Goal: Task Accomplishment & Management: Manage account settings

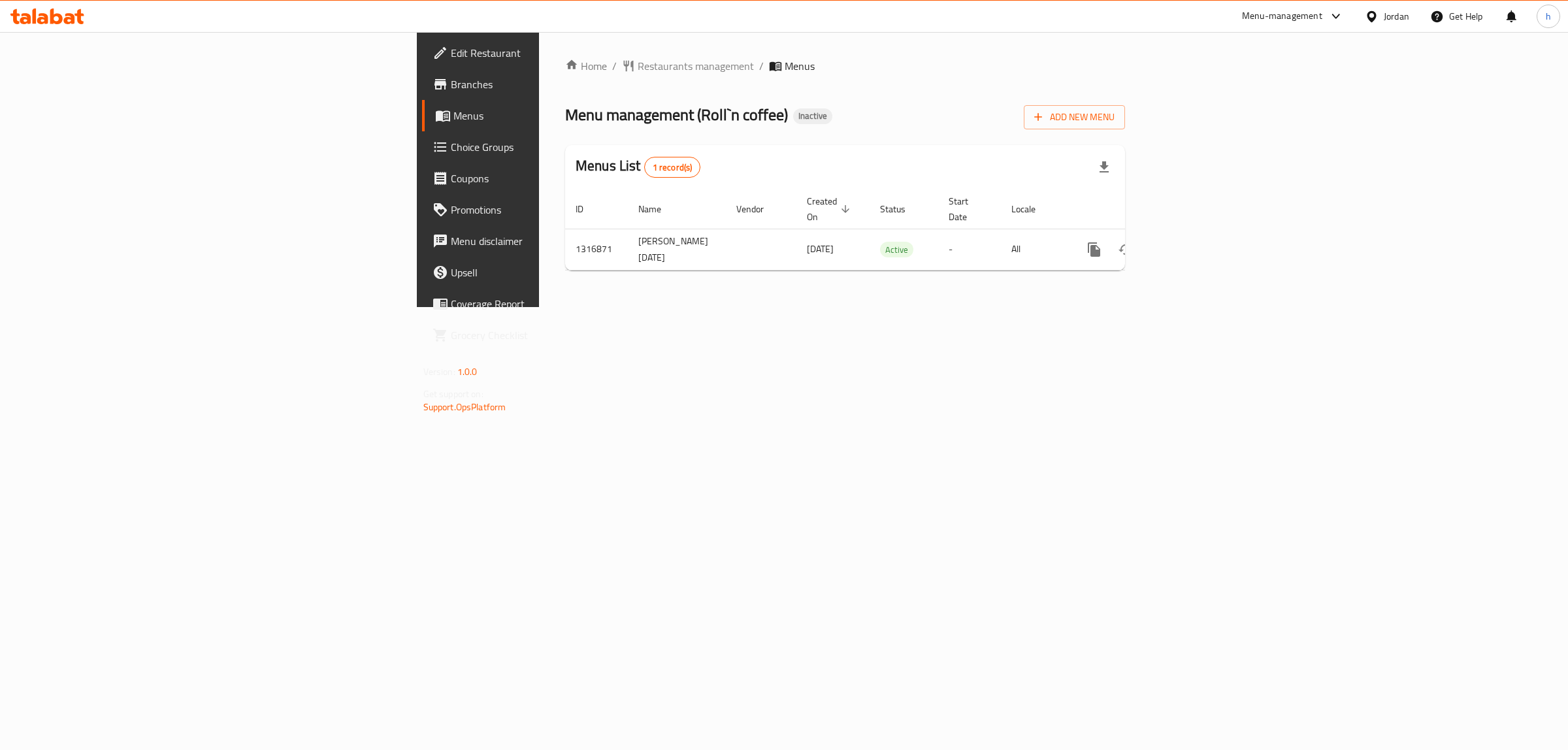
click at [451, 76] on span "Branches" at bounding box center [559, 84] width 218 height 16
click at [1196, 242] on icon "enhanced table" at bounding box center [1188, 250] width 16 height 16
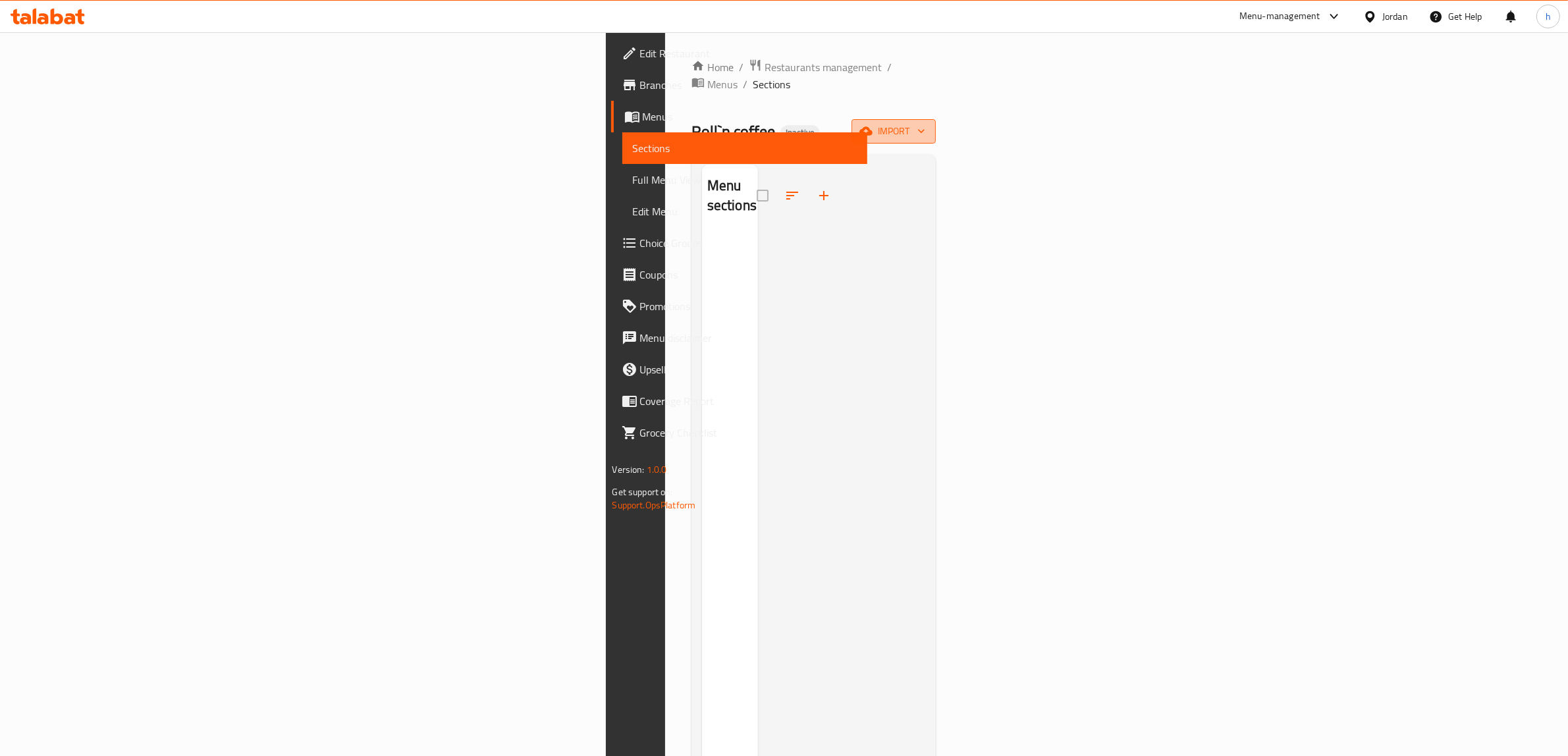
click at [926, 123] on span "import" at bounding box center [893, 131] width 63 height 17
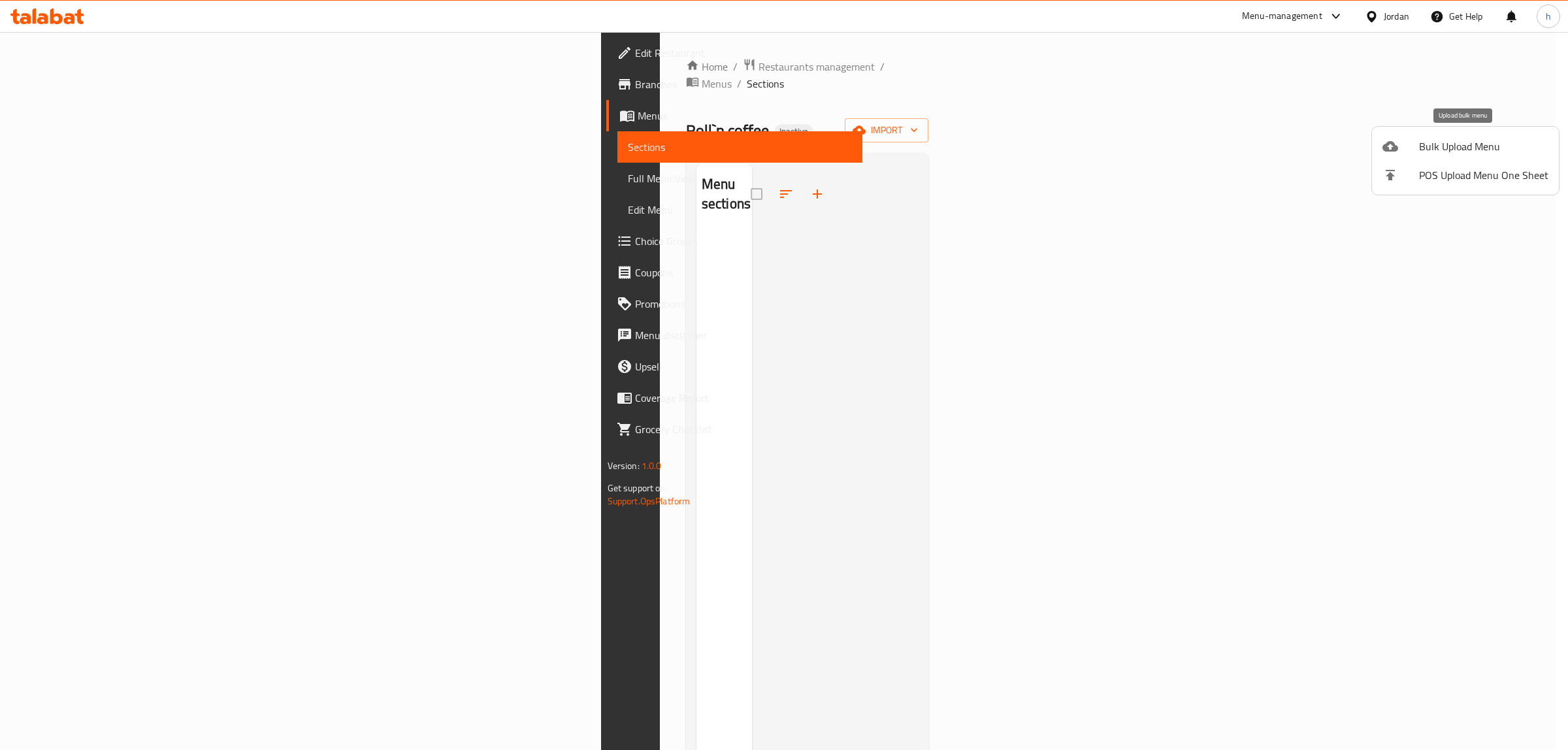
click at [1439, 144] on span "Bulk Upload Menu" at bounding box center [1484, 147] width 130 height 16
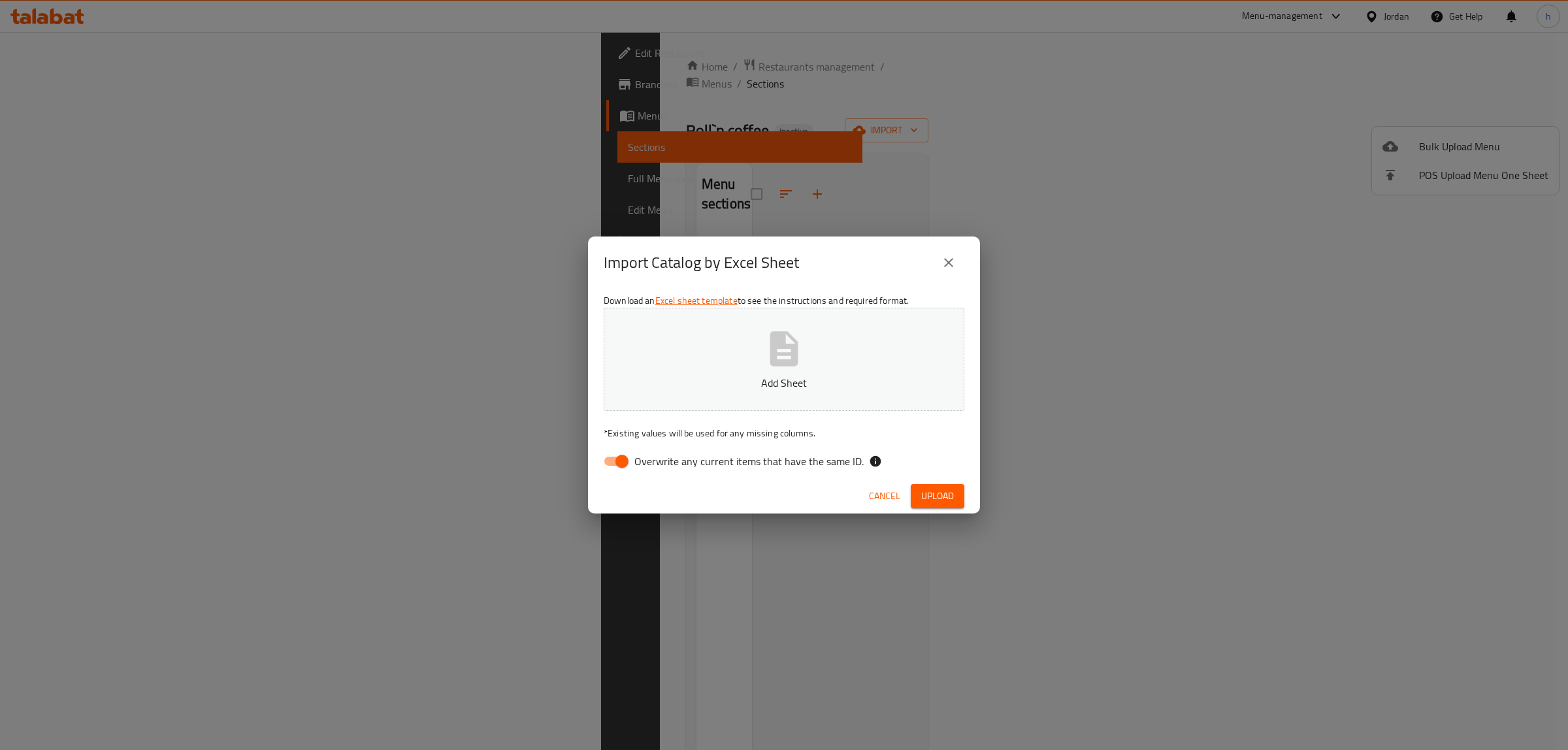
drag, startPoint x: 632, startPoint y: 458, endPoint x: 765, endPoint y: 388, distance: 150.3
click at [631, 457] on input "Overwrite any current items that have the same ID." at bounding box center [622, 461] width 74 height 25
checkbox input "false"
click at [929, 501] on span "Upload" at bounding box center [938, 496] width 33 height 16
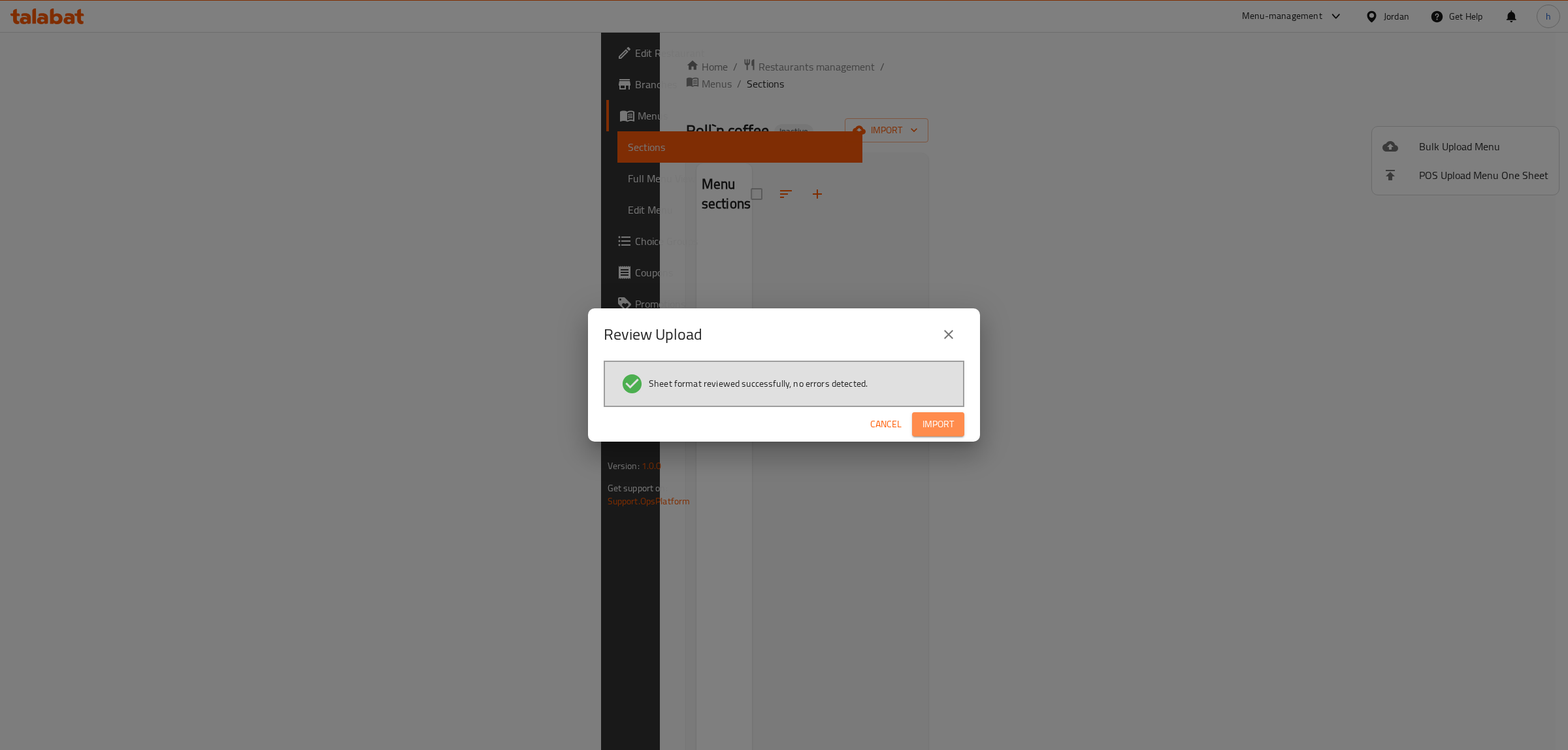
click at [936, 434] on button "Import" at bounding box center [938, 424] width 52 height 24
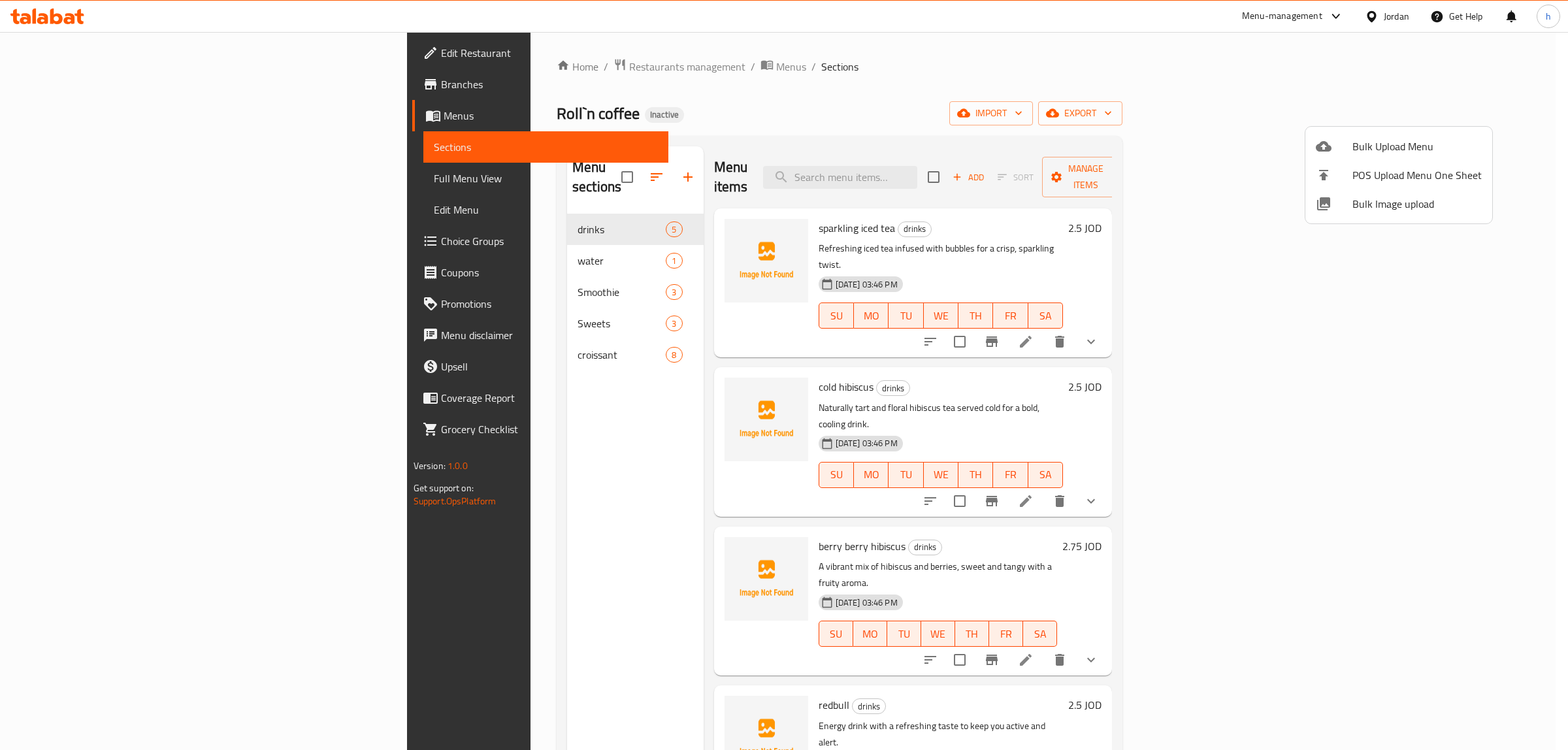
click at [57, 181] on div at bounding box center [784, 375] width 1568 height 750
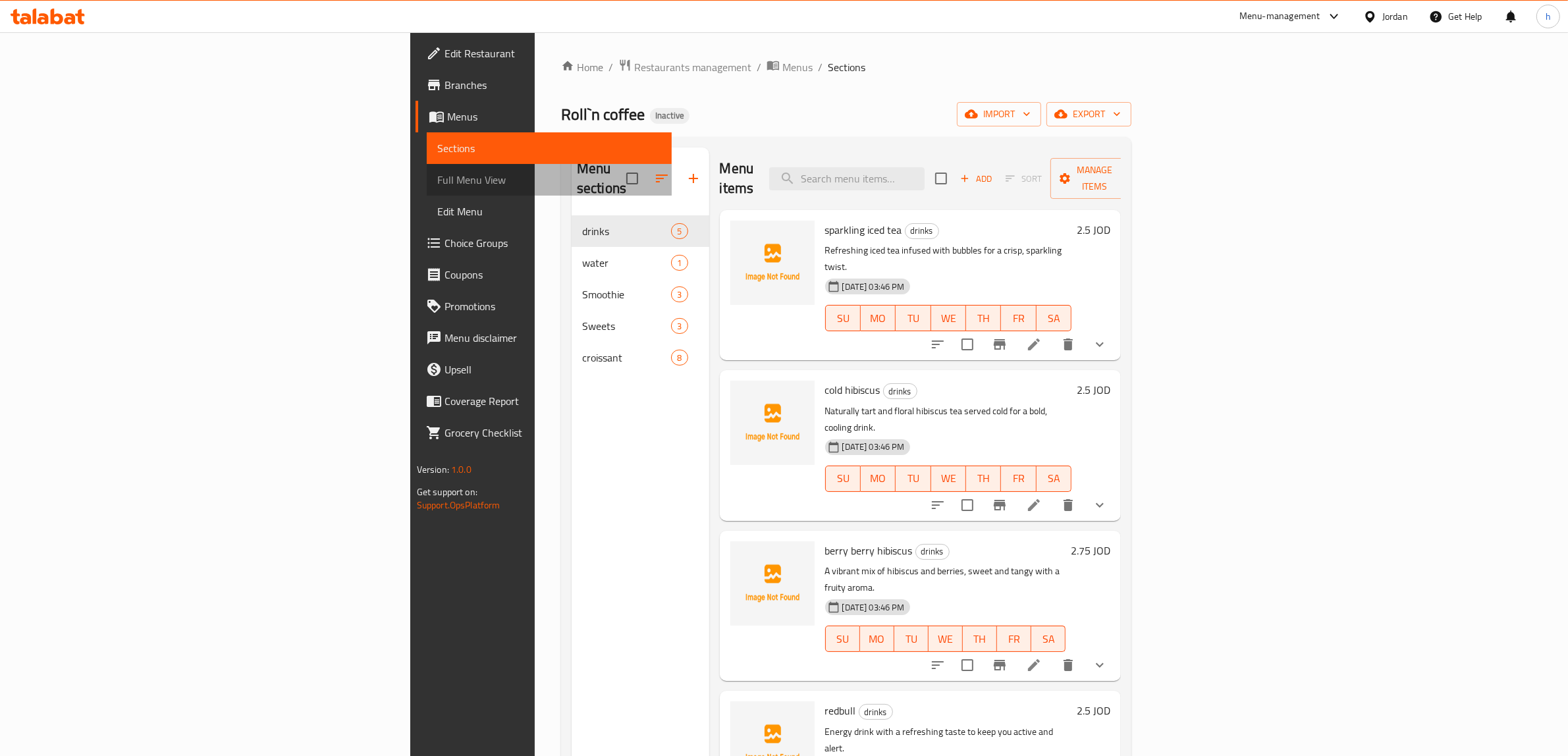
click at [438, 181] on span "Full Menu View" at bounding box center [550, 180] width 225 height 16
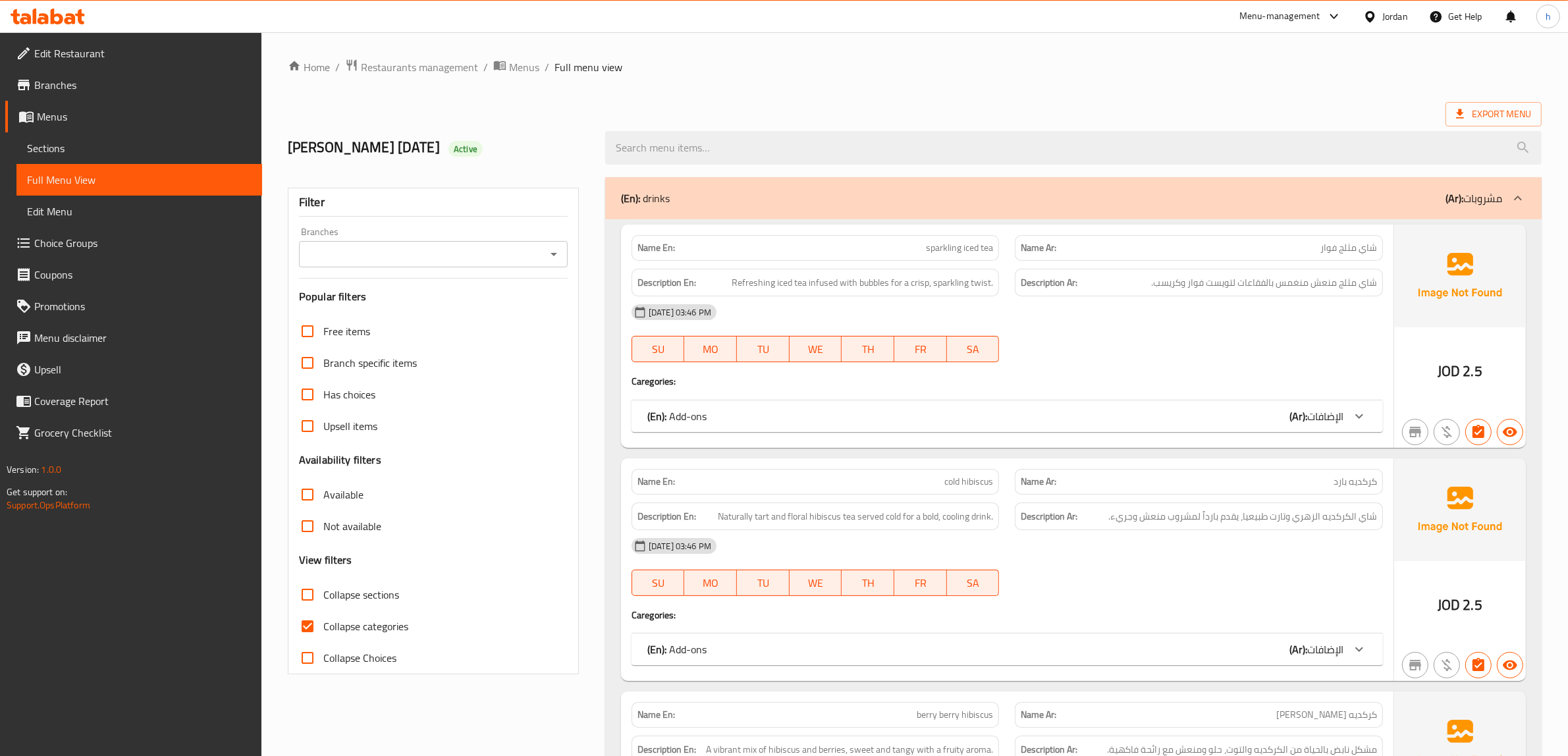
click at [304, 625] on input "Collapse categories" at bounding box center [308, 627] width 32 height 32
checkbox input "false"
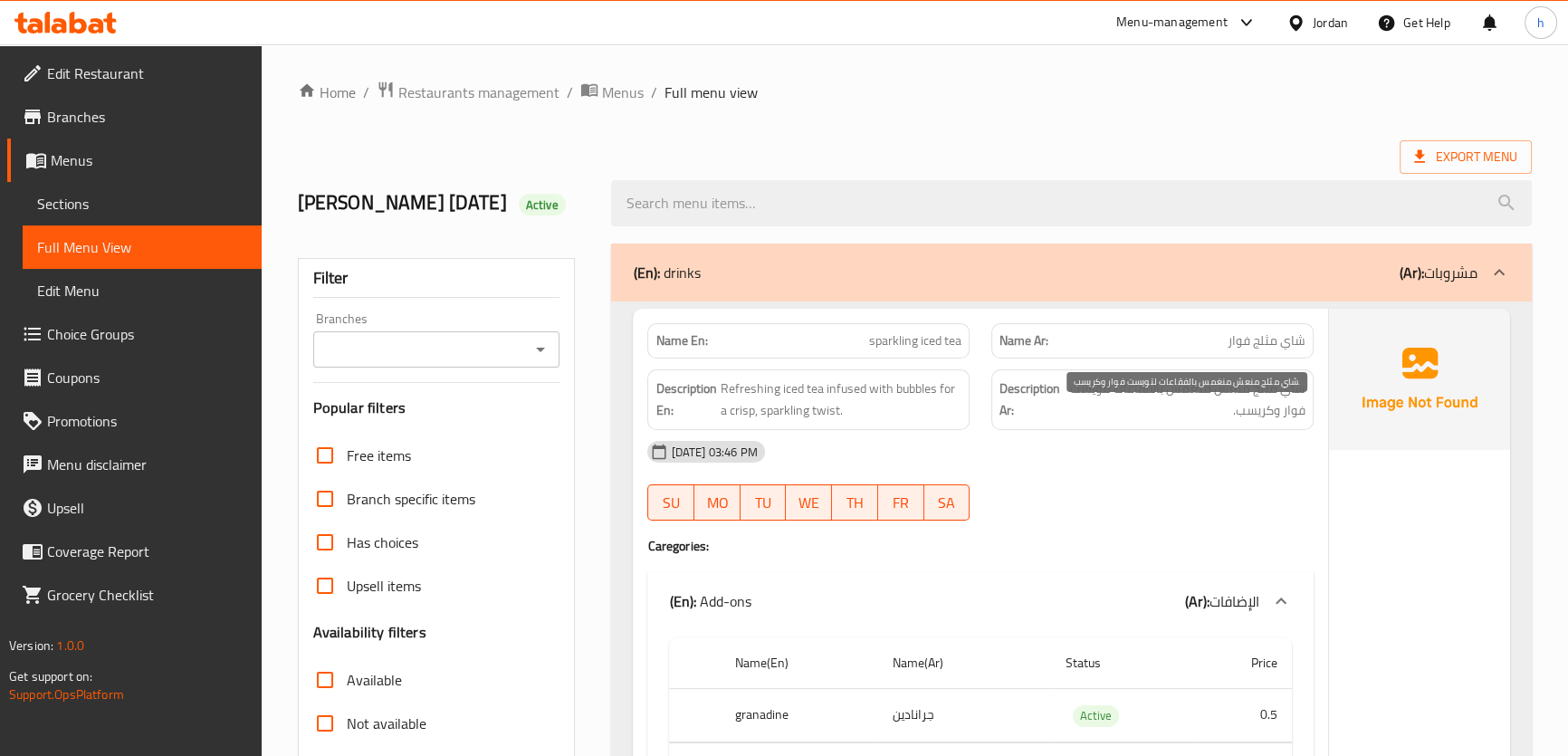
scroll to position [81, 0]
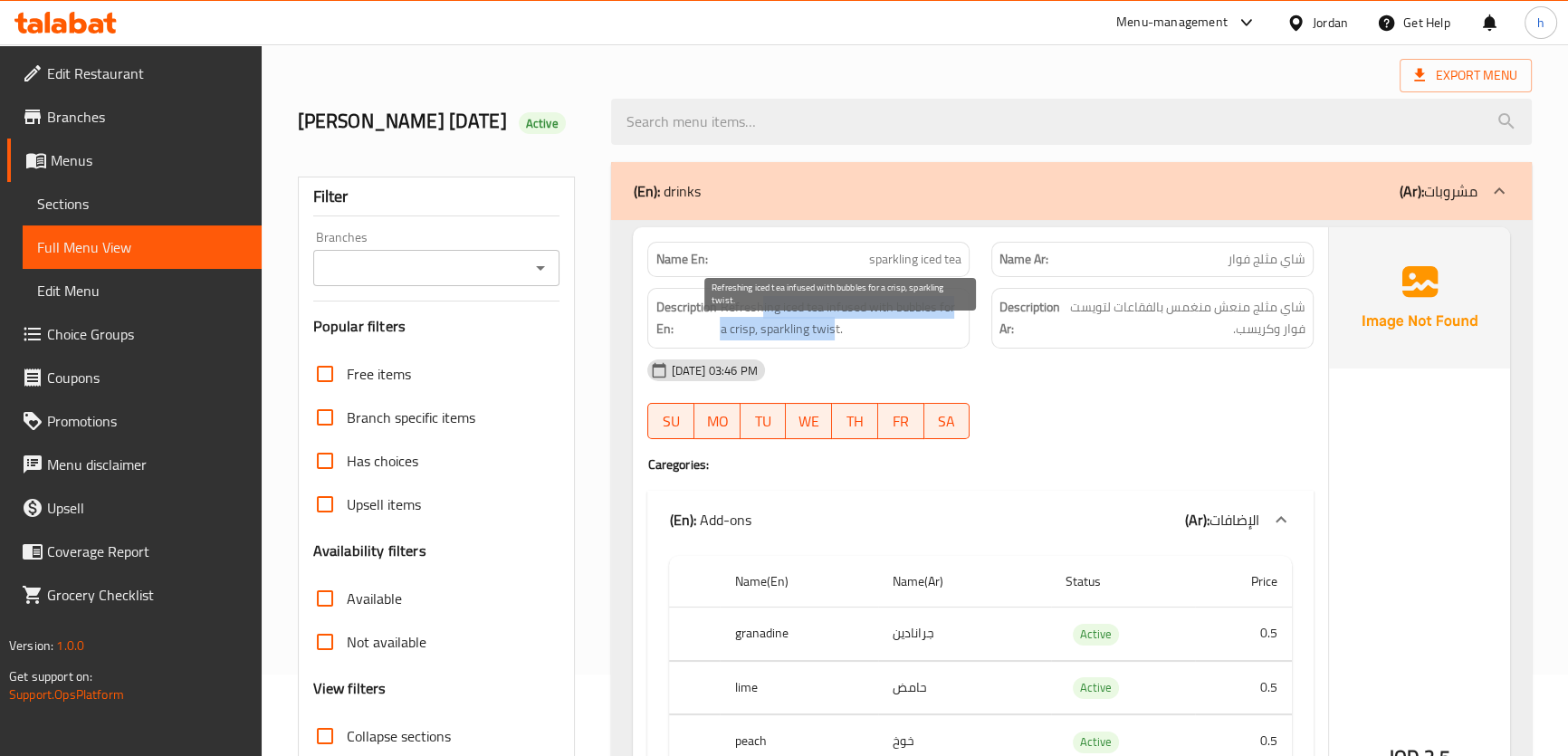
drag, startPoint x: 761, startPoint y: 343, endPoint x: 856, endPoint y: 343, distance: 95.0
click at [840, 341] on span "Refreshing iced tea infused with bubbles for a crisp, sparkling twist." at bounding box center [840, 318] width 241 height 45
click at [856, 341] on span "Refreshing iced tea infused with bubbles for a crisp, sparkling twist." at bounding box center [840, 318] width 241 height 45
click at [868, 338] on span "Refreshing iced tea infused with bubbles for a crisp, sparkling twist." at bounding box center [840, 318] width 241 height 45
drag, startPoint x: 886, startPoint y: 338, endPoint x: 968, endPoint y: 338, distance: 82.0
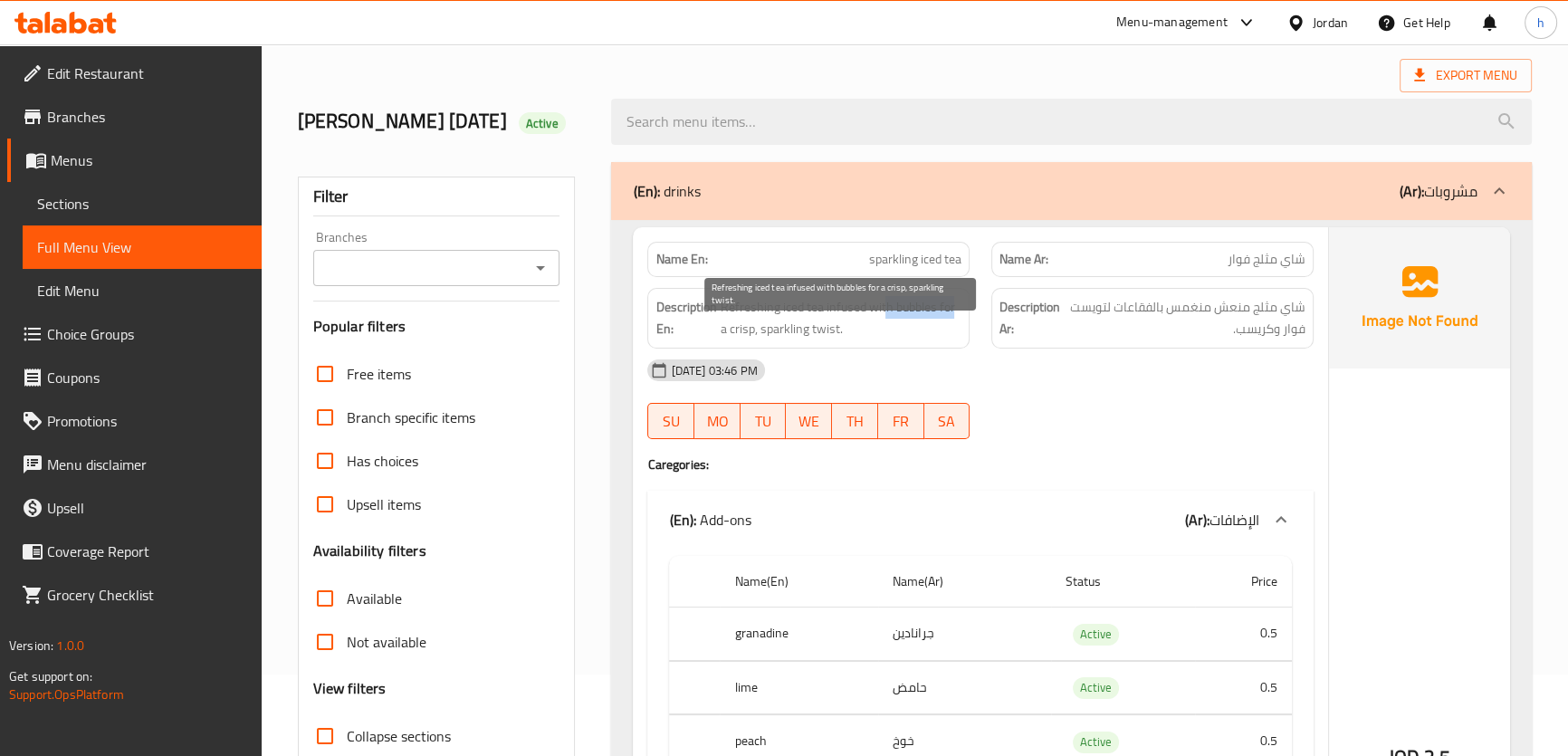
click at [968, 338] on div "Description En: Refreshing iced tea infused with bubbles for a crisp, sparkling…" at bounding box center [808, 318] width 323 height 61
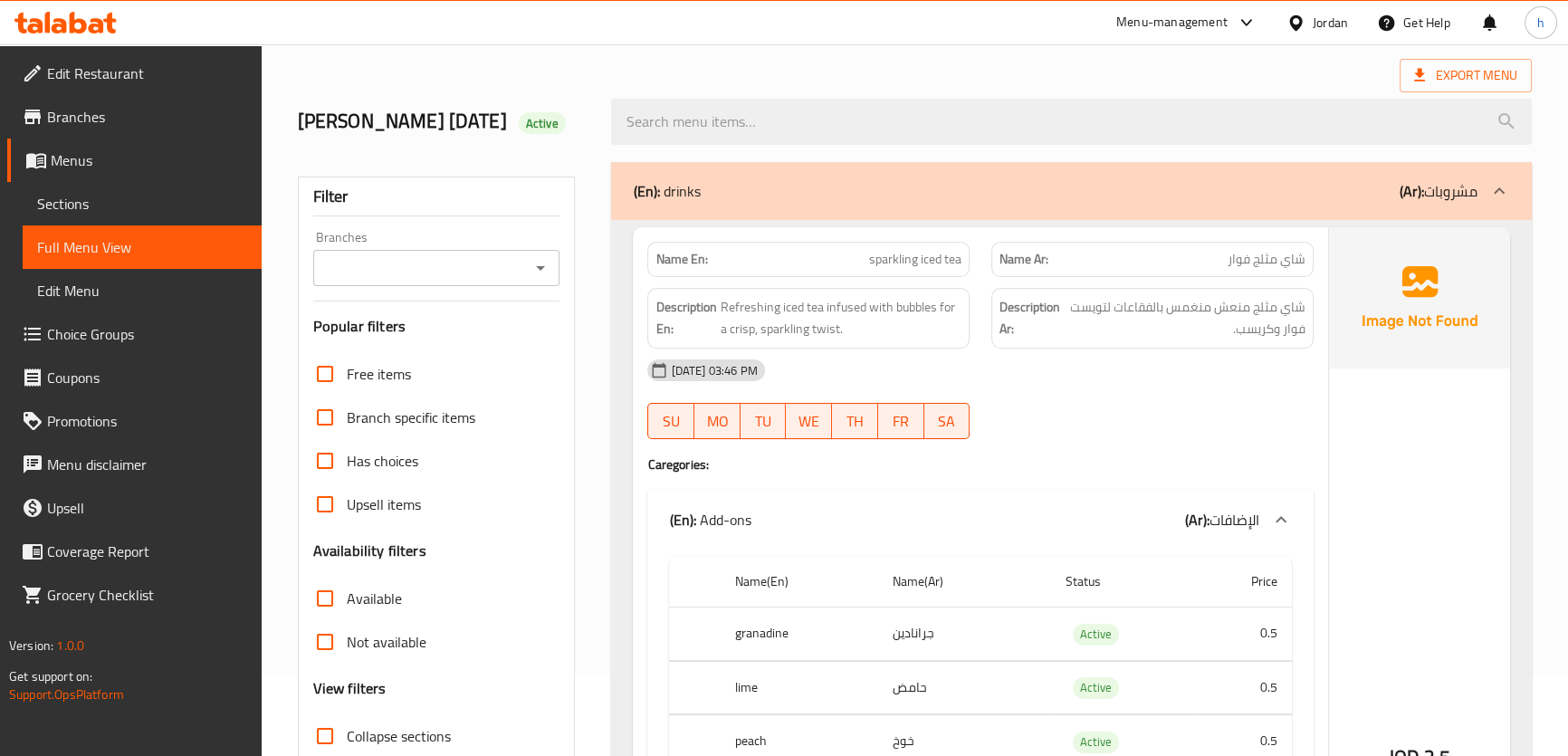
click at [1307, 329] on div "Description Ar: شاي مثلج منعش منغمس بالفقاعات لتويست فوار وكريسب." at bounding box center [1153, 318] width 323 height 61
click at [1282, 329] on span "شاي مثلج منعش منغمس بالفقاعات لتويست فوار وكريسب." at bounding box center [1184, 318] width 241 height 45
click at [1230, 338] on span "شاي مثلج منعش منغمس بالفقاعات لتويست فوار وكريسب." at bounding box center [1184, 318] width 241 height 45
click at [1209, 332] on span "شاي مثلج منعش منغمس بالفقاعات لتويست فوار وكريسب." at bounding box center [1184, 318] width 241 height 45
click at [1122, 330] on span "شاي مثلج منعش منغمس بالفقاعات لتويست فوار وكريسب." at bounding box center [1184, 318] width 241 height 45
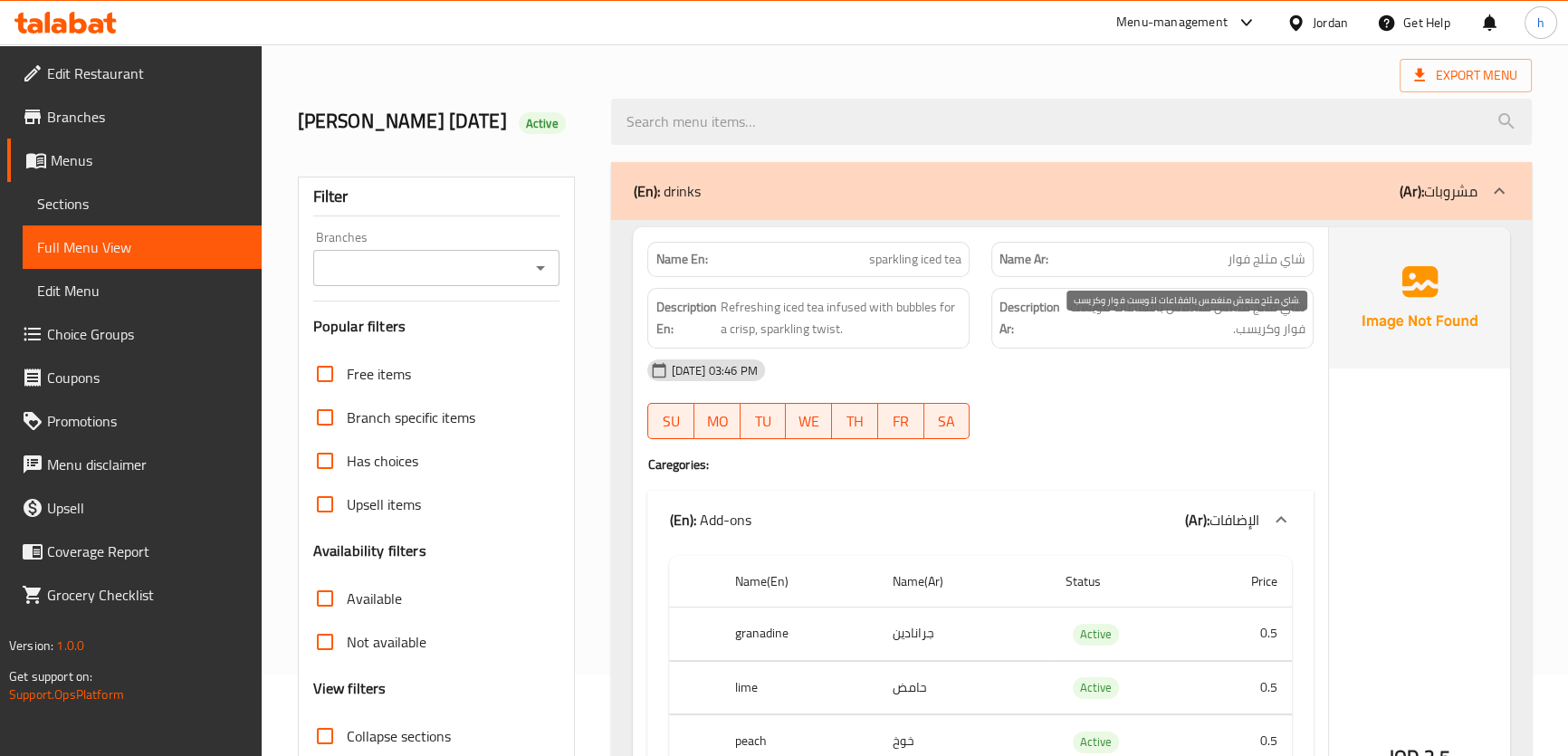
click at [1169, 339] on span "شاي مثلج منعش منغمس بالفقاعات لتويست فوار وكريسب." at bounding box center [1184, 318] width 241 height 45
click at [1146, 333] on span "شاي مثلج منعش منغمس بالفقاعات لتويست فوار وكريسب." at bounding box center [1184, 318] width 241 height 45
drag, startPoint x: 1113, startPoint y: 334, endPoint x: 1098, endPoint y: 339, distance: 15.8
click at [1106, 336] on span "شاي مثلج منعش منغمس بالفقاعات لتويست فوار وكريسب." at bounding box center [1184, 318] width 241 height 45
click at [1286, 341] on span "شاي مثلج منعش منغمس بالفقاعات لتويست فوار وكريسب." at bounding box center [1184, 318] width 241 height 45
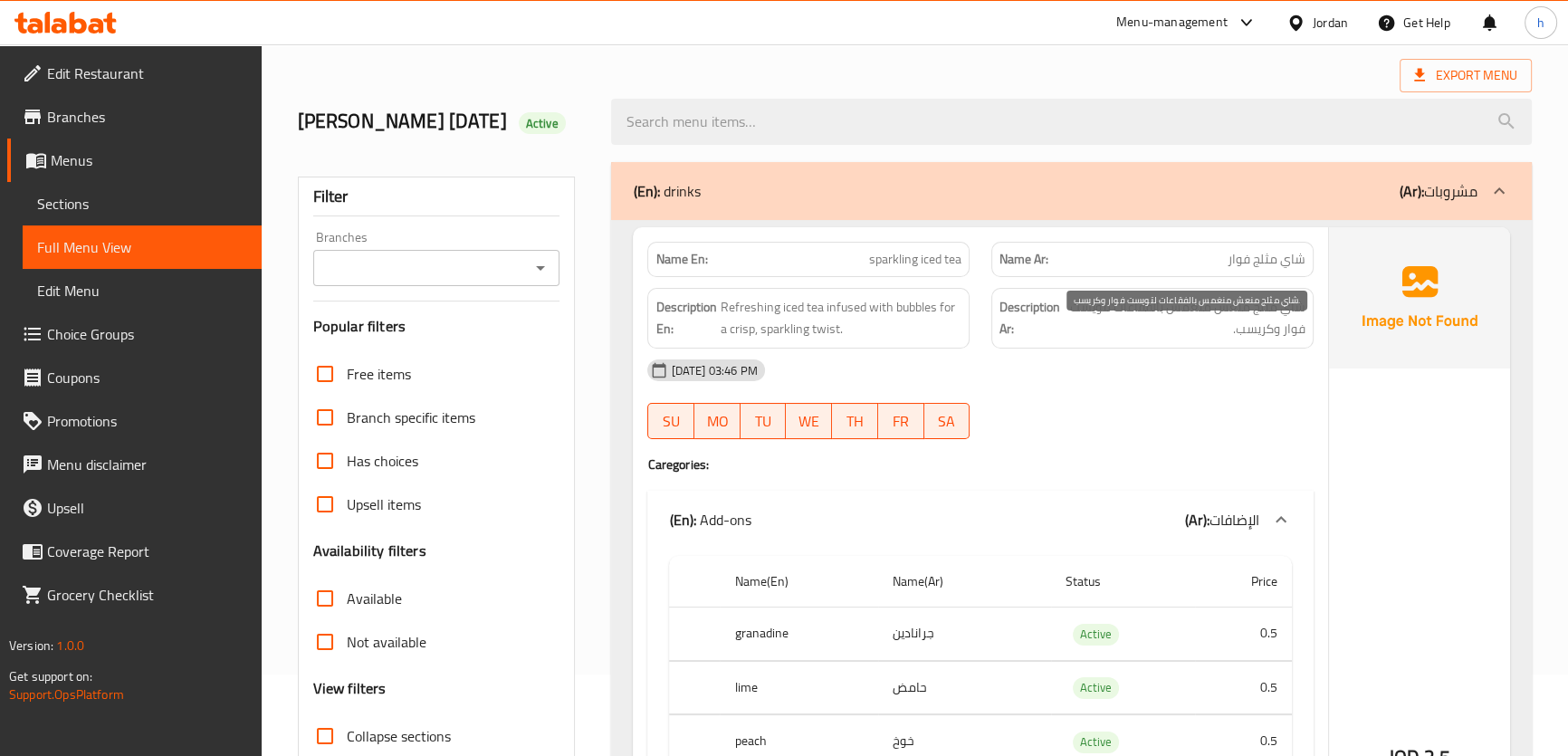
click at [1245, 341] on span "شاي مثلج منعش منغمس بالفقاعات لتويست فوار وكريسب." at bounding box center [1184, 318] width 241 height 45
click at [1231, 341] on span "شاي مثلج منعش منغمس بالفقاعات لتويست فوار وكريسب." at bounding box center [1184, 318] width 241 height 45
click at [818, 341] on span "Refreshing iced tea infused with bubbles for a crisp, sparkling twist." at bounding box center [840, 318] width 241 height 45
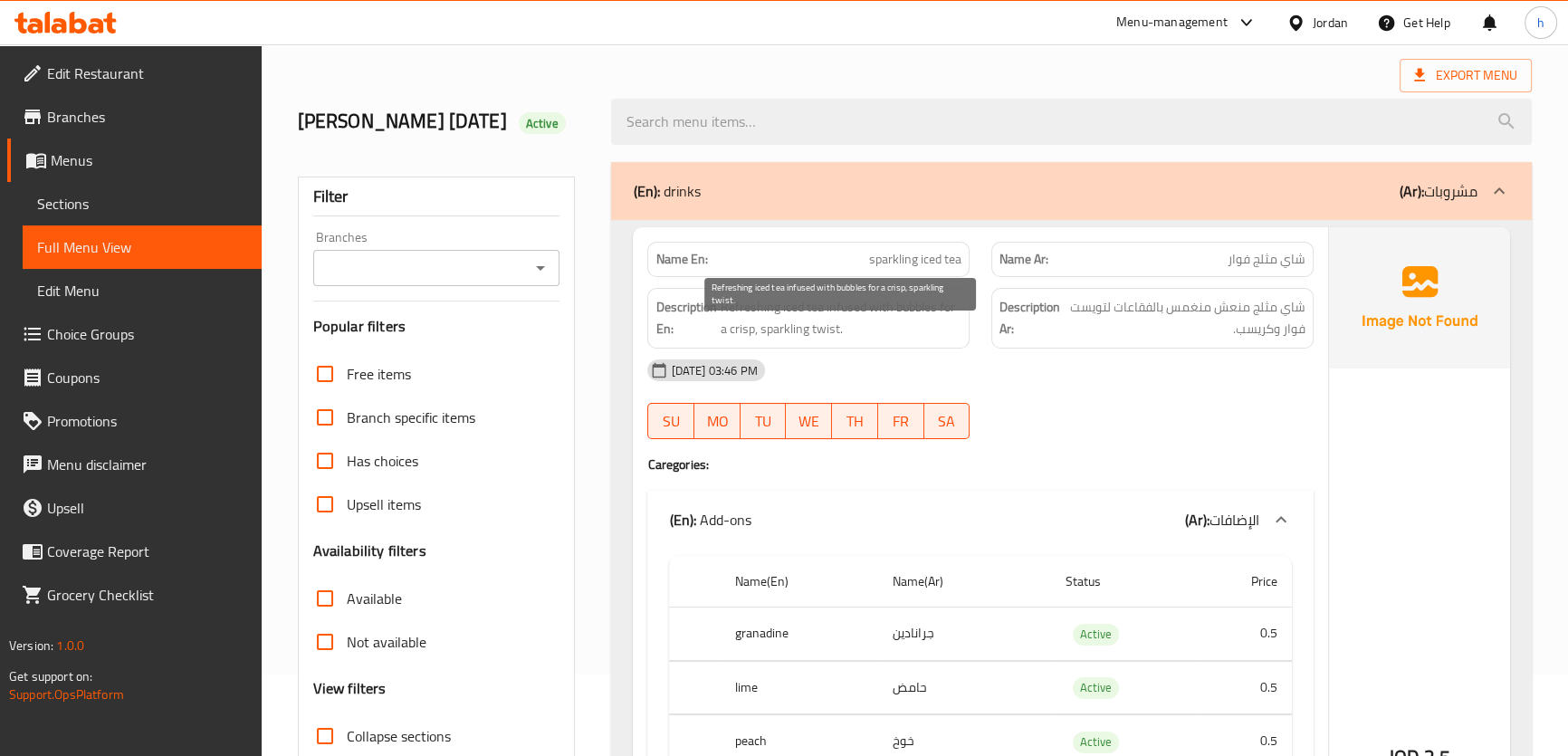
click at [745, 341] on span "Refreshing iced tea infused with bubbles for a crisp, sparkling twist." at bounding box center [840, 318] width 241 height 45
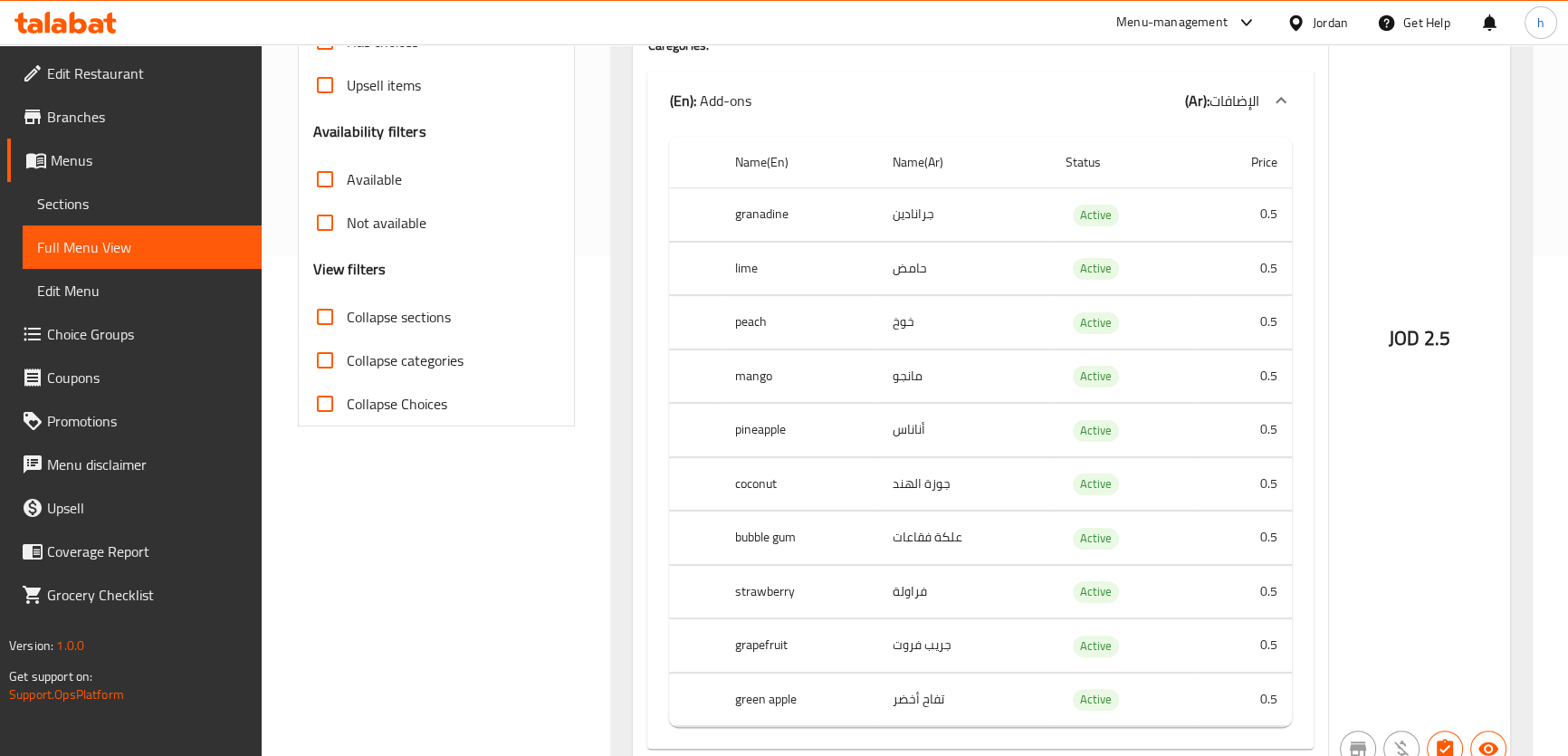
scroll to position [493, 0]
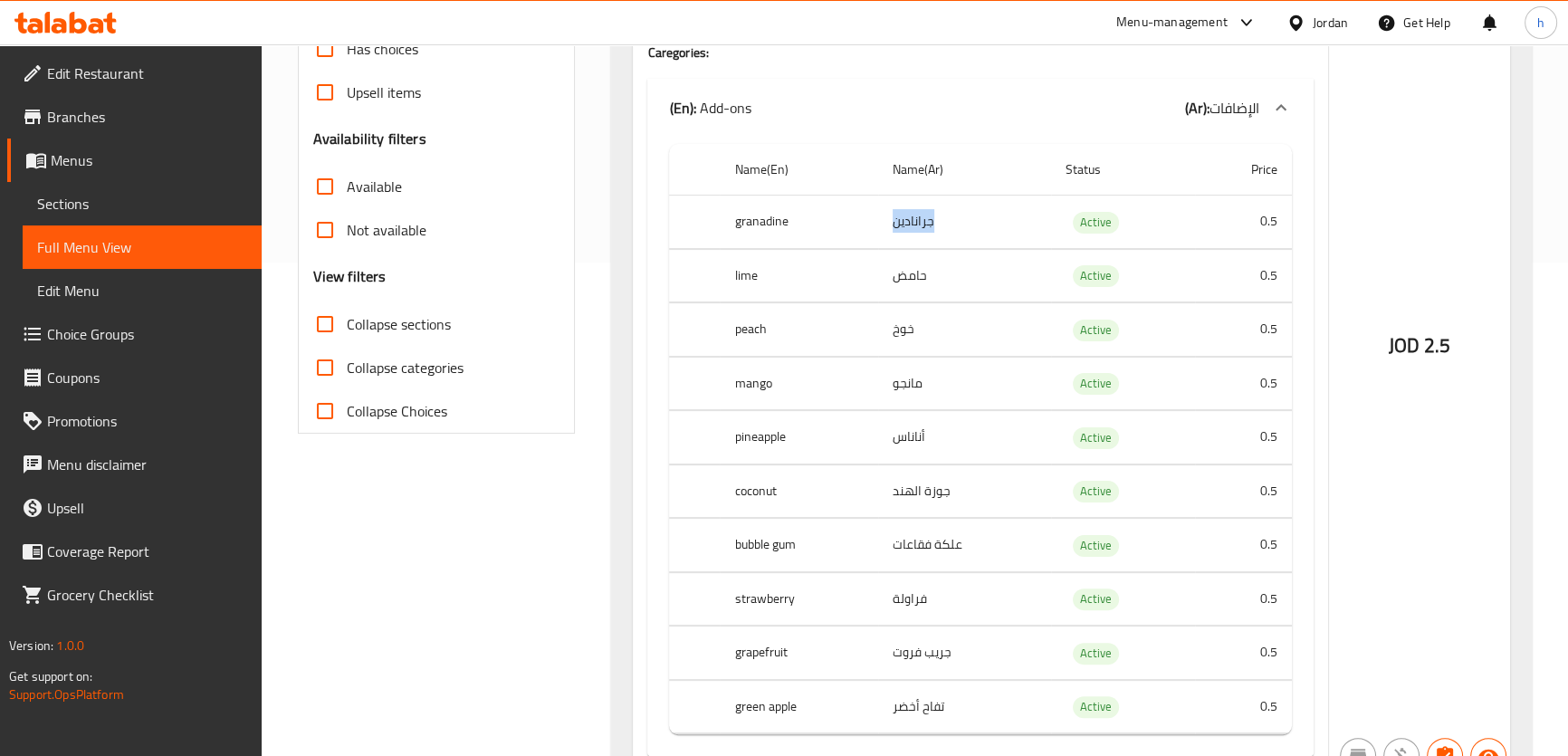
drag, startPoint x: 948, startPoint y: 251, endPoint x: 822, endPoint y: 266, distance: 126.9
click at [886, 249] on td "جرانادين" at bounding box center [965, 222] width 173 height 54
drag, startPoint x: 886, startPoint y: 312, endPoint x: 825, endPoint y: 312, distance: 61.0
click at [825, 302] on tr "lime حامض Active 0.5" at bounding box center [979, 275] width 621 height 54
drag, startPoint x: 972, startPoint y: 344, endPoint x: 828, endPoint y: 362, distance: 145.1
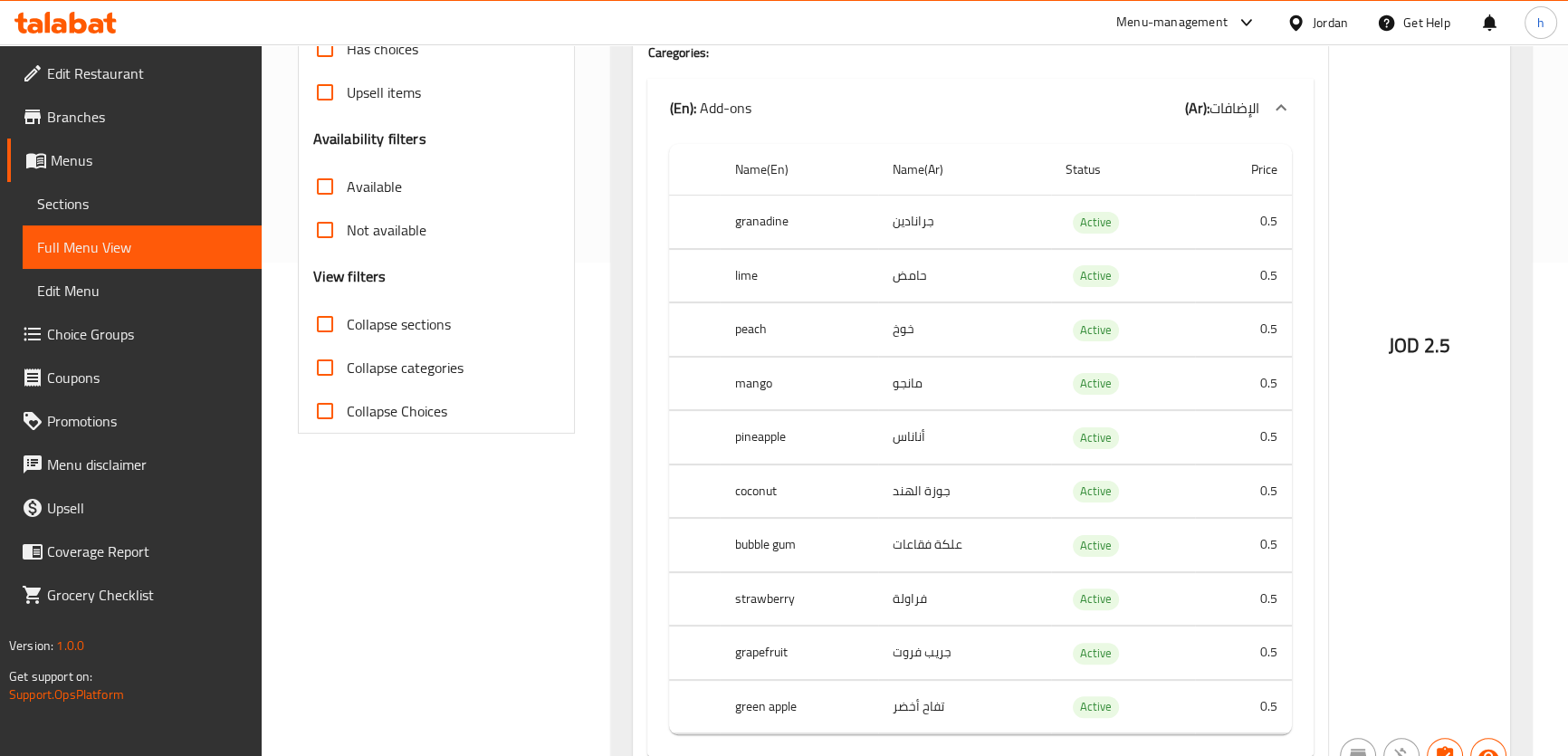
click at [828, 356] on tr "peach خوخ Active 0.5" at bounding box center [979, 330] width 621 height 54
drag, startPoint x: 950, startPoint y: 402, endPoint x: 814, endPoint y: 406, distance: 136.1
click at [814, 406] on tr "mango مانجو Active 0.5" at bounding box center [979, 383] width 621 height 54
drag, startPoint x: 982, startPoint y: 475, endPoint x: 778, endPoint y: 475, distance: 204.0
click at [778, 465] on tr "pineapple أناناس Active 0.5" at bounding box center [979, 437] width 621 height 54
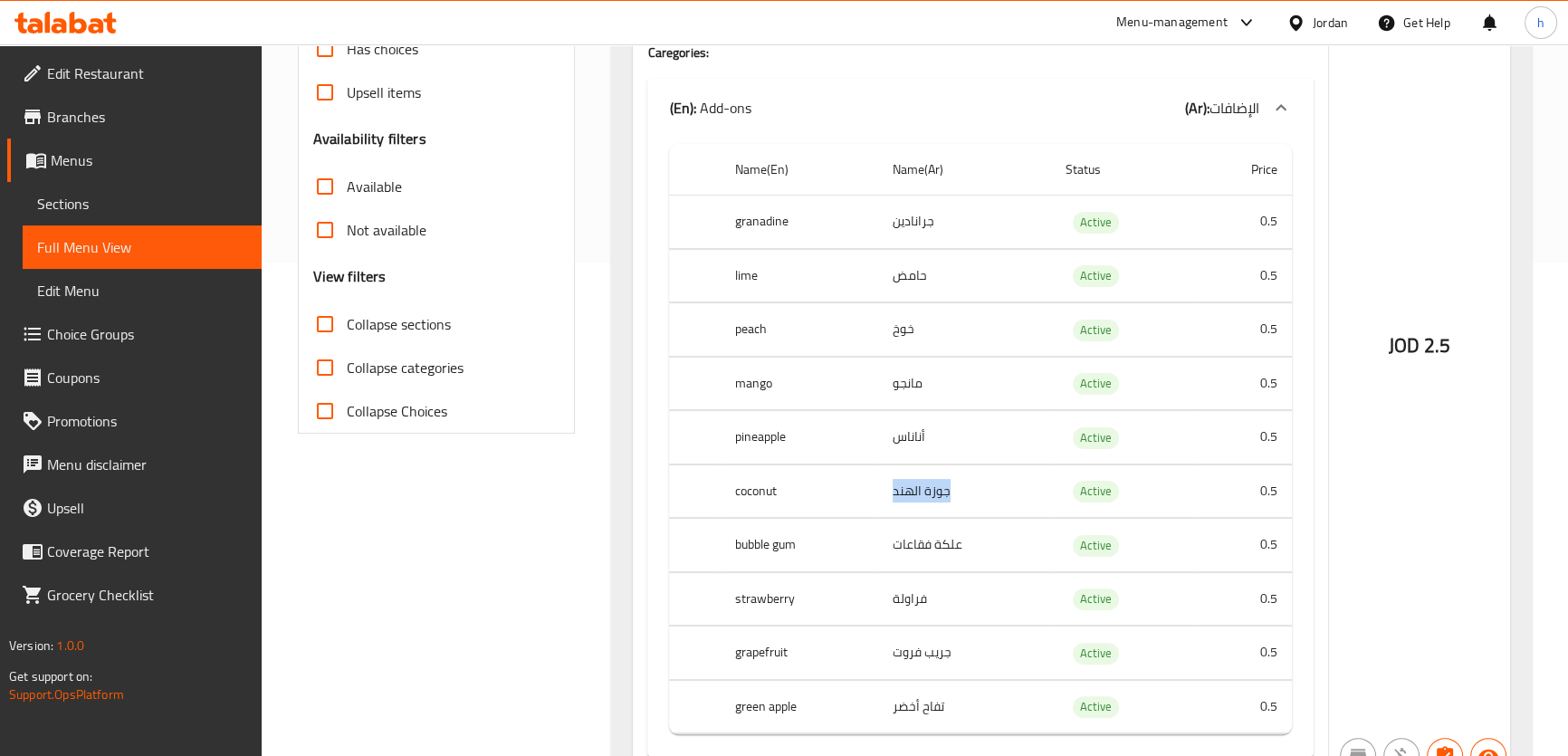
drag, startPoint x: 960, startPoint y: 520, endPoint x: 894, endPoint y: 527, distance: 66.4
click at [894, 517] on td "جوزة الهند" at bounding box center [965, 491] width 173 height 54
click at [959, 517] on td "جوزة الهند" at bounding box center [965, 491] width 173 height 54
click at [1014, 502] on td "جوزة الهند" at bounding box center [965, 491] width 173 height 54
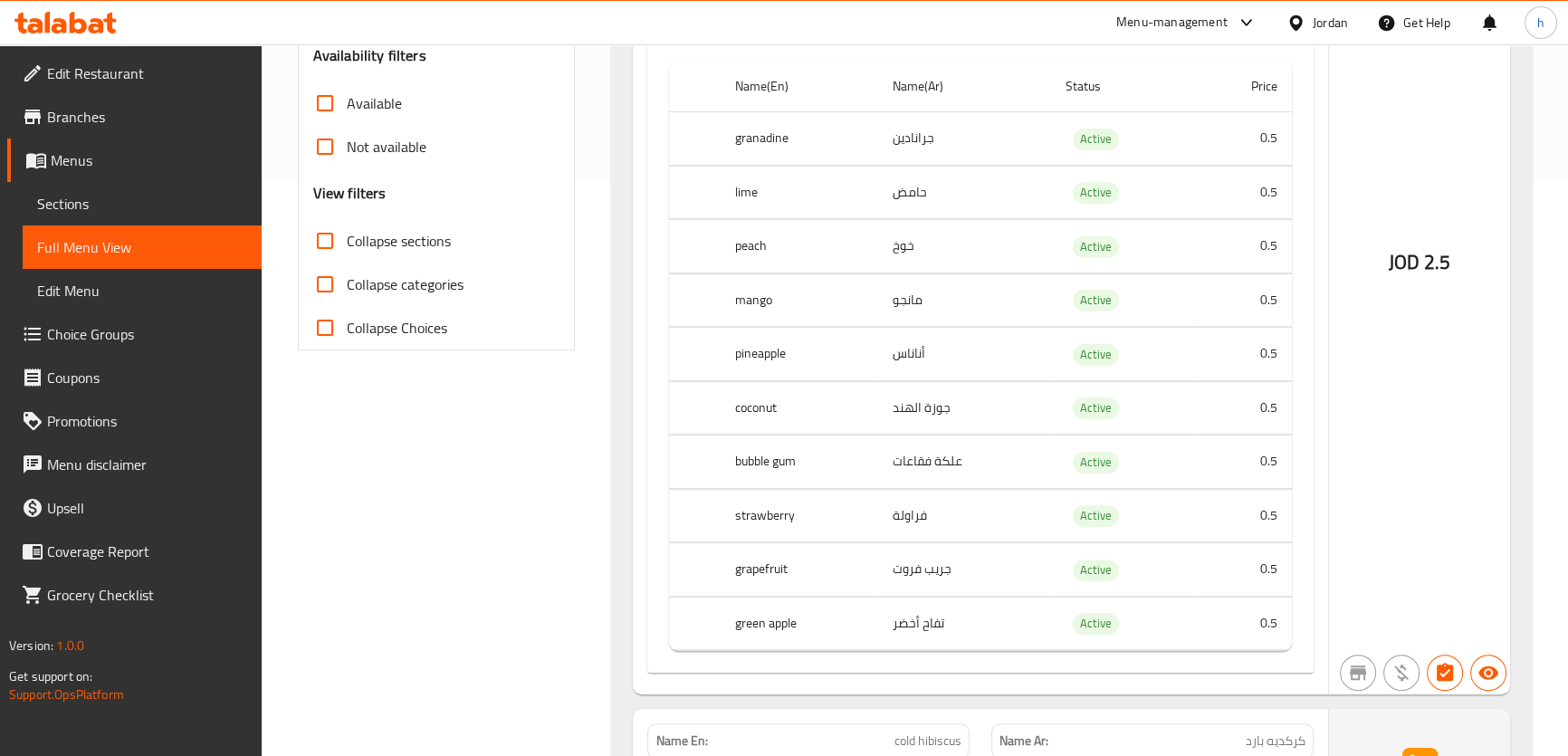
scroll to position [576, 0]
drag, startPoint x: 958, startPoint y: 489, endPoint x: 906, endPoint y: 490, distance: 52.0
click at [906, 489] on td "علكة فقاعات" at bounding box center [965, 463] width 173 height 54
click at [792, 489] on th "bubble gum" at bounding box center [799, 463] width 159 height 54
click at [798, 489] on th "bubble gum" at bounding box center [799, 463] width 159 height 54
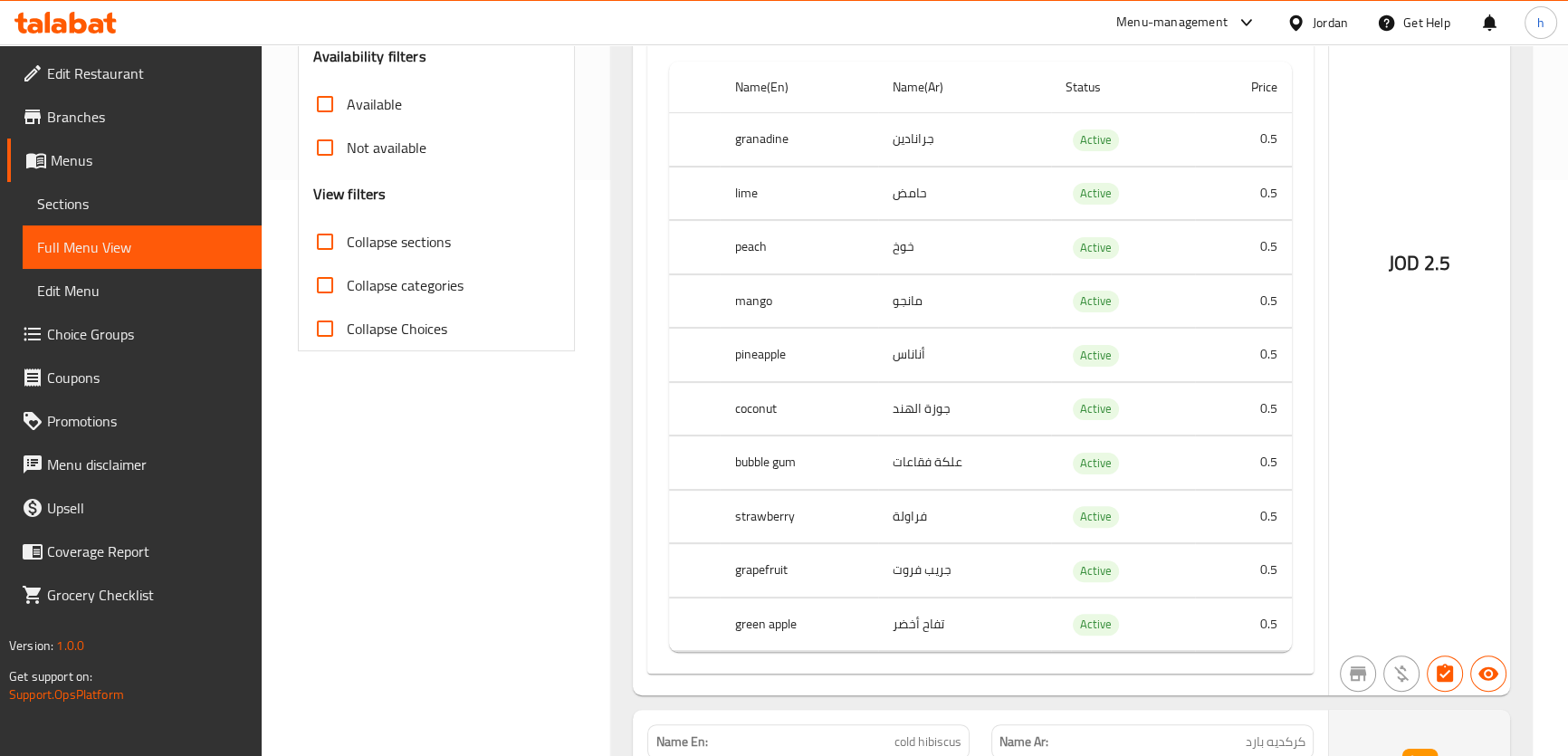
click at [772, 489] on th "bubble gum" at bounding box center [799, 463] width 159 height 54
click at [963, 481] on td "علكة فقاعات" at bounding box center [965, 463] width 173 height 54
click at [969, 487] on td "علكة فقاعات" at bounding box center [965, 463] width 173 height 54
click at [970, 487] on td "علكة فقاعات" at bounding box center [965, 463] width 173 height 54
click at [968, 489] on td "علكة فقاعات" at bounding box center [965, 463] width 173 height 54
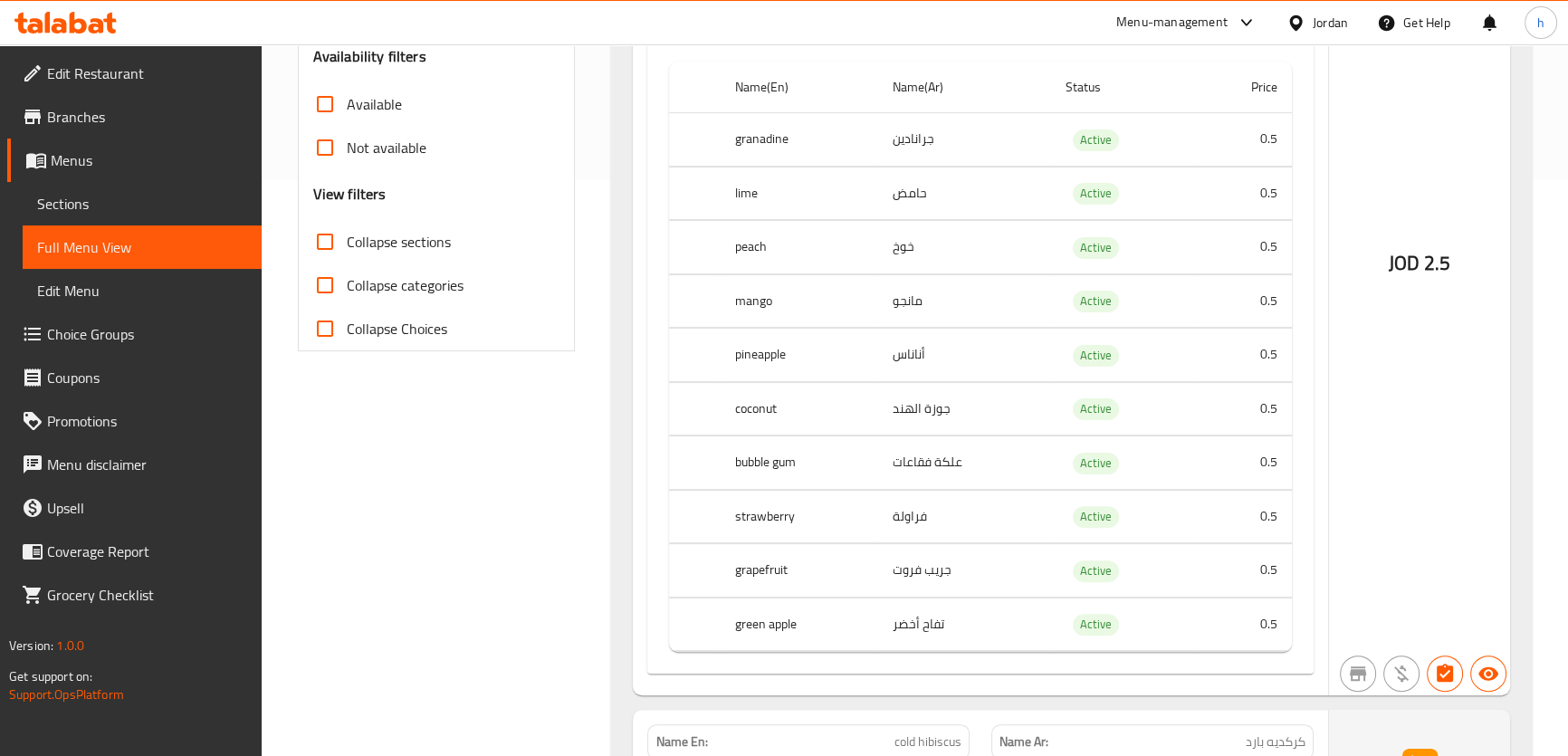
click at [747, 489] on th "bubble gum" at bounding box center [799, 463] width 159 height 54
click at [778, 489] on th "bubble gum" at bounding box center [799, 463] width 159 height 54
click at [752, 487] on th "bubble gum" at bounding box center [799, 463] width 159 height 54
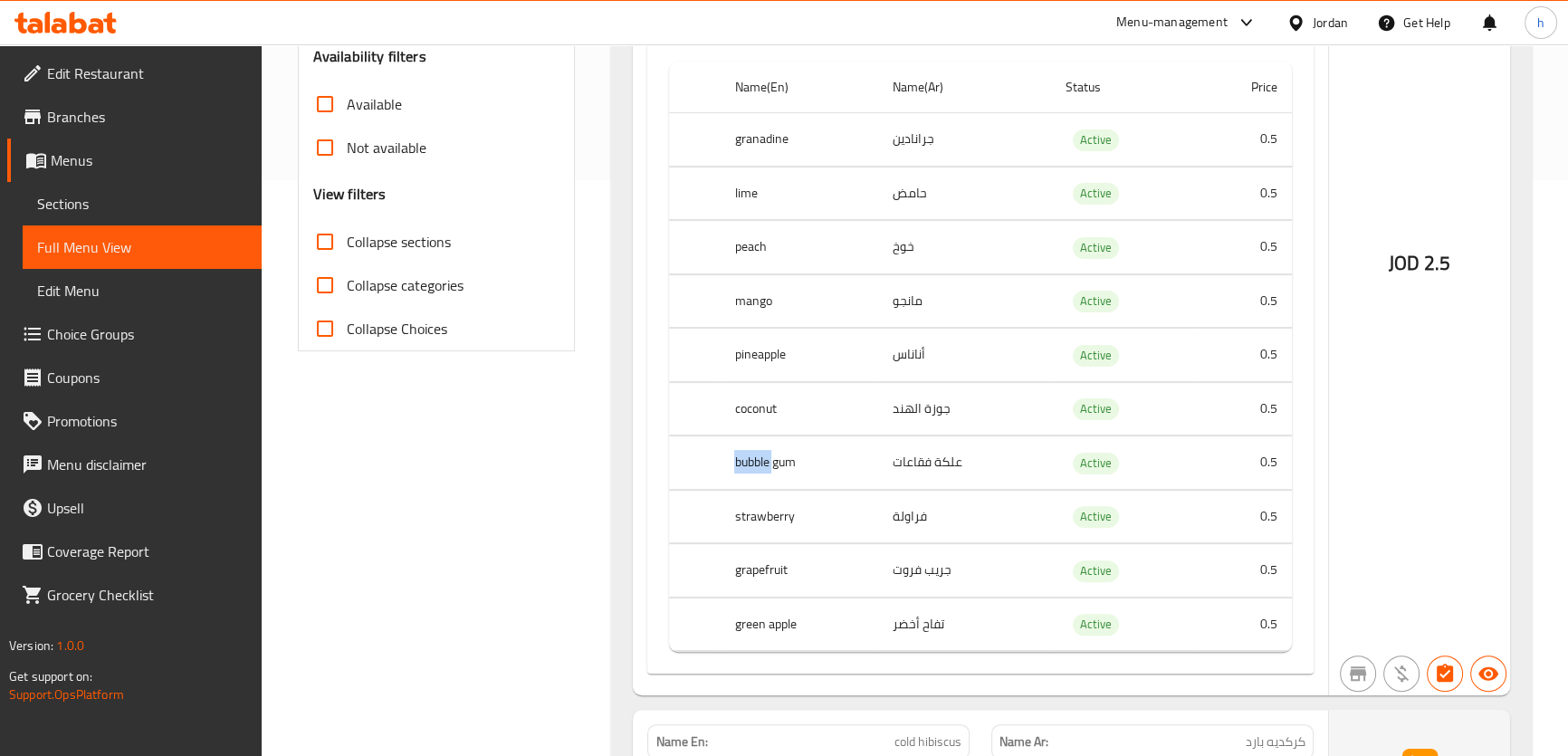
click at [752, 487] on th "bubble gum" at bounding box center [799, 463] width 159 height 54
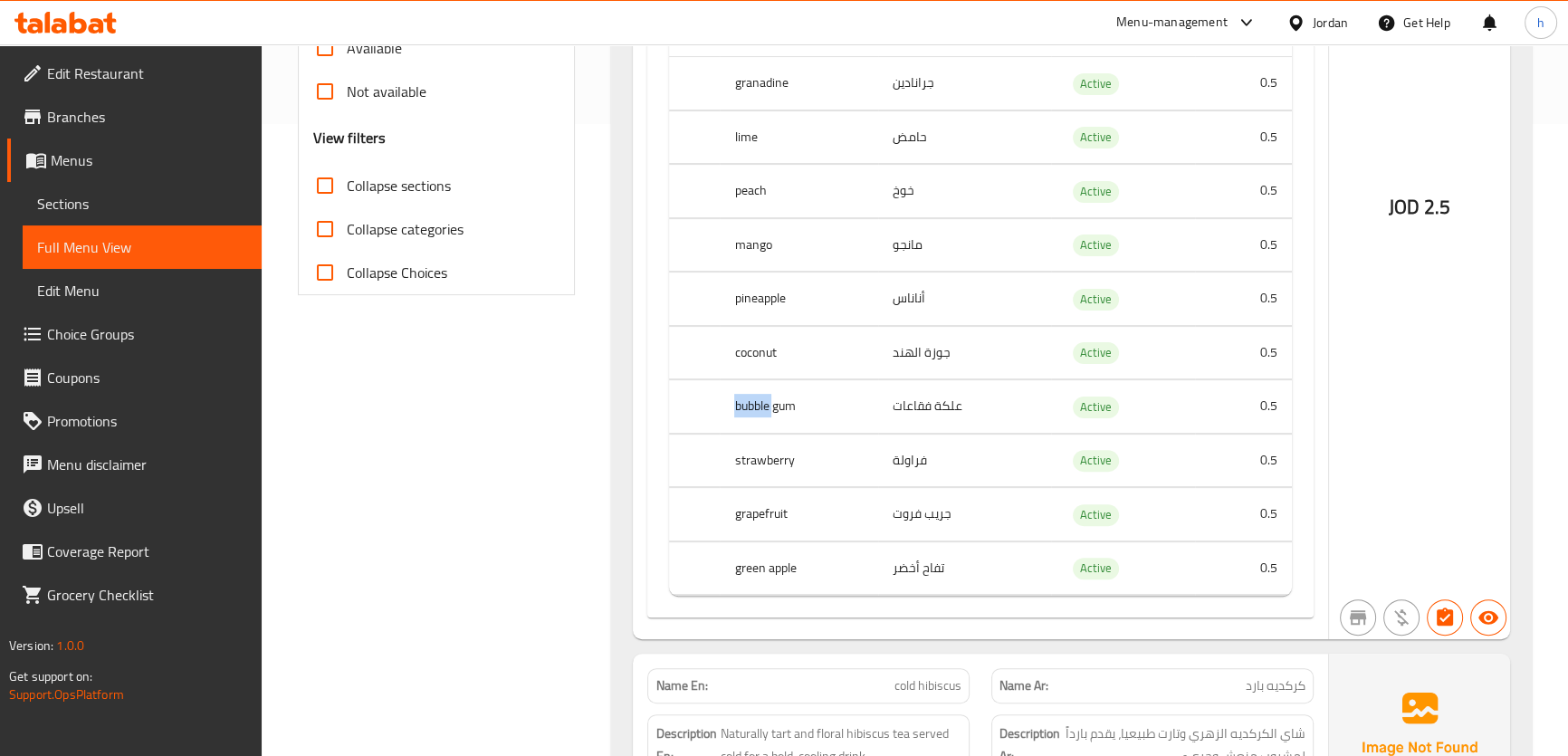
scroll to position [658, 0]
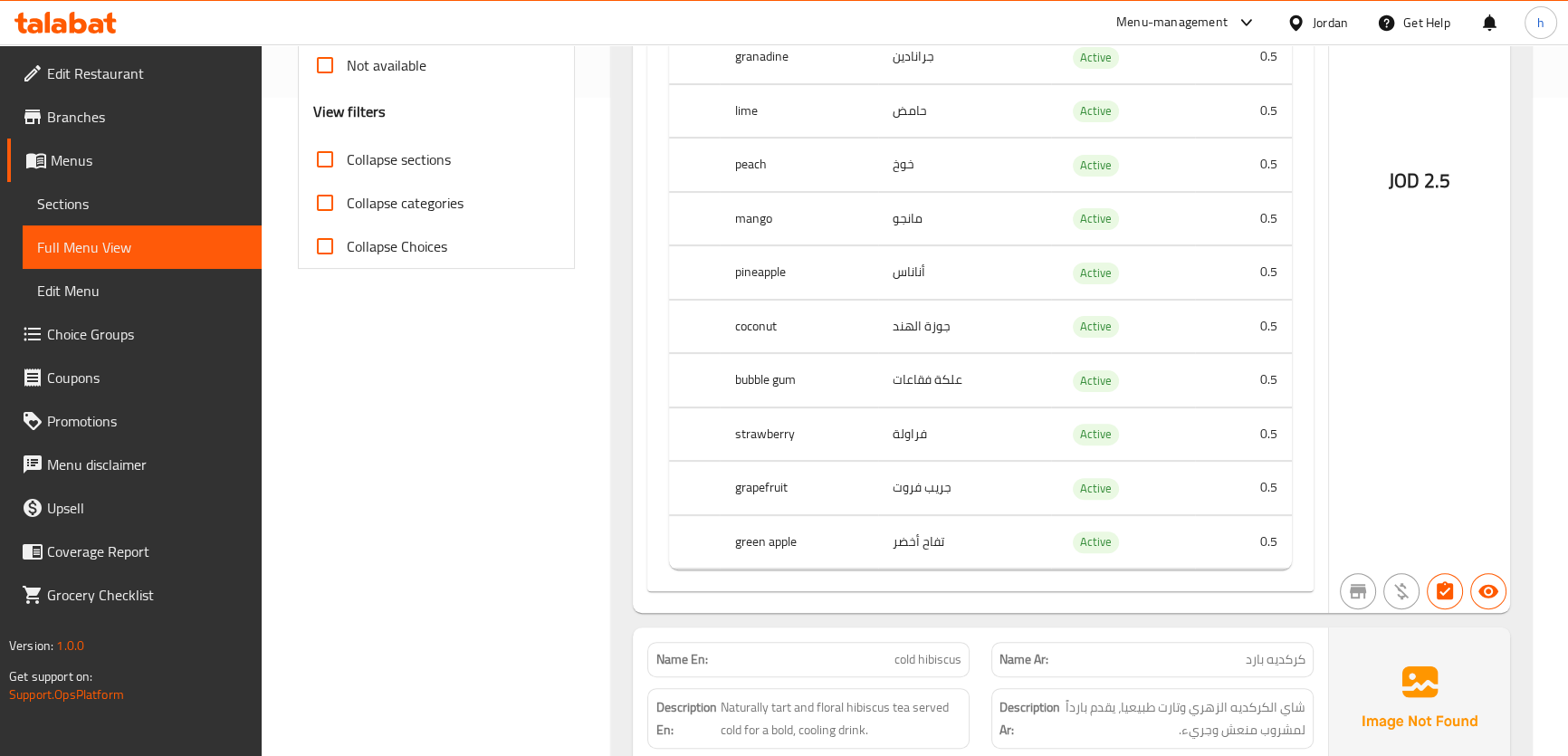
click at [926, 461] on td "فراولة" at bounding box center [965, 434] width 173 height 54
click at [856, 461] on th "strawberry" at bounding box center [799, 434] width 159 height 54
click at [933, 493] on td "جريب فروت" at bounding box center [965, 488] width 173 height 54
click at [761, 515] on th "grapefruit" at bounding box center [799, 488] width 159 height 54
click at [928, 568] on td "تفاح أخضر" at bounding box center [965, 541] width 173 height 54
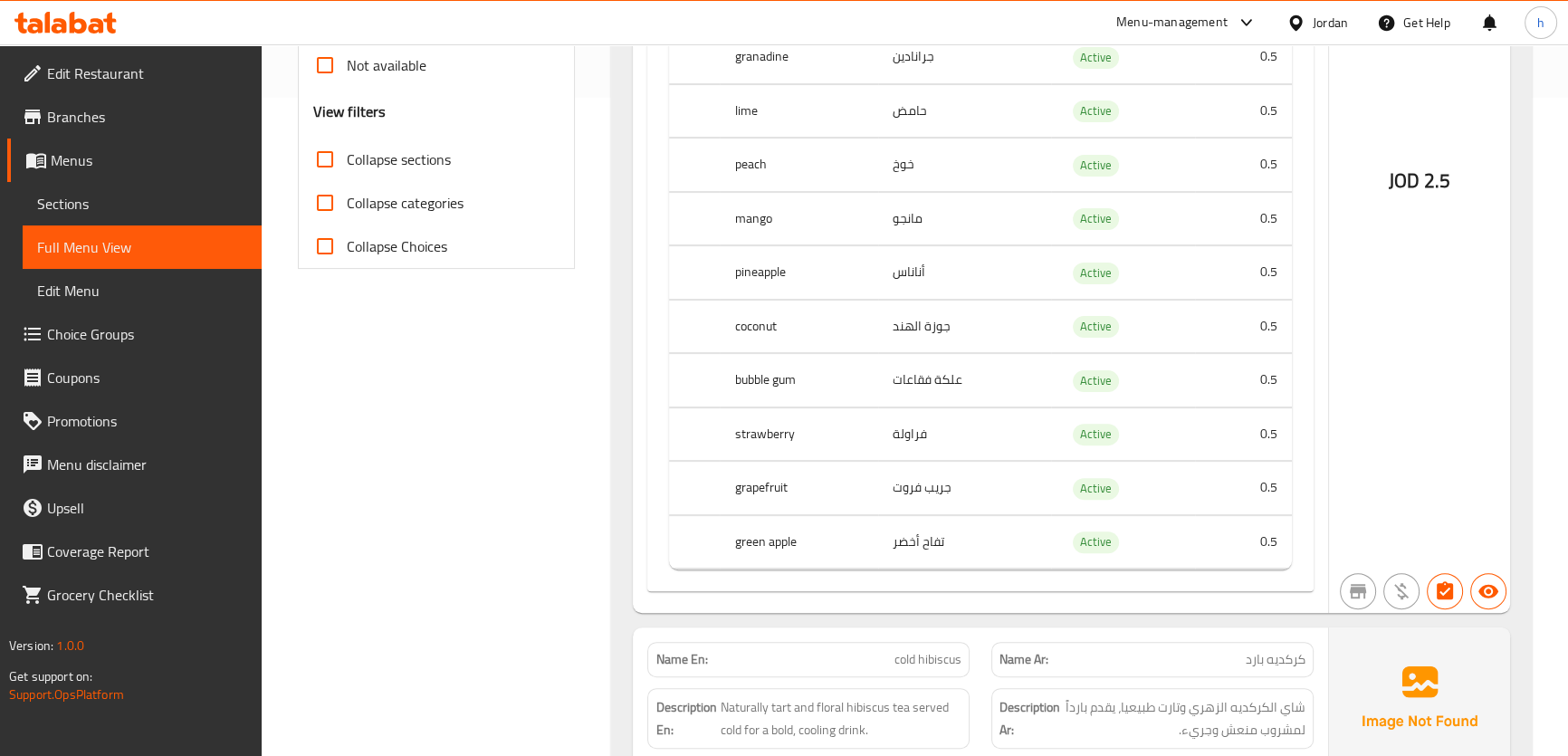
click at [803, 568] on th "green apple" at bounding box center [799, 541] width 159 height 54
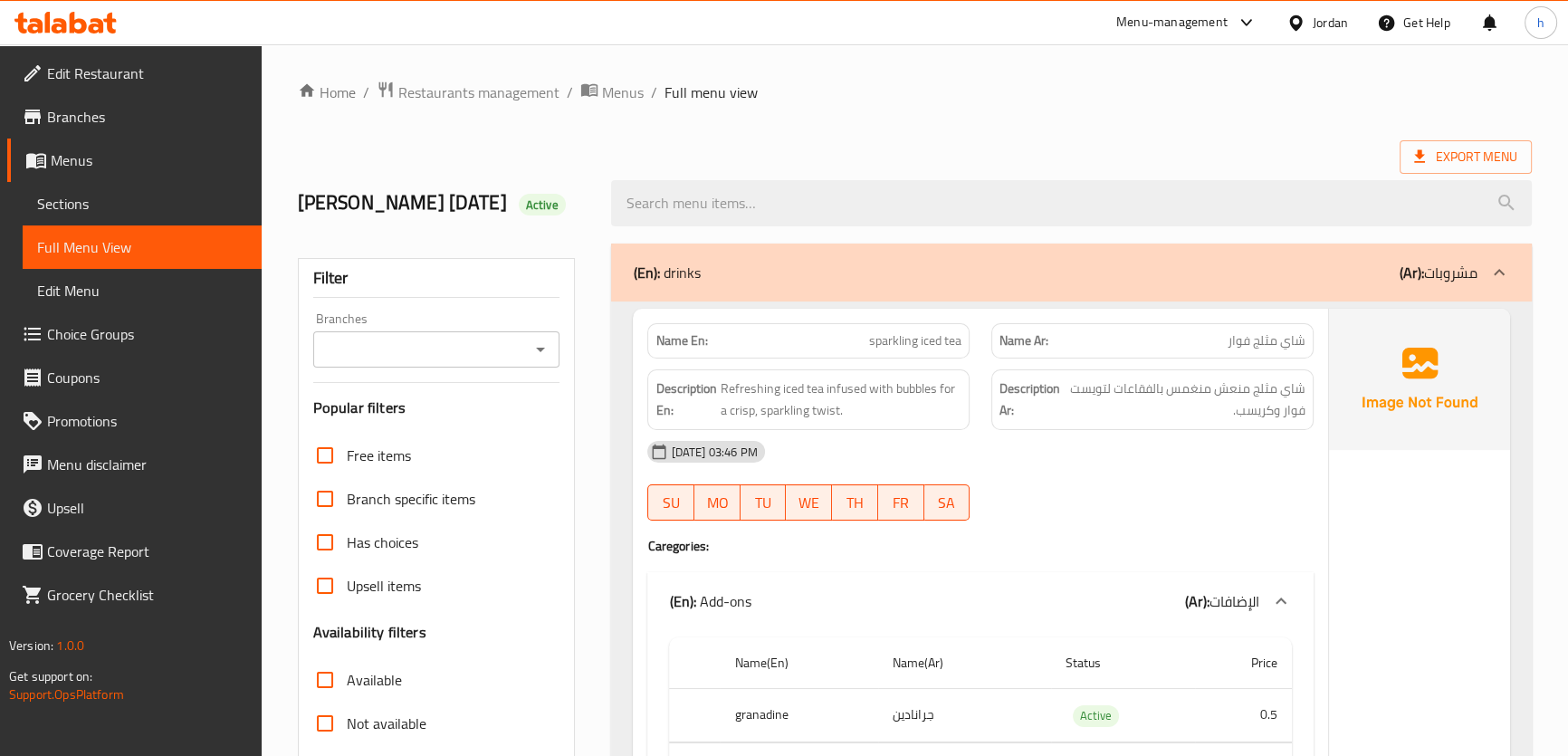
scroll to position [0, 0]
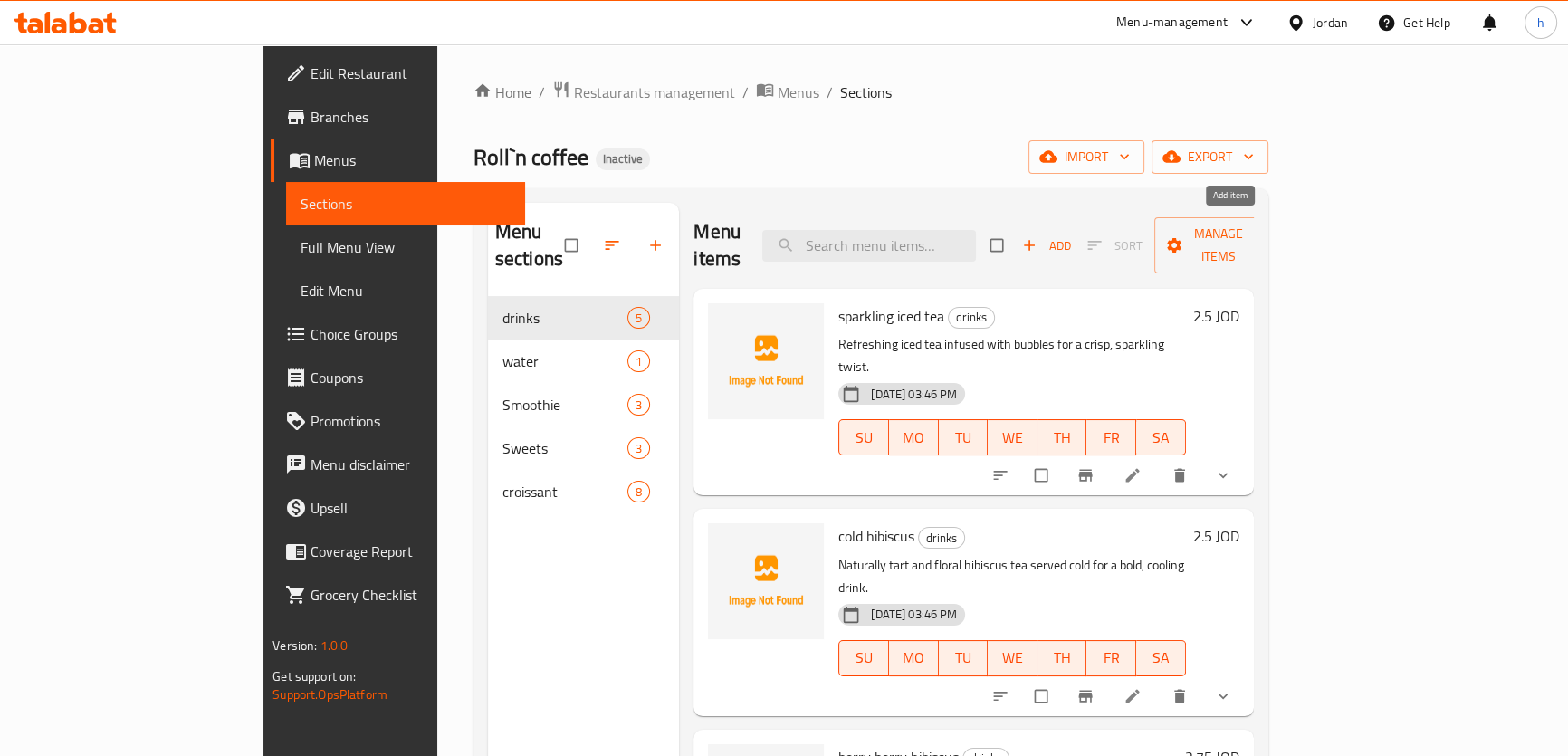
click at [1038, 237] on icon "button" at bounding box center [1030, 245] width 18 height 18
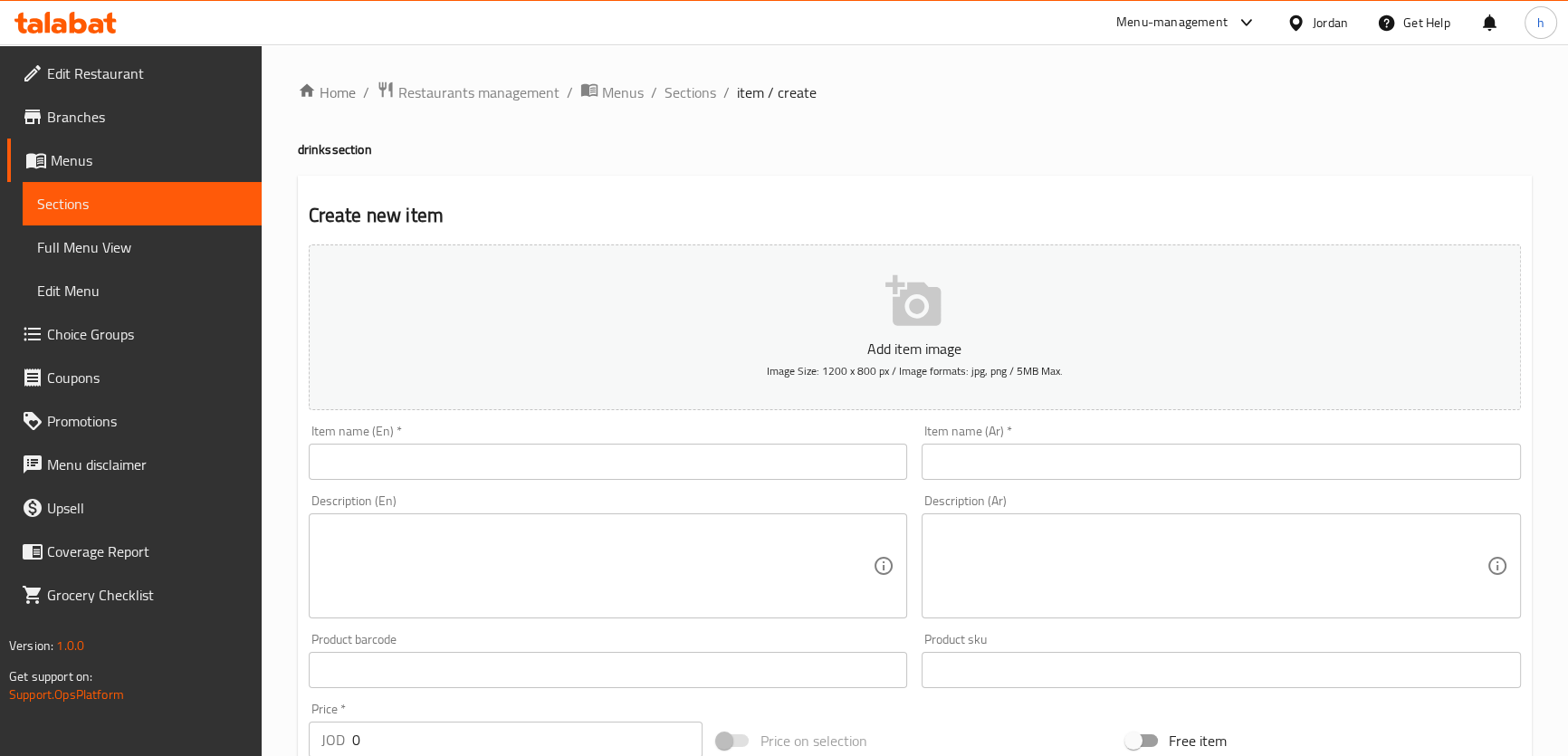
drag, startPoint x: 621, startPoint y: 471, endPoint x: 640, endPoint y: 461, distance: 21.5
click at [621, 471] on input "text" at bounding box center [609, 462] width 600 height 36
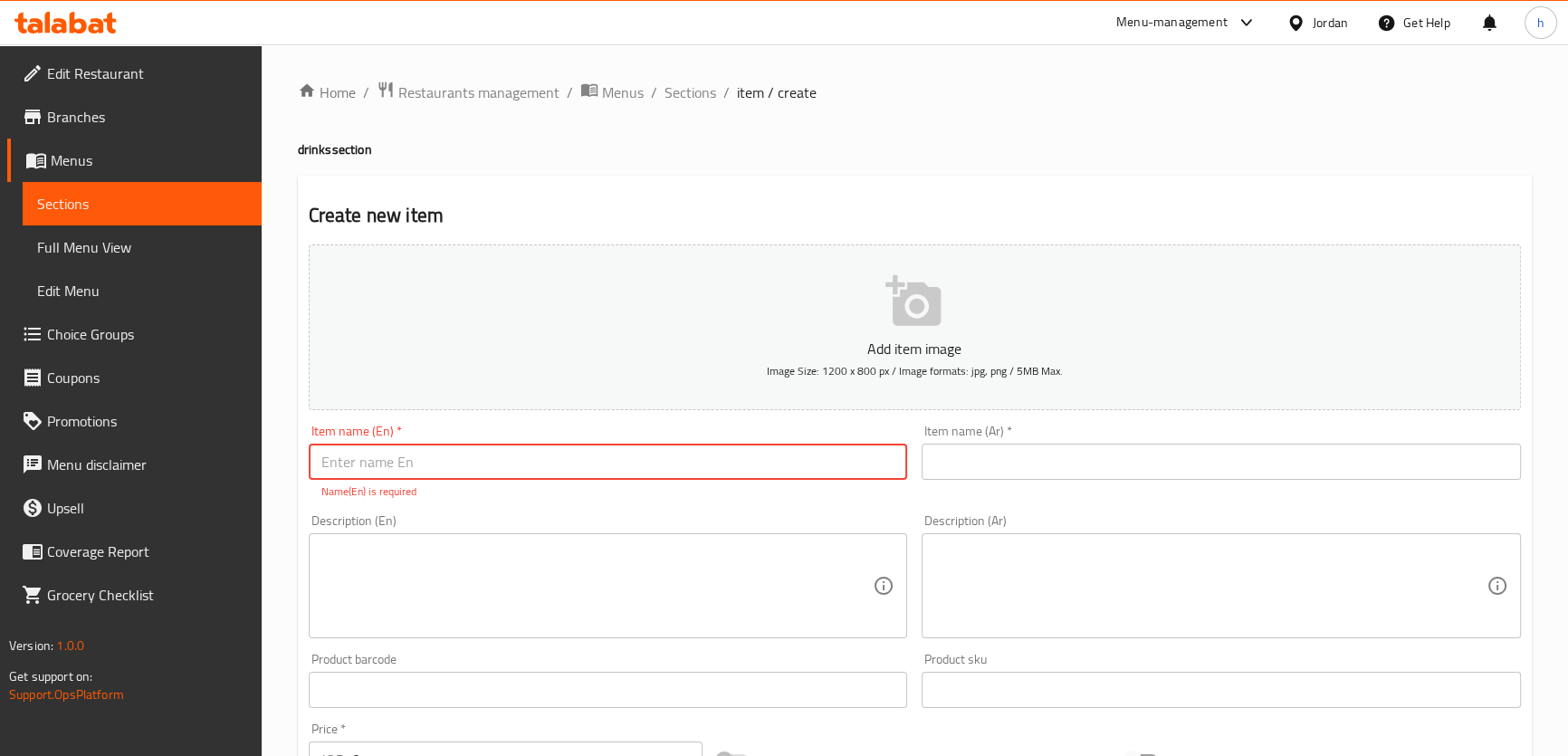
click at [414, 471] on input "text" at bounding box center [609, 462] width 600 height 36
paste input "iced tea"
type input "iced tea"
drag, startPoint x: 1049, startPoint y: 465, endPoint x: 1074, endPoint y: 461, distance: 25.3
click at [1049, 465] on input "text" at bounding box center [1221, 462] width 600 height 36
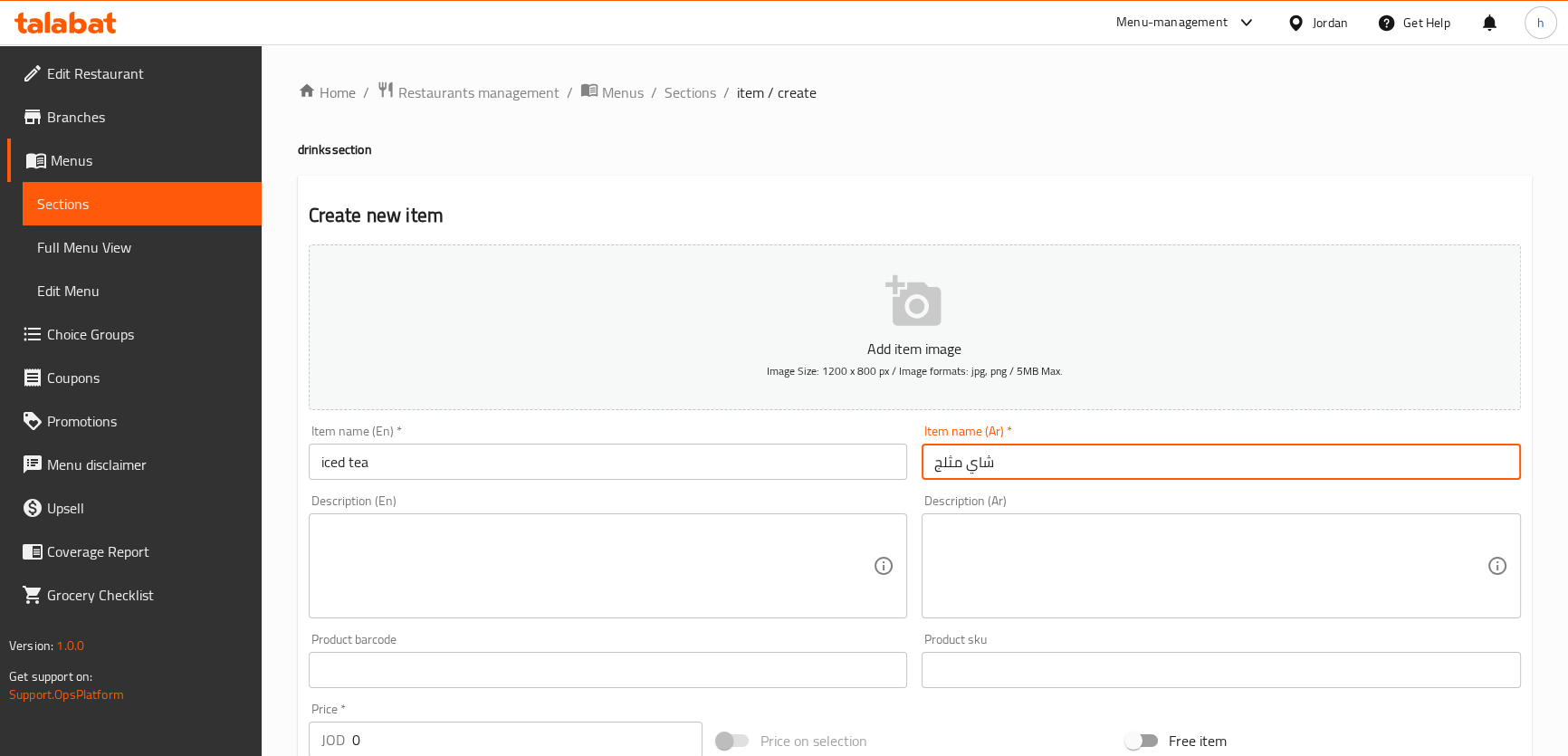
type input "شاي مثلج"
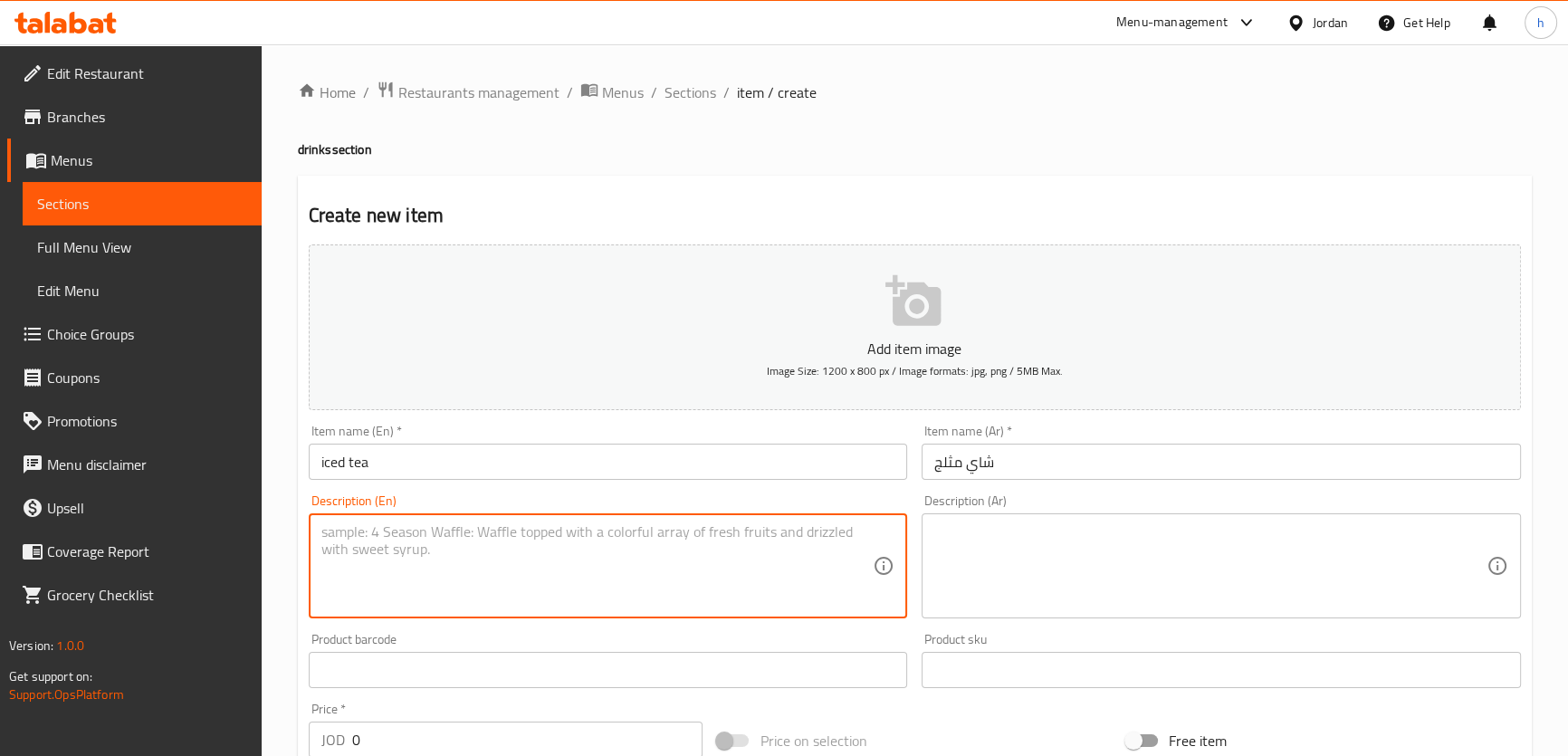
click at [579, 561] on textarea at bounding box center [598, 566] width 552 height 86
paste textarea "Classic chilled black tea served over ice, light and perfectly refreshing."
type textarea "Classic chilled black tea served over ice, light and perfectly refreshing."
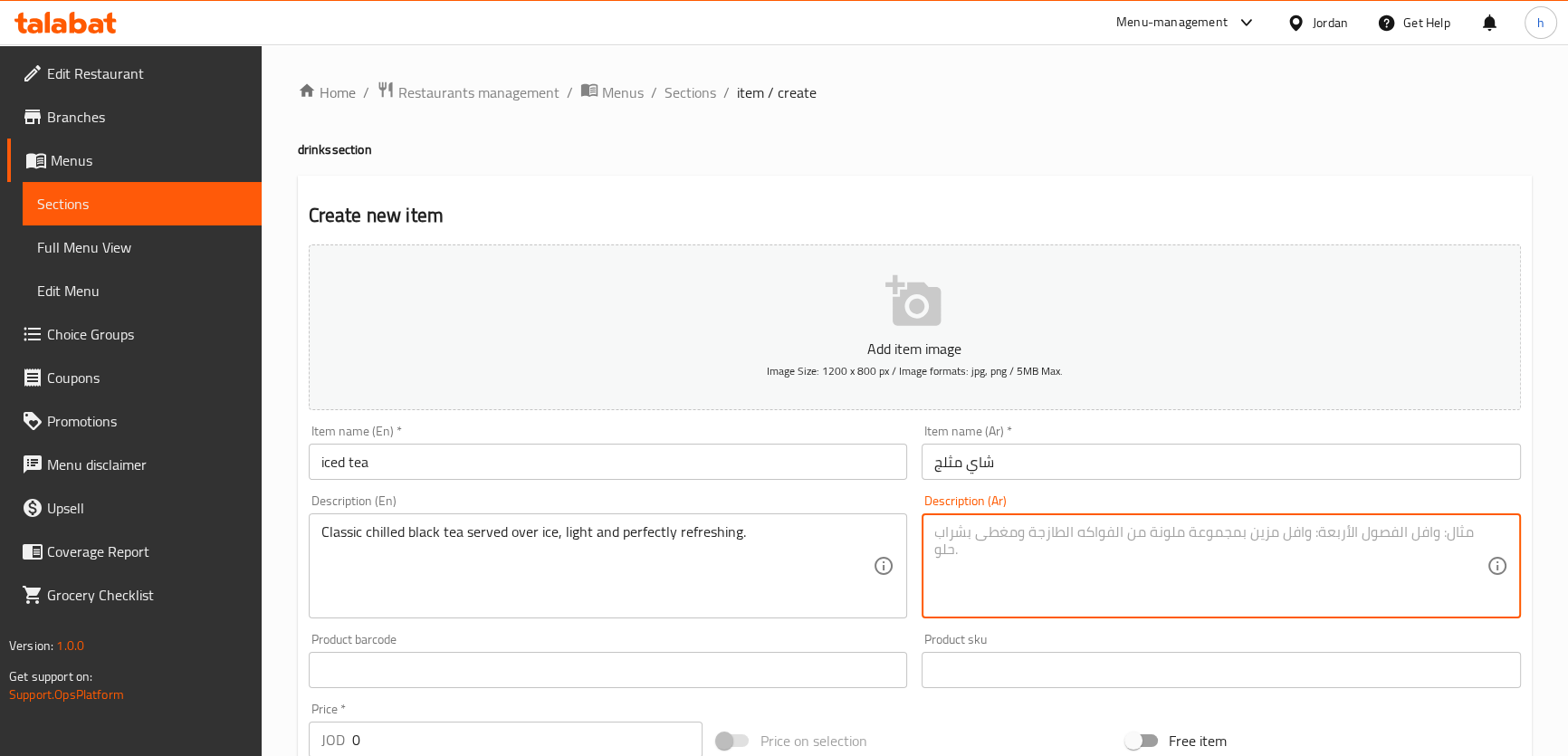
click at [1030, 557] on textarea at bounding box center [1210, 566] width 552 height 86
type textarea "شاي أسود مبرد كلاسيك يقدم فوق الثلج, خفيف ومنعش بمثالية"
click at [1492, 494] on div "Description (Ar) شاي أسود مبرد كلاسيك يقدم فوق الثلج, خفيف ومنعش بمثالية Descri…" at bounding box center [1221, 556] width 600 height 124
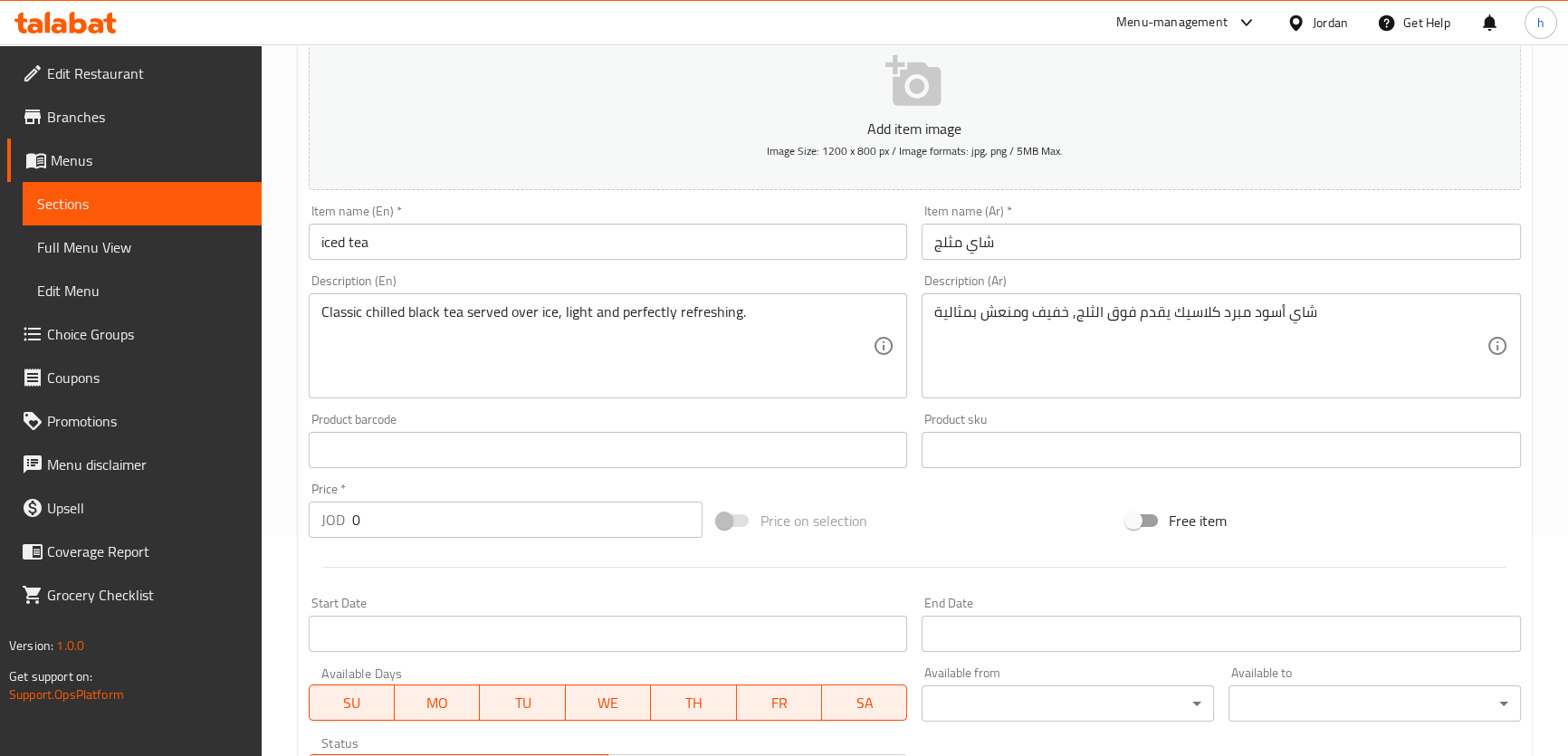
scroll to position [411, 0]
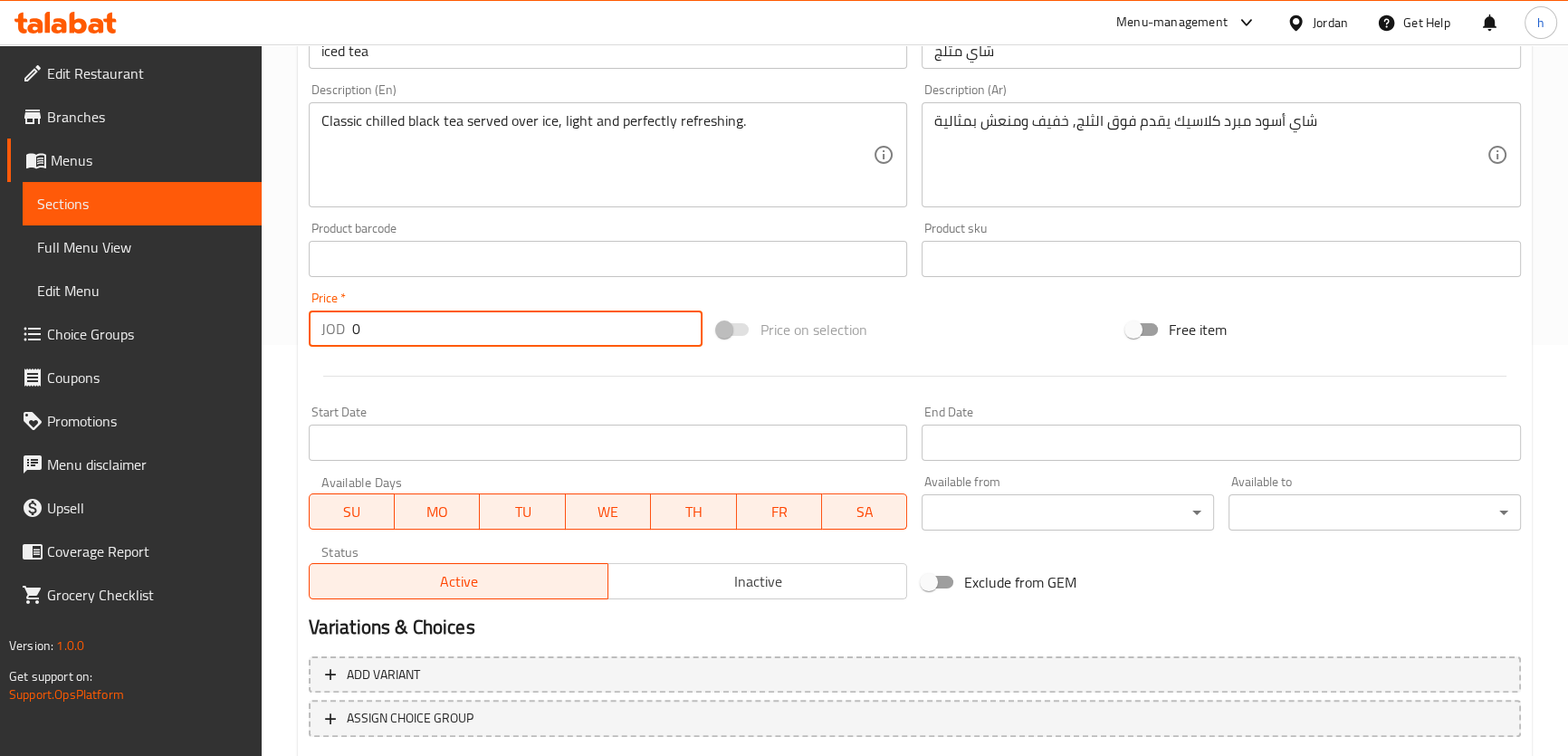
click at [420, 333] on input "0" at bounding box center [527, 329] width 351 height 36
drag, startPoint x: 400, startPoint y: 326, endPoint x: 379, endPoint y: 326, distance: 21.0
click at [395, 326] on input "0" at bounding box center [527, 329] width 351 height 36
drag, startPoint x: 379, startPoint y: 326, endPoint x: 346, endPoint y: 335, distance: 34.2
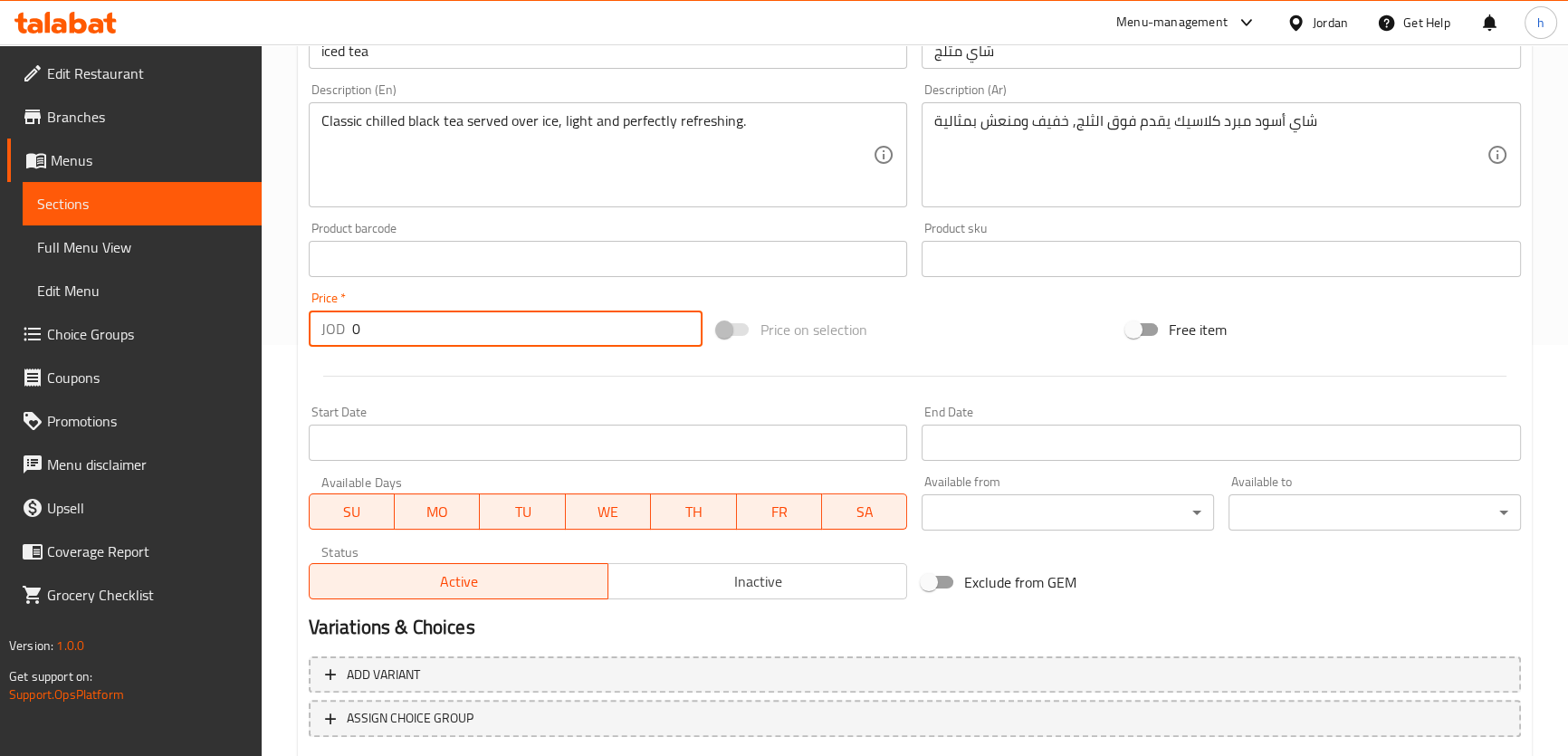
click at [373, 327] on input "0" at bounding box center [527, 329] width 351 height 36
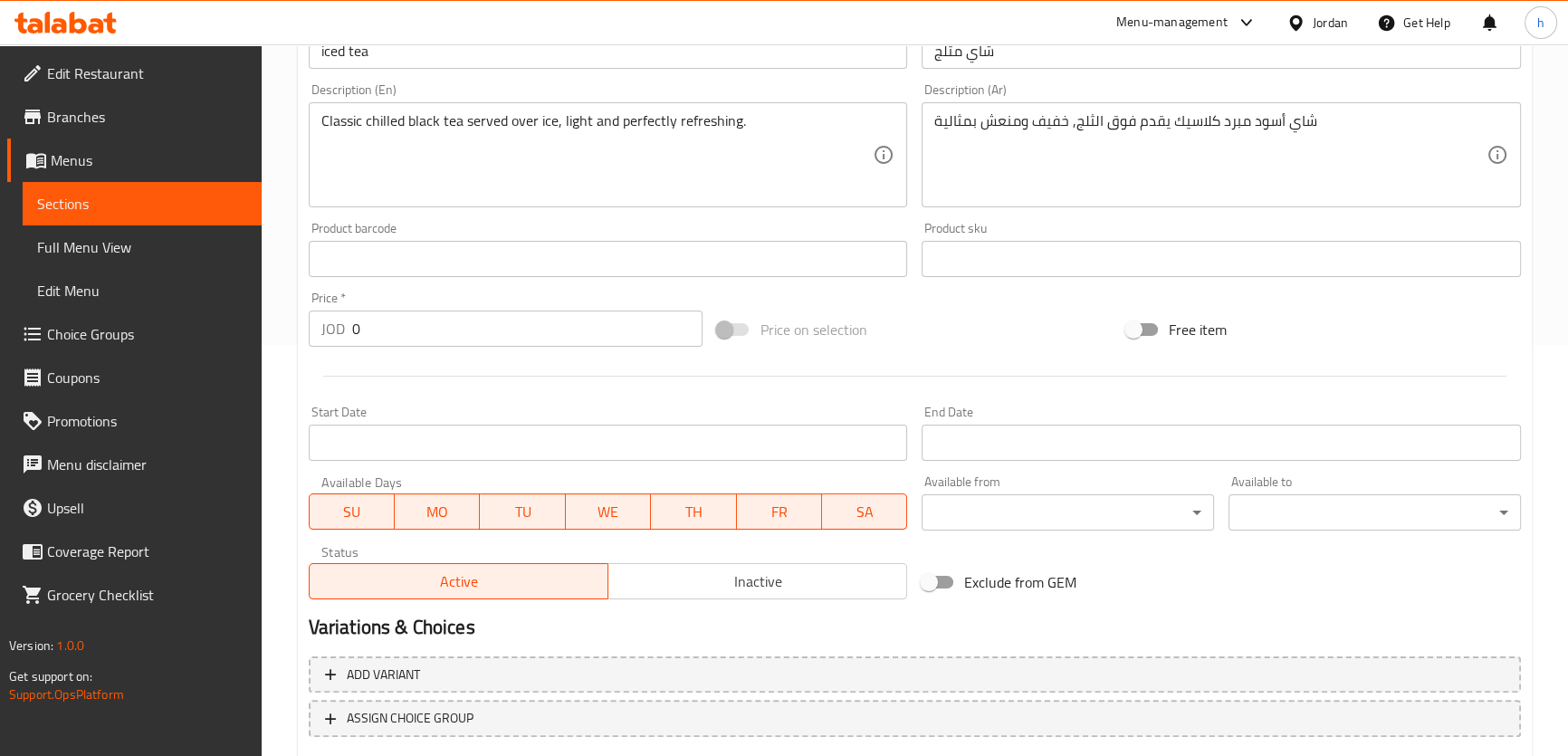
click at [346, 336] on div "JOD 0 Price *" at bounding box center [506, 329] width 395 height 36
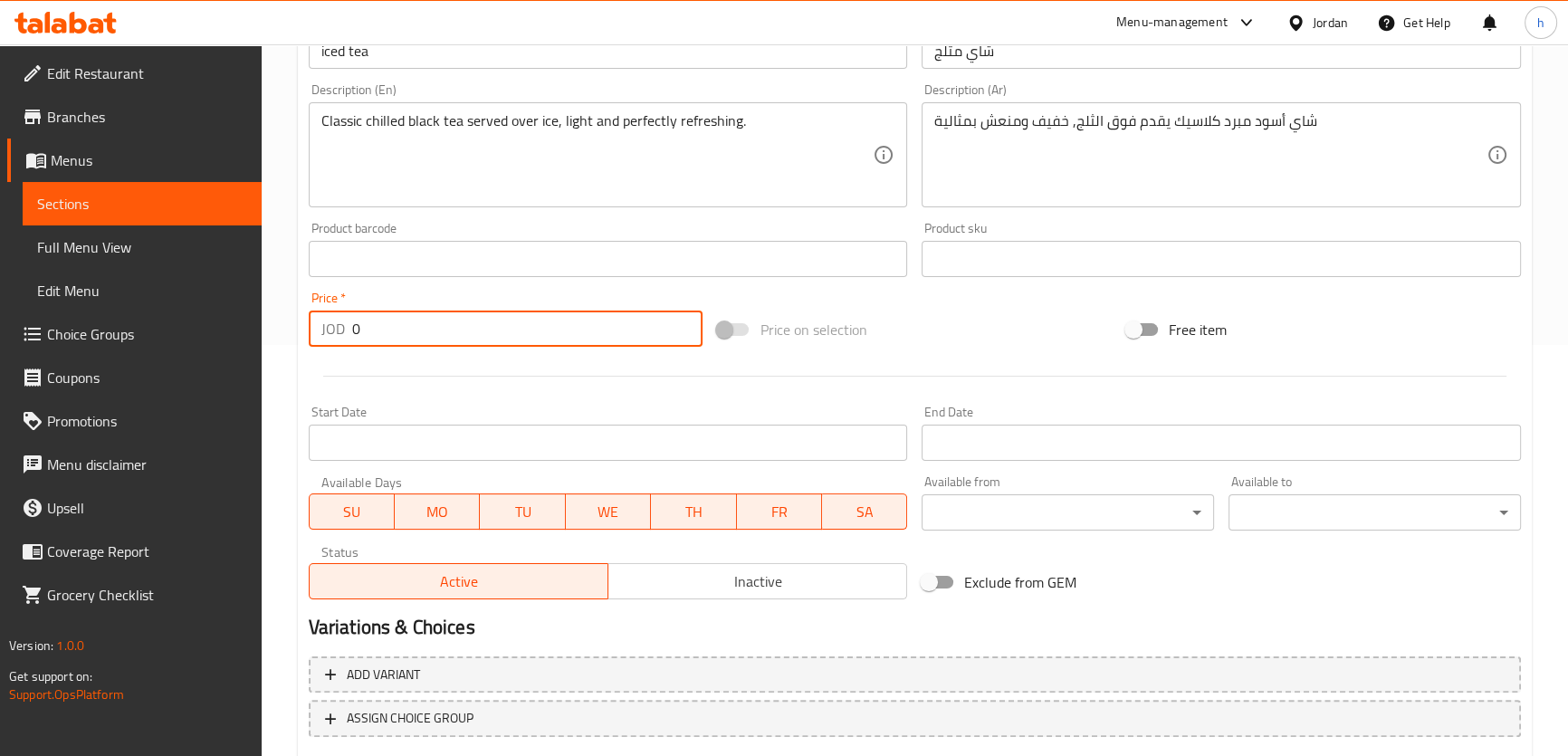
click at [362, 333] on input "0" at bounding box center [527, 329] width 351 height 36
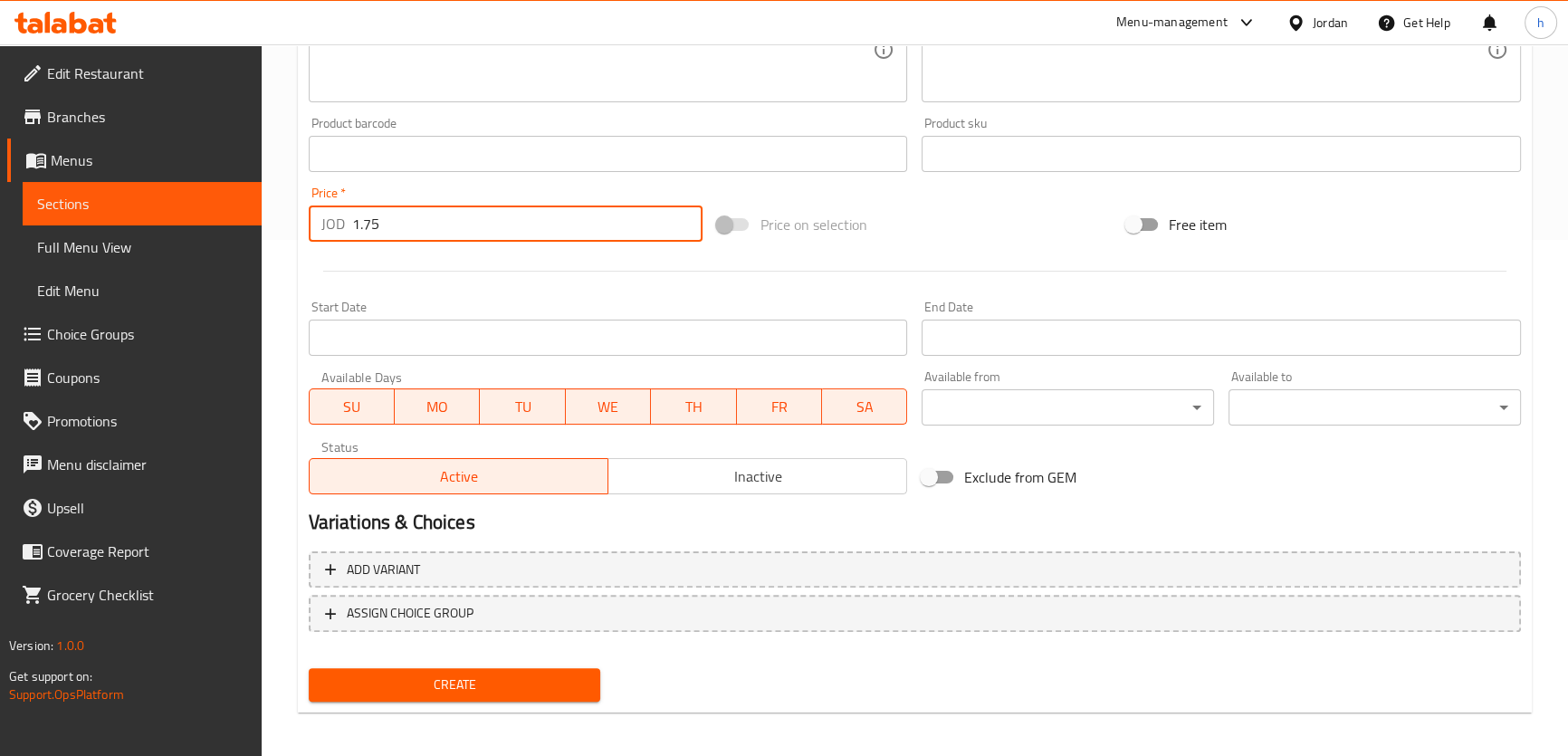
scroll to position [521, 0]
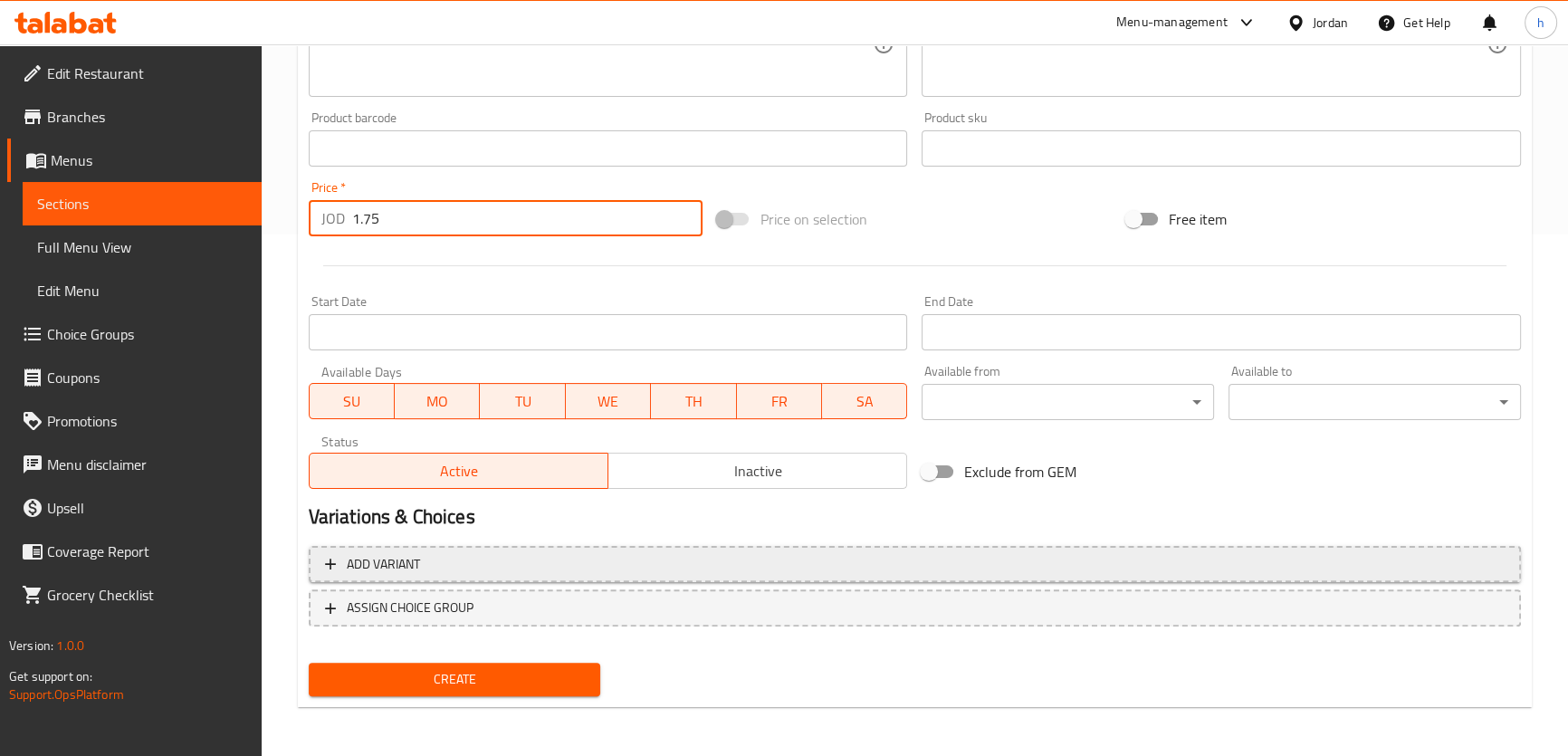
type input "1.75"
click at [561, 566] on span "Add variant" at bounding box center [915, 564] width 1179 height 23
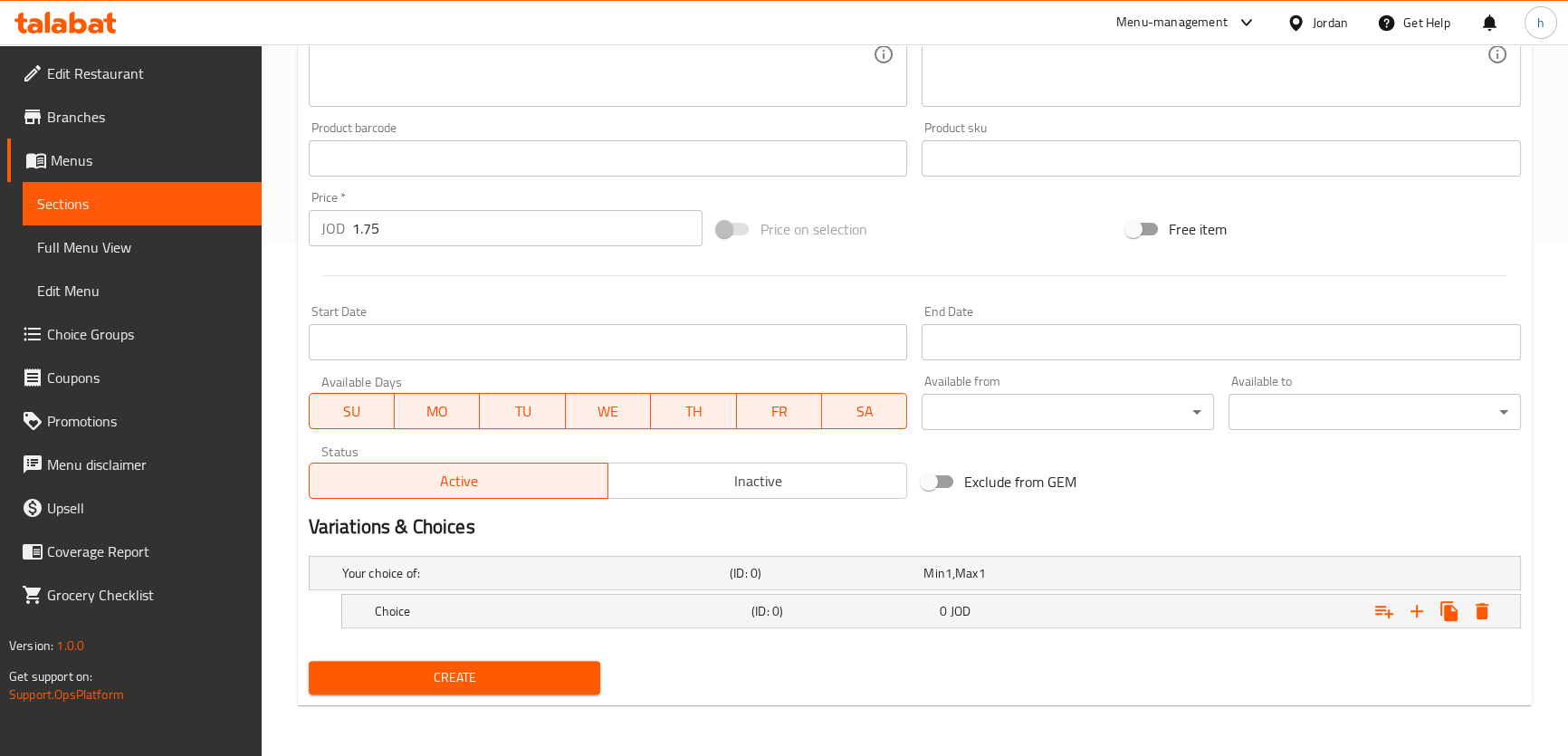
scroll to position [508, 0]
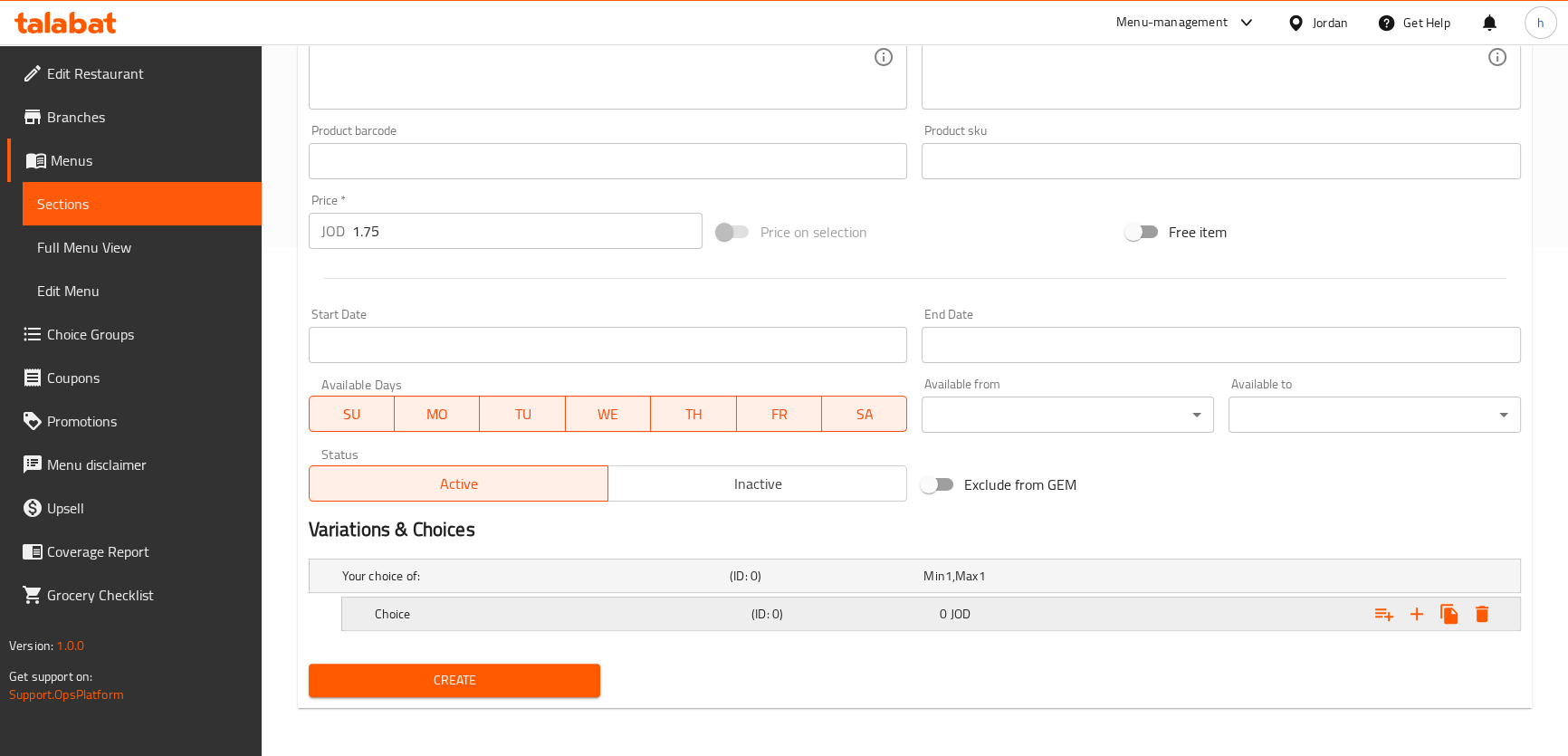
click at [580, 605] on h5 "Choice" at bounding box center [559, 614] width 369 height 18
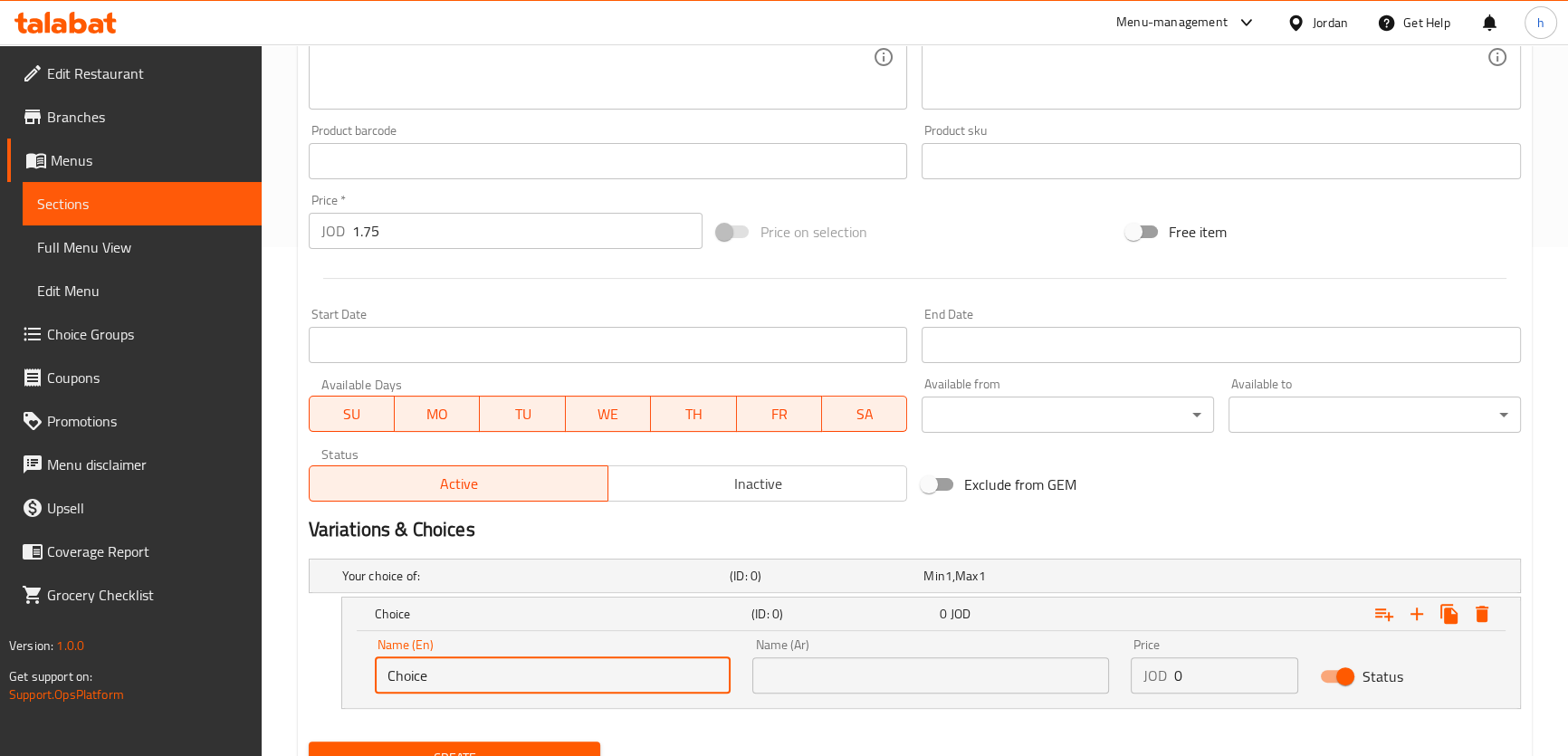
click at [481, 664] on input "Choice" at bounding box center [552, 675] width 356 height 36
type input "ِ"
click at [477, 679] on input "ِ" at bounding box center [552, 675] width 356 height 36
type input "Add-ons"
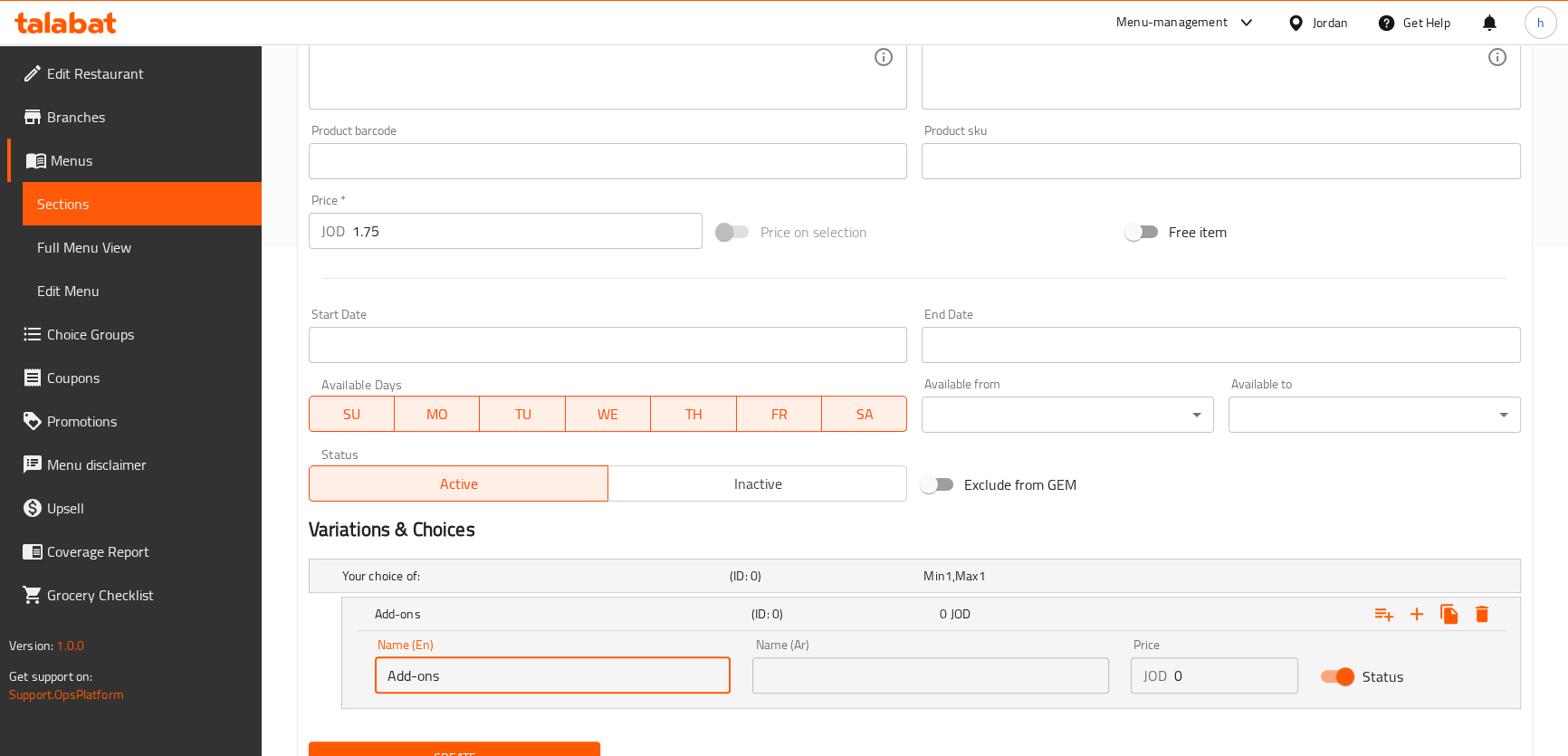
click at [795, 659] on input "text" at bounding box center [930, 675] width 356 height 36
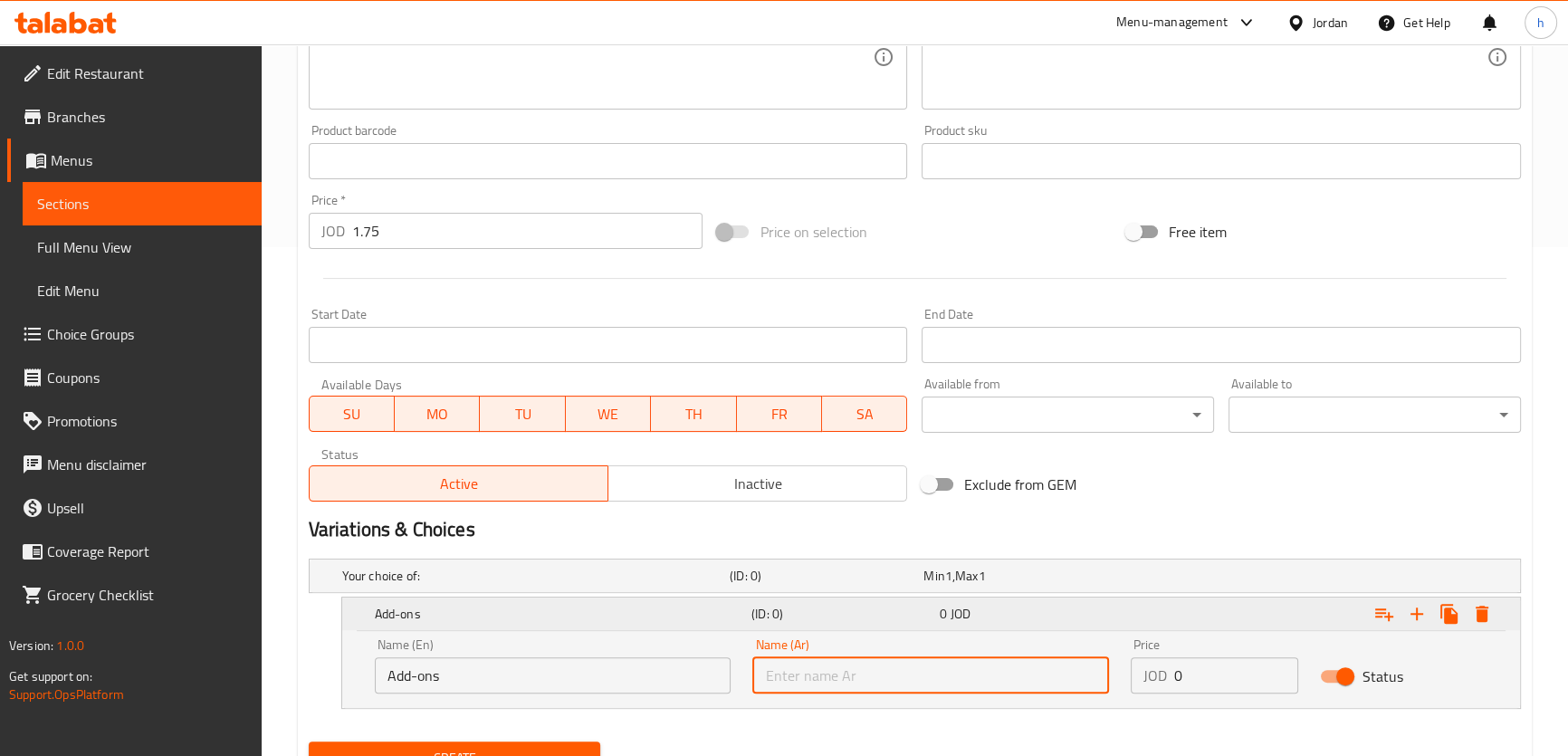
type input "h"
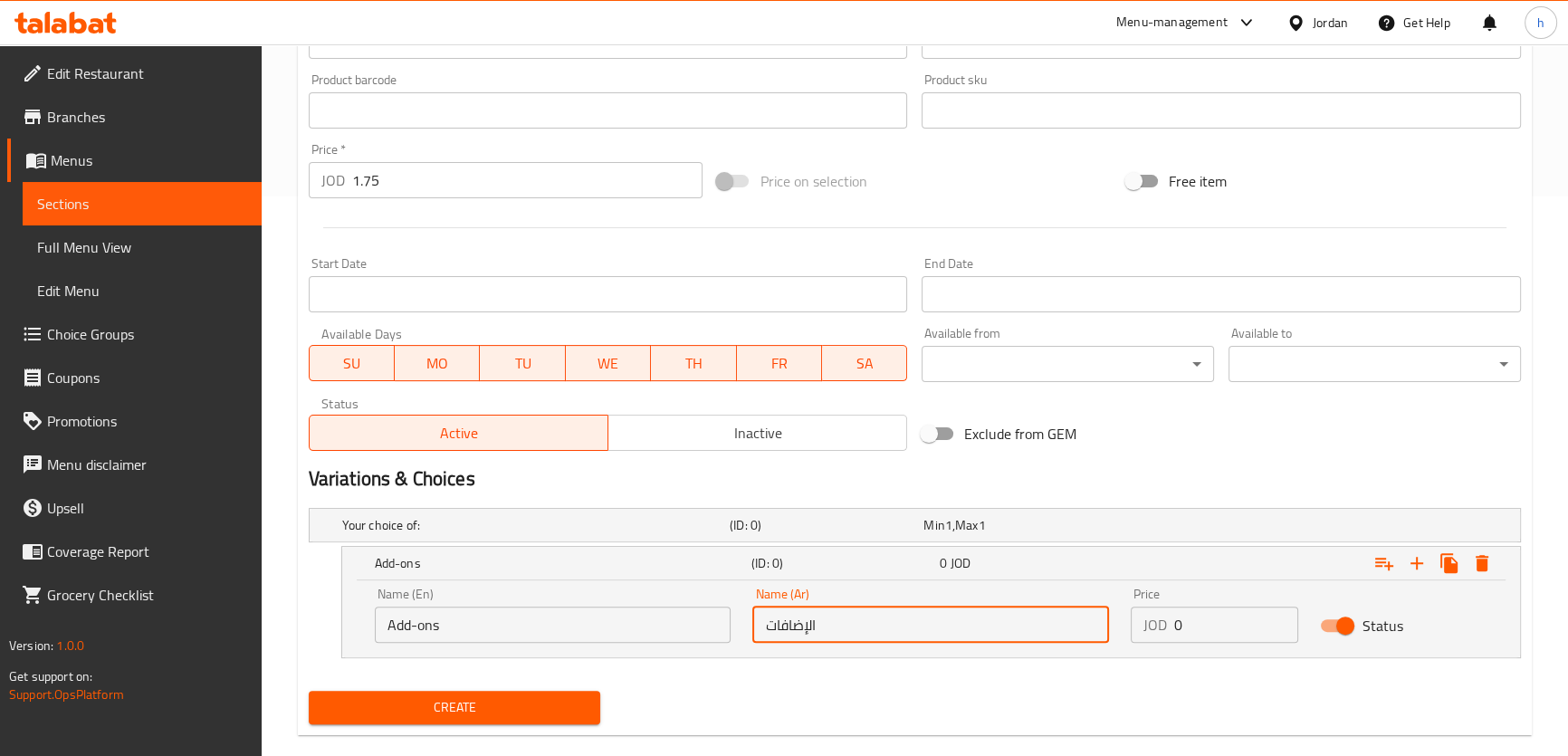
scroll to position [587, 0]
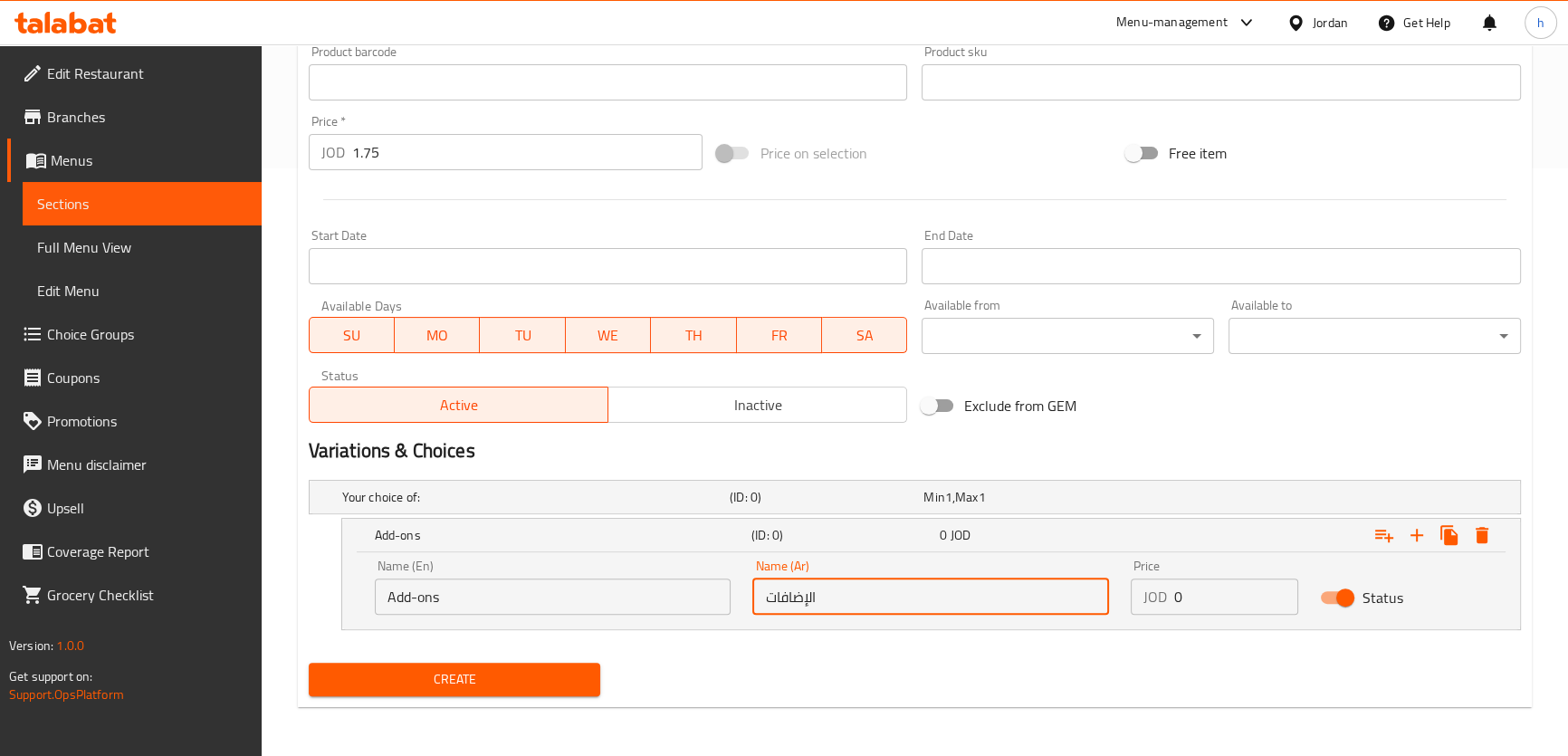
type input "الإضافات"
click at [357, 588] on div "Name (En) Add-ons Name (En) Name (Ar) الإضافات Name (Ar) Price JOD 0 Price Stat…" at bounding box center [931, 590] width 1177 height 77
click at [367, 548] on div "Add-ons (ID: 0) 0 JOD" at bounding box center [931, 535] width 1177 height 33
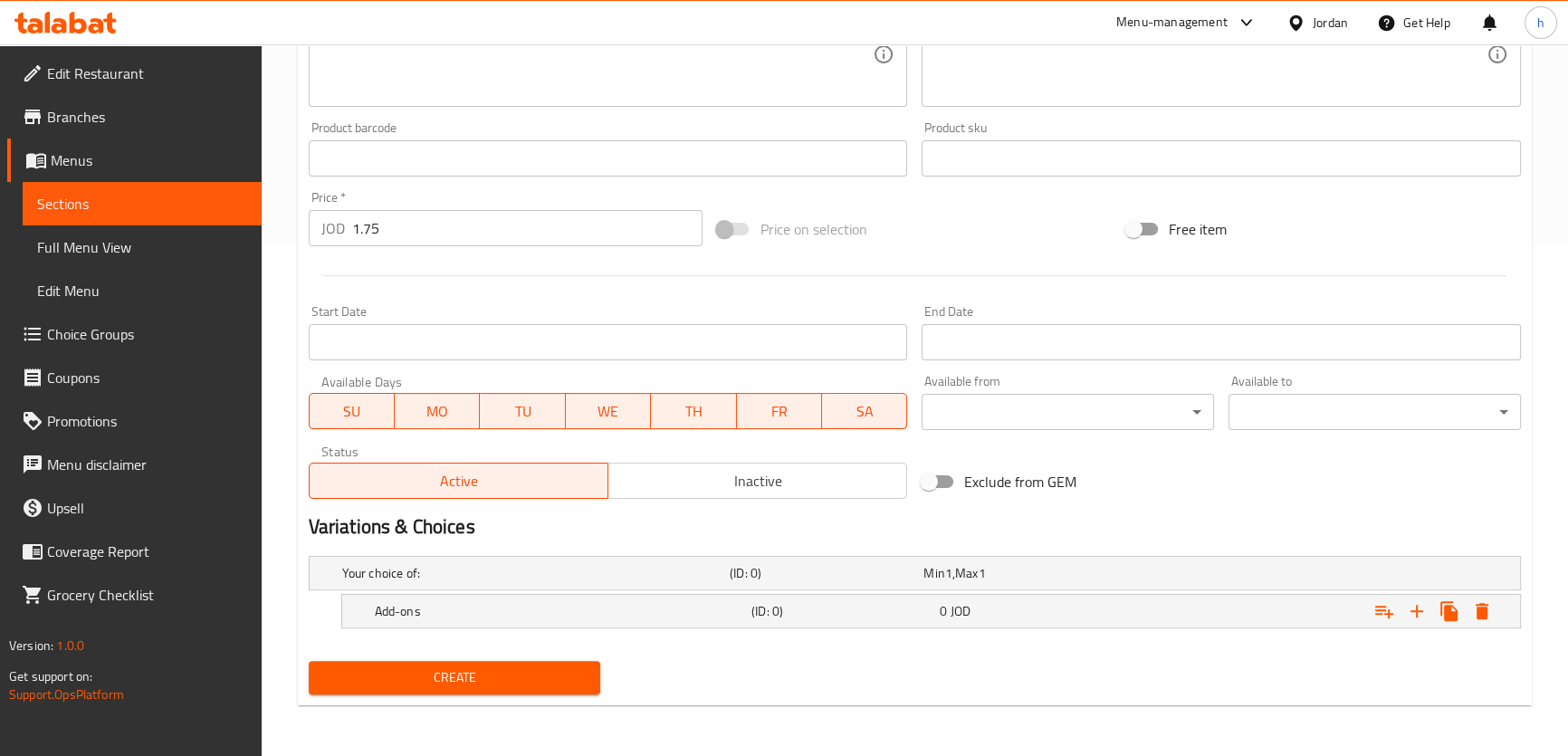
scroll to position [508, 0]
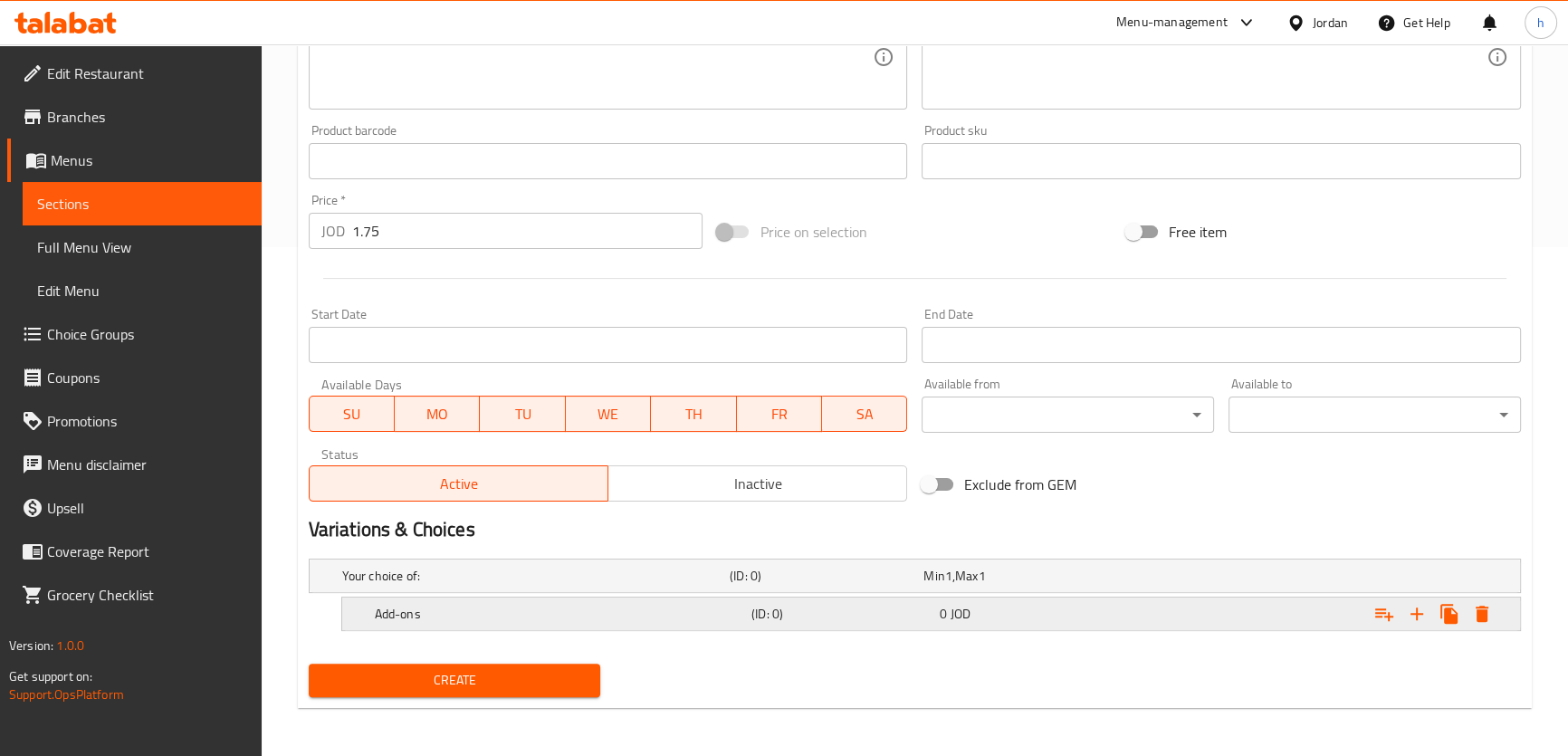
click at [369, 607] on div "Add-ons (ID: 0) 0 JOD" at bounding box center [931, 614] width 1177 height 33
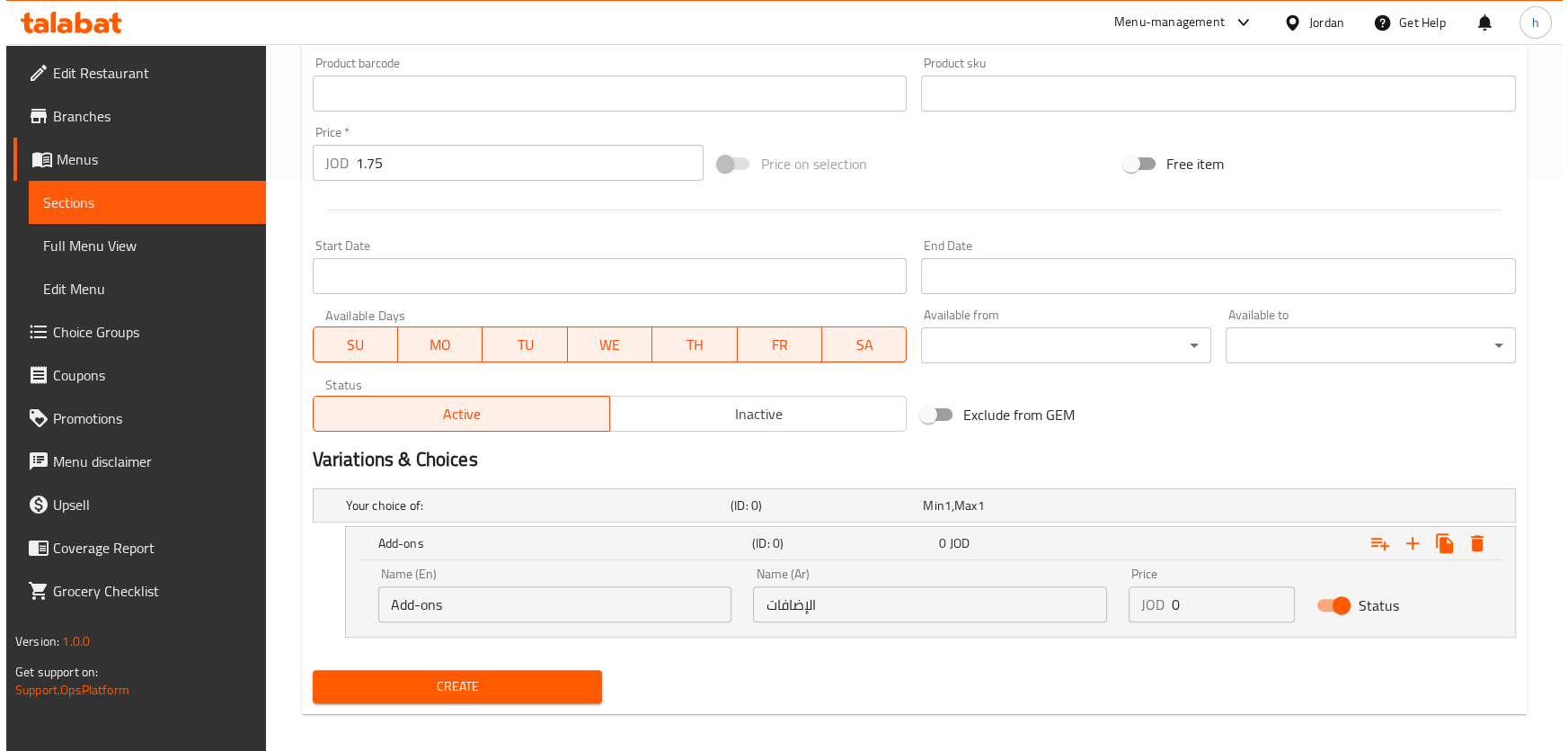
scroll to position [584, 0]
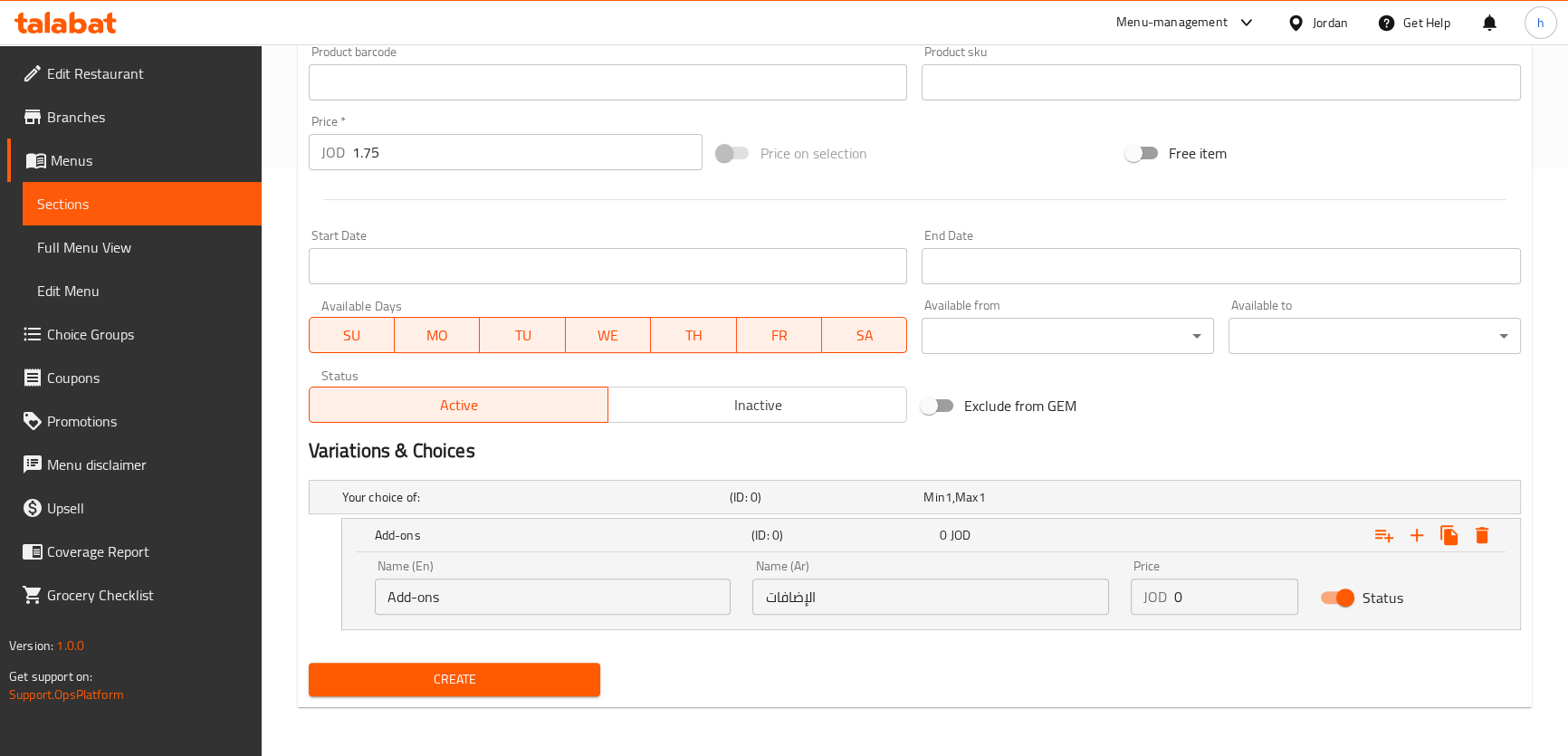
click at [351, 606] on div "Name (En) Add-ons Name (En) Name (Ar) الإضافات Name (Ar) Price JOD 0 Price Stat…" at bounding box center [931, 590] width 1177 height 77
click at [396, 497] on h5 "Your choice of:" at bounding box center [532, 496] width 380 height 18
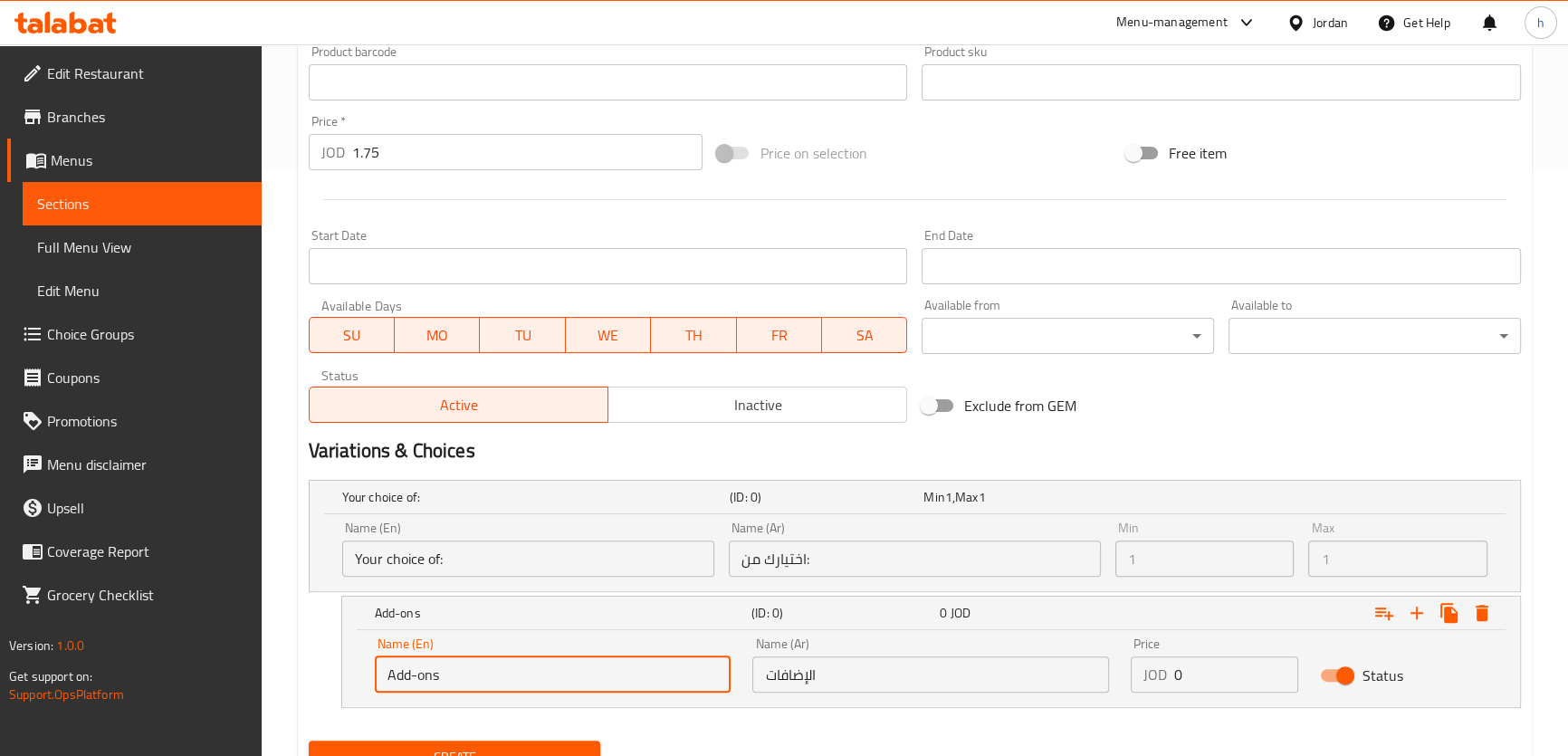
drag, startPoint x: 445, startPoint y: 669, endPoint x: 380, endPoint y: 679, distance: 65.8
click at [380, 679] on input "Add-ons" at bounding box center [552, 674] width 356 height 36
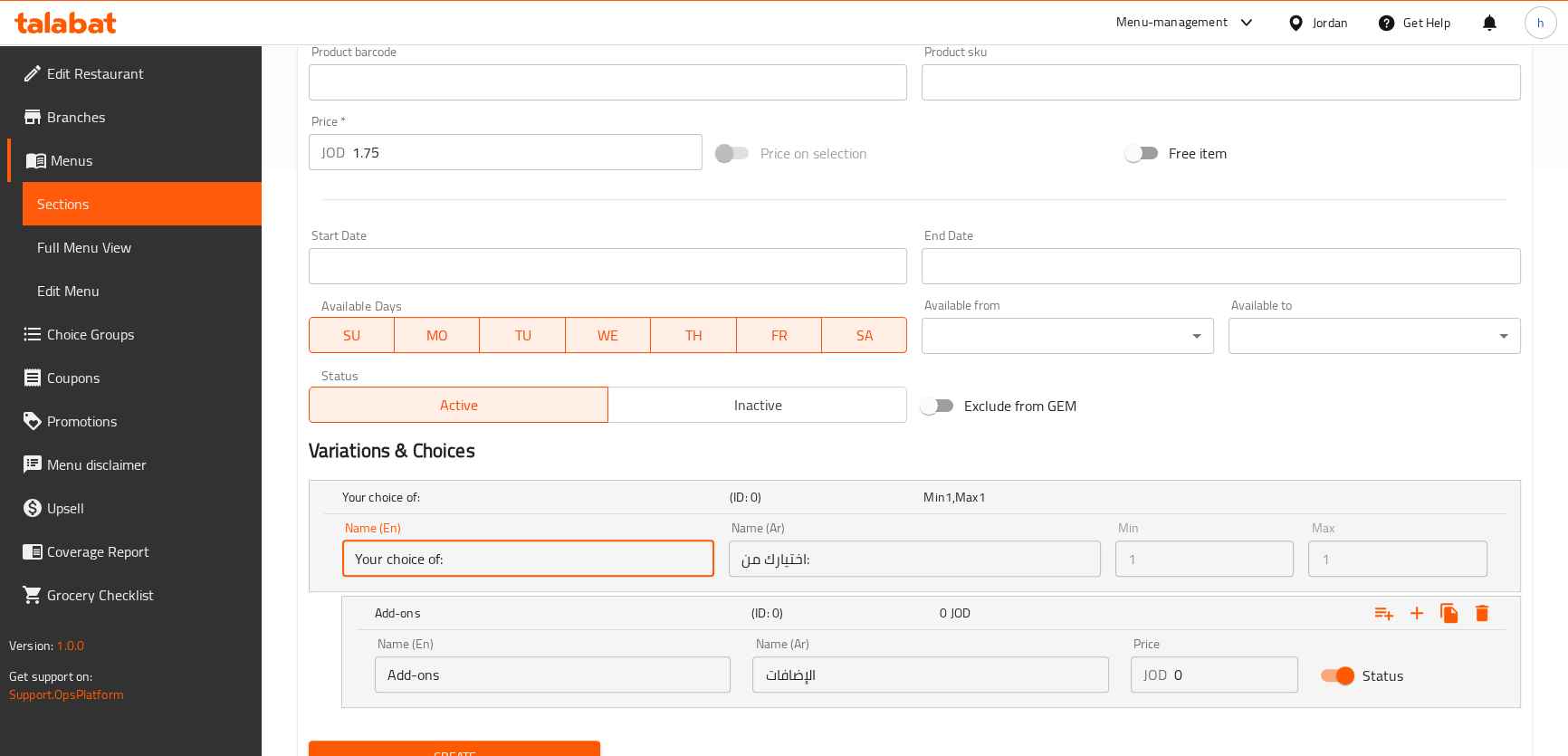
click at [444, 552] on input "Your choice of:" at bounding box center [528, 558] width 372 height 36
click at [445, 554] on input "Your choice of:" at bounding box center [528, 558] width 372 height 36
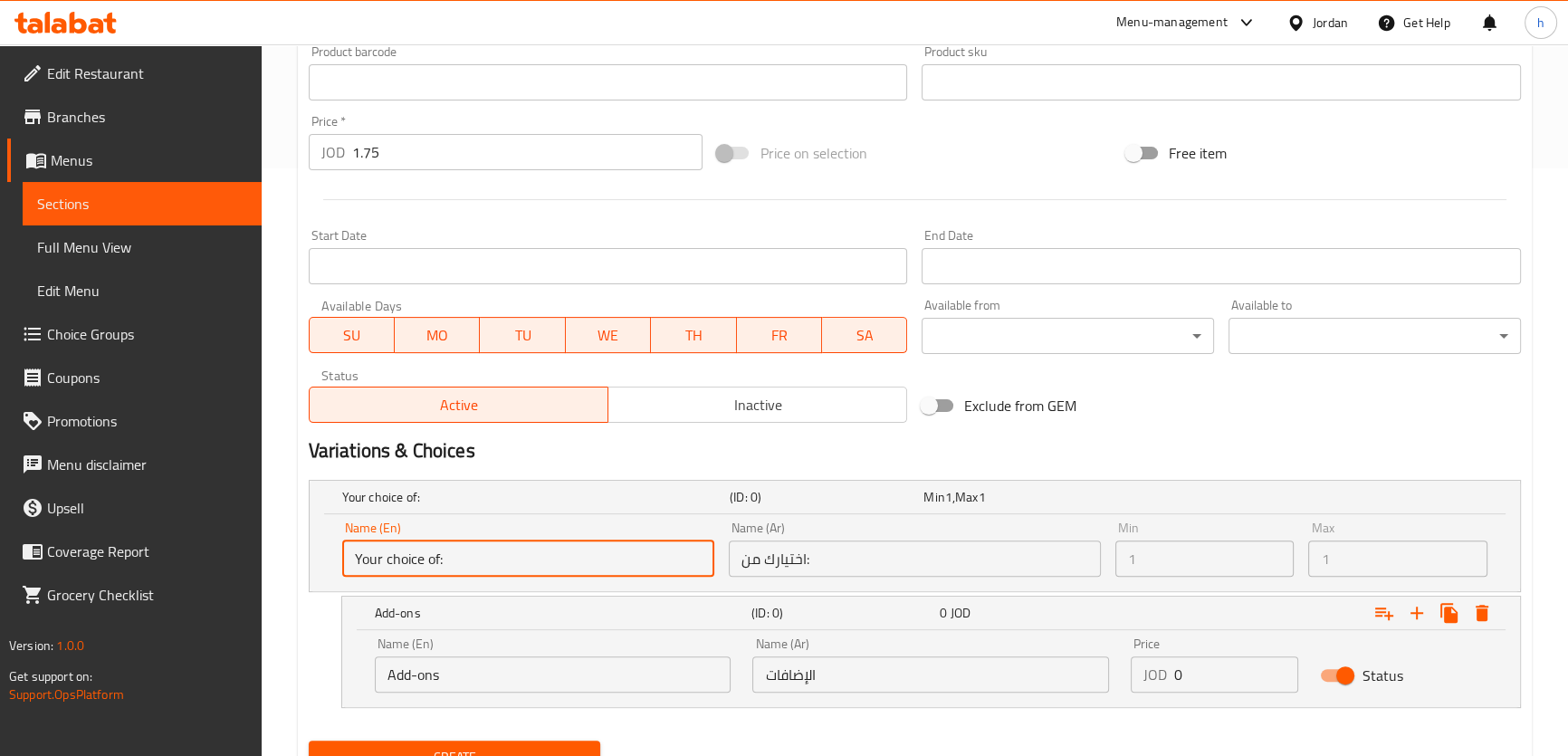
click at [445, 555] on input "Your choice of:" at bounding box center [528, 558] width 372 height 36
click at [462, 559] on input "Your choice of:" at bounding box center [528, 558] width 372 height 36
click at [591, 677] on input "Add-ons" at bounding box center [552, 674] width 356 height 36
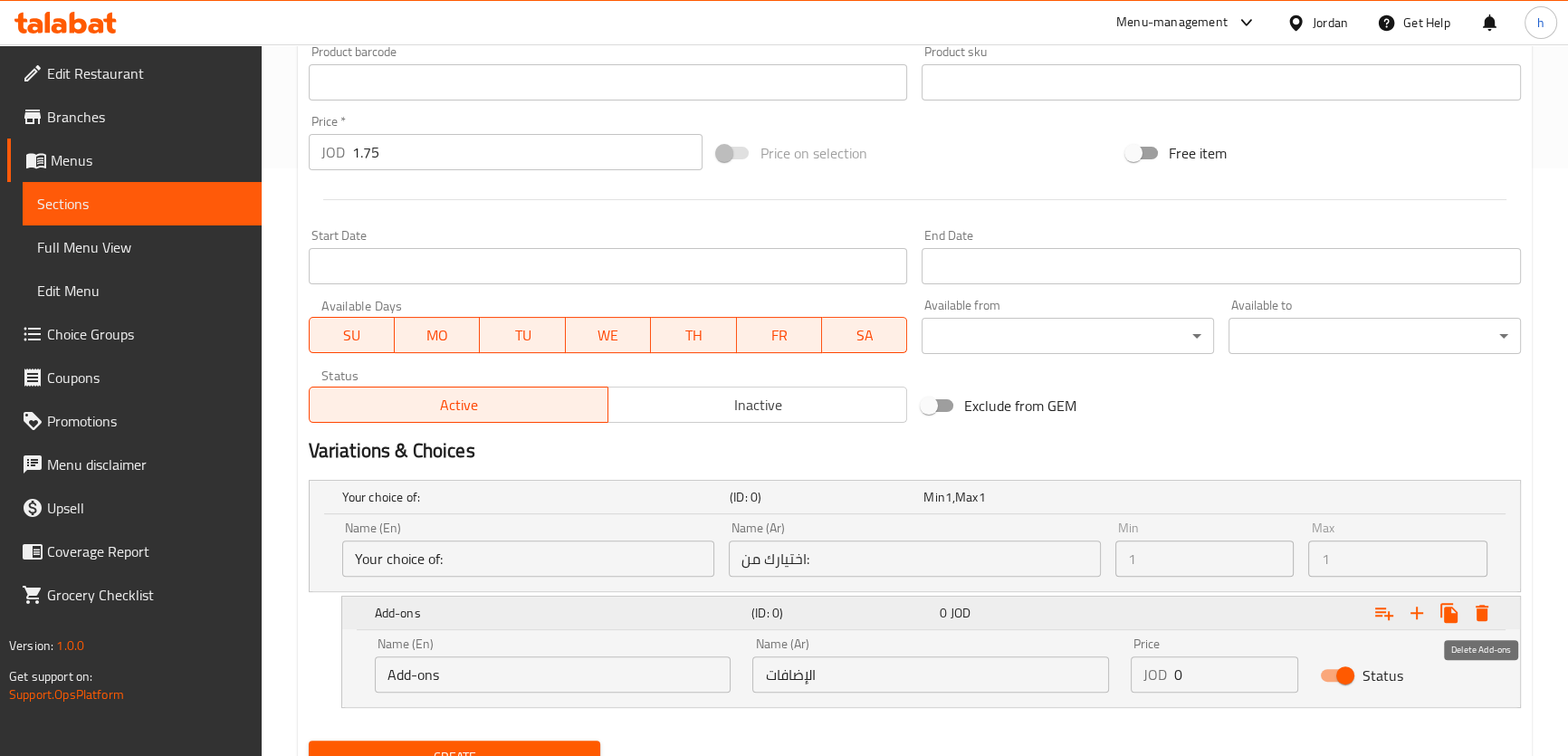
click at [1482, 614] on icon "Expand" at bounding box center [1481, 613] width 13 height 16
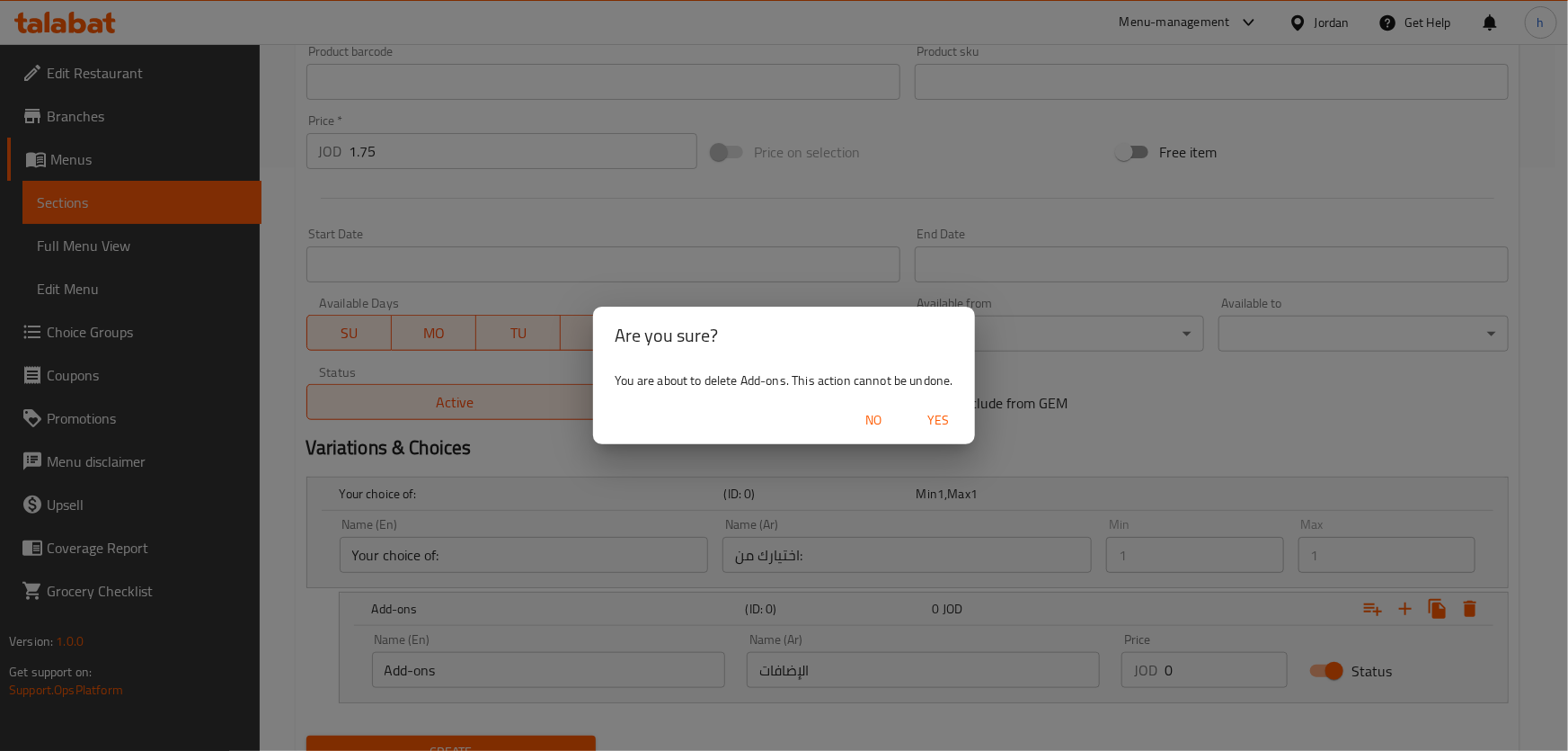
click at [924, 420] on span "Yes" at bounding box center [939, 420] width 43 height 23
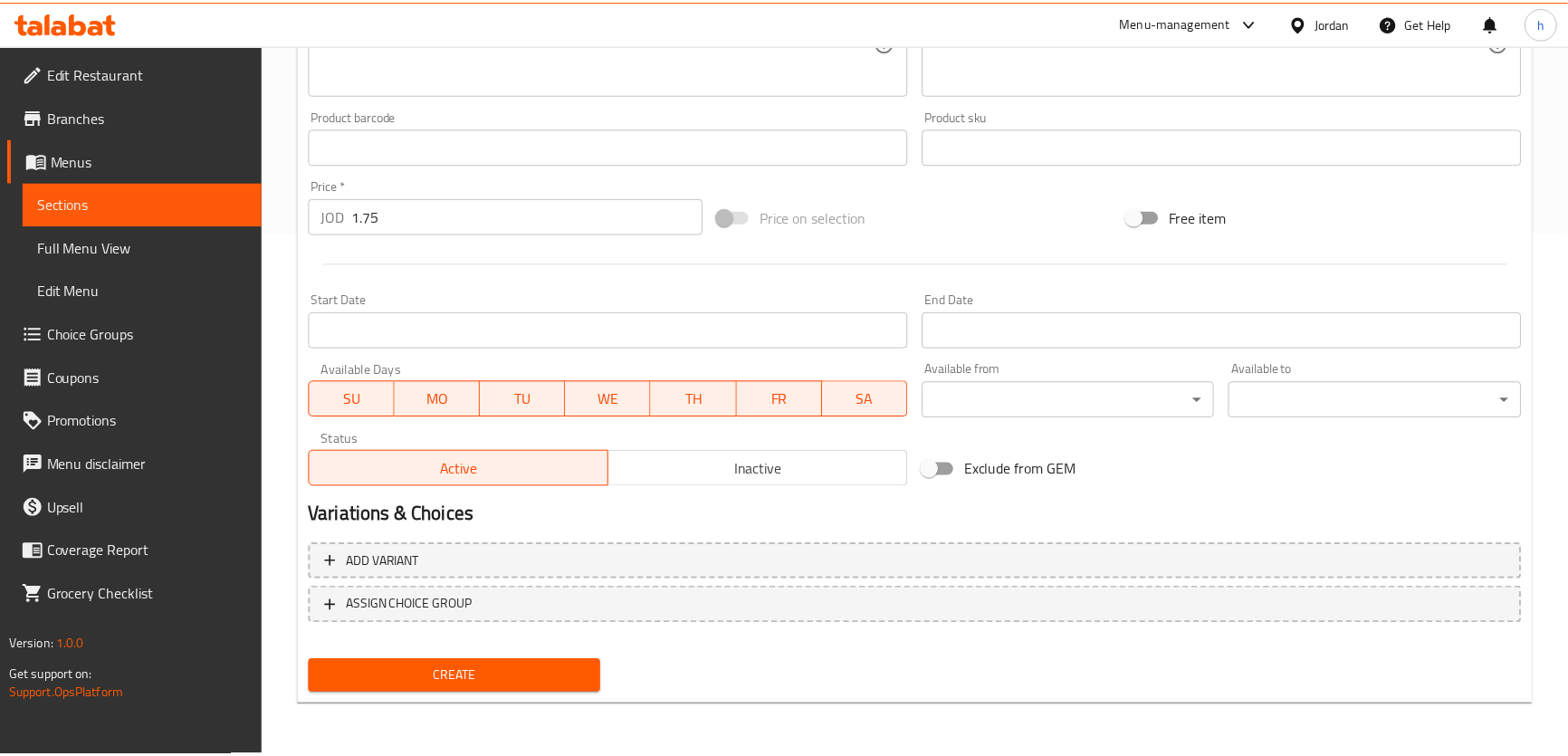
scroll to position [521, 0]
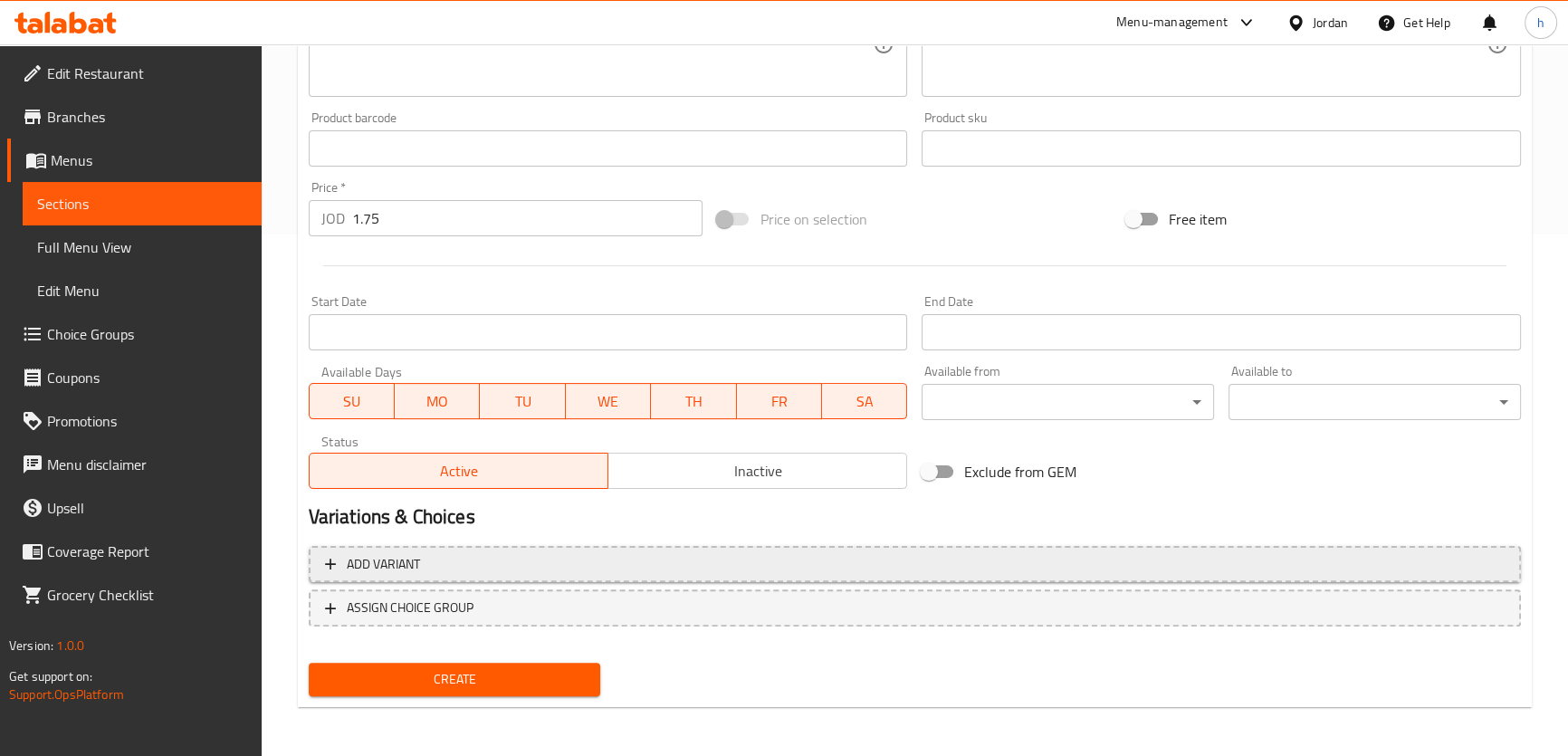
click at [410, 565] on span "Add variant" at bounding box center [383, 564] width 73 height 23
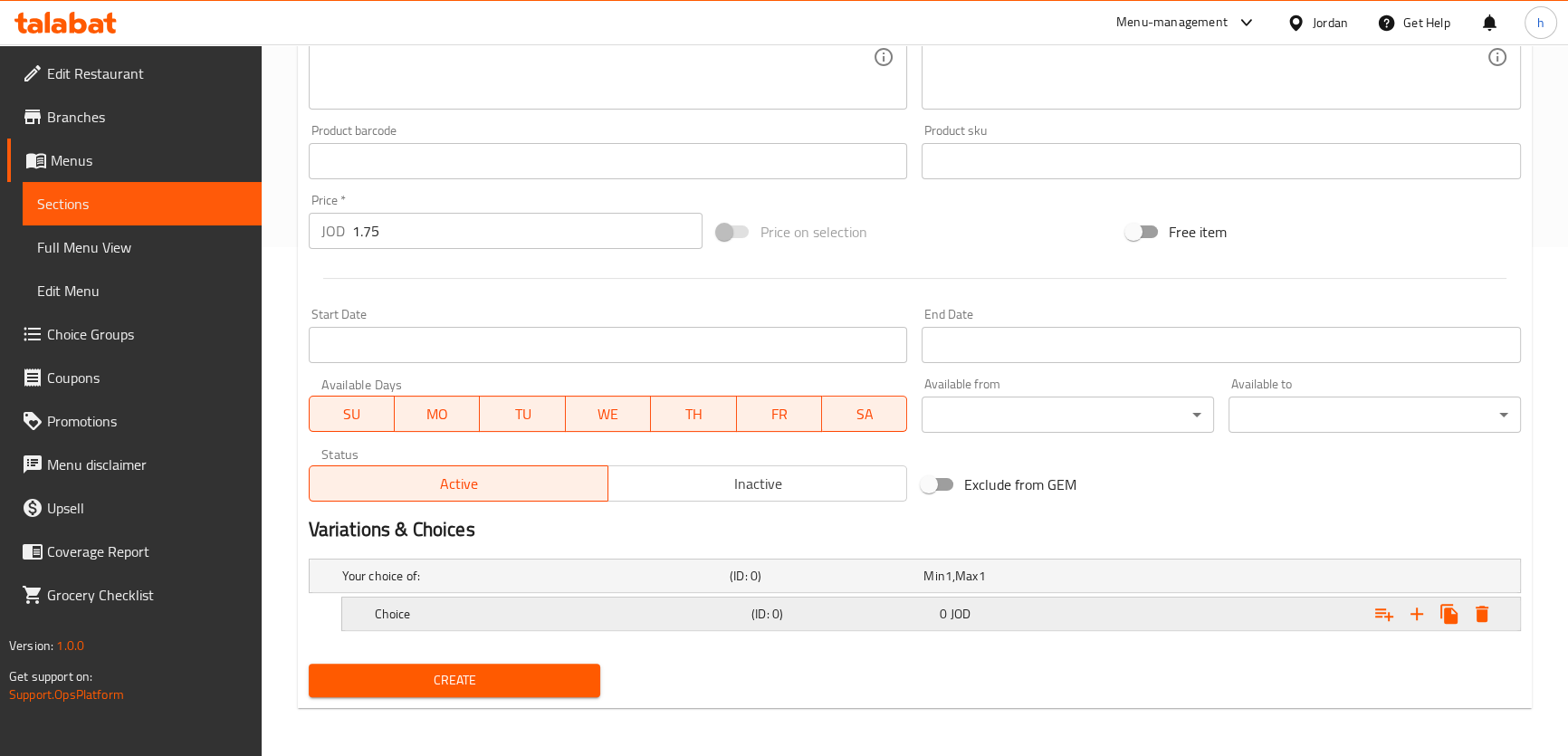
click at [422, 605] on h5 "Choice" at bounding box center [559, 614] width 369 height 18
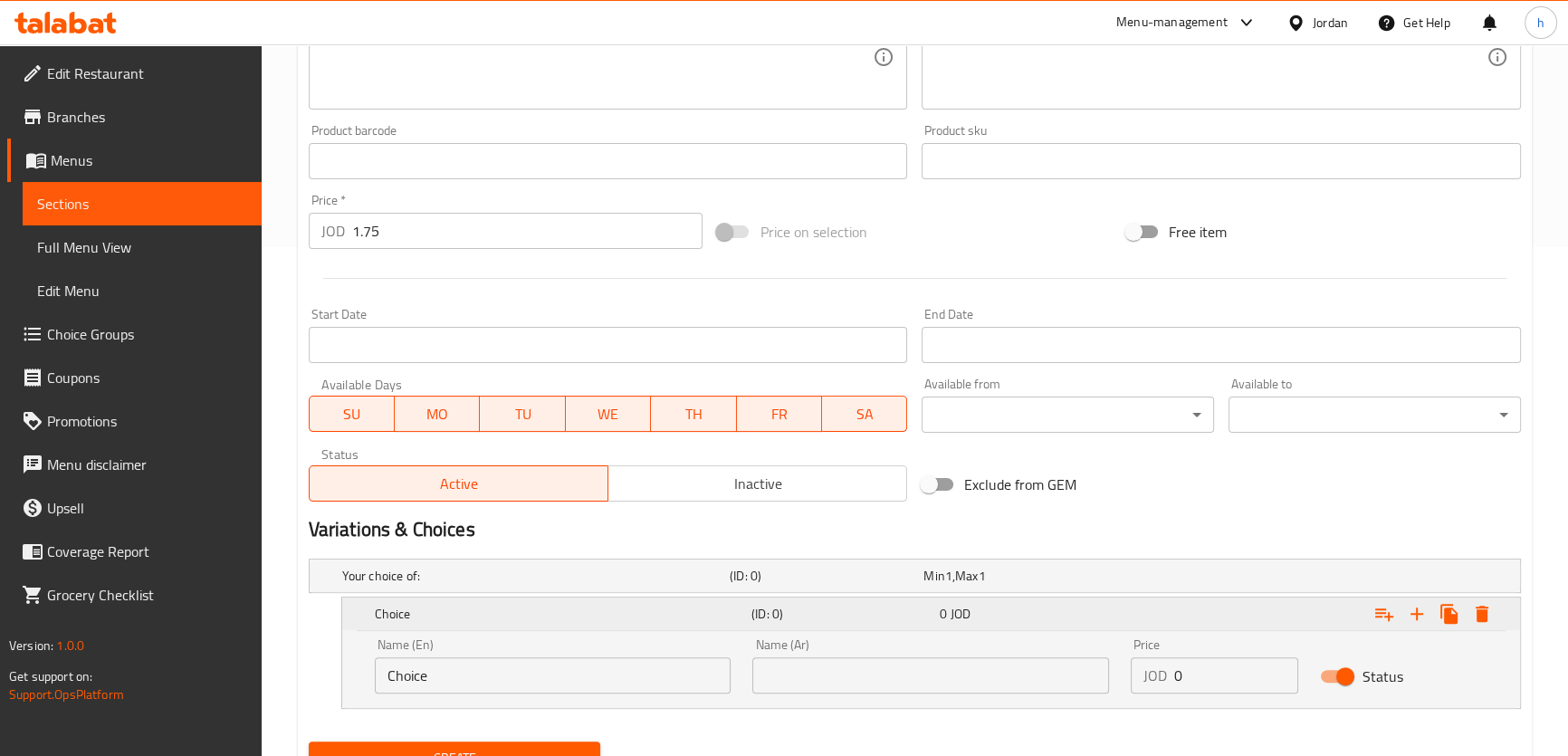
click at [422, 605] on h5 "Choice" at bounding box center [559, 614] width 369 height 18
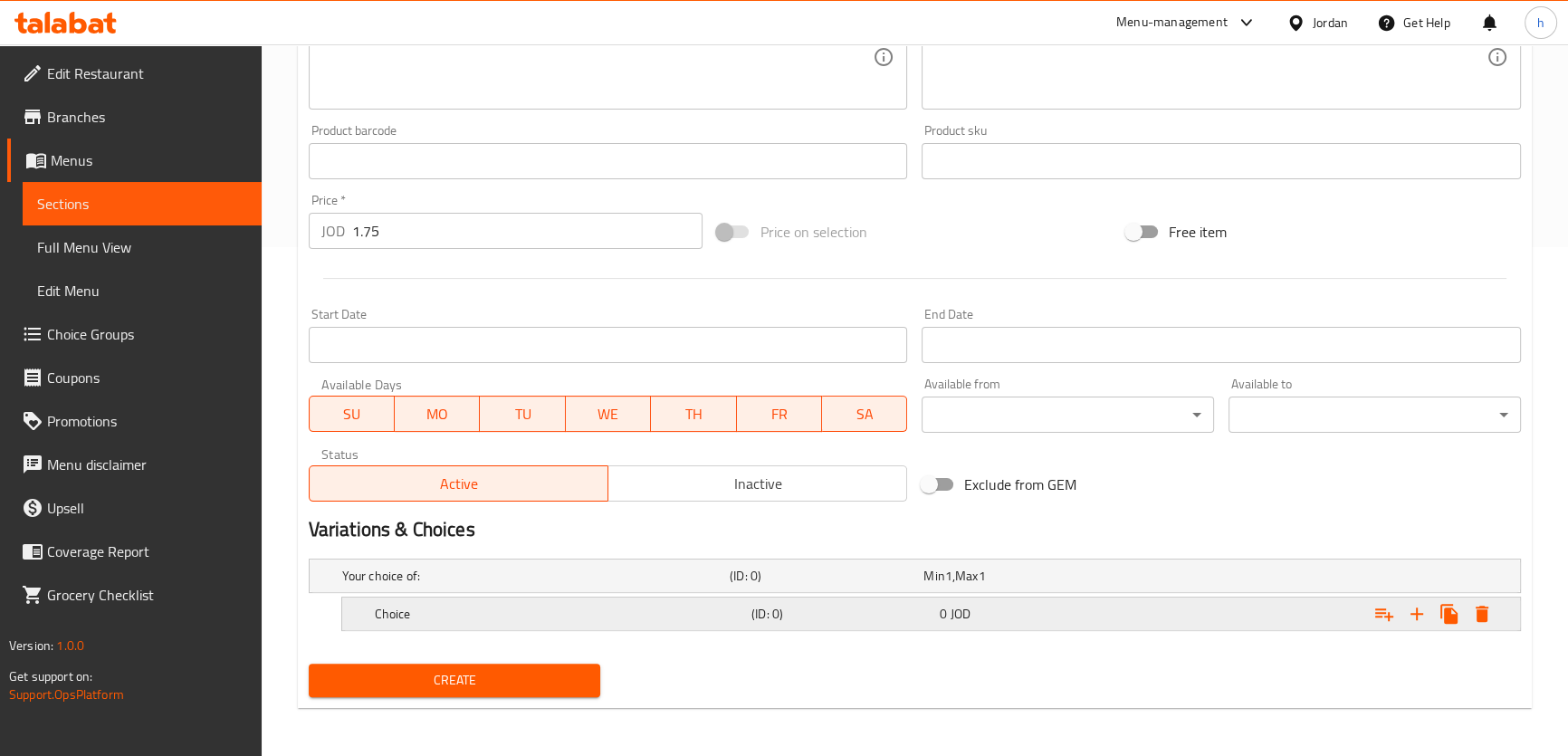
click at [439, 610] on h5 "Choice" at bounding box center [559, 614] width 369 height 18
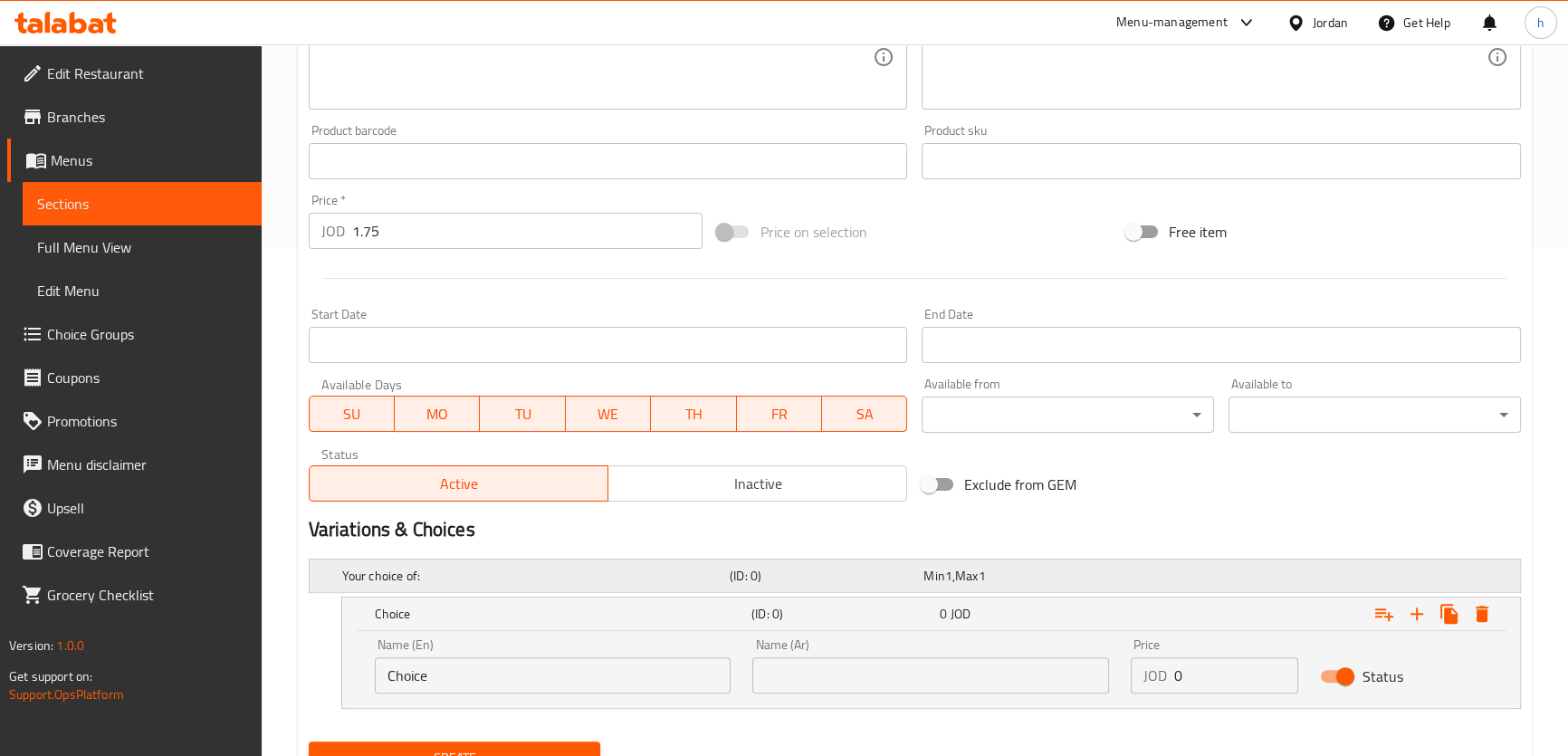
click at [411, 576] on h5 "Your choice of:" at bounding box center [532, 576] width 380 height 18
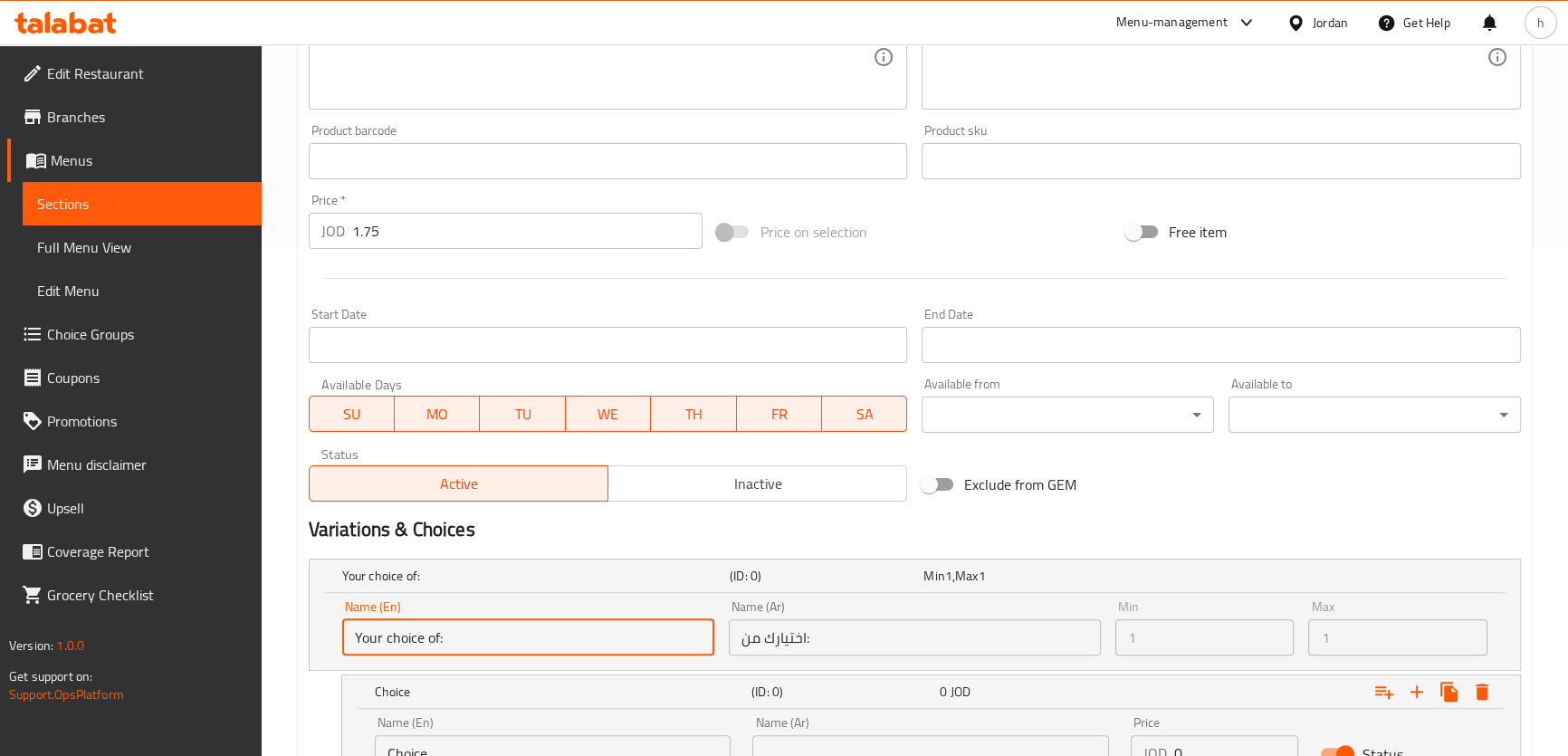
click at [436, 626] on input "Your choice of:" at bounding box center [528, 637] width 372 height 36
click at [432, 633] on input "Your choice of:" at bounding box center [528, 637] width 372 height 36
click at [452, 633] on input "Your choice of:" at bounding box center [528, 637] width 372 height 36
click at [449, 633] on input "Your choice of:" at bounding box center [528, 637] width 372 height 36
click at [448, 633] on input "Your choice of:" at bounding box center [528, 637] width 372 height 36
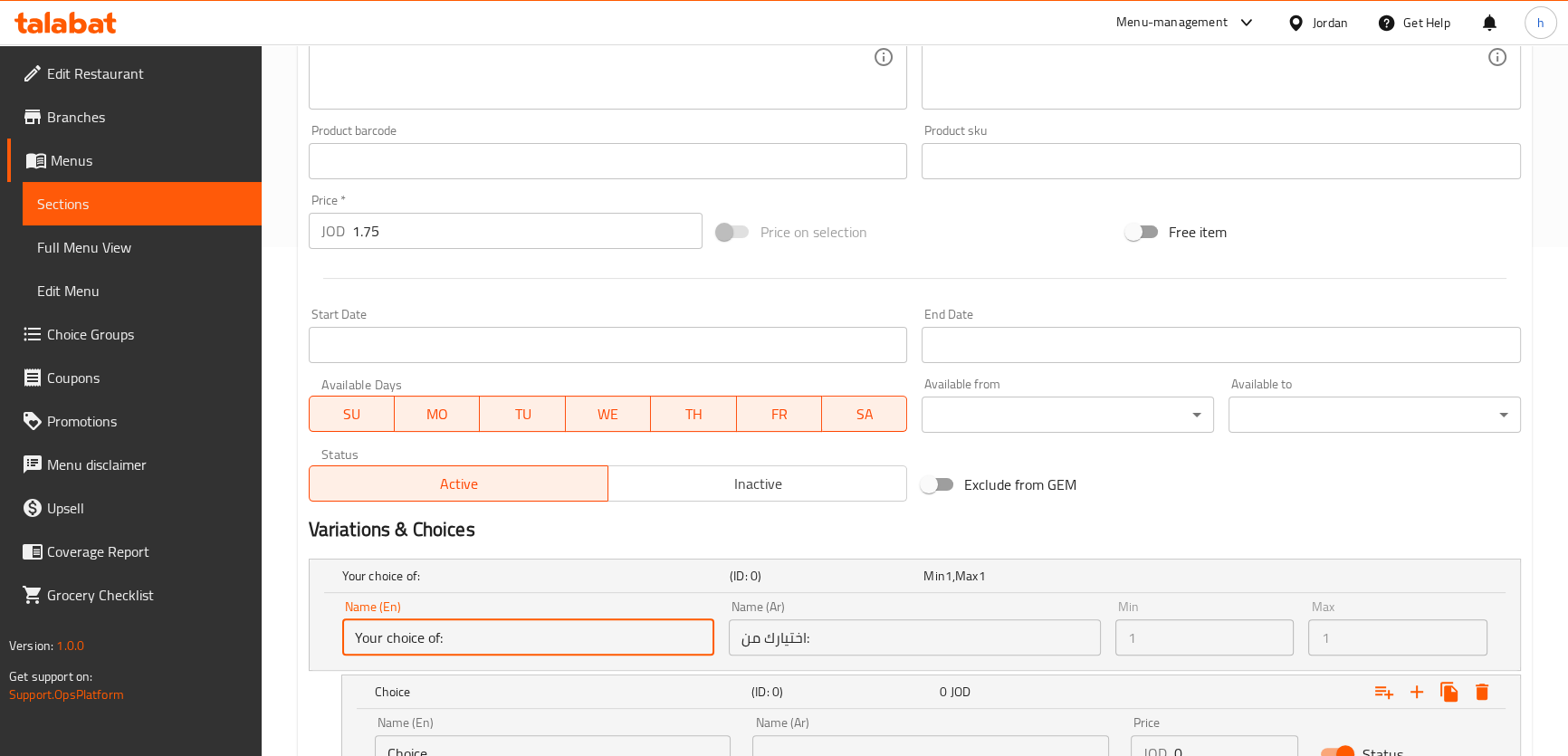
click at [448, 633] on input "Your choice of:" at bounding box center [528, 637] width 372 height 36
click at [447, 633] on input "Your choice of:" at bounding box center [528, 637] width 372 height 36
click at [112, 330] on span "Choice Groups" at bounding box center [148, 334] width 200 height 22
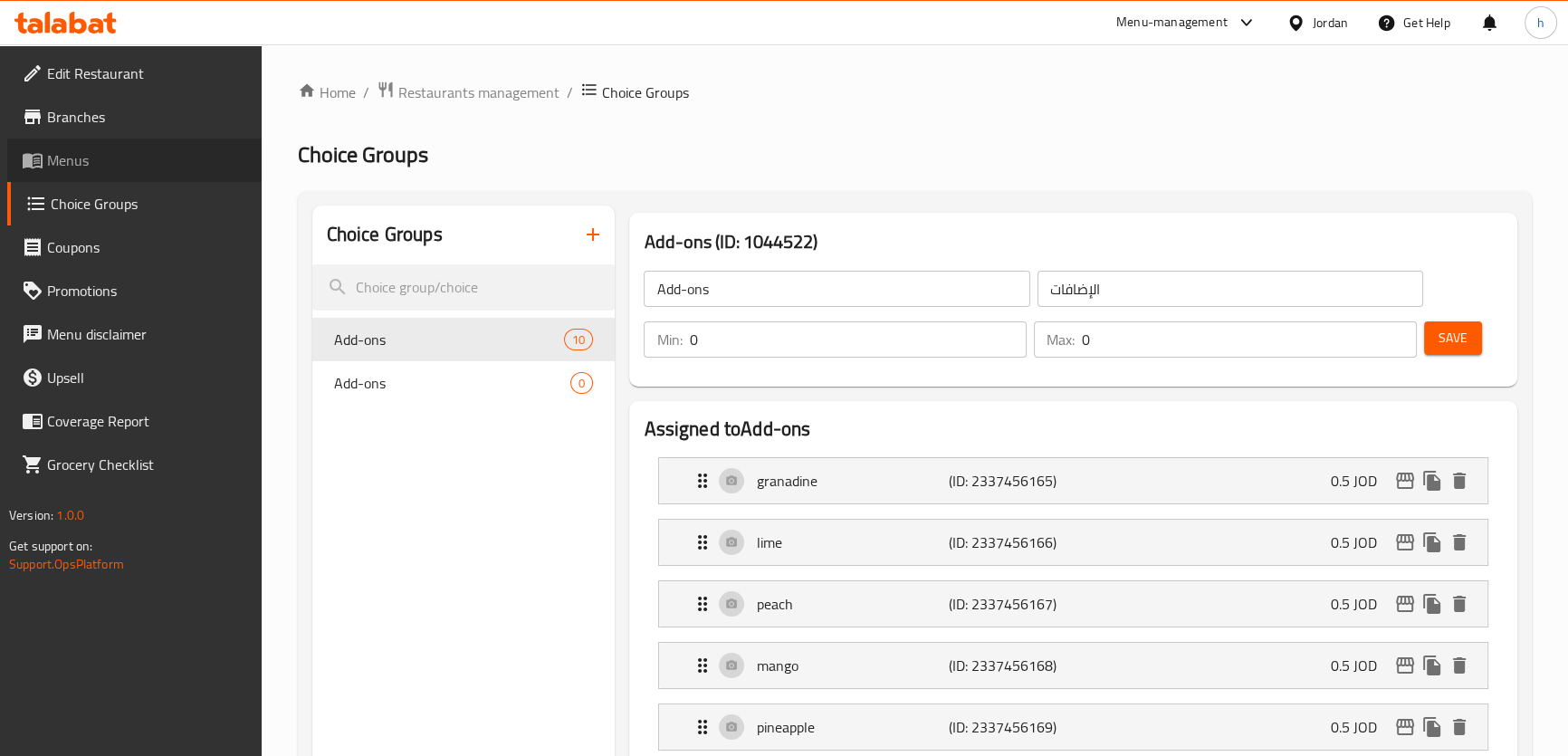
click at [113, 152] on span "Menus" at bounding box center [148, 160] width 200 height 22
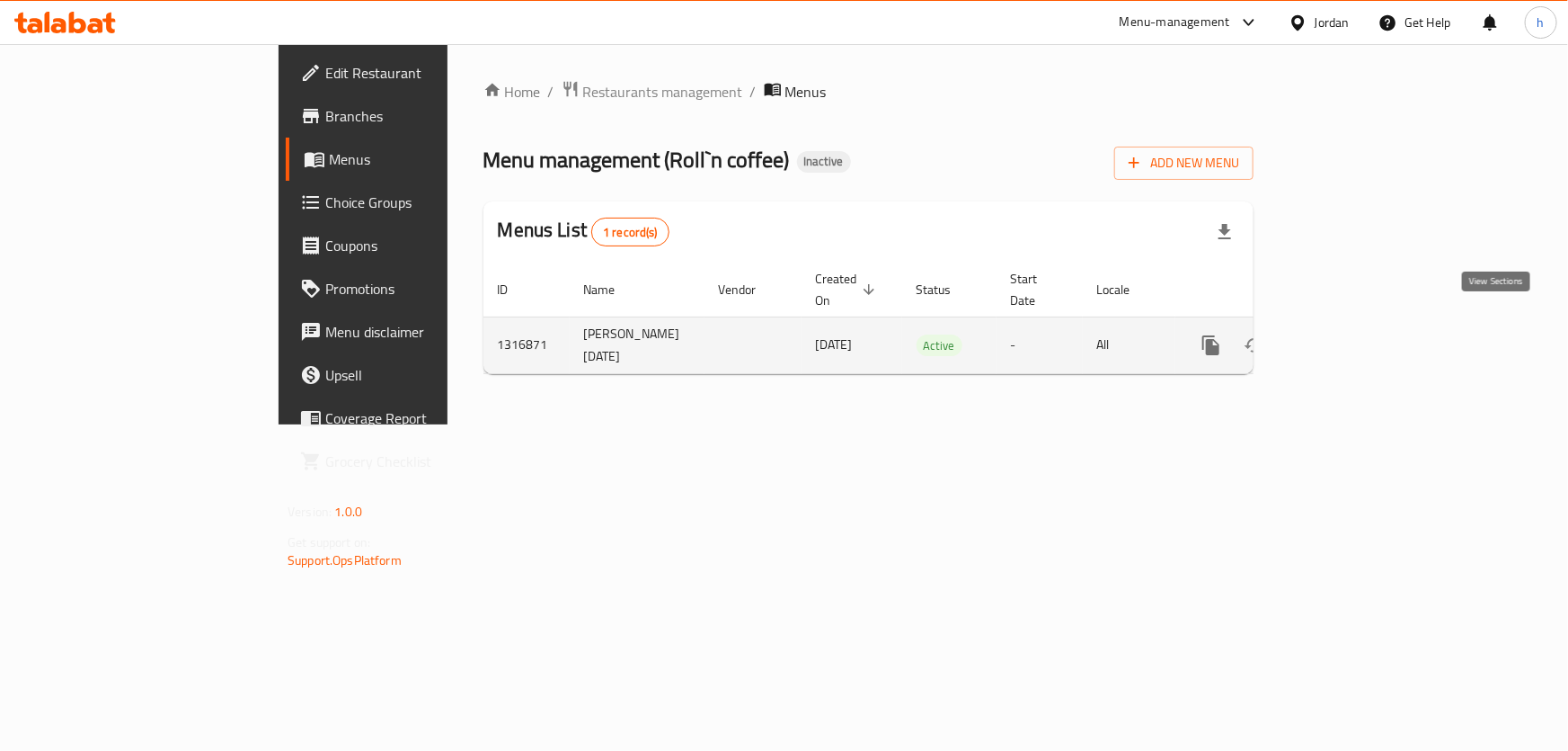
click at [1362, 324] on link "enhanced table" at bounding box center [1340, 346] width 43 height 43
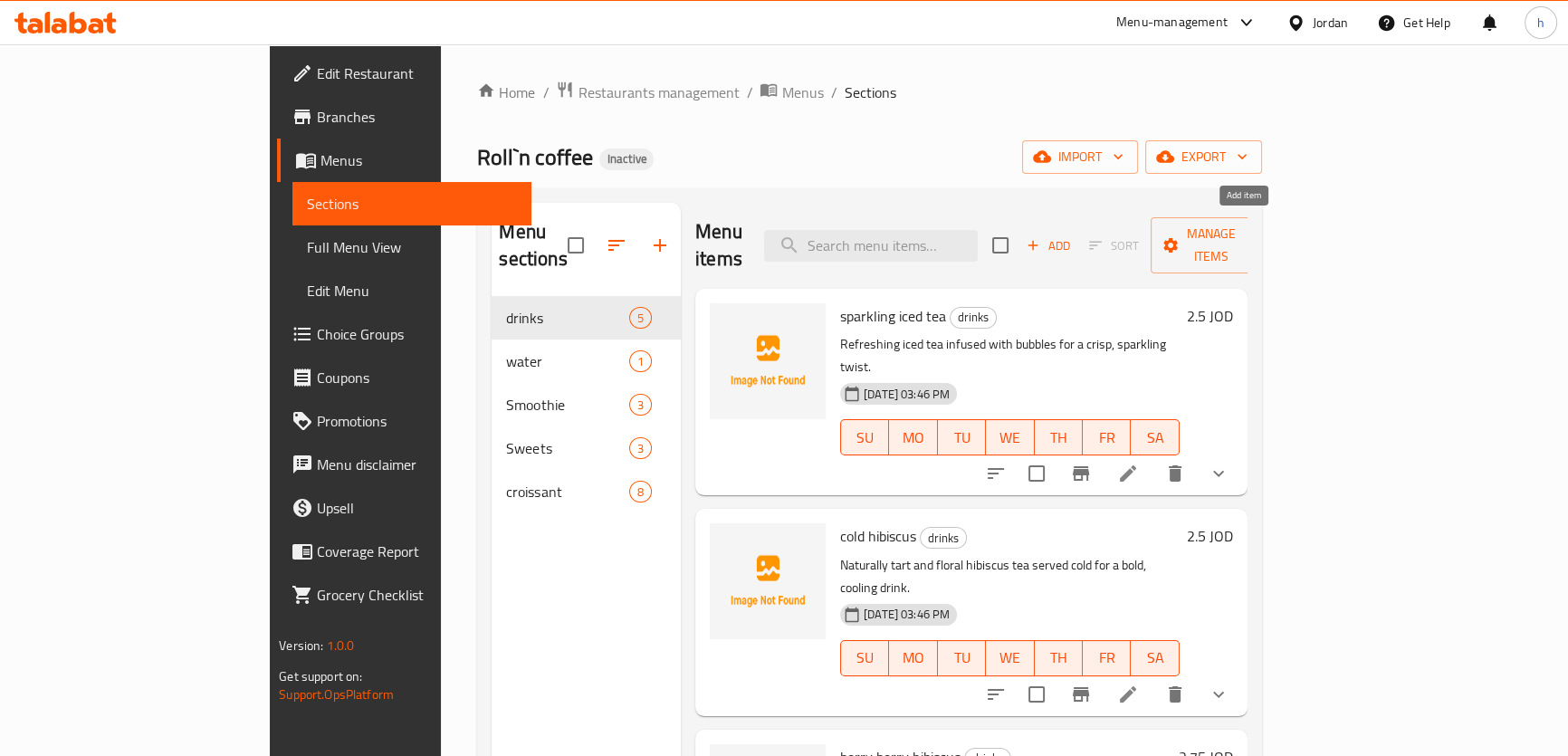
click at [1072, 235] on span "Add" at bounding box center [1049, 245] width 49 height 21
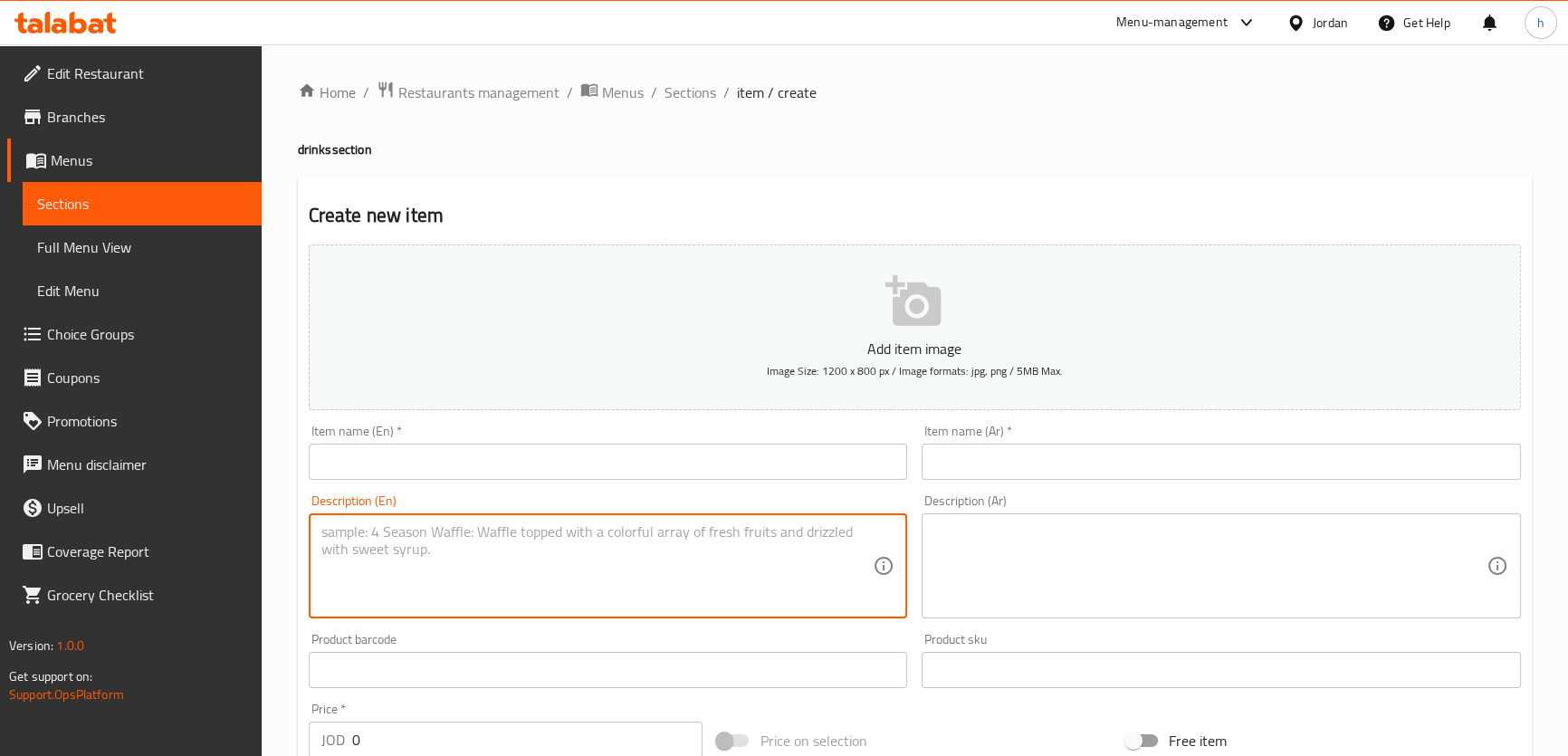
click at [662, 542] on textarea at bounding box center [598, 566] width 552 height 86
paste textarea "Classic chilled black tea served over ice, light and perfectly refreshing."
type textarea "Classic chilled black tea served over ice, light and perfectly refreshing."
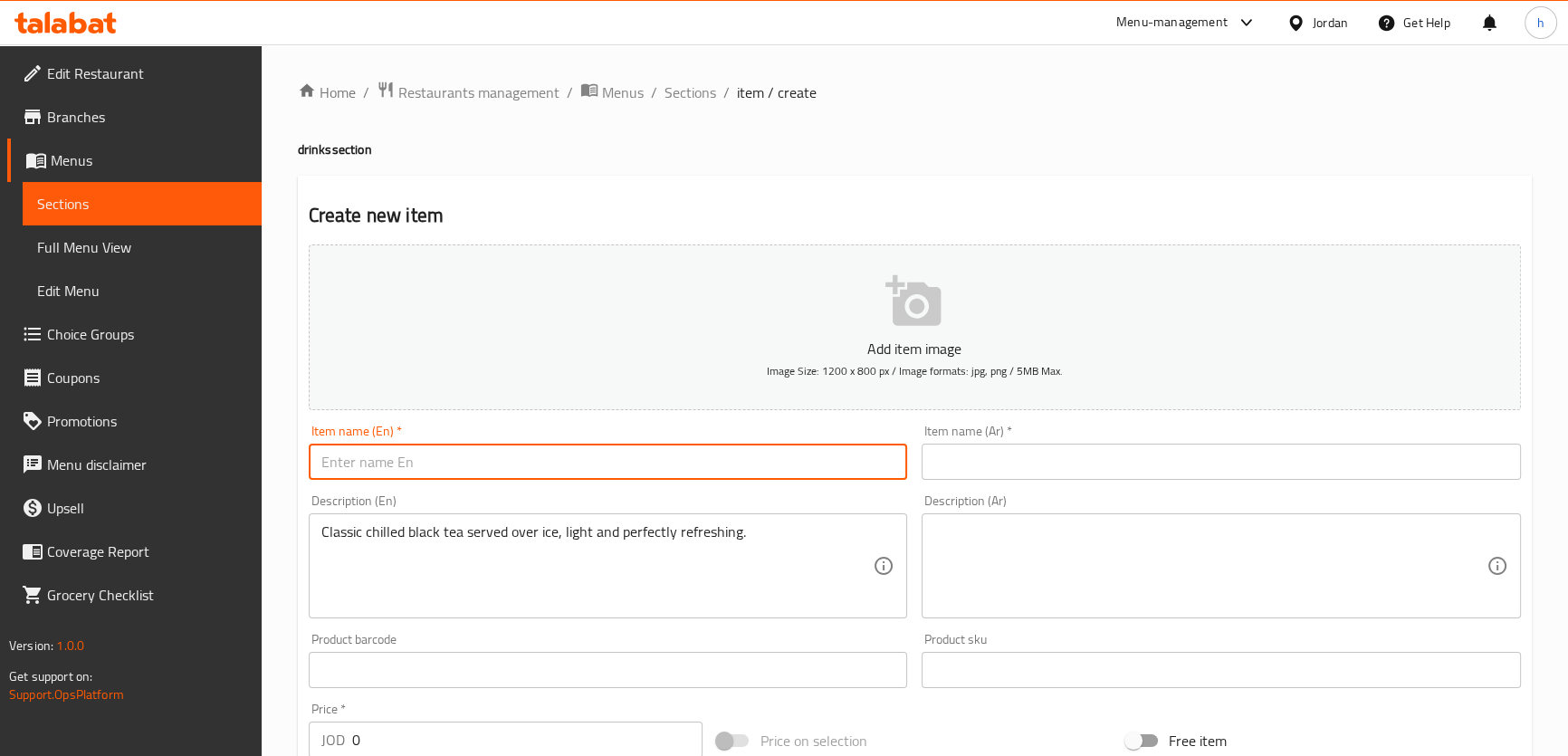
click at [640, 476] on input "text" at bounding box center [609, 462] width 600 height 36
paste input "iced tea"
type input "iced tea"
click at [1031, 455] on input "text" at bounding box center [1221, 462] width 600 height 36
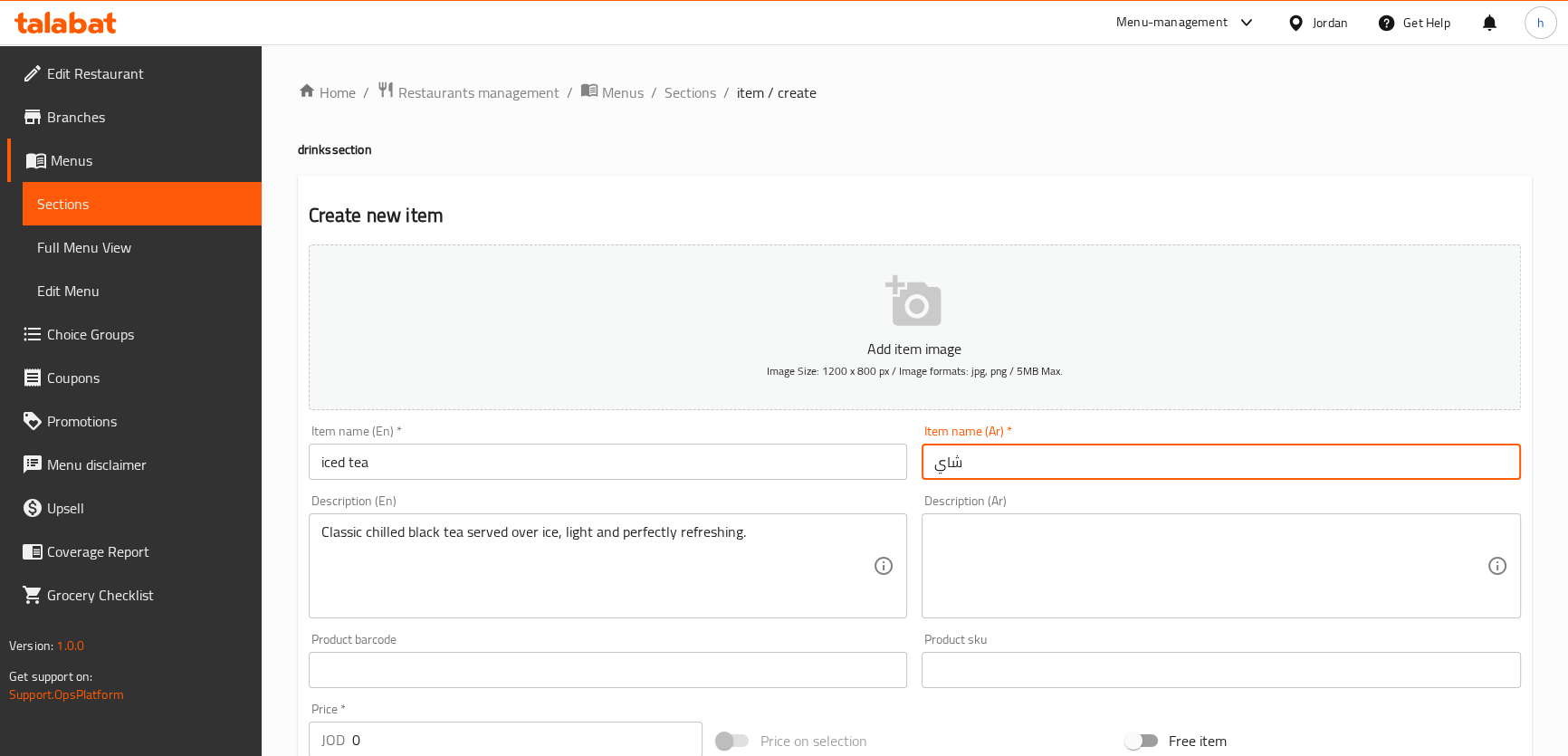
type input "شاي مثلج"
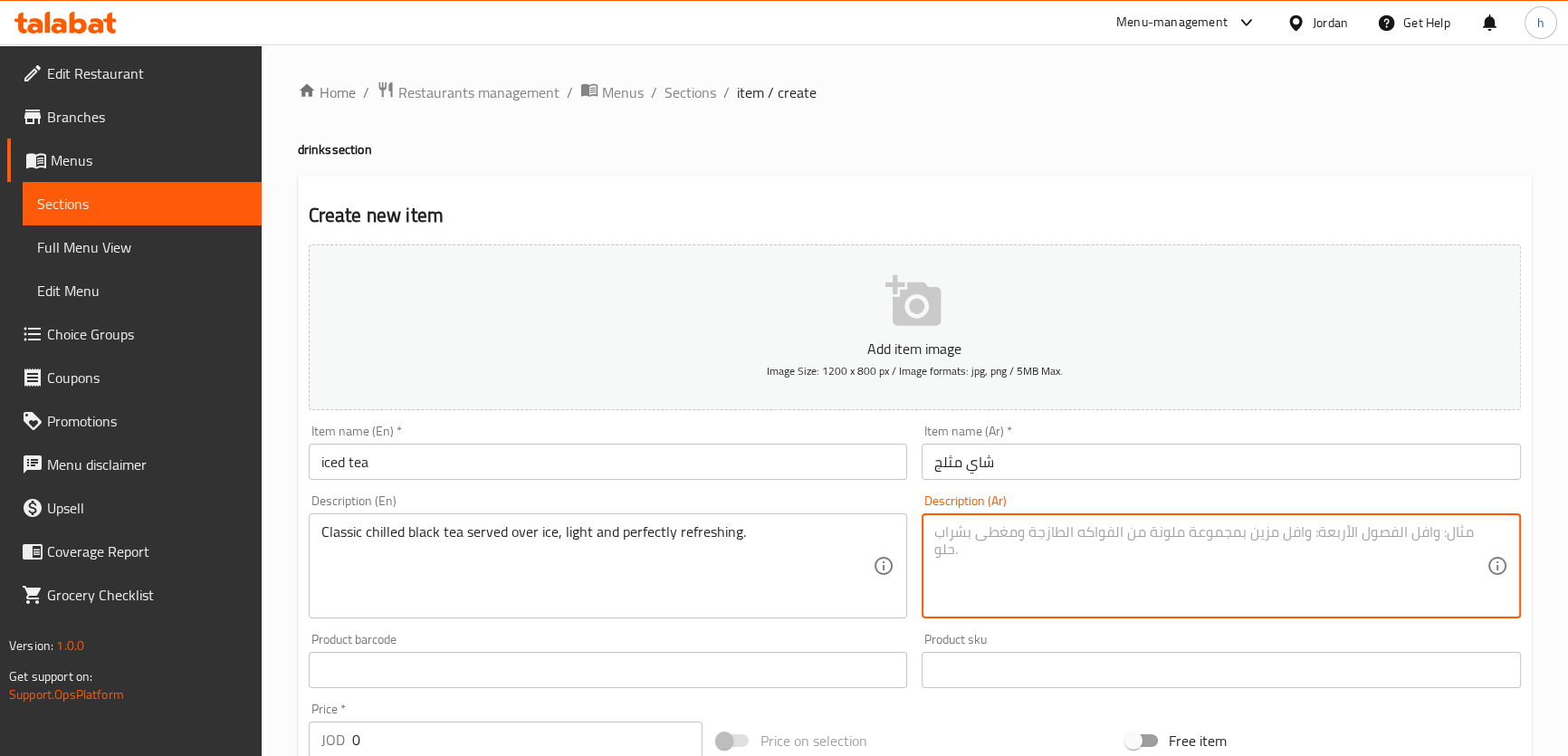
click at [1112, 547] on textarea at bounding box center [1210, 566] width 552 height 86
type textarea "شاي أسود مبرد كلاسيك يقدم فوقه الثلج, خفيف ومنعش بمثالية"
click at [1400, 192] on div "Create new item Add item image Image Size: 1200 x 800 px / Image formats: jpg, …" at bounding box center [915, 702] width 1234 height 1053
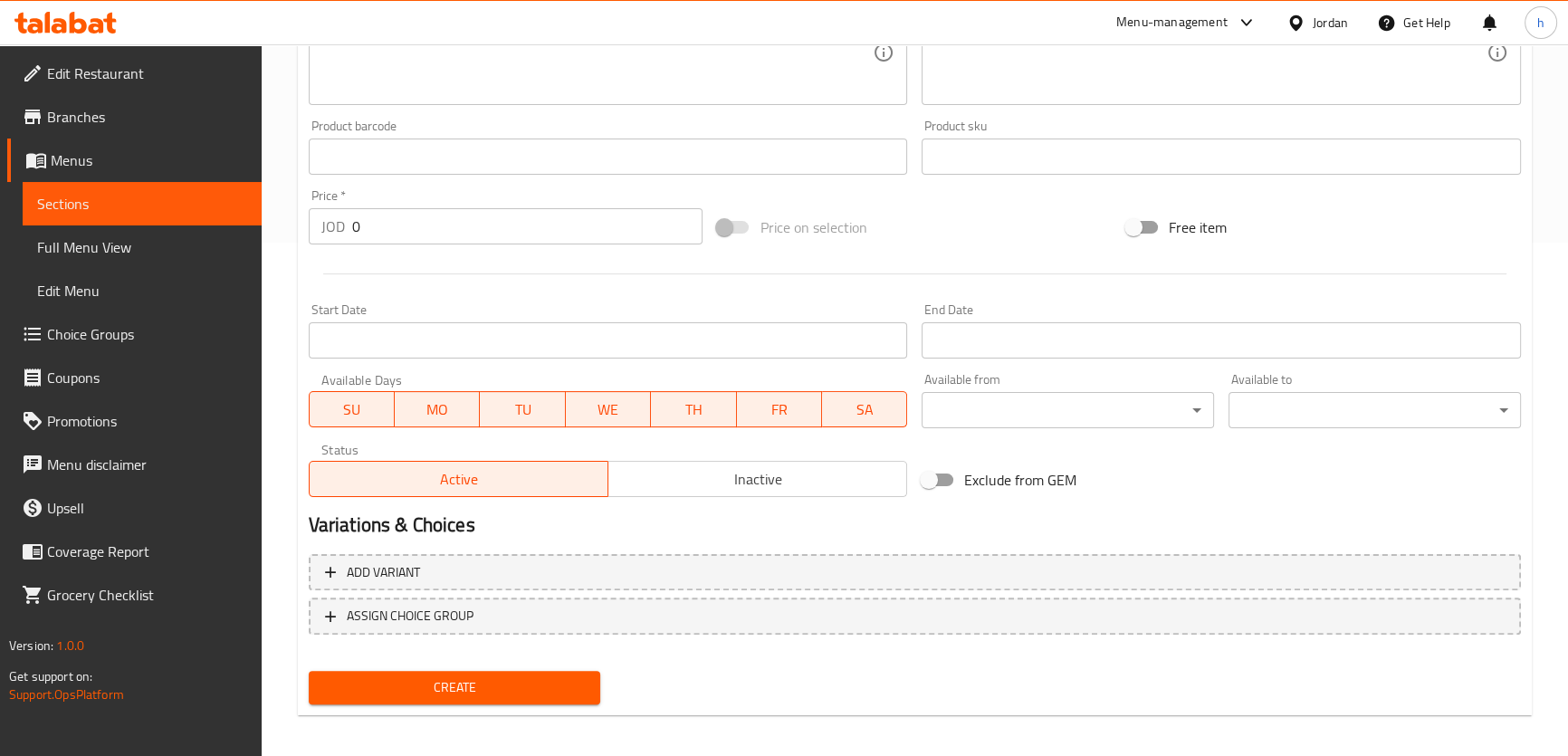
scroll to position [521, 0]
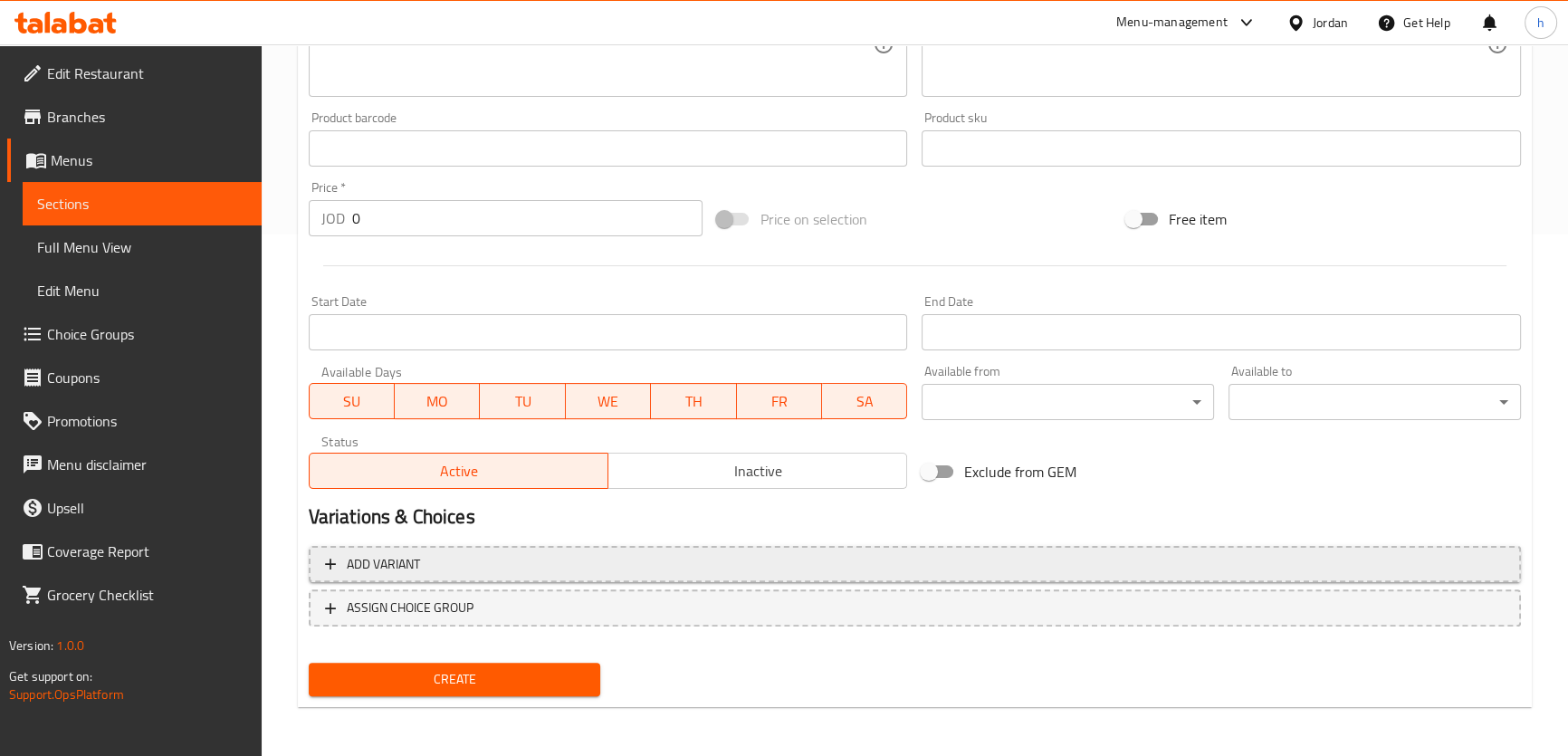
click at [322, 555] on icon "button" at bounding box center [331, 564] width 18 height 18
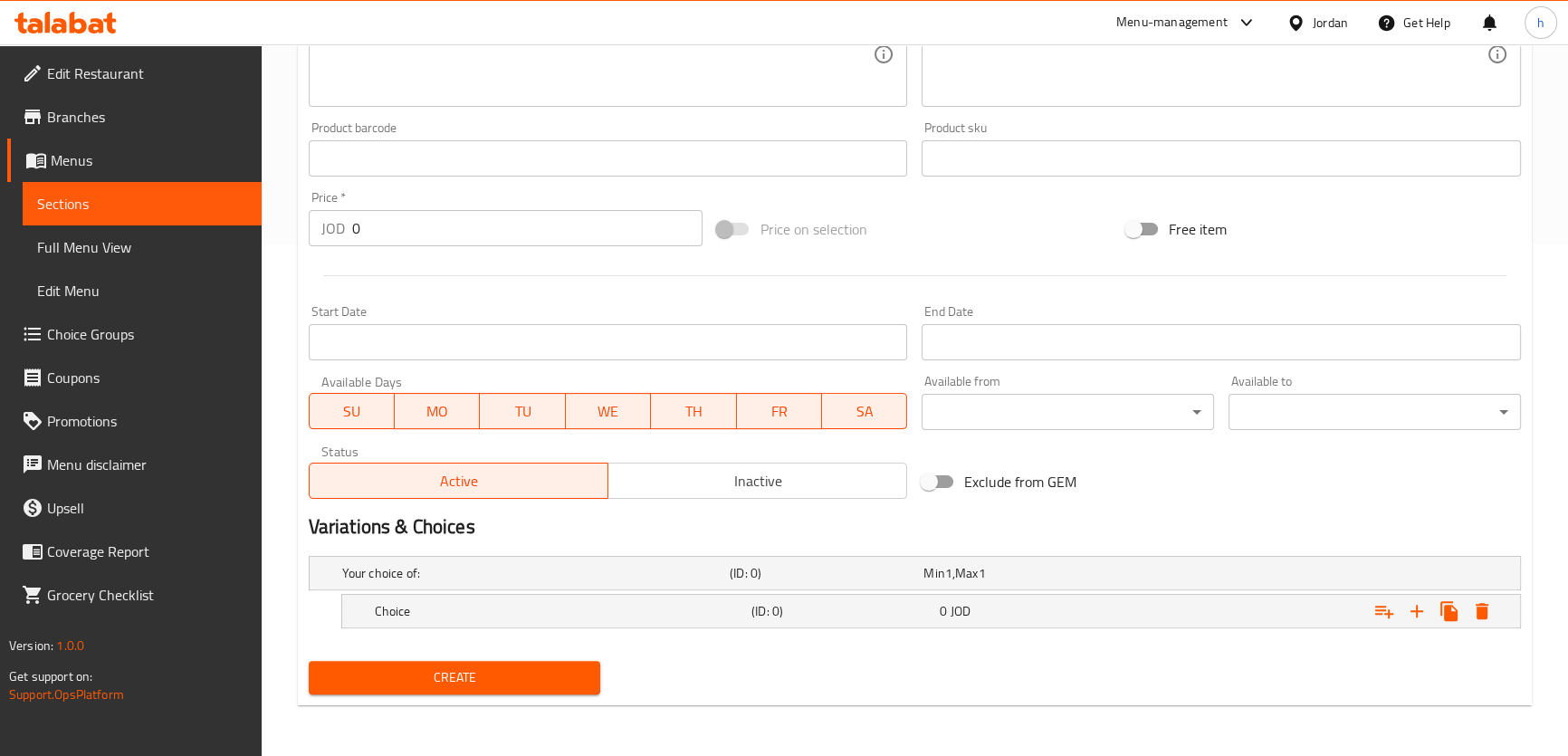
scroll to position [508, 0]
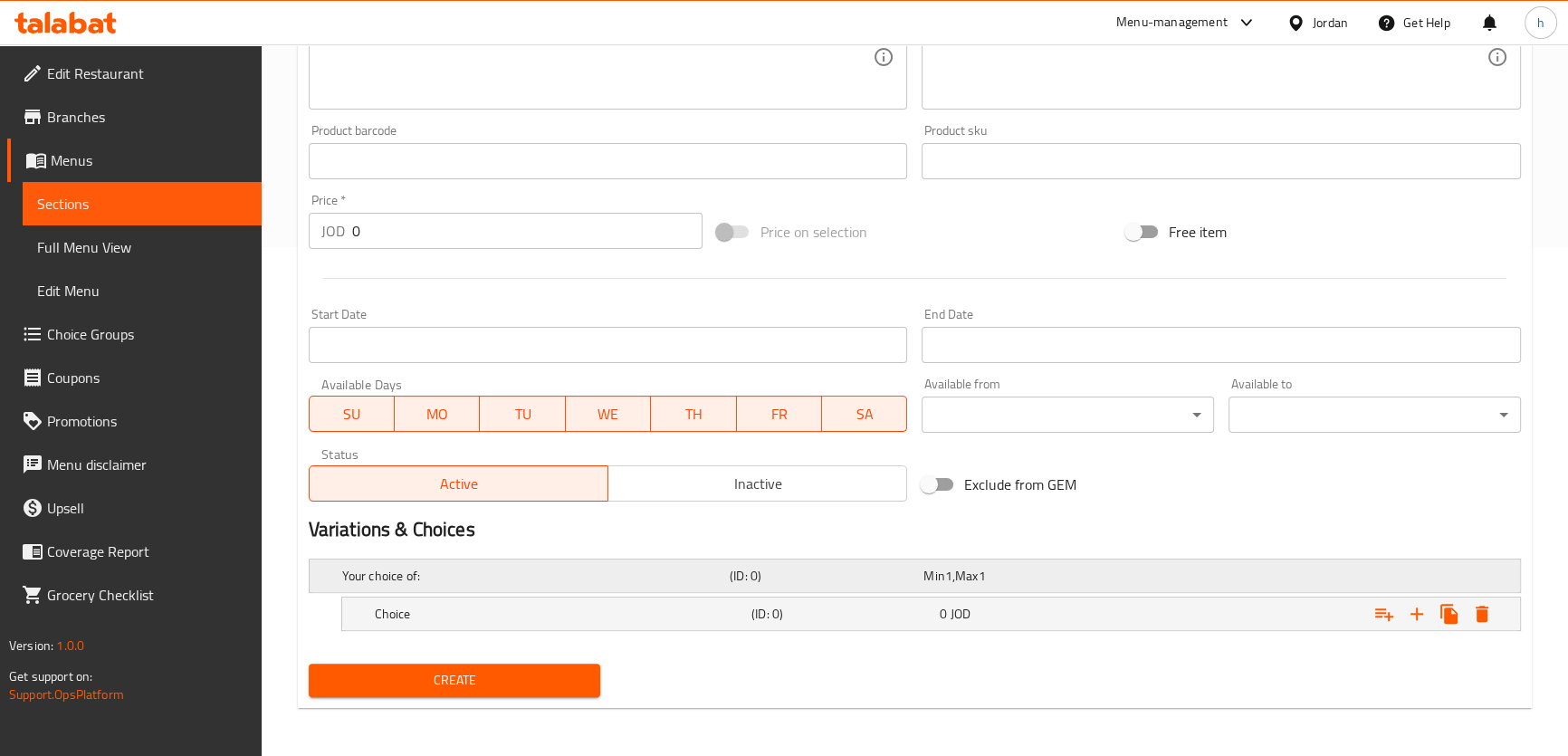
click at [937, 574] on span "Min" at bounding box center [933, 576] width 21 height 24
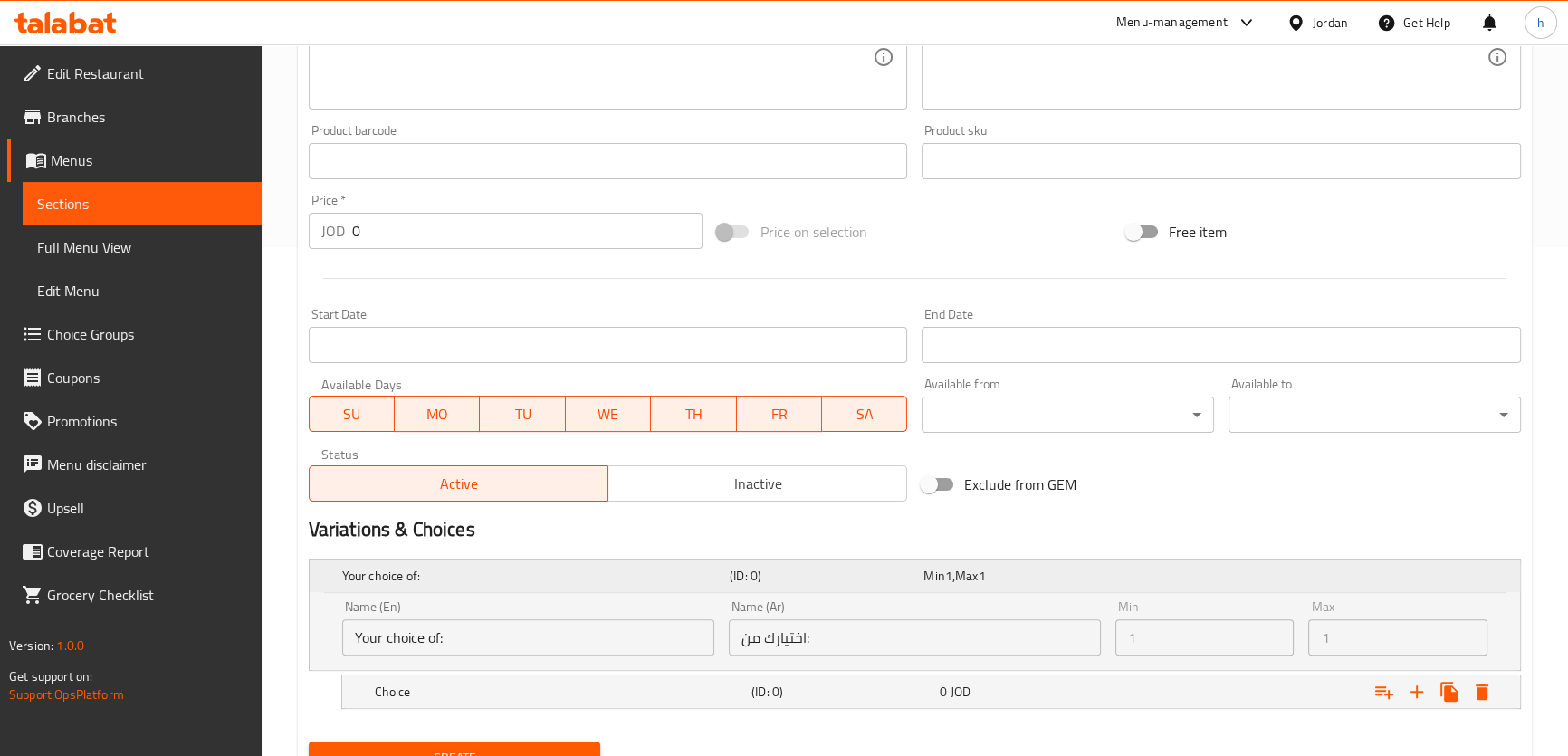
click at [937, 574] on span "Min" at bounding box center [933, 576] width 21 height 24
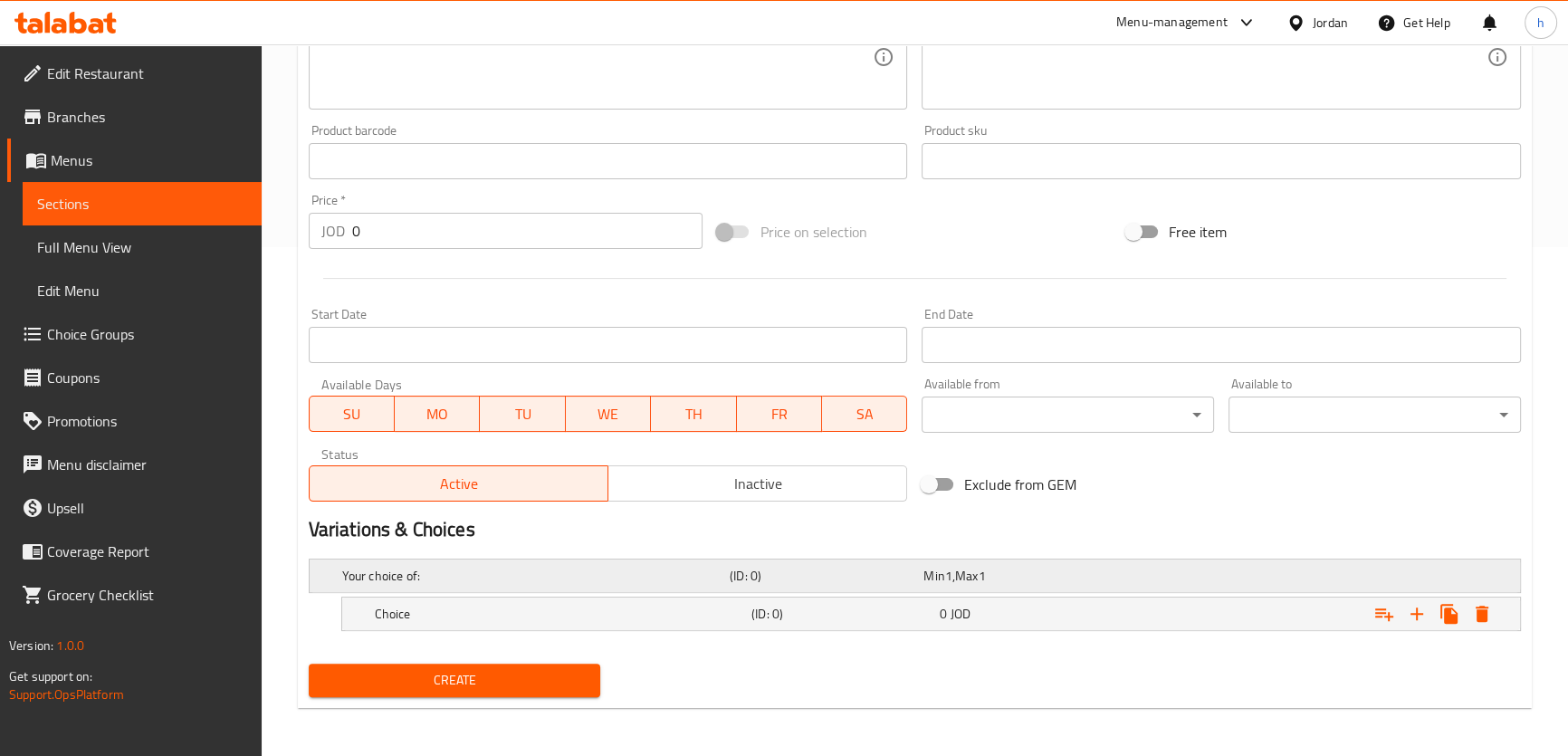
click at [940, 573] on span "Min" at bounding box center [933, 576] width 21 height 24
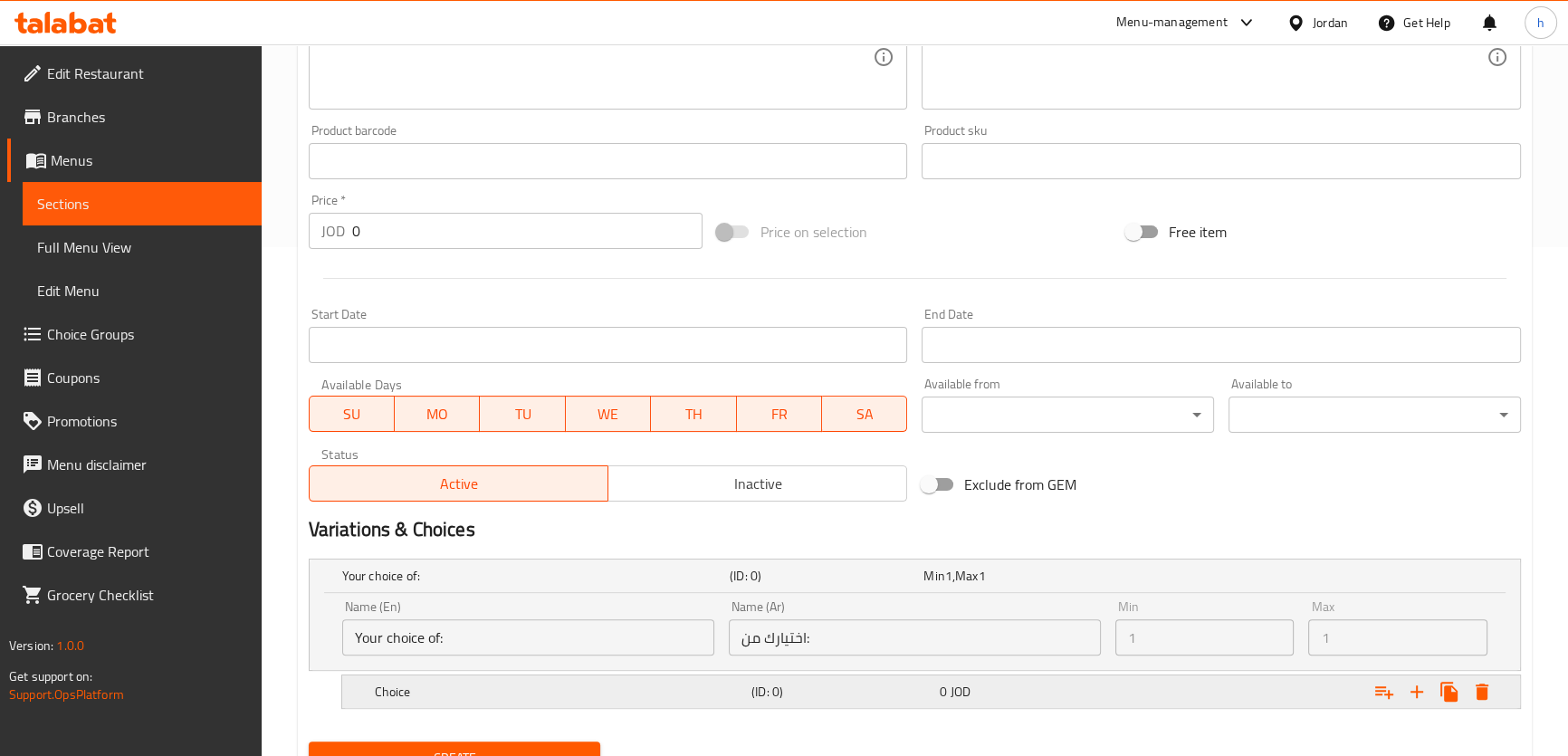
scroll to position [587, 0]
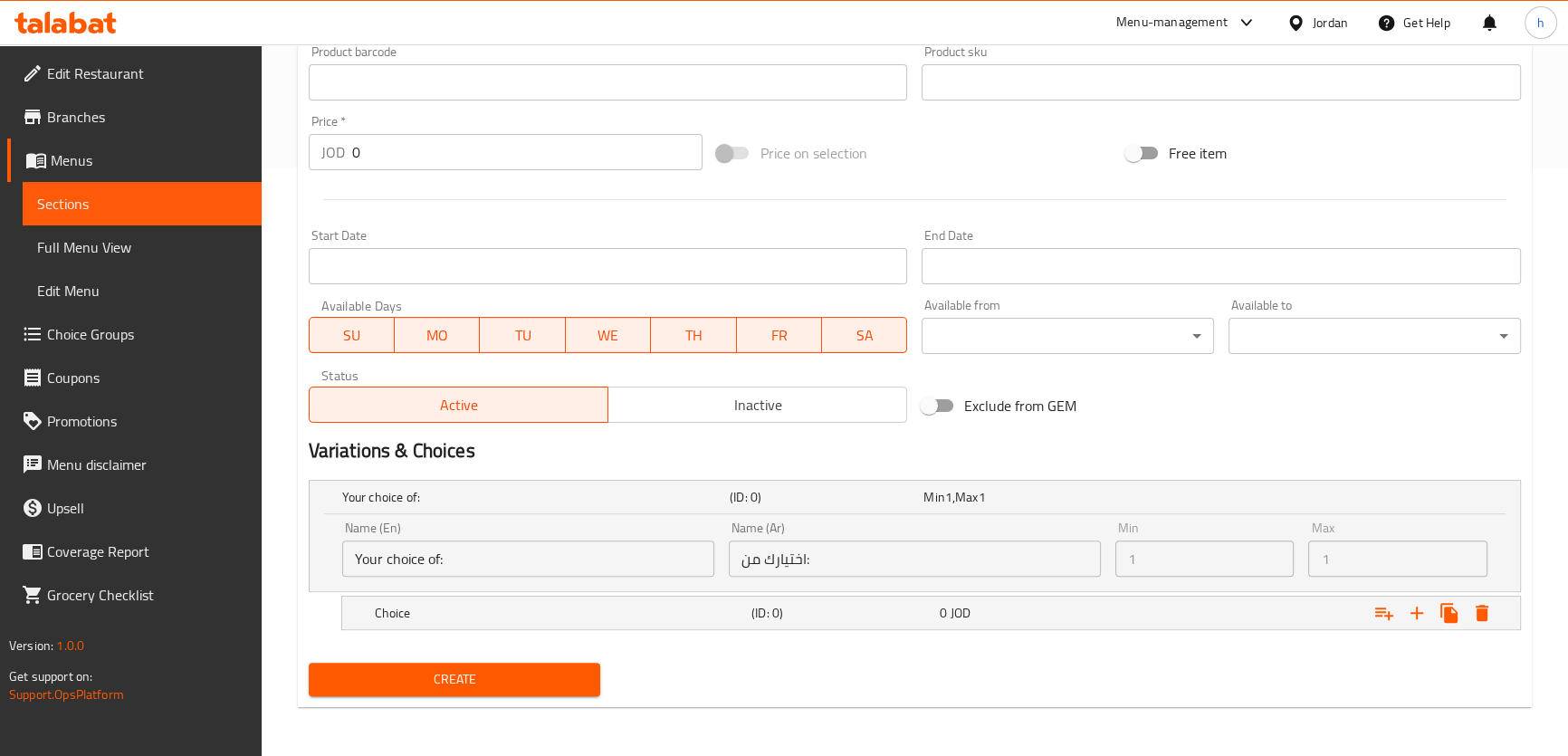
click at [455, 555] on input "Your choice of:" at bounding box center [528, 558] width 372 height 36
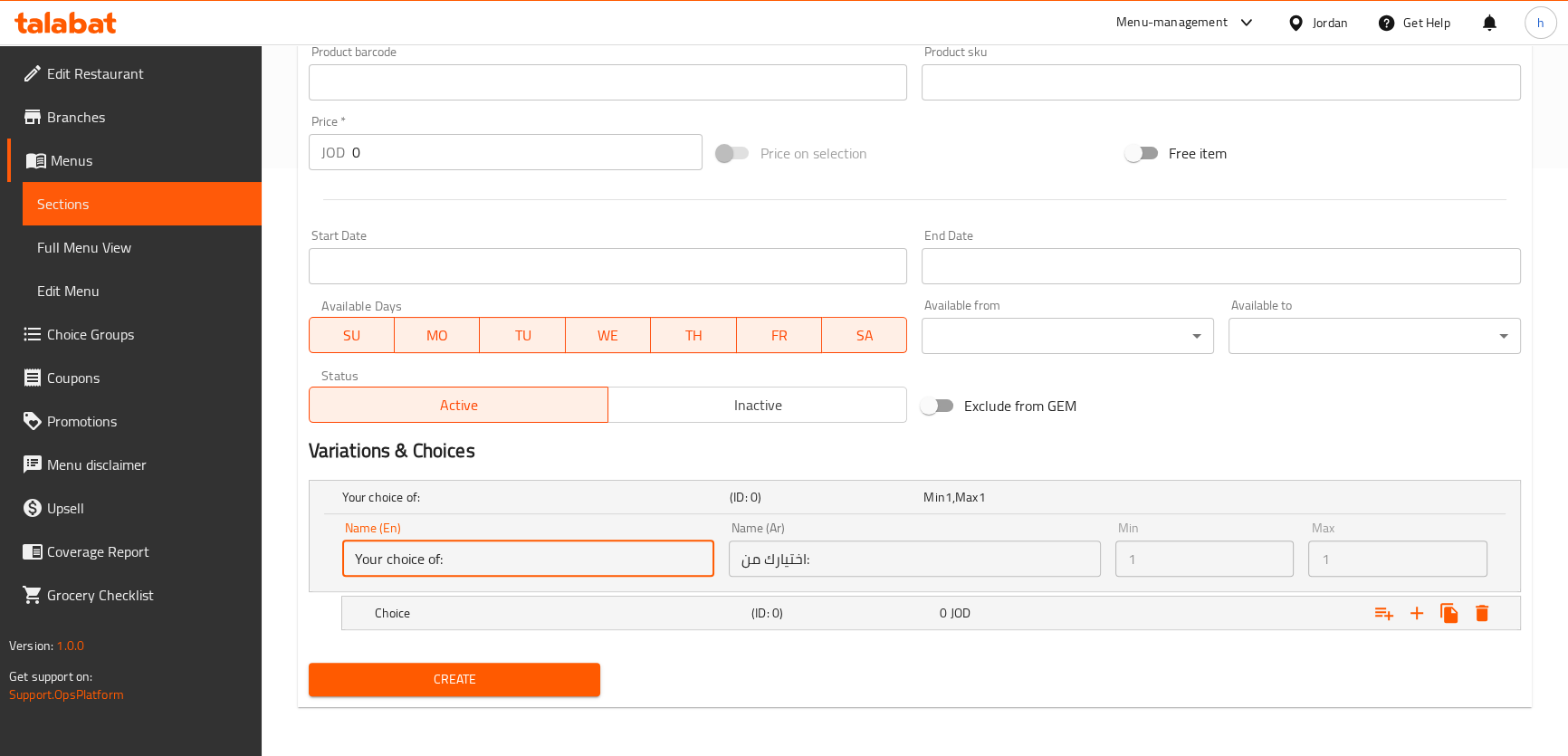
click at [411, 669] on span "Create" at bounding box center [455, 679] width 263 height 23
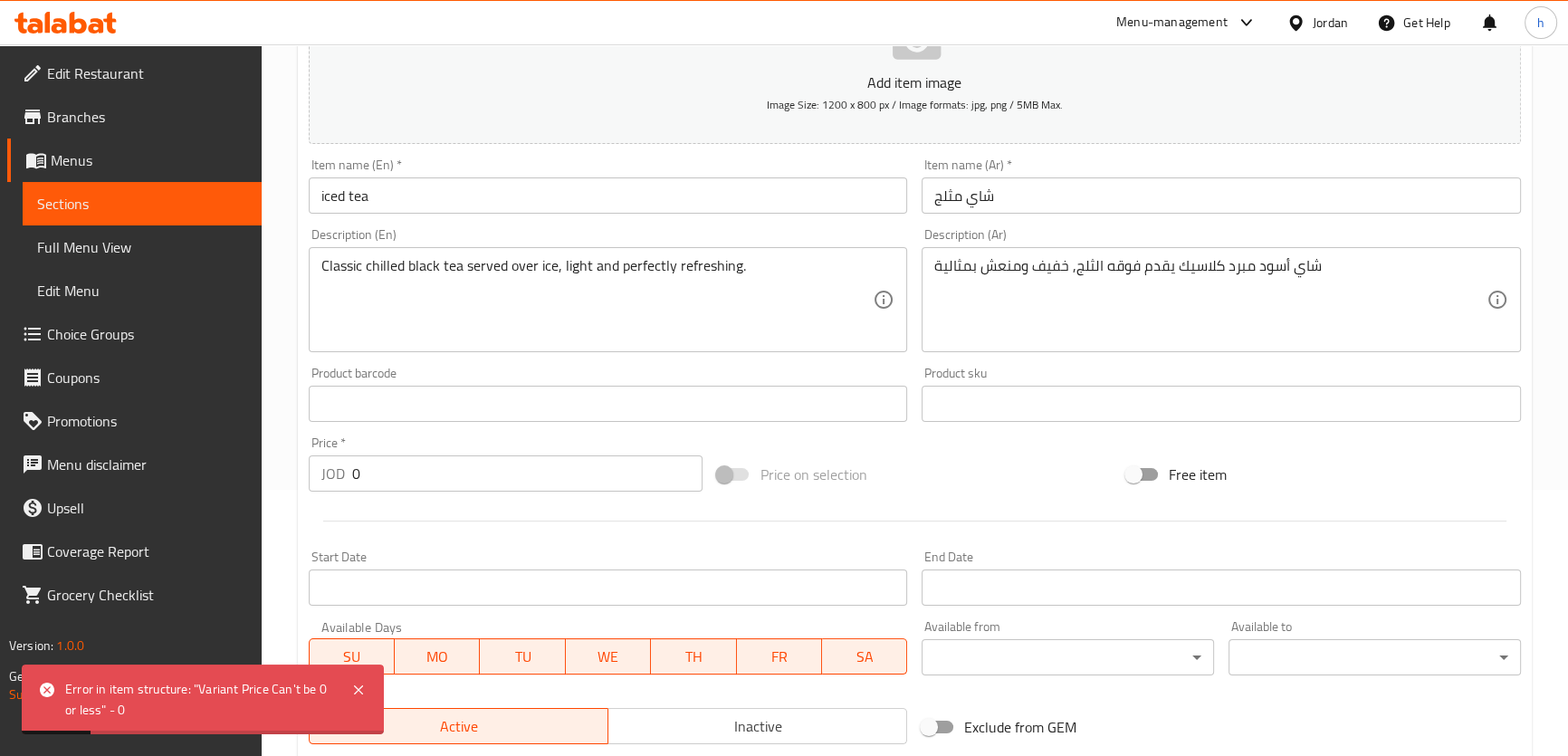
scroll to position [258, 0]
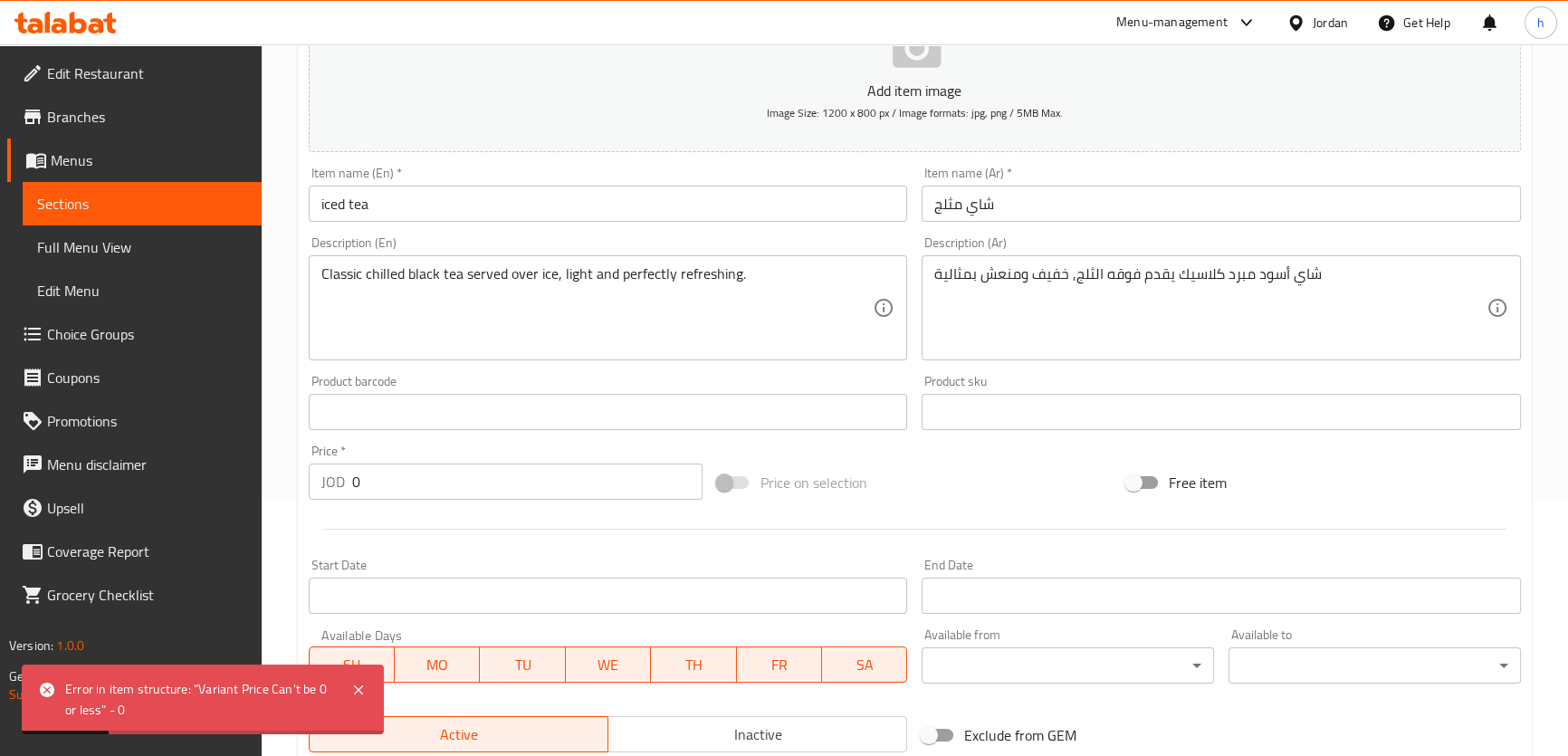
click at [380, 480] on input "0" at bounding box center [527, 482] width 351 height 36
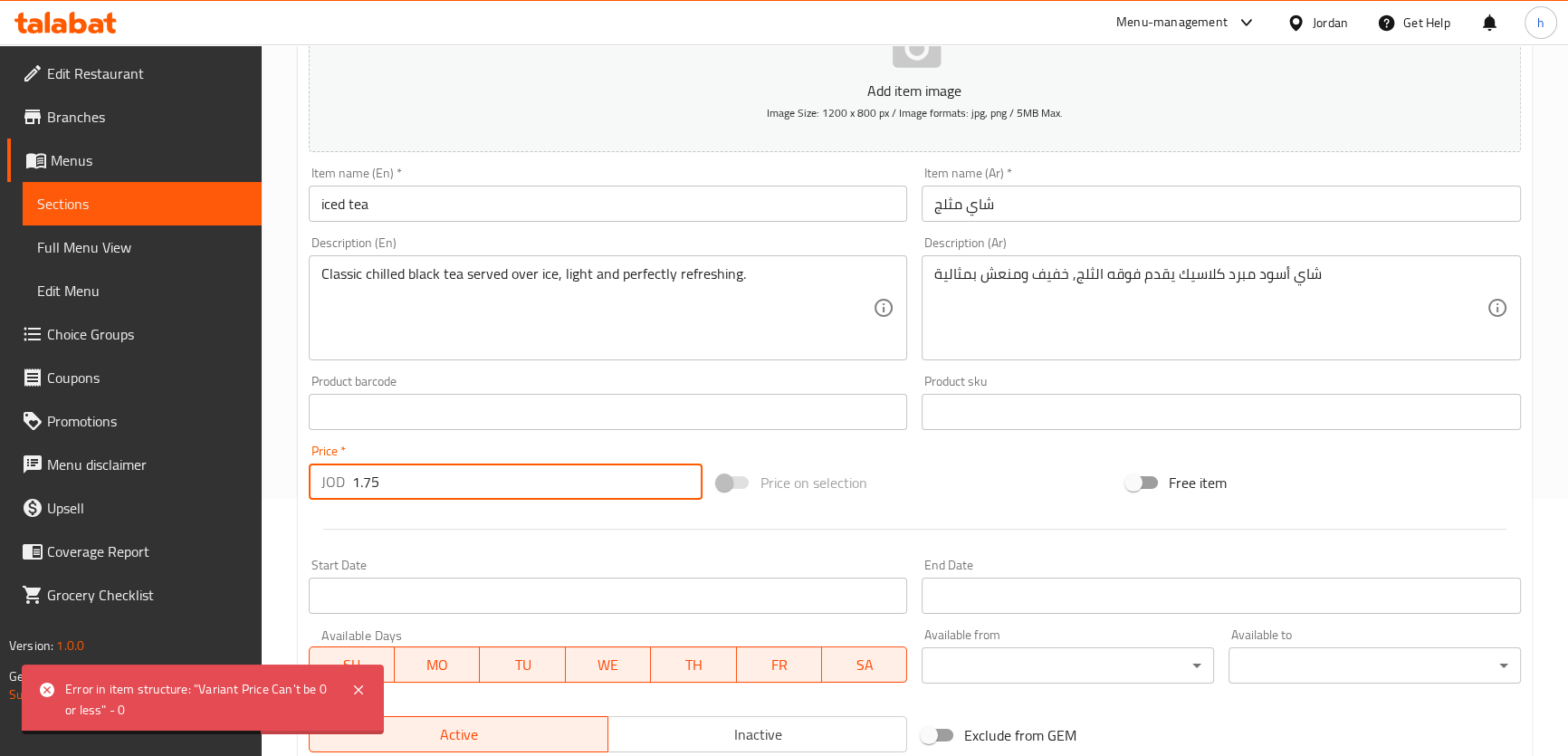
type input "1.75"
click at [278, 585] on div "Home / Restaurants management / Menus / Sections / item / create drinks section…" at bounding box center [915, 437] width 1307 height 1301
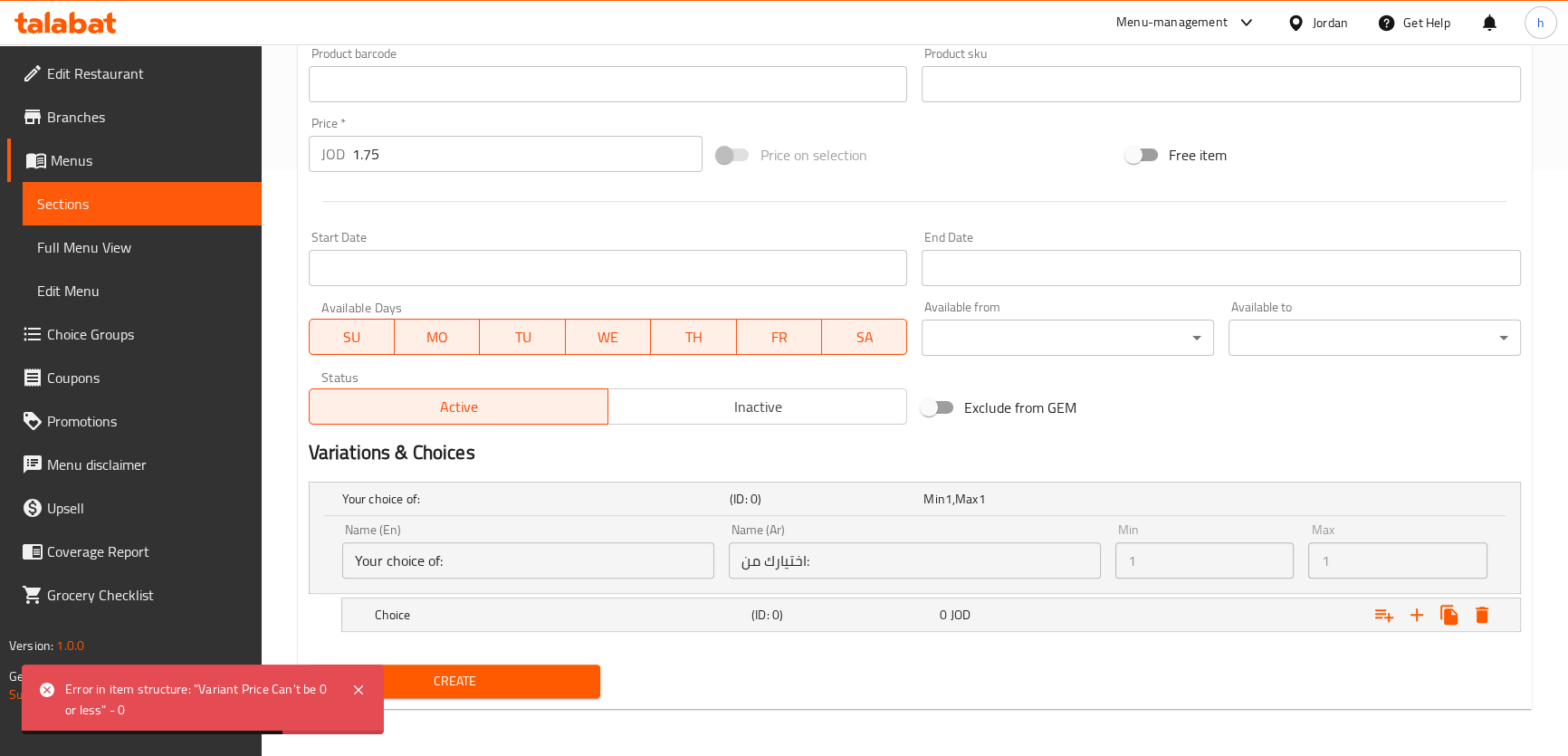
scroll to position [587, 0]
click at [434, 676] on span "Create" at bounding box center [455, 679] width 263 height 23
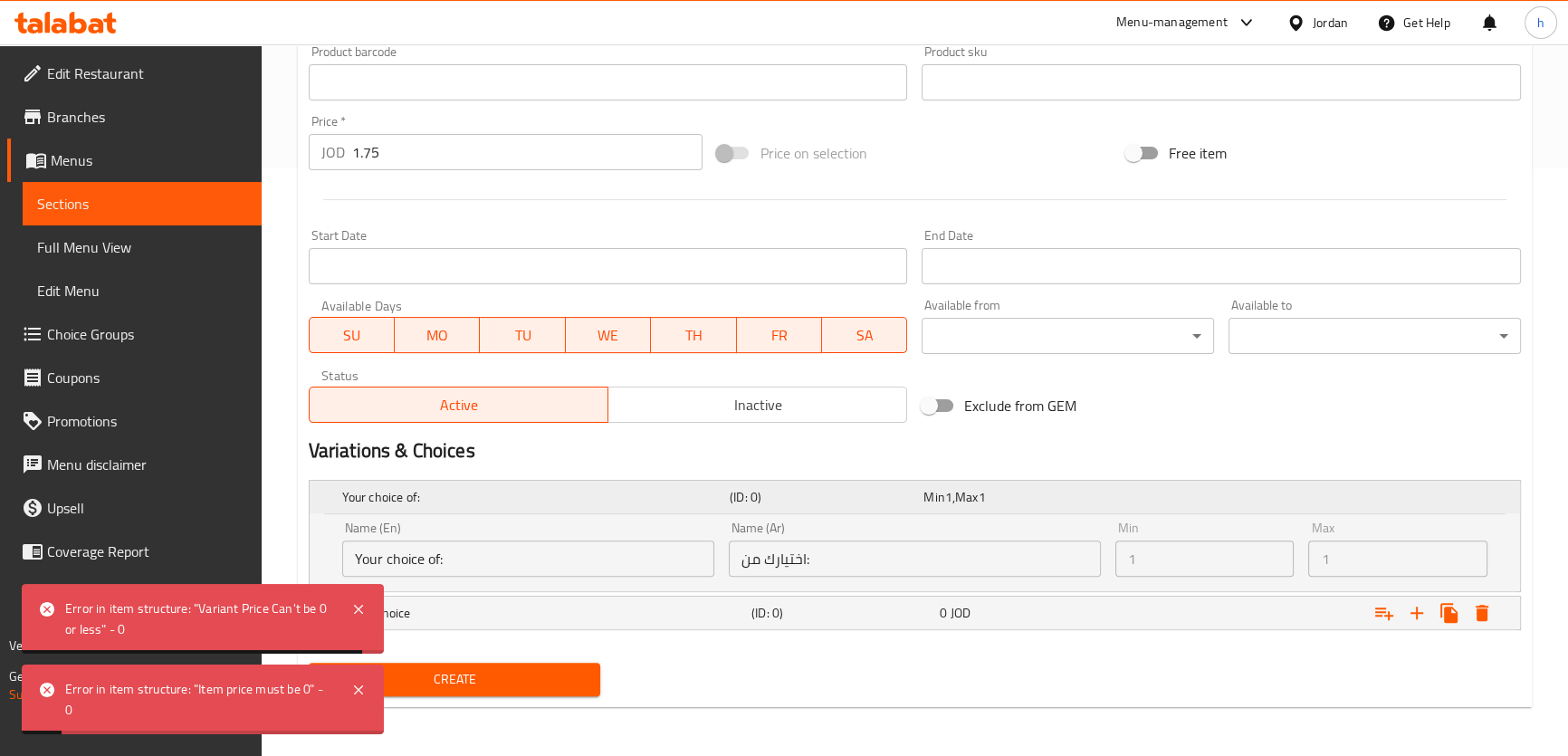
click at [323, 506] on div "Your choice of: (ID: 0) Min 1 , Max 1" at bounding box center [915, 497] width 1210 height 33
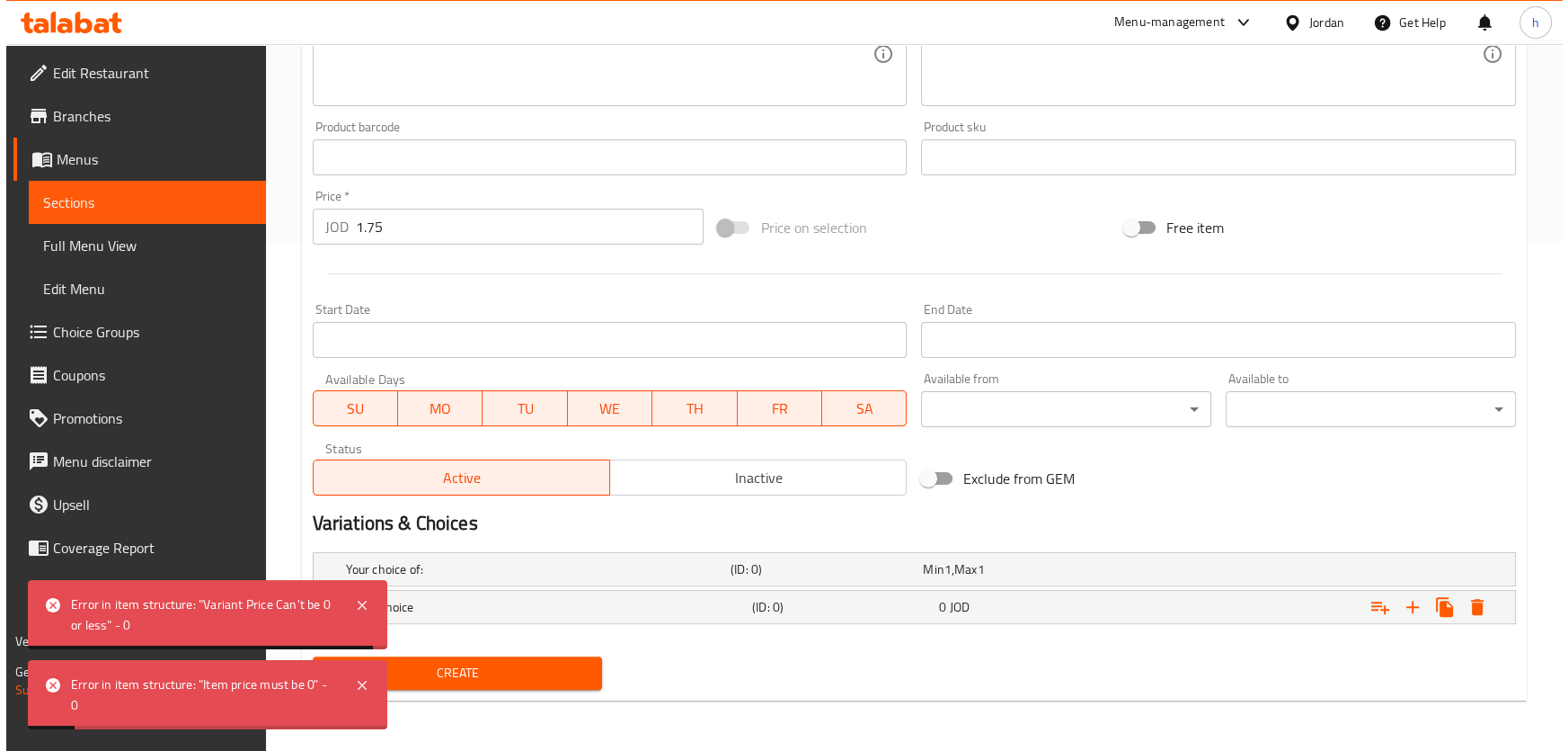
scroll to position [505, 0]
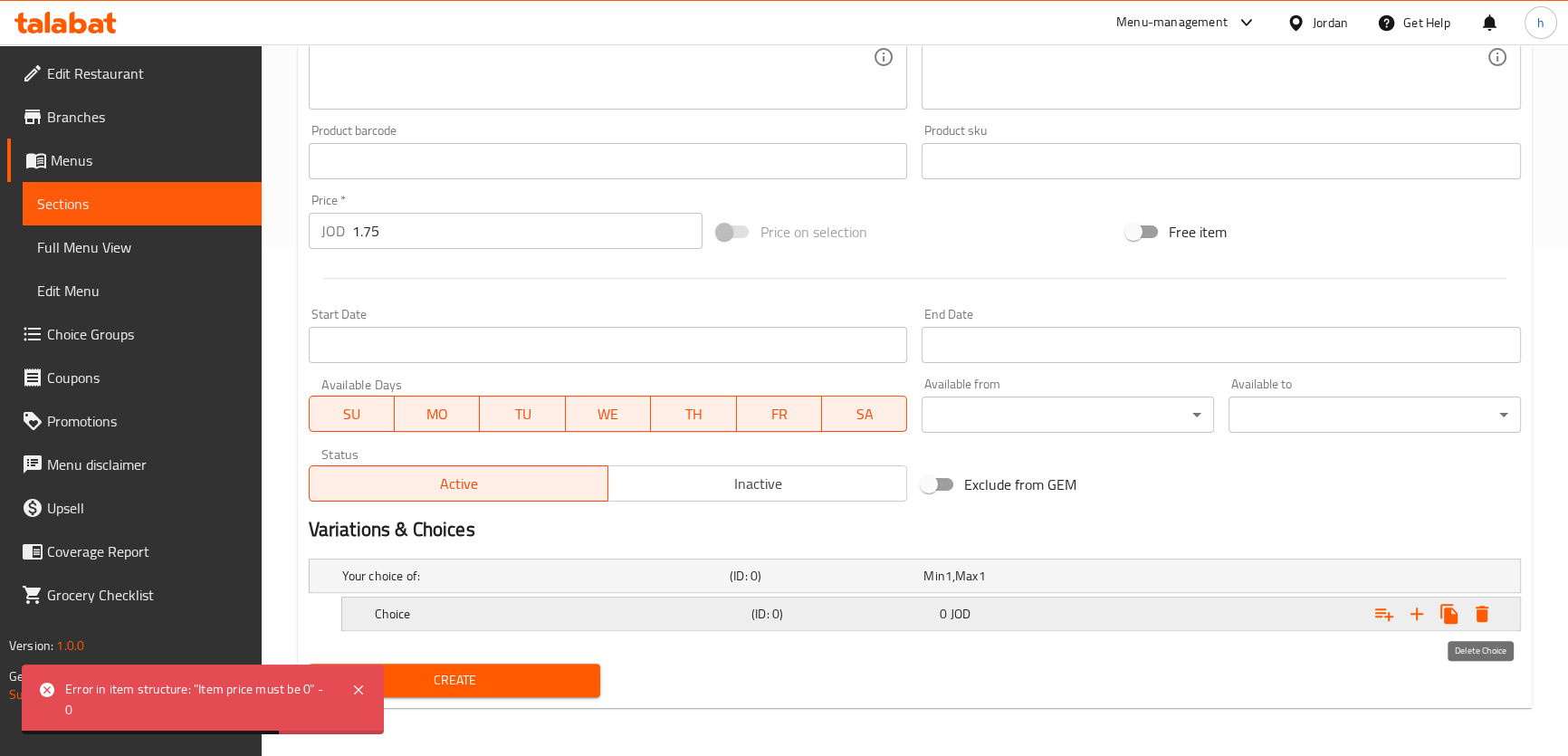
click at [1484, 611] on icon "Expand" at bounding box center [1481, 614] width 13 height 16
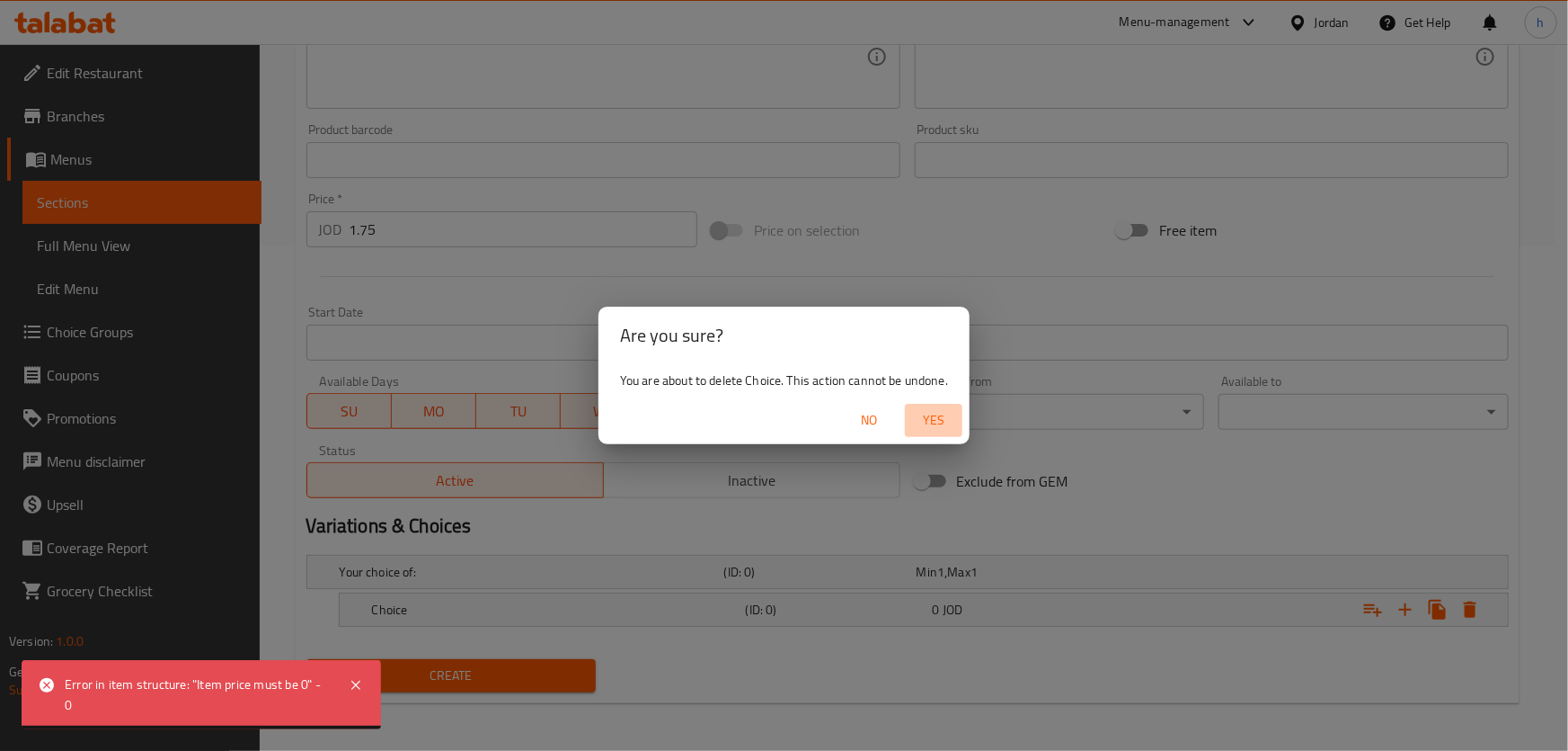
click at [924, 416] on span "Yes" at bounding box center [933, 420] width 43 height 23
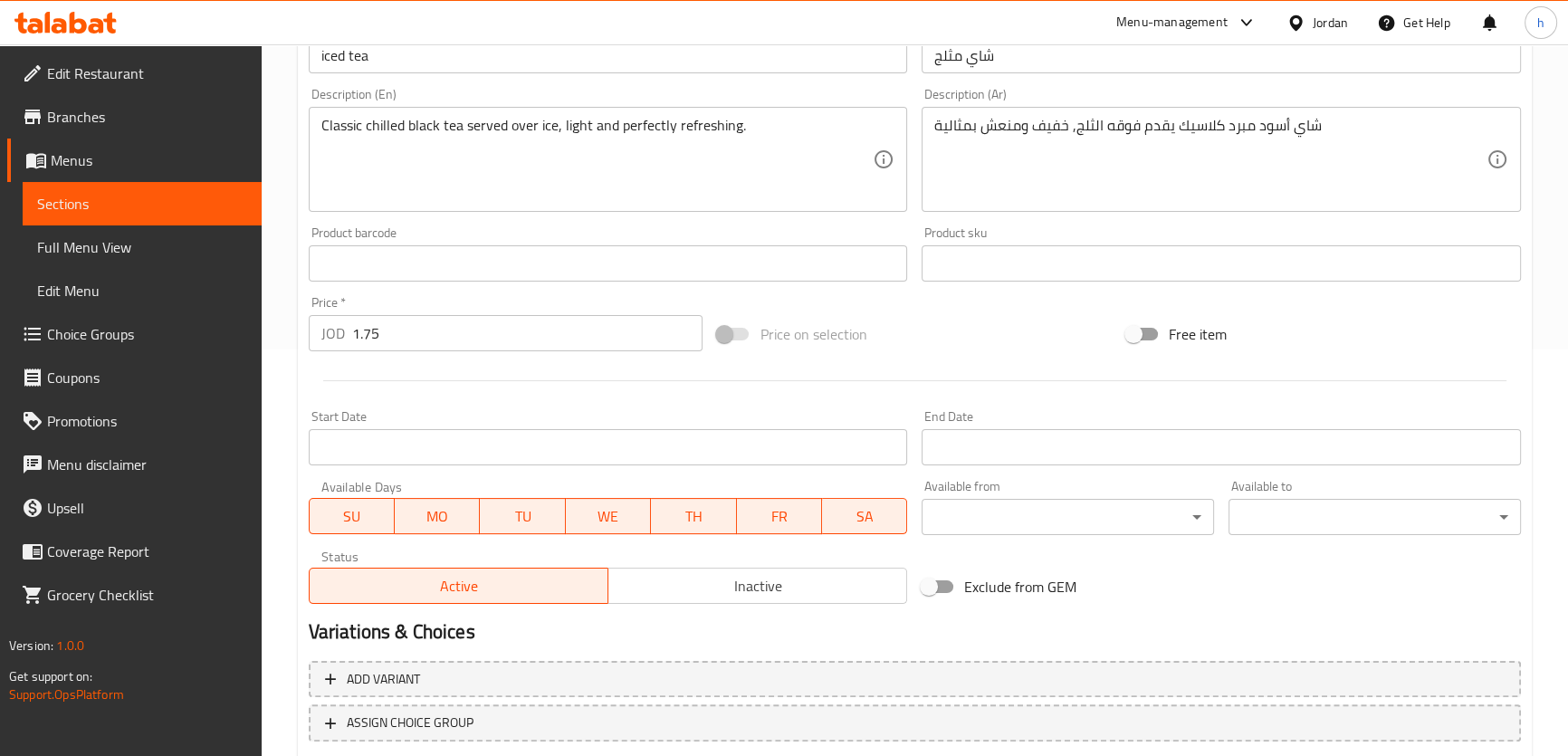
scroll to position [521, 0]
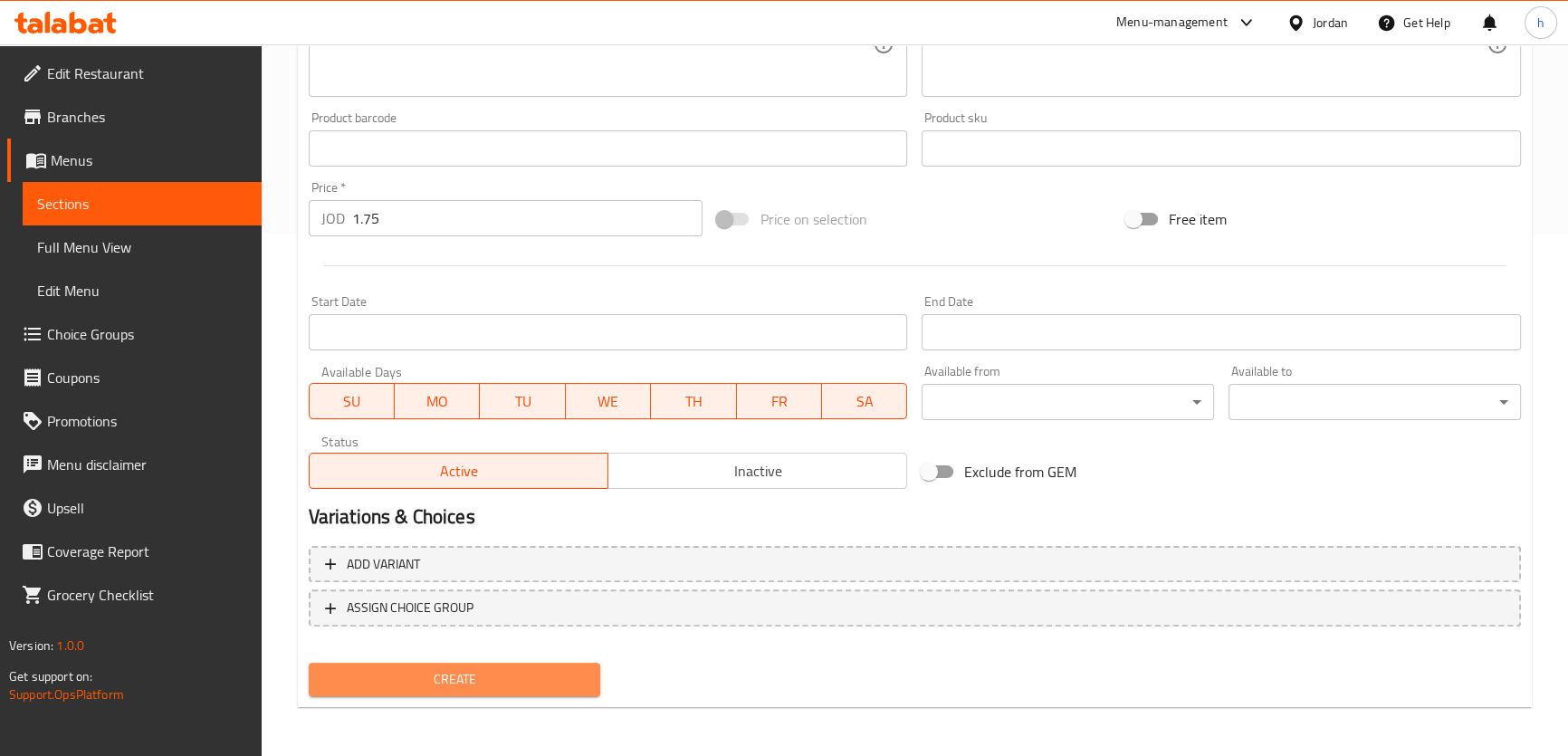
click at [470, 679] on span "Create" at bounding box center [455, 679] width 263 height 23
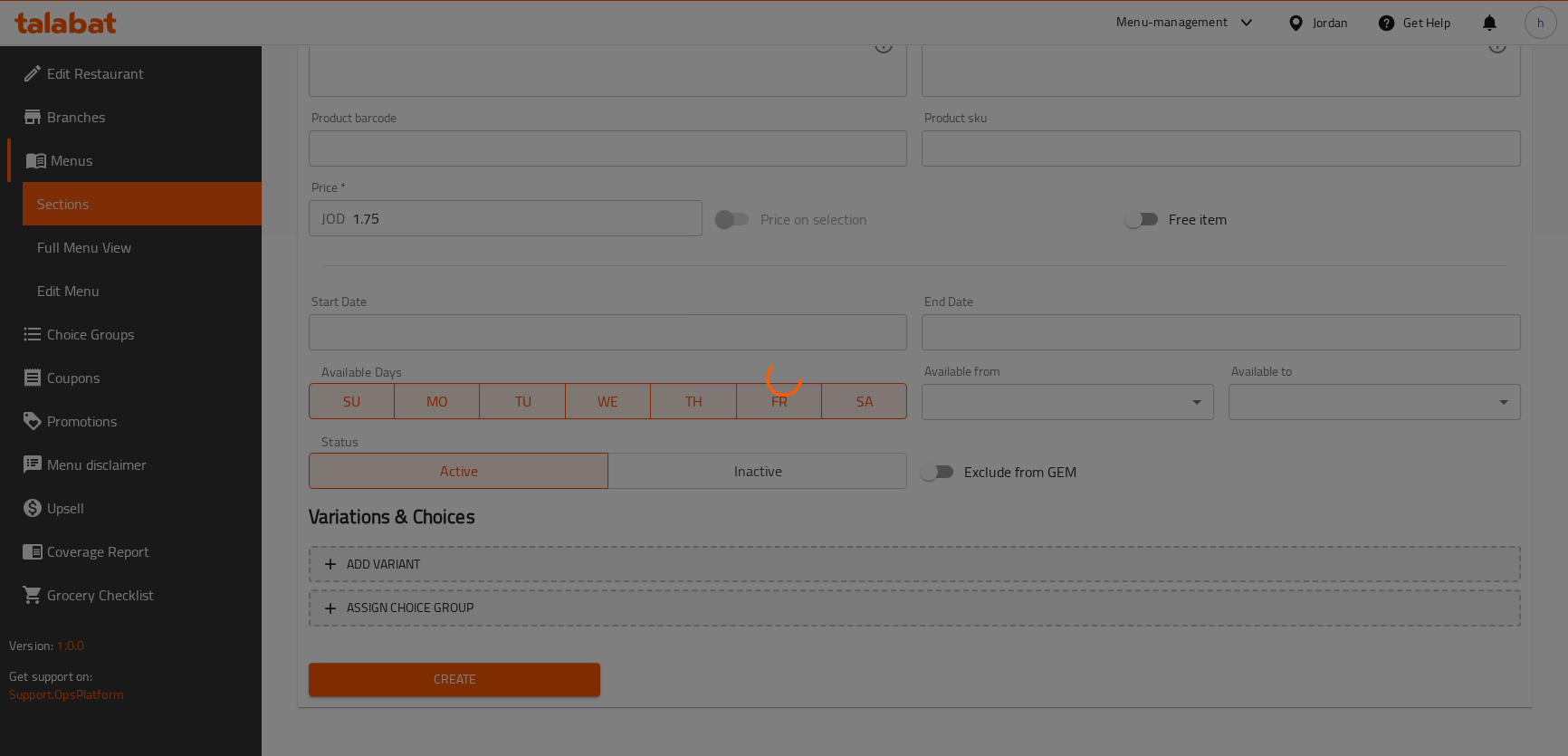
type input "0"
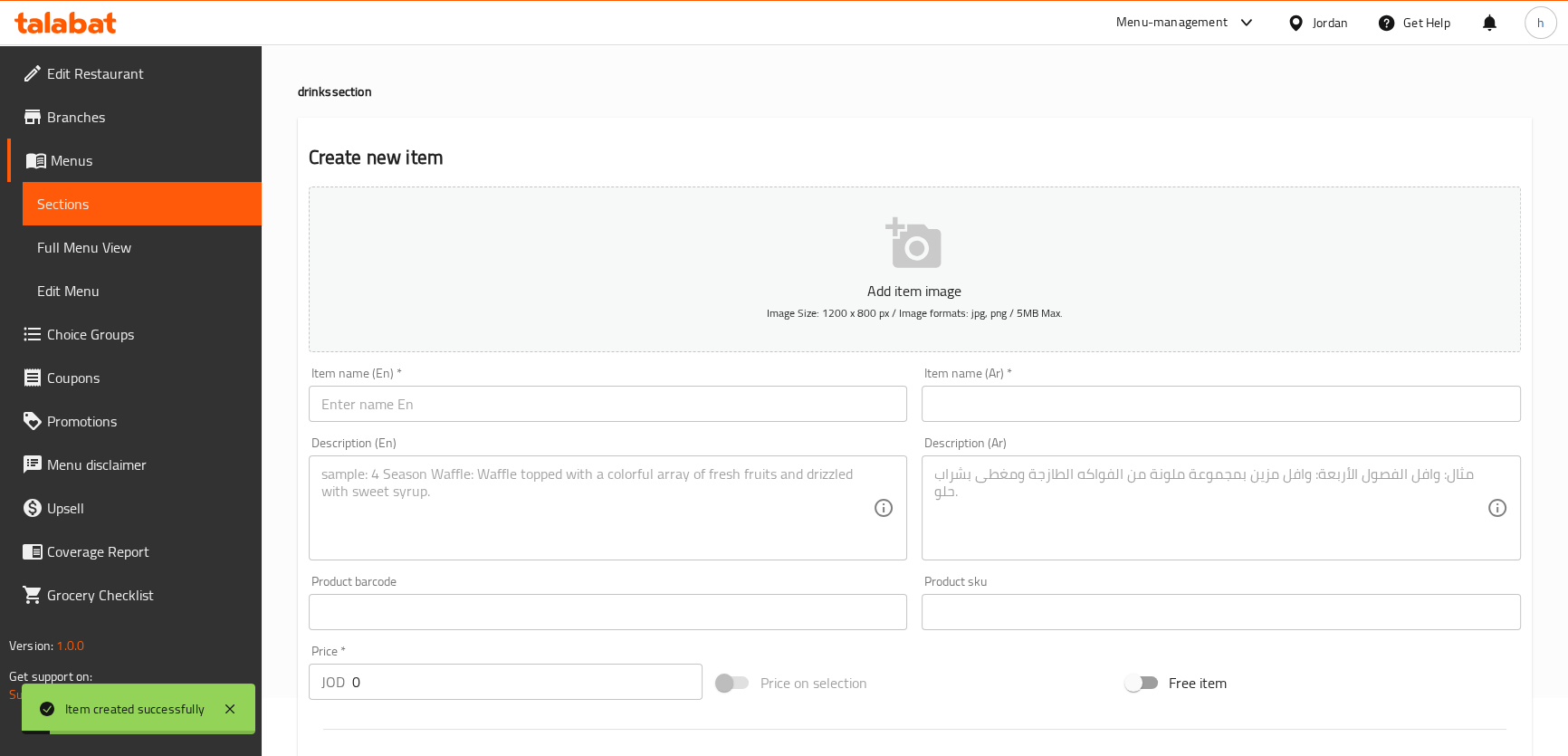
scroll to position [0, 0]
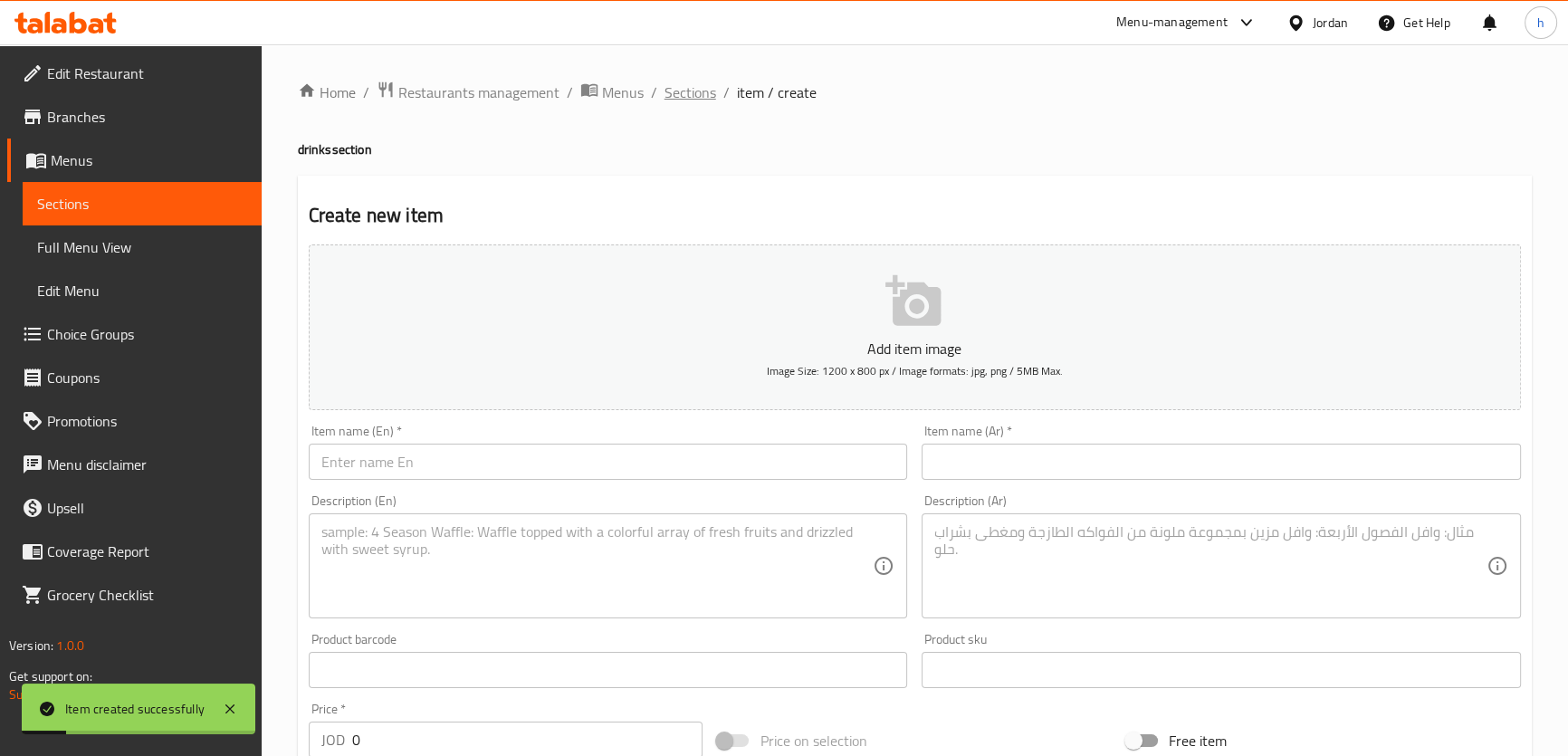
click at [692, 95] on span "Sections" at bounding box center [690, 92] width 52 height 22
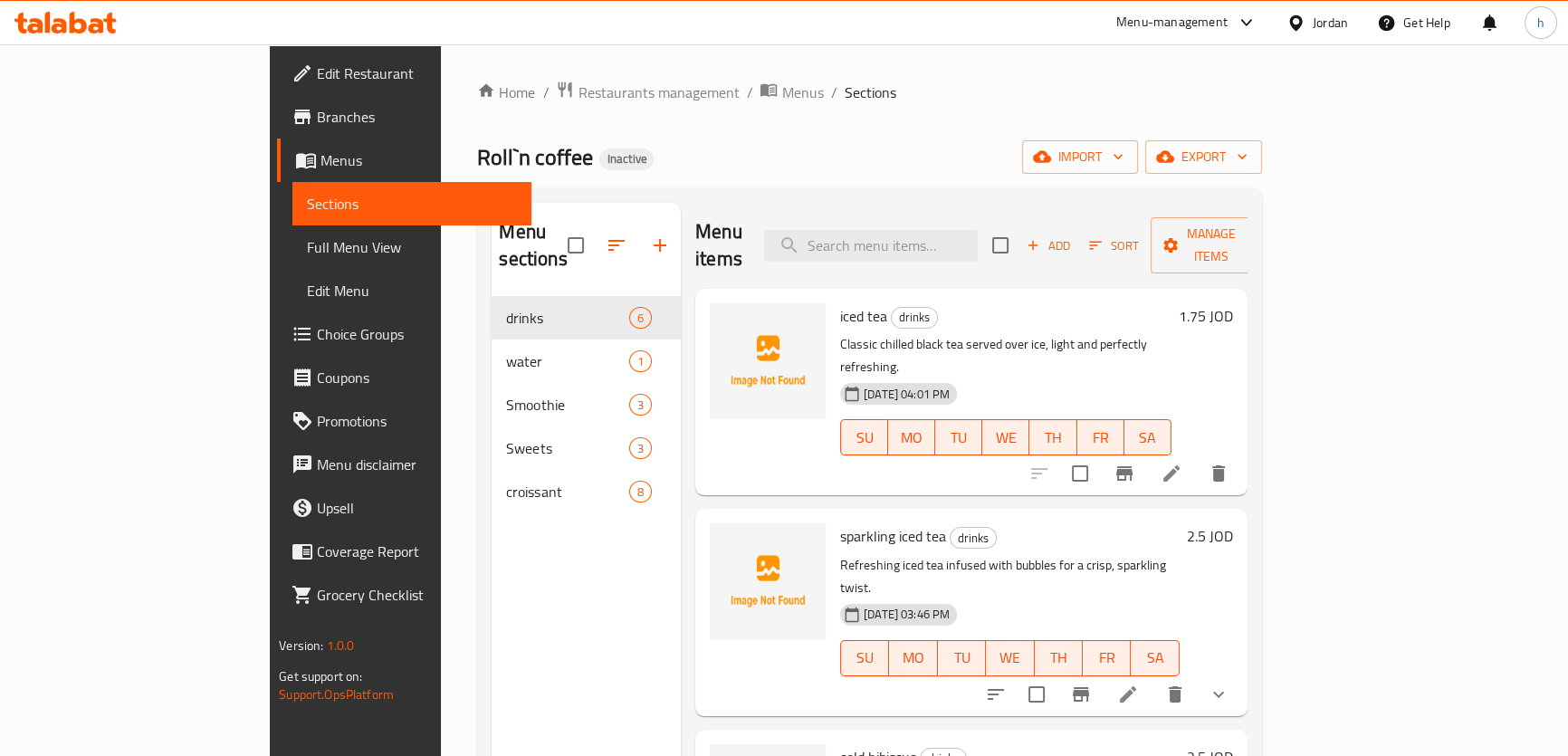
click at [784, 131] on div "Home / Restaurants management / Menus / Sections Roll`n coffee Inactive import …" at bounding box center [869, 526] width 784 height 893
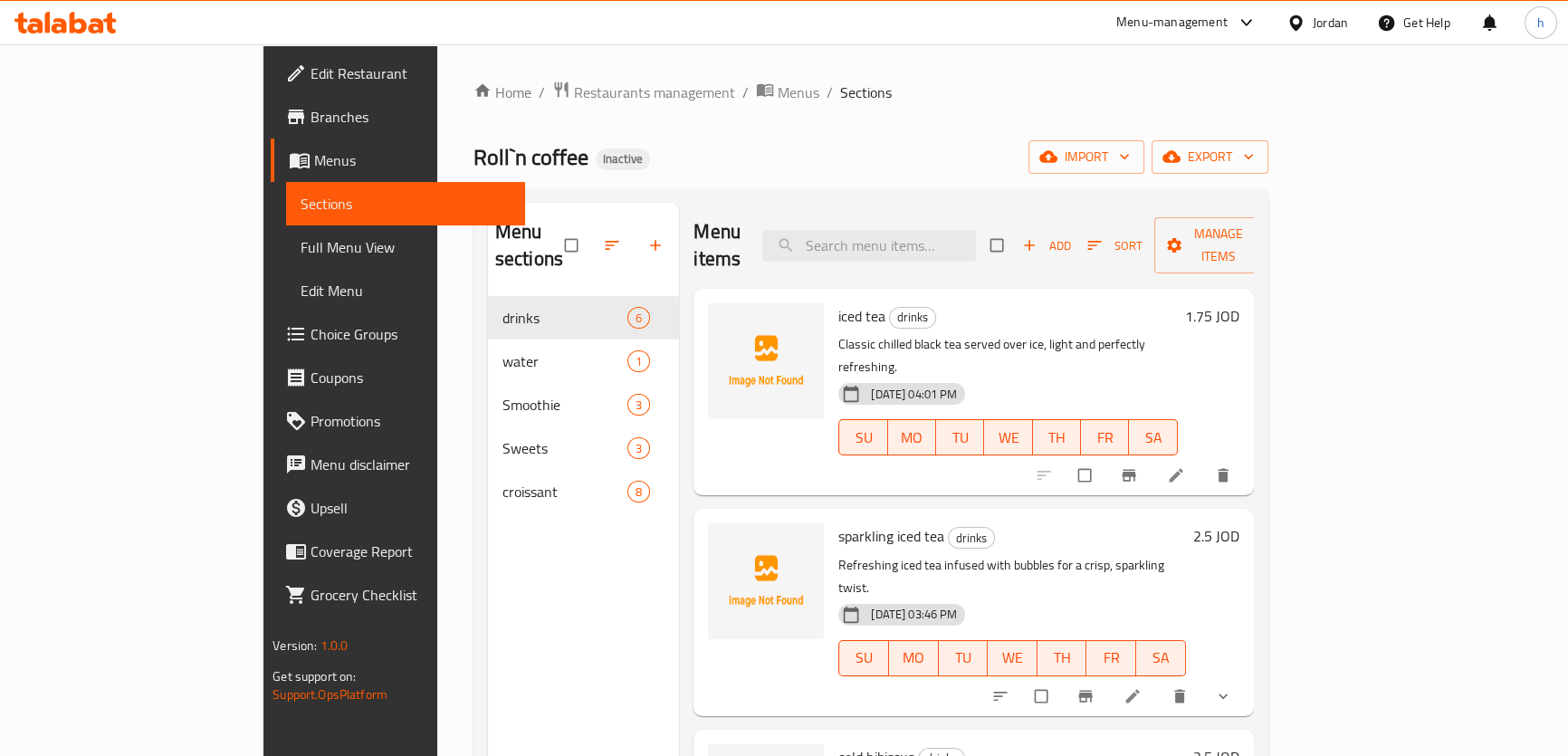
click at [311, 328] on span "Choice Groups" at bounding box center [411, 334] width 200 height 22
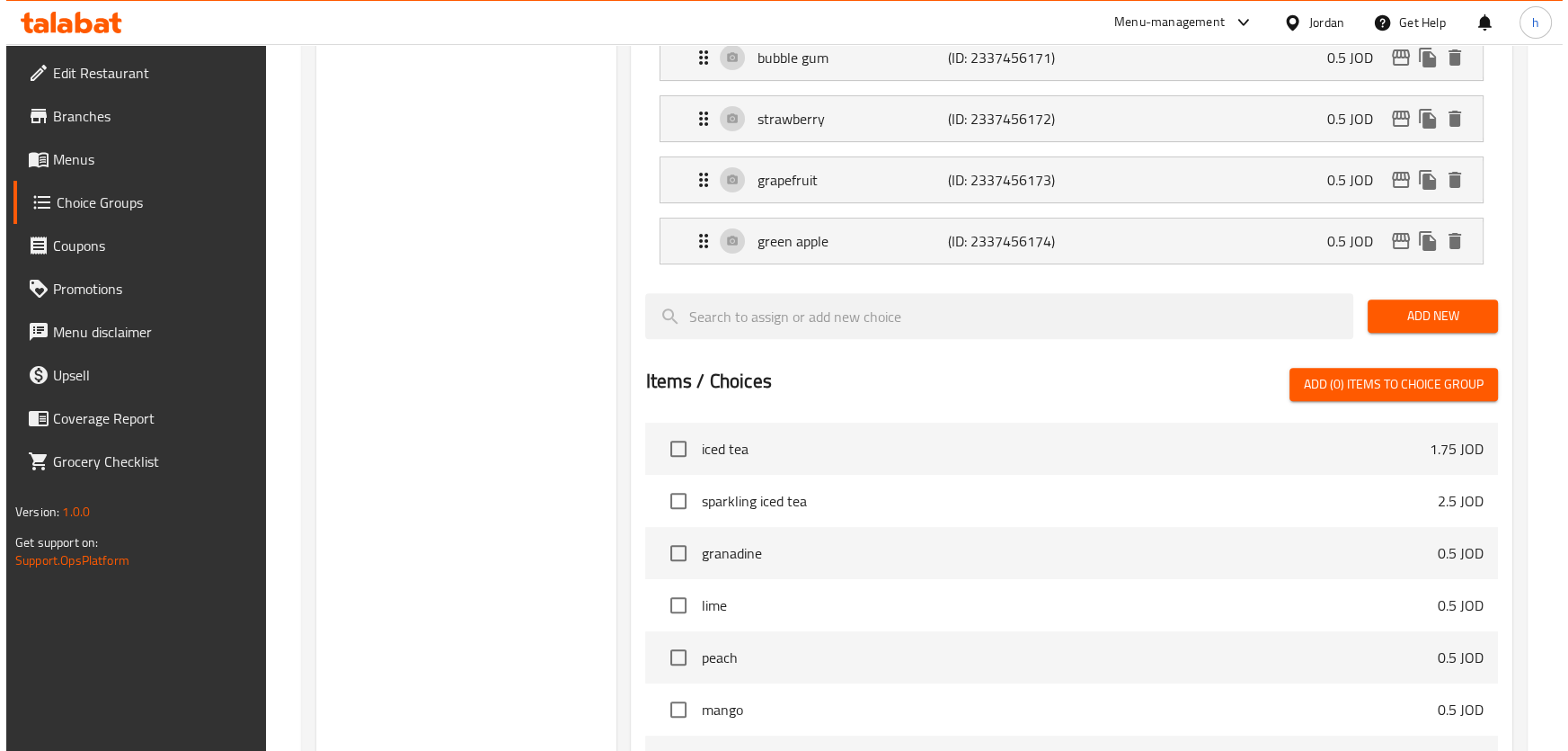
scroll to position [1098, 0]
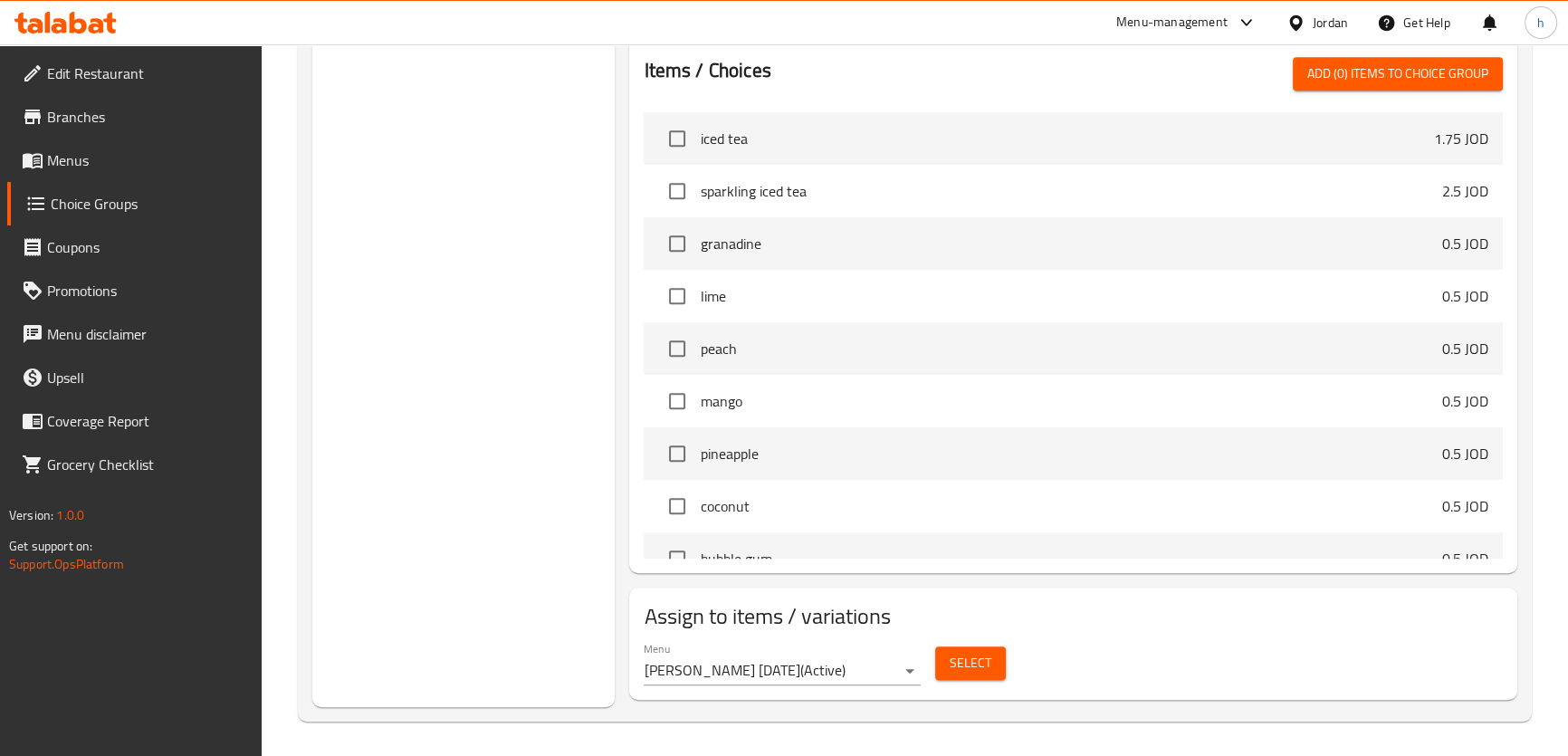
click at [952, 663] on span "Select" at bounding box center [970, 662] width 42 height 23
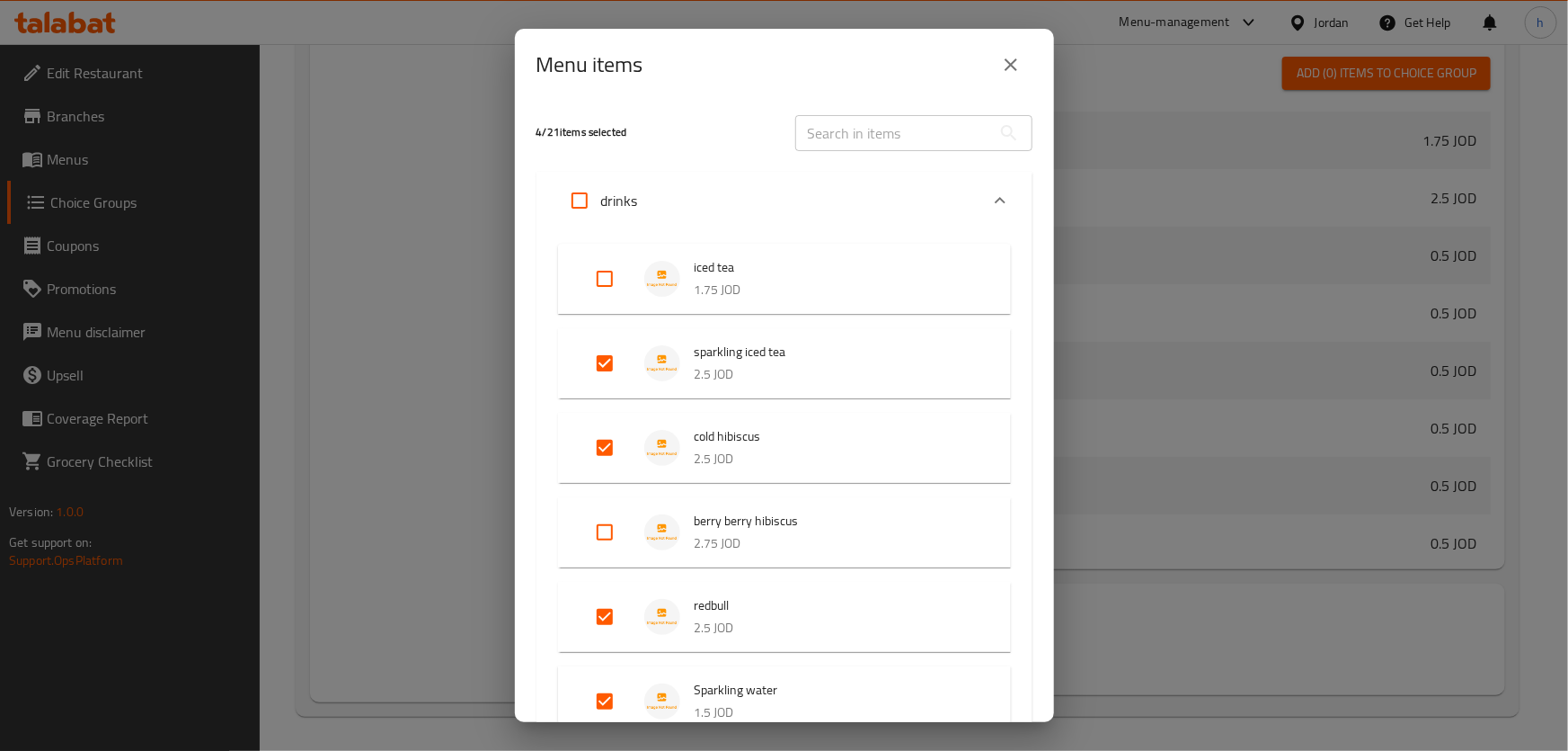
click at [606, 280] on input "Expand" at bounding box center [605, 279] width 43 height 43
checkbox input "true"
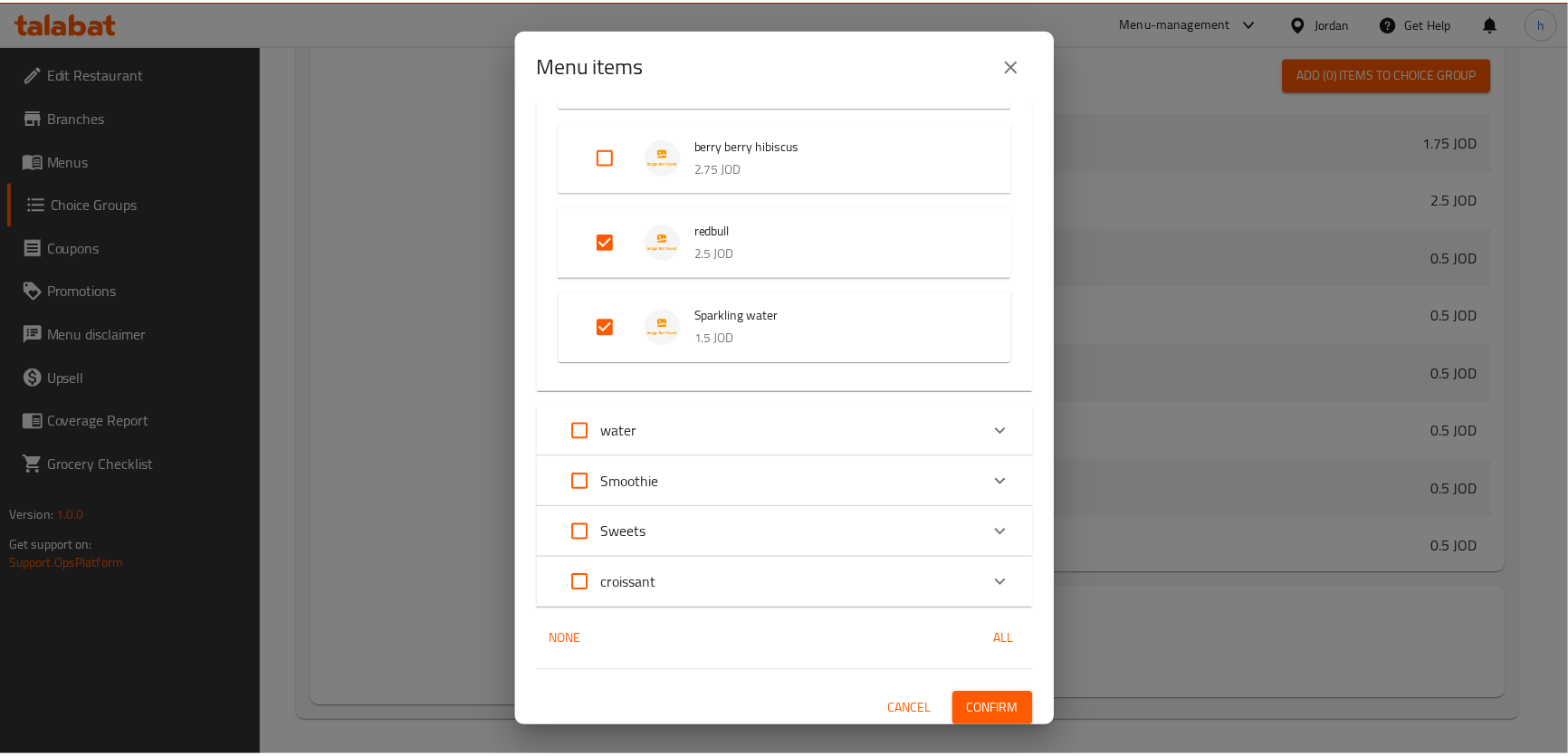
scroll to position [385, 0]
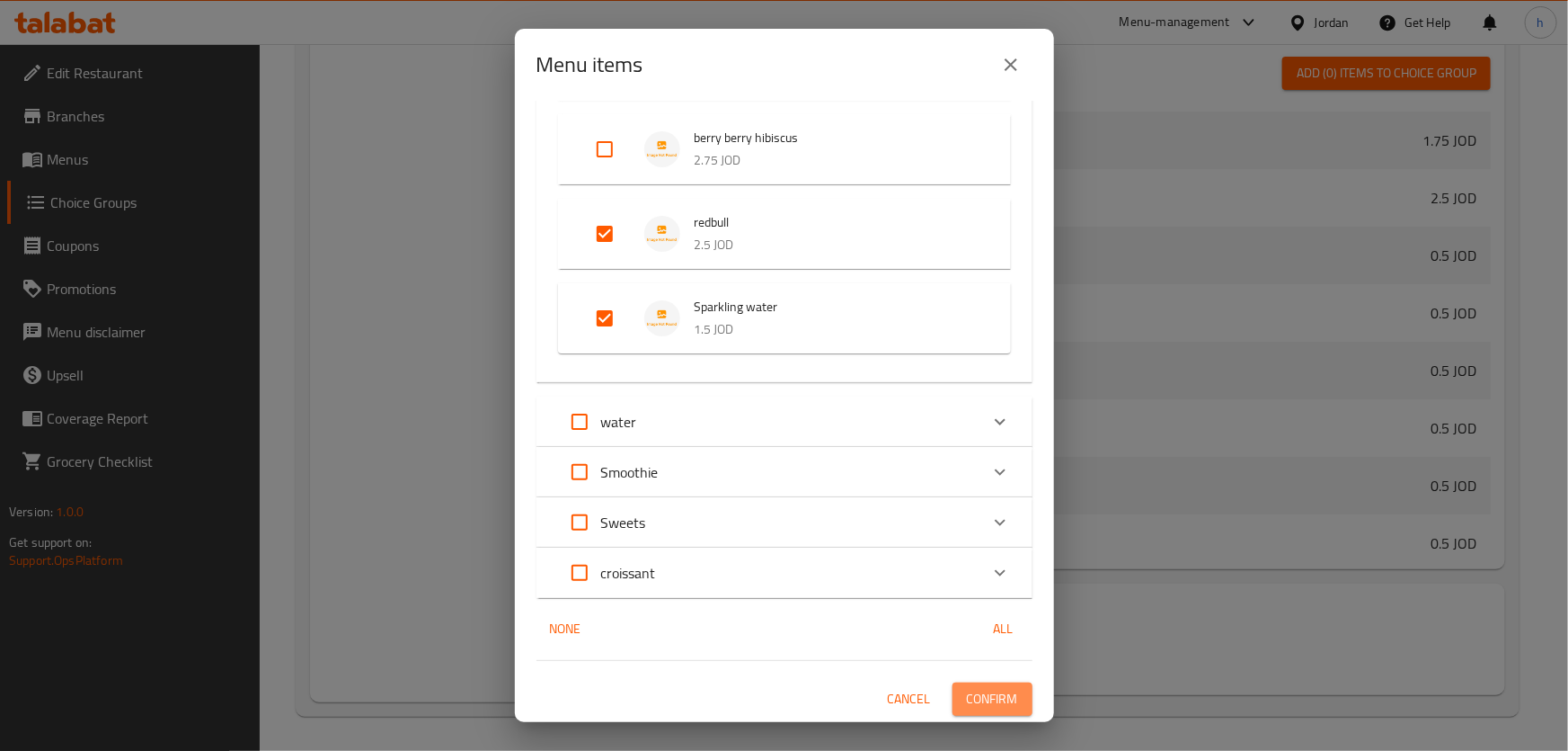
click at [988, 692] on span "Confirm" at bounding box center [992, 699] width 52 height 23
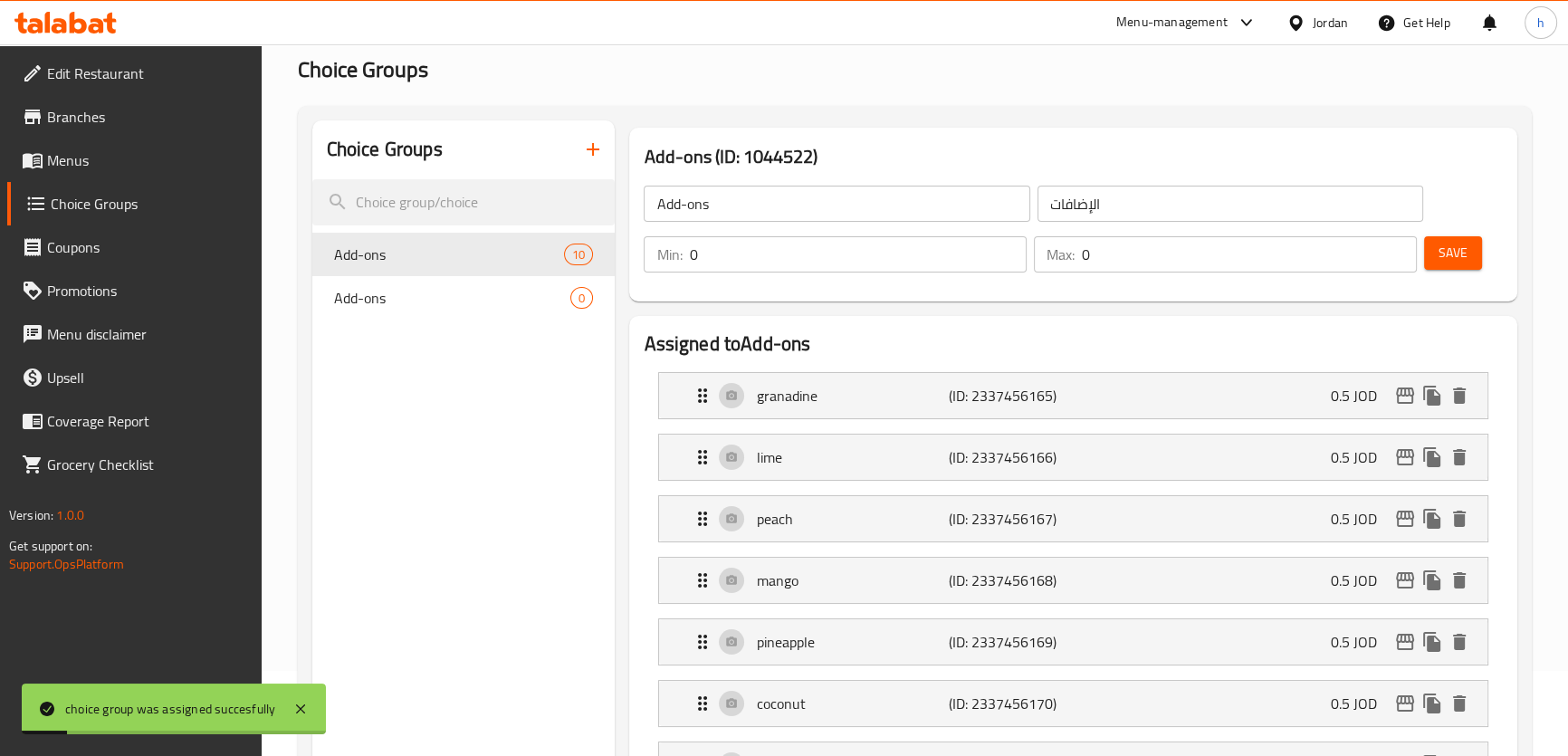
scroll to position [0, 0]
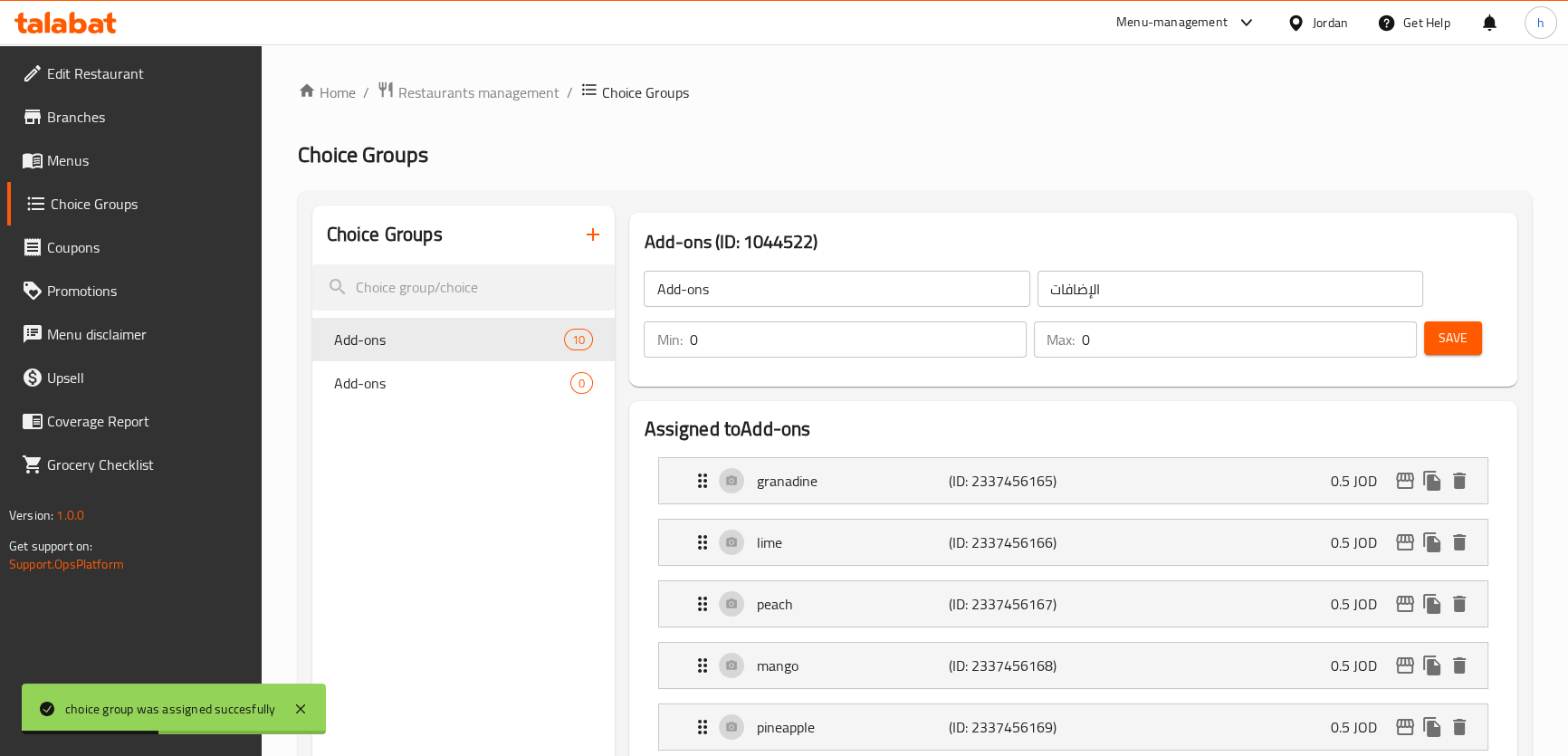
click at [121, 159] on span "Menus" at bounding box center [148, 160] width 200 height 22
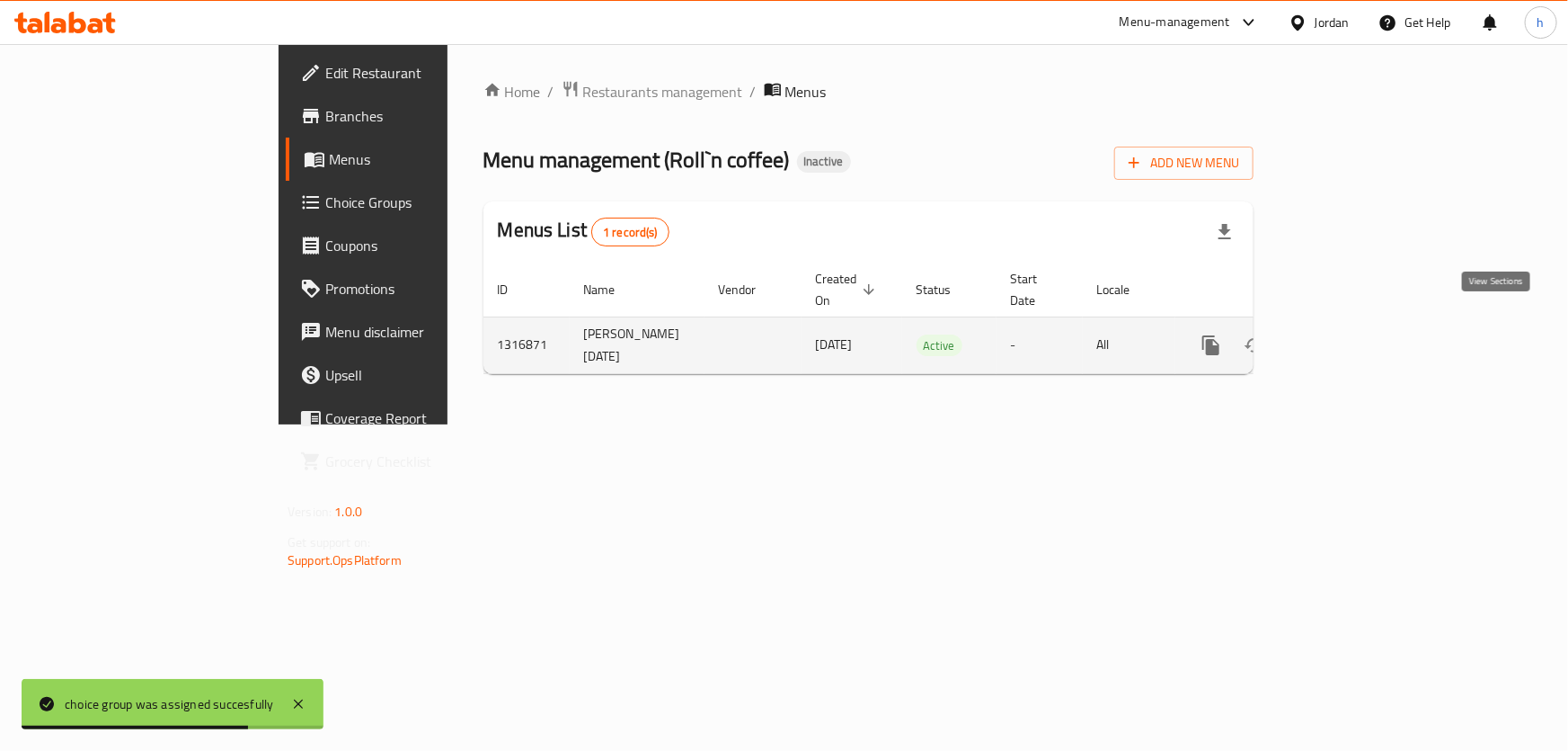
click at [1351, 335] on icon "enhanced table" at bounding box center [1340, 346] width 22 height 22
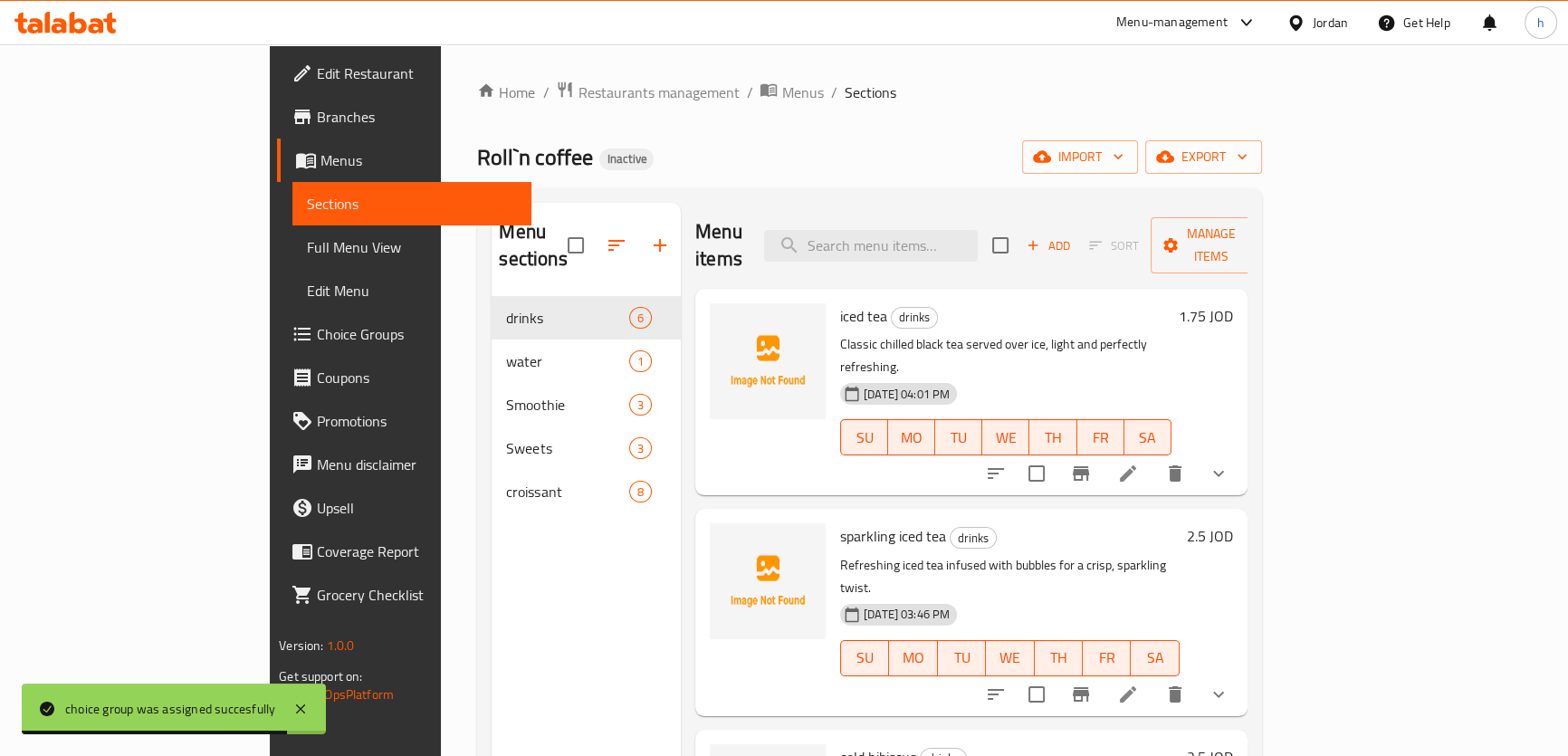
click at [1171, 303] on h6 "iced tea drinks" at bounding box center [1006, 316] width 332 height 26
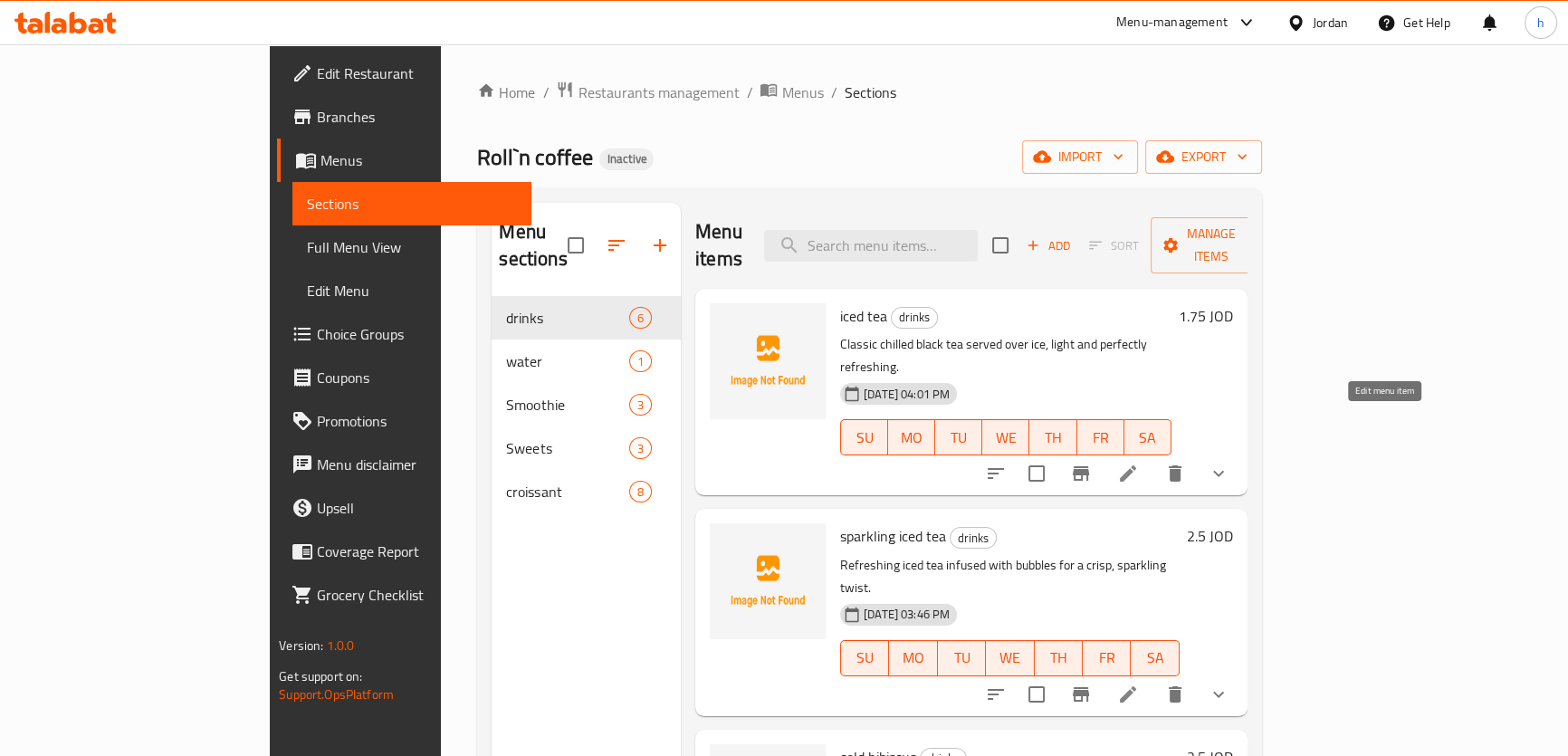
click at [1136, 465] on icon at bounding box center [1128, 474] width 16 height 16
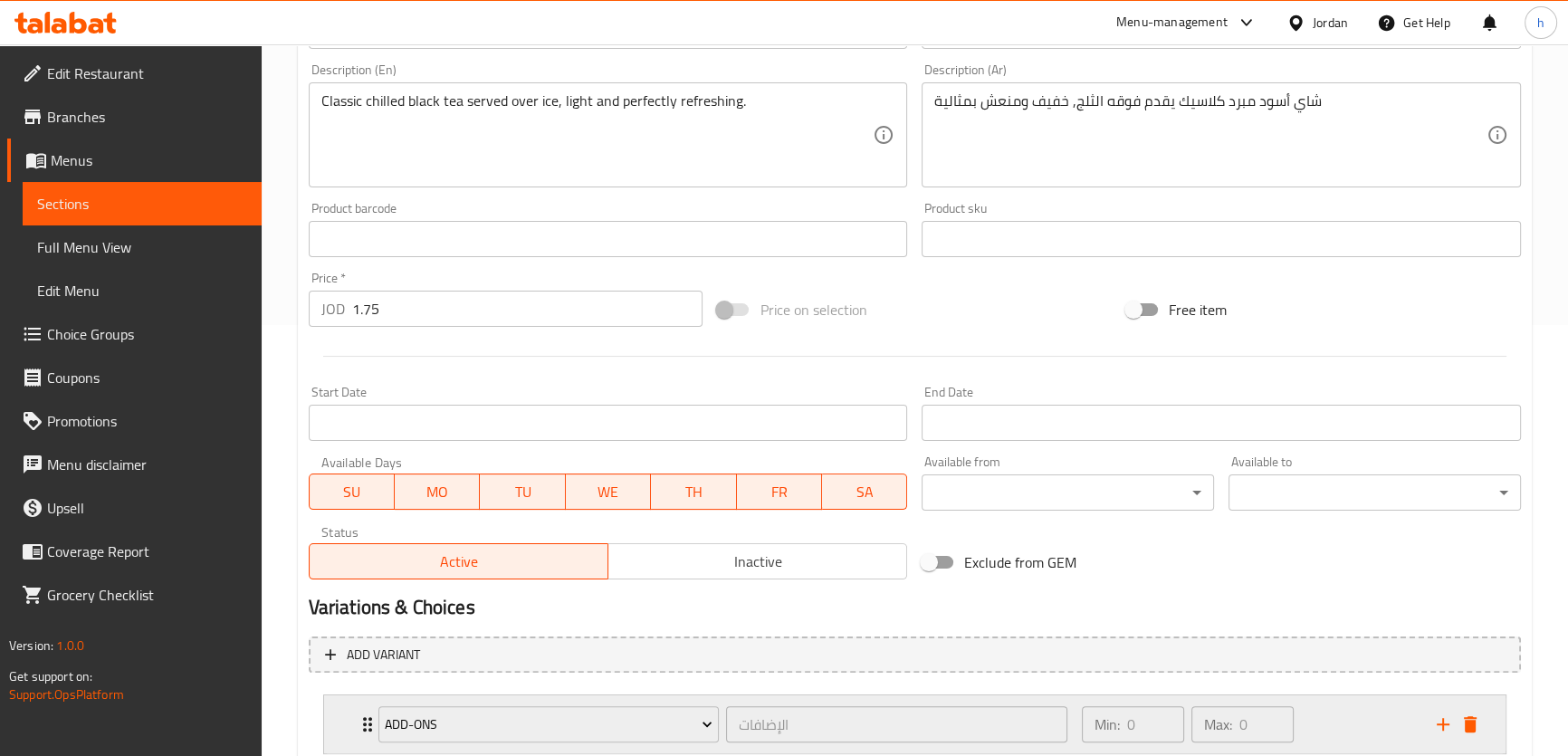
scroll to position [551, 0]
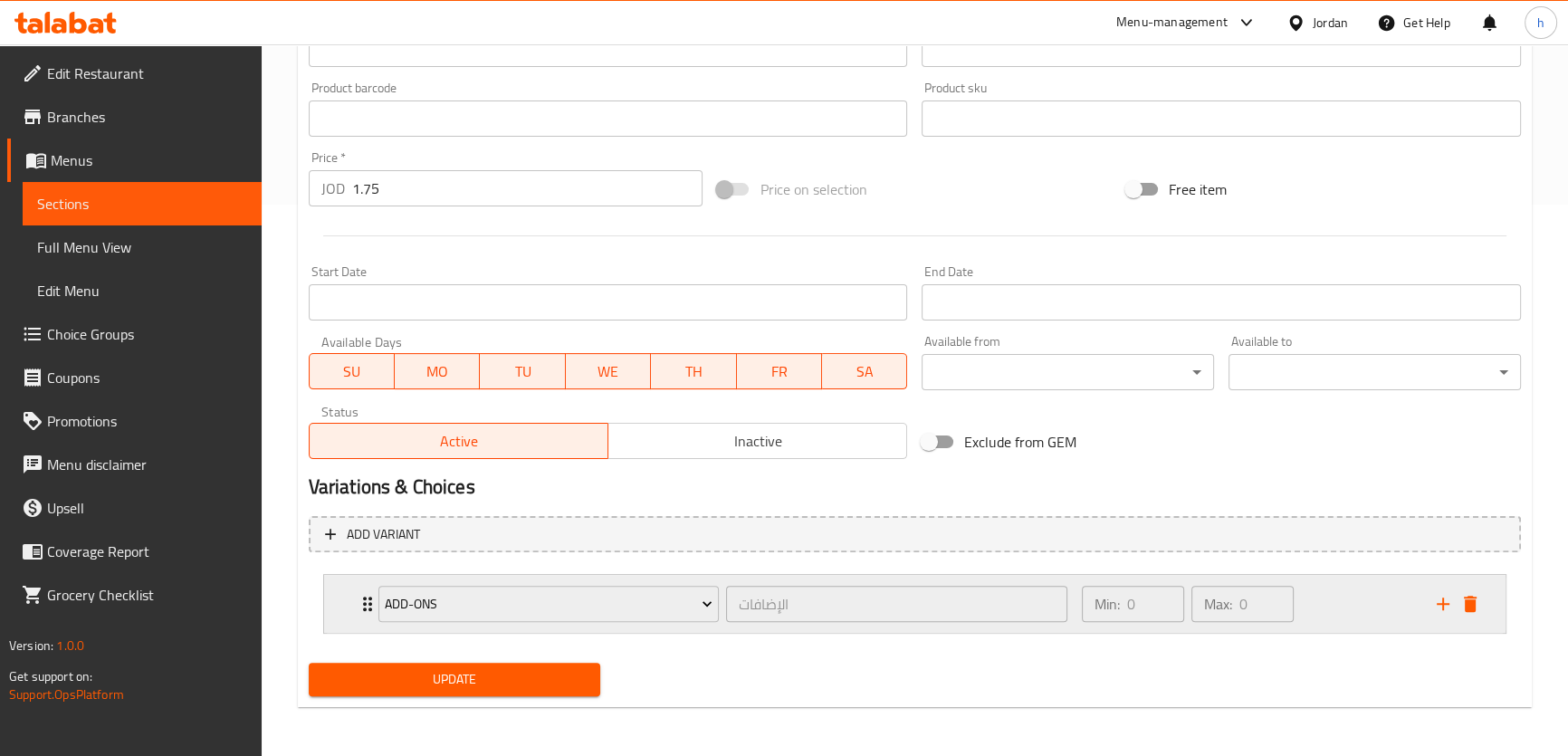
click at [348, 602] on div "Add-ons الإضافات ​ Min: 0 ​ Max: 0 ​" at bounding box center [915, 604] width 1181 height 58
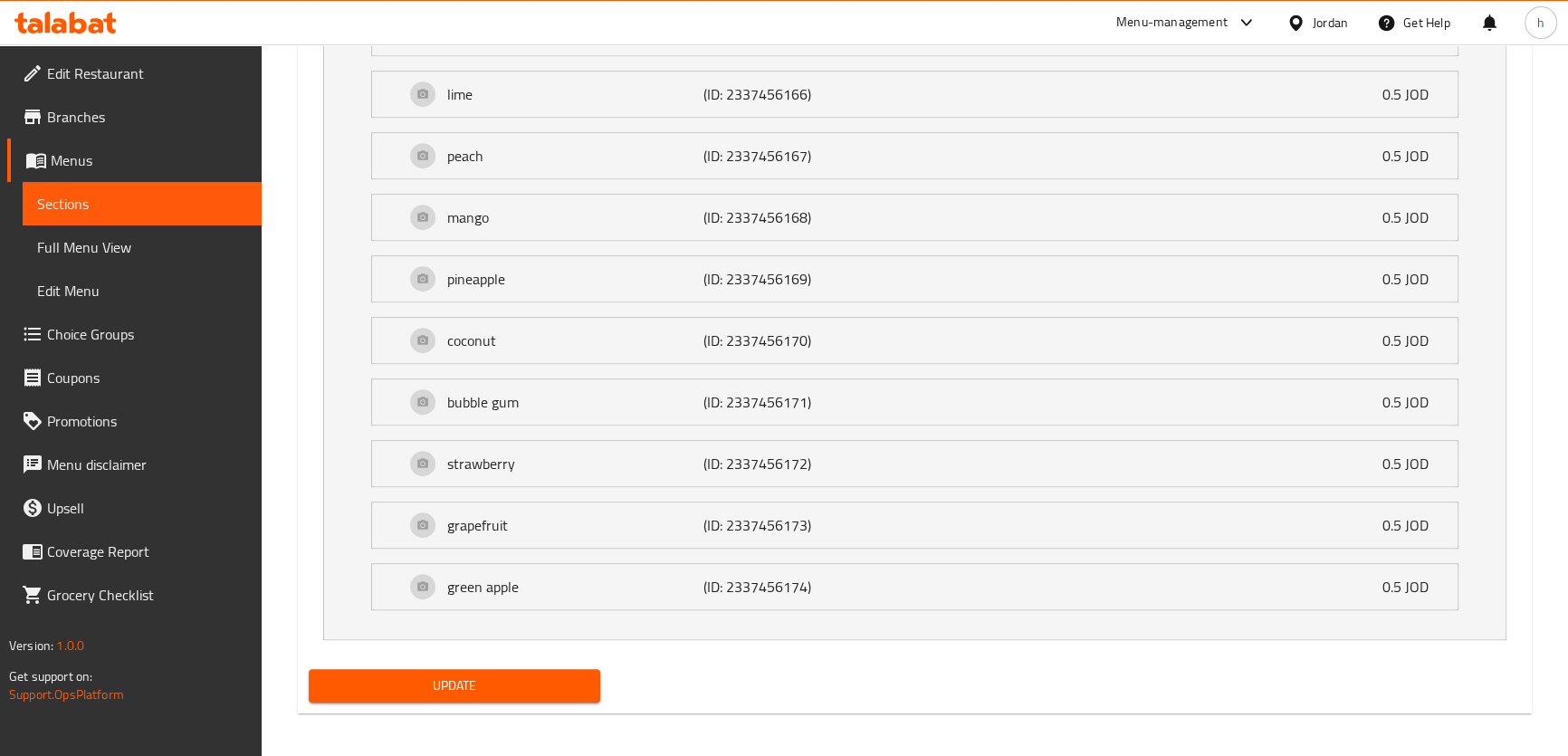
scroll to position [1201, 0]
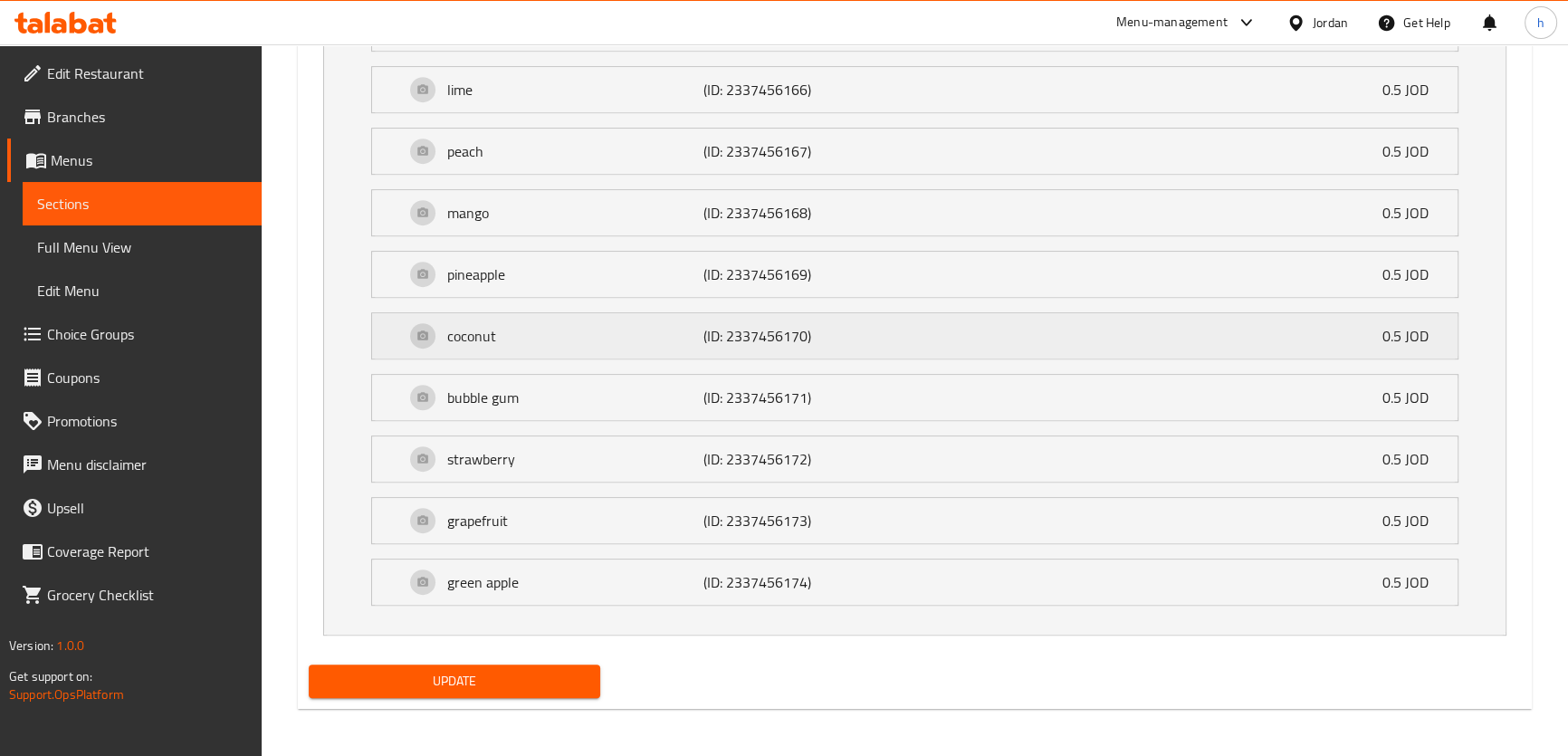
click at [530, 335] on p "coconut" at bounding box center [576, 336] width 257 height 22
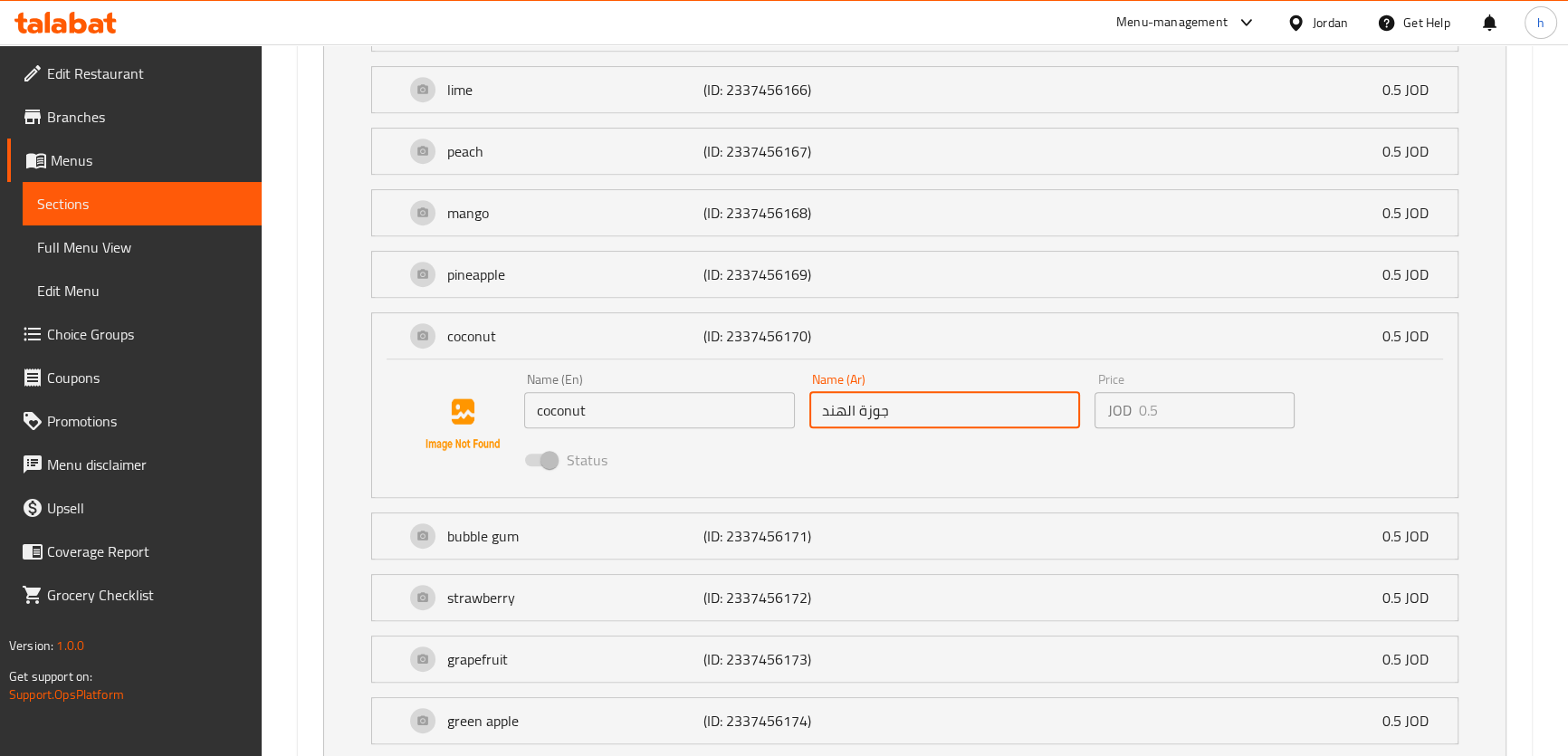
click at [849, 408] on input "جوزة الهند" at bounding box center [944, 410] width 271 height 36
click at [832, 409] on input "جوزة الهند" at bounding box center [944, 410] width 271 height 36
click at [886, 414] on input "جوزة الهند" at bounding box center [944, 410] width 271 height 36
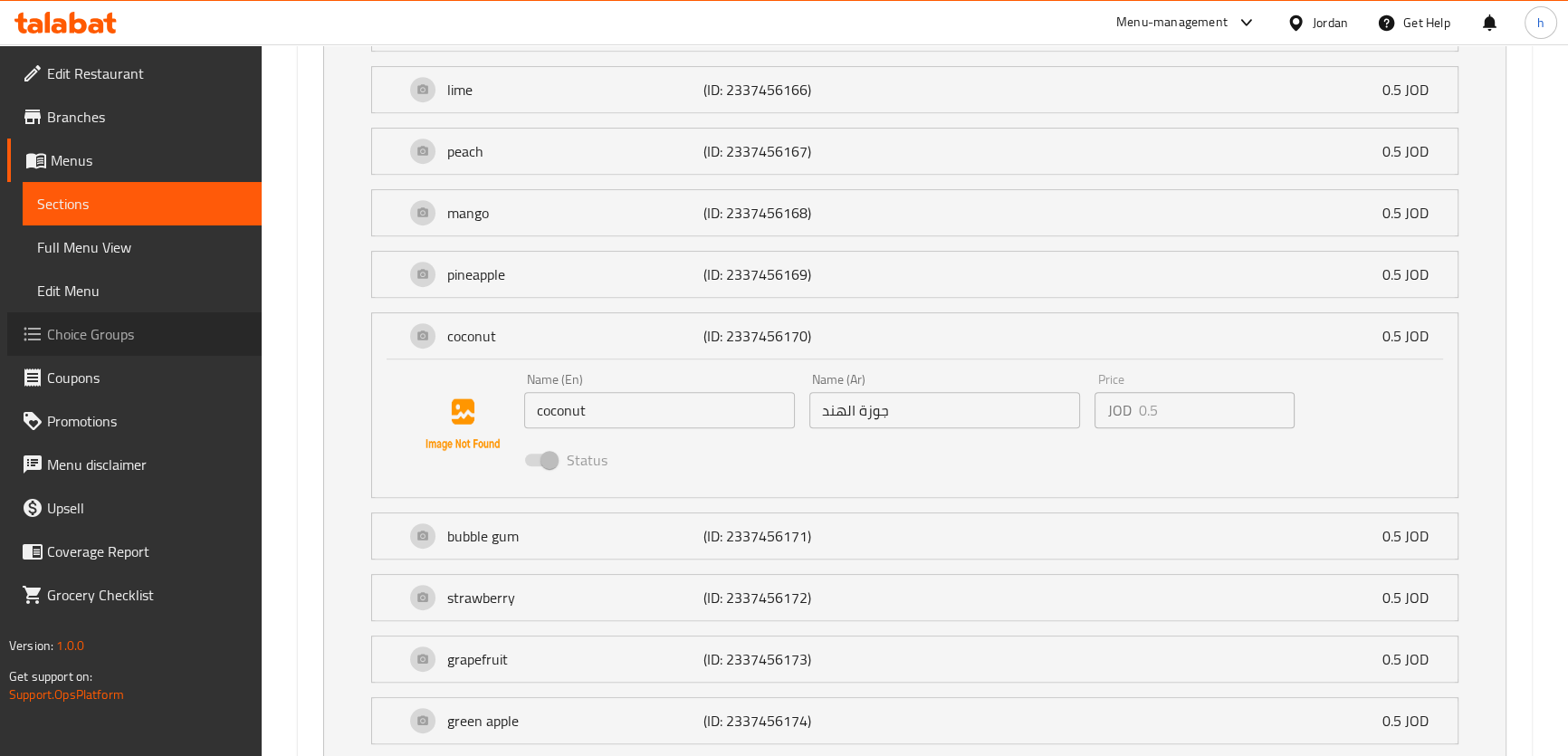
drag, startPoint x: 141, startPoint y: 332, endPoint x: 194, endPoint y: 308, distance: 58.2
click at [140, 332] on span "Choice Groups" at bounding box center [148, 334] width 200 height 22
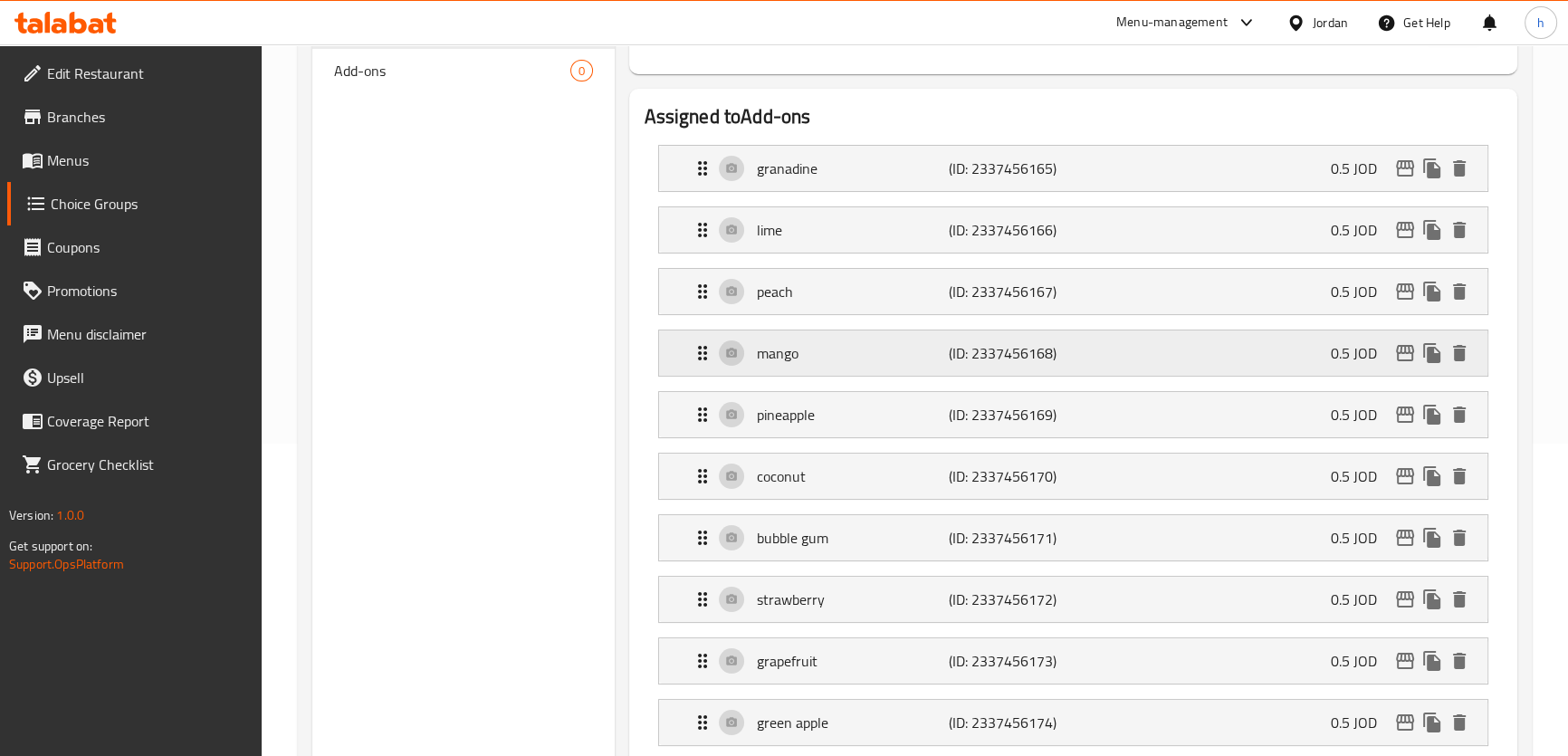
scroll to position [329, 0]
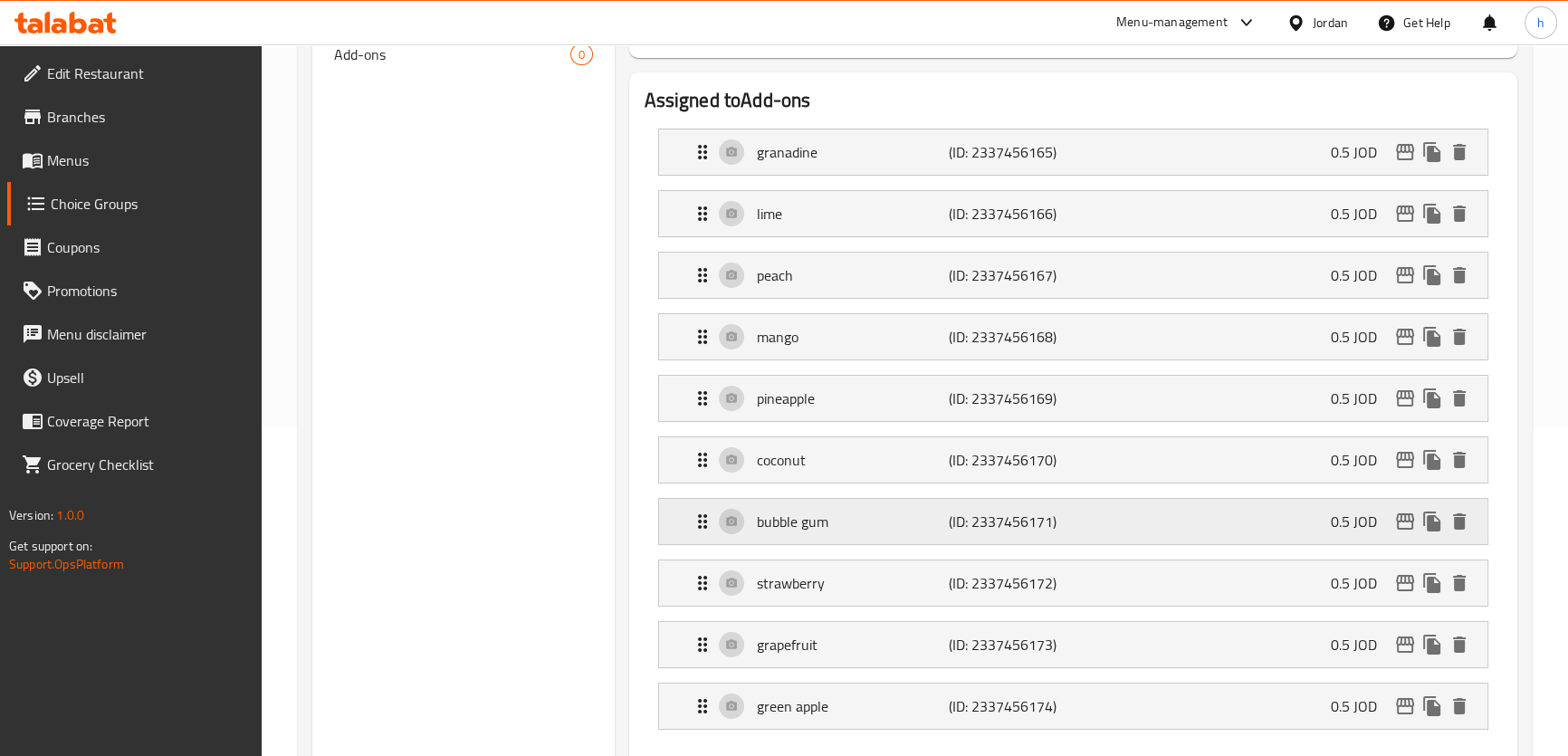
click at [903, 518] on p "bubble gum" at bounding box center [852, 521] width 192 height 22
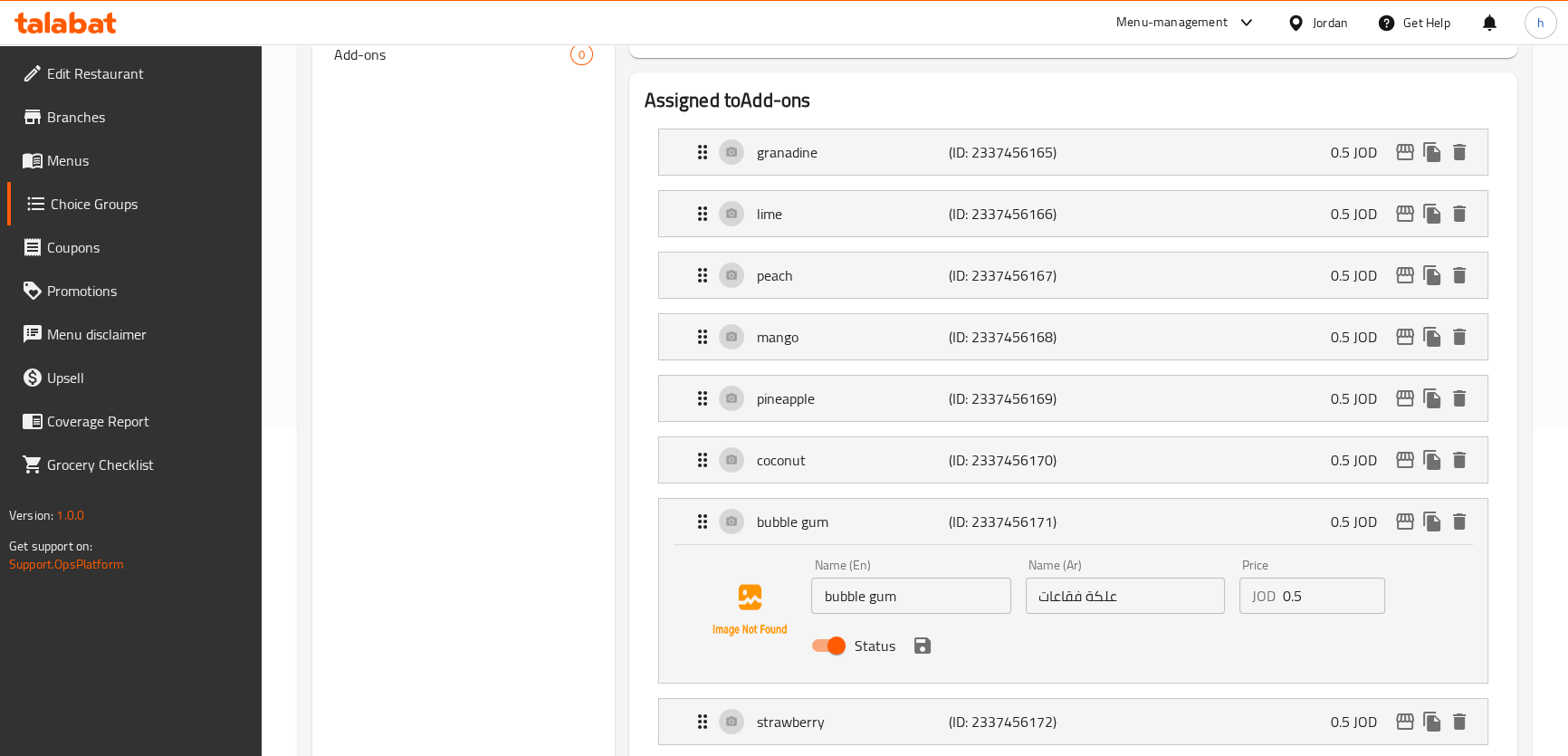
click at [1089, 593] on input "علكة فقاعات" at bounding box center [1125, 596] width 200 height 36
click at [1071, 597] on input "علكة فقاعات" at bounding box center [1125, 596] width 200 height 36
click at [1045, 594] on input "علكة بابل" at bounding box center [1125, 596] width 200 height 36
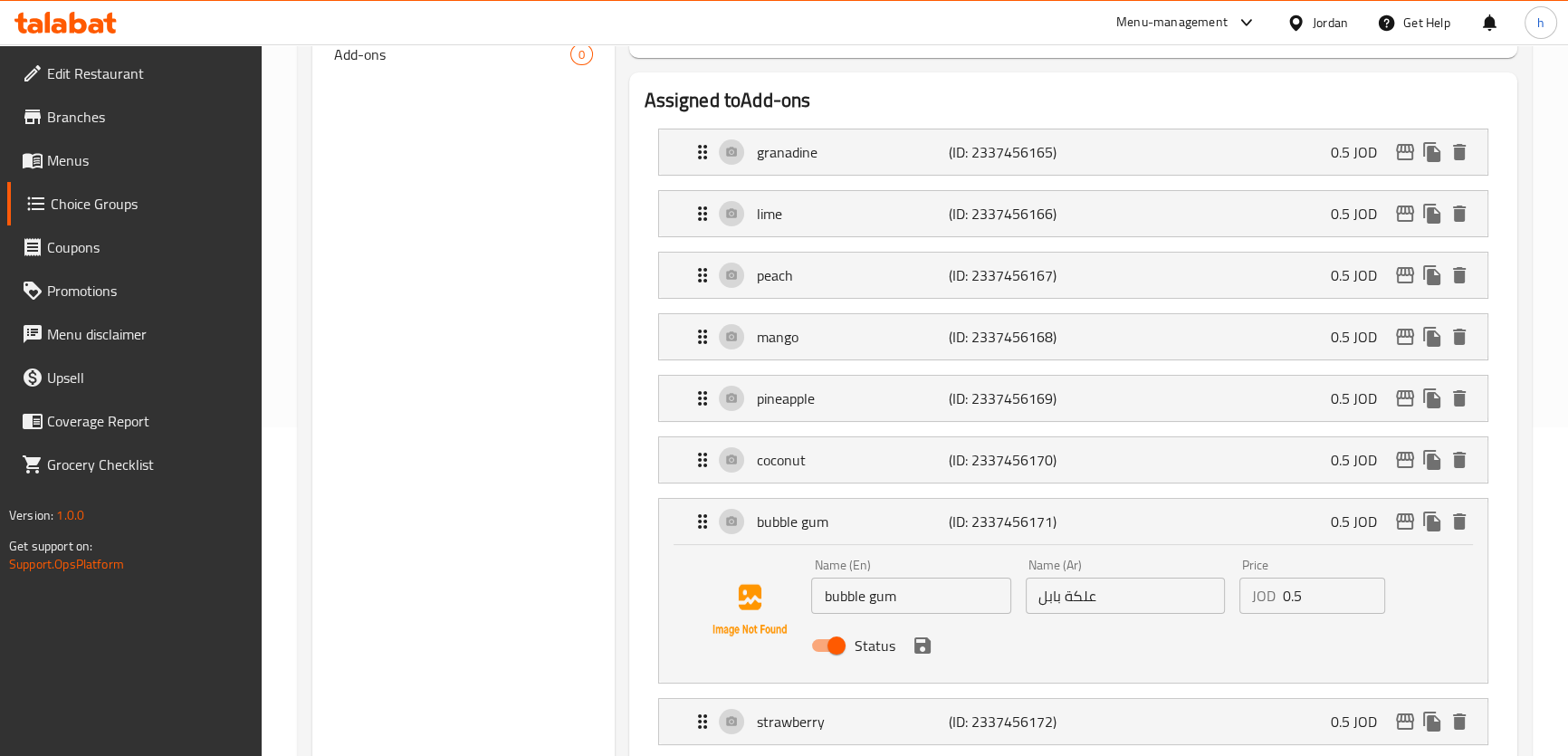
click at [1046, 600] on input "علكة بابل" at bounding box center [1125, 596] width 200 height 36
paste input "text"
click at [914, 644] on icon "save" at bounding box center [922, 645] width 16 height 16
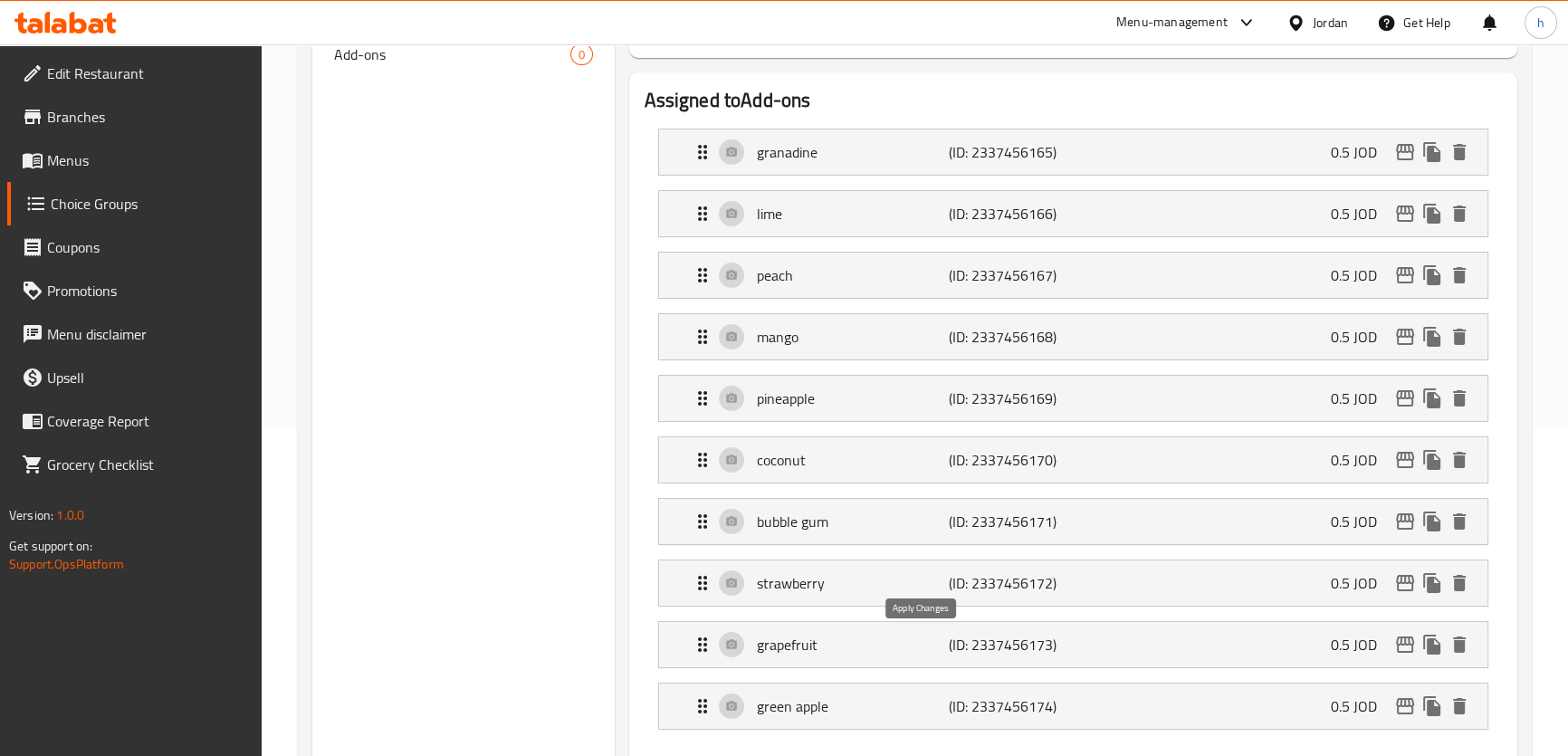
type input "علكة ببل"
click at [886, 520] on p "bubble gum" at bounding box center [852, 521] width 192 height 22
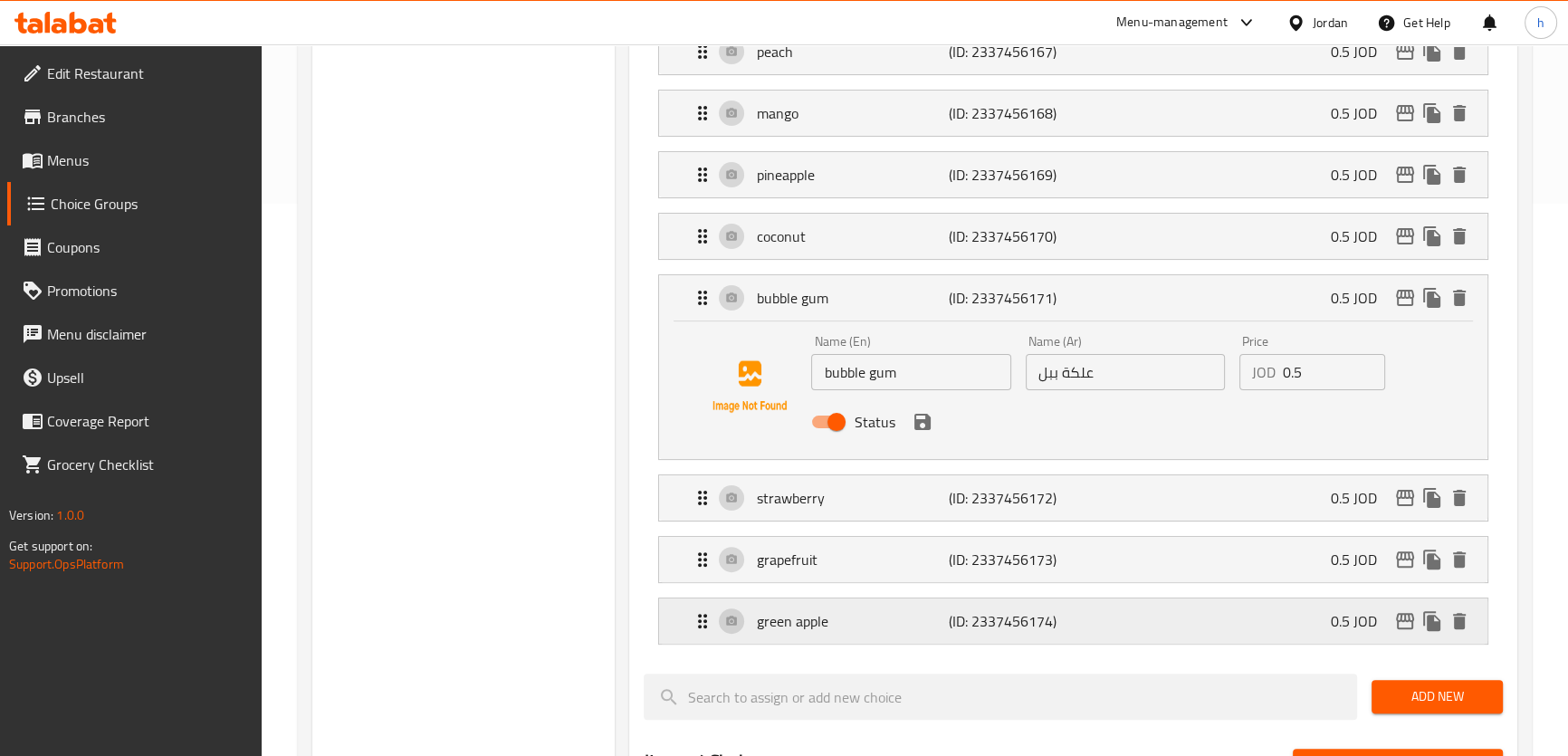
scroll to position [658, 0]
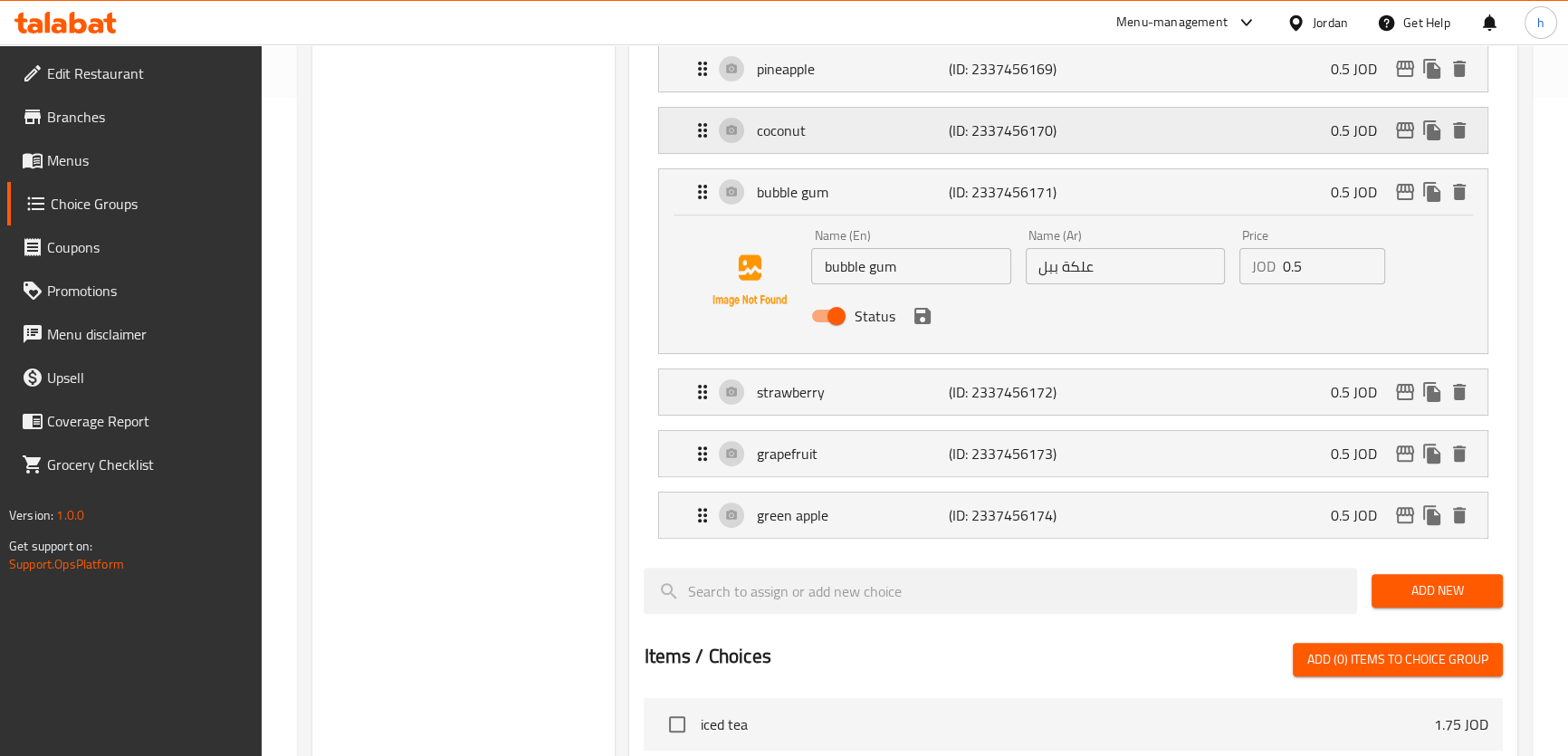
click at [880, 136] on p "coconut" at bounding box center [852, 130] width 192 height 22
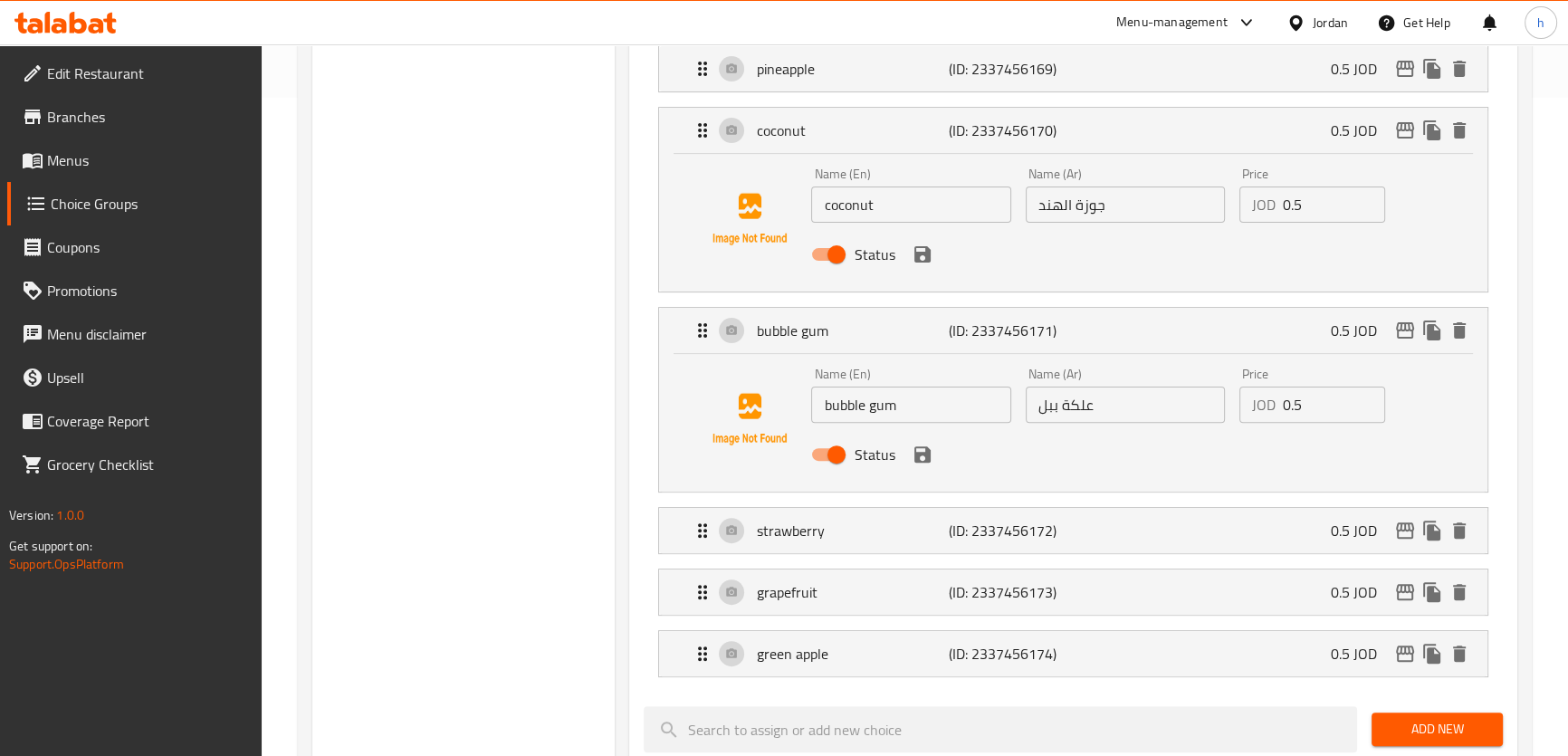
click at [1050, 200] on input "جوزة الهند" at bounding box center [1125, 205] width 200 height 36
click at [1069, 206] on input "جوزة الهند" at bounding box center [1125, 205] width 200 height 36
click at [1071, 206] on input "جوزة الهند" at bounding box center [1125, 205] width 200 height 36
type input "جوز الهند"
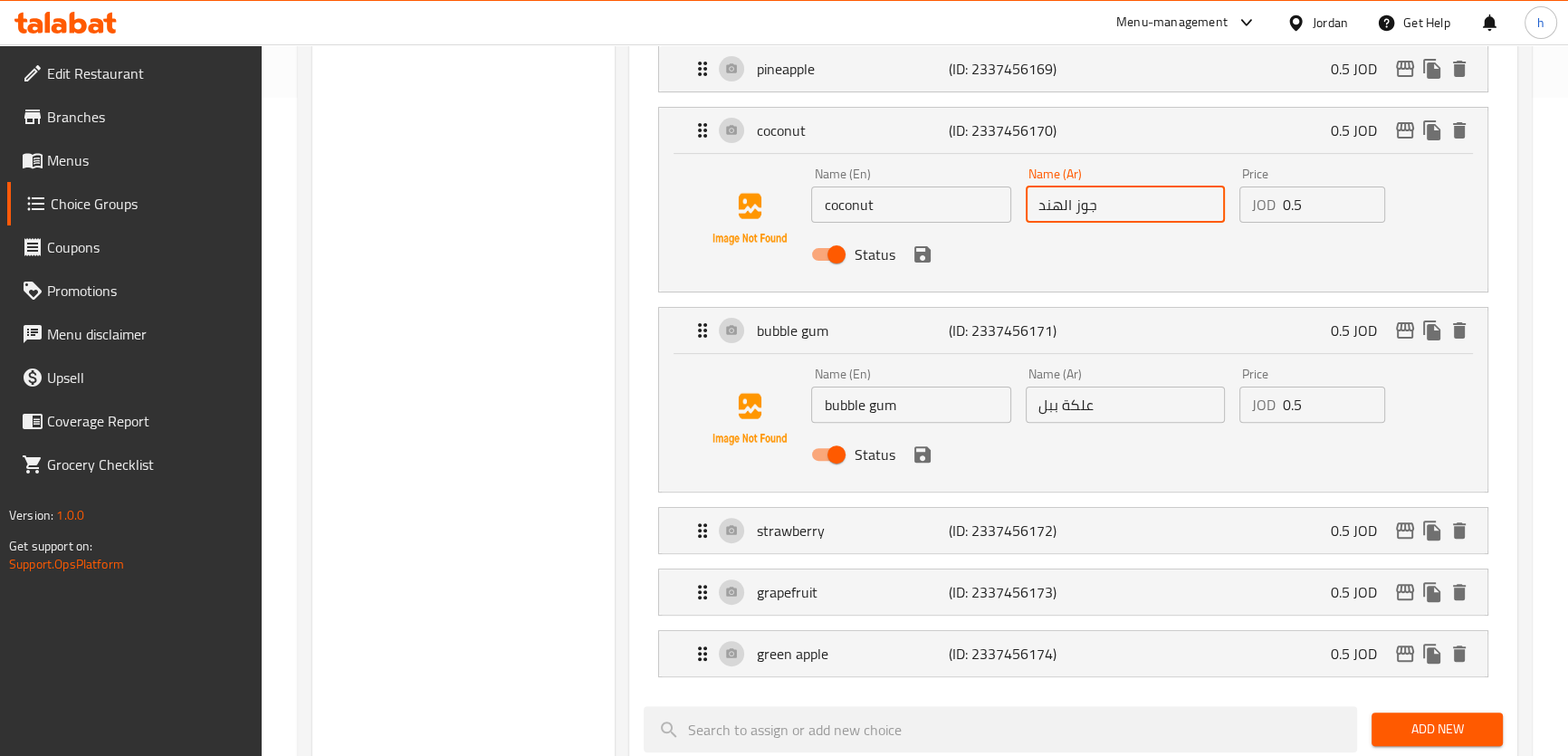
click at [1523, 537] on div "Assigned to Add-ons granadine (ID: 2337456165) 0.5 JOD Name (En) granadine Name…" at bounding box center [1071, 520] width 901 height 1568
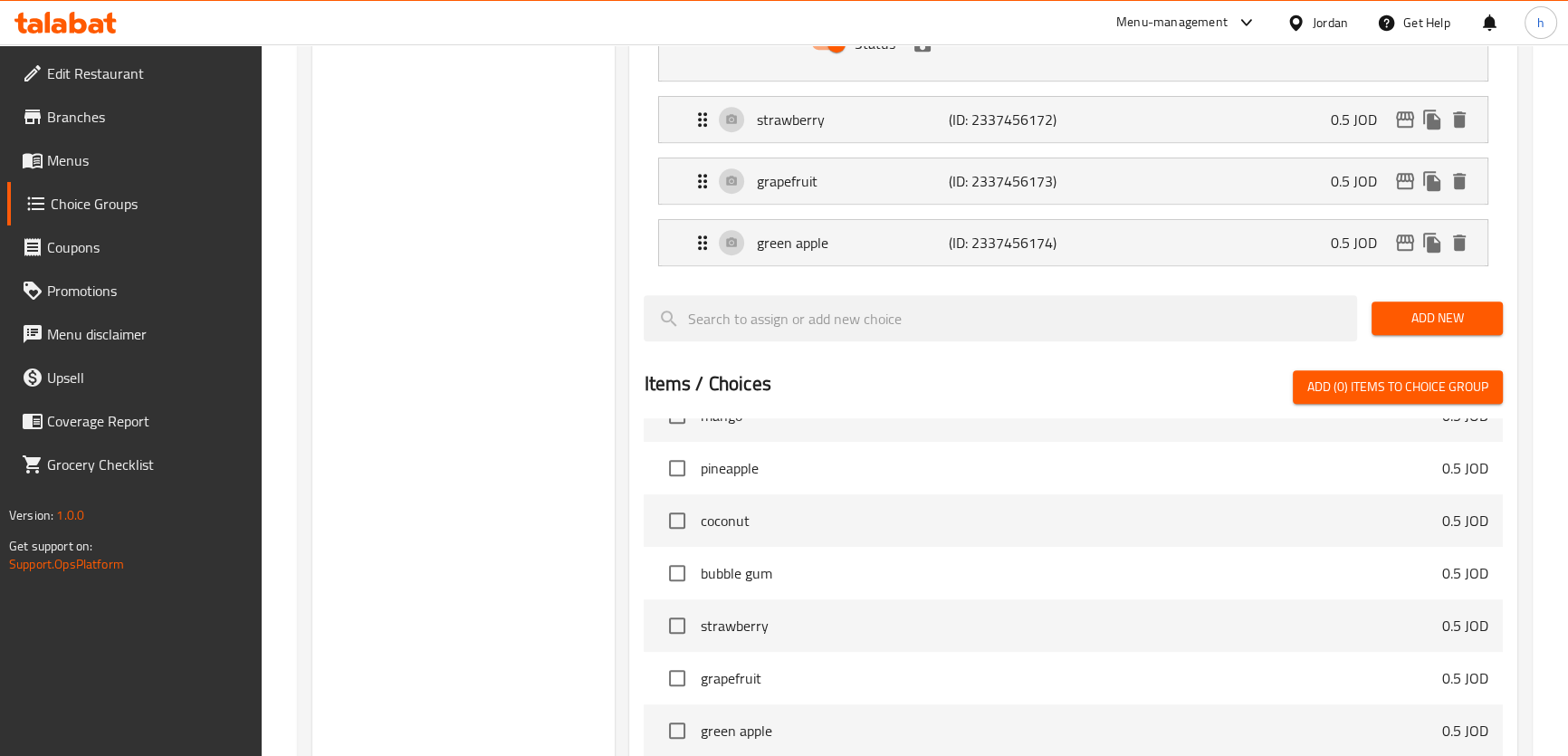
scroll to position [0, 0]
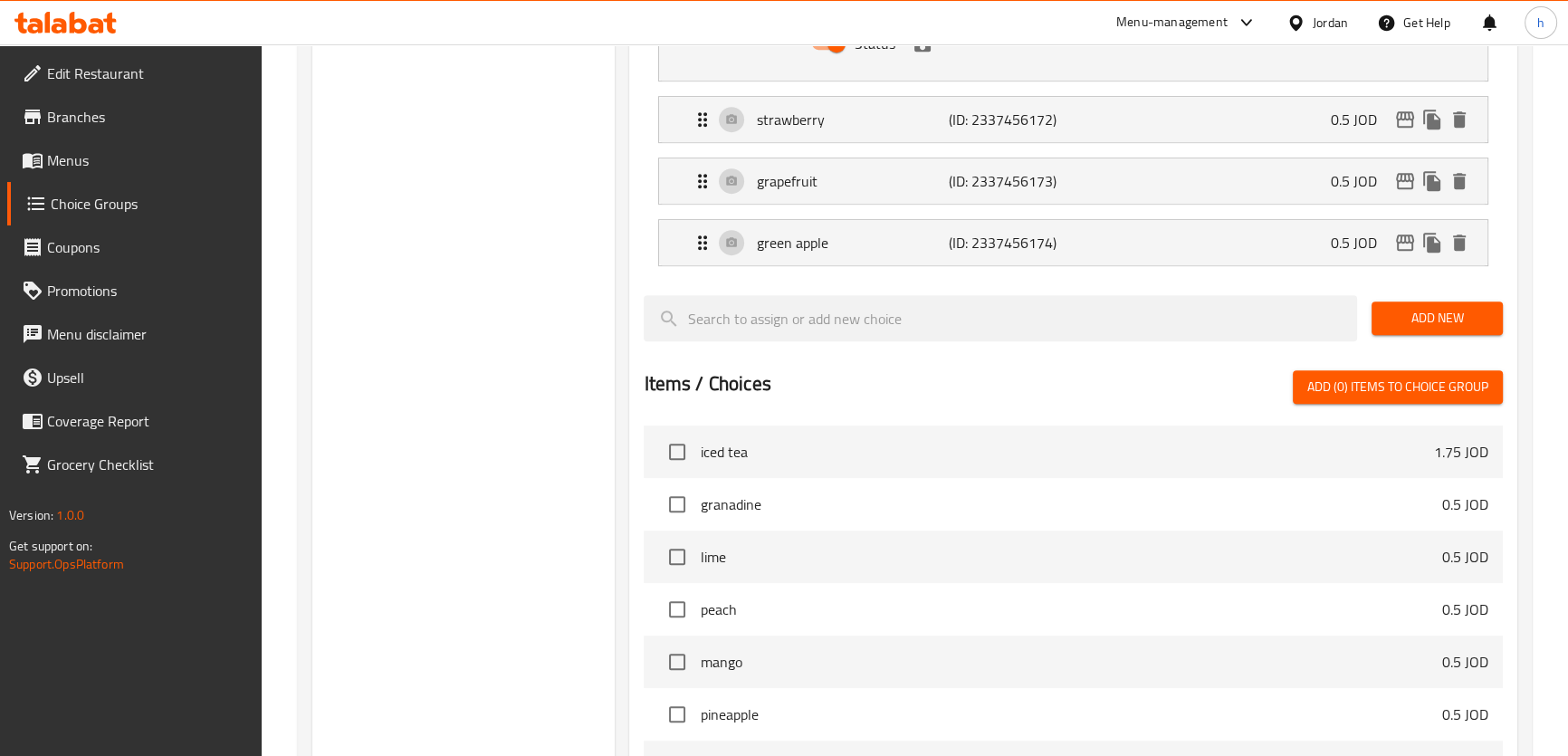
click at [1551, 341] on div "Home / Restaurants management / Choice Groups Choice Groups Choice Groups Add-o…" at bounding box center [915, 23] width 1307 height 2095
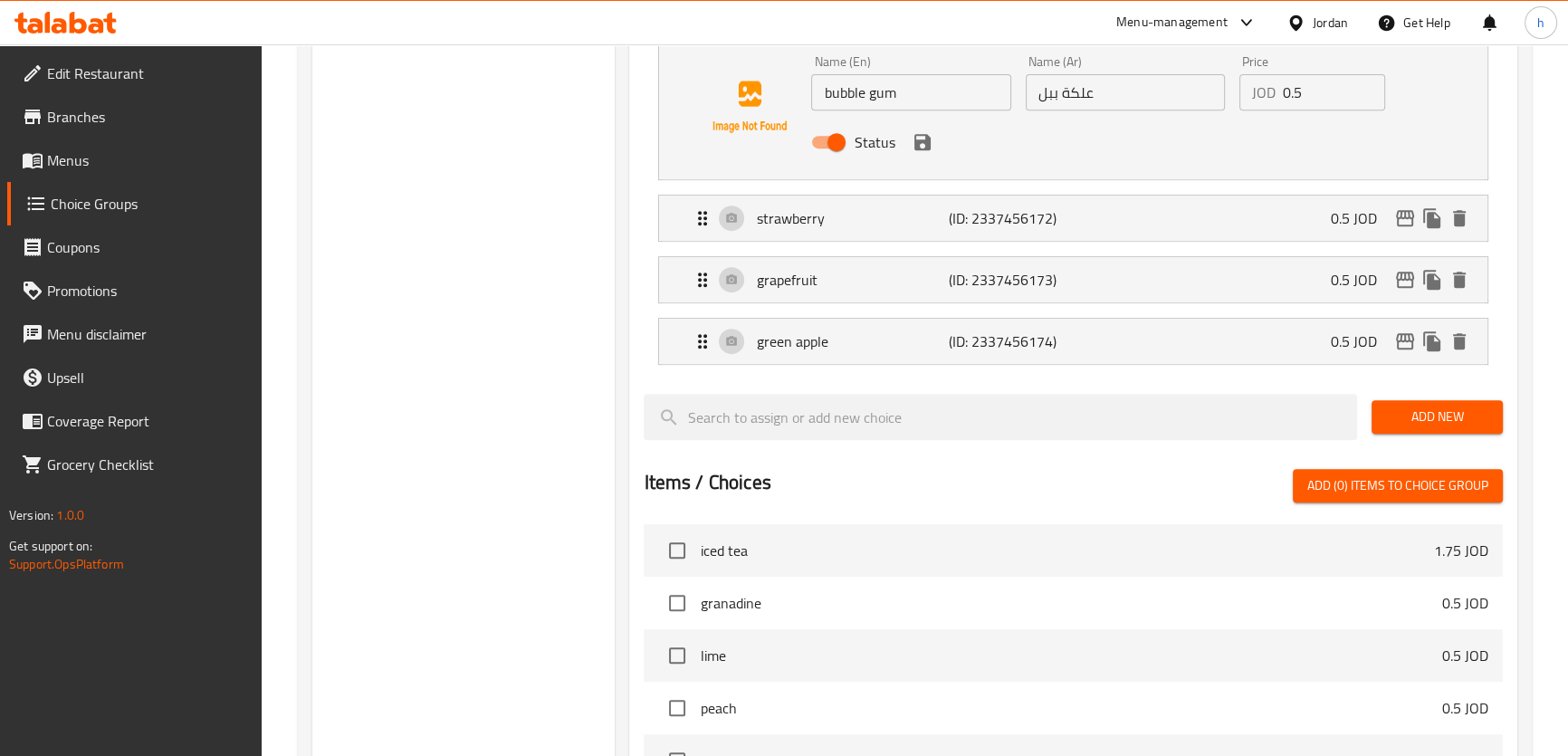
scroll to position [477, 0]
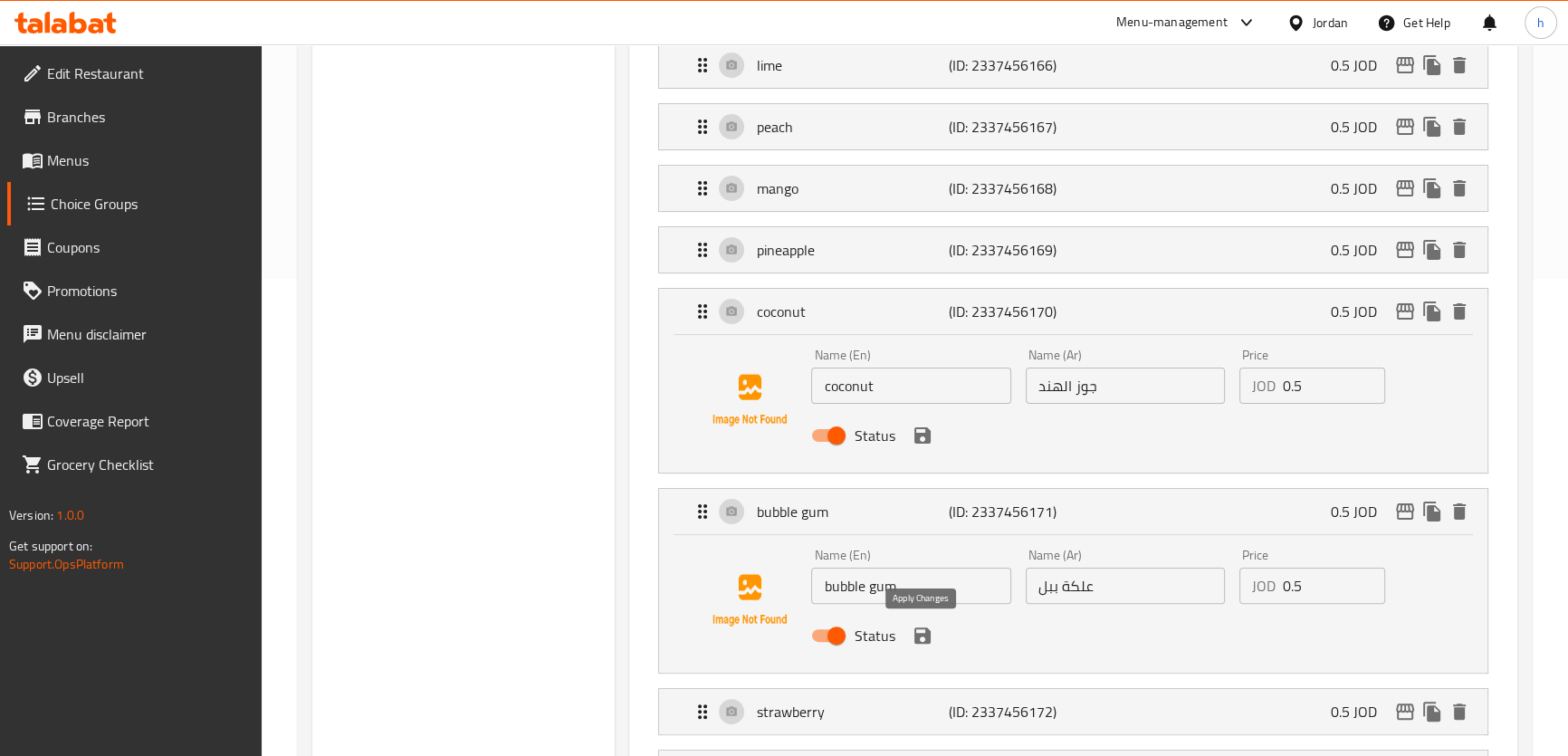
click at [921, 627] on icon "save" at bounding box center [922, 635] width 22 height 22
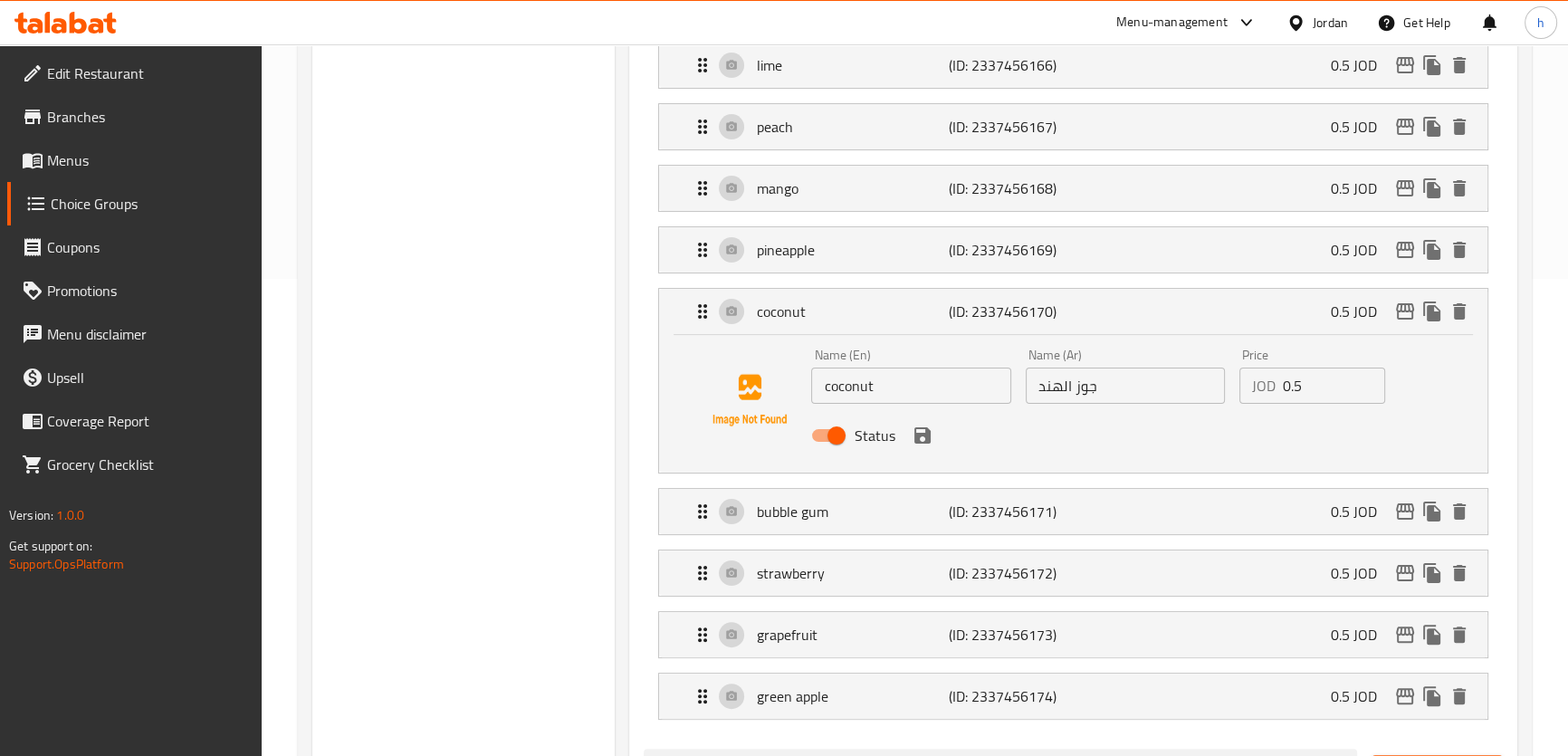
click at [988, 462] on div "Name (En) coconut Name (En) Name (Ar) جوز الهند Name (Ar) Price JOD 0.5 Price S…" at bounding box center [1072, 404] width 827 height 138
click at [966, 435] on div "Status" at bounding box center [1124, 435] width 641 height 49
click at [749, 442] on img at bounding box center [749, 400] width 116 height 116
click at [916, 443] on icon "save" at bounding box center [922, 435] width 22 height 22
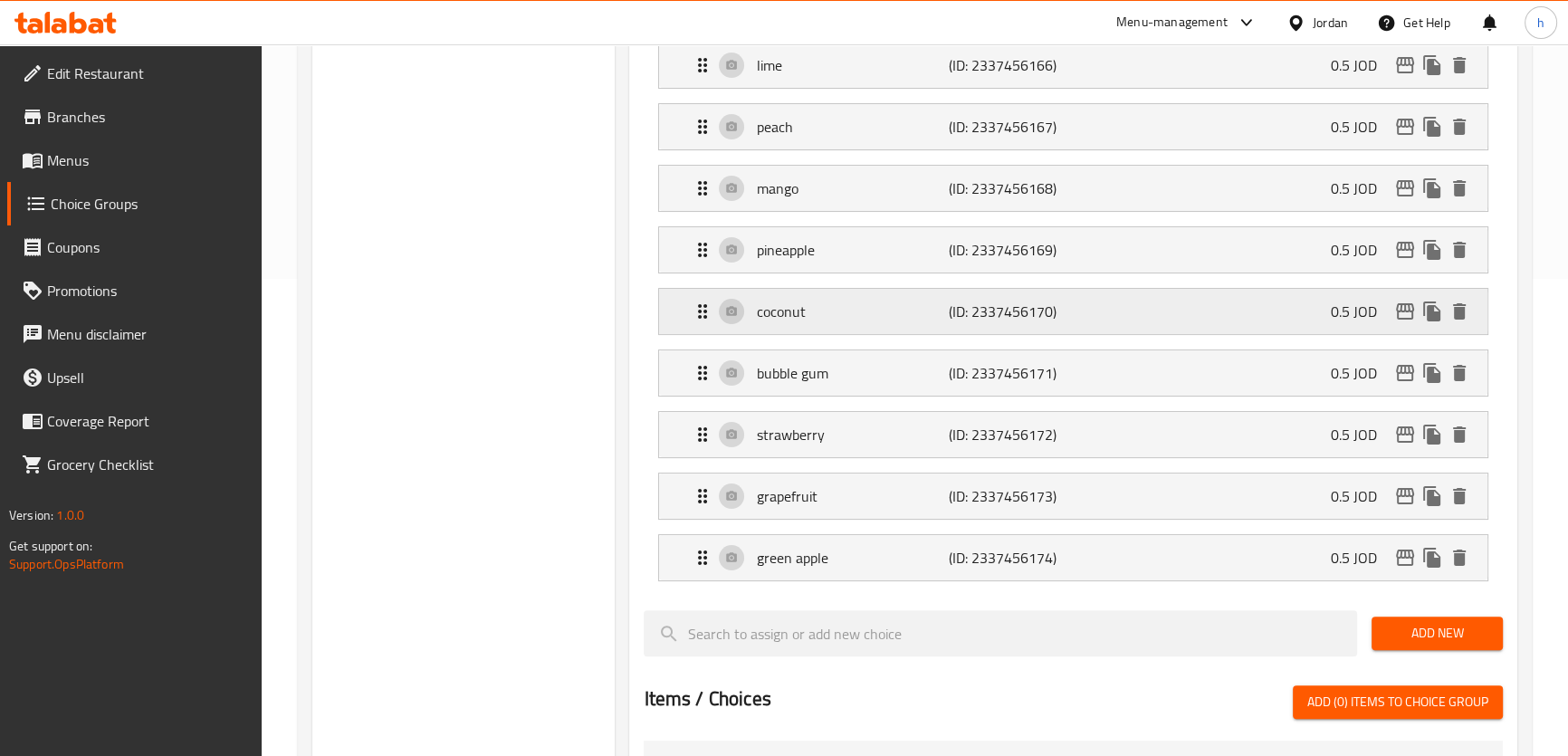
click at [900, 324] on div "coconut (ID: 2337456170) 0.5 JOD" at bounding box center [1078, 312] width 773 height 46
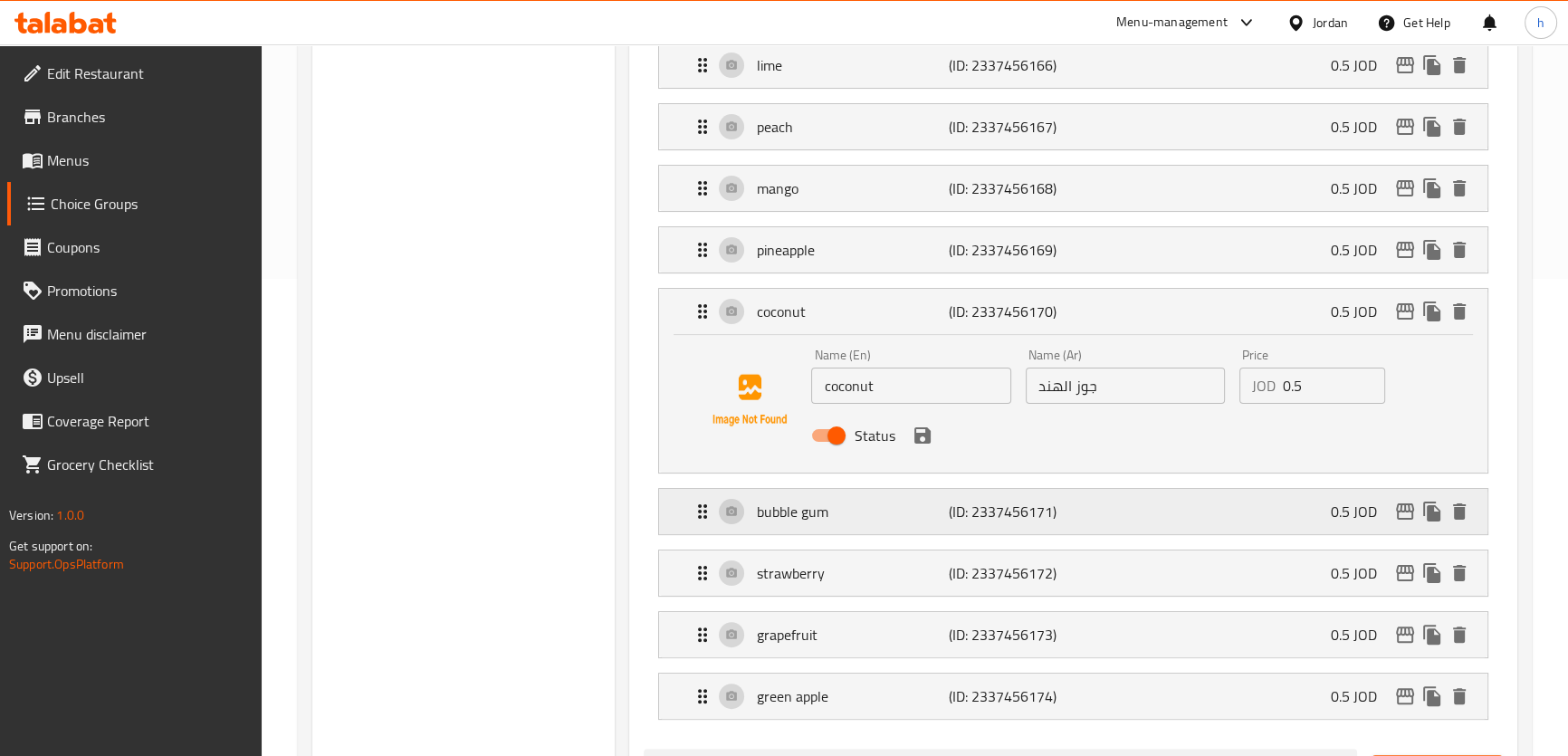
click at [890, 508] on p "bubble gum" at bounding box center [852, 511] width 192 height 22
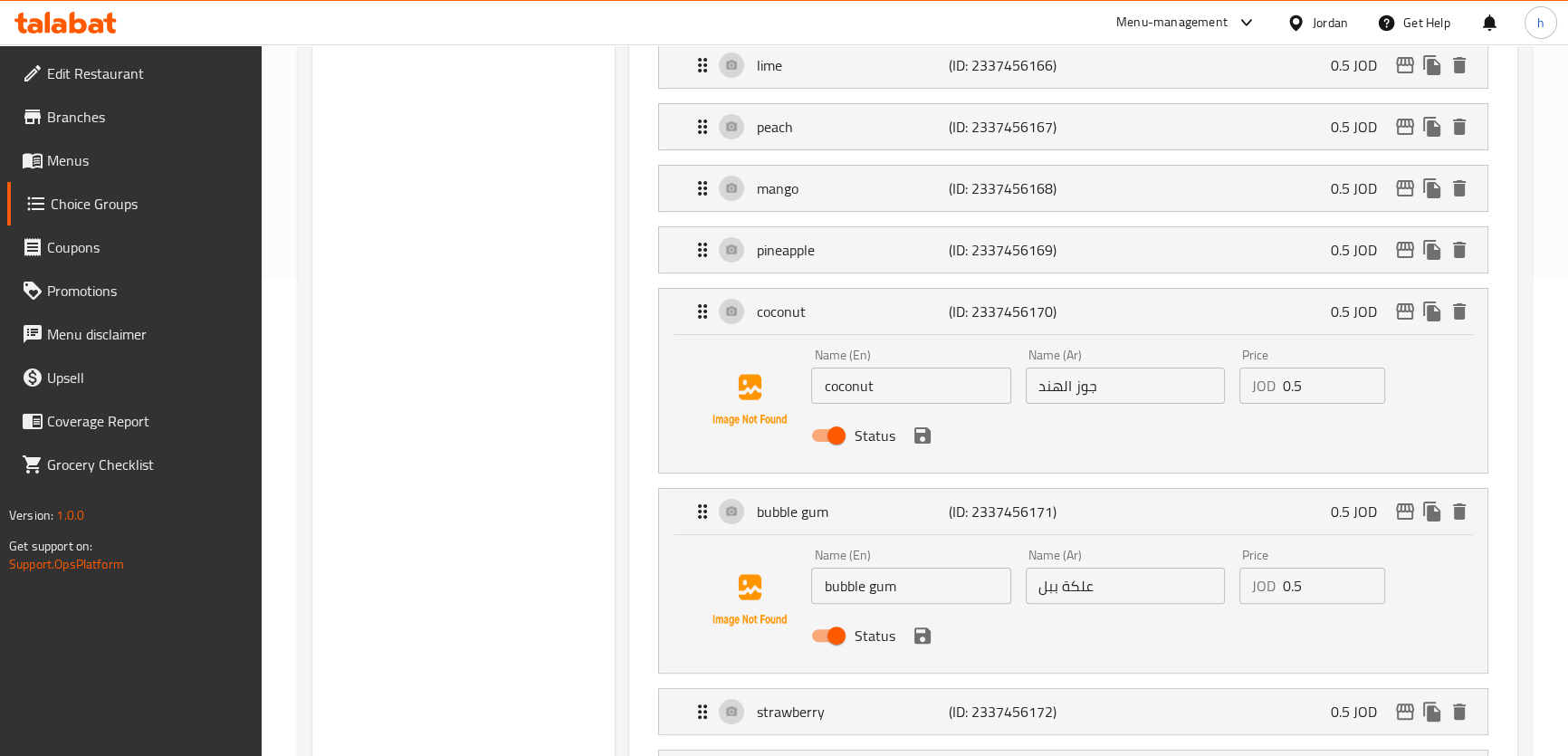
click at [486, 608] on div "Choice Groups Add-ons 10 Add-ons 0" at bounding box center [464, 669] width 303 height 1883
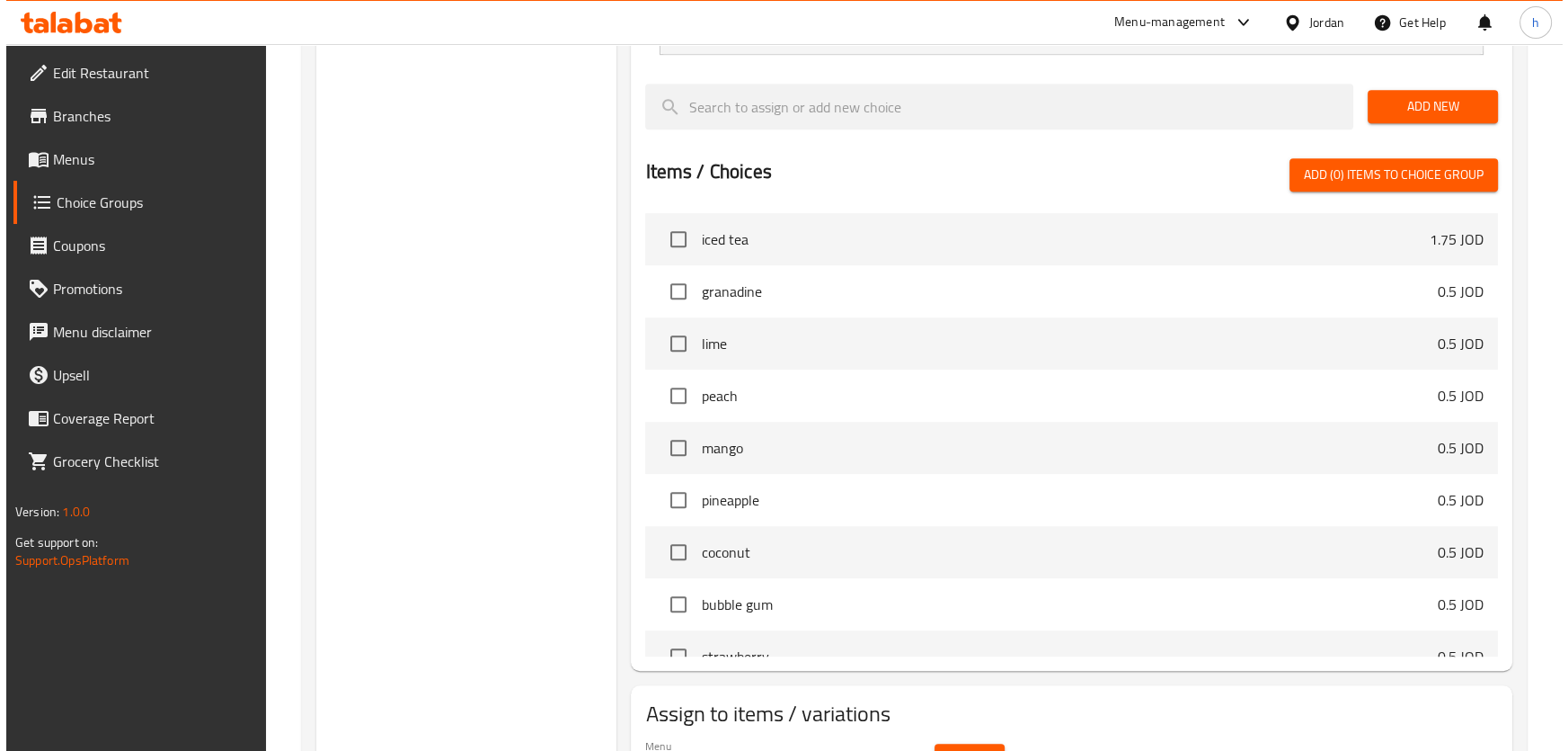
scroll to position [1373, 0]
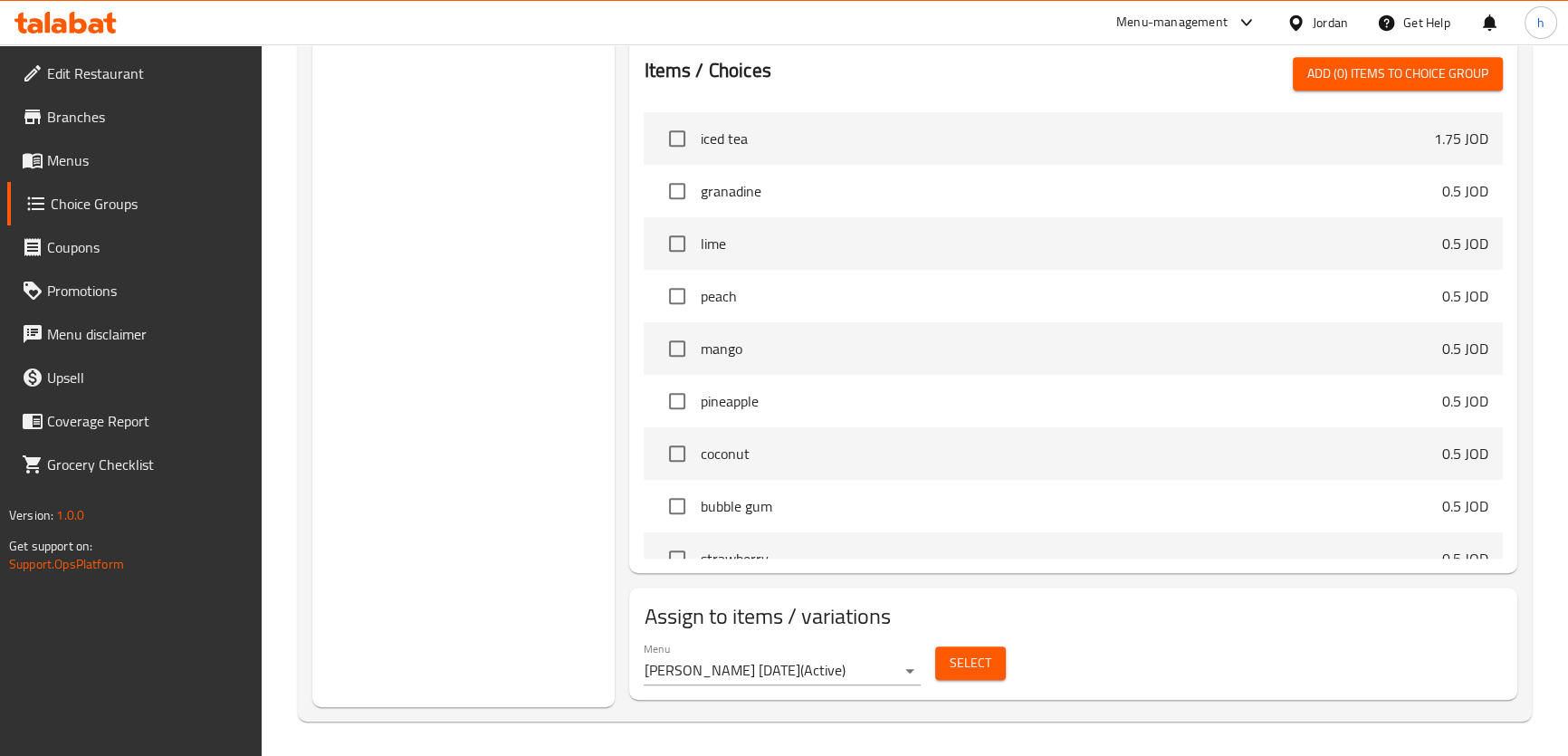
click at [975, 652] on span "Select" at bounding box center [970, 662] width 42 height 23
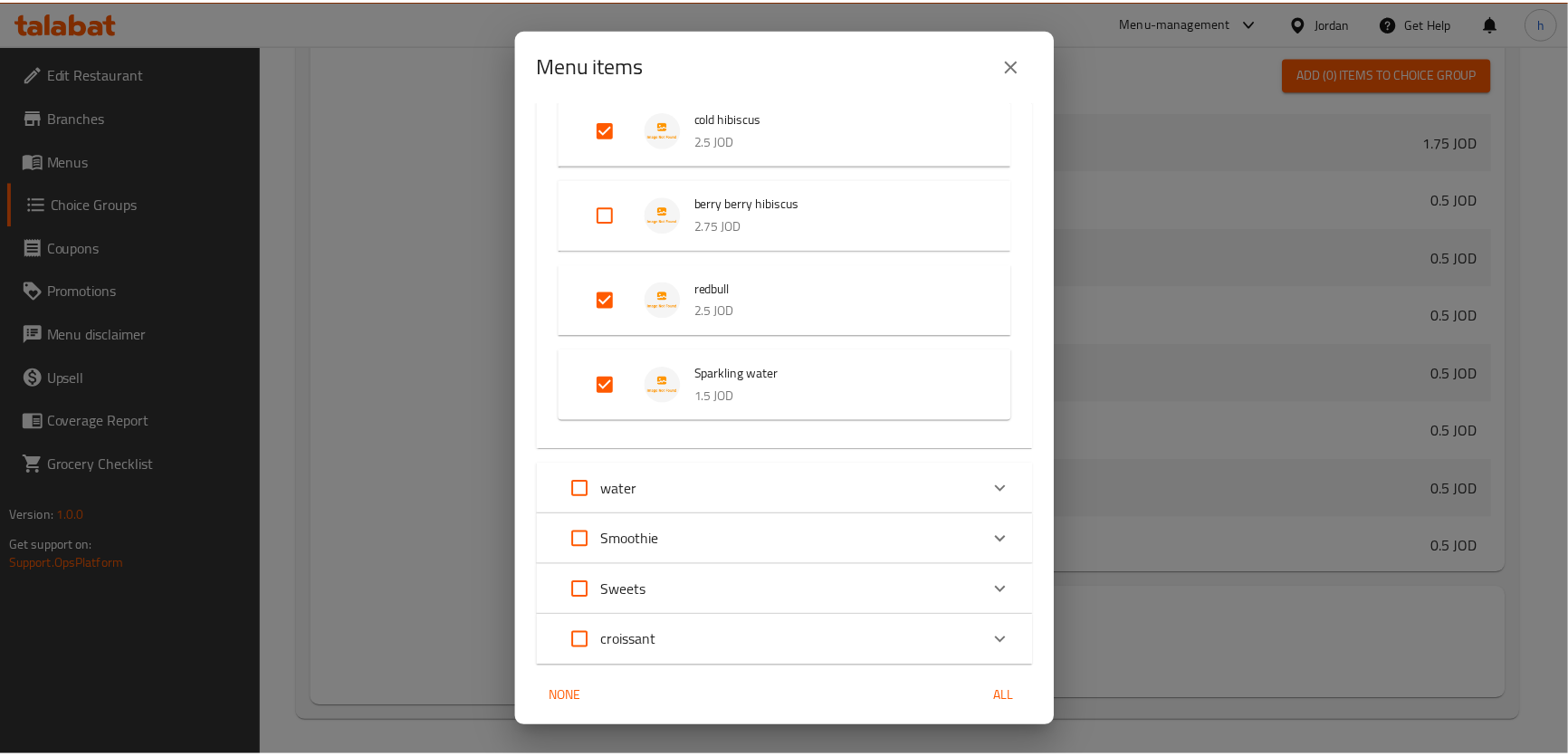
scroll to position [385, 0]
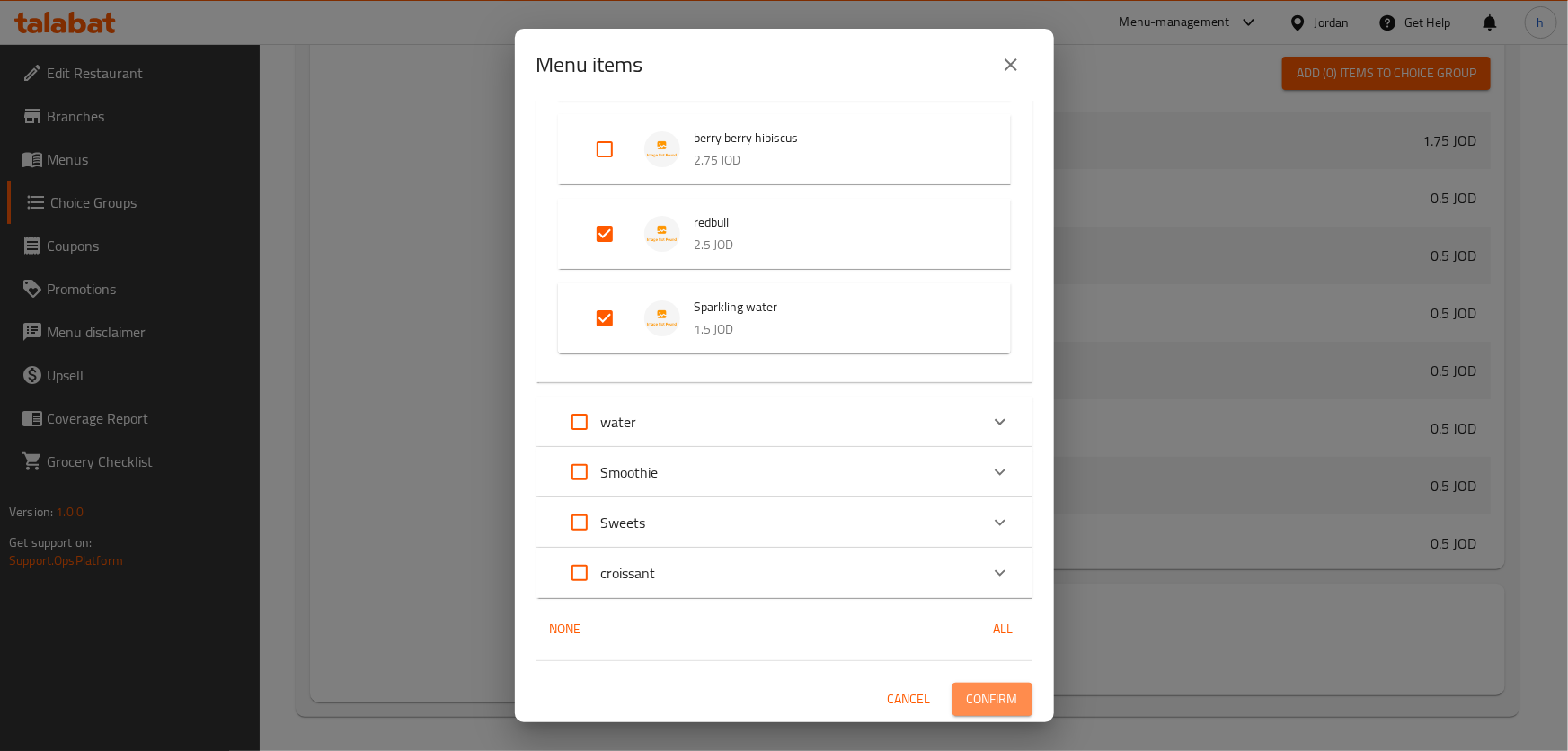
click at [980, 692] on span "Confirm" at bounding box center [992, 699] width 52 height 23
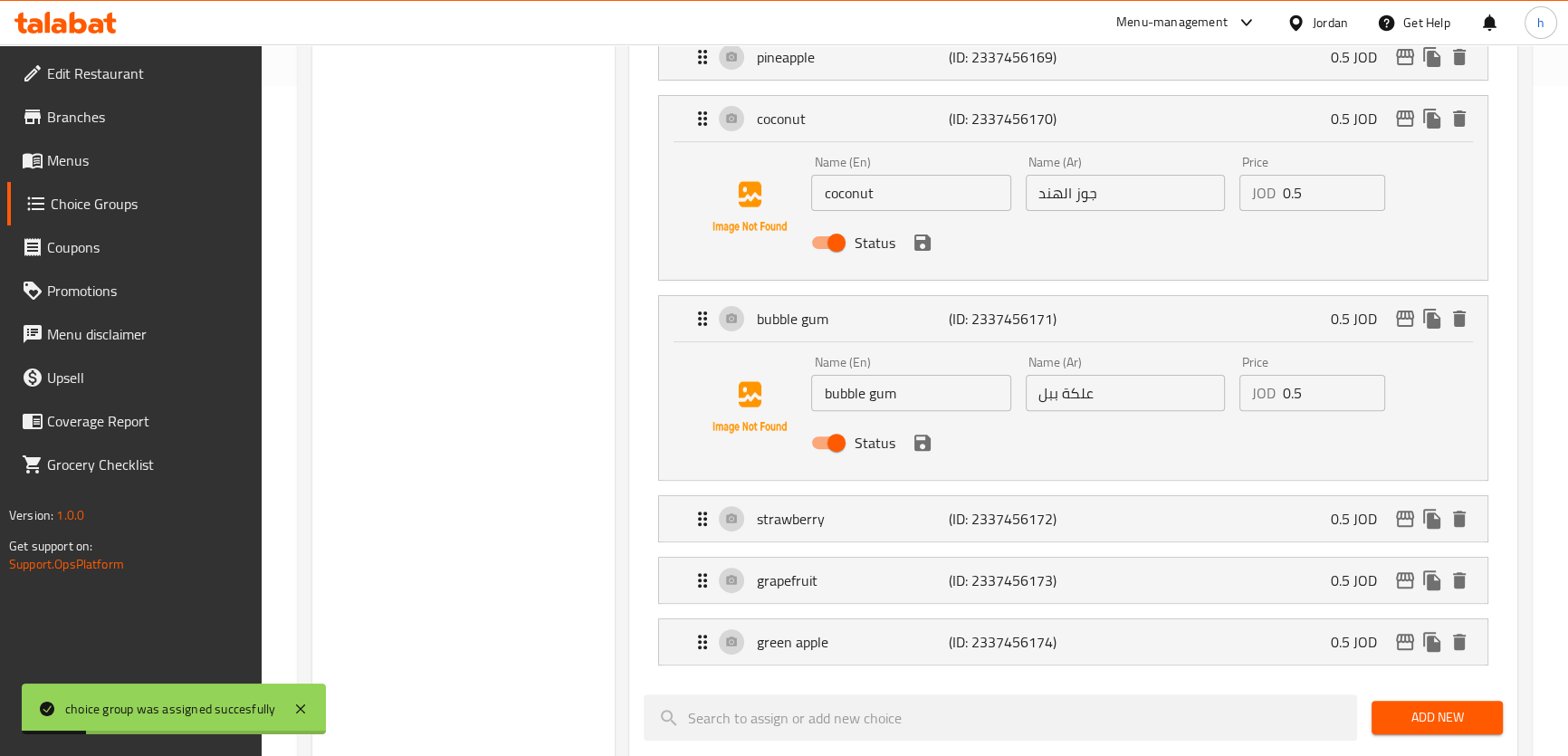
scroll to position [641, 0]
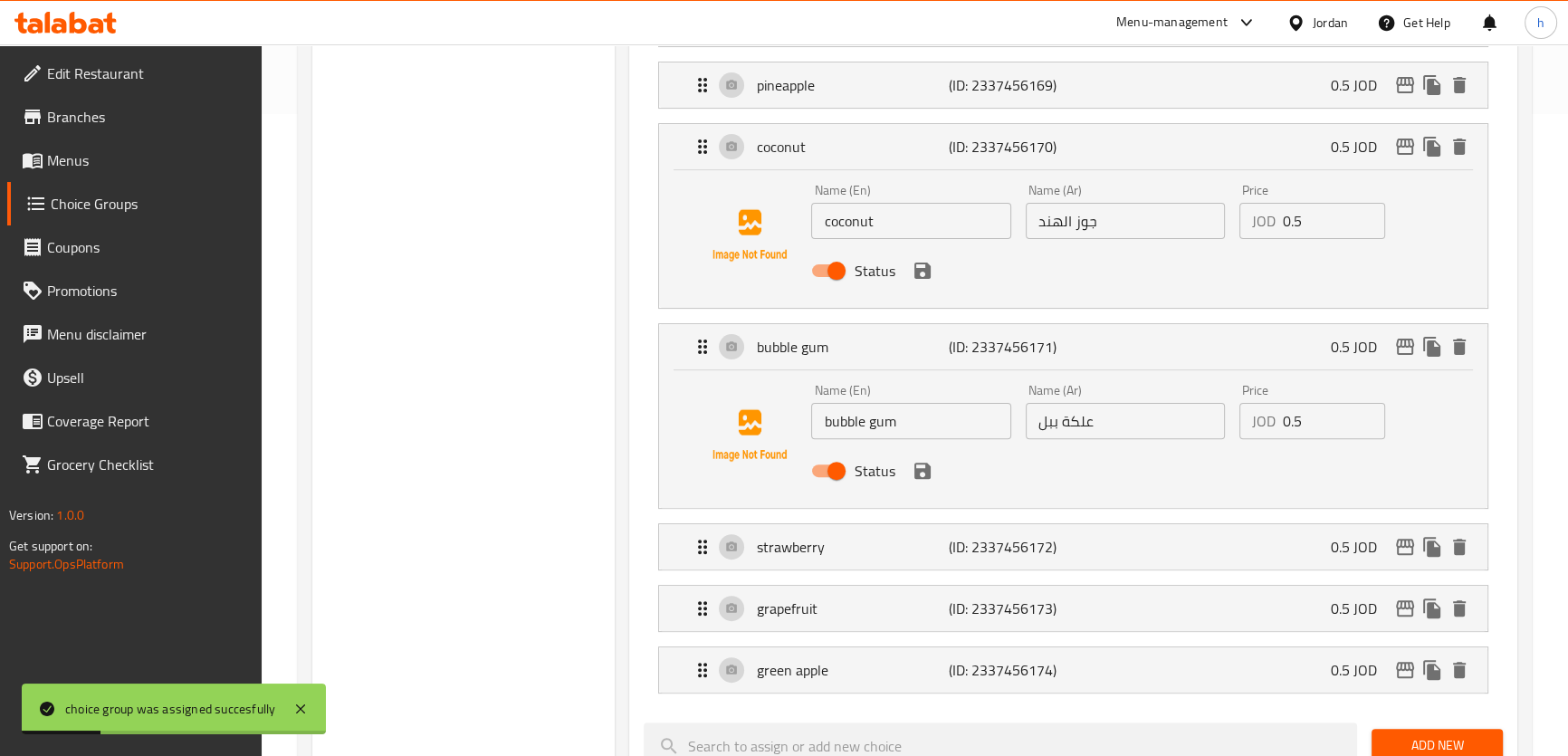
click at [136, 149] on span "Menus" at bounding box center [148, 160] width 200 height 22
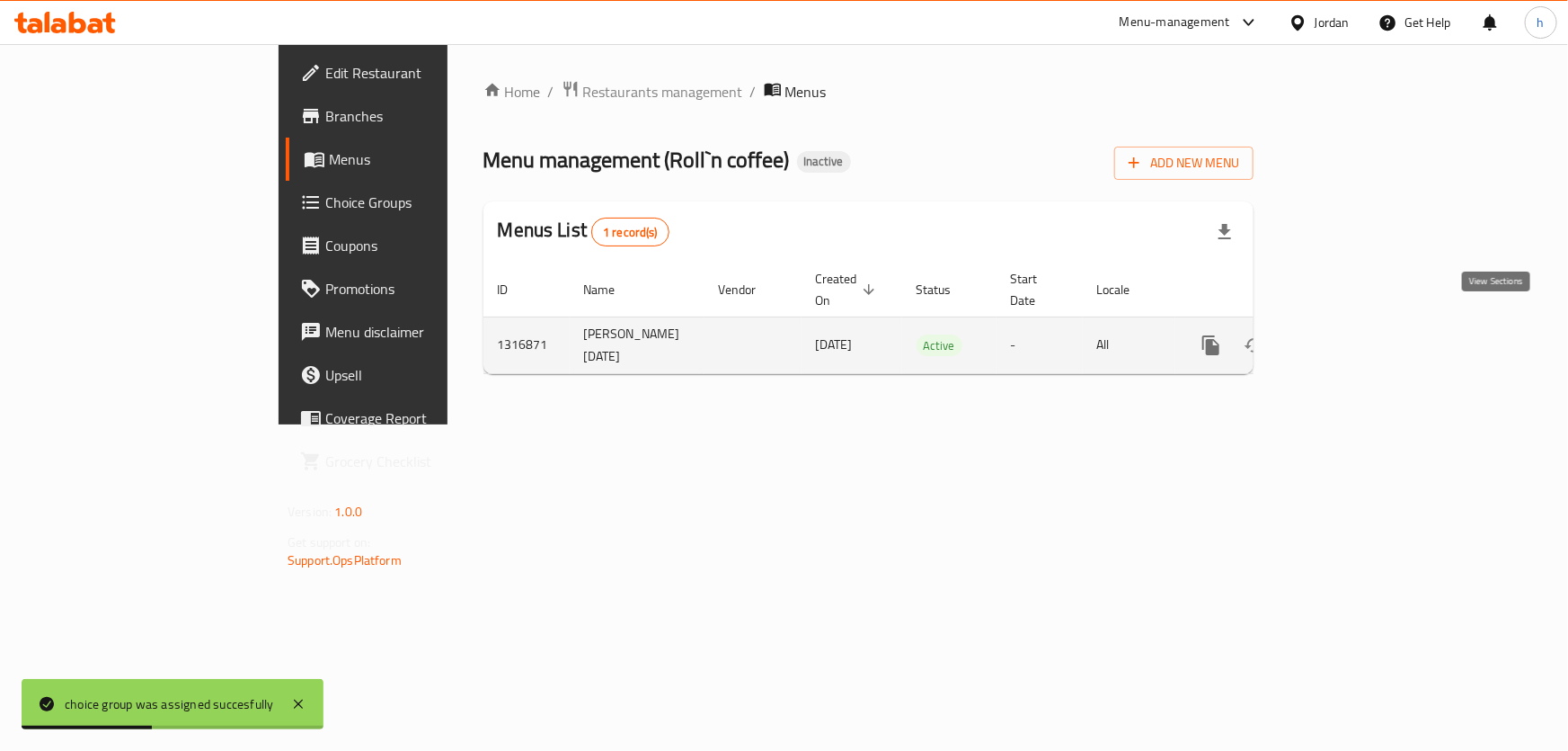
click at [1351, 335] on icon "enhanced table" at bounding box center [1340, 346] width 22 height 22
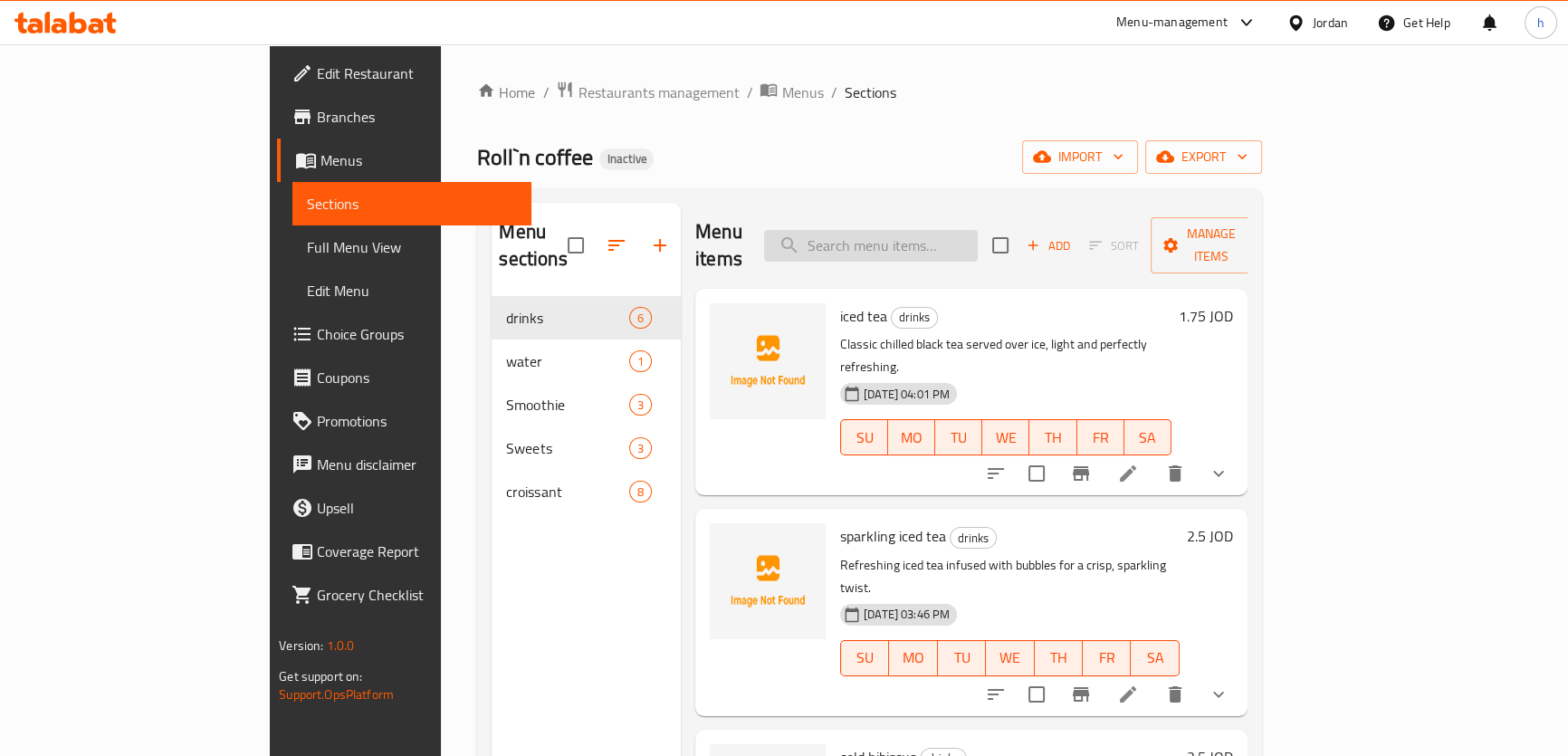
click at [916, 230] on input "search" at bounding box center [870, 245] width 213 height 32
paste input "berry berry hibiscus"
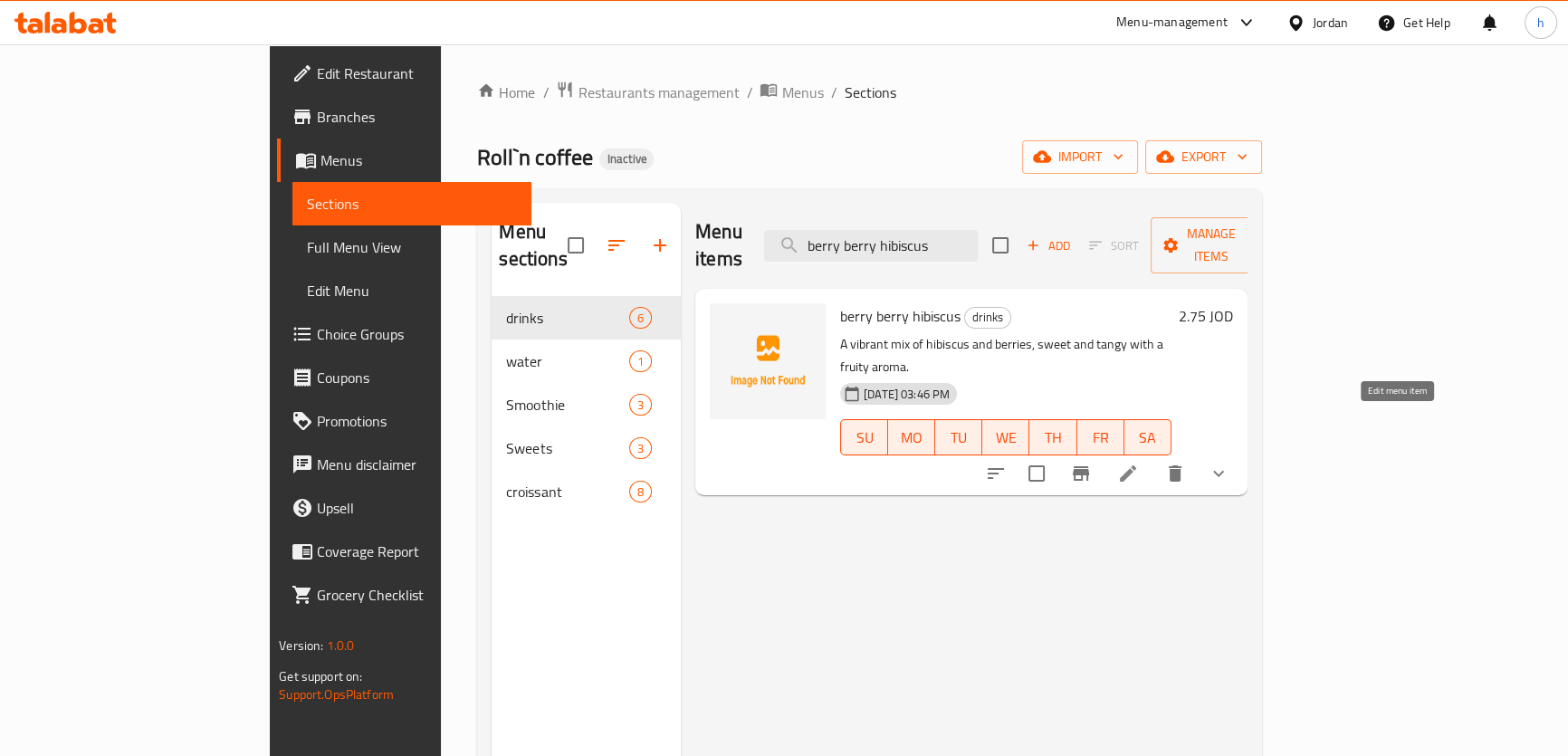
type input "berry berry hibiscus"
click at [1136, 465] on icon at bounding box center [1128, 474] width 16 height 16
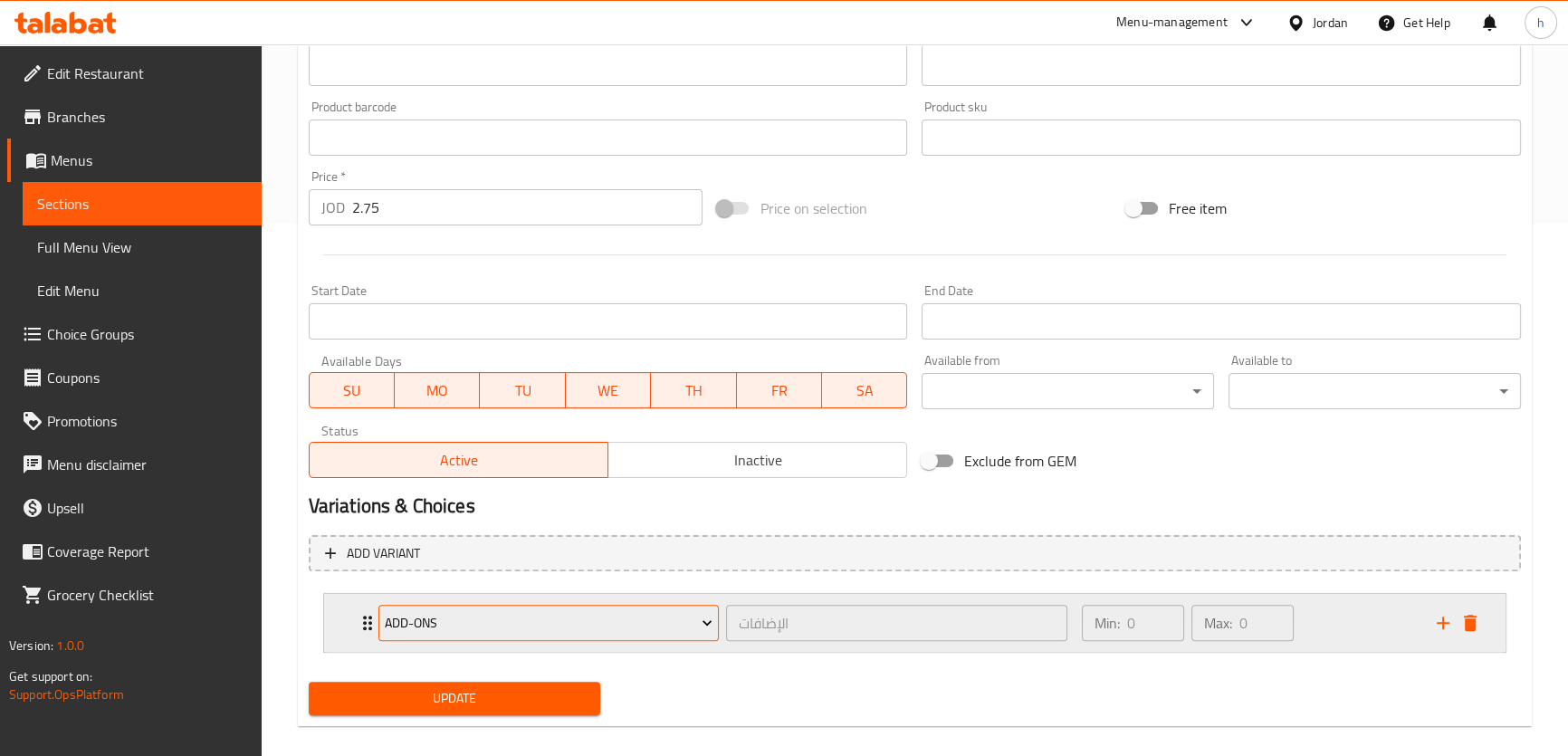
scroll to position [551, 0]
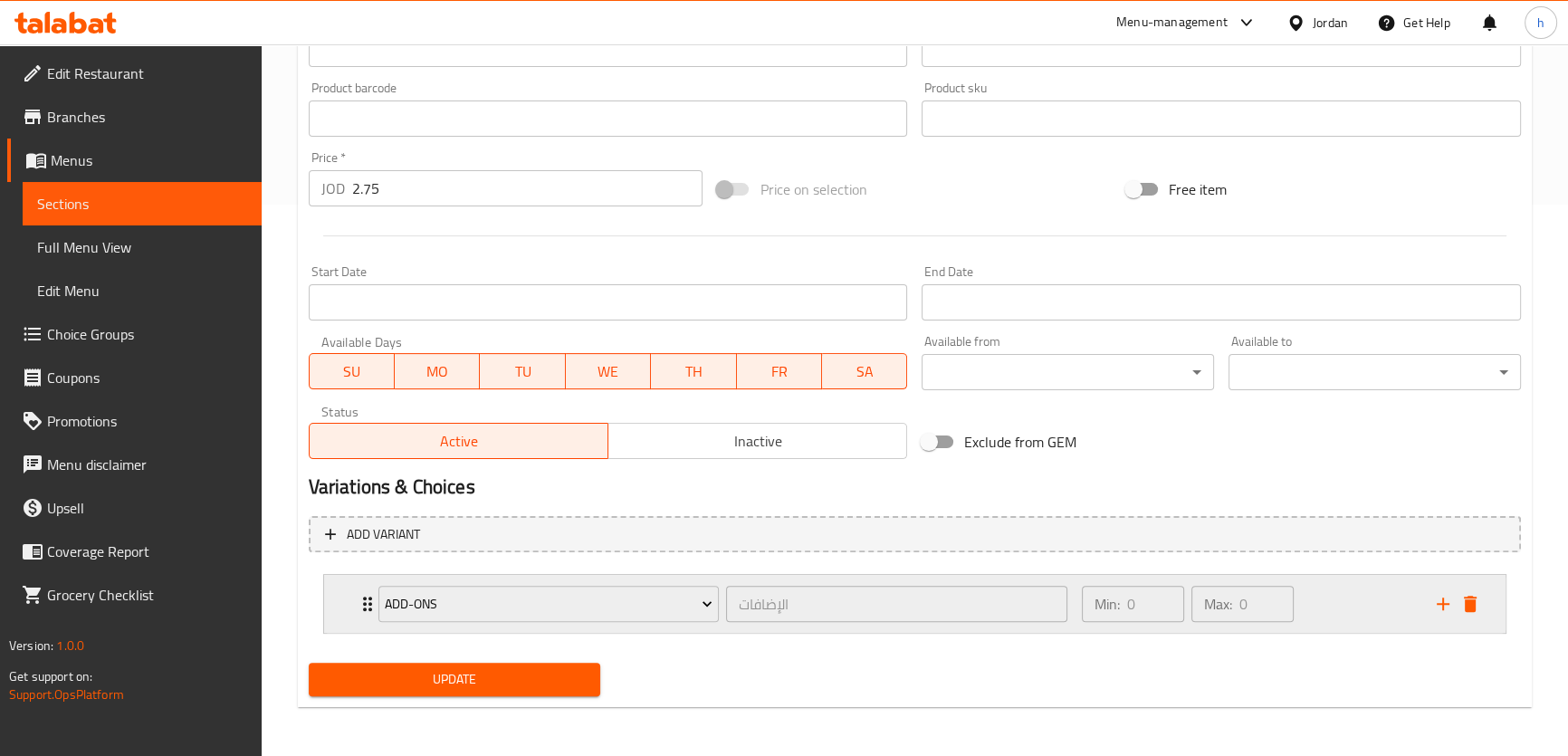
click at [352, 597] on div "Add-ons الإضافات ​ Min: 0 ​ Max: 0 ​" at bounding box center [915, 604] width 1181 height 58
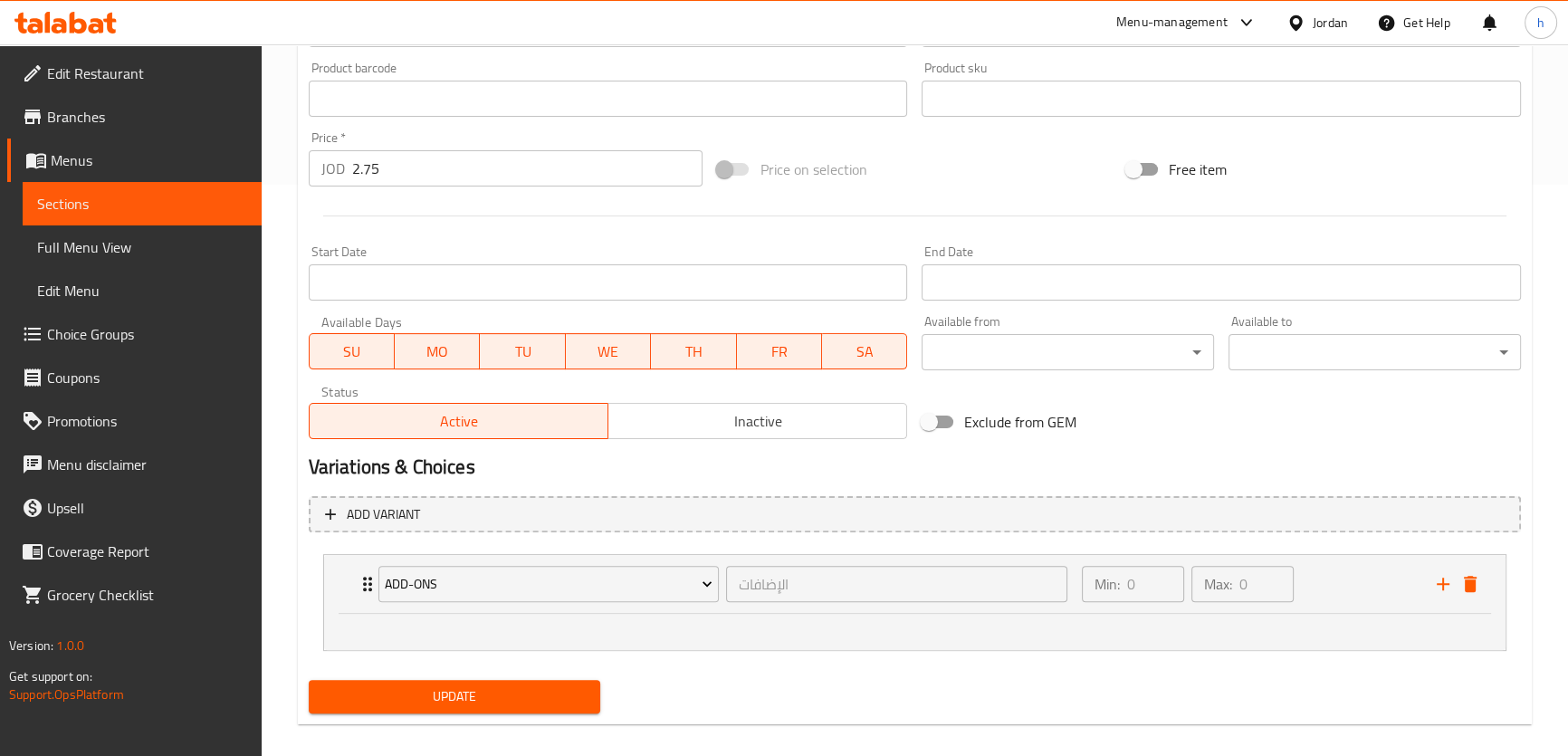
scroll to position [588, 0]
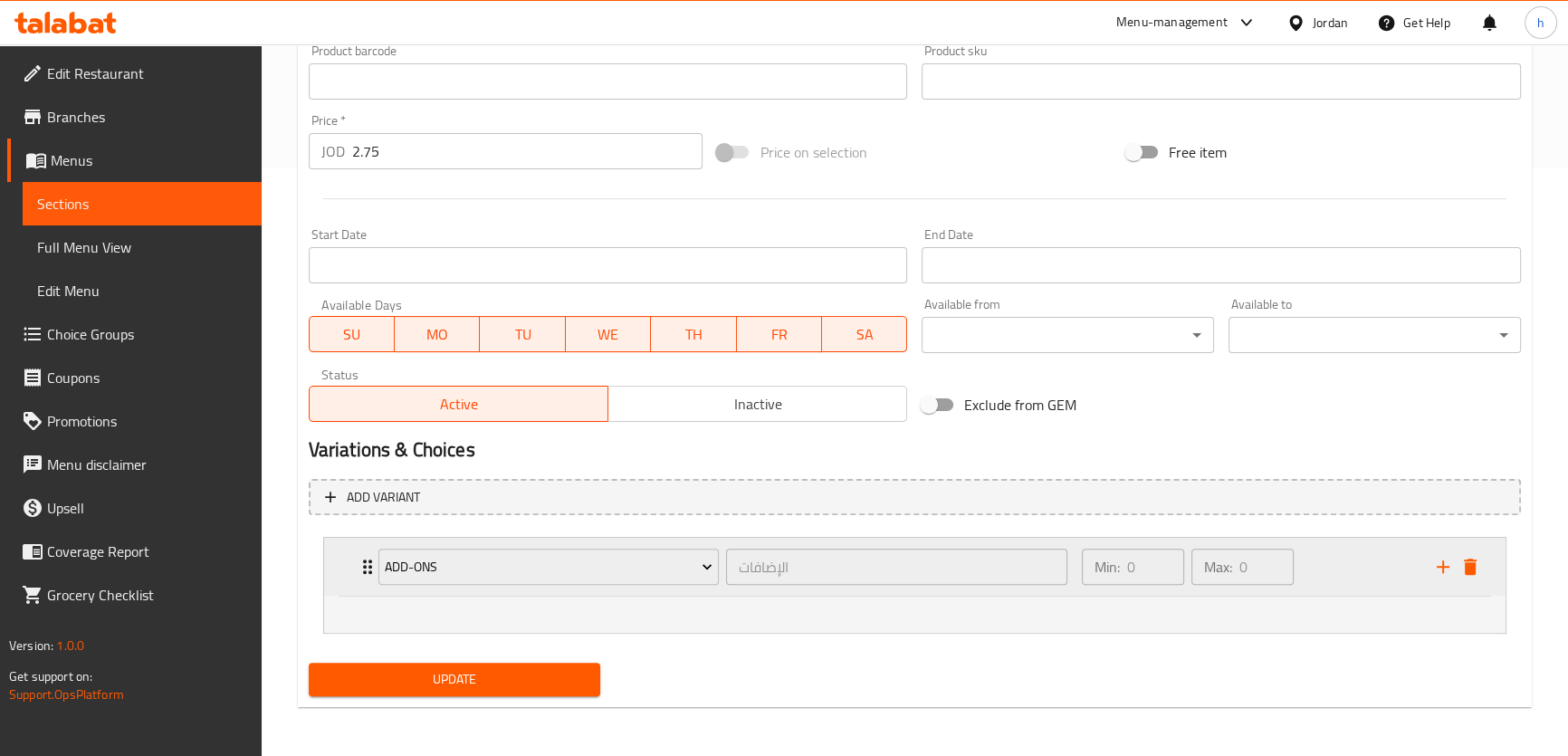
click at [359, 567] on icon "Expand" at bounding box center [367, 567] width 22 height 22
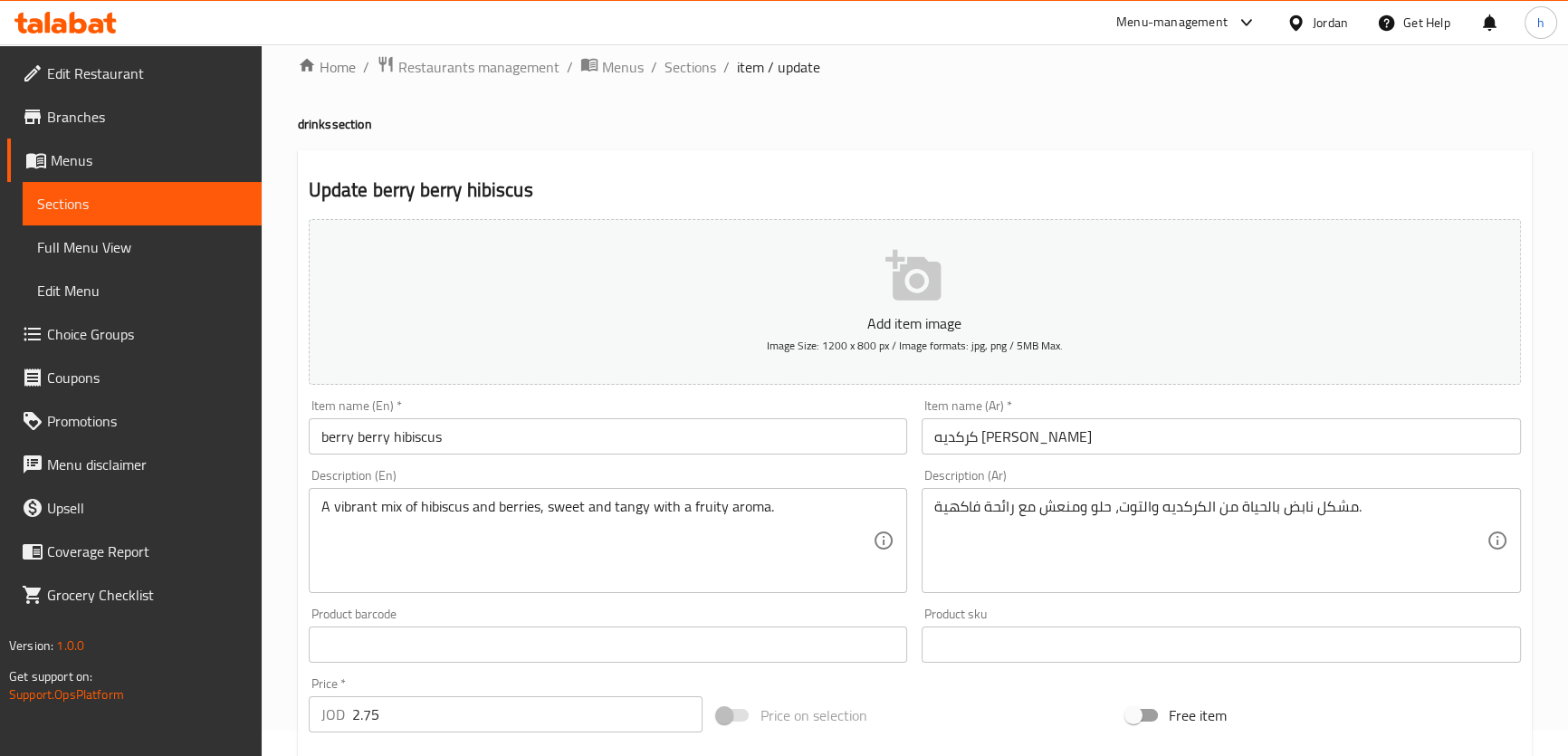
scroll to position [0, 0]
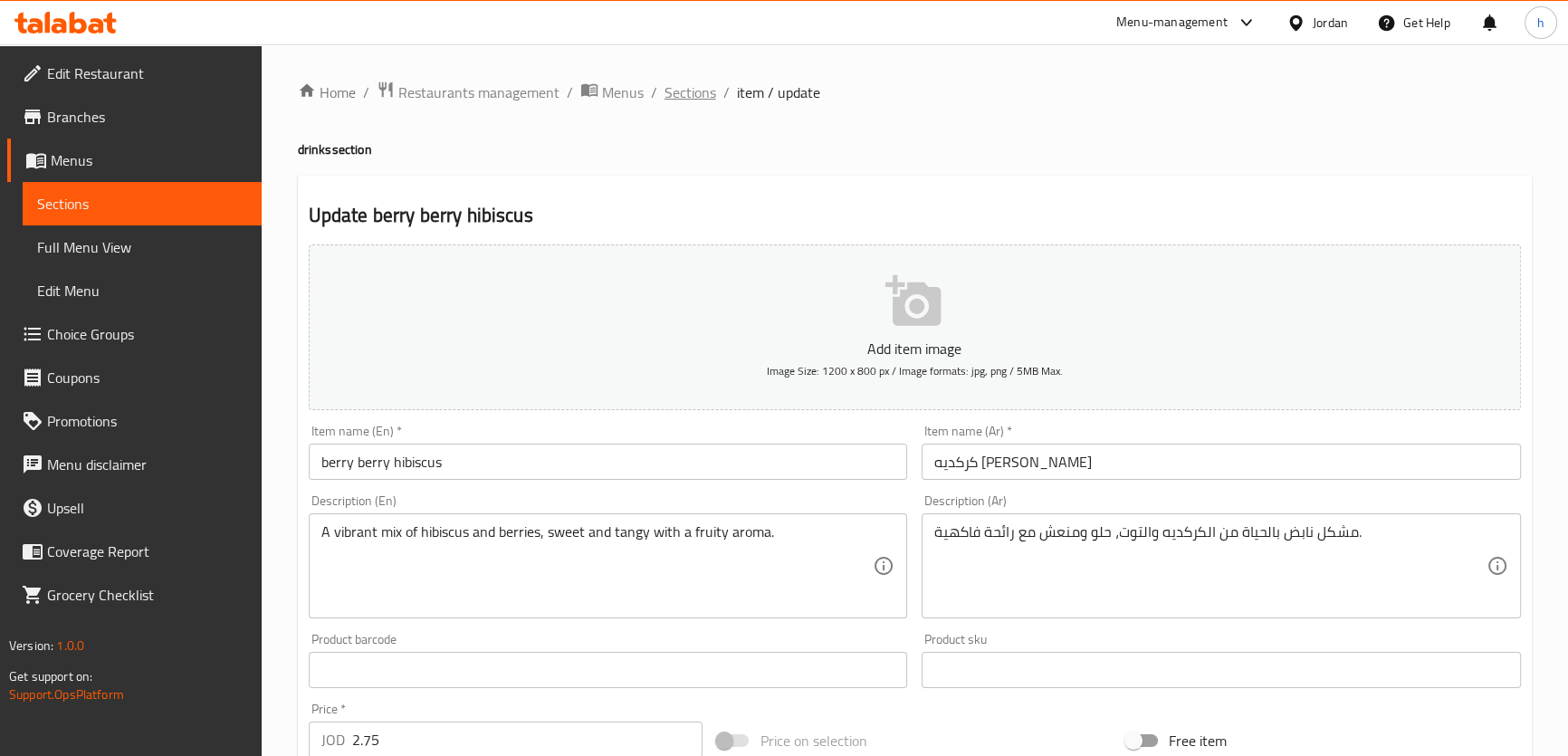
click at [676, 85] on span "Sections" at bounding box center [690, 92] width 52 height 22
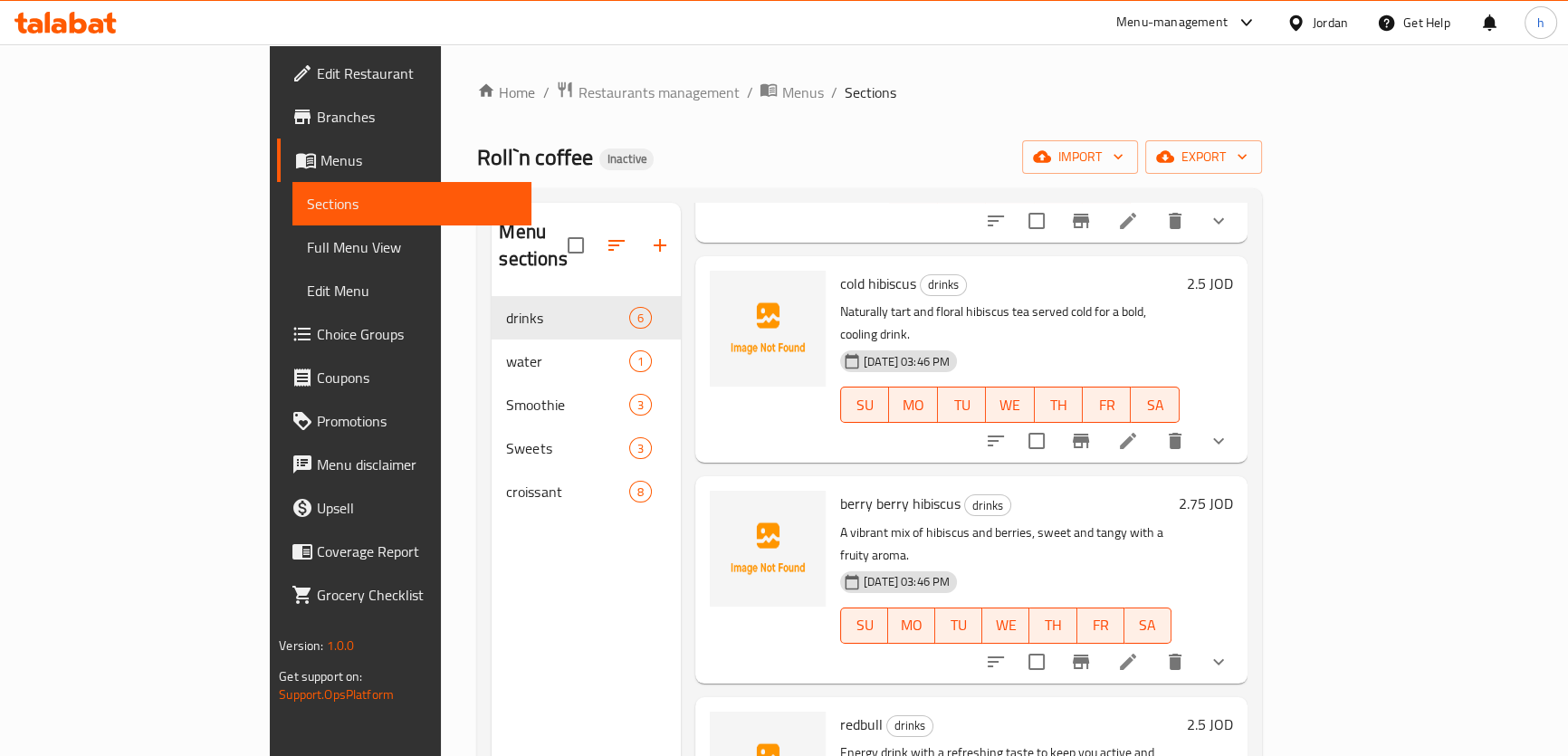
scroll to position [475, 0]
click at [1139, 649] on icon at bounding box center [1128, 660] width 22 height 22
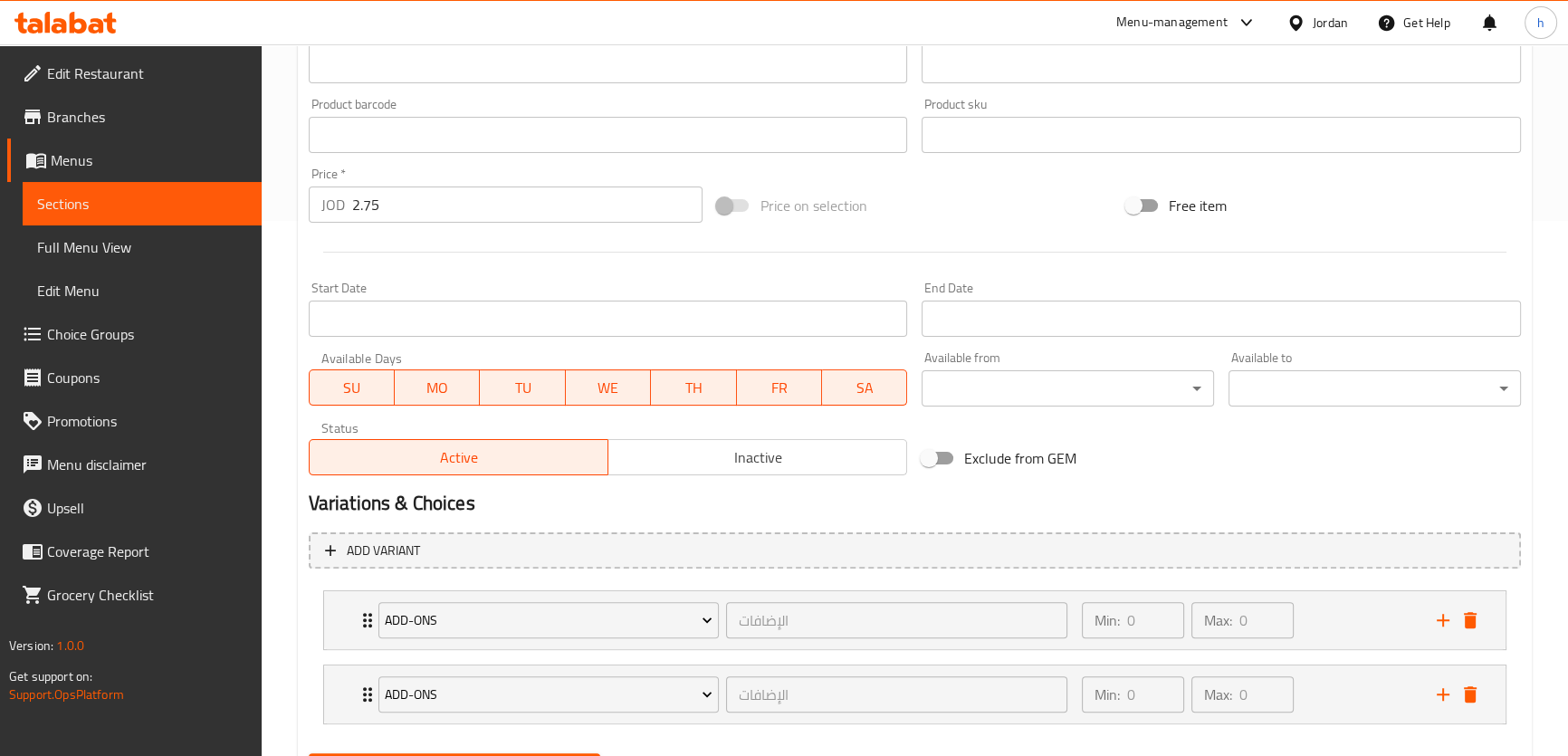
scroll to position [624, 0]
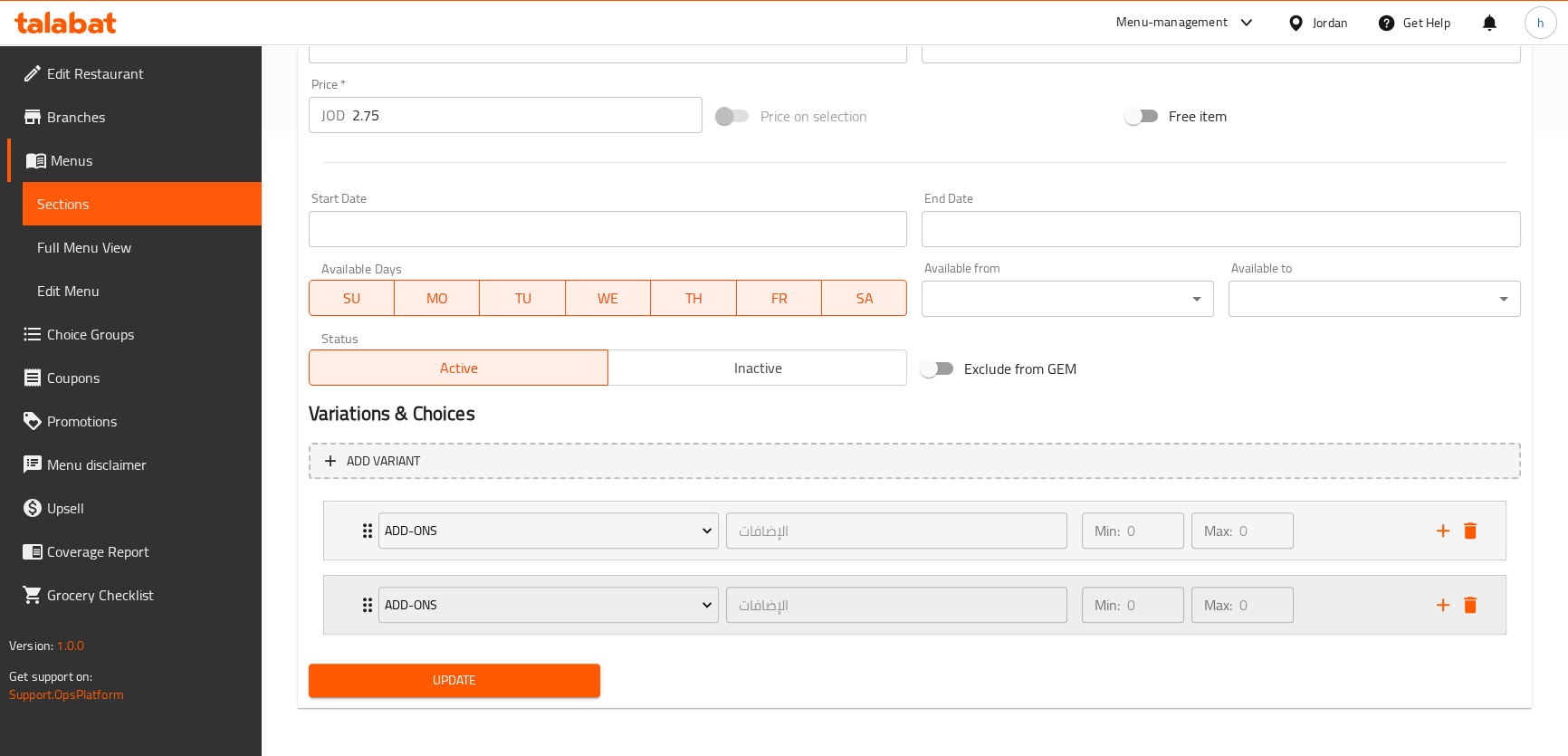
click at [360, 606] on icon "Expand" at bounding box center [367, 605] width 22 height 22
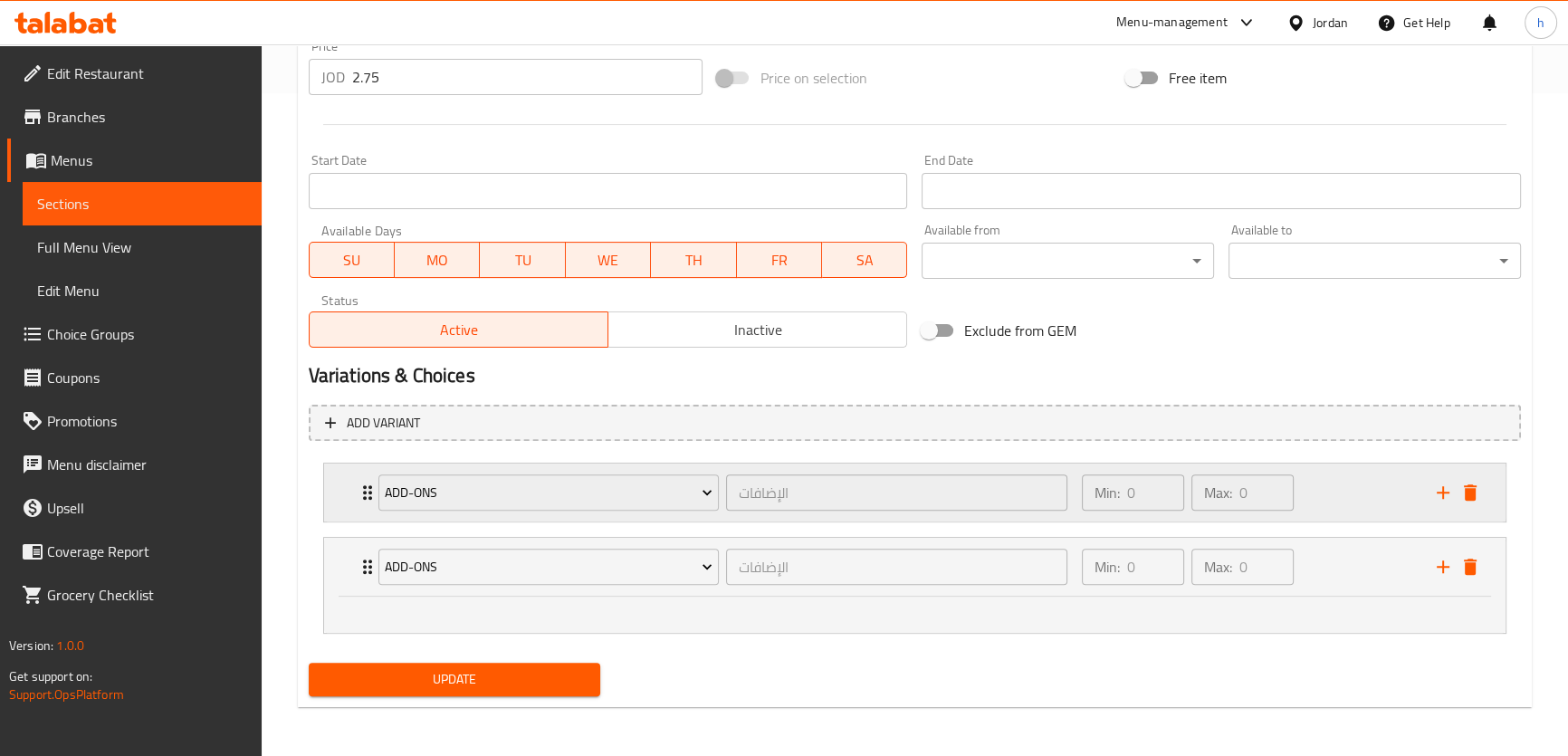
click at [348, 480] on div "Add-ons الإضافات ​ Min: 0 ​ Max: 0 ​" at bounding box center [915, 493] width 1181 height 58
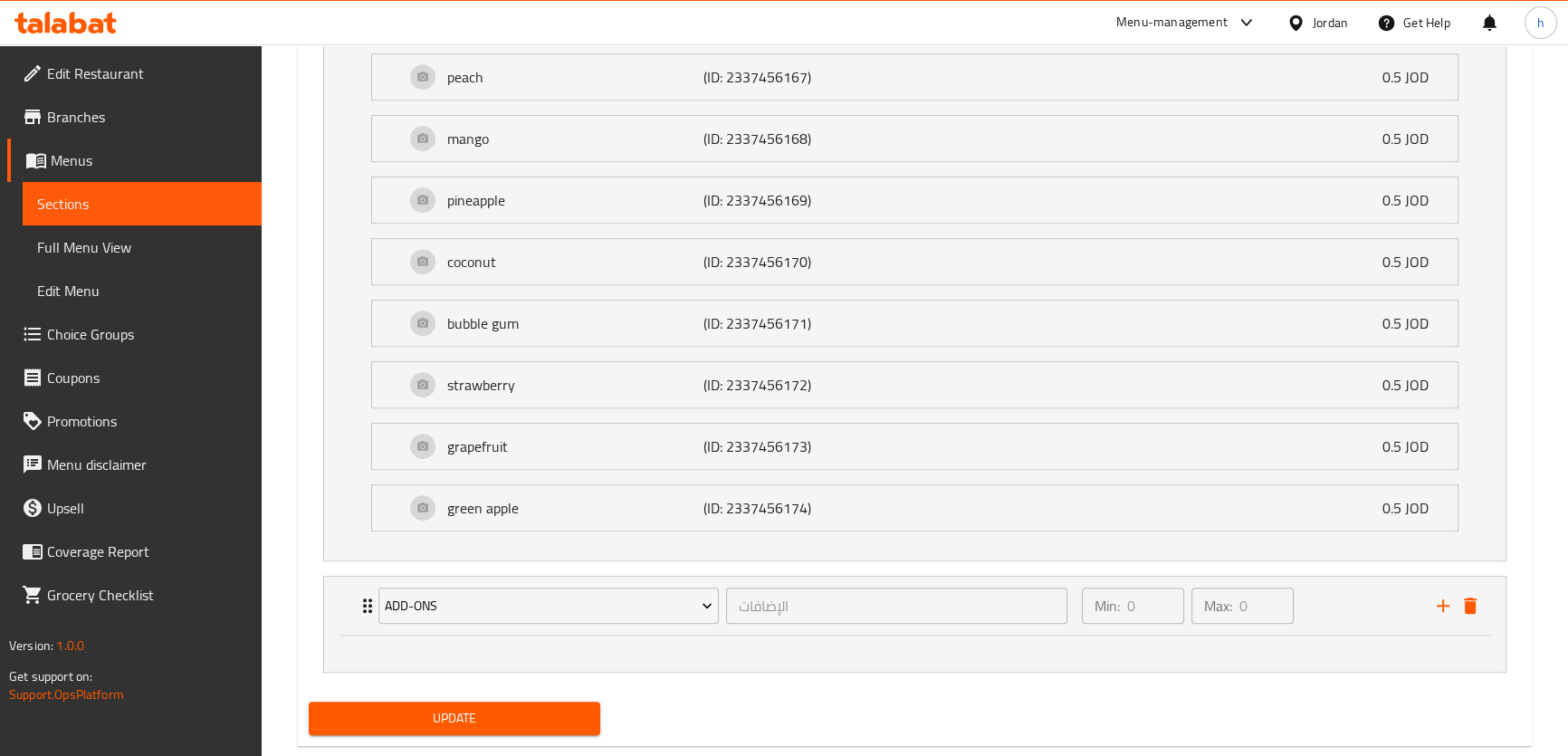
scroll to position [1313, 0]
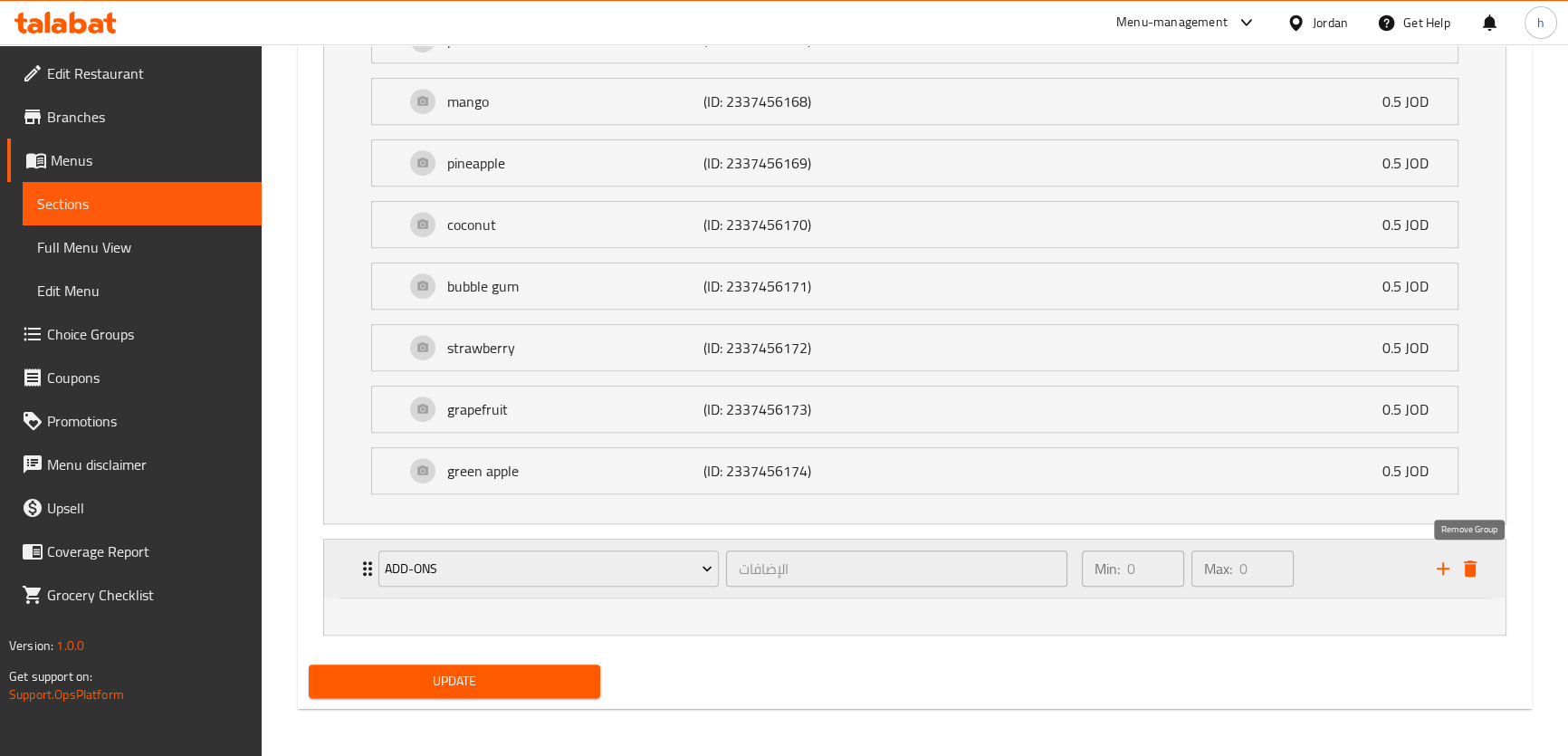
click at [1475, 560] on icon "delete" at bounding box center [1470, 568] width 22 height 22
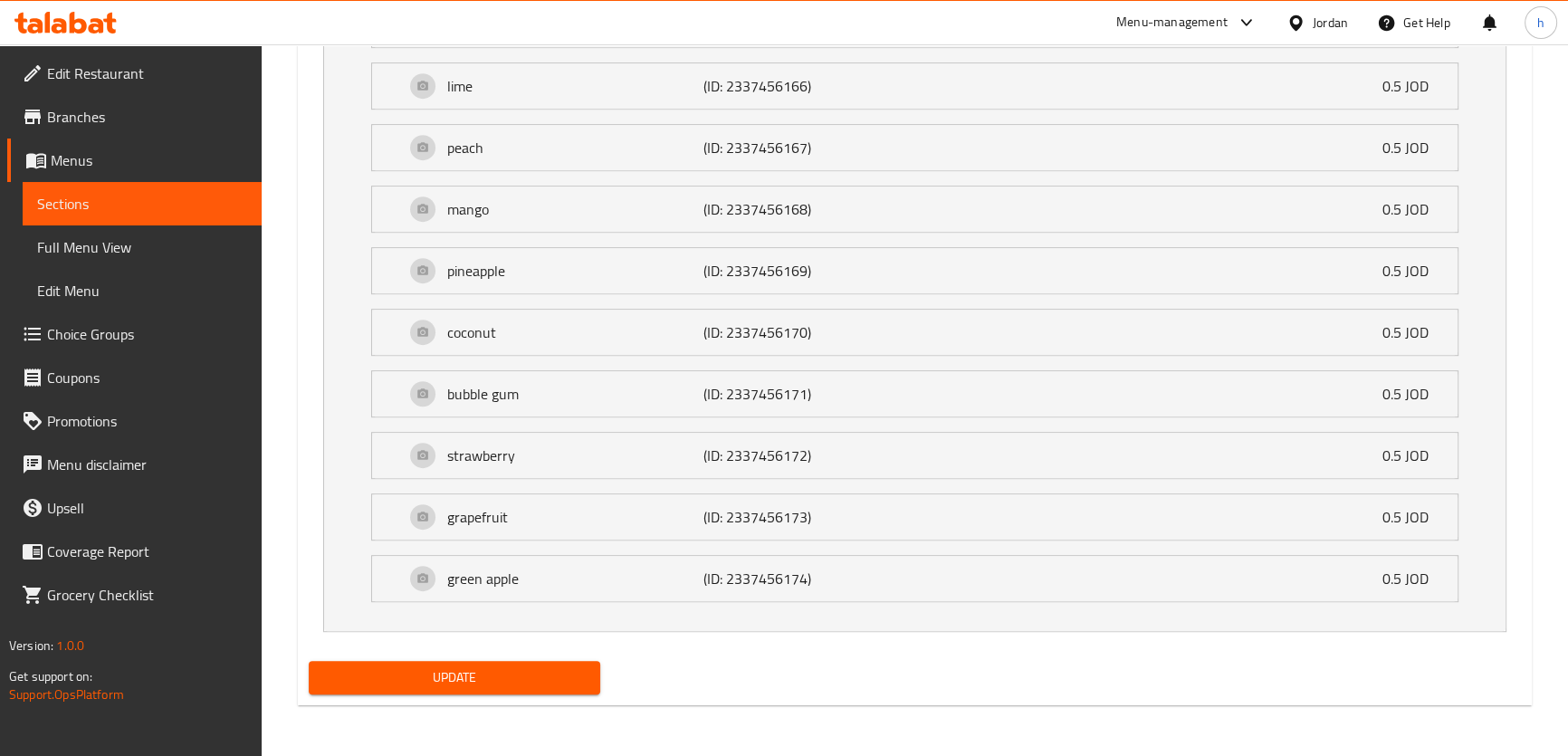
scroll to position [1201, 0]
click at [480, 677] on span "Update" at bounding box center [455, 680] width 263 height 23
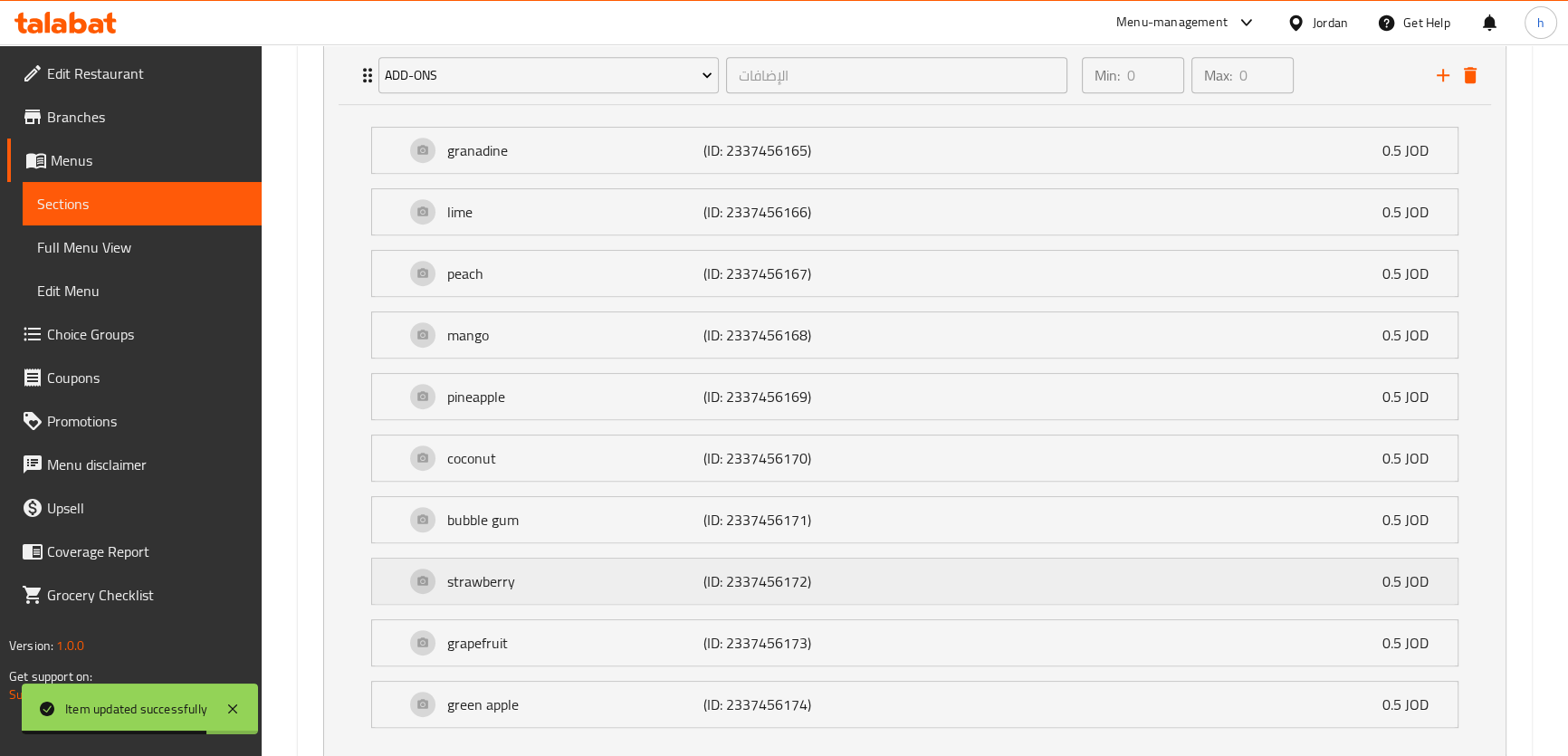
scroll to position [873, 0]
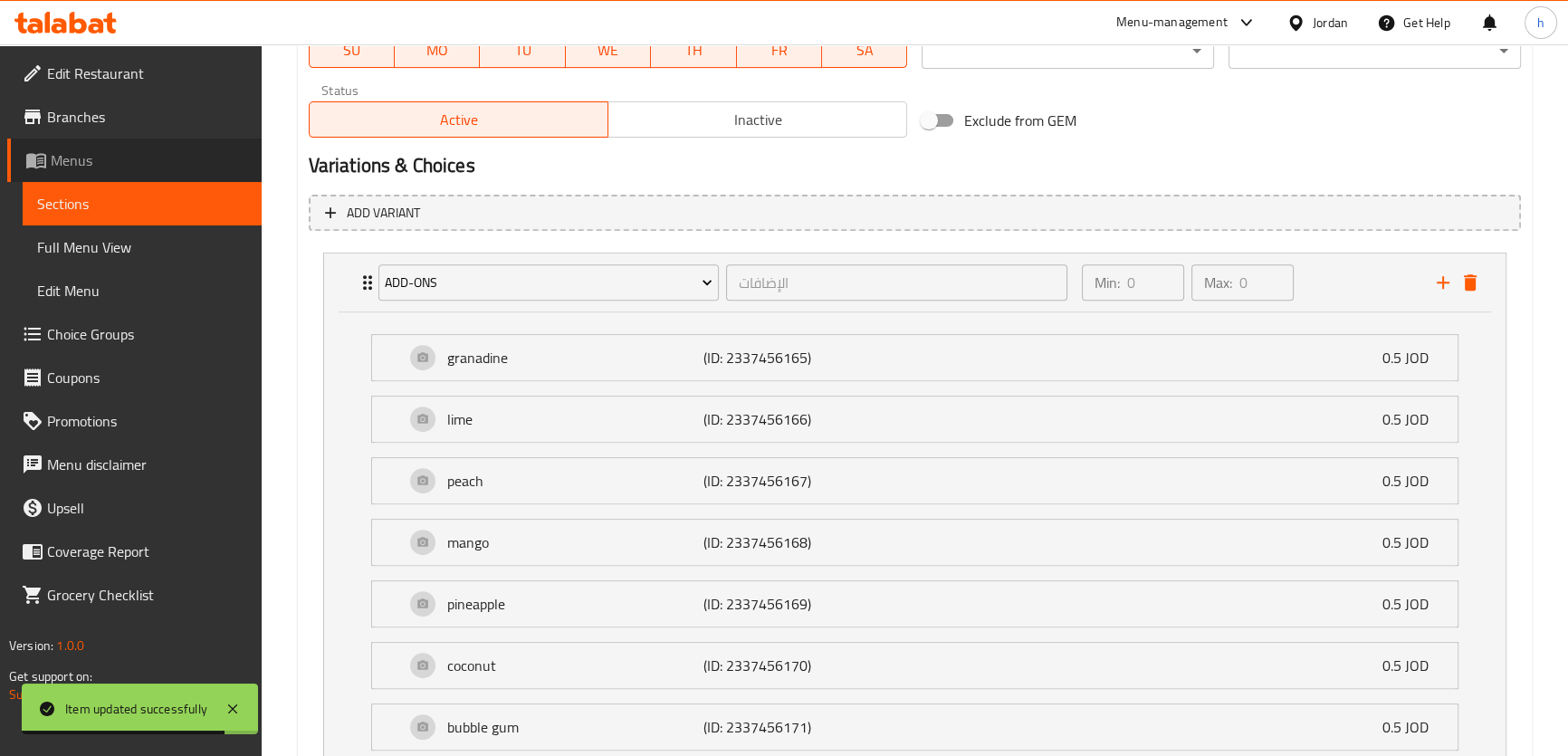
click at [163, 153] on span "Menus" at bounding box center [149, 160] width 197 height 22
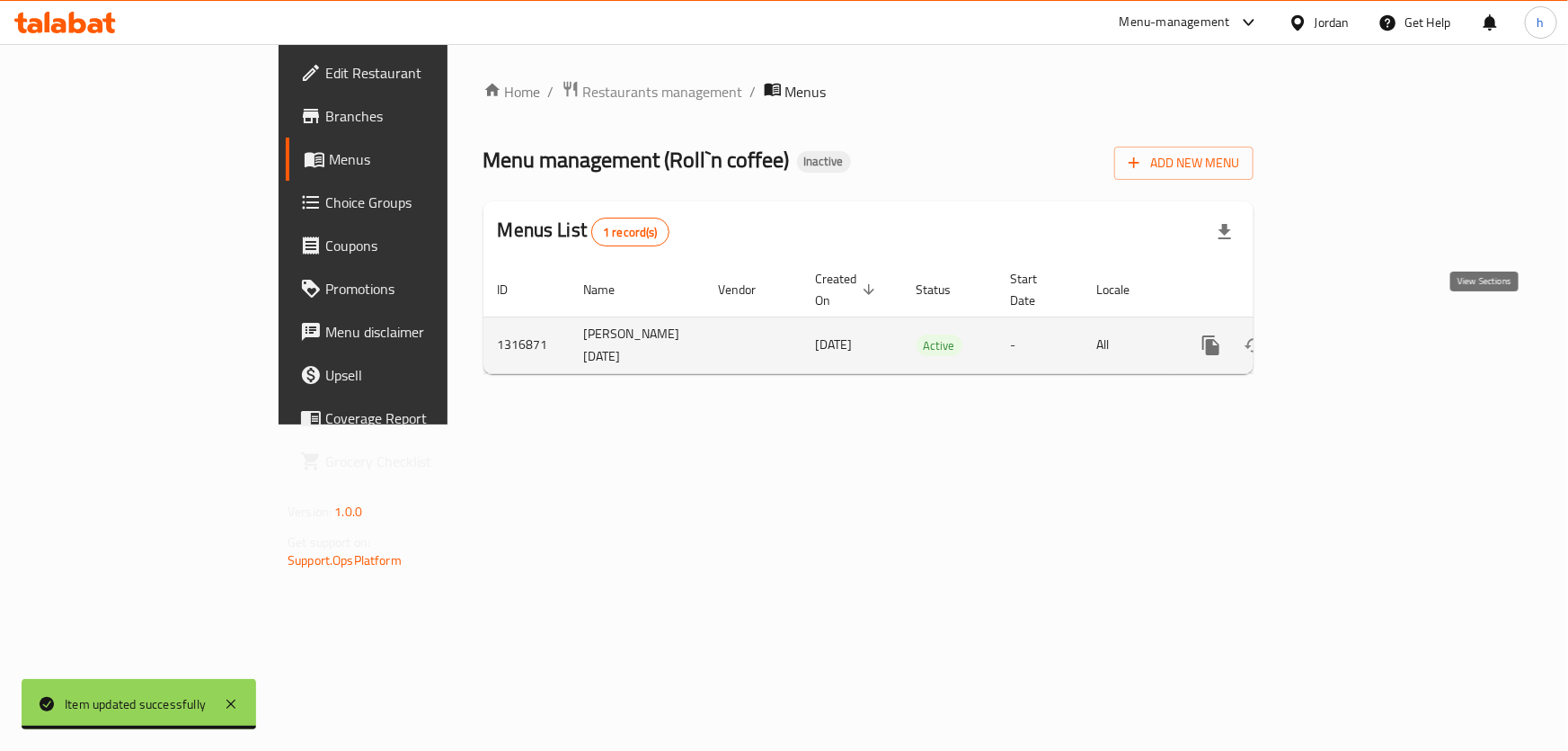
click at [1348, 337] on icon "enhanced table" at bounding box center [1340, 346] width 16 height 16
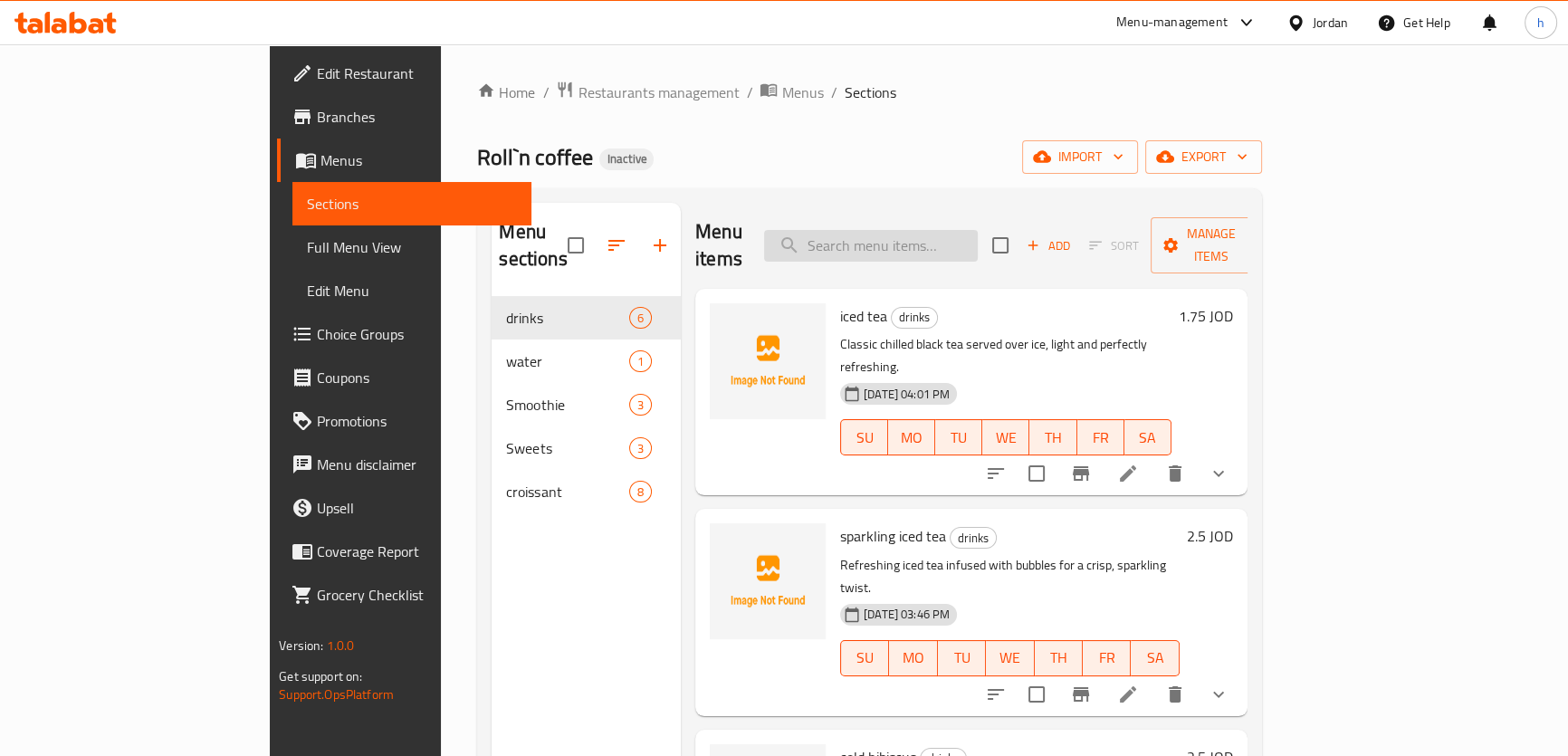
click at [978, 234] on input "search" at bounding box center [870, 245] width 213 height 32
paste input "red velvet brownies"
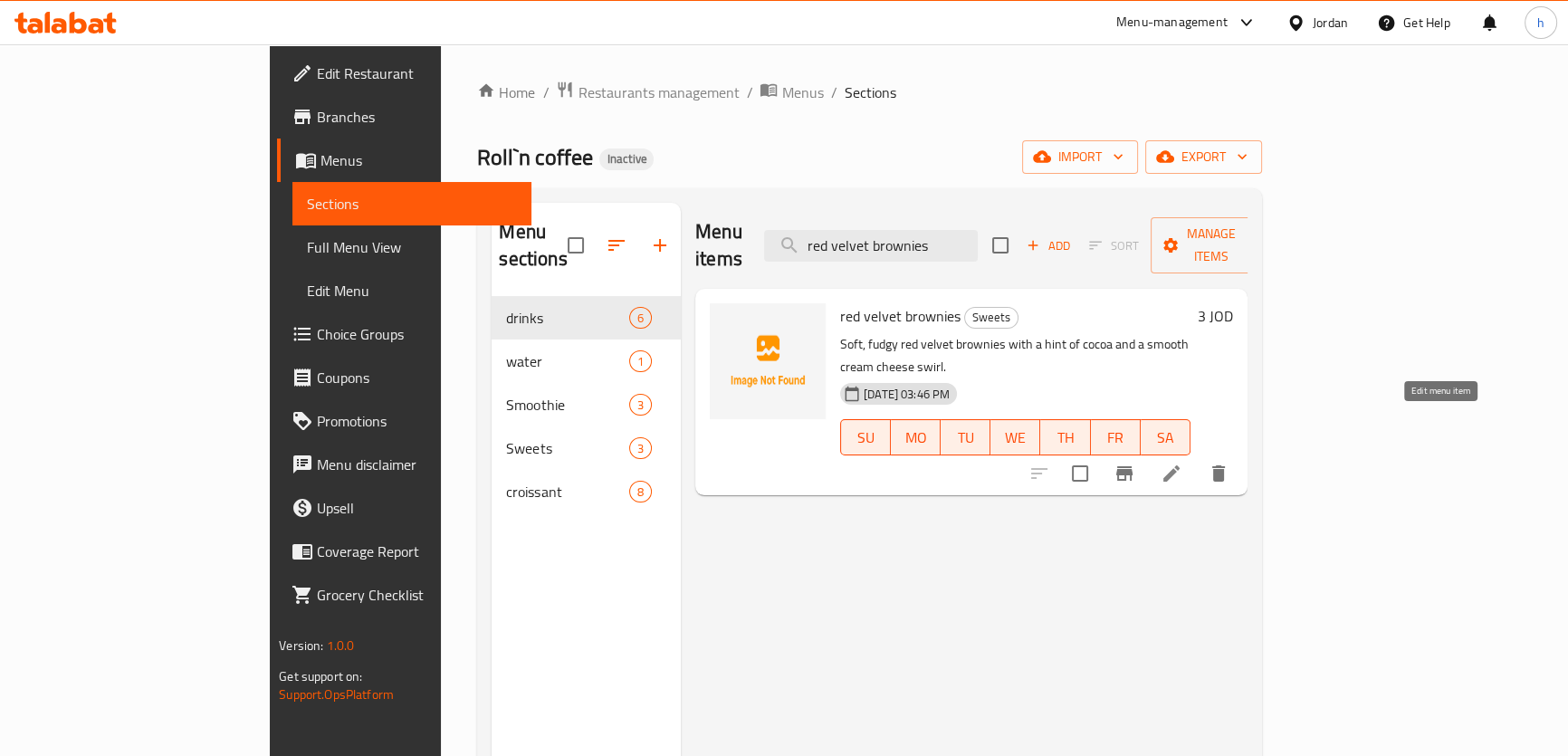
type input "red velvet brownies"
click at [1182, 463] on icon at bounding box center [1172, 474] width 22 height 22
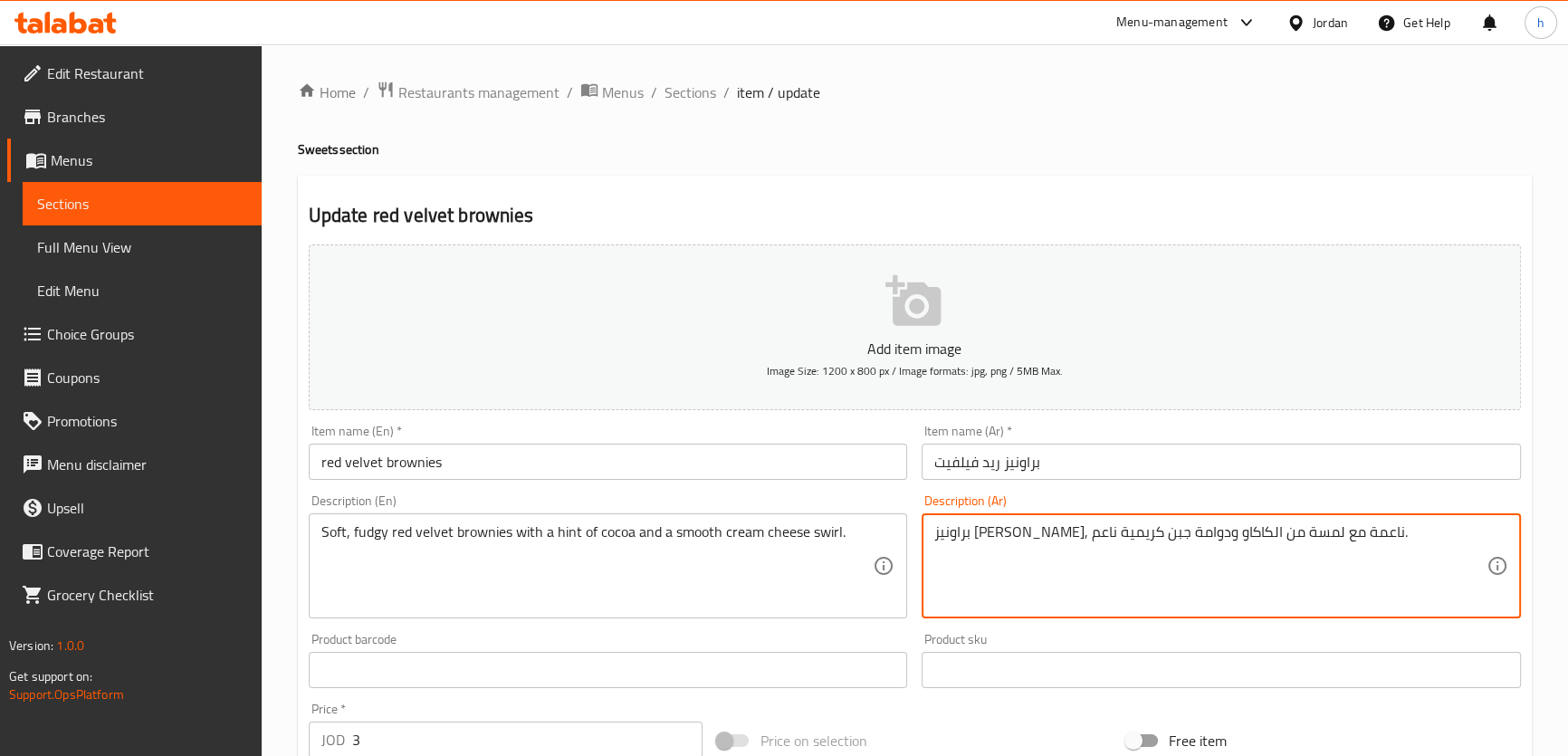
click at [928, 532] on div "براونيز ريد فيلفيت فادجي, ناعمة مع لمسة من الكاكاو ودوامة جبن كريمية ناعم. Desc…" at bounding box center [1221, 565] width 600 height 105
click at [927, 534] on div "براونيز ريد فيلفيت فادجي, ناعمة مع لمسة من الكاكاو ودوامة جبن كريمية ناعم. Desc…" at bounding box center [1221, 565] width 600 height 105
click at [1397, 531] on textarea "براونيز ريد فيلفيت فادجي, ناعمة مع لمسة من الكاكاو ودوامة جبن كريمية ناعم." at bounding box center [1210, 566] width 552 height 86
type textarea "براونيز ريد فيلفيت فادجي, ناعمة مع لمسة من الكاكاو ودوامة جبن كريمية ناعمة."
click at [1129, 216] on h2 "Update red velvet brownies" at bounding box center [915, 216] width 1212 height 27
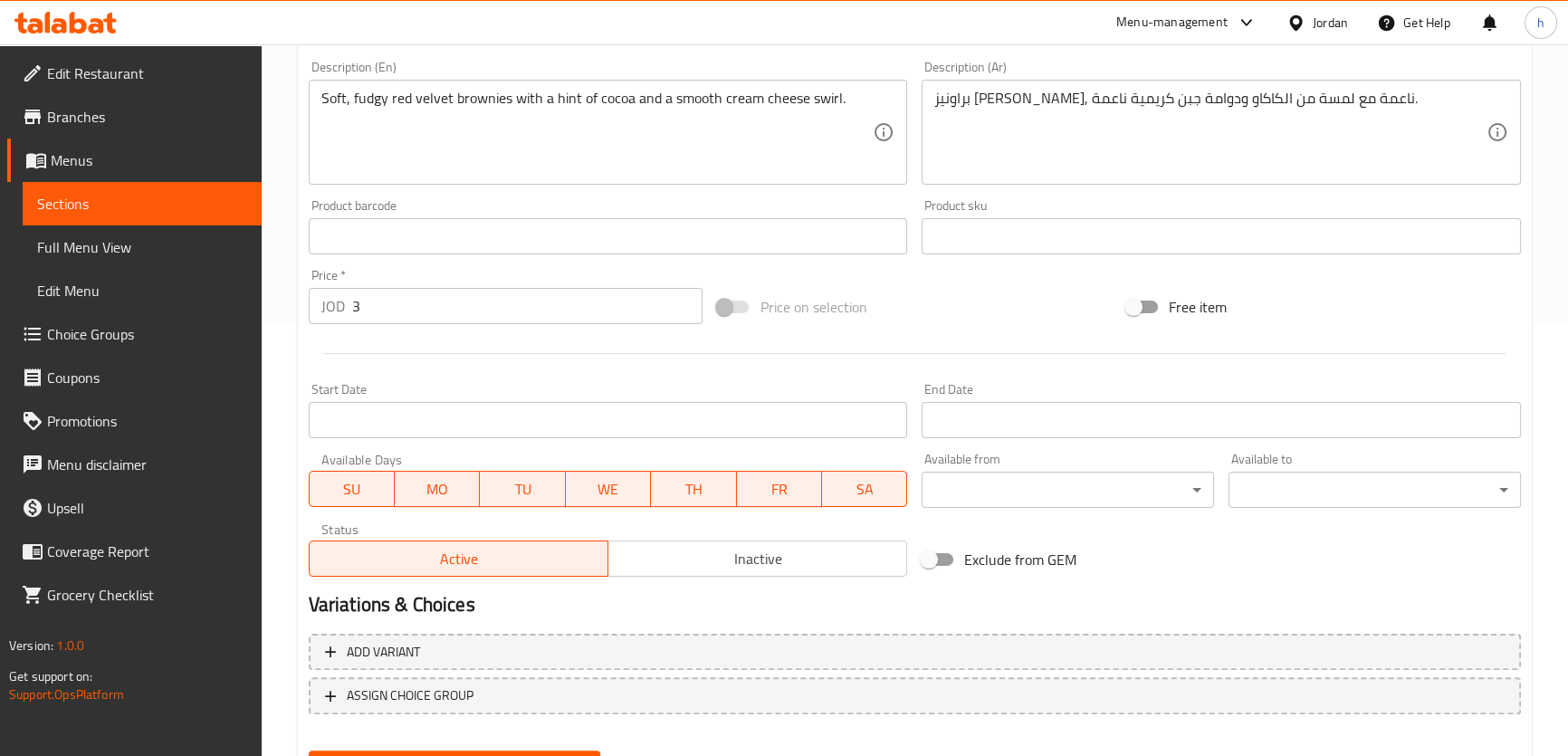
scroll to position [521, 0]
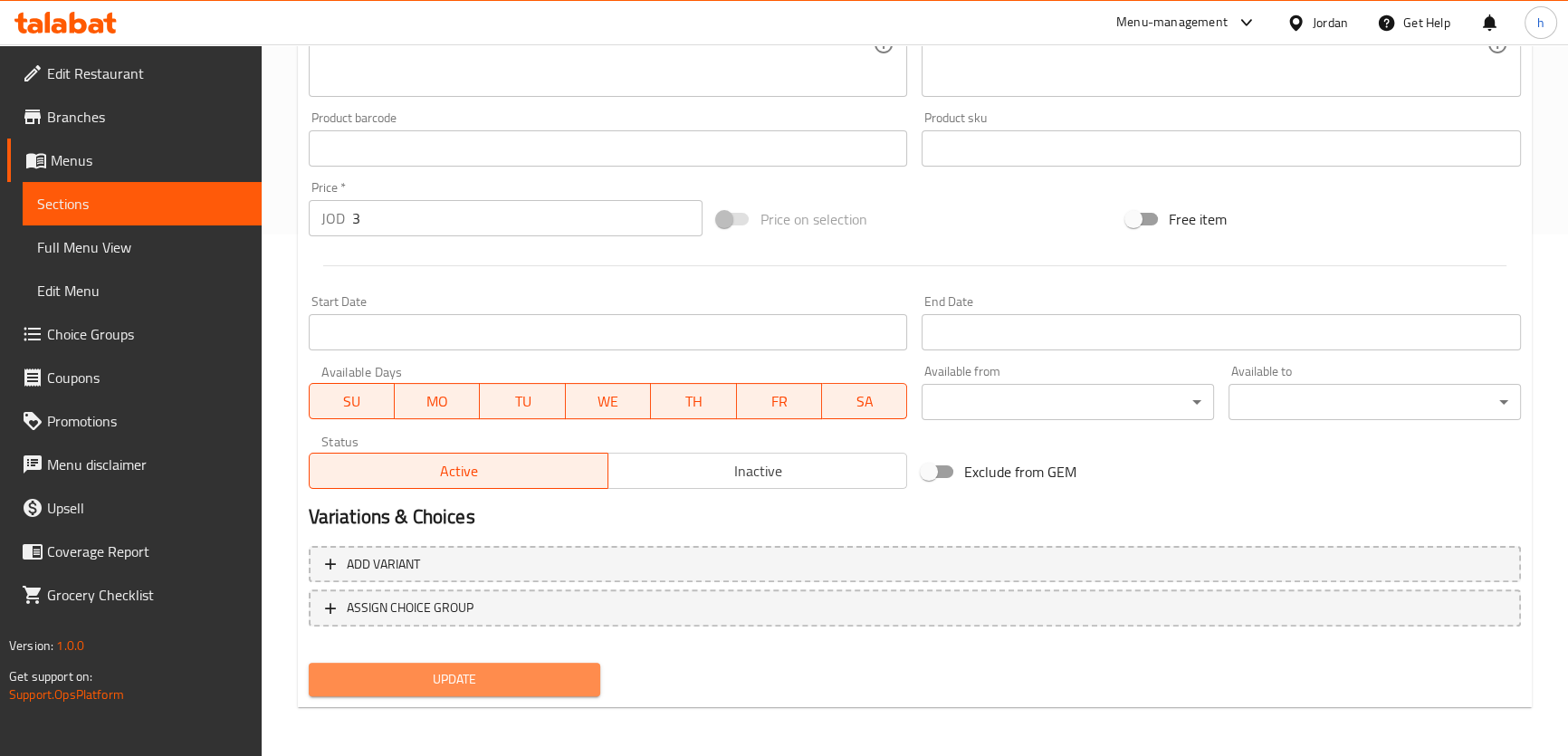
click at [452, 681] on span "Update" at bounding box center [455, 679] width 263 height 23
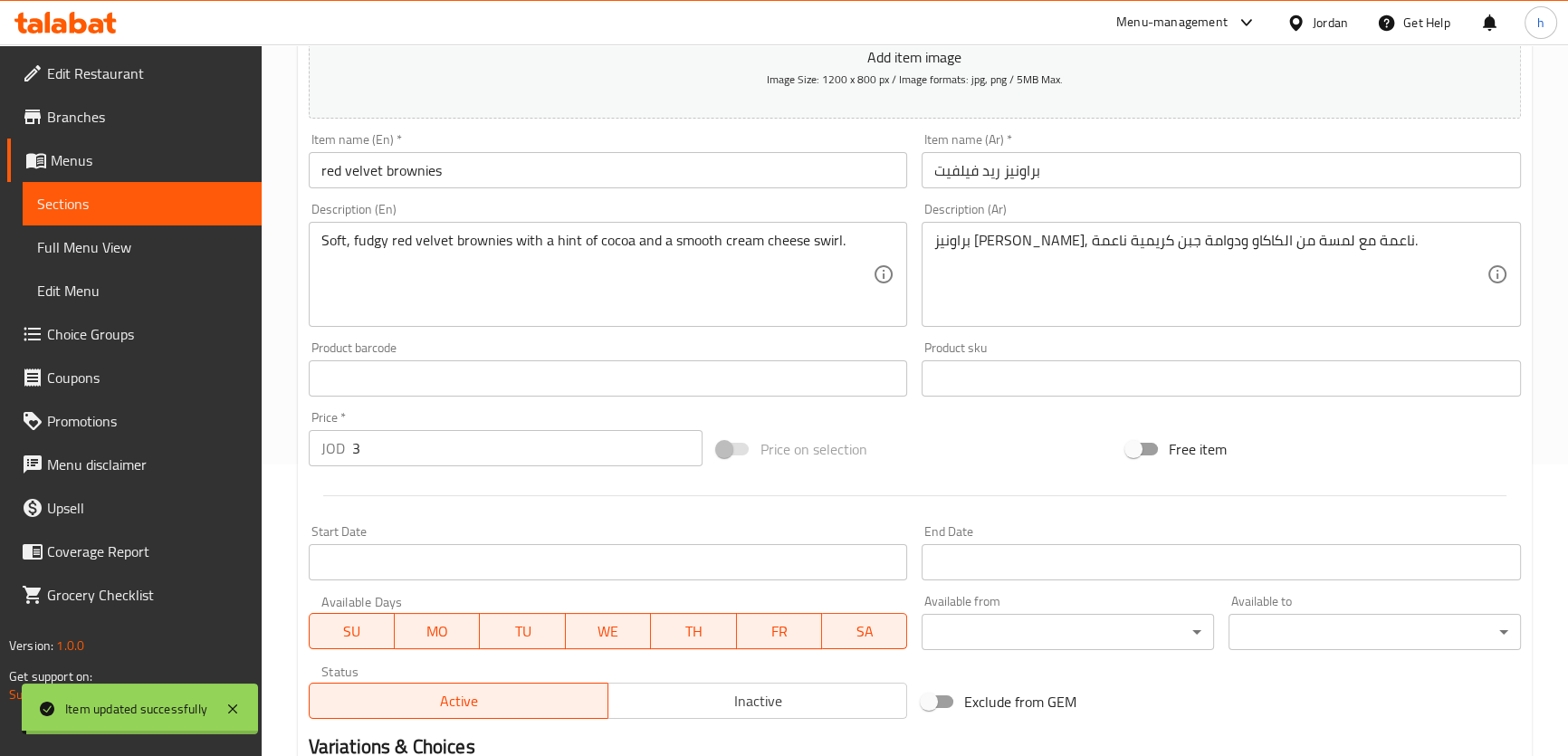
scroll to position [0, 0]
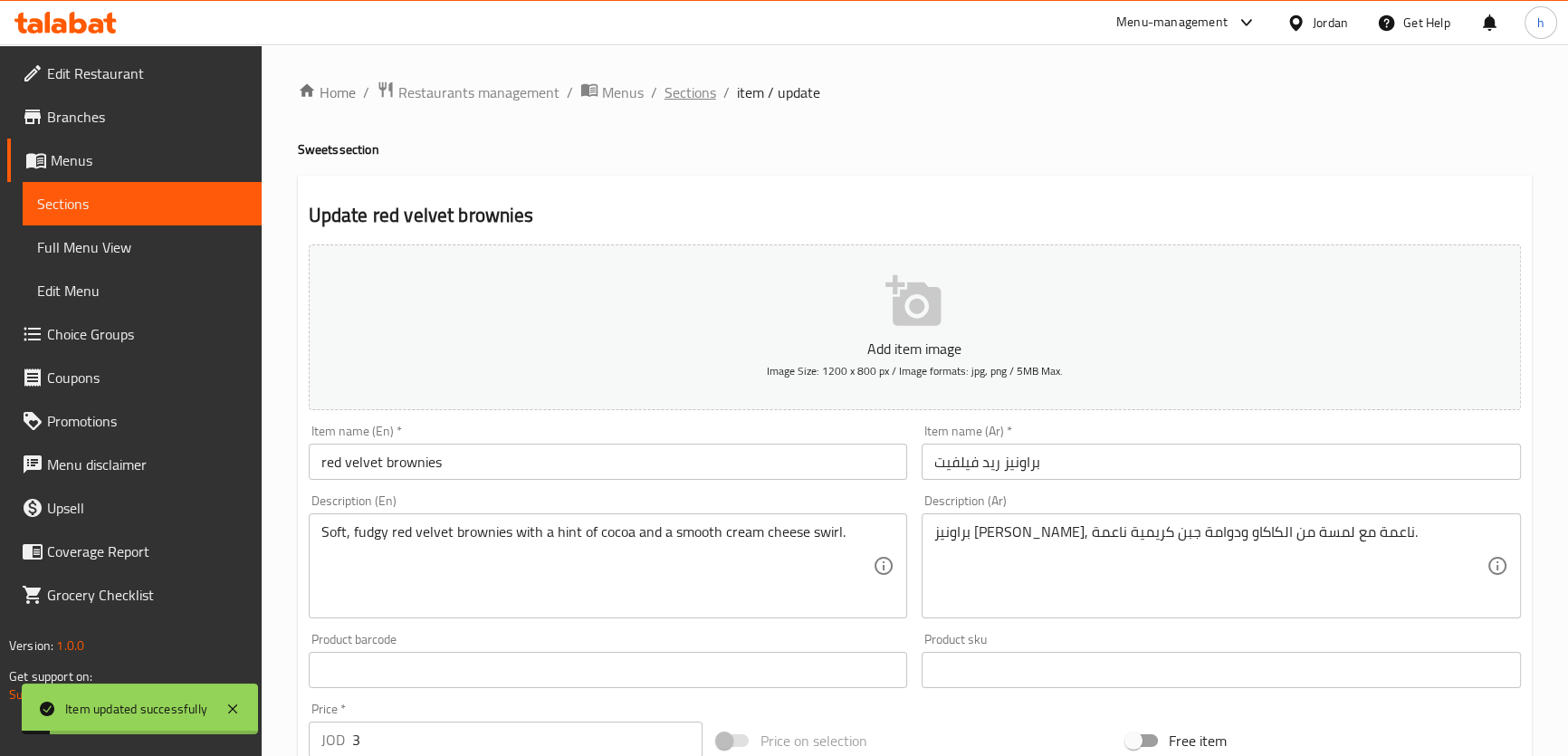
click at [670, 88] on span "Sections" at bounding box center [690, 92] width 52 height 22
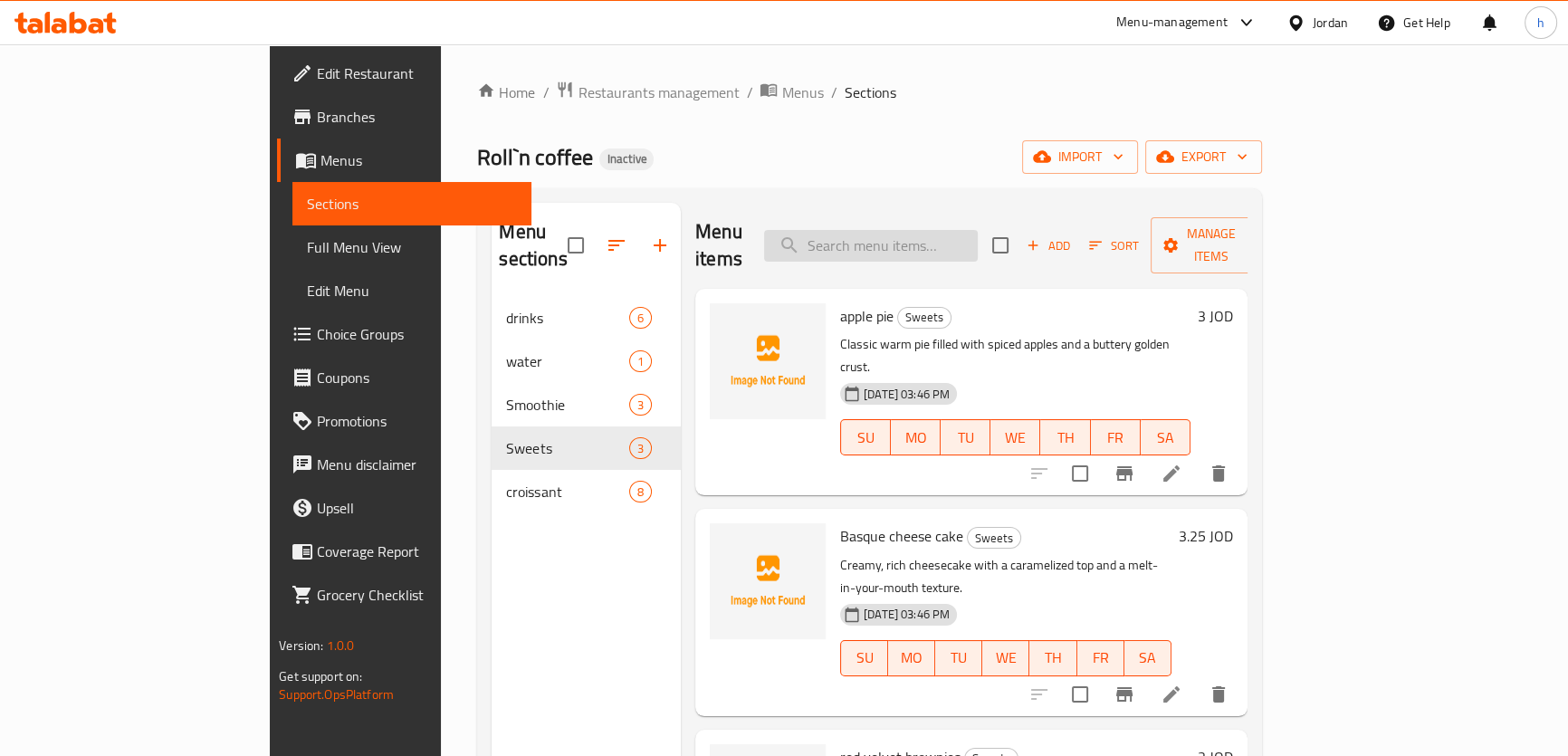
click at [968, 230] on input "search" at bounding box center [870, 245] width 213 height 32
paste input "mix cheese"
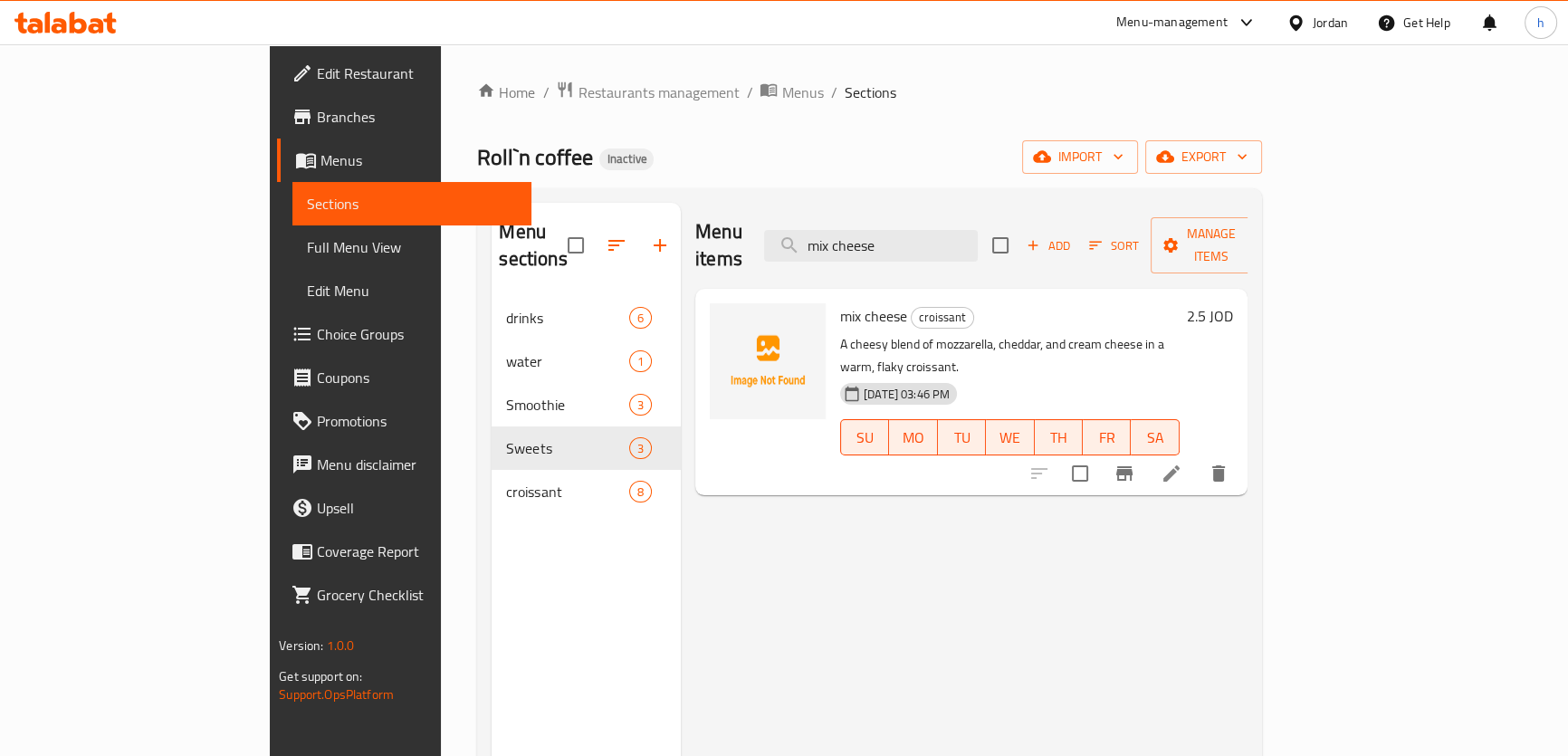
type input "mix cheese"
click at [1196, 457] on li at bounding box center [1172, 474] width 51 height 33
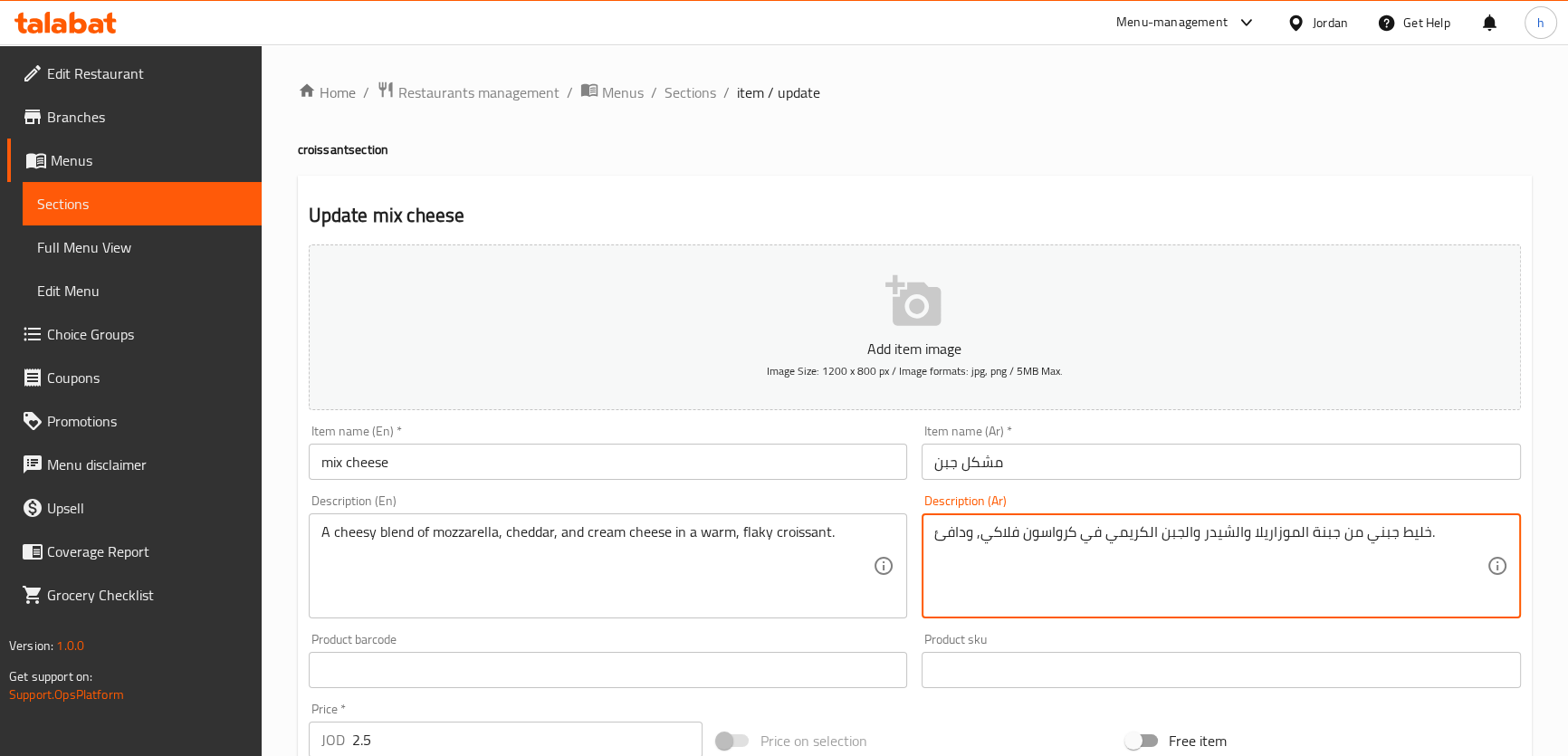
click at [1312, 534] on textarea "خليط جبني من جبنة الموزاريلا والشيدر والجبن الكريمي في كرواسون فلاكي, ودافئ." at bounding box center [1210, 566] width 552 height 86
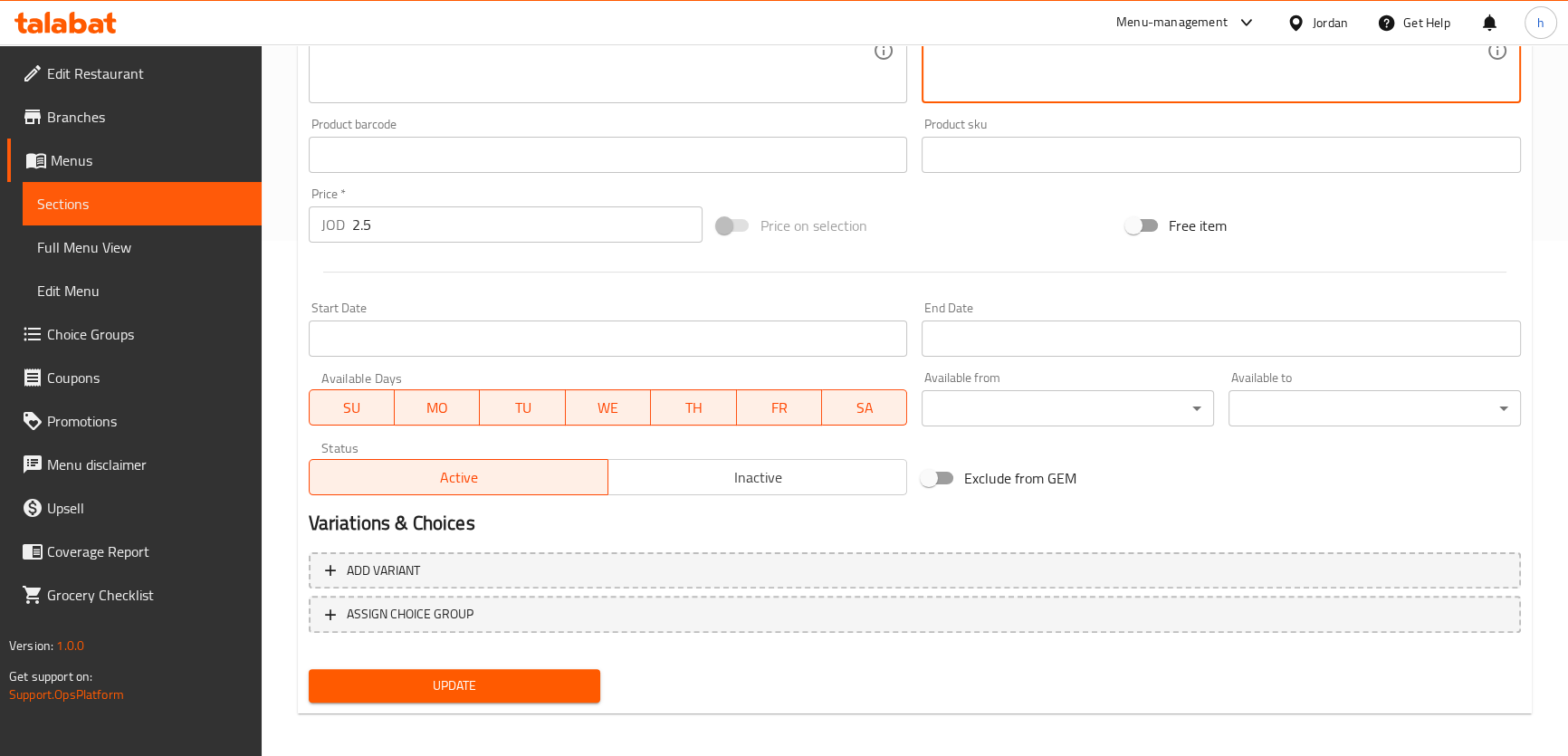
scroll to position [521, 0]
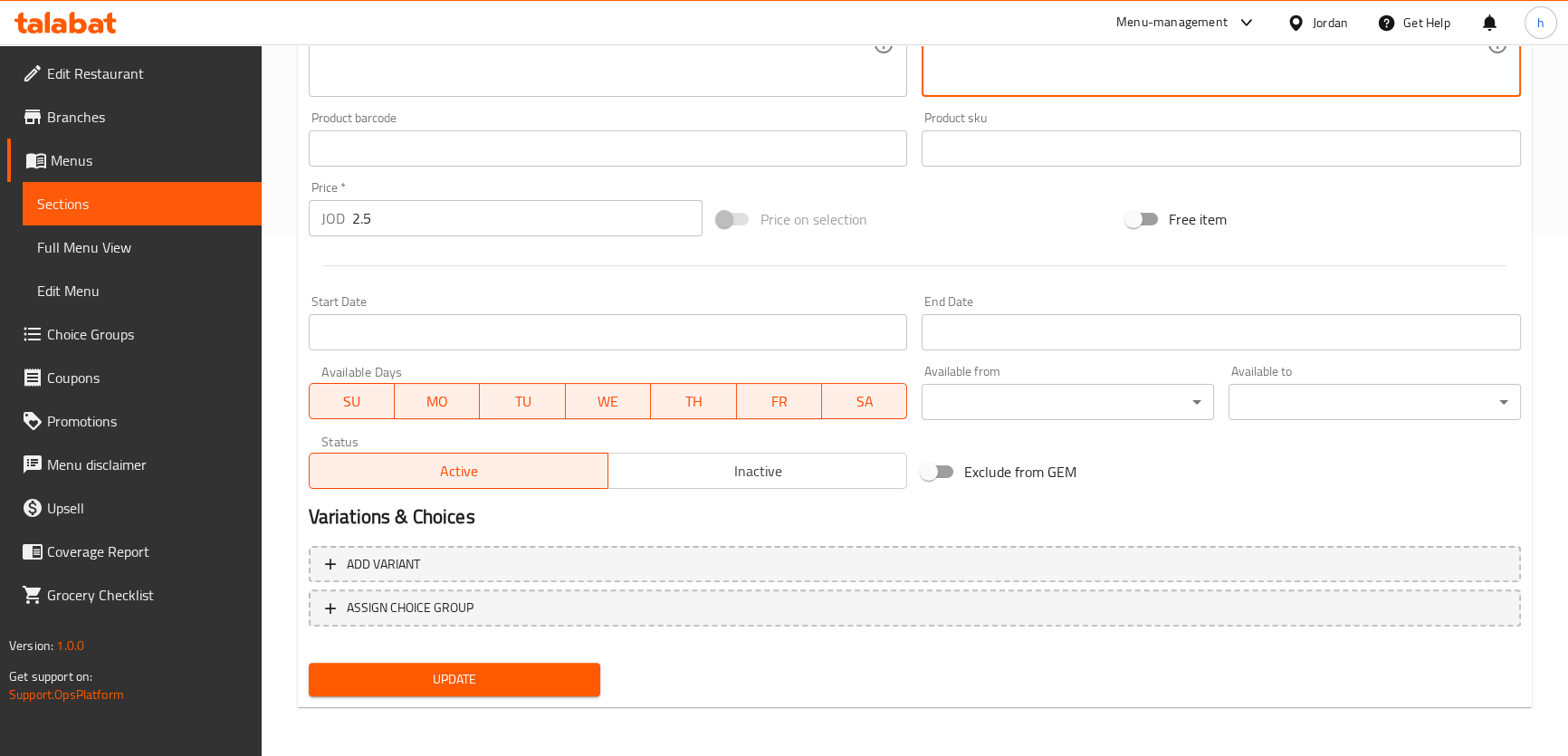
type textarea "خليط جبني من الموزاريلا والشيدر والجبن الكريمي في كرواسون فلاكي, ودافئ."
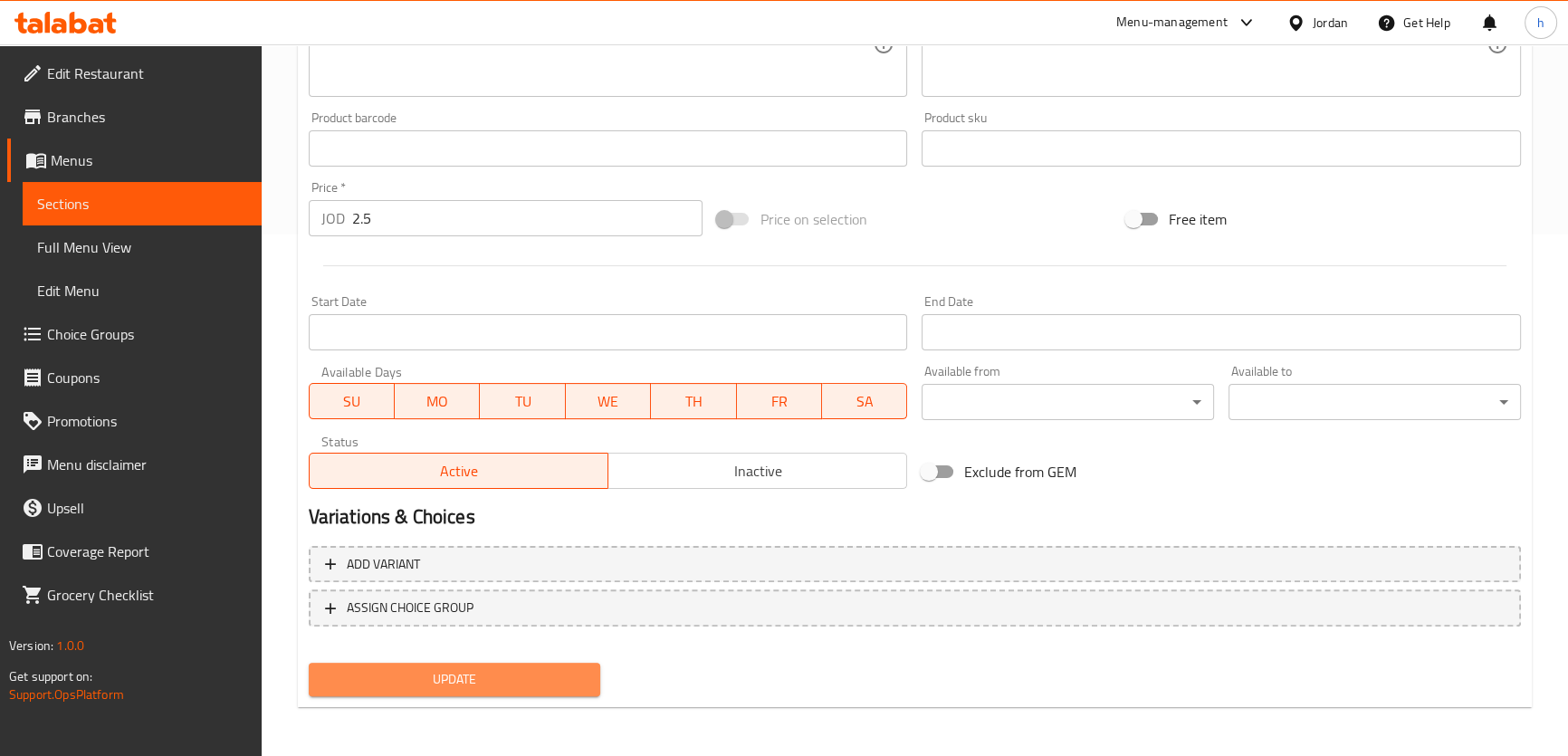
click at [589, 669] on button "Update" at bounding box center [455, 679] width 292 height 34
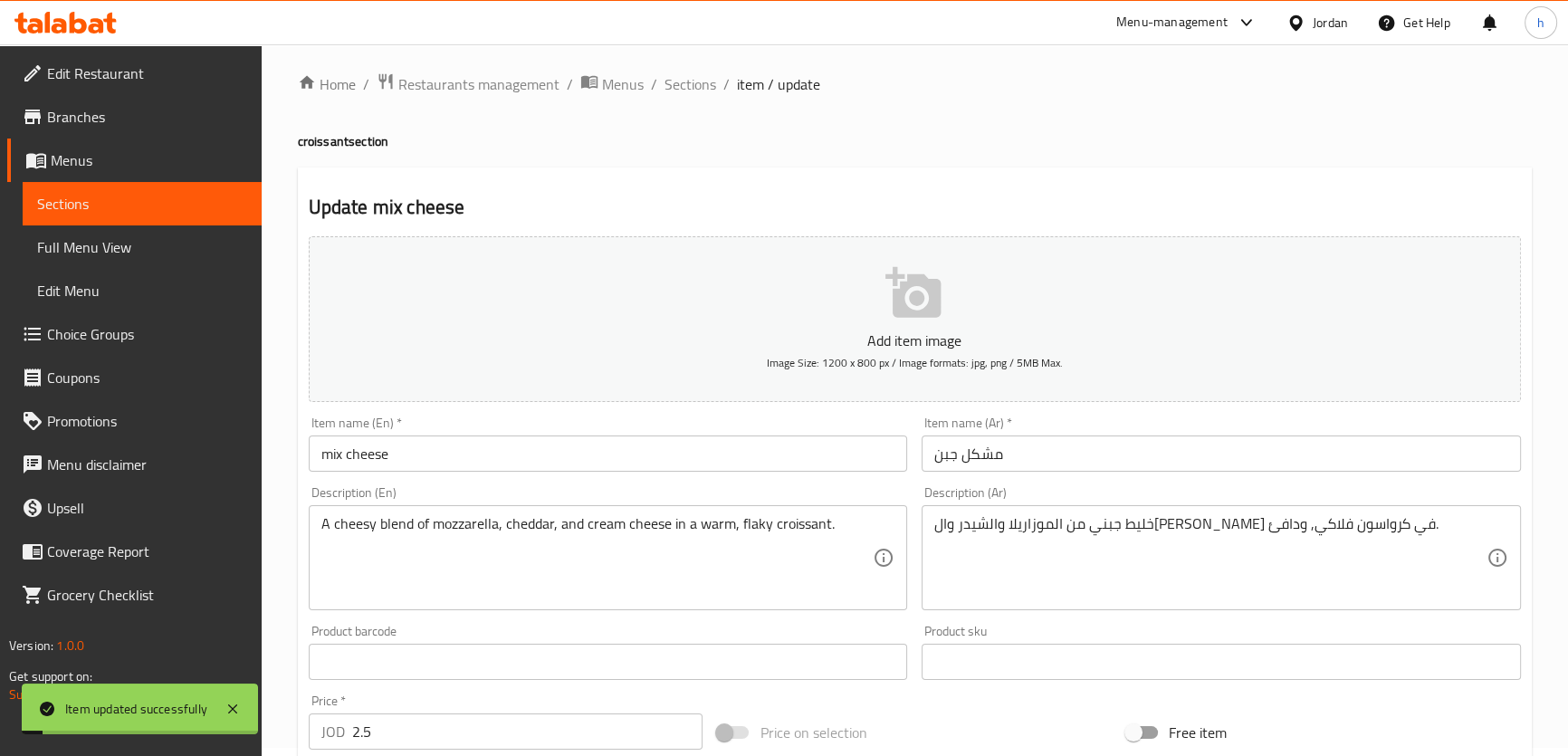
scroll to position [0, 0]
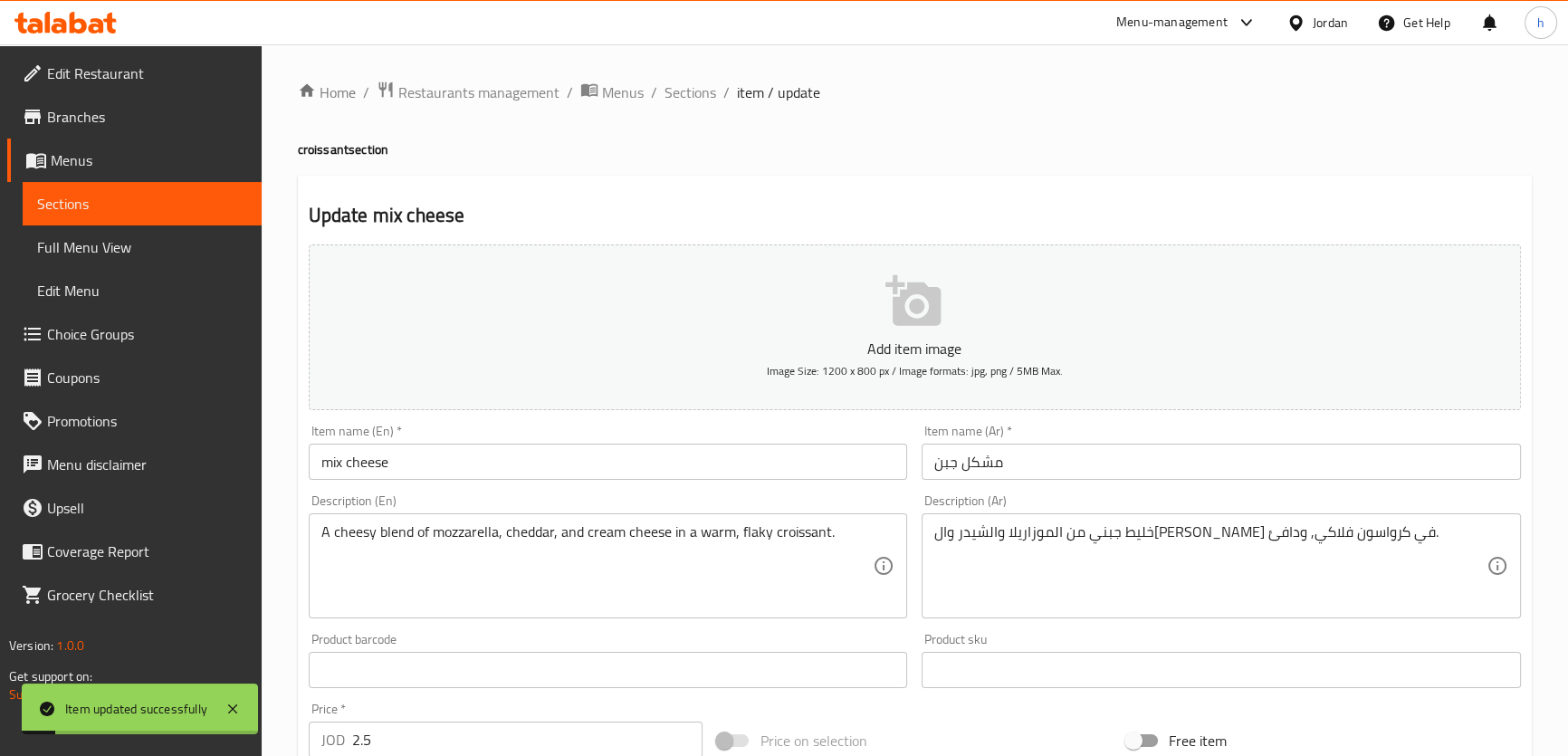
click at [691, 90] on span "Sections" at bounding box center [690, 92] width 52 height 22
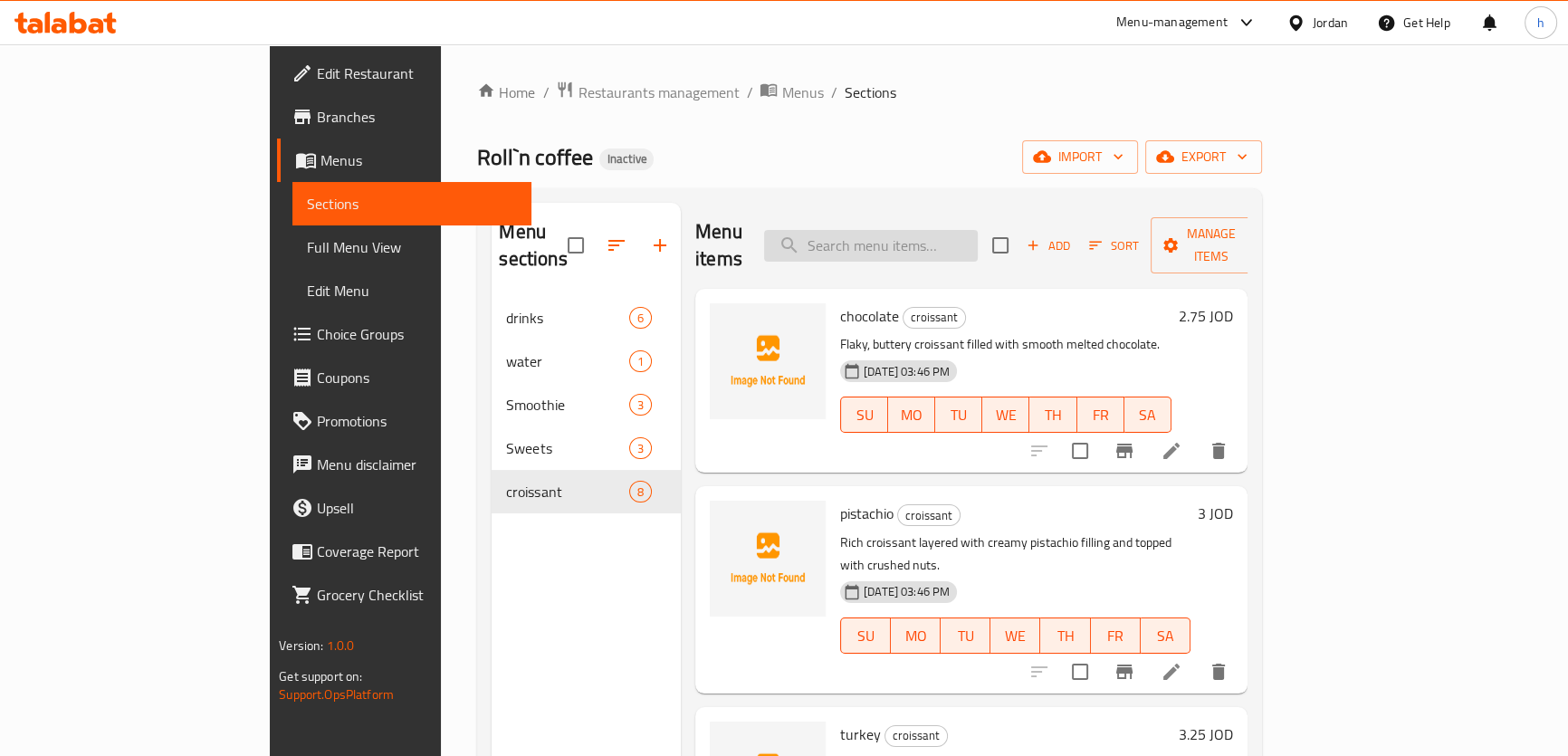
click at [977, 236] on input "search" at bounding box center [870, 245] width 213 height 32
paste input "iced tea"
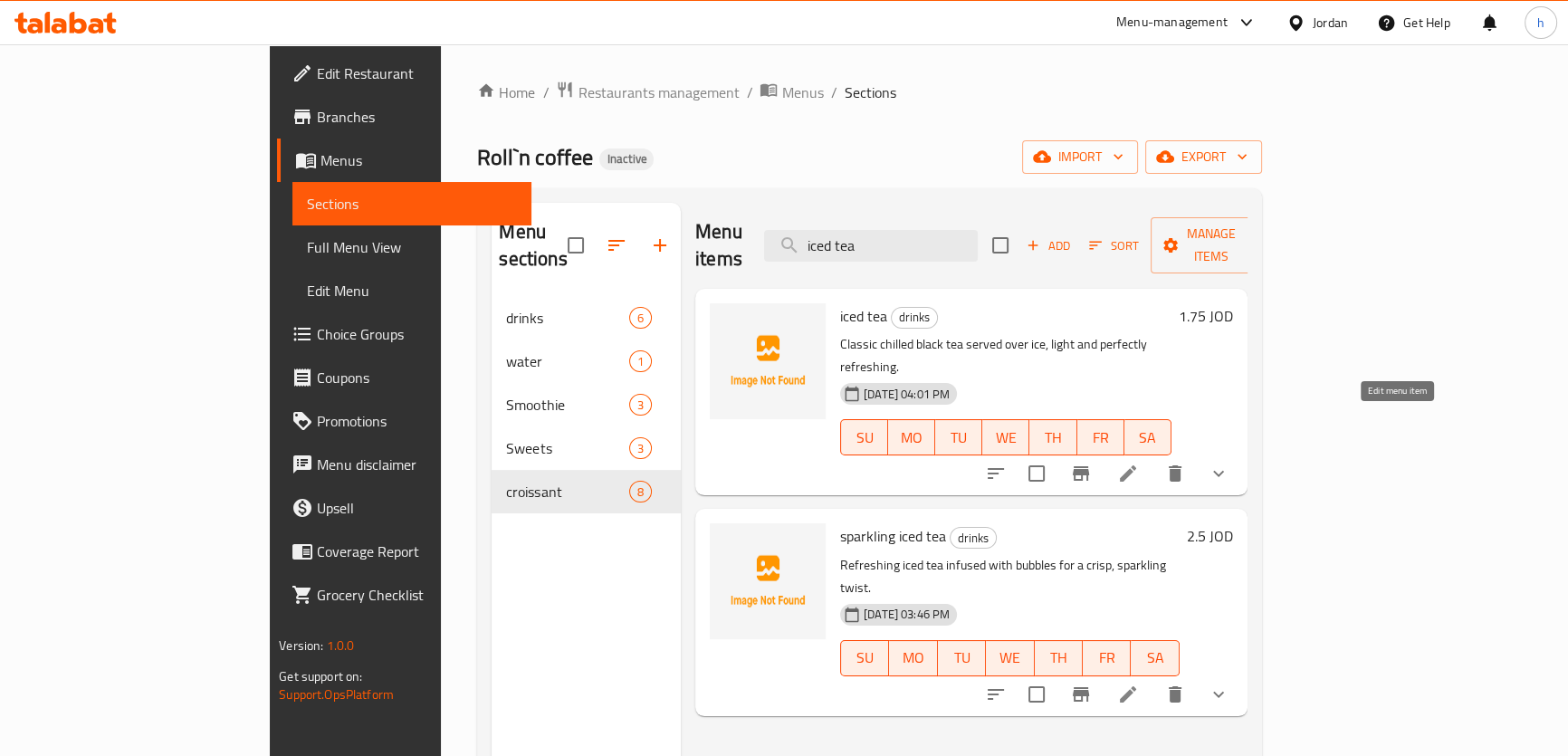
type input "iced tea"
click at [1136, 465] on icon at bounding box center [1128, 474] width 16 height 16
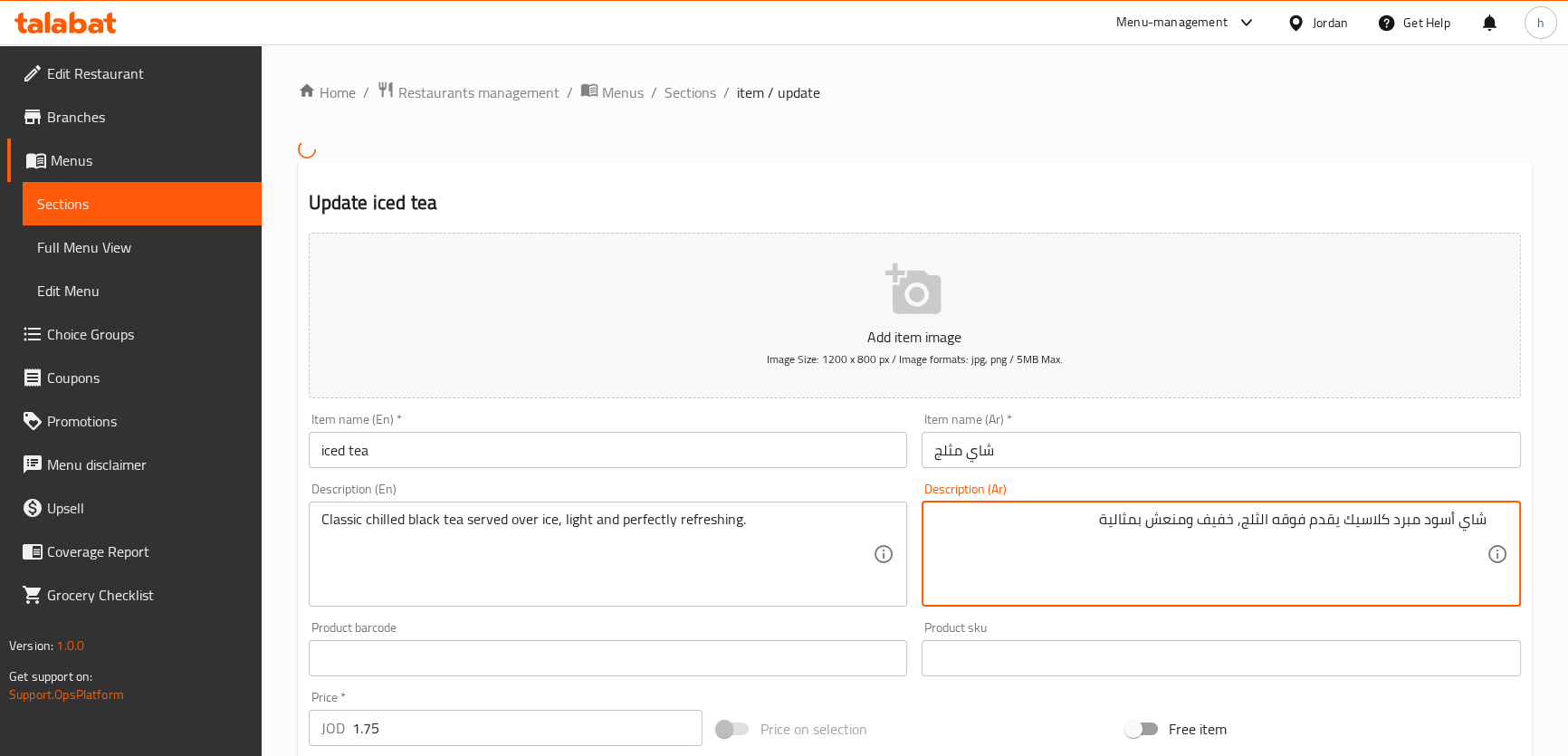
click at [1083, 465] on input "شاي مثلج" at bounding box center [1221, 450] width 600 height 36
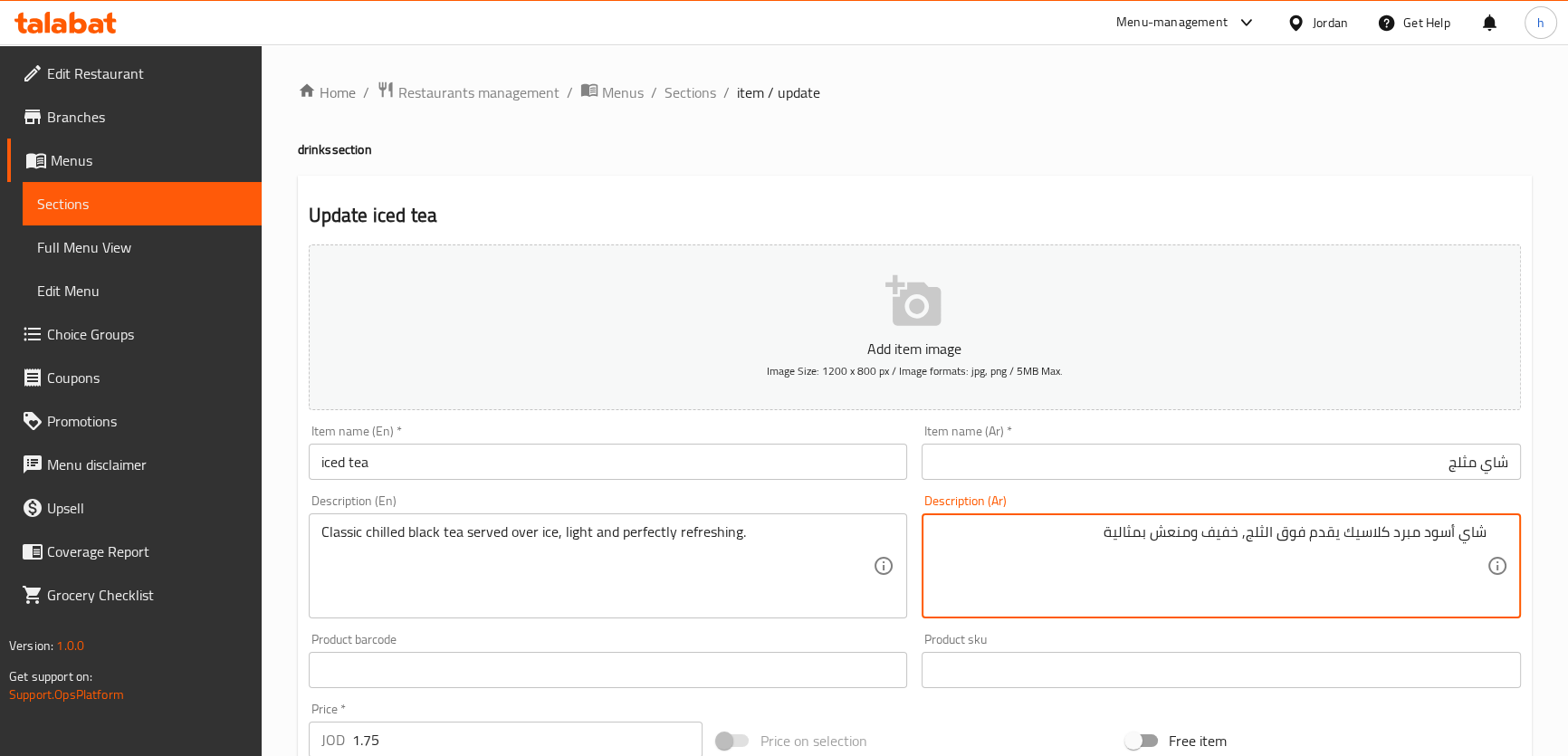
click at [1123, 538] on textarea "شاي أسود مبرد كلاسيك يقدم فوق الثلج, خفيف ومنعش بمثالية" at bounding box center [1210, 566] width 552 height 86
type textarea "شاي أسود مبرد كلاسيك يقدم فوق الثلج, خفيف ومنعش بمثالية"
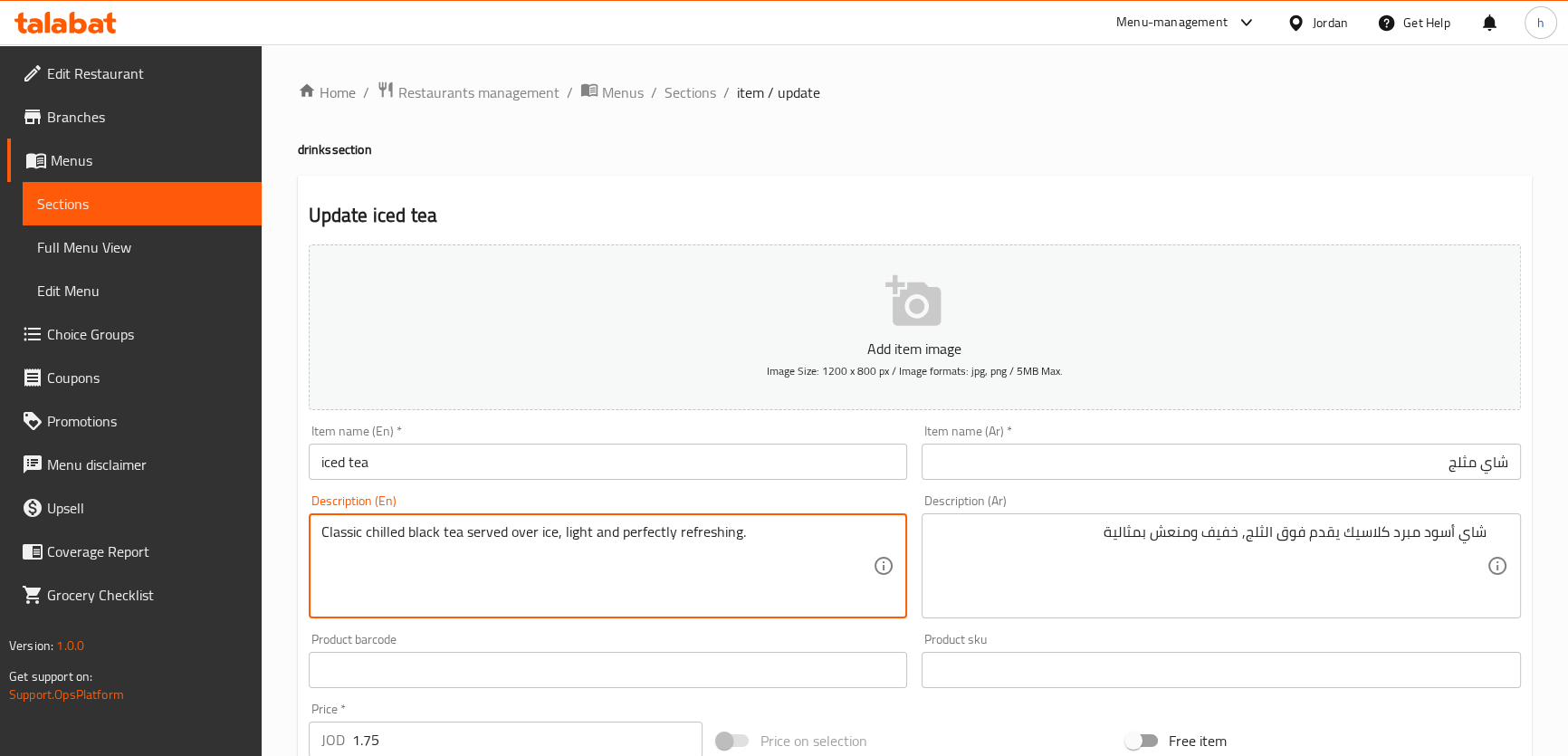
paste textarea "iced tea"
type textarea "Classic chilled black tea served over ice, light and perfectly refreshing."
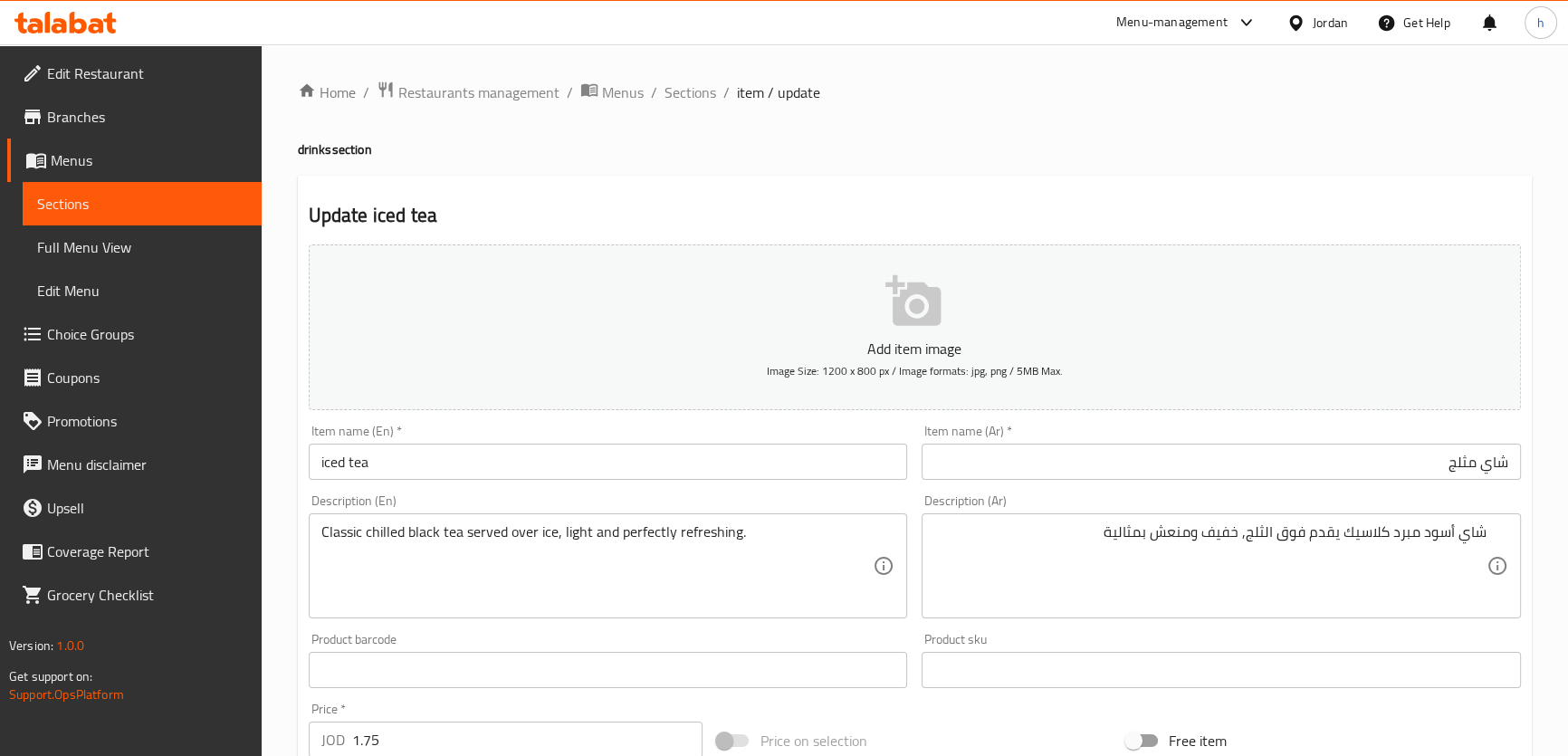
click at [1110, 518] on div "شاي أسود مبرد كلاسيك يقدم فوق الثلج, خفيف ومنعش بمثالية Description (Ar)" at bounding box center [1221, 565] width 600 height 105
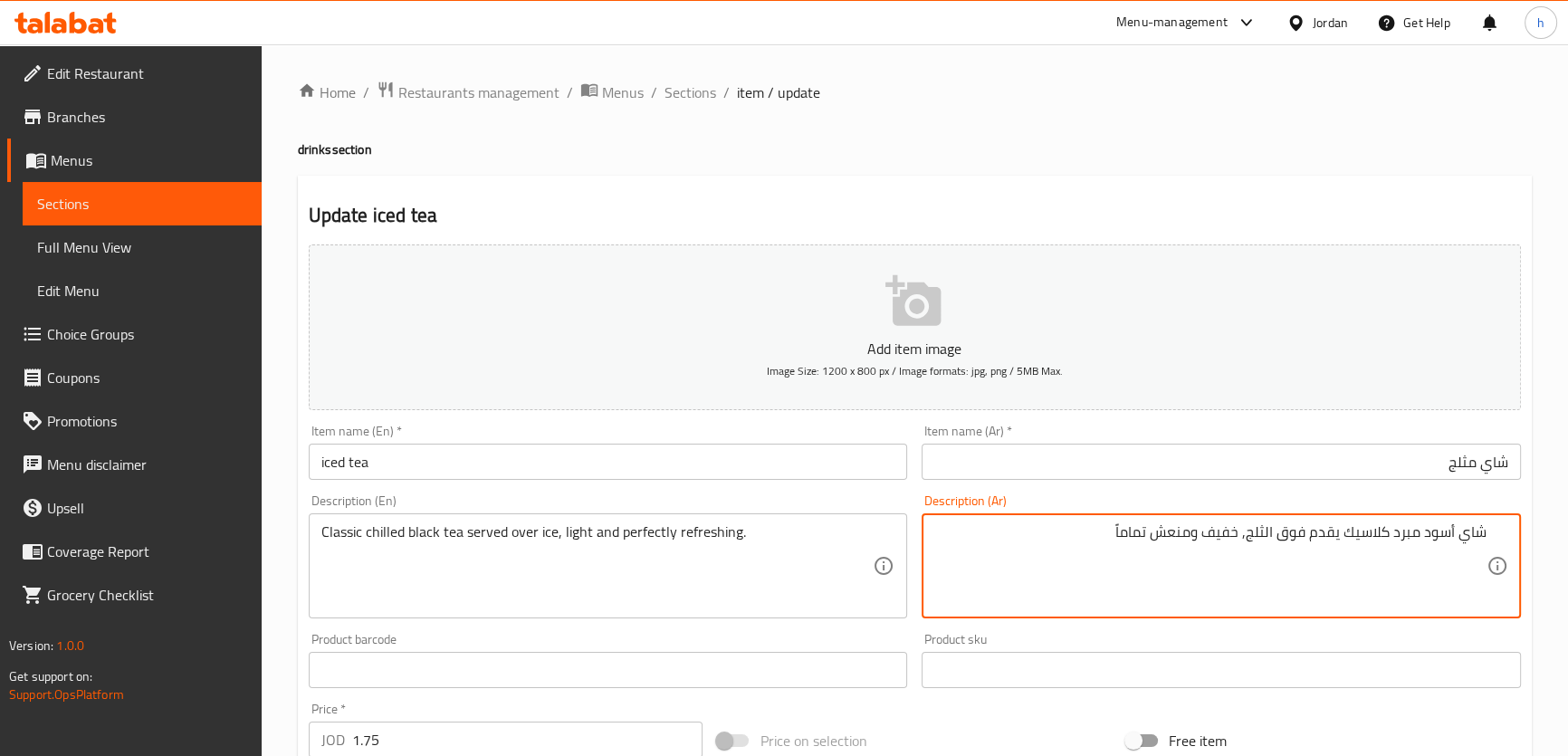
scroll to position [551, 0]
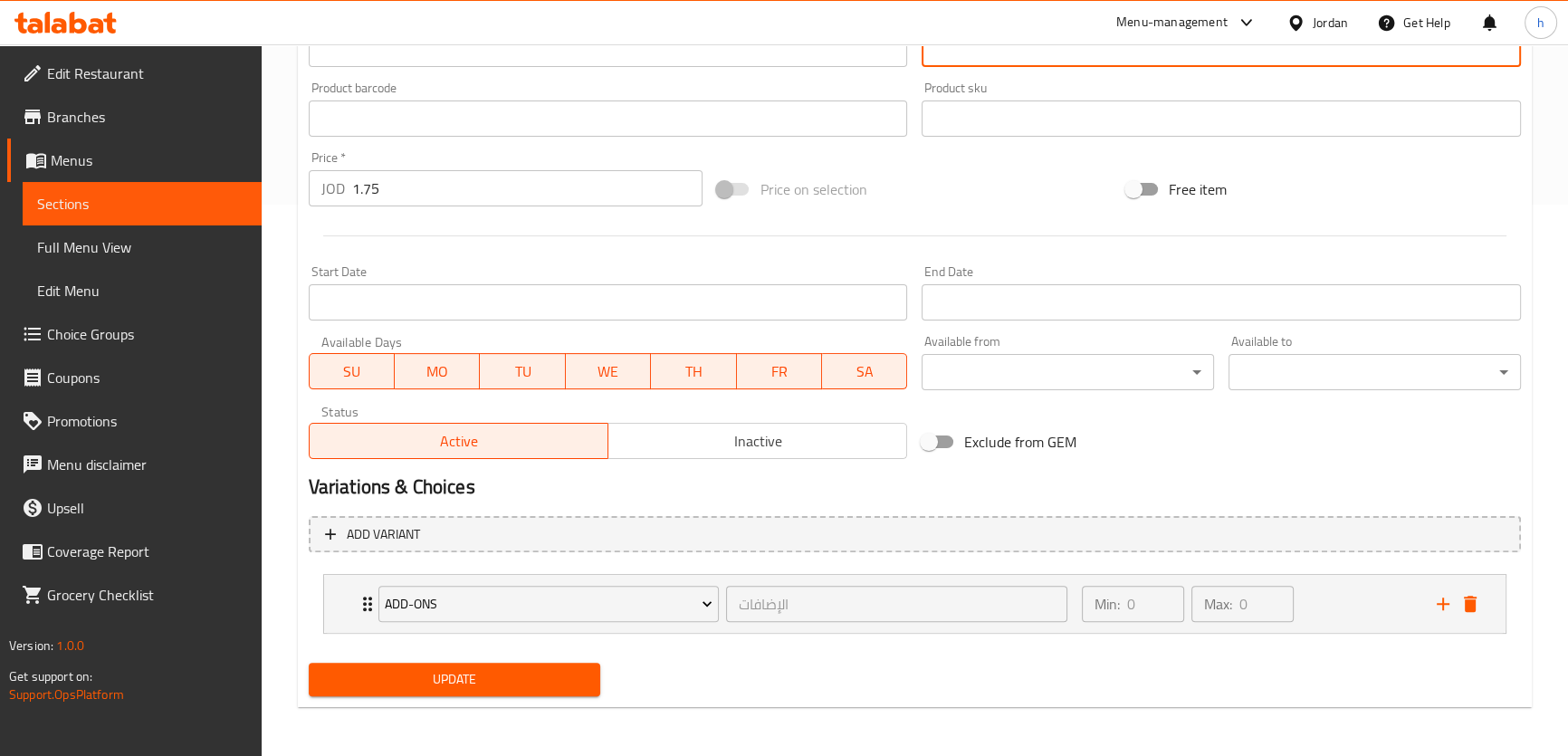
type textarea "شاي أسود مبرد كلاسيك يقدم فوق الثلج, خفيف ومنعش تماماً"
click at [563, 681] on span "Update" at bounding box center [455, 679] width 263 height 23
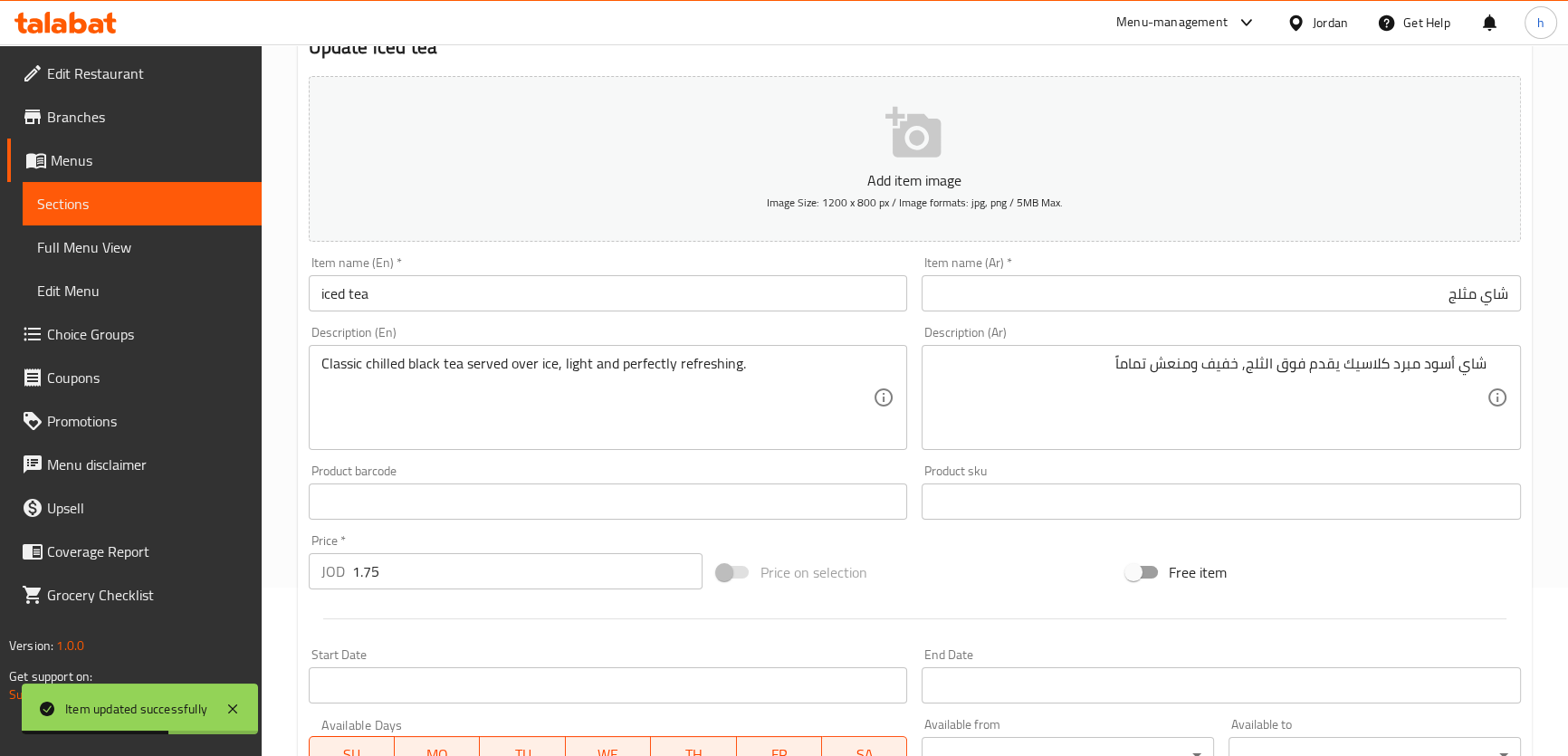
scroll to position [0, 0]
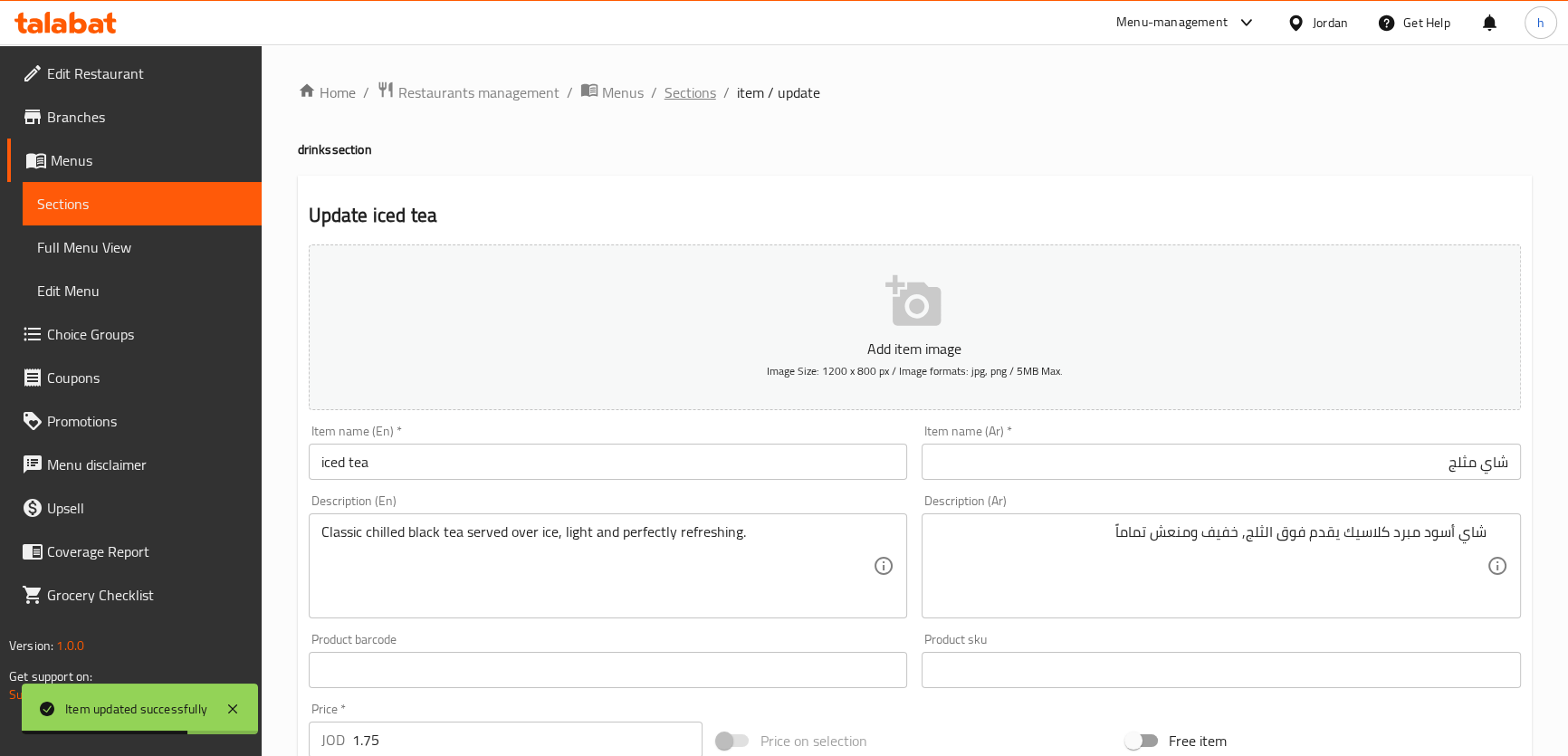
click at [682, 91] on span "Sections" at bounding box center [690, 92] width 52 height 22
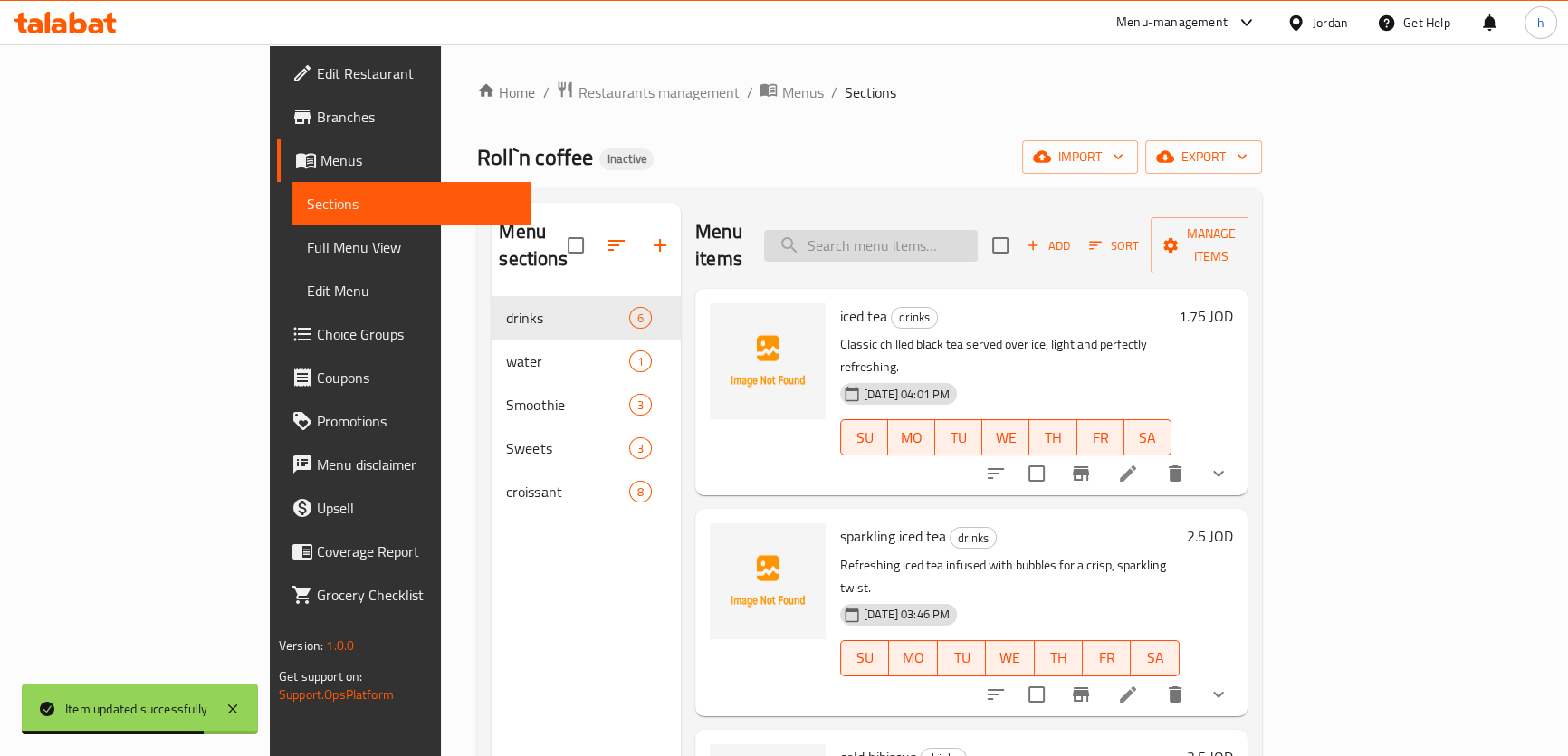
click at [925, 230] on input "search" at bounding box center [870, 245] width 213 height 32
paste input "cold hibiscus"
type input "cold hibiscus"
click at [1153, 457] on li at bounding box center [1128, 474] width 51 height 33
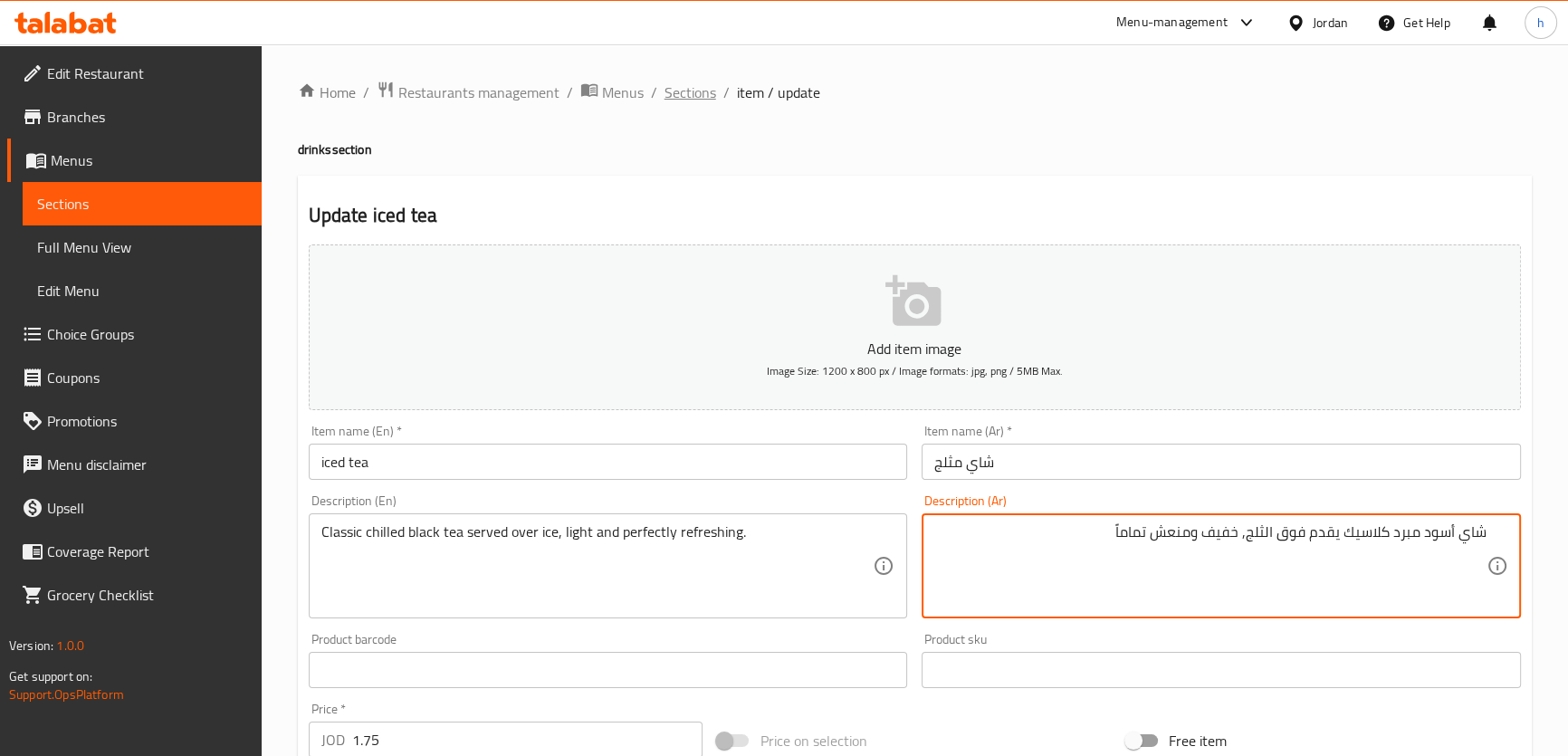
click at [664, 93] on span "Sections" at bounding box center [690, 92] width 52 height 22
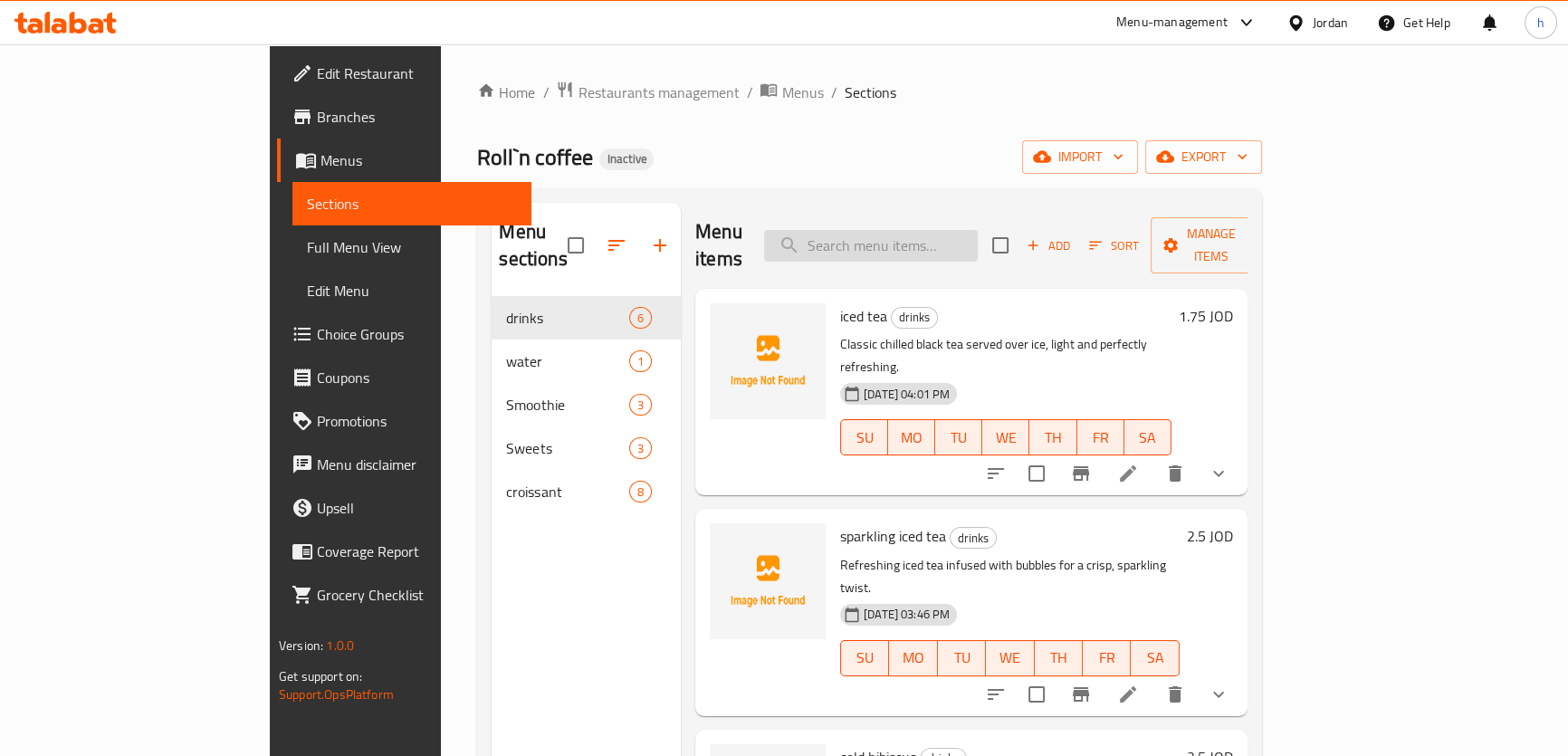
click at [911, 230] on input "search" at bounding box center [870, 245] width 213 height 32
paste input "cold hibiscus"
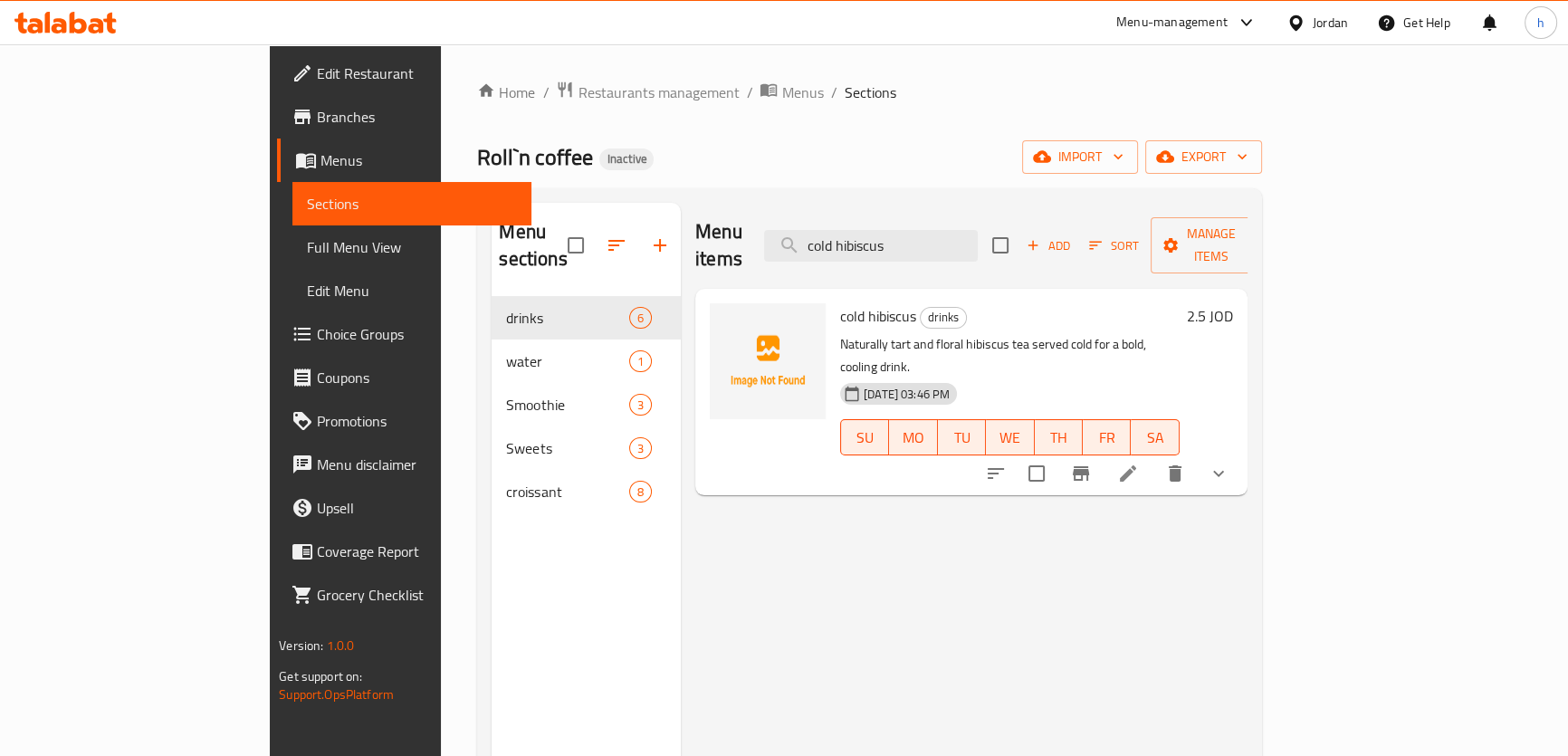
type input "cold hibiscus"
click at [1139, 463] on icon at bounding box center [1128, 474] width 22 height 22
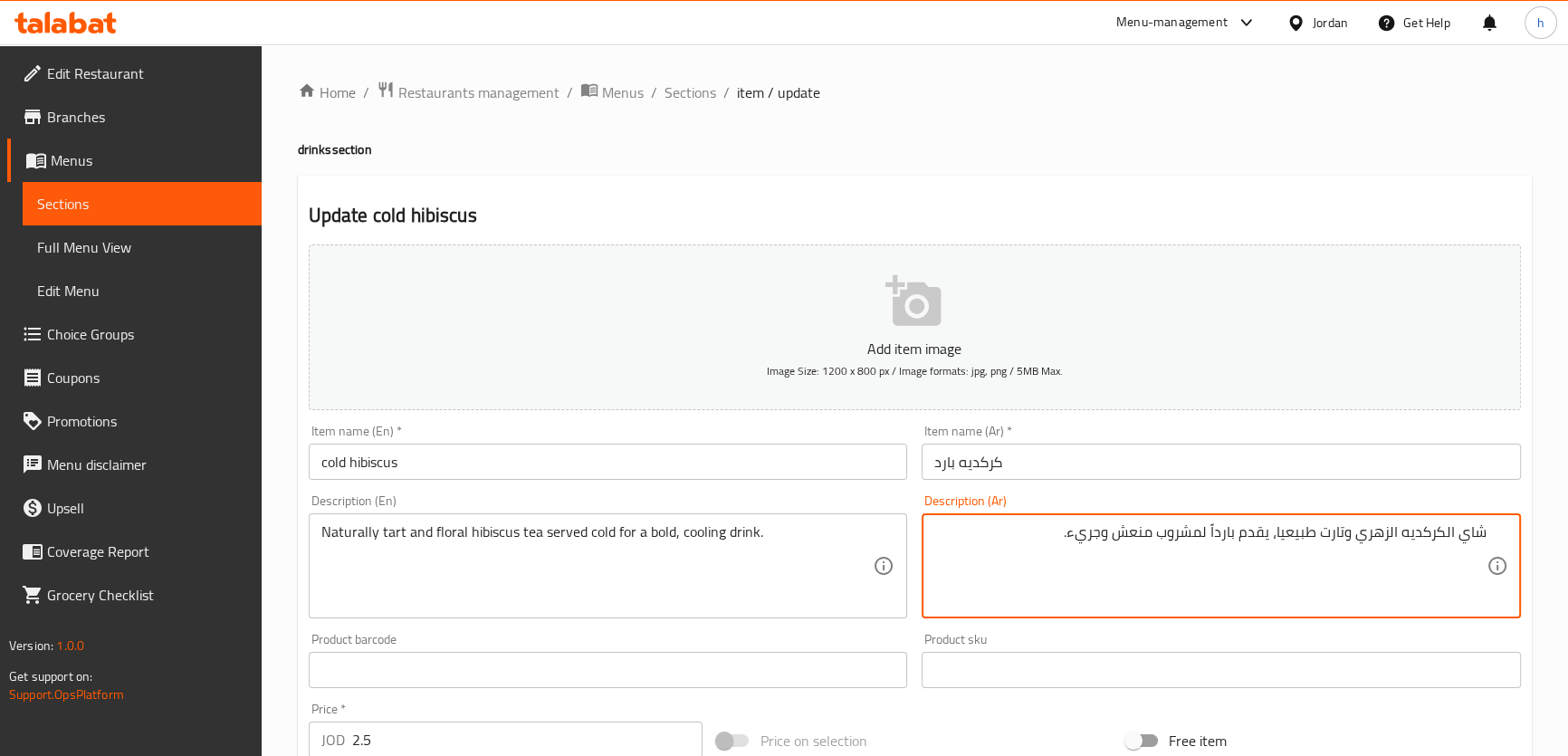
click at [1337, 531] on textarea "شاي الكركديه الزهري وتارت طبيعيا، يقدم بارداً لمشروب منعش وجريء." at bounding box center [1210, 566] width 552 height 86
drag, startPoint x: 1349, startPoint y: 534, endPoint x: 1323, endPoint y: 534, distance: 26.0
click at [1323, 534] on textarea "شاي الكركديه الزهري وتارت طبيعيا، يقدم بارداً لمشروب منعش وجريء." at bounding box center [1210, 566] width 552 height 86
click at [1137, 534] on textarea "شاي الكركديه الزهري ولاذع طبيعيا، يقدم بارداً لمشروب منعش وجريء." at bounding box center [1210, 566] width 552 height 86
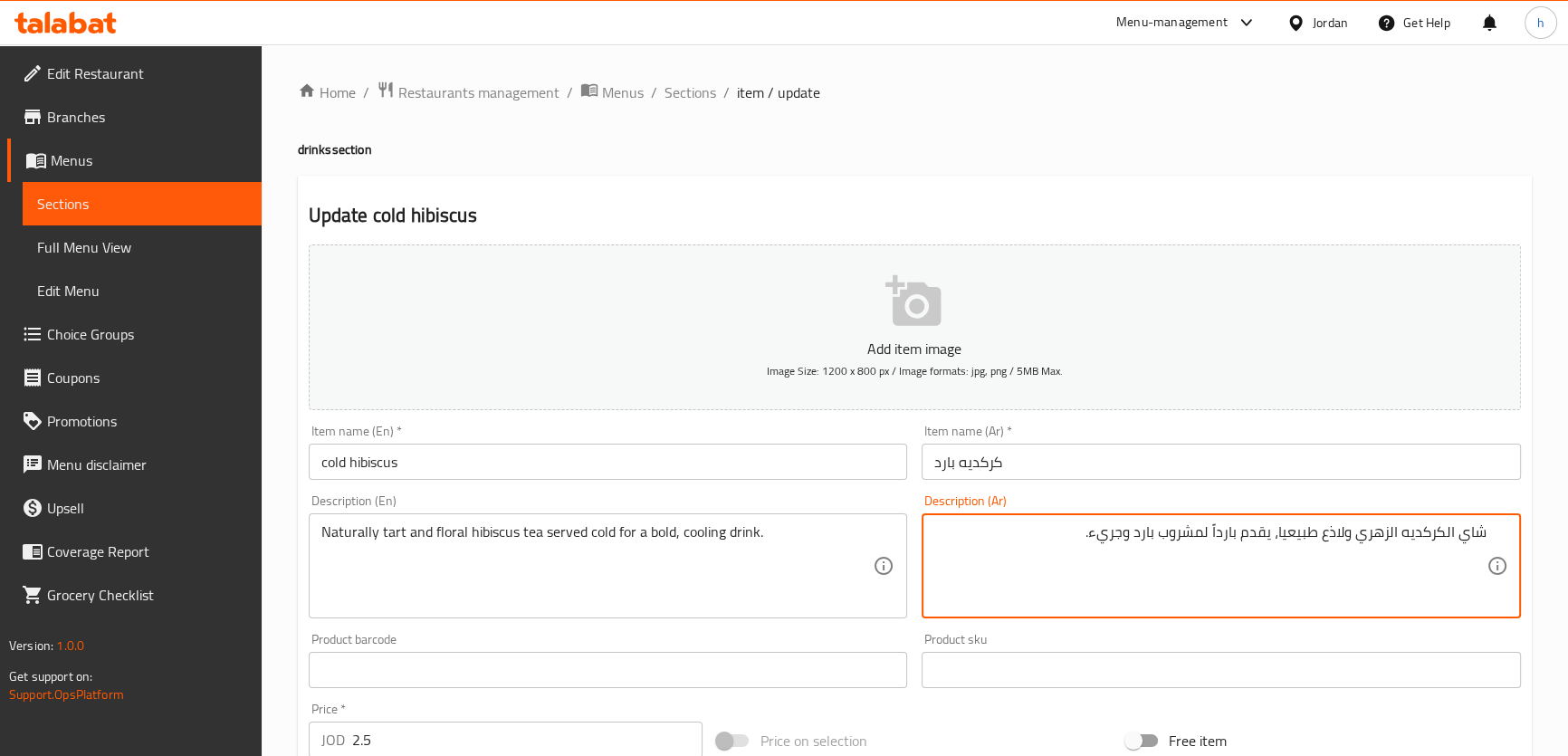
type textarea "شاي الكركديه الزهري ولاذع طبيعيا، يقدم بارداً لمشروب بارد وجريء."
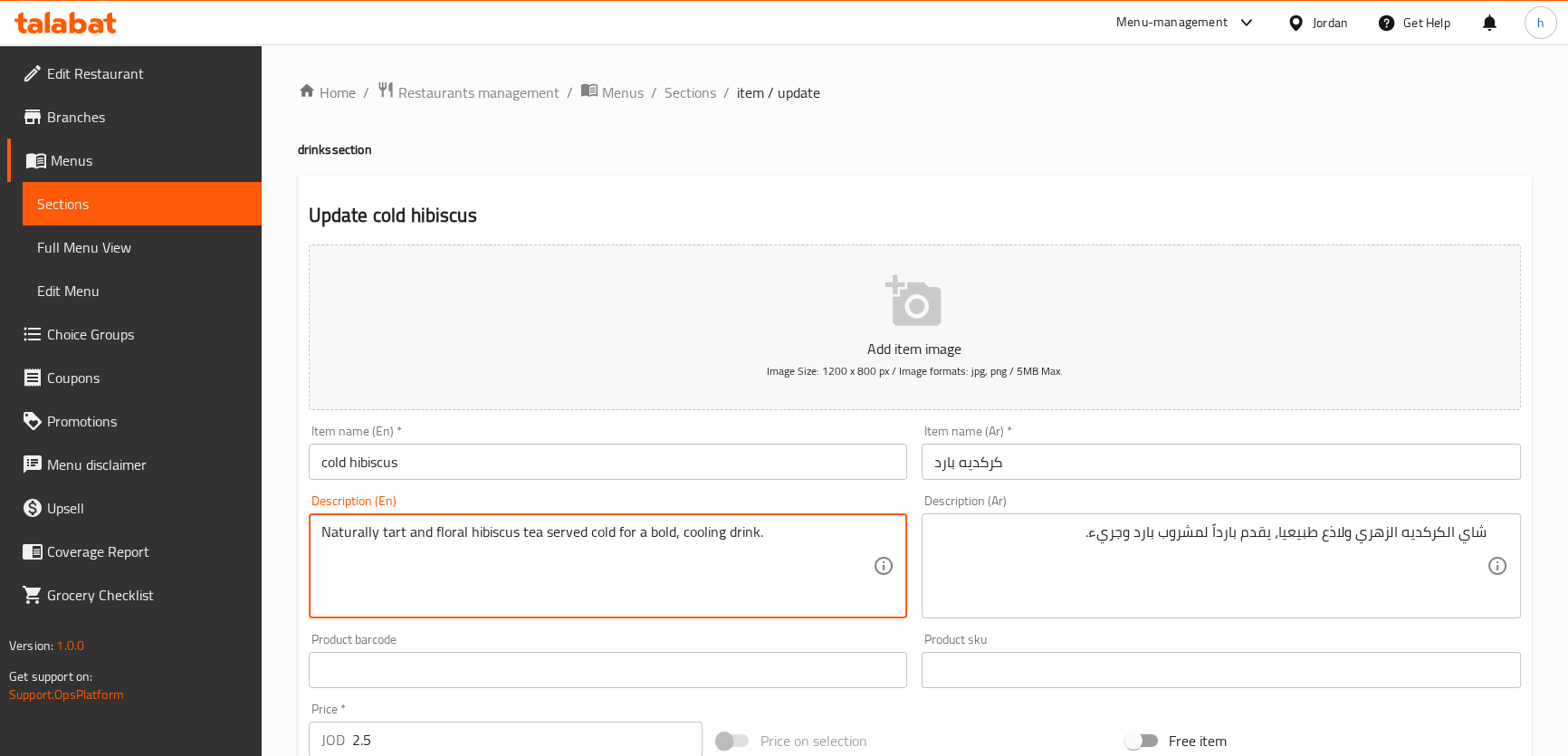
click at [701, 540] on textarea "Naturally tart and floral hibiscus tea served cold for a bold, cooling drink." at bounding box center [598, 566] width 552 height 86
click at [656, 535] on textarea "Naturally tart and floral hibiscus tea served cold for a bold, cooling drink." at bounding box center [598, 566] width 552 height 86
click at [716, 536] on textarea "Naturally tart and floral hibiscus tea served cold for a bold, cooling drink." at bounding box center [598, 566] width 552 height 86
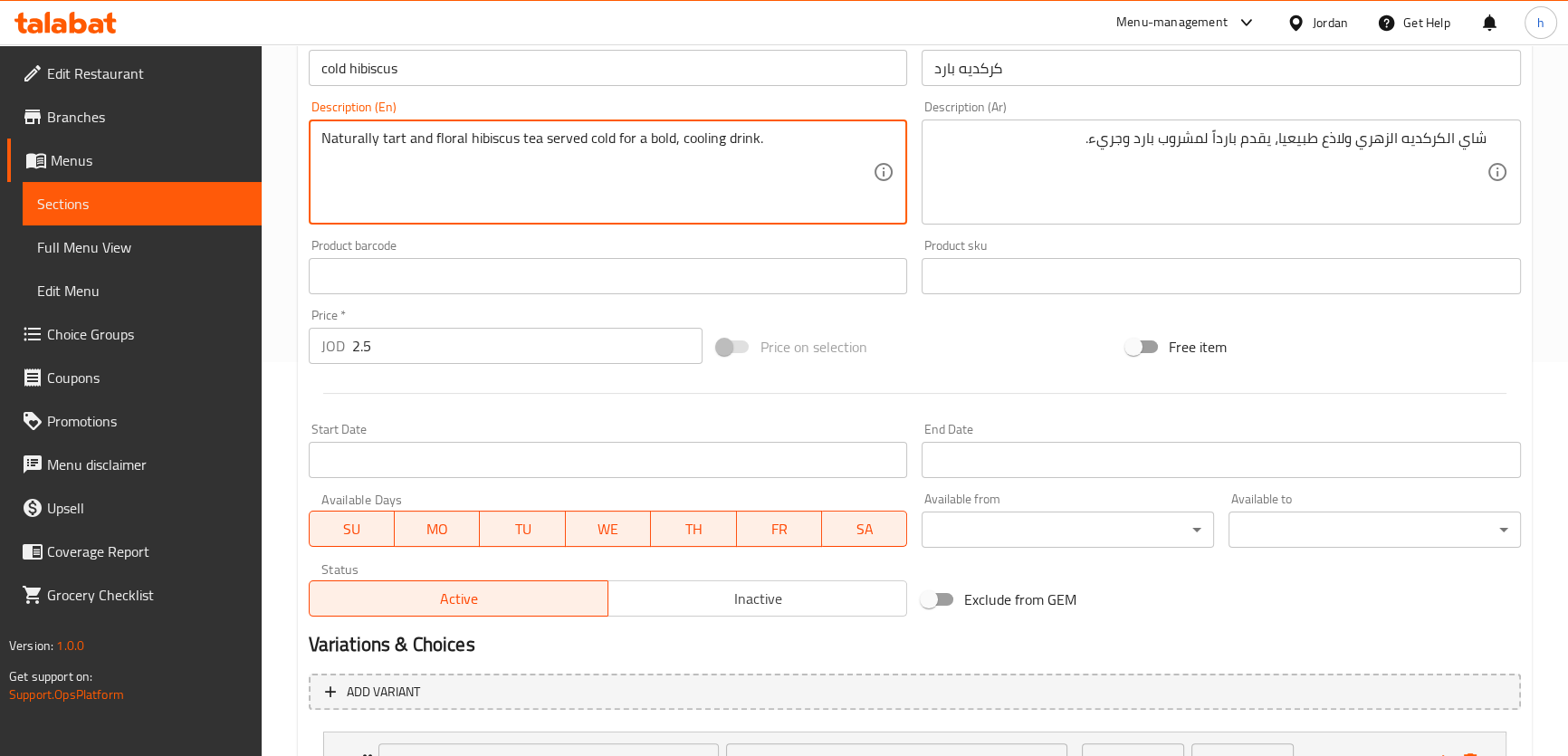
scroll to position [551, 0]
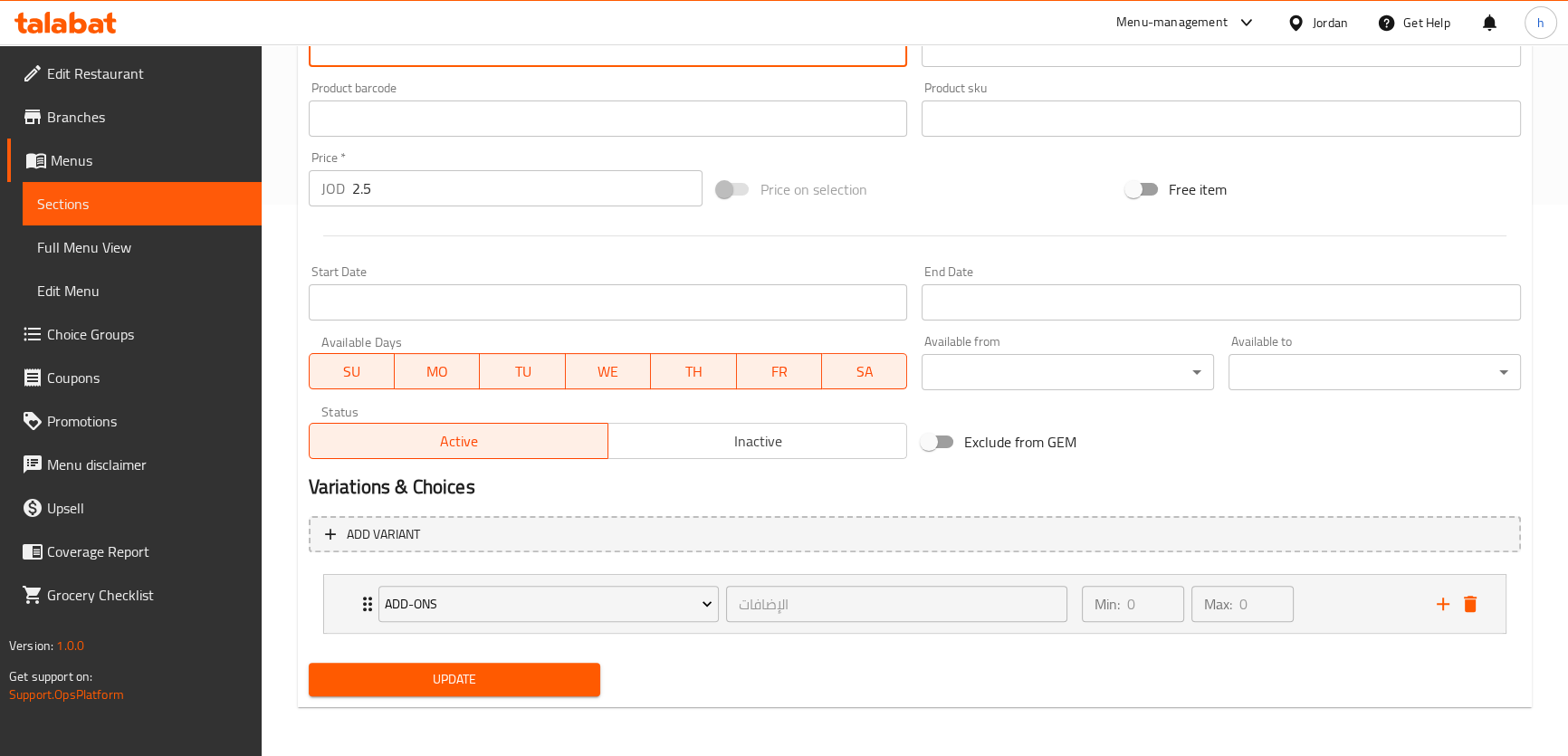
click at [585, 679] on span "Update" at bounding box center [455, 679] width 263 height 23
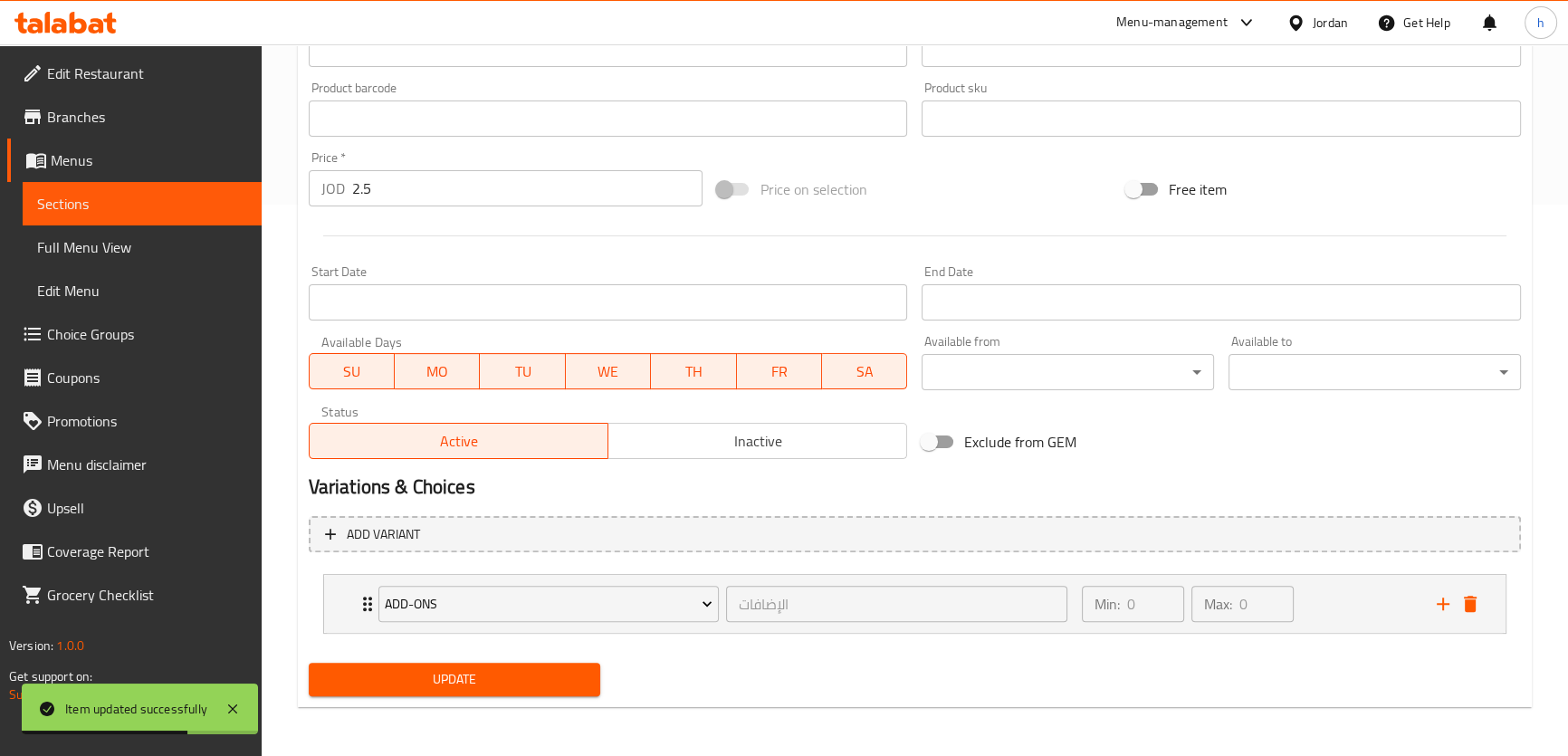
scroll to position [0, 0]
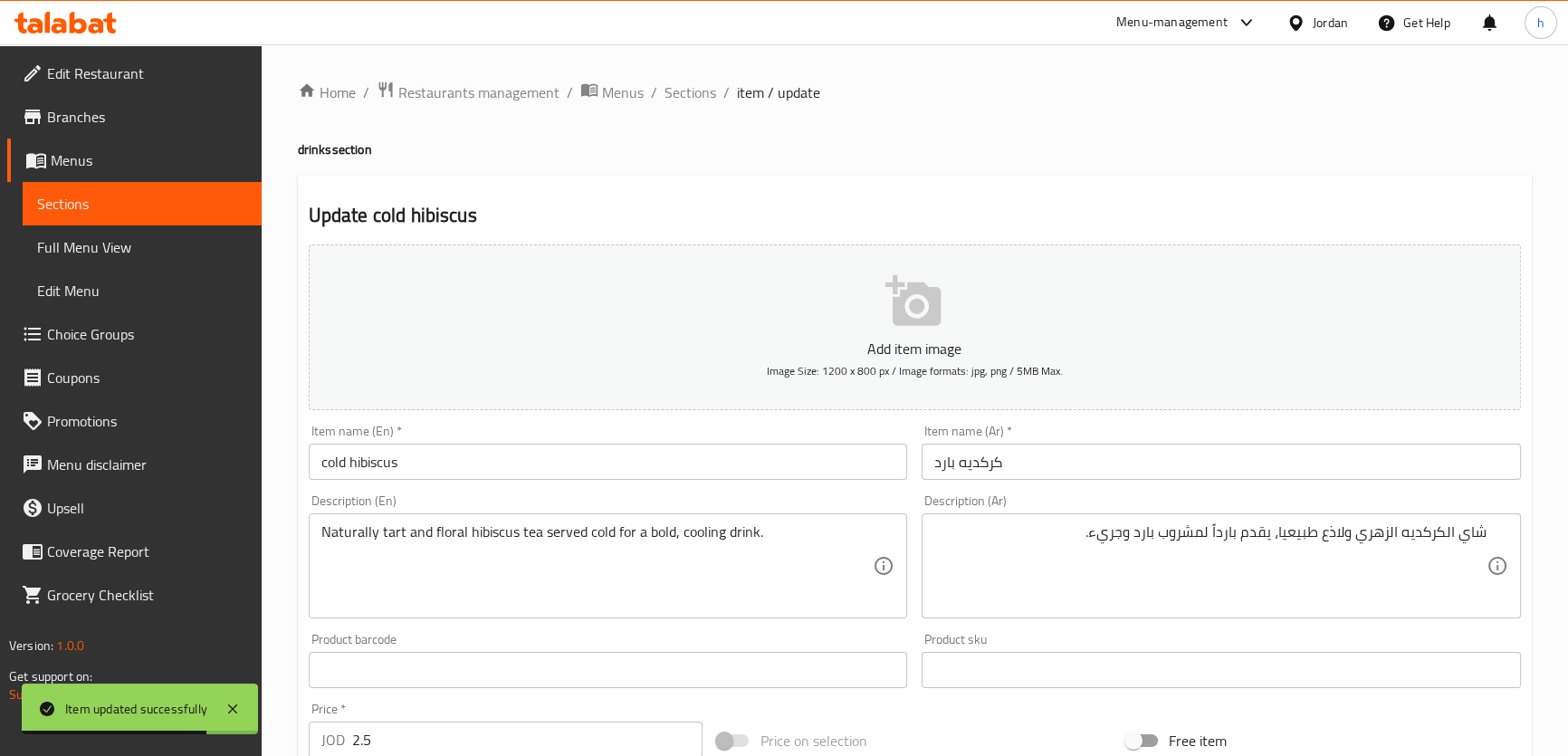
click at [692, 77] on div "Home / Restaurants management / Menus / Sections / item / update drinks section…" at bounding box center [915, 677] width 1307 height 1264
click at [700, 83] on span "Sections" at bounding box center [690, 92] width 52 height 22
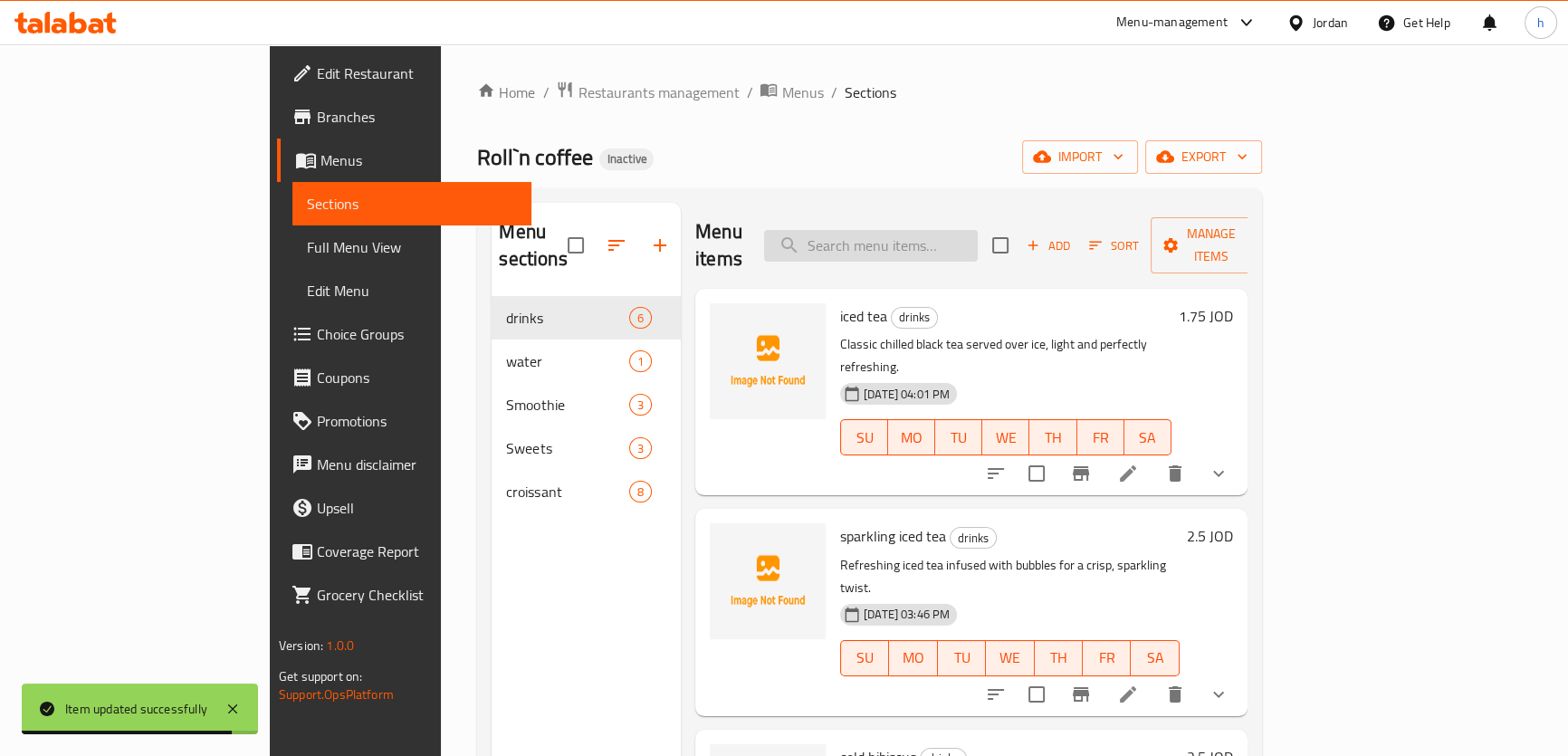
click at [879, 232] on input "search" at bounding box center [870, 245] width 213 height 32
paste input "Mango Passion Smoothie"
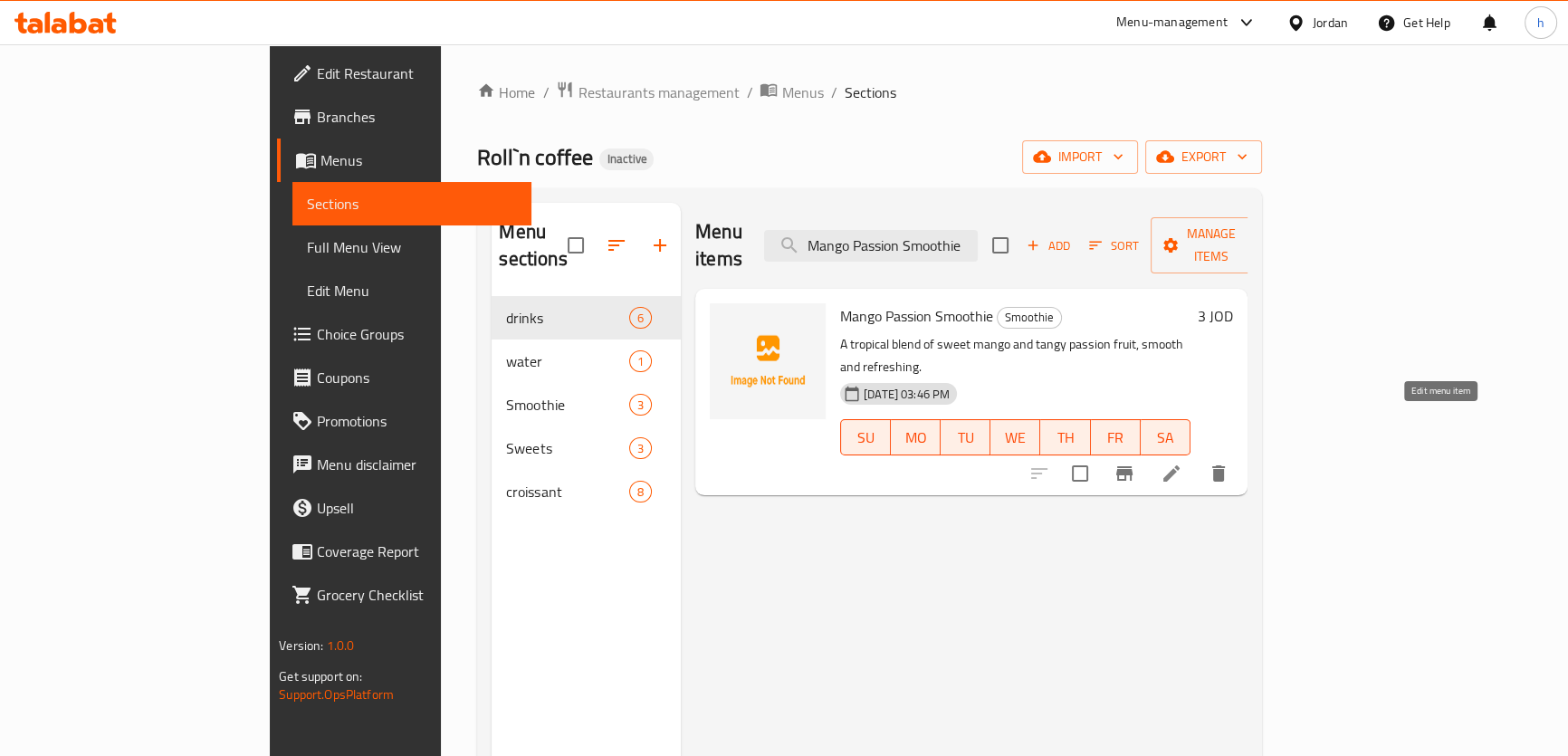
type input "Mango Passion Smoothie"
click at [1182, 463] on icon at bounding box center [1172, 474] width 22 height 22
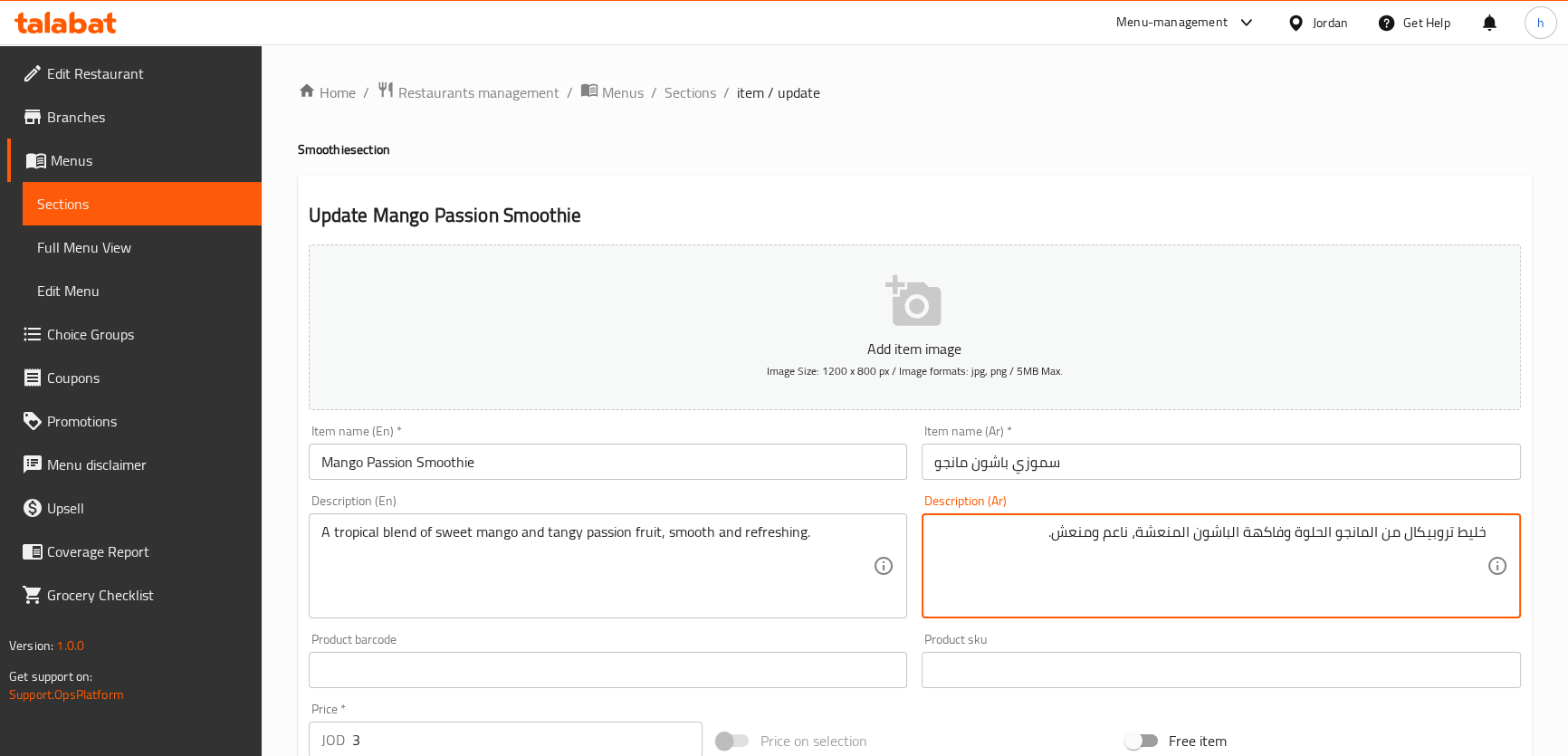
click at [1267, 528] on textarea "خليط تروبيكال من المانجو الحلوة وفاكهة الباشون المنعشة، ناعم ومنعش." at bounding box center [1210, 566] width 552 height 86
drag, startPoint x: 1355, startPoint y: 532, endPoint x: 1334, endPoint y: 530, distance: 21.1
click at [1351, 532] on textarea "خليط تروبيكال من المانجو الحلوة الباشون فروت المنعشة، ناعم ومنعش." at bounding box center [1210, 566] width 552 height 86
click at [1331, 530] on textarea "خليط تروبيكال من المانجو الحلوة الباشون فروت المنعشة، ناعم ومنعش." at bounding box center [1210, 566] width 552 height 86
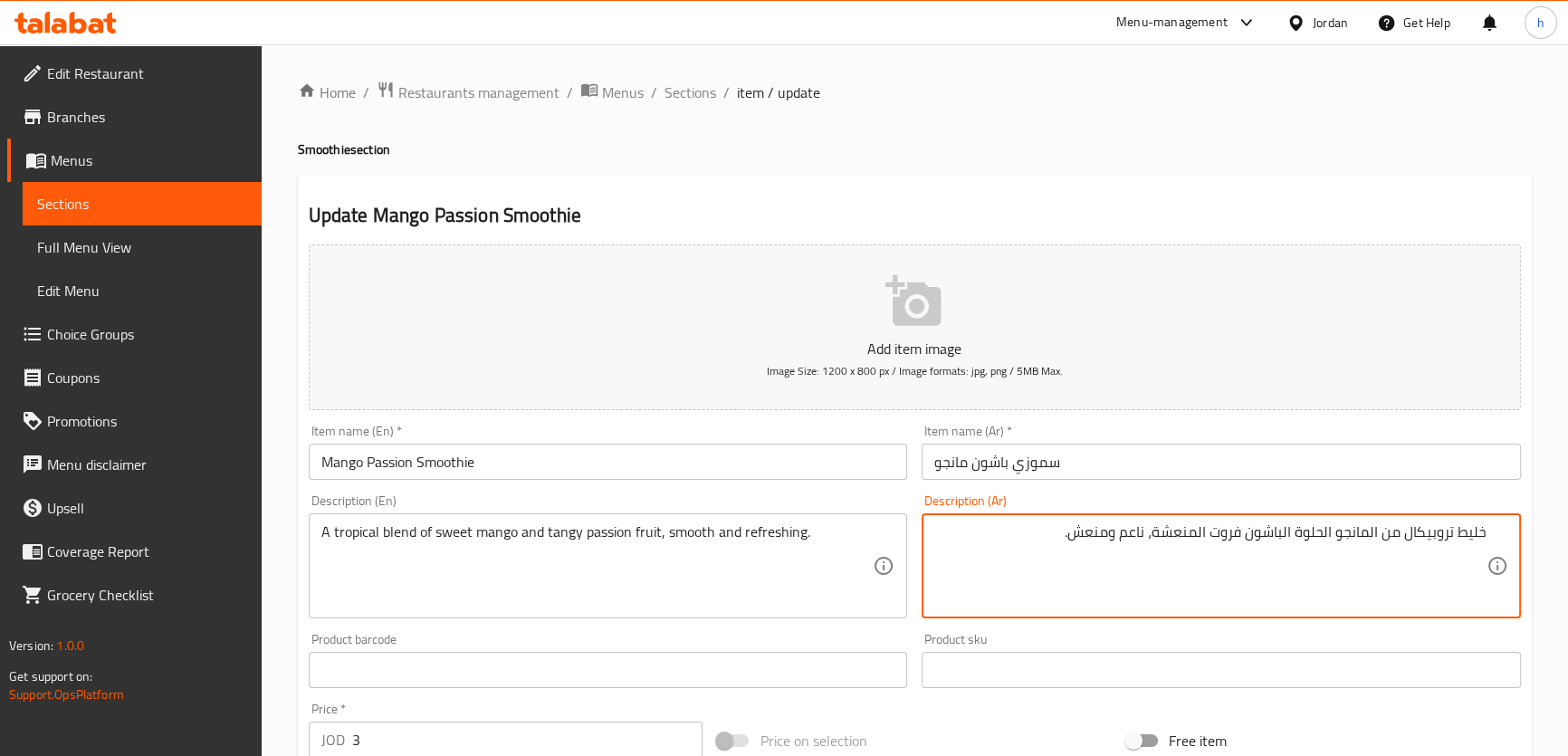
drag, startPoint x: 1311, startPoint y: 530, endPoint x: 1293, endPoint y: 528, distance: 18.1
click at [1302, 530] on textarea "خليط تروبيكال من المانجو الحلوة الباشون فروت المنعشة، ناعم ومنعش." at bounding box center [1210, 566] width 552 height 86
drag, startPoint x: 1293, startPoint y: 528, endPoint x: 1272, endPoint y: 526, distance: 21.1
click at [1283, 527] on textarea "خليط تروبيكال من المانجو الحلوة الباشون فروت المنعشة، ناعم ومنعش." at bounding box center [1210, 566] width 552 height 86
click at [1271, 526] on textarea "خليط تروبيكال من المانجو الحلوة الباشون فروت المنعشة، ناعم ومنعش." at bounding box center [1210, 566] width 552 height 86
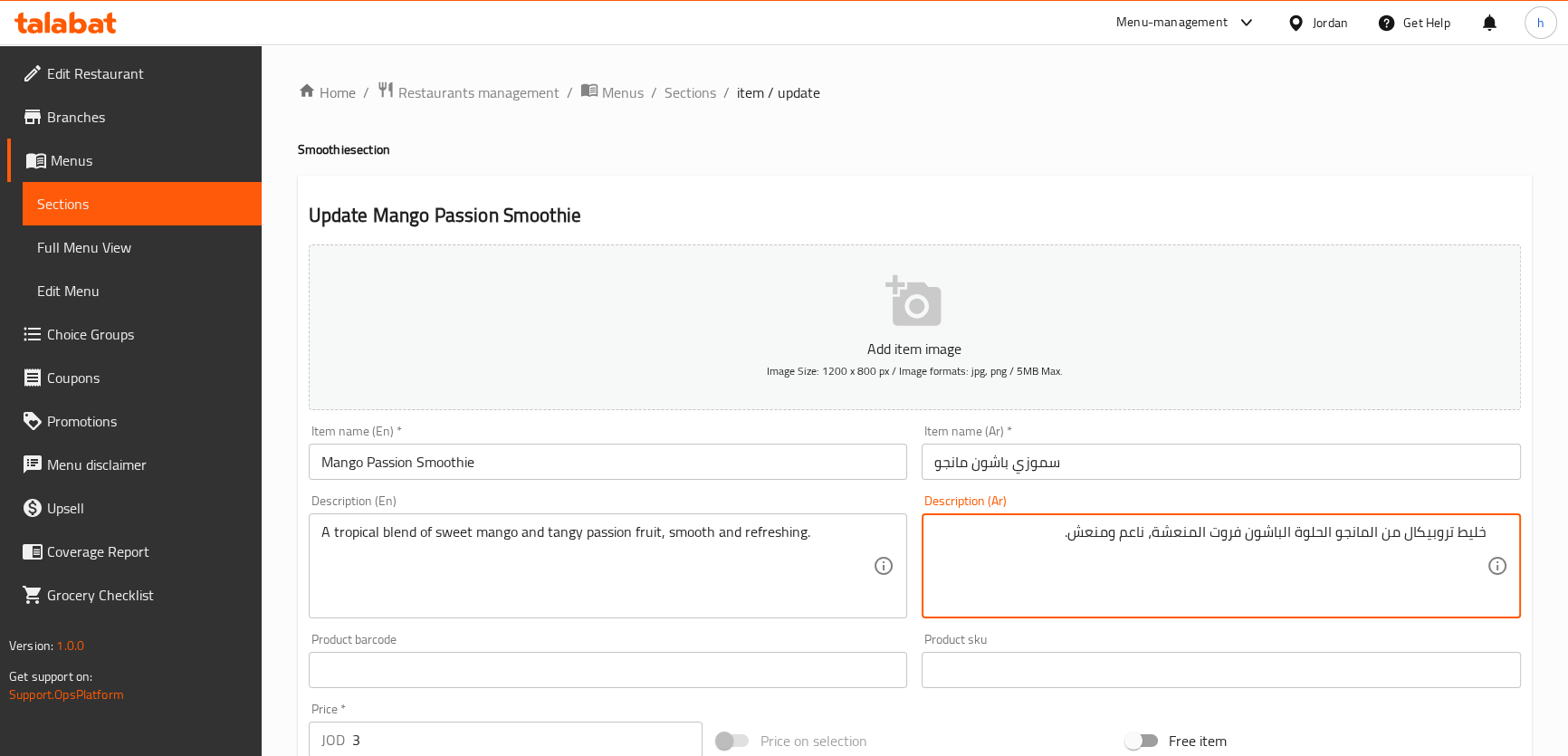
click at [1288, 540] on textarea "خليط تروبيكال من المانجو الحلوة الباشون فروت المنعشة، ناعم ومنعش." at bounding box center [1210, 566] width 552 height 86
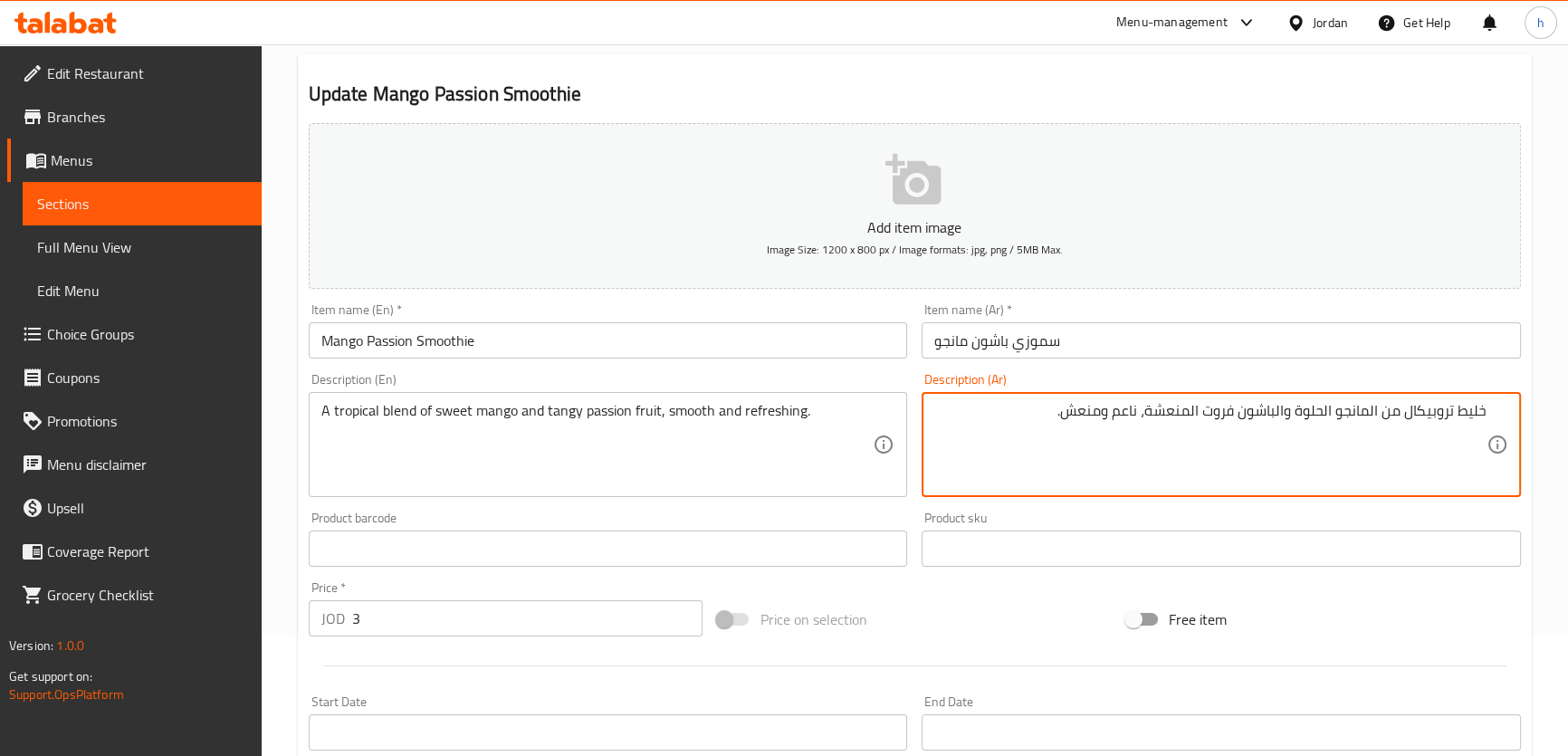
scroll to position [521, 0]
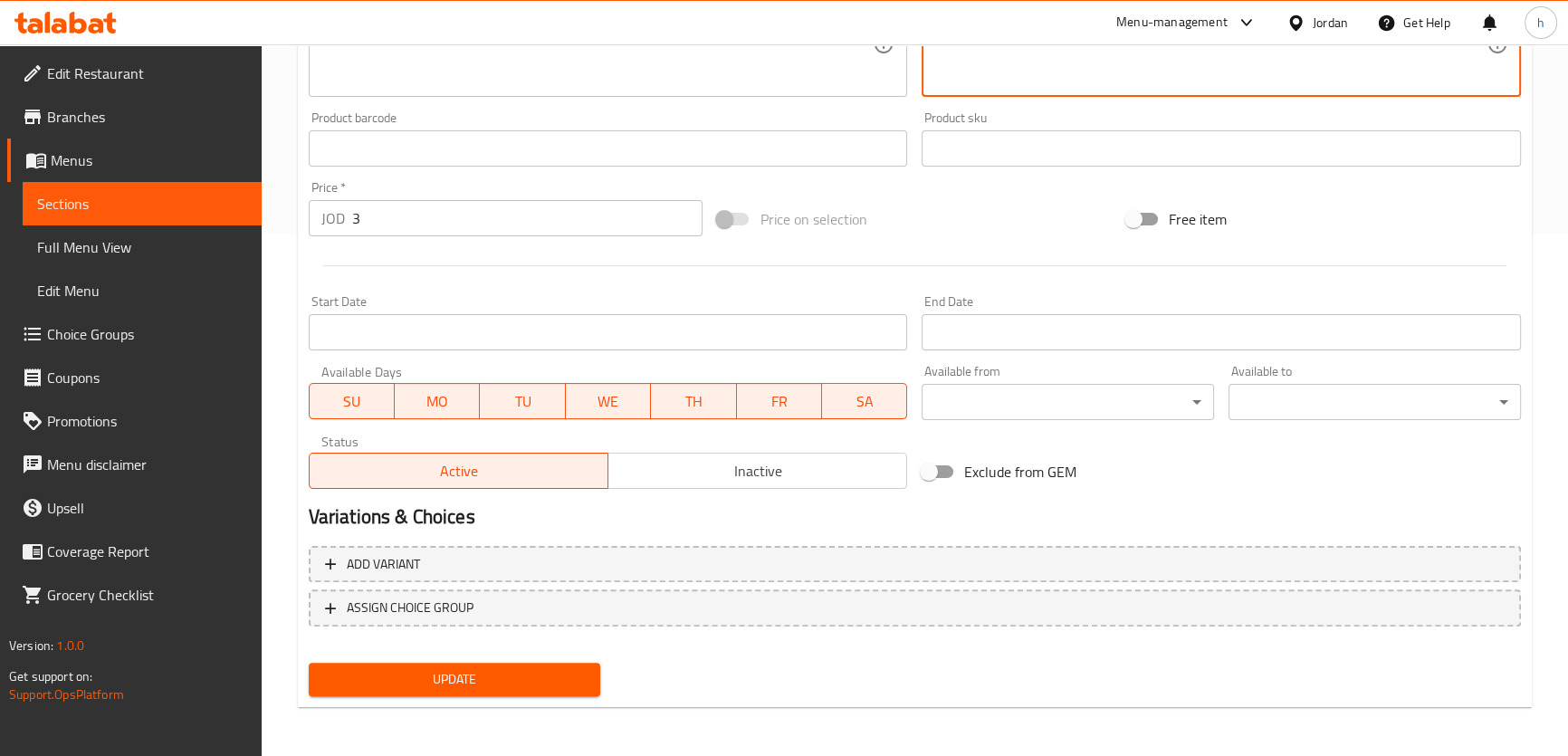
type textarea "خليط تروبيكال من المانجو الحلوة والباشون فروت المنعشة، ناعم ومنعش."
click at [545, 690] on button "Update" at bounding box center [455, 679] width 292 height 34
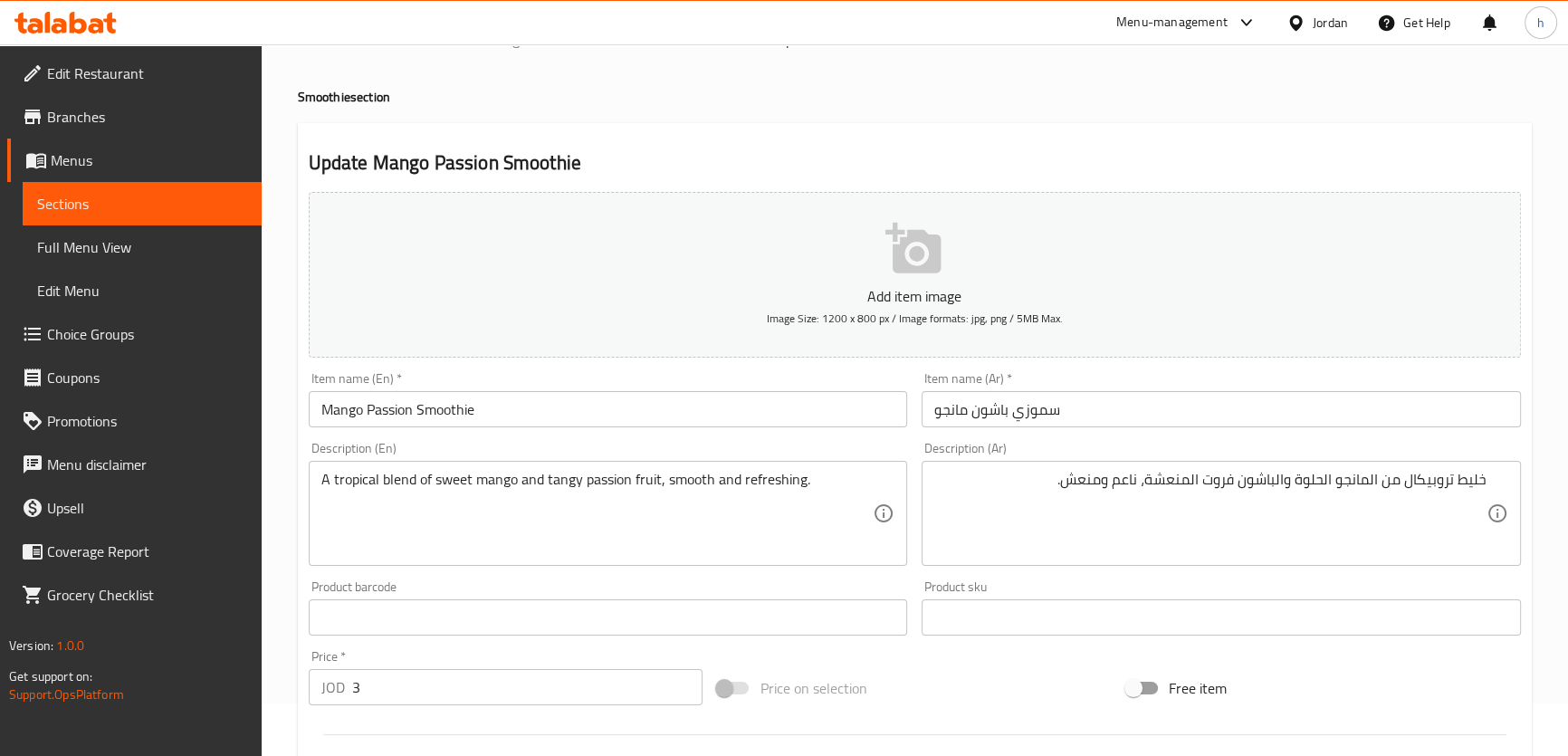
scroll to position [0, 0]
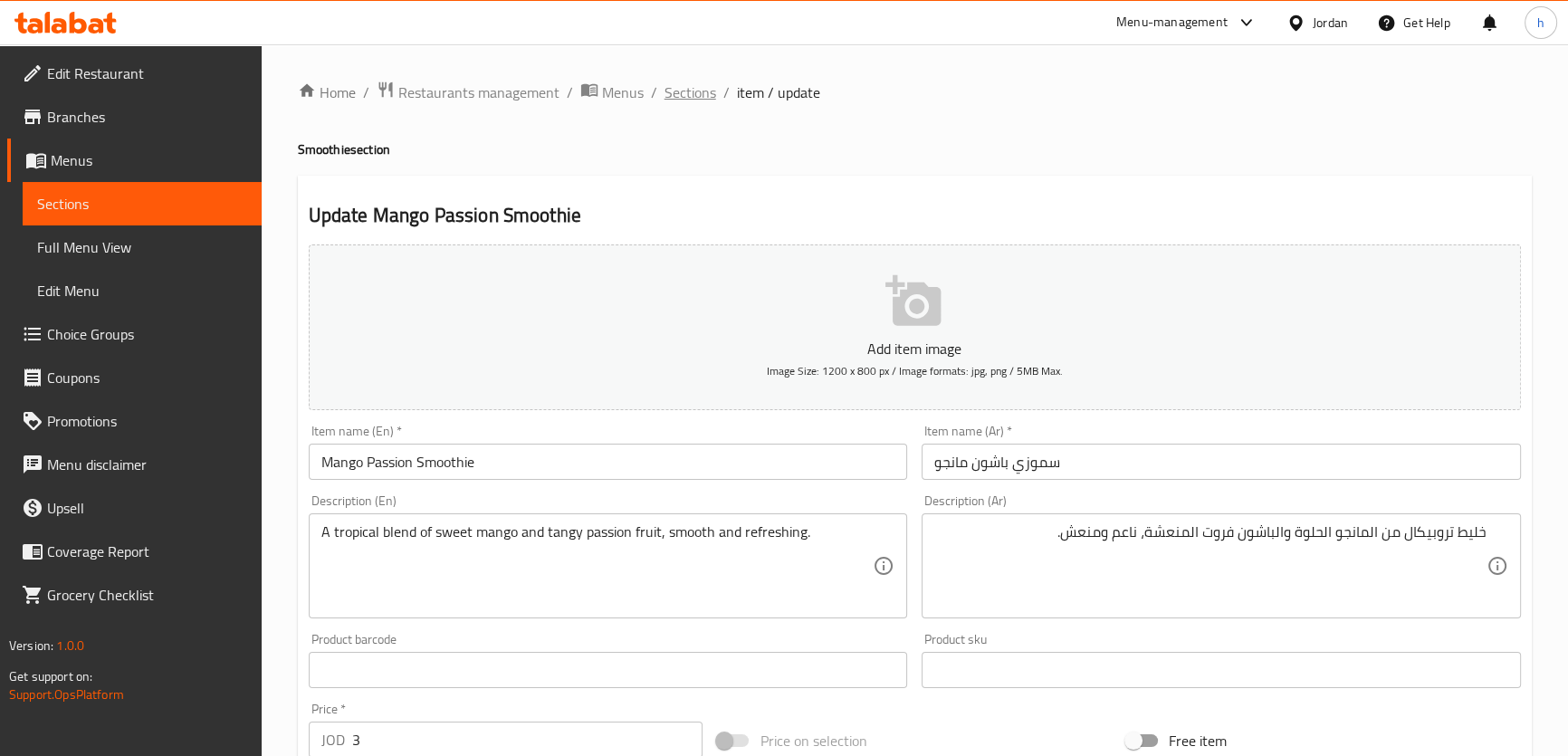
click at [684, 91] on span "Sections" at bounding box center [690, 92] width 52 height 22
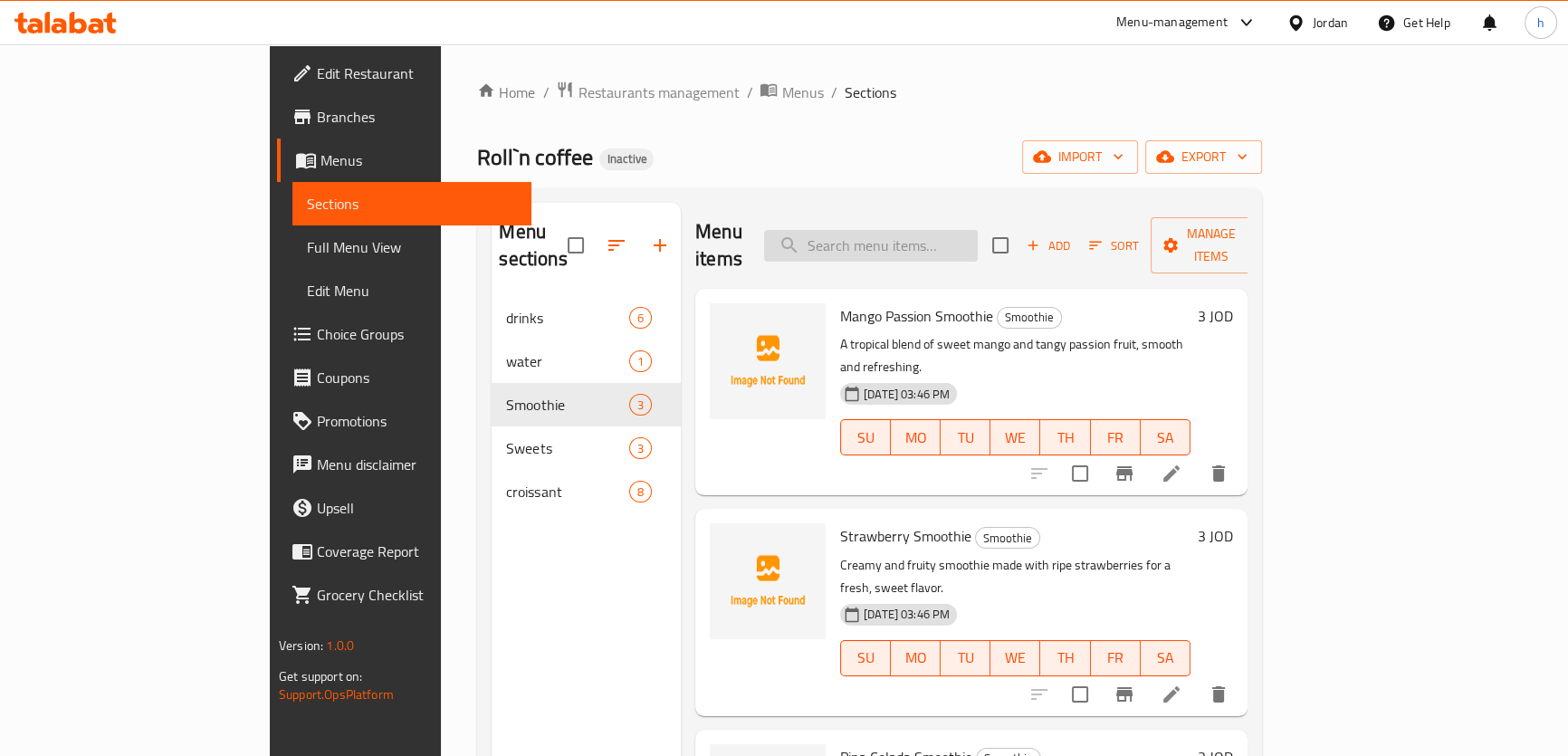
click at [895, 230] on input "search" at bounding box center [870, 245] width 213 height 32
paste input "Basque cheese cake"
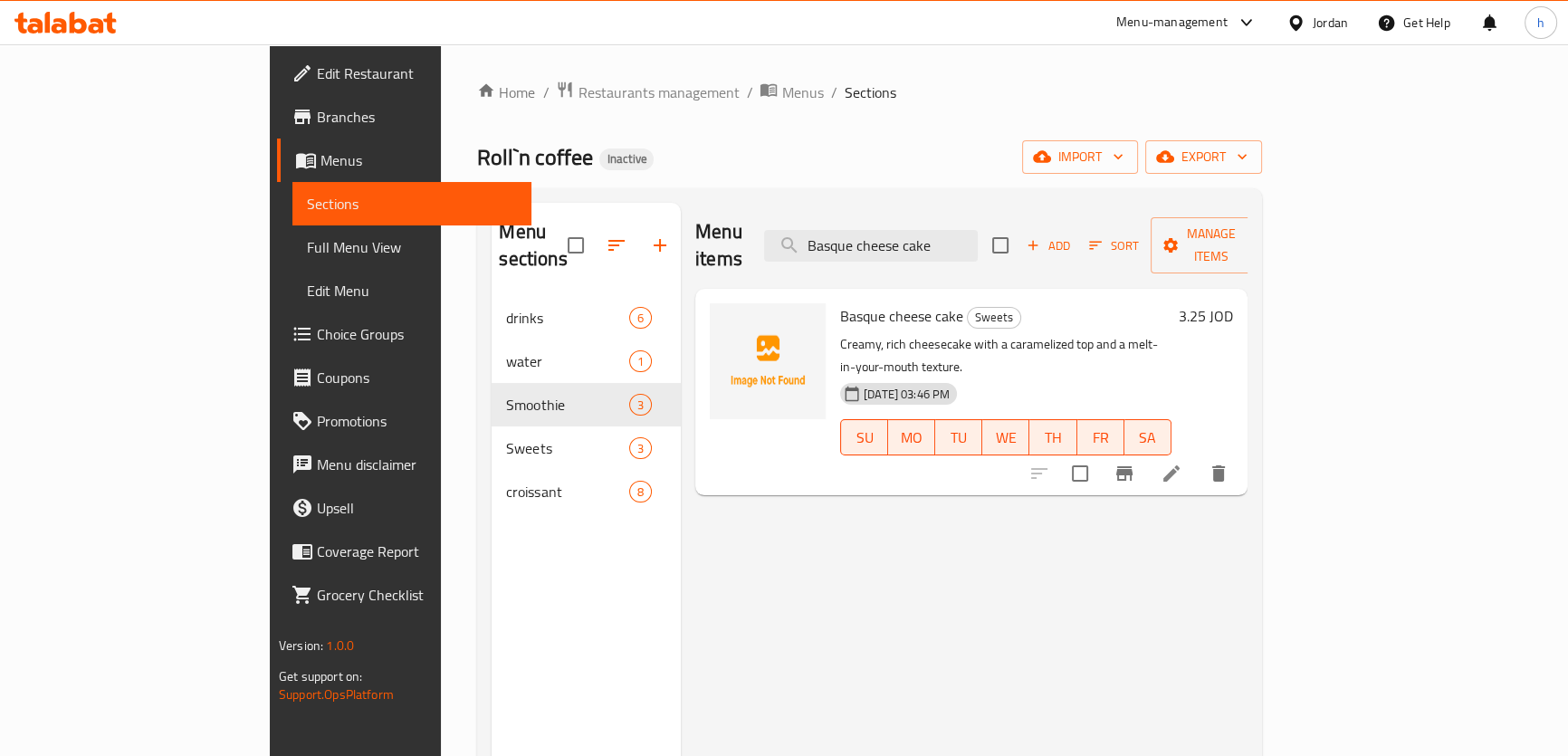
type input "Basque cheese cake"
click at [1196, 457] on li at bounding box center [1172, 474] width 51 height 33
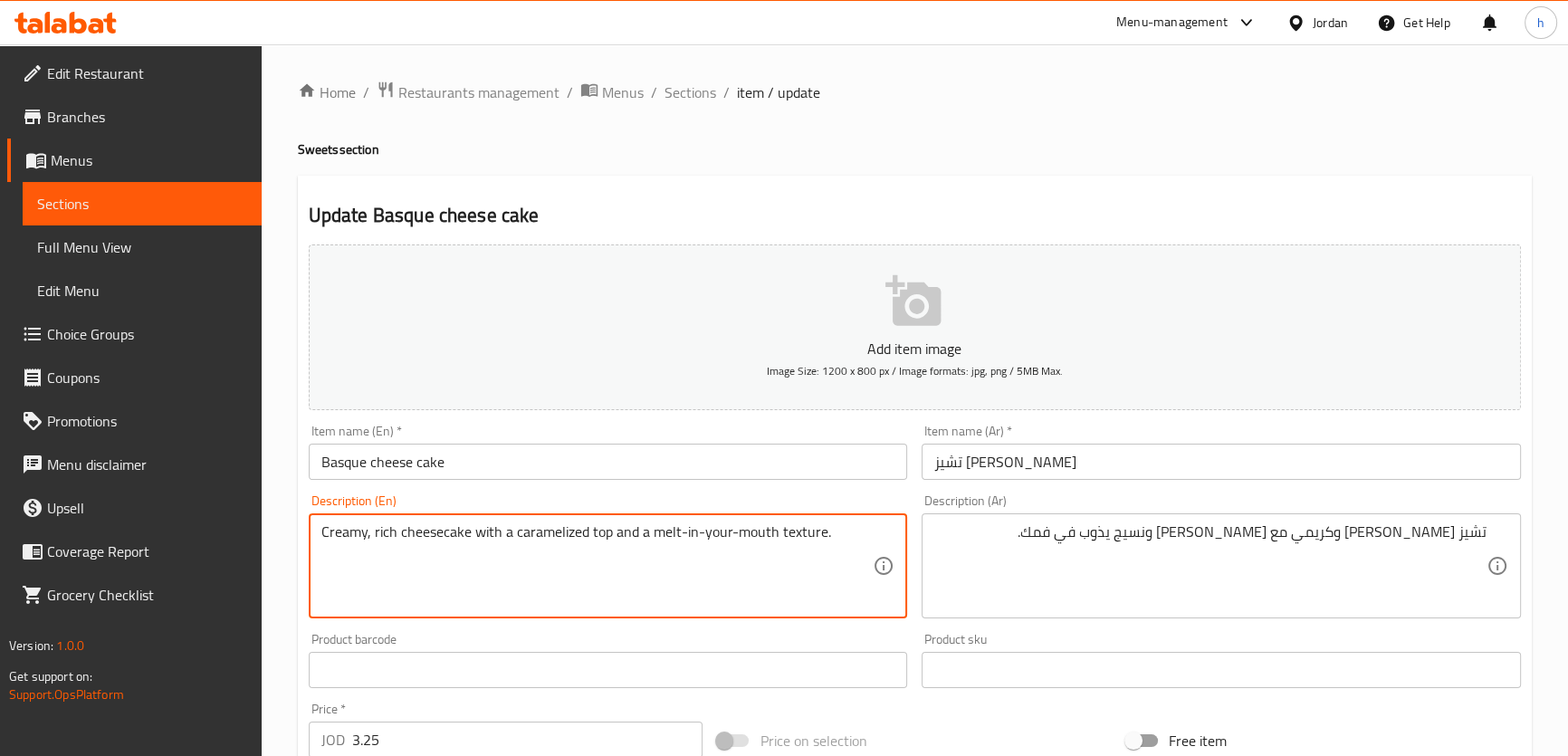
click at [421, 540] on textarea "Creamy, rich cheesecake with a caramelized top and a melt-in-your-mouth texture." at bounding box center [598, 566] width 552 height 86
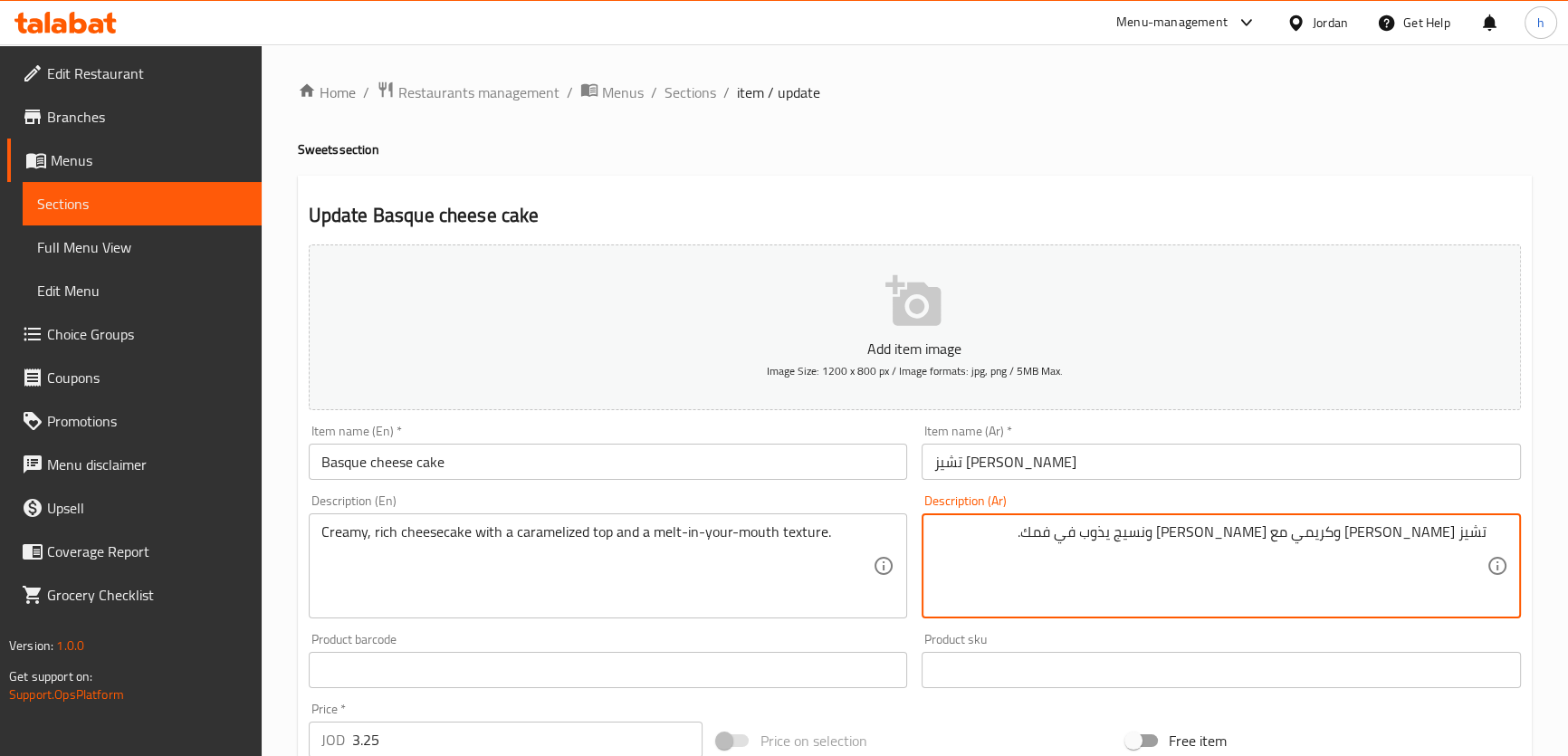
click at [1309, 536] on textarea "تشيز [PERSON_NAME] وكريمي مع [PERSON_NAME] ونسيج يذوب في فمك." at bounding box center [1210, 566] width 552 height 86
click at [1315, 534] on textarea "تشيز كيك غني وكريمي مع وش مكرمل ونسيج يذوب في فمك." at bounding box center [1210, 566] width 552 height 86
click at [1220, 528] on textarea "تشيز كيك غني وكريمي مع سطح مكرمل ونسيج يذوب في فمك." at bounding box center [1210, 566] width 552 height 86
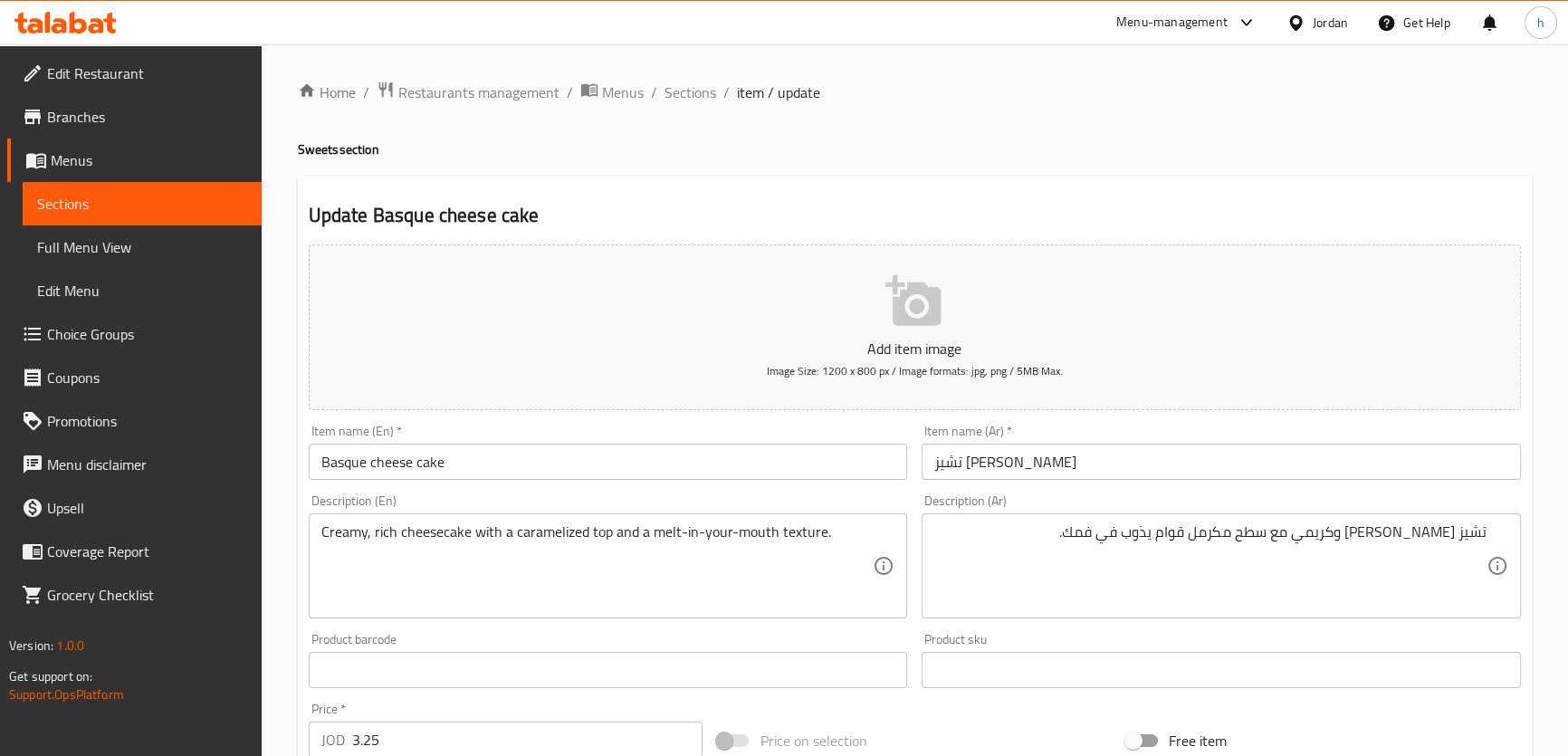
click at [1236, 537] on textarea "تشيز كيك غني وكريمي مع سطح مكرمل قوام يذوب في فمك." at bounding box center [1210, 566] width 552 height 86
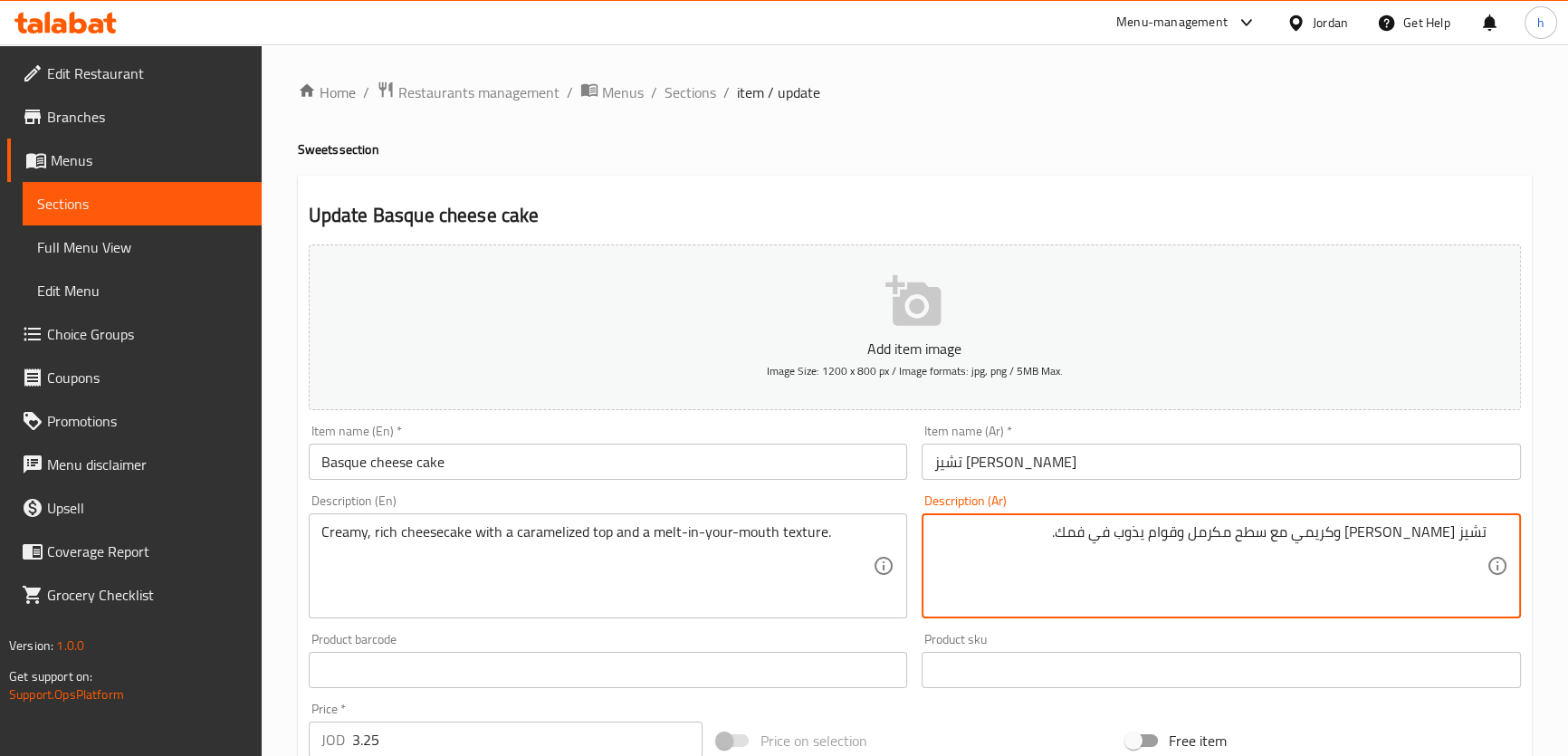
drag, startPoint x: 661, startPoint y: 23, endPoint x: 1196, endPoint y: 554, distance: 753.8
click at [1195, 554] on textarea "تشيز كيك غني وكريمي مع سطح مكرمل وقوام يذوب في فمك." at bounding box center [1210, 566] width 552 height 86
click at [1266, 533] on textarea "تشيز كيك غني وكريمي مع سطح مكرمل وقوام يذوب في فمك." at bounding box center [1210, 566] width 552 height 86
click at [1223, 528] on textarea "تشيز كيك غني وكريمي مع سطح مكرمل وقوام يذوب في فمك." at bounding box center [1210, 566] width 552 height 86
click at [1189, 541] on textarea "تشيز كيك غني وكريمي مع سطح مكرمل وقوام يذوب في فمك." at bounding box center [1210, 566] width 552 height 86
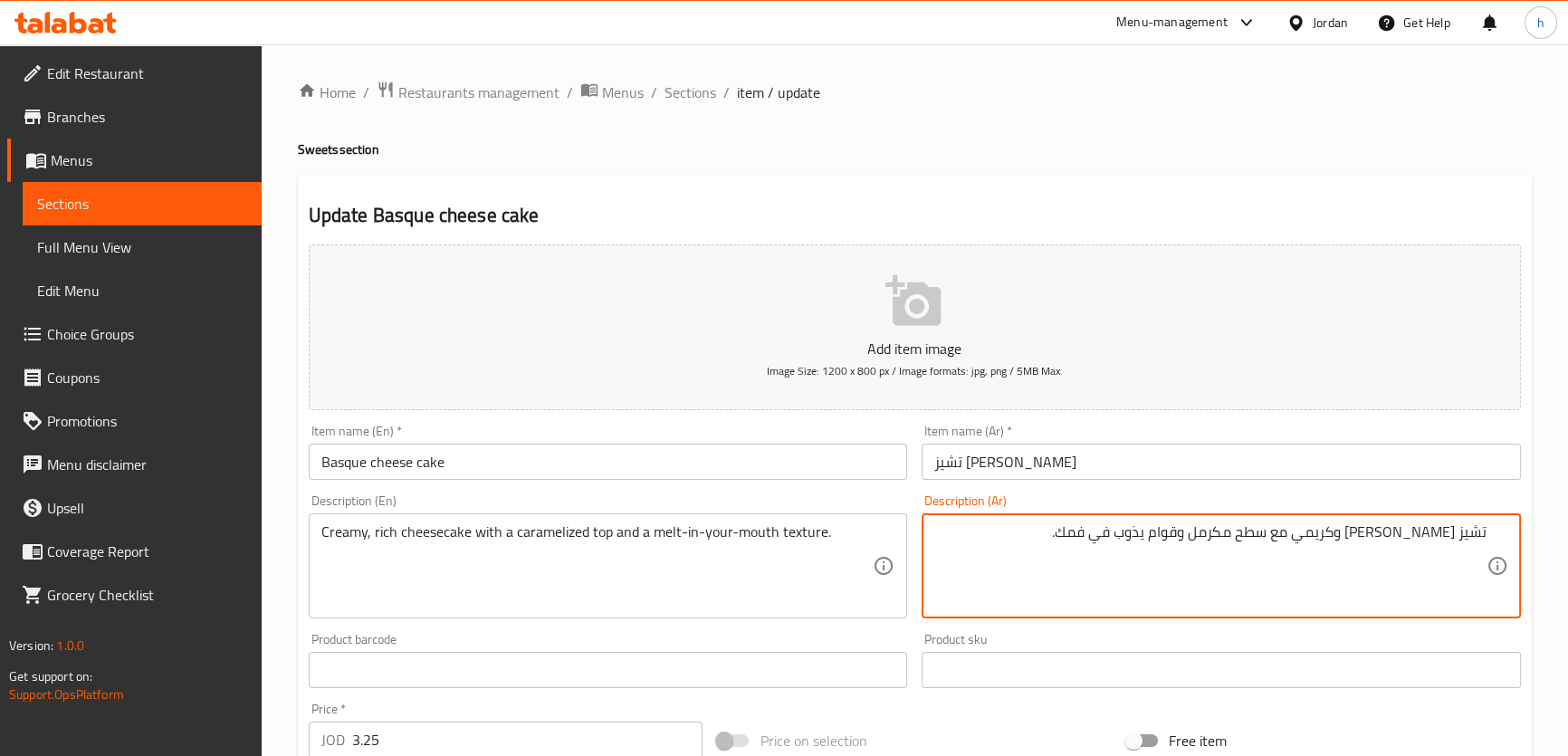
scroll to position [521, 0]
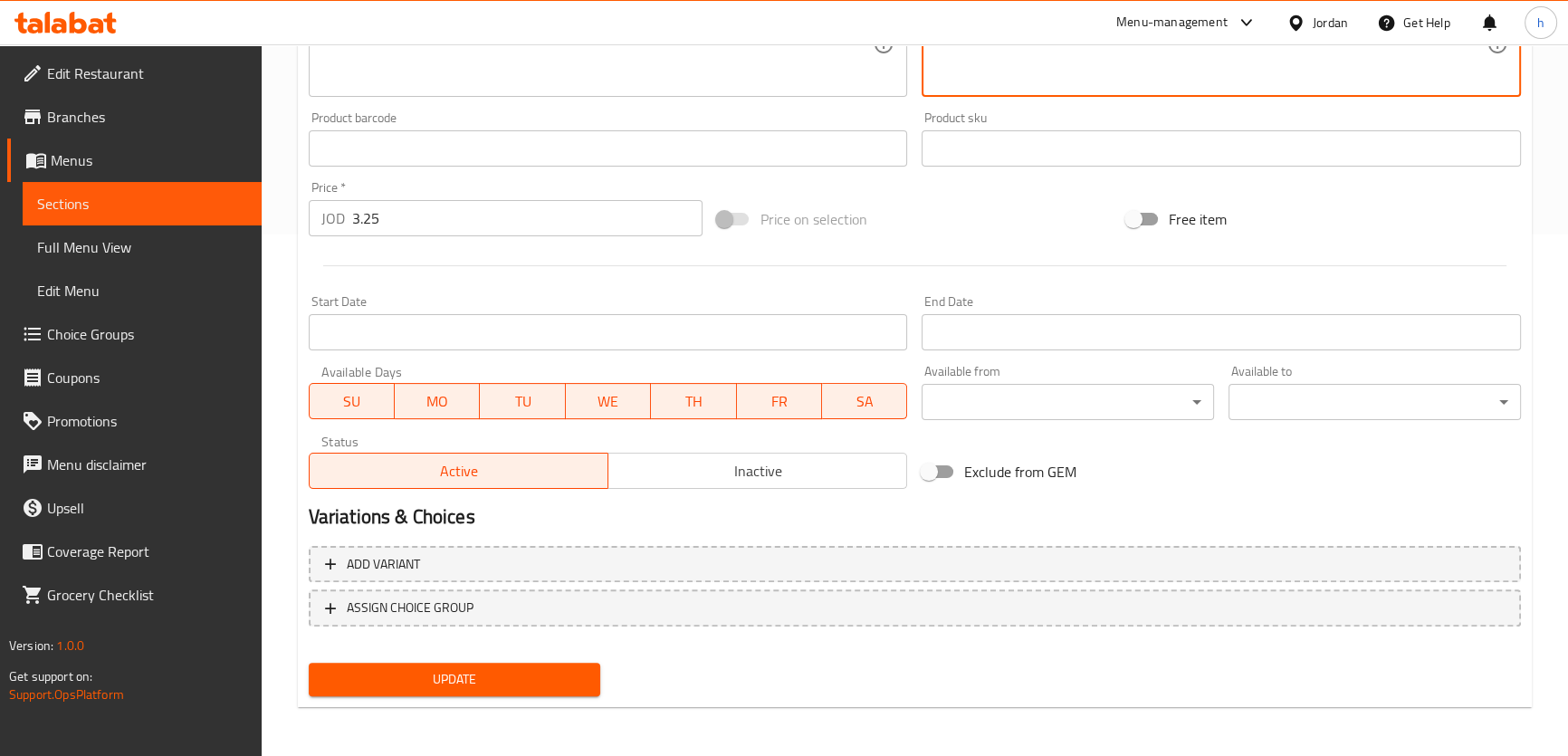
type textarea "تشيز كيك غني وكريمي مع سطح مكرمل وقوام يذوب في فمك."
click at [480, 668] on span "Update" at bounding box center [455, 679] width 263 height 23
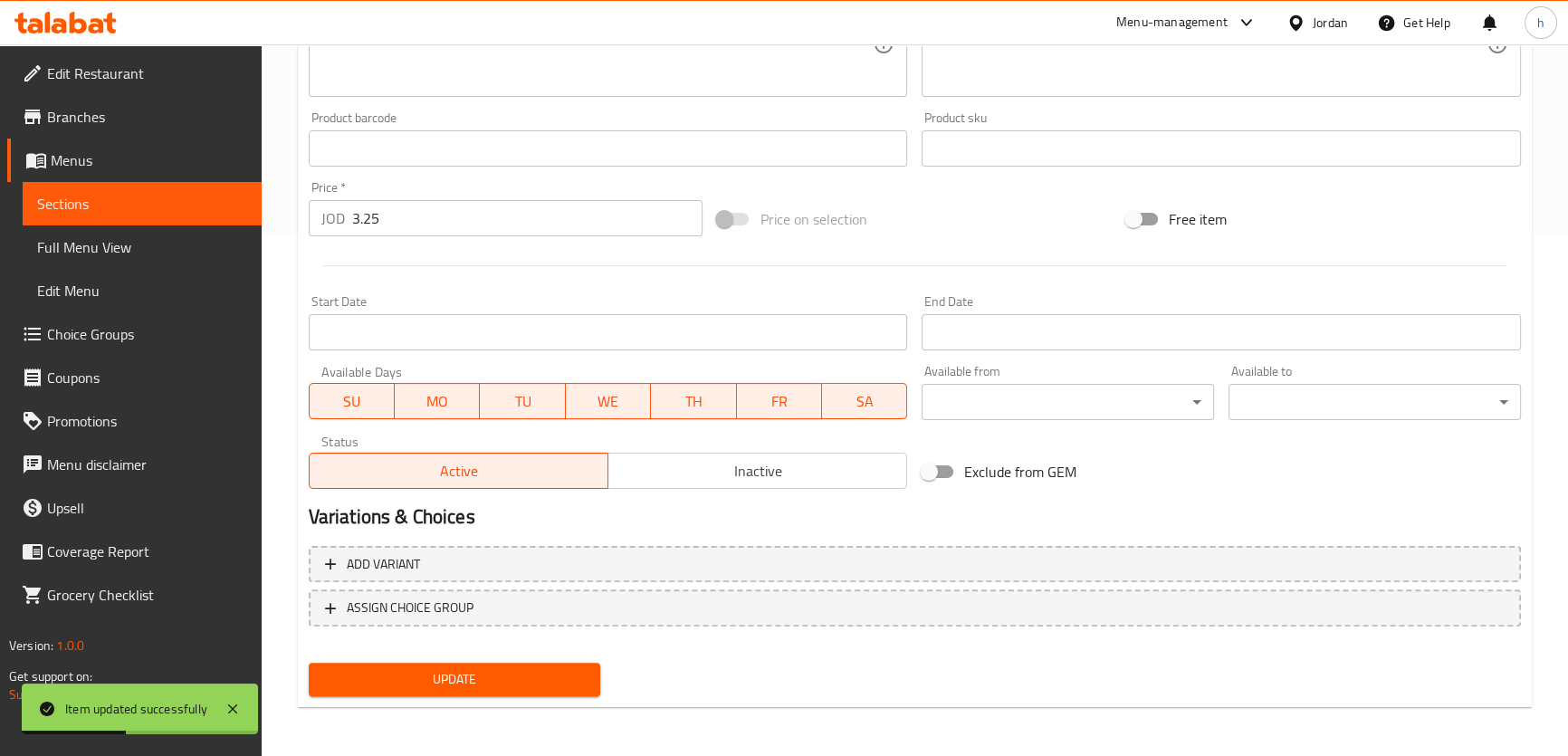
scroll to position [0, 0]
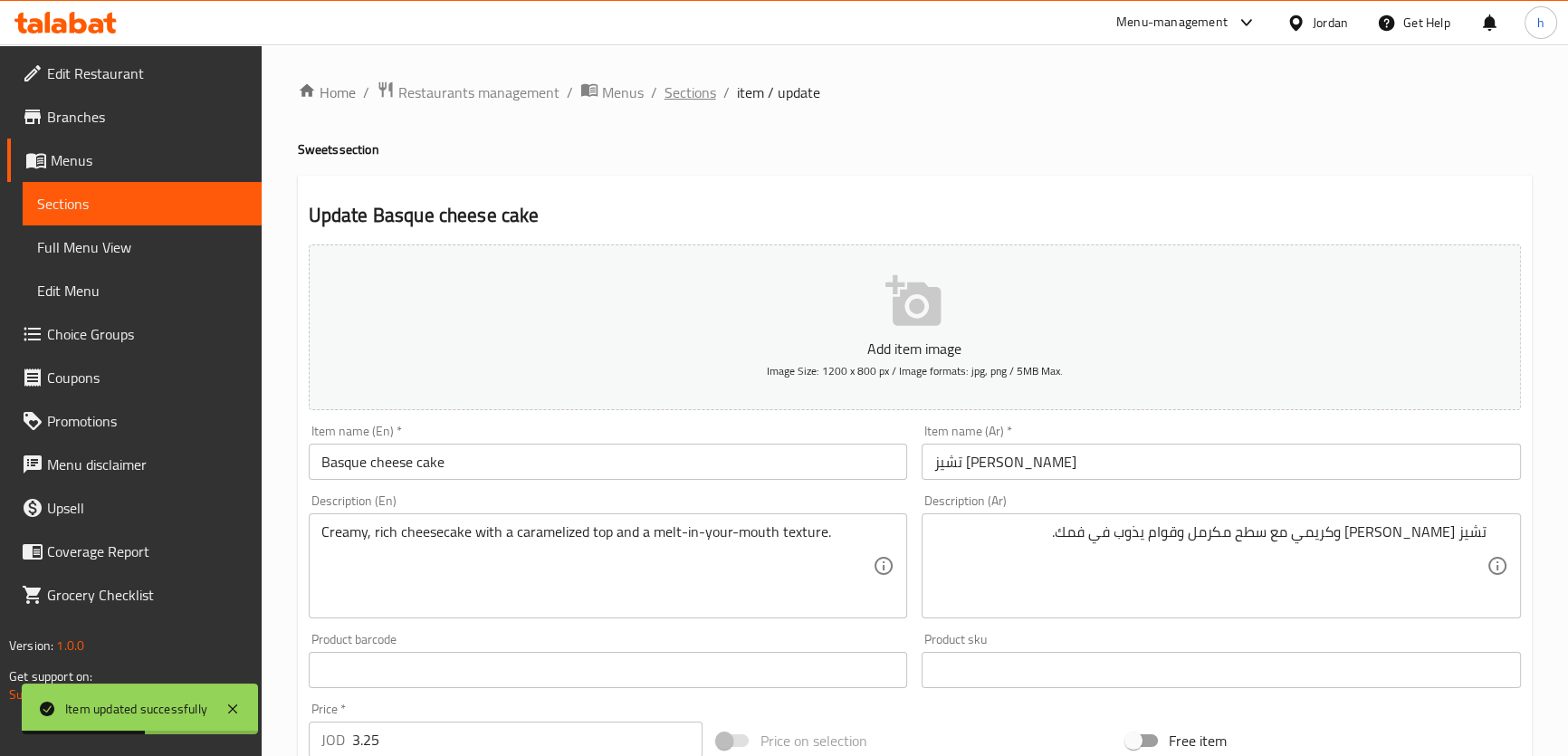
click at [698, 89] on span "Sections" at bounding box center [690, 92] width 52 height 22
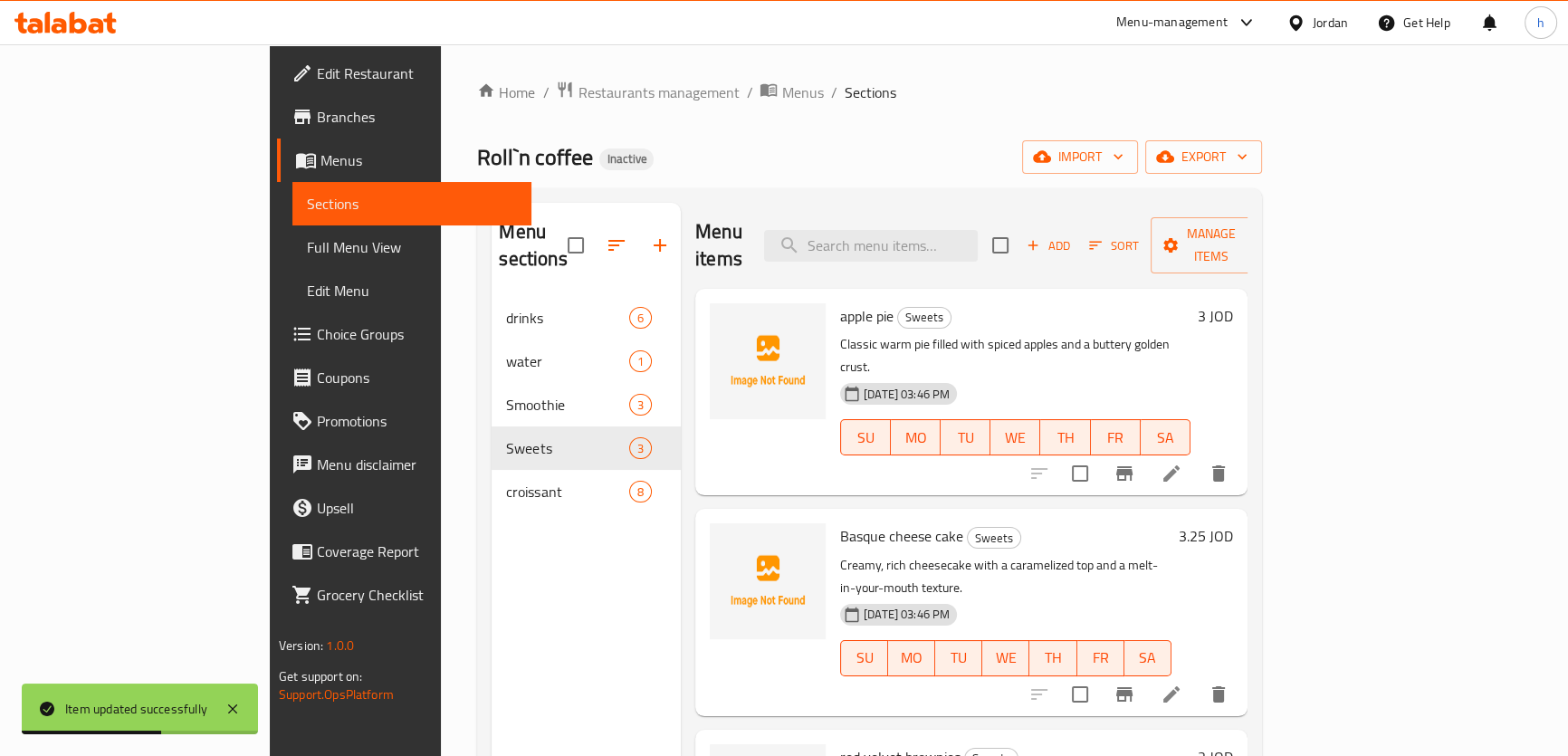
click at [1081, 218] on div "Menu items Add Sort Manage items" at bounding box center [971, 246] width 552 height 86
click at [978, 230] on input "search" at bounding box center [870, 245] width 213 height 32
paste input "red velvet brownies"
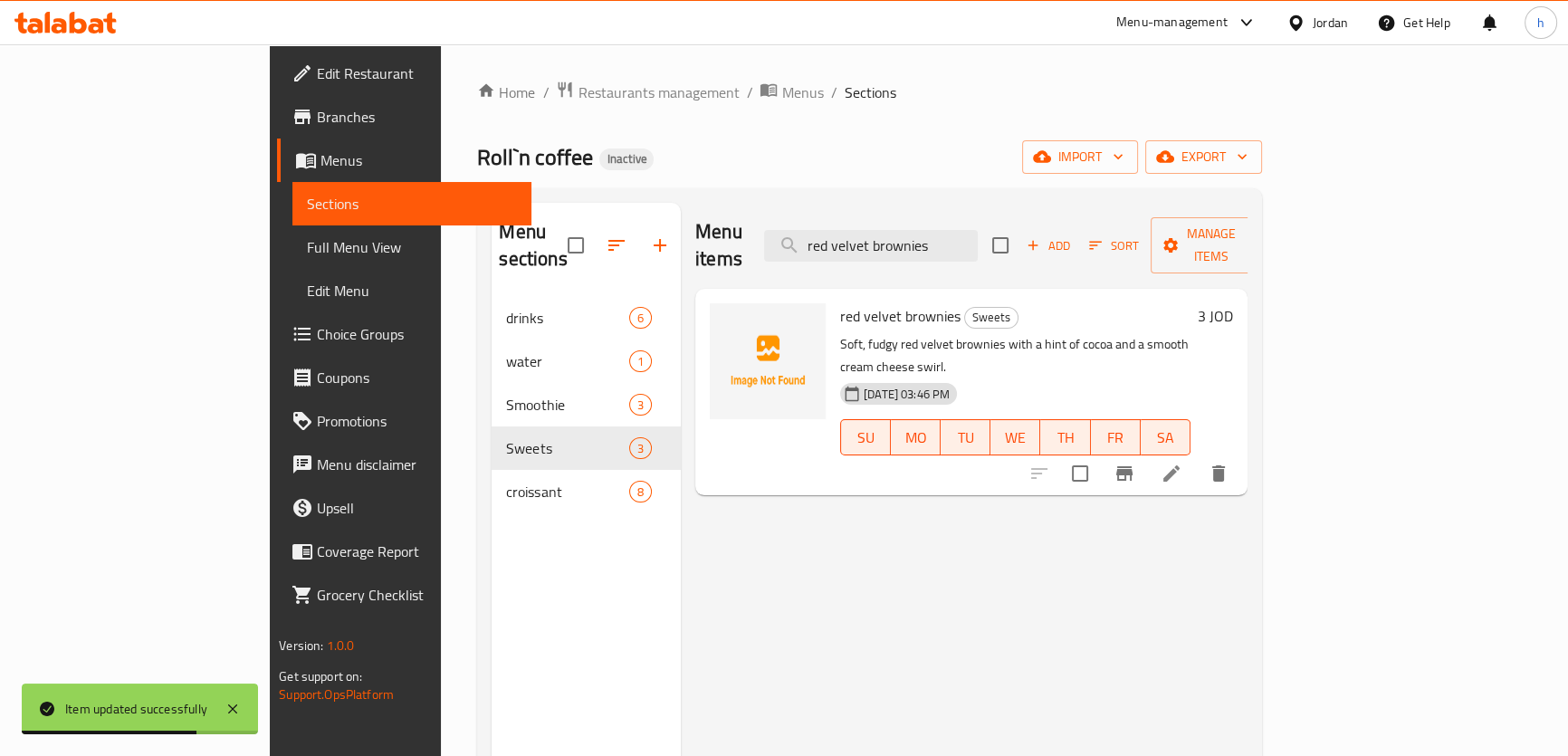
type input "red velvet brownies"
click at [1196, 457] on li at bounding box center [1172, 474] width 51 height 33
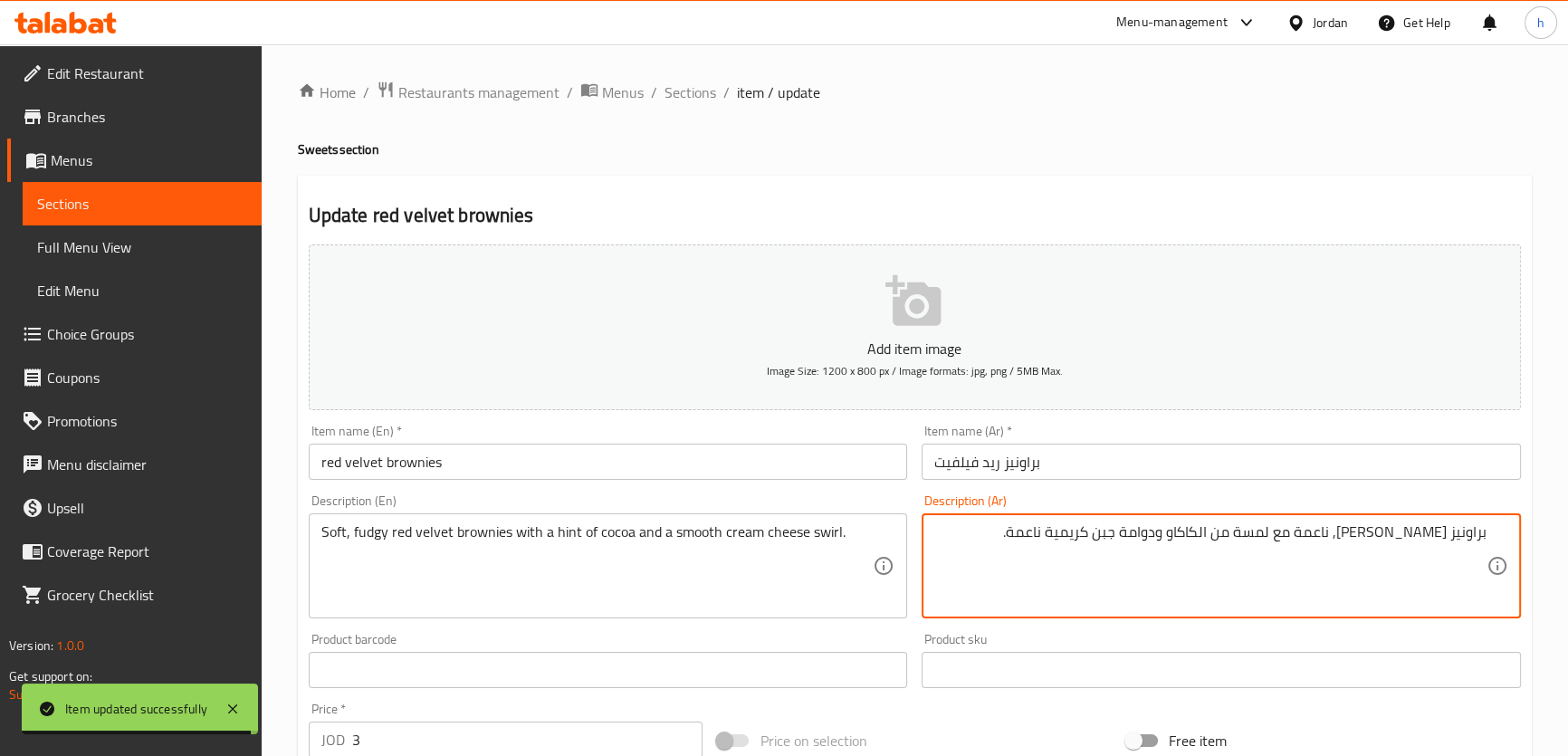
click at [1134, 536] on textarea "براونيز ريد فيلفيت فادجي, ناعمة مع لمسة من الكاكاو ودوامة جبن كريمية ناعمة." at bounding box center [1210, 566] width 552 height 86
click at [1060, 531] on textarea "براونيز ريد فيلفيت فادجي, ناعمة مع لمسة من الكاكاو وسويرل جبن كريمية ناعمة." at bounding box center [1210, 566] width 552 height 86
click at [1055, 529] on textarea "براونيز ريد فيلفيت فادجي, ناعمة مع لمسة من الكاكاو وسويرل جبن كريمية ناعمة." at bounding box center [1210, 566] width 552 height 86
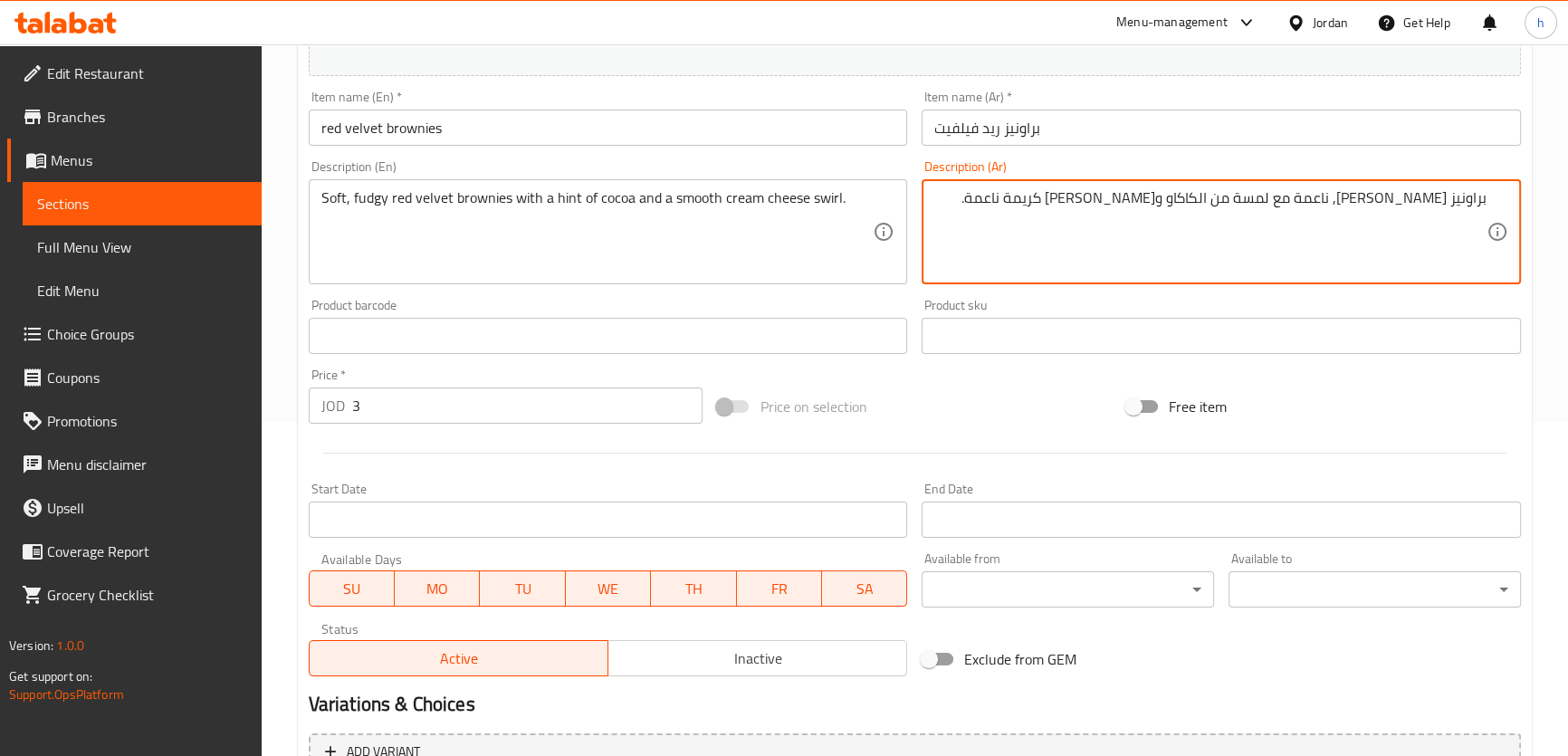
scroll to position [521, 0]
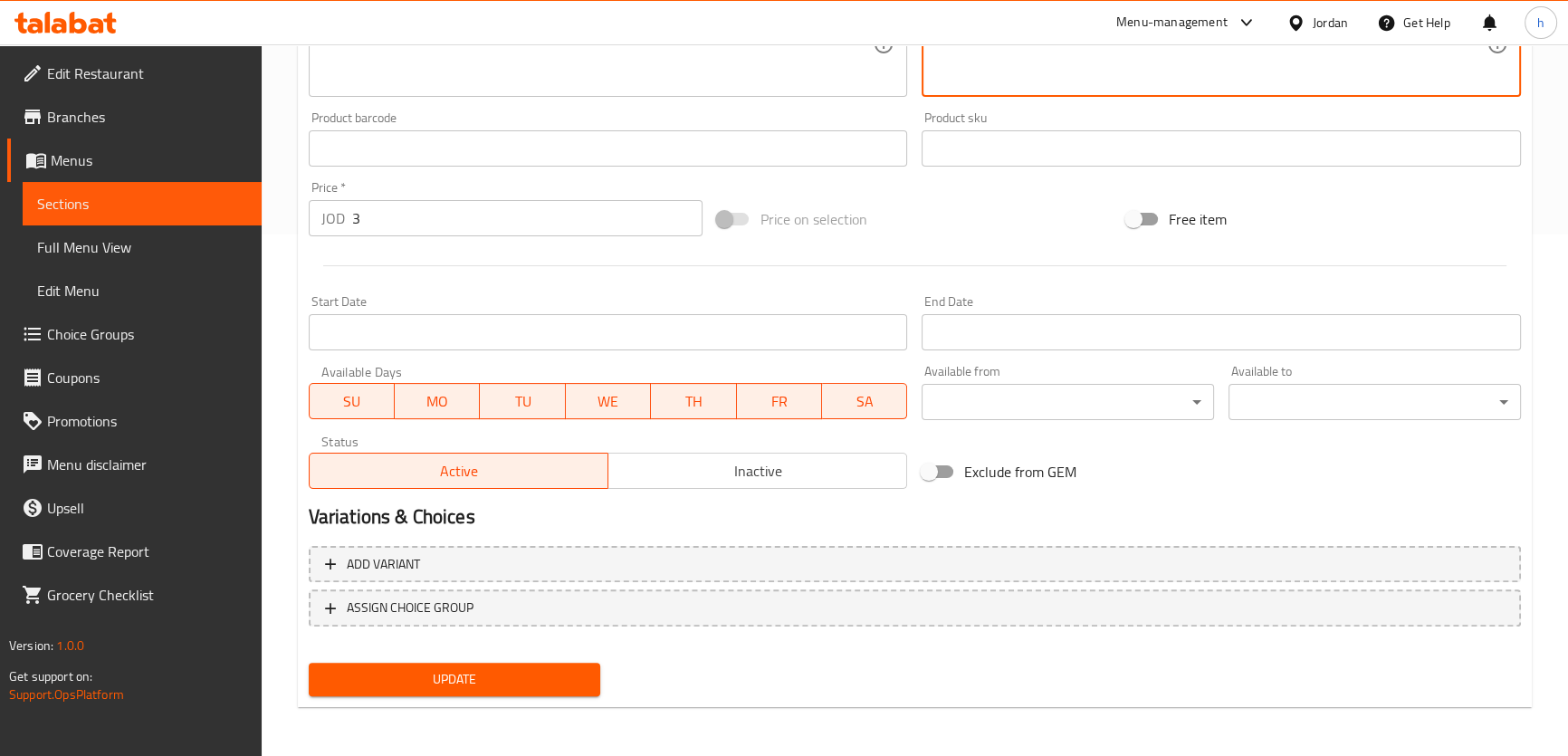
type textarea "براونيز ريد فيلفيت فادجي, ناعمة مع لمسة من الكاكاو وسويرل جبن كريمة ناعمة."
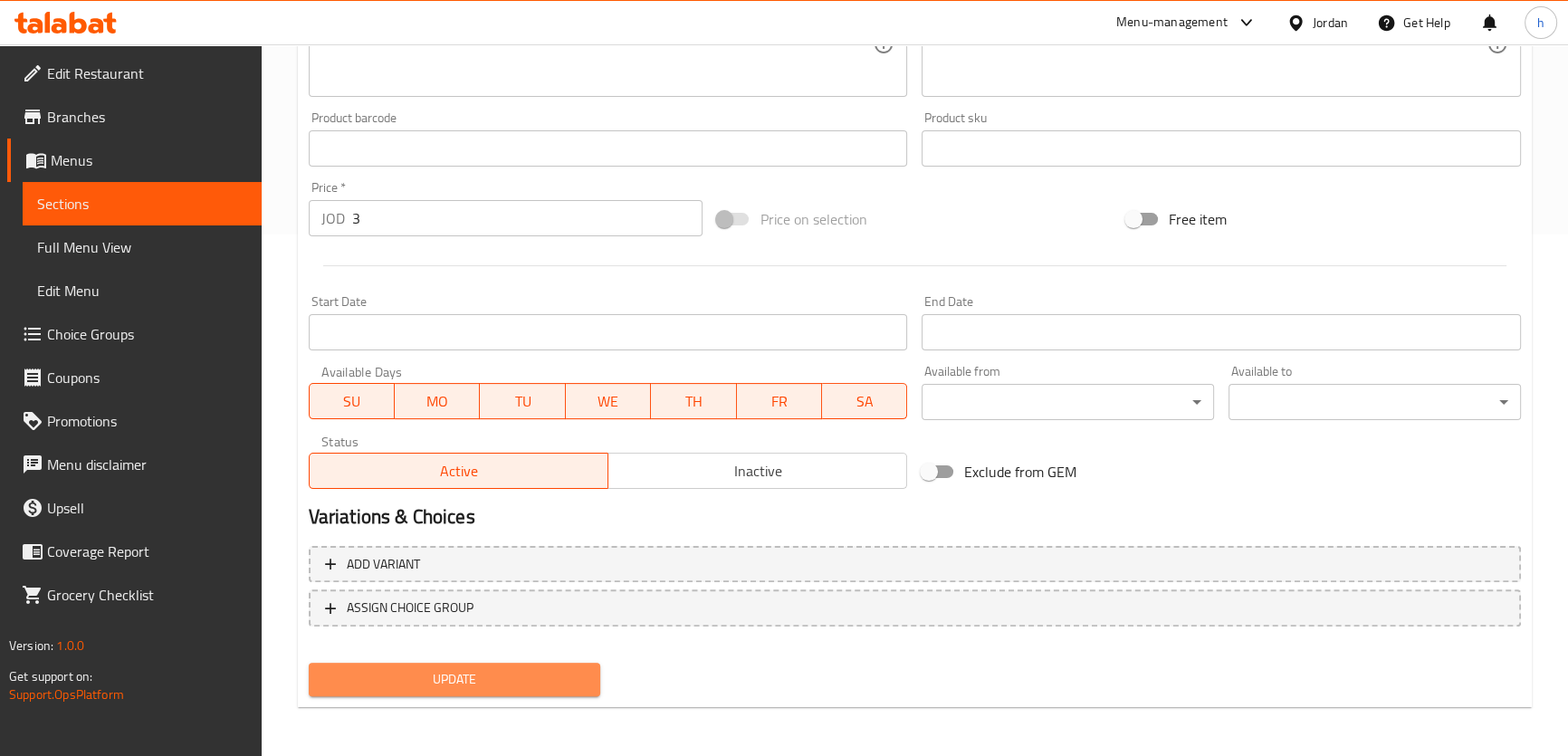
click at [516, 694] on button "Update" at bounding box center [455, 679] width 292 height 34
click at [534, 665] on button "Update" at bounding box center [455, 679] width 292 height 34
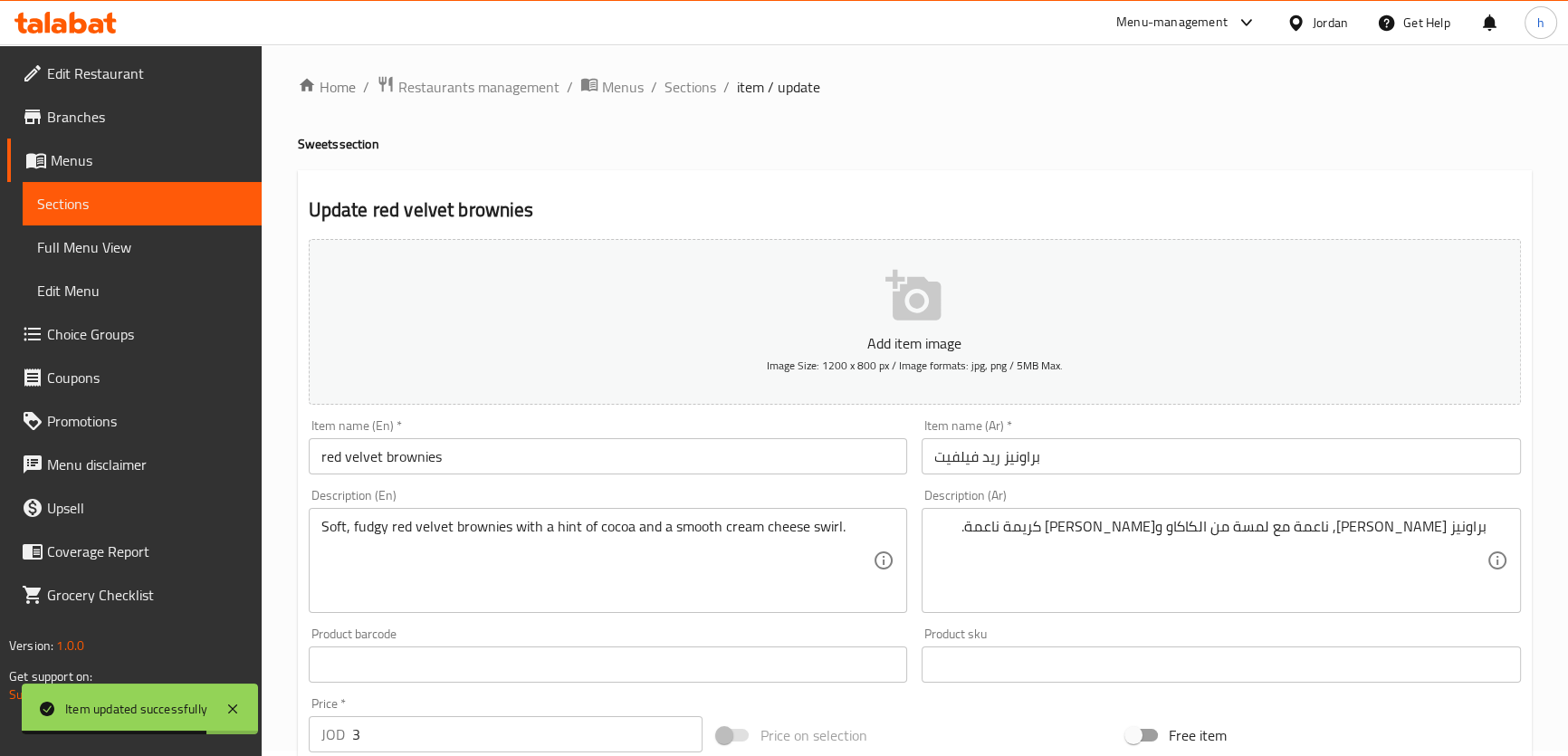
scroll to position [0, 0]
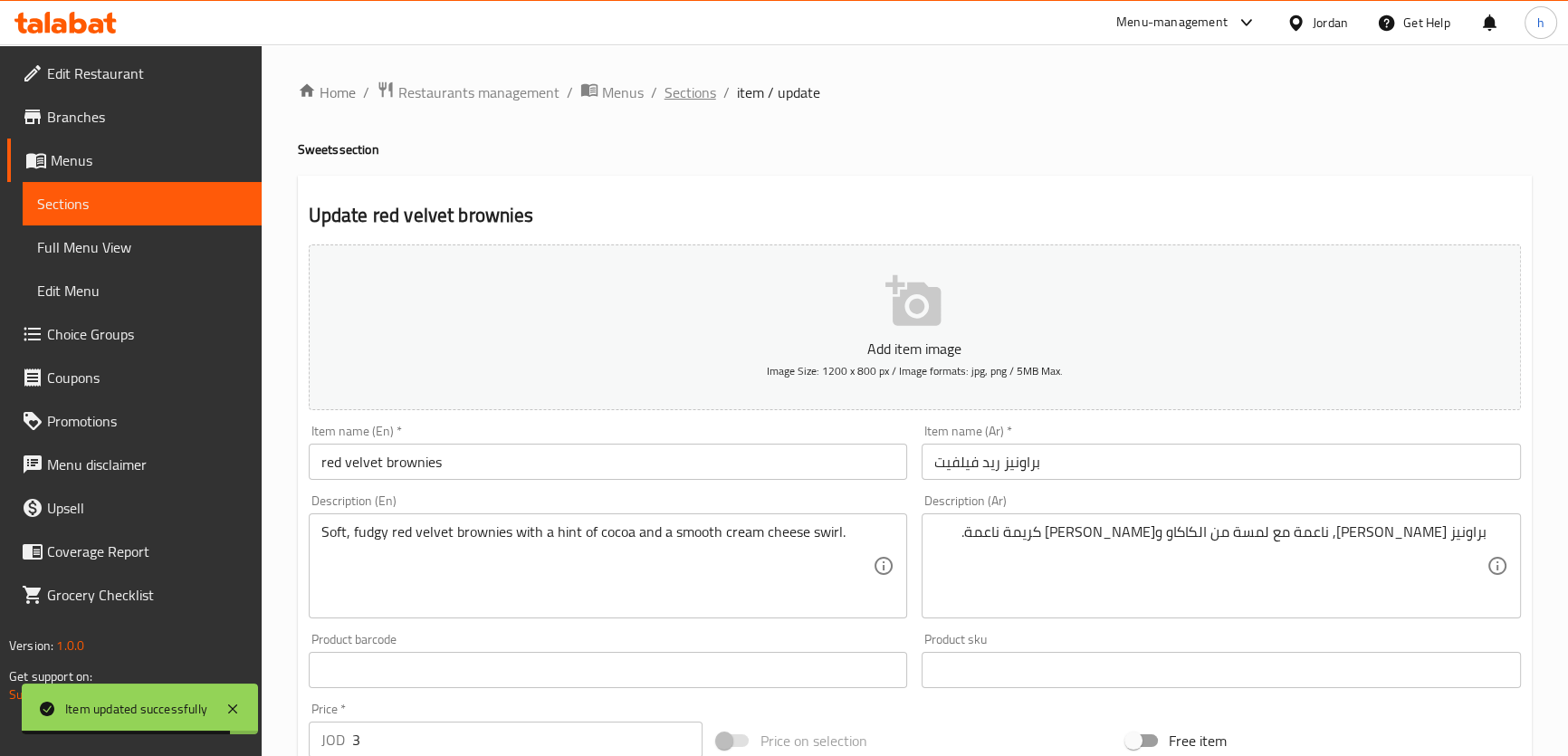
click at [664, 90] on span "Sections" at bounding box center [690, 92] width 52 height 22
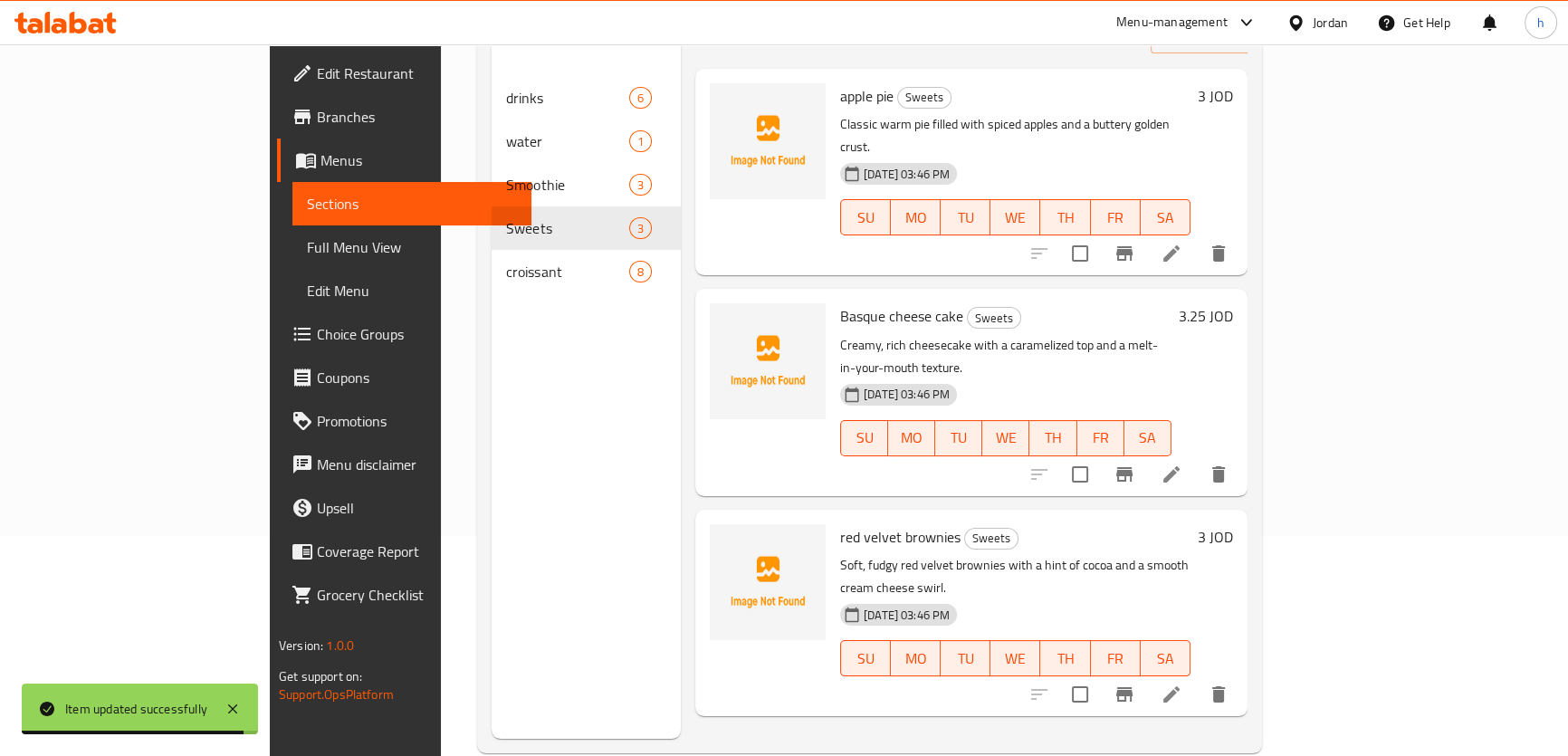
scroll to position [253, 0]
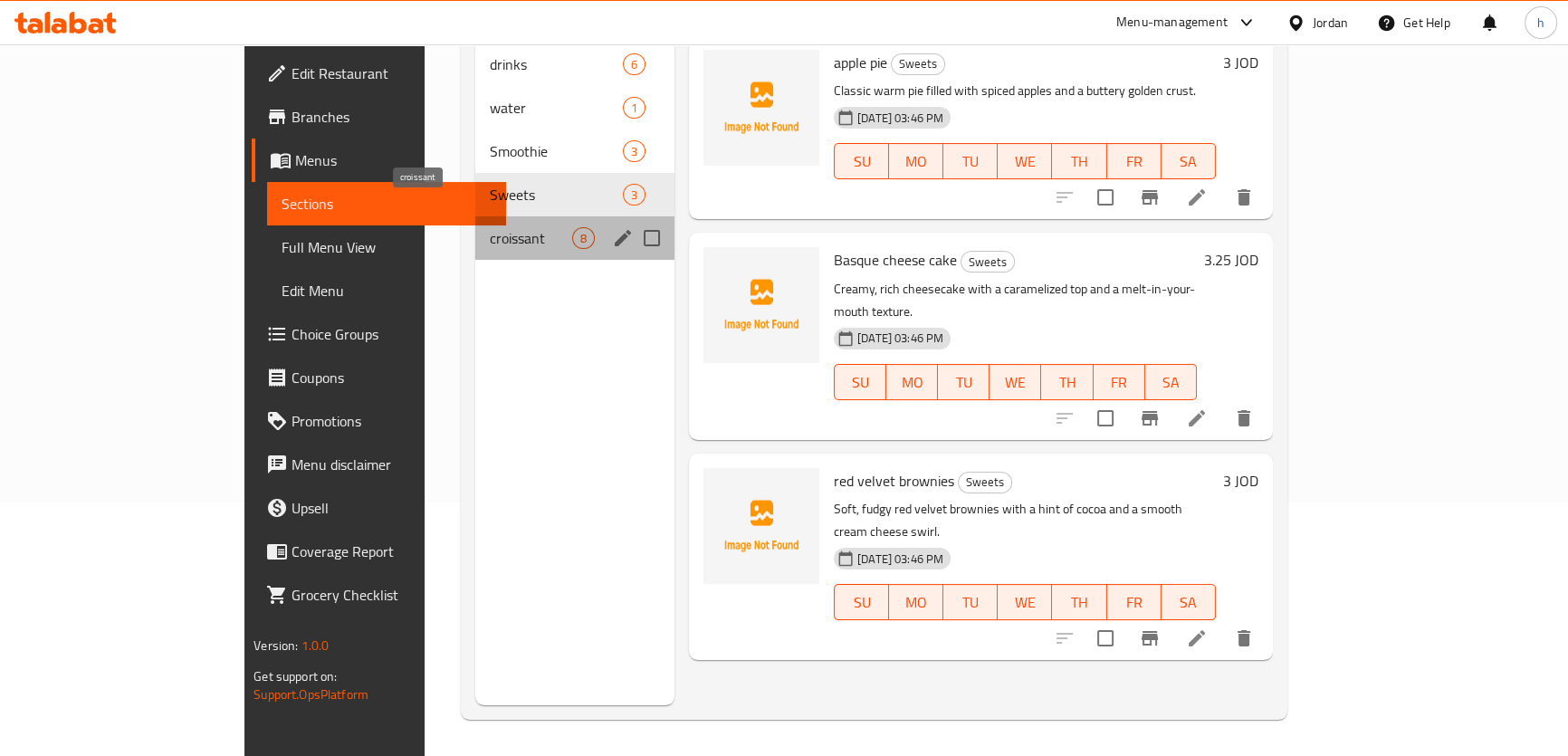
click at [489, 227] on span "croissant" at bounding box center [530, 238] width 82 height 22
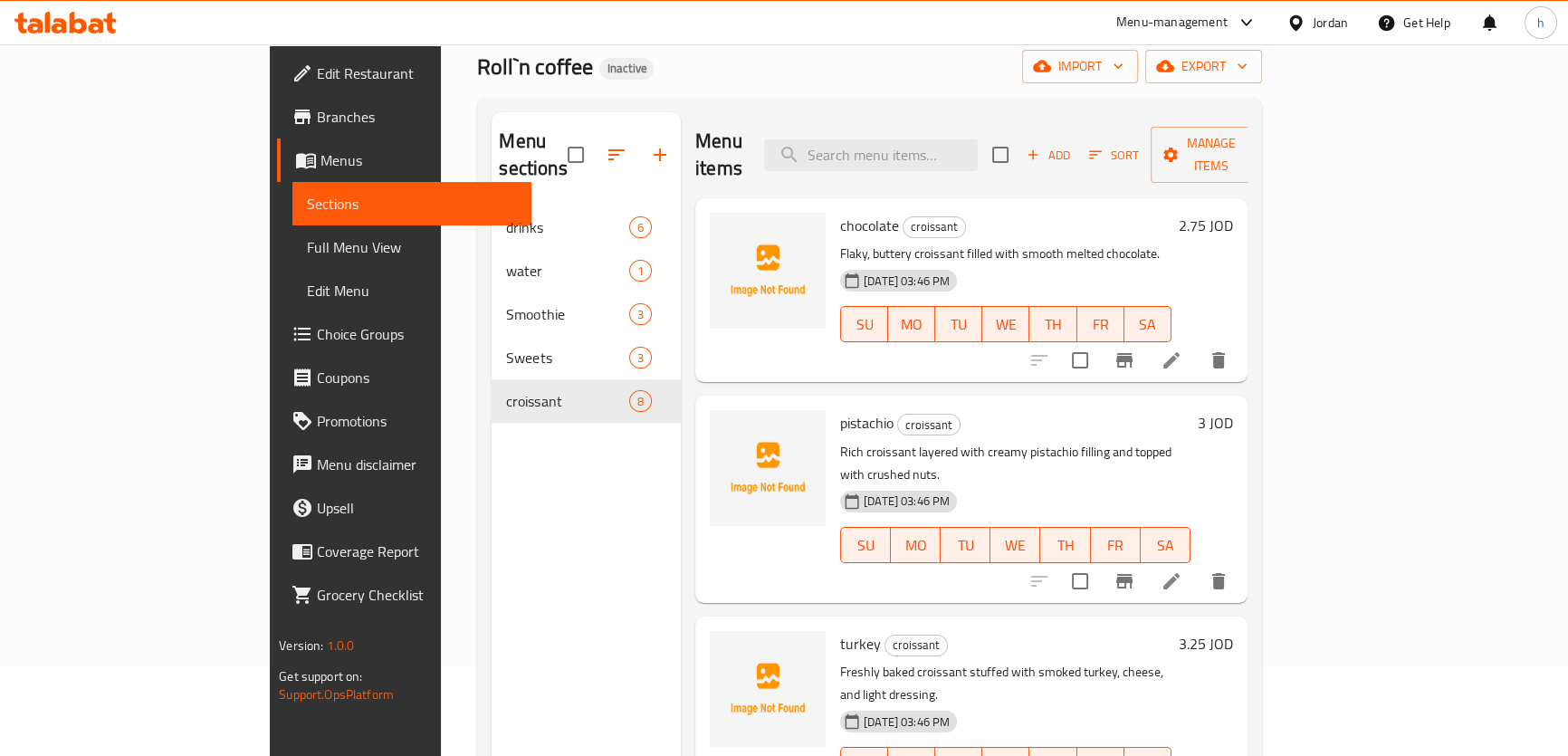
scroll to position [89, 0]
click at [1182, 350] on icon at bounding box center [1172, 361] width 22 height 22
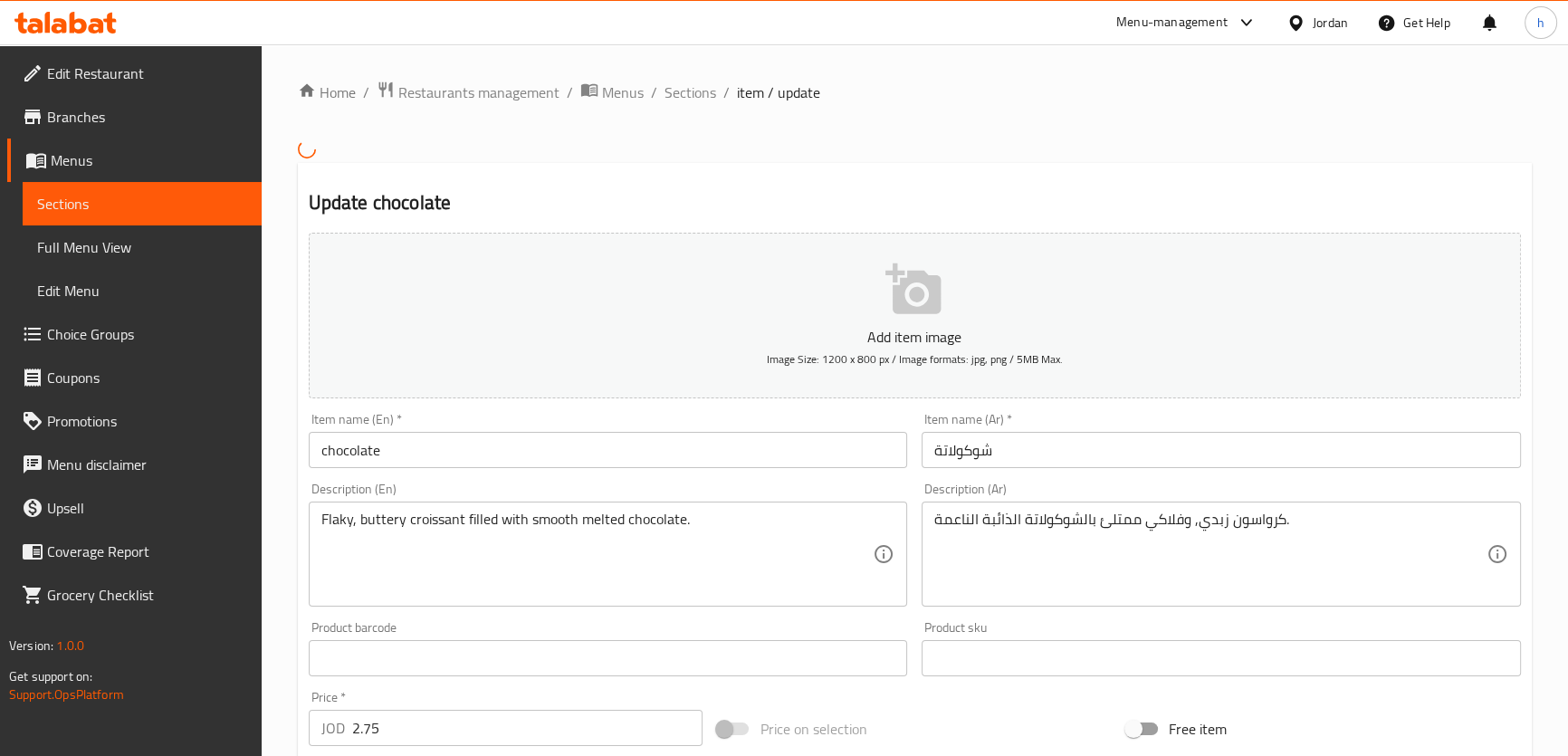
click at [654, 443] on input "chocolate" at bounding box center [609, 450] width 600 height 36
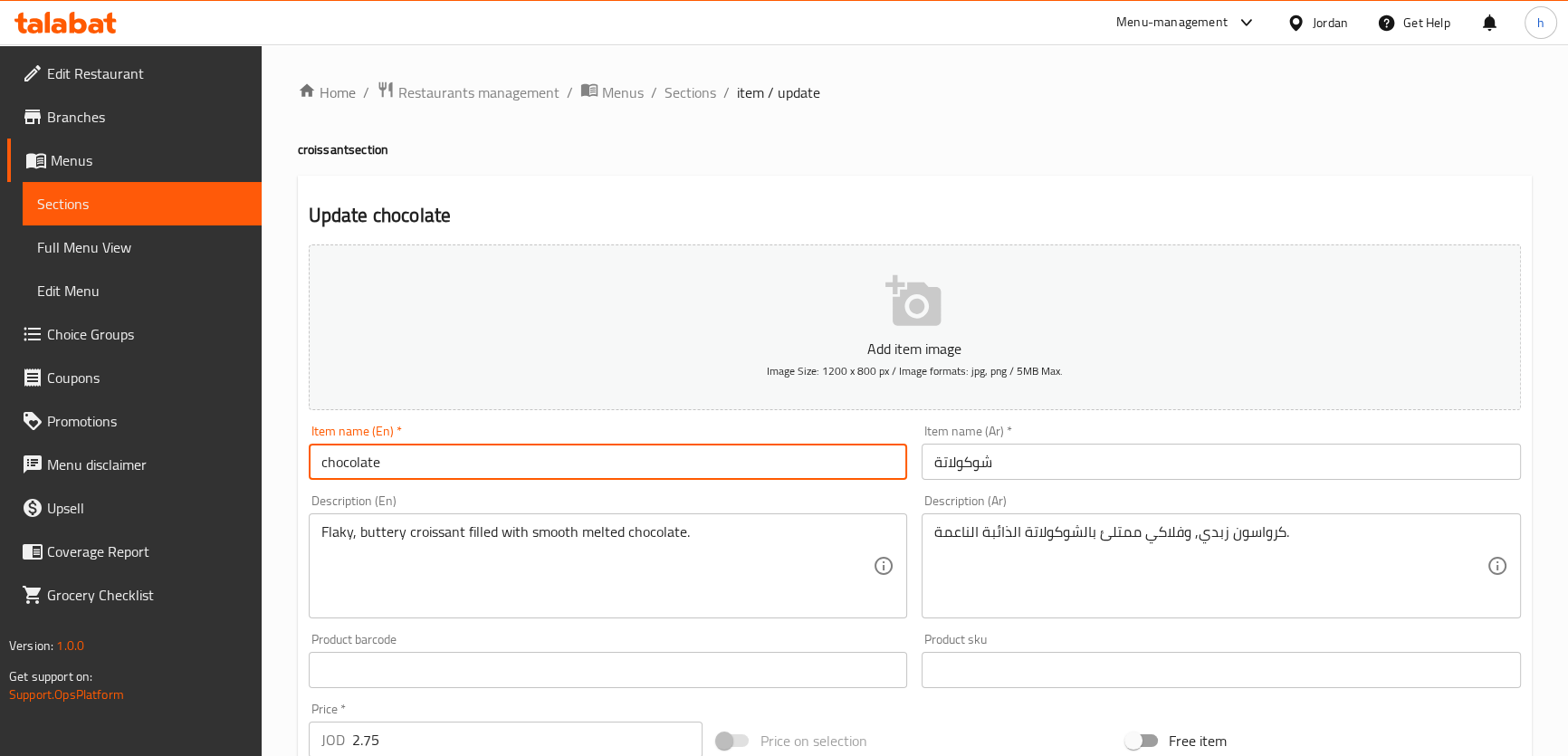
paste input "croissant"
type input "chocolate croissant"
click at [1051, 465] on input "شوكولاتة" at bounding box center [1221, 462] width 600 height 36
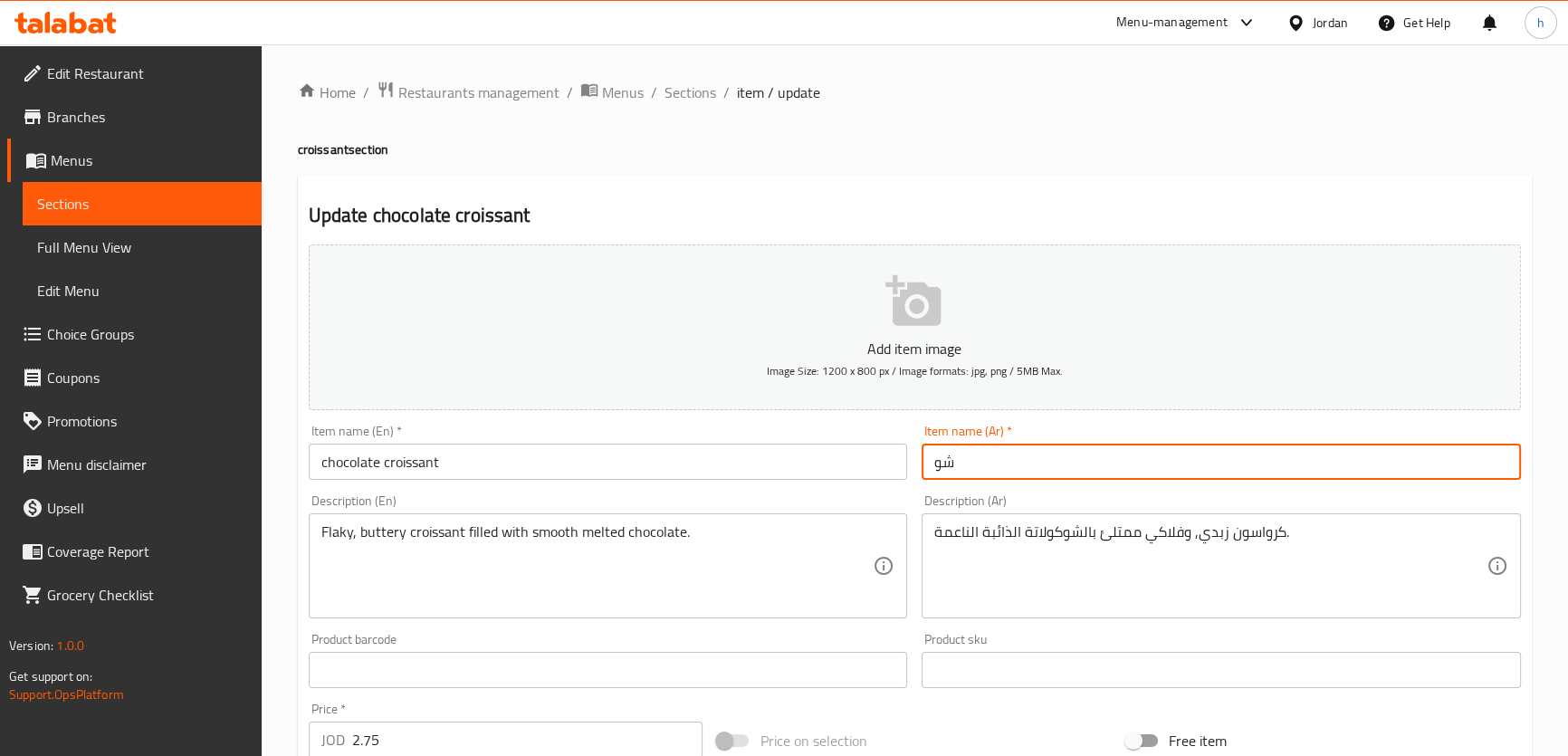
type input "ش"
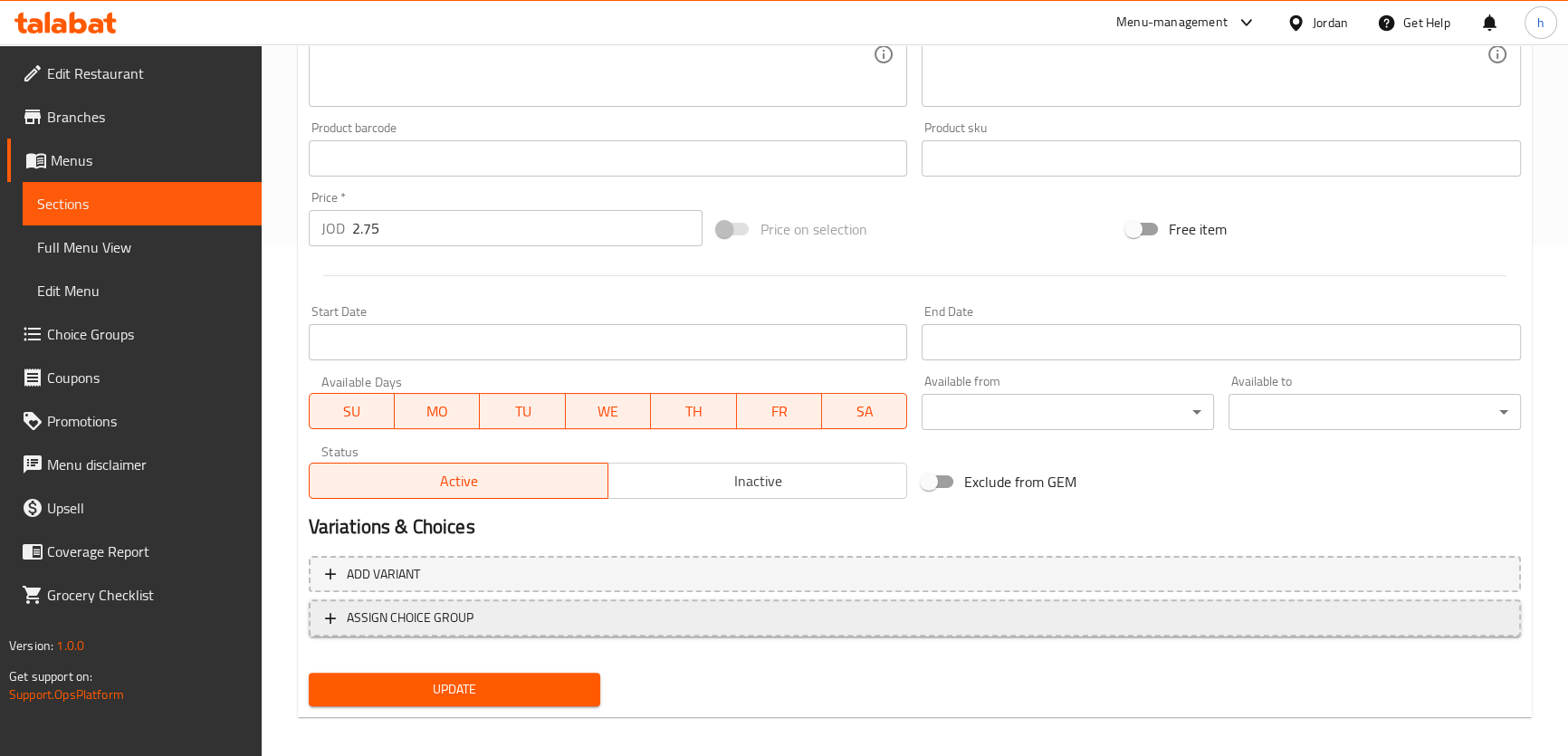
scroll to position [521, 0]
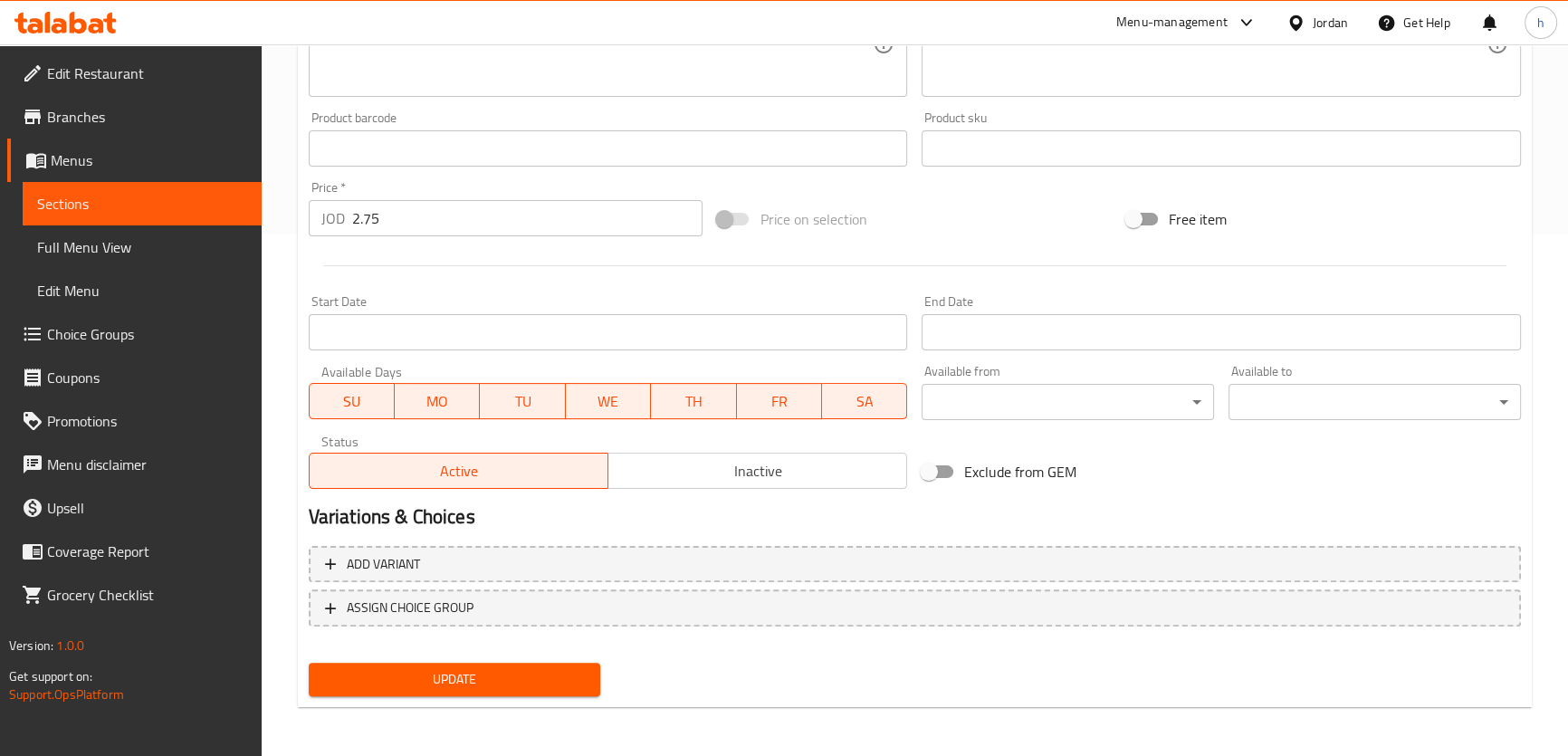
type input "كرواسون شوكولاتة"
click at [578, 657] on div "Update" at bounding box center [455, 679] width 307 height 48
click at [580, 673] on span "Update" at bounding box center [455, 679] width 263 height 23
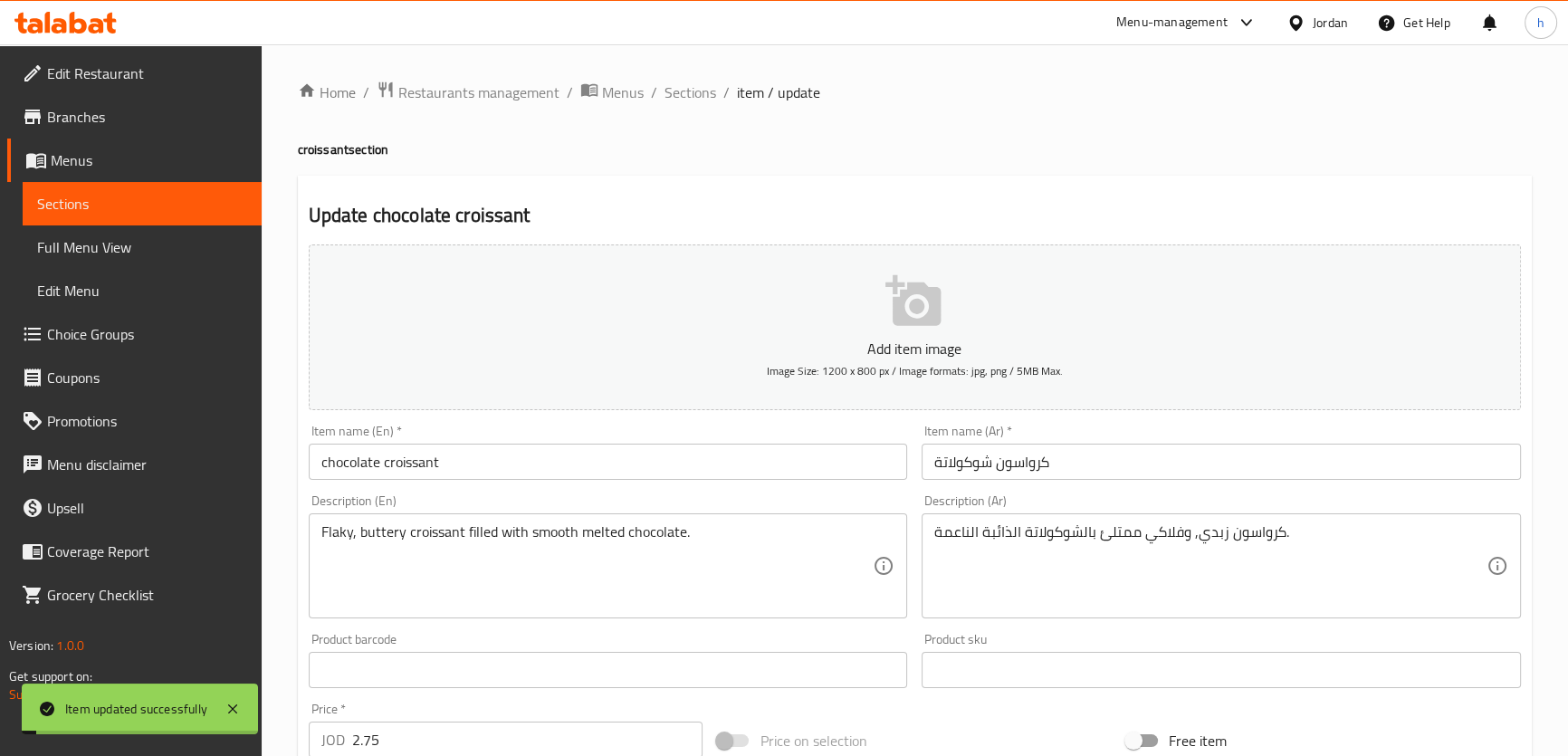
scroll to position [0, 0]
click at [703, 92] on span "Sections" at bounding box center [690, 92] width 52 height 22
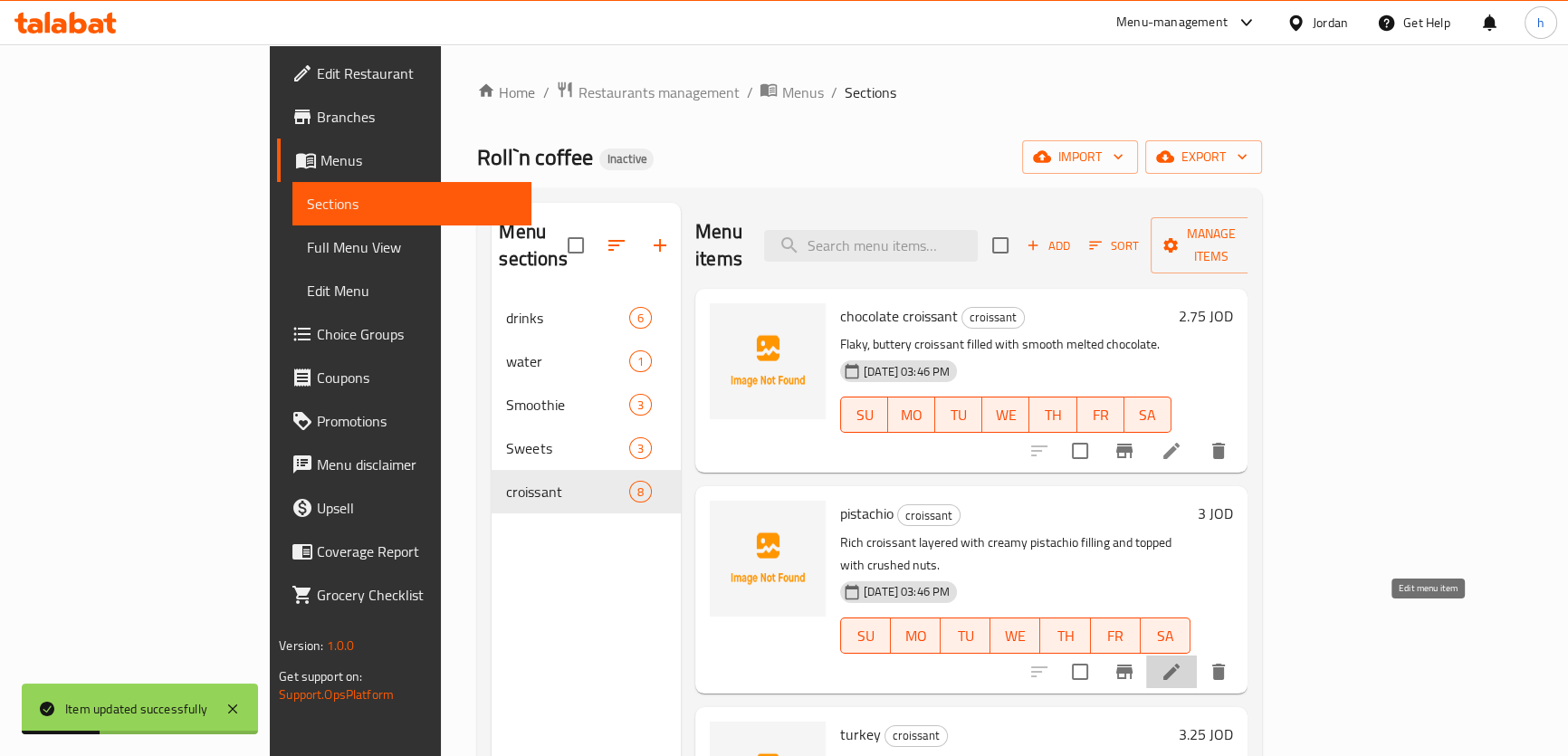
click at [1182, 660] on icon at bounding box center [1172, 671] width 22 height 22
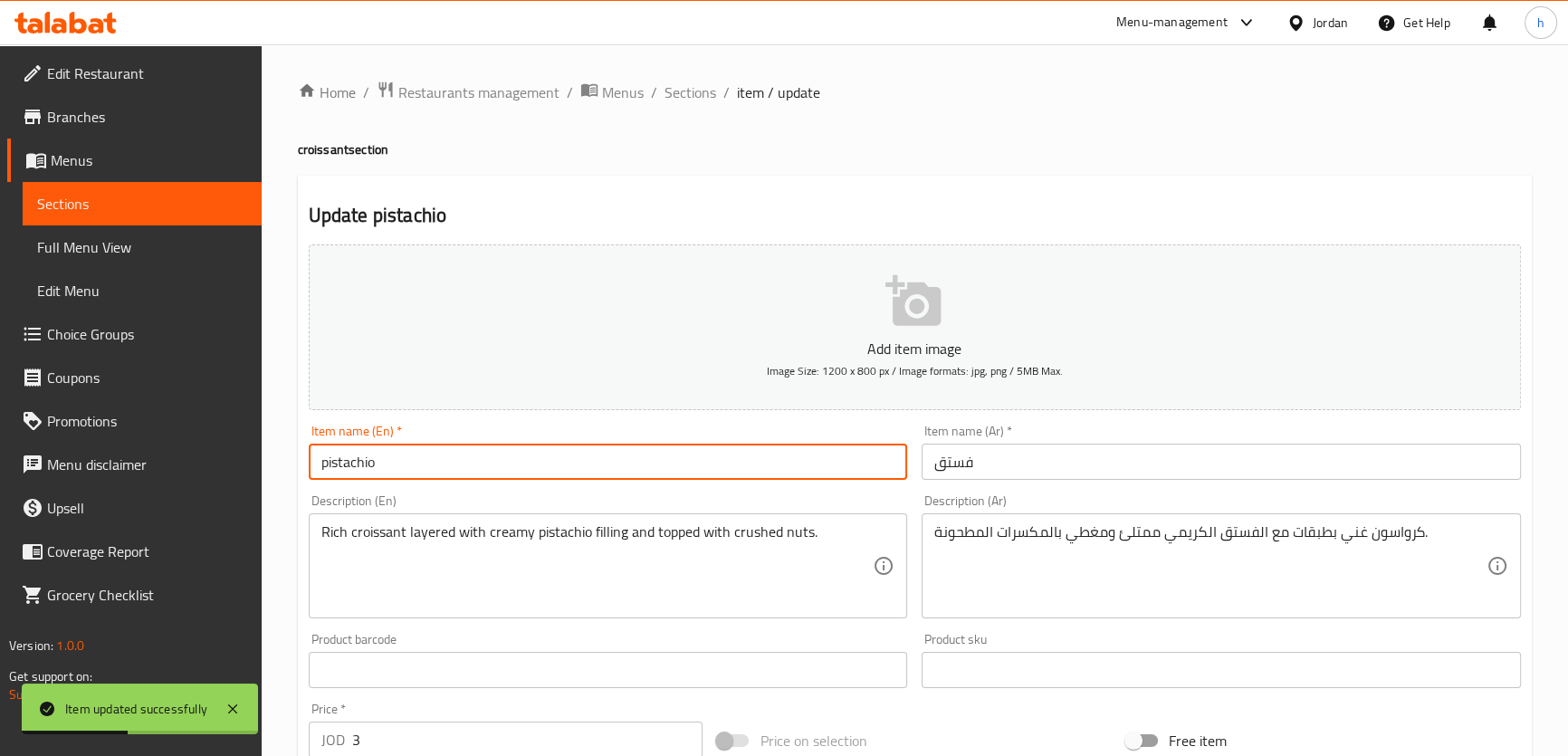
click at [460, 452] on input "pistachio" at bounding box center [609, 462] width 600 height 36
paste input "croissant"
type input "pistachio croissant"
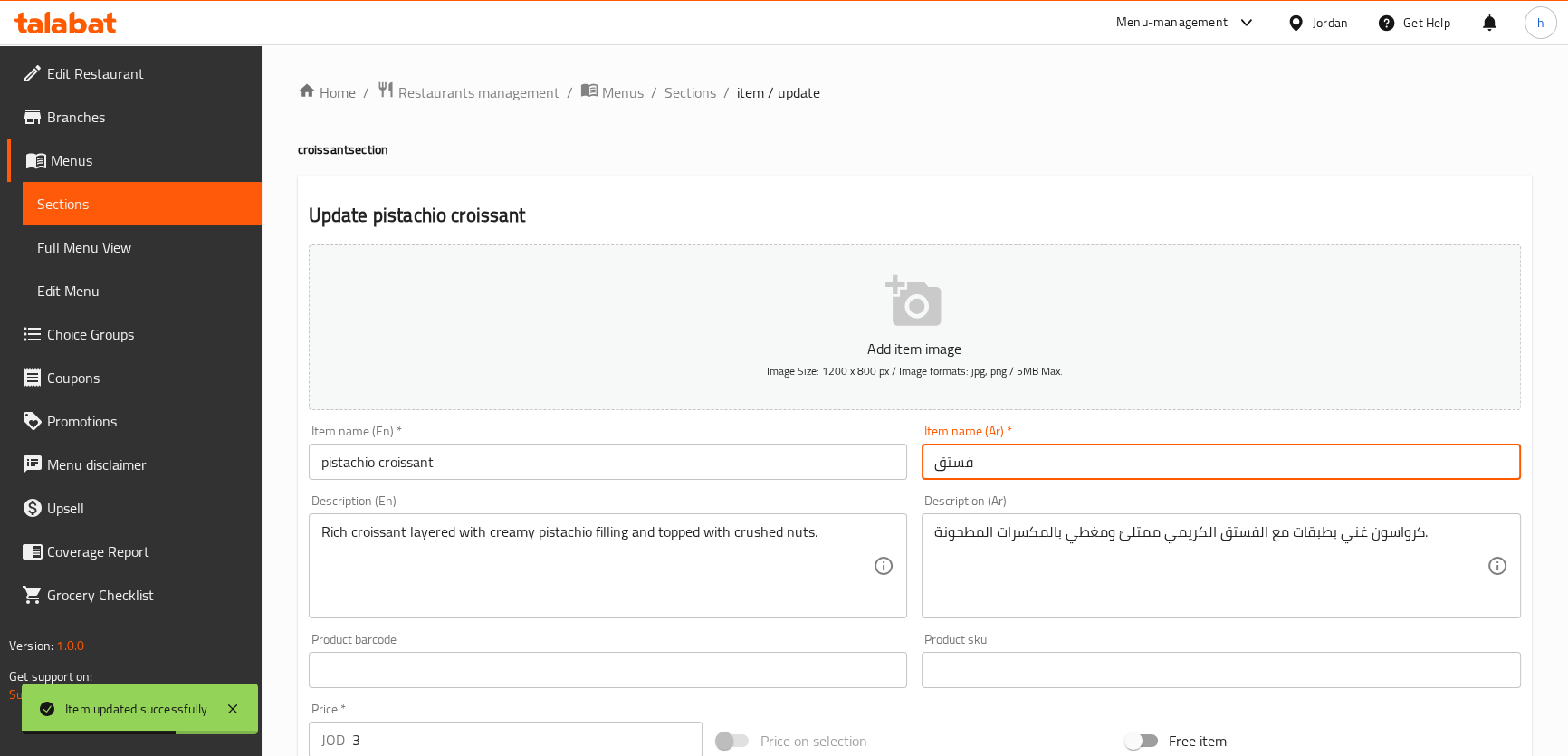
click at [929, 471] on input "فستق" at bounding box center [1221, 462] width 600 height 36
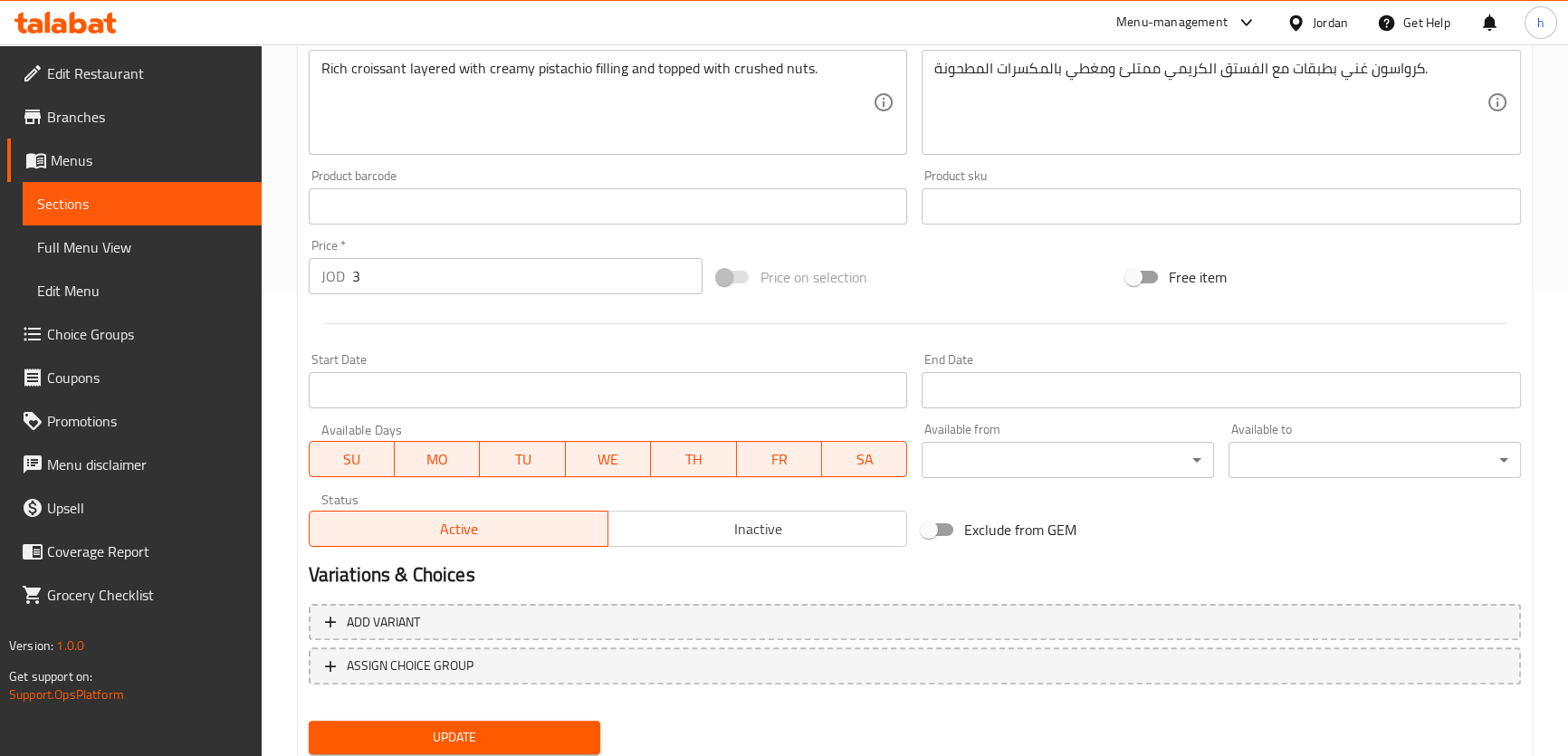
scroll to position [521, 0]
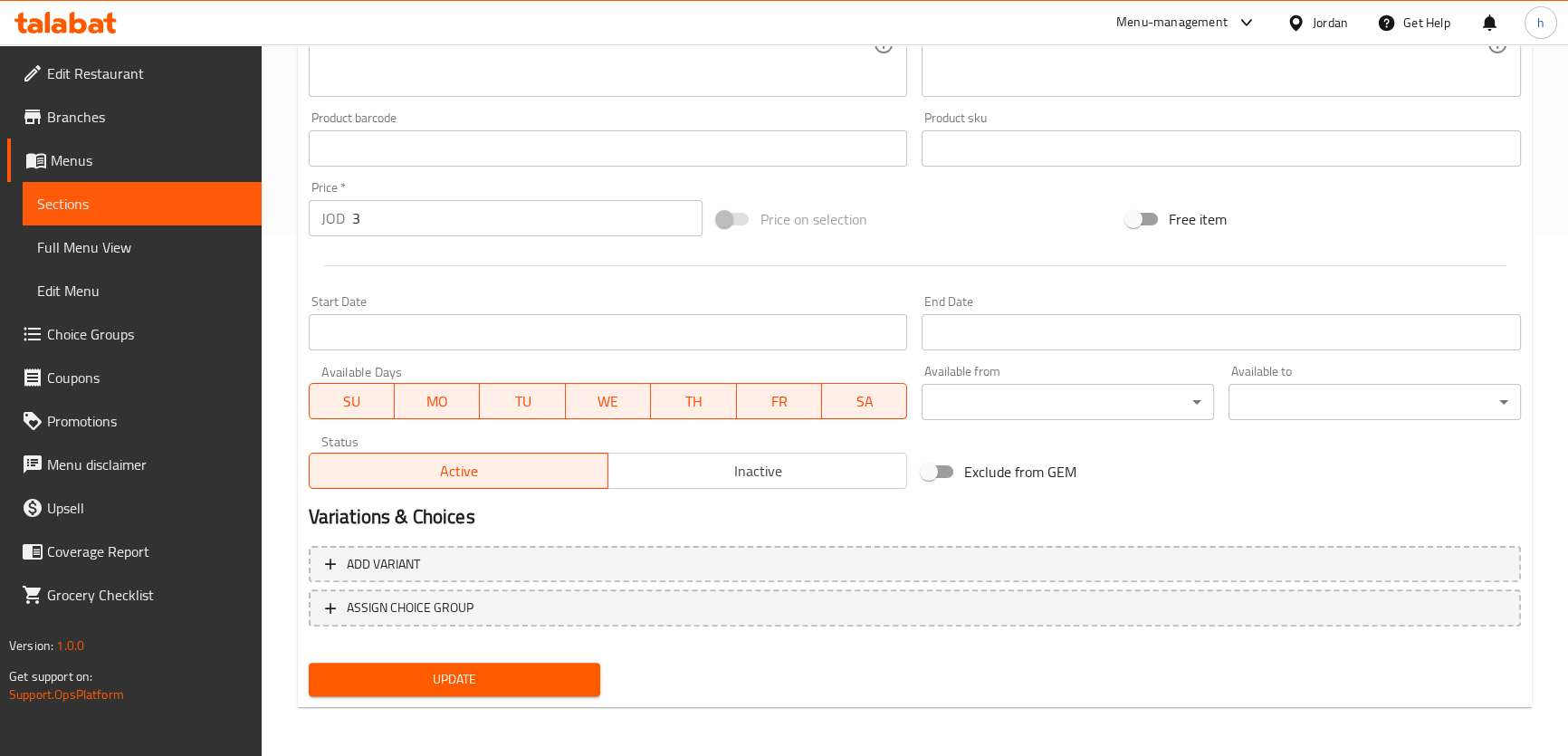
type input "كرواسون فستق"
click at [562, 668] on span "Update" at bounding box center [455, 679] width 263 height 23
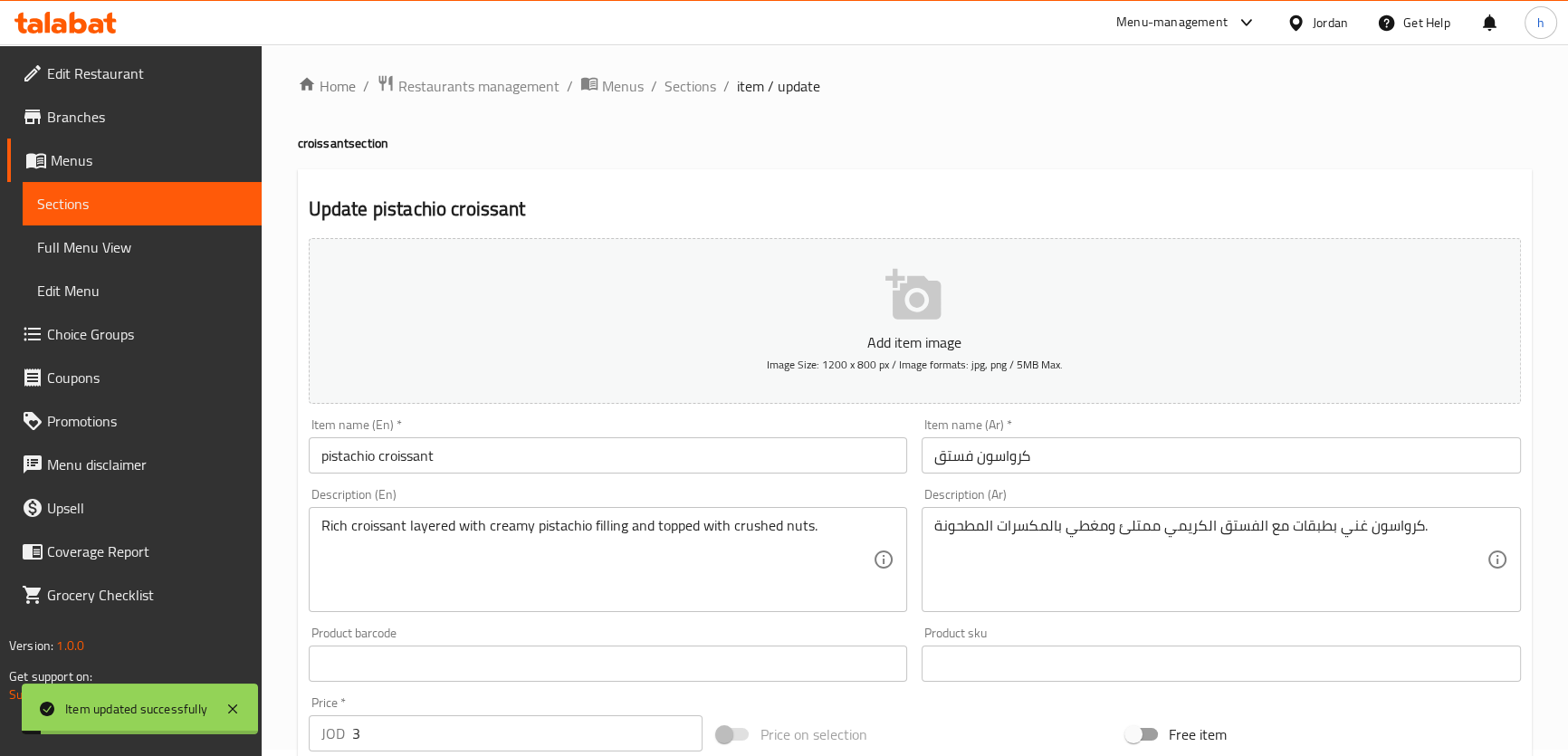
scroll to position [0, 0]
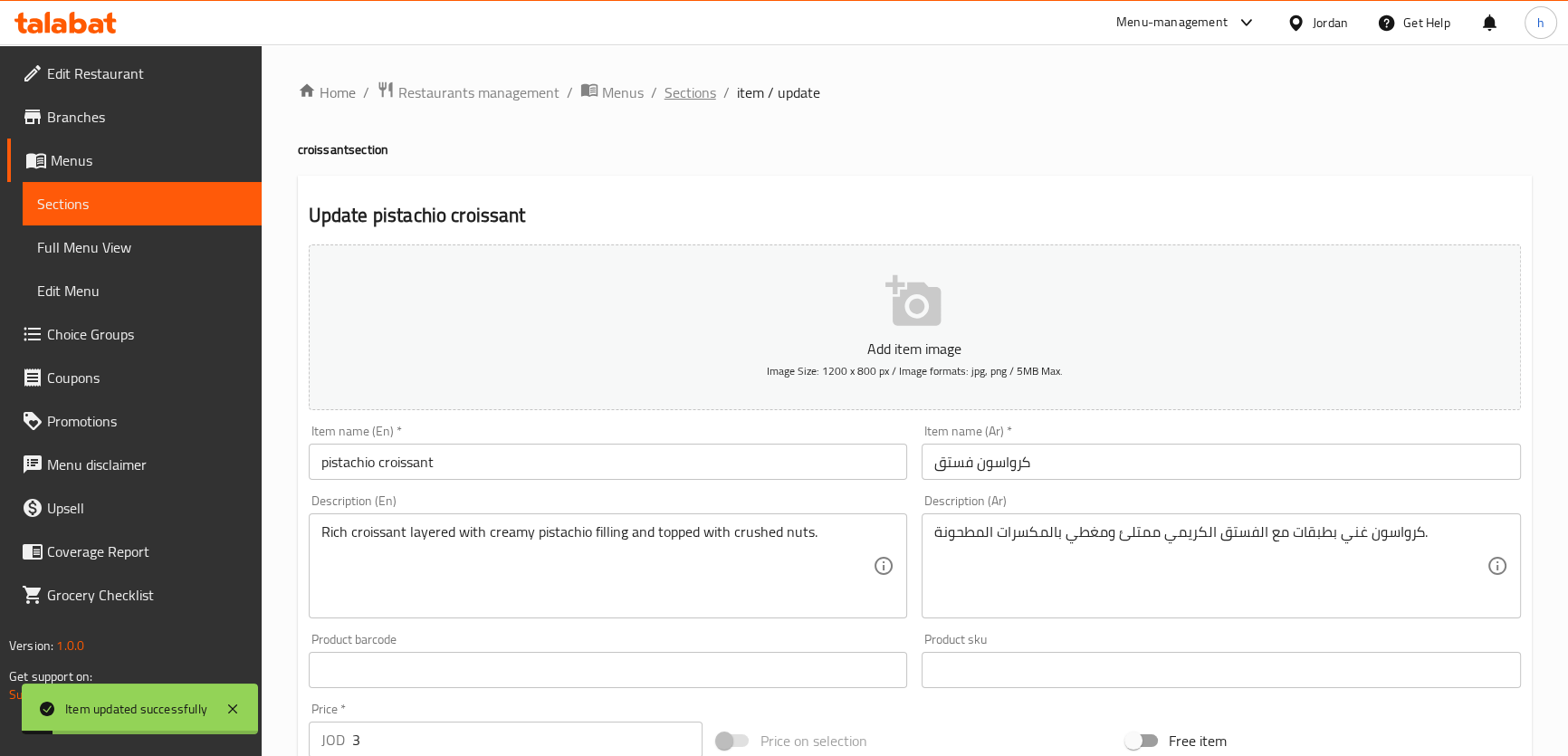
click at [693, 97] on span "Sections" at bounding box center [690, 92] width 52 height 22
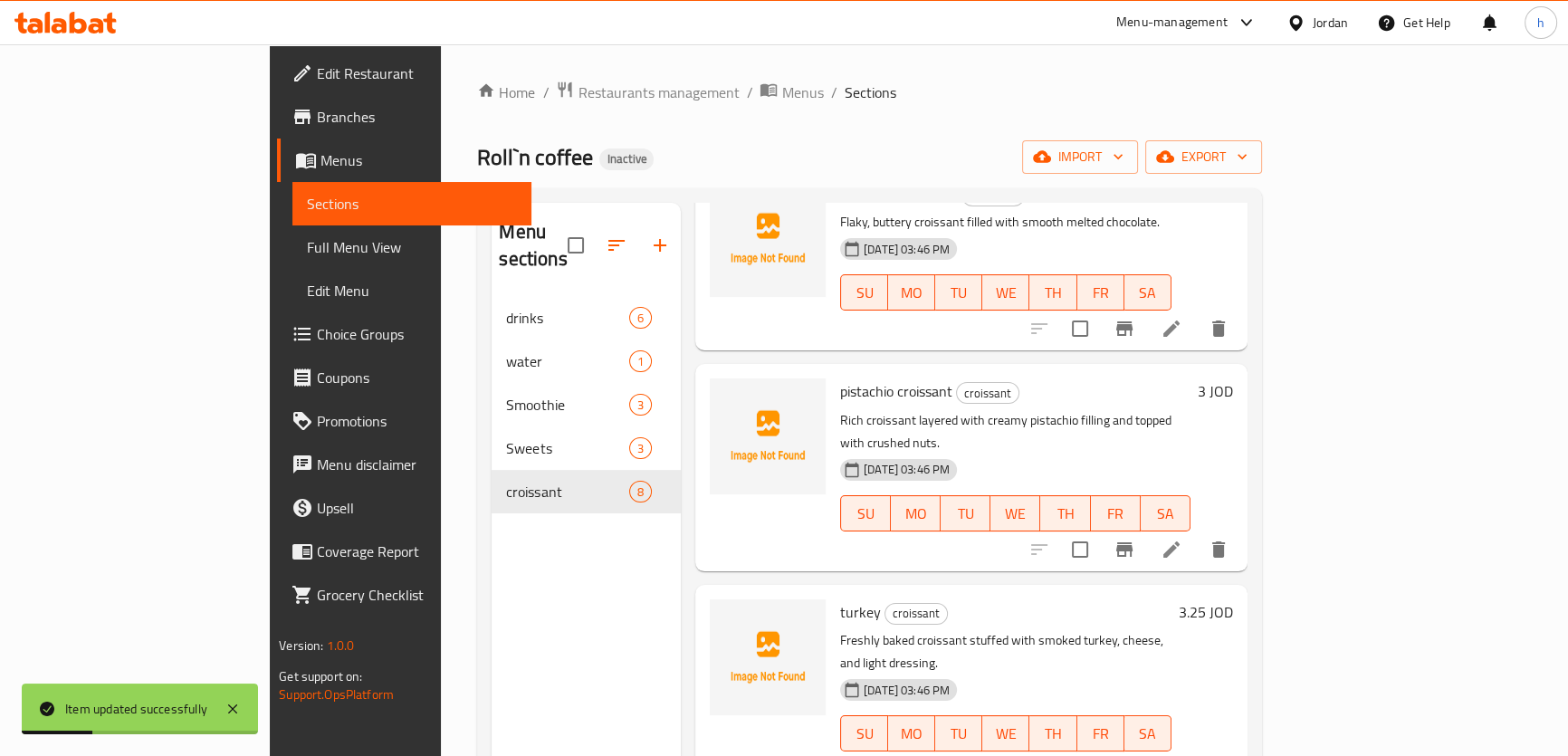
scroll to position [329, 0]
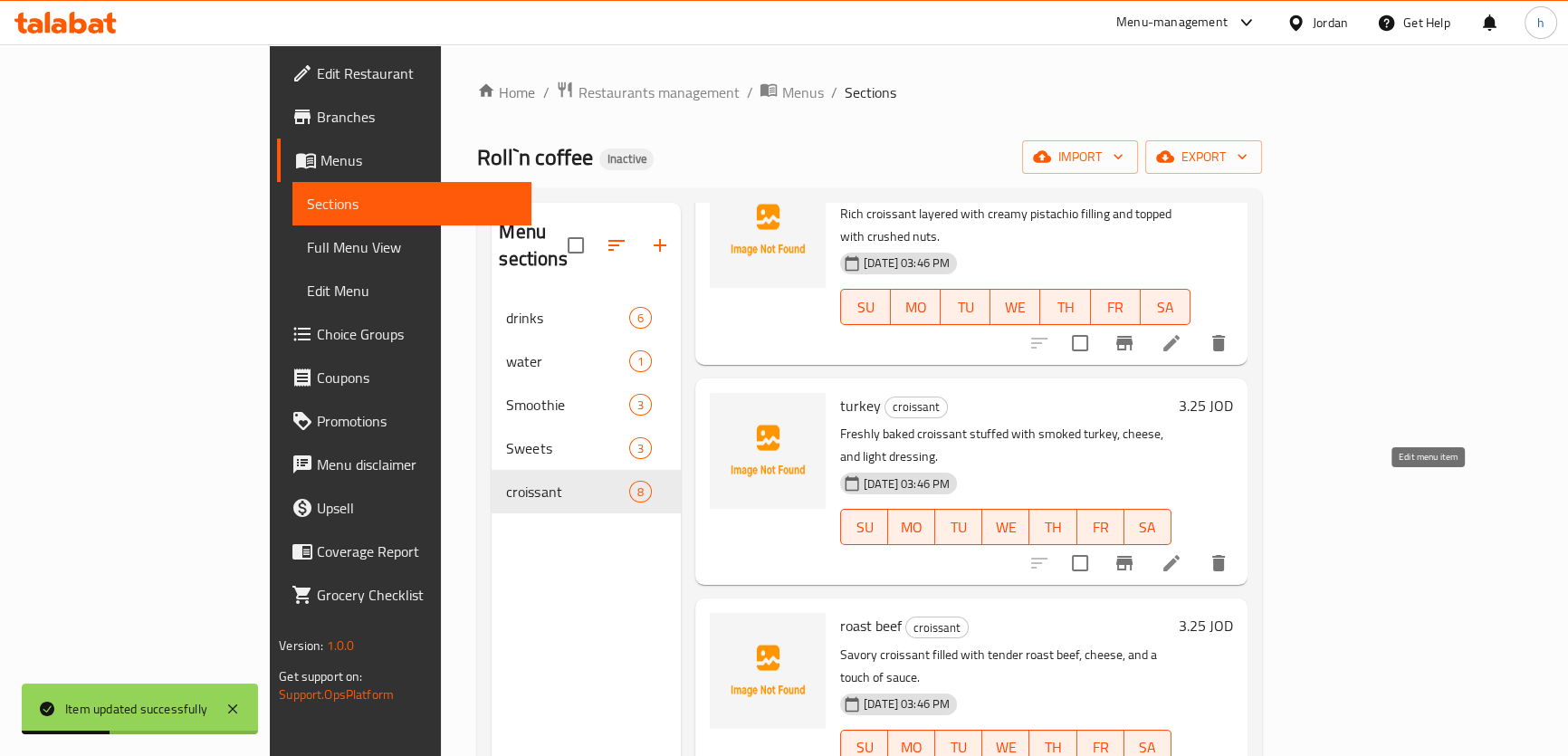
click at [1182, 552] on icon at bounding box center [1172, 563] width 22 height 22
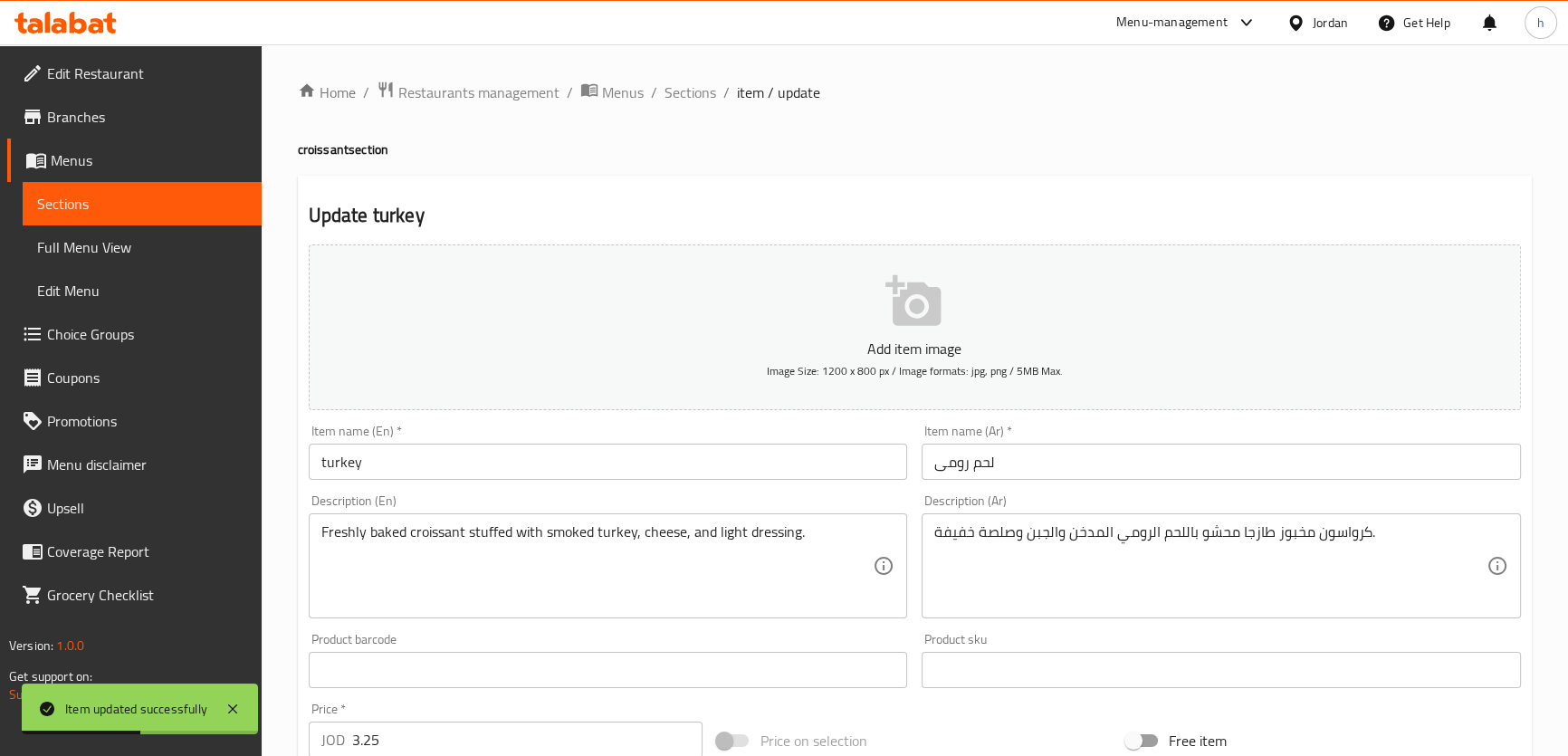
click at [495, 459] on input "turkey" at bounding box center [609, 462] width 600 height 36
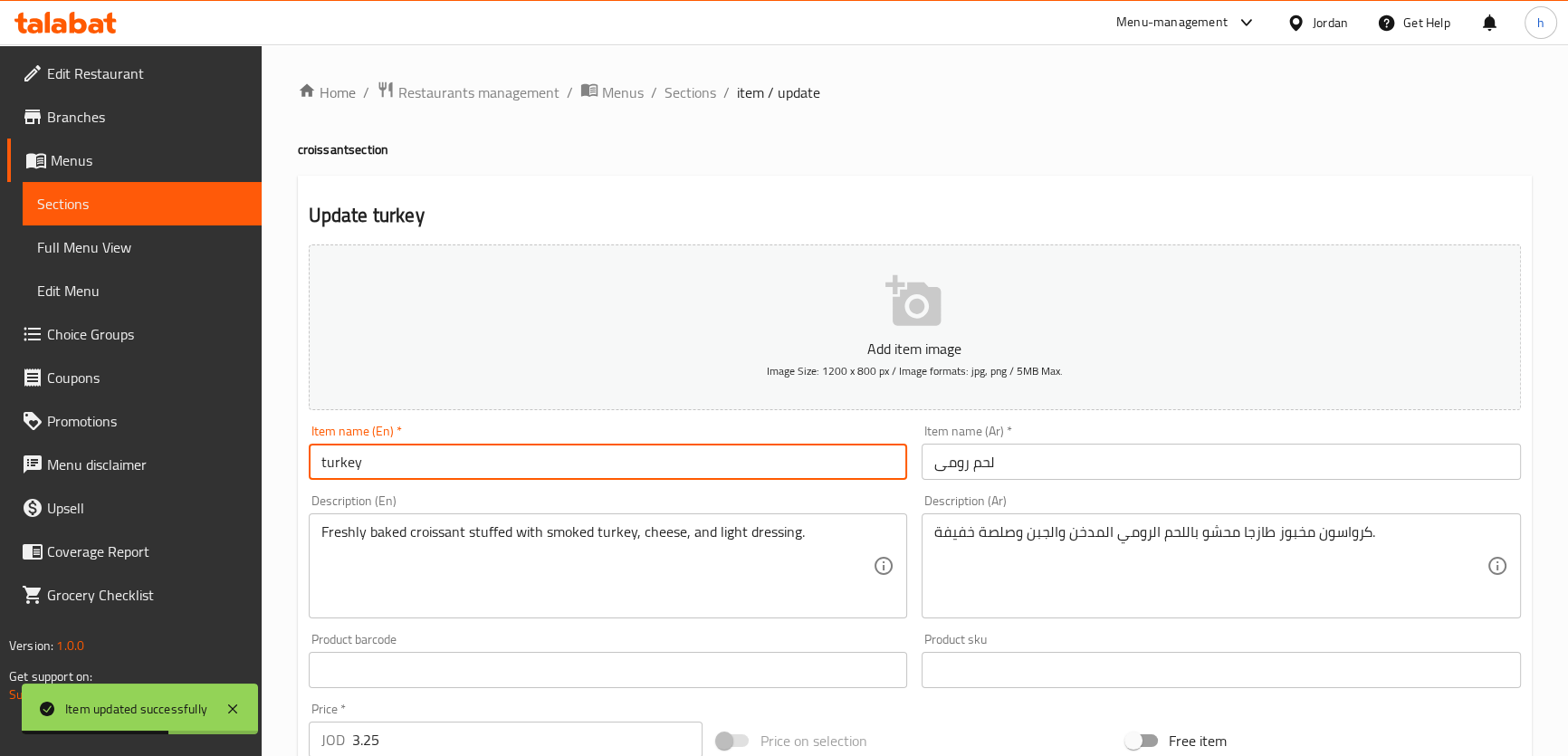
paste input "croissant"
type input "turkey croissant"
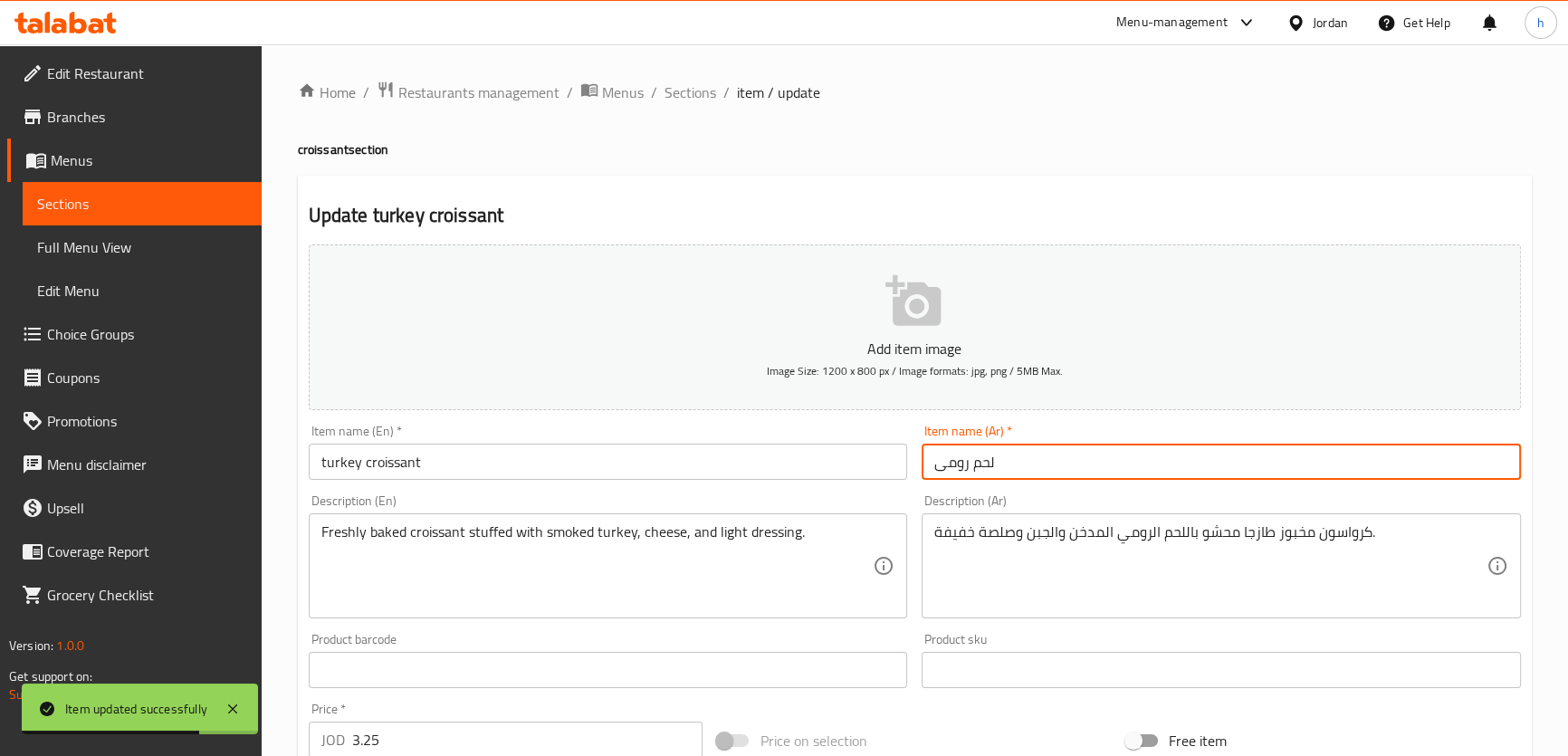
click at [934, 462] on input "لحم رومى" at bounding box center [1221, 462] width 600 height 36
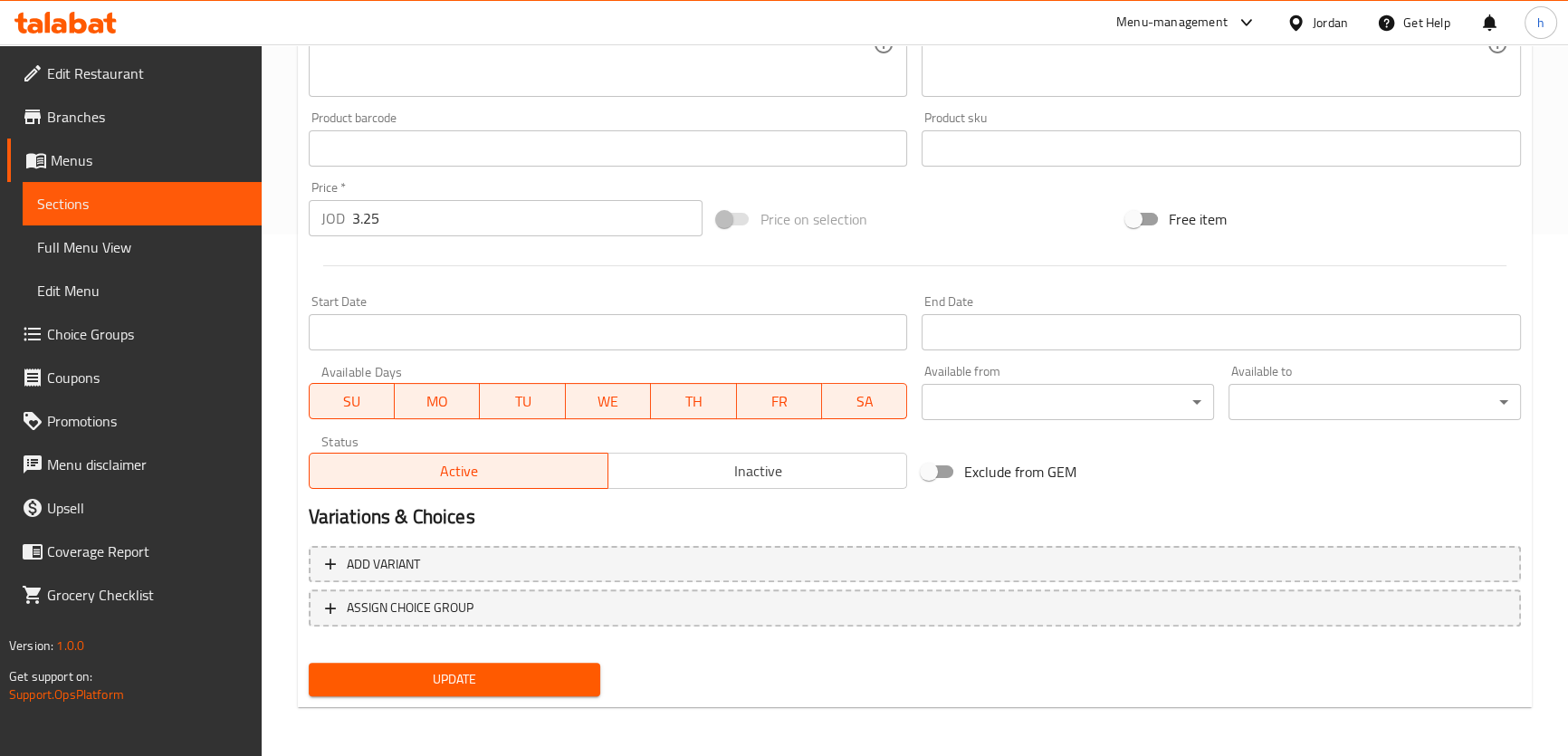
type input "كرواسون لحم رومى"
click at [589, 680] on button "Update" at bounding box center [455, 679] width 292 height 34
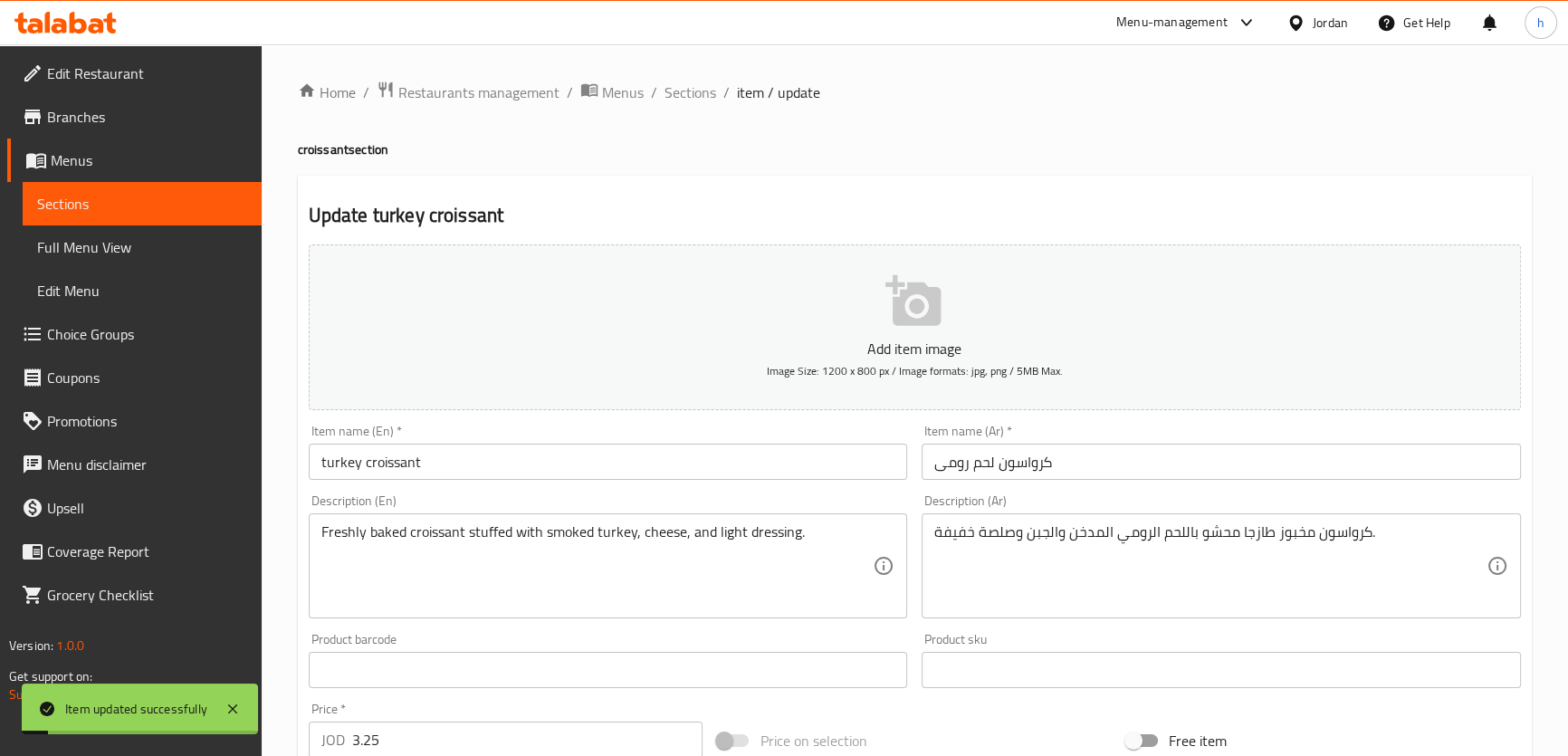
click at [688, 88] on span "Sections" at bounding box center [690, 92] width 52 height 22
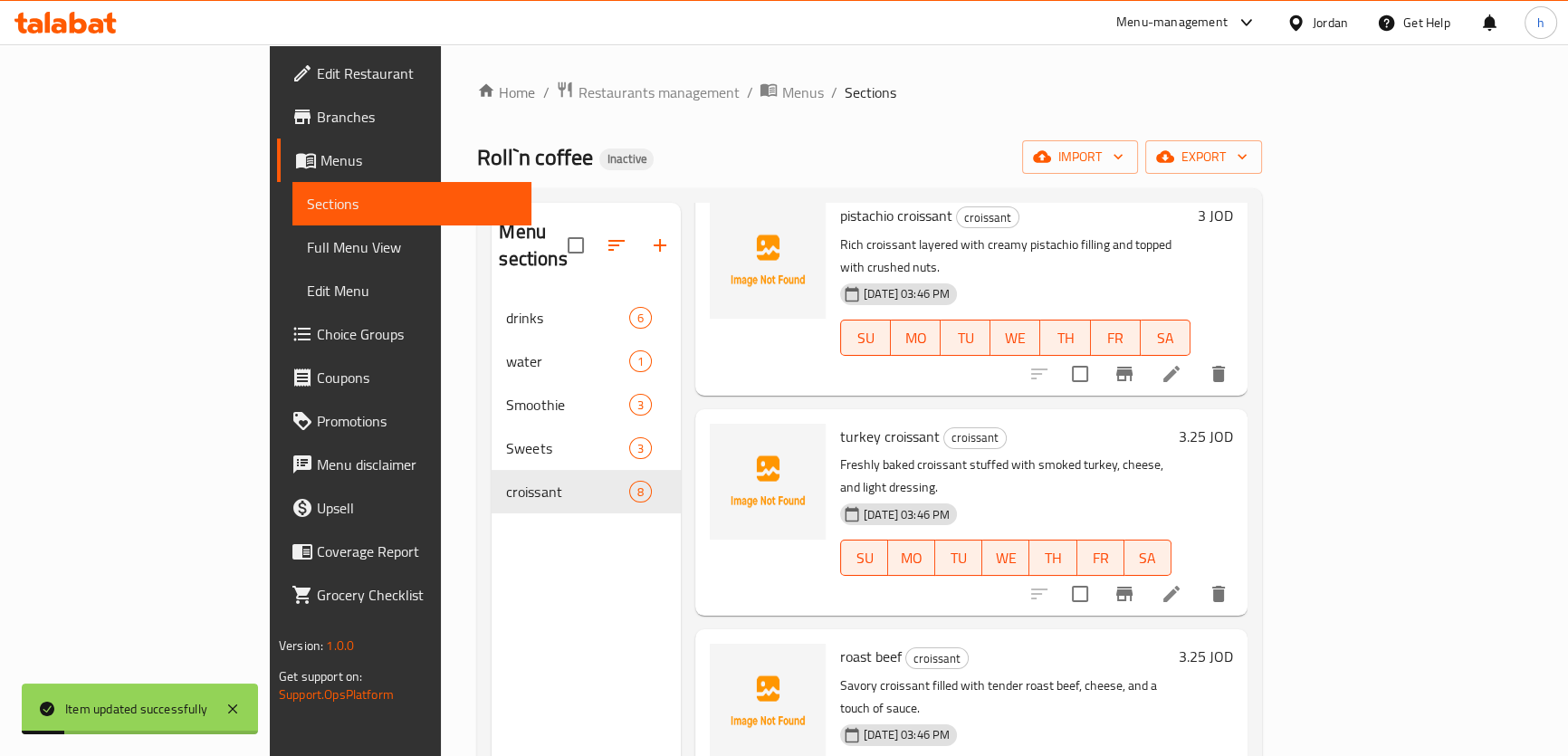
scroll to position [329, 0]
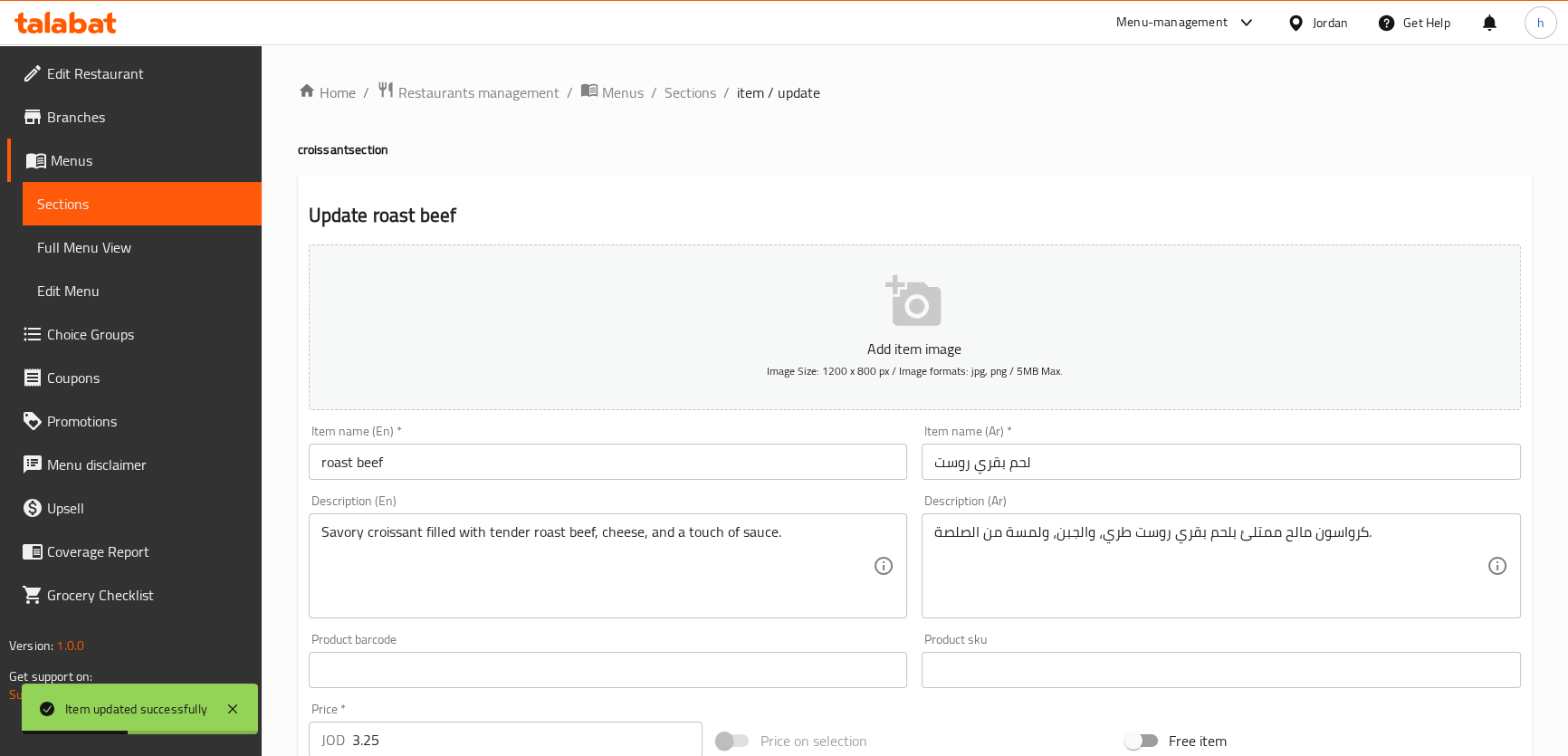
click at [505, 470] on input "roast beef" at bounding box center [609, 462] width 600 height 36
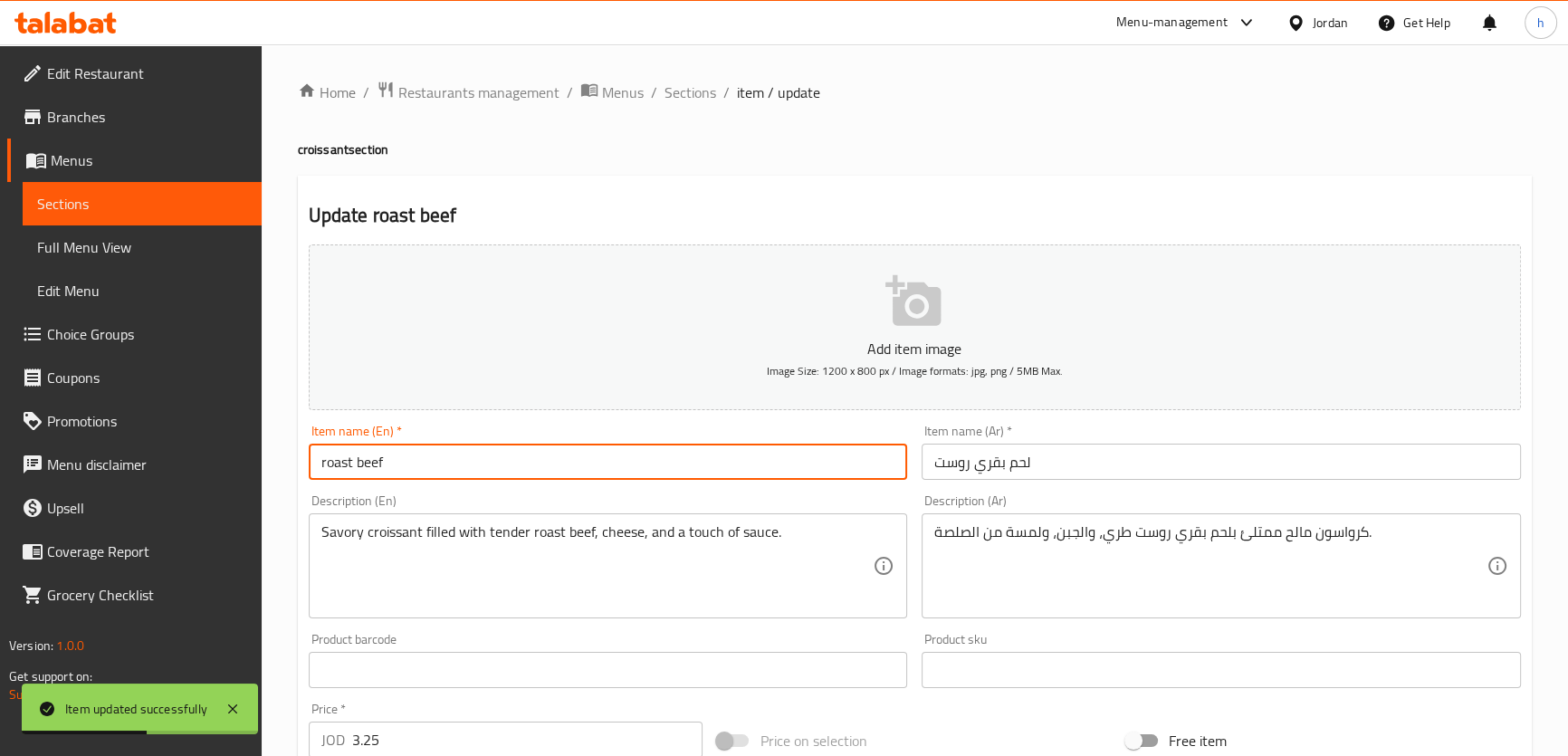
paste input "croissant"
type input "roast beef croissant"
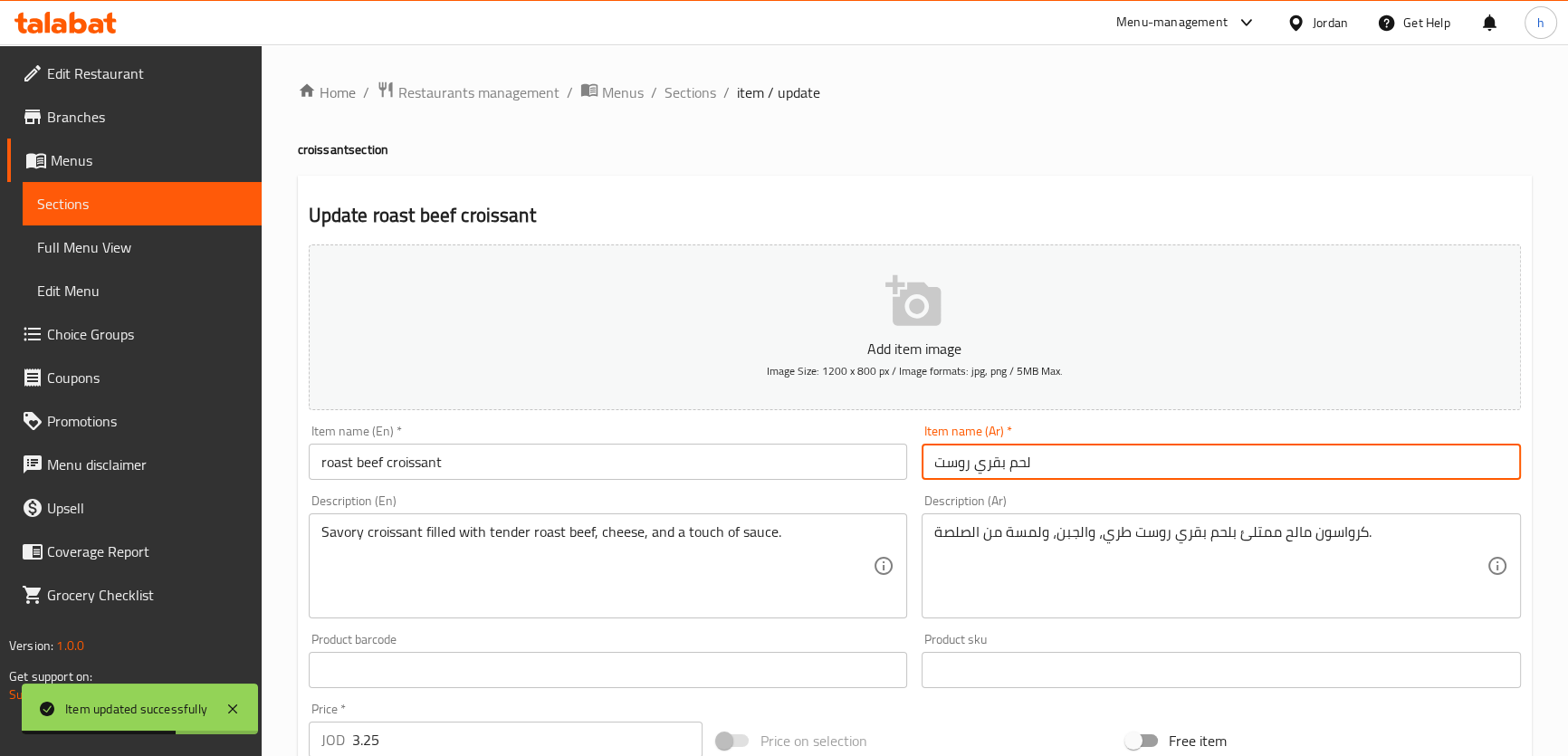
click at [931, 463] on input "لحم بقري روست" at bounding box center [1221, 462] width 600 height 36
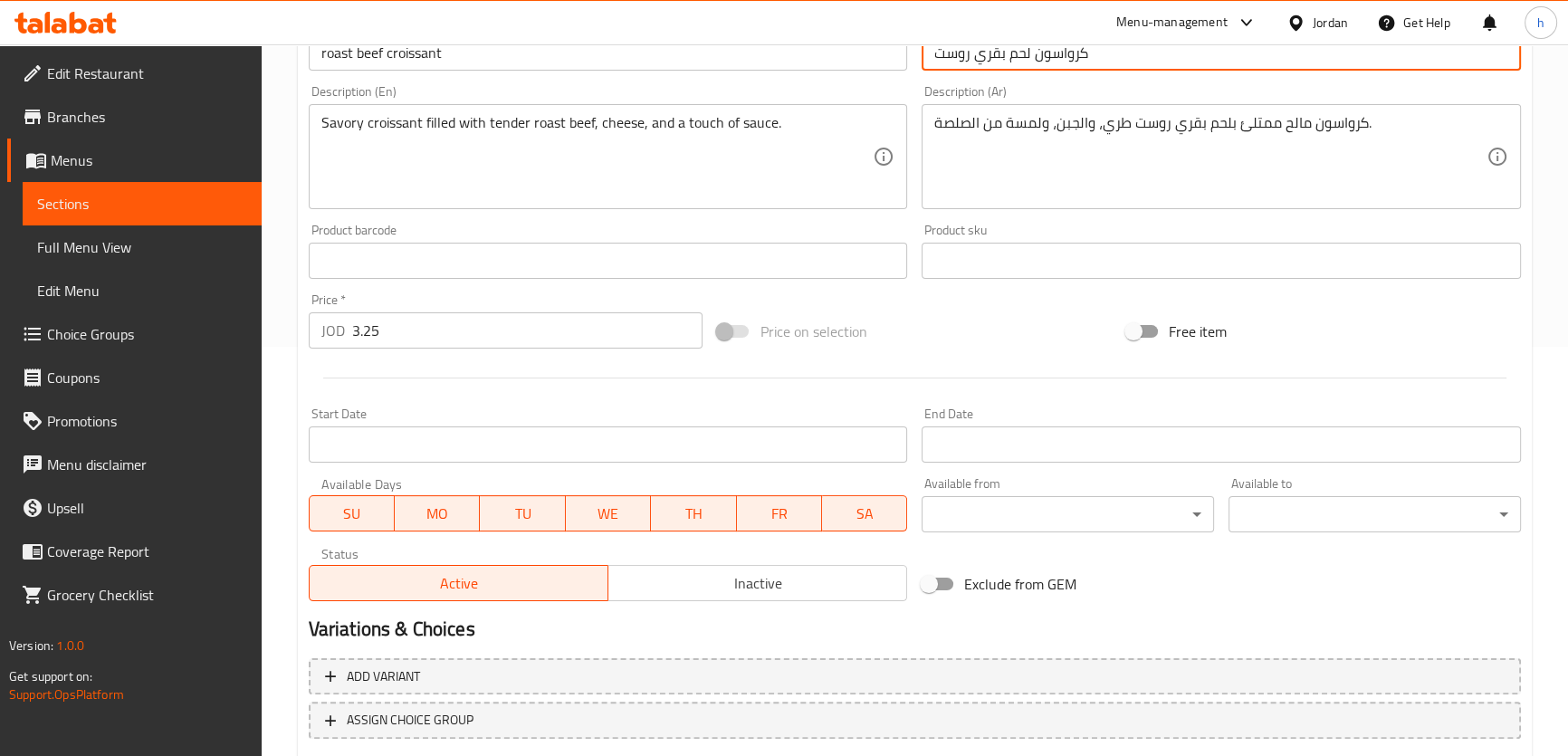
scroll to position [521, 0]
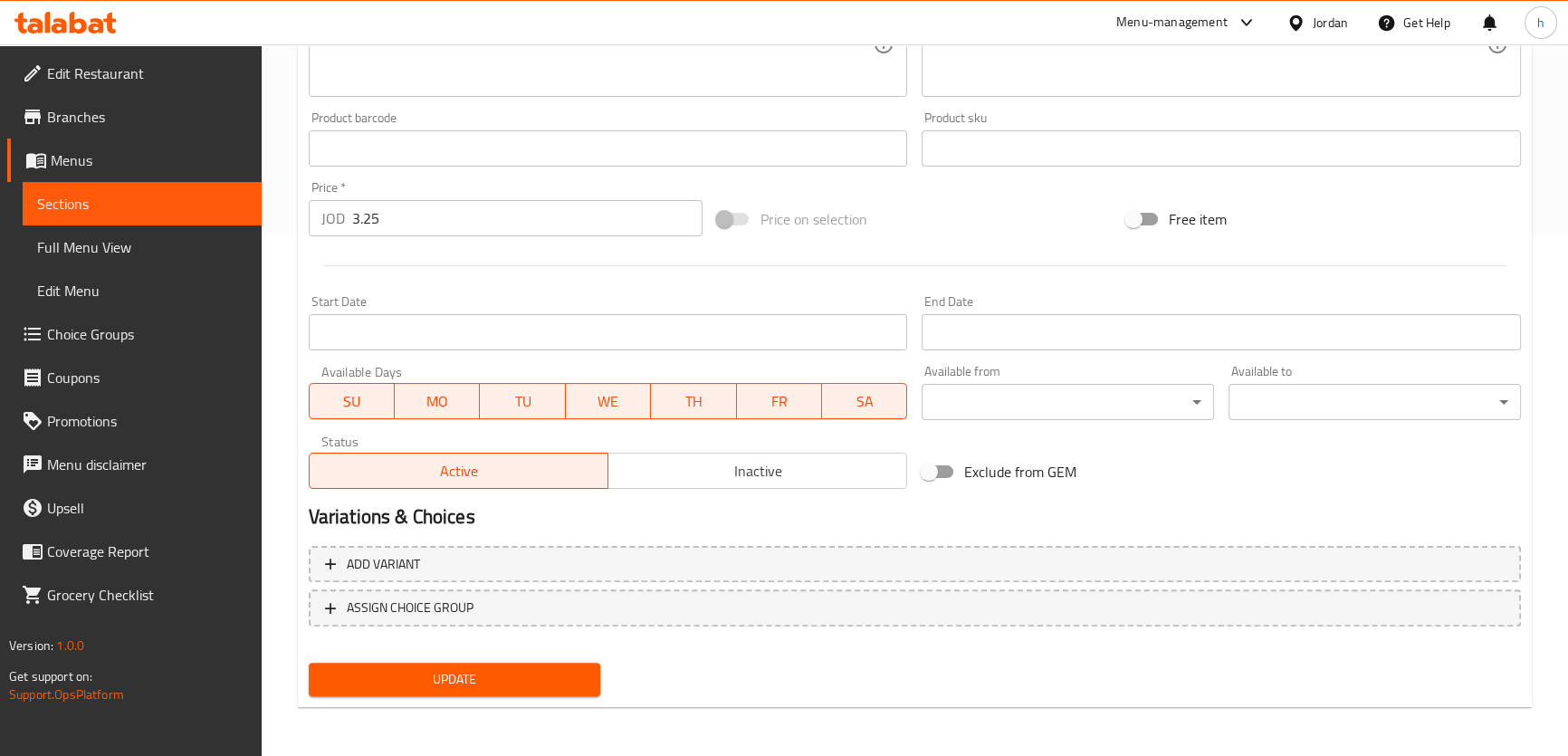
type input "كرواسون لحم بقري روست"
click at [559, 683] on span "Update" at bounding box center [455, 679] width 263 height 23
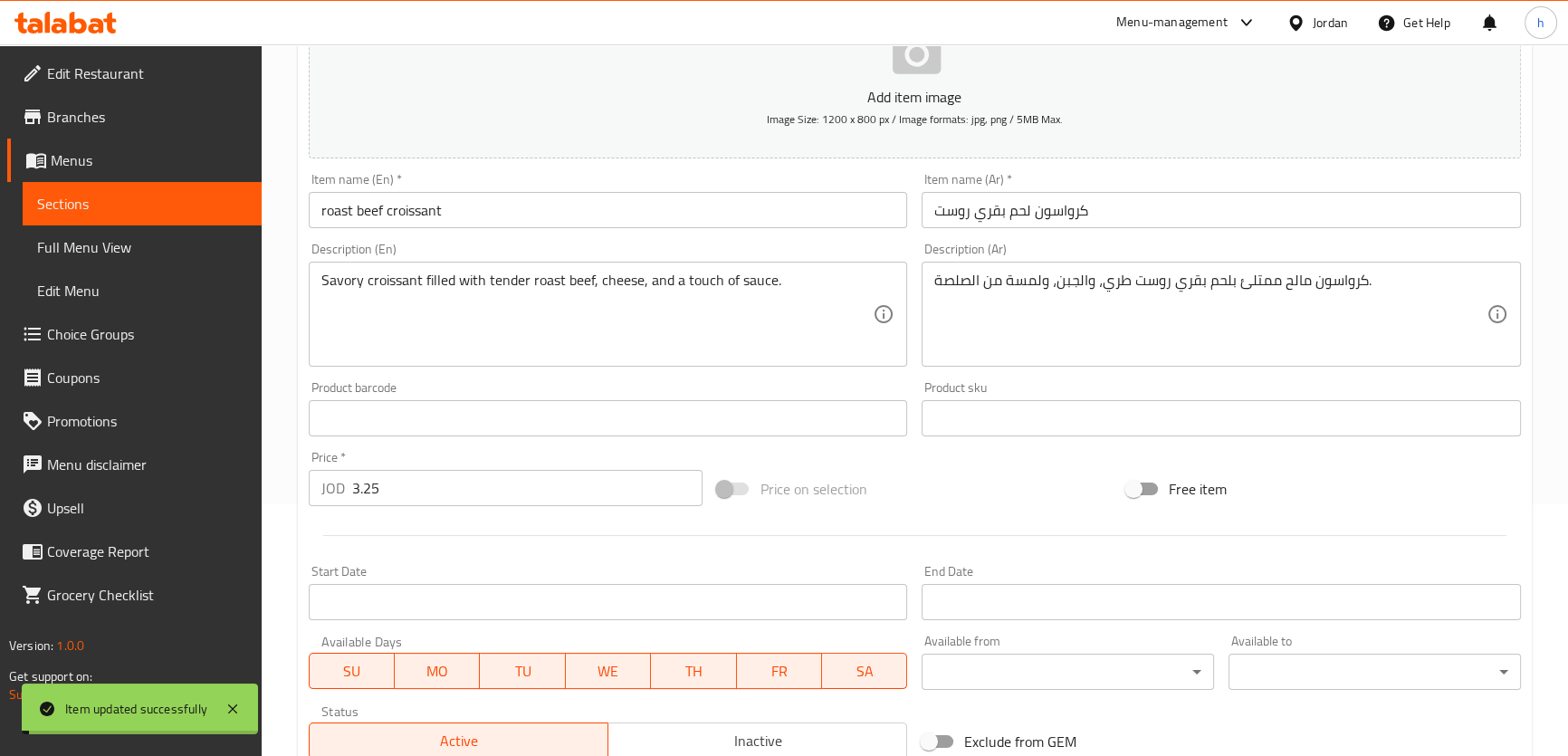
scroll to position [0, 0]
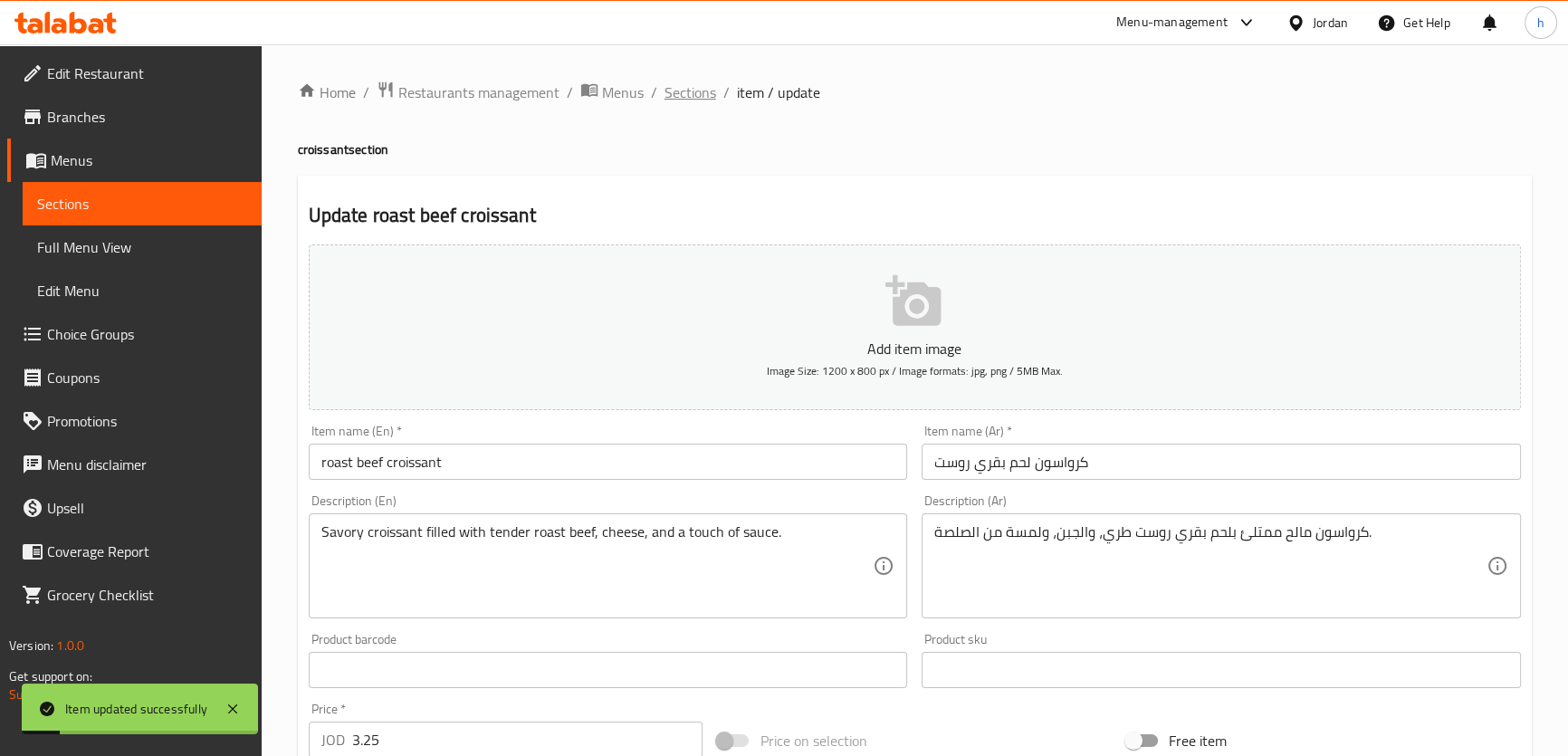
click at [689, 92] on span "Sections" at bounding box center [690, 92] width 52 height 22
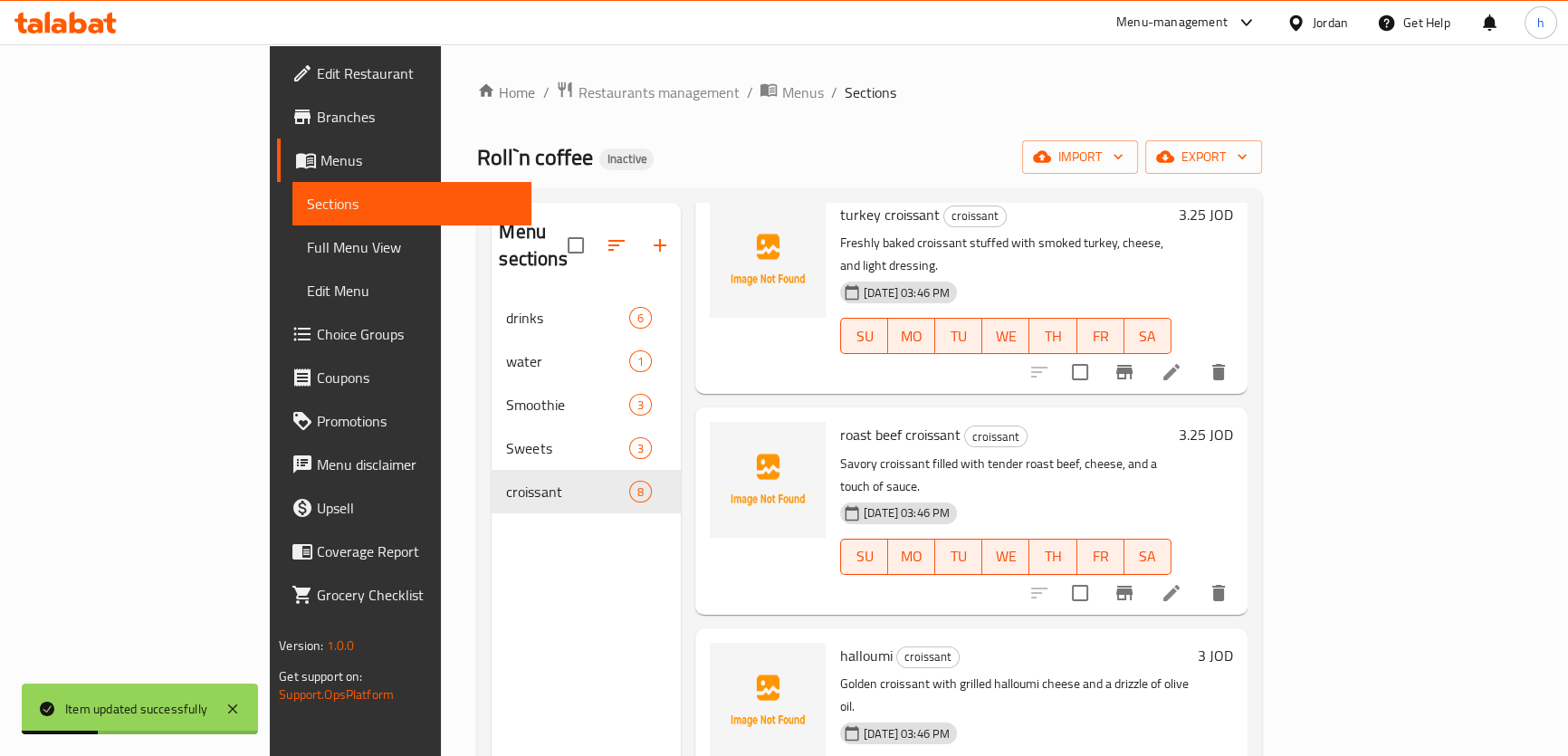
scroll to position [576, 0]
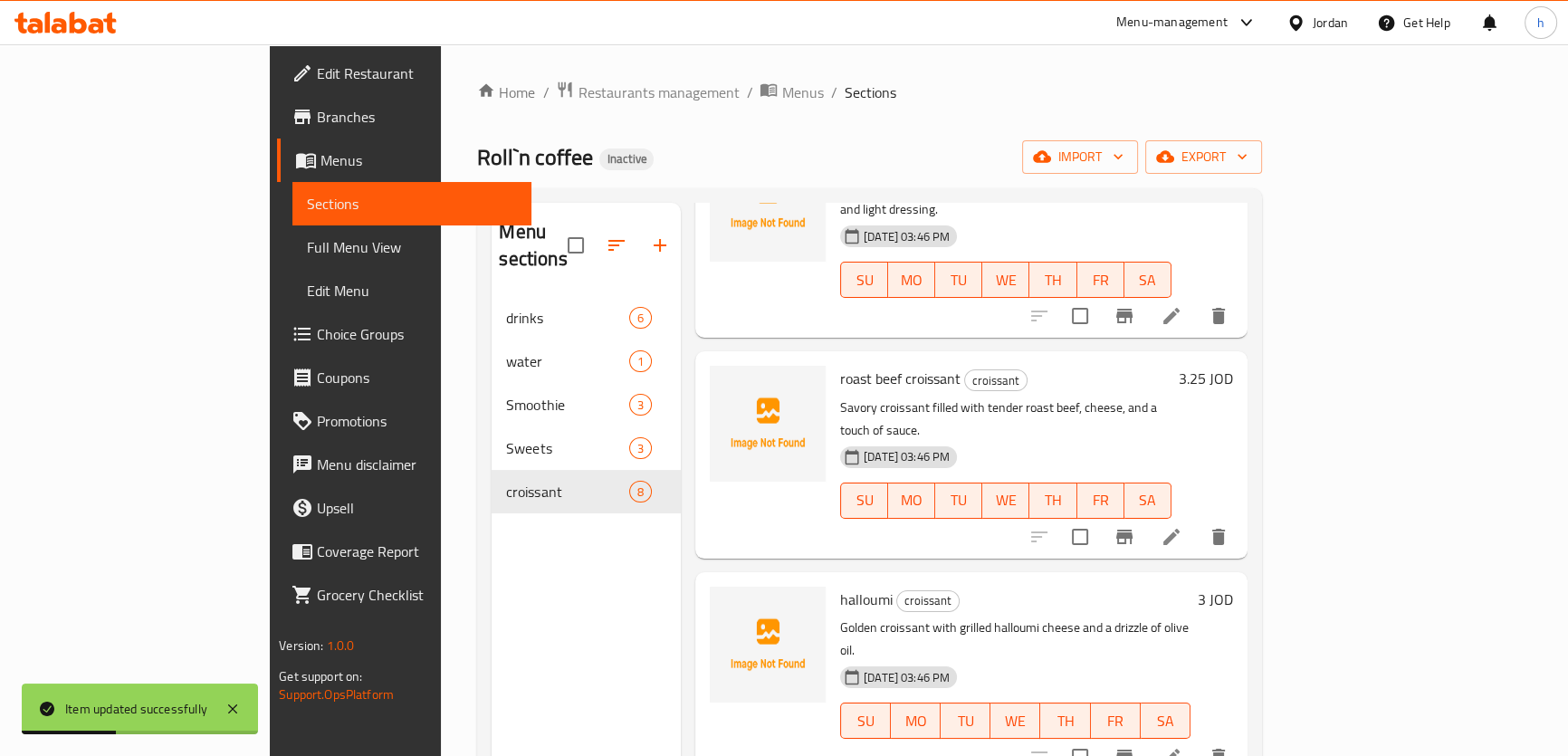
click at [1196, 741] on li at bounding box center [1172, 757] width 51 height 33
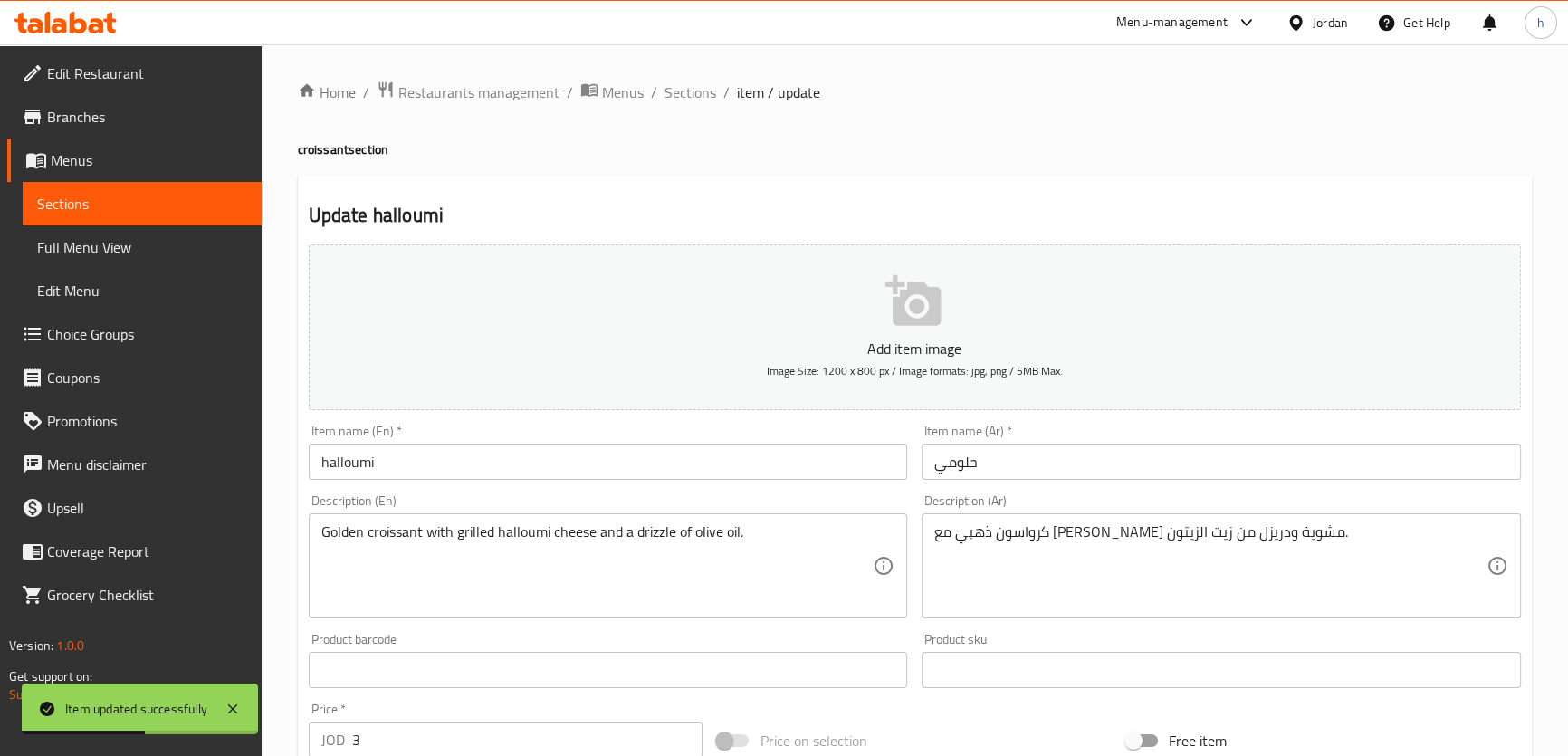
click at [532, 454] on input "halloumi" at bounding box center [609, 462] width 600 height 36
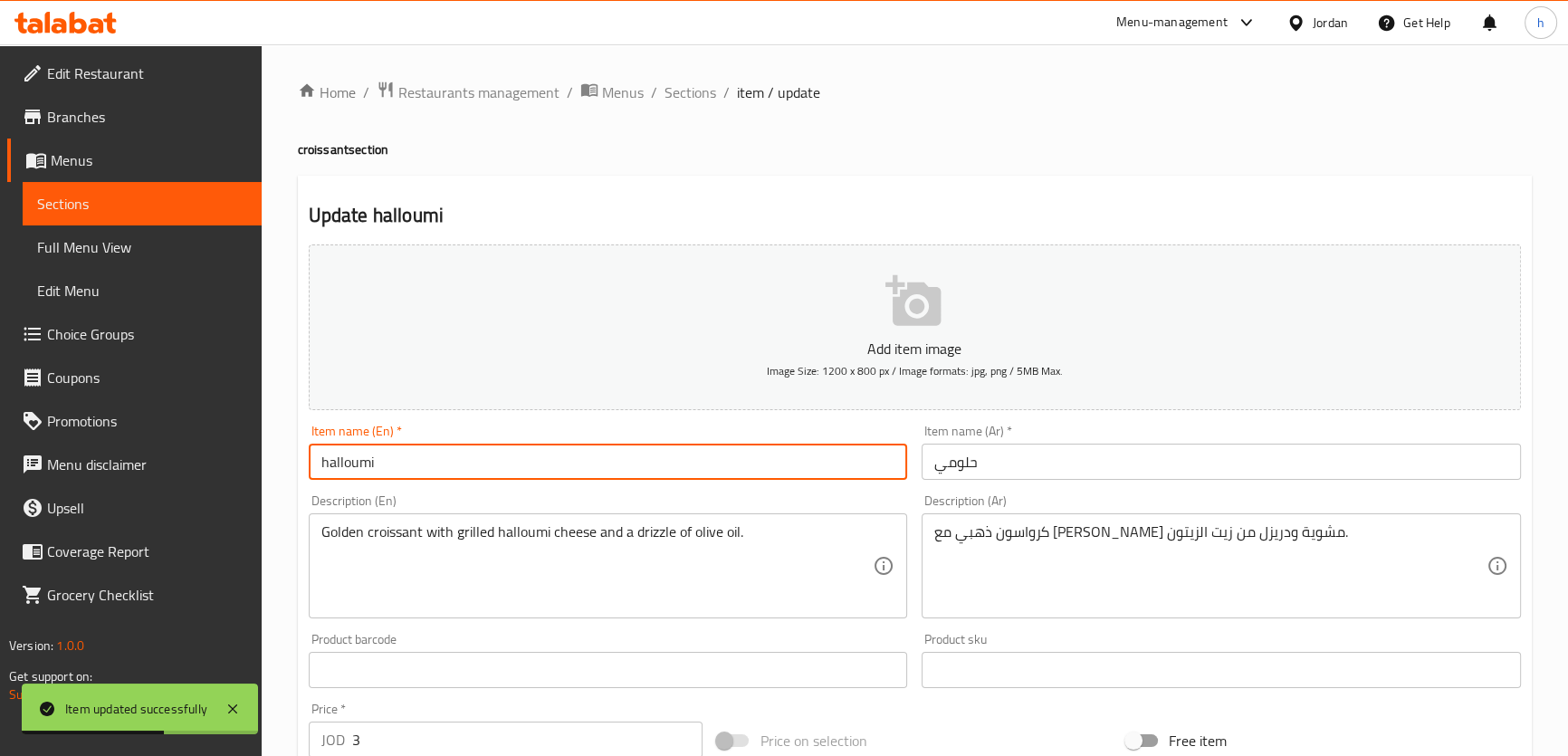
paste input "croissant"
type input "halloumi croissant"
click at [931, 467] on input "حلومي" at bounding box center [1221, 462] width 600 height 36
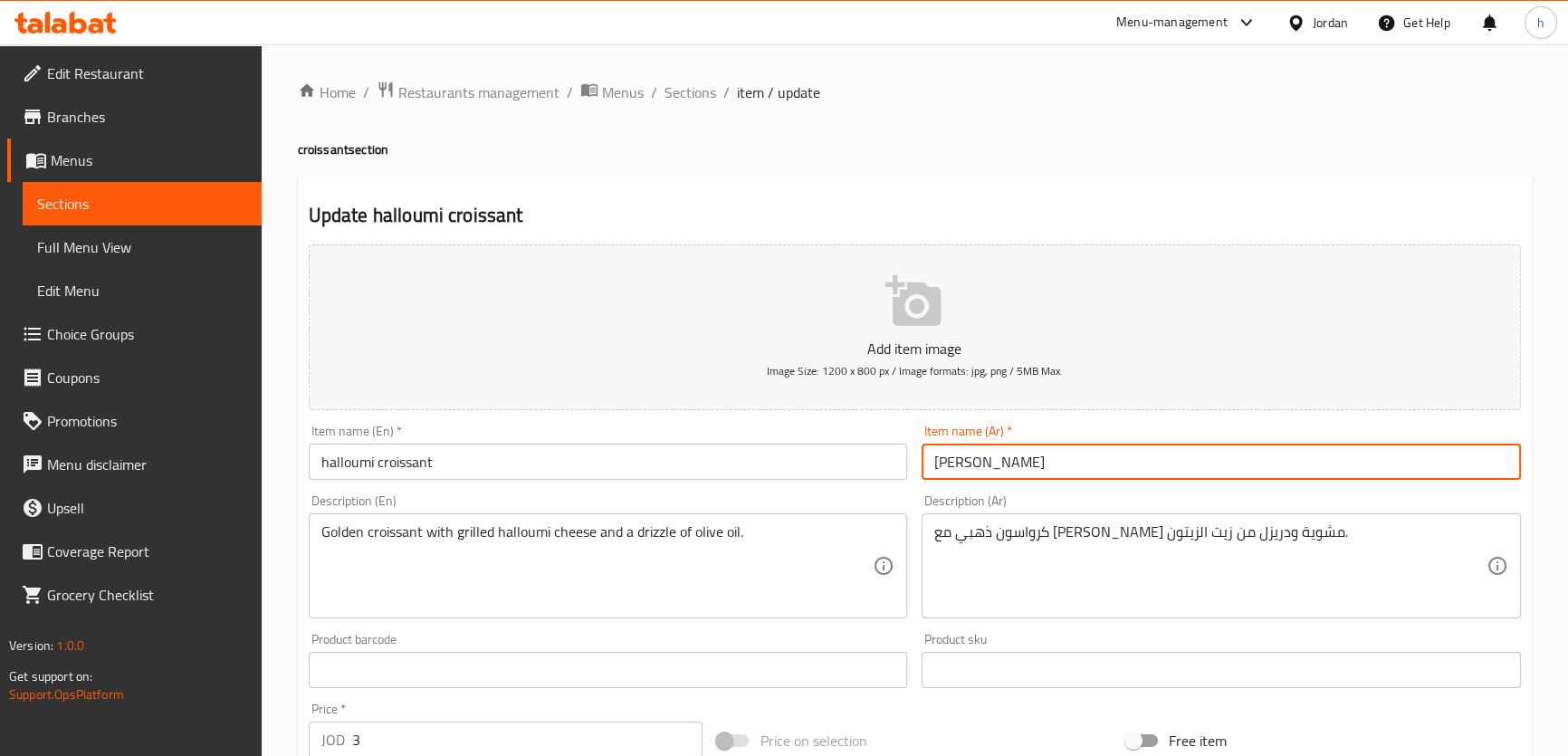
type input "كرواسون حلومي"
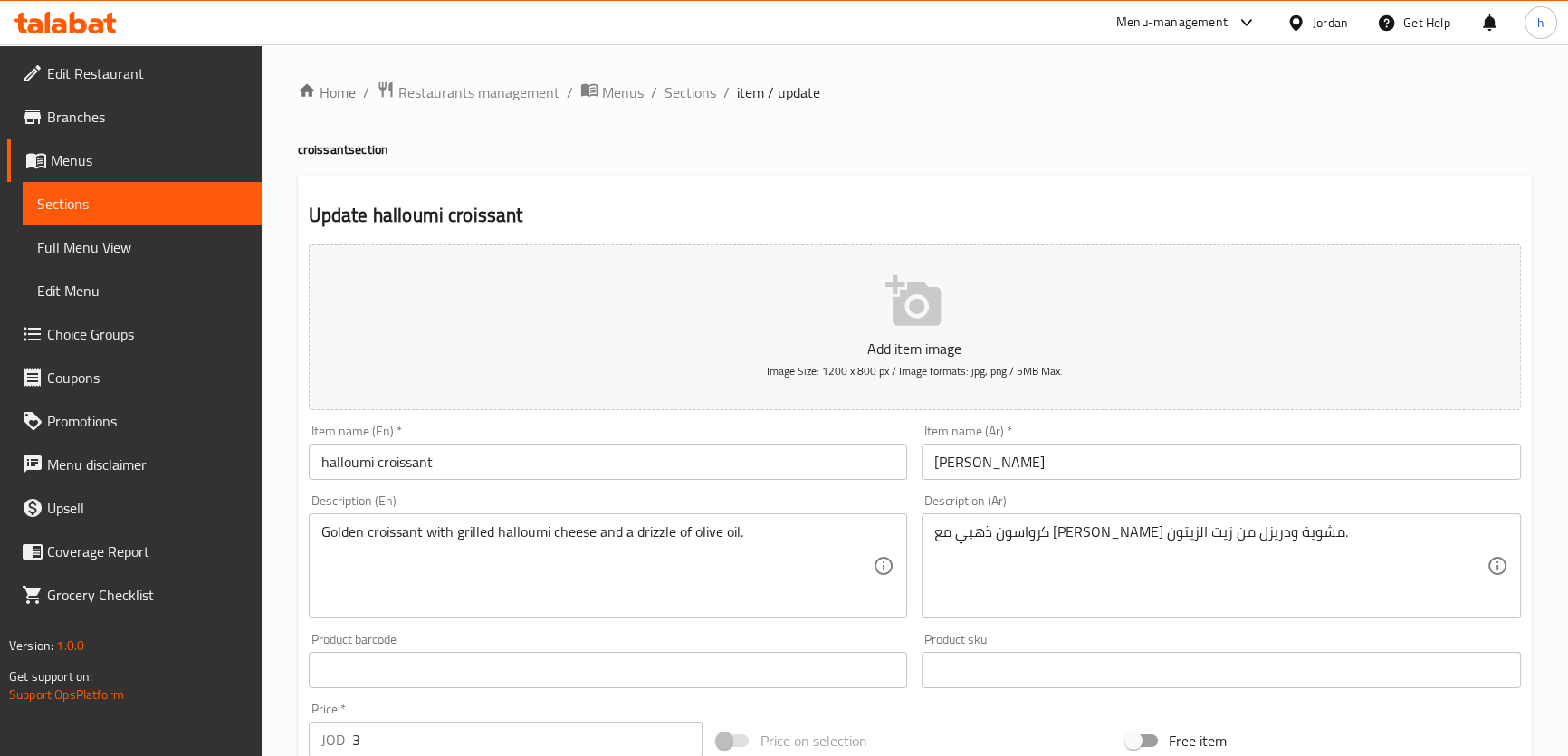
click at [756, 179] on div "Update halloumi croissant Add item image Image Size: 1200 x 800 px / Image form…" at bounding box center [915, 702] width 1234 height 1053
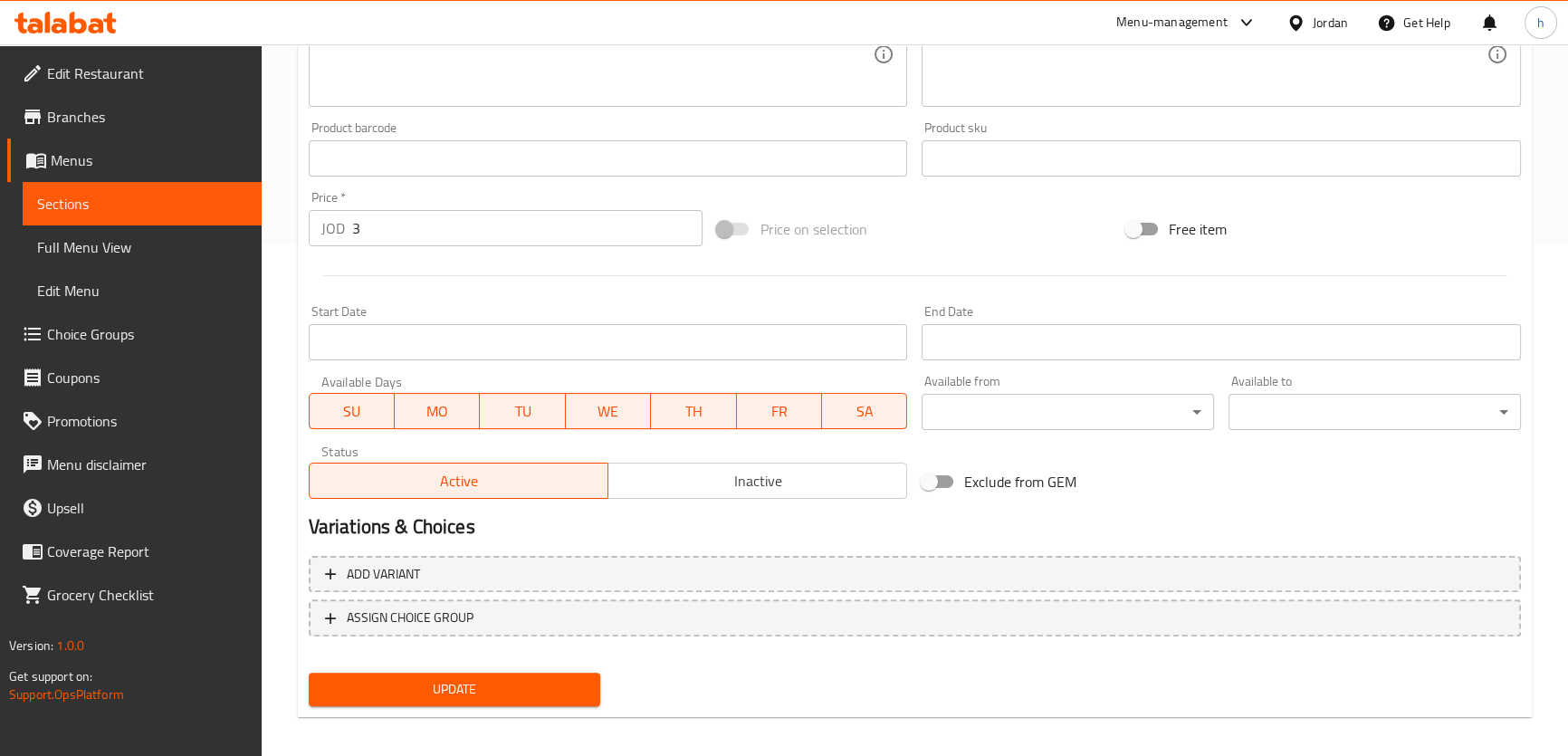
scroll to position [521, 0]
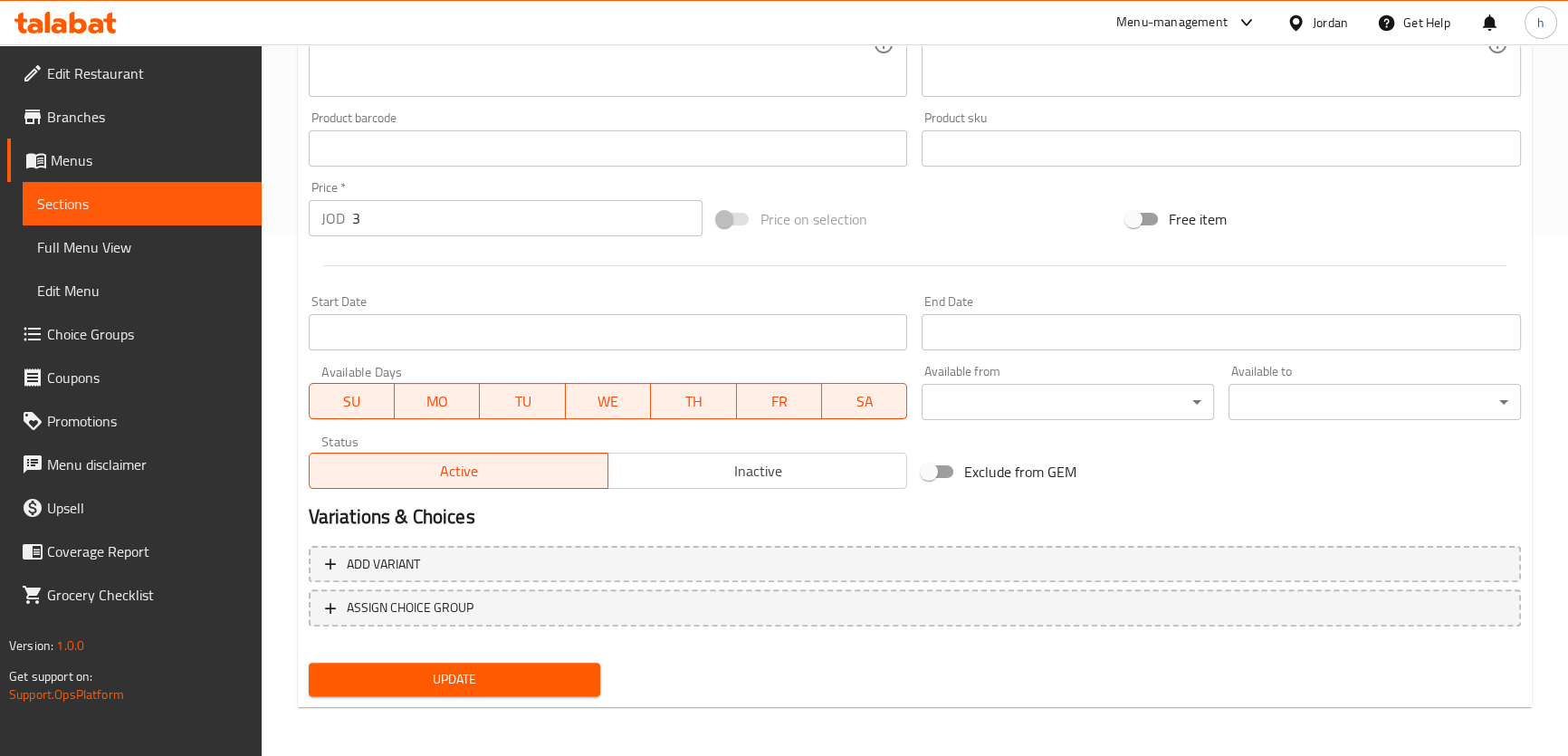
click at [559, 668] on span "Update" at bounding box center [455, 679] width 263 height 23
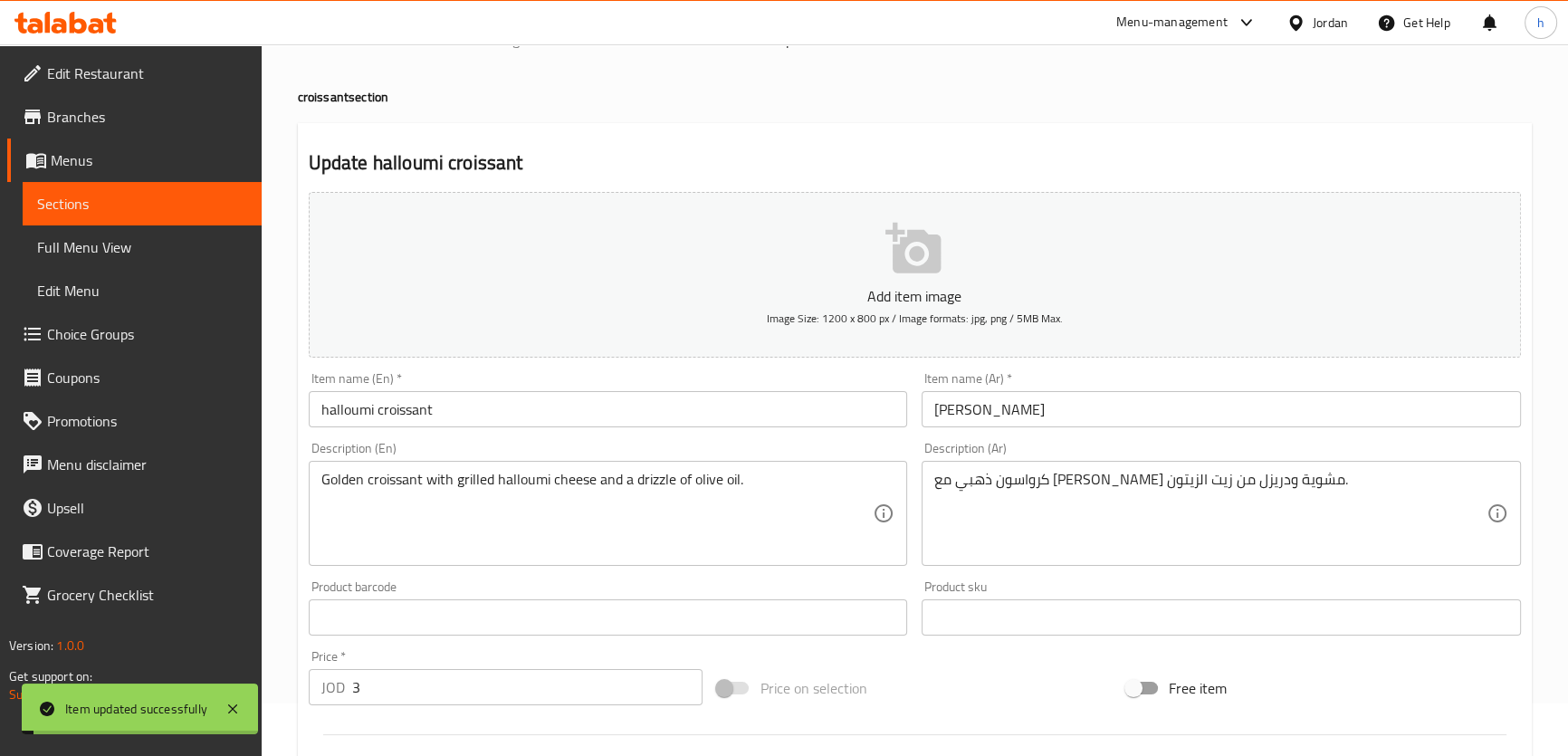
scroll to position [0, 0]
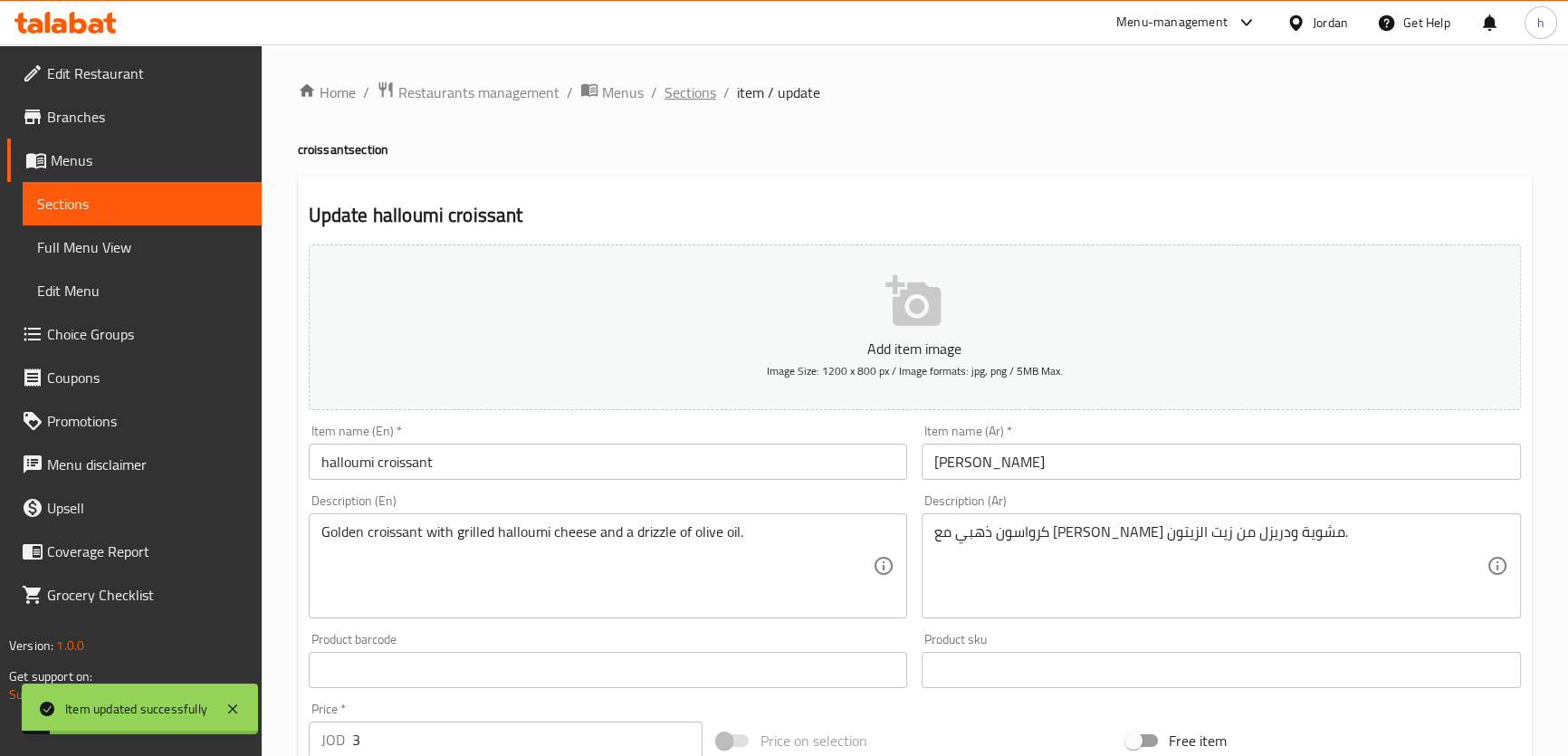
click at [682, 86] on span "Sections" at bounding box center [690, 92] width 52 height 22
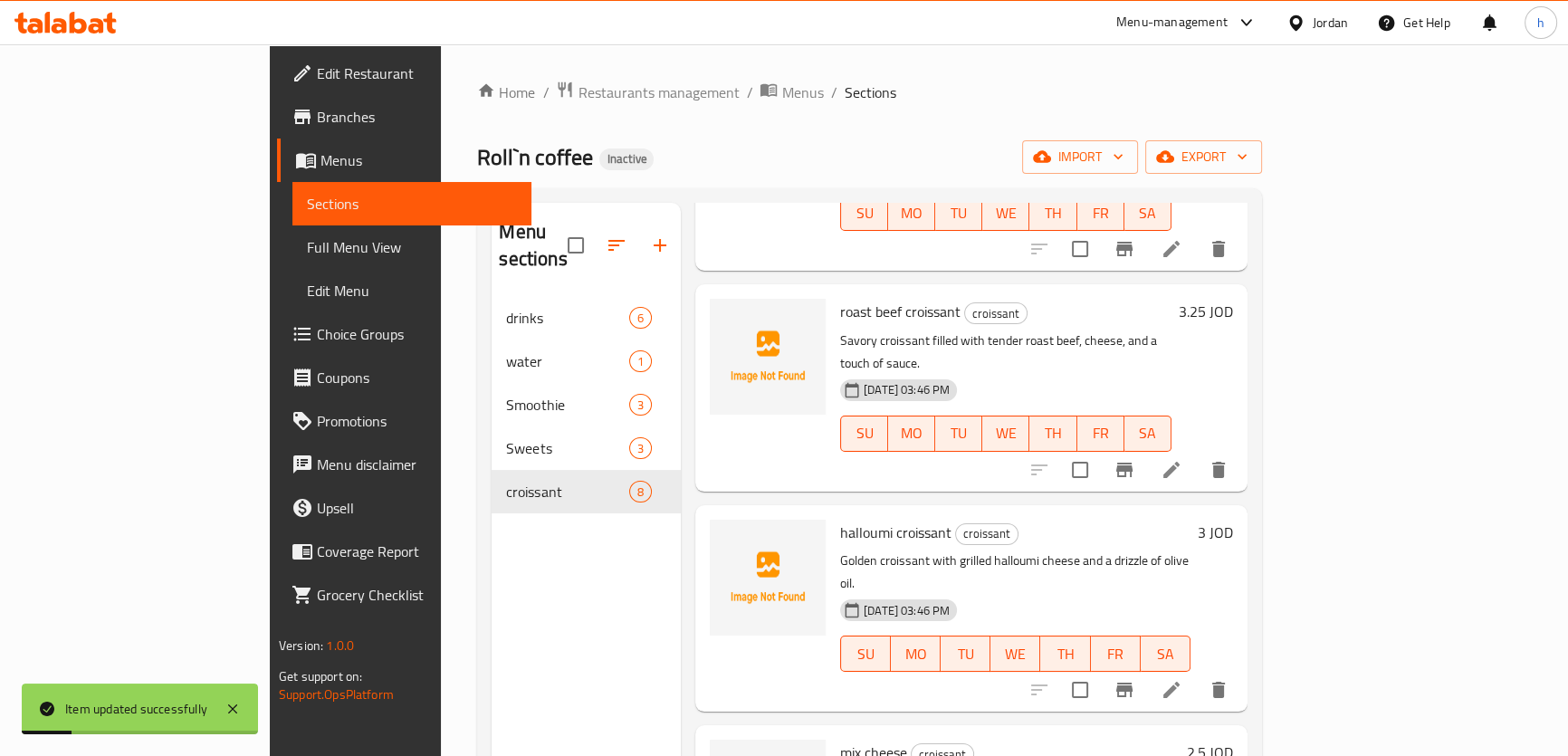
scroll to position [822, 0]
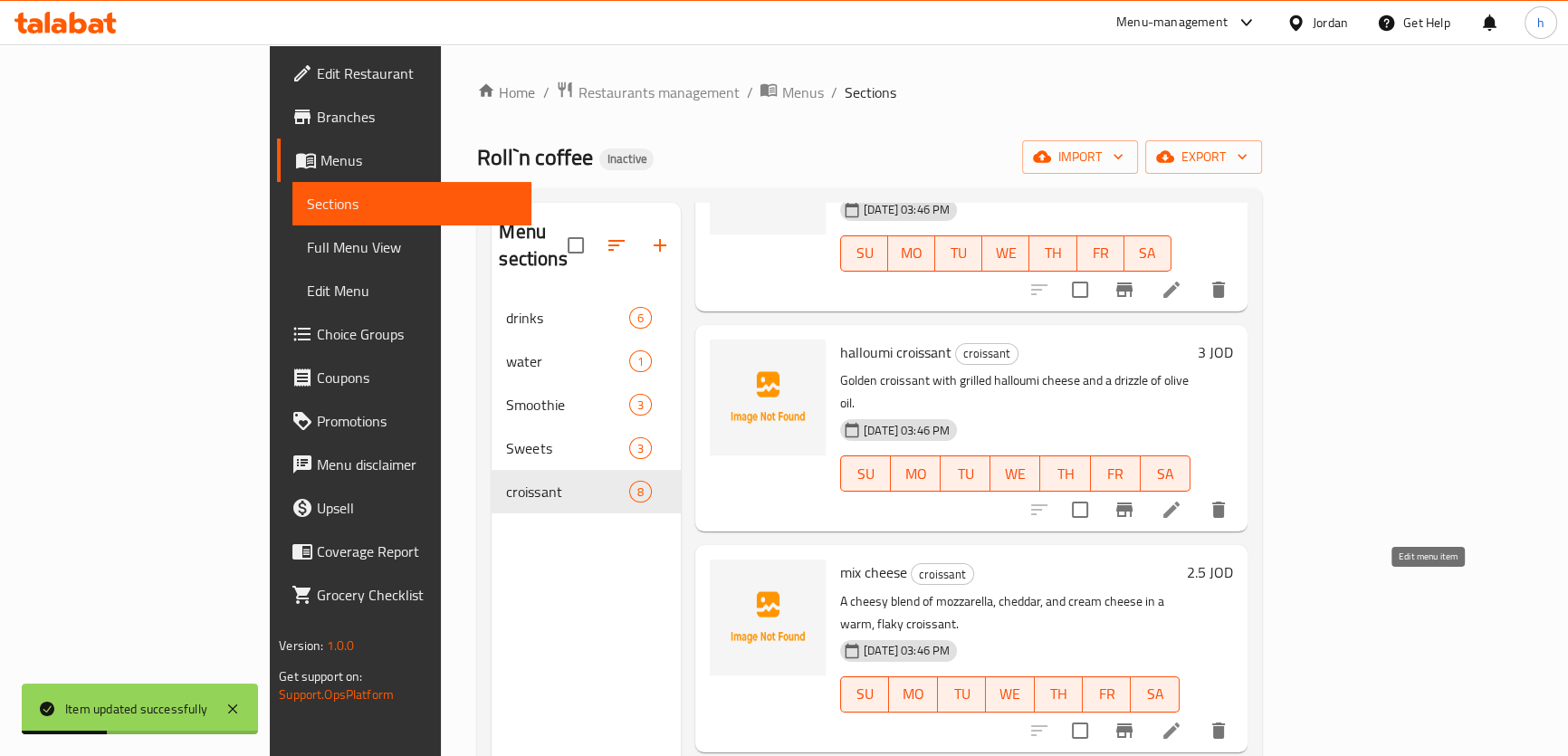
click at [1179, 722] on icon at bounding box center [1172, 730] width 16 height 16
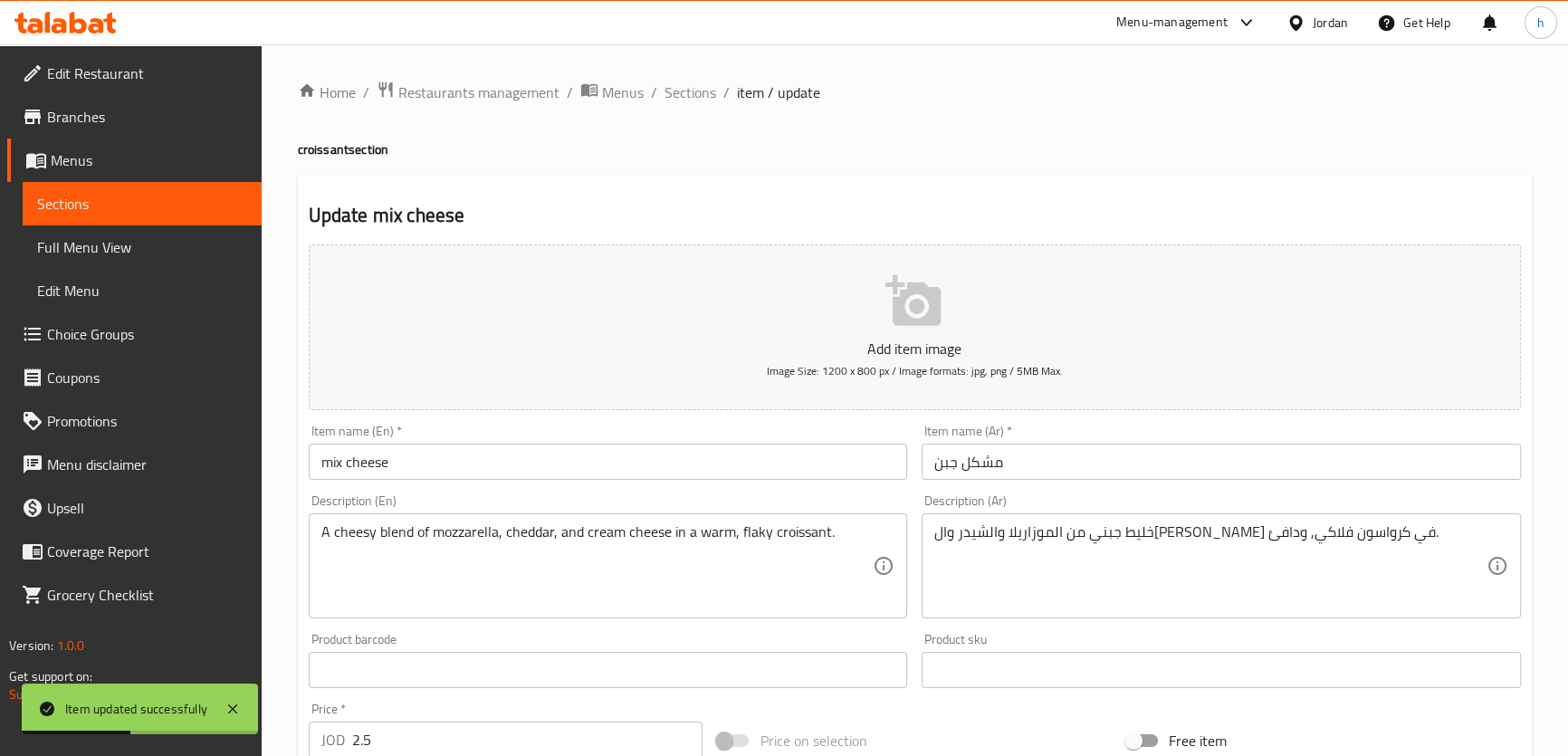
click at [468, 453] on input "mix cheese" at bounding box center [609, 462] width 600 height 36
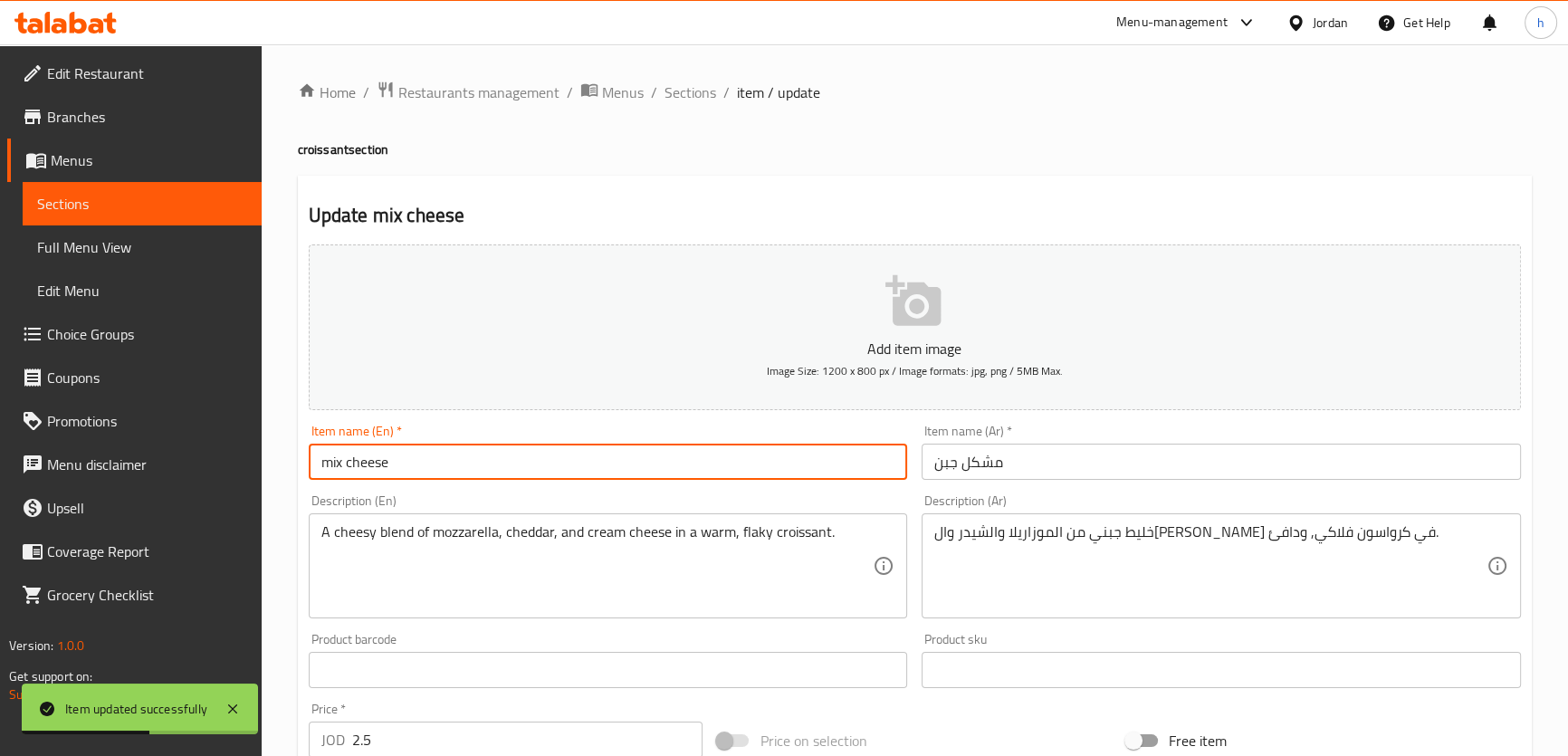
paste input "croissant"
type input "mix cheese croissant"
click at [929, 463] on input "مشكل جبن" at bounding box center [1221, 462] width 600 height 36
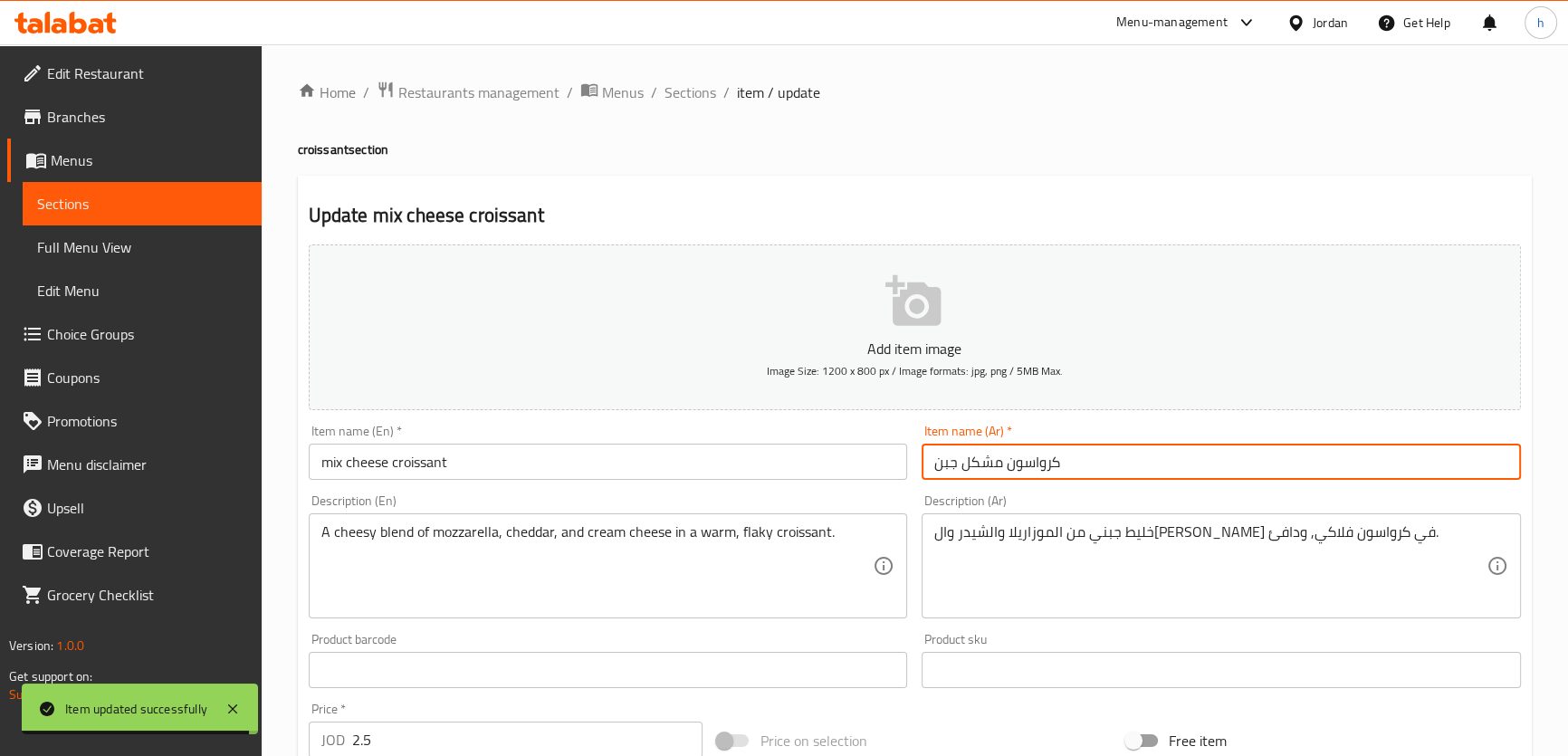
type input "كرواسون مشكل جبن"
click at [873, 222] on h2 "Update mix cheese croissant" at bounding box center [915, 216] width 1212 height 27
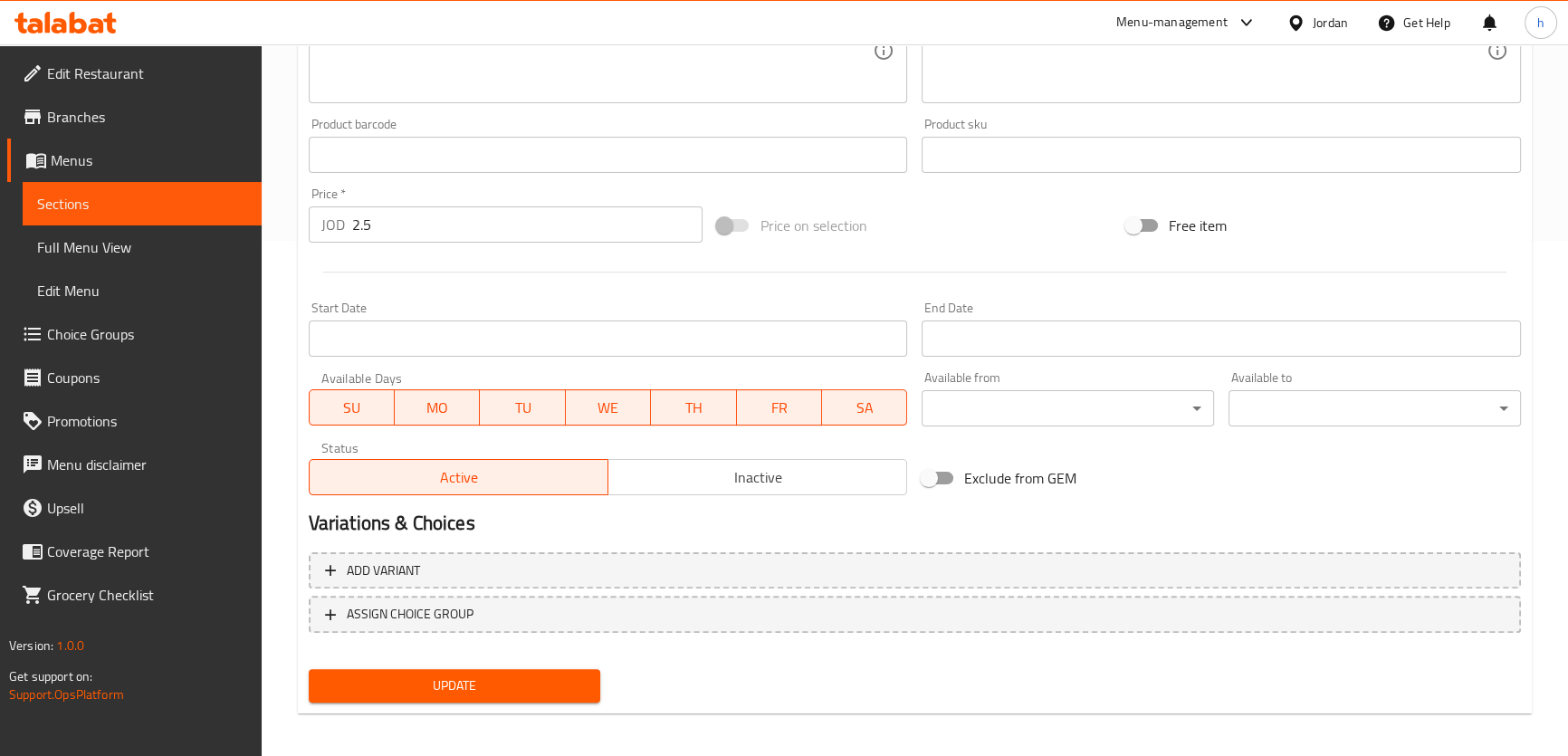
scroll to position [521, 0]
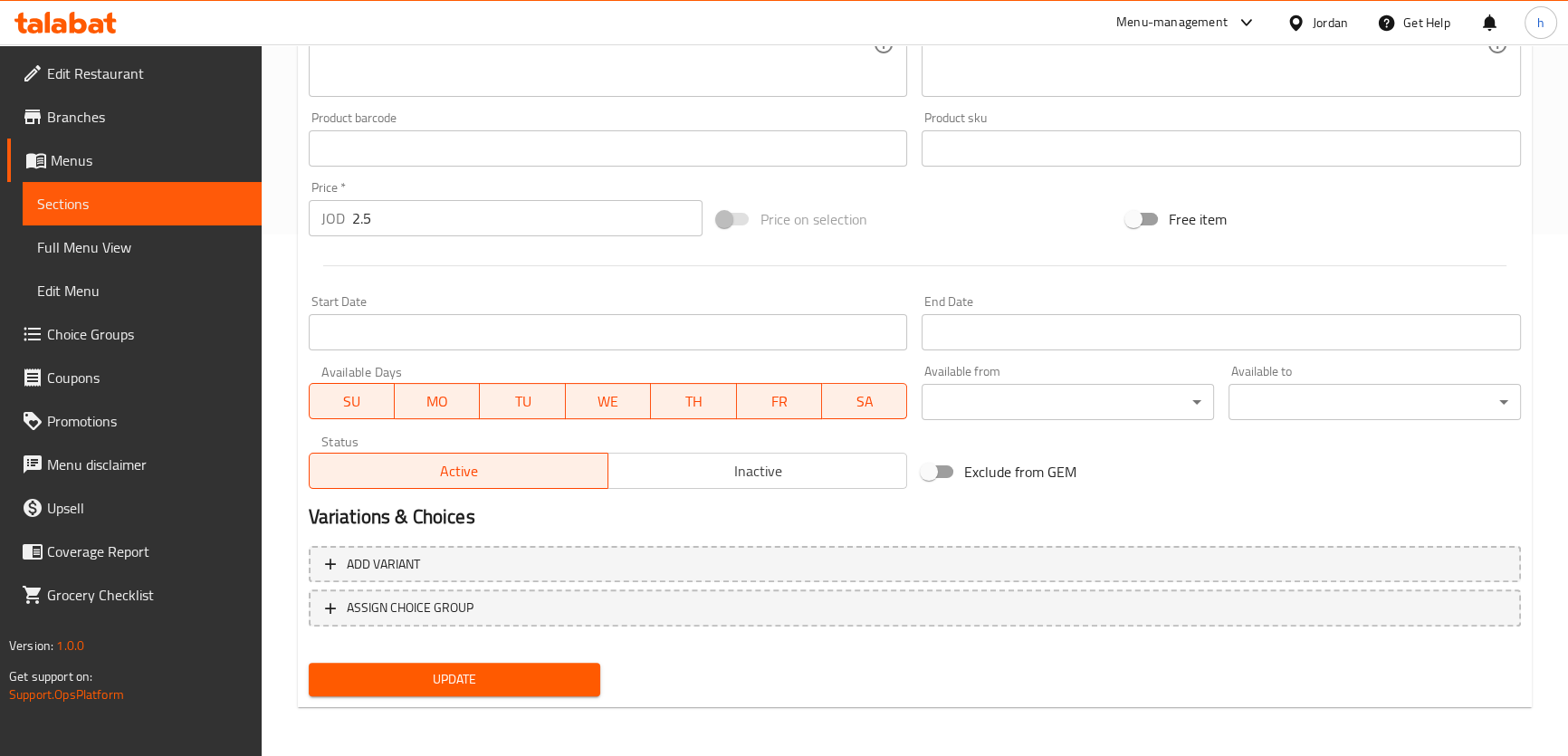
click at [524, 668] on span "Update" at bounding box center [455, 679] width 263 height 23
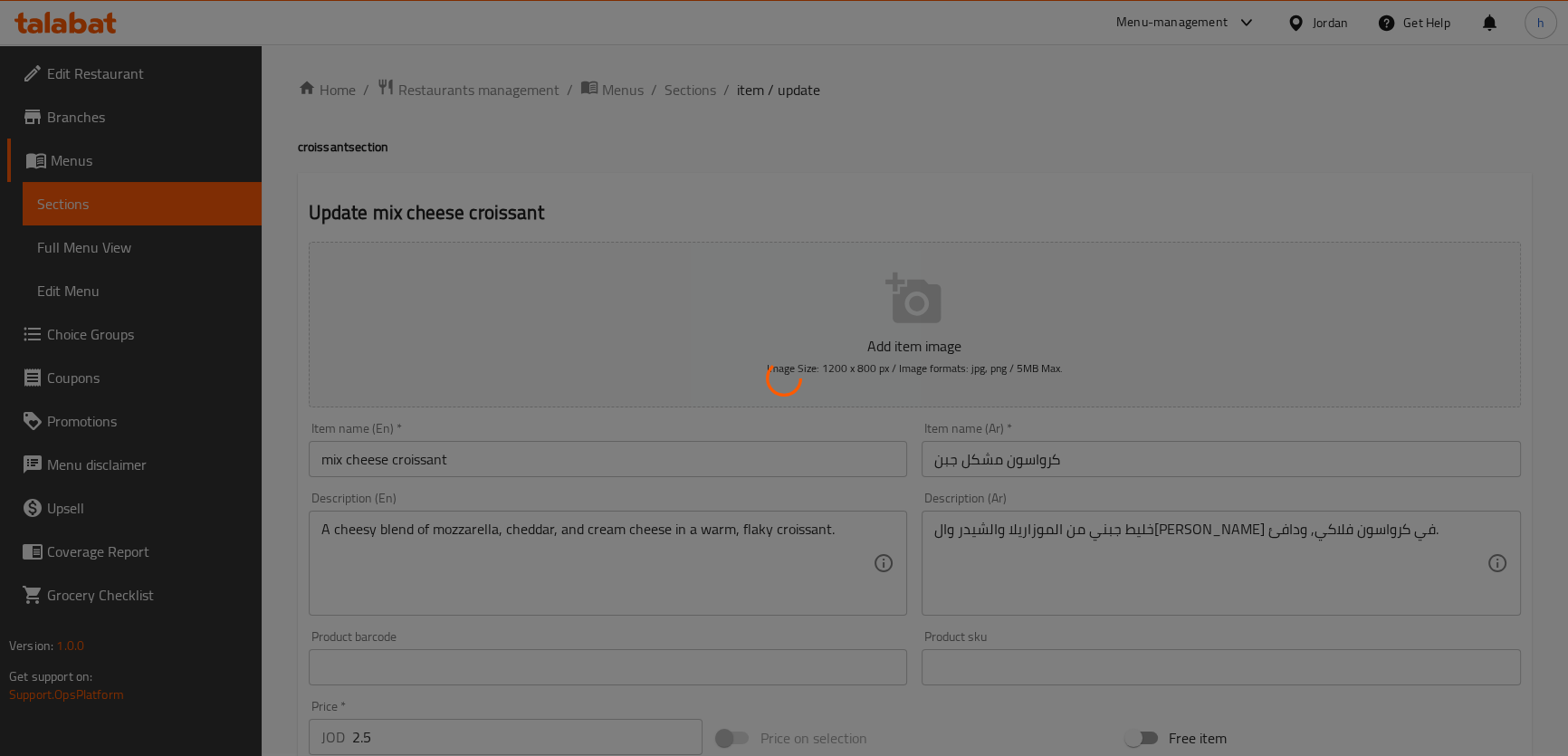
scroll to position [0, 0]
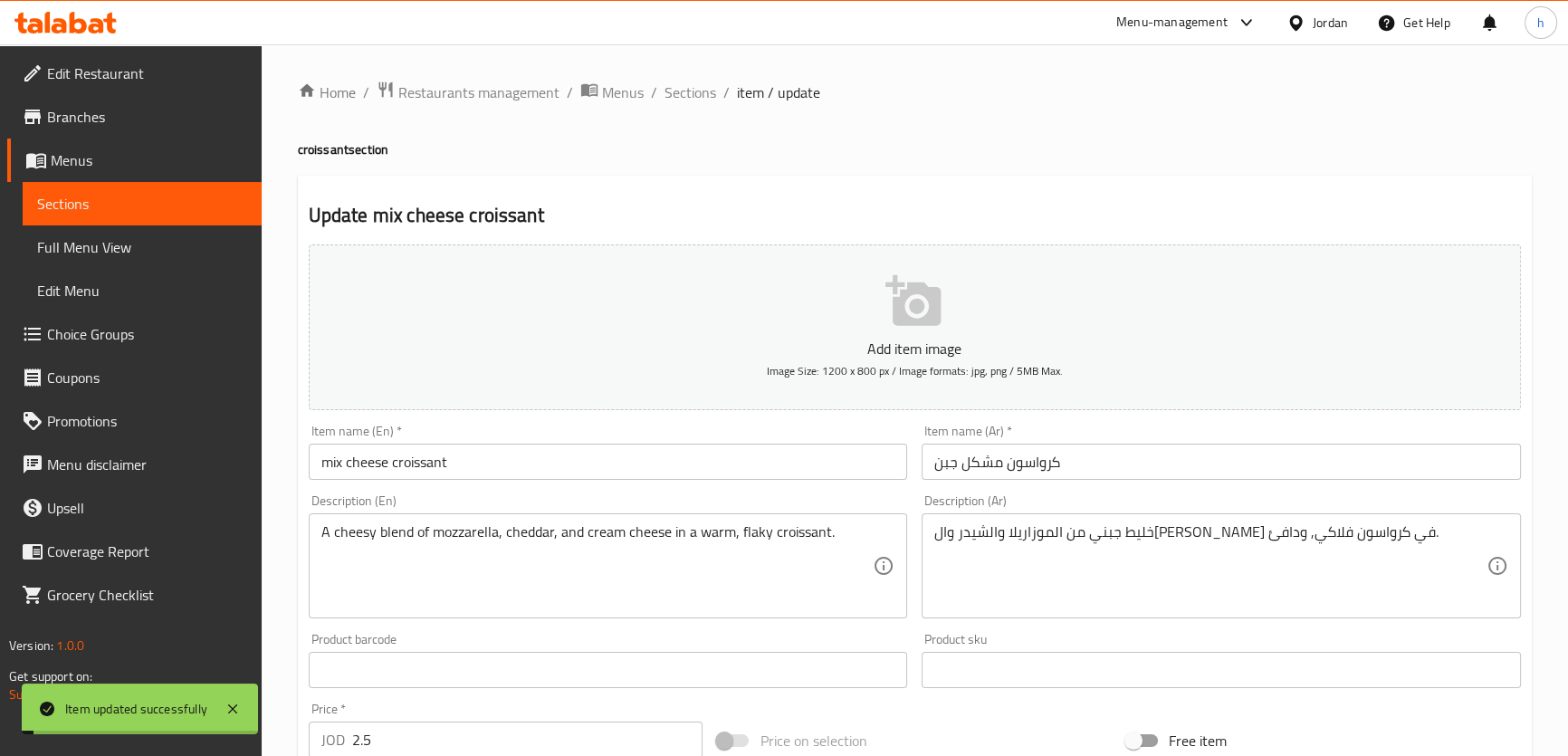
click at [695, 92] on span "Sections" at bounding box center [690, 92] width 52 height 22
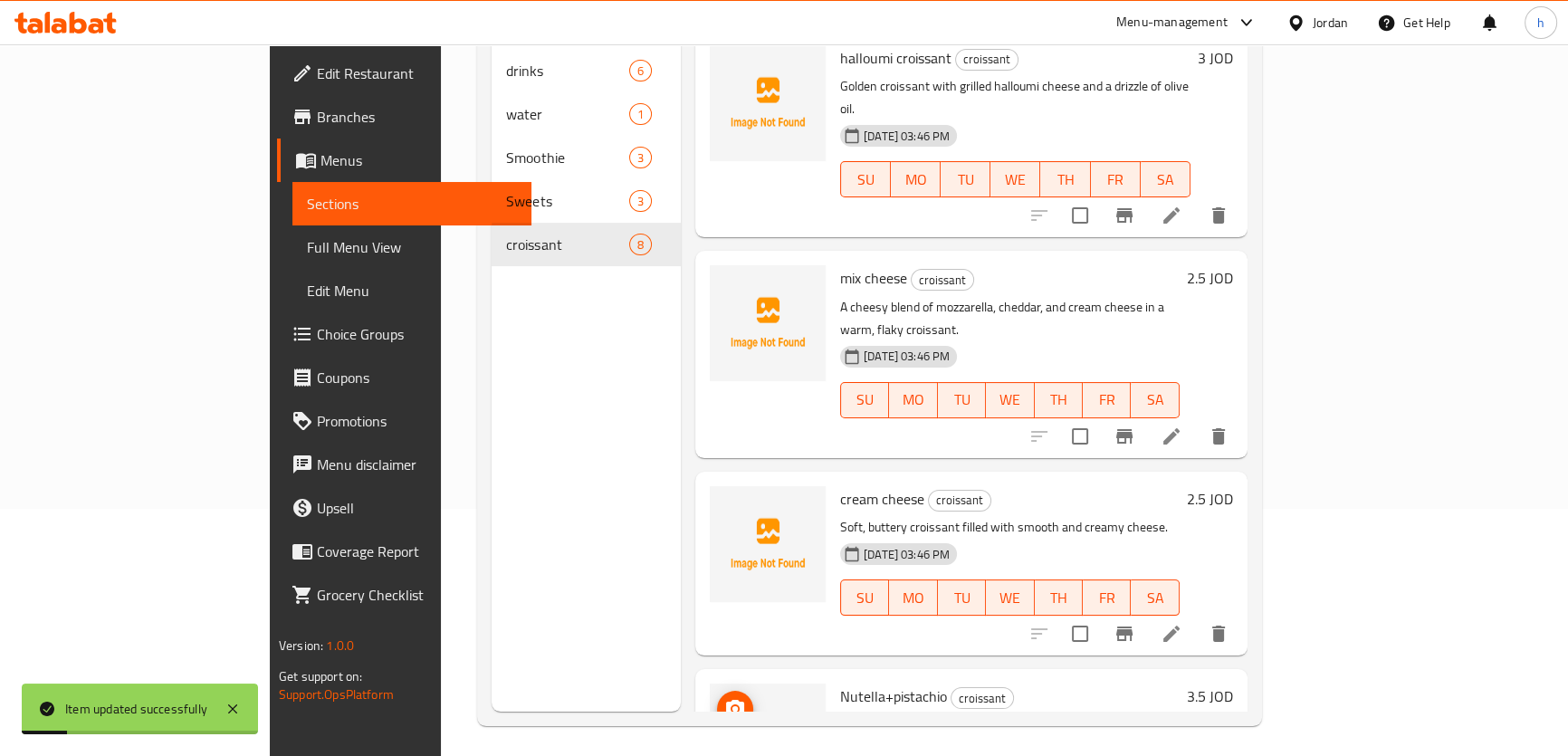
scroll to position [253, 0]
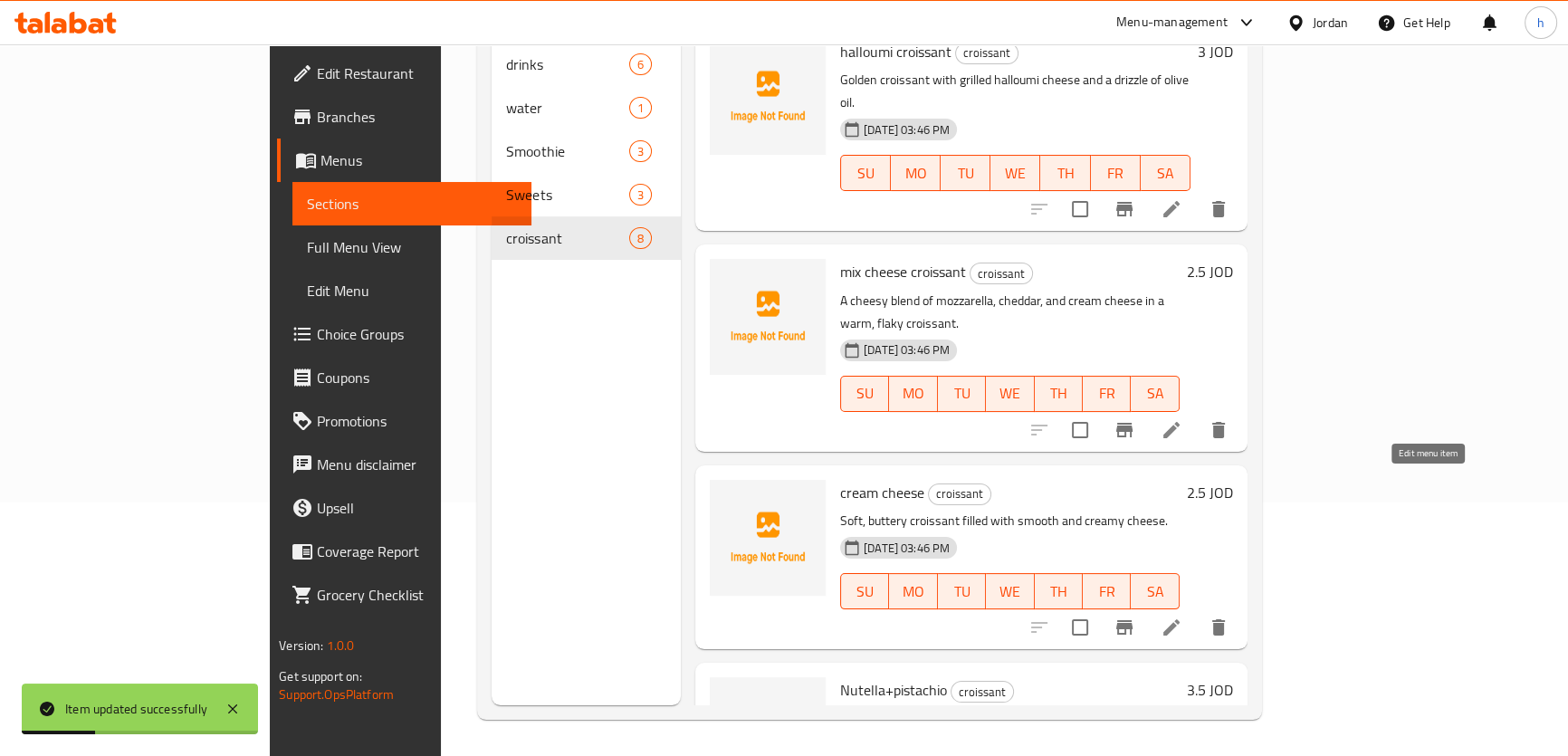
click at [1182, 617] on icon at bounding box center [1172, 628] width 22 height 22
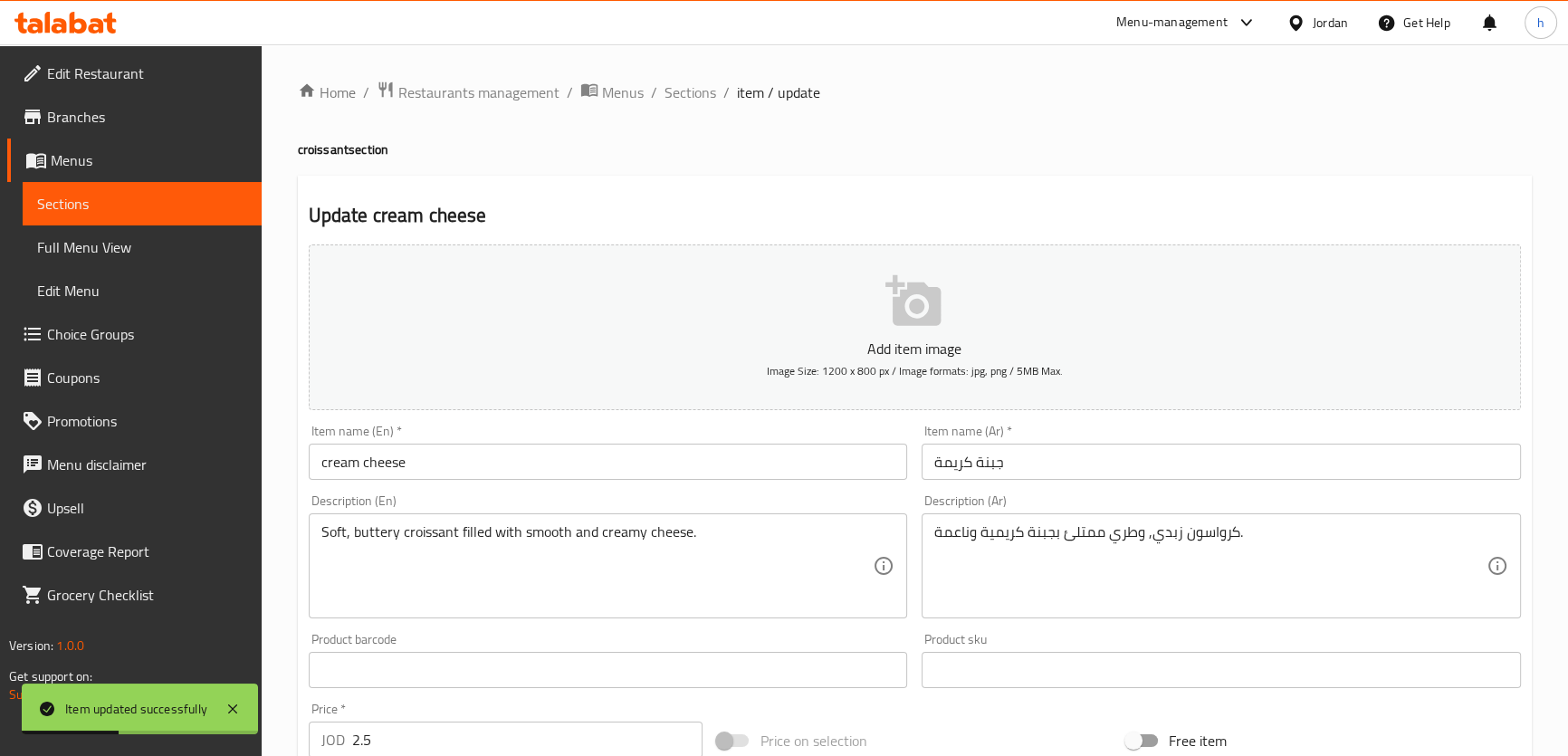
click at [445, 446] on input "cream cheese" at bounding box center [609, 462] width 600 height 36
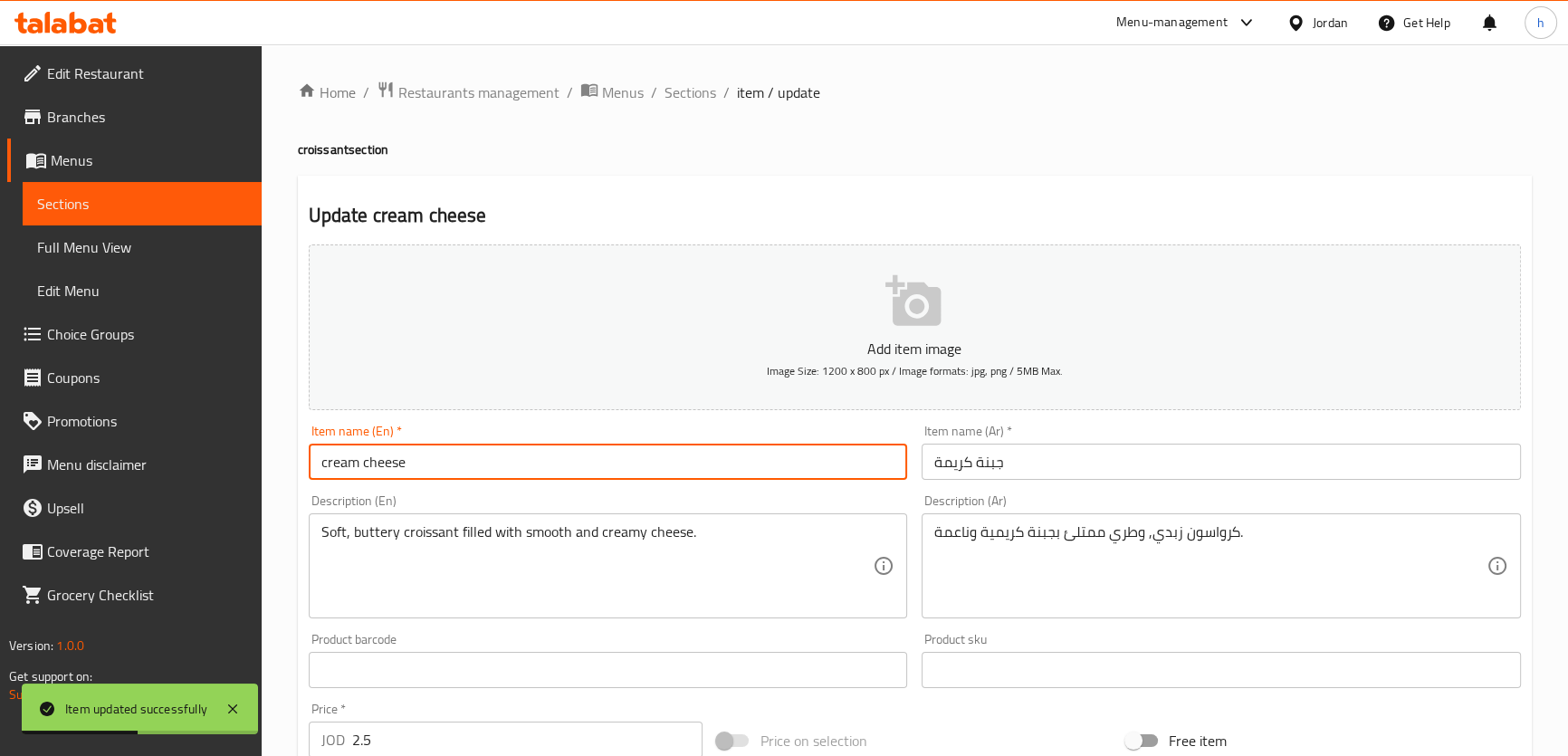
paste input "croissant"
type input "cream cheese croissant"
click at [931, 464] on input "جبنة كريمة" at bounding box center [1221, 462] width 600 height 36
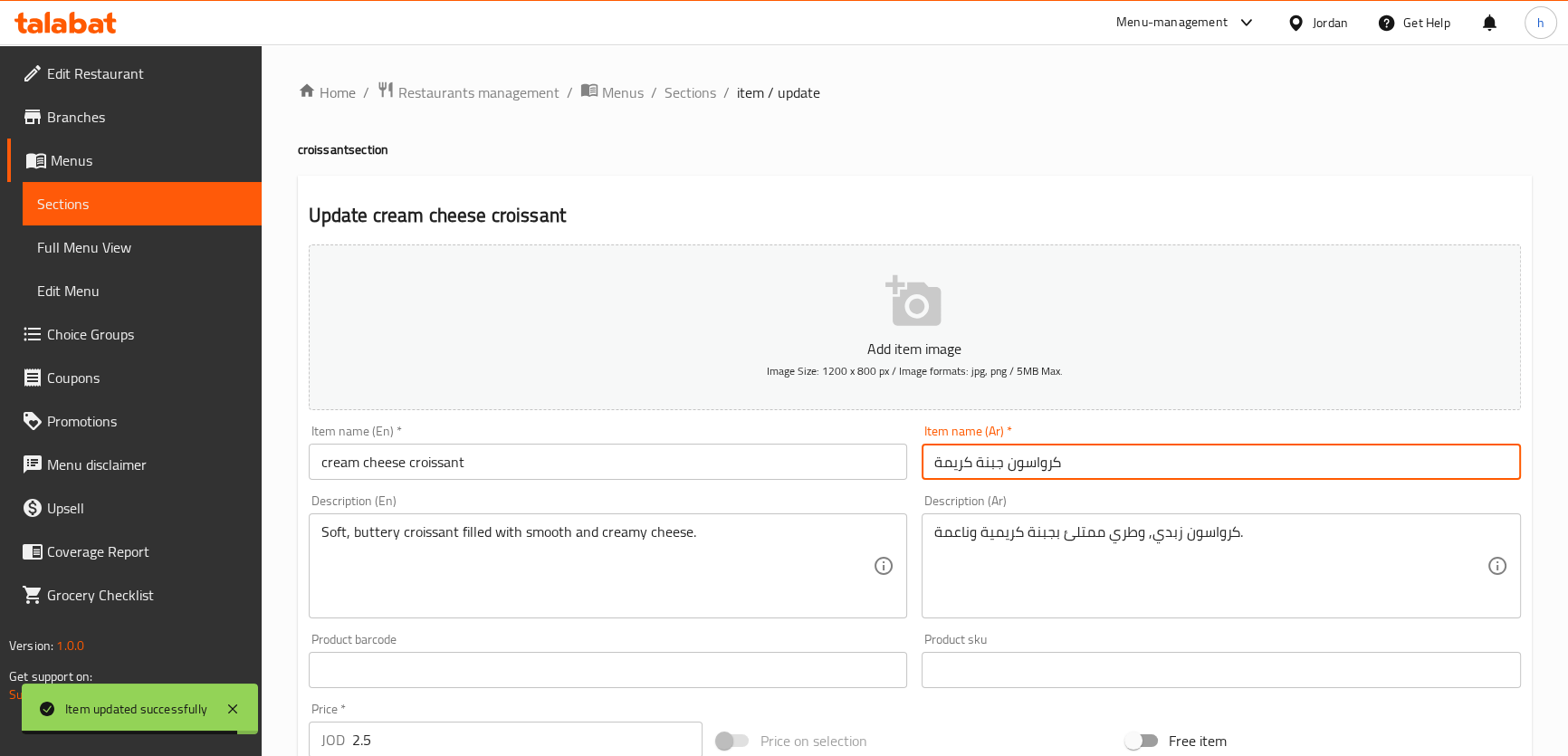
type input "كرواسون جبنة كريمة"
click at [955, 211] on h2 "Update cream cheese croissant" at bounding box center [915, 216] width 1212 height 27
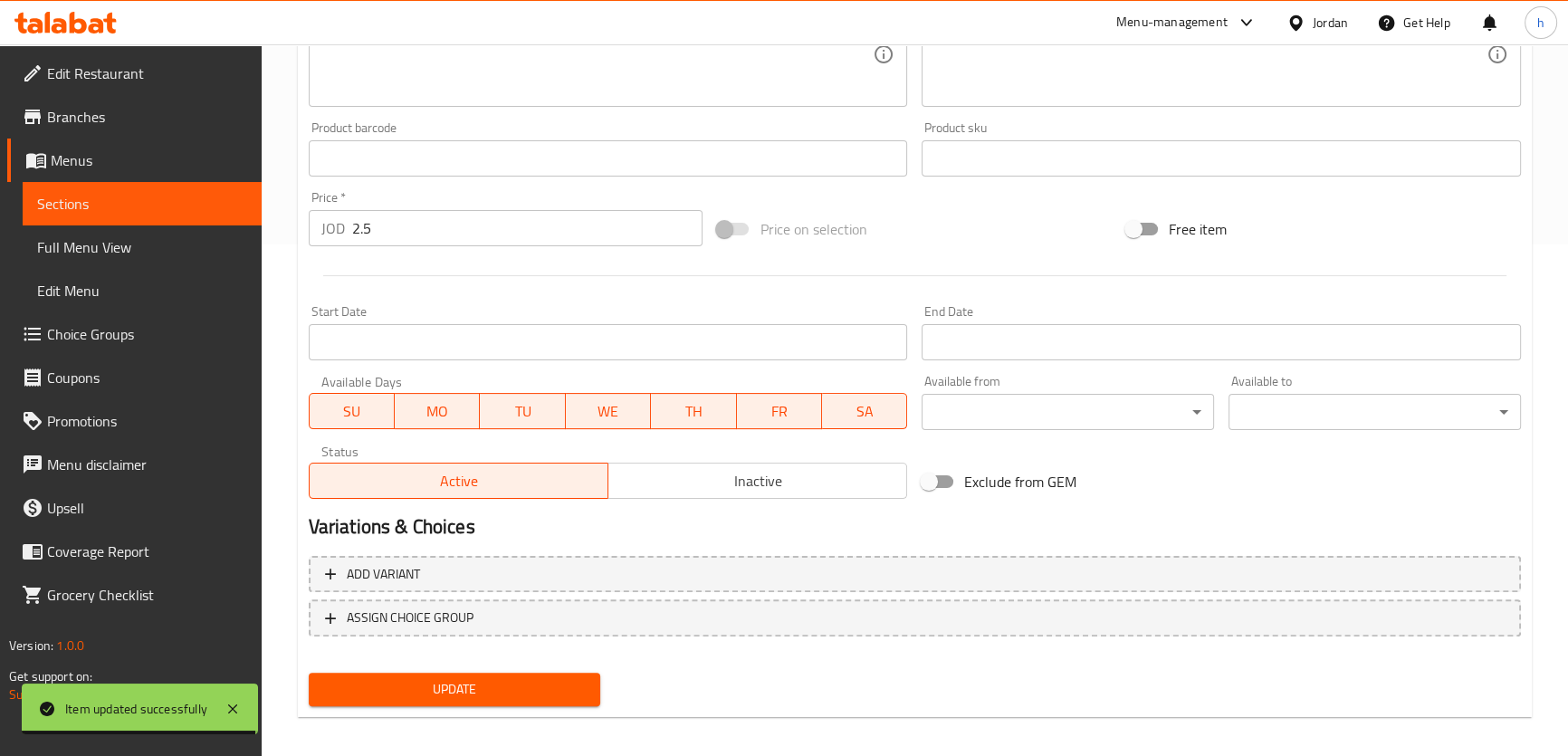
scroll to position [521, 0]
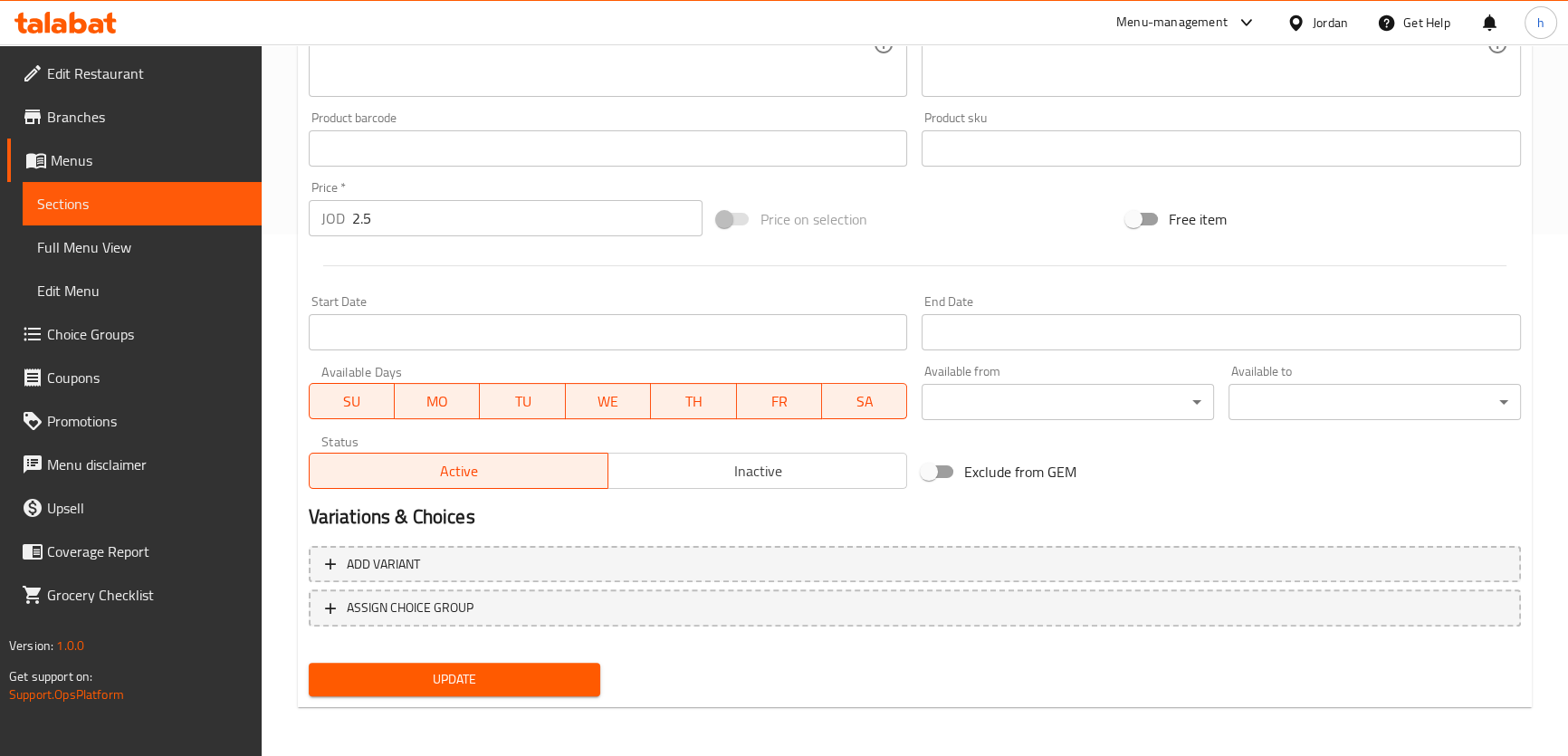
click at [531, 672] on span "Update" at bounding box center [455, 679] width 263 height 23
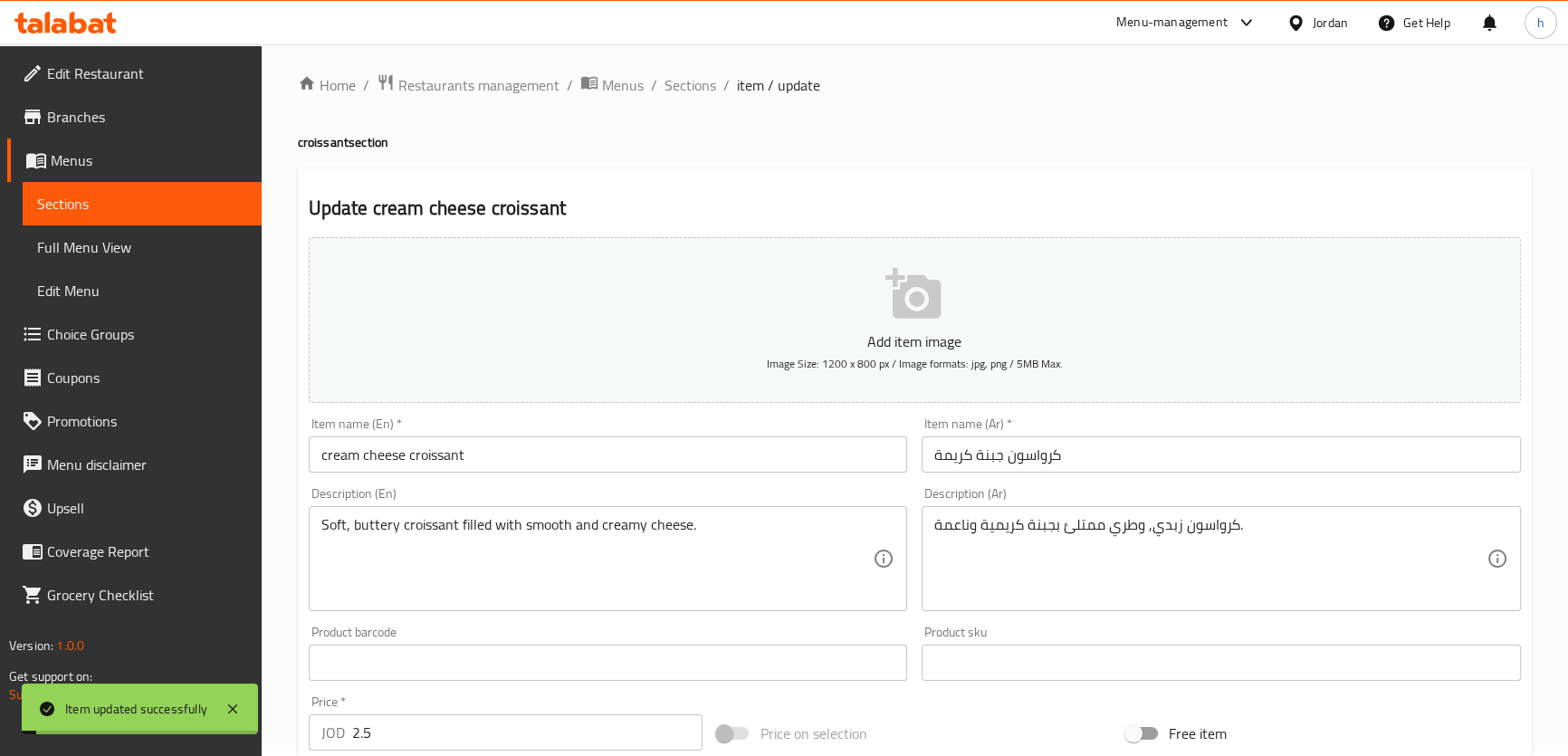
scroll to position [0, 0]
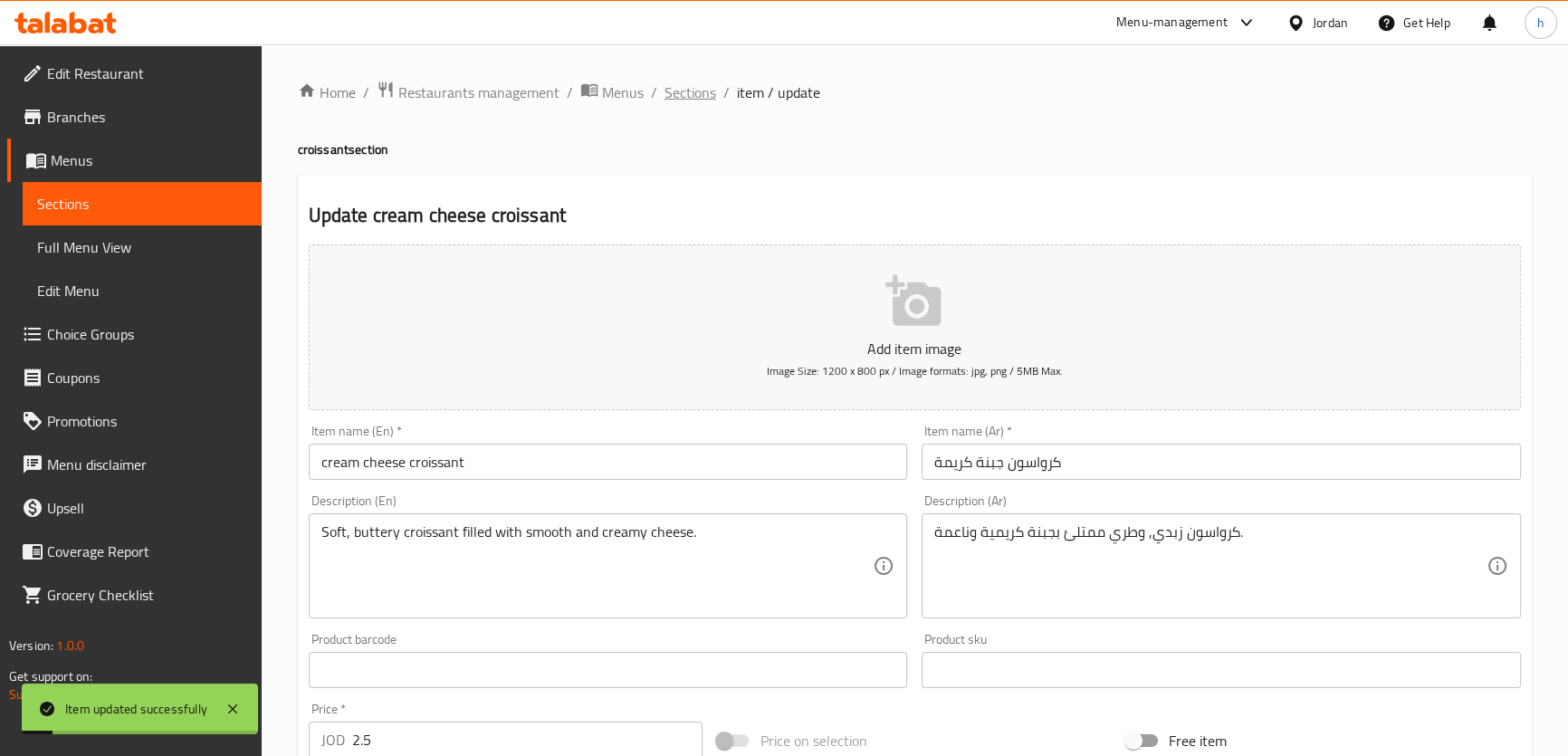
click at [700, 97] on span "Sections" at bounding box center [690, 92] width 52 height 22
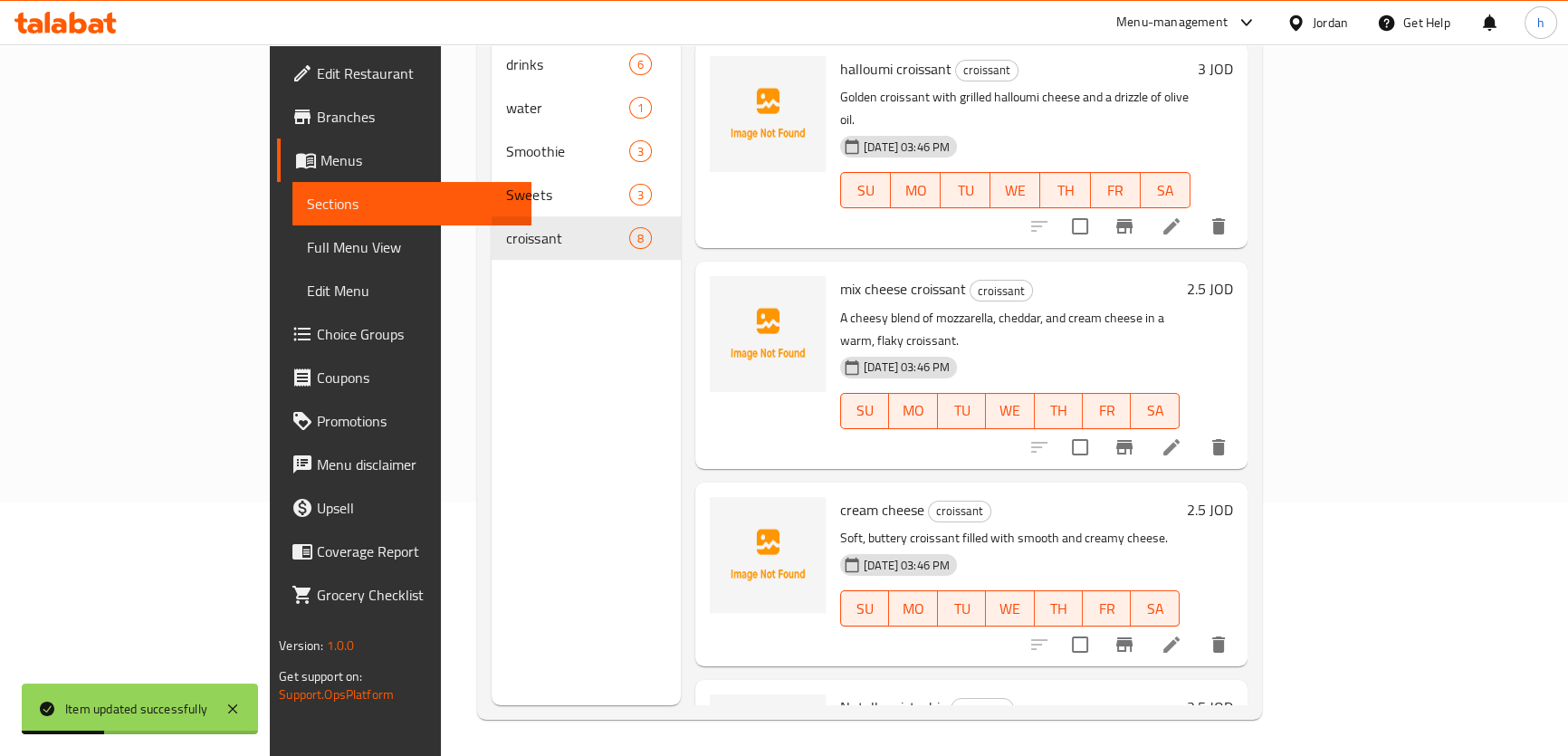
scroll to position [870, 0]
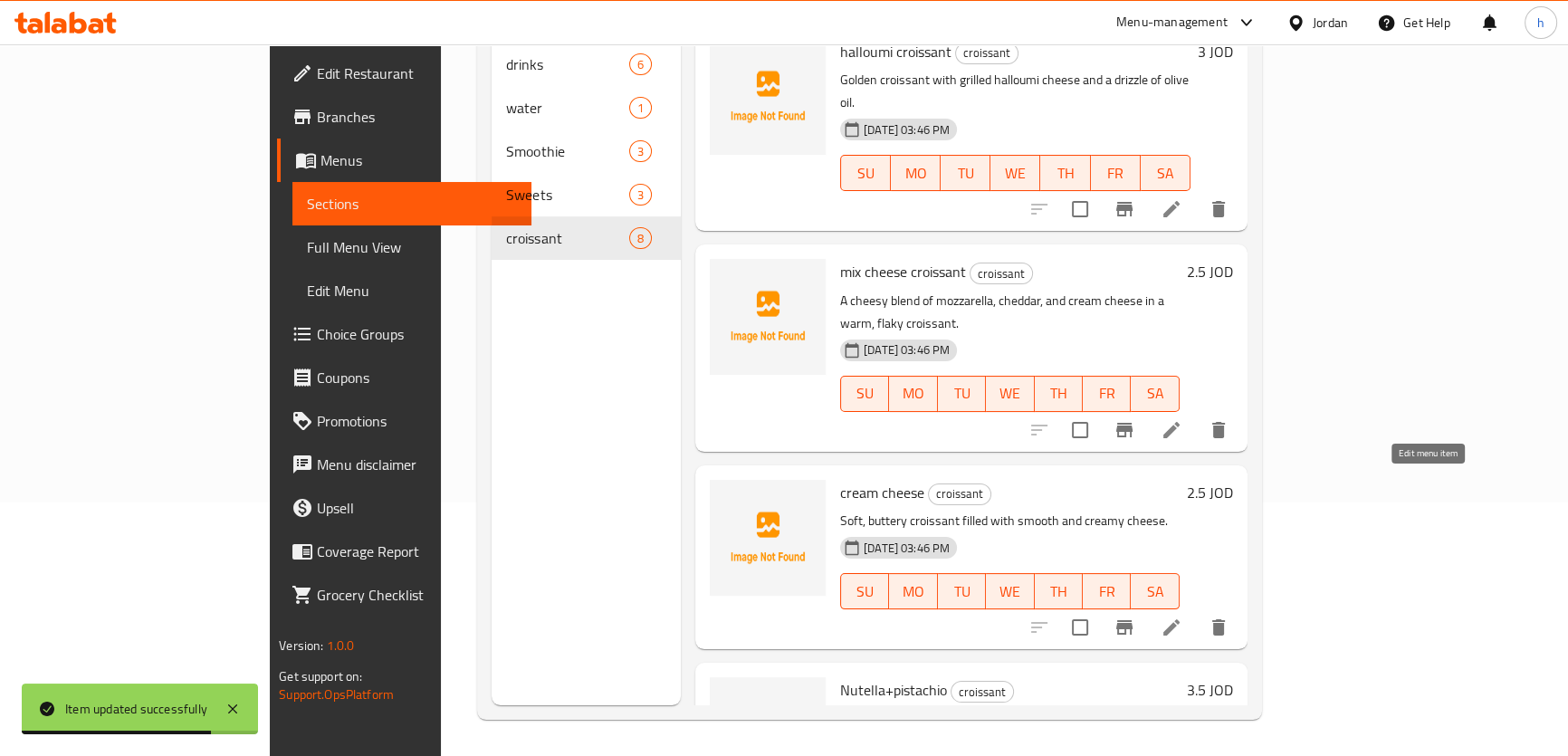
click at [1182, 617] on icon at bounding box center [1172, 628] width 22 height 22
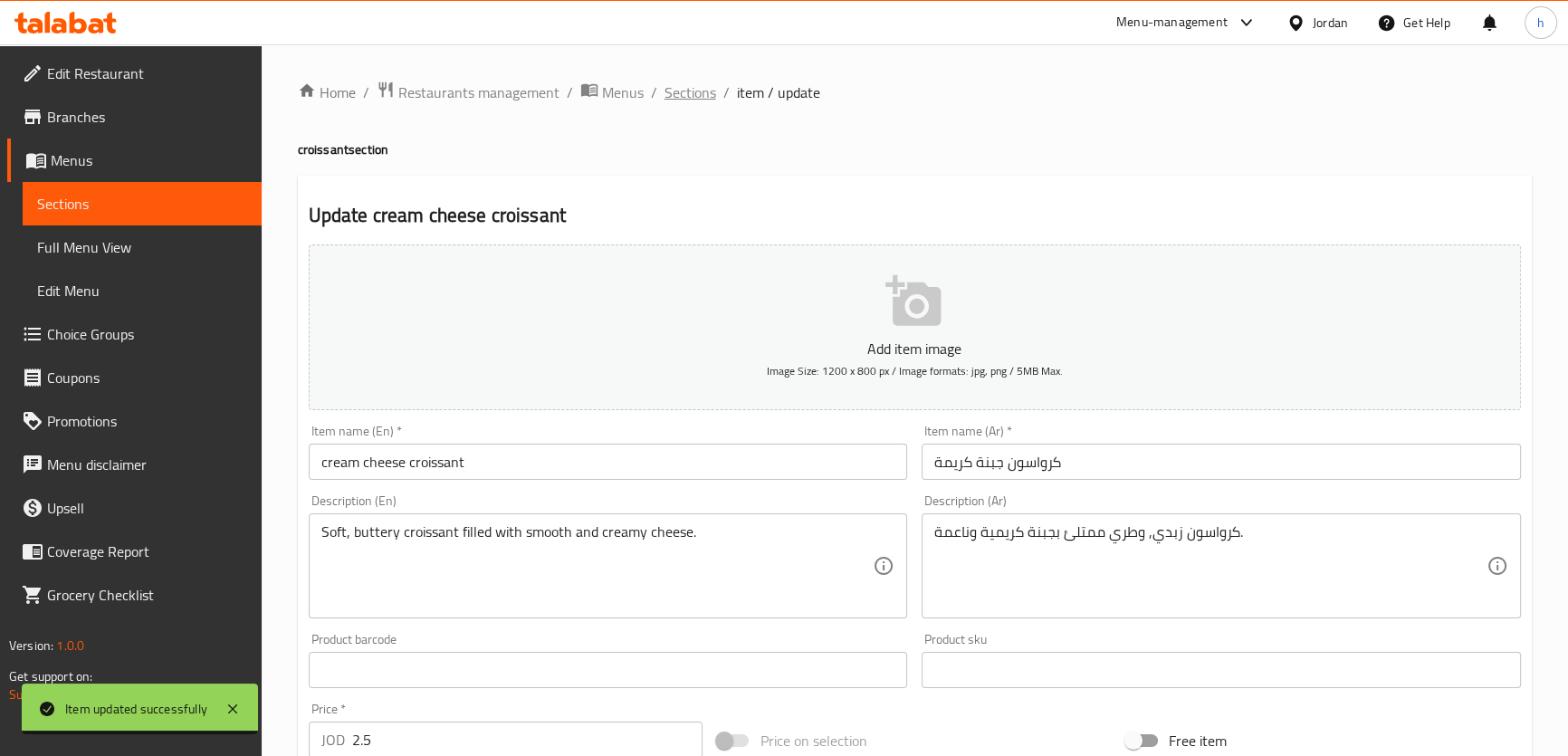
click at [688, 90] on span "Sections" at bounding box center [690, 92] width 52 height 22
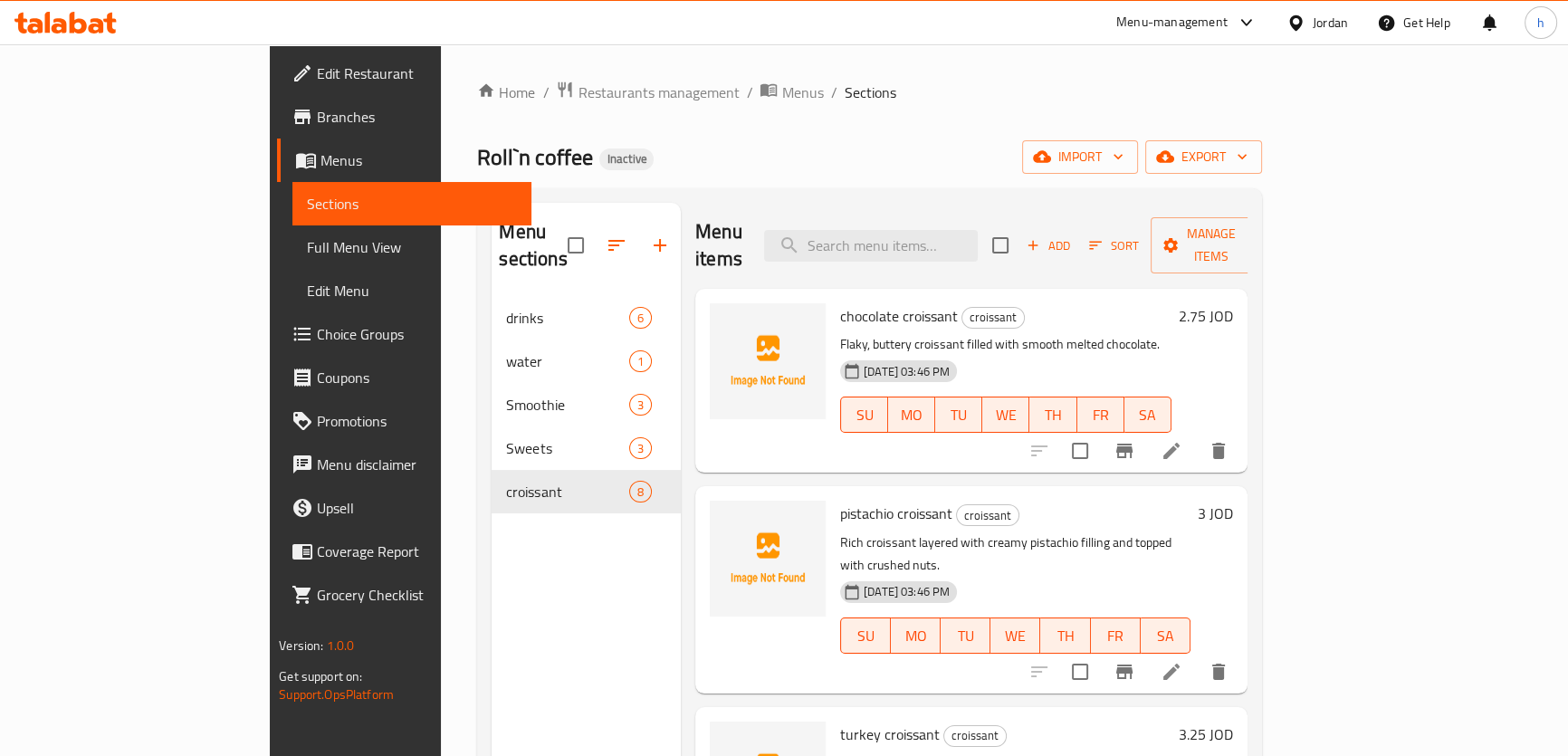
click at [1297, 441] on div "Home / Restaurants management / Menus / Sections Roll`n coffee Inactive import …" at bounding box center [869, 526] width 856 height 965
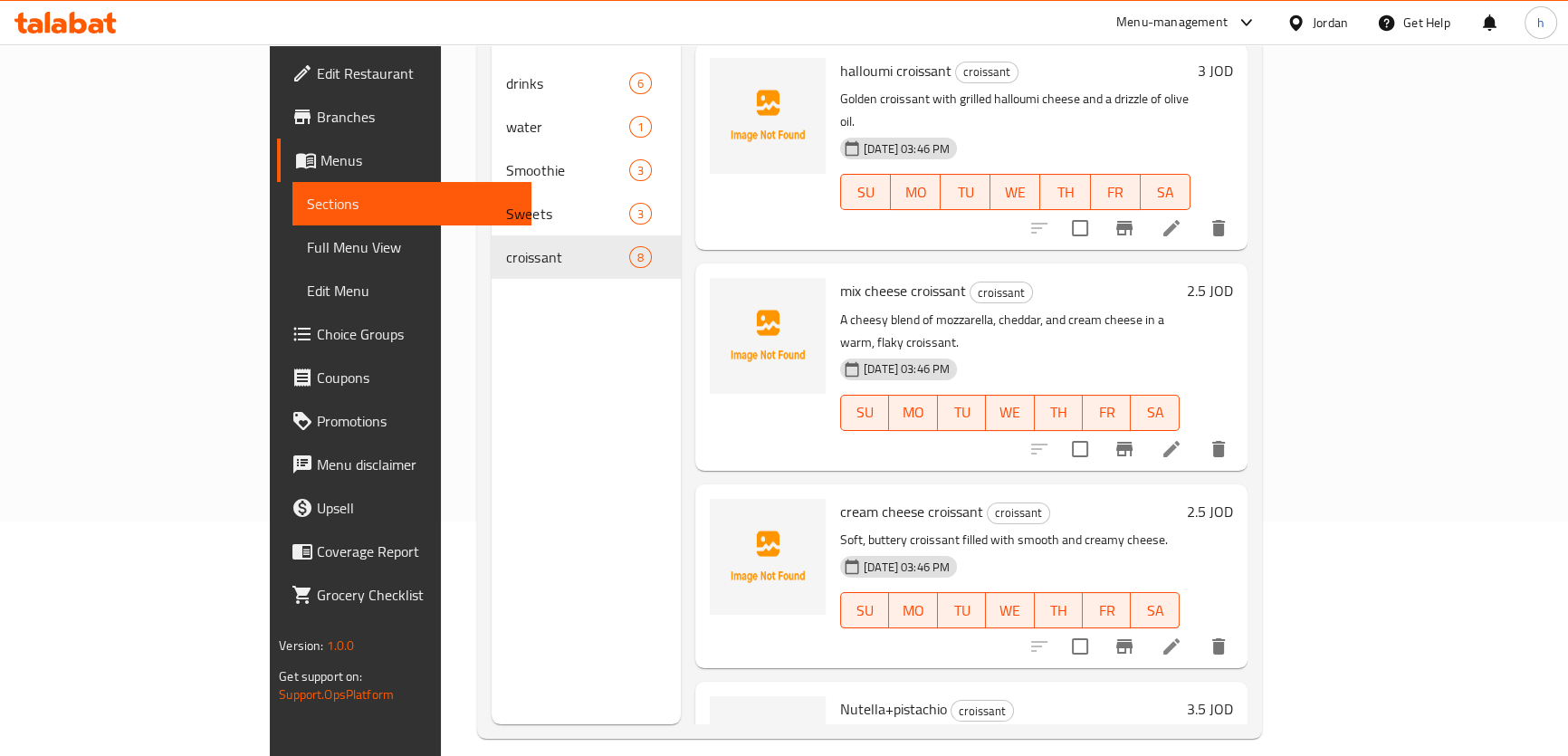
scroll to position [253, 0]
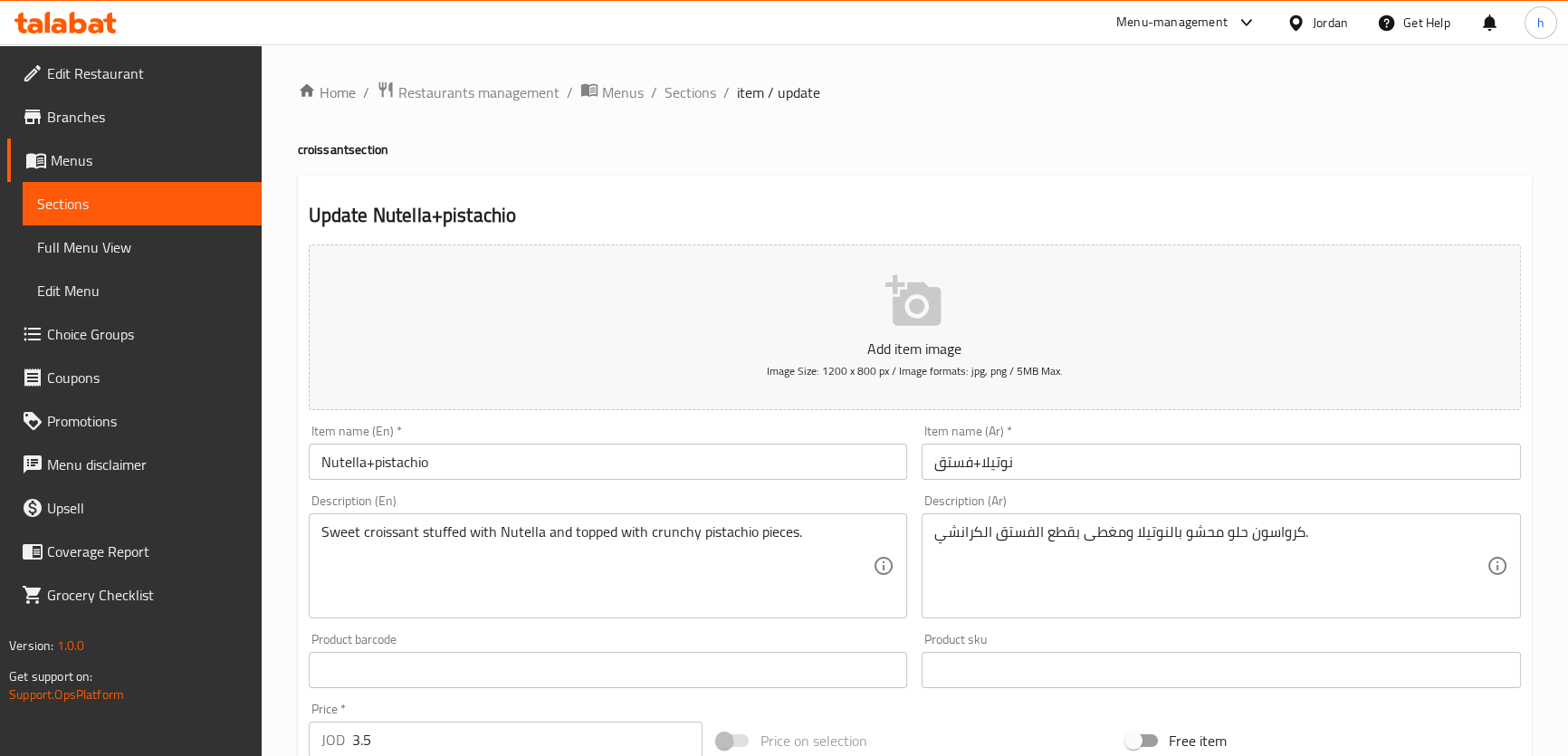
click at [470, 464] on input "Nutella+pistachio" at bounding box center [609, 462] width 600 height 36
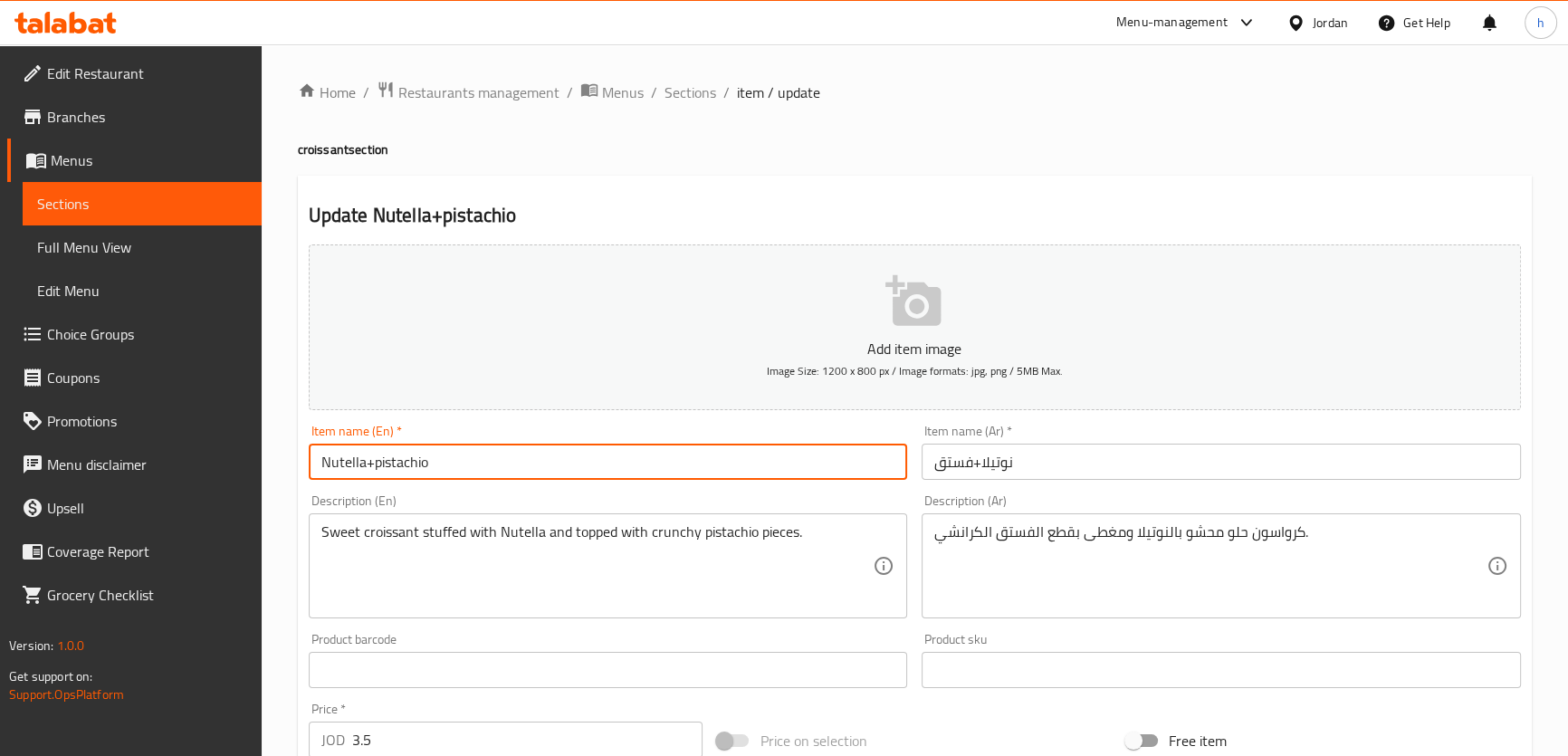
paste input "croissant"
type input "Nutella+pistachio croissant"
click at [925, 465] on input "نوتيلا+فستق" at bounding box center [1221, 462] width 600 height 36
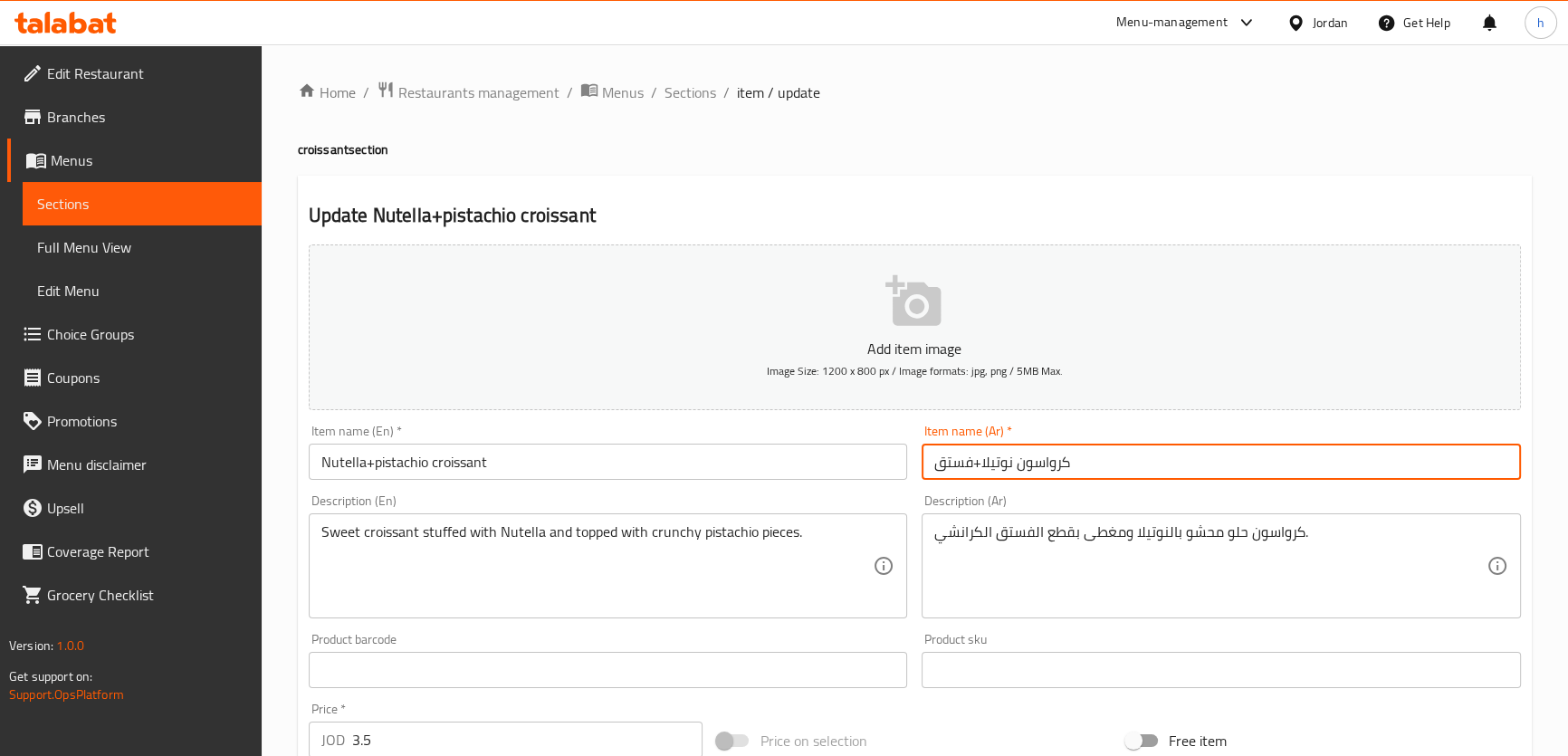
type input "كرواسون نوتيلا+فستق"
click at [1132, 235] on div "Update Nutella+pistachio croissant Add item image Image Size: 1200 x 800 px / I…" at bounding box center [915, 702] width 1234 height 1053
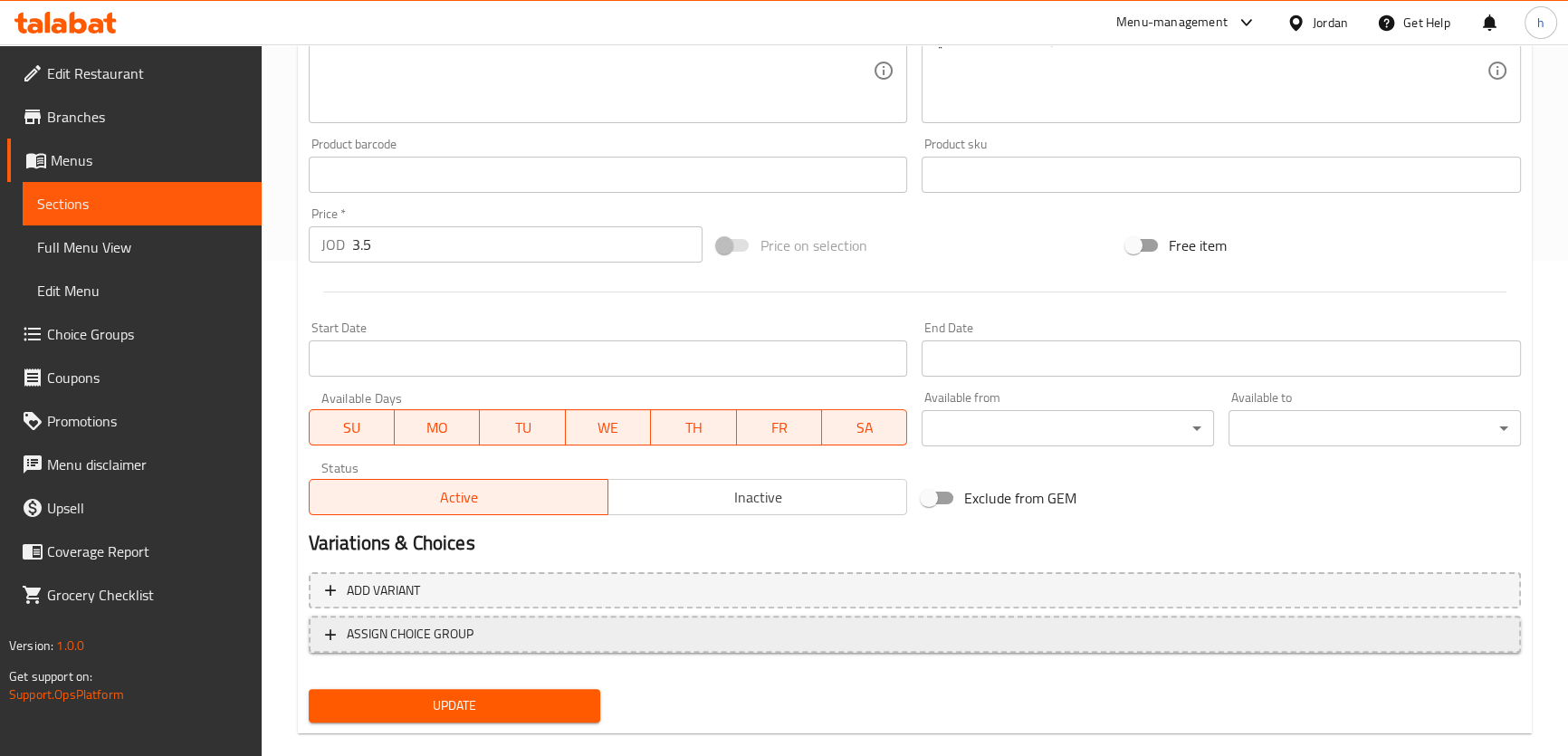
scroll to position [521, 0]
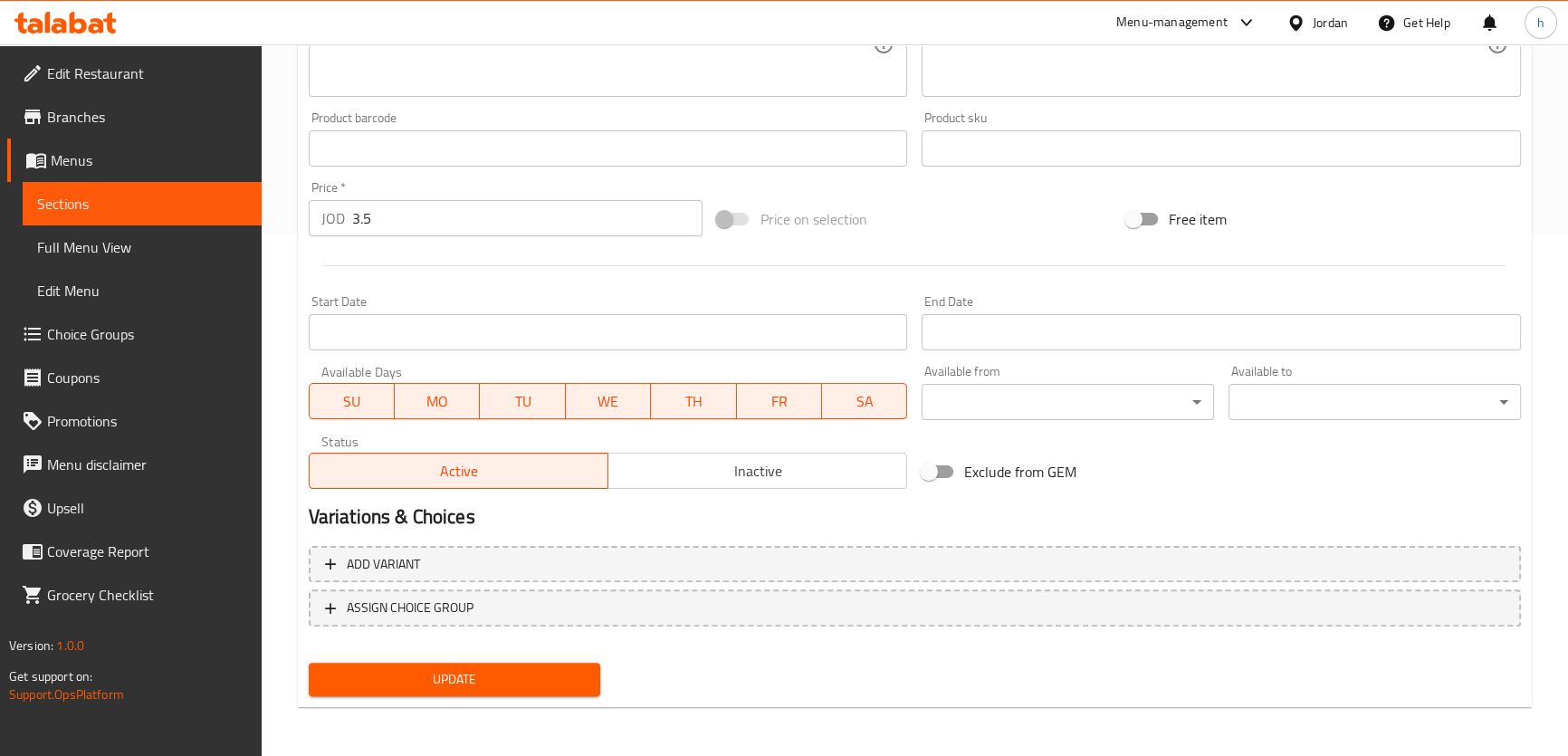
click at [565, 669] on span "Update" at bounding box center [455, 679] width 263 height 23
click at [531, 669] on span "Update" at bounding box center [455, 679] width 263 height 23
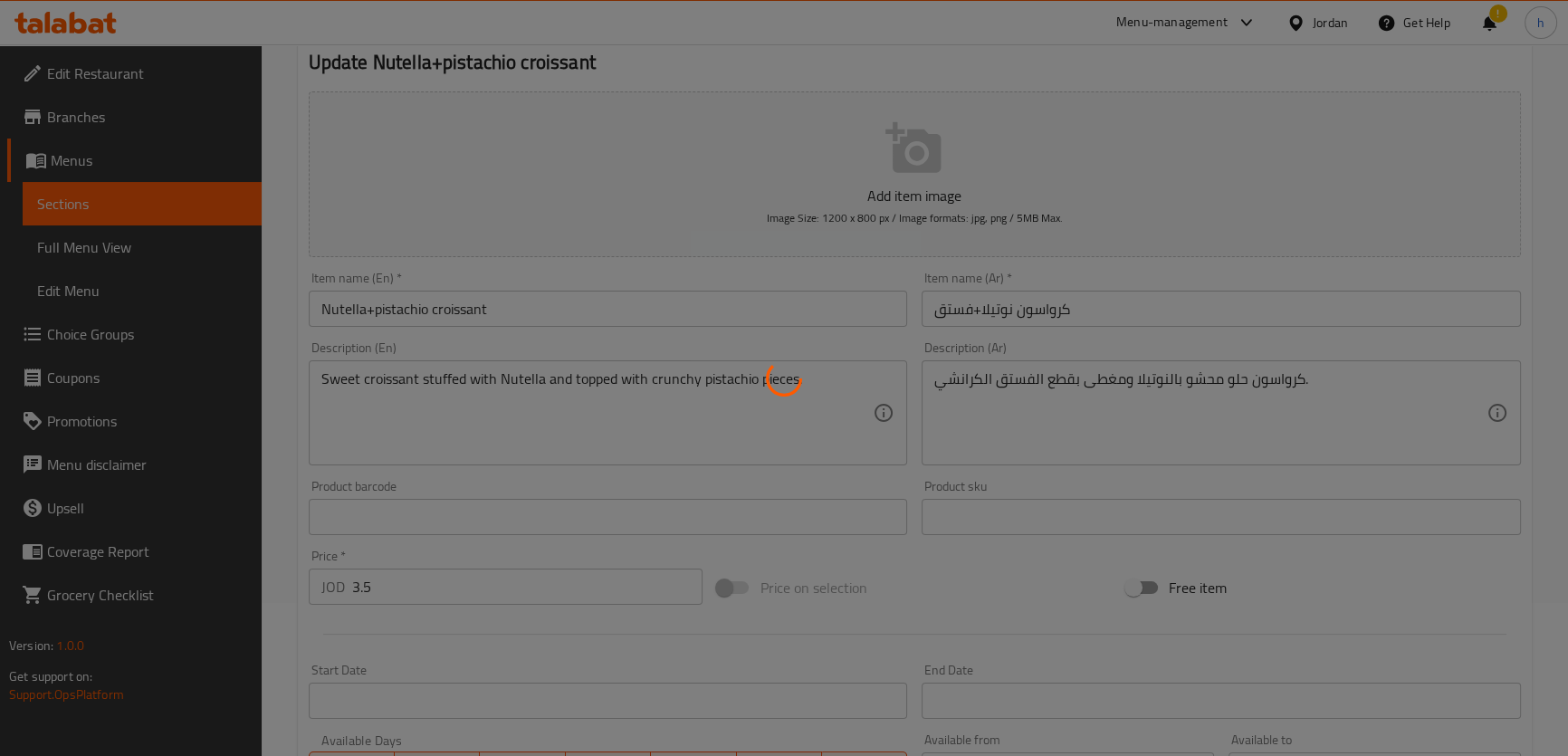
scroll to position [0, 0]
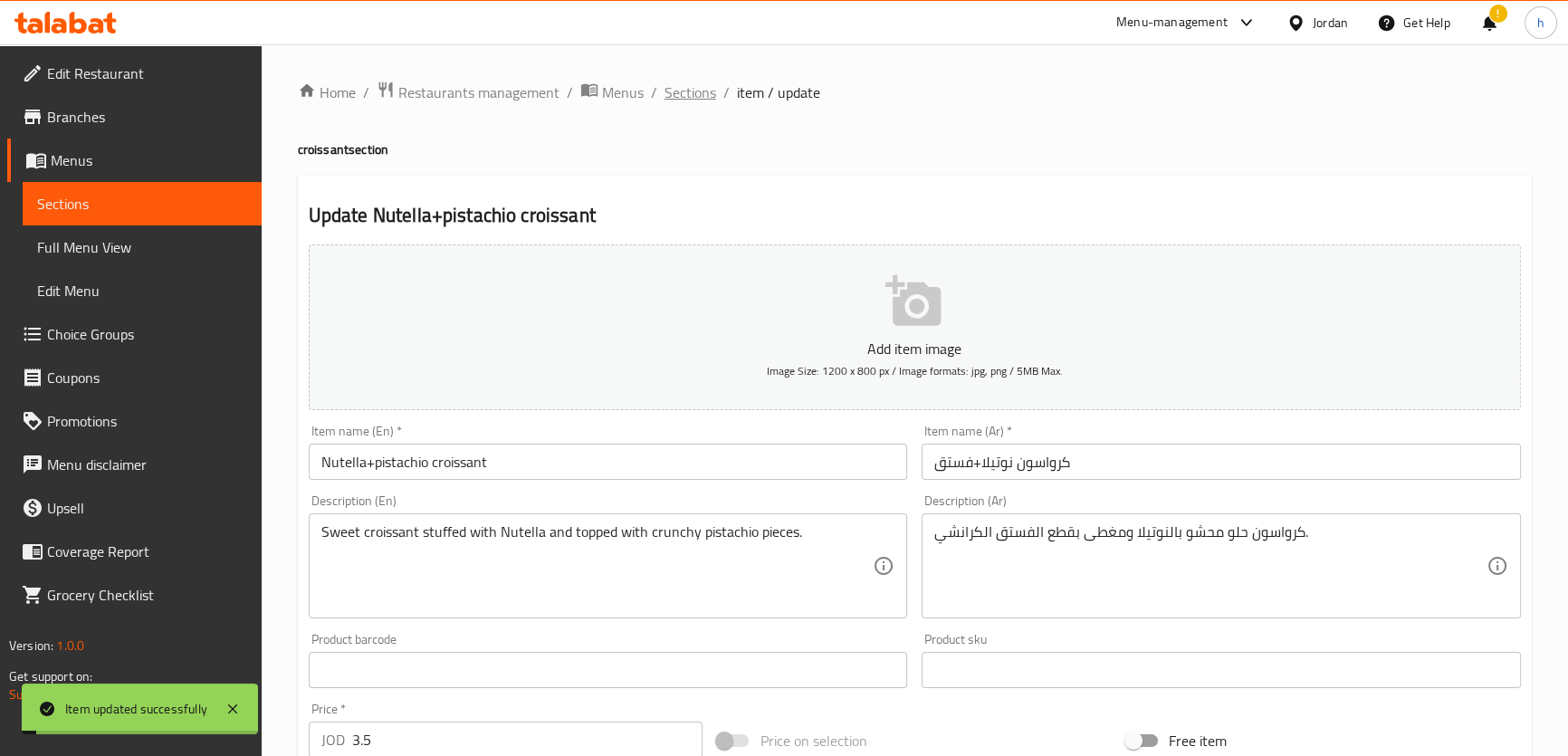
click at [681, 90] on span "Sections" at bounding box center [690, 92] width 52 height 22
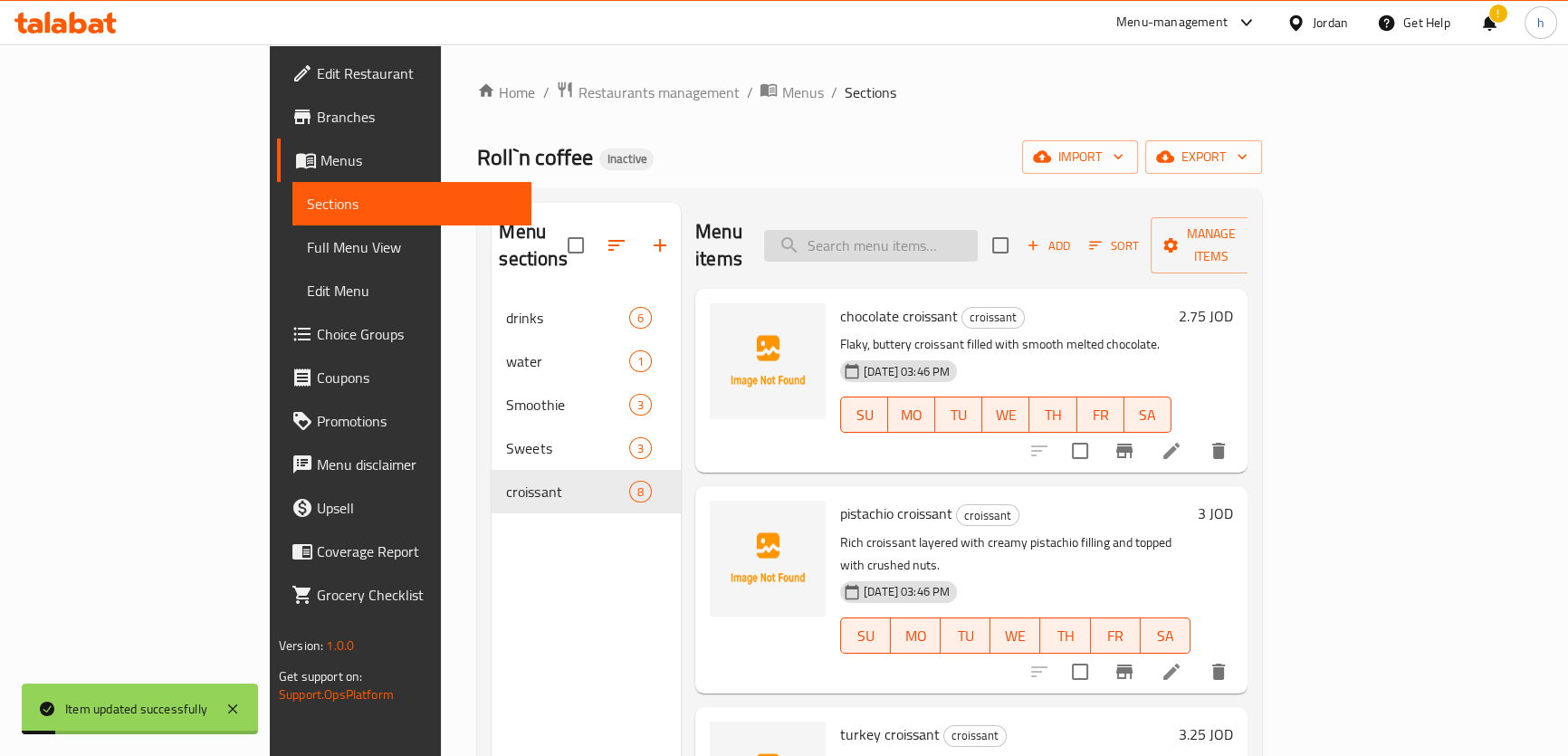
click at [918, 232] on input "search" at bounding box center [870, 245] width 213 height 32
paste input "chocolate croissant"
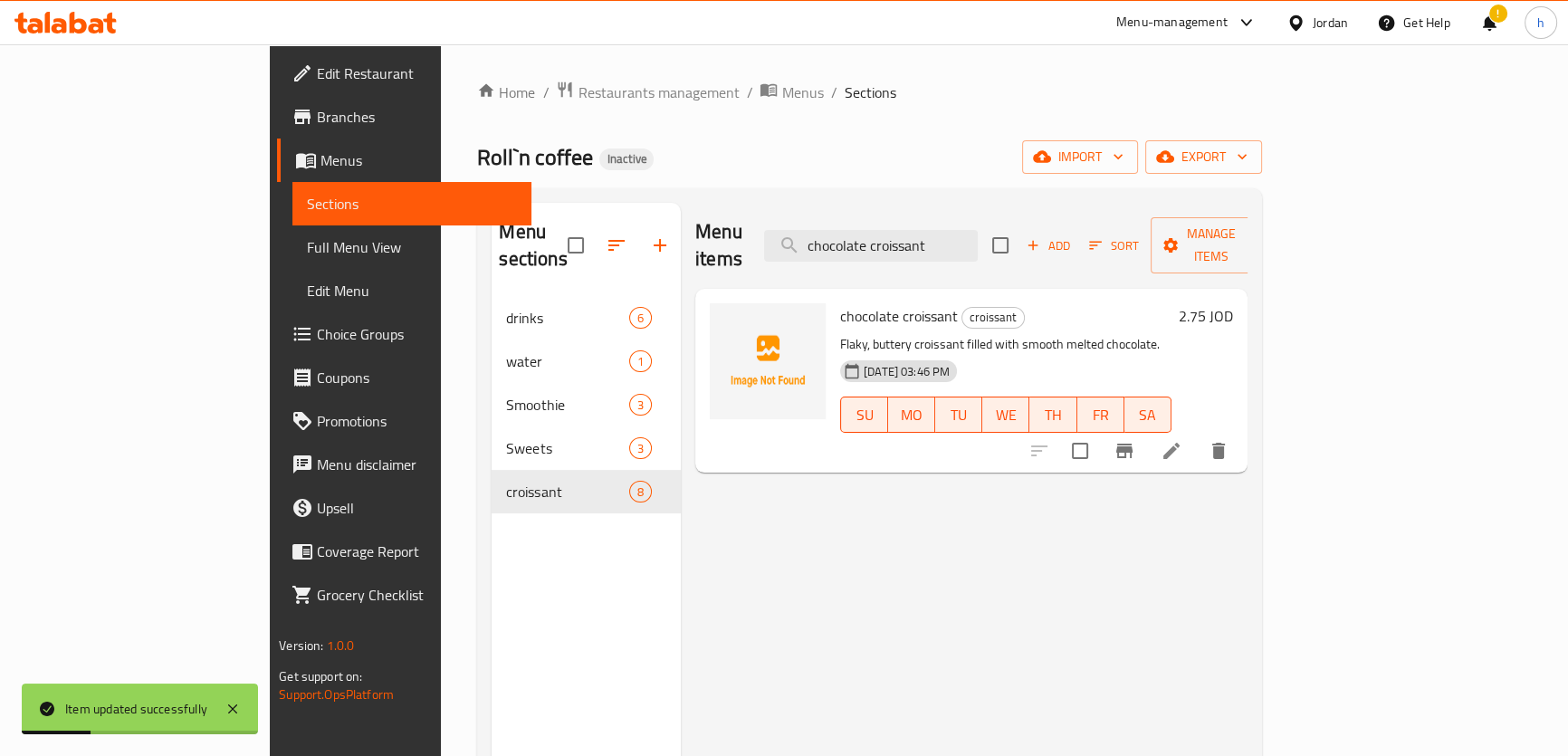
type input "chocolate croissant"
click at [1196, 434] on li at bounding box center [1172, 451] width 51 height 33
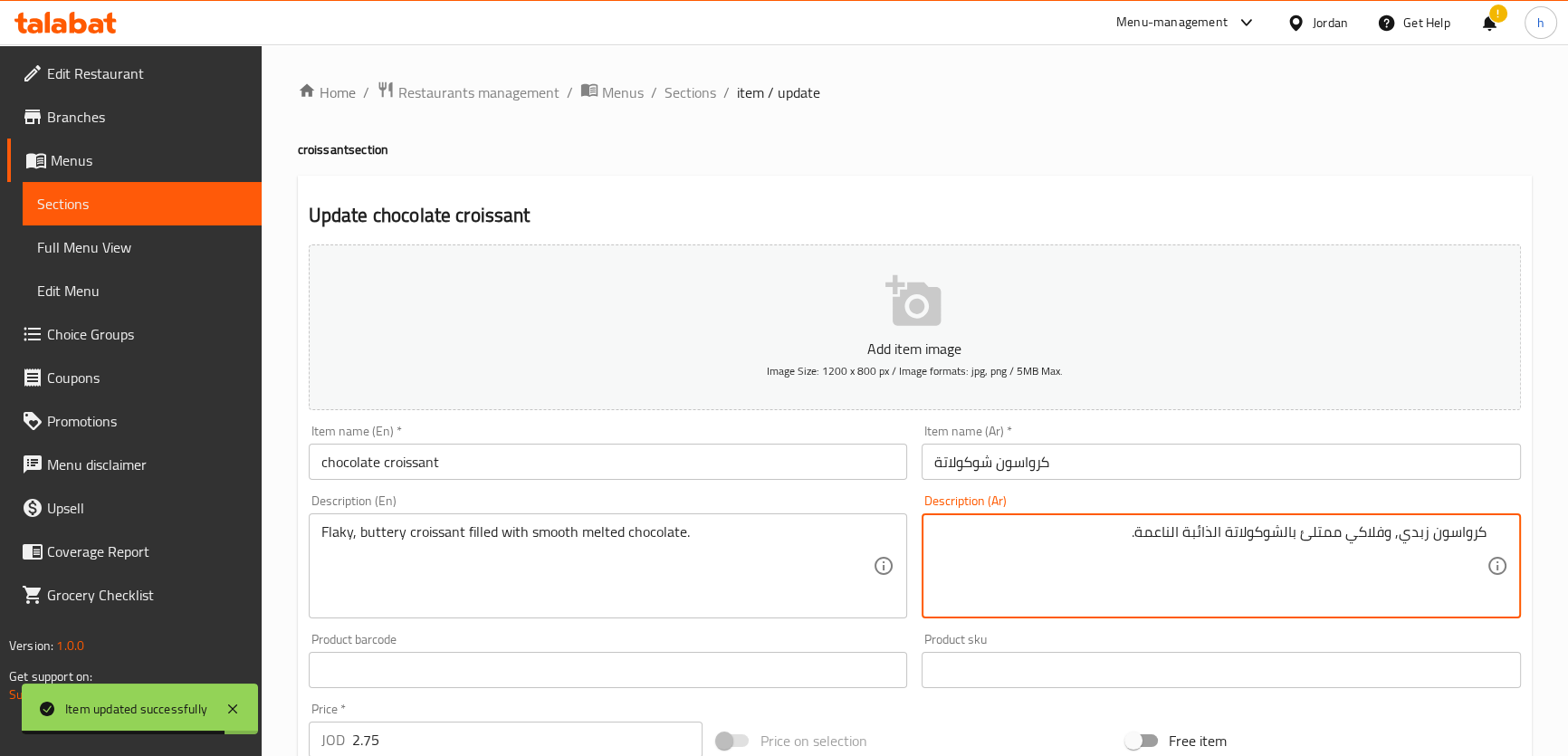
click at [1409, 532] on textarea "كرواسون زبدي, وفلاكي ممتلئ بالشوكولاتة الذائبة الناعمة." at bounding box center [1210, 566] width 552 height 86
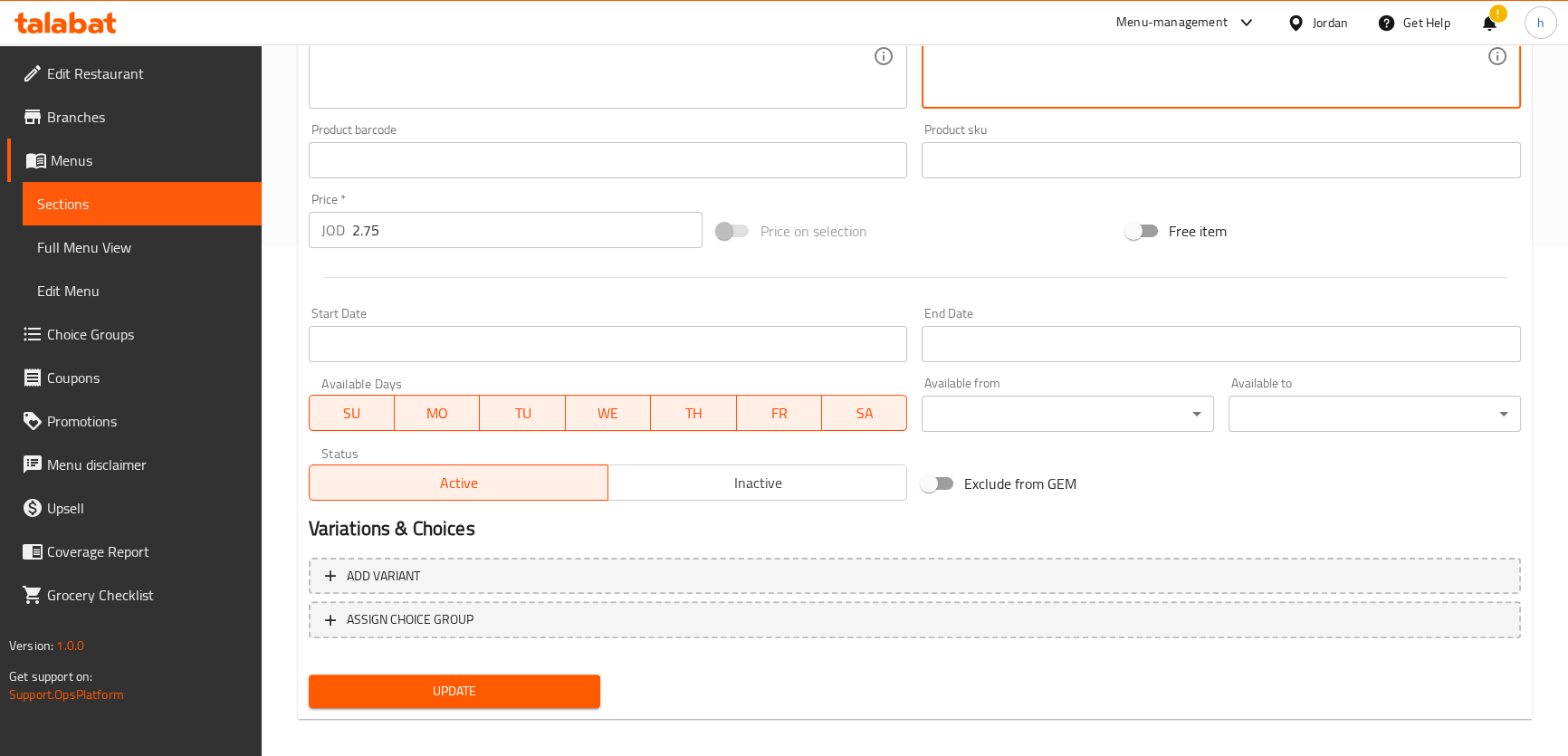
scroll to position [521, 0]
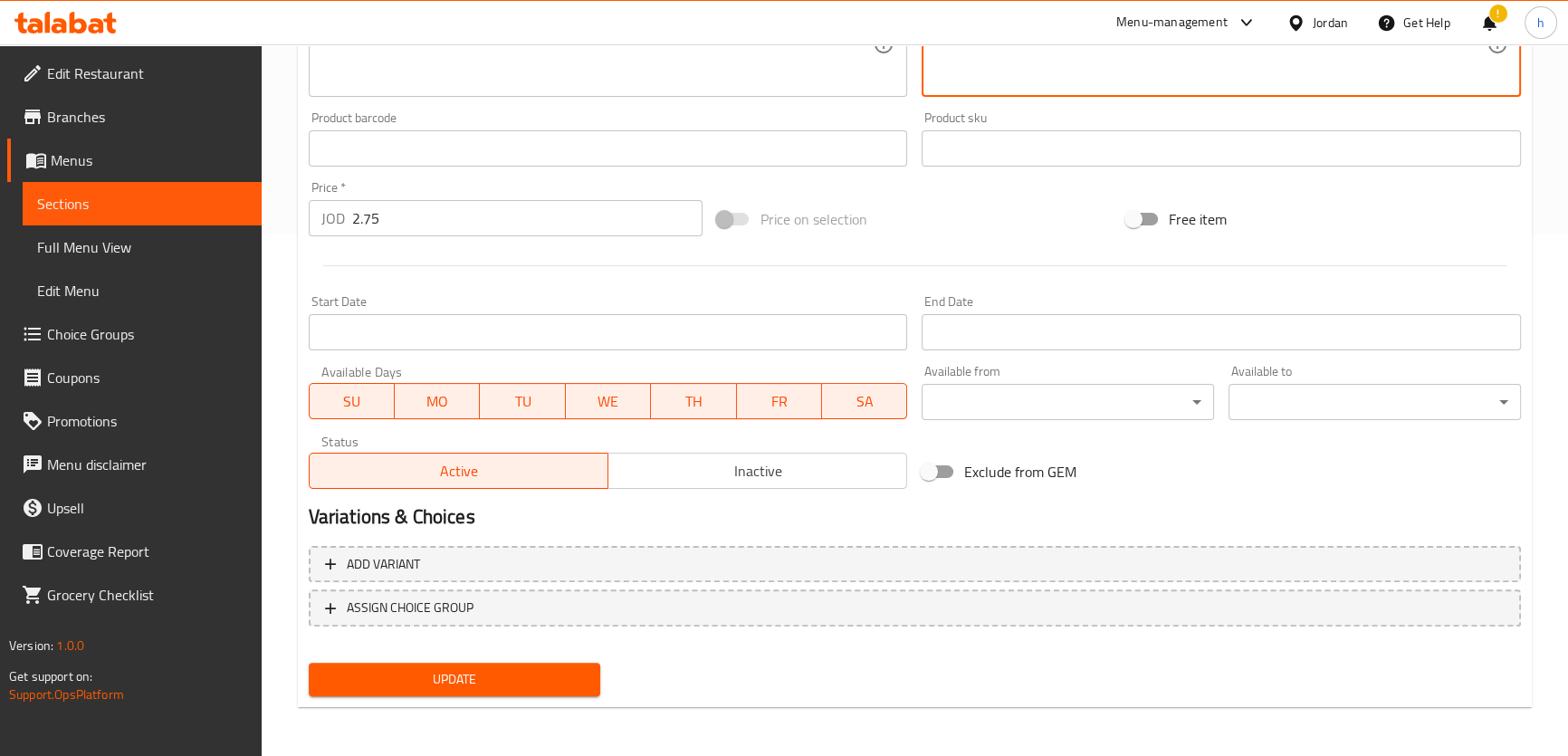
click at [582, 669] on span "Update" at bounding box center [455, 679] width 263 height 23
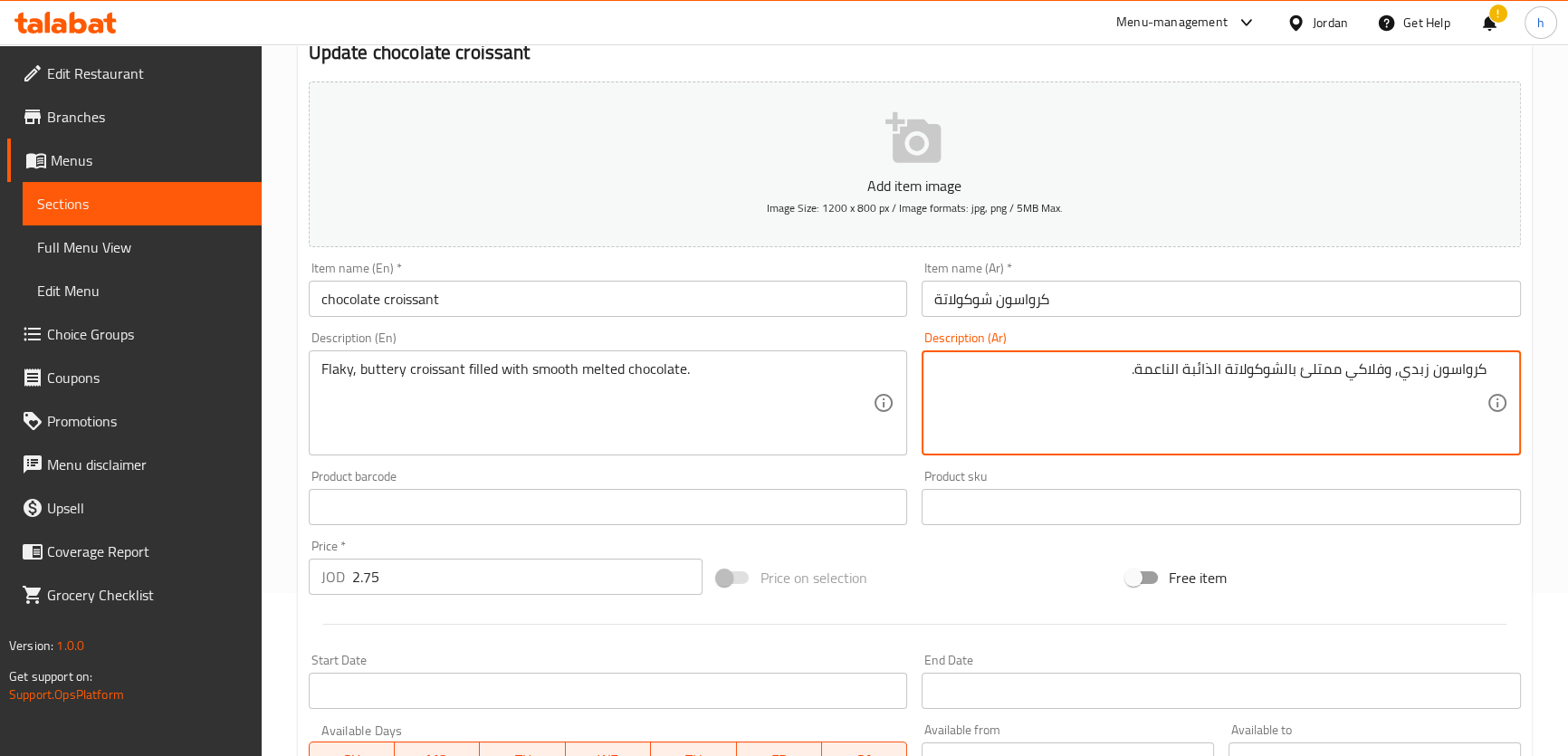
scroll to position [164, 0]
type textarea "كرواسون زبدي, وفلاكي ممتلئ بالشوكولاتة الذائبة الناعمة."
click at [1267, 148] on button "Add item image Image Size: 1200 x 800 px / Image formats: jpg, png / 5MB Max." at bounding box center [915, 163] width 1212 height 166
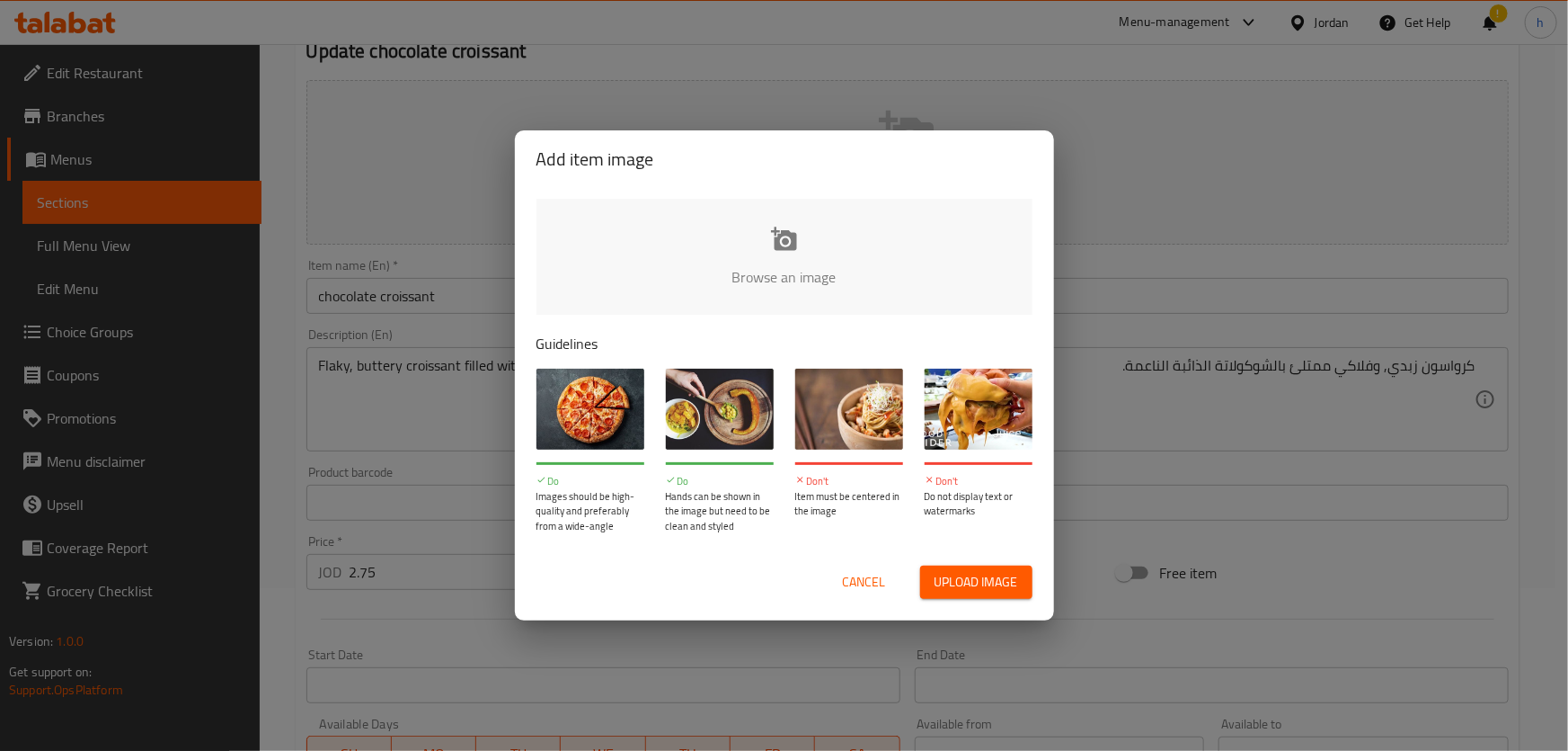
click at [1194, 195] on div "Add item image Browse an image Guidelines Do Images should be high-quality and …" at bounding box center [784, 376] width 1568 height 751
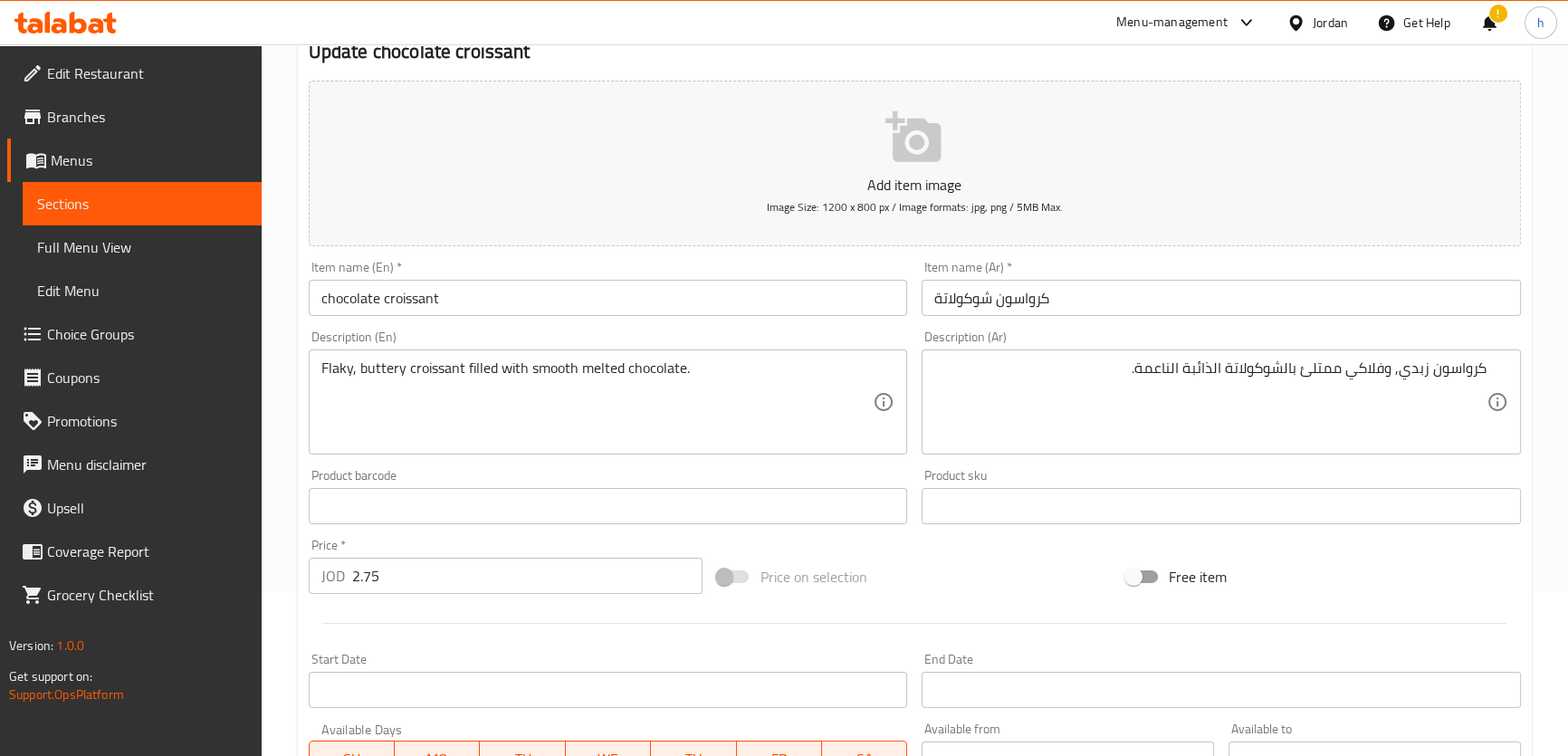
click at [1371, 268] on div "Item name (Ar)   * كرواسون شوكولاتة Item name (Ar) *" at bounding box center [1221, 288] width 600 height 56
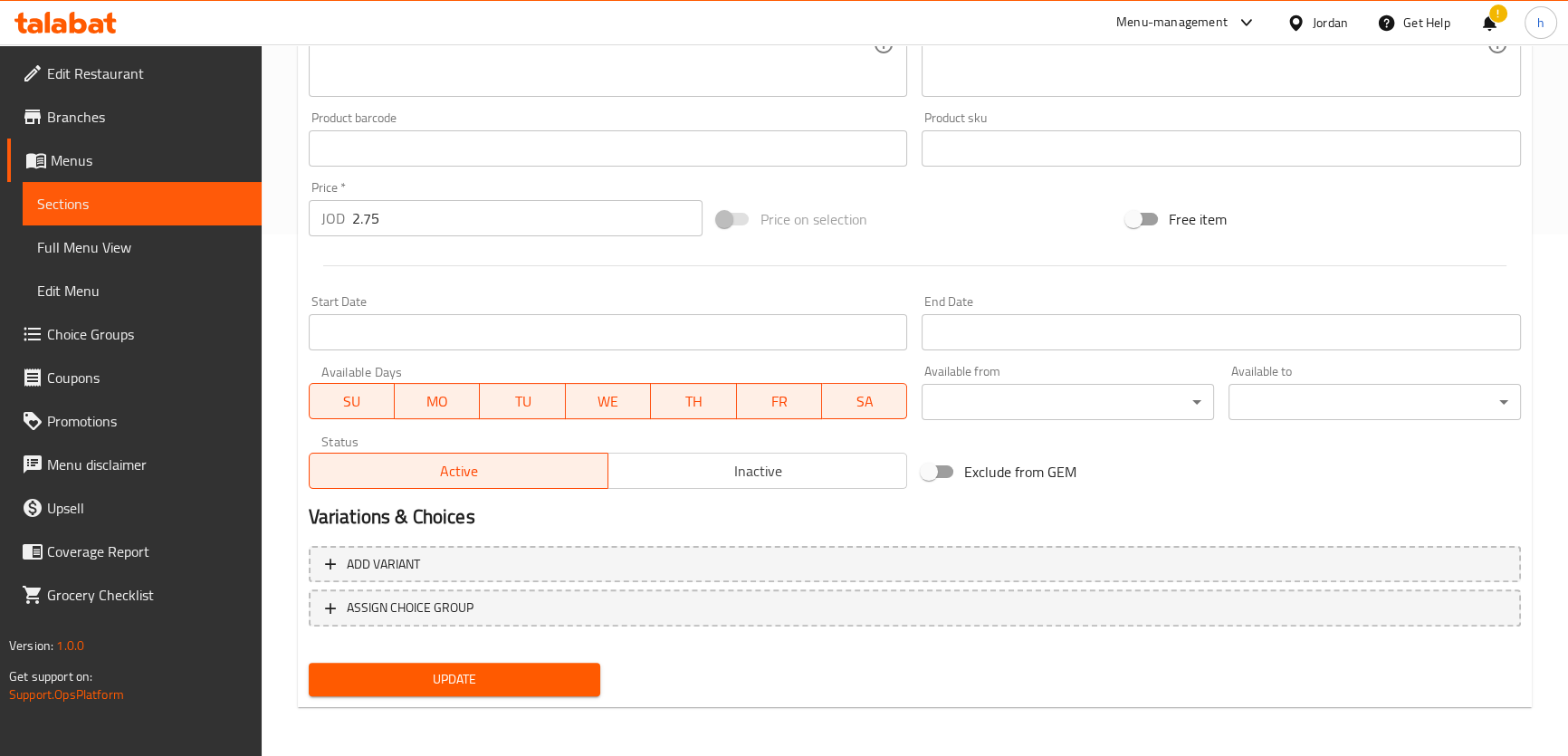
click at [515, 673] on span "Update" at bounding box center [455, 679] width 263 height 23
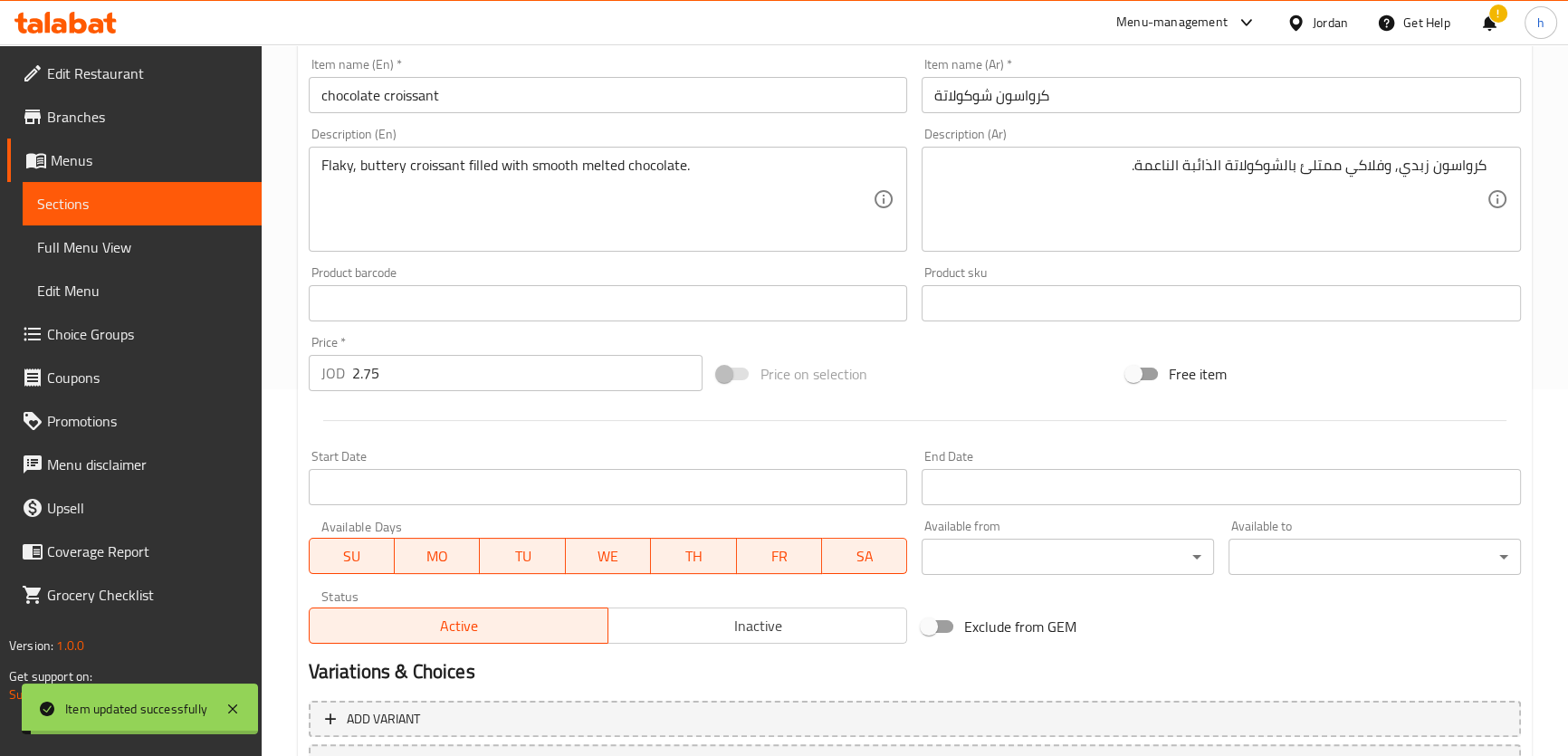
scroll to position [192, 0]
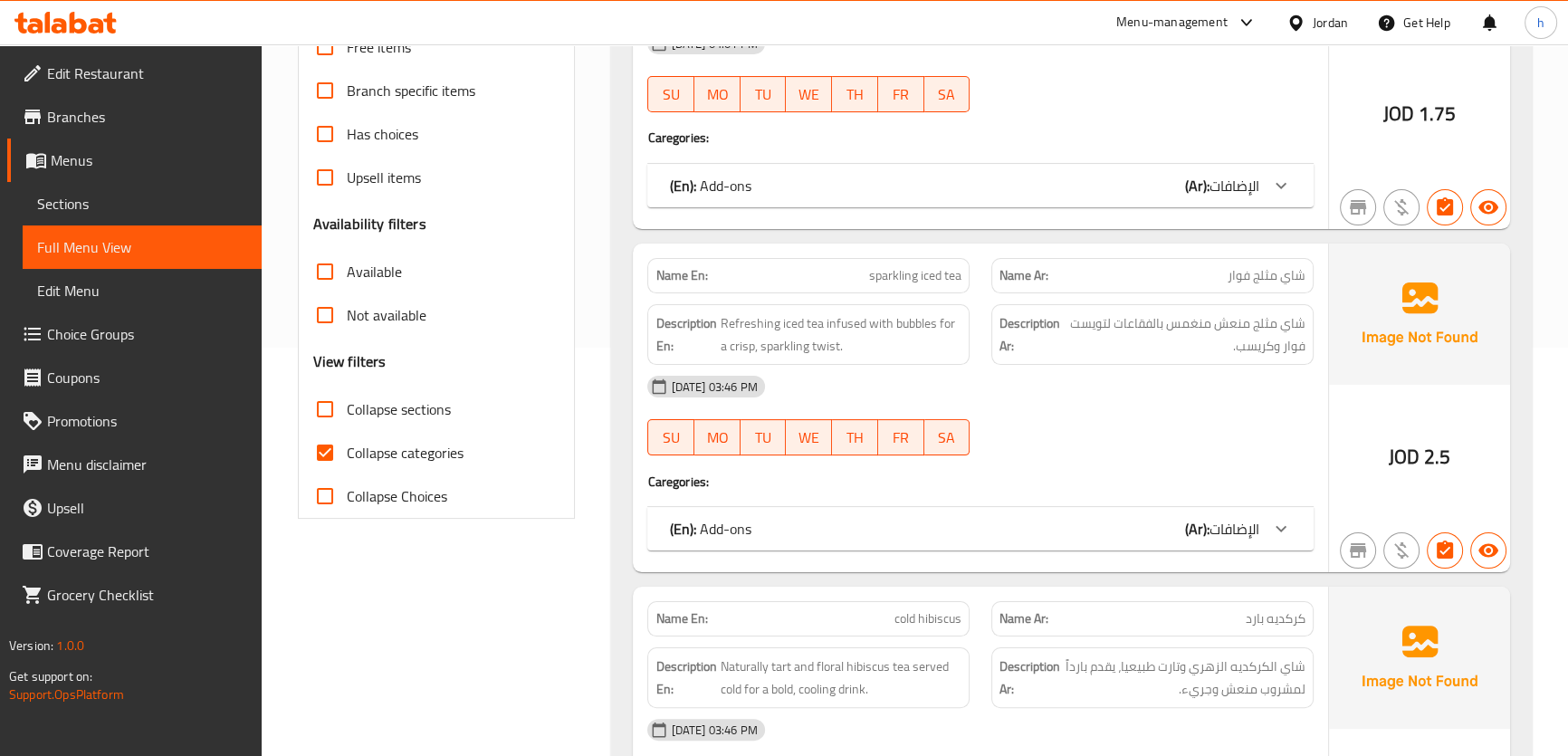
scroll to position [411, 0]
click at [324, 472] on input "Collapse categories" at bounding box center [325, 450] width 44 height 44
checkbox input "false"
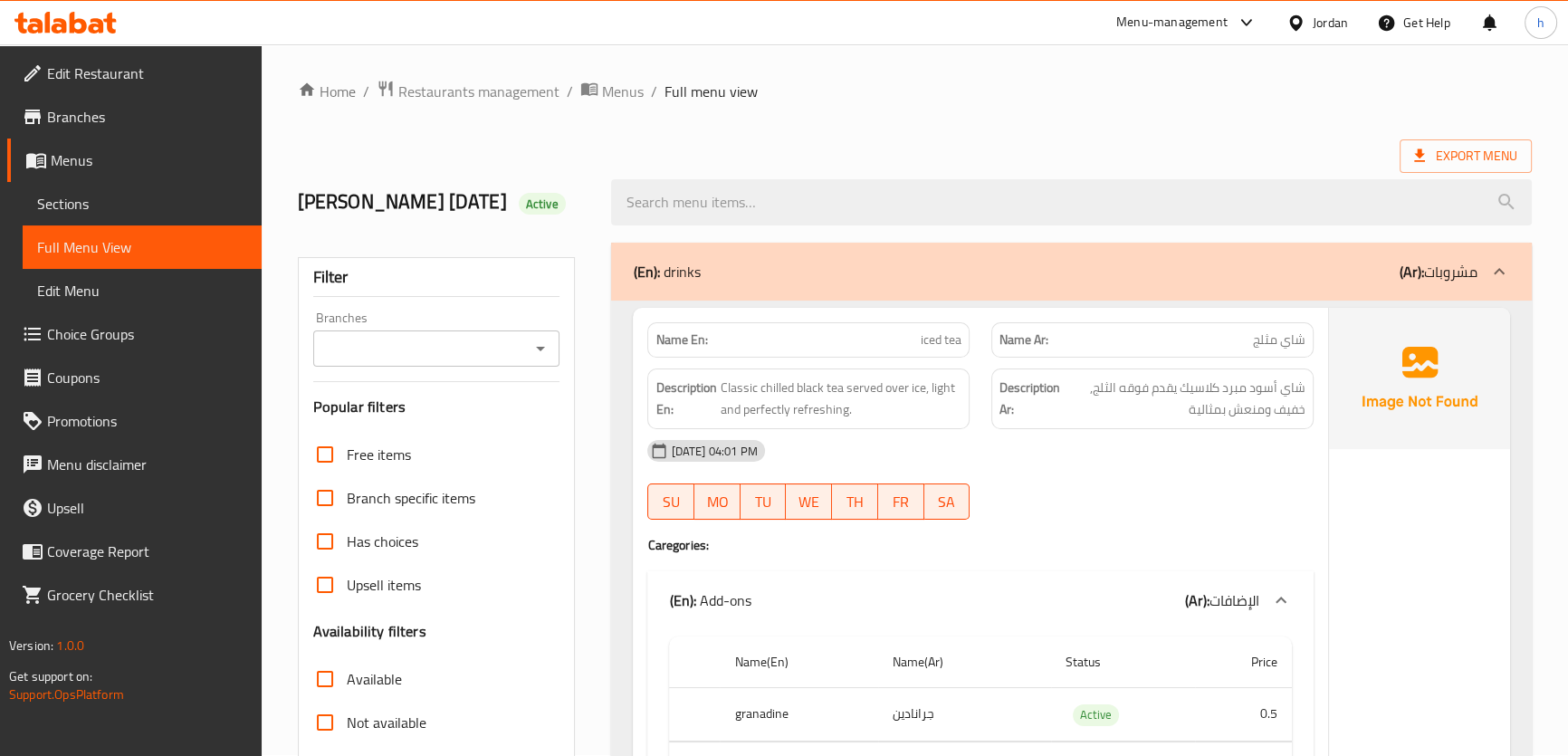
scroll to position [0, 0]
click at [898, 147] on div "Export Menu" at bounding box center [915, 157] width 1234 height 34
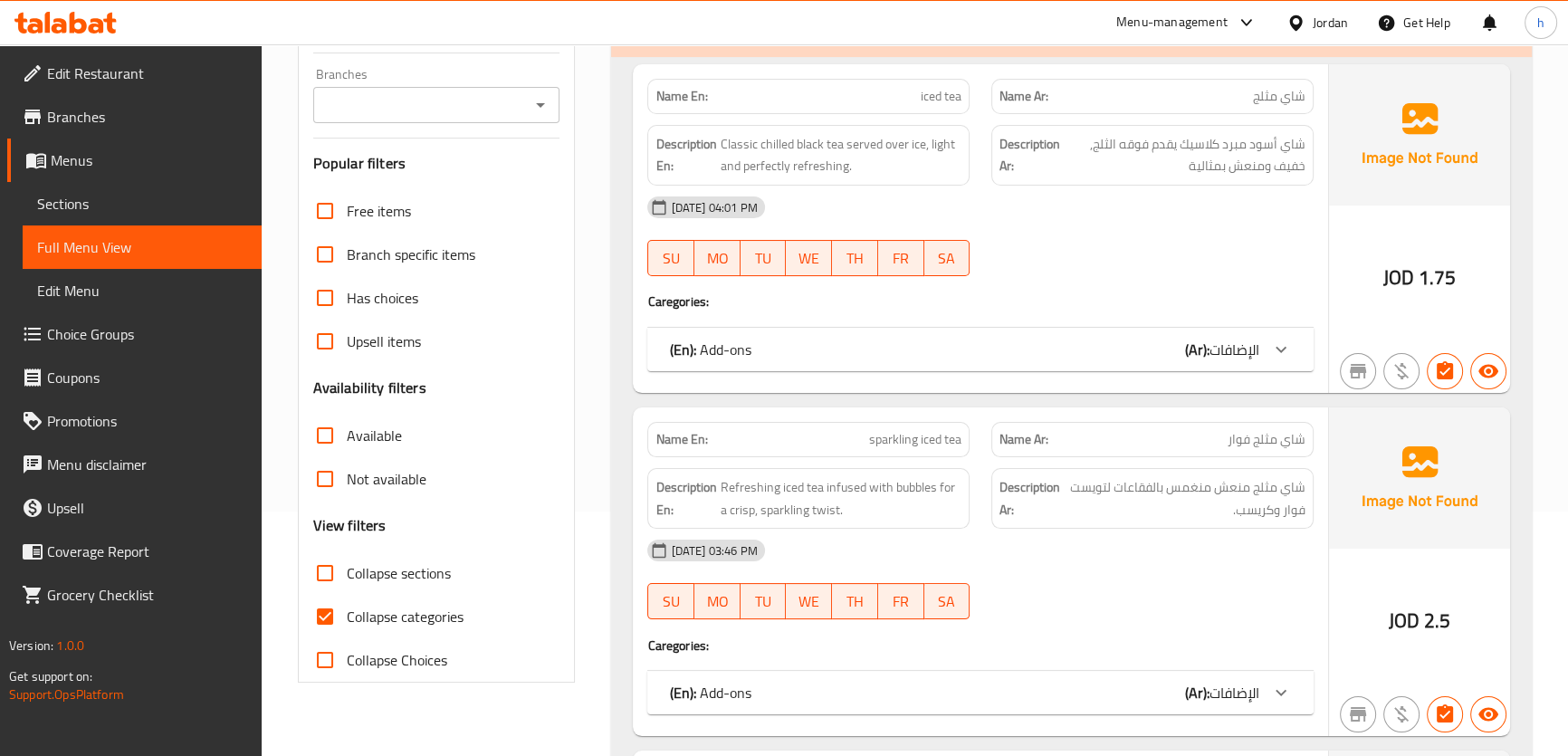
scroll to position [246, 0]
click at [327, 632] on input "Collapse categories" at bounding box center [325, 615] width 44 height 44
checkbox input "false"
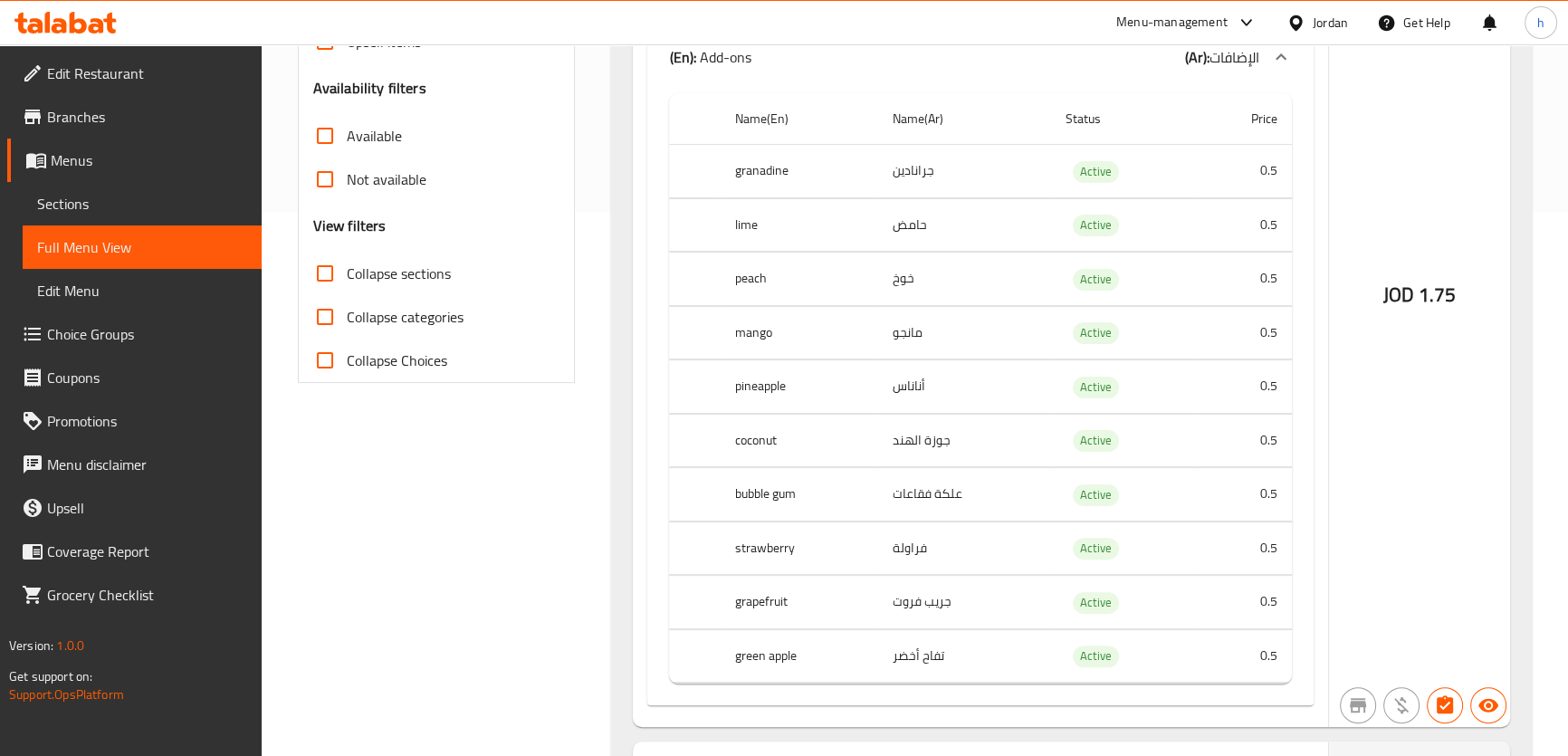
scroll to position [329, 0]
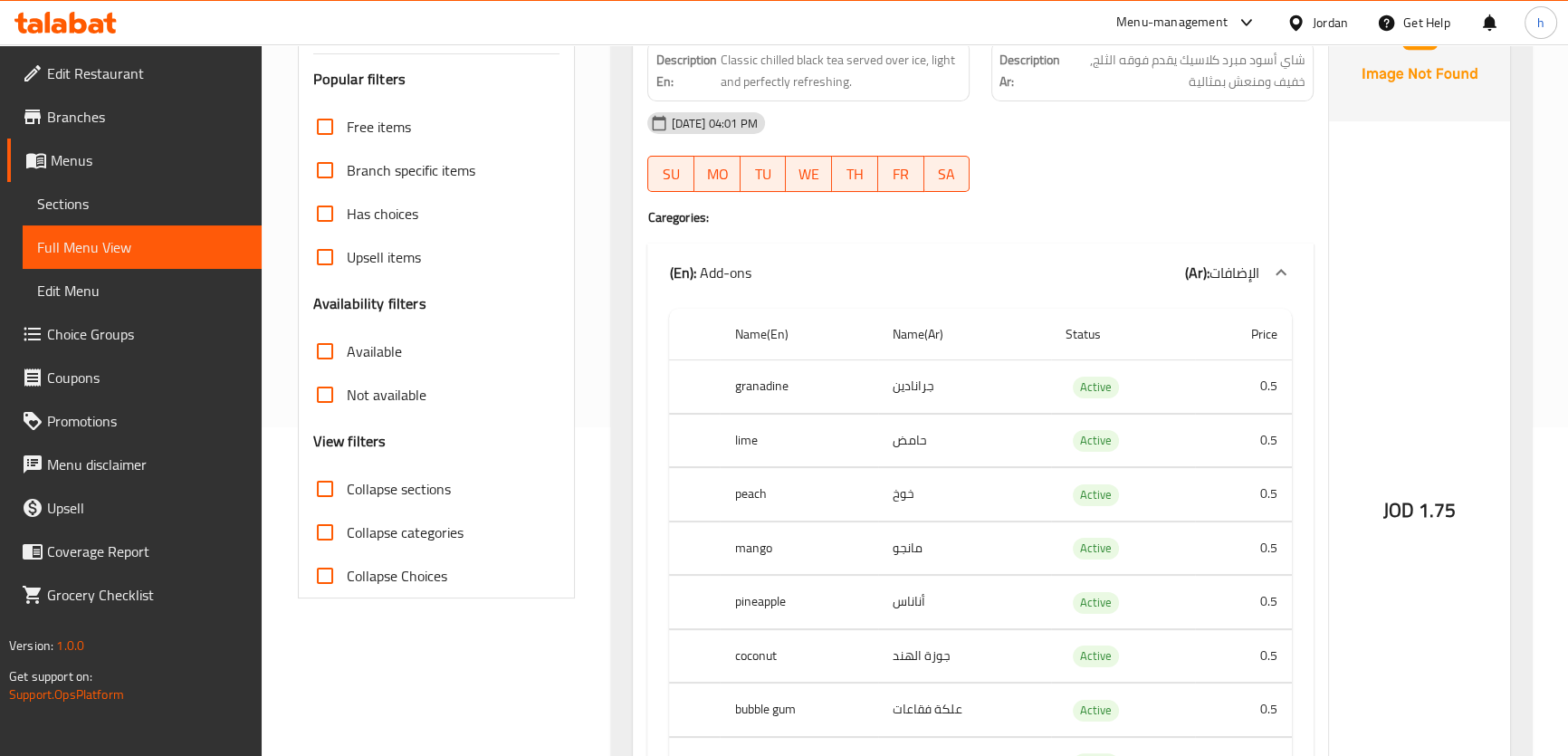
click at [111, 329] on span "Choice Groups" at bounding box center [148, 334] width 200 height 22
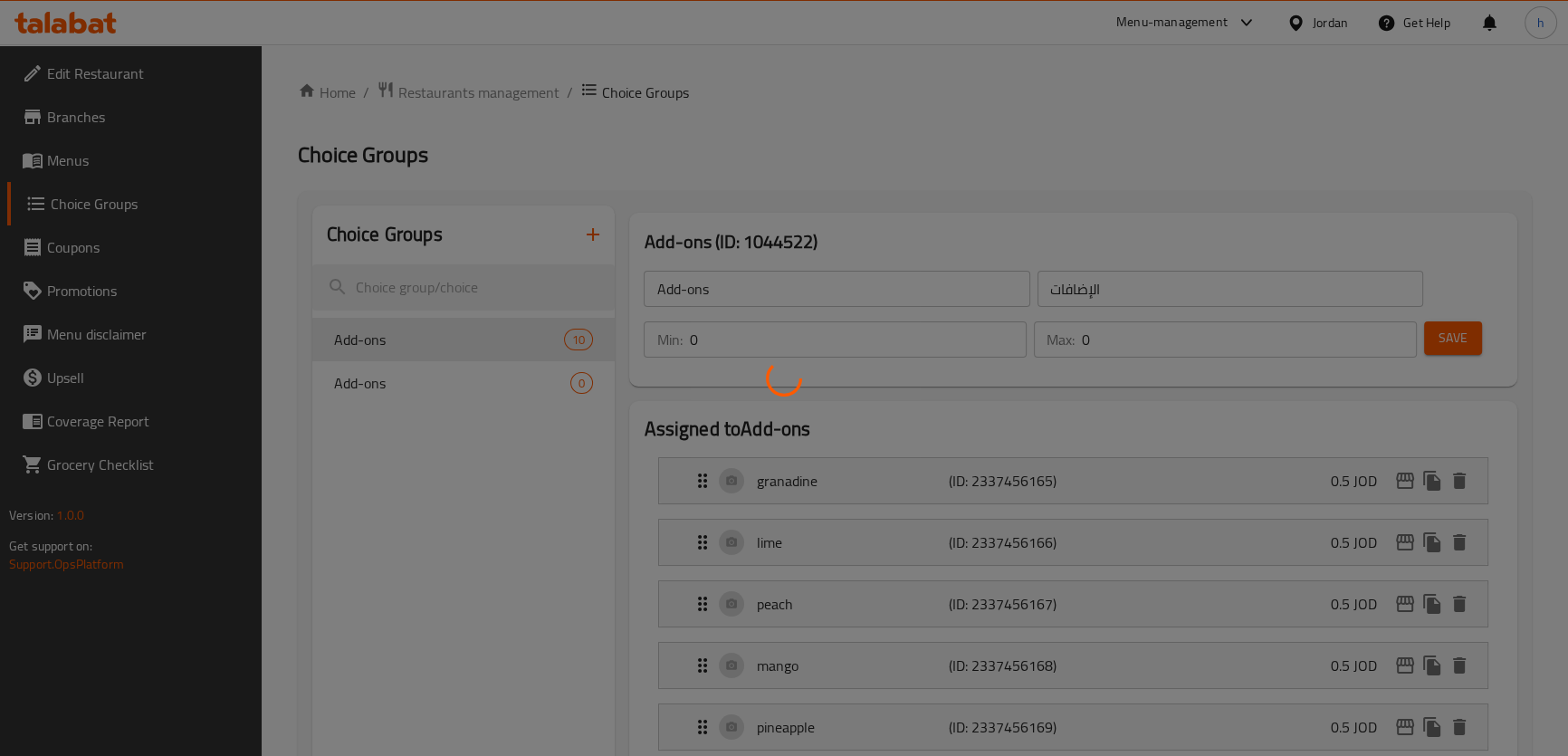
click at [620, 477] on div at bounding box center [784, 378] width 1568 height 756
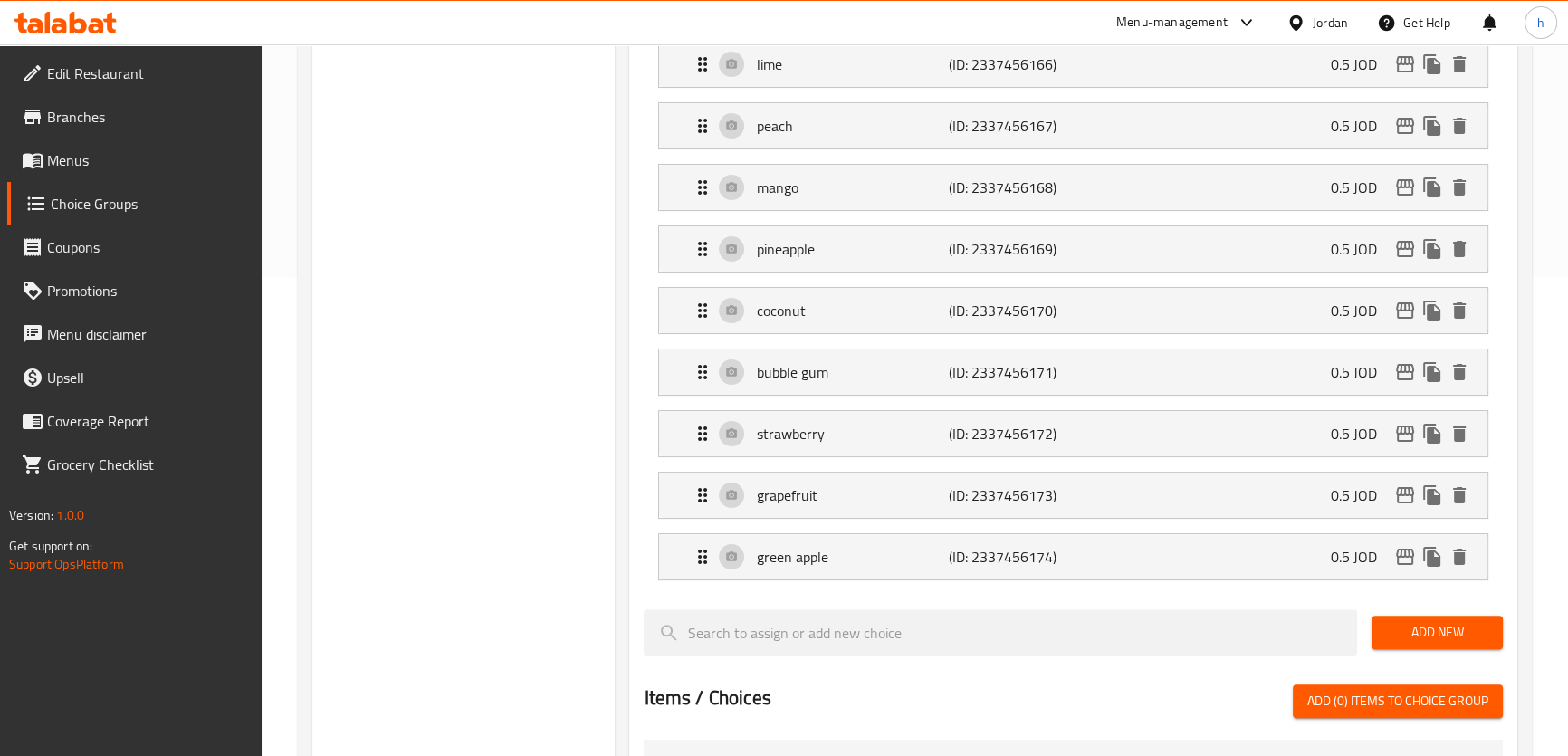
scroll to position [493, 0]
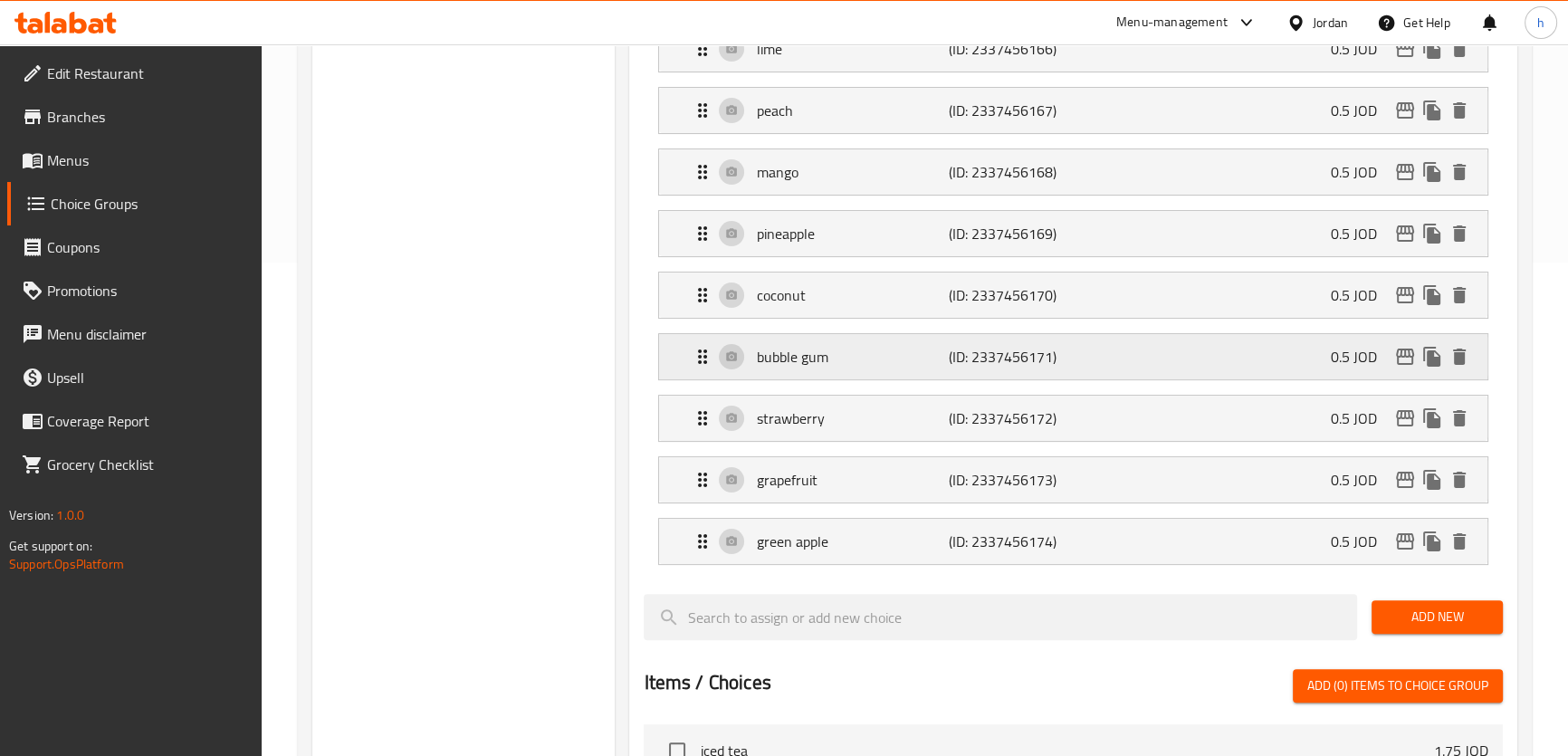
click at [878, 362] on p "bubble gum" at bounding box center [852, 356] width 192 height 22
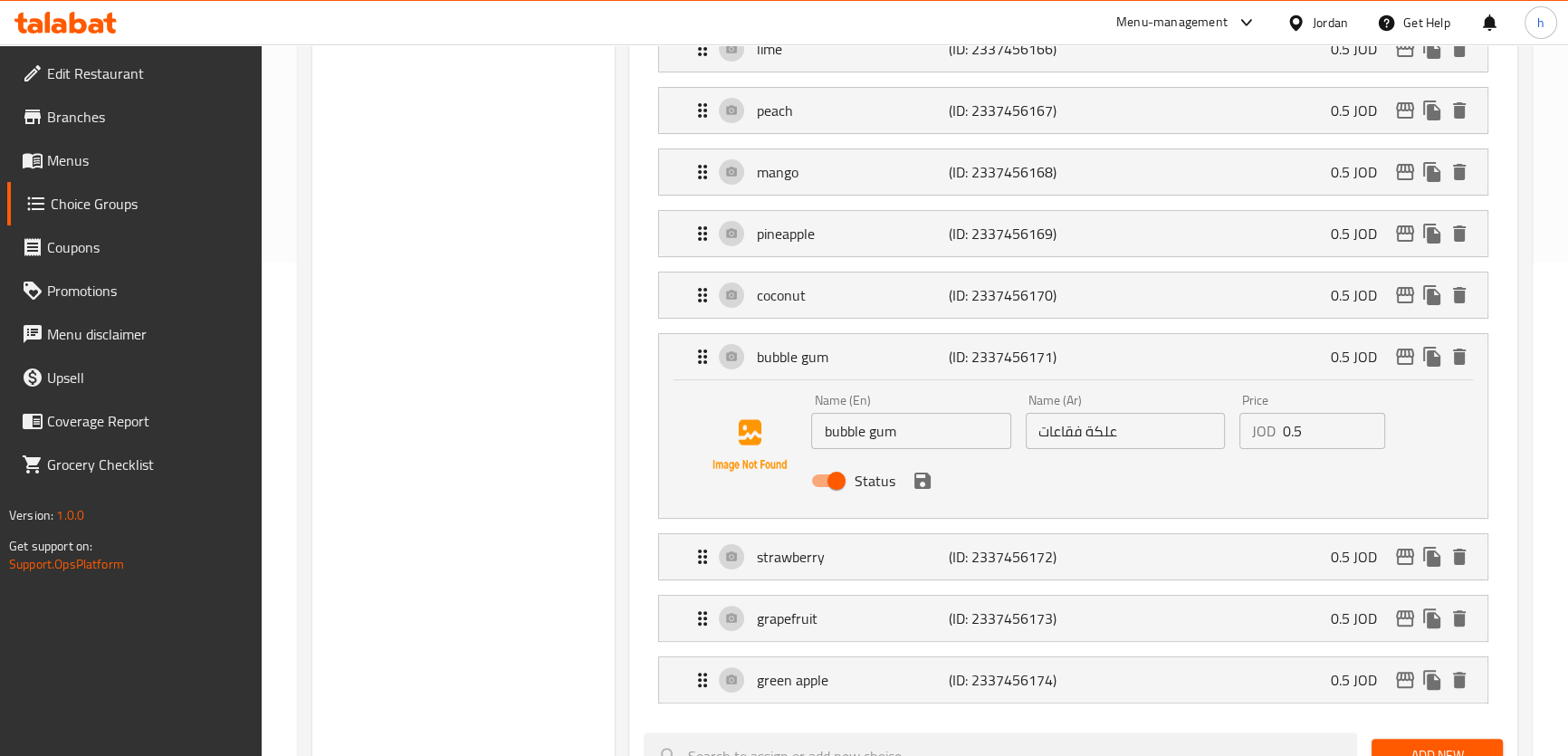
click at [1053, 430] on input "علكة فقاعات" at bounding box center [1125, 431] width 200 height 36
click at [1461, 448] on div "Name (En) bubble gum Name (En) Name (Ar) علكة ببل Name (Ar) Price JOD 0.5 Price…" at bounding box center [1072, 448] width 827 height 138
click at [702, 355] on icon "Expand" at bounding box center [702, 356] width 22 height 22
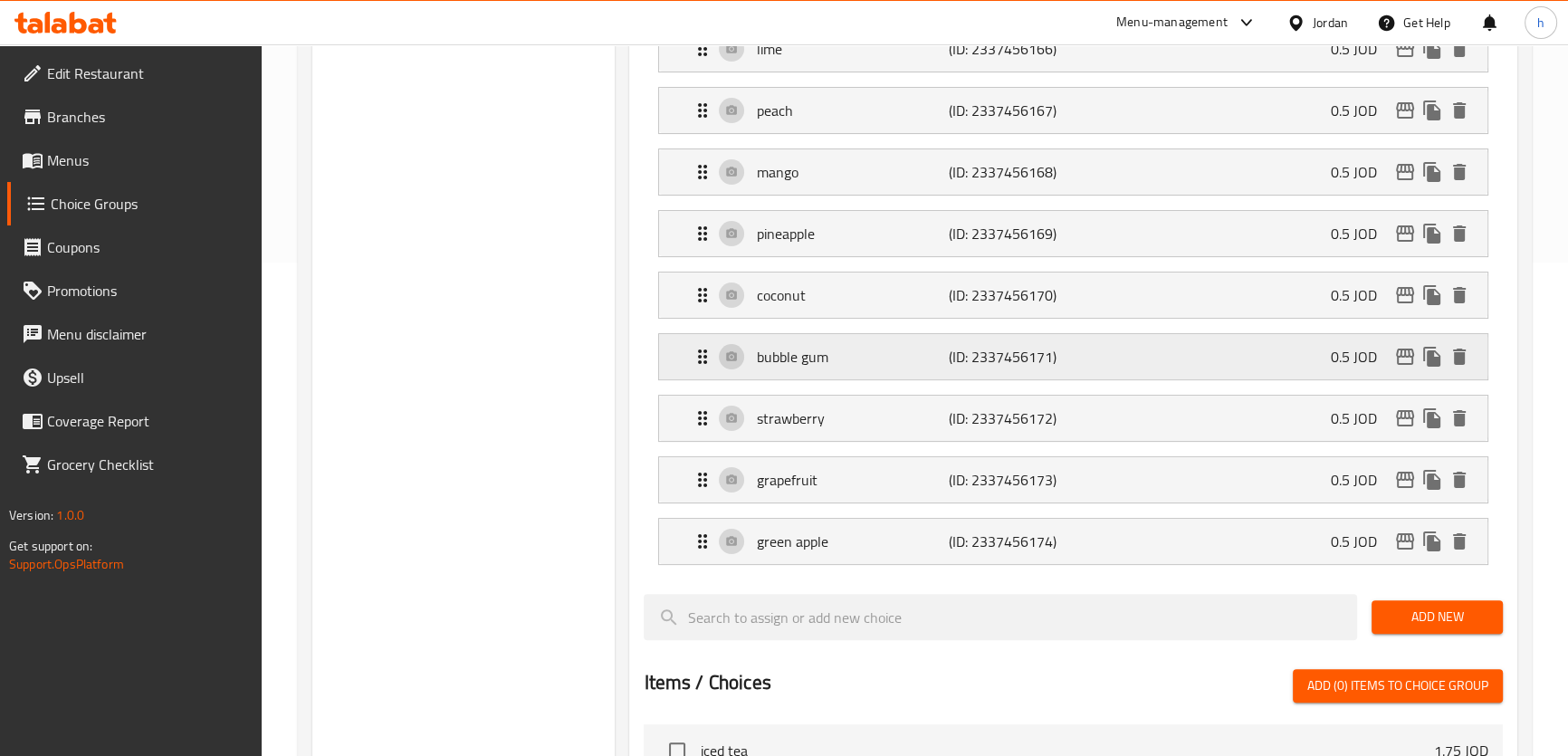
type input "علكة ببل"
click at [702, 355] on icon "Expand" at bounding box center [702, 356] width 22 height 22
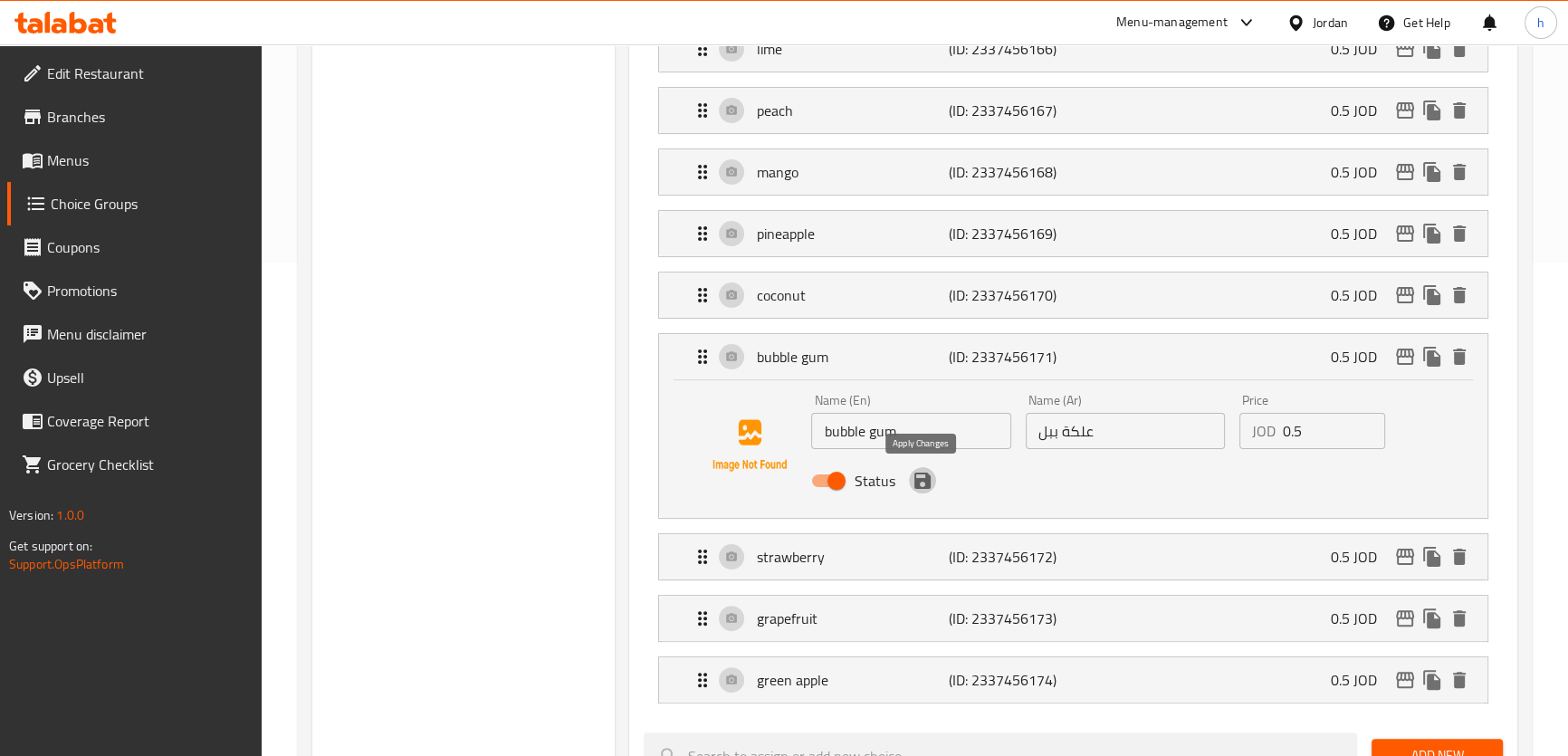
click at [925, 479] on icon "save" at bounding box center [922, 481] width 16 height 16
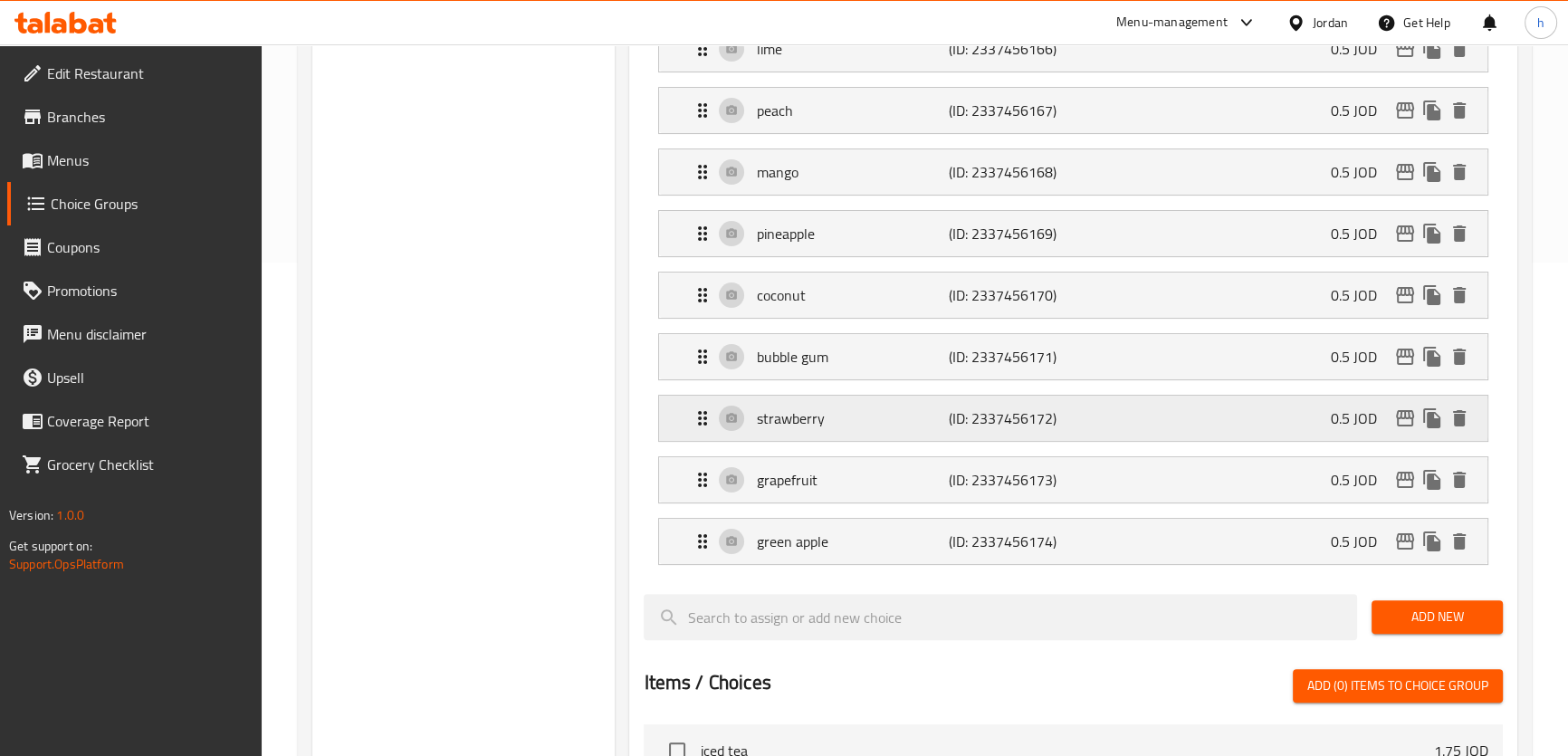
click at [896, 414] on p "strawberry" at bounding box center [852, 418] width 192 height 22
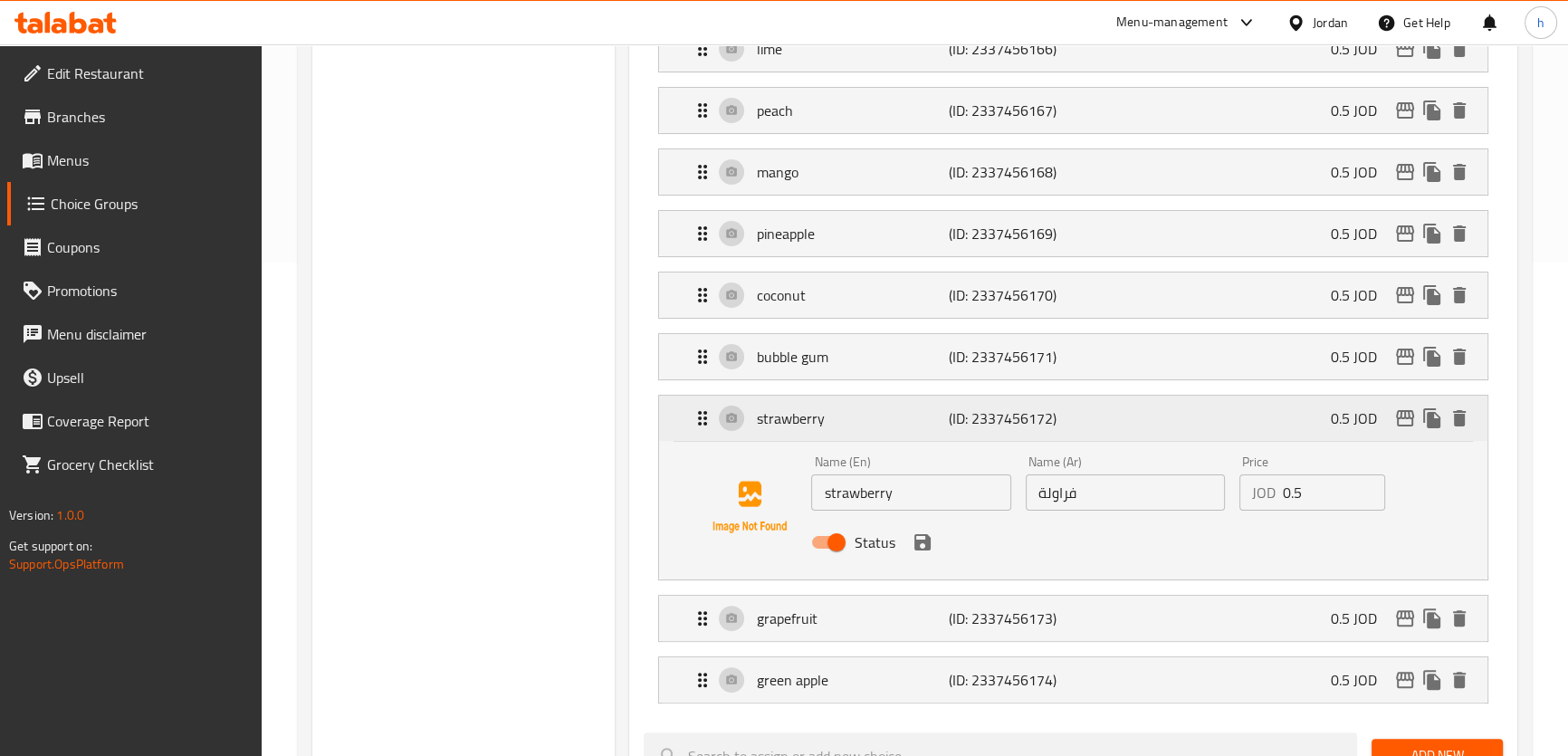
drag, startPoint x: 894, startPoint y: 424, endPoint x: 886, endPoint y: 388, distance: 36.9
click at [890, 424] on p "strawberry" at bounding box center [852, 418] width 192 height 22
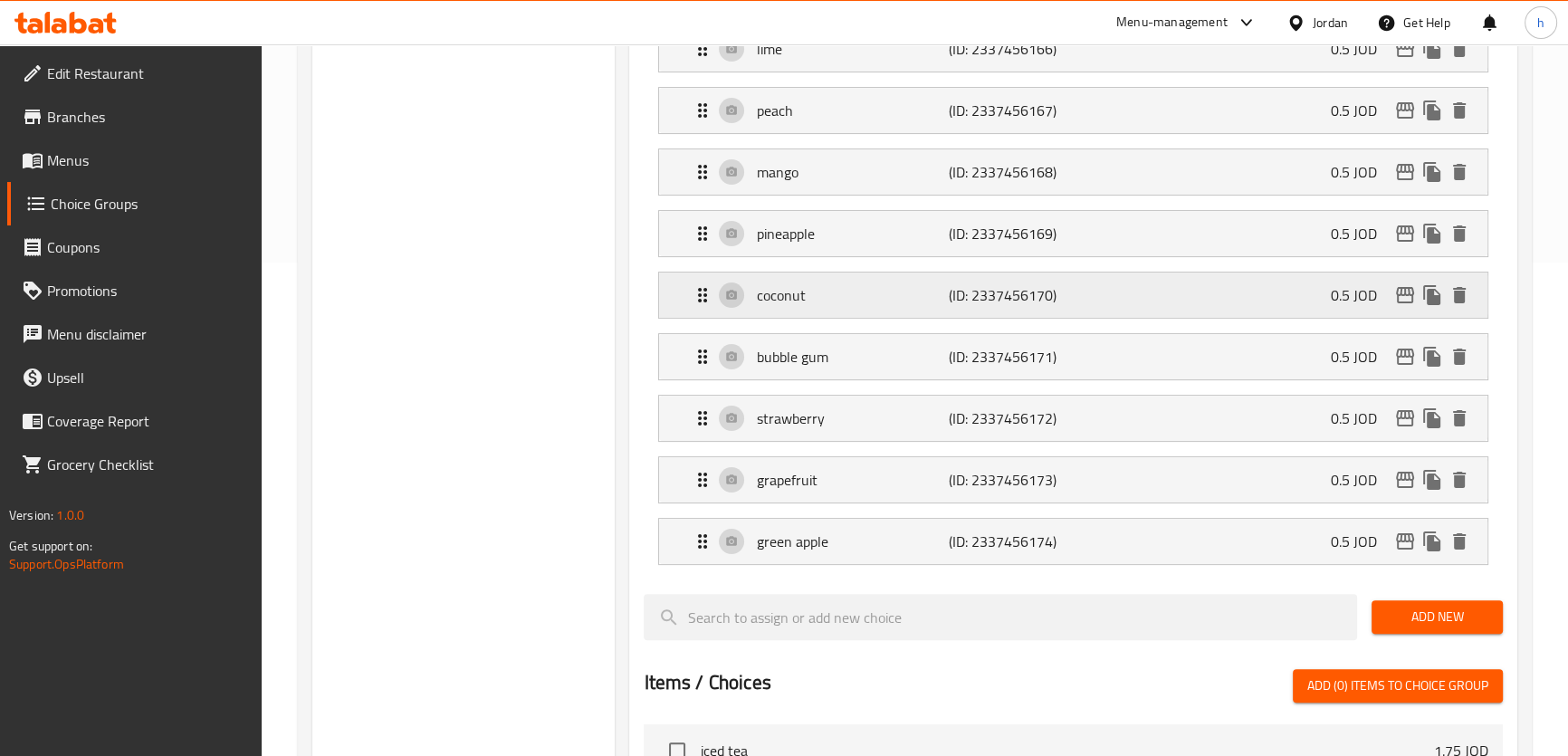
click at [897, 313] on div "coconut (ID: 2337456170) 0.5 JOD" at bounding box center [1078, 295] width 773 height 46
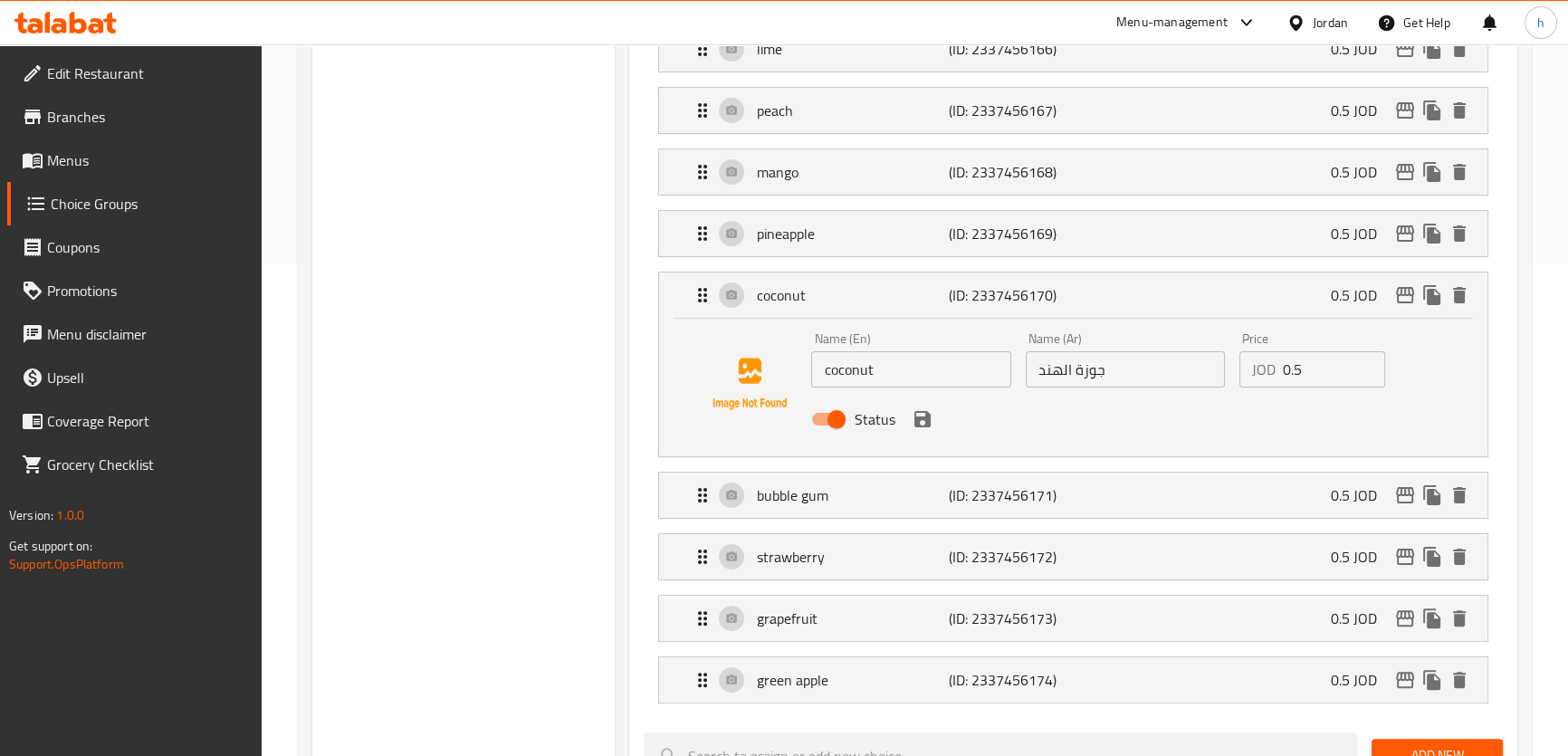
click at [1070, 369] on input "جوزة الهند" at bounding box center [1125, 369] width 200 height 36
click at [922, 418] on icon "save" at bounding box center [922, 419] width 16 height 16
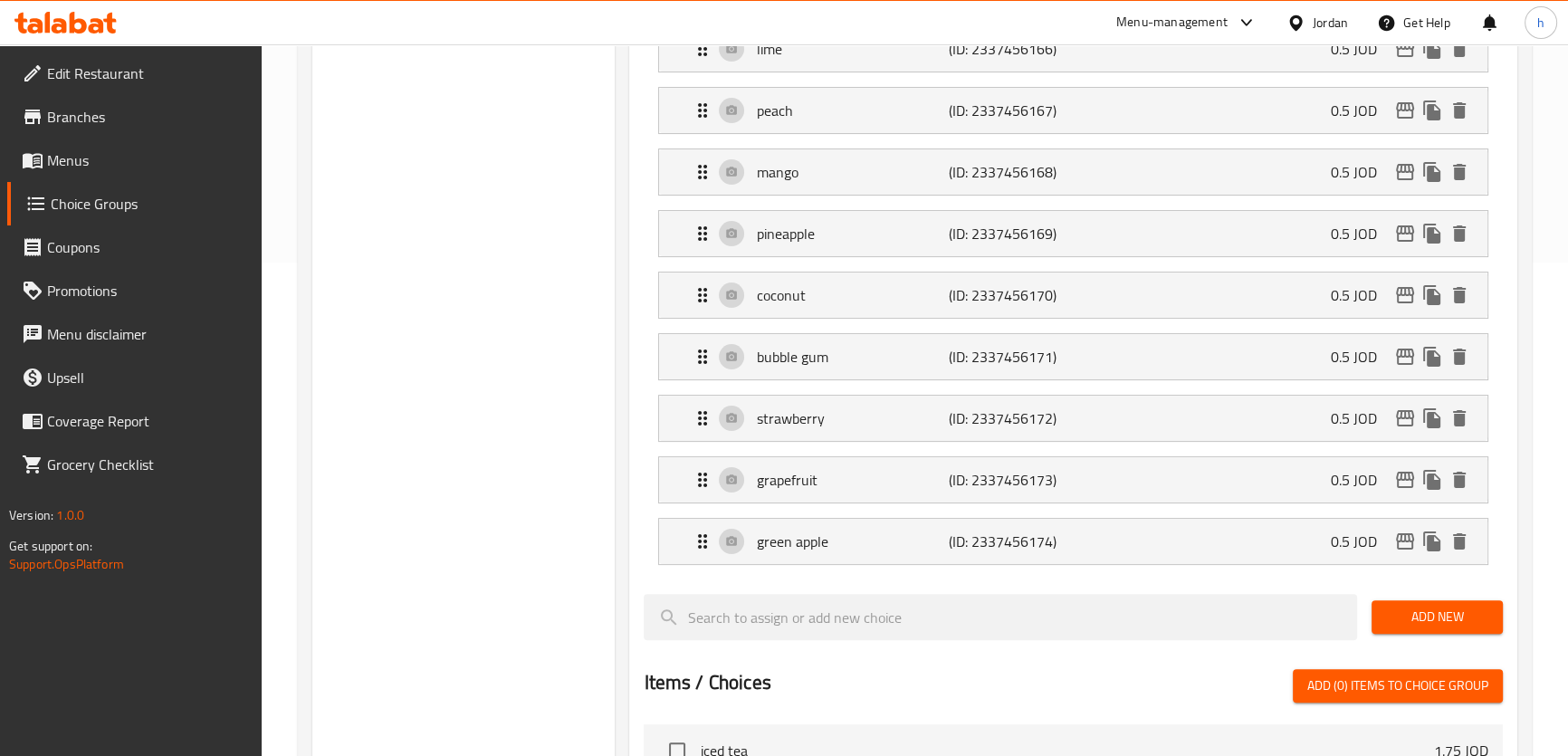
type input "جوز الهند"
click at [866, 298] on p "coconut" at bounding box center [852, 295] width 192 height 22
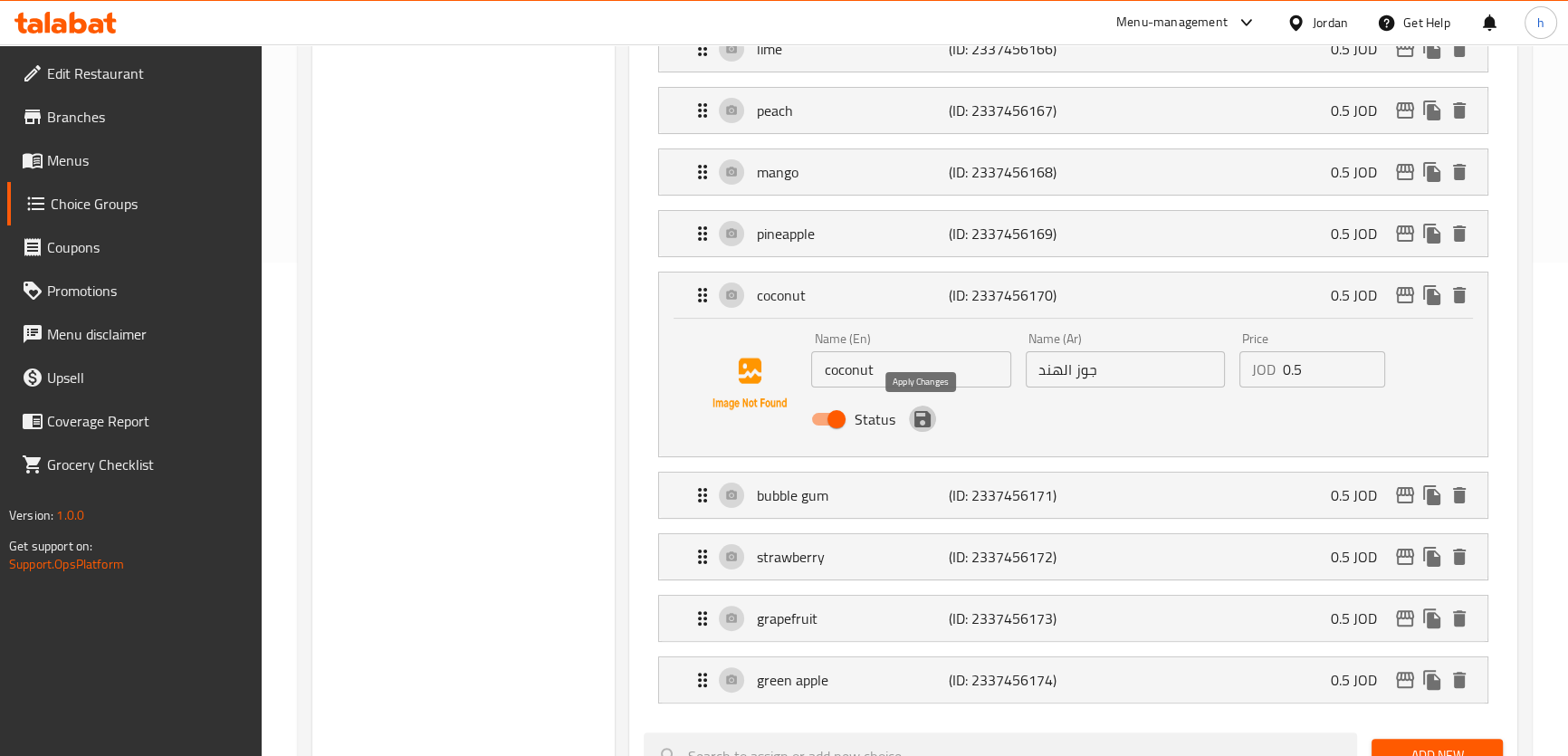
click at [921, 423] on icon "save" at bounding box center [922, 419] width 22 height 22
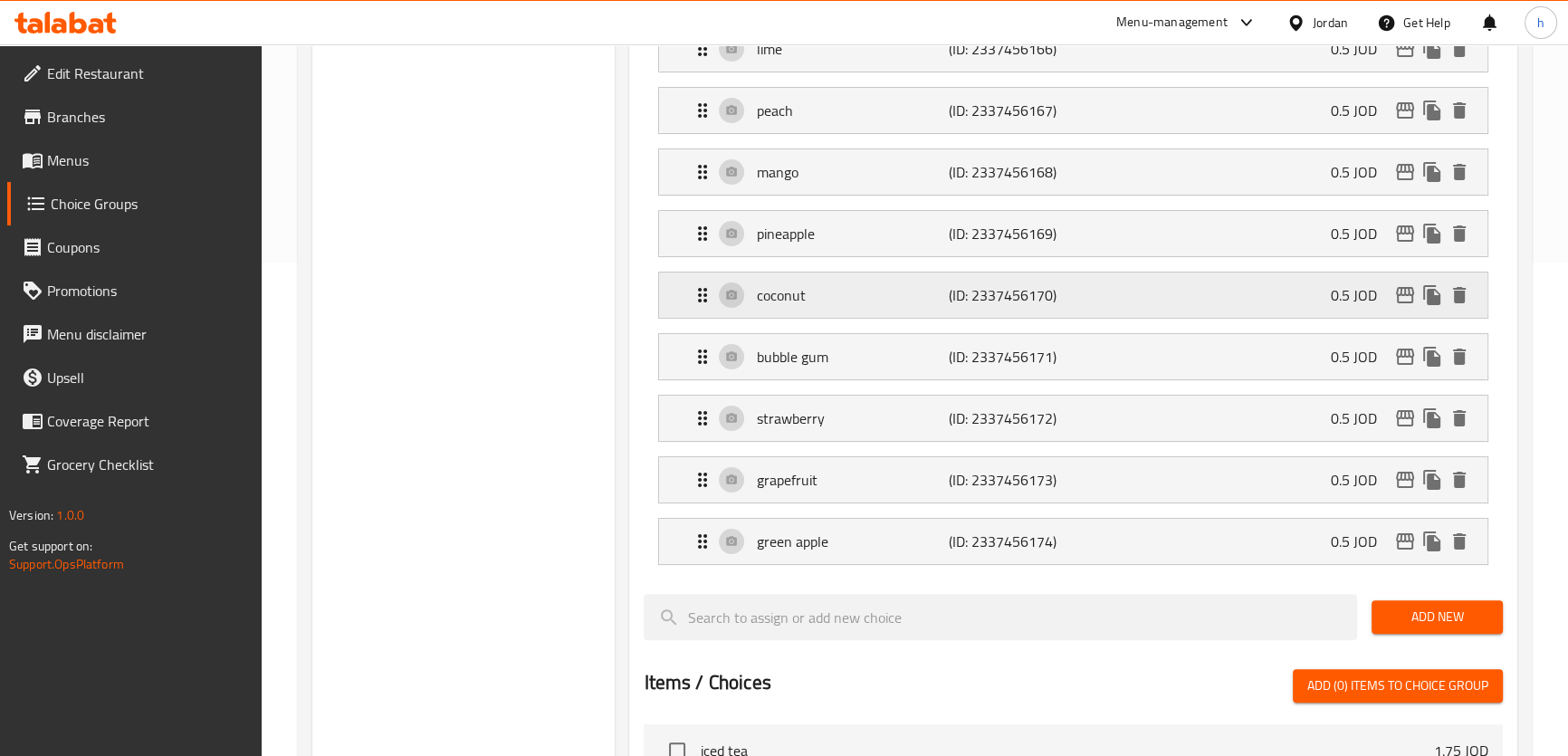
click at [879, 303] on p "coconut" at bounding box center [852, 295] width 192 height 22
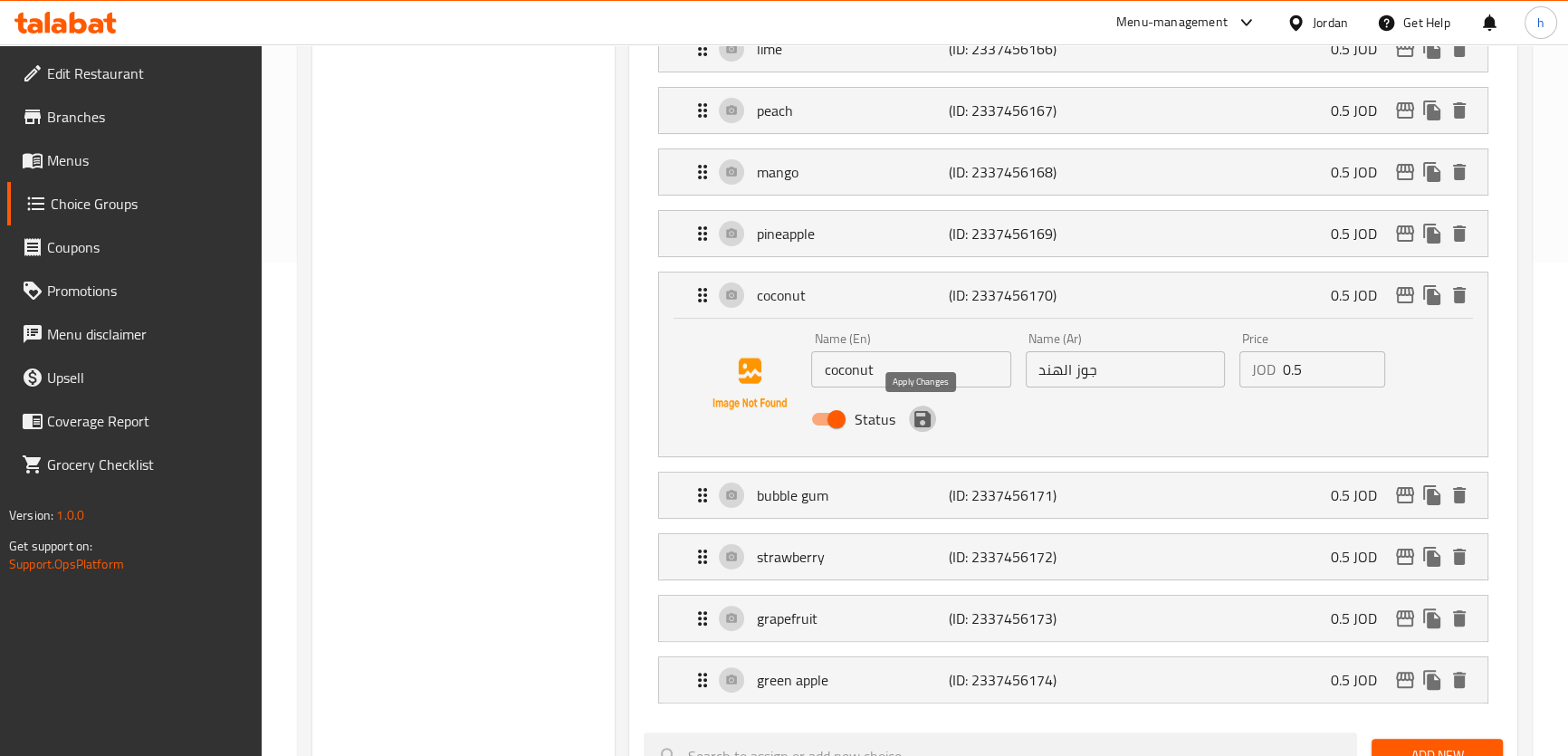
click at [927, 416] on icon "save" at bounding box center [922, 419] width 16 height 16
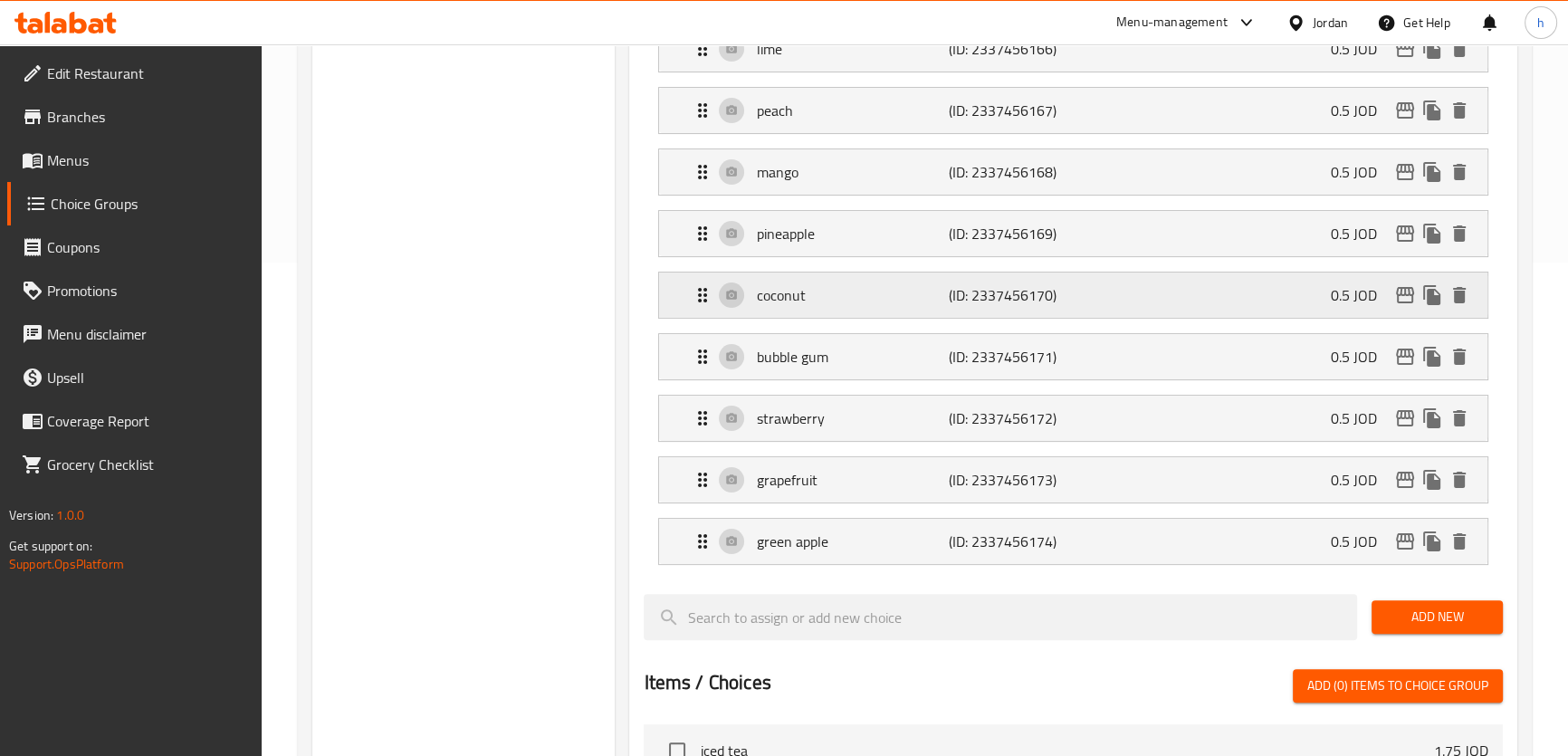
click at [886, 288] on p "coconut" at bounding box center [852, 295] width 192 height 22
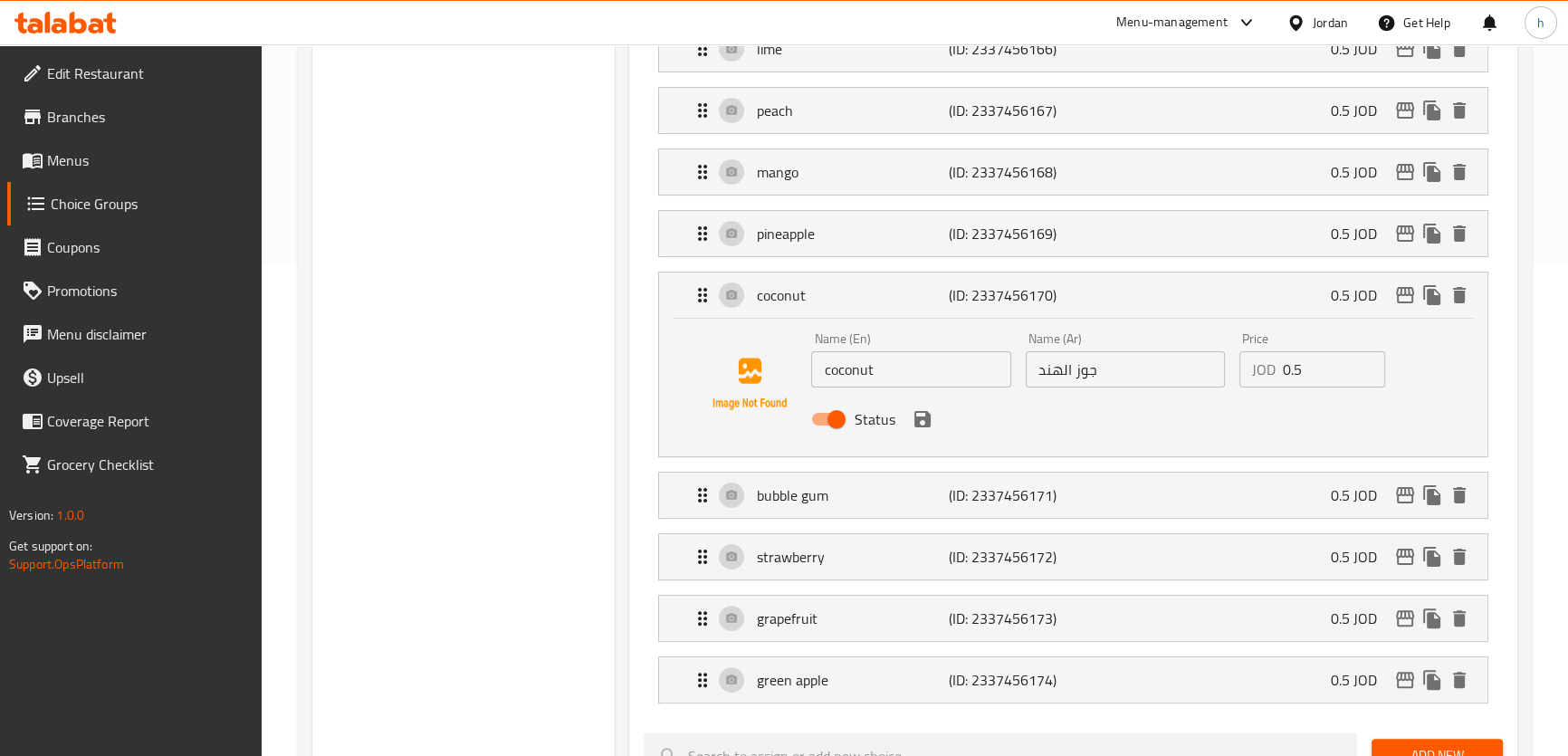
click at [545, 466] on div "Choice Groups Add-ons 10 Add-ons 0" at bounding box center [464, 584] width 303 height 1744
click at [1548, 624] on div "Home / Restaurants management / Choice Groups Choice Groups Choice Groups Add-o…" at bounding box center [915, 529] width 1307 height 1956
click at [850, 294] on p "coconut" at bounding box center [852, 295] width 192 height 22
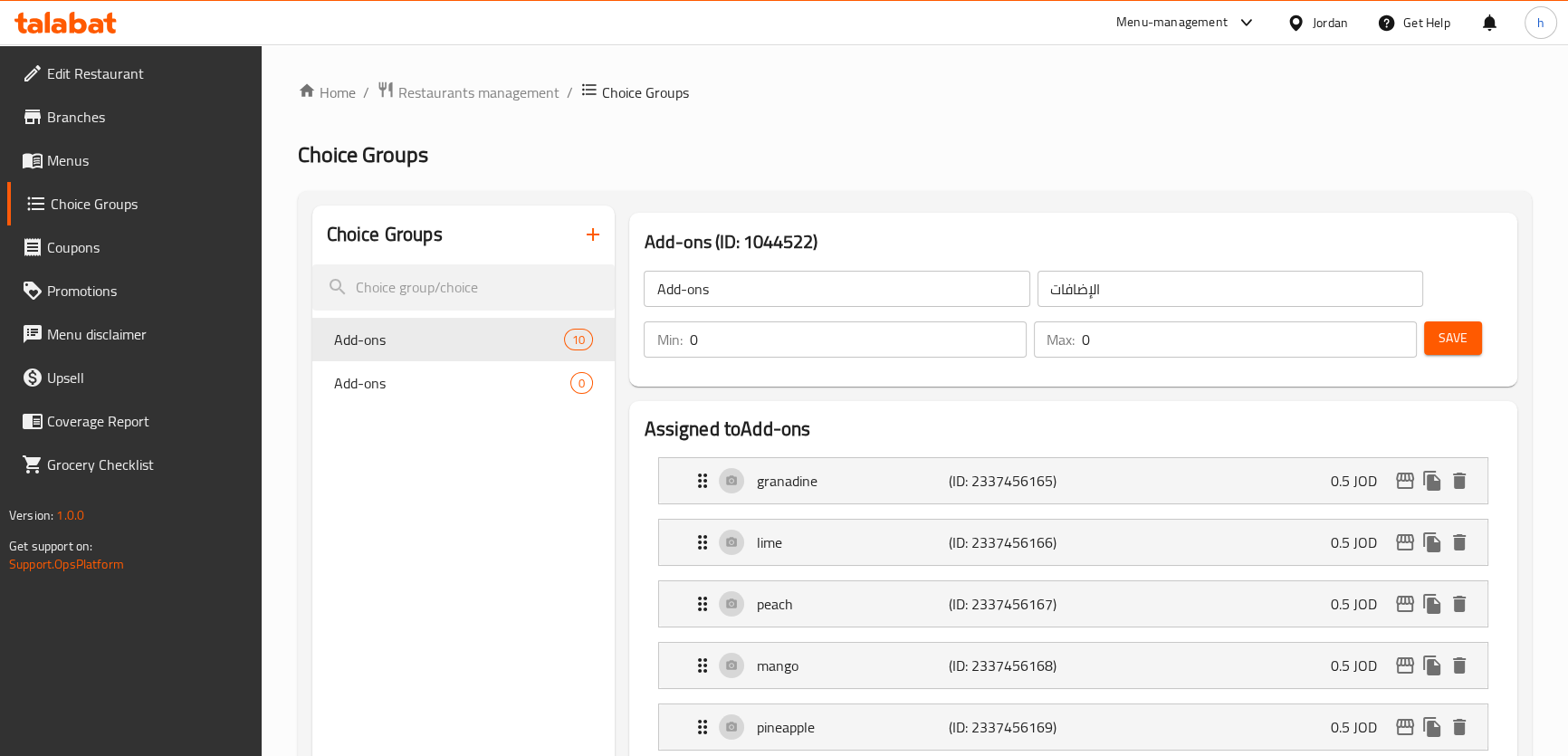
scroll to position [0, 0]
click at [1457, 350] on button "Save" at bounding box center [1453, 338] width 58 height 34
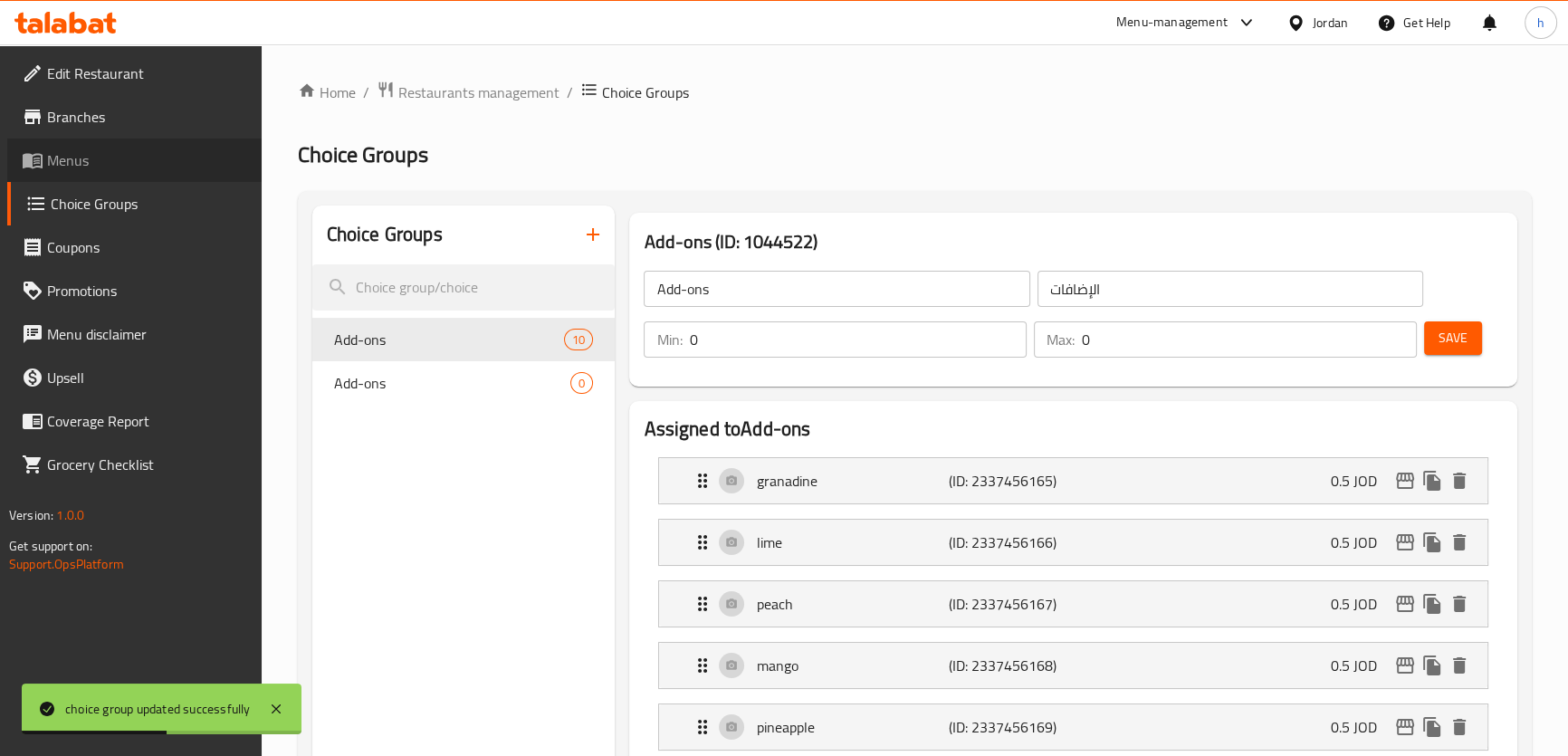
click at [145, 171] on link "Menus" at bounding box center [134, 160] width 254 height 44
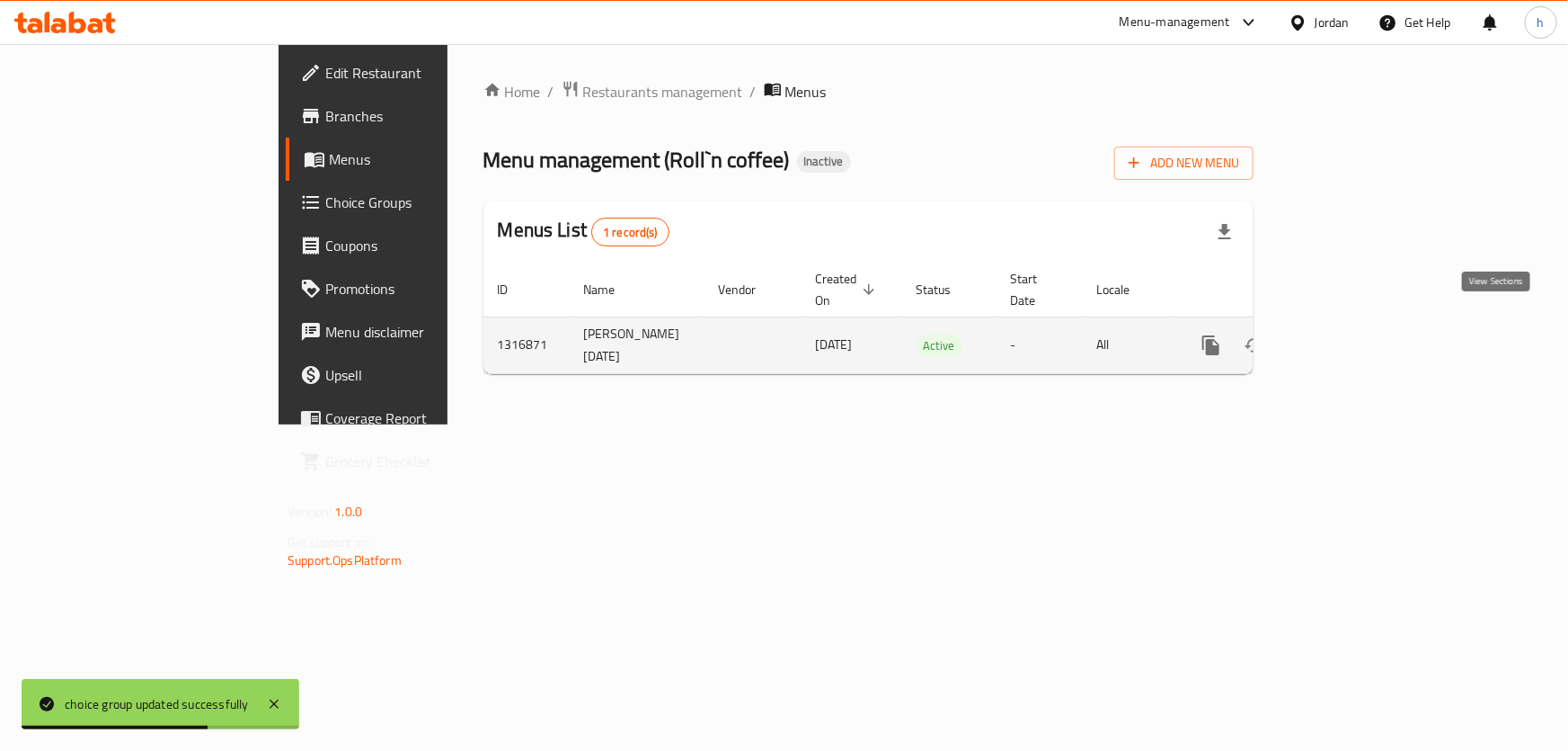
click at [1351, 335] on icon "enhanced table" at bounding box center [1340, 346] width 22 height 22
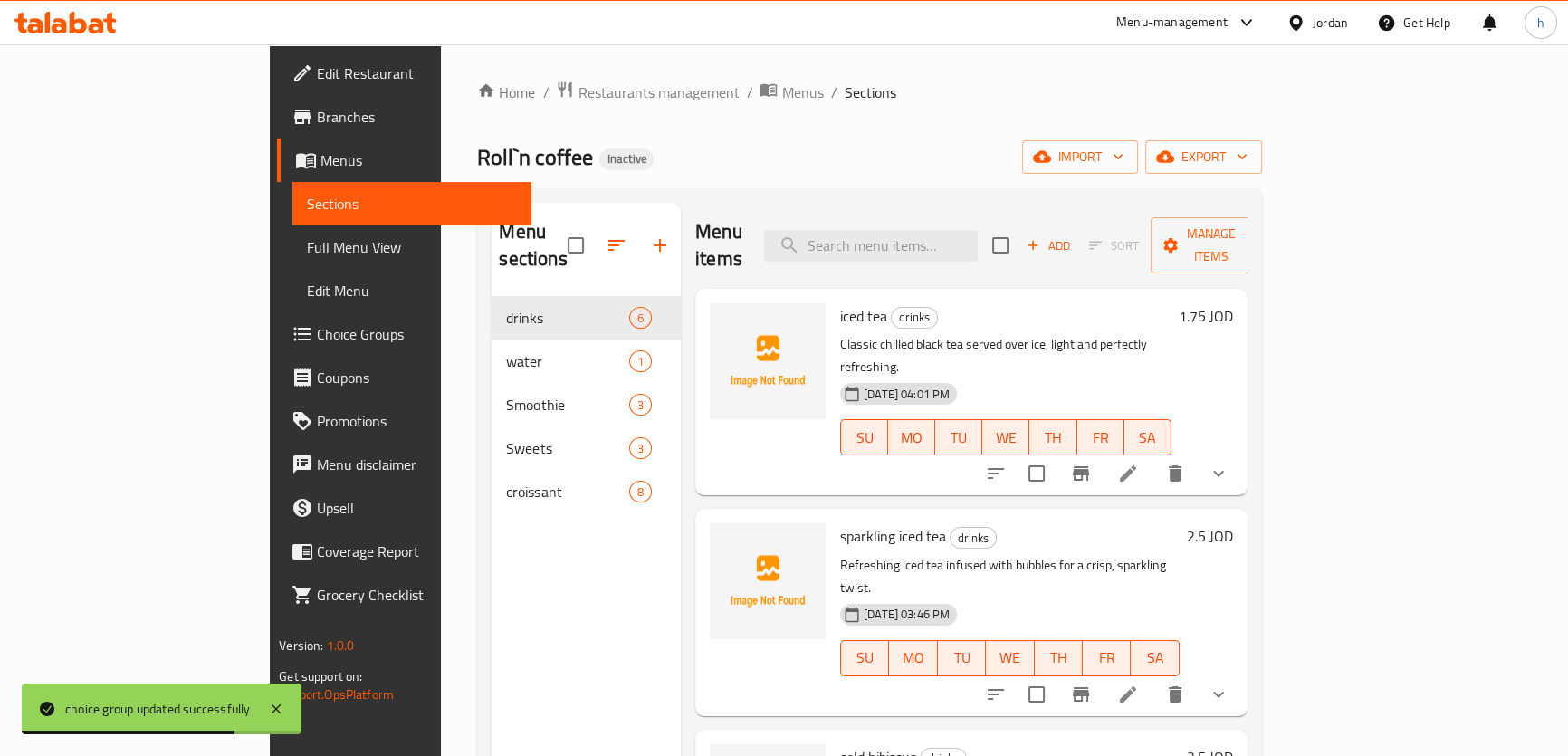
click at [1050, 149] on div "Roll`n coffee Inactive import export" at bounding box center [869, 157] width 784 height 34
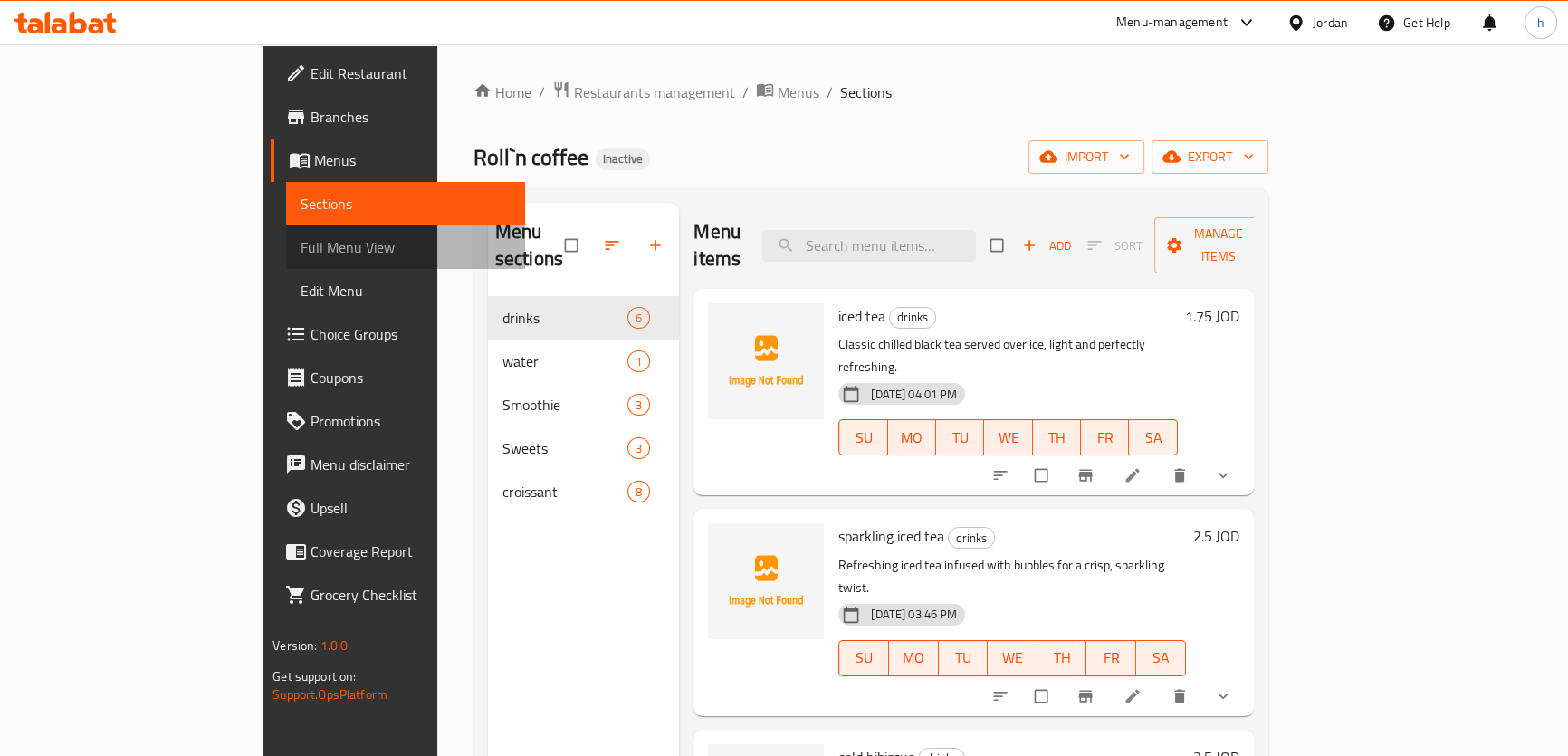
click at [301, 240] on span "Full Menu View" at bounding box center [405, 247] width 210 height 22
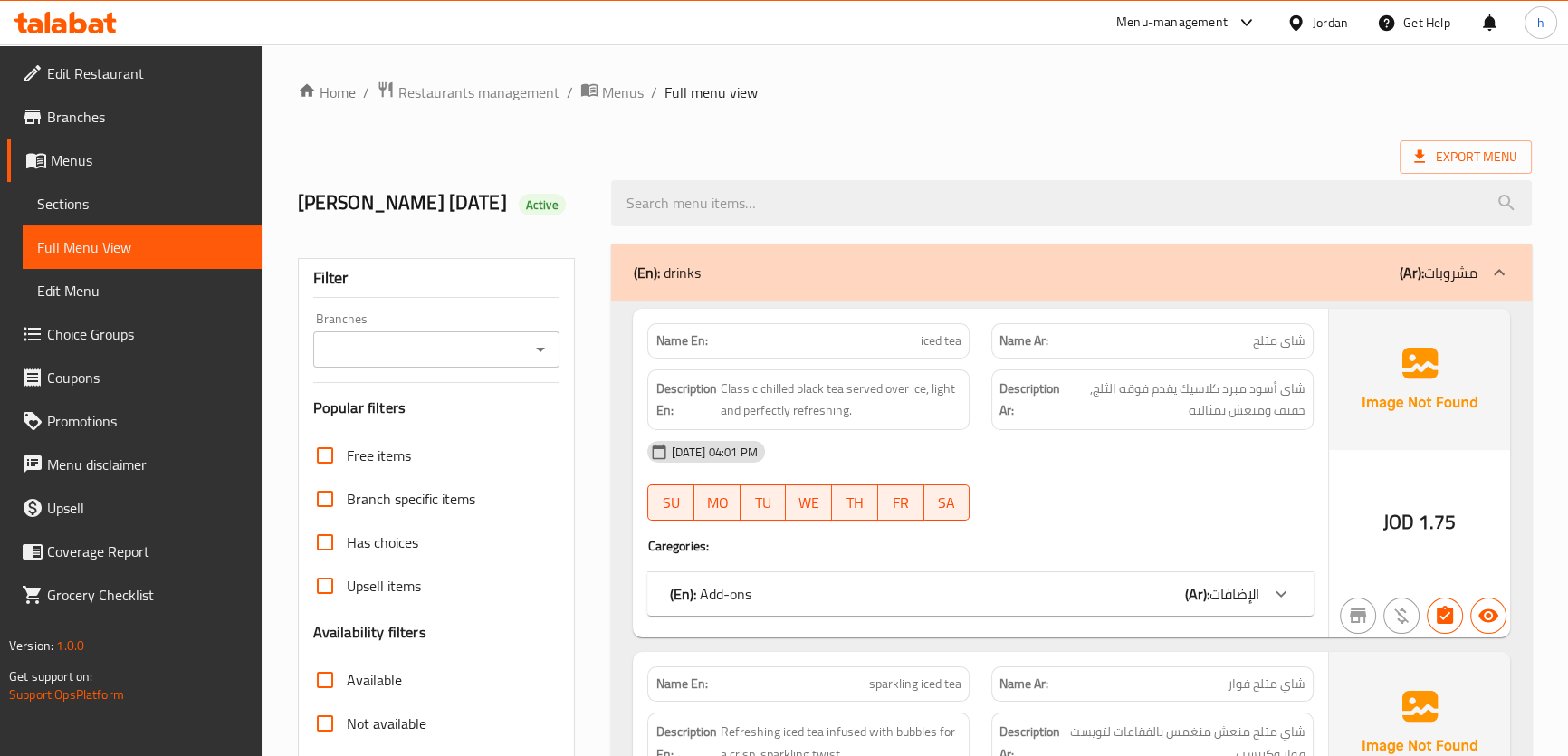
scroll to position [164, 0]
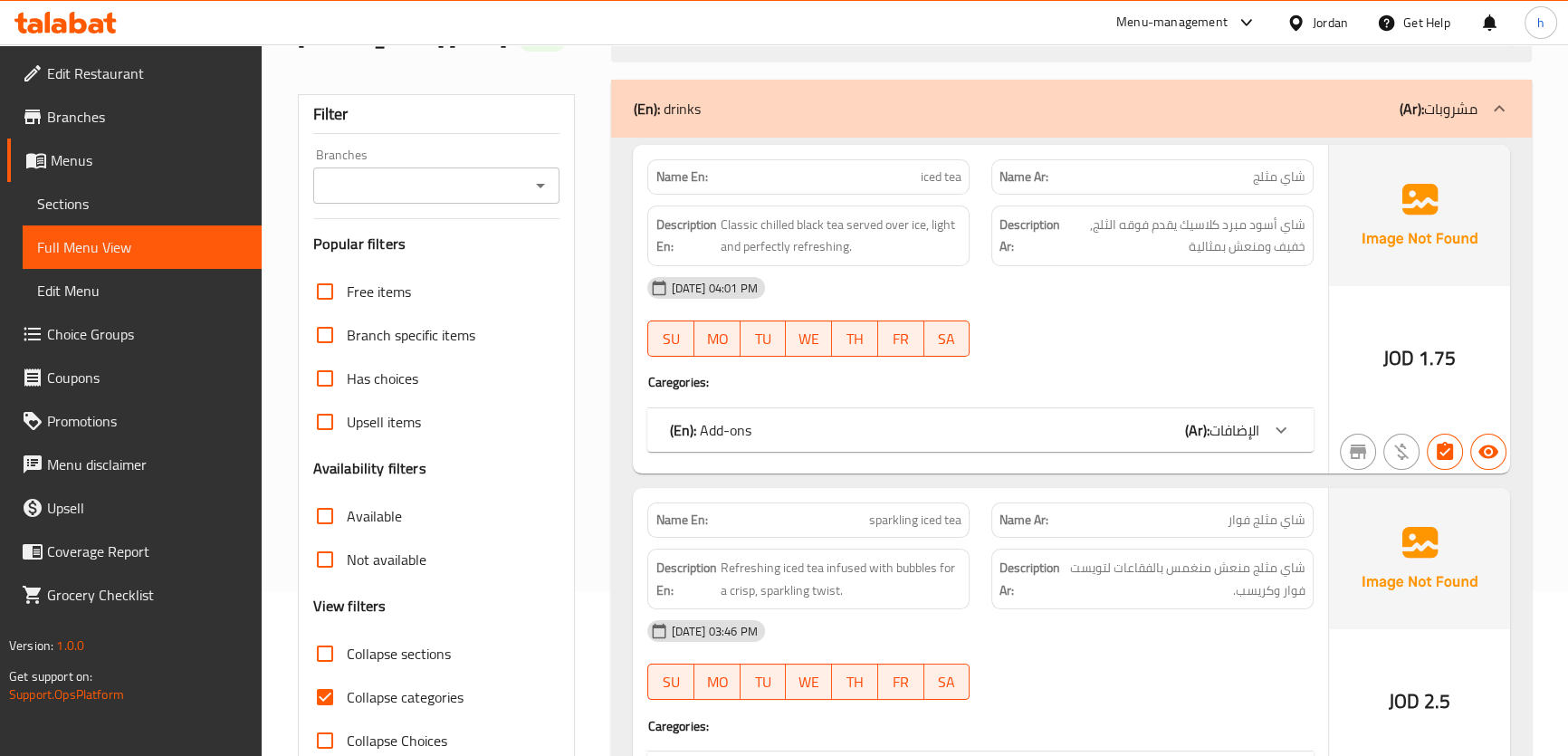
click at [331, 714] on input "Collapse categories" at bounding box center [325, 697] width 44 height 44
checkbox input "false"
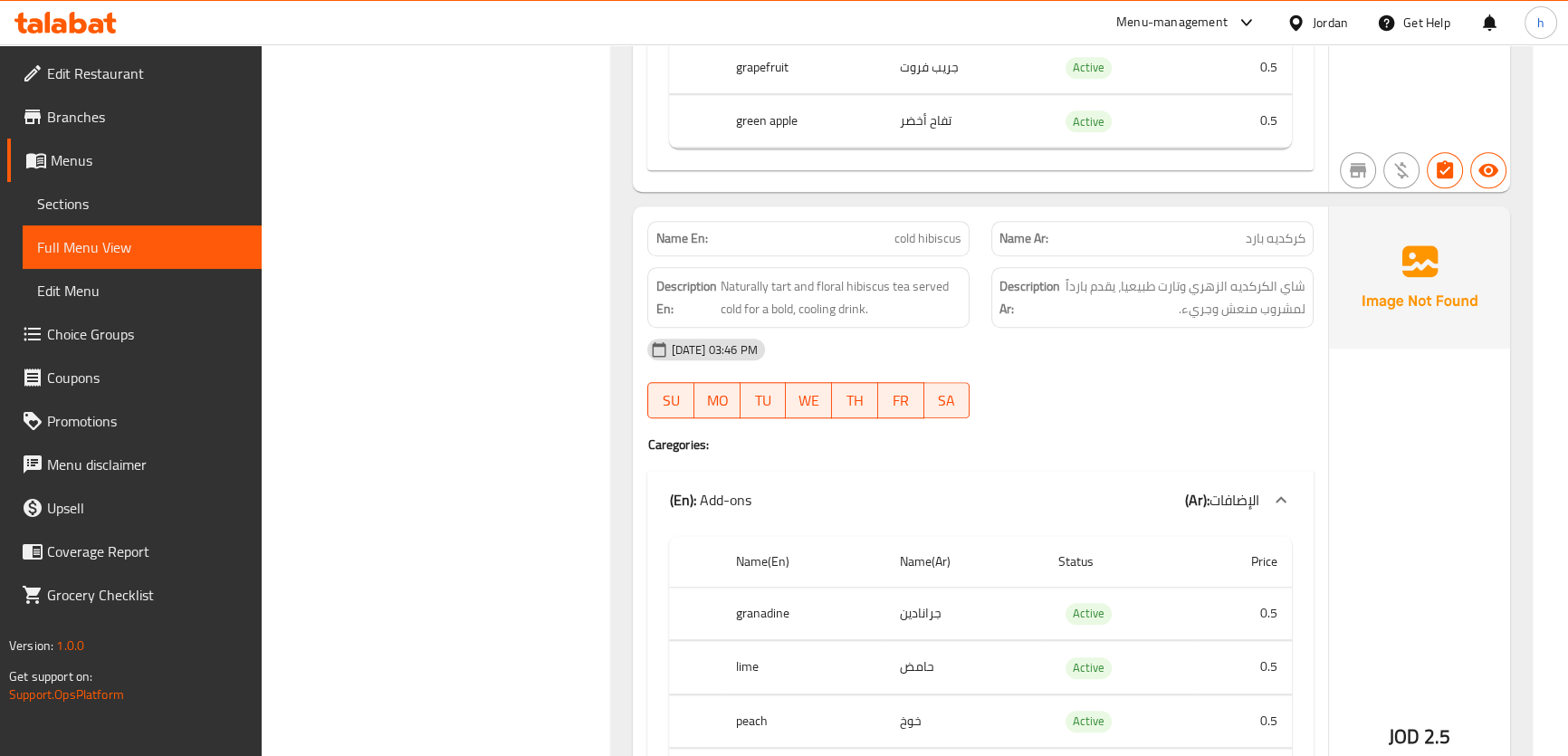
scroll to position [2056, 0]
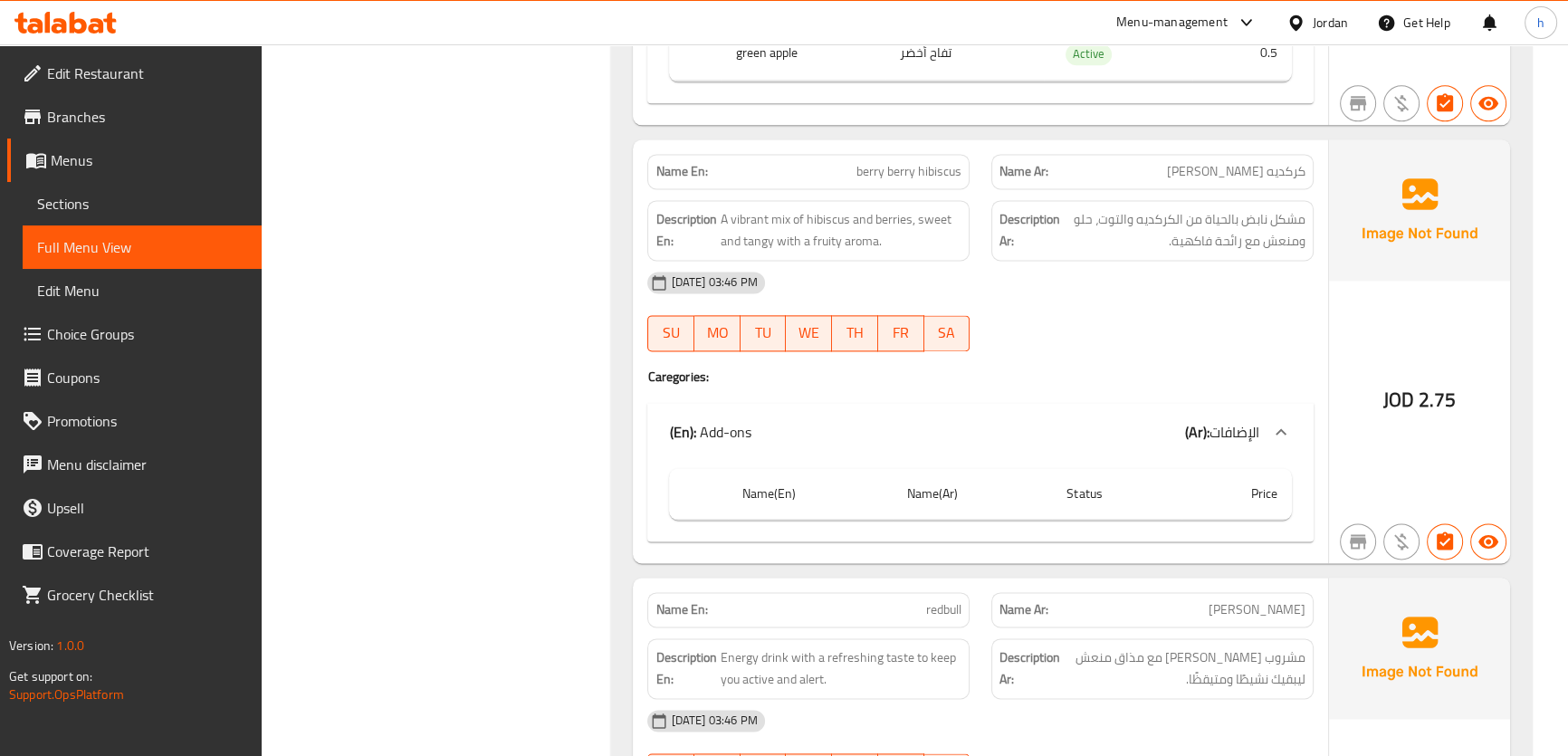
scroll to position [3125, 0]
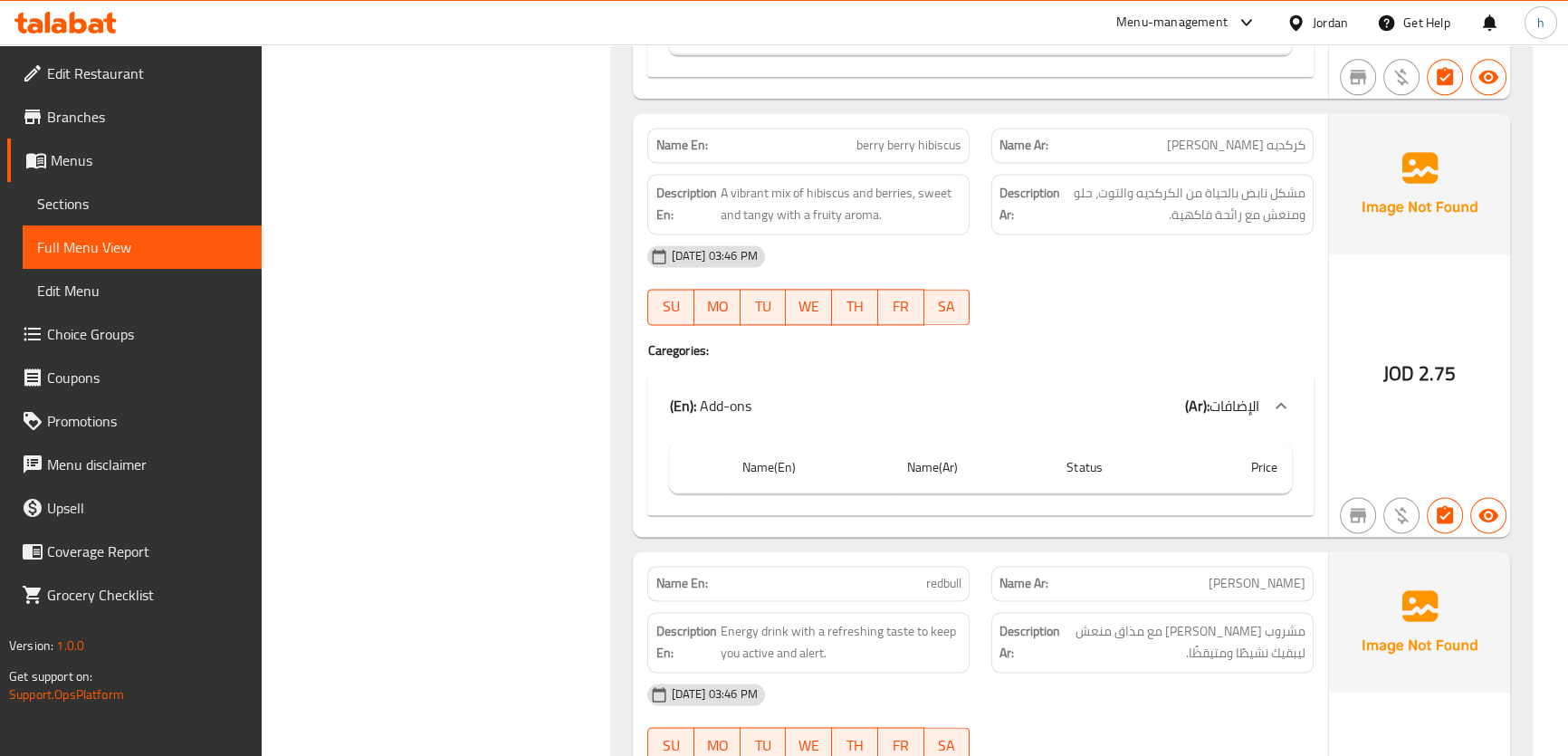
click at [1172, 434] on div "(En): Add-ons (Ar): الإضافات" at bounding box center [979, 405] width 665 height 58
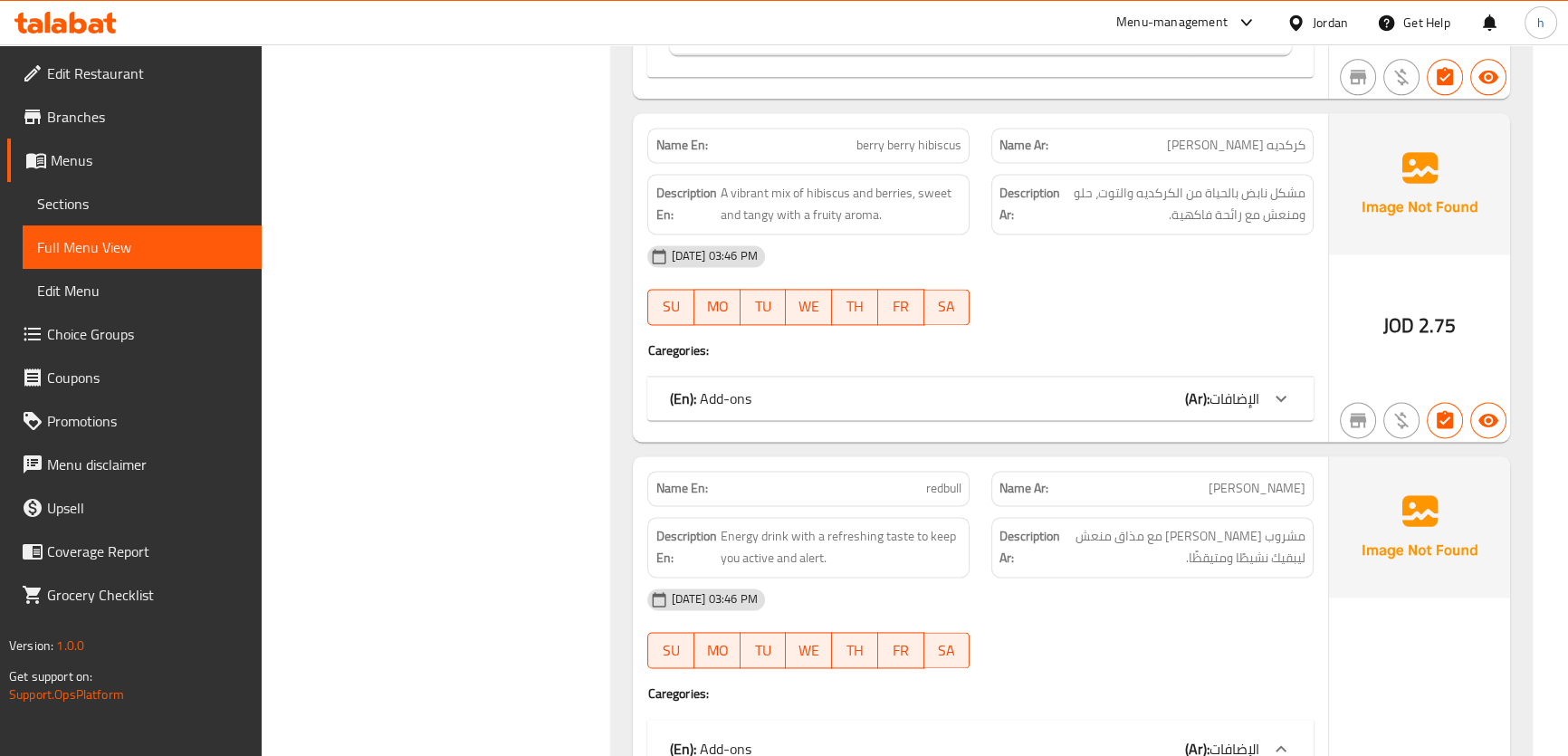
click at [1142, 409] on div "(En): Add-ons (Ar): الإضافات" at bounding box center [963, 398] width 589 height 22
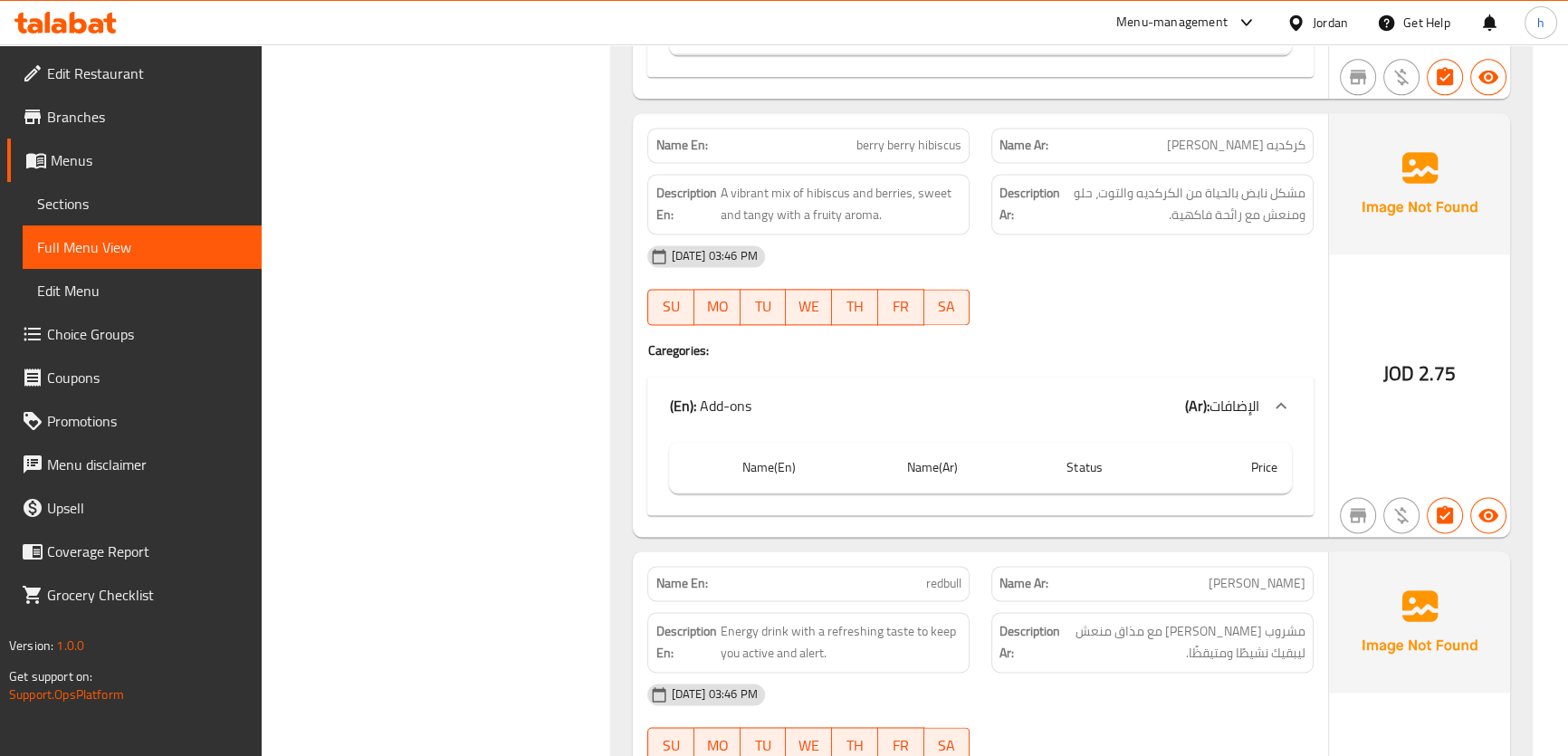
click at [975, 416] on div "(En): Add-ons (Ar): الإضافات" at bounding box center [963, 405] width 589 height 22
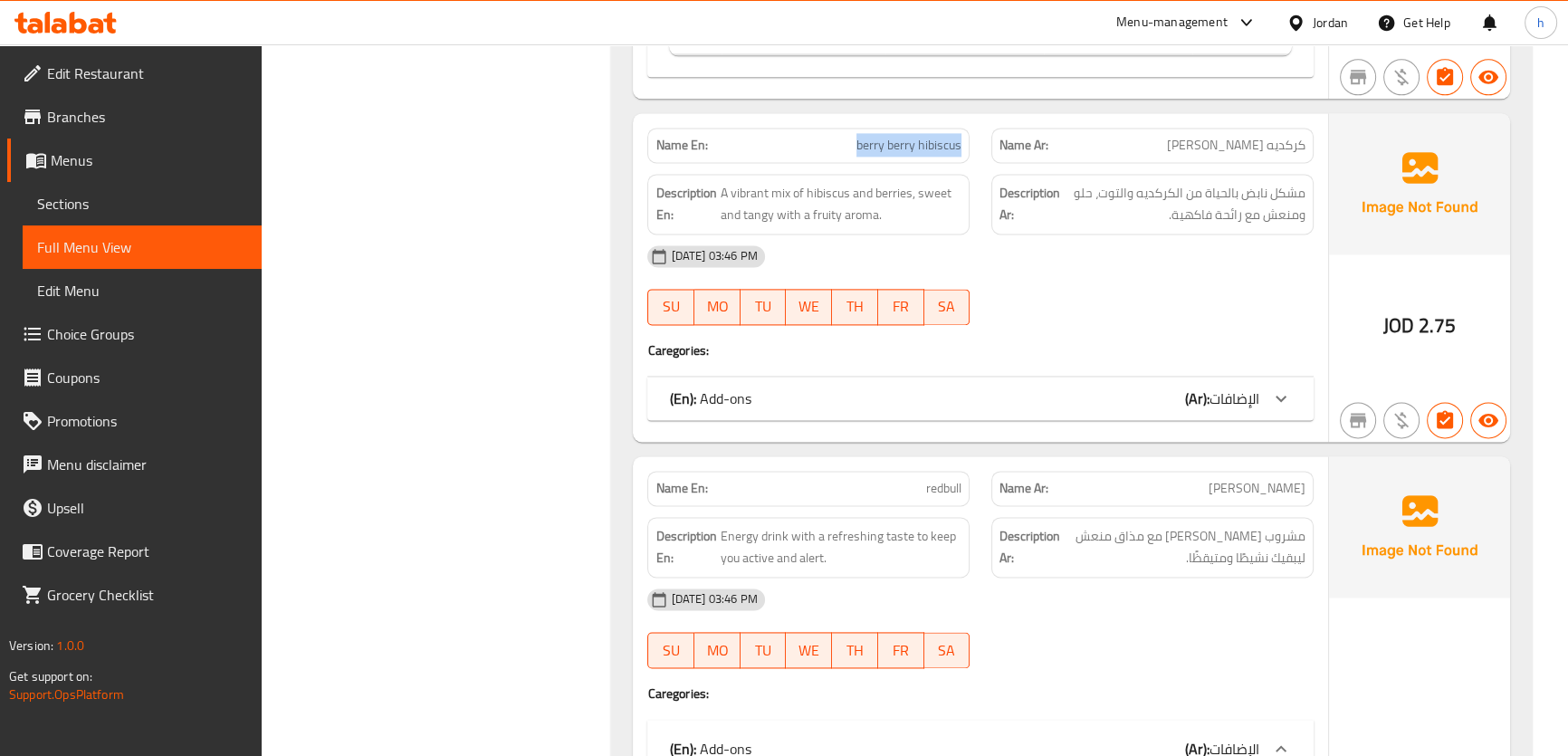
drag, startPoint x: 858, startPoint y: 174, endPoint x: 974, endPoint y: 169, distance: 116.1
click at [974, 169] on div "Name En: [PERSON_NAME] hibiscus" at bounding box center [807, 145] width 343 height 57
copy span "berry berry hibiscus"
click at [147, 324] on span "Choice Groups" at bounding box center [148, 334] width 200 height 22
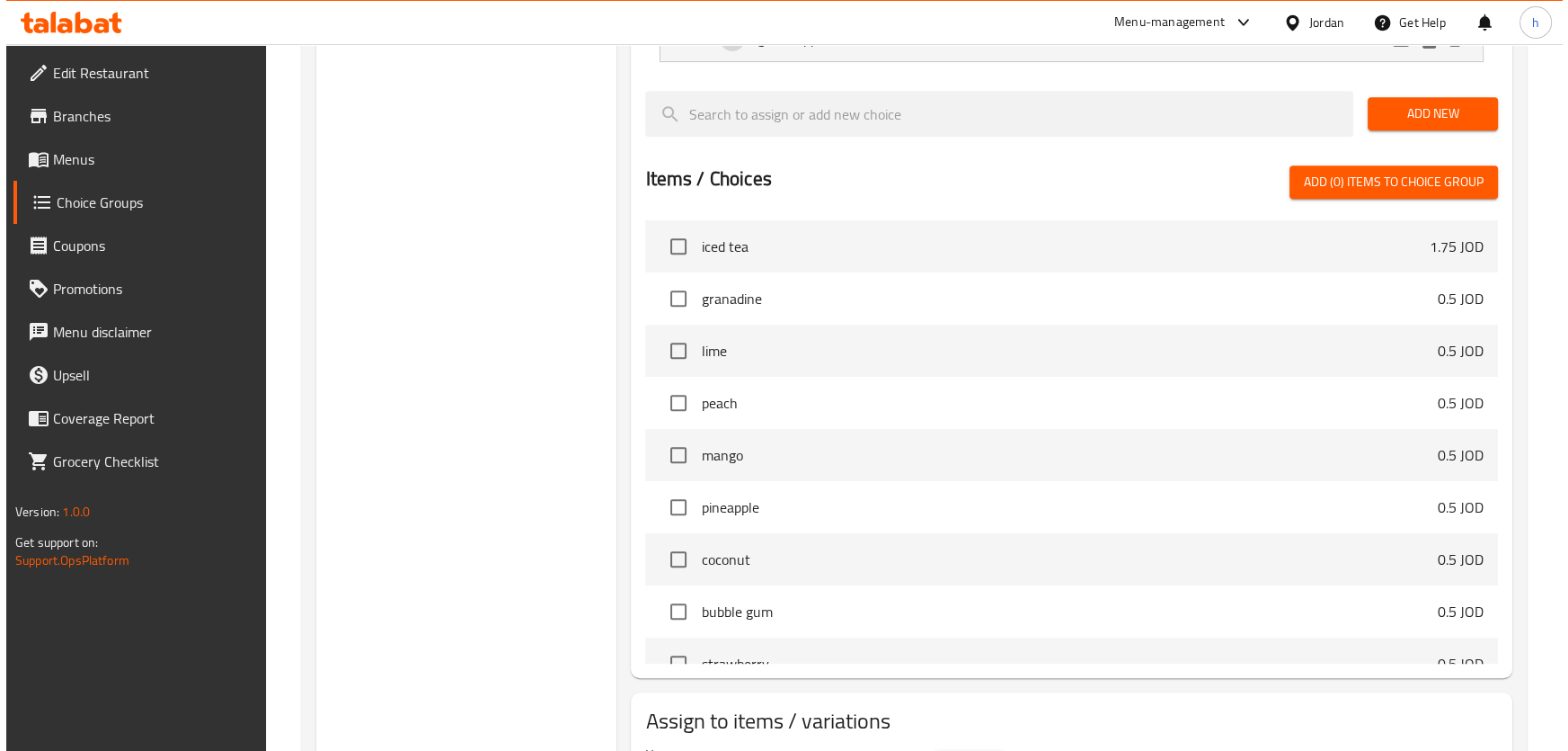
scroll to position [1098, 0]
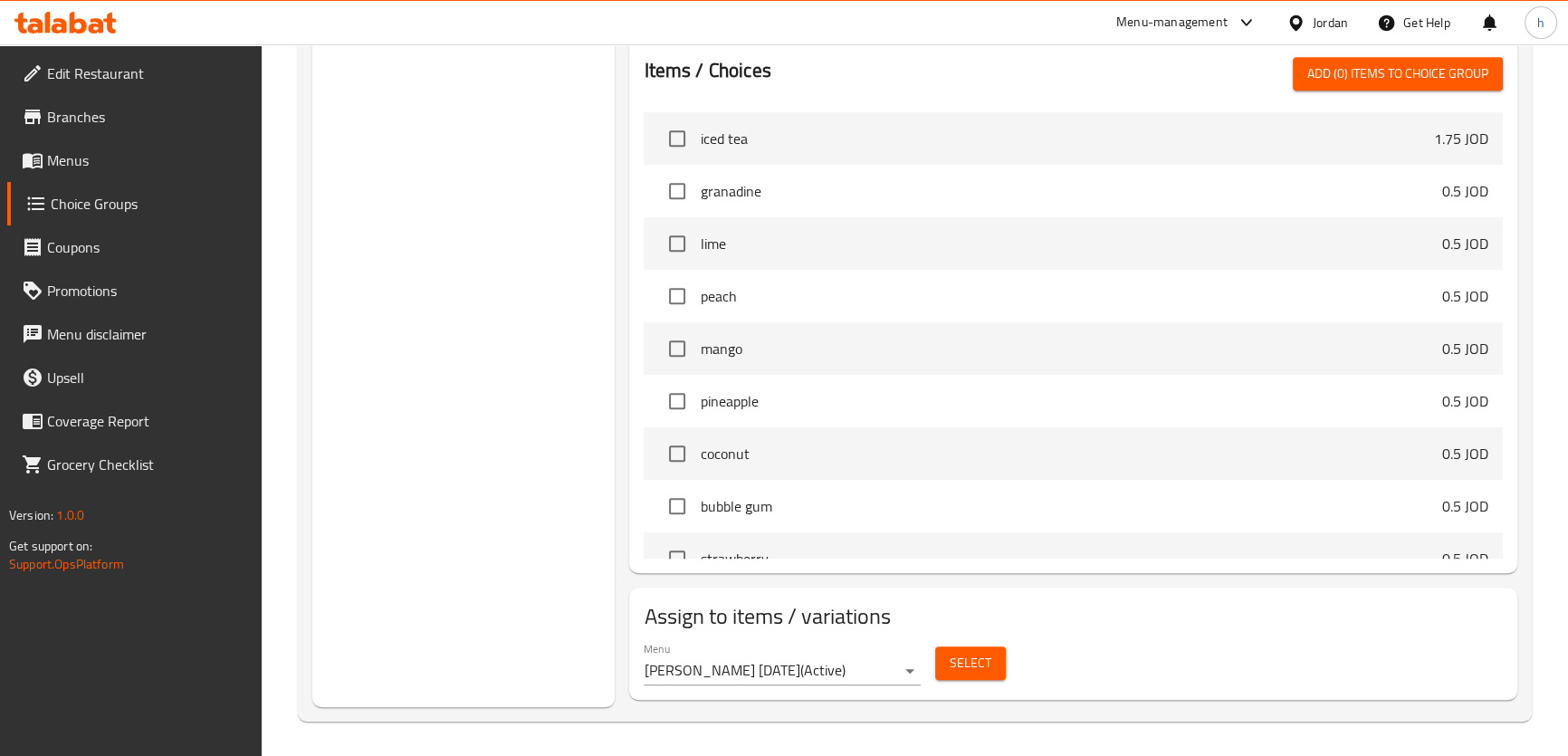
click at [951, 664] on span "Select" at bounding box center [970, 662] width 42 height 23
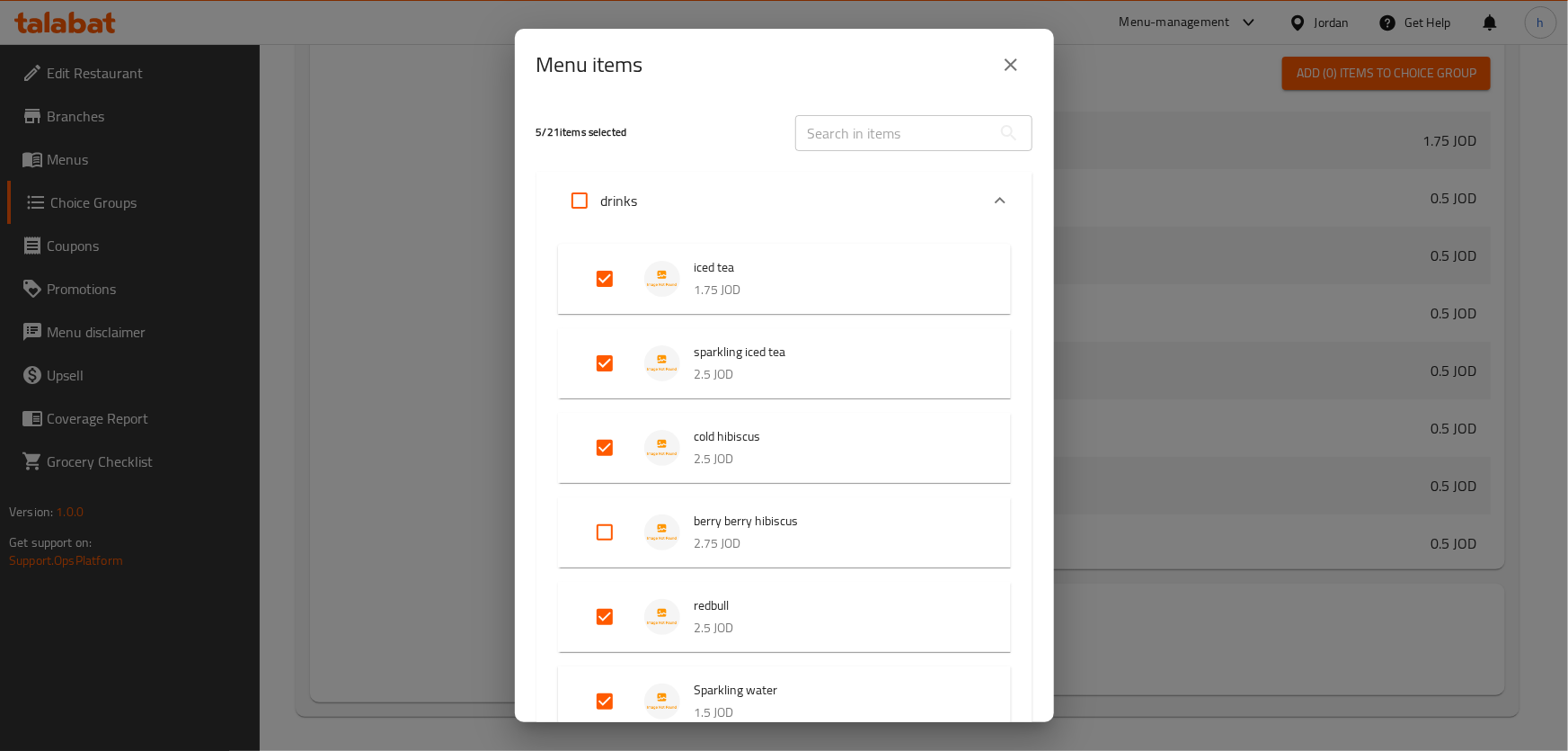
click at [620, 528] on input "Expand" at bounding box center [605, 532] width 43 height 43
checkbox input "true"
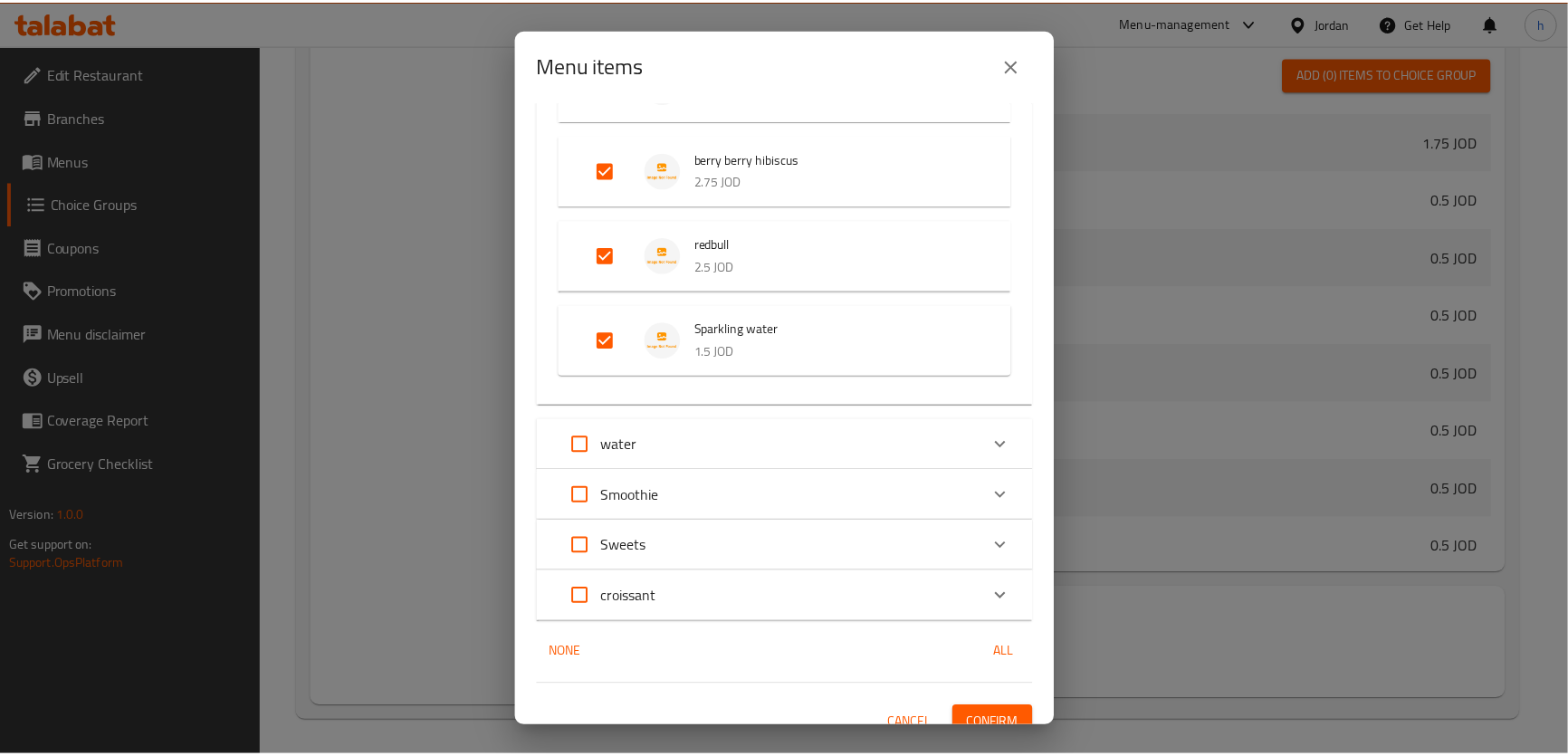
scroll to position [385, 0]
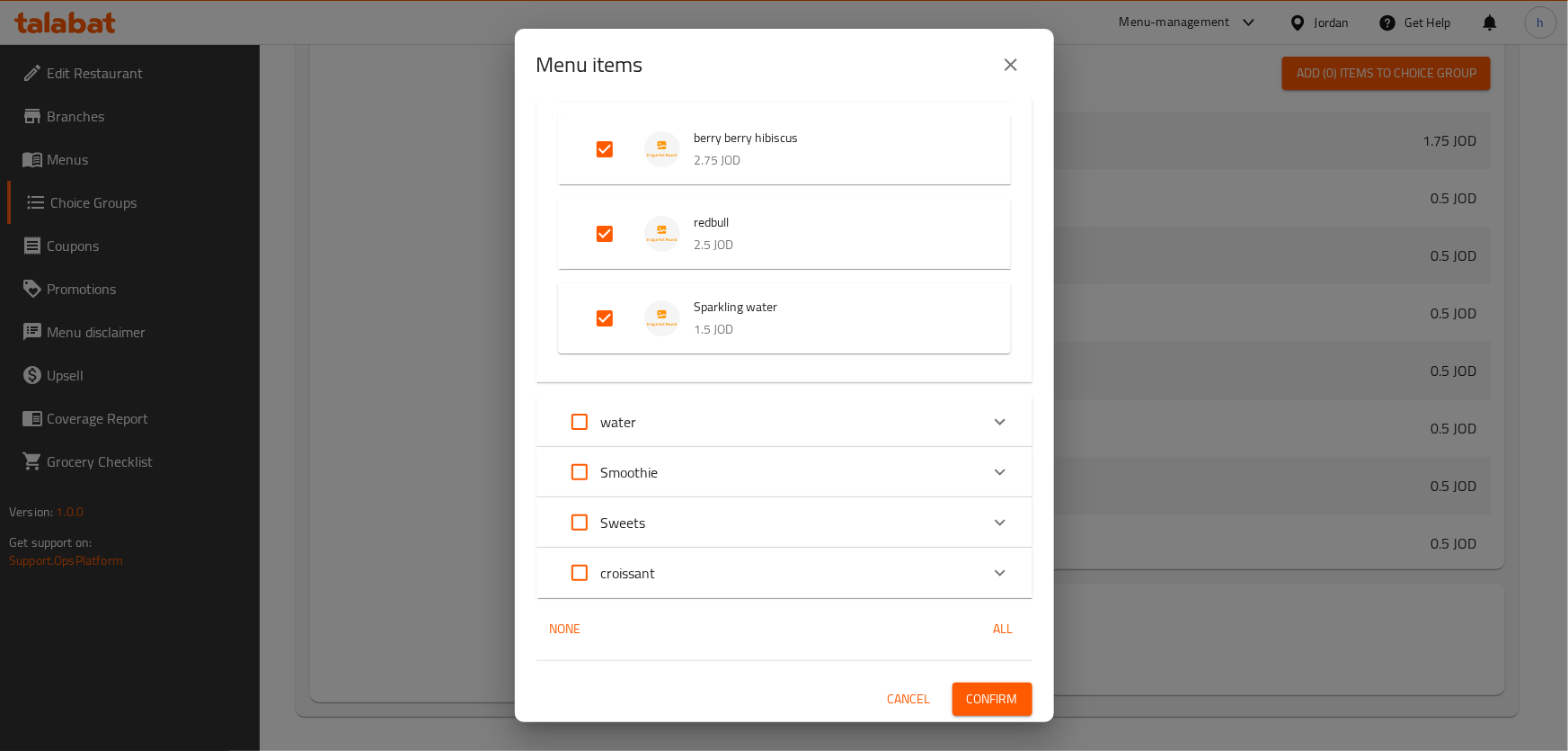
click at [971, 696] on span "Confirm" at bounding box center [992, 699] width 52 height 23
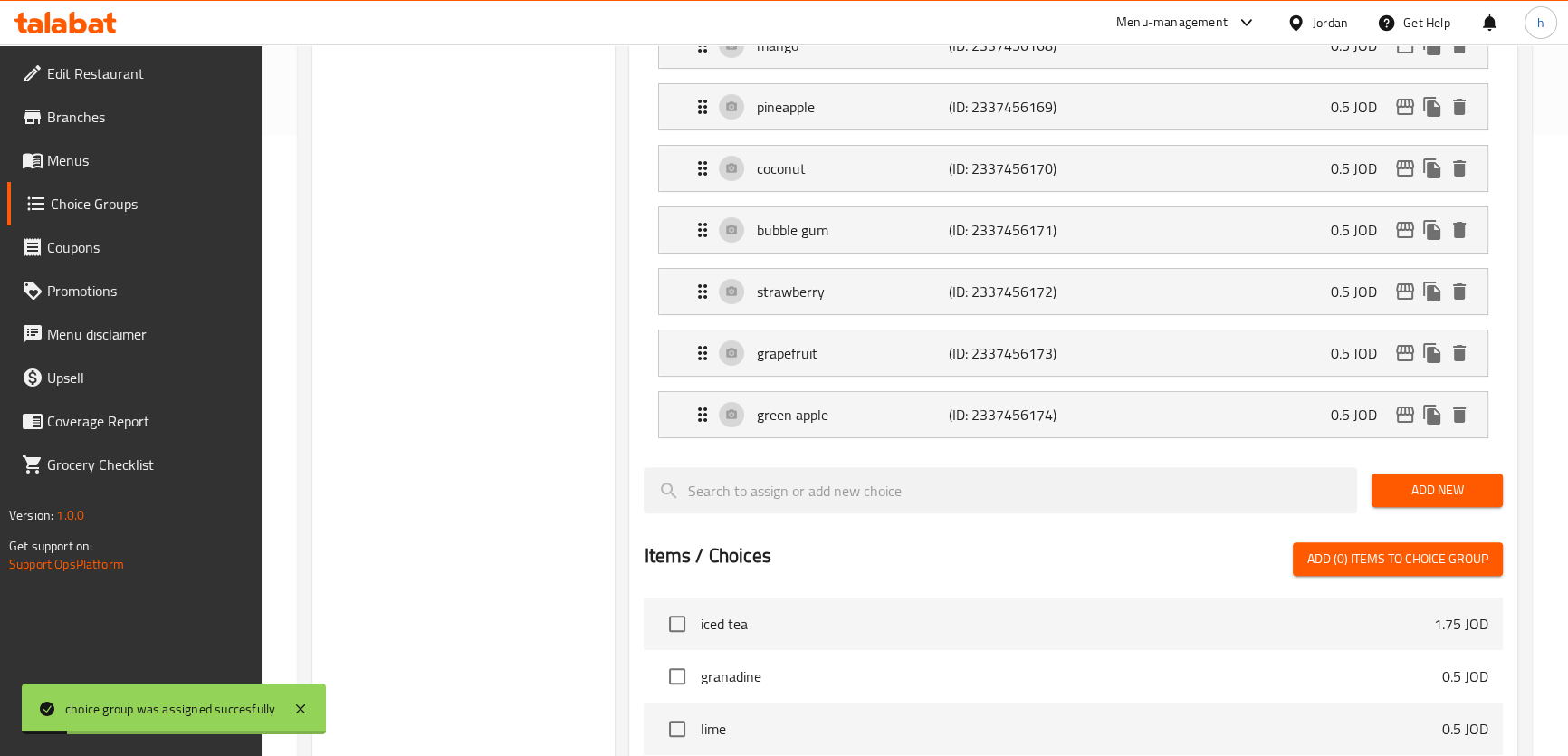
scroll to position [529, 0]
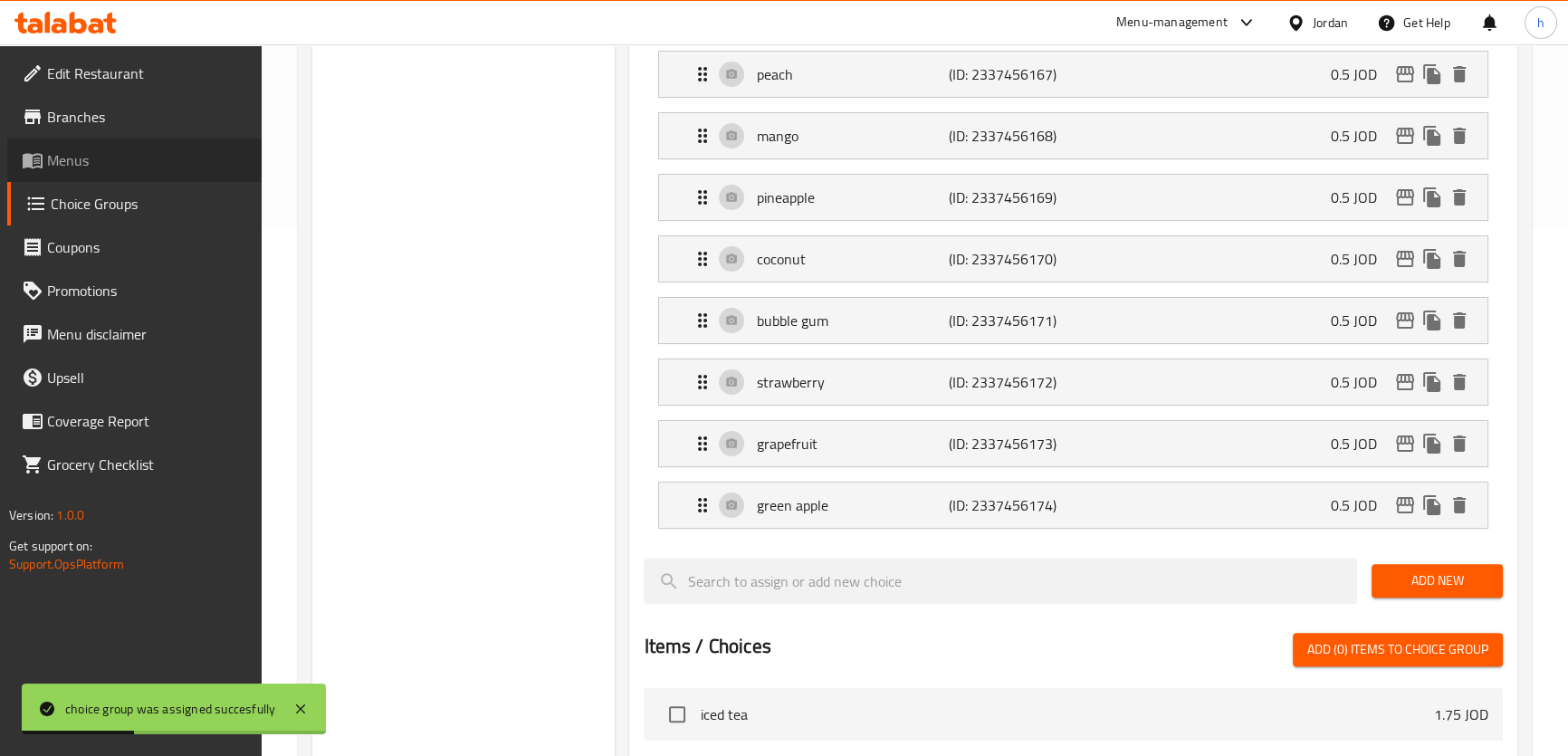
click at [129, 154] on span "Menus" at bounding box center [148, 160] width 200 height 22
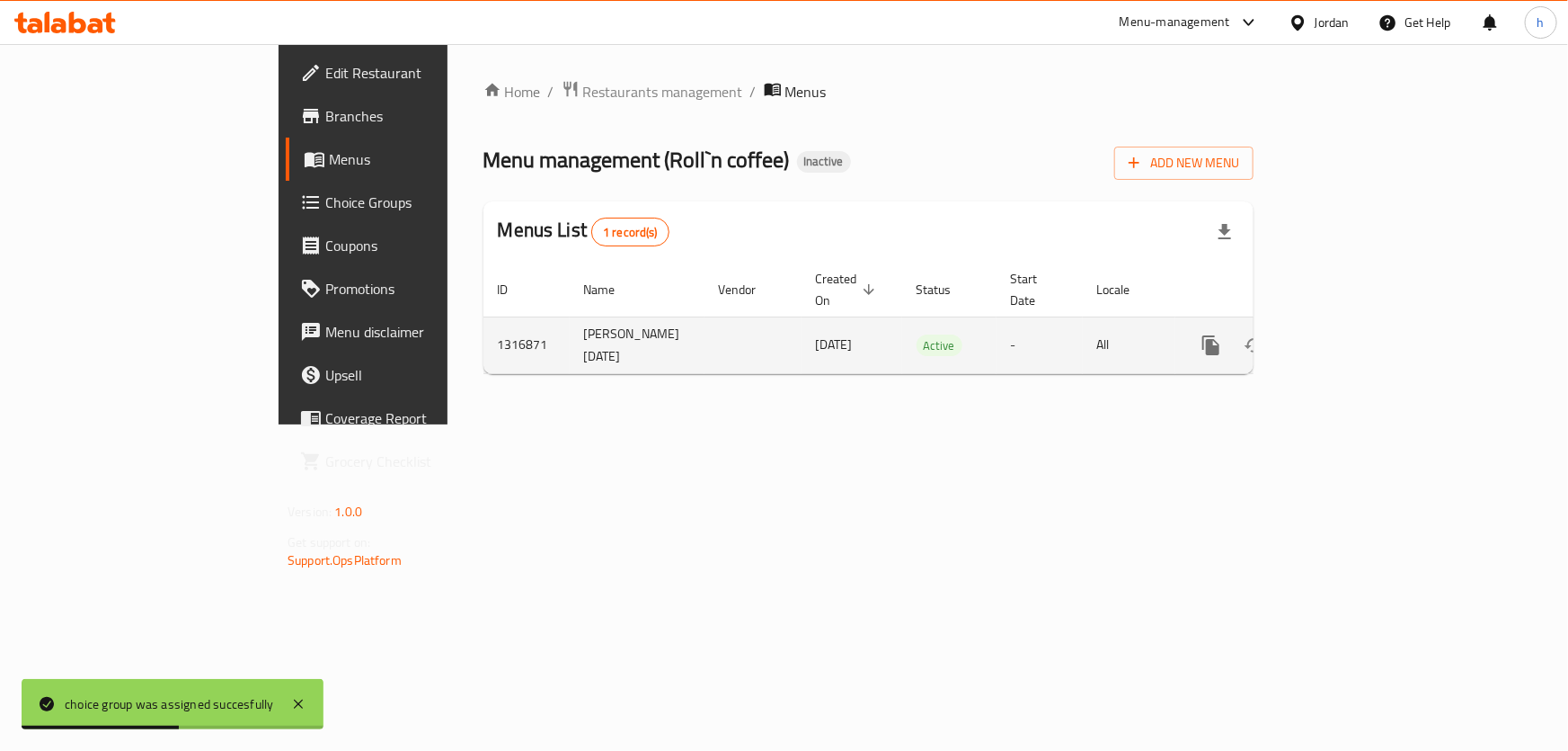
click at [1351, 335] on icon "enhanced table" at bounding box center [1340, 346] width 22 height 22
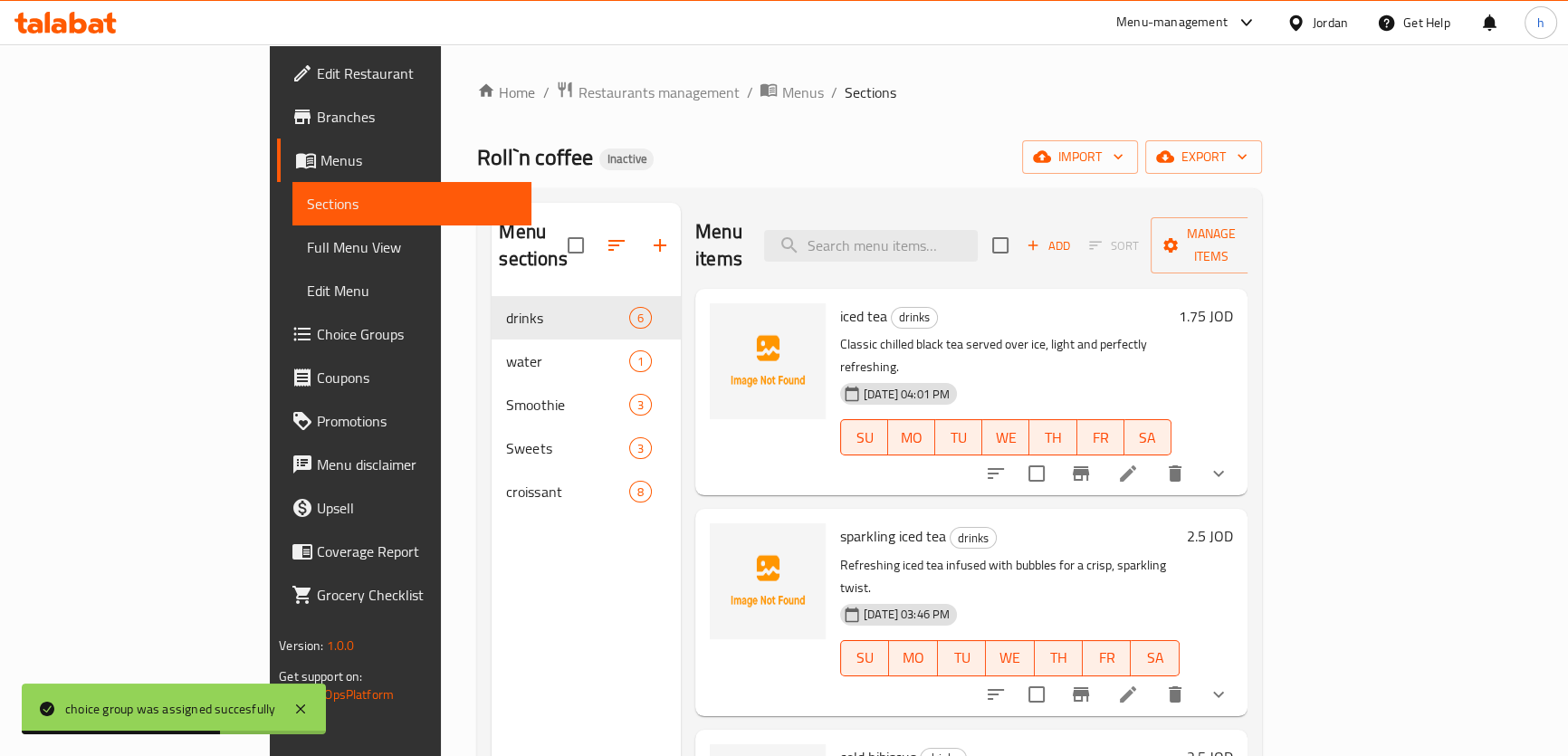
click at [307, 247] on span "Full Menu View" at bounding box center [412, 247] width 210 height 22
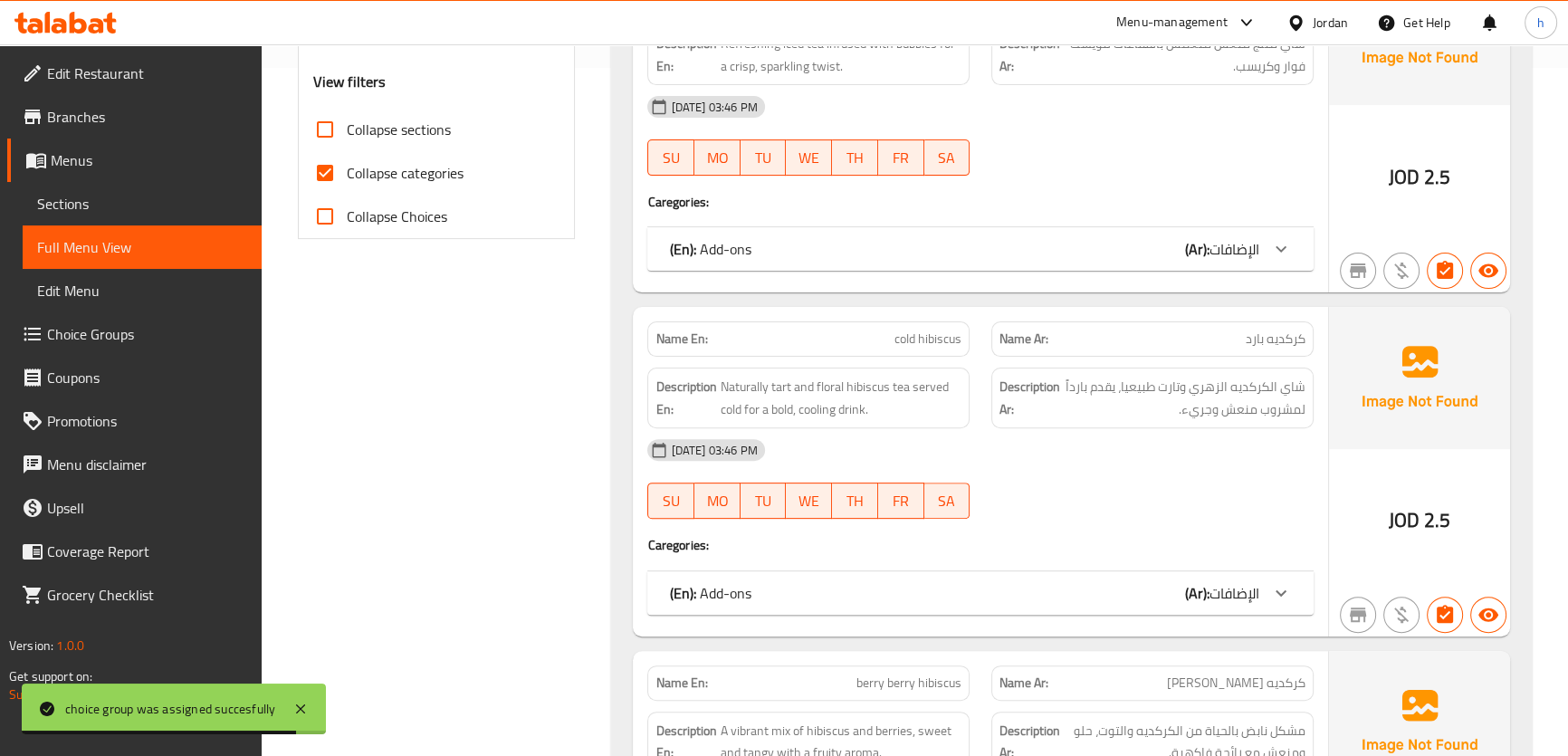
scroll to position [493, 0]
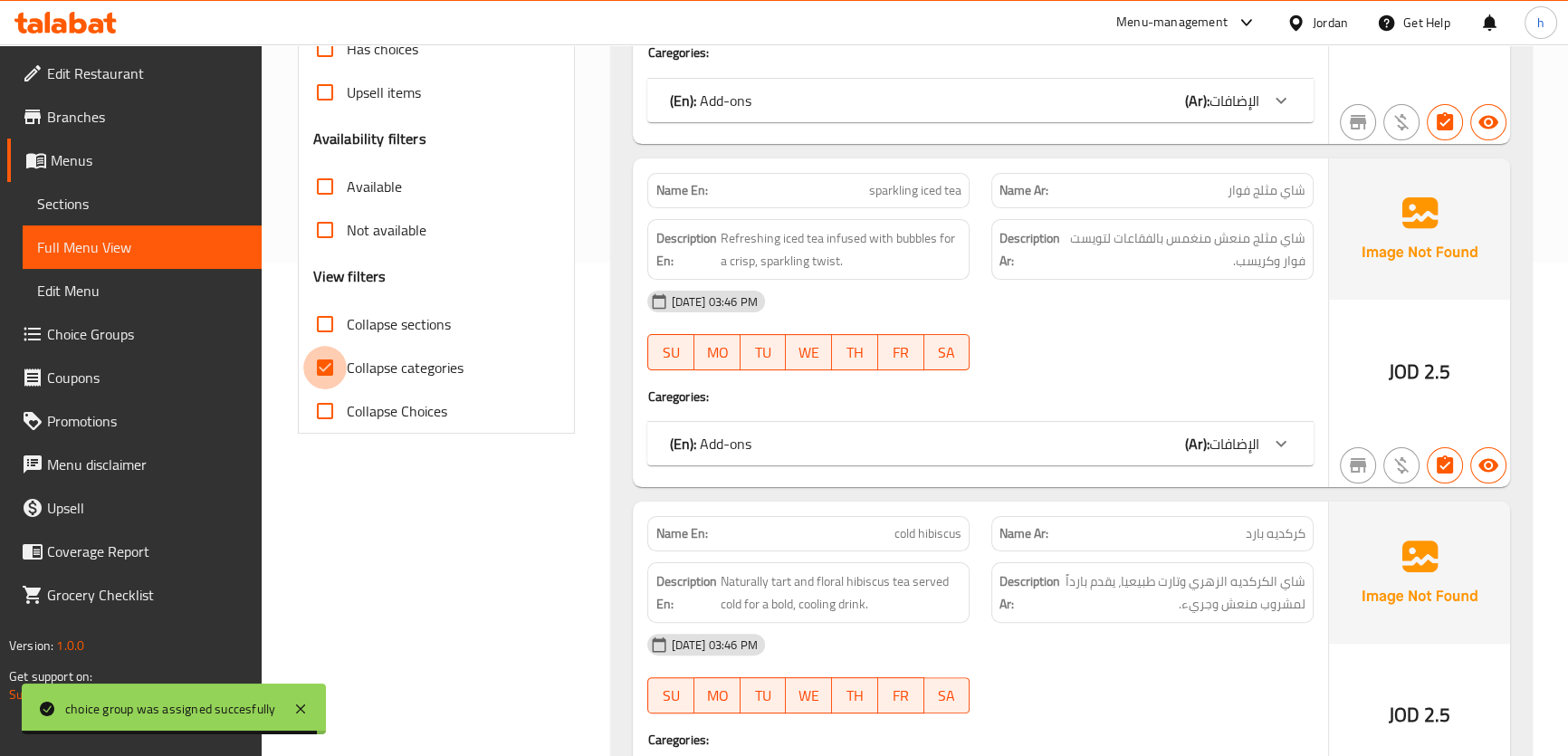
click at [337, 389] on input "Collapse categories" at bounding box center [325, 367] width 44 height 44
checkbox input "false"
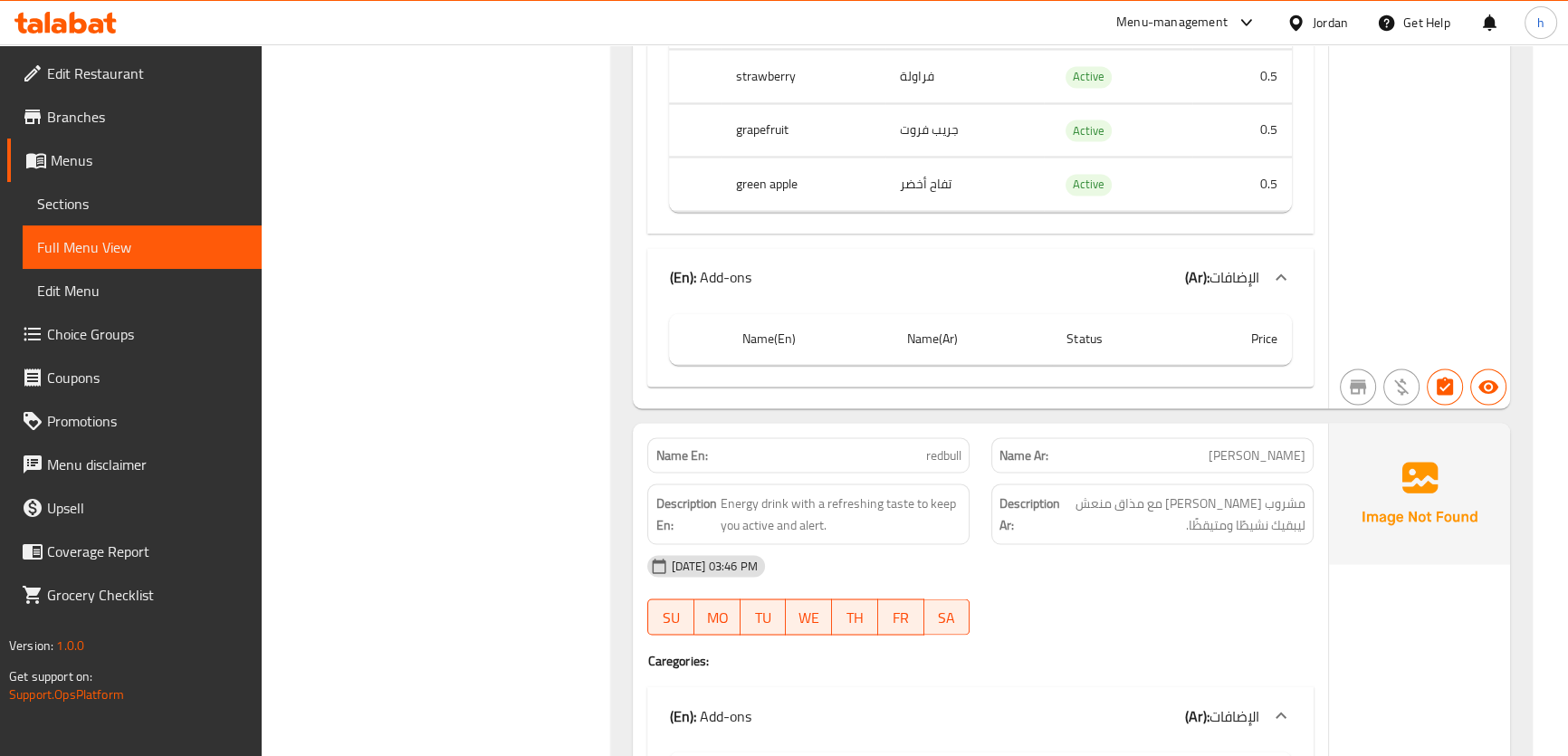
scroll to position [3948, 0]
click at [1277, 285] on icon at bounding box center [1281, 274] width 22 height 22
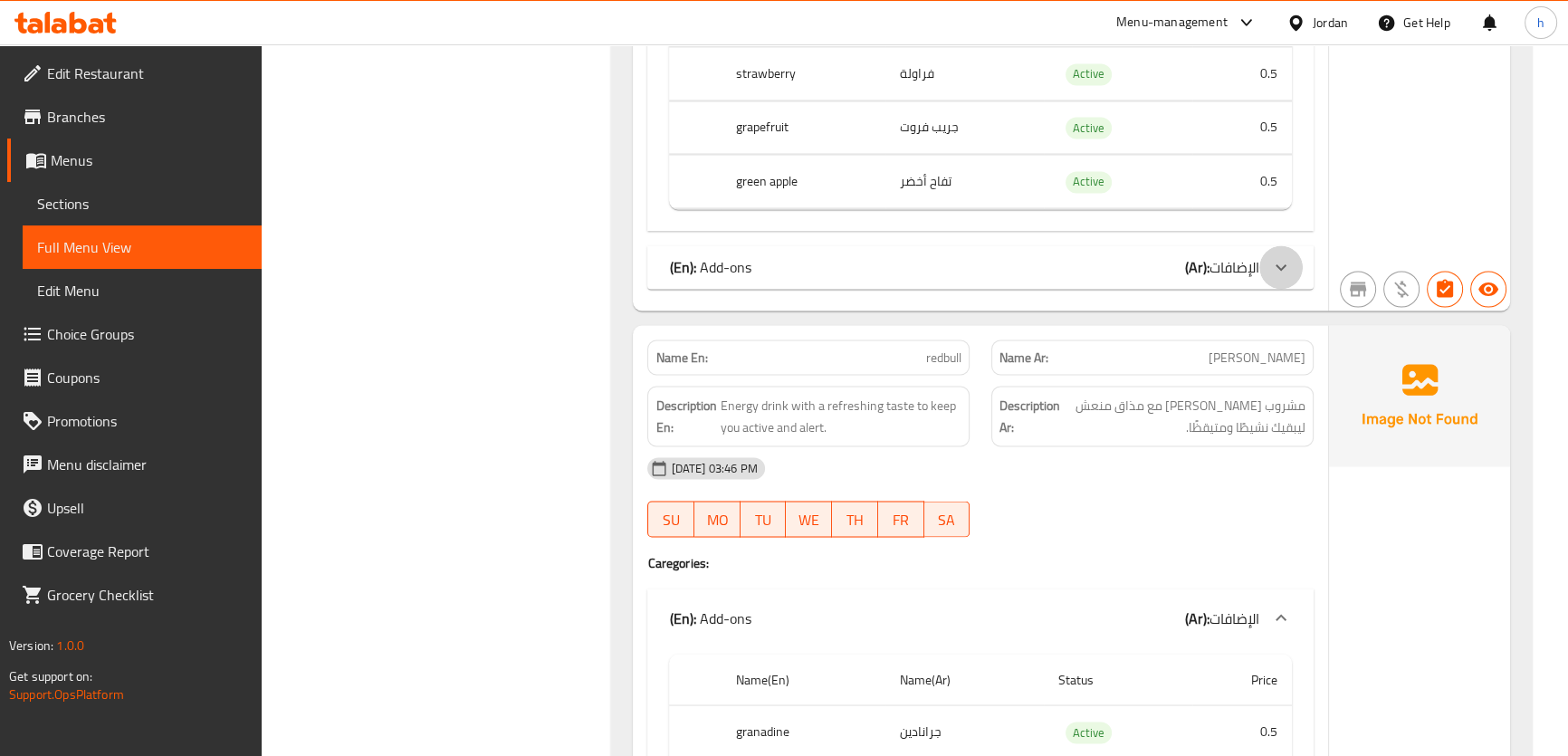
click at [1280, 278] on icon at bounding box center [1281, 267] width 22 height 22
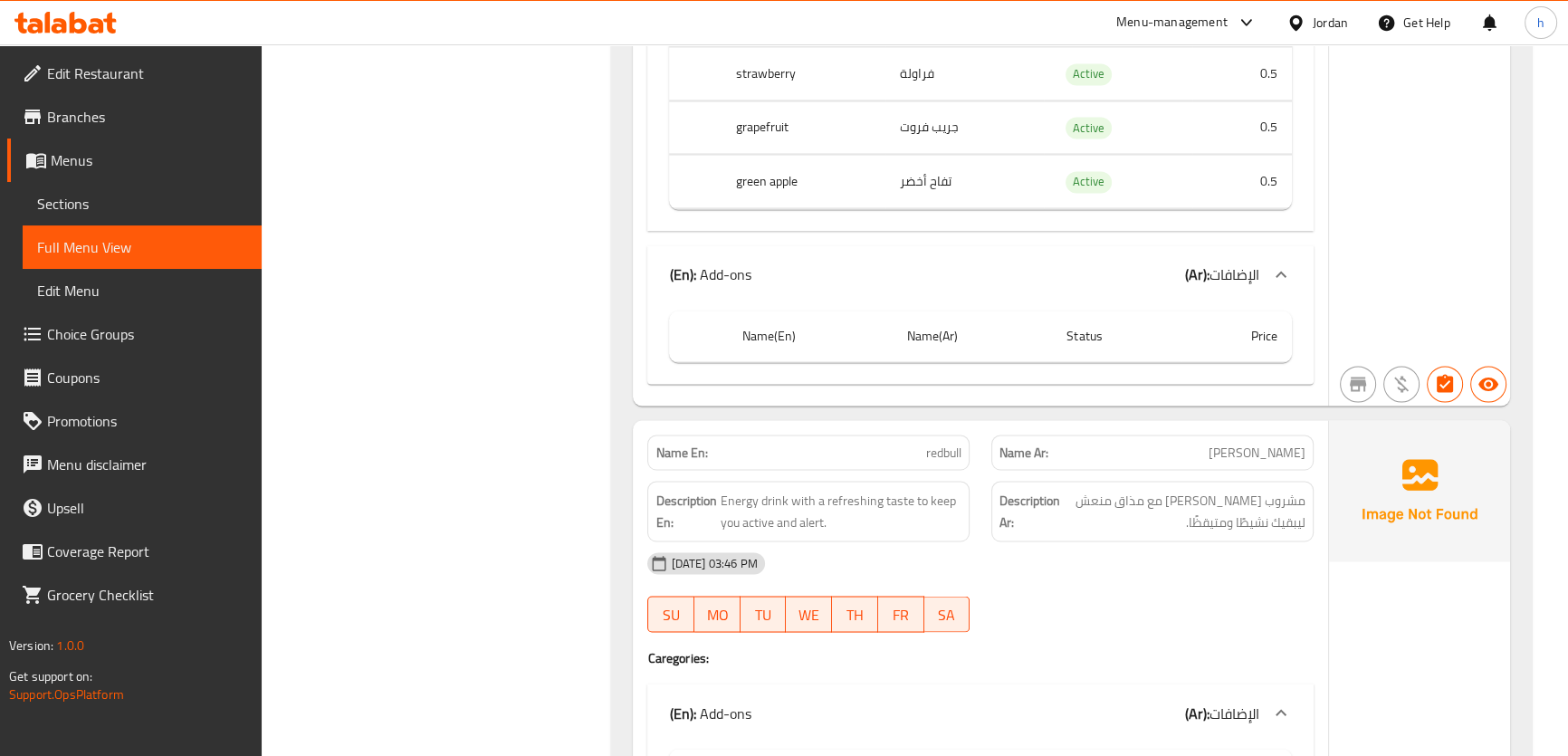
click at [916, 285] on div "(En): Add-ons (Ar): الإضافات" at bounding box center [963, 274] width 589 height 22
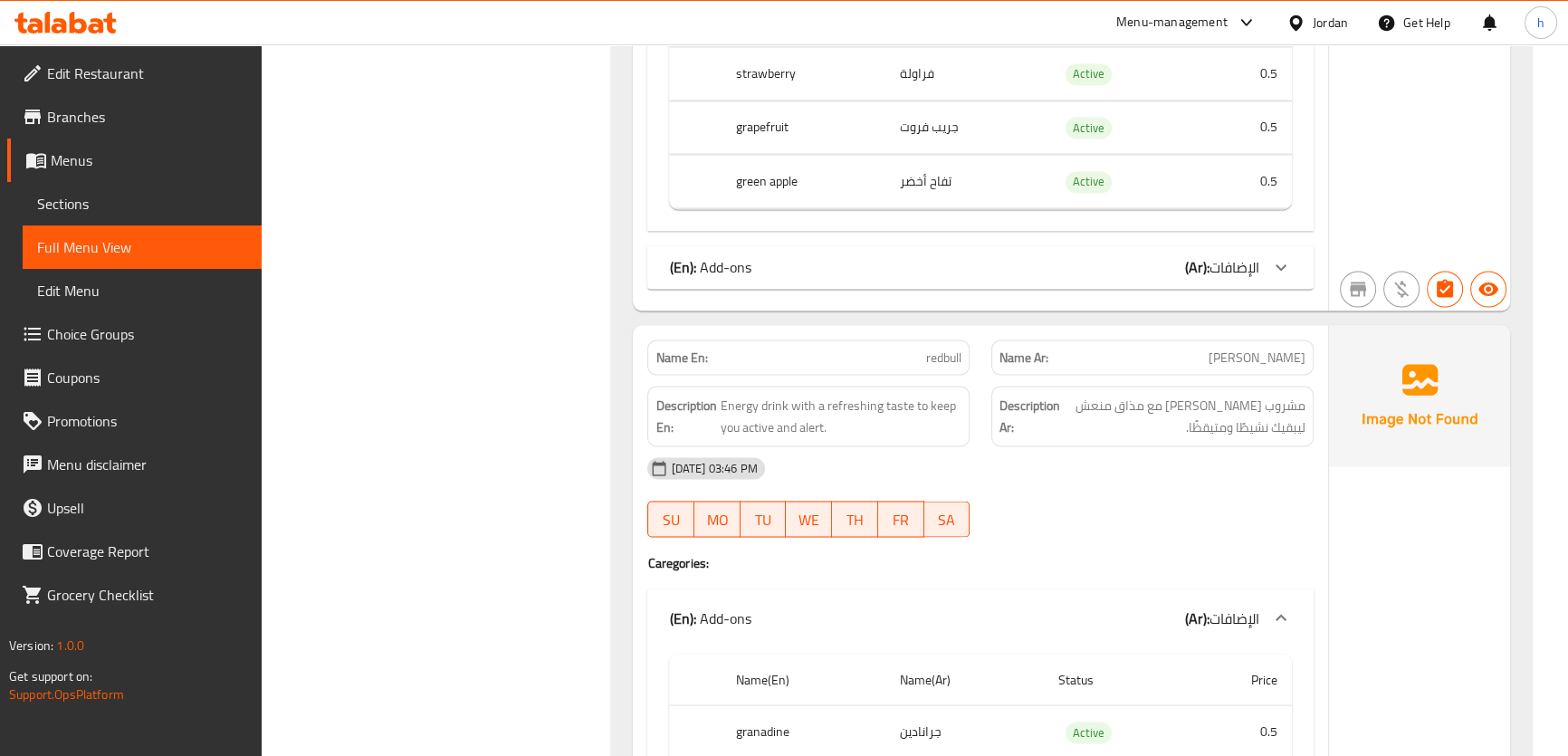
click at [774, 278] on div "(En): Add-ons (Ar): الإضافات" at bounding box center [963, 267] width 589 height 22
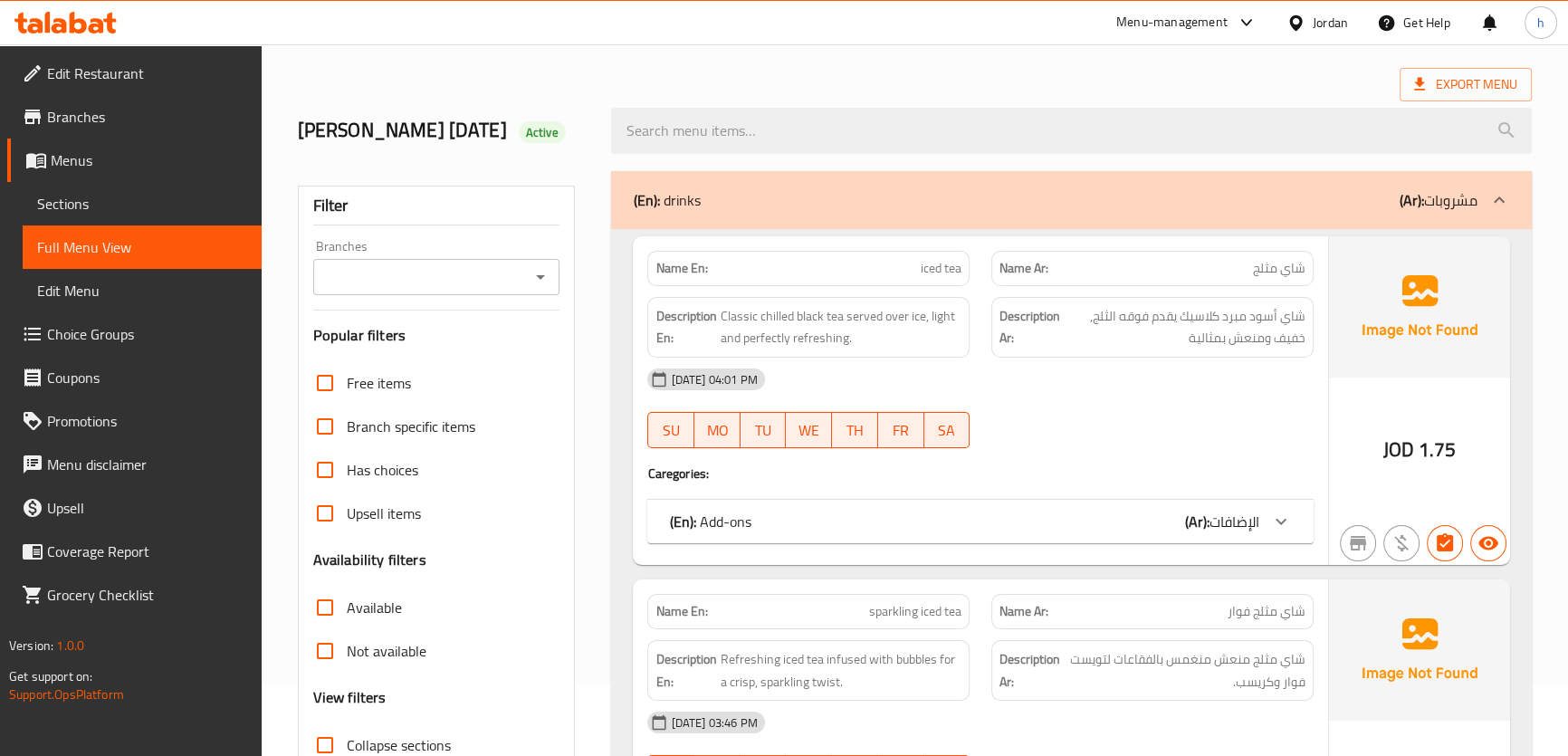
scroll to position [164, 0]
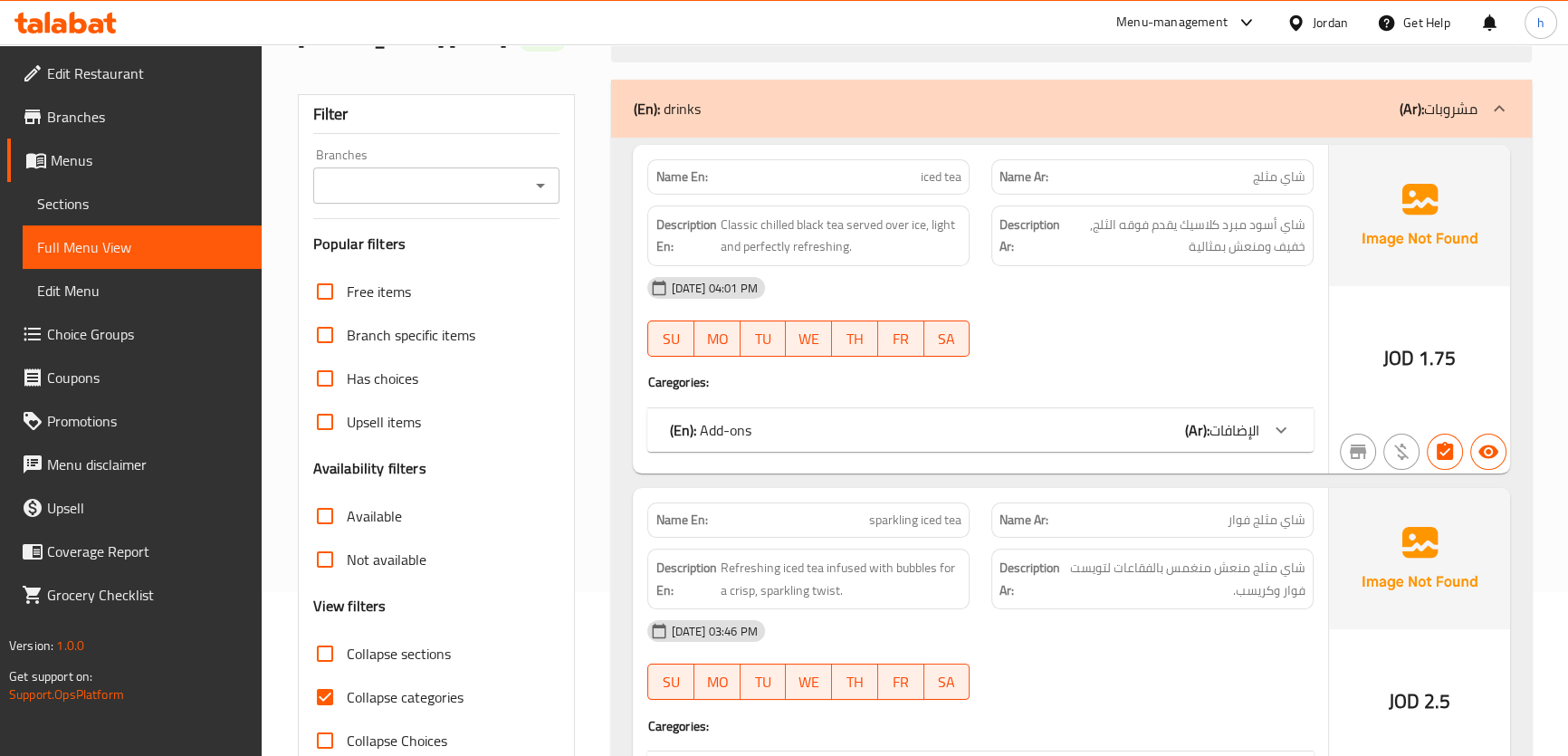
click at [329, 718] on input "Collapse categories" at bounding box center [325, 697] width 44 height 44
checkbox input "false"
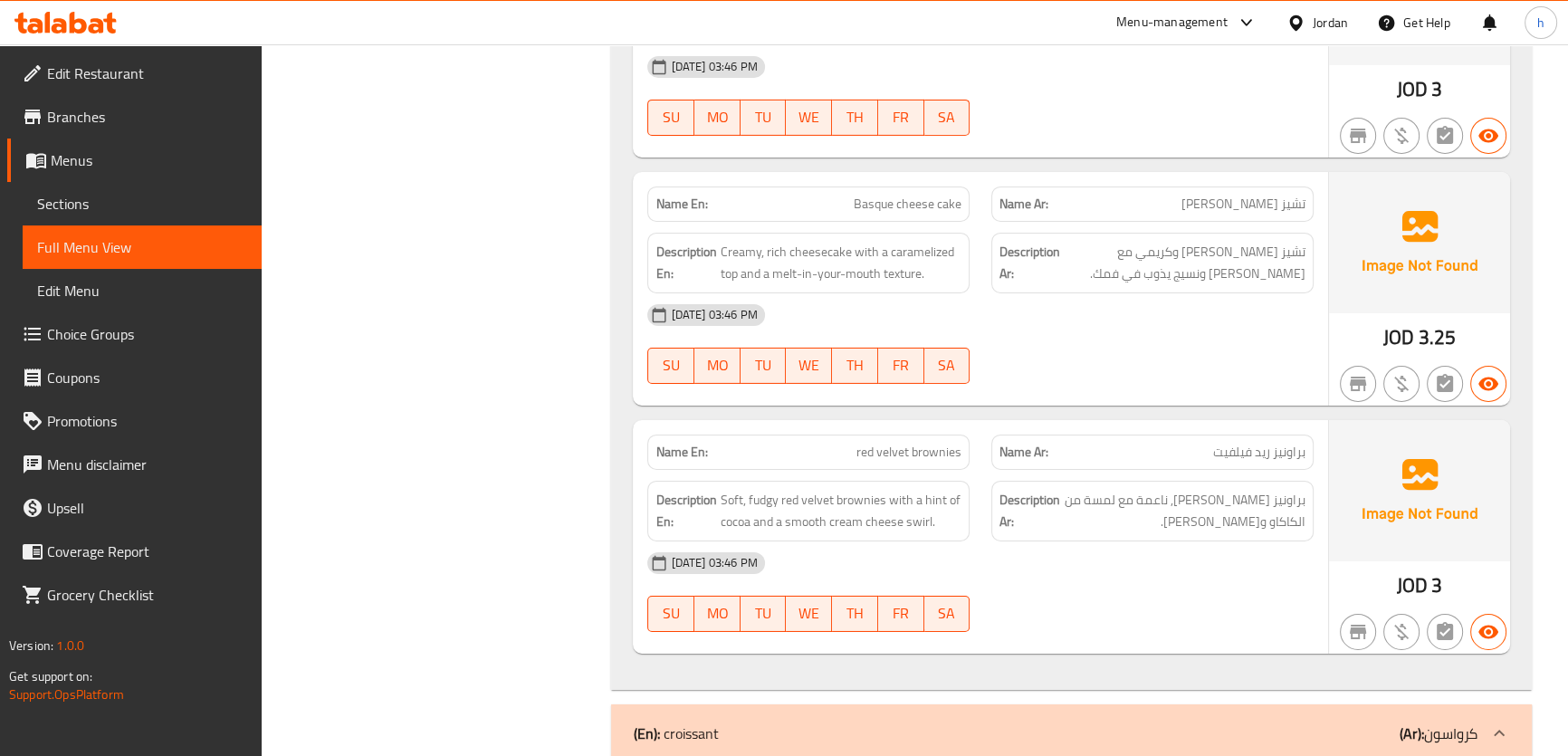
scroll to position [7649, 0]
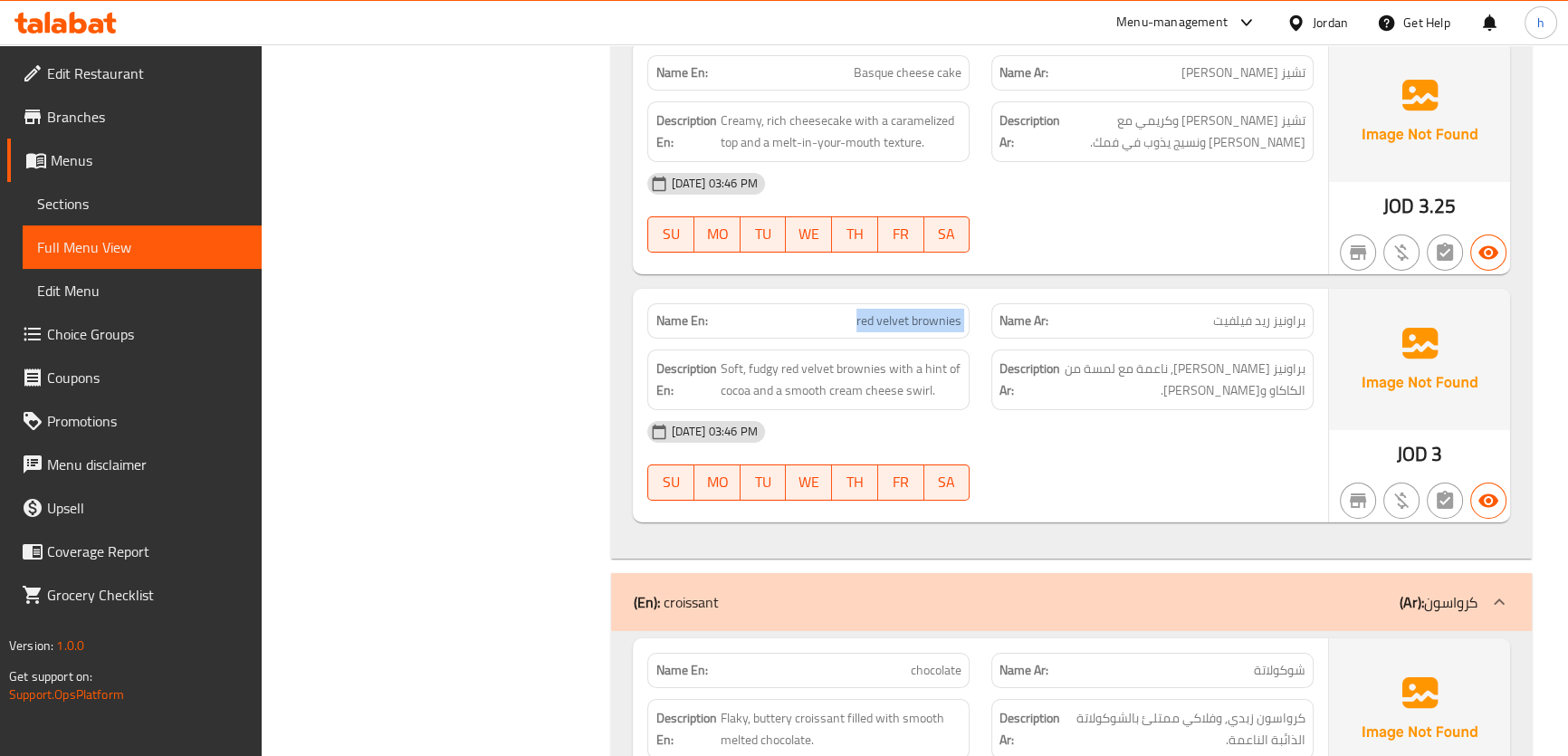
drag, startPoint x: 857, startPoint y: 347, endPoint x: 980, endPoint y: 343, distance: 123.1
click at [980, 343] on div "Name En: red velvet brownies Name Ar: براونيز ريد فيلفيت" at bounding box center [979, 321] width 687 height 57
copy span "red velvet brownies"
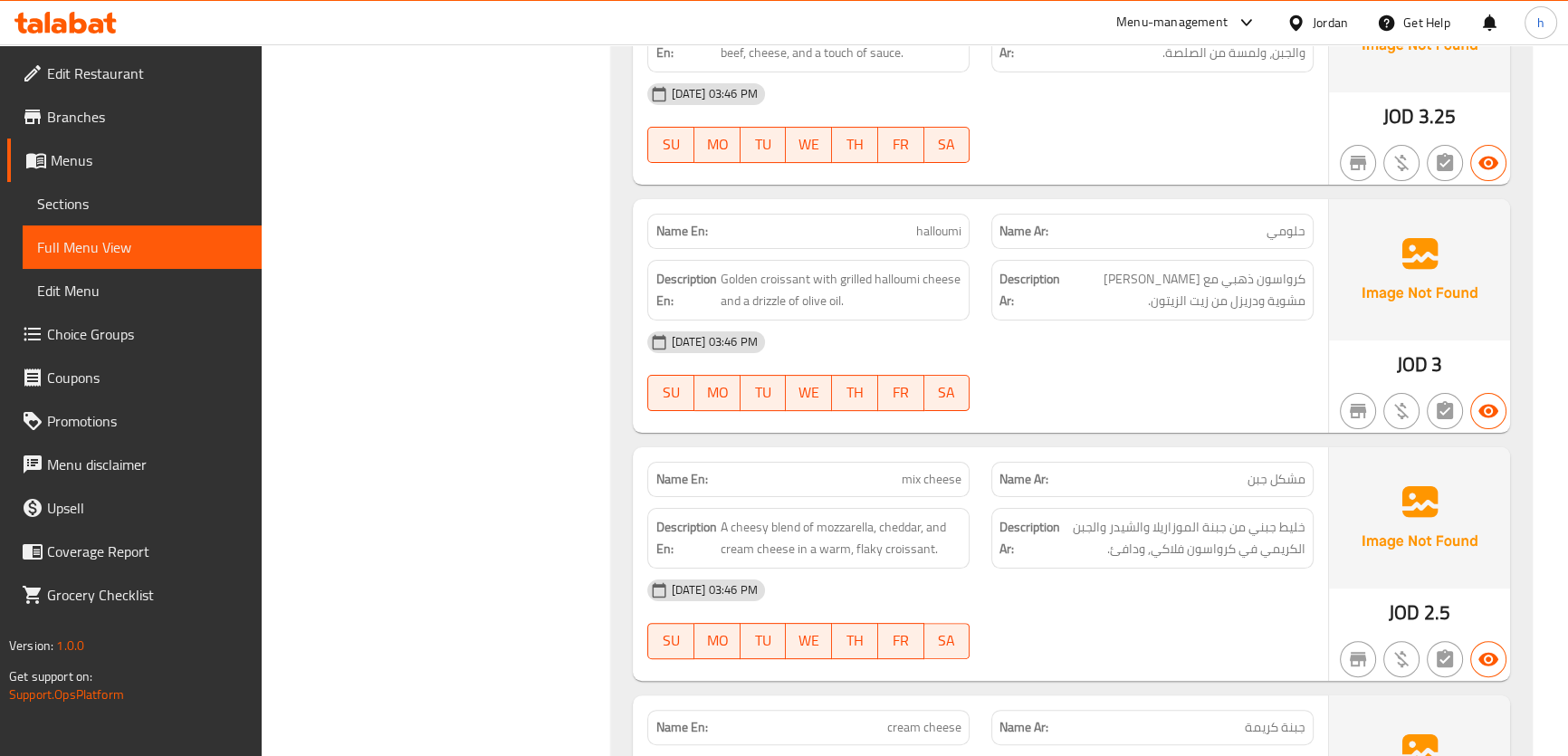
scroll to position [9212, 0]
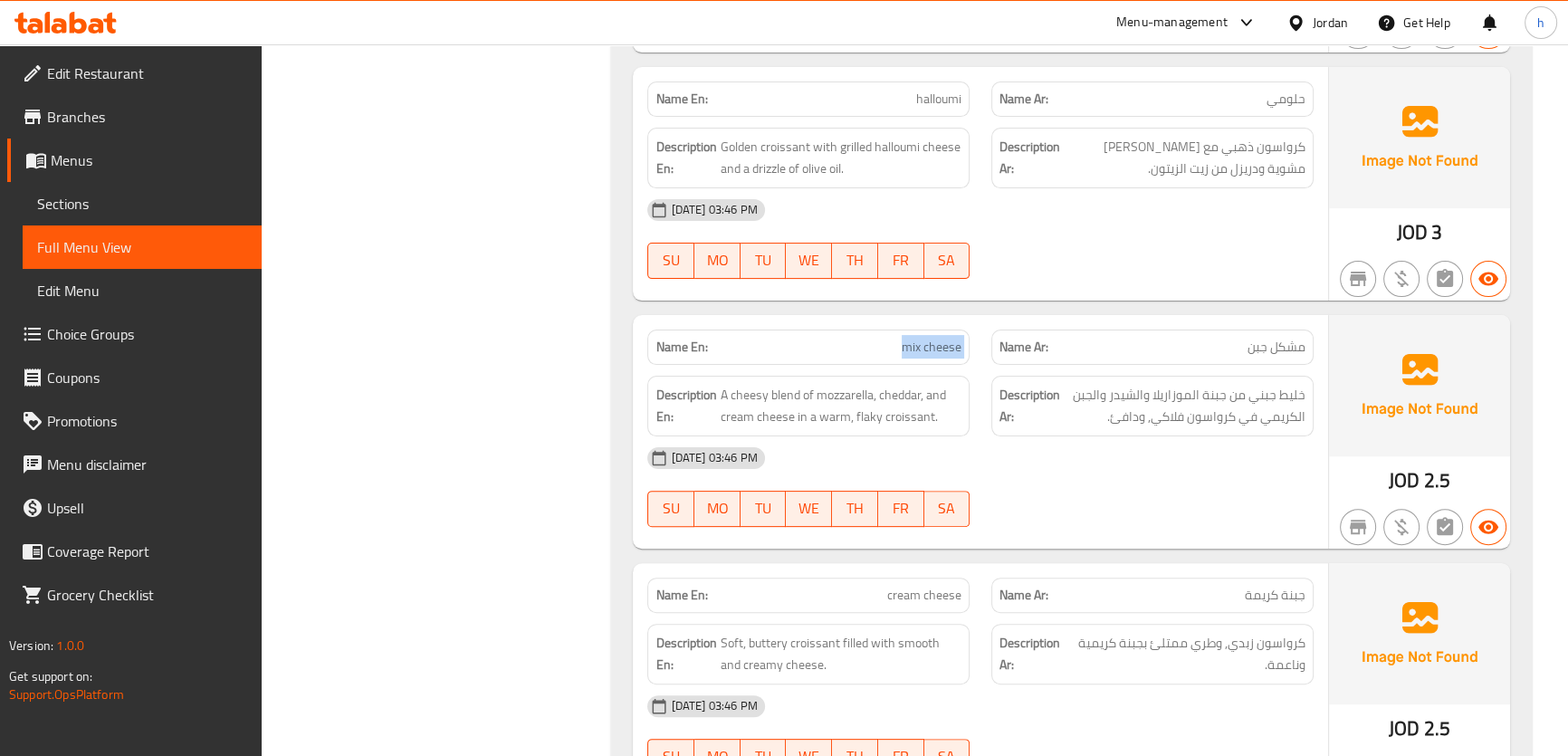
drag, startPoint x: 901, startPoint y: 371, endPoint x: 992, endPoint y: 367, distance: 91.1
click at [992, 367] on div "Name En: mix cheese Name Ar: مشكل جبن" at bounding box center [979, 347] width 687 height 57
copy span "mix cheese"
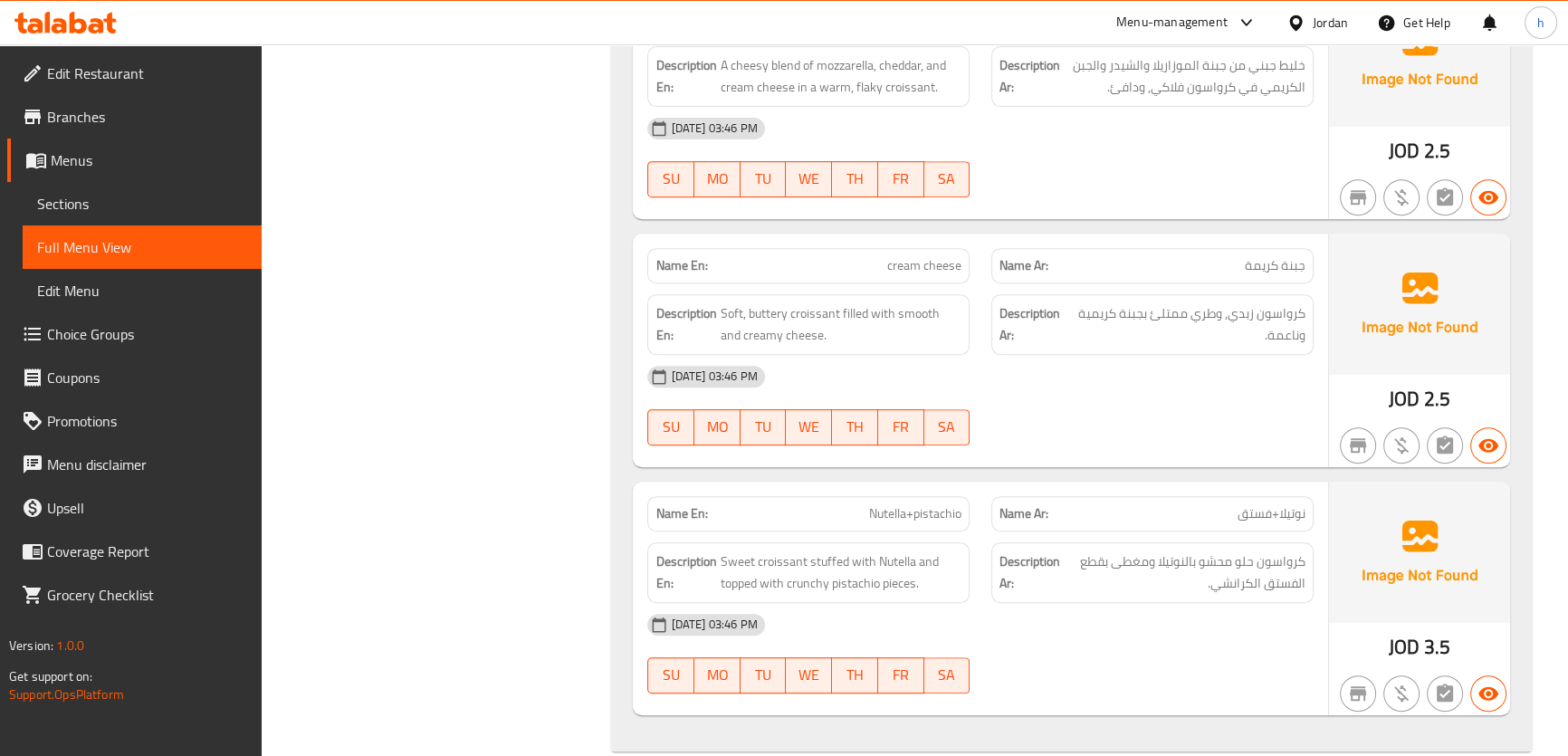
scroll to position [9595, 0]
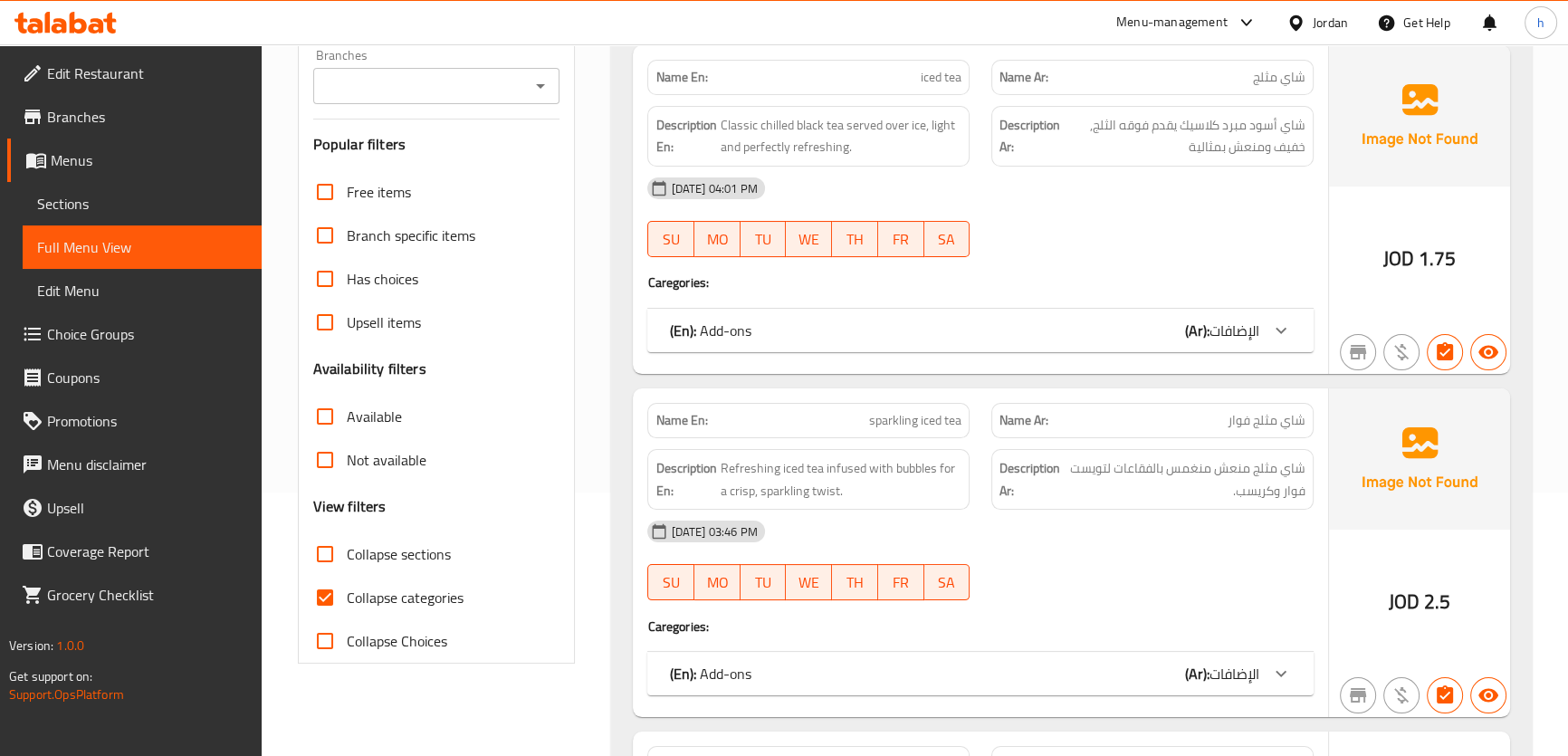
scroll to position [329, 0]
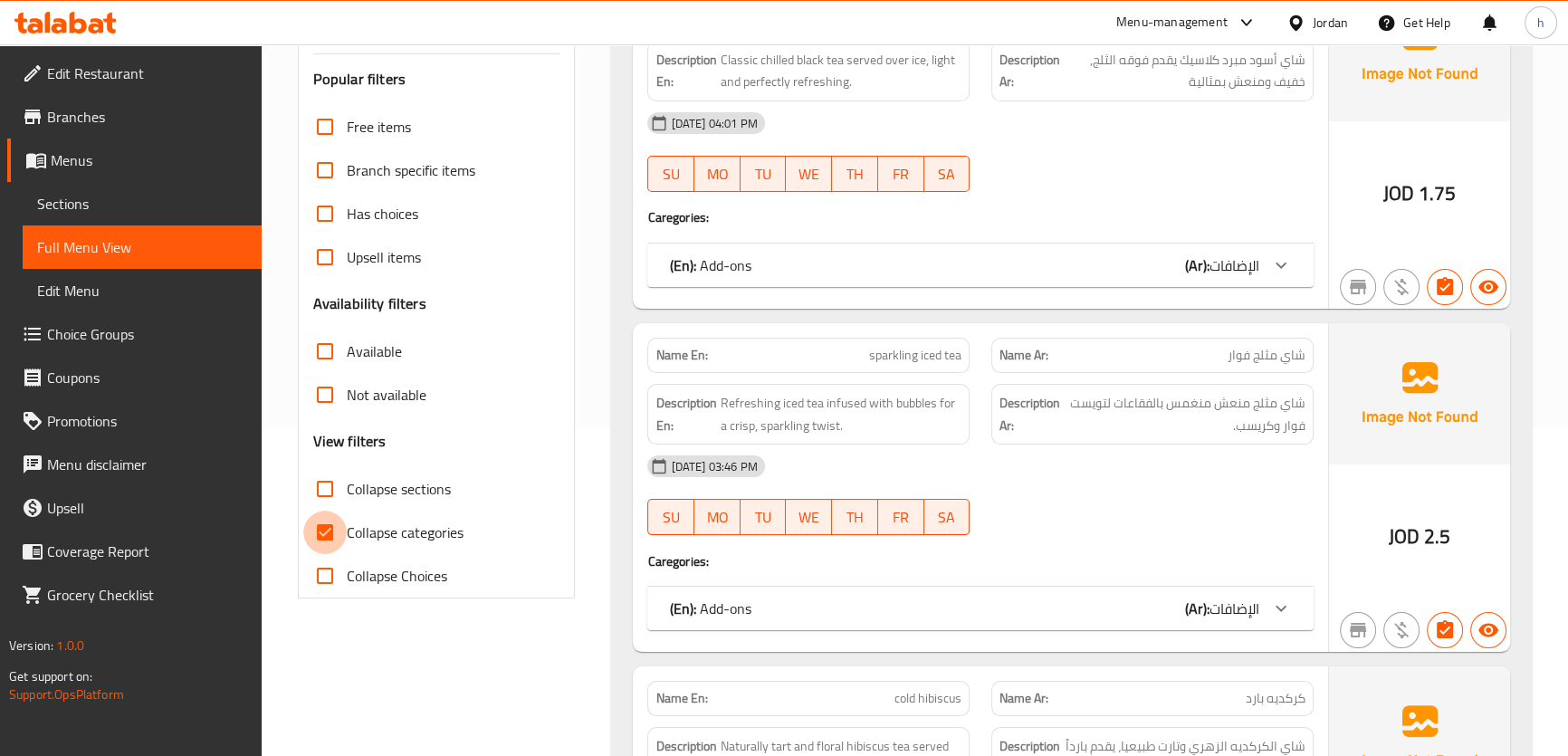
click at [326, 554] on input "Collapse categories" at bounding box center [325, 532] width 44 height 44
checkbox input "false"
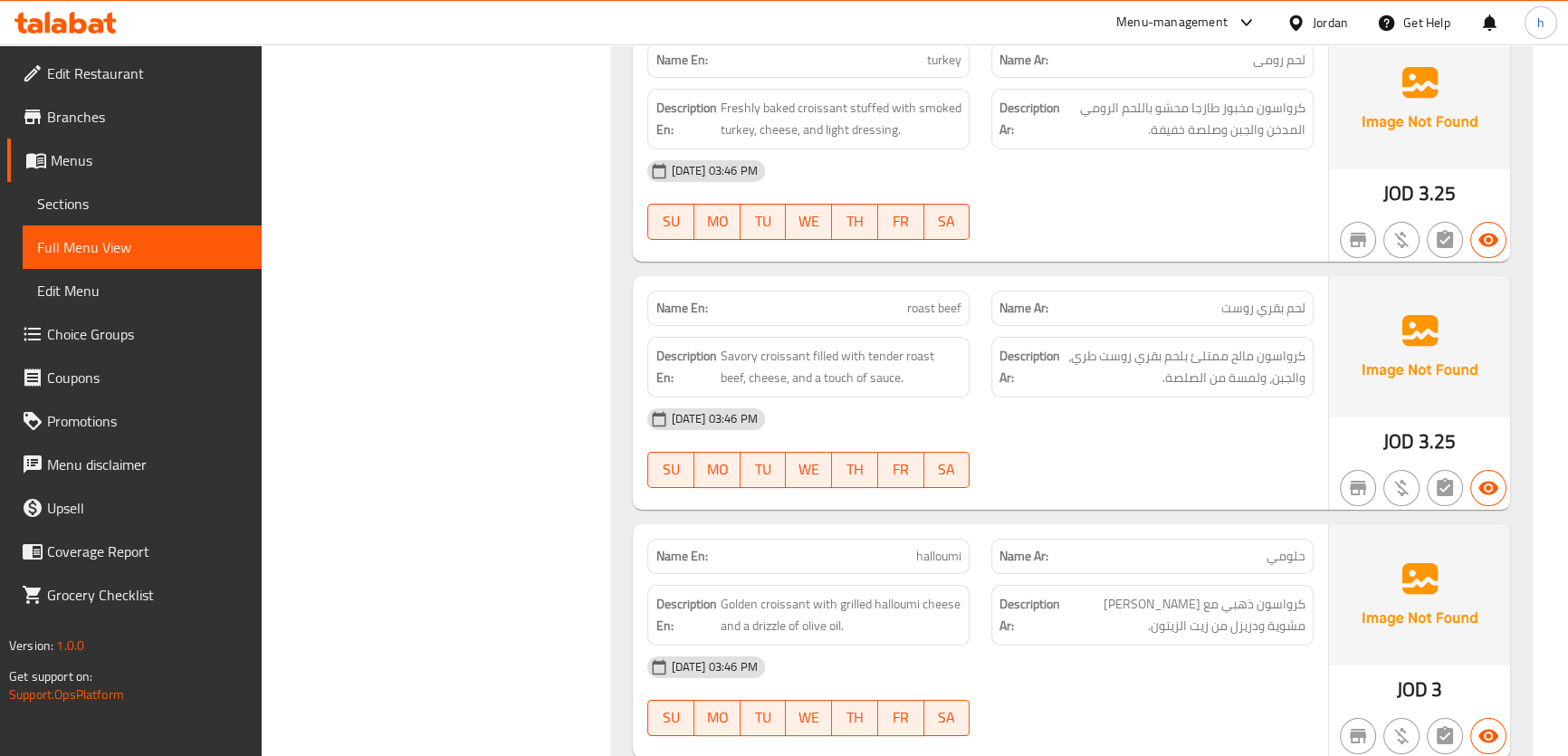
scroll to position [8607, 0]
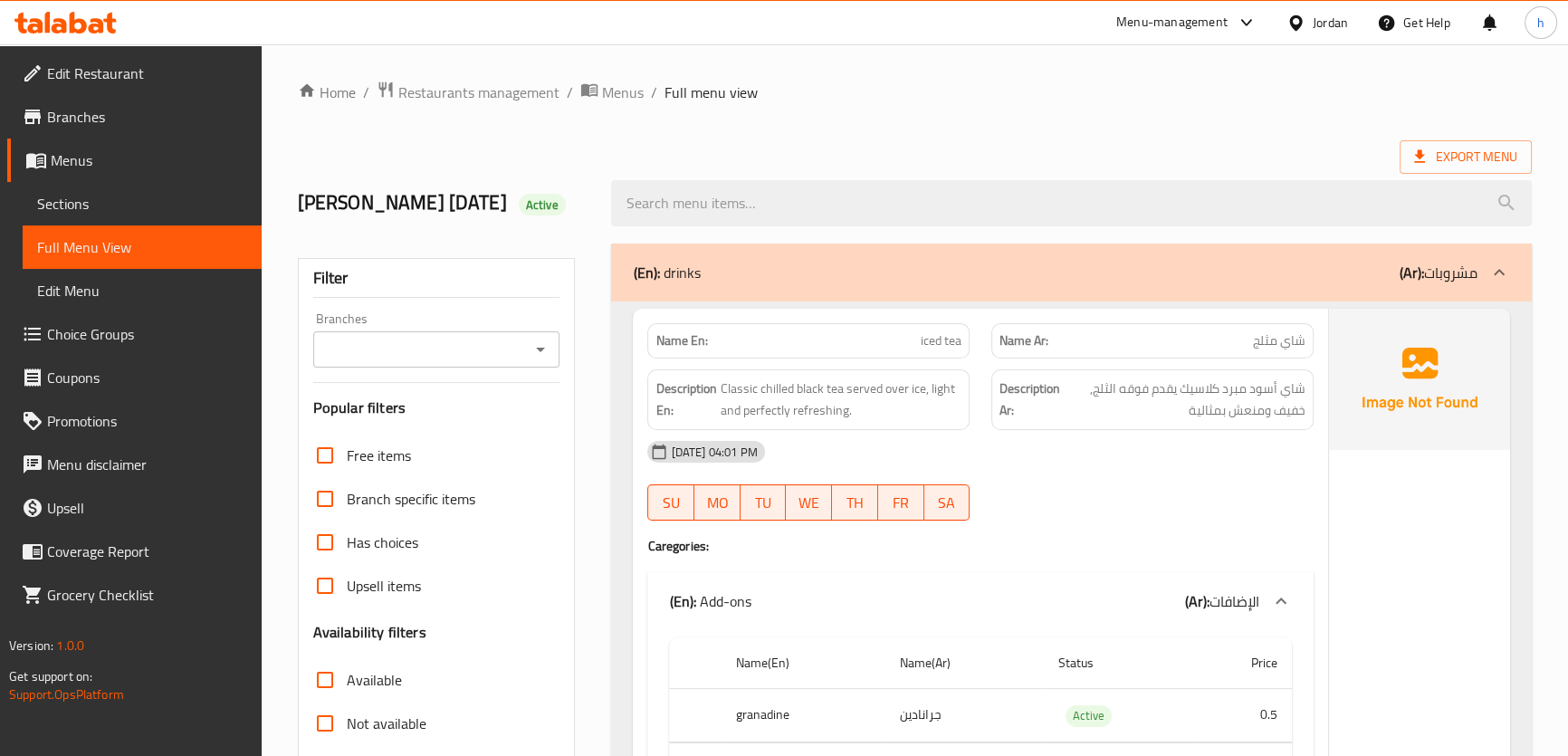
scroll to position [0, 0]
click at [114, 71] on span "Edit Restaurant" at bounding box center [148, 74] width 200 height 22
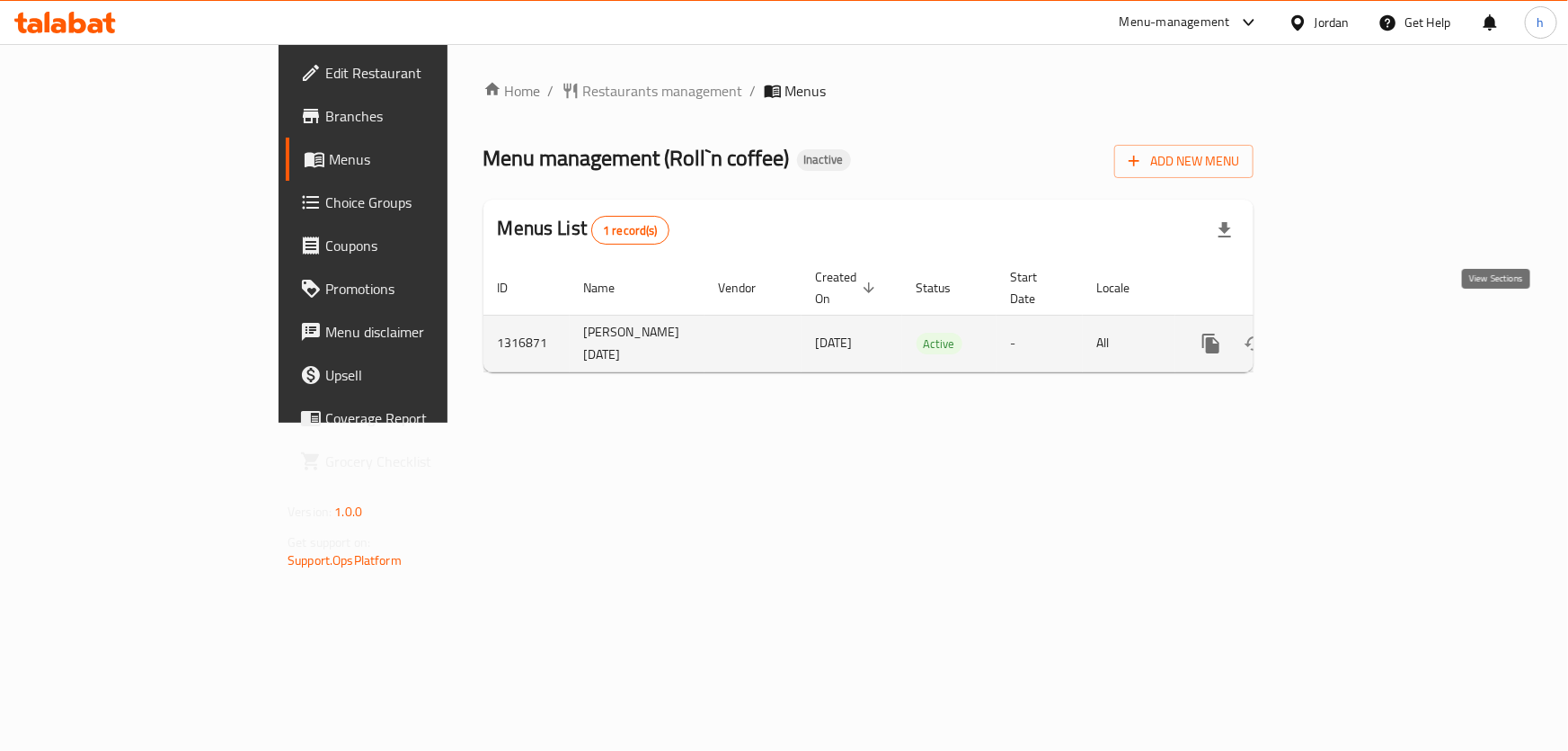
click at [1362, 335] on link "enhanced table" at bounding box center [1340, 344] width 43 height 43
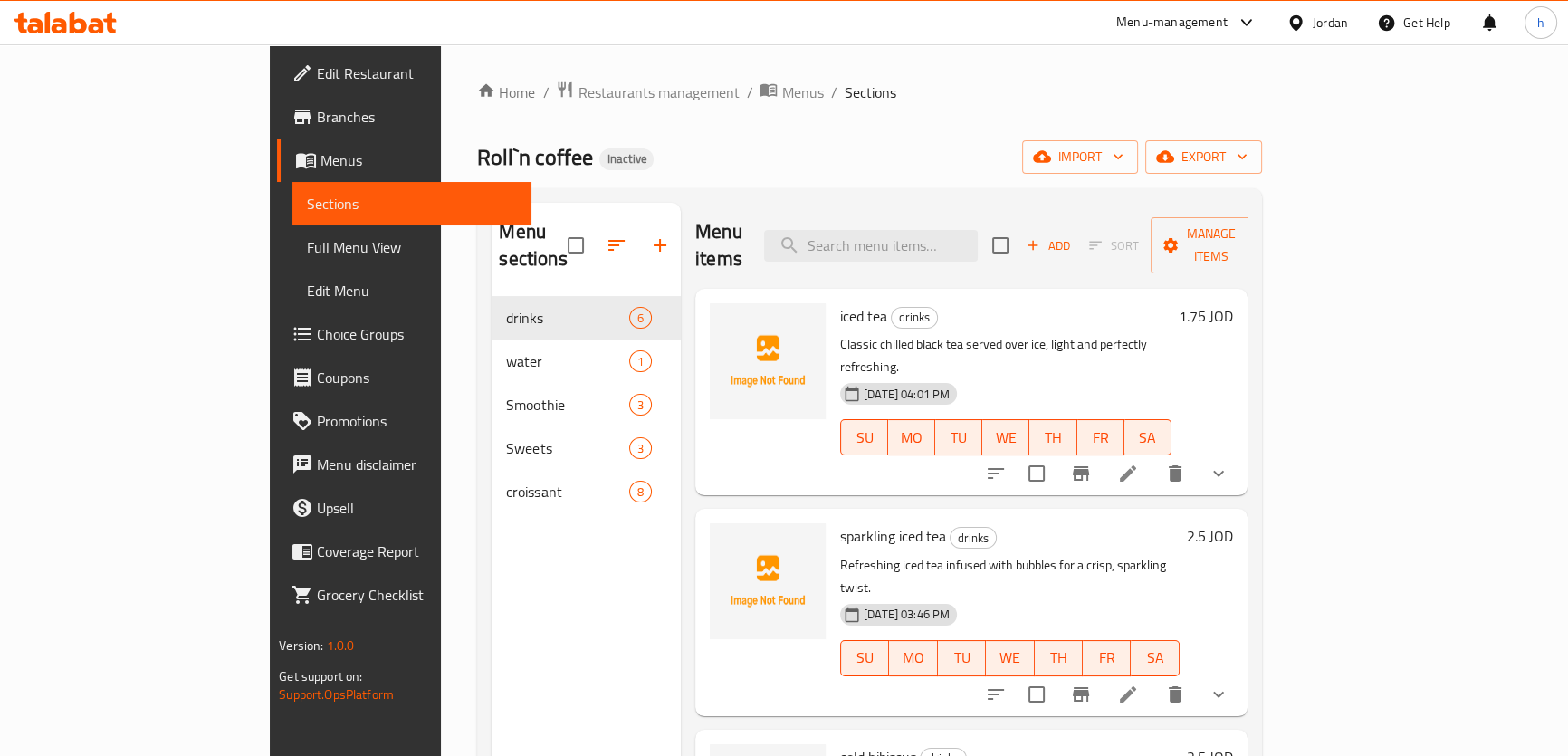
click at [307, 253] on span "Full Menu View" at bounding box center [412, 247] width 210 height 22
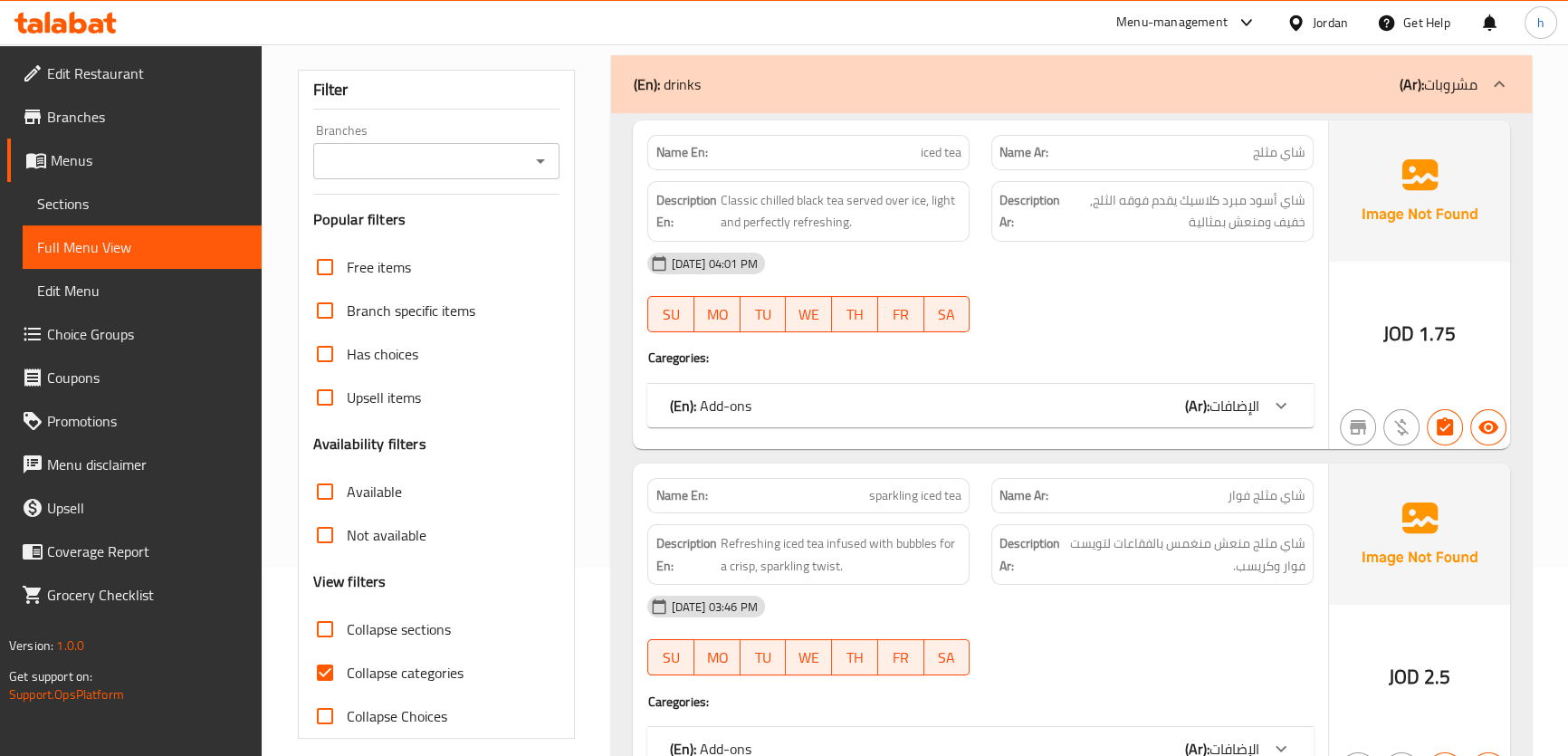
scroll to position [246, 0]
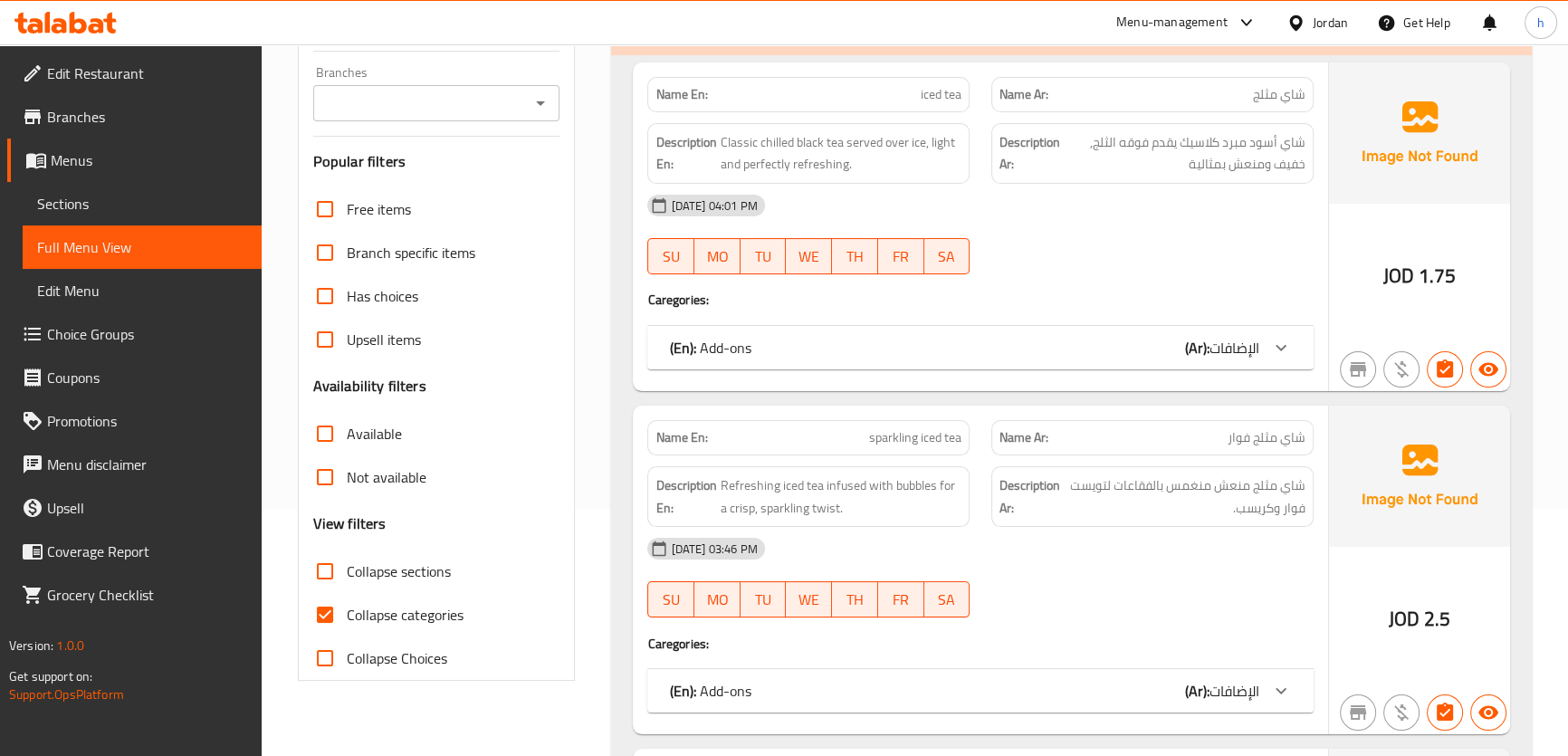
click at [326, 636] on input "Collapse categories" at bounding box center [325, 615] width 44 height 44
checkbox input "false"
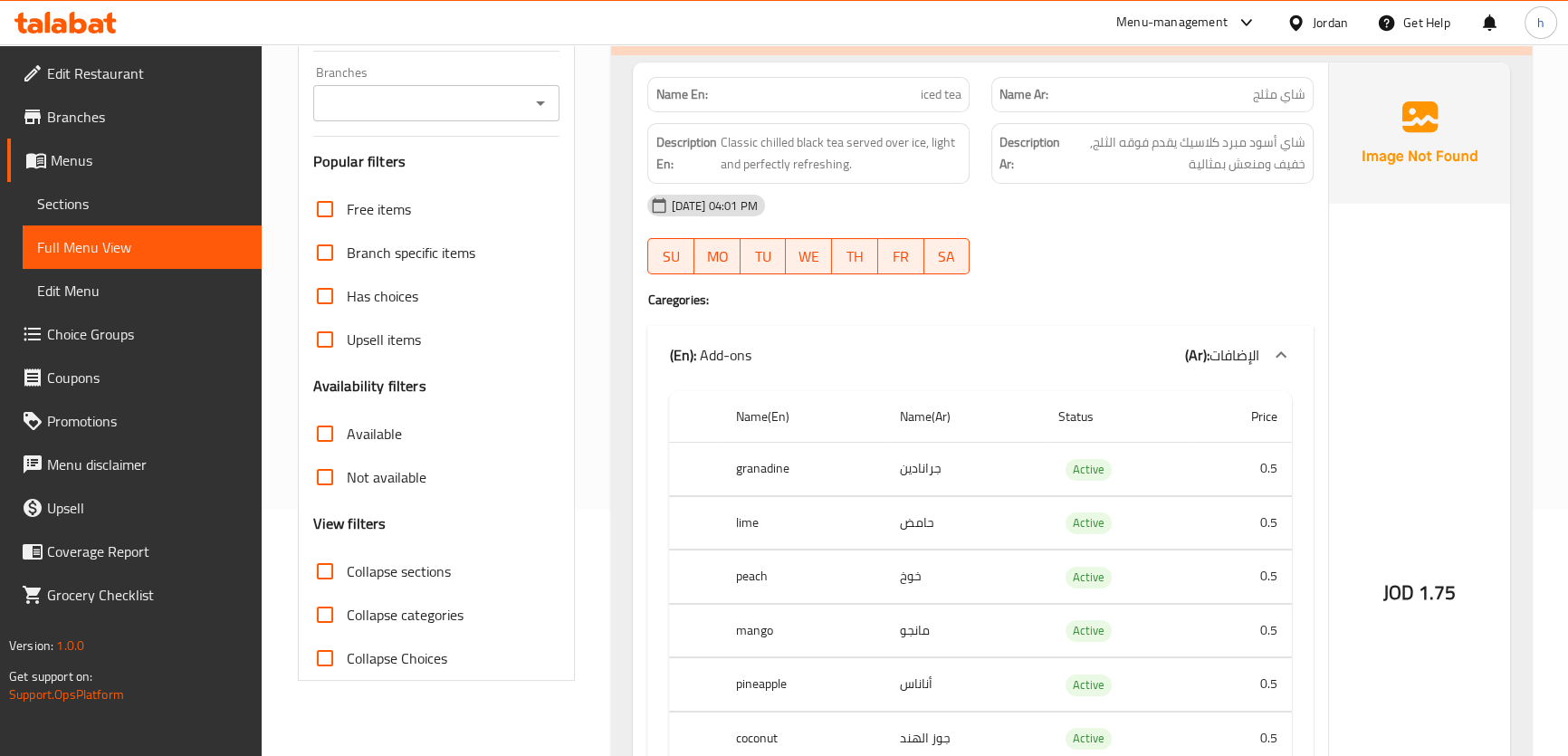
scroll to position [0, 0]
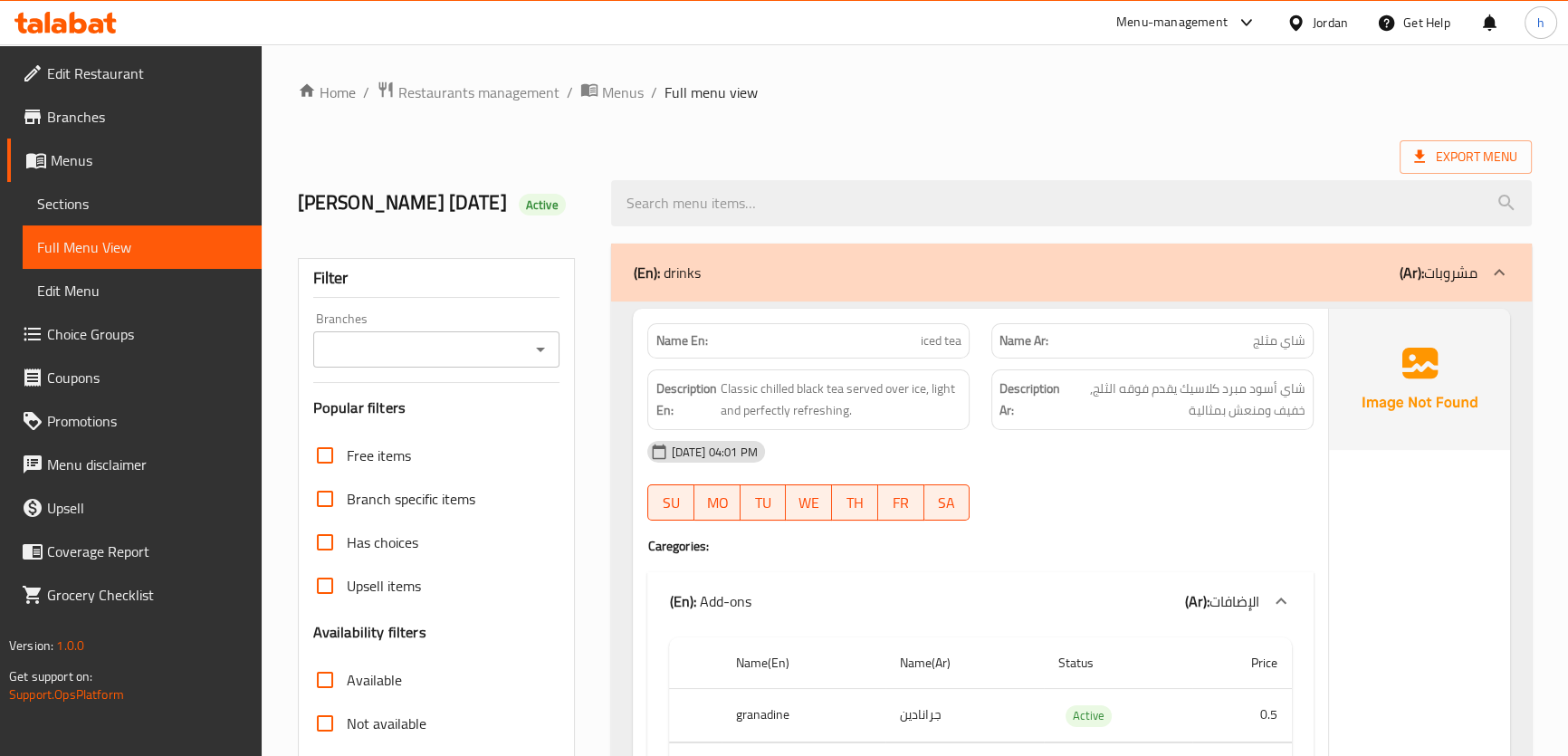
click at [898, 91] on ol "Home / Restaurants management / Menus / Full menu view" at bounding box center [915, 92] width 1234 height 24
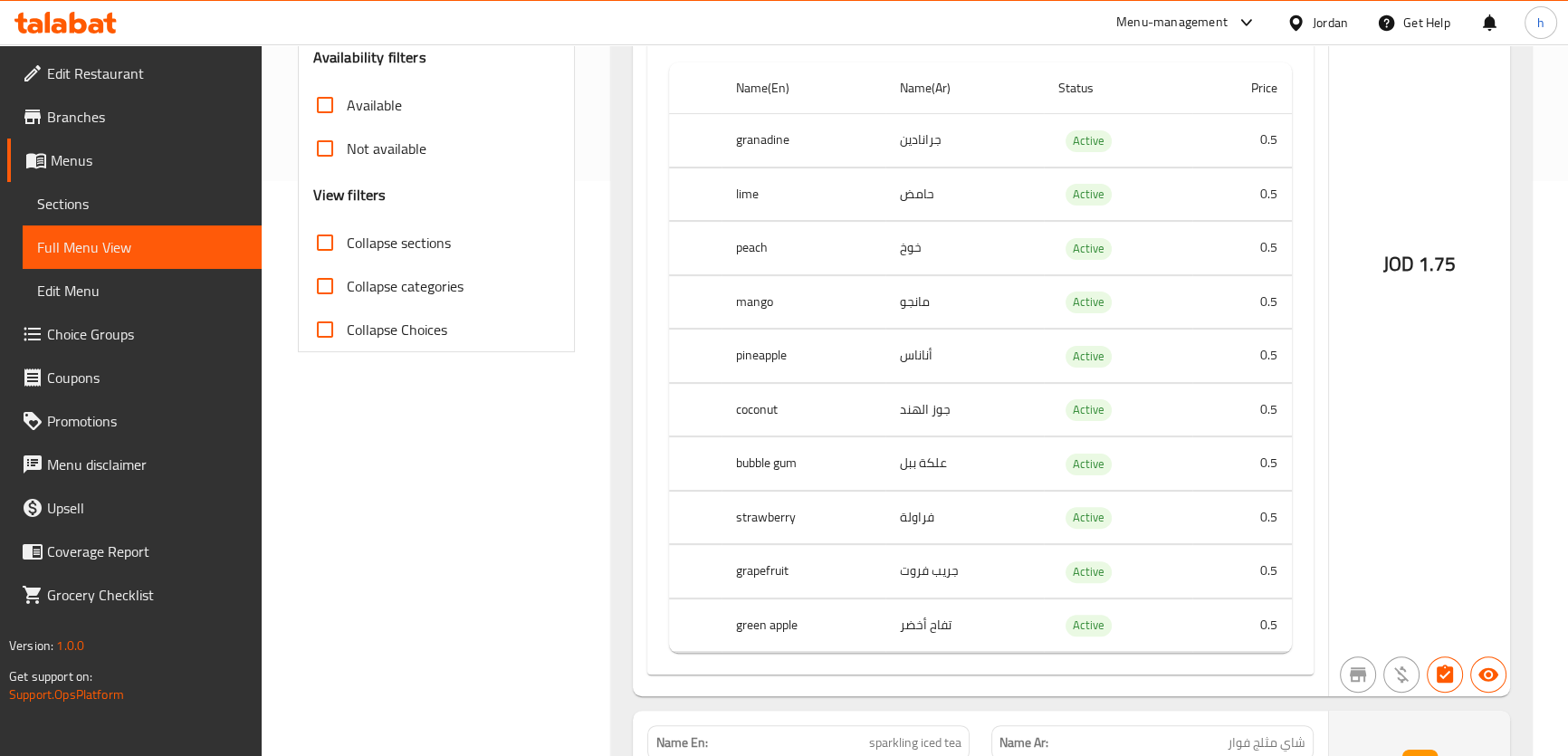
scroll to position [576, 0]
drag, startPoint x: 560, startPoint y: 534, endPoint x: 546, endPoint y: 521, distance: 19.1
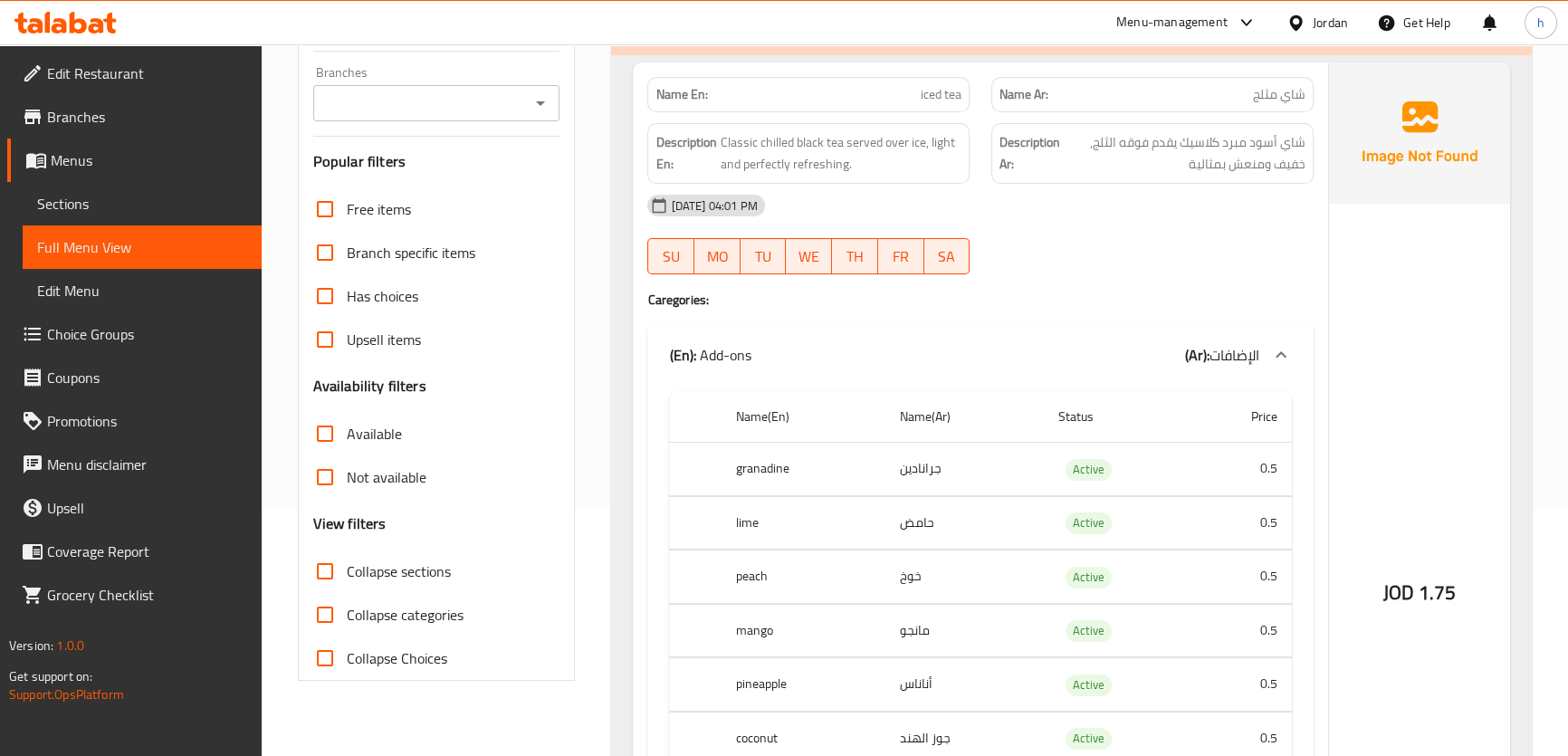
scroll to position [0, 0]
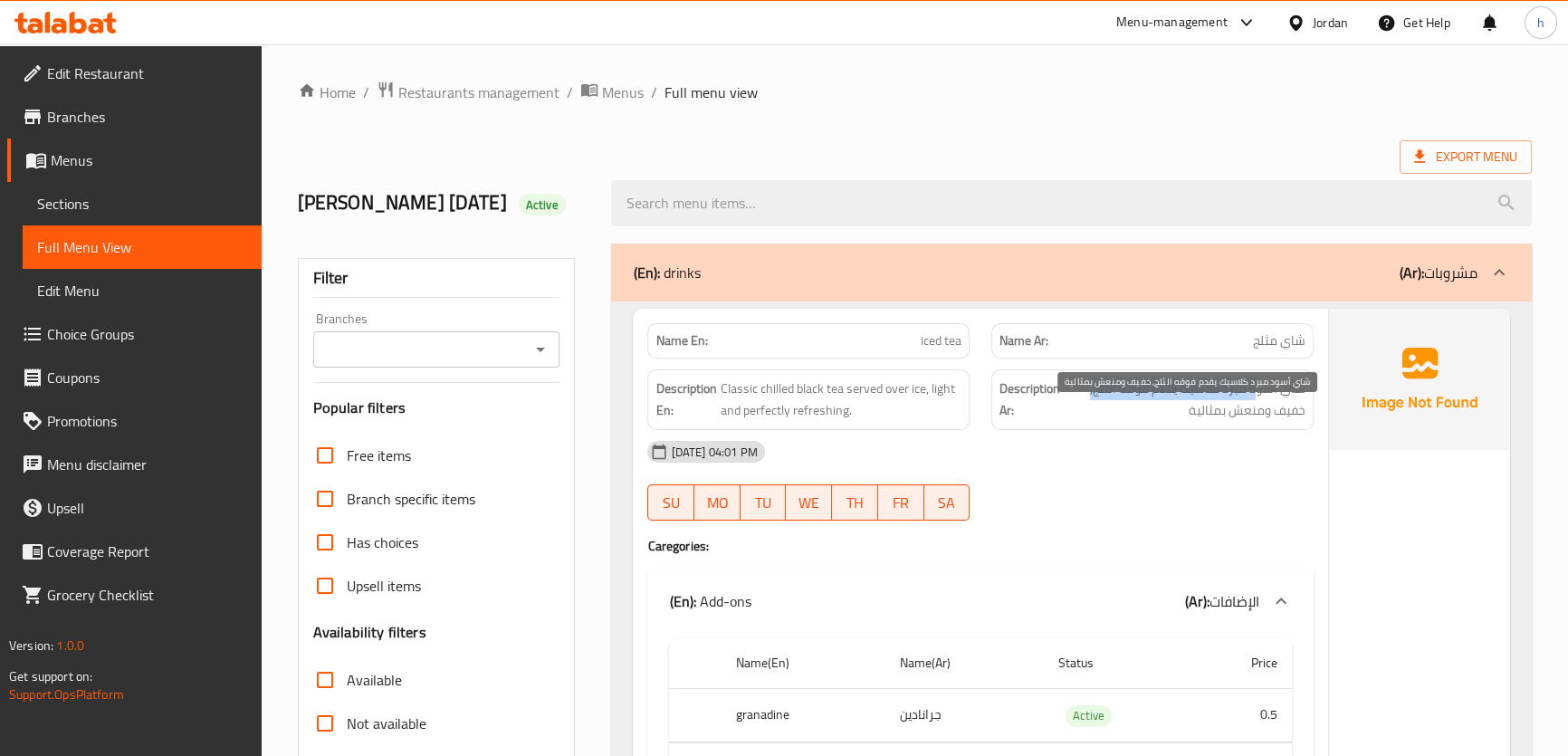
drag, startPoint x: 1254, startPoint y: 418, endPoint x: 1090, endPoint y: 424, distance: 164.1
click at [1090, 422] on span "شاي أسود مبرد كلاسيك يقدم فوقه الثلج, خفيف ومنعش بمثالية" at bounding box center [1184, 399] width 241 height 45
click at [1252, 422] on span "شاي أسود مبرد كلاسيك يقدم فوقه الثلج, خفيف ومنعش بمثالية" at bounding box center [1184, 399] width 241 height 45
drag, startPoint x: 1271, startPoint y: 447, endPoint x: 1174, endPoint y: 440, distance: 97.3
click at [1174, 422] on span "شاي أسود مبرد كلاسيك يقدم فوقه الثلج, خفيف ومنعش بمثالية" at bounding box center [1184, 399] width 241 height 45
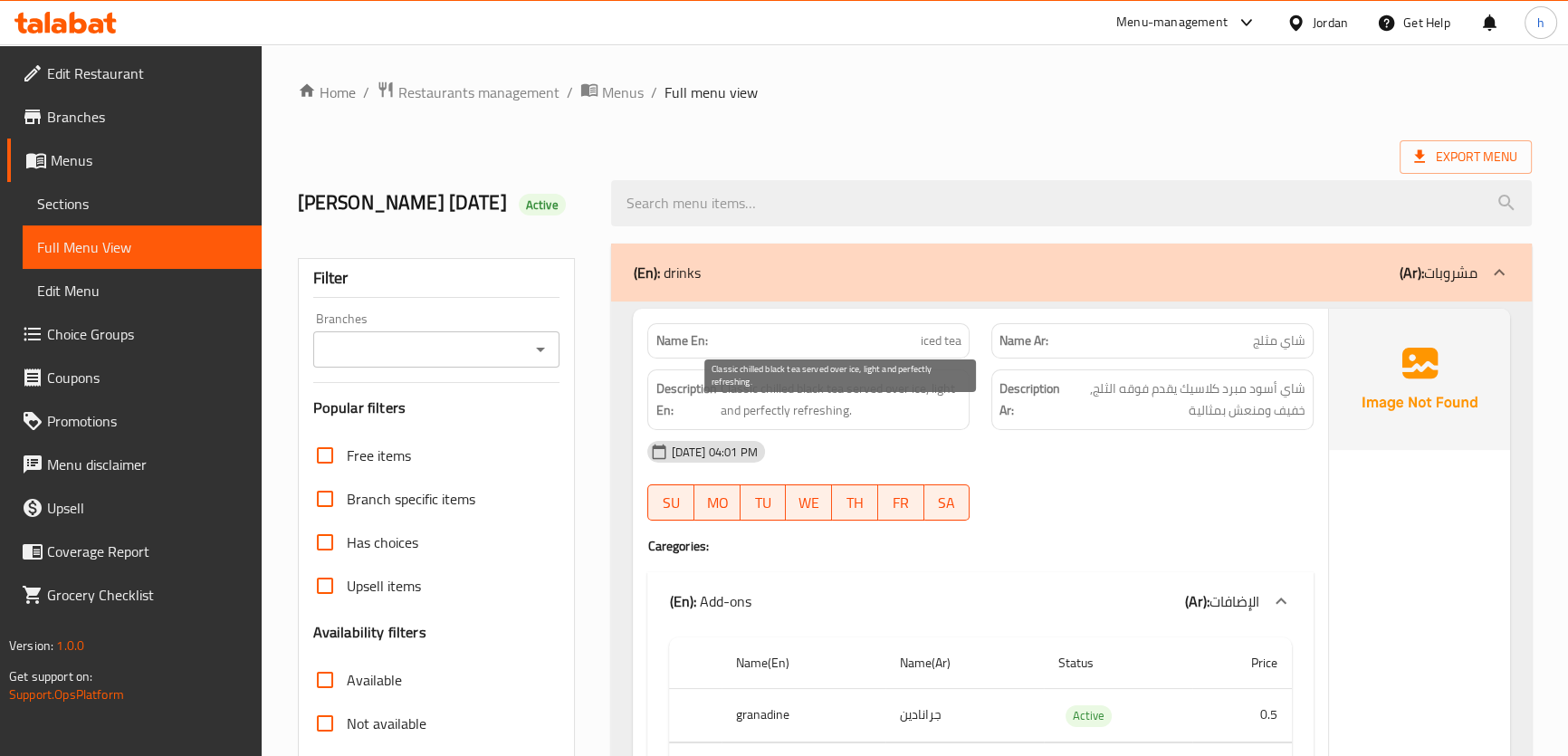
click at [781, 422] on span "Classic chilled black tea served over ice, light and perfectly refreshing." at bounding box center [840, 399] width 241 height 45
click at [732, 422] on span "Classic chilled black tea served over ice, light and perfectly refreshing." at bounding box center [840, 399] width 241 height 45
click at [797, 422] on span "Classic chilled black tea served over ice, light and perfectly refreshing." at bounding box center [840, 399] width 241 height 45
click at [799, 422] on span "Classic chilled black tea served over ice, light and perfectly refreshing." at bounding box center [840, 399] width 241 height 45
click at [737, 415] on span "Classic chilled black tea served over ice, light and perfectly refreshing." at bounding box center [840, 399] width 241 height 45
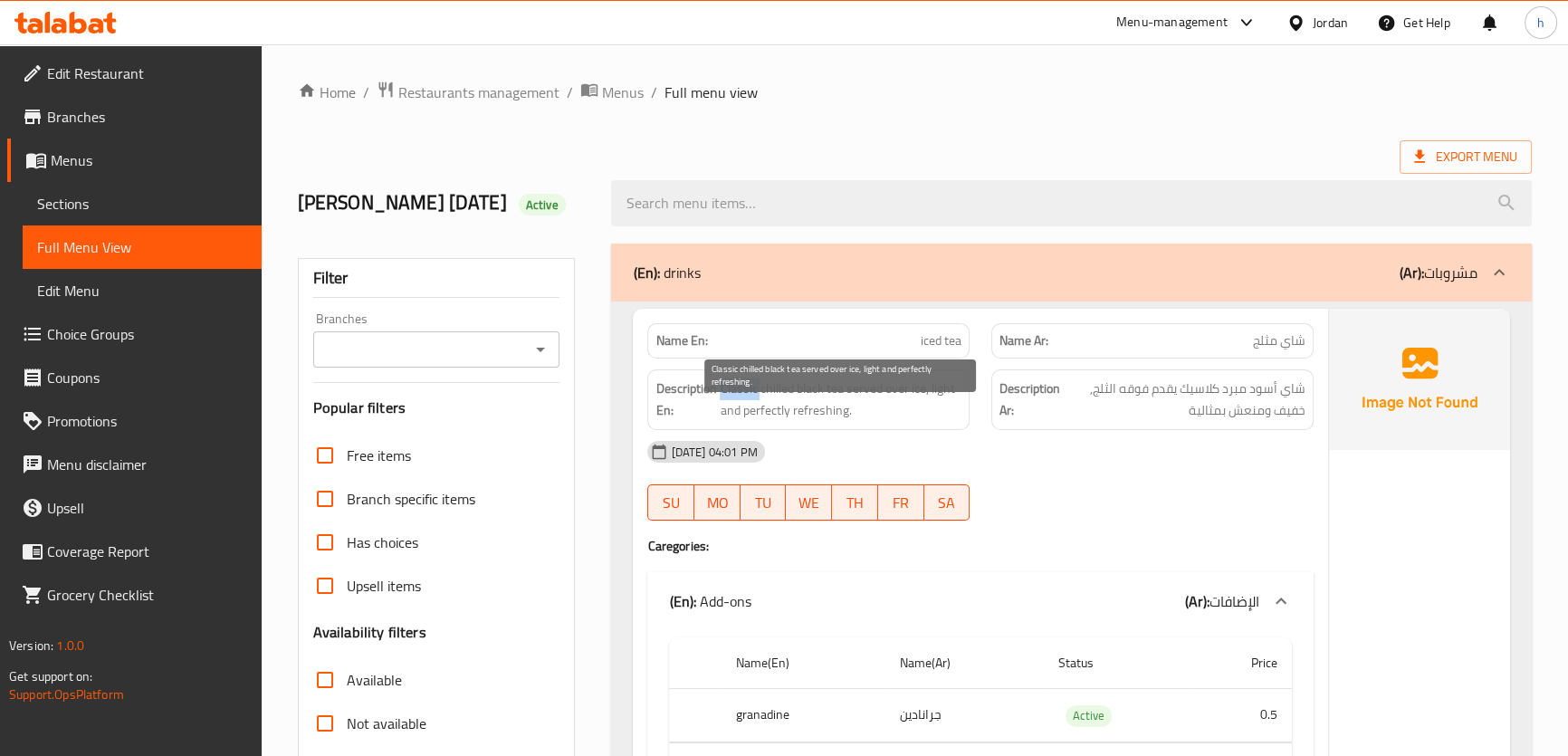
drag, startPoint x: 739, startPoint y: 415, endPoint x: 770, endPoint y: 419, distance: 31.3
click at [741, 415] on span "Classic chilled black tea served over ice, light and perfectly refreshing." at bounding box center [840, 399] width 241 height 45
click at [786, 420] on span "Classic chilled black tea served over ice, light and perfectly refreshing." at bounding box center [840, 399] width 241 height 45
drag, startPoint x: 814, startPoint y: 420, endPoint x: 932, endPoint y: 426, distance: 118.2
click at [923, 422] on span "Classic chilled black tea served over ice, light and perfectly refreshing." at bounding box center [840, 399] width 241 height 45
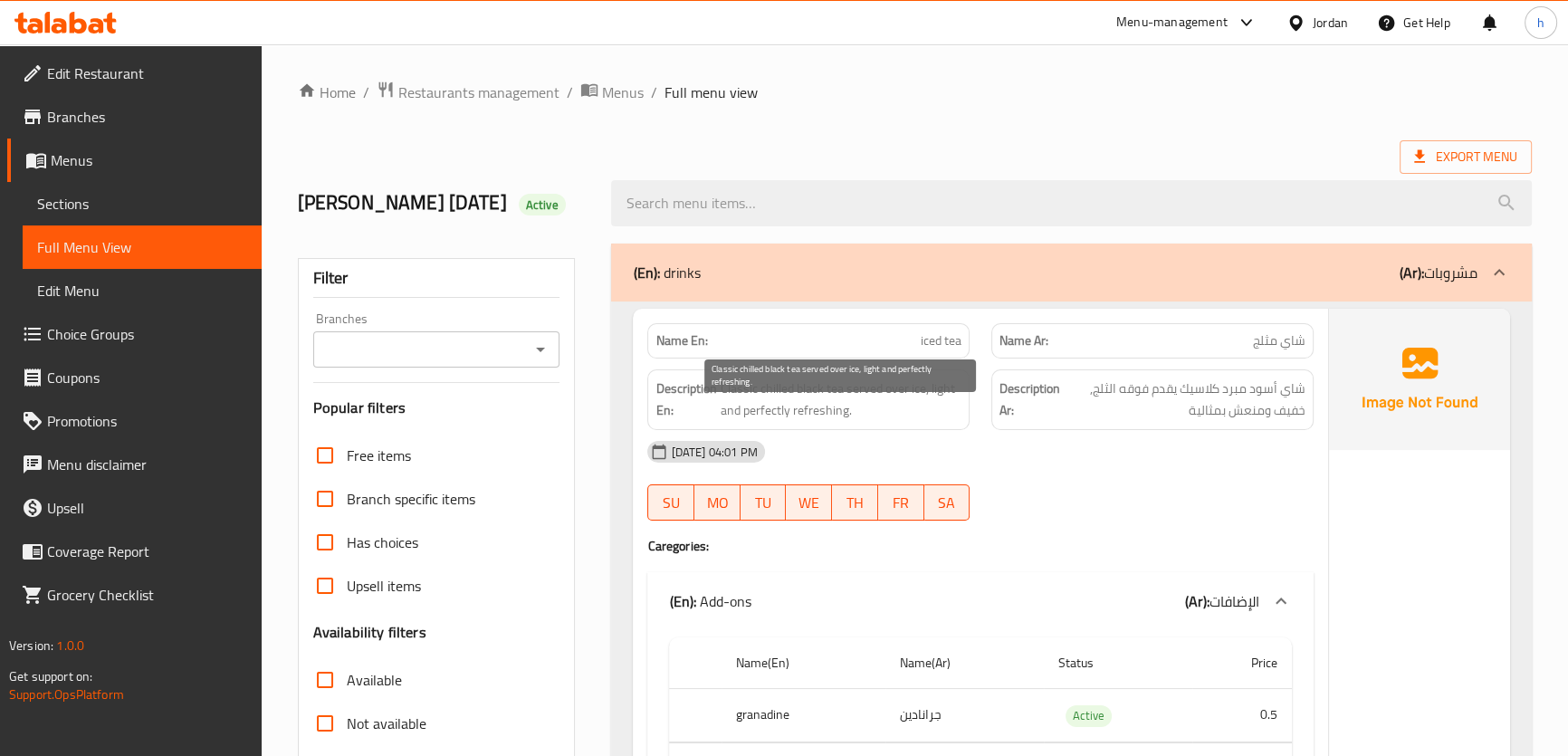
click at [953, 422] on span "Classic chilled black tea served over ice, light and perfectly refreshing." at bounding box center [840, 399] width 241 height 45
drag, startPoint x: 725, startPoint y: 444, endPoint x: 831, endPoint y: 444, distance: 106.0
click at [828, 422] on span "Classic chilled black tea served over ice, light and perfectly refreshing." at bounding box center [840, 399] width 241 height 45
click at [831, 422] on span "Classic chilled black tea served over ice, light and perfectly refreshing." at bounding box center [840, 399] width 241 height 45
drag, startPoint x: 840, startPoint y: 414, endPoint x: 922, endPoint y: 422, distance: 82.4
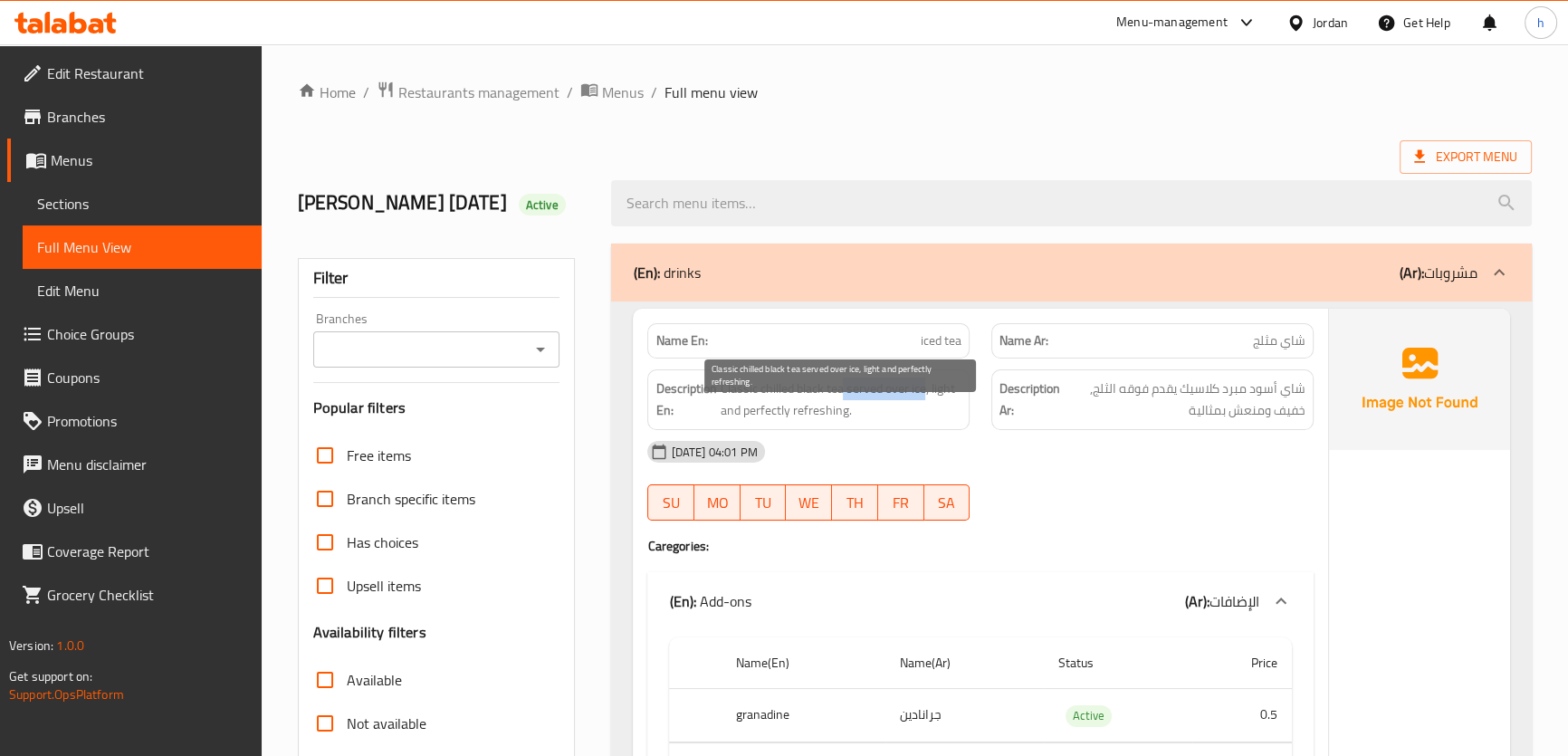
click at [922, 422] on span "Classic chilled black tea served over ice, light and perfectly refreshing." at bounding box center [840, 399] width 241 height 45
click at [894, 422] on span "Classic chilled black tea served over ice, light and perfectly refreshing." at bounding box center [840, 399] width 241 height 45
click at [945, 350] on span "iced tea" at bounding box center [940, 341] width 41 height 19
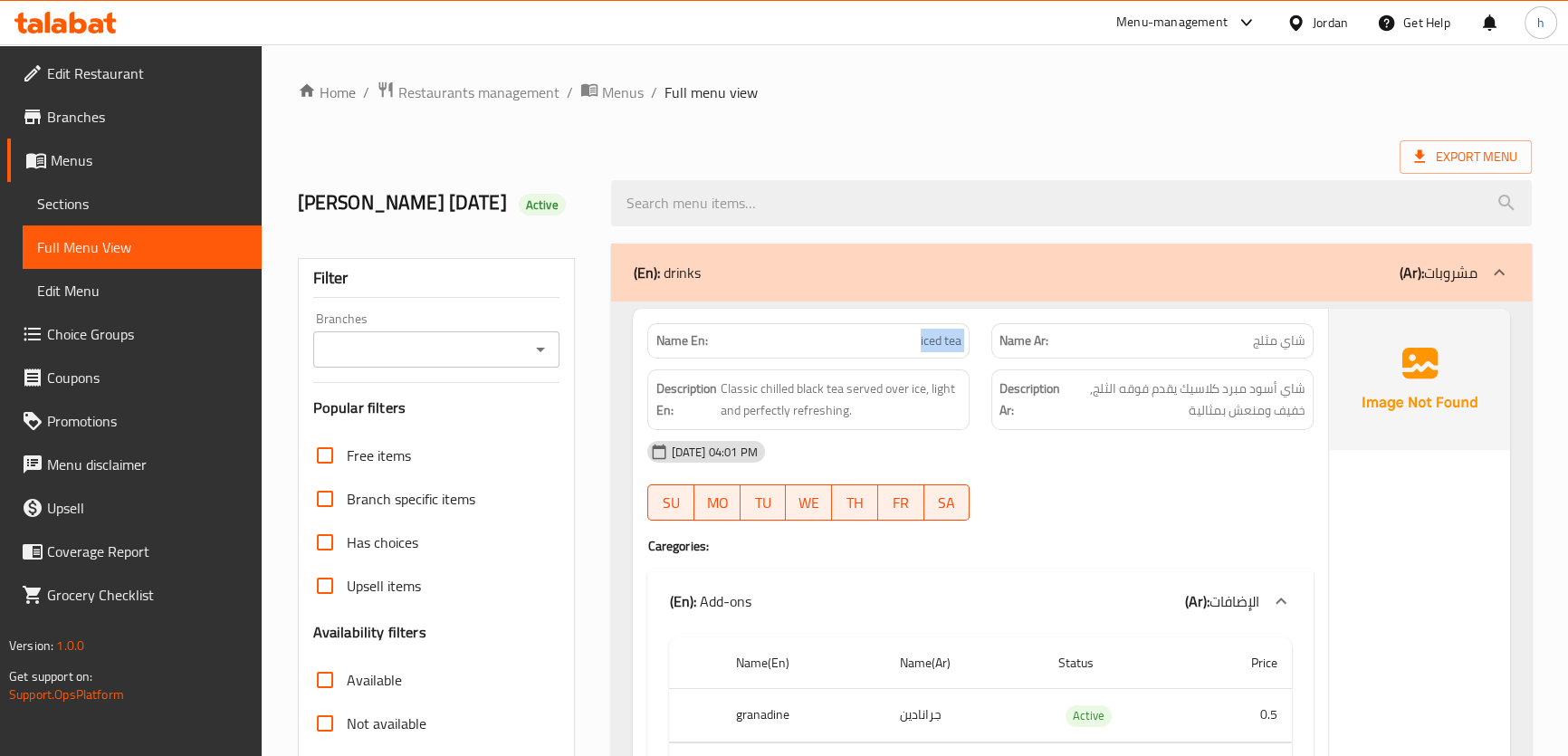
copy span "iced tea"
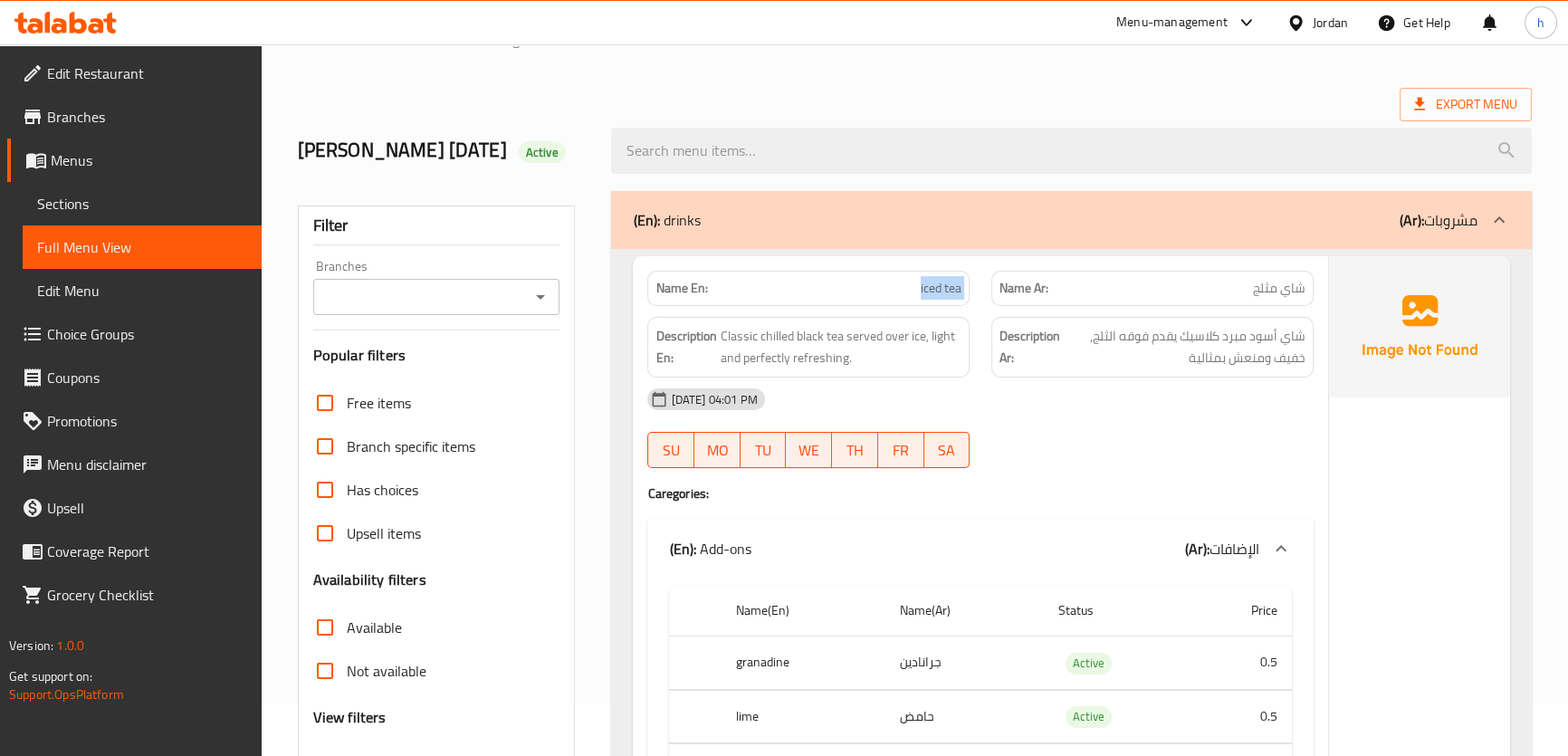
scroll to position [81, 0]
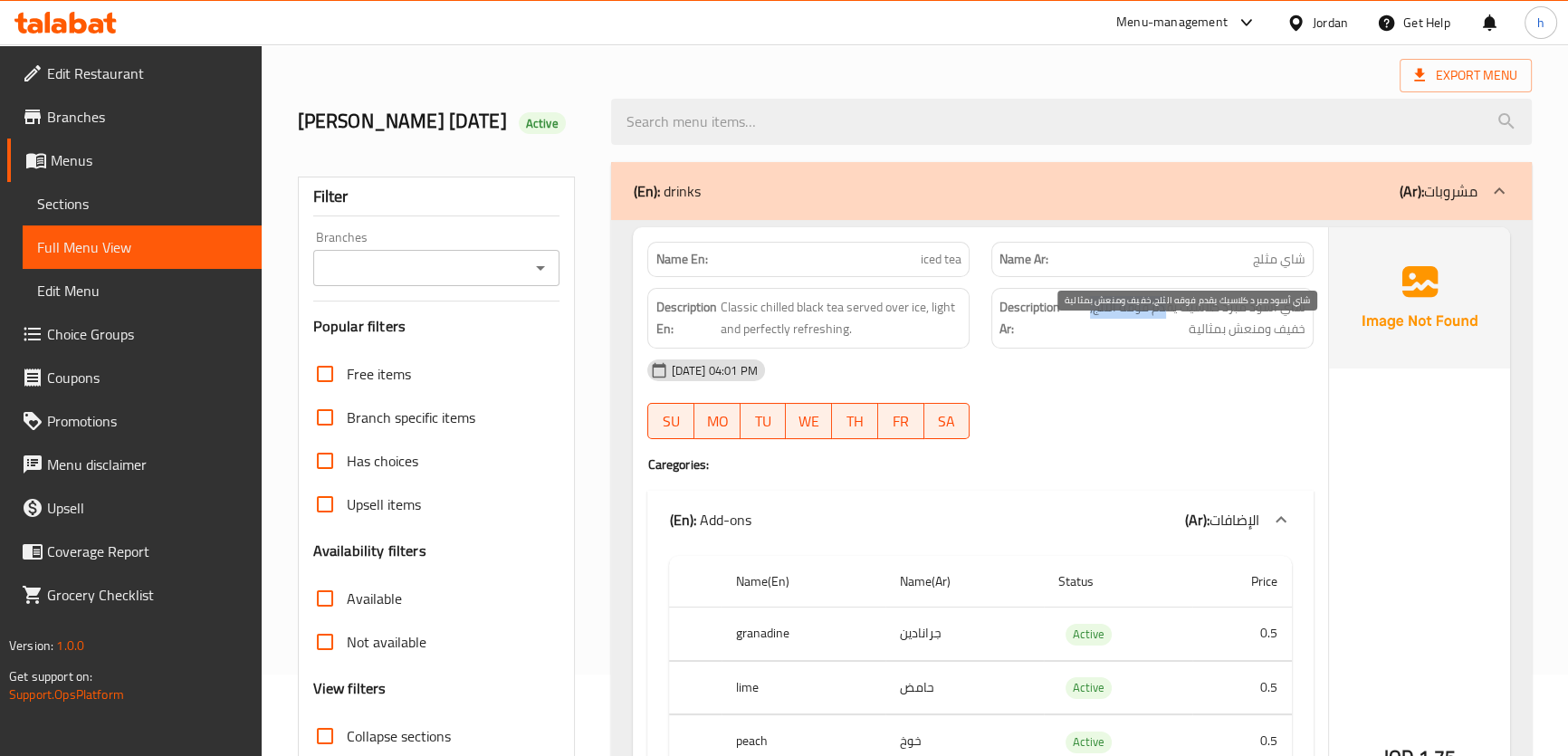
drag, startPoint x: 1169, startPoint y: 332, endPoint x: 1072, endPoint y: 343, distance: 97.6
click at [1072, 341] on span "شاي أسود مبرد كلاسيك يقدم فوقه الثلج, خفيف ومنعش بمثالية" at bounding box center [1184, 318] width 241 height 45
drag, startPoint x: 1266, startPoint y: 361, endPoint x: 1198, endPoint y: 362, distance: 68.0
click at [1198, 341] on span "شاي أسود مبرد كلاسيك يقدم فوقه الثلج, خفيف ومنعش بمثالية" at bounding box center [1184, 318] width 241 height 45
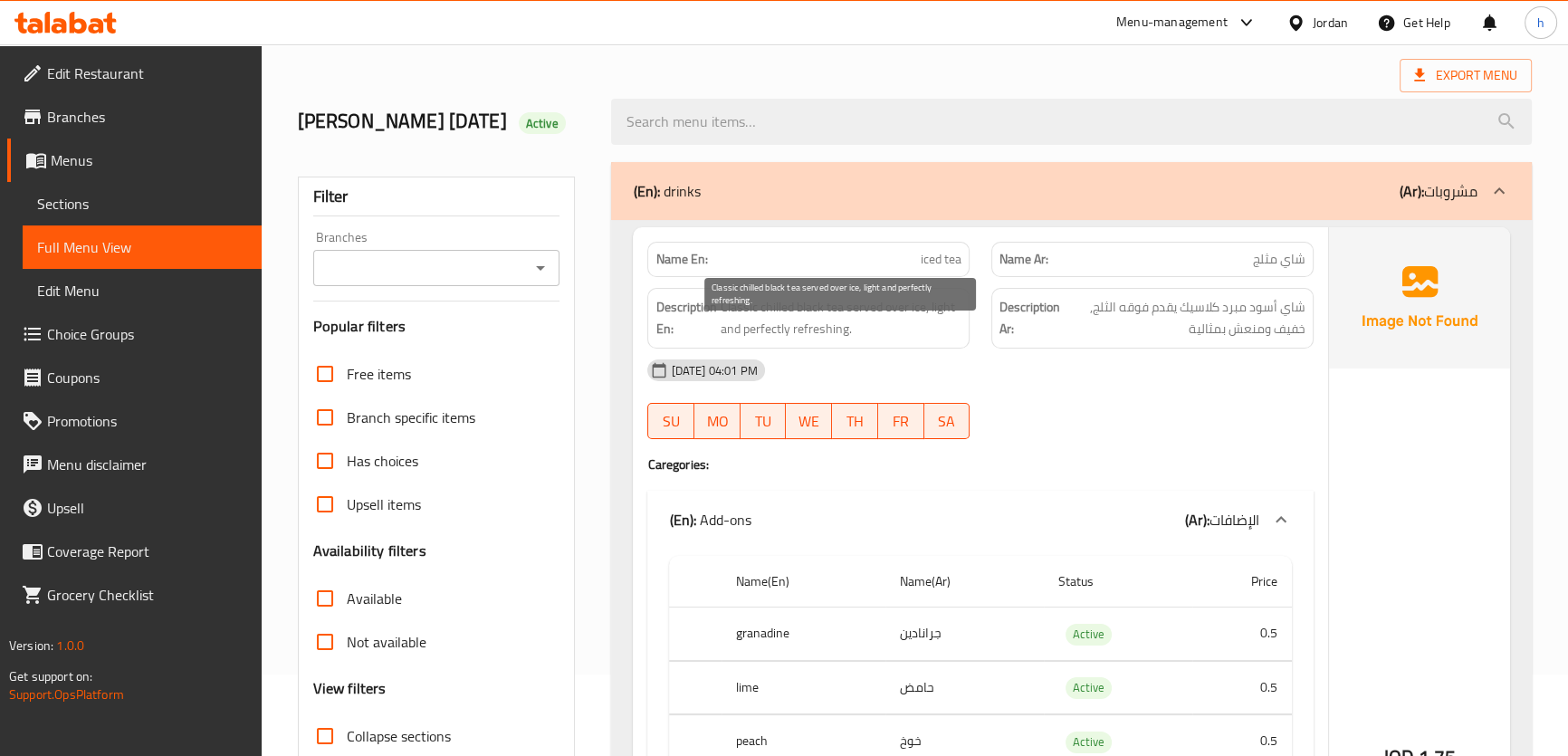
click at [853, 341] on span "Classic chilled black tea served over ice, light and perfectly refreshing." at bounding box center [840, 318] width 241 height 45
drag, startPoint x: 808, startPoint y: 363, endPoint x: 733, endPoint y: 363, distance: 75.0
click at [733, 341] on span "Classic chilled black tea served over ice, light and perfectly refreshing." at bounding box center [840, 318] width 241 height 45
click at [770, 333] on span "Classic chilled black tea served over ice, light and perfectly refreshing." at bounding box center [840, 318] width 241 height 45
drag, startPoint x: 801, startPoint y: 335, endPoint x: 913, endPoint y: 331, distance: 112.1
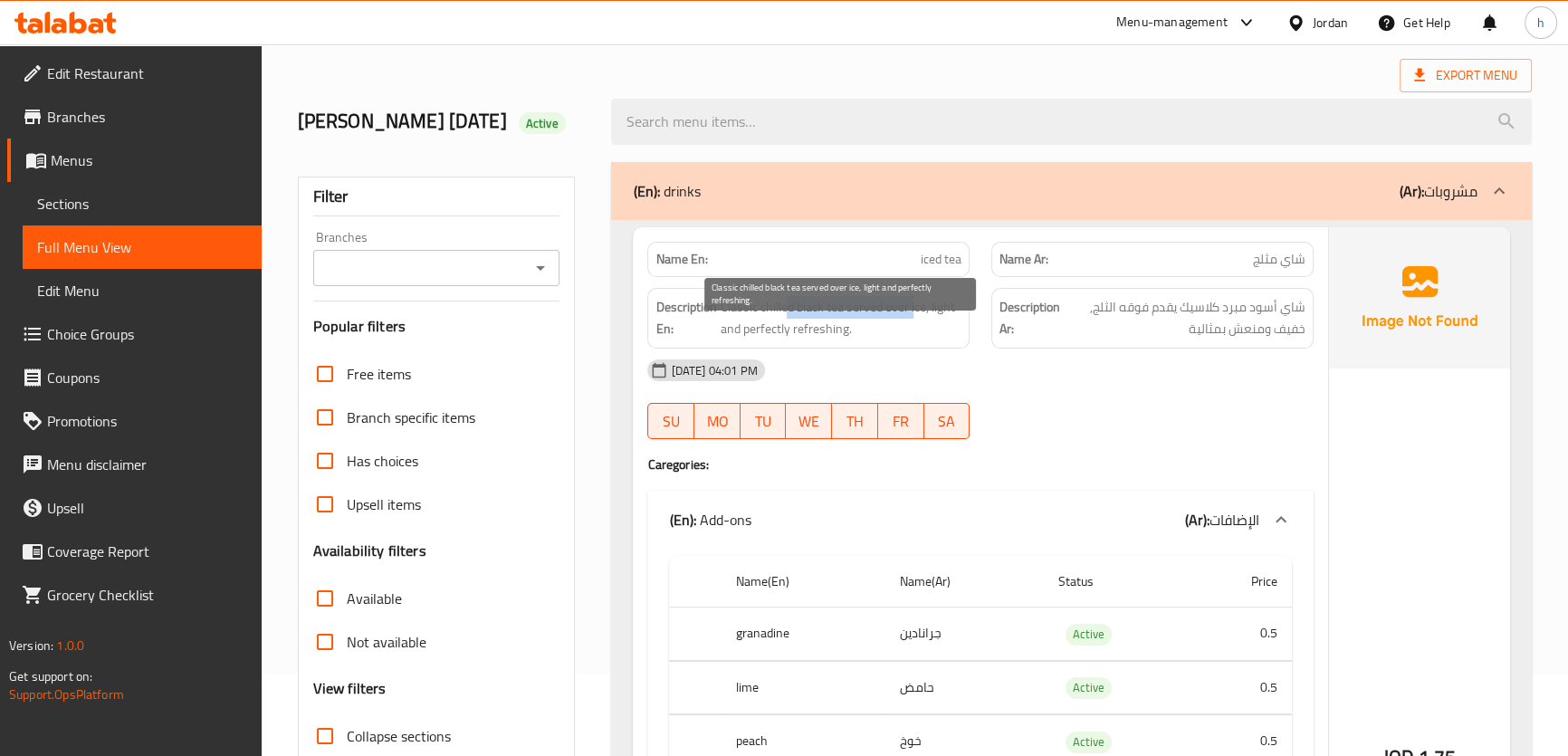
click at [913, 331] on span "Classic chilled black tea served over ice, light and perfectly refreshing." at bounding box center [840, 318] width 241 height 45
click at [876, 341] on span "Classic chilled black tea served over ice, light and perfectly refreshing." at bounding box center [840, 318] width 241 height 45
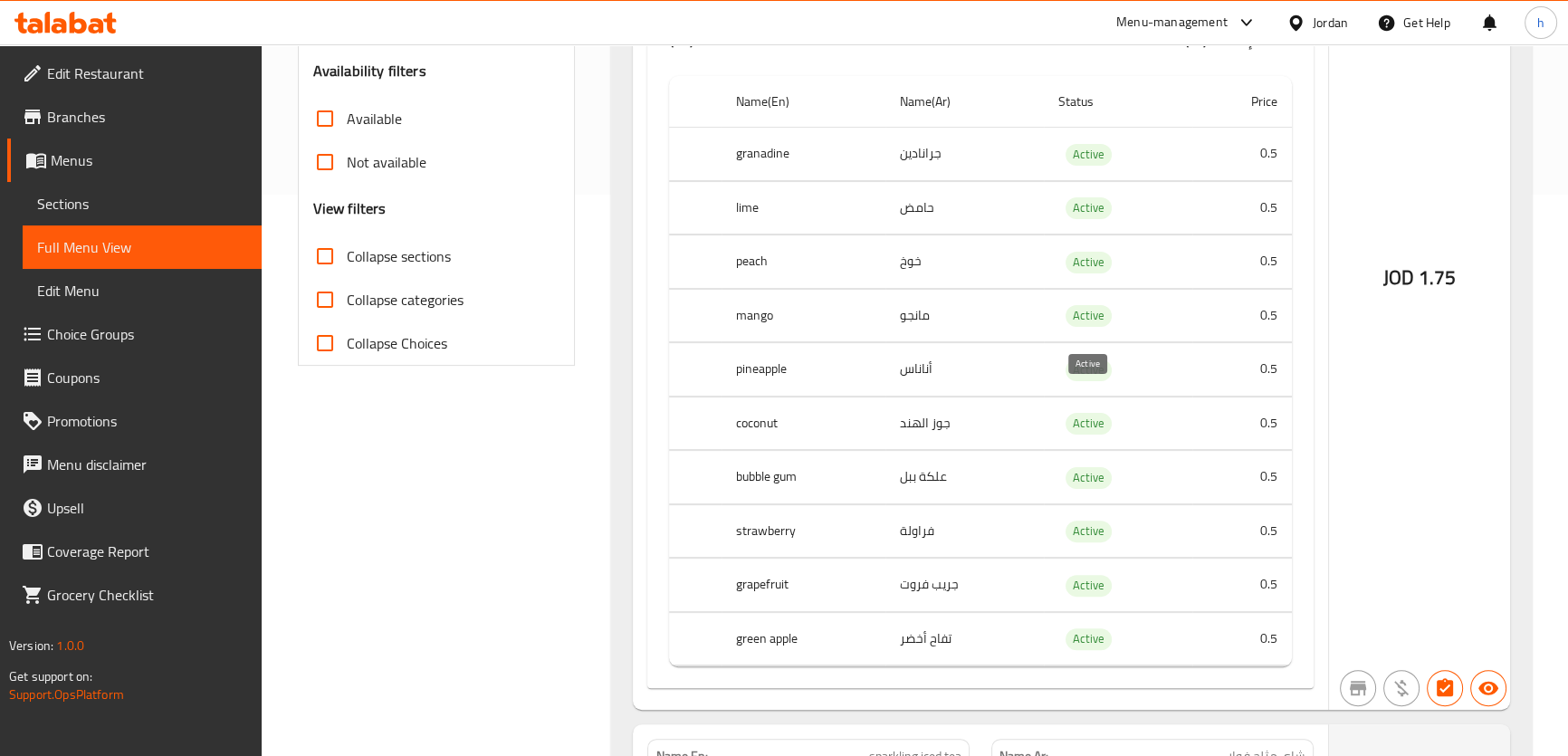
scroll to position [576, 0]
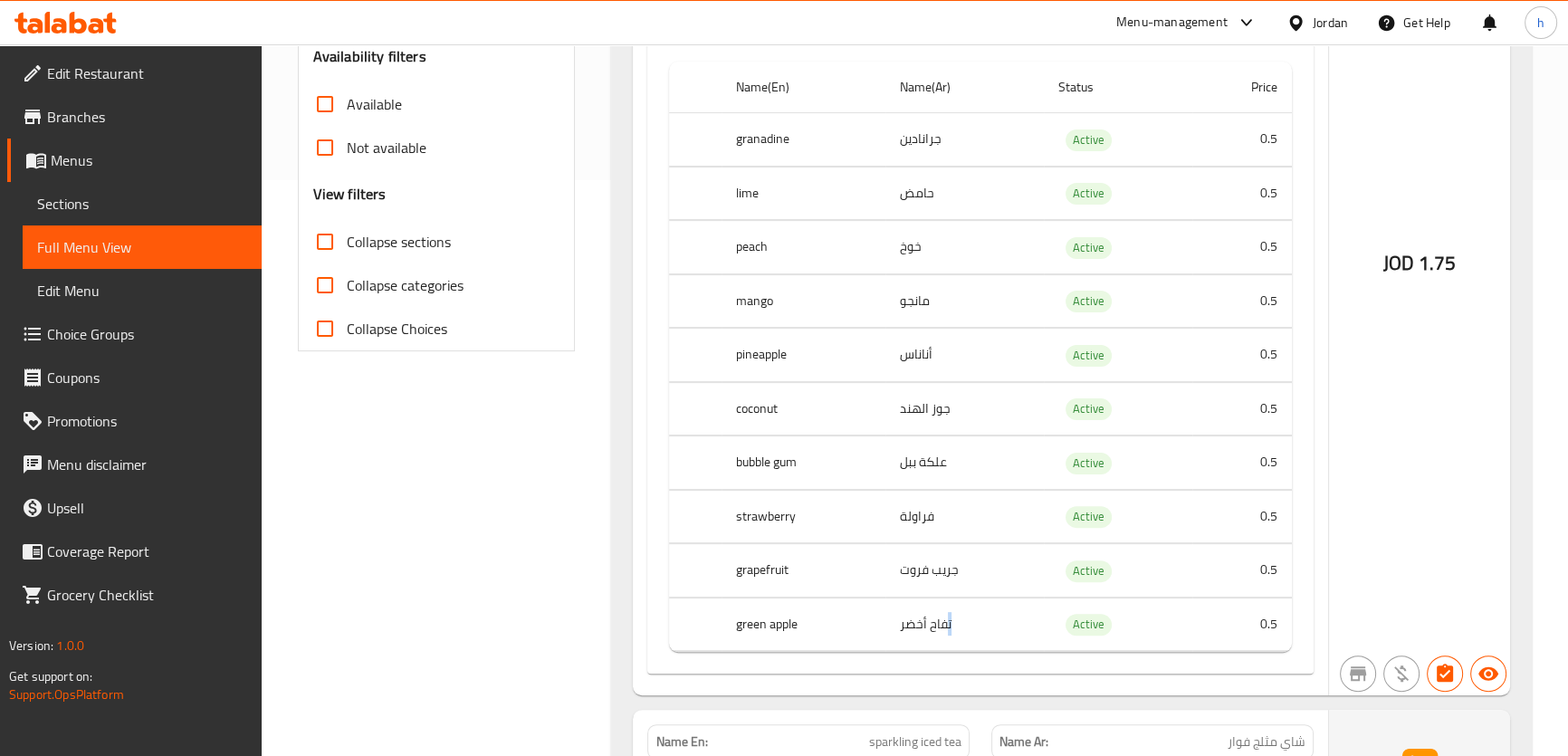
drag, startPoint x: 949, startPoint y: 651, endPoint x: 959, endPoint y: 574, distance: 77.6
click at [879, 607] on tbody "granadine جرانادين Active 0.5 lime حامض Active 0.5 peach خوخ Active 0.5 mango م…" at bounding box center [979, 382] width 621 height 538
drag, startPoint x: 1203, startPoint y: 481, endPoint x: 1337, endPoint y: 369, distance: 174.6
click at [1214, 474] on td "0.5" at bounding box center [1241, 463] width 99 height 54
click at [1238, 408] on td "0.5" at bounding box center [1241, 408] width 99 height 54
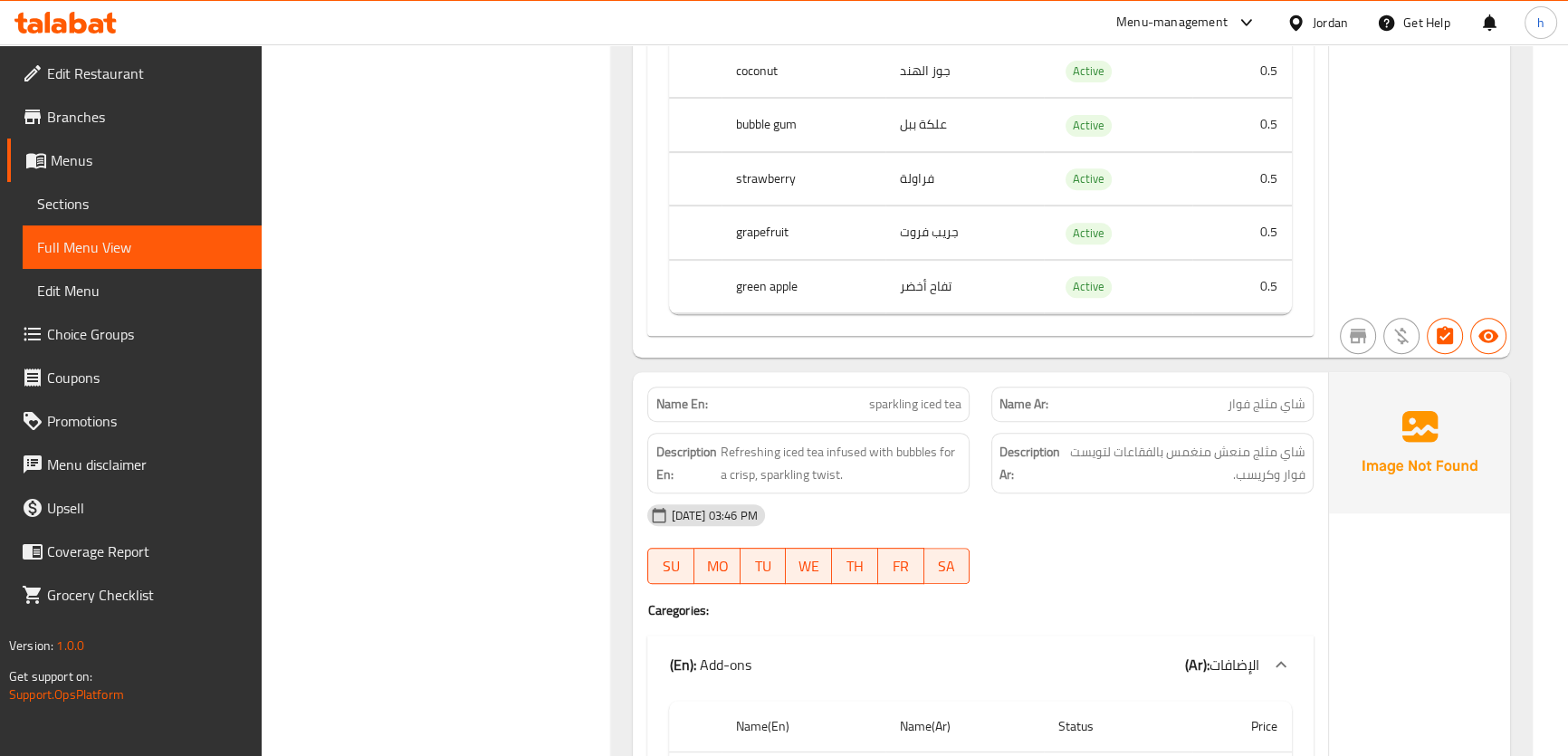
scroll to position [986, 0]
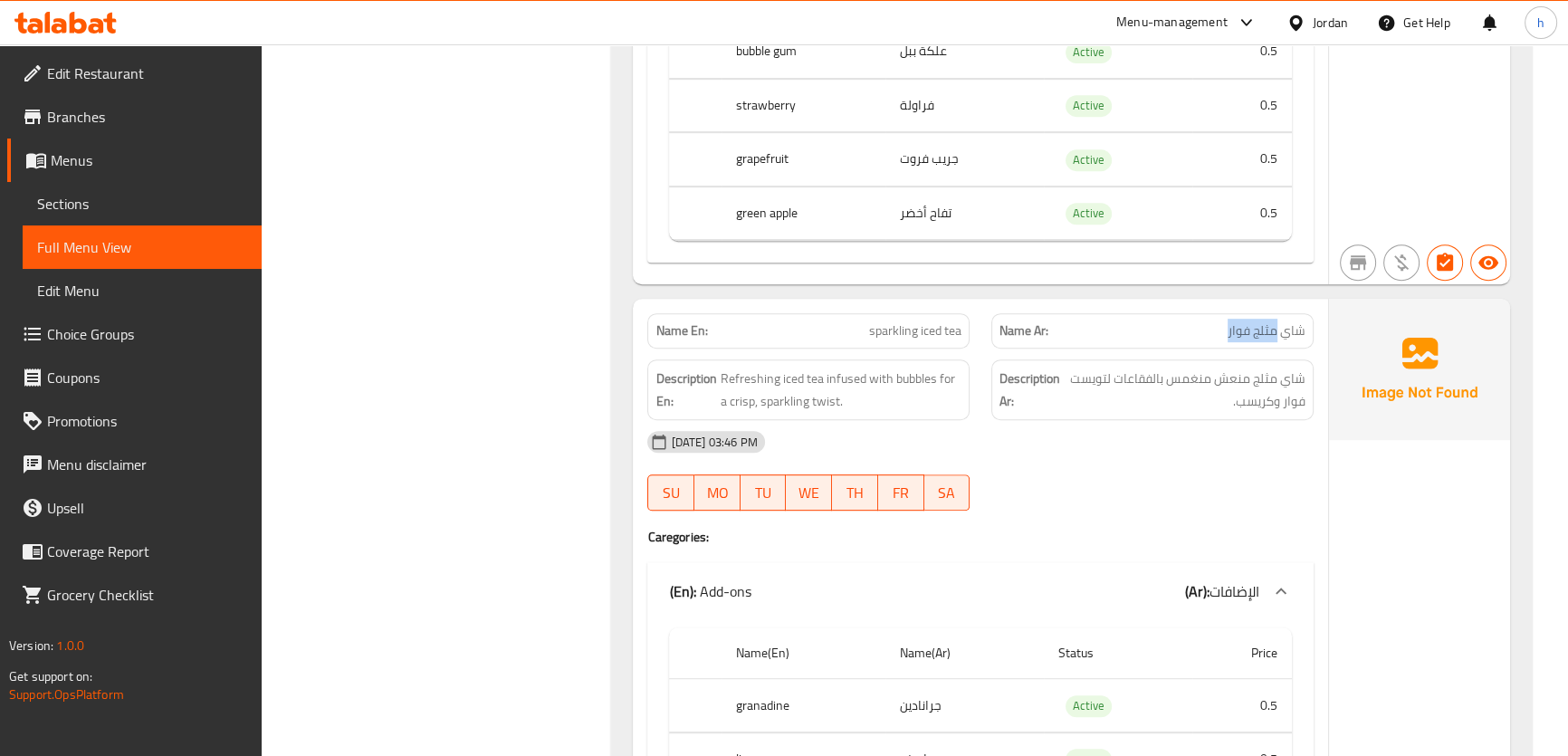
drag, startPoint x: 1167, startPoint y: 359, endPoint x: 1046, endPoint y: 380, distance: 122.8
click at [1163, 341] on p "Name Ar: شاي مثلج فوار" at bounding box center [1153, 331] width 306 height 19
drag, startPoint x: 907, startPoint y: 380, endPoint x: 827, endPoint y: 368, distance: 80.9
click at [879, 379] on div "Description En: Refreshing iced tea infused with bubbles for a crisp, sparkling…" at bounding box center [807, 389] width 343 height 82
click at [827, 348] on div "Name En: sparkling iced tea" at bounding box center [808, 331] width 323 height 36
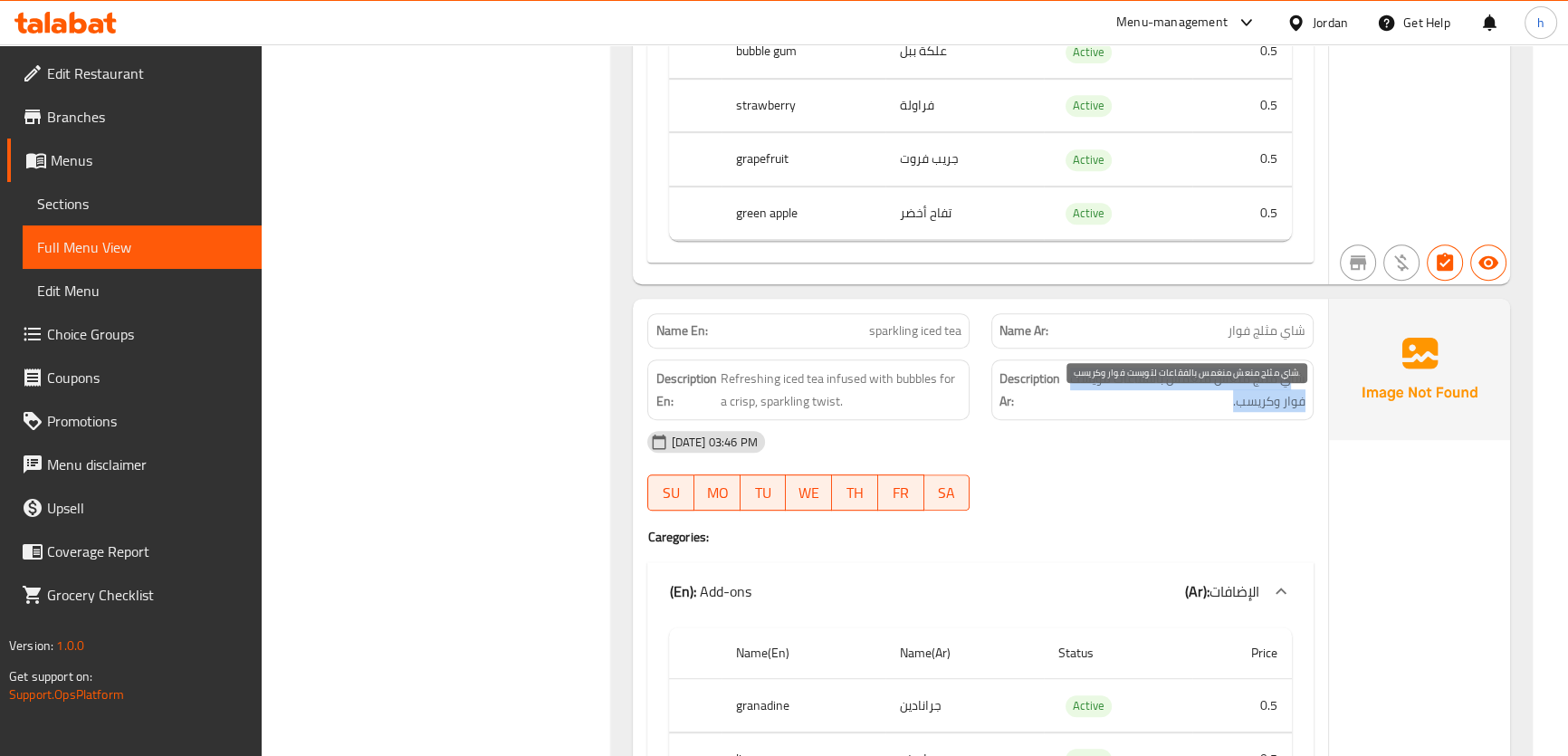
drag, startPoint x: 1285, startPoint y: 409, endPoint x: 1176, endPoint y: 421, distance: 109.7
click at [1176, 412] on span "شاي مثلج منعش منغمس بالفقاعات لتويست فوار وكريسب." at bounding box center [1184, 389] width 241 height 45
click at [1123, 412] on span "شاي مثلج منعش منغمس بالفقاعات لتويست فوار وكريسب." at bounding box center [1184, 389] width 241 height 45
click at [1079, 406] on span "شاي مثلج منعش منغمس بالفقاعات لتويست فوار وكريسب." at bounding box center [1184, 389] width 241 height 45
drag, startPoint x: 1284, startPoint y: 429, endPoint x: 1264, endPoint y: 431, distance: 20.1
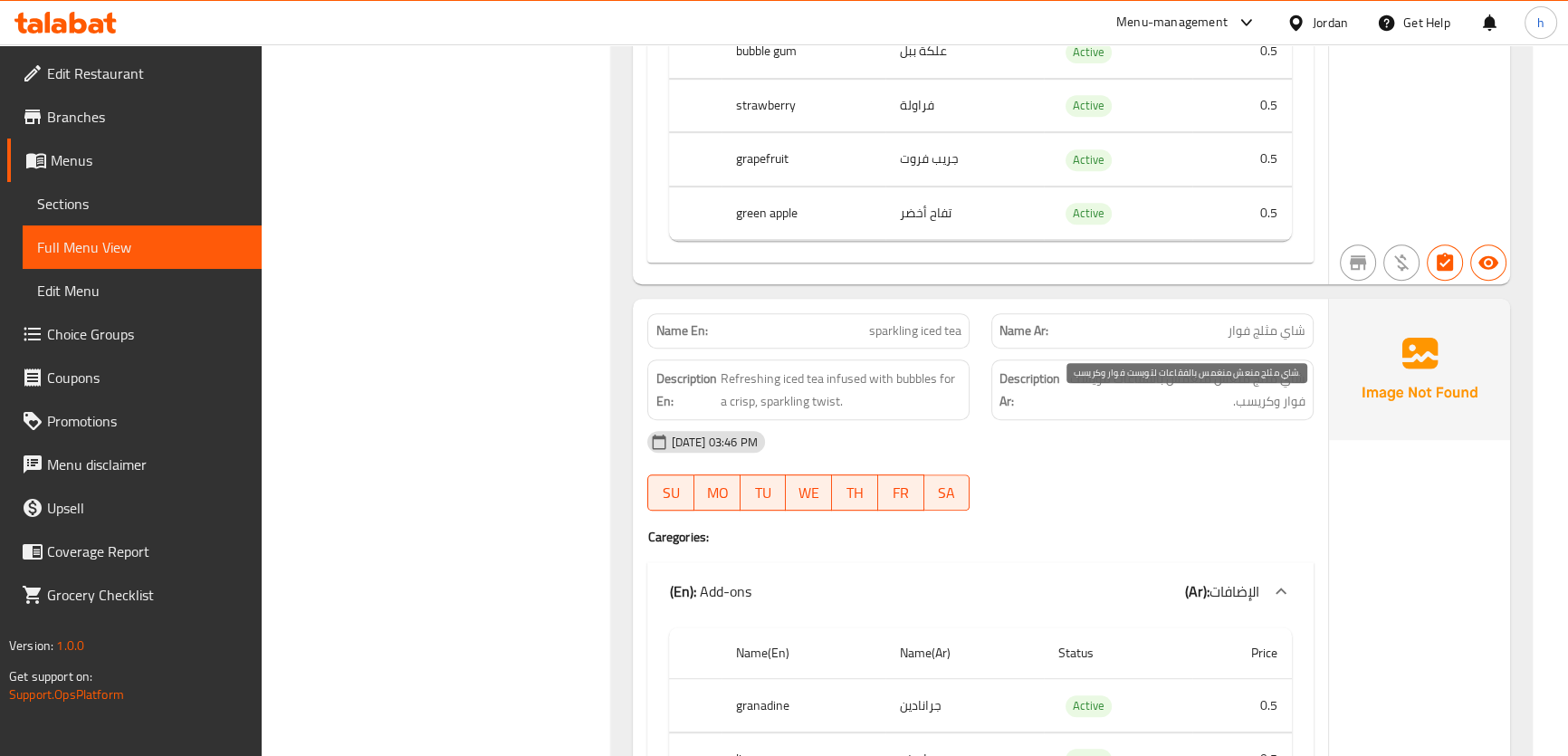
click at [1278, 412] on span "شاي مثلج منعش منغمس بالفقاعات لتويست فوار وكريسب." at bounding box center [1184, 389] width 241 height 45
drag, startPoint x: 1264, startPoint y: 431, endPoint x: 1240, endPoint y: 428, distance: 24.2
click at [1247, 412] on span "شاي مثلج منعش منغمس بالفقاعات لتويست فوار وكريسب." at bounding box center [1184, 389] width 241 height 45
click at [927, 341] on span "sparkling iced tea" at bounding box center [915, 331] width 92 height 19
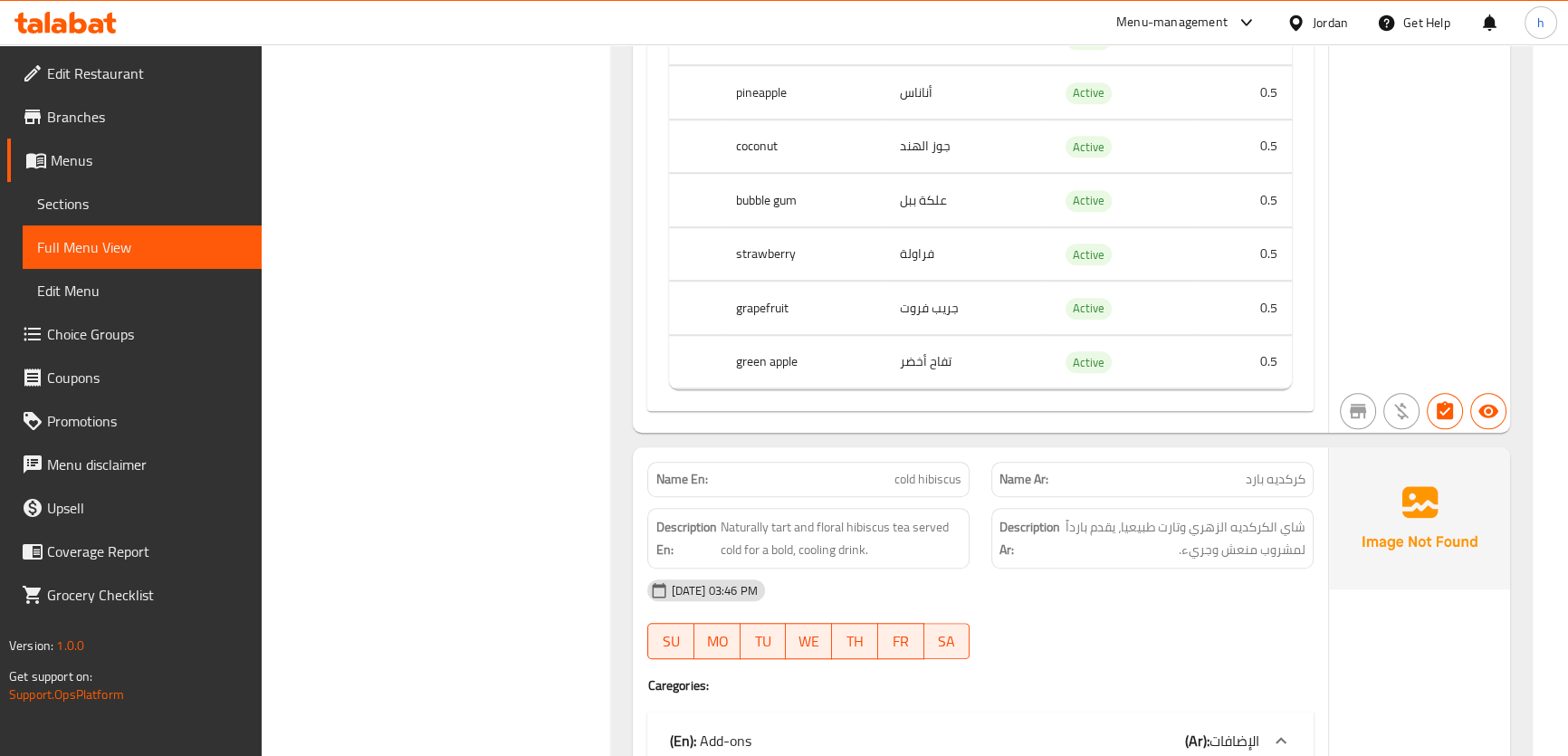
scroll to position [1974, 0]
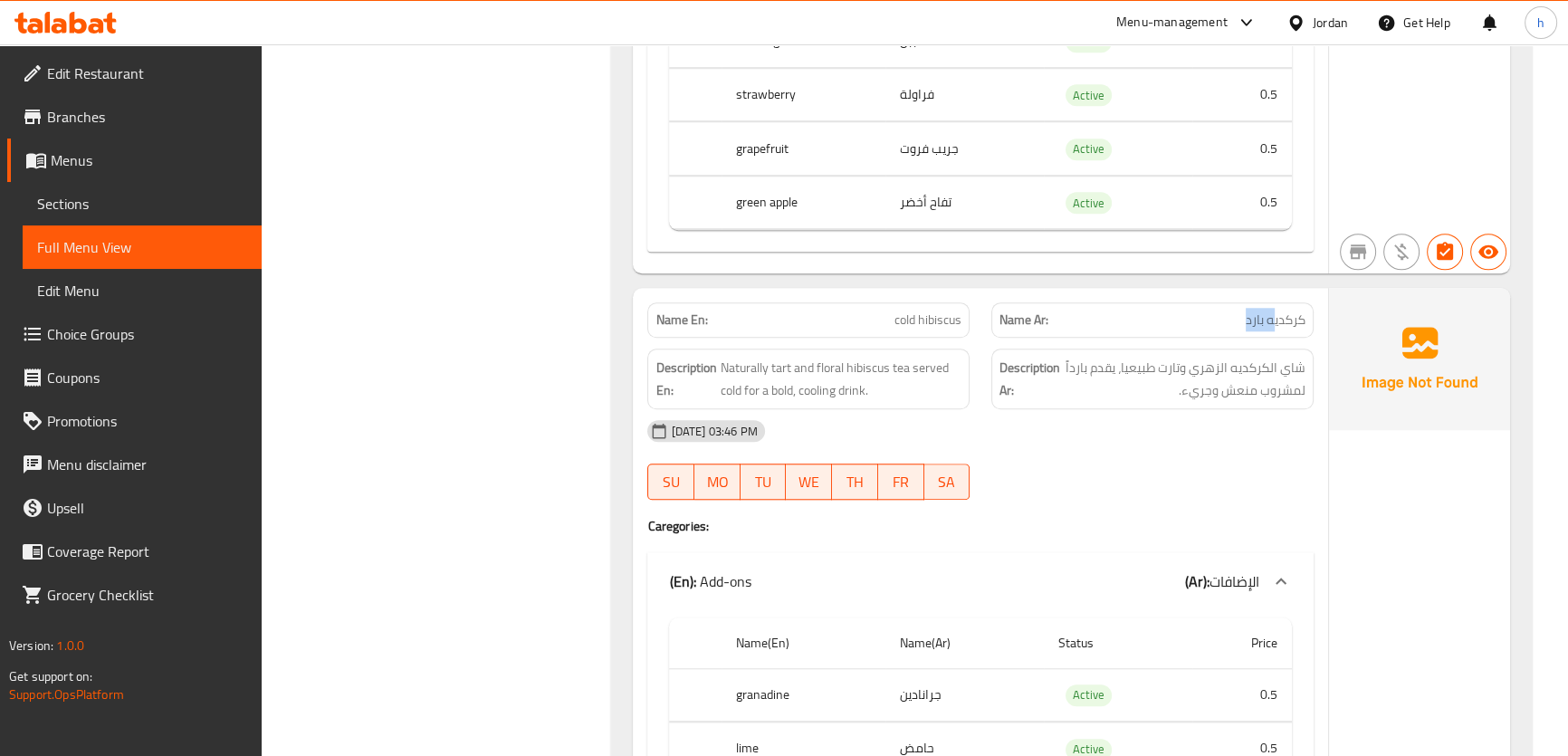
drag, startPoint x: 1274, startPoint y: 352, endPoint x: 1231, endPoint y: 354, distance: 43.0
click at [1240, 330] on p "Name Ar: كركديه بارد" at bounding box center [1153, 320] width 306 height 19
drag, startPoint x: 951, startPoint y: 362, endPoint x: 921, endPoint y: 363, distance: 30.0
click at [921, 348] on div "Name En: cold hibiscus" at bounding box center [807, 320] width 343 height 57
drag, startPoint x: 1308, startPoint y: 414, endPoint x: 1187, endPoint y: 391, distance: 123.2
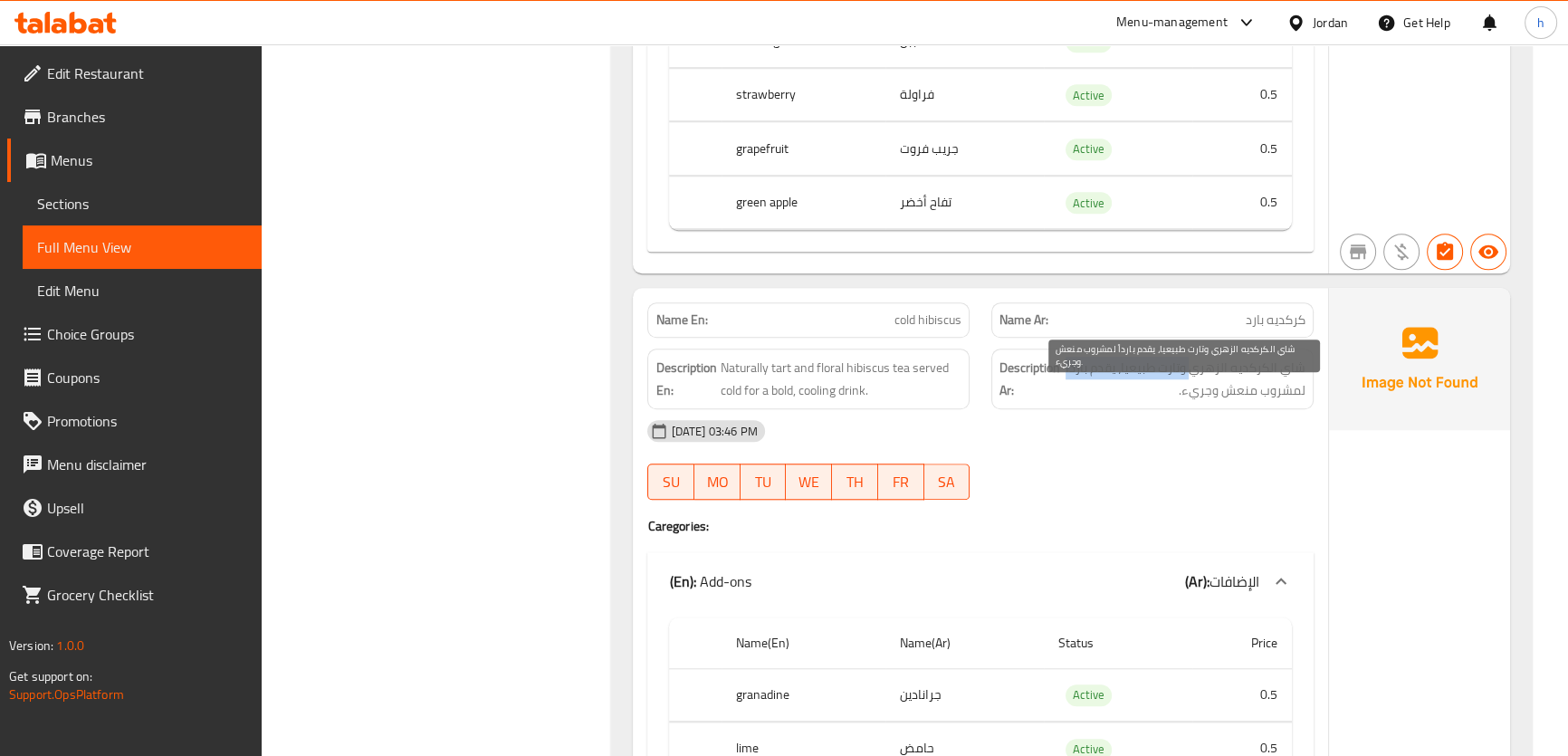
click at [1188, 402] on div "Description Ar: شاي الكركديه الزهري وتارت طبيعيا، يقدم بارداً لمشروب منعش وجريء." at bounding box center [1153, 378] width 323 height 61
drag, startPoint x: 1191, startPoint y: 391, endPoint x: 1175, endPoint y: 395, distance: 16.5
click at [1175, 395] on span "شاي الكركديه الزهري وتارت طبيعيا، يقدم بارداً لمشروب منعش وجريء." at bounding box center [1184, 378] width 241 height 45
click at [1179, 398] on span "شاي الكركديه الزهري وتارت طبيعيا، يقدم بارداً لمشروب منعش وجريء." at bounding box center [1184, 378] width 241 height 45
click at [1169, 395] on span "شاي الكركديه الزهري وتارت طبيعيا، يقدم بارداً لمشروب منعش وجريء." at bounding box center [1184, 378] width 241 height 45
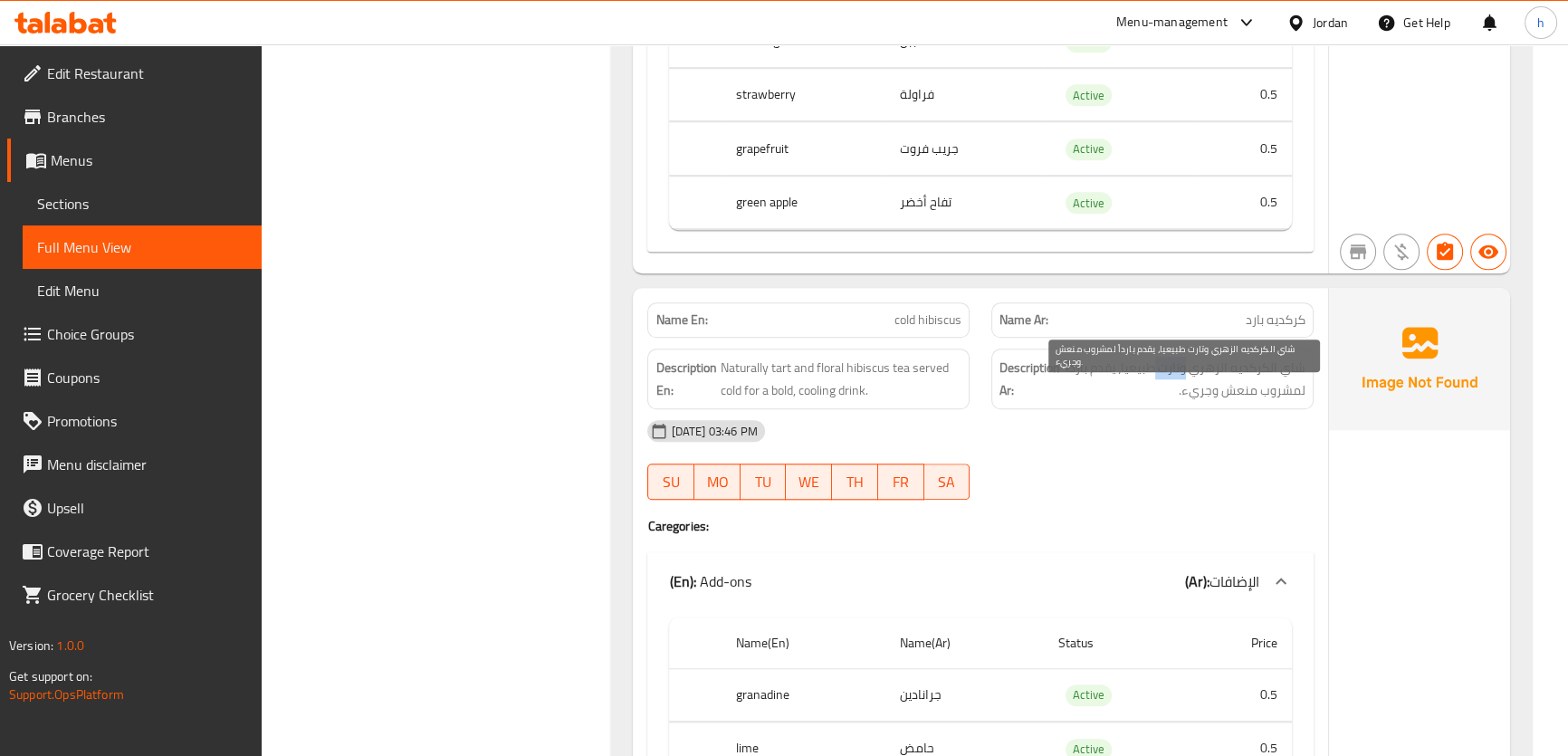
click at [1169, 395] on span "شاي الكركديه الزهري وتارت طبيعيا، يقدم بارداً لمشروب منعش وجريء." at bounding box center [1184, 378] width 241 height 45
click at [1158, 399] on span "شاي الكركديه الزهري وتارت طبيعيا، يقدم بارداً لمشروب منعش وجريء." at bounding box center [1184, 378] width 241 height 45
click at [1166, 401] on span "شاي الكركديه الزهري وتارت طبيعيا، يقدم بارداً لمشروب منعش وجريء." at bounding box center [1184, 378] width 241 height 45
click at [1182, 401] on span "شاي الكركديه الزهري وتارت طبيعيا، يقدم بارداً لمشروب منعش وجريء." at bounding box center [1184, 378] width 241 height 45
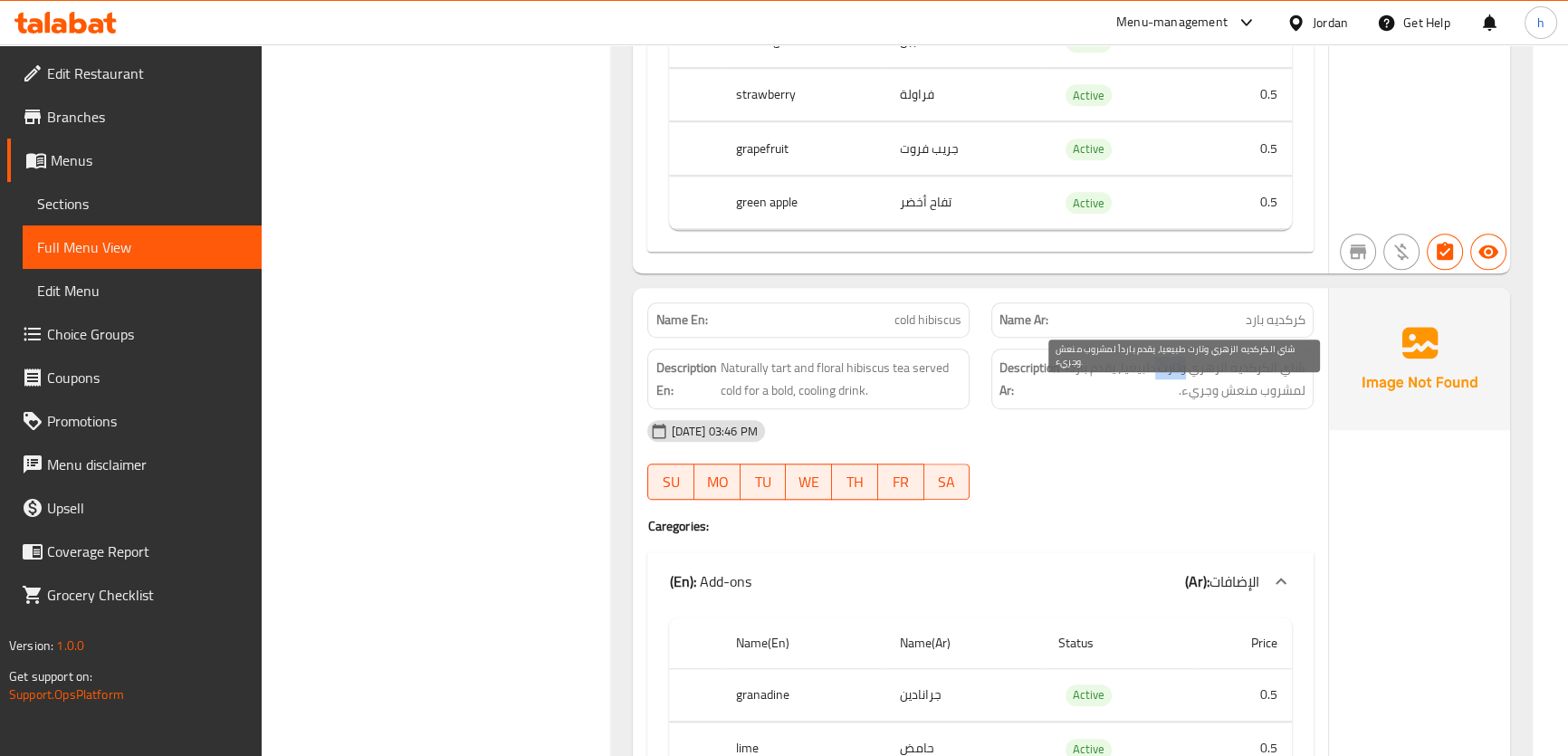
click at [1182, 401] on span "شاي الكركديه الزهري وتارت طبيعيا، يقدم بارداً لمشروب منعش وجريء." at bounding box center [1184, 378] width 241 height 45
click at [904, 330] on span "cold hibiscus" at bounding box center [927, 320] width 67 height 19
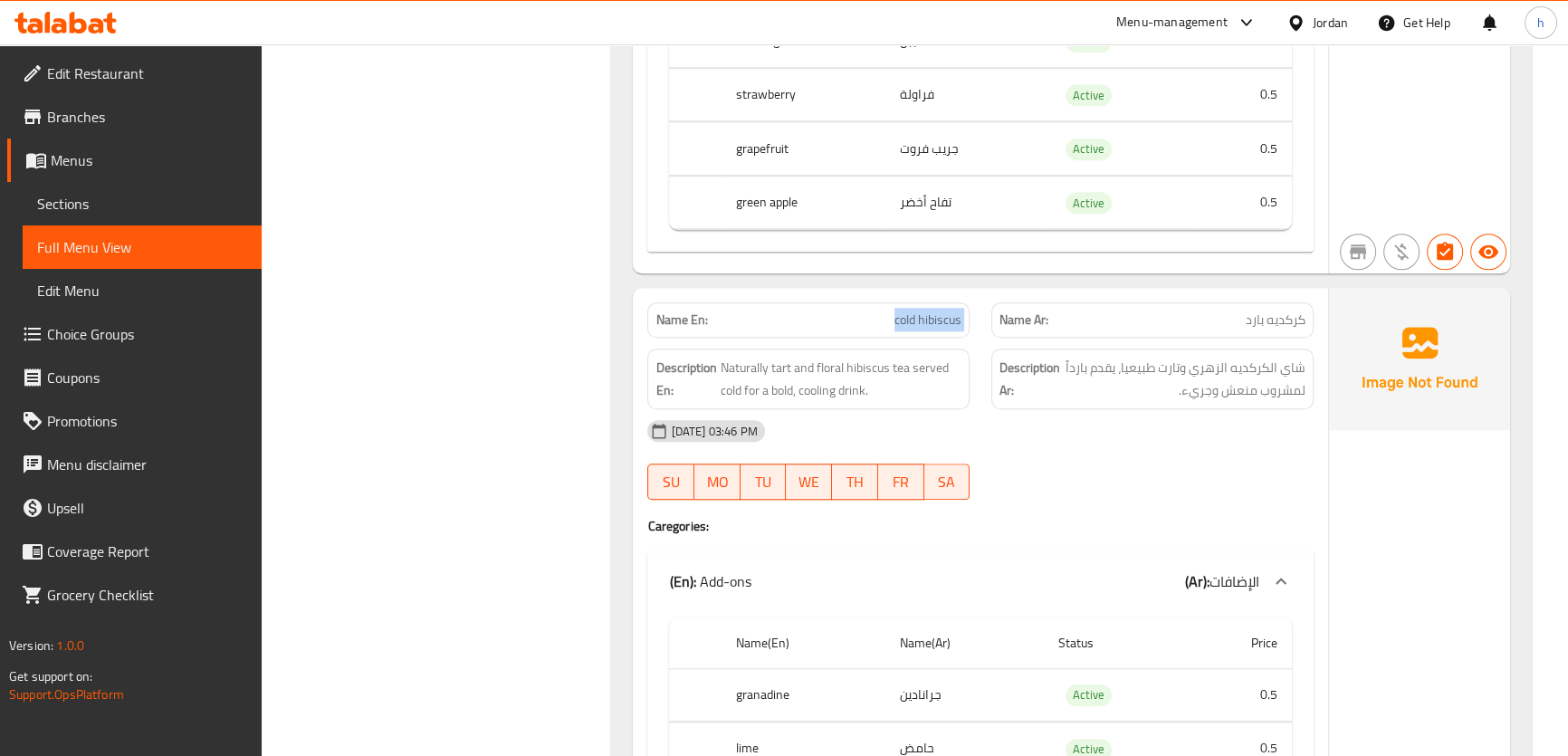
click at [904, 330] on span "cold hibiscus" at bounding box center [927, 320] width 67 height 19
copy span "cold hibiscus"
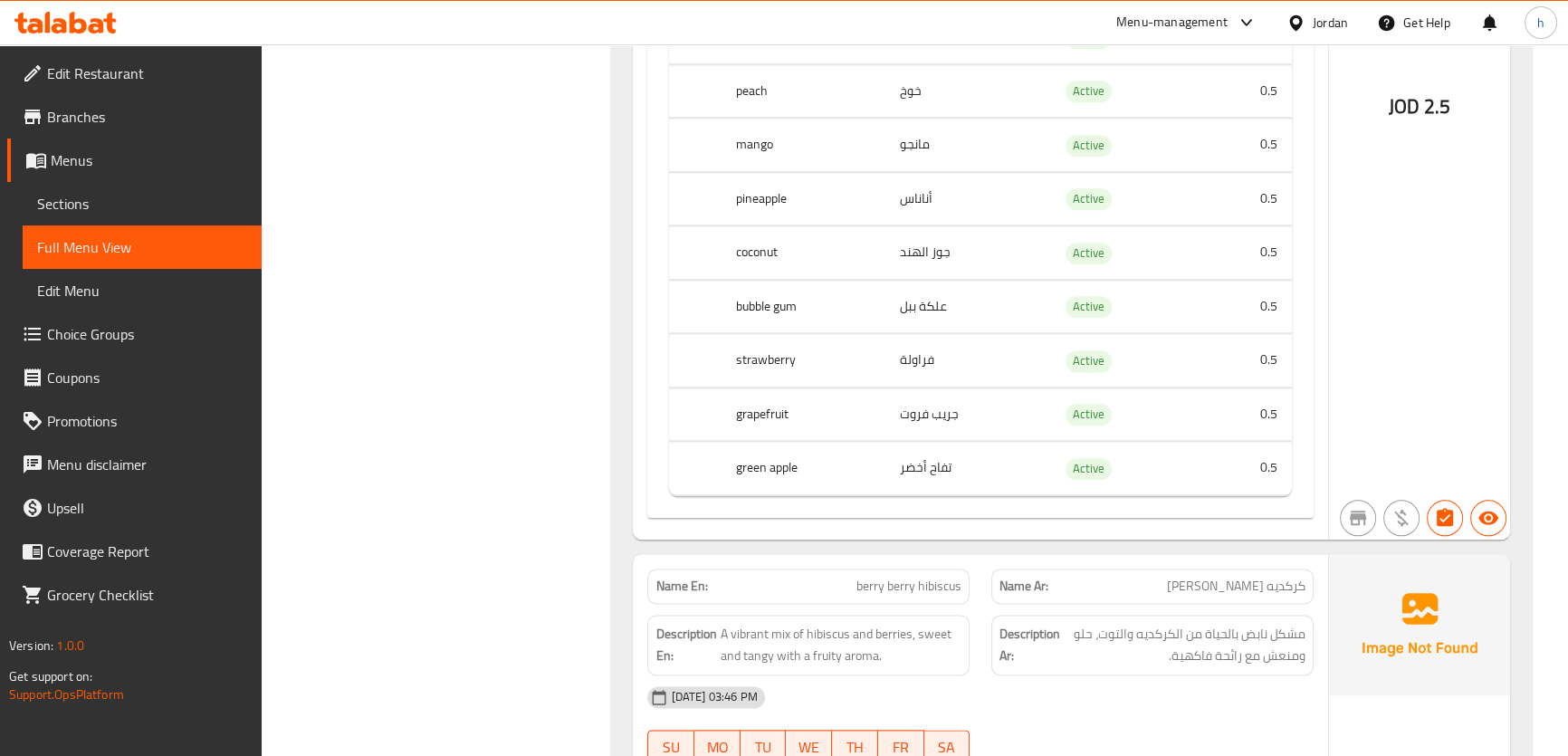
scroll to position [2960, 0]
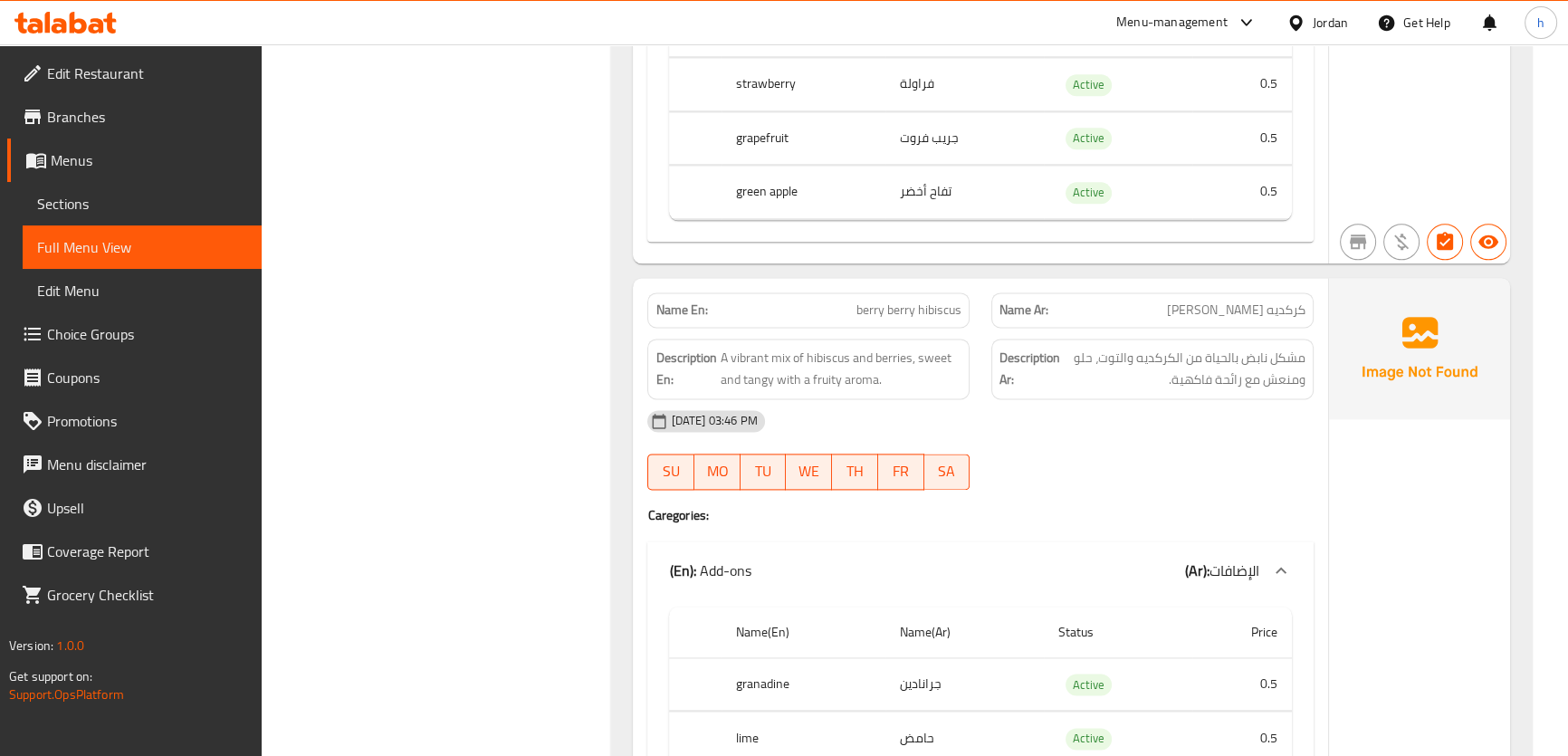
click at [1293, 320] on span "كركديه [PERSON_NAME]" at bounding box center [1236, 310] width 138 height 19
click at [1241, 320] on span "كركديه [PERSON_NAME]" at bounding box center [1236, 310] width 138 height 19
click at [1211, 320] on p "Name Ar: كركديه بيري بيري" at bounding box center [1153, 310] width 306 height 19
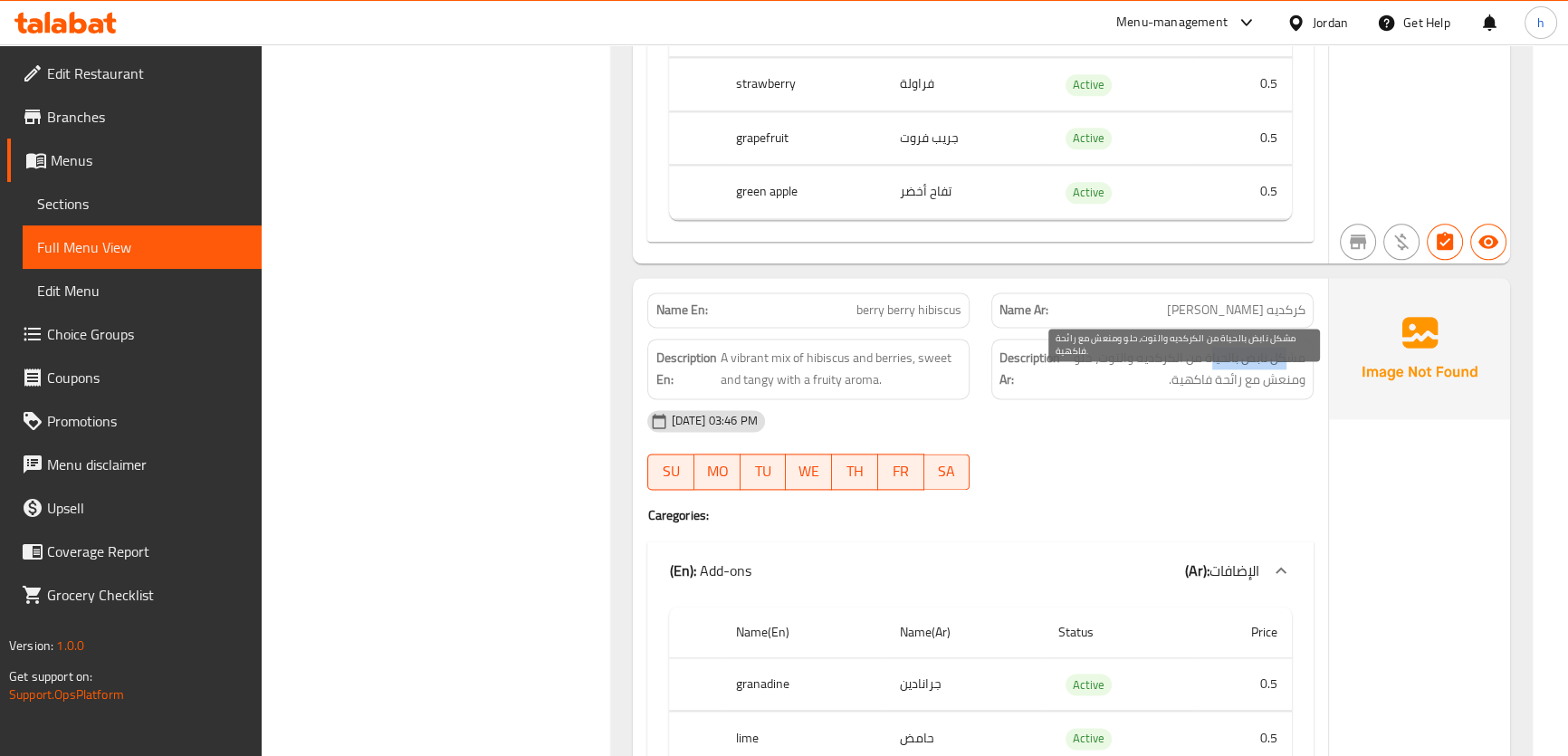
drag, startPoint x: 1286, startPoint y: 382, endPoint x: 1208, endPoint y: 382, distance: 78.0
click at [1208, 382] on span "مشكل نابض بالحياة من الكركديه والتوت، حلو ومنعش مع رائحة فاكهية." at bounding box center [1184, 368] width 241 height 45
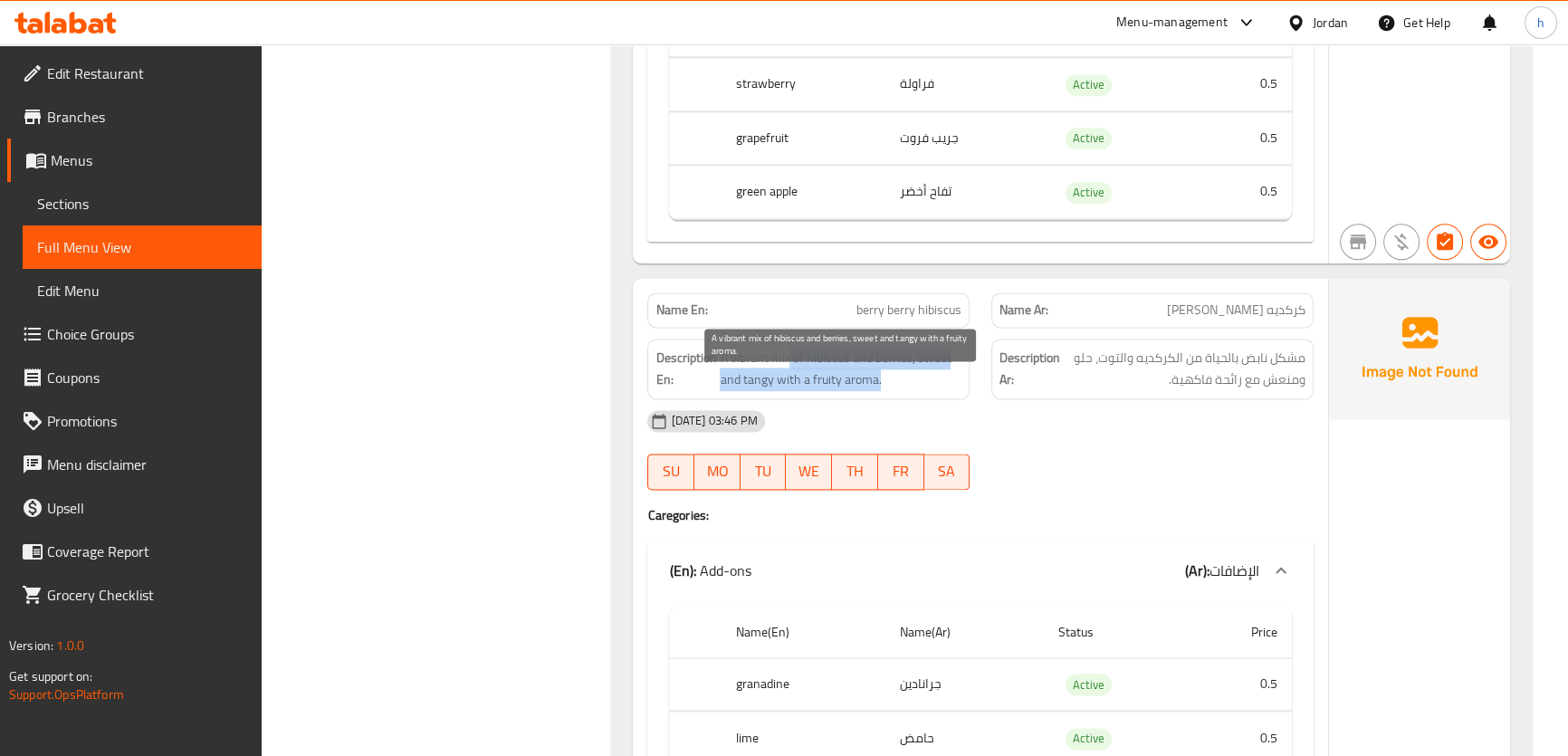
drag, startPoint x: 786, startPoint y: 388, endPoint x: 878, endPoint y: 410, distance: 94.6
click at [878, 391] on span "A vibrant mix of hibiscus and berries, sweet and tangy with a fruity aroma." at bounding box center [840, 368] width 241 height 45
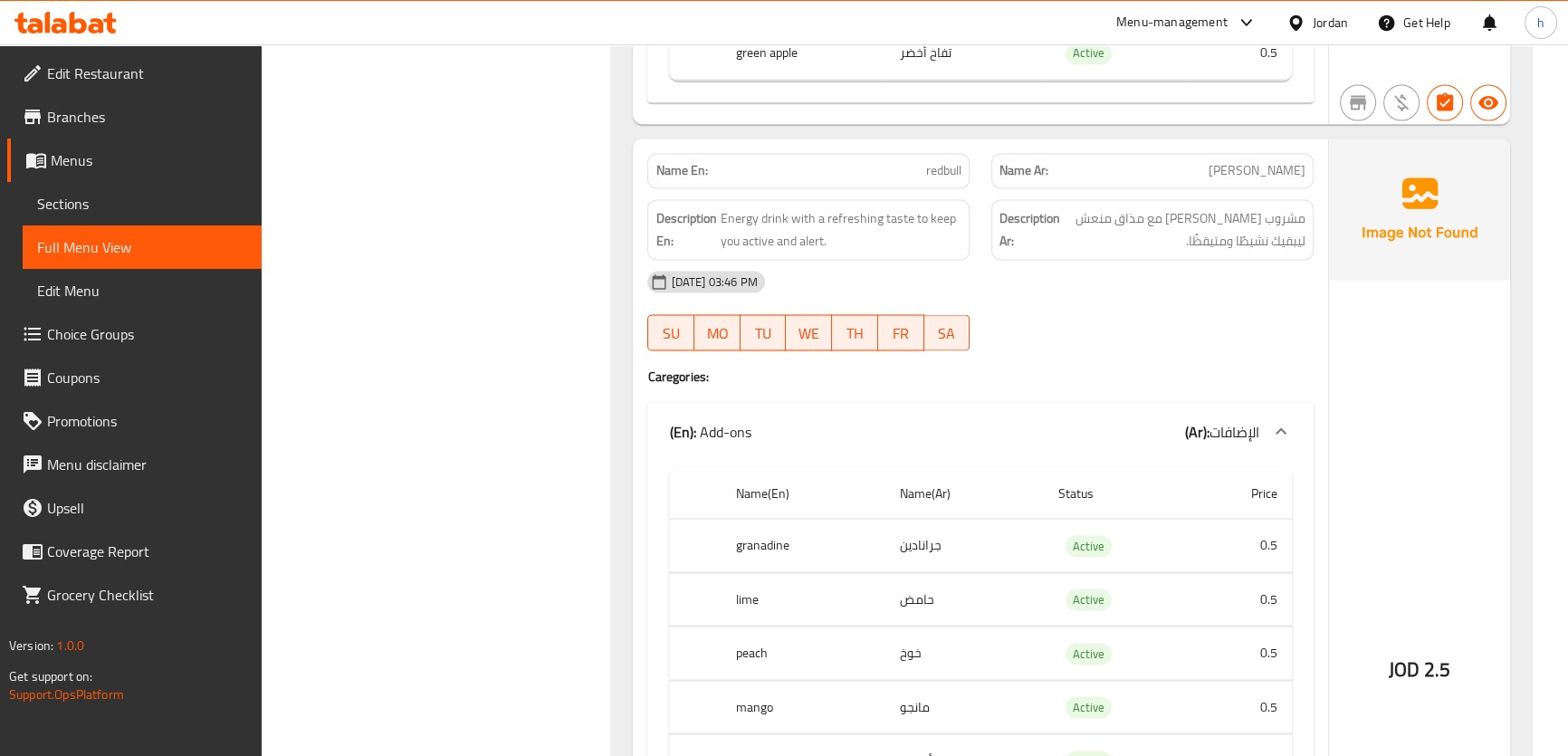
scroll to position [3948, 0]
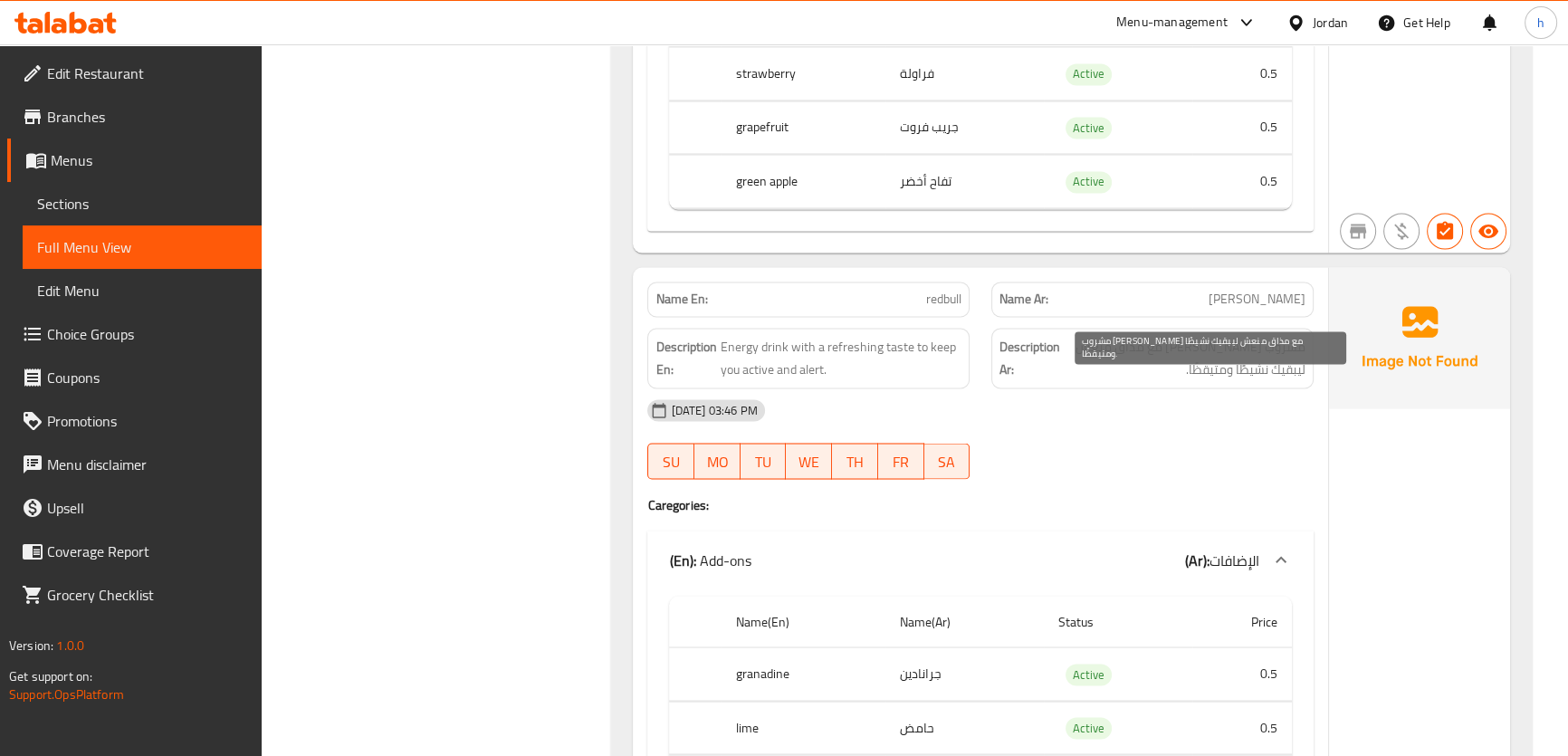
click at [1089, 369] on span "مشروب [PERSON_NAME] مع مذاق منعش ليبقيك نشيطًا ومتيقظًا." at bounding box center [1184, 358] width 241 height 45
drag, startPoint x: 1299, startPoint y: 386, endPoint x: 1262, endPoint y: 388, distance: 37.1
click at [1262, 380] on span "مشروب [PERSON_NAME] مع مذاق منعش ليبقيك نشيطًا ومتيقظًا." at bounding box center [1184, 358] width 241 height 45
click at [1270, 362] on span "مشروب [PERSON_NAME] مع مذاق منعش ليبقيك نشيطًا ومتيقظًا." at bounding box center [1184, 358] width 241 height 45
click at [1252, 375] on span "مشروب [PERSON_NAME] مع مذاق منعش ليبقيك نشيطًا ومتيقظًا." at bounding box center [1184, 358] width 241 height 45
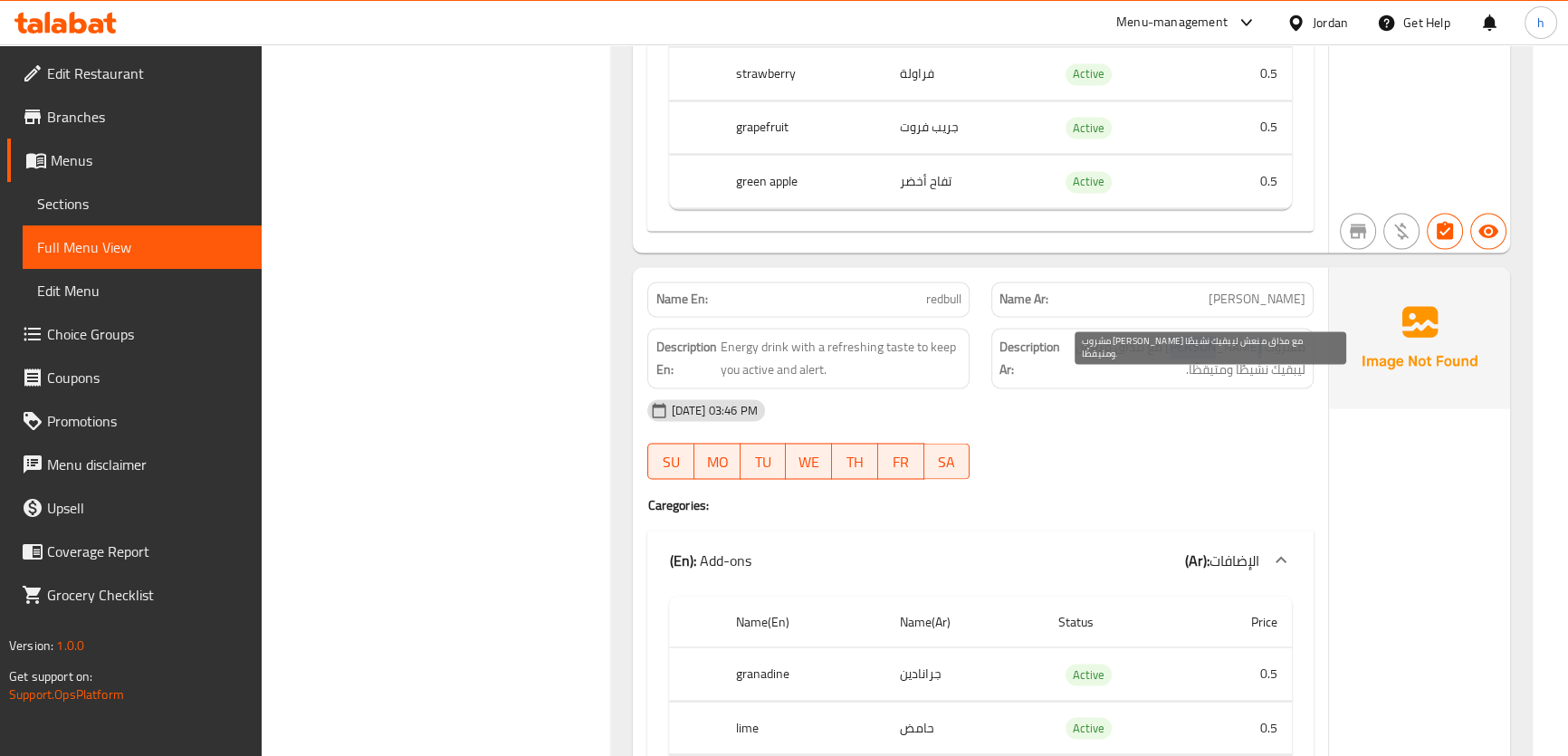
click at [1252, 375] on span "مشروب [PERSON_NAME] مع مذاق منعش ليبقيك نشيطًا ومتيقظًا." at bounding box center [1184, 358] width 241 height 45
click at [939, 309] on span "redbull" at bounding box center [943, 299] width 36 height 19
click at [1241, 372] on span "مشروب [PERSON_NAME] مع مذاق منعش ليبقيك نشيطًا ومتيقظًا." at bounding box center [1184, 358] width 241 height 45
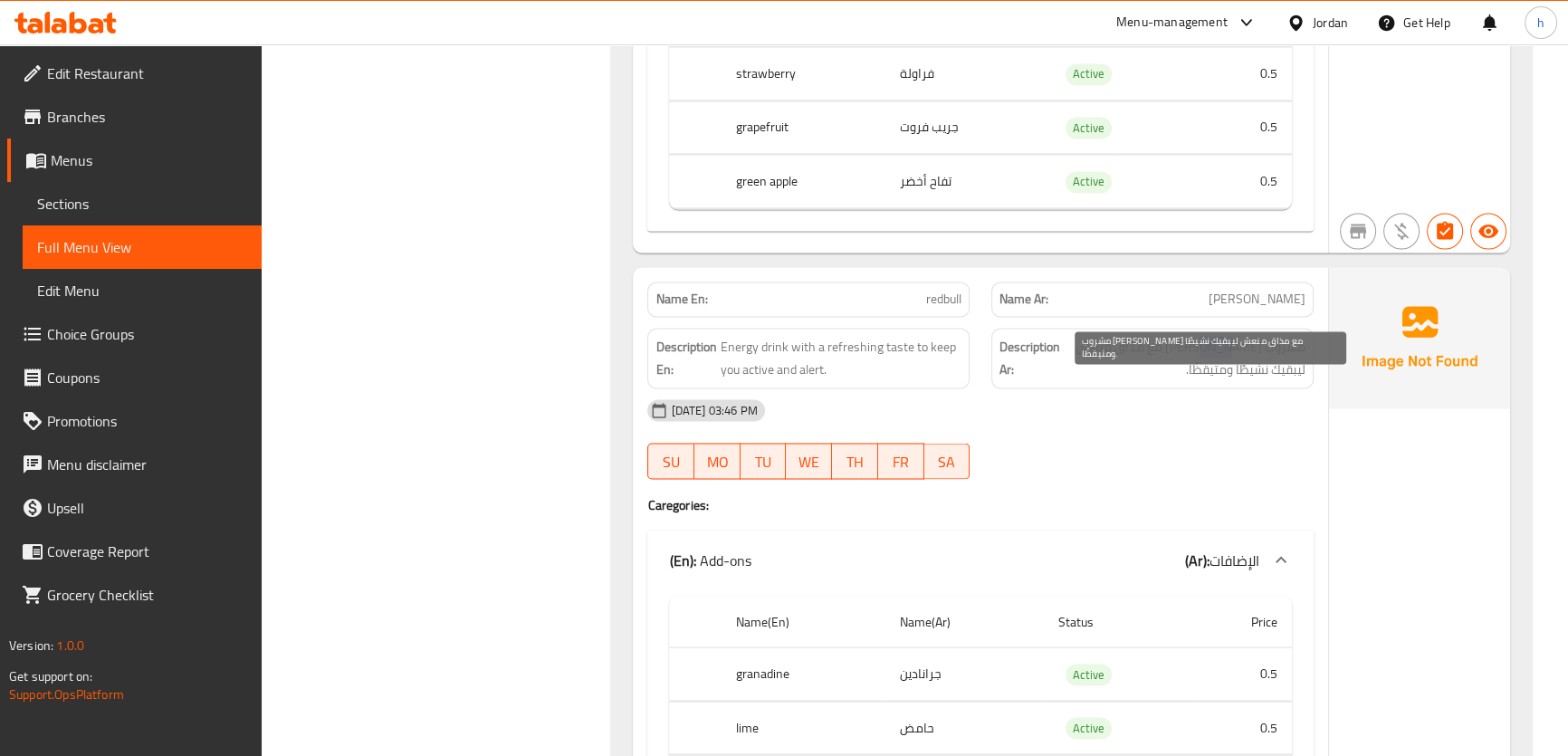
drag, startPoint x: 1235, startPoint y: 373, endPoint x: 1208, endPoint y: 377, distance: 27.3
click at [1208, 377] on span "مشروب [PERSON_NAME] مع مذاق منعش ليبقيك نشيطًا ومتيقظًا." at bounding box center [1184, 358] width 241 height 45
click at [1272, 375] on span "مشروب [PERSON_NAME] مع مذاق منعش ليبقيك نشيطًا ومتيقظًا." at bounding box center [1184, 358] width 241 height 45
drag, startPoint x: 1284, startPoint y: 378, endPoint x: 1221, endPoint y: 399, distance: 66.4
click at [1224, 380] on span "مشروب [PERSON_NAME] مع مذاق منعش ليبقيك نشيطًا ومتيقظًا." at bounding box center [1184, 358] width 241 height 45
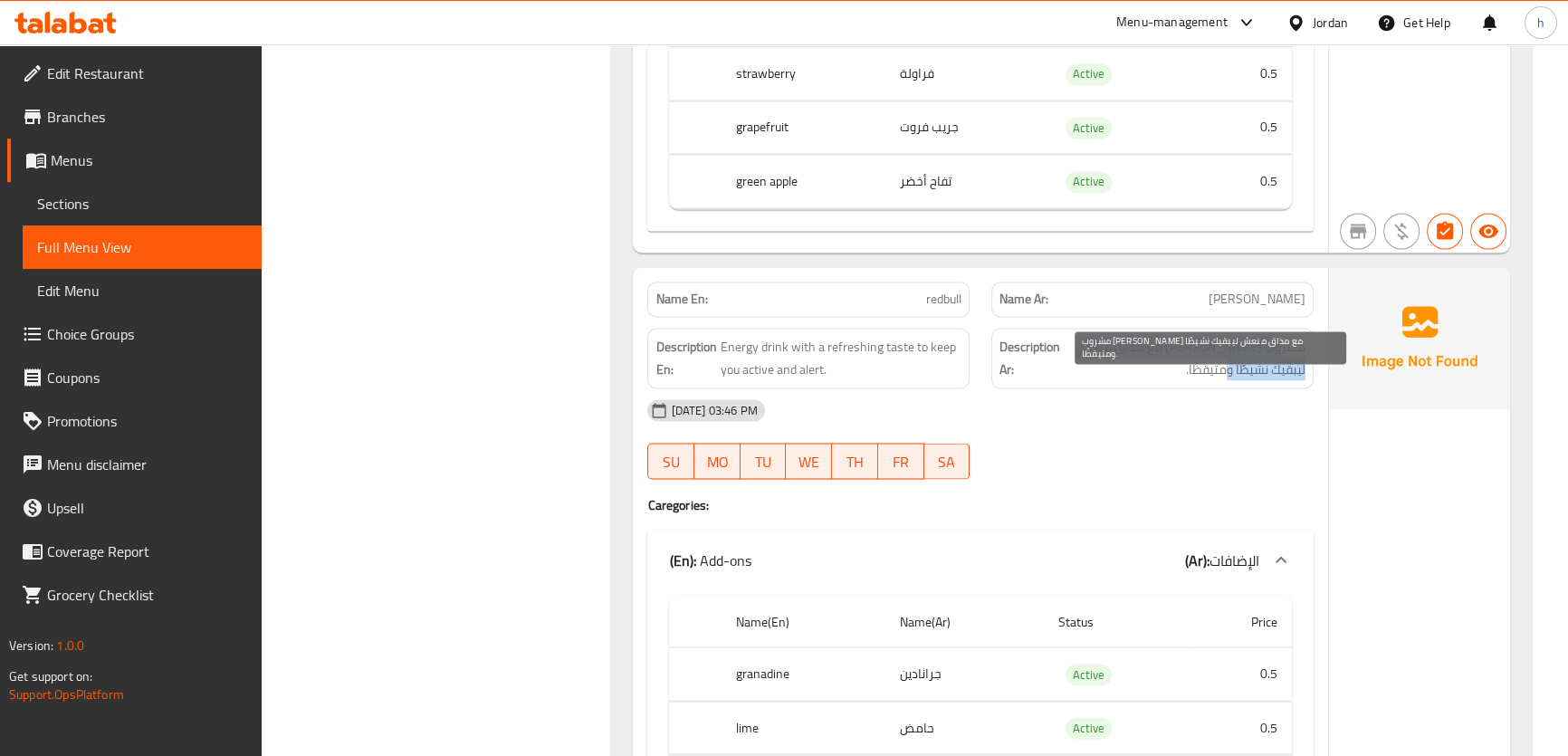
click at [1253, 380] on span "مشروب [PERSON_NAME] مع مذاق منعش ليبقيك نشيطًا ومتيقظًا." at bounding box center [1184, 358] width 241 height 45
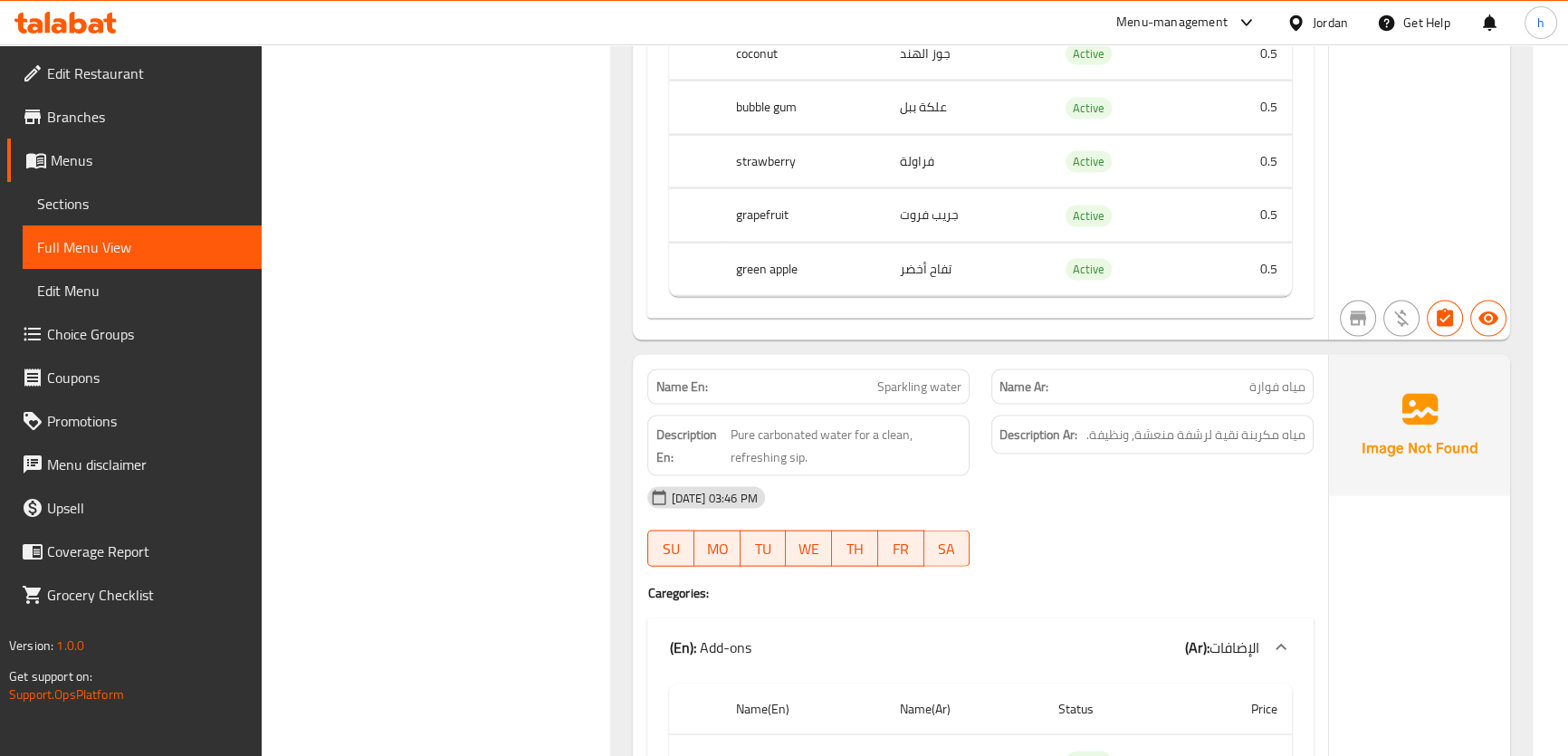
scroll to position [4853, 0]
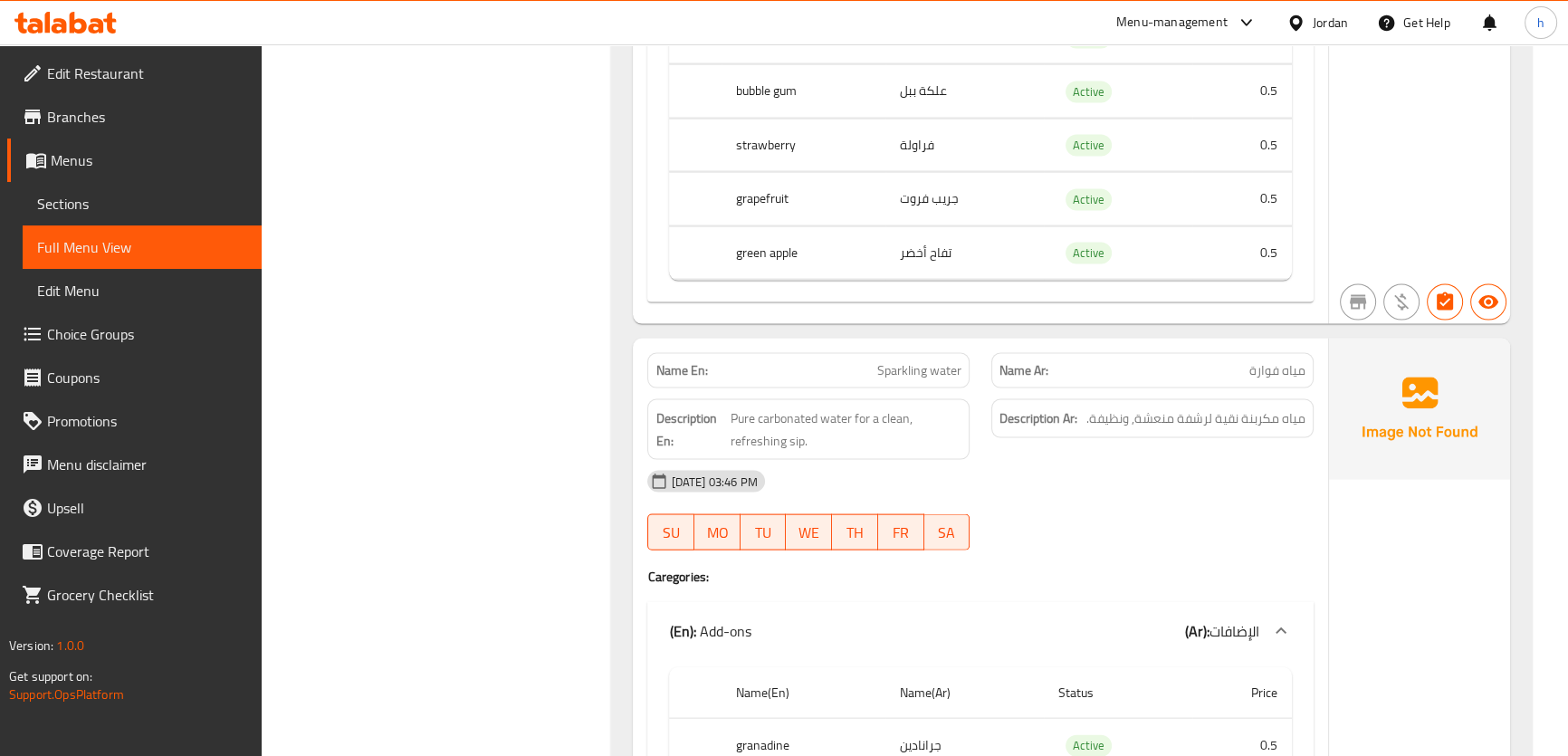
click at [1296, 380] on span "مياه فوارة" at bounding box center [1277, 370] width 56 height 19
click at [941, 380] on span "Sparkling water" at bounding box center [919, 370] width 84 height 19
drag, startPoint x: 1294, startPoint y: 443, endPoint x: 1257, endPoint y: 448, distance: 37.3
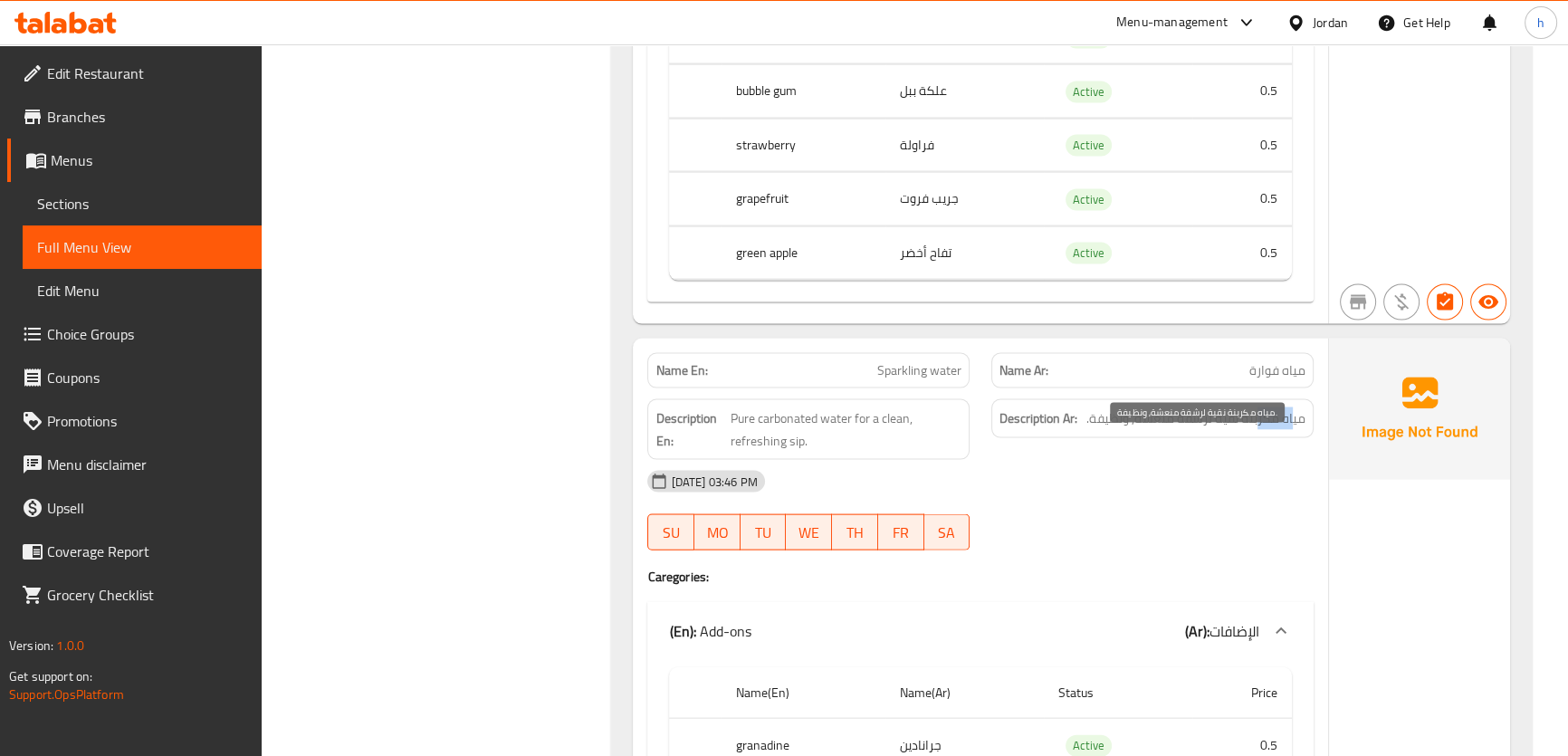
click at [1257, 430] on span "مياه مكربنة نقية لرشفة منعشة, ونظيفة." at bounding box center [1195, 418] width 219 height 23
drag, startPoint x: 1234, startPoint y: 443, endPoint x: 1217, endPoint y: 450, distance: 18.4
click at [1222, 430] on span "مياه مكربنة نقية لرشفة منعشة, ونظيفة." at bounding box center [1195, 418] width 219 height 23
drag, startPoint x: 1243, startPoint y: 452, endPoint x: 1194, endPoint y: 453, distance: 49.0
click at [1194, 430] on span "مياه مكربنة نقية لرشفة منعشة, ونظيفة." at bounding box center [1195, 418] width 219 height 23
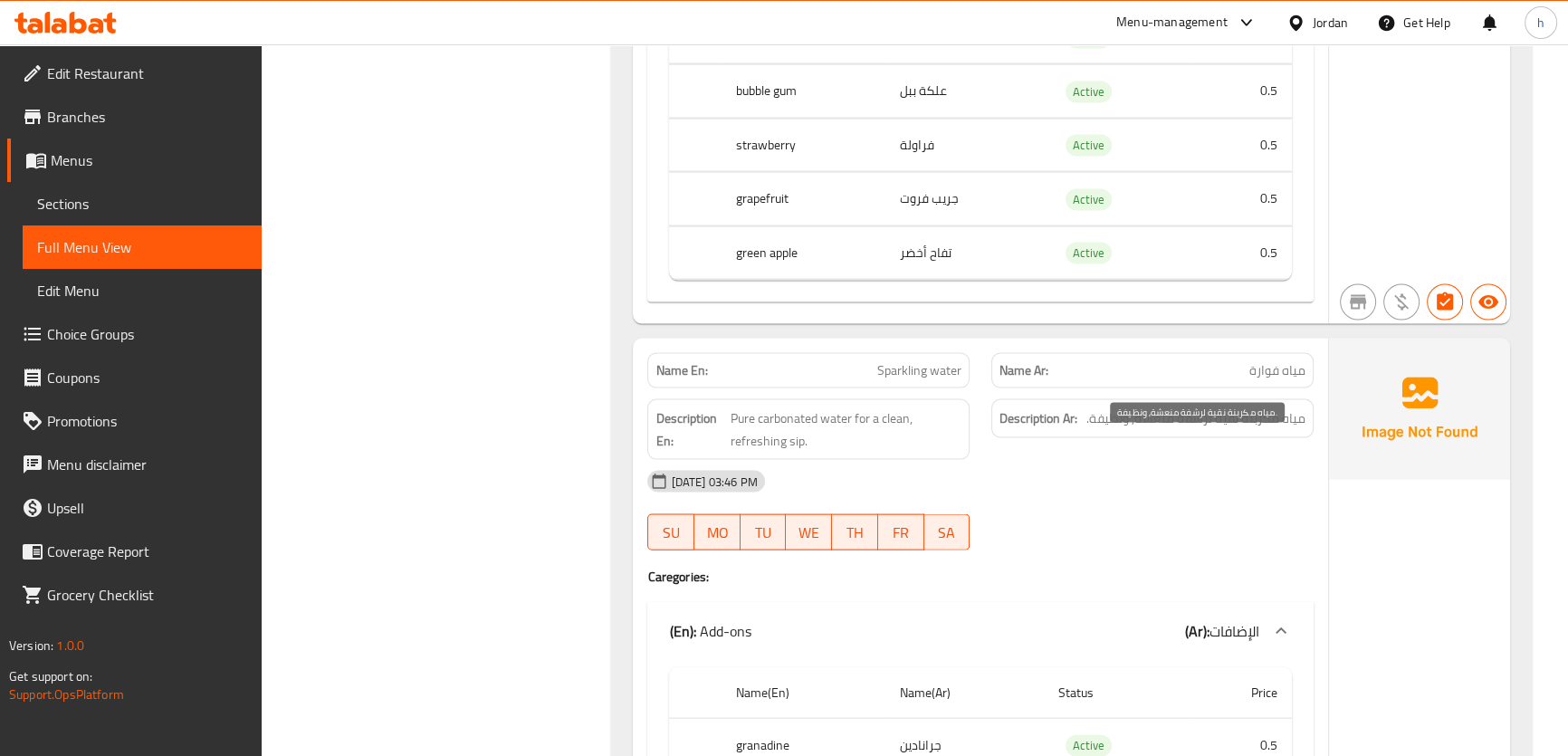
click at [1183, 430] on span "مياه مكربنة نقية لرشفة منعشة, ونظيفة." at bounding box center [1195, 418] width 219 height 23
drag, startPoint x: 1160, startPoint y: 449, endPoint x: 1090, endPoint y: 450, distance: 70.0
click at [1090, 430] on span "مياه مكربنة نقية لرشفة منعشة, ونظيفة." at bounding box center [1195, 418] width 219 height 23
drag, startPoint x: 795, startPoint y: 471, endPoint x: 772, endPoint y: 465, distance: 23.8
click at [772, 452] on span "Pure carbonated water for a clean, refreshing sip." at bounding box center [845, 429] width 231 height 45
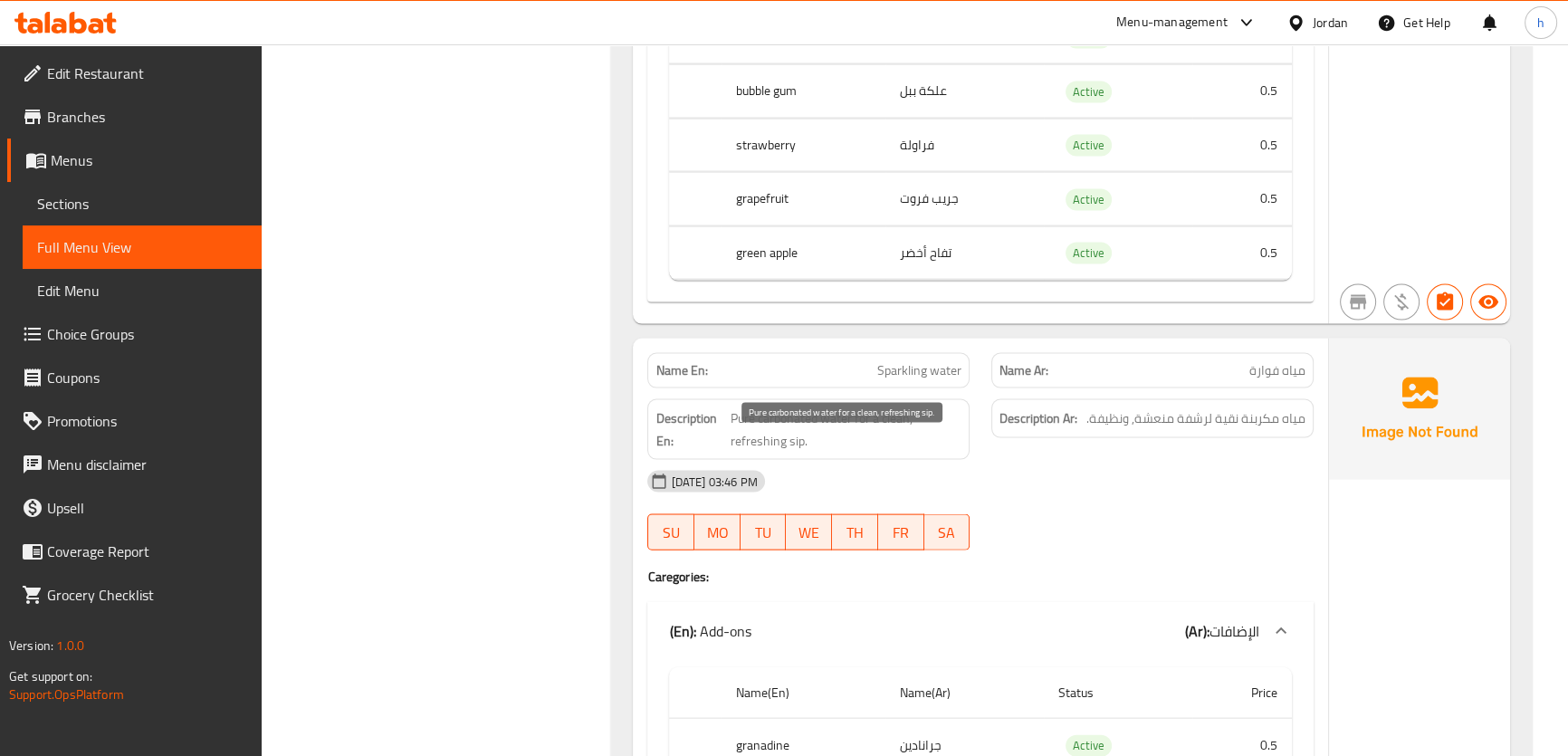
click at [761, 452] on span "Pure carbonated water for a clean, refreshing sip." at bounding box center [845, 429] width 231 height 45
drag, startPoint x: 842, startPoint y: 447, endPoint x: 895, endPoint y: 452, distance: 53.2
click at [895, 452] on span "Pure carbonated water for a clean, refreshing sip." at bounding box center [845, 429] width 231 height 45
click at [905, 446] on span "Pure carbonated water for a clean, refreshing sip." at bounding box center [845, 429] width 231 height 45
drag, startPoint x: 724, startPoint y: 444, endPoint x: 832, endPoint y: 455, distance: 108.6
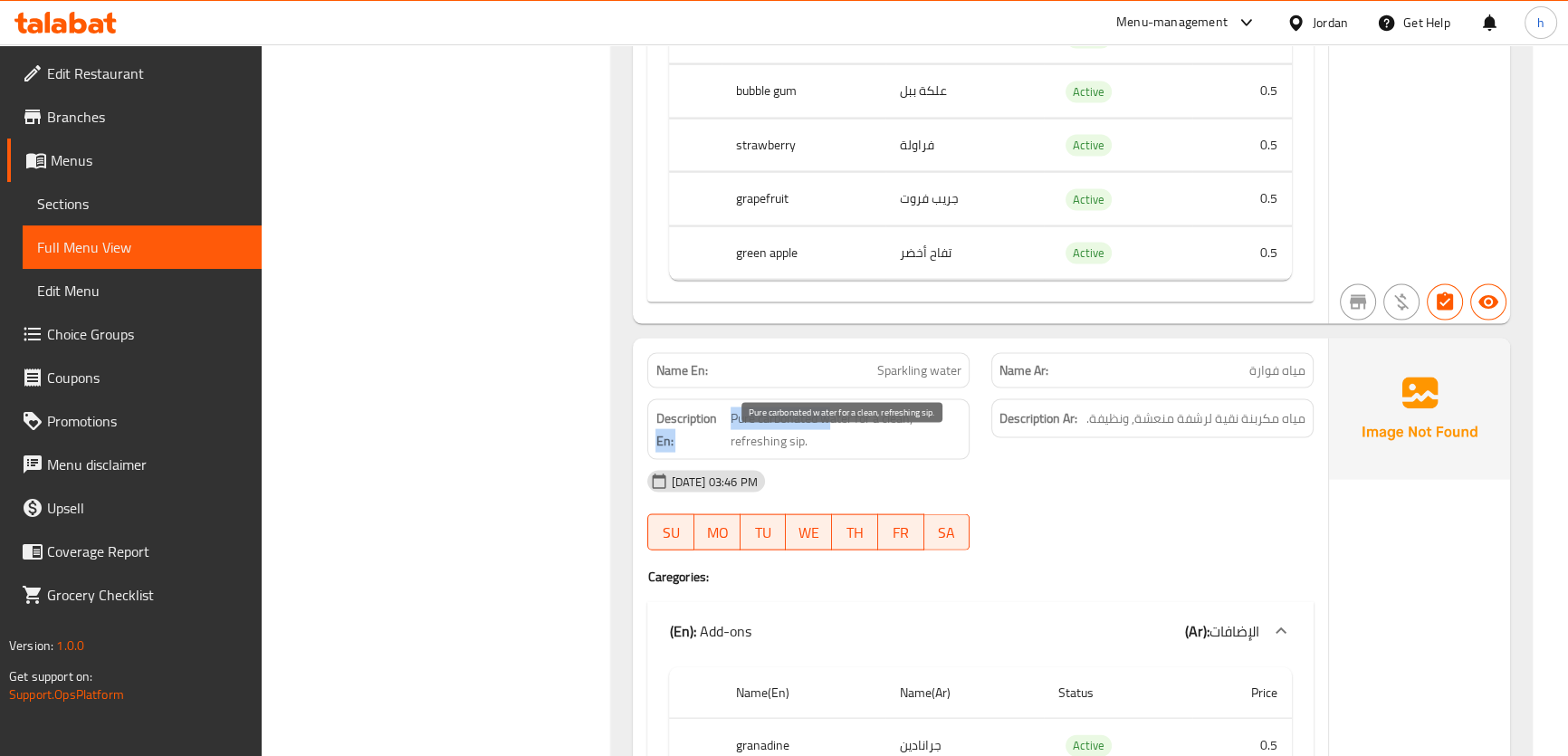
click at [832, 452] on h6 "Description En: Pure carbonated water for a clean, refreshing sip." at bounding box center [808, 429] width 306 height 45
click at [832, 452] on span "Pure carbonated water for a clean, refreshing sip." at bounding box center [845, 429] width 231 height 45
drag, startPoint x: 838, startPoint y: 471, endPoint x: 732, endPoint y: 444, distance: 109.4
click at [732, 444] on span "Pure carbonated water for a clean, refreshing sip." at bounding box center [845, 429] width 231 height 45
click at [832, 452] on span "Pure carbonated water for a clean, refreshing sip." at bounding box center [845, 429] width 231 height 45
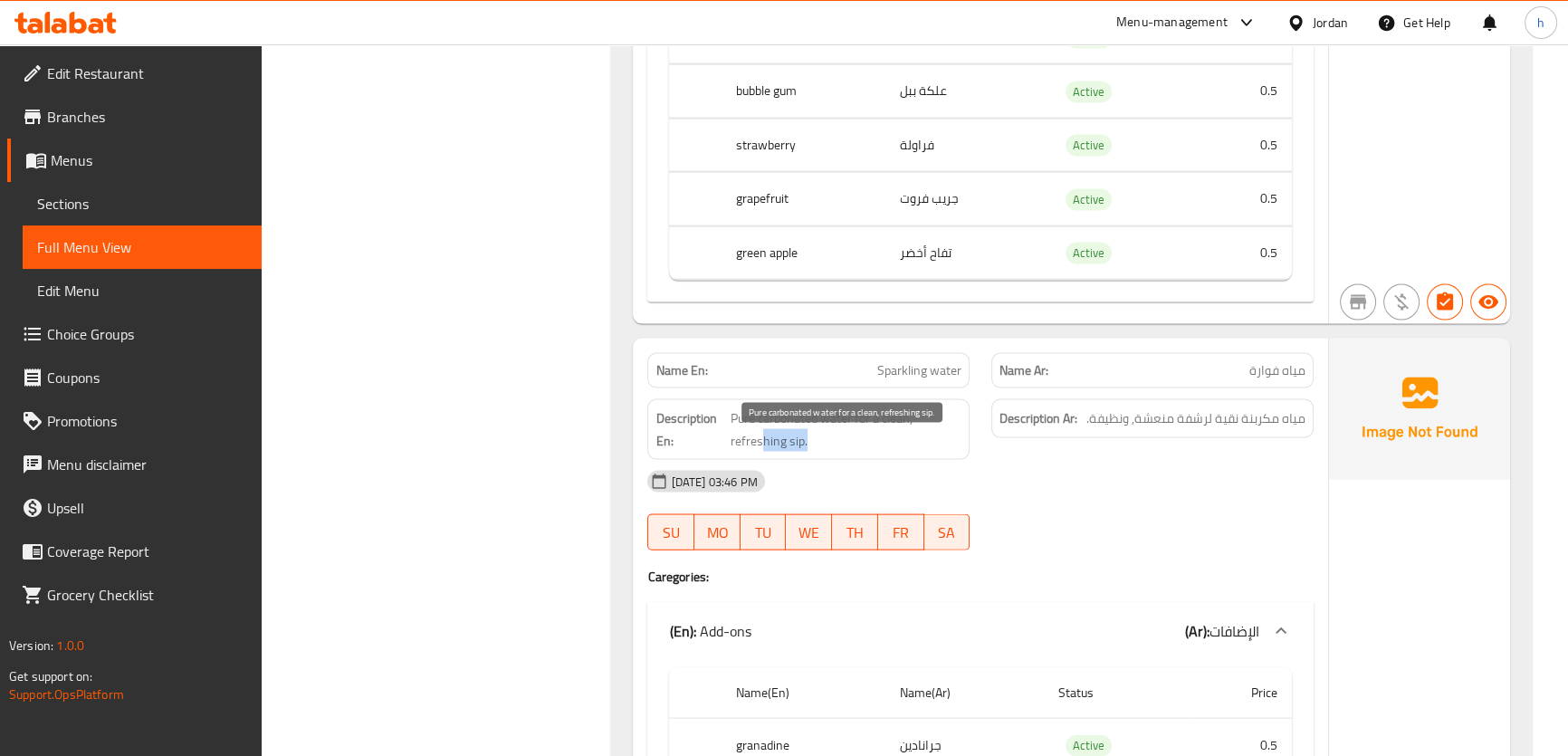
drag, startPoint x: 828, startPoint y: 471, endPoint x: 759, endPoint y: 465, distance: 69.3
click at [759, 452] on span "Pure carbonated water for a clean, refreshing sip." at bounding box center [845, 429] width 231 height 45
drag, startPoint x: 1284, startPoint y: 446, endPoint x: 1141, endPoint y: 446, distance: 143.0
click at [1141, 430] on span "مياه مكربنة نقية لرشفة منعشة, ونظيفة." at bounding box center [1195, 418] width 219 height 23
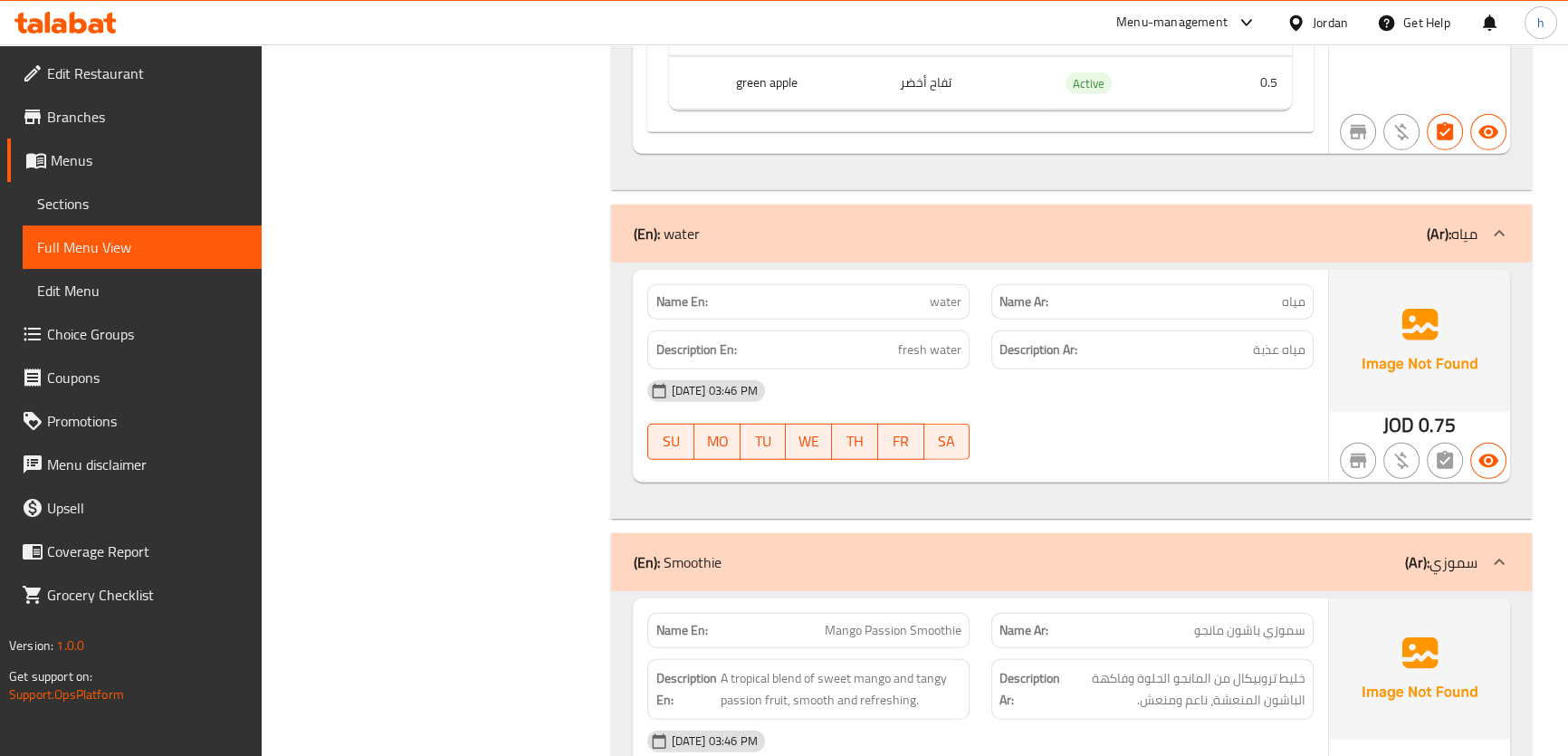
scroll to position [6004, 0]
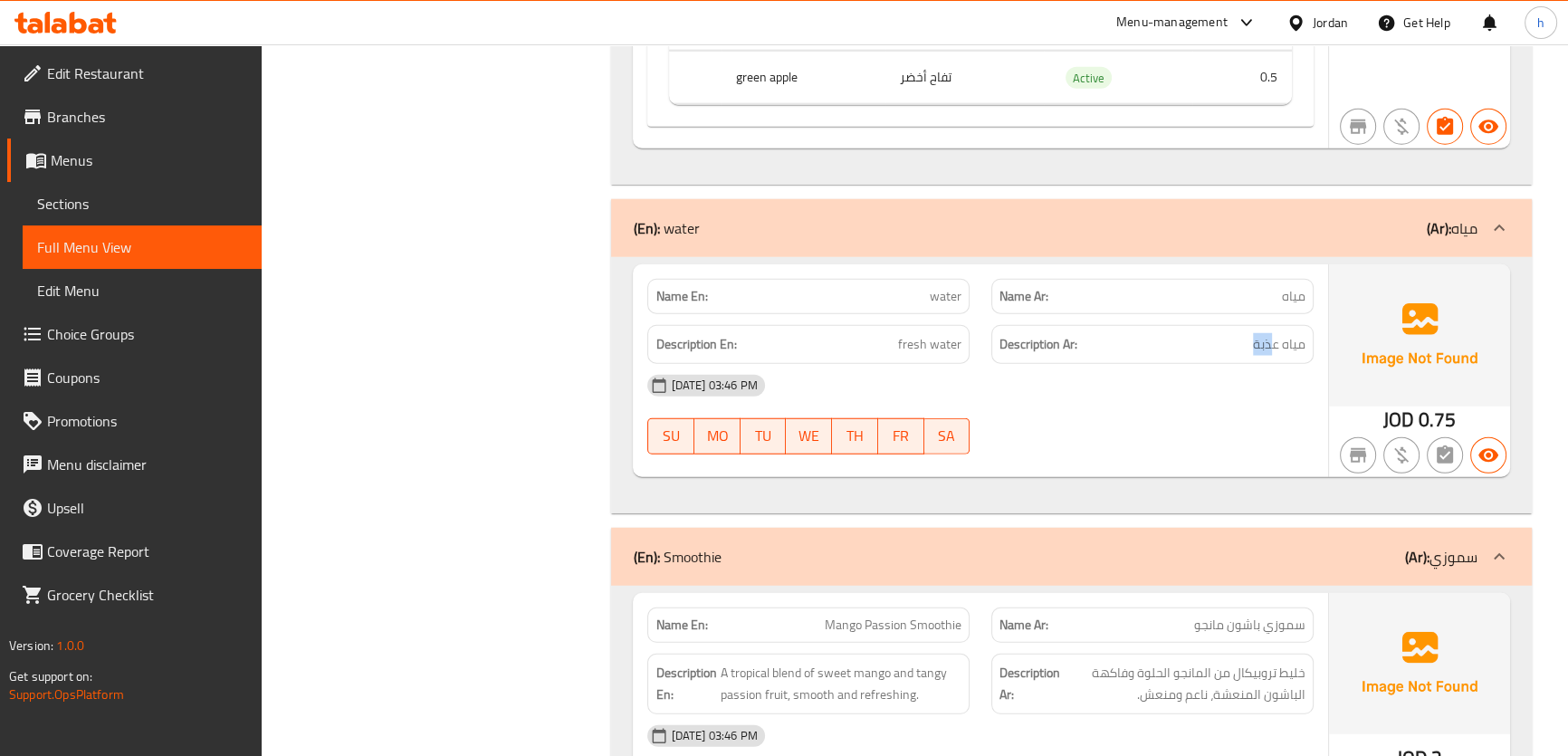
drag, startPoint x: 1268, startPoint y: 375, endPoint x: 1252, endPoint y: 379, distance: 16.5
click at [1252, 355] on h6 "Description Ar: مياه عذبة" at bounding box center [1153, 344] width 306 height 23
click at [1189, 355] on h6 "Description Ar: مياه عذبة" at bounding box center [1153, 344] width 306 height 23
click at [1274, 355] on span "مياه عذبة" at bounding box center [1279, 344] width 53 height 23
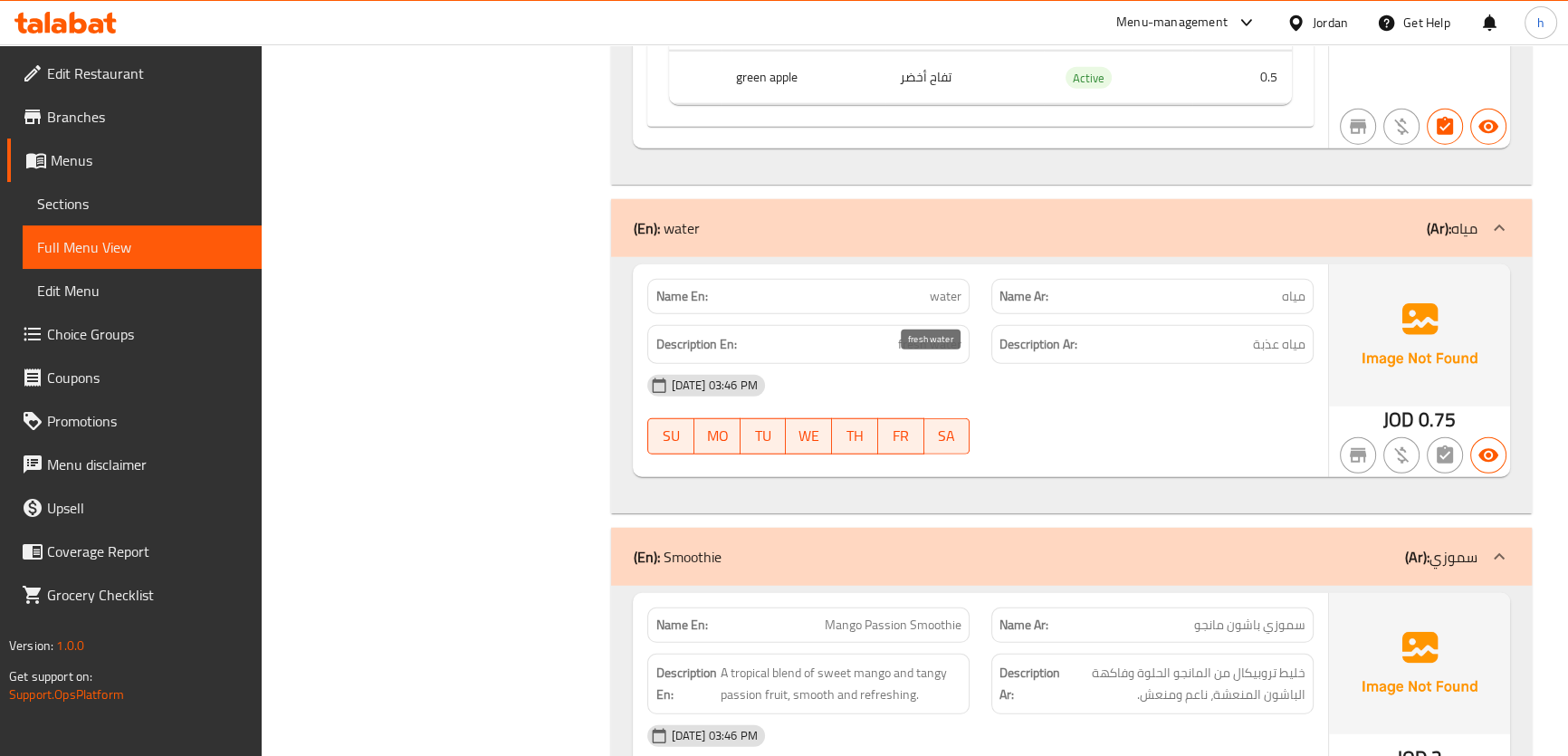
click at [952, 355] on span "fresh water" at bounding box center [929, 344] width 64 height 23
copy span "fresh water"
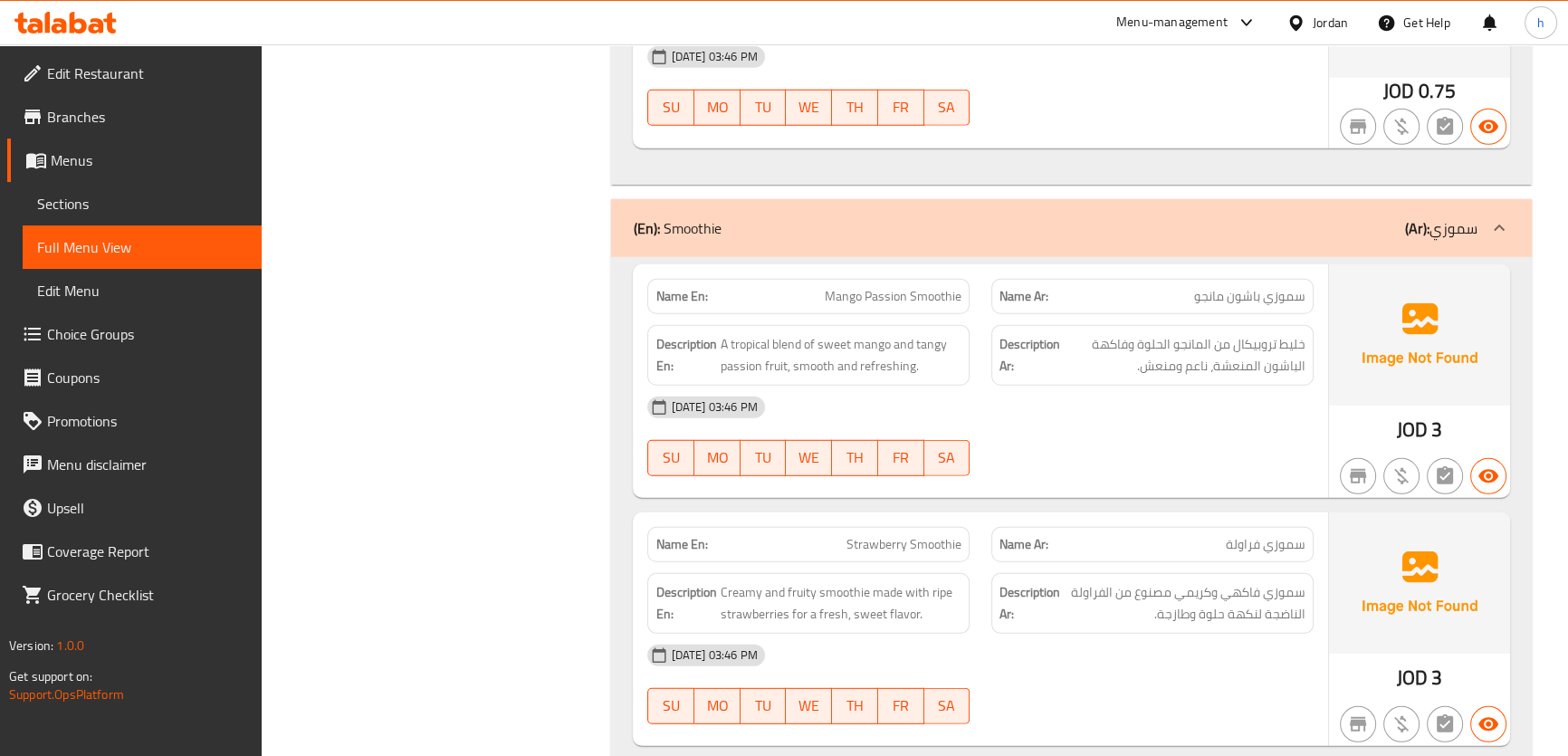
scroll to position [6334, 0]
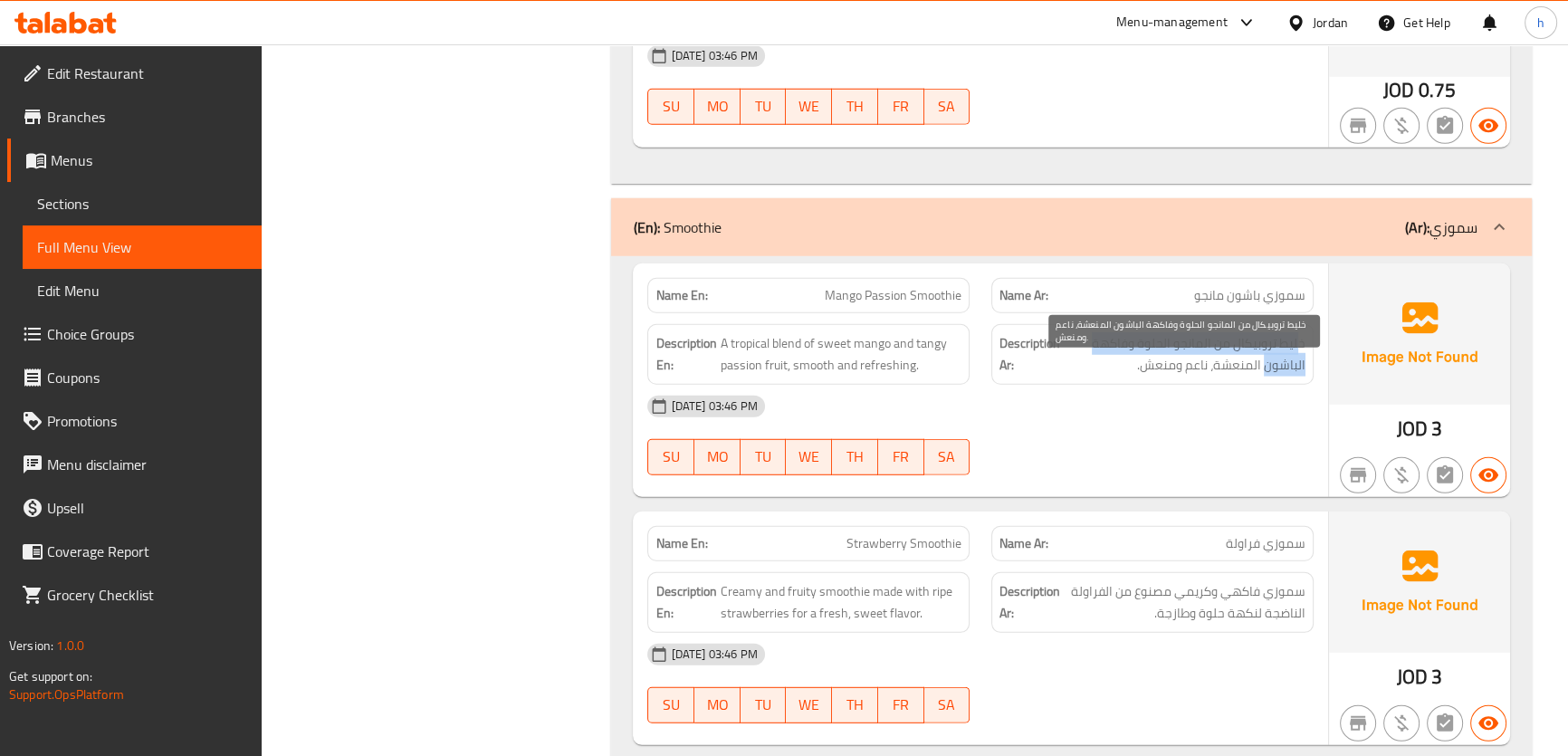
drag, startPoint x: 1301, startPoint y: 375, endPoint x: 1266, endPoint y: 391, distance: 38.5
click at [1266, 376] on span "خليط تروبيكال من المانجو الحلوة وفاكهة الباشون المنعشة، ناعم ومنعش." at bounding box center [1184, 354] width 241 height 45
click at [1155, 376] on span "خليط تروبيكال من المانجو الحلوة وفاكهة الباشون المنعشة، ناعم ومنعش." at bounding box center [1184, 354] width 241 height 45
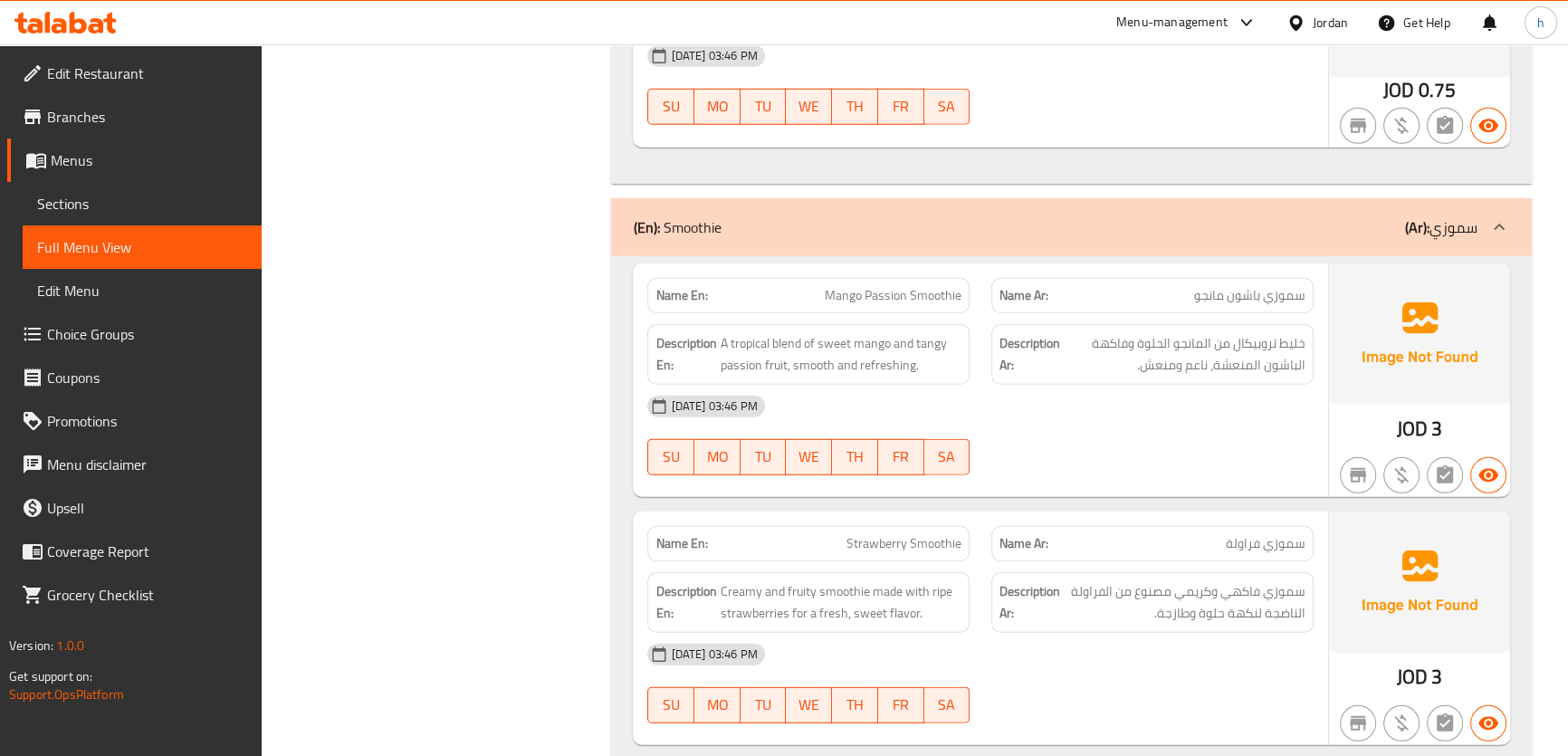
click at [901, 305] on span "Mango Passion Smoothie" at bounding box center [893, 295] width 137 height 19
copy span "Mango Passion Smoothie"
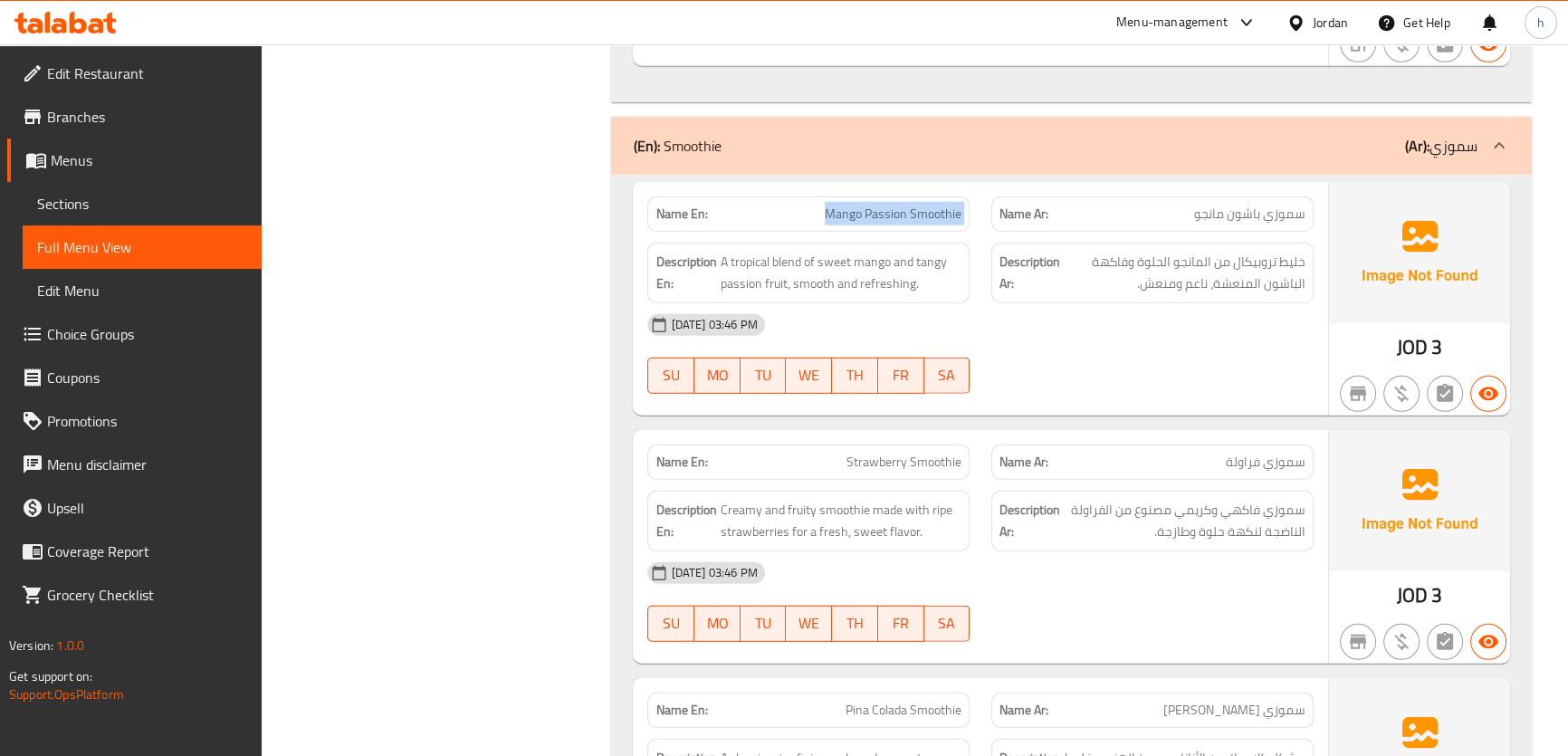
scroll to position [6498, 0]
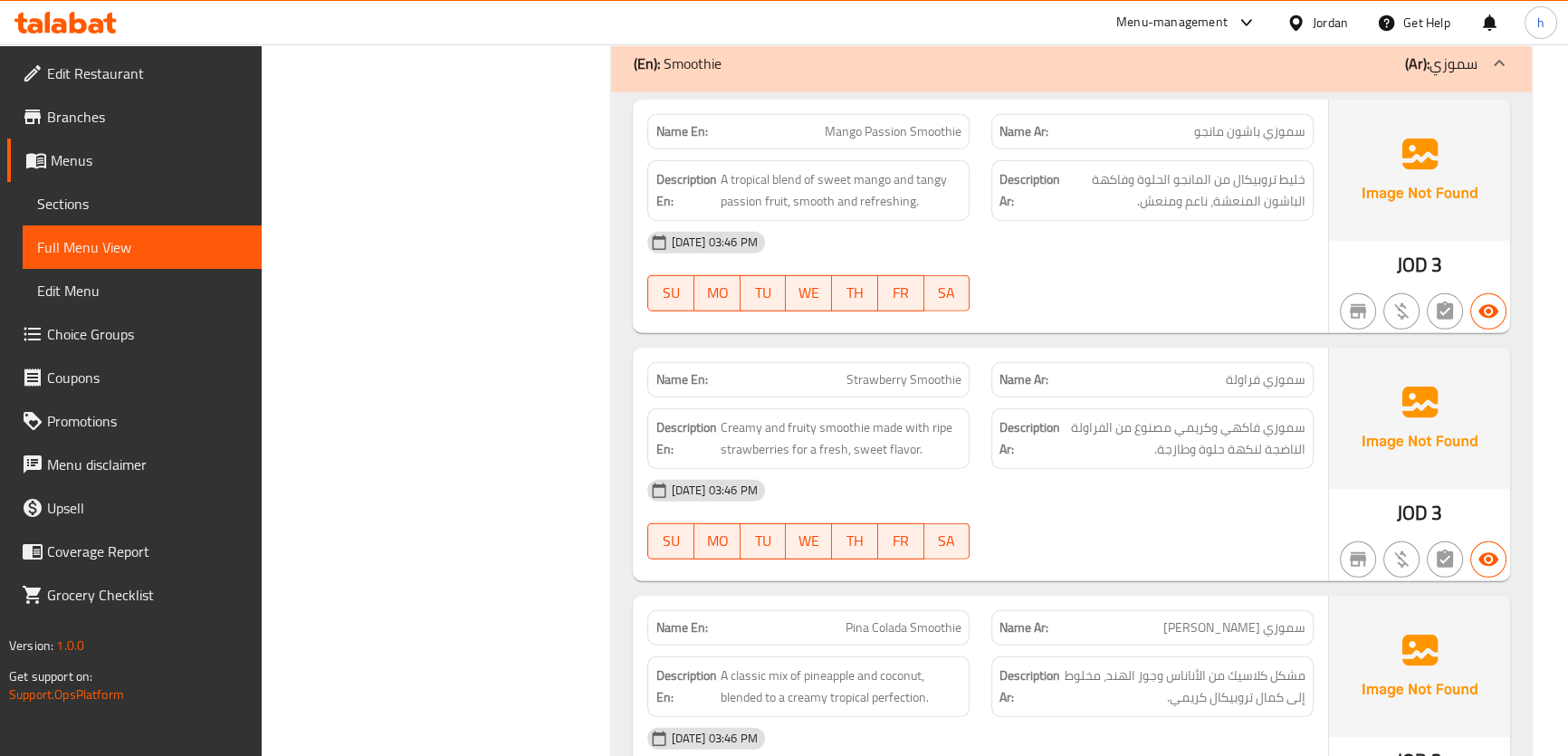
drag, startPoint x: 1267, startPoint y: 398, endPoint x: 1269, endPoint y: 415, distance: 17.1
click at [1267, 389] on span "سموزي فراولة" at bounding box center [1265, 379] width 79 height 19
drag, startPoint x: 1291, startPoint y: 460, endPoint x: 1255, endPoint y: 460, distance: 36.0
click at [1255, 460] on span "سموزي فاكهي وكريمي مصنوع من الفراولة الناضجة لنكهة حلوة وطازجة." at bounding box center [1184, 438] width 241 height 45
click at [1270, 451] on span "سموزي فاكهي وكريمي مصنوع من الفراولة الناضجة لنكهة حلوة وطازجة." at bounding box center [1184, 438] width 241 height 45
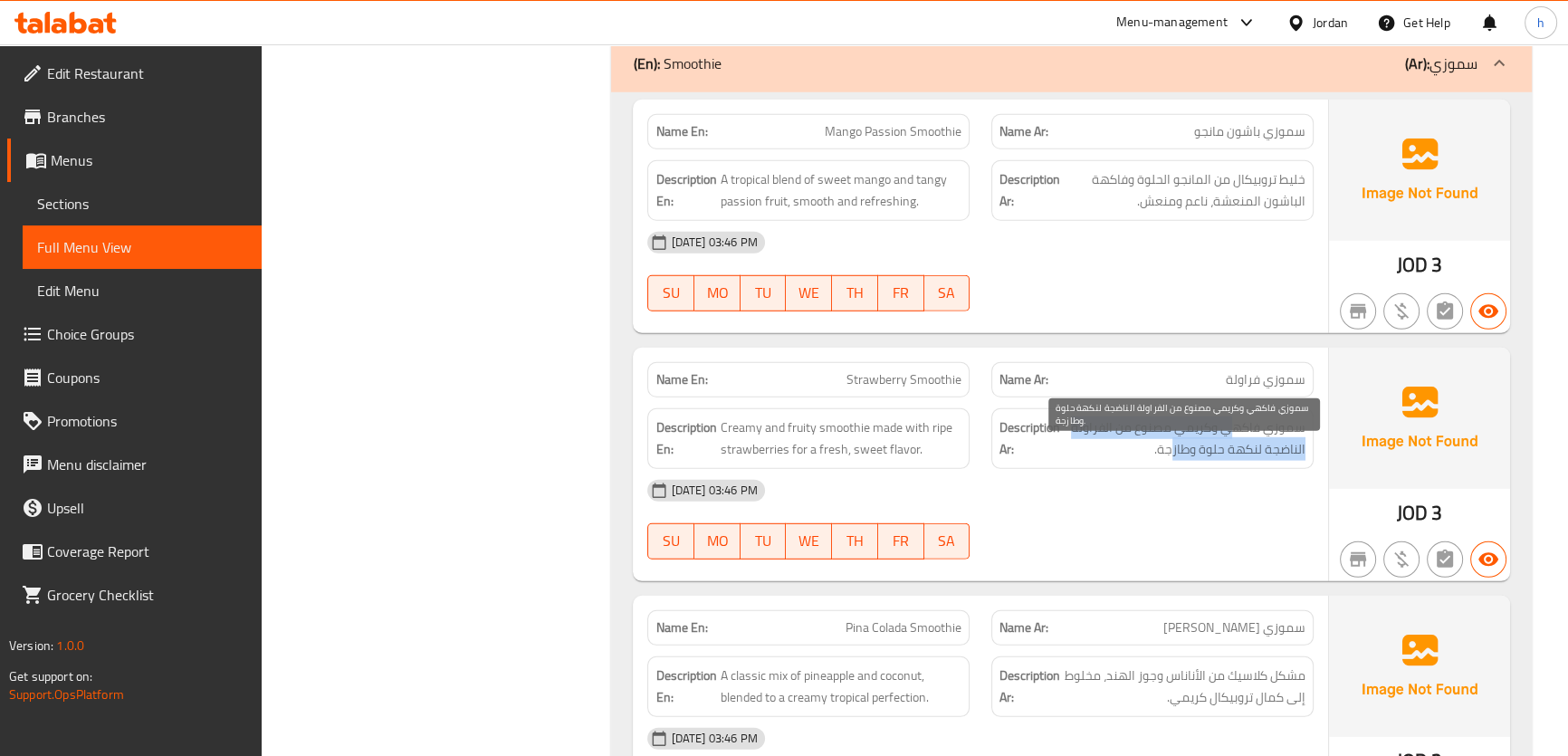
drag, startPoint x: 1201, startPoint y: 455, endPoint x: 1172, endPoint y: 481, distance: 38.9
click at [1172, 461] on span "سموزي فاكهي وكريمي مصنوع من الفراولة الناضجة لنكهة حلوة وطازجة." at bounding box center [1184, 438] width 241 height 45
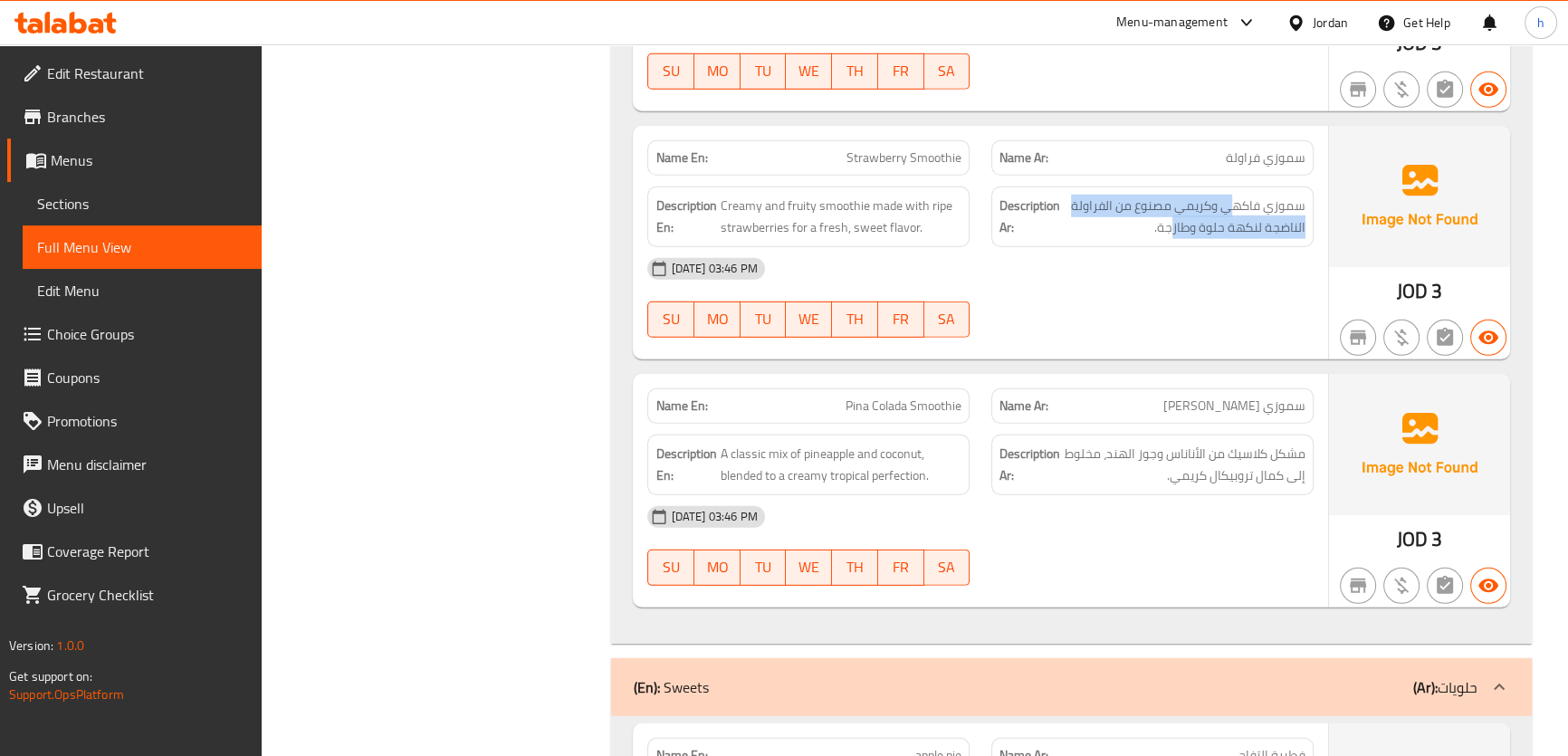
scroll to position [6745, 0]
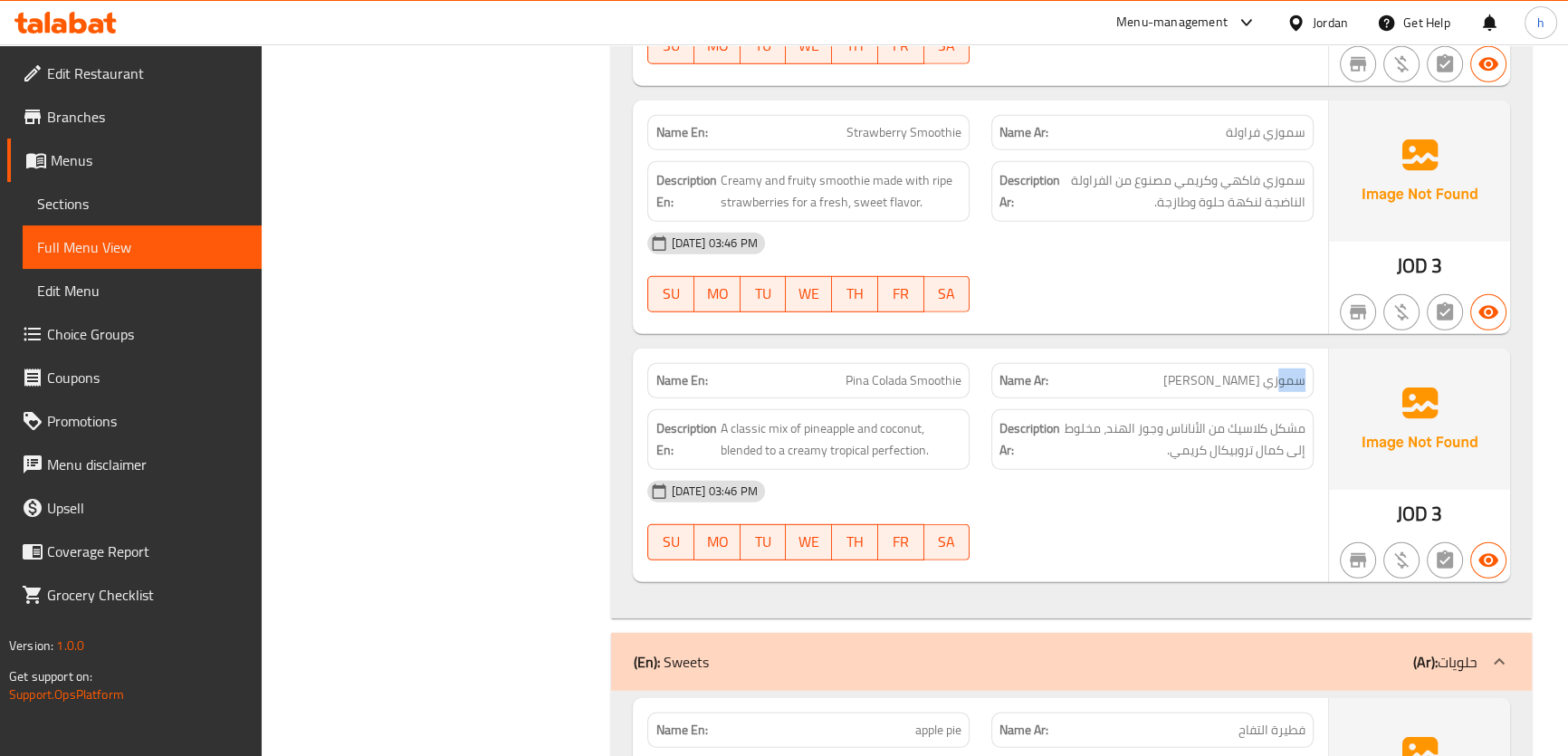
drag, startPoint x: 1280, startPoint y: 410, endPoint x: 1140, endPoint y: 428, distance: 141.2
click at [1122, 390] on p "Name Ar: سموزي بينا كولادا" at bounding box center [1153, 380] width 306 height 19
drag, startPoint x: 1275, startPoint y: 465, endPoint x: 1192, endPoint y: 488, distance: 86.1
click at [1192, 470] on div "Description Ar: مشكل كلاسيك من الأناناس وجوز الهند، مخلوط إلى كمال تروبيكال كري…" at bounding box center [1153, 439] width 323 height 61
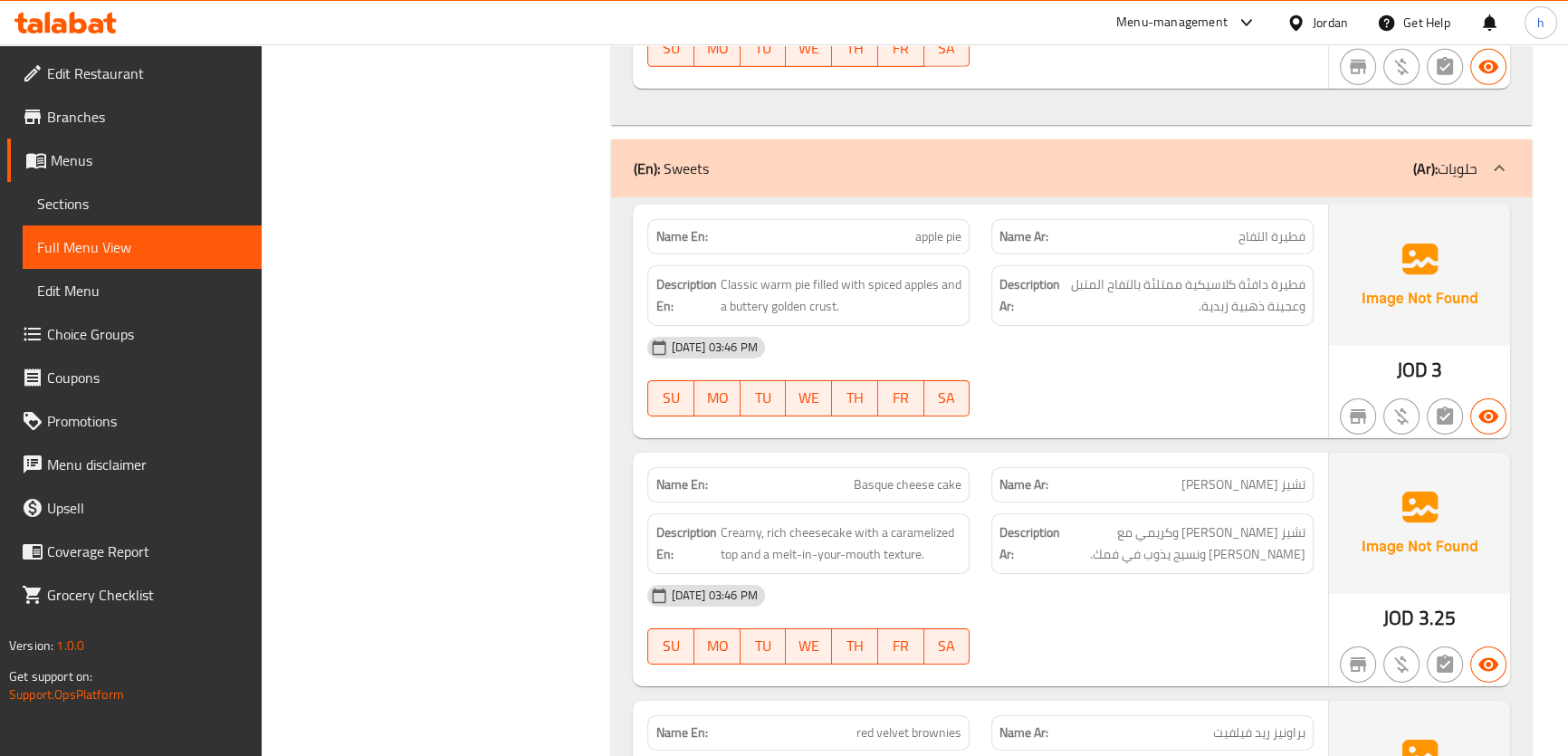
scroll to position [7238, 0]
drag, startPoint x: 924, startPoint y: 266, endPoint x: 955, endPoint y: 268, distance: 31.1
click at [955, 245] on span "apple pie" at bounding box center [938, 235] width 46 height 19
drag, startPoint x: 1276, startPoint y: 312, endPoint x: 1204, endPoint y: 335, distance: 75.6
click at [1204, 317] on span "فطيرة دافئة كلاسيكية ممتلئة بالتفاح المتبل وعجينة ذهبية زبدية." at bounding box center [1184, 294] width 241 height 45
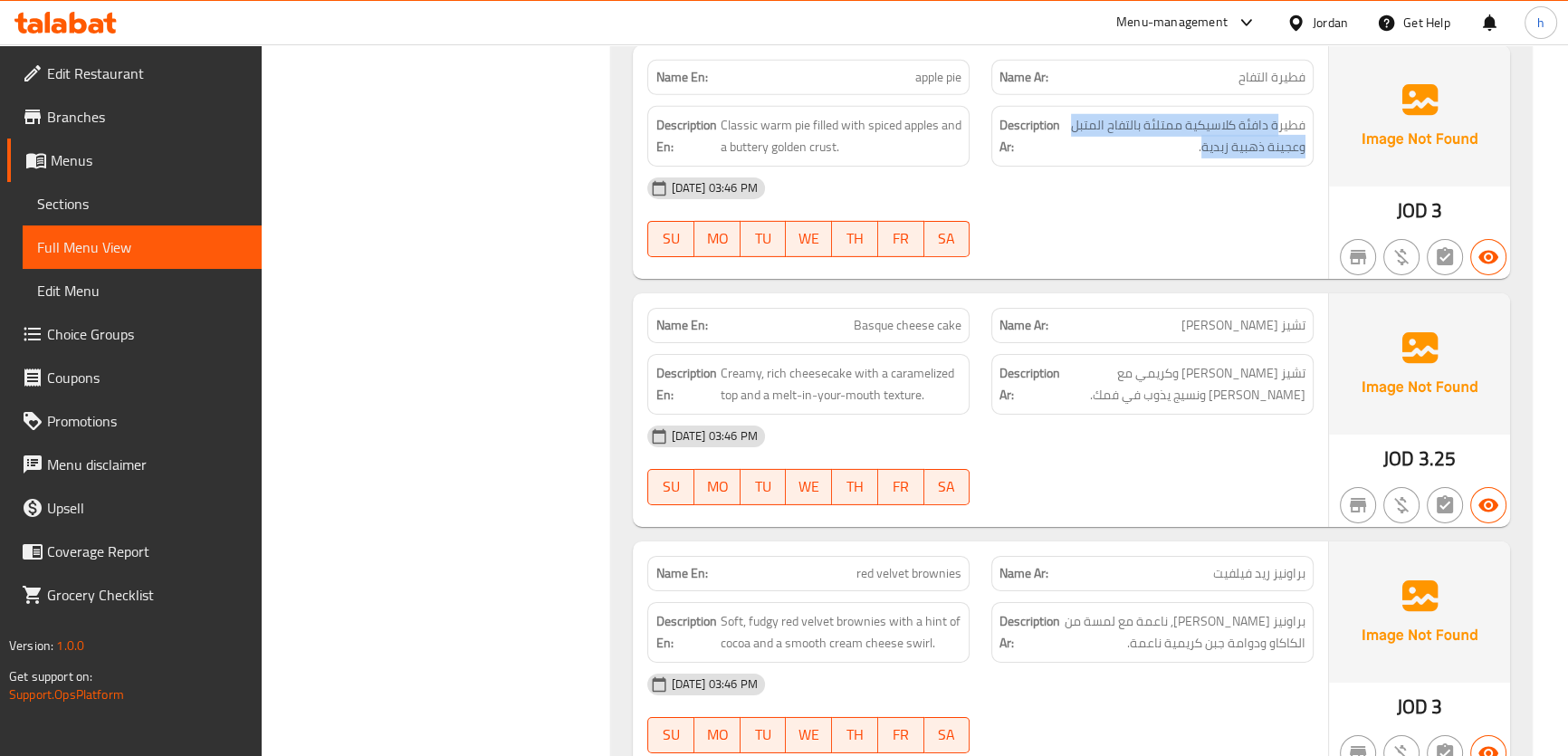
scroll to position [7402, 0]
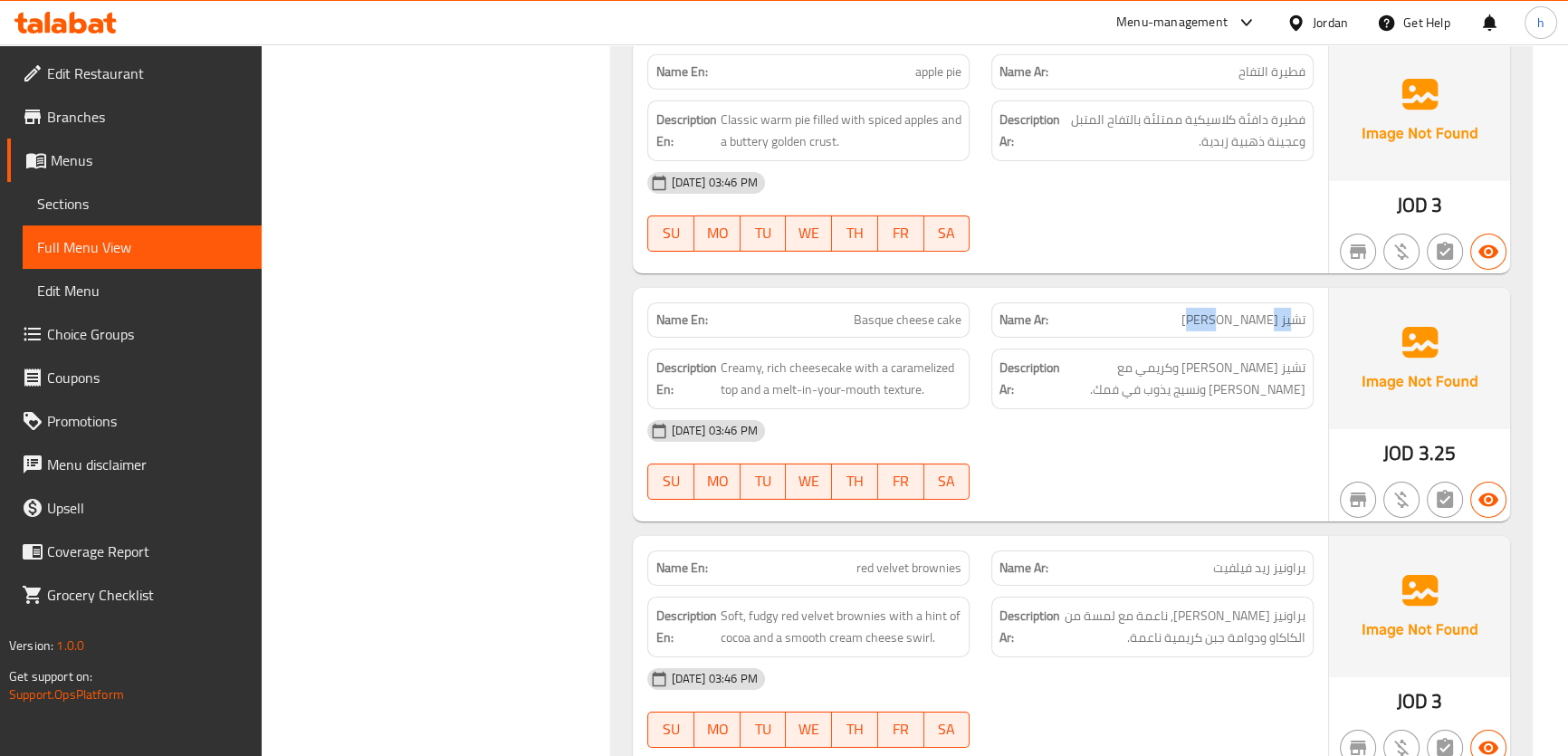
drag, startPoint x: 1295, startPoint y: 336, endPoint x: 1249, endPoint y: 345, distance: 46.9
click at [1249, 330] on span "تشيز [PERSON_NAME]" at bounding box center [1243, 320] width 124 height 19
drag, startPoint x: 837, startPoint y: 350, endPoint x: 932, endPoint y: 346, distance: 95.1
click at [915, 330] on p "Name En: Basque cheese cake" at bounding box center [808, 320] width 306 height 19
click at [932, 330] on span "Basque cheese cake" at bounding box center [907, 320] width 108 height 19
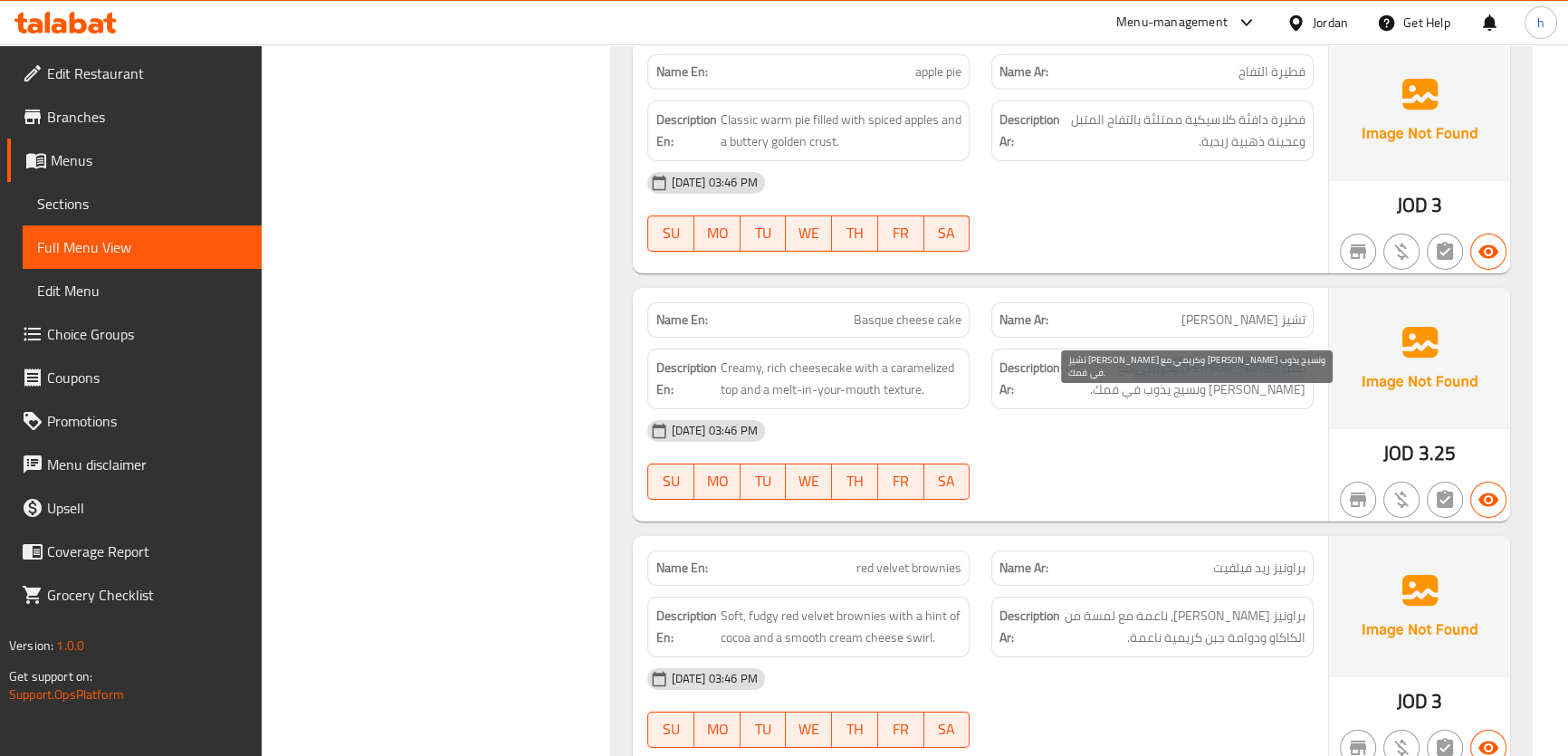
drag, startPoint x: 1301, startPoint y: 388, endPoint x: 1140, endPoint y: 397, distance: 161.3
click at [1140, 397] on span "تشيز كيك غني وكريمي مع توب مكرمل ونسيج يذوب في فمك." at bounding box center [1184, 378] width 241 height 45
click at [894, 330] on span "Basque cheese cake" at bounding box center [907, 320] width 108 height 19
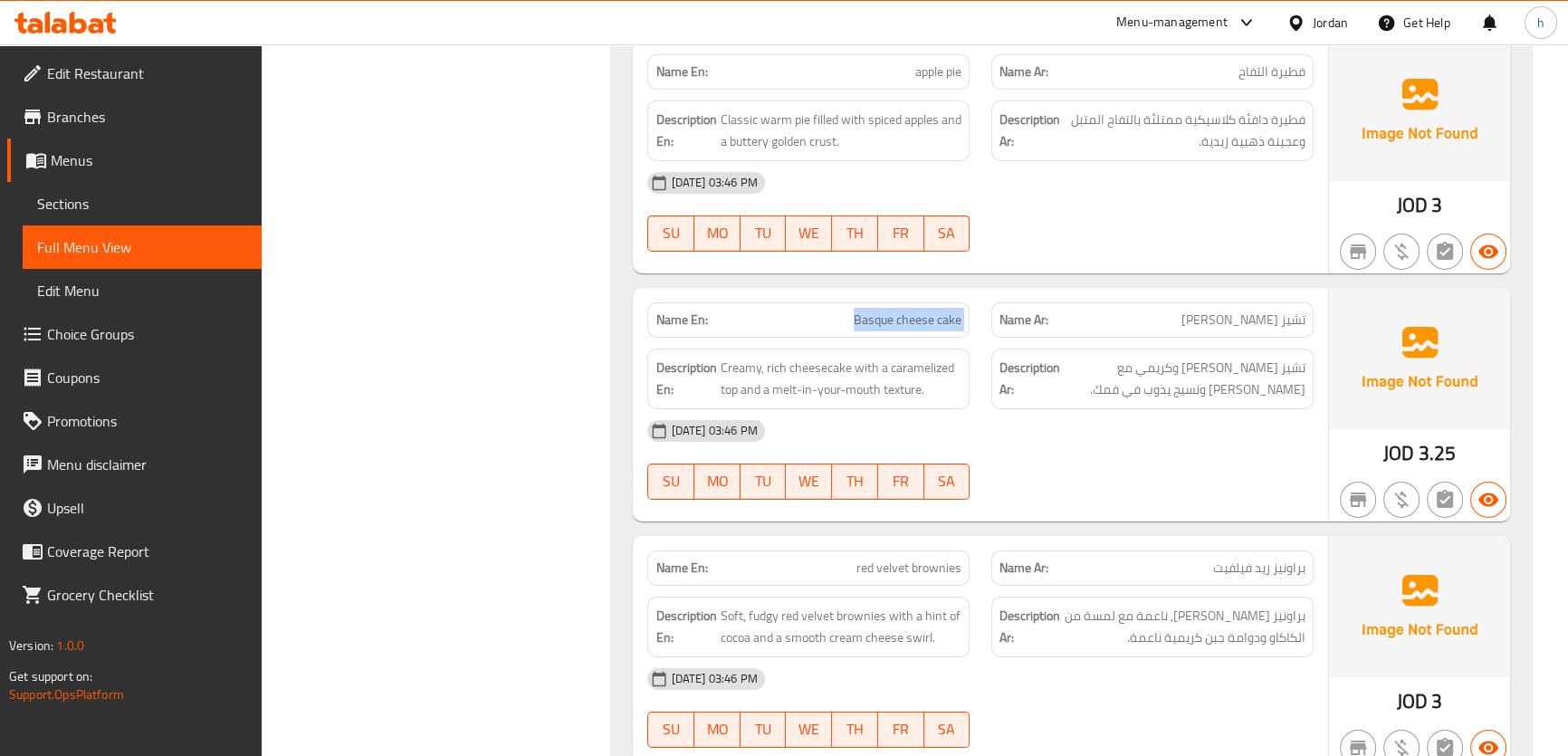
click at [894, 330] on span "Basque cheese cake" at bounding box center [907, 320] width 108 height 19
copy span "Basque cheese cake"
click at [1244, 409] on div "Description Ar: تشيز كيك غني وكريمي مع توب مكرمل ونسيج يذوب في فمك." at bounding box center [1153, 378] width 323 height 61
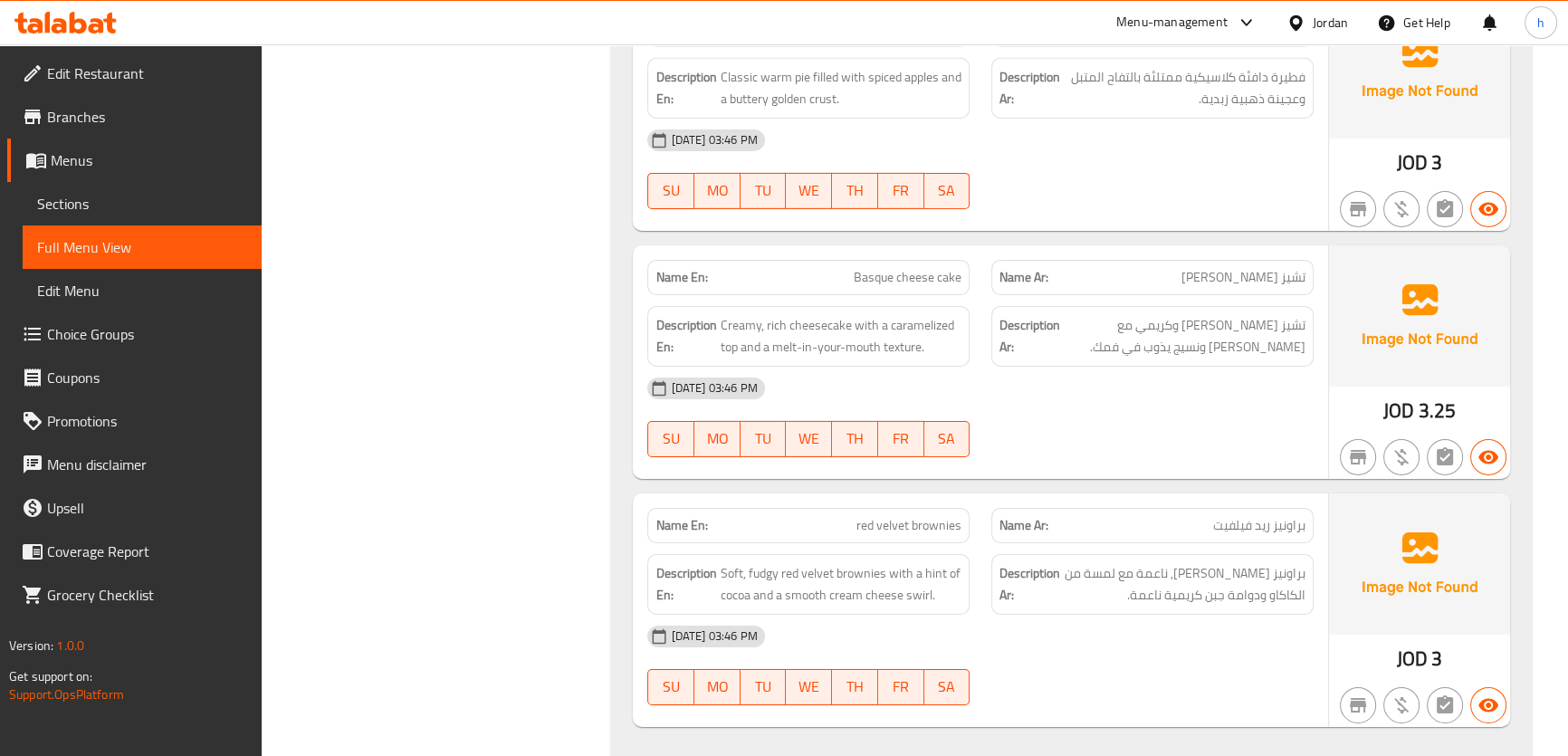
scroll to position [7485, 0]
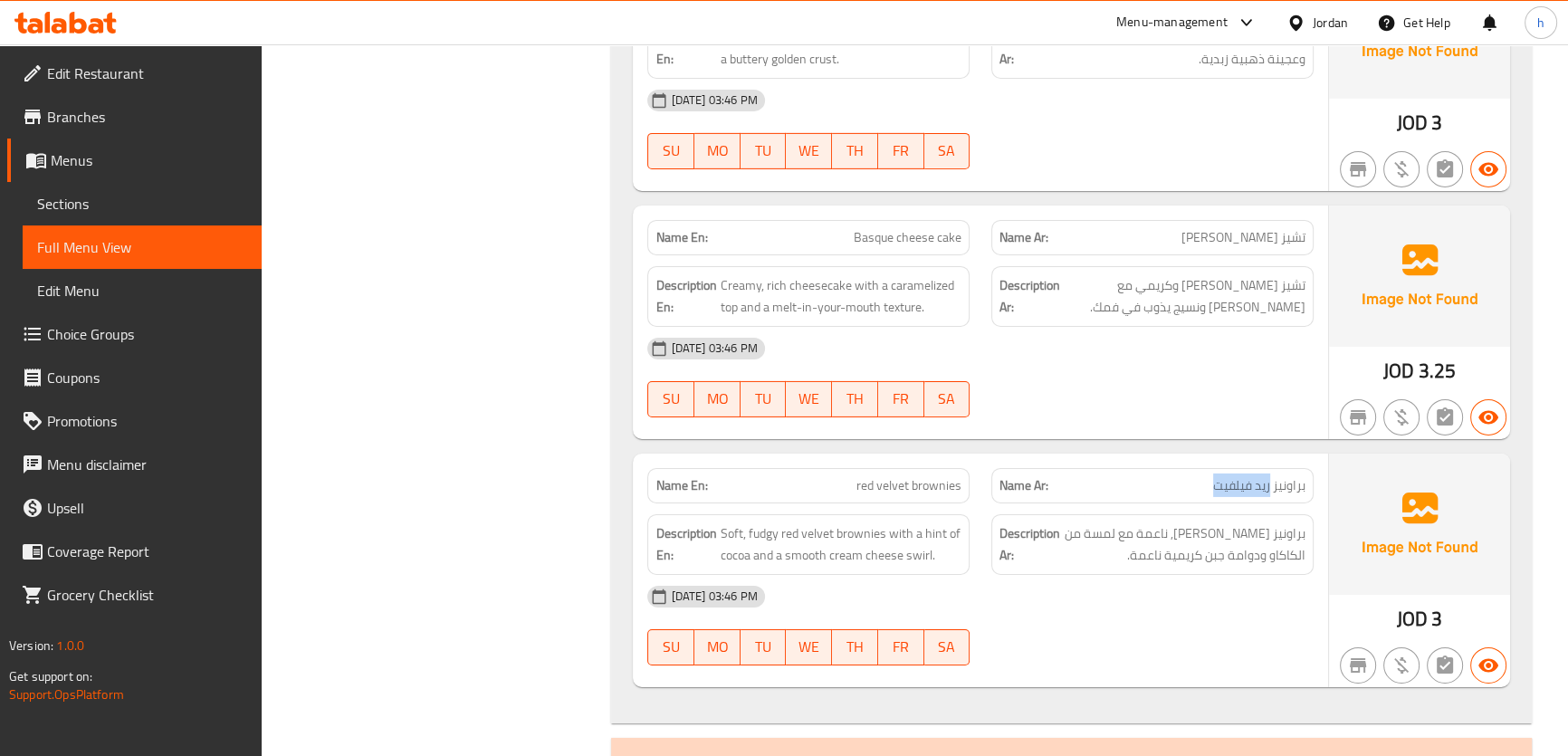
drag, startPoint x: 1270, startPoint y: 514, endPoint x: 1207, endPoint y: 505, distance: 63.6
click at [1207, 495] on p "Name Ar: براونيز ريد فيلفيت" at bounding box center [1153, 485] width 306 height 19
click at [1221, 495] on span "براونيز ريد فيلفيت" at bounding box center [1258, 485] width 92 height 19
drag, startPoint x: 1292, startPoint y: 560, endPoint x: 1248, endPoint y: 566, distance: 44.4
click at [1253, 566] on span "براونيز ريد فيلفيت فادجي, ناعمة مع لمسة من الكاكاو ودوامة جبن كريمية ناعمة." at bounding box center [1184, 544] width 241 height 45
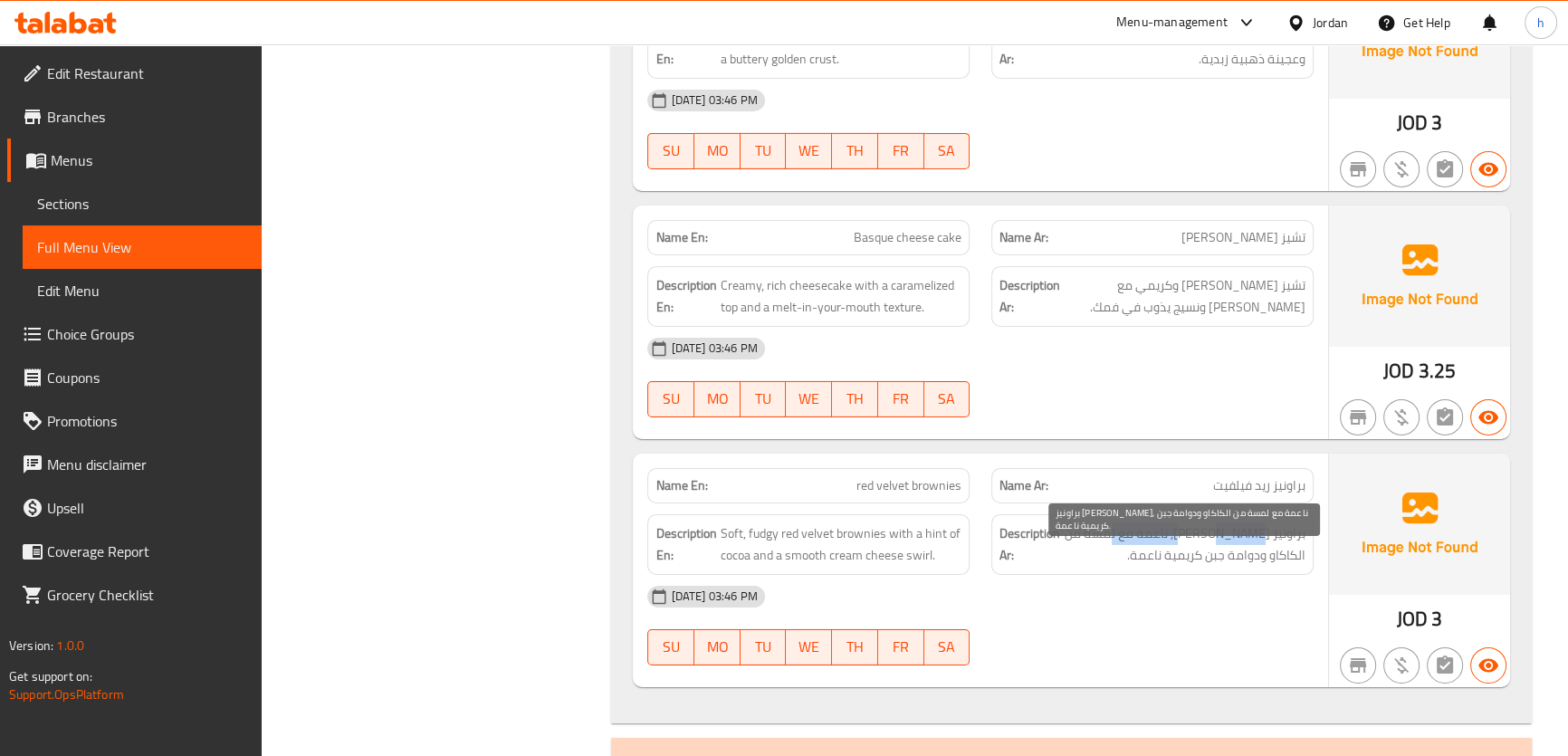
drag, startPoint x: 1240, startPoint y: 567, endPoint x: 1137, endPoint y: 568, distance: 103.0
click at [1132, 567] on span "براونيز ريد فيلفيت فادجي, ناعمة مع لمسة من الكاكاو ودوامة جبن كريمية ناعمة." at bounding box center [1184, 544] width 241 height 45
click at [1141, 564] on span "براونيز ريد فيلفيت فادجي, ناعمة مع لمسة من الكاكاو ودوامة جبن كريمية ناعمة." at bounding box center [1184, 544] width 241 height 45
drag, startPoint x: 1161, startPoint y: 563, endPoint x: 1135, endPoint y: 559, distance: 26.3
click at [1136, 559] on span "براونيز ريد فيلفيت فادجي, ناعمة مع لمسة من الكاكاو ودوامة جبن كريمية ناعمة." at bounding box center [1184, 544] width 241 height 45
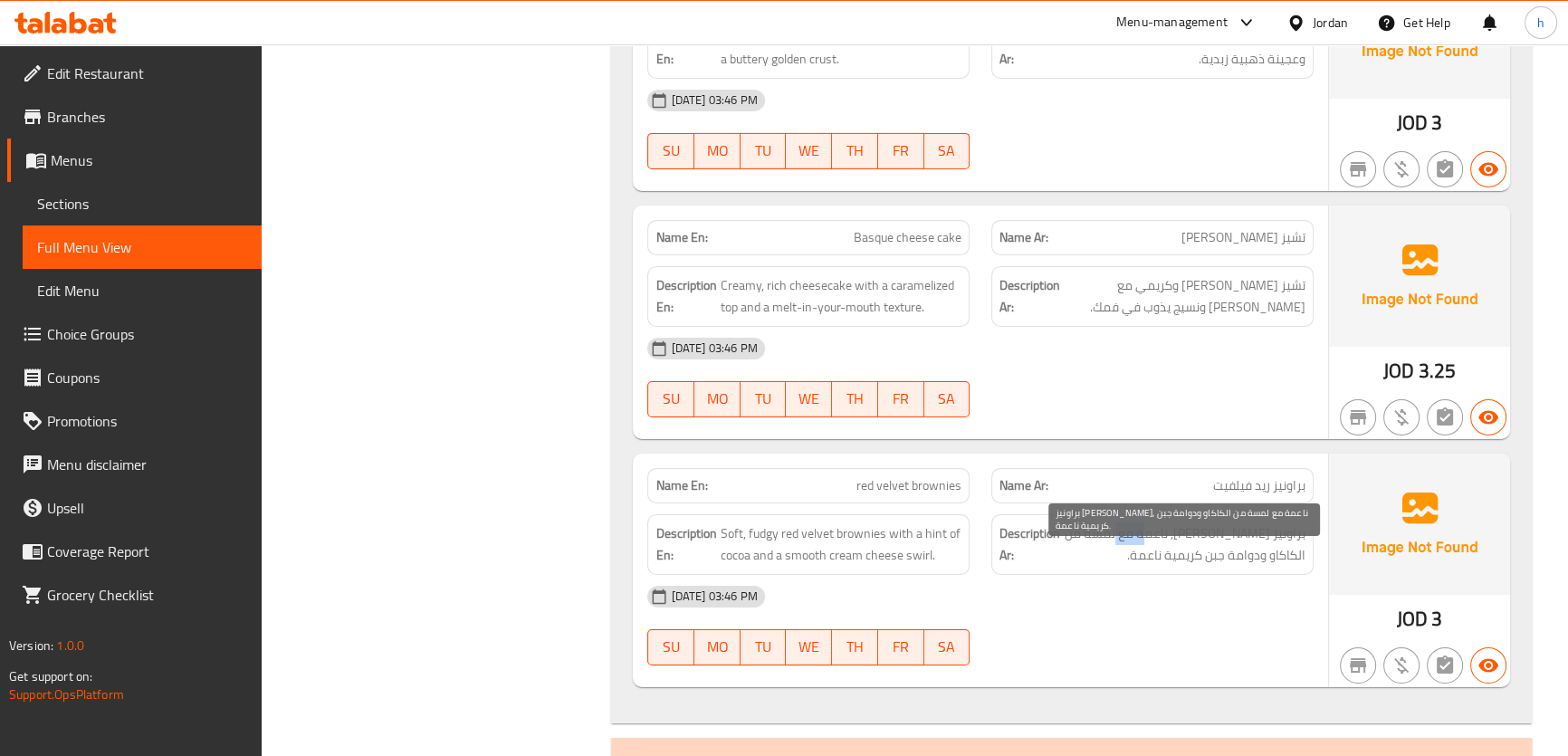
click at [1135, 559] on span "براونيز ريد فيلفيت فادجي, ناعمة مع لمسة من الكاكاو ودوامة جبن كريمية ناعمة." at bounding box center [1184, 544] width 241 height 45
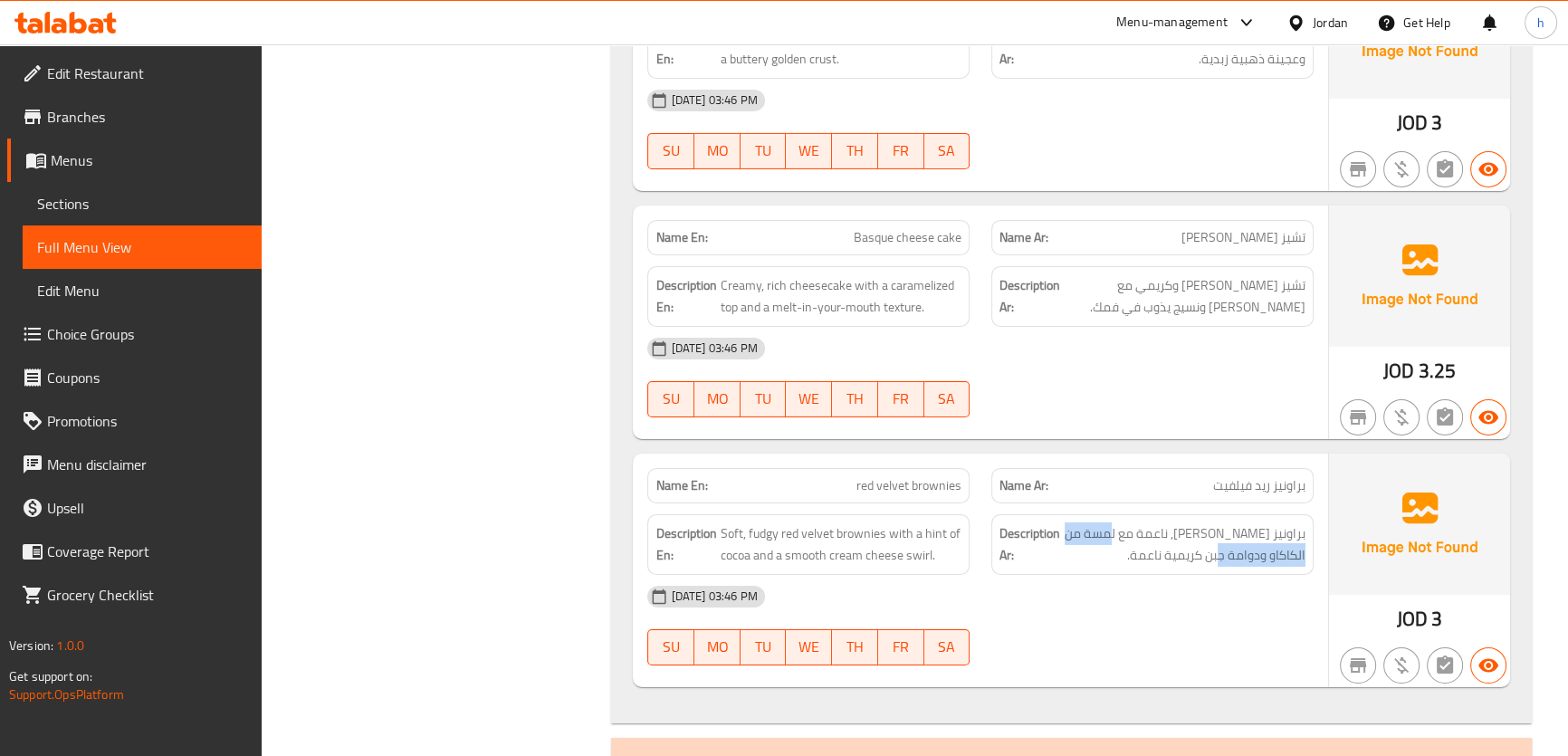
drag, startPoint x: 1130, startPoint y: 557, endPoint x: 1235, endPoint y: 595, distance: 111.7
click at [1235, 575] on div "Description Ar: براونيز ريد فيلفيت فادجي, ناعمة مع لمسة من الكاكاو ودوامة جبن ك…" at bounding box center [1153, 544] width 323 height 61
click at [1264, 567] on span "براونيز ريد فيلفيت فادجي, ناعمة مع لمسة من الكاكاو ودوامة جبن كريمية ناعمة." at bounding box center [1184, 544] width 241 height 45
drag, startPoint x: 1249, startPoint y: 587, endPoint x: 1231, endPoint y: 587, distance: 18.0
click at [1231, 567] on span "براونيز ريد فيلفيت فادجي, ناعمة مع لمسة من الكاكاو ودوامة جبن كريمية ناعمة." at bounding box center [1184, 544] width 241 height 45
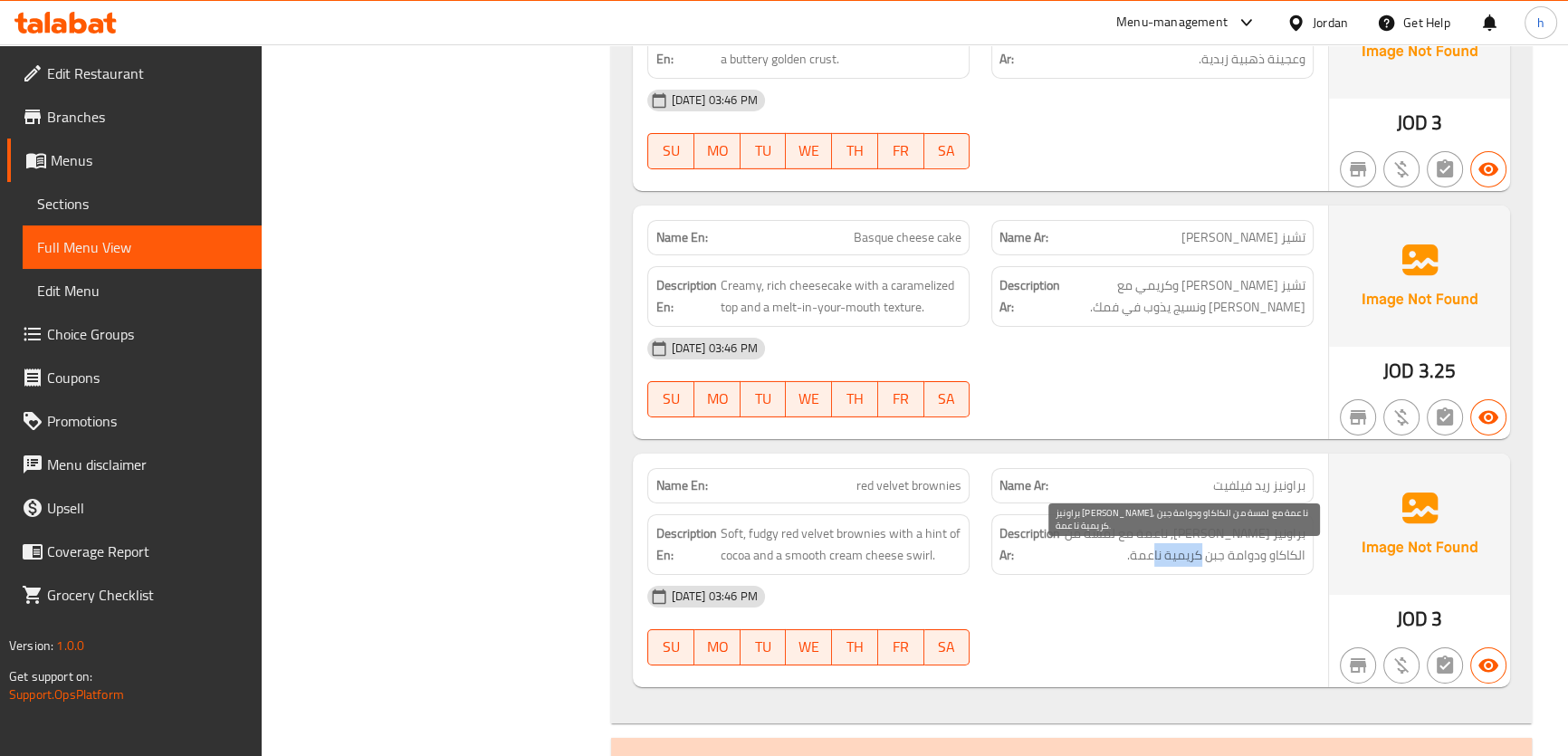
drag, startPoint x: 1220, startPoint y: 586, endPoint x: 1163, endPoint y: 588, distance: 57.0
click at [1163, 567] on span "براونيز ريد فيلفيت فادجي, ناعمة مع لمسة من الكاكاو ودوامة جبن كريمية ناعمة." at bounding box center [1184, 544] width 241 height 45
click at [906, 495] on span "red velvet brownies" at bounding box center [908, 485] width 105 height 19
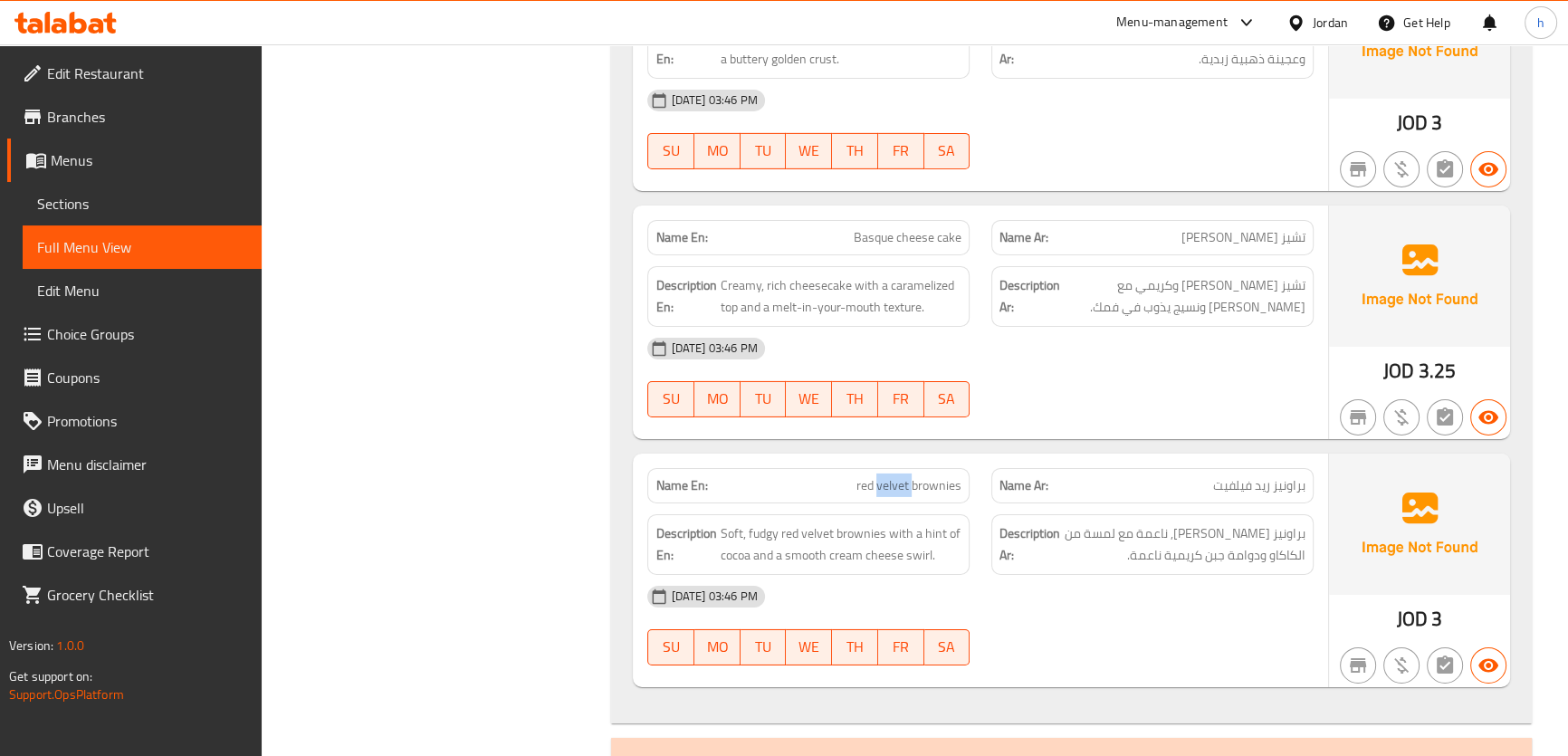
click at [906, 495] on span "red velvet brownies" at bounding box center [908, 485] width 105 height 19
copy span "red velvet brownies"
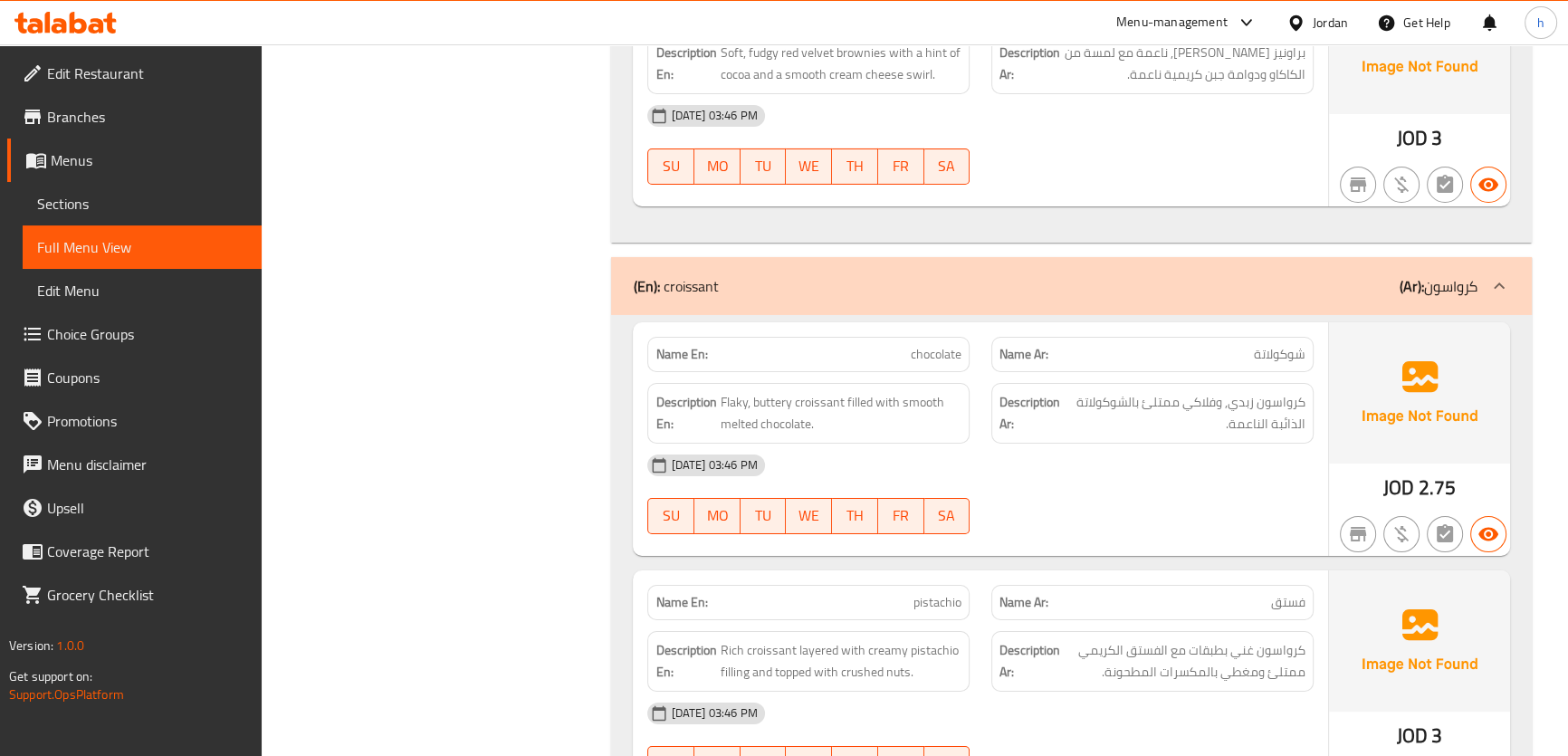
scroll to position [8061, 0]
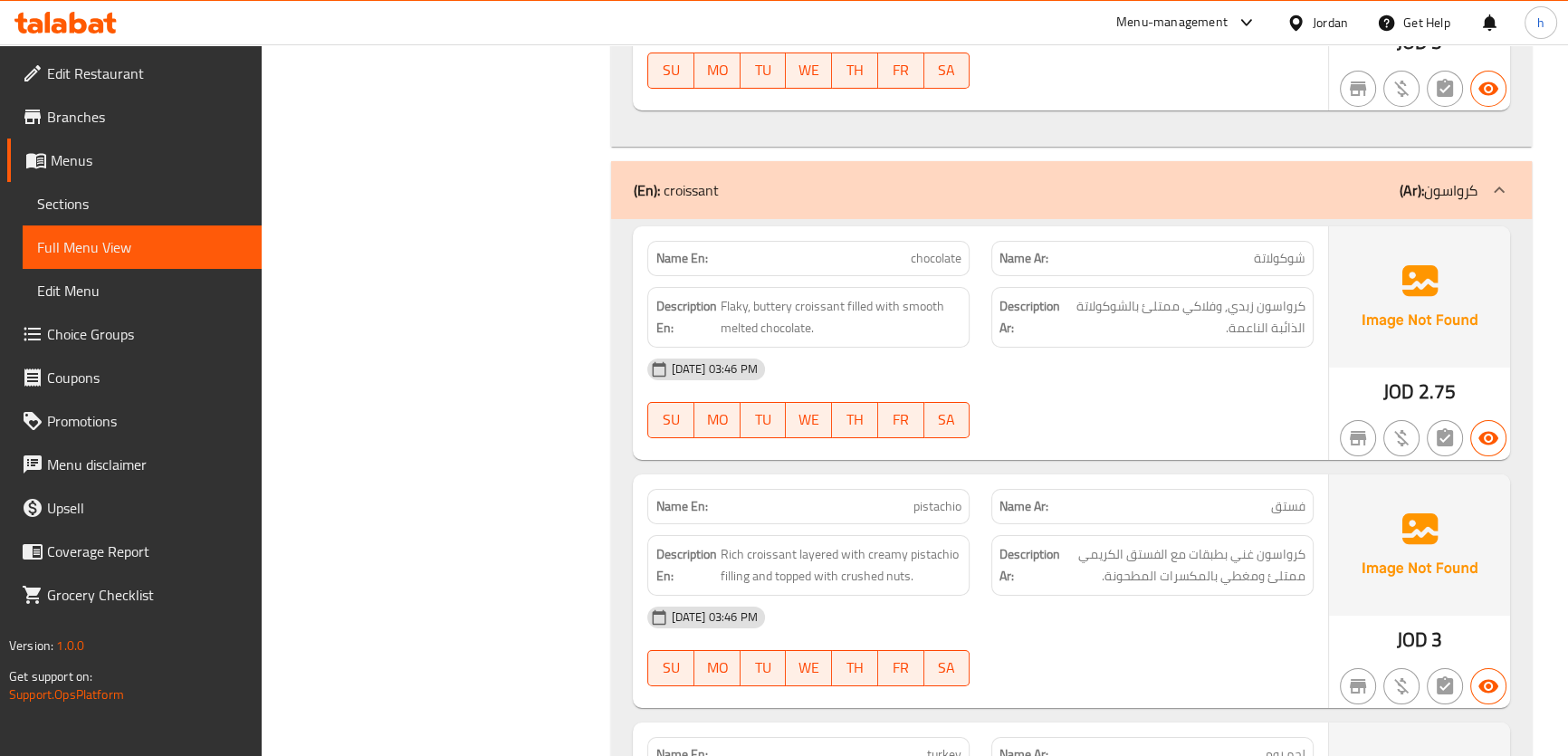
click at [929, 268] on span "chocolate" at bounding box center [936, 258] width 51 height 19
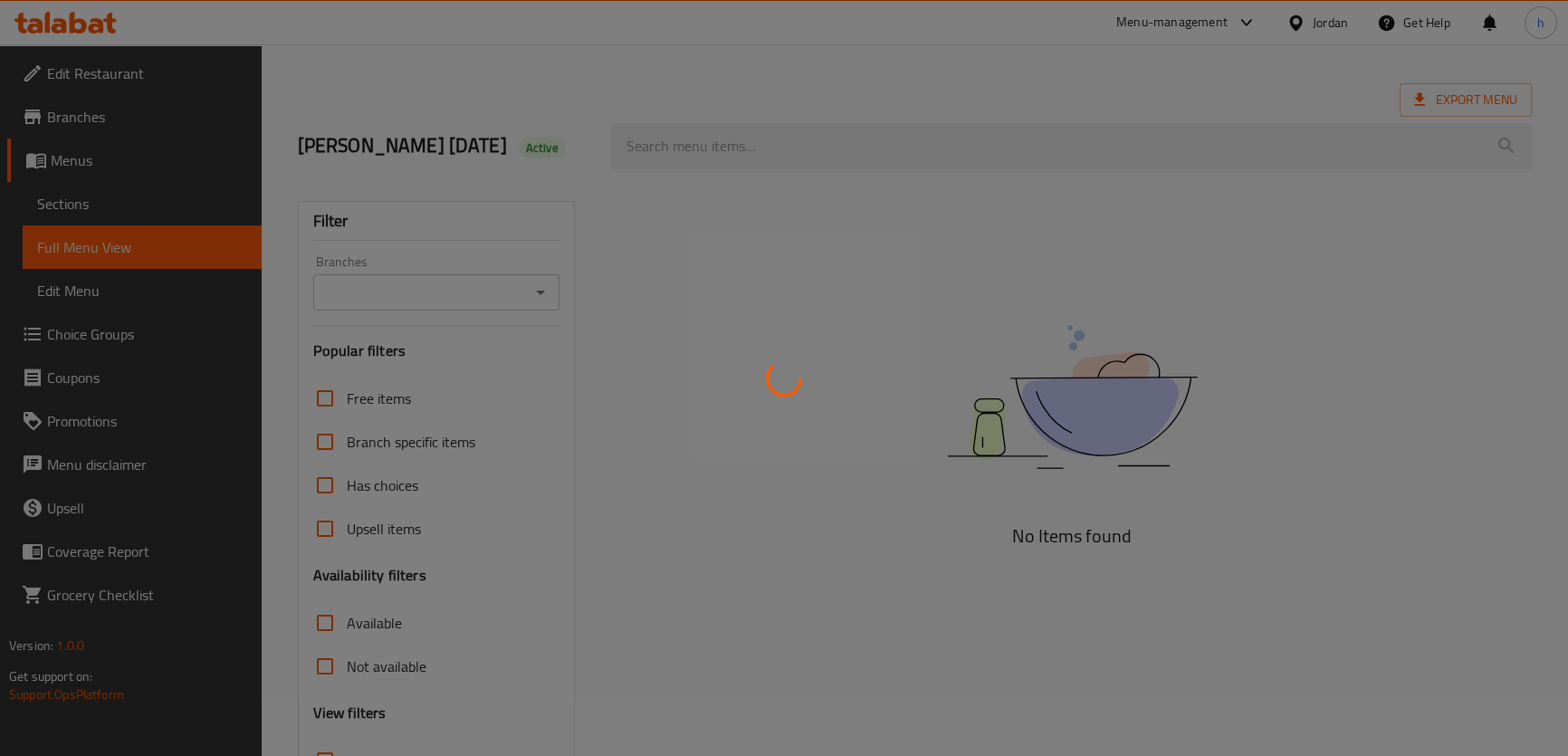
scroll to position [233, 0]
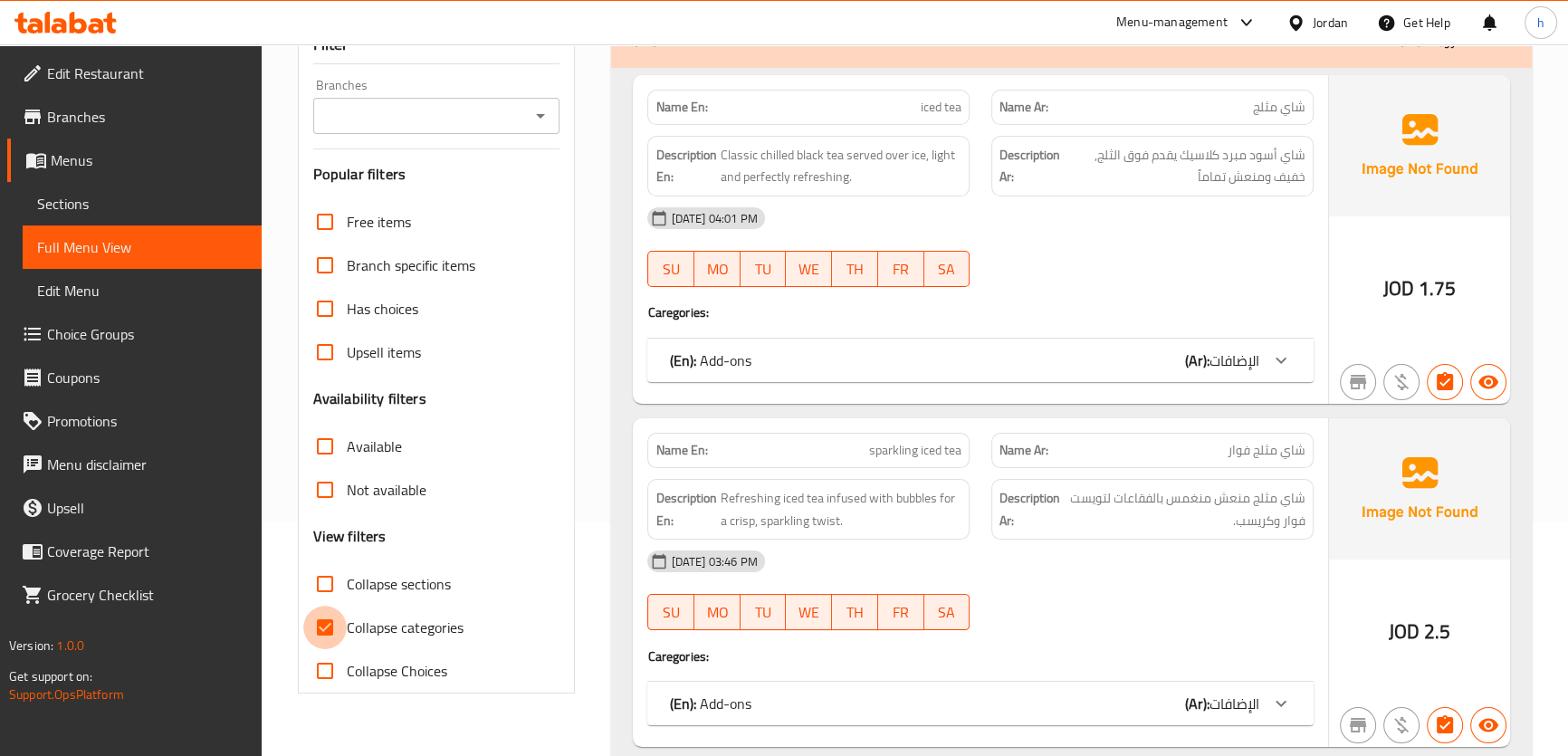
click at [323, 649] on input "Collapse categories" at bounding box center [325, 628] width 44 height 44
checkbox input "false"
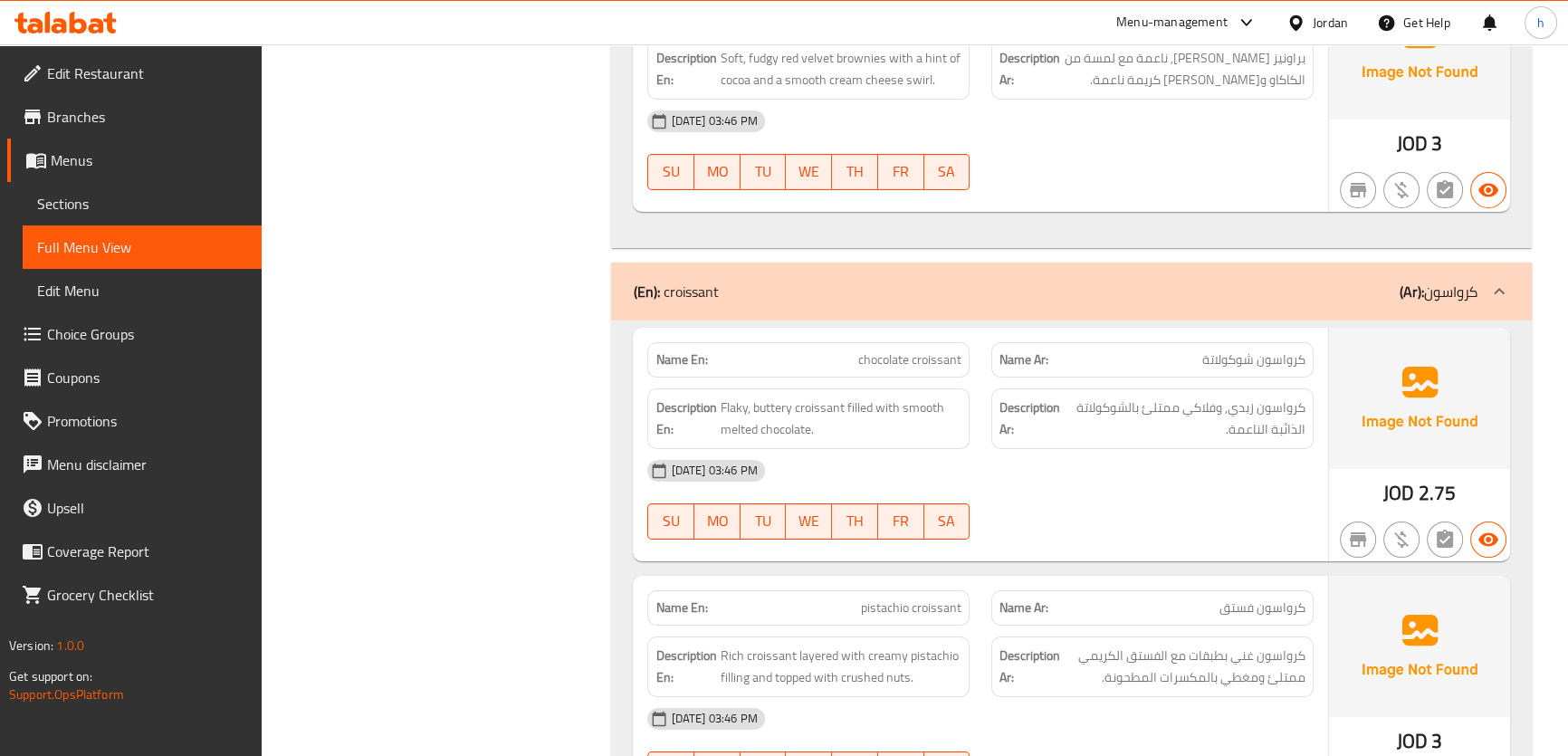
scroll to position [7989, 0]
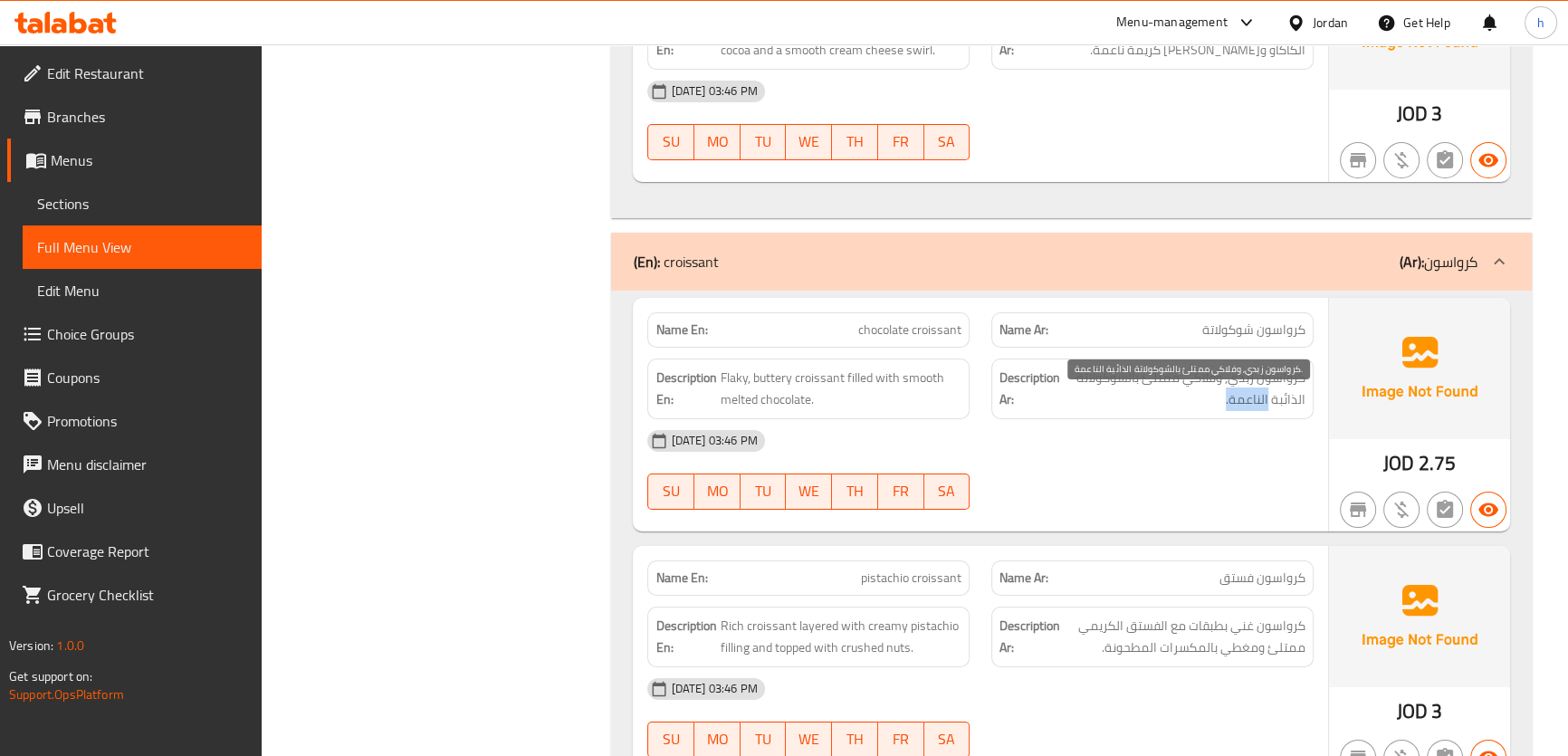
drag, startPoint x: 1254, startPoint y: 417, endPoint x: 1226, endPoint y: 400, distance: 32.8
click at [1206, 409] on span "كرواسون زبدي, وفلاكي ممتلئ بالشوكولاتة الذائبة الناعمة." at bounding box center [1184, 388] width 241 height 45
drag, startPoint x: 1226, startPoint y: 400, endPoint x: 1184, endPoint y: 403, distance: 42.1
click at [1184, 403] on span "كرواسون زبدي, وفلاكي ممتلئ بالشوكولاتة الذائبة الناعمة." at bounding box center [1184, 388] width 241 height 45
click at [1214, 407] on span "كرواسون زبدي, وفلاكي ممتلئ بالشوكولاتة الذائبة الناعمة." at bounding box center [1184, 388] width 241 height 45
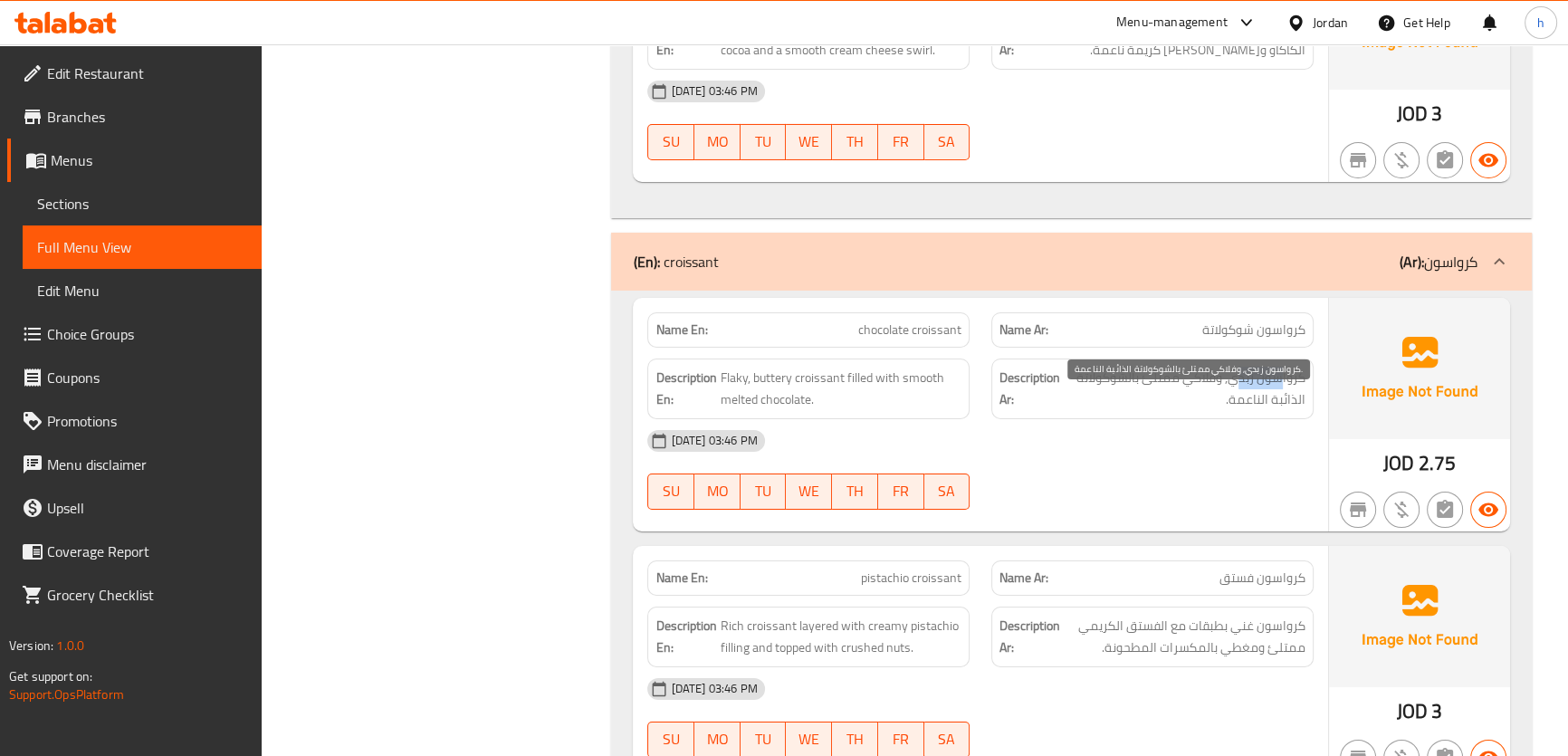
drag, startPoint x: 1280, startPoint y: 404, endPoint x: 1240, endPoint y: 404, distance: 40.0
click at [1240, 404] on span "كرواسون زبدي, وفلاكي ممتلئ بالشوكولاتة الذائبة الناعمة." at bounding box center [1184, 388] width 241 height 45
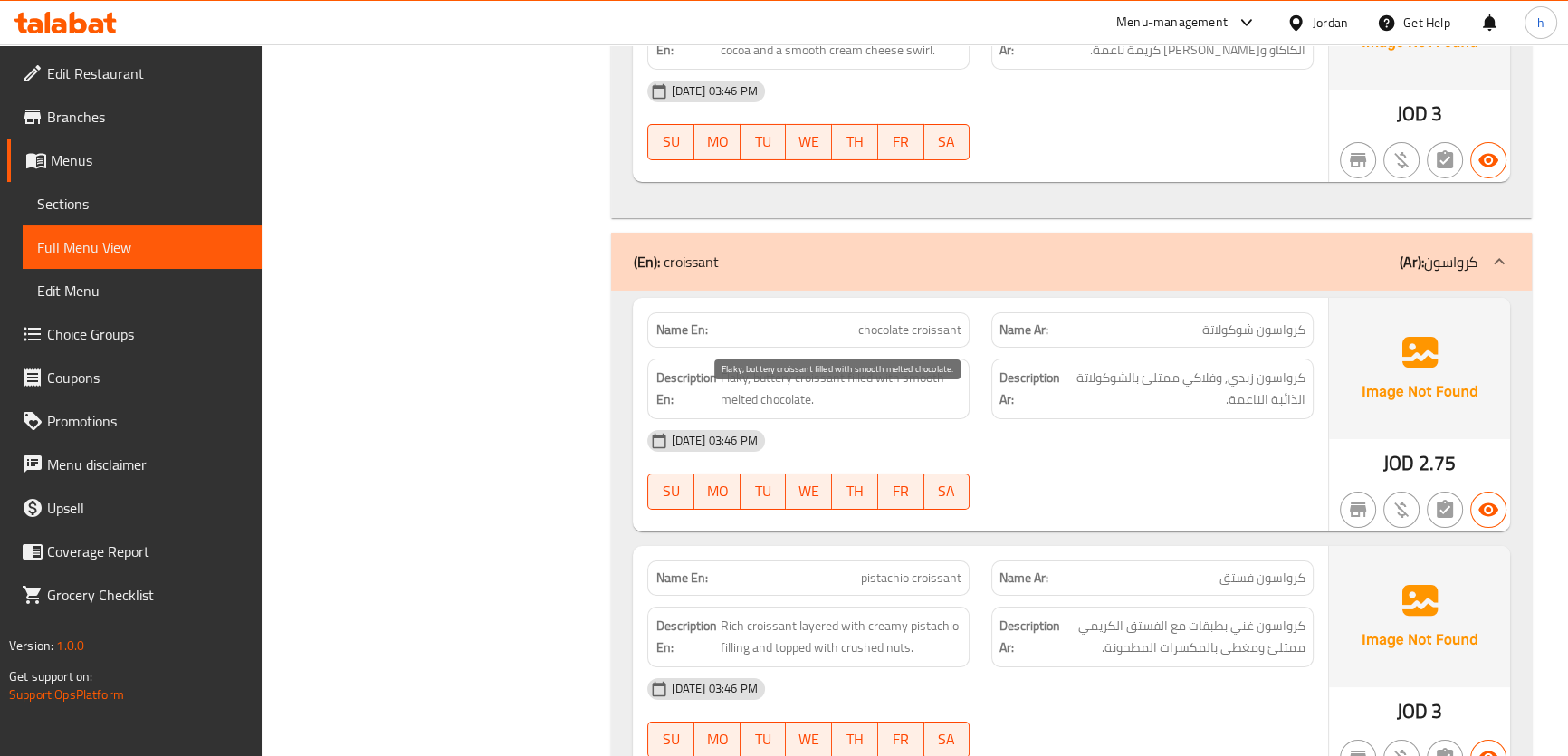
click at [726, 405] on span "Flaky, buttery croissant filled with smooth melted chocolate." at bounding box center [841, 388] width 241 height 45
copy span "Flaky"
drag, startPoint x: 843, startPoint y: 404, endPoint x: 709, endPoint y: 400, distance: 134.1
click at [709, 400] on h6 "Description En: Flaky, buttery croissant filled with smooth melted chocolate." at bounding box center [808, 388] width 306 height 45
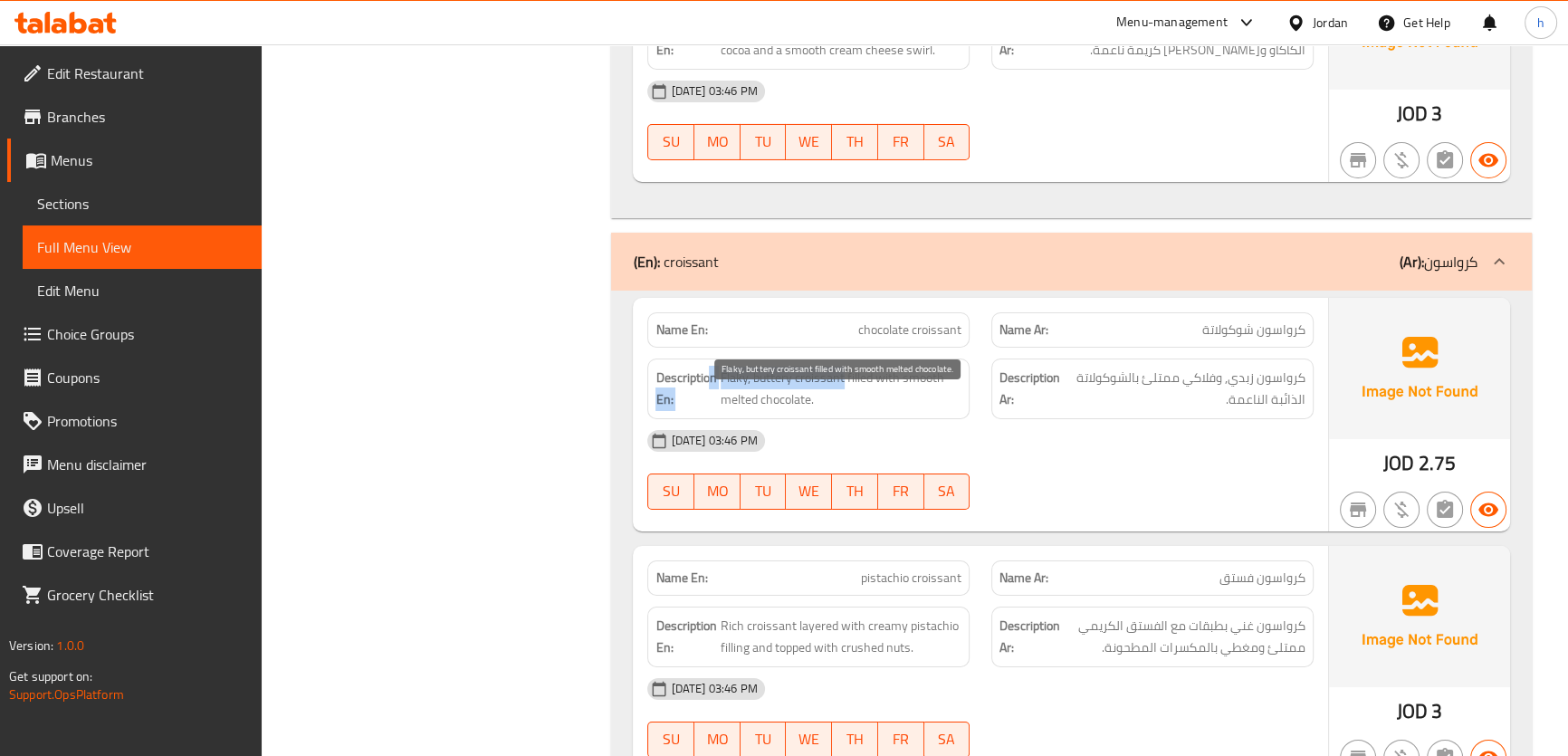
copy h6 "n En: Flaky, buttery croissant"
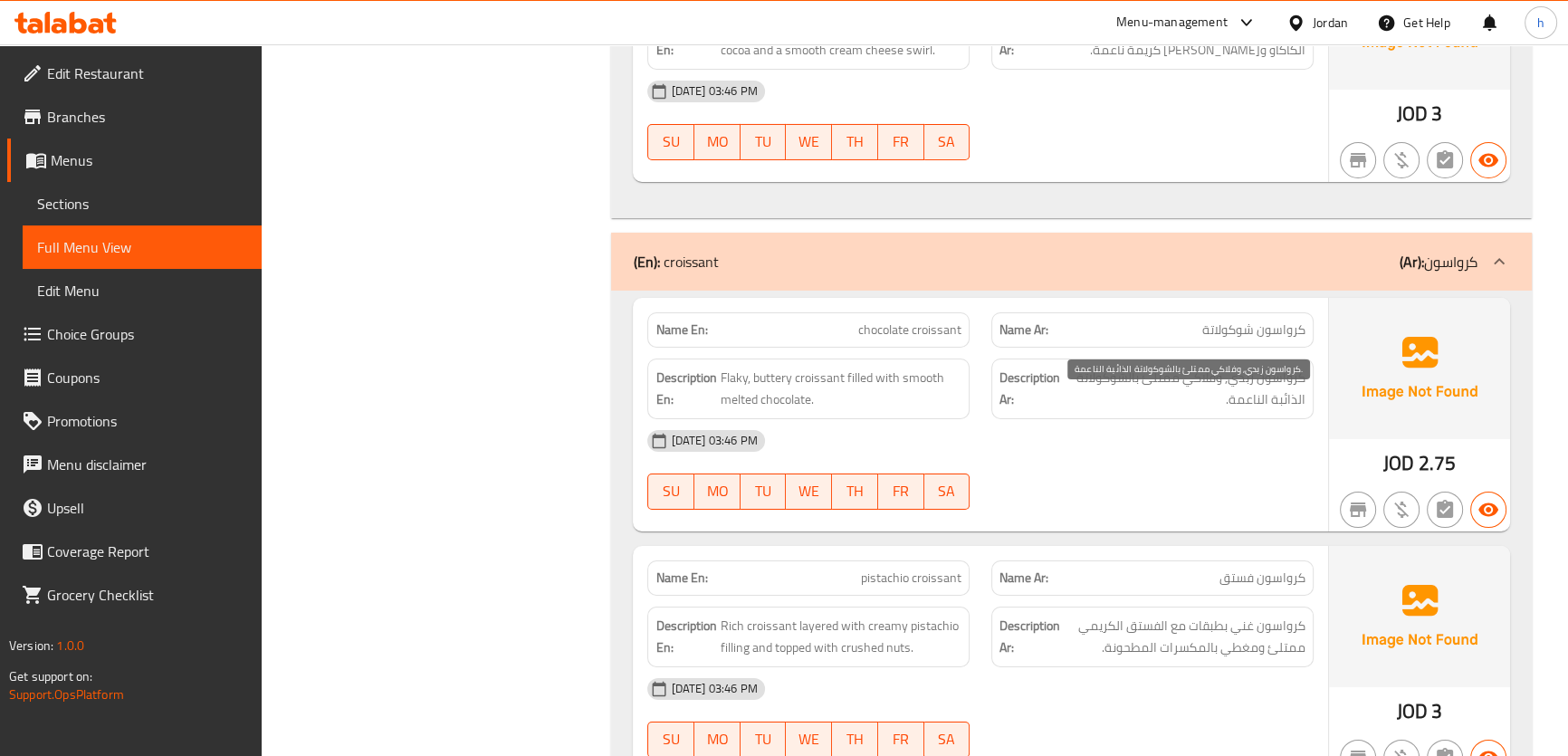
click at [1236, 404] on span "كرواسون زبدي, وفلاكي ممتلئ بالشوكولاتة الذائبة الناعمة." at bounding box center [1184, 388] width 241 height 45
click at [909, 340] on span "chocolate croissant" at bounding box center [909, 330] width 103 height 19
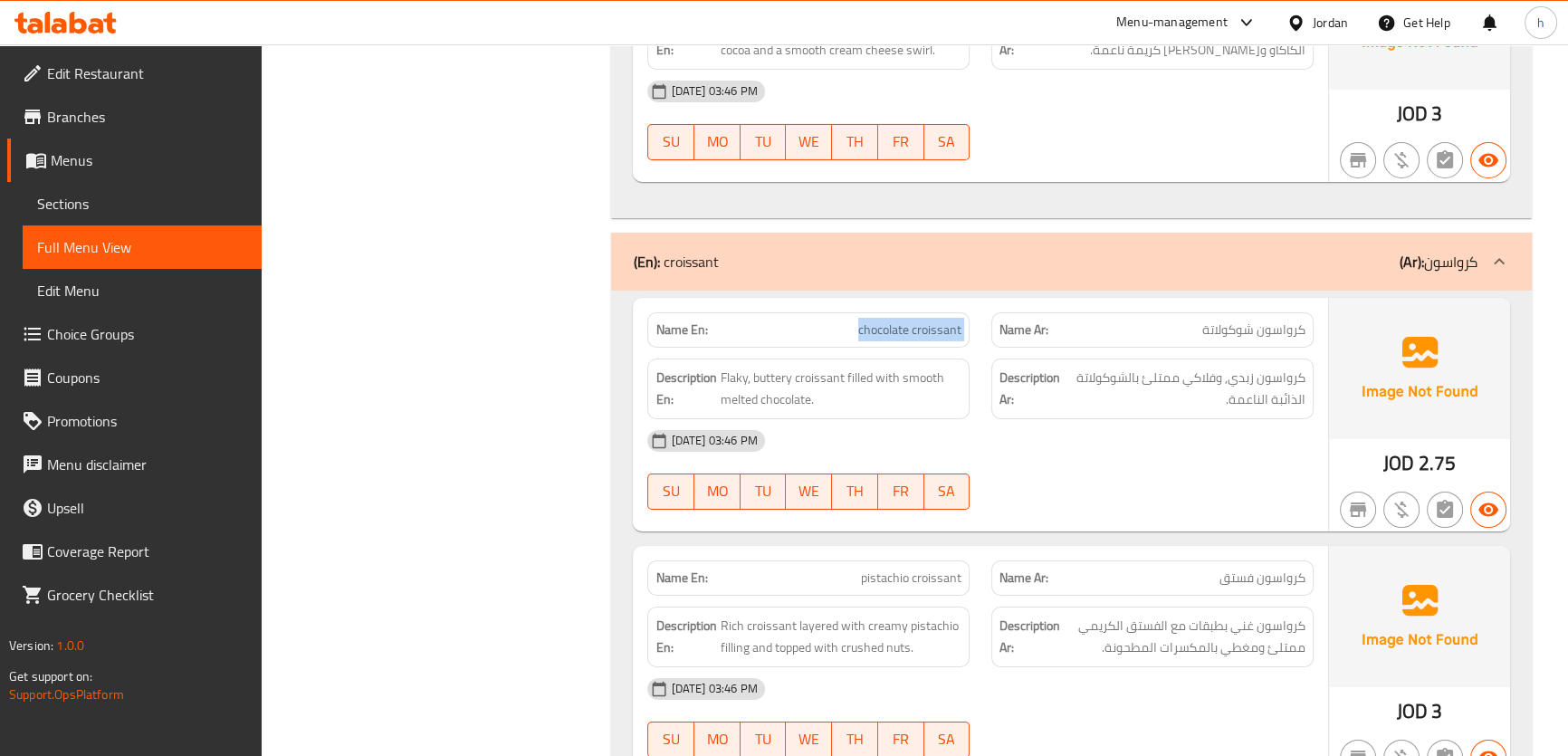
copy span "chocolate croissant"
click at [1140, 408] on span "كرواسون زبدي, وفلاكي ممتلئ بالشوكولاتة الذائبة الناعمة." at bounding box center [1184, 388] width 241 height 45
click at [1153, 404] on span "كرواسون زبدي, وفلاكي ممتلئ بالشوكولاتة الذائبة الناعمة." at bounding box center [1184, 388] width 241 height 45
click at [1270, 403] on span "كرواسون زبدي, وفلاكي ممتلئ بالشوكولاتة الذائبة الناعمة." at bounding box center [1184, 388] width 241 height 45
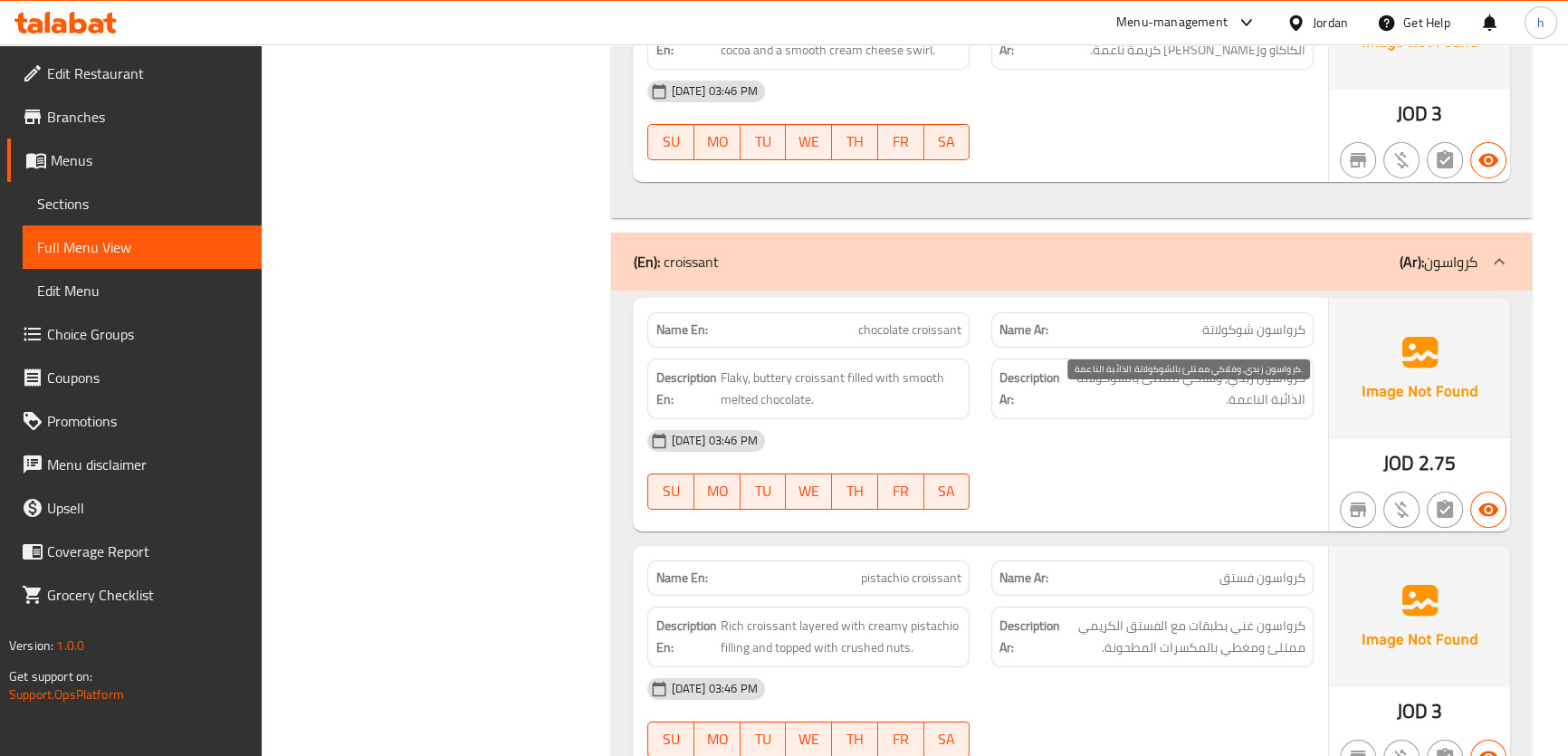
click at [1234, 402] on span "كرواسون زبدي, وفلاكي ممتلئ بالشوكولاتة الذائبة الناعمة." at bounding box center [1184, 388] width 241 height 45
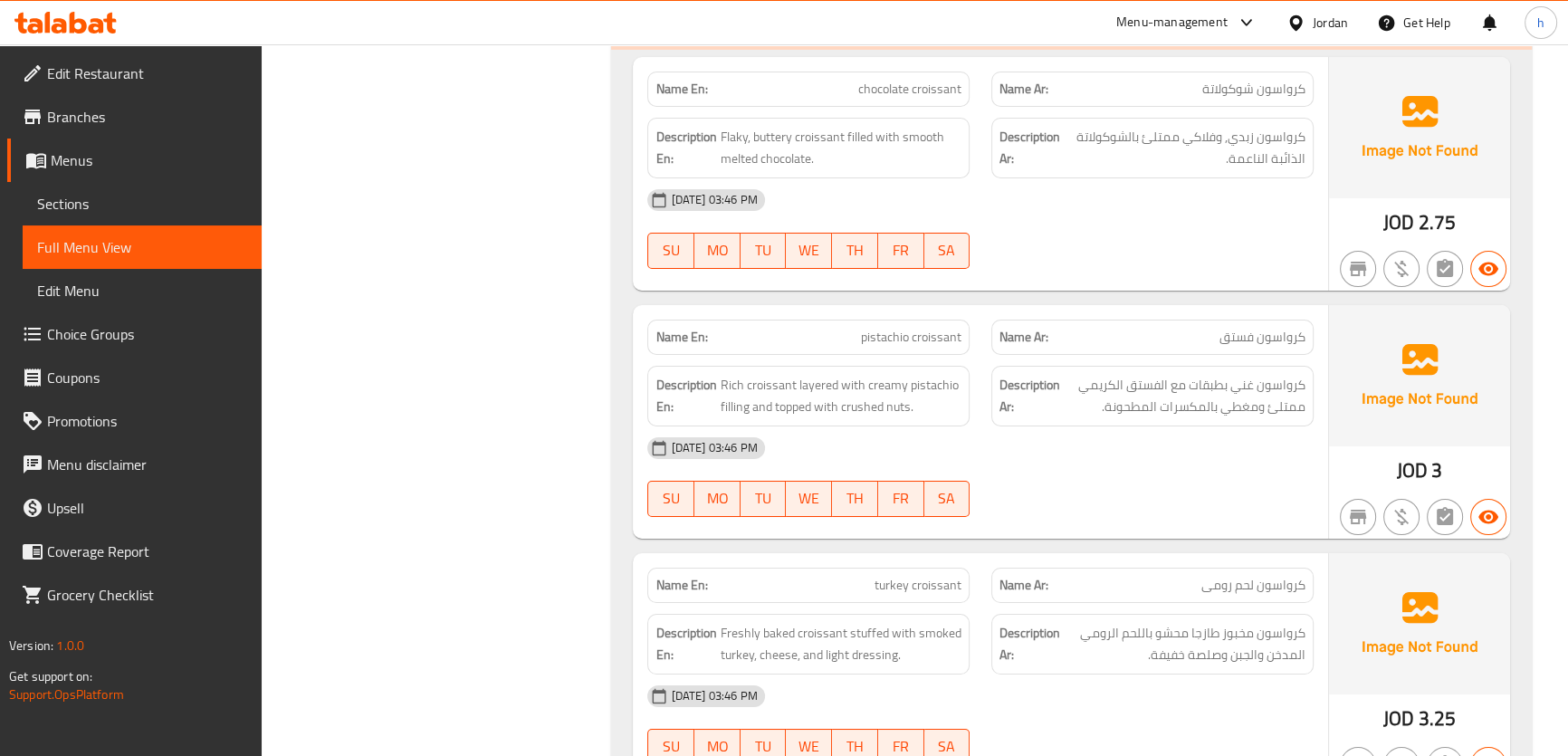
scroll to position [8235, 0]
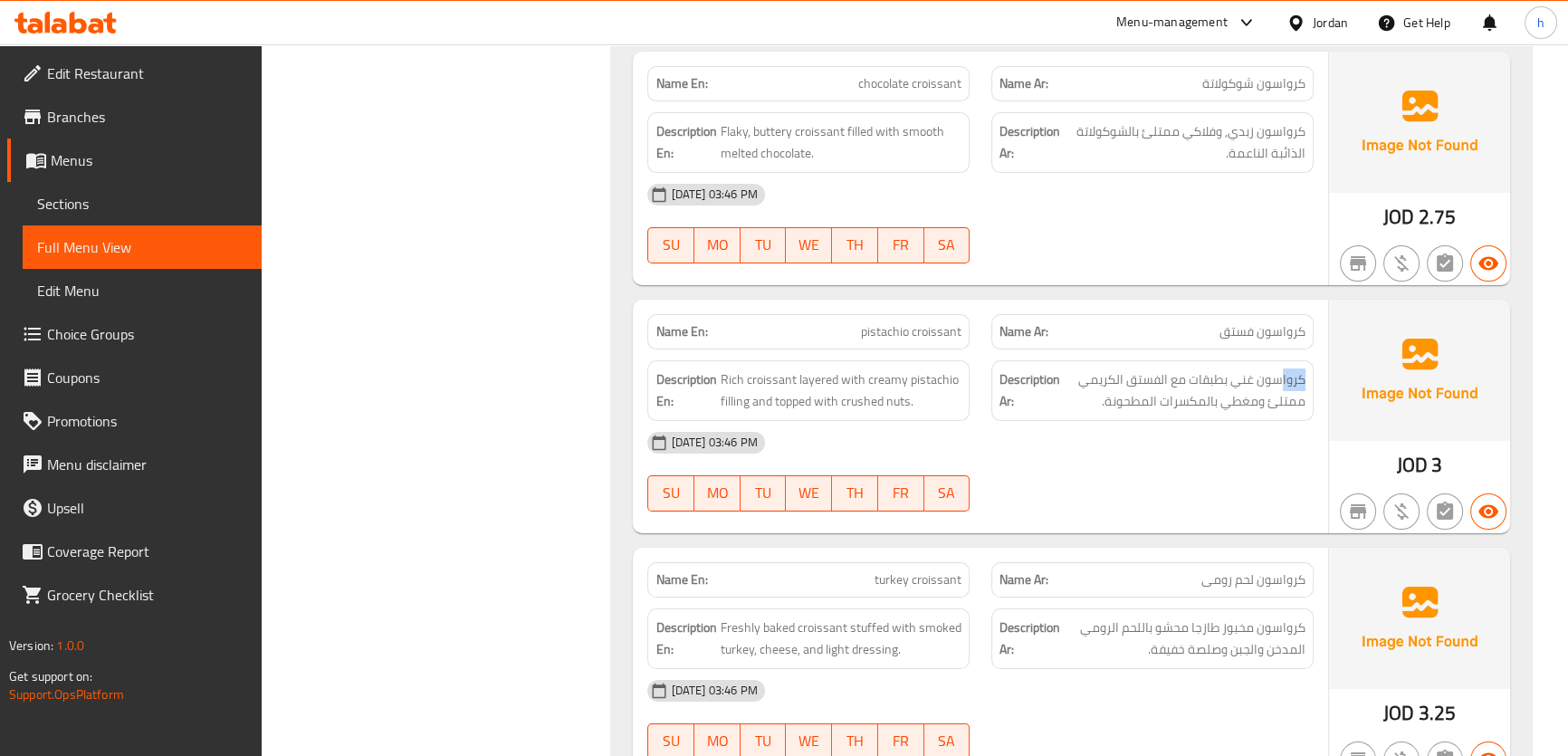
drag, startPoint x: 1276, startPoint y: 408, endPoint x: 846, endPoint y: 432, distance: 430.7
click at [1005, 413] on h6 "Description Ar: كرواسون غني بطبقات مع الفستق الكريمي ممتلئ ومغطي بالمكسرات المط…" at bounding box center [1153, 390] width 306 height 45
click at [778, 413] on span "Rich croissant layered with creamy pistachio filling and topped with crushed nu…" at bounding box center [840, 390] width 241 height 45
click at [761, 408] on span "Rich croissant layered with creamy pistachio filling and topped with crushed nu…" at bounding box center [840, 390] width 241 height 45
click at [755, 405] on span "Rich croissant layered with creamy pistachio filling and topped with crushed nu…" at bounding box center [840, 390] width 241 height 45
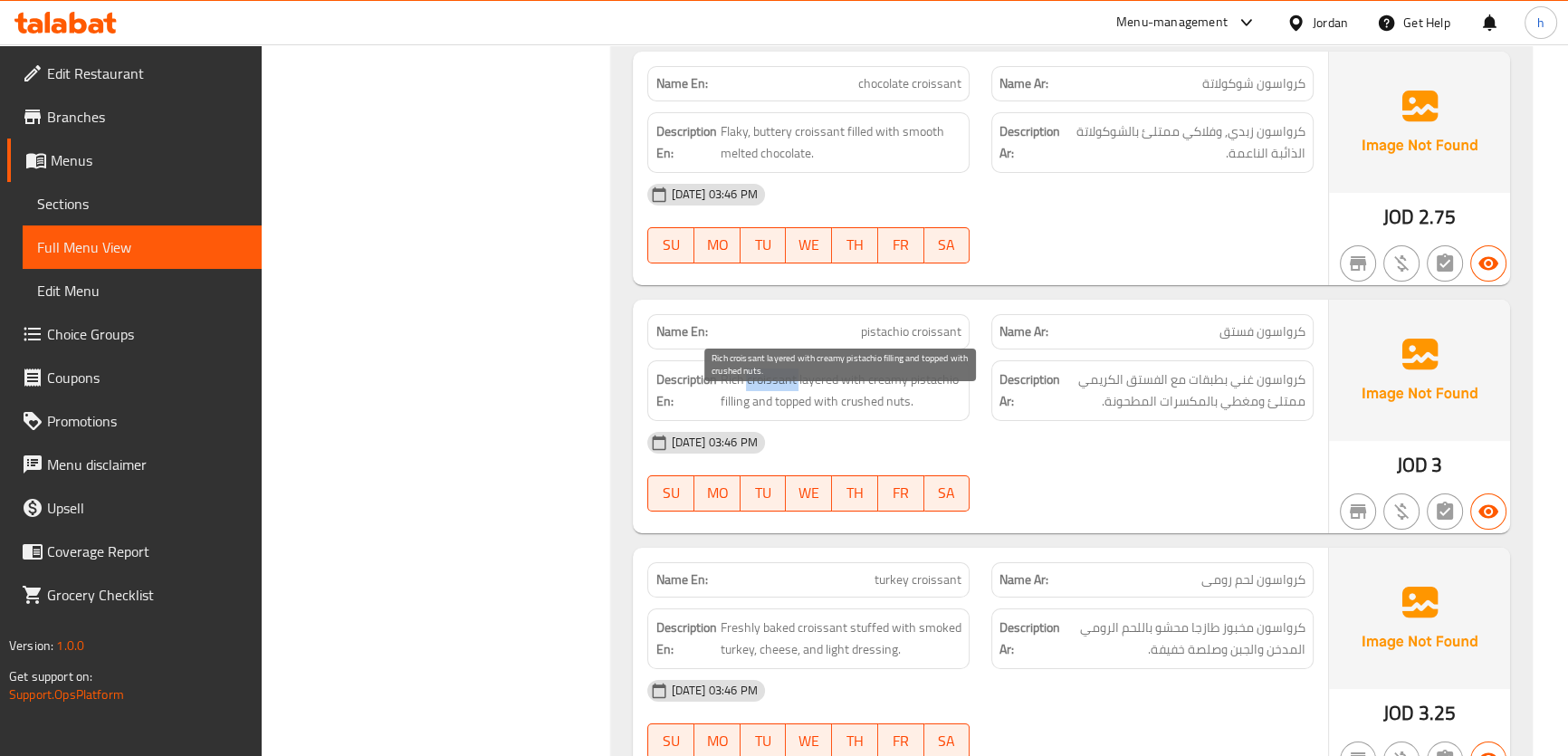
click at [755, 405] on span "Rich croissant layered with creamy pistachio filling and topped with crushed nu…" at bounding box center [840, 390] width 241 height 45
click at [725, 400] on span "Rich croissant layered with creamy pistachio filling and topped with crushed nu…" at bounding box center [840, 390] width 241 height 45
drag, startPoint x: 806, startPoint y: 402, endPoint x: 825, endPoint y: 404, distance: 19.1
click at [825, 404] on span "Rich croissant layered with creamy pistachio filling and topped with crushed nu…" at bounding box center [840, 390] width 241 height 45
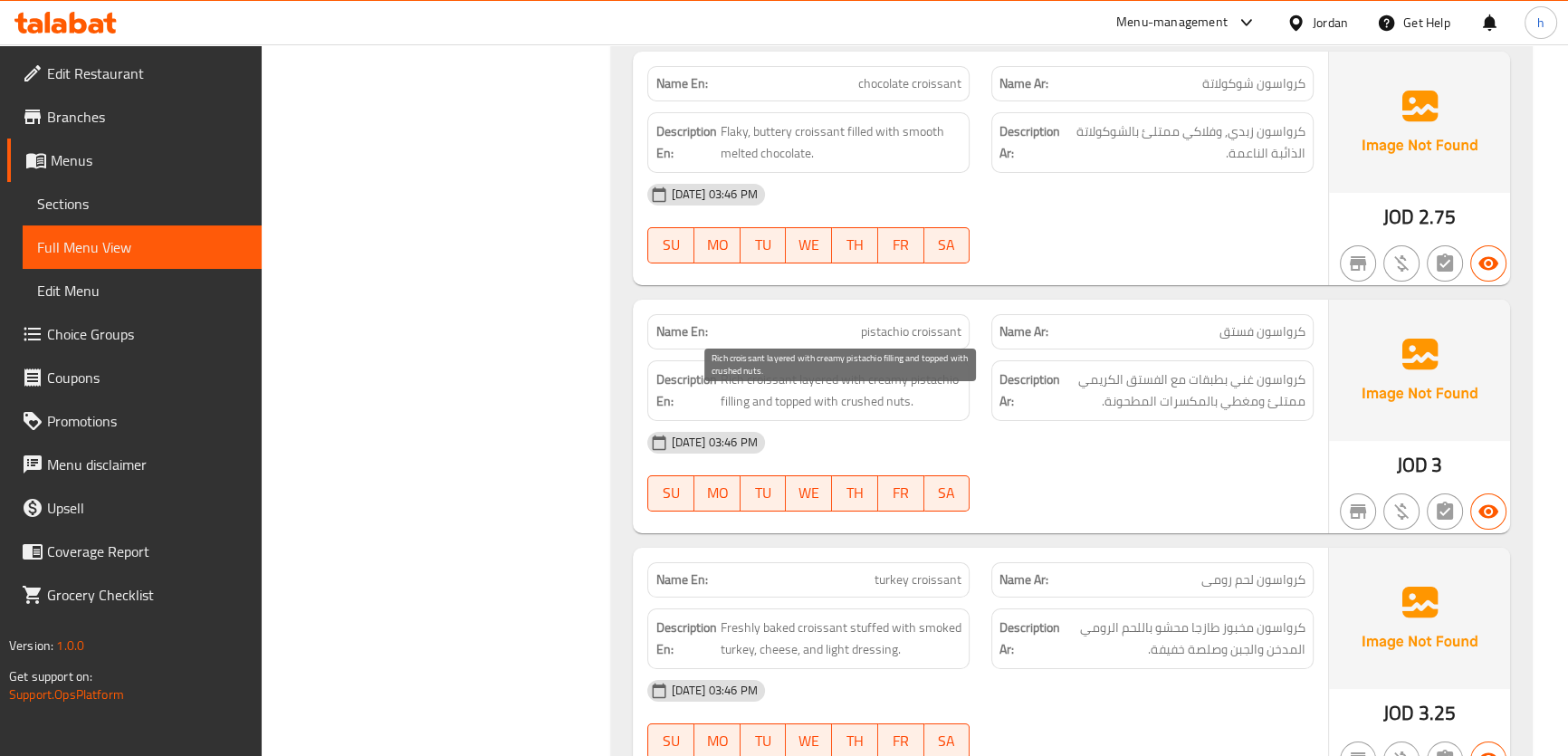
click at [754, 403] on span "Rich croissant layered with creamy pistachio filling and topped with crushed nu…" at bounding box center [840, 390] width 241 height 45
click at [733, 396] on span "Rich croissant layered with creamy pistachio filling and topped with crushed nu…" at bounding box center [840, 390] width 241 height 45
click at [772, 399] on span "Rich croissant layered with creamy pistachio filling and topped with crushed nu…" at bounding box center [840, 390] width 241 height 45
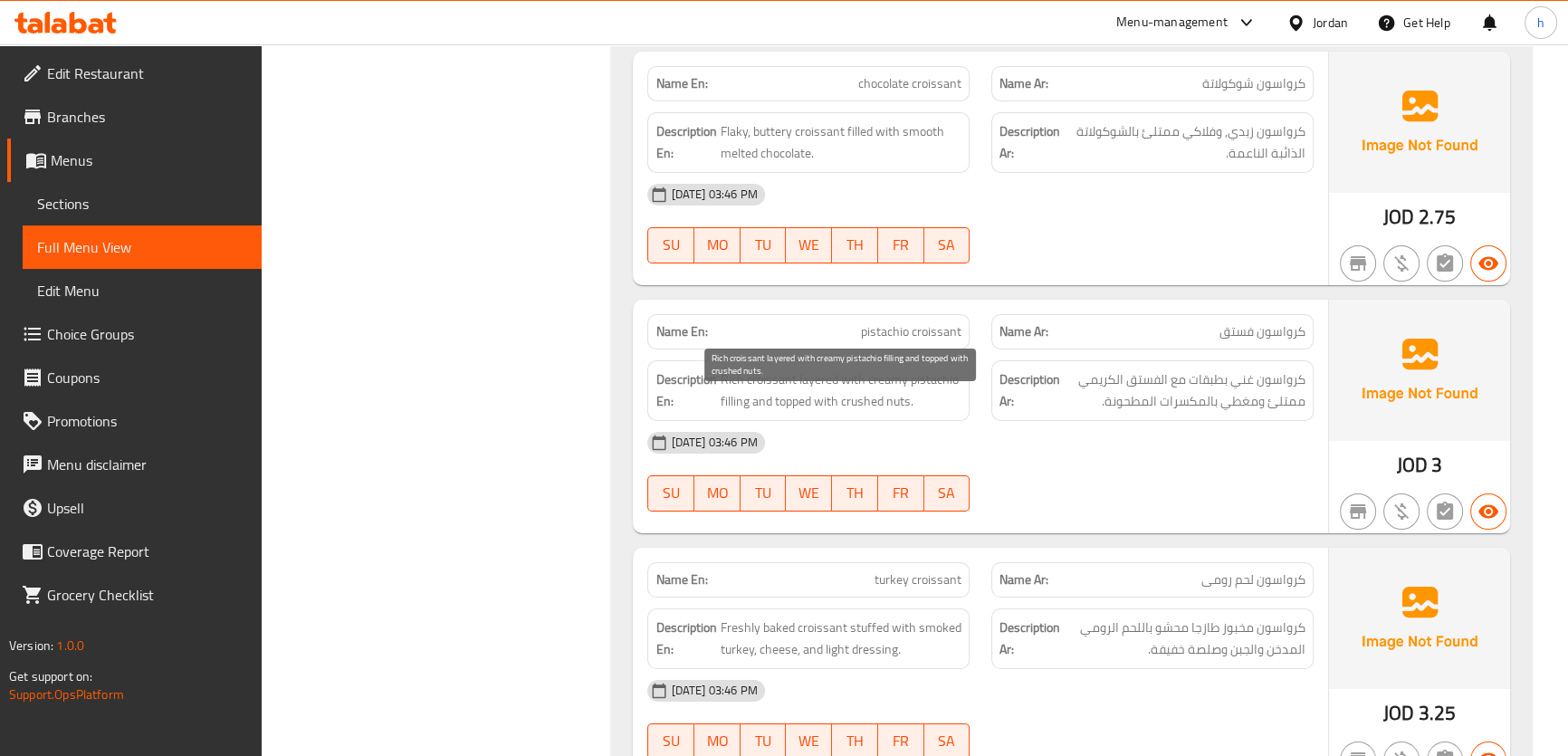
click at [816, 402] on span "Rich croissant layered with creamy pistachio filling and topped with crushed nu…" at bounding box center [840, 390] width 241 height 45
drag, startPoint x: 825, startPoint y: 401, endPoint x: 889, endPoint y: 430, distance: 70.3
click at [888, 413] on span "Rich croissant layered with creamy pistachio filling and topped with crushed nu…" at bounding box center [840, 390] width 241 height 45
click at [889, 413] on span "Rich croissant layered with creamy pistachio filling and topped with crushed nu…" at bounding box center [840, 390] width 241 height 45
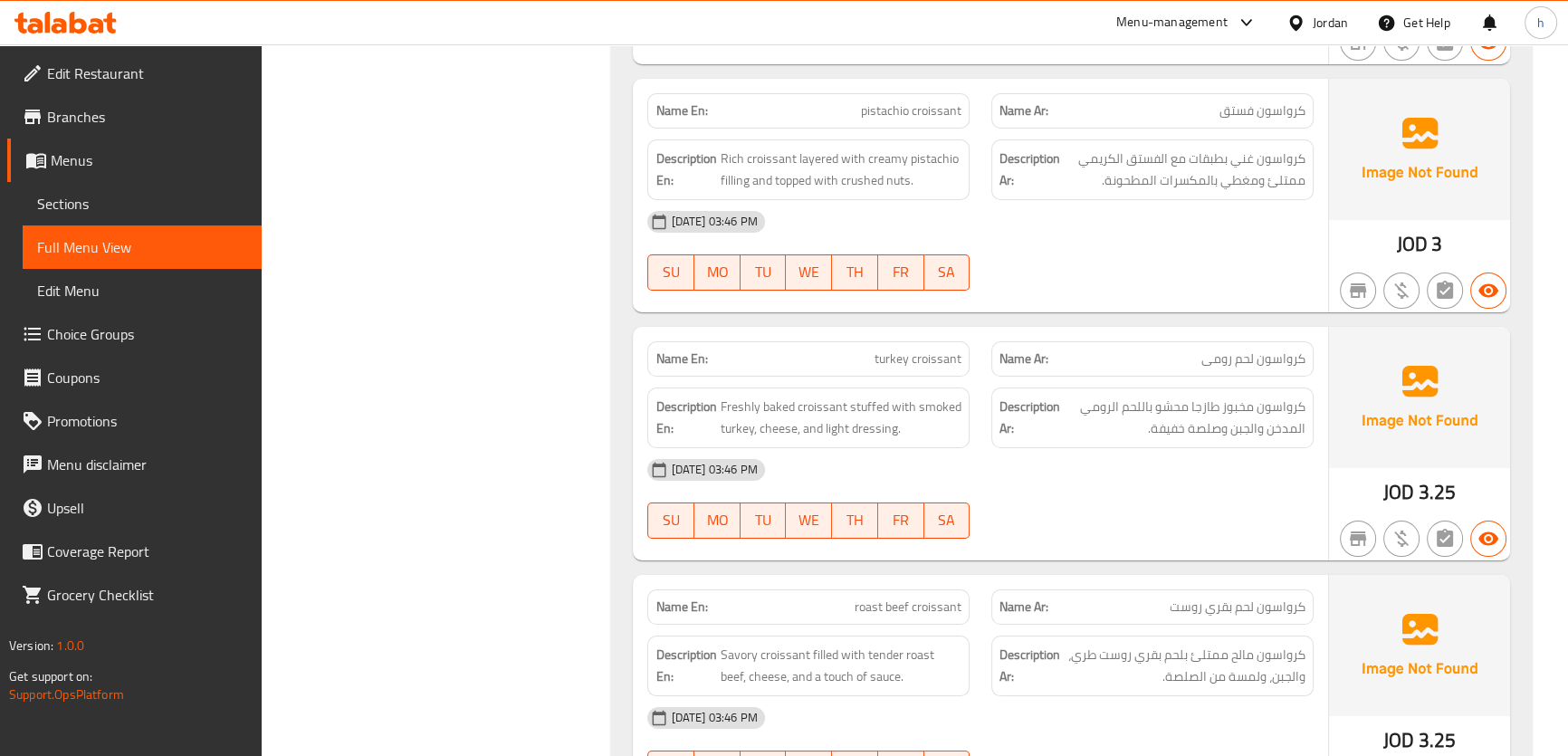
scroll to position [8482, 0]
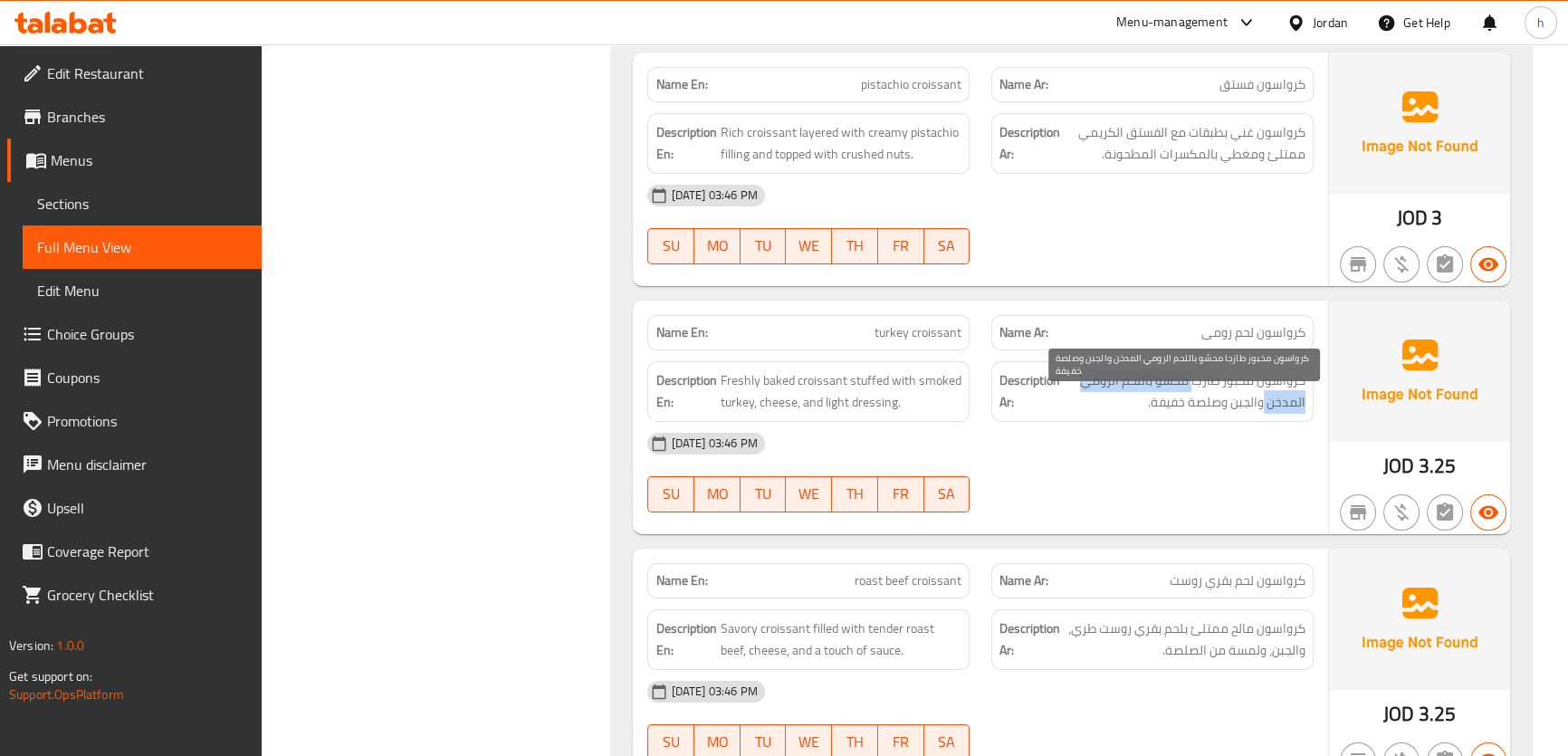
drag, startPoint x: 1244, startPoint y: 417, endPoint x: 1192, endPoint y: 411, distance: 52.3
click at [1193, 412] on span "كرواسون مخبوز طازجا محشو باللحم الرومي المدخن والجبن وصلصة خفيفة." at bounding box center [1184, 391] width 241 height 45
click at [1192, 404] on span "كرواسون مخبوز طازجا محشو باللحم الرومي المدخن والجبن وصلصة خفيفة." at bounding box center [1184, 391] width 241 height 45
click at [1175, 401] on span "كرواسون مخبوز طازجا محشو باللحم الرومي المدخن والجبن وصلصة خفيفة." at bounding box center [1184, 391] width 241 height 45
drag, startPoint x: 1129, startPoint y: 404, endPoint x: 1165, endPoint y: 429, distance: 43.8
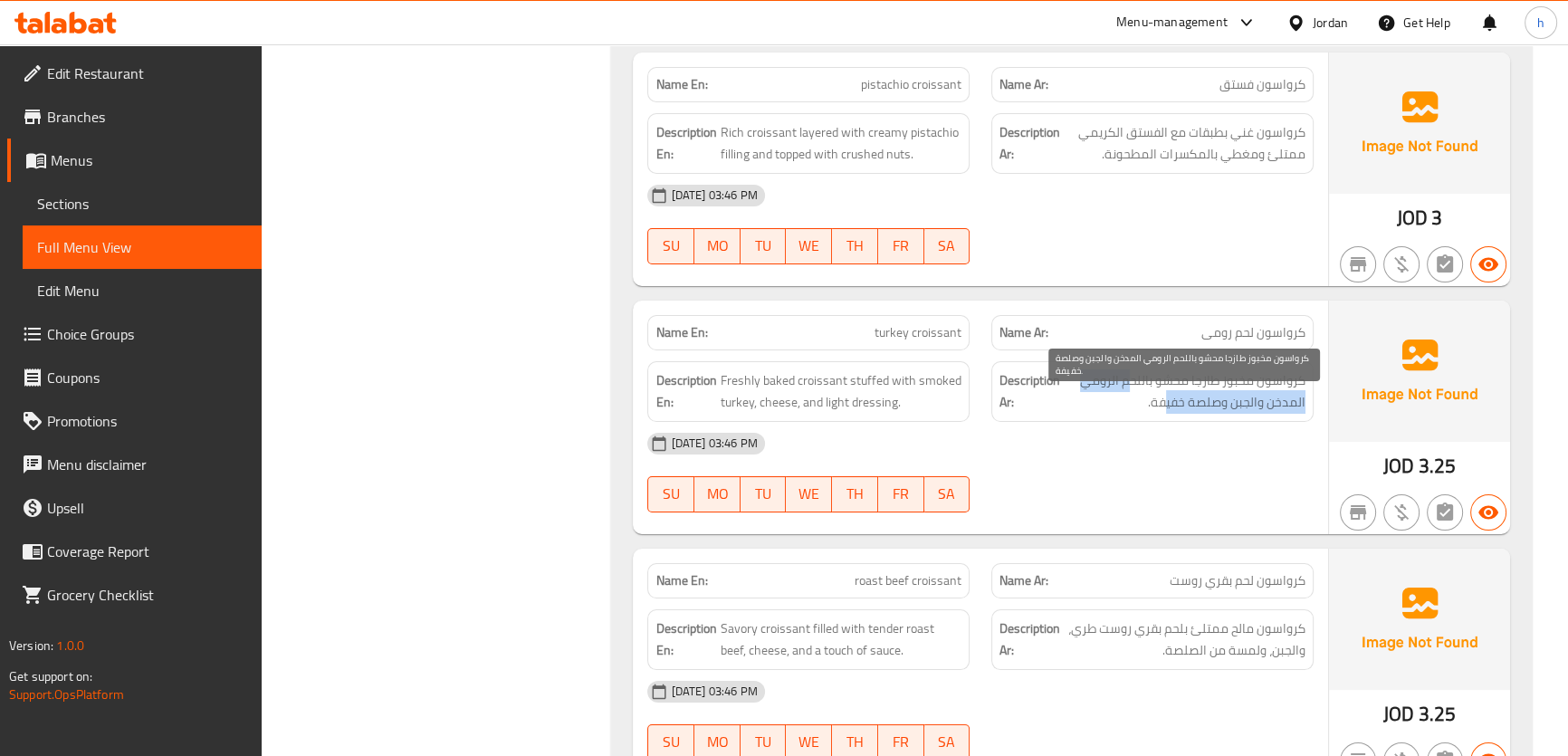
click at [1165, 414] on span "كرواسون مخبوز طازجا محشو باللحم الرومي المدخن والجبن وصلصة خفيفة." at bounding box center [1184, 391] width 241 height 45
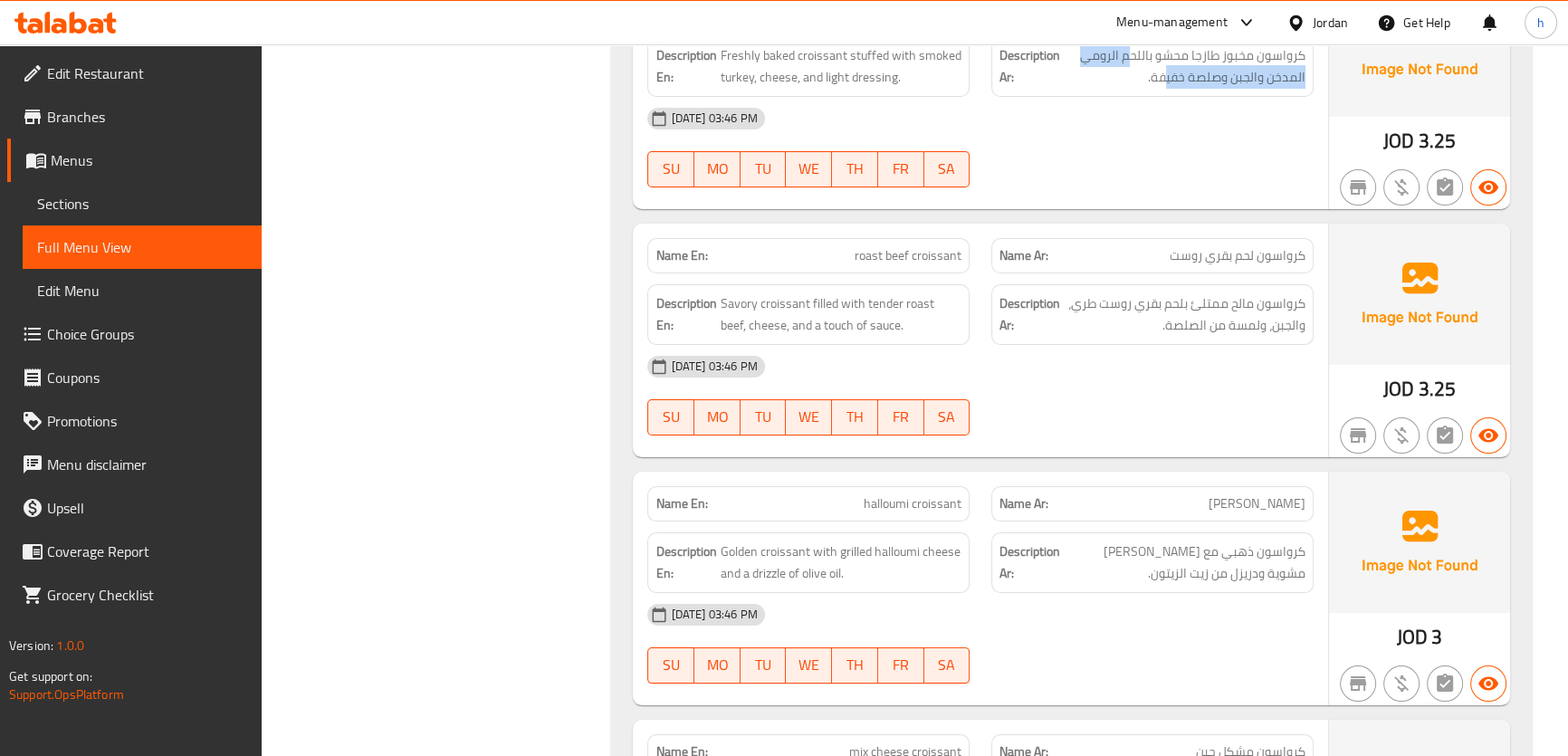
scroll to position [8811, 0]
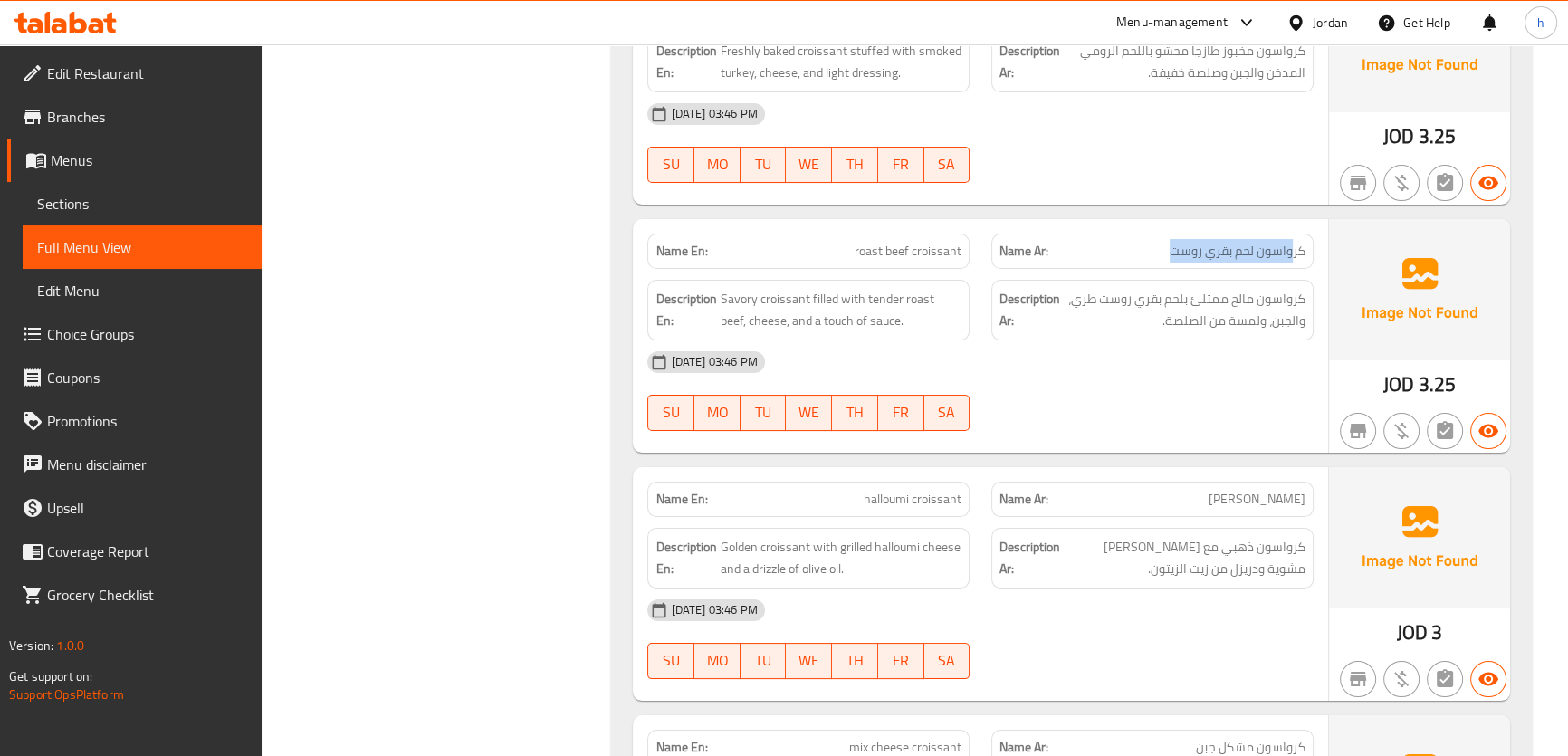
drag, startPoint x: 1292, startPoint y: 278, endPoint x: 1172, endPoint y: 282, distance: 120.1
click at [1172, 261] on span "كرواسون لحم بقري روست" at bounding box center [1236, 250] width 136 height 19
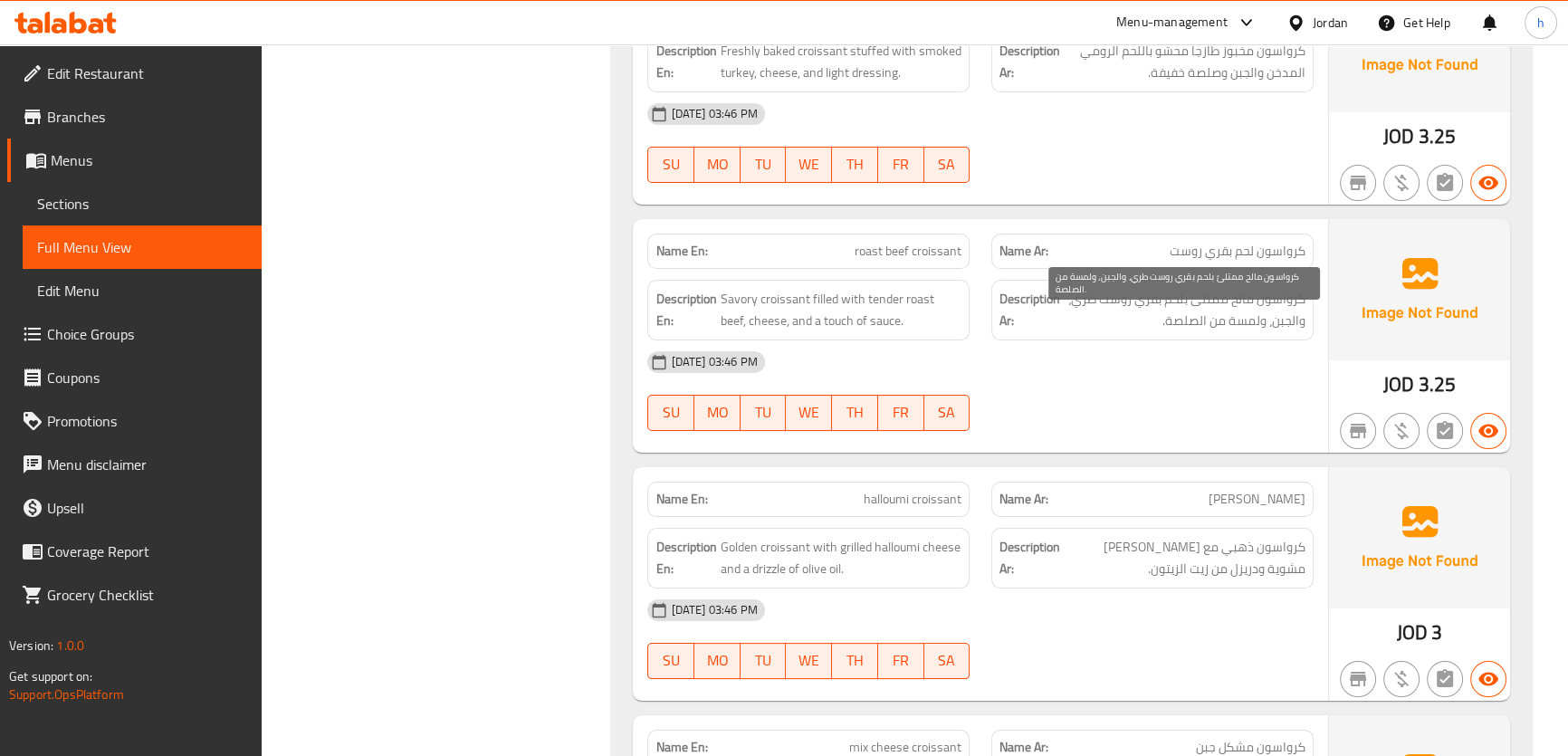
click at [1277, 330] on span "كرواسون مالح ممتلئ بلحم بقري روست طري، والجبن، ولمسة من الصلصة." at bounding box center [1184, 310] width 241 height 45
drag, startPoint x: 1275, startPoint y: 321, endPoint x: 1077, endPoint y: 326, distance: 198.1
click at [1077, 326] on span "كرواسون مالح ممتلئ بلحم بقري روست طري، والجبن، ولمسة من الصلصة." at bounding box center [1184, 310] width 241 height 45
drag, startPoint x: 1203, startPoint y: 344, endPoint x: 1173, endPoint y: 343, distance: 30.0
click at [1173, 332] on span "كرواسون مالح ممتلئ بلحم بقري روست طري، والجبن، ولمسة من الصلصة." at bounding box center [1184, 310] width 241 height 45
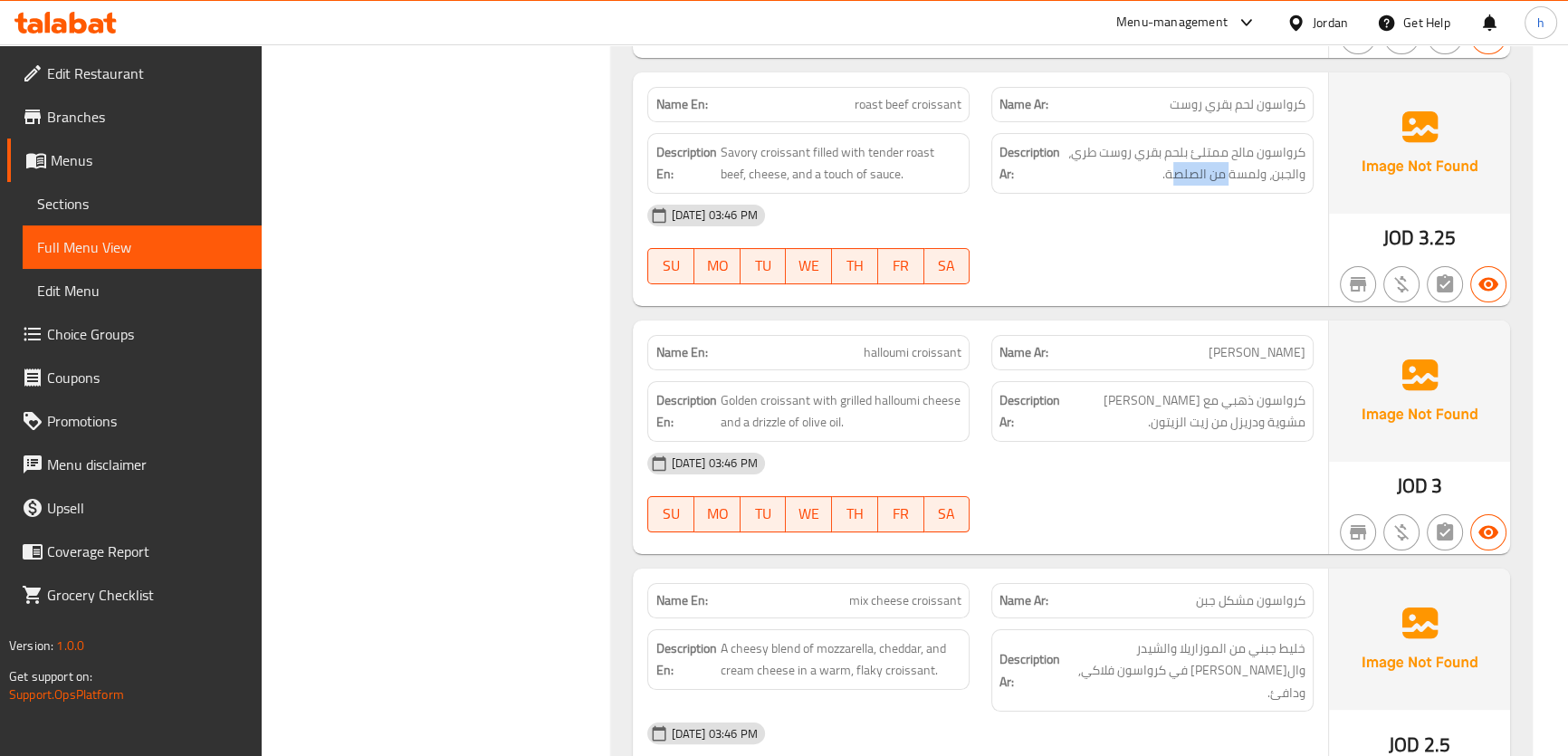
scroll to position [8976, 0]
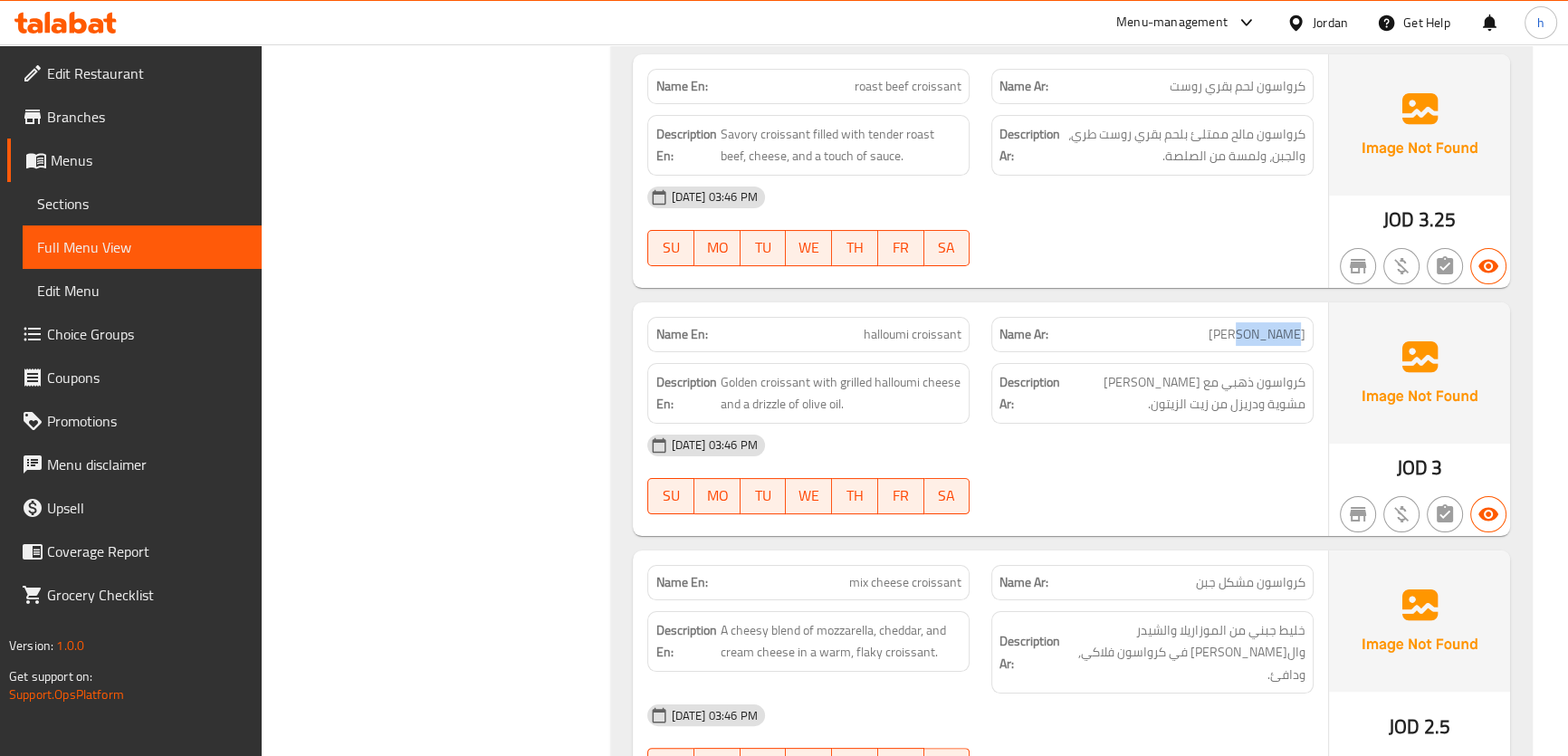
drag, startPoint x: 1285, startPoint y: 357, endPoint x: 1229, endPoint y: 363, distance: 56.3
click at [1229, 343] on span "[PERSON_NAME]" at bounding box center [1256, 334] width 97 height 19
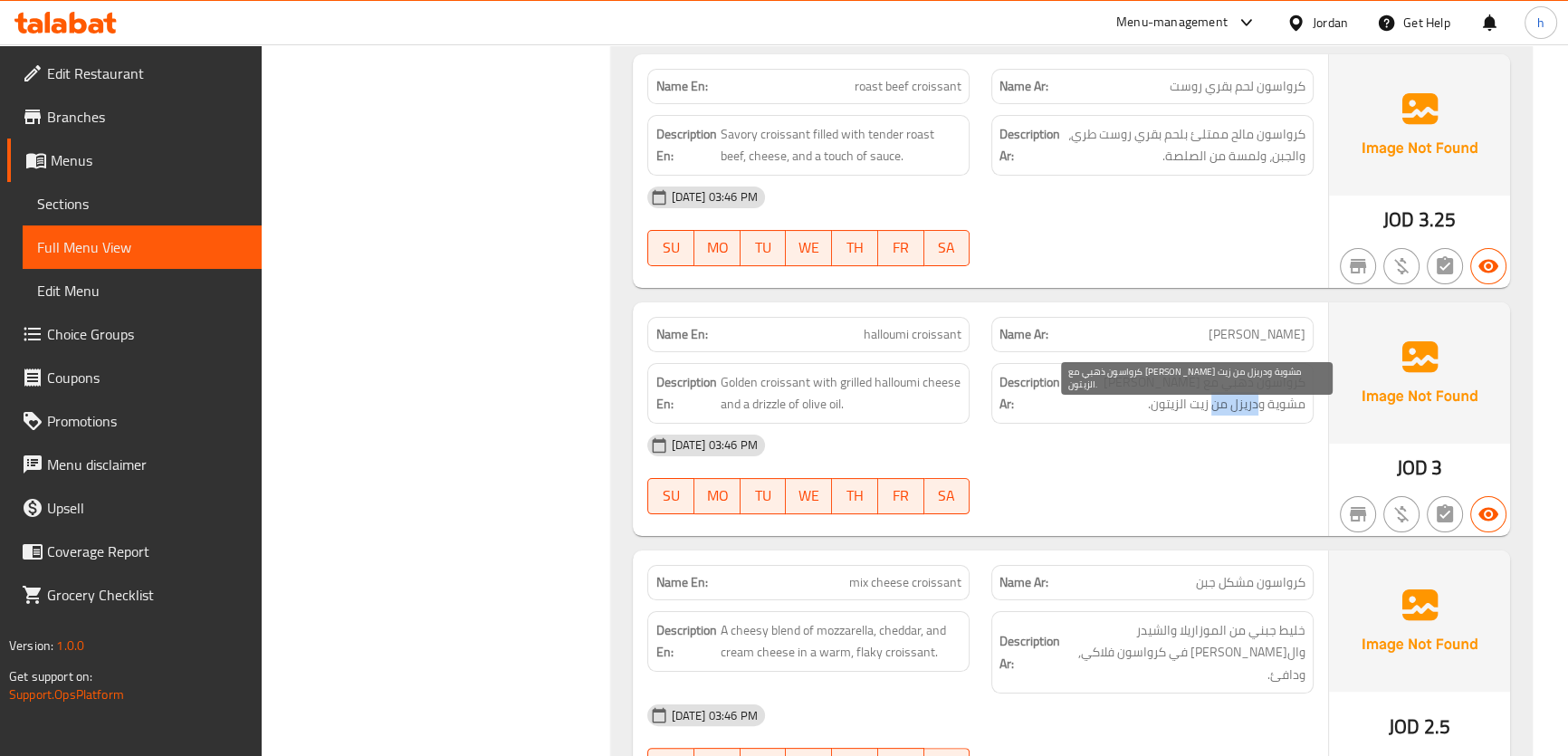
drag, startPoint x: 1278, startPoint y: 417, endPoint x: 1231, endPoint y: 415, distance: 47.0
click at [1231, 415] on span "كرواسون ذهبي مع [PERSON_NAME] مشوية ودريزل من زيت الزيتون." at bounding box center [1184, 393] width 241 height 45
click at [1246, 402] on span "كرواسون ذهبي مع [PERSON_NAME] مشوية ودريزل من زيت الزيتون." at bounding box center [1184, 393] width 241 height 45
drag, startPoint x: 1188, startPoint y: 407, endPoint x: 1112, endPoint y: 413, distance: 76.2
click at [1112, 413] on span "كرواسون ذهبي مع [PERSON_NAME] مشوية ودريزل من زيت الزيتون." at bounding box center [1184, 393] width 241 height 45
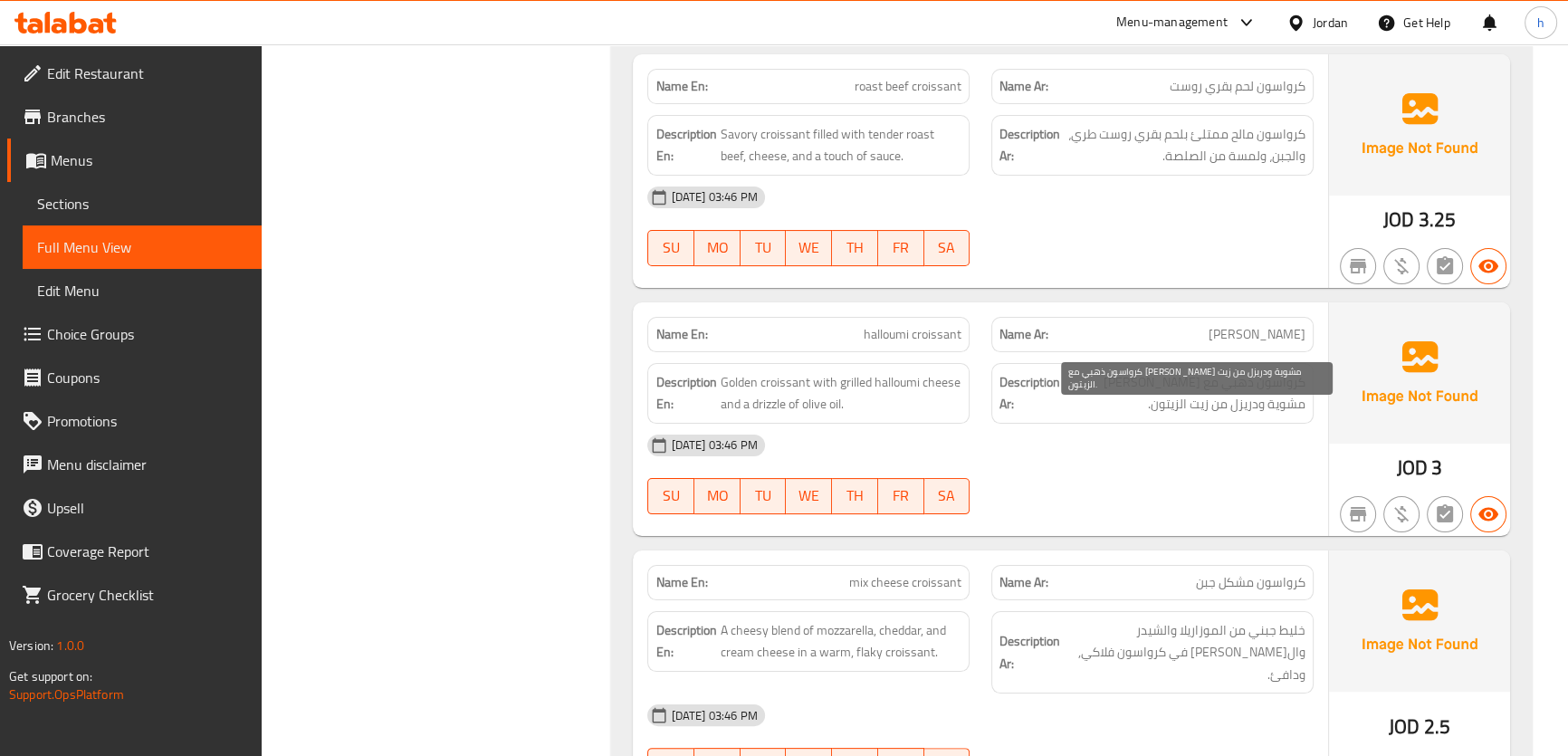
click at [1267, 413] on span "كرواسون ذهبي مع [PERSON_NAME] مشوية ودريزل من زيت الزيتون." at bounding box center [1184, 393] width 241 height 45
drag, startPoint x: 1307, startPoint y: 407, endPoint x: 1098, endPoint y: 407, distance: 209.0
click at [1098, 407] on div "Description Ar: كرواسون ذهبي مع جبن حلومي مشوية ودريزل من زيت الزيتون." at bounding box center [1153, 393] width 323 height 61
drag, startPoint x: 1303, startPoint y: 432, endPoint x: 1190, endPoint y: 432, distance: 113.0
click at [1190, 415] on span "كرواسون ذهبي مع [PERSON_NAME] مشوية ودريزل من زيت الزيتون." at bounding box center [1184, 393] width 241 height 45
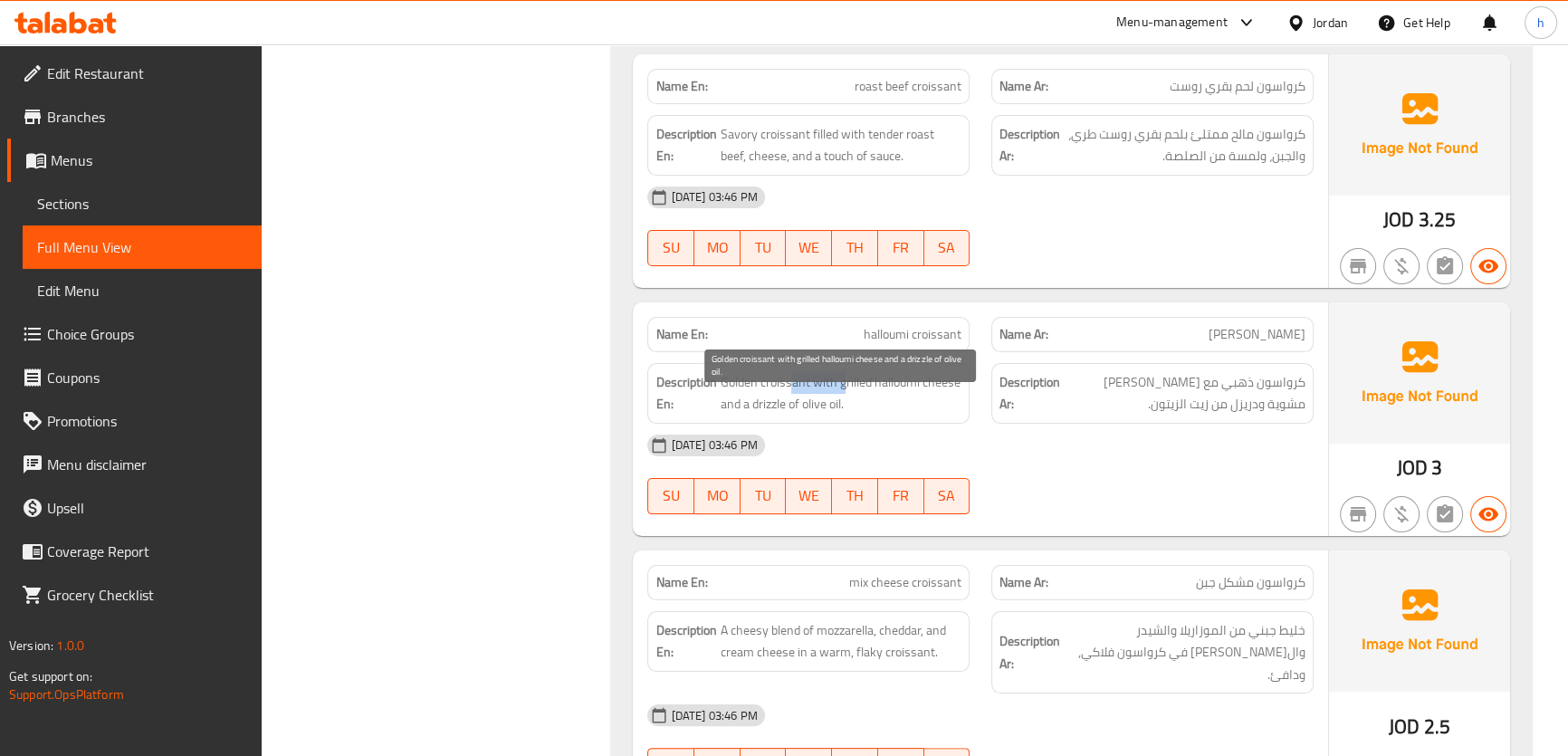
drag, startPoint x: 793, startPoint y: 411, endPoint x: 856, endPoint y: 411, distance: 63.0
click at [851, 411] on span "Golden croissant with grilled halloumi cheese and a drizzle of olive oil." at bounding box center [840, 393] width 241 height 45
drag, startPoint x: 856, startPoint y: 411, endPoint x: 1199, endPoint y: 465, distance: 347.2
click at [856, 411] on span "Golden croissant with grilled halloumi cheese and a drizzle of olive oil." at bounding box center [840, 393] width 241 height 45
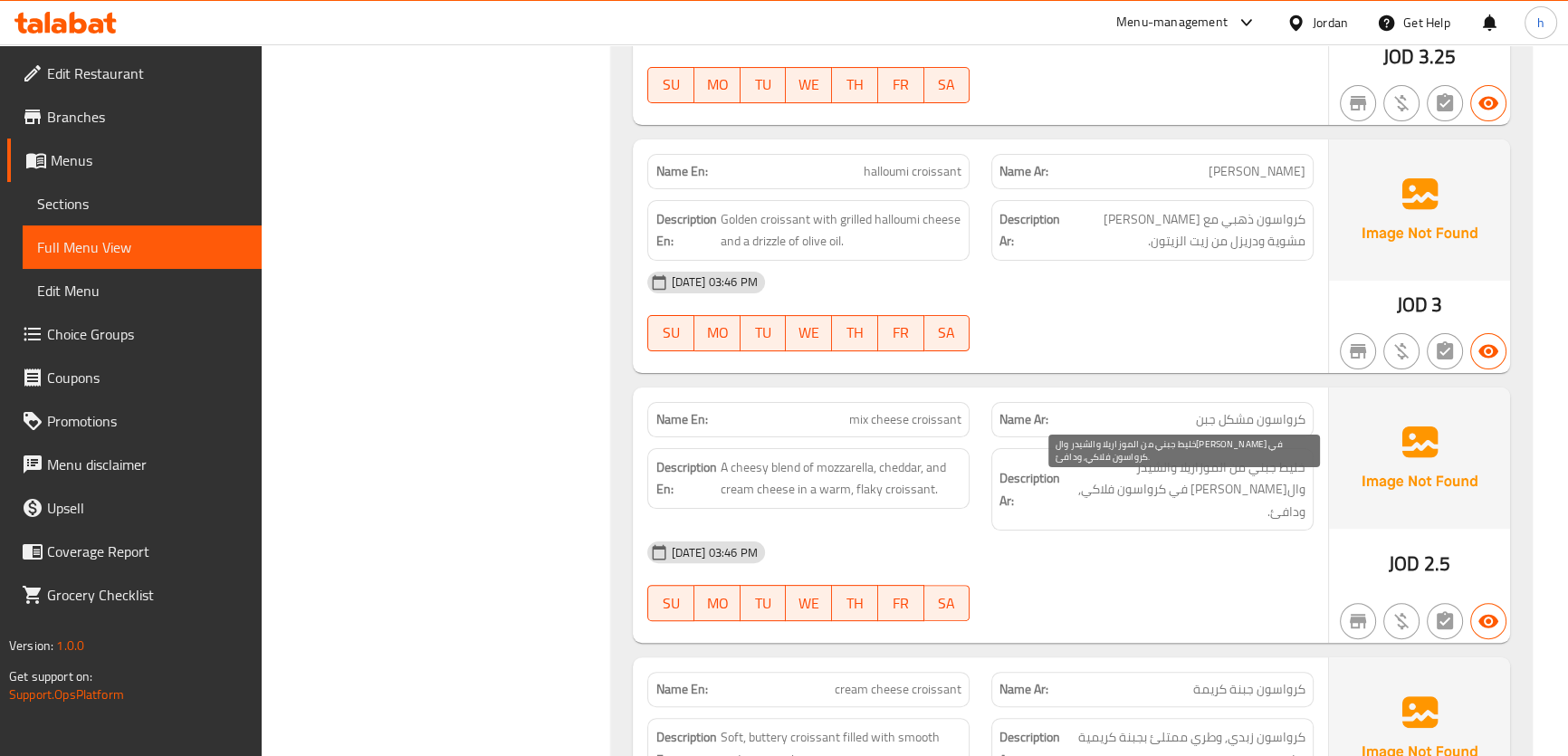
scroll to position [9140, 0]
drag, startPoint x: 1276, startPoint y: 438, endPoint x: 1218, endPoint y: 442, distance: 58.1
click at [1218, 428] on span "كرواسون مشكل جبن" at bounding box center [1250, 418] width 109 height 19
click at [1283, 522] on div "Description Ar: خليط جبني من الموزاريلا والشيدر والجبن الكريمي في كرواسون فلاكي…" at bounding box center [1153, 488] width 323 height 83
drag, startPoint x: 1291, startPoint y: 491, endPoint x: 1173, endPoint y: 491, distance: 118.0
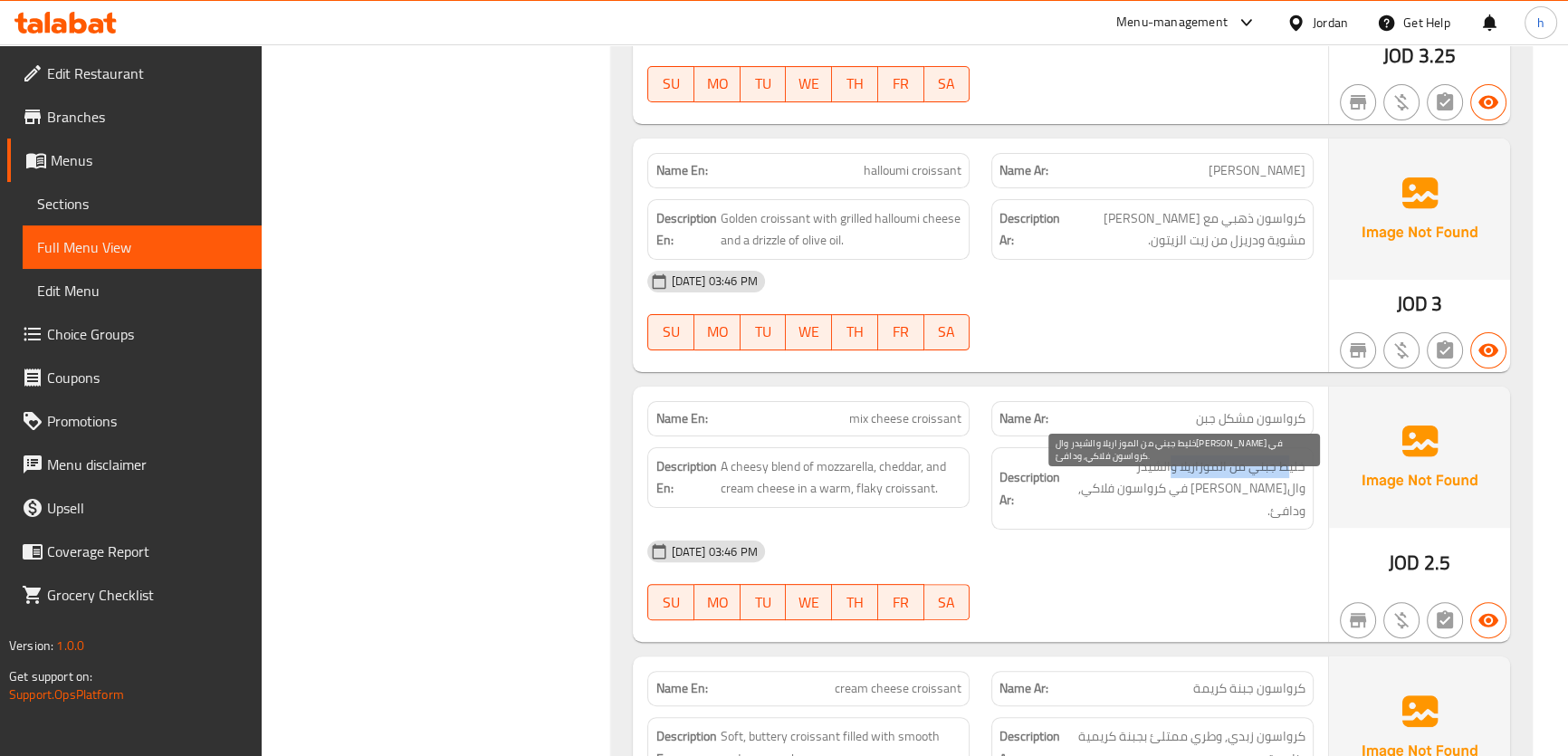
click at [1173, 491] on span "خليط جبني من الموزاريلا والشيدر وال[PERSON_NAME] في كرواسون فلاكي, ودافئ." at bounding box center [1184, 489] width 241 height 67
drag, startPoint x: 1297, startPoint y: 516, endPoint x: 1119, endPoint y: 514, distance: 178.0
click at [1119, 514] on span "خليط جبني من الموزاريلا والشيدر وال[PERSON_NAME] في كرواسون فلاكي, ودافئ." at bounding box center [1184, 489] width 241 height 67
click at [895, 499] on span "A cheesy blend of mozzarella, cheddar, and cream cheese in a warm, flaky croiss…" at bounding box center [840, 477] width 241 height 45
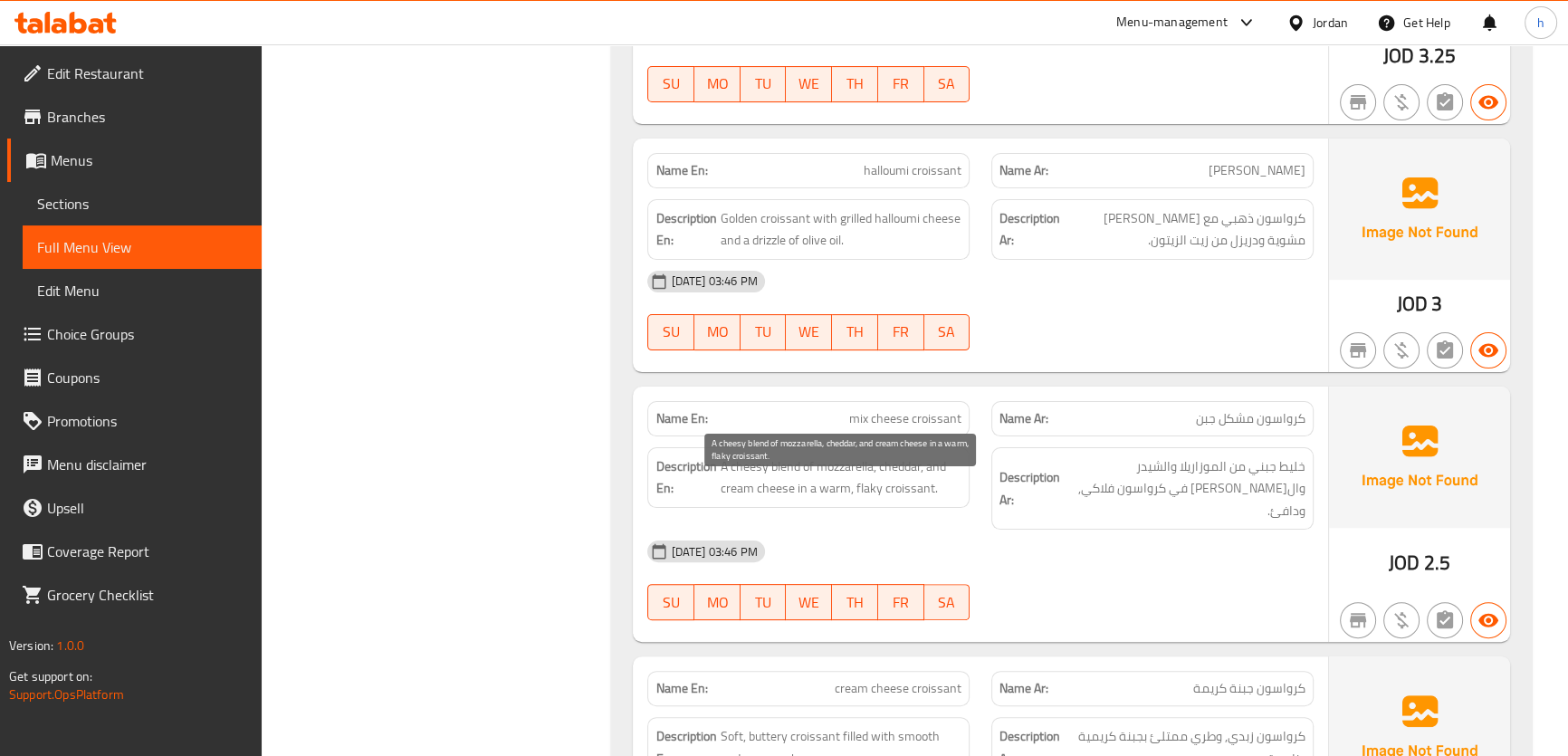
click at [829, 499] on span "A cheesy blend of mozzarella, cheddar, and cream cheese in a warm, flaky croiss…" at bounding box center [840, 477] width 241 height 45
drag, startPoint x: 747, startPoint y: 500, endPoint x: 840, endPoint y: 482, distance: 94.7
click at [840, 482] on span "A cheesy blend of mozzarella, cheddar, and cream cheese in a warm, flaky croiss…" at bounding box center [840, 477] width 241 height 45
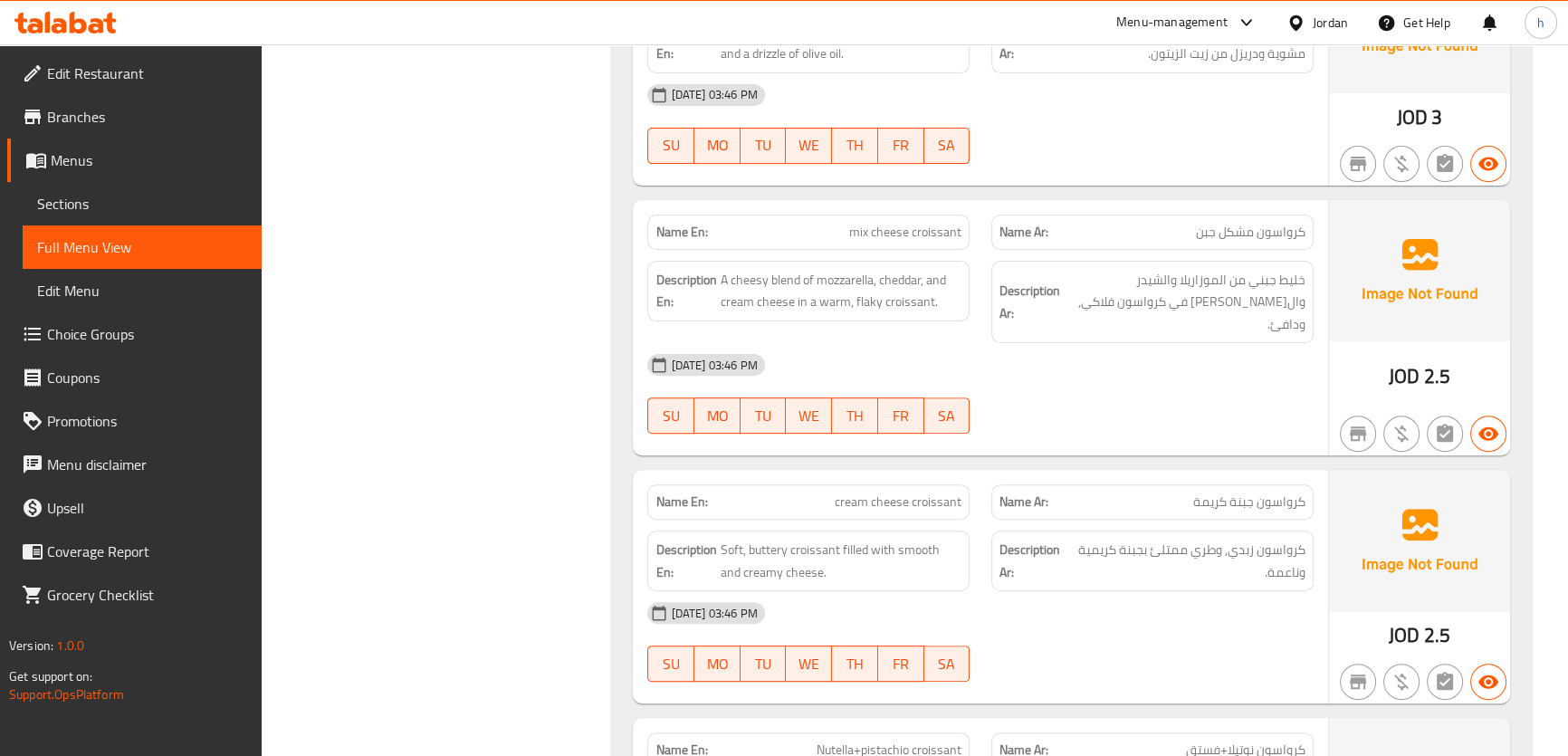
scroll to position [9387, 0]
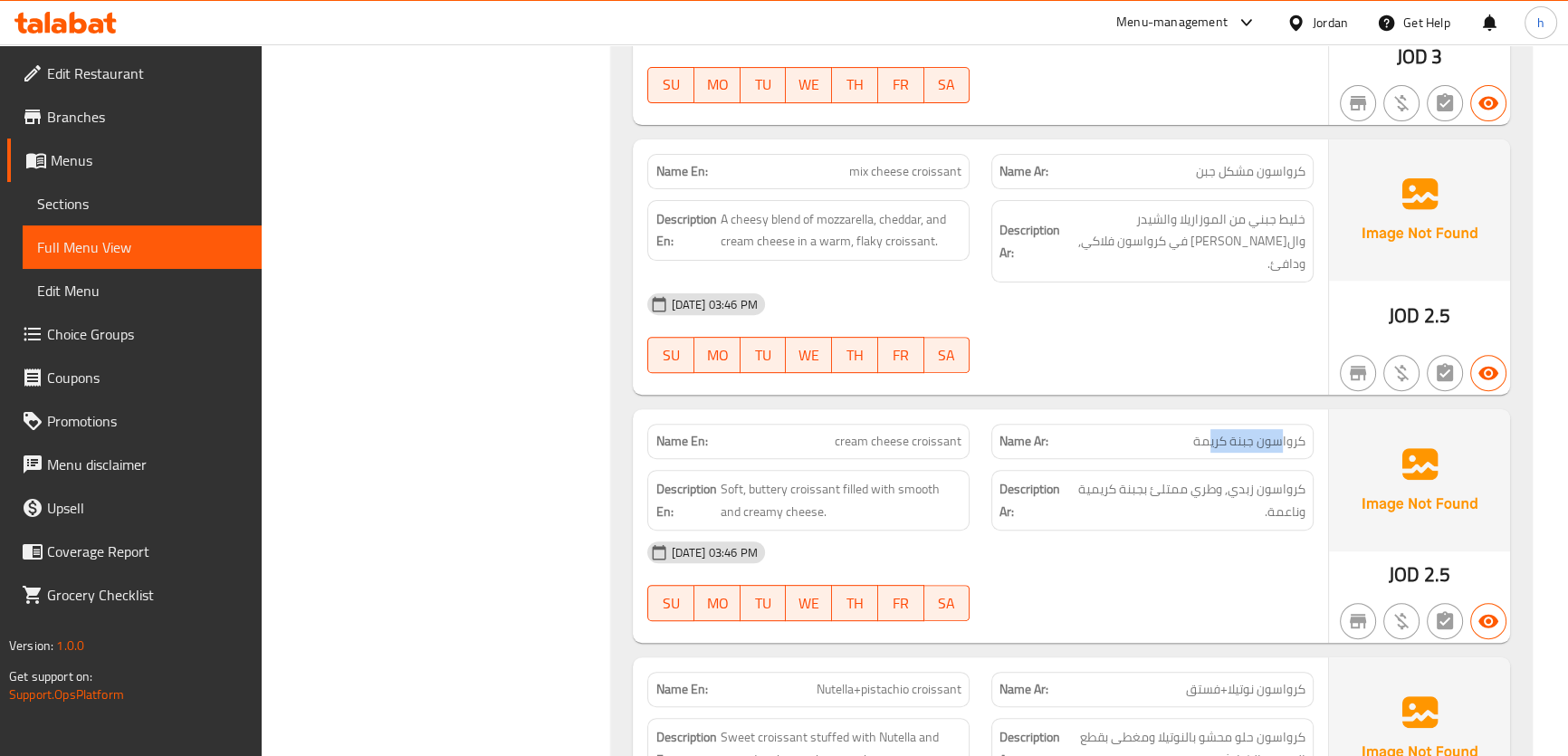
drag, startPoint x: 1266, startPoint y: 436, endPoint x: 1207, endPoint y: 444, distance: 59.5
click at [1207, 444] on span "كرواسون جبنة كريمة" at bounding box center [1248, 441] width 112 height 19
click at [1004, 434] on strong "Name Ar:" at bounding box center [1024, 441] width 49 height 19
drag, startPoint x: 906, startPoint y: 446, endPoint x: 832, endPoint y: 446, distance: 74.0
click at [832, 446] on p "Name En: cream cheese croissant" at bounding box center [808, 441] width 306 height 19
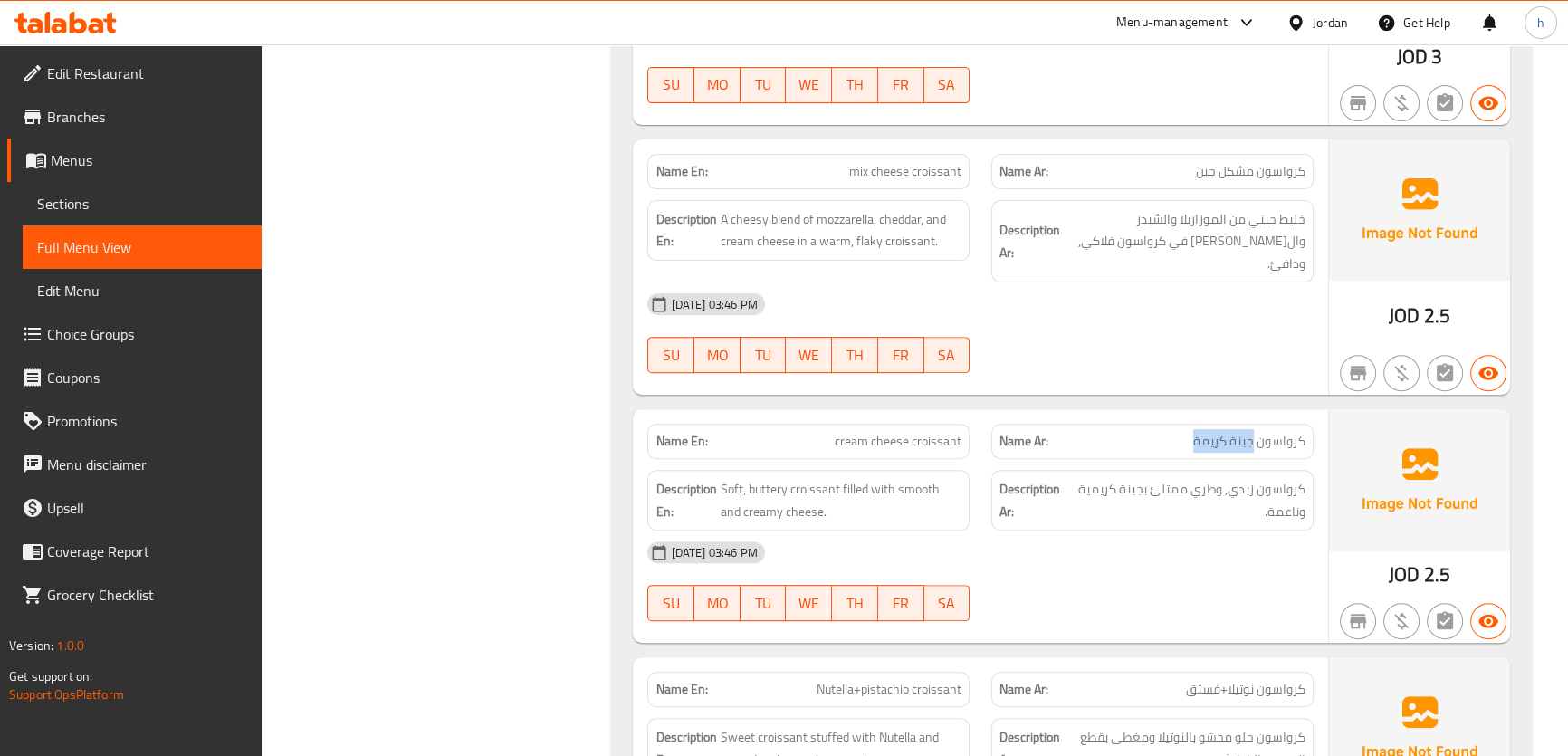
drag, startPoint x: 1251, startPoint y: 442, endPoint x: 1188, endPoint y: 444, distance: 63.0
click at [1188, 444] on p "Name Ar: كرواسون جبنة كريمة" at bounding box center [1153, 441] width 306 height 19
click at [1283, 500] on span "كرواسون زبدي, وطري ممتلئ بجبنة كريمية وناعمة." at bounding box center [1187, 500] width 234 height 45
drag, startPoint x: 1296, startPoint y: 496, endPoint x: 1087, endPoint y: 497, distance: 209.0
click at [1087, 497] on span "كرواسون زبدي, وطري ممتلئ بجبنة كريمية وناعمة." at bounding box center [1187, 500] width 234 height 45
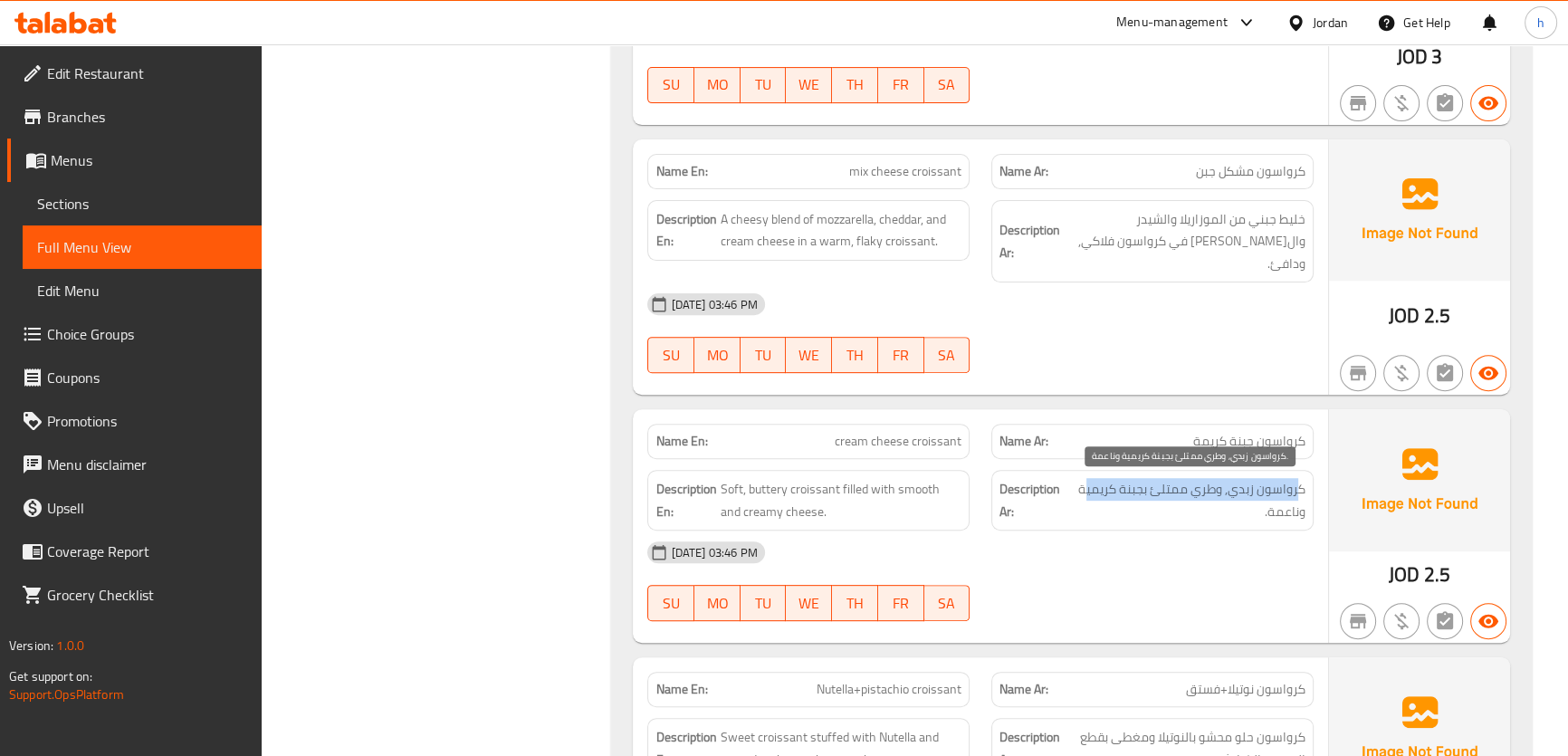
click at [1111, 487] on span "كرواسون زبدي, وطري ممتلئ بجبنة كريمية وناعمة." at bounding box center [1187, 500] width 234 height 45
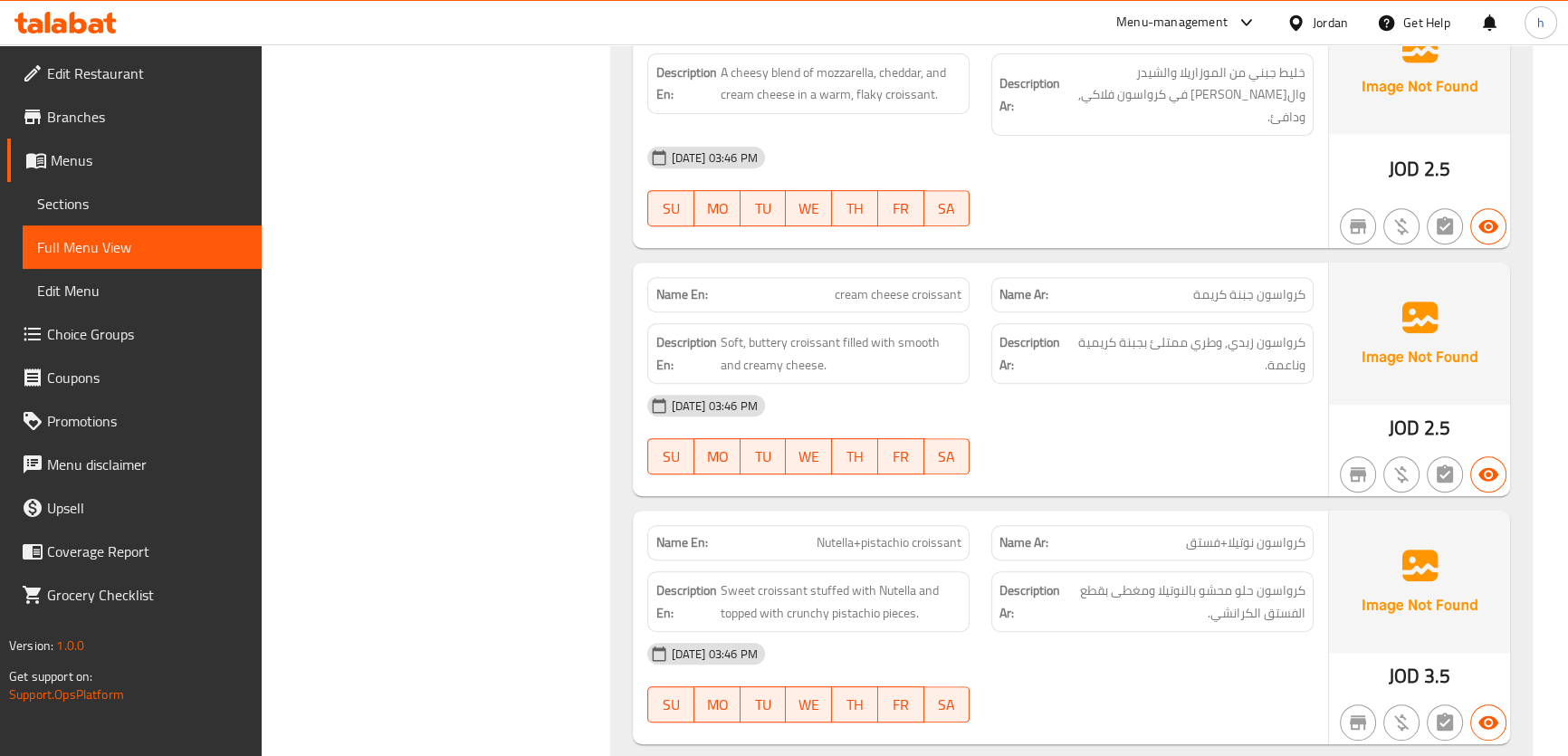
scroll to position [9552, 0]
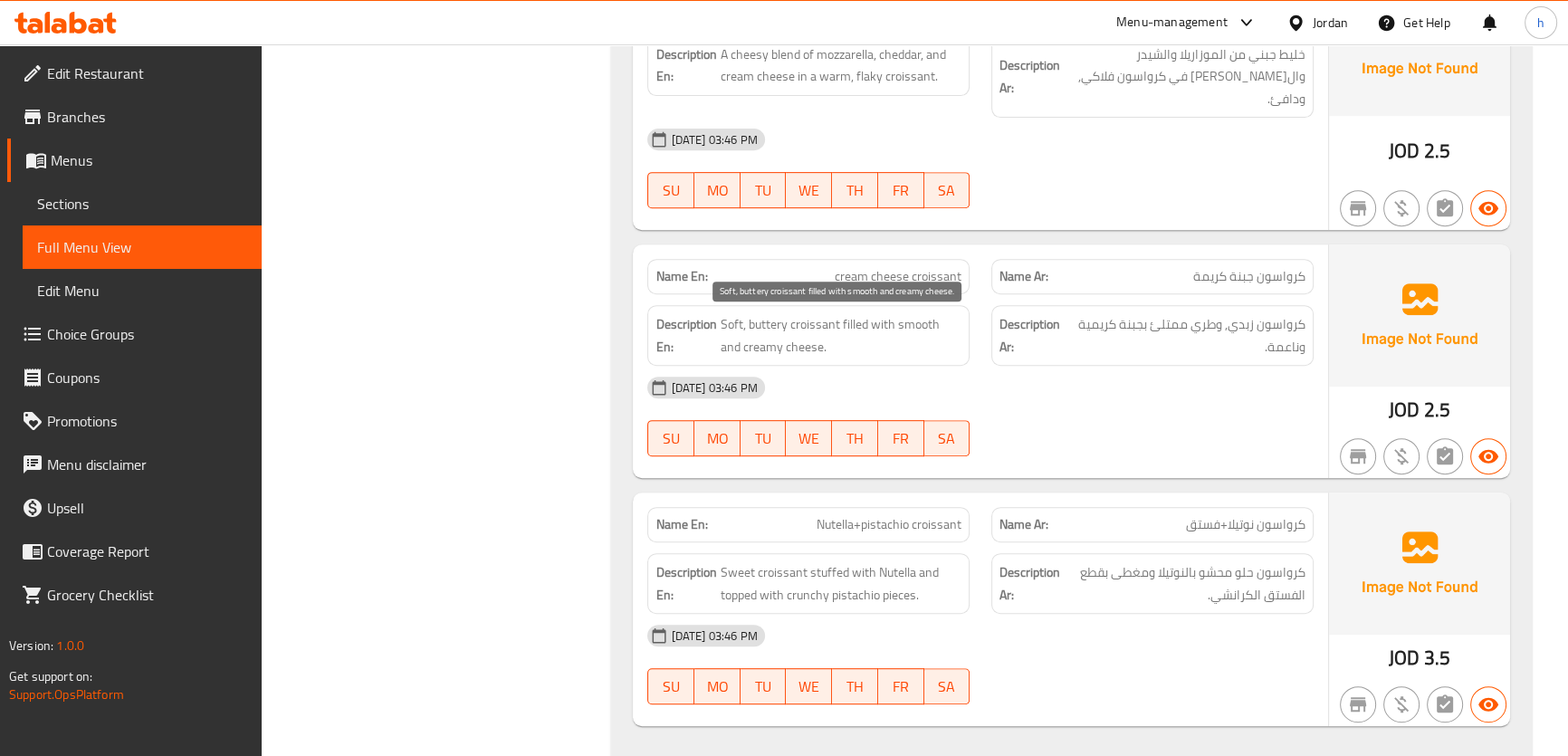
click at [897, 326] on span "Soft, buttery croissant filled with smooth and creamy cheese." at bounding box center [840, 335] width 241 height 45
drag, startPoint x: 1253, startPoint y: 517, endPoint x: 1229, endPoint y: 519, distance: 24.1
click at [1229, 519] on span "كرواسون نوتيلا+فستق" at bounding box center [1245, 524] width 119 height 19
click at [1247, 523] on span "كرواسون نوتيلا+فستق" at bounding box center [1245, 524] width 119 height 19
drag, startPoint x: 1251, startPoint y: 528, endPoint x: 1191, endPoint y: 530, distance: 60.0
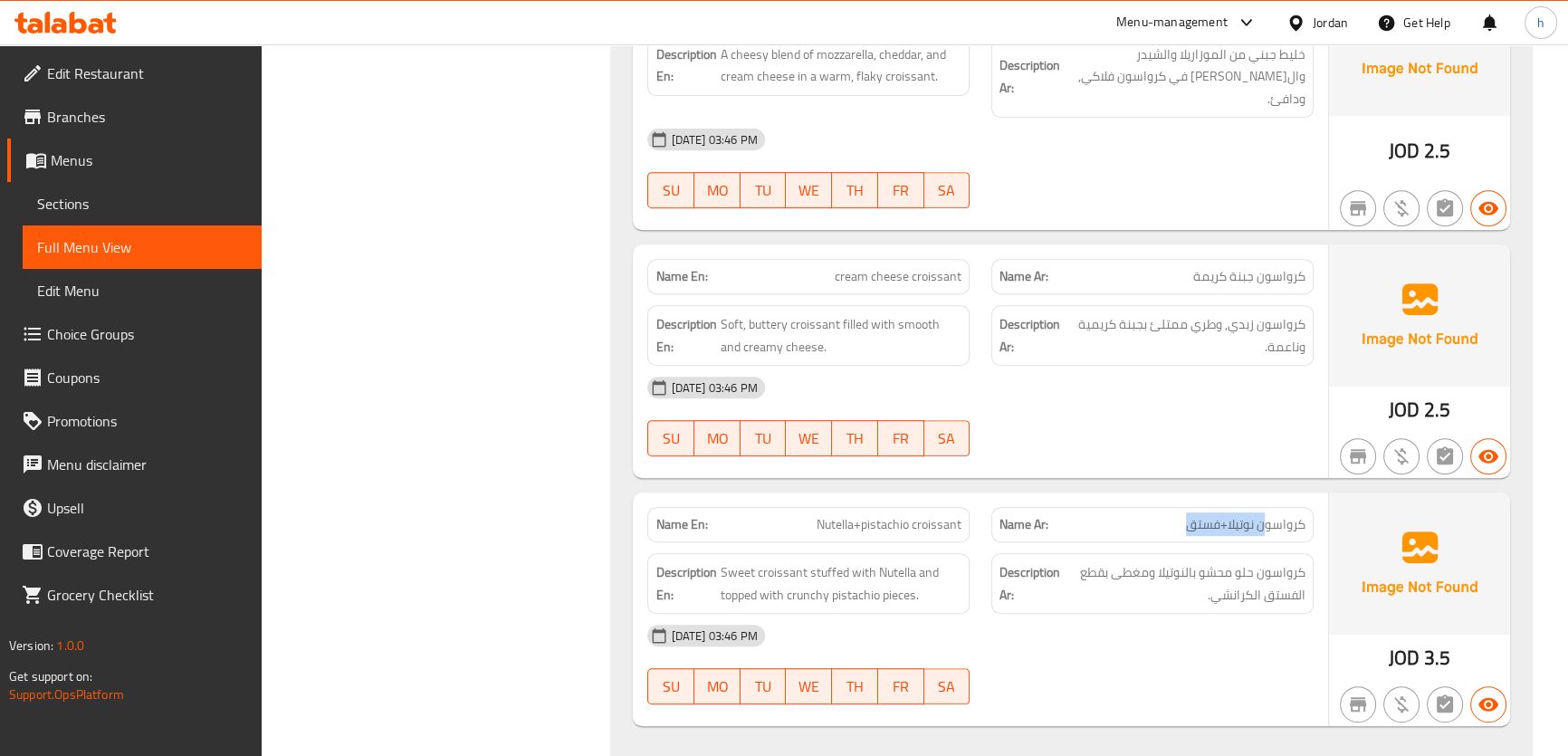
click at [1191, 530] on span "كرواسون نوتيلا+فستق" at bounding box center [1245, 524] width 119 height 19
click at [886, 533] on span "Nutella+pistachio croissant" at bounding box center [888, 524] width 145 height 19
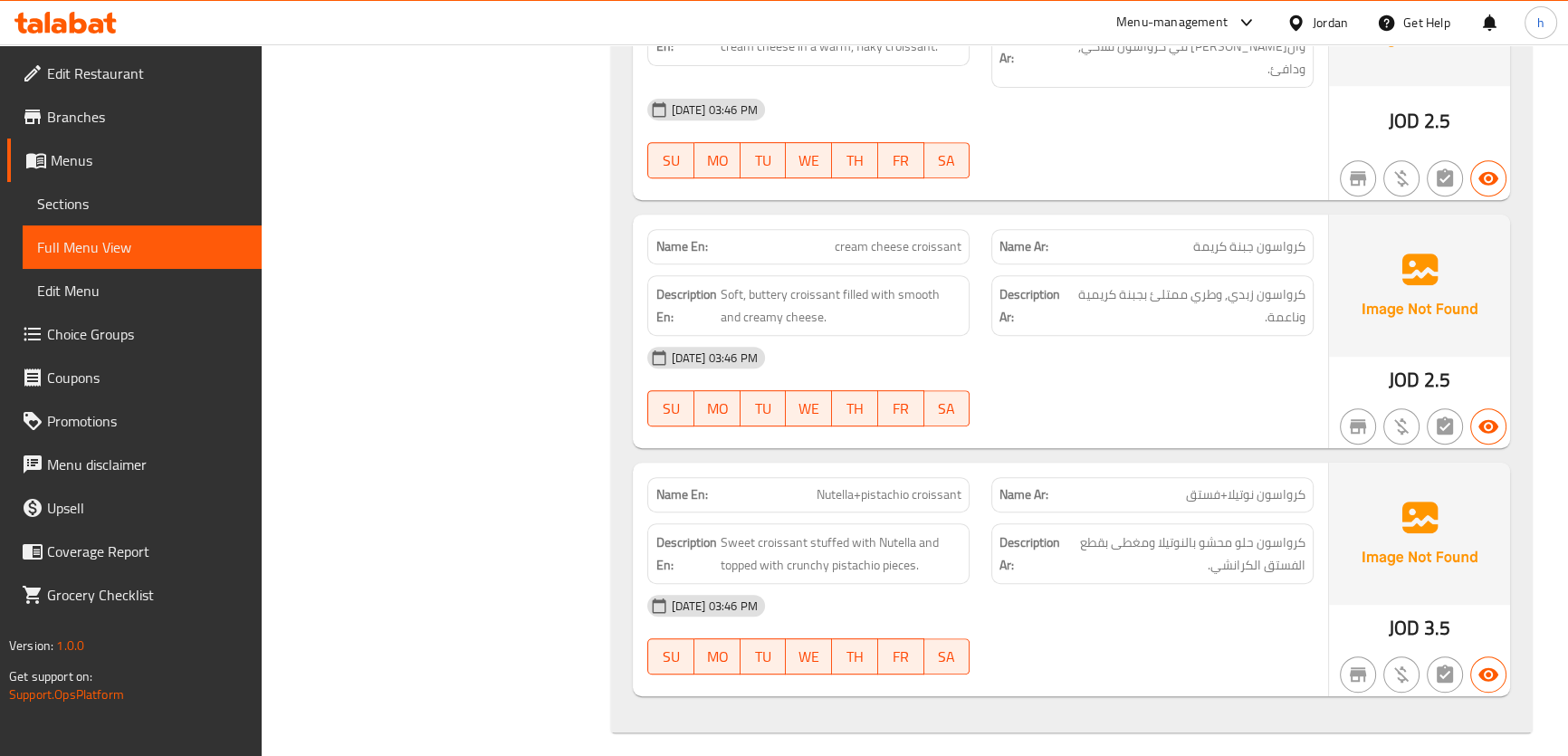
scroll to position [9594, 0]
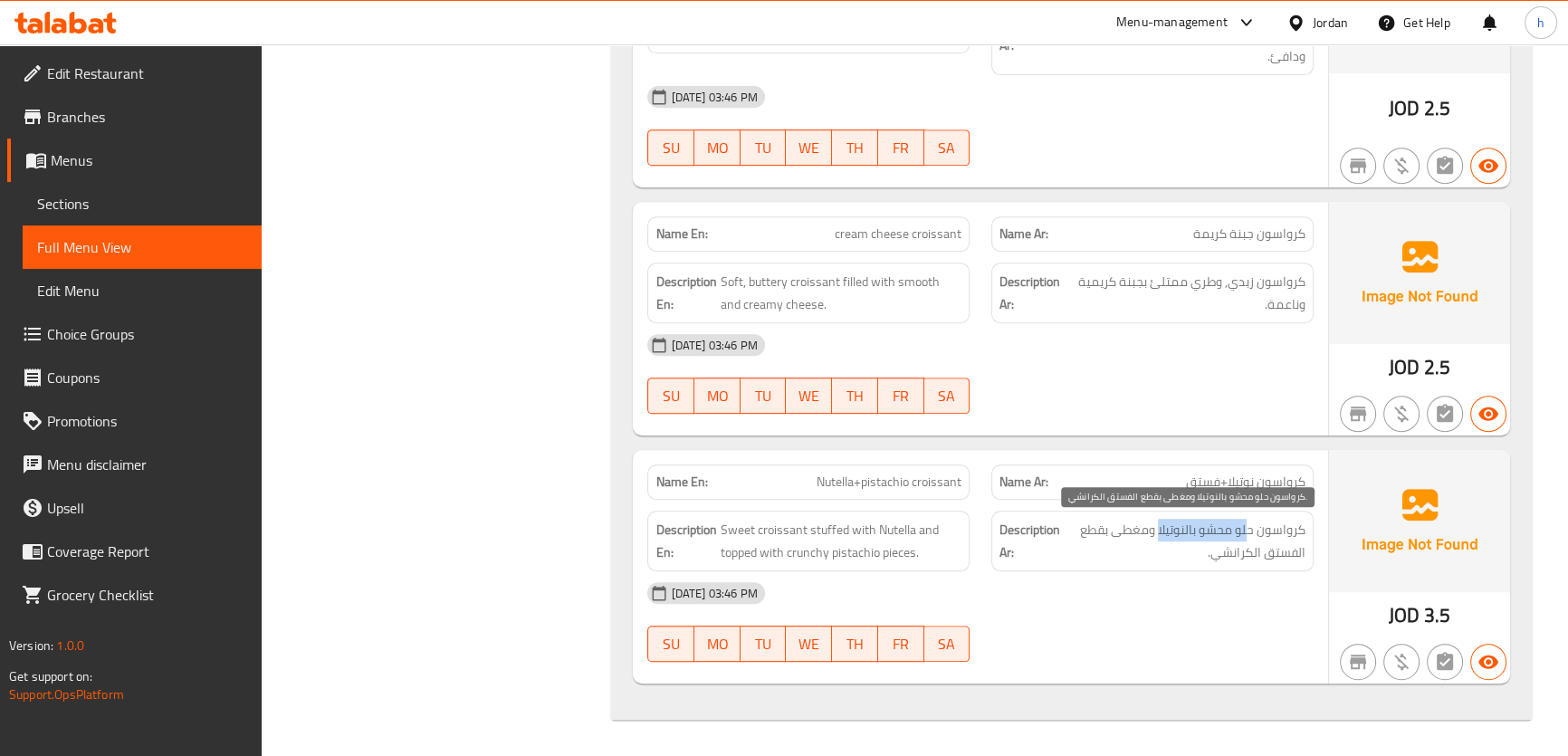
drag, startPoint x: 1246, startPoint y: 534, endPoint x: 1159, endPoint y: 539, distance: 87.1
click at [1159, 539] on span "كرواسون حلو محشو بالنوتيلا ومغطى بقطع الفستق الكرانشي." at bounding box center [1184, 540] width 241 height 45
click at [1150, 525] on span "كرواسون حلو محشو بالنوتيلا ومغطى بقطع الفستق الكرانشي." at bounding box center [1184, 540] width 241 height 45
drag, startPoint x: 1147, startPoint y: 538, endPoint x: 1083, endPoint y: 536, distance: 64.0
click at [1083, 536] on span "كرواسون حلو محشو بالنوتيلا ومغطى بقطع الفستق الكرانشي." at bounding box center [1184, 540] width 241 height 45
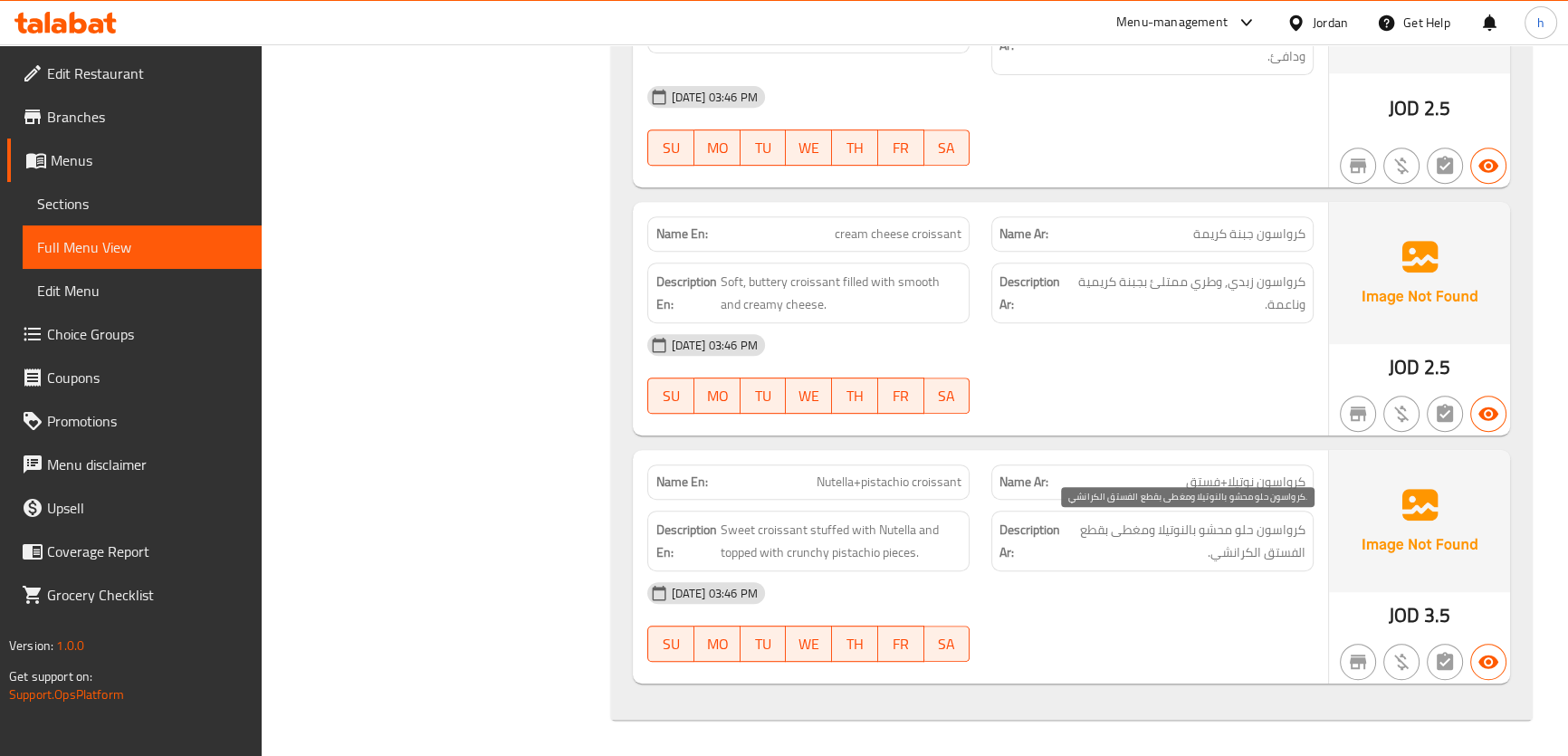
click at [1235, 553] on span "كرواسون حلو محشو بالنوتيلا ومغطى بقطع الفستق الكرانشي." at bounding box center [1184, 540] width 241 height 45
drag, startPoint x: 1234, startPoint y: 553, endPoint x: 1197, endPoint y: 555, distance: 37.1
click at [1197, 555] on span "كرواسون حلو محشو بالنوتيلا ومغطى بقطع الفستق الكرانشي." at bounding box center [1184, 540] width 241 height 45
click at [1261, 550] on span "كرواسون حلو محشو بالنوتيلا ومغطى بقطع الفستق الكرانشي." at bounding box center [1184, 540] width 241 height 45
drag, startPoint x: 1296, startPoint y: 532, endPoint x: 1083, endPoint y: 539, distance: 213.1
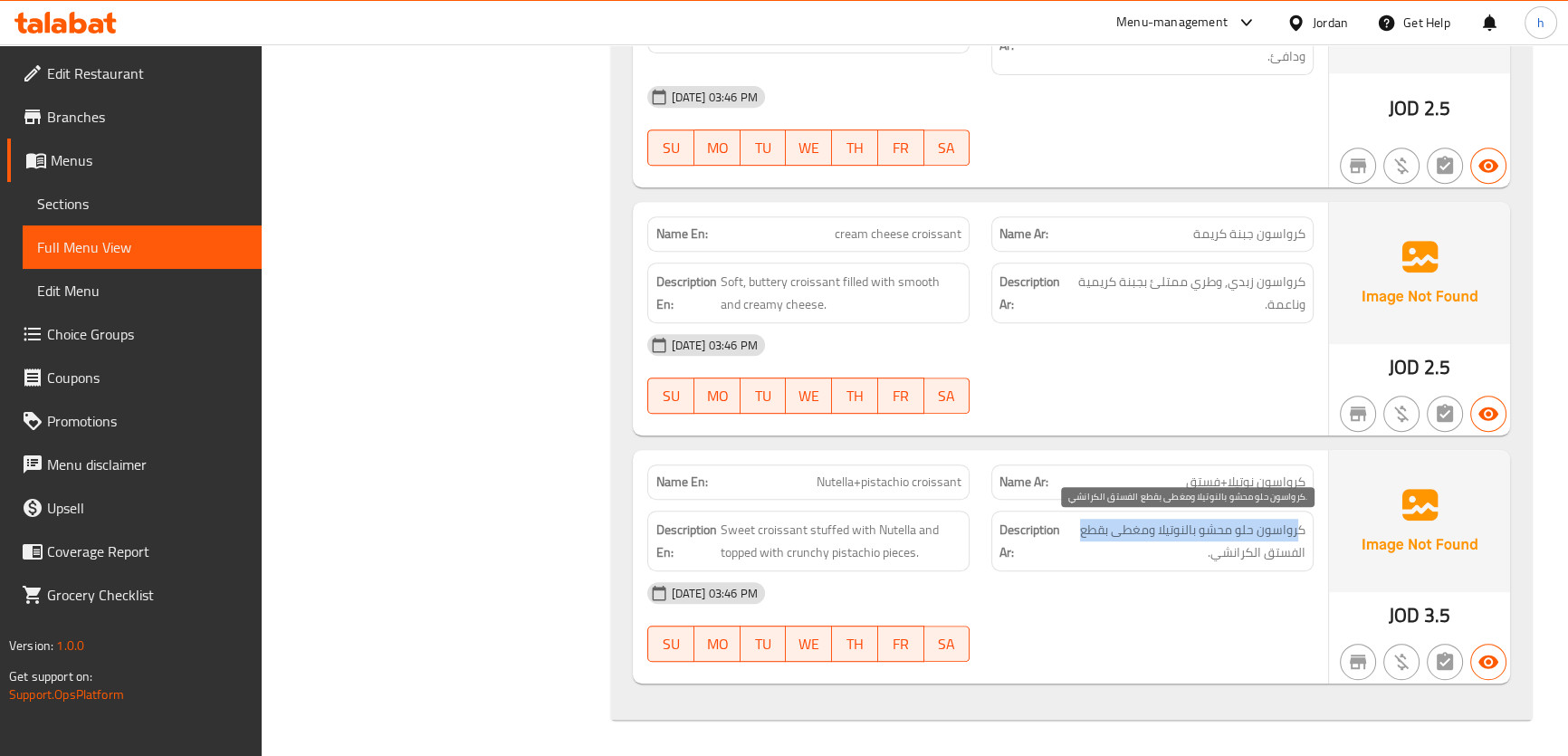
click at [1083, 539] on span "كرواسون حلو محشو بالنوتيلا ومغطى بقطع الفستق الكرانشي." at bounding box center [1184, 540] width 241 height 45
click at [1230, 553] on span "كرواسون حلو محشو بالنوتيلا ومغطى بقطع الفستق الكرانشي." at bounding box center [1184, 540] width 241 height 45
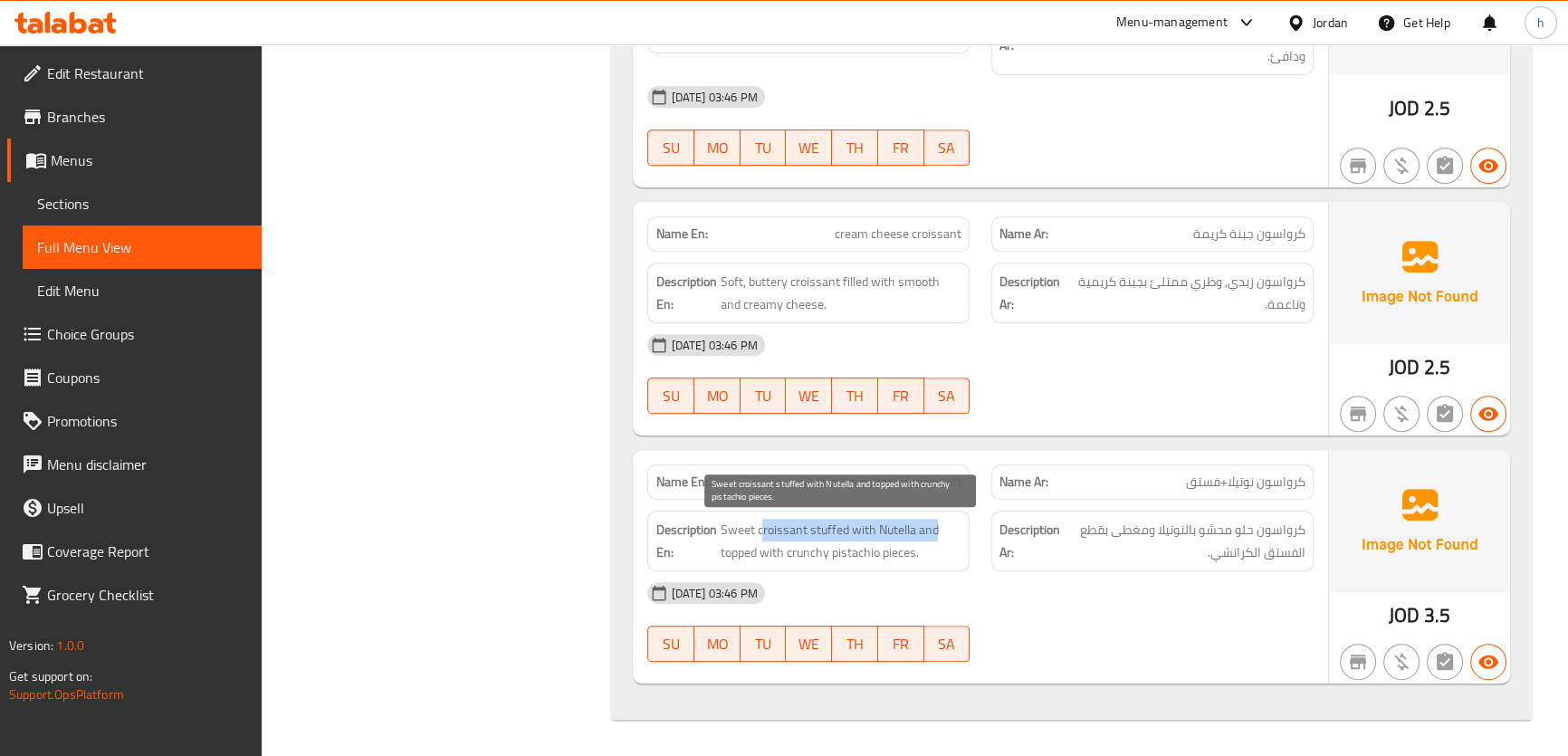
drag, startPoint x: 941, startPoint y: 527, endPoint x: 760, endPoint y: 528, distance: 181.0
click at [760, 528] on div "Description En: Sweet croissant stuffed with Nutella and topped with crunchy pi…" at bounding box center [808, 540] width 323 height 61
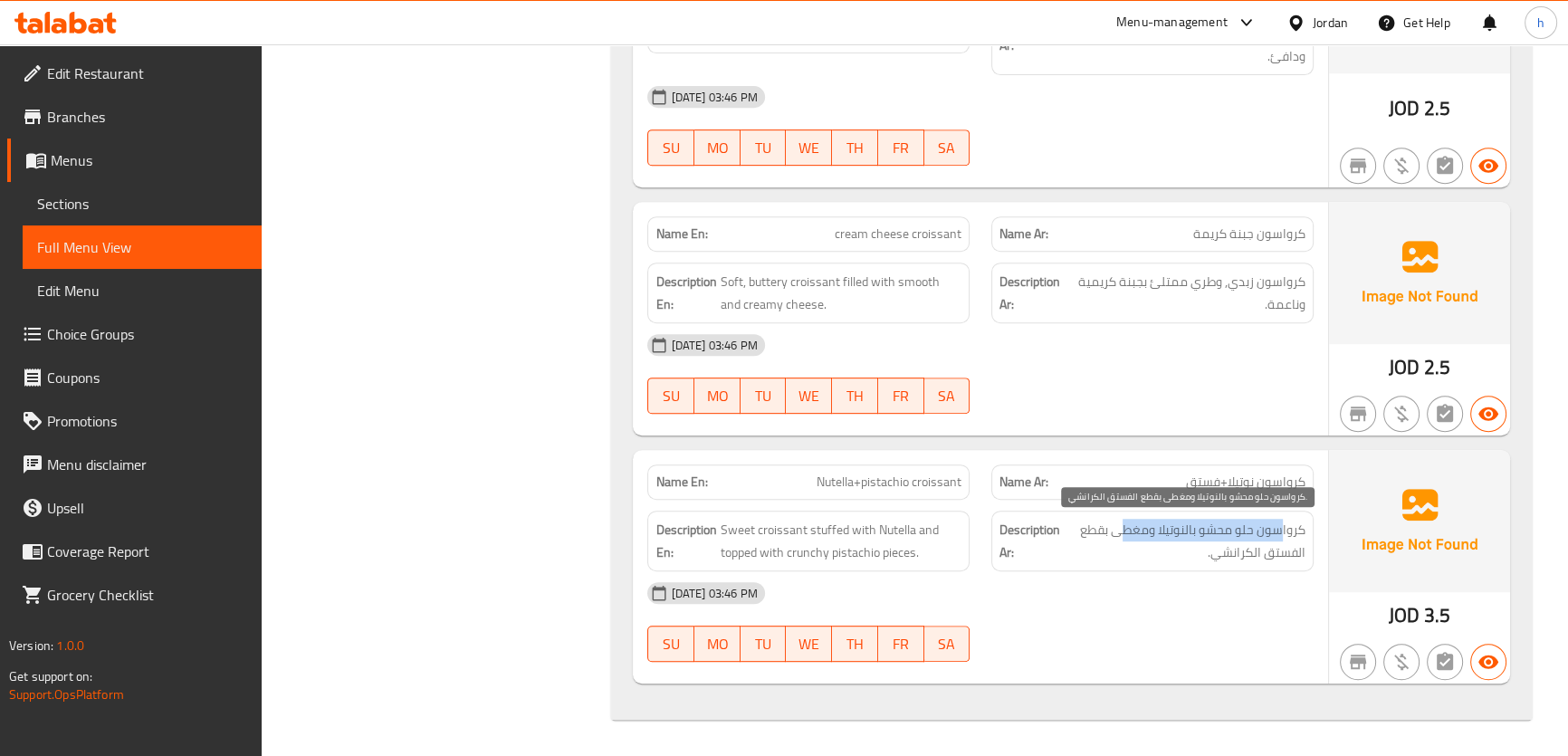
drag, startPoint x: 1279, startPoint y: 537, endPoint x: 1120, endPoint y: 536, distance: 159.0
click at [1120, 536] on span "كرواسون حلو محشو بالنوتيلا ومغطى بقطع الفستق الكرانشي." at bounding box center [1184, 540] width 241 height 45
click at [1146, 536] on span "كرواسون حلو محشو بالنوتيلا ومغطى بقطع الفستق الكرانشي." at bounding box center [1184, 540] width 241 height 45
drag, startPoint x: 1102, startPoint y: 526, endPoint x: 1059, endPoint y: 533, distance: 43.6
click at [1059, 533] on h6 "Description Ar: كرواسون حلو محشو بالنوتيلا ومغطى بقطع الفستق الكرانشي." at bounding box center [1153, 540] width 306 height 45
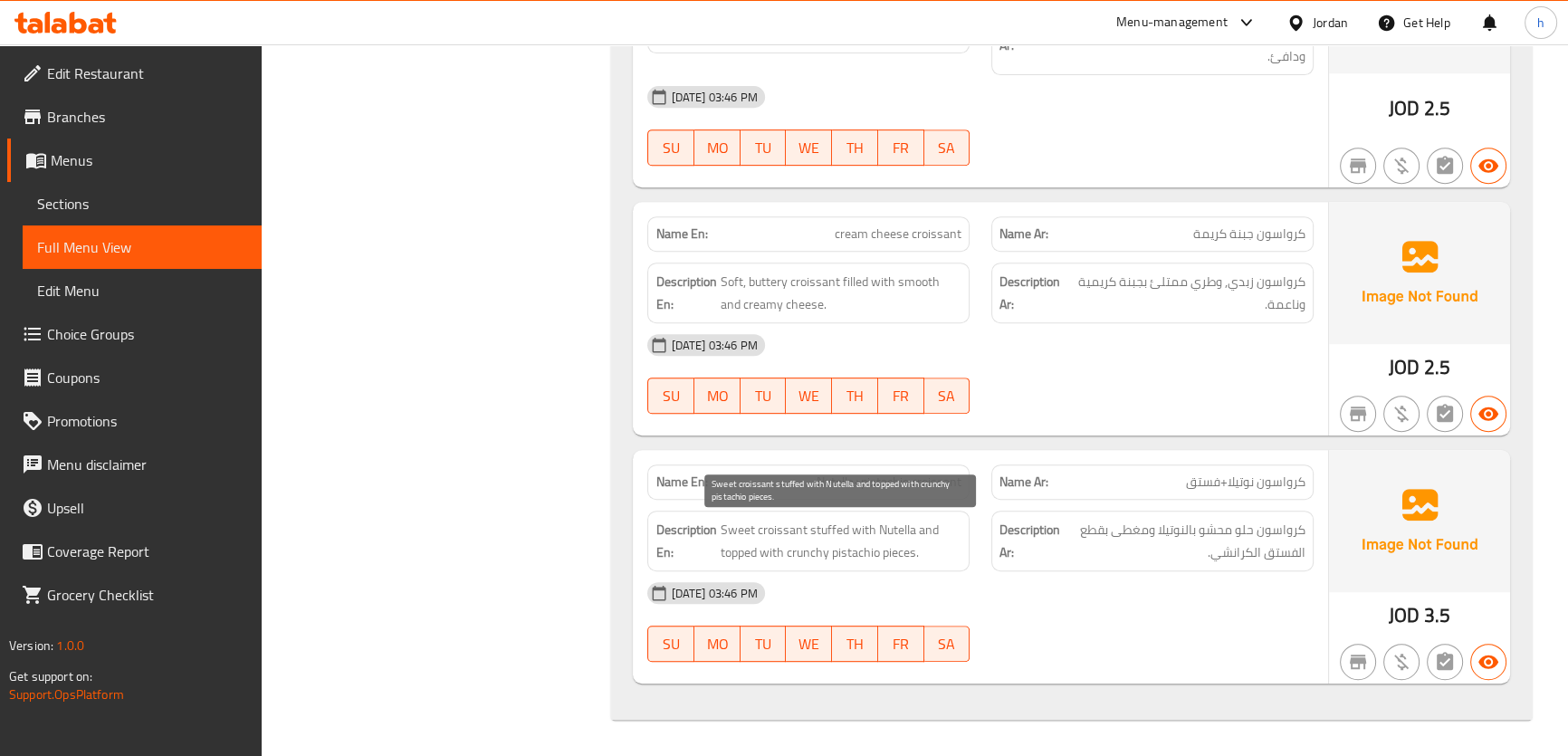
click at [940, 536] on span "Sweet croissant stuffed with Nutella and topped with crunchy pistachio pieces." at bounding box center [840, 540] width 241 height 45
drag, startPoint x: 913, startPoint y: 556, endPoint x: 727, endPoint y: 549, distance: 186.1
click at [730, 552] on span "Sweet croissant stuffed with Nutella and topped with crunchy pistachio pieces." at bounding box center [840, 540] width 241 height 45
click at [726, 532] on span "Sweet croissant stuffed with Nutella and topped with crunchy pistachio pieces." at bounding box center [840, 540] width 241 height 45
drag, startPoint x: 724, startPoint y: 529, endPoint x: 948, endPoint y: 535, distance: 224.1
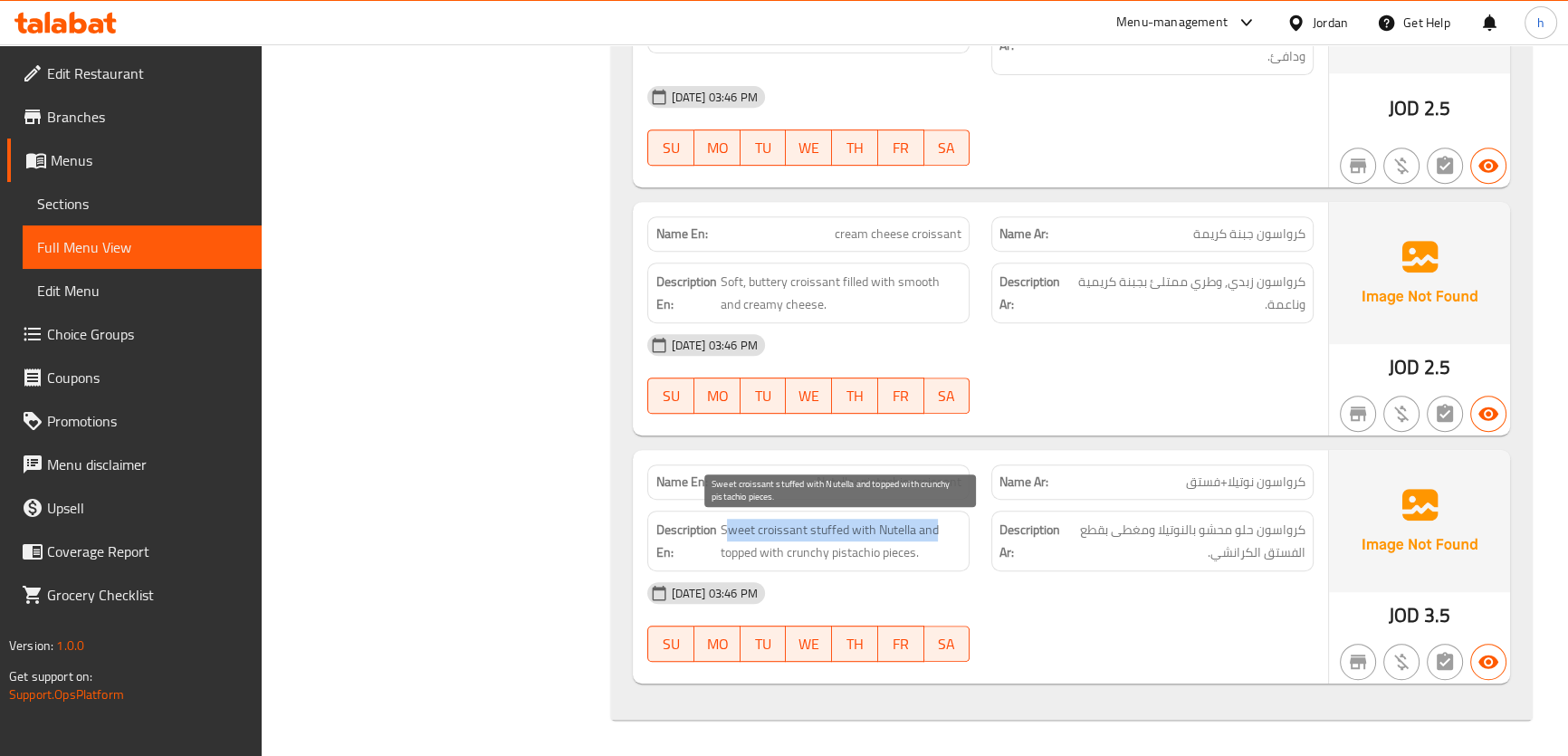
click at [948, 535] on span "Sweet croissant stuffed with Nutella and topped with crunchy pistachio pieces." at bounding box center [840, 540] width 241 height 45
click at [922, 559] on span "Sweet croissant stuffed with Nutella and topped with crunchy pistachio pieces." at bounding box center [840, 540] width 241 height 45
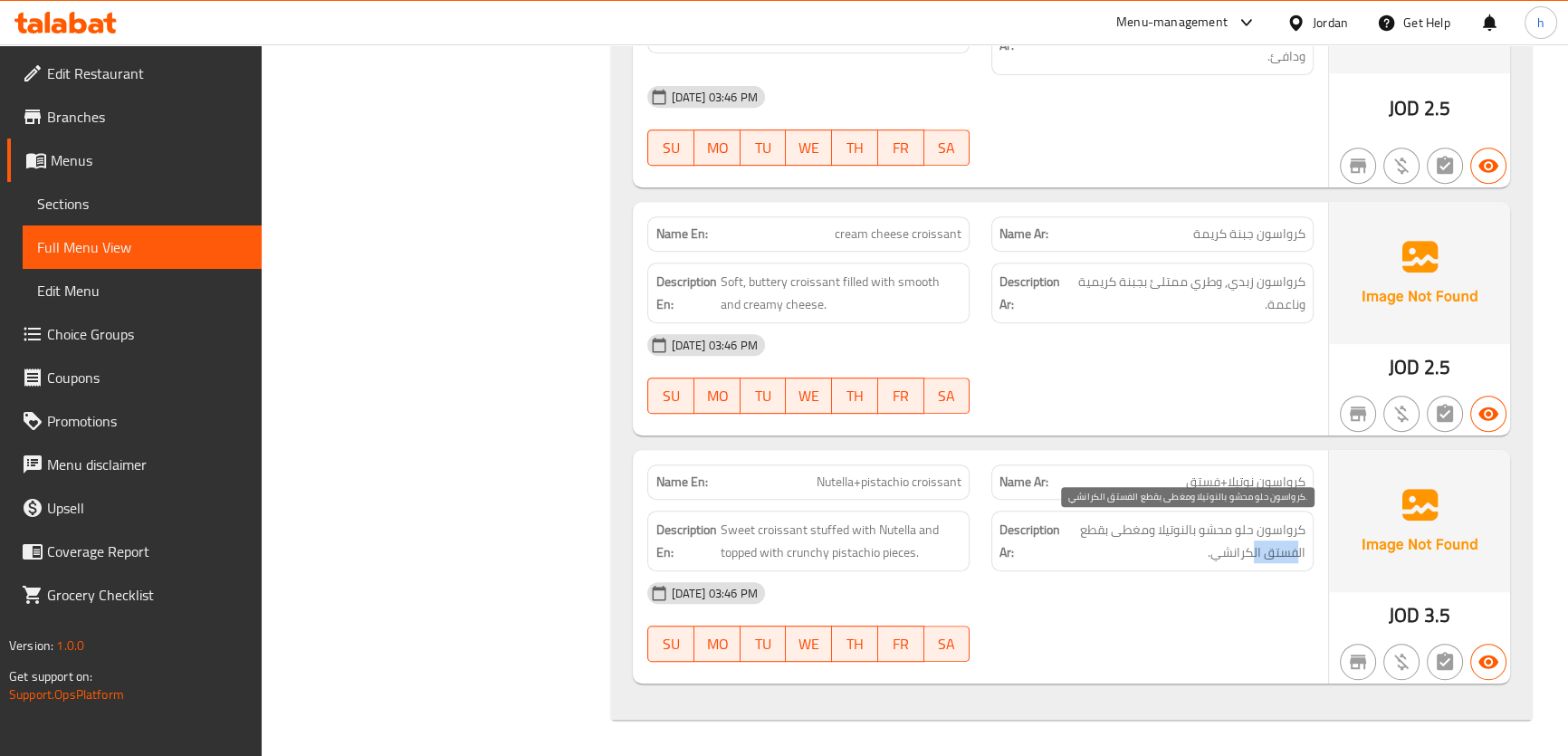
drag, startPoint x: 1255, startPoint y: 549, endPoint x: 1288, endPoint y: 541, distance: 34.0
click at [1303, 552] on span "كرواسون حلو محشو بالنوتيلا ومغطى بقطع الفستق الكرانشي." at bounding box center [1184, 540] width 241 height 45
click at [1267, 529] on span "كرواسون حلو محشو بالنوتيلا ومغطى بقطع الفستق الكرانشي." at bounding box center [1184, 540] width 241 height 45
drag, startPoint x: 1178, startPoint y: 531, endPoint x: 1208, endPoint y: 532, distance: 30.0
click at [1208, 532] on span "كرواسون حلو محشو بالنوتيلا ومغطى بقطع الفستق الكرانشي." at bounding box center [1184, 540] width 241 height 45
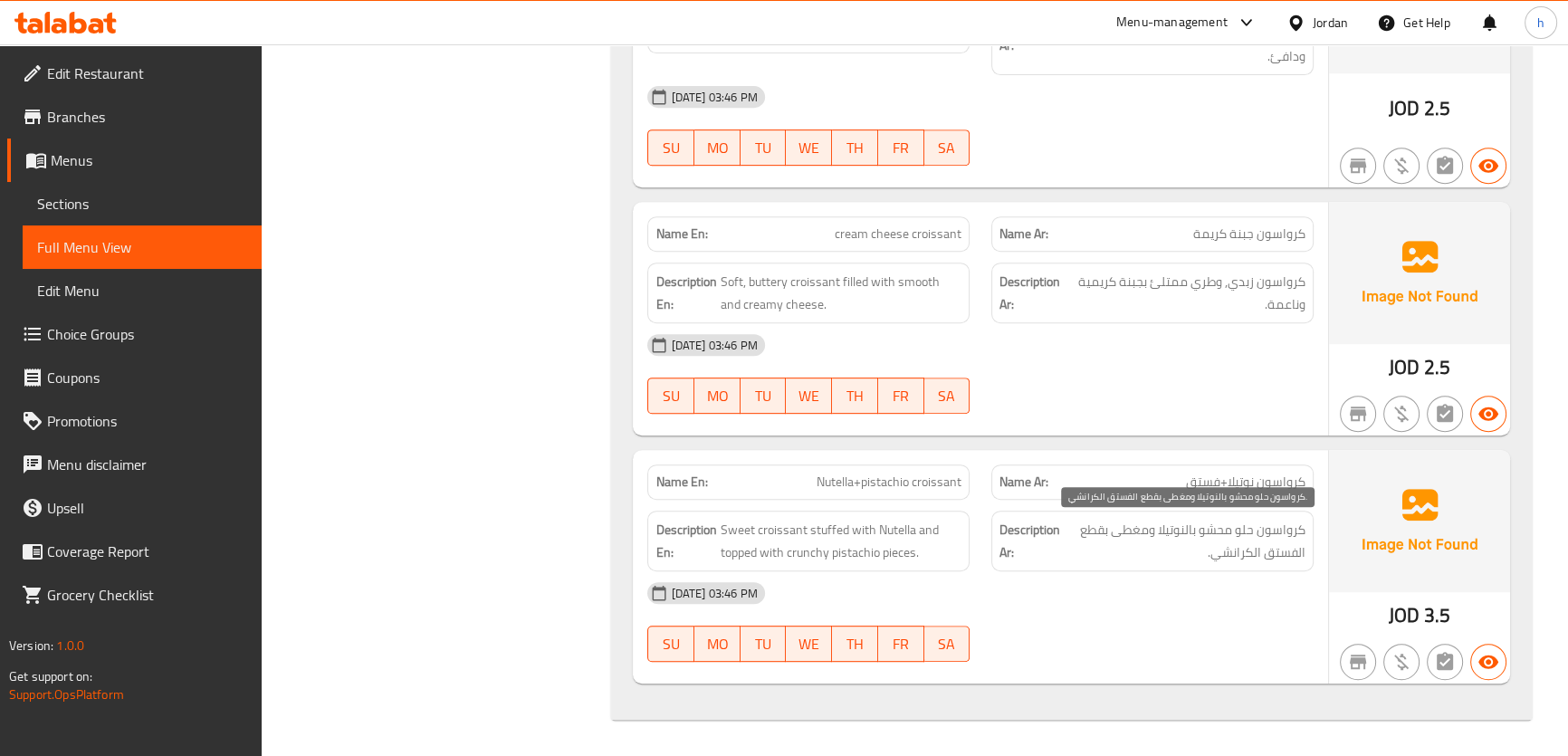
click at [1140, 530] on span "كرواسون حلو محشو بالنوتيلا ومغطى بقطع الفستق الكرانشي." at bounding box center [1184, 540] width 241 height 45
click at [1096, 532] on span "كرواسون حلو محشو بالنوتيلا ومغطى بقطع الفستق الكرانشي." at bounding box center [1184, 540] width 241 height 45
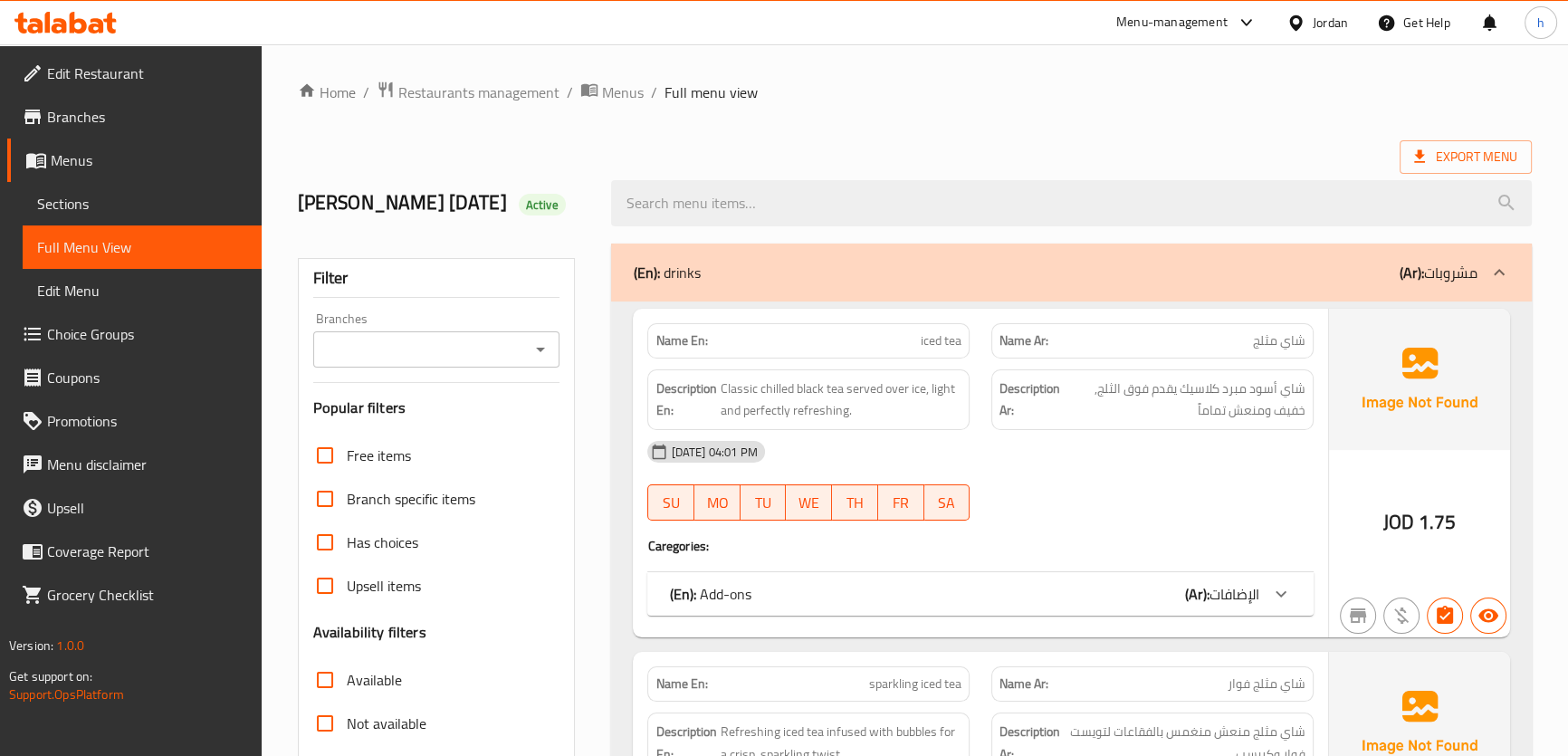
click at [800, 156] on div "Export Menu" at bounding box center [915, 157] width 1234 height 34
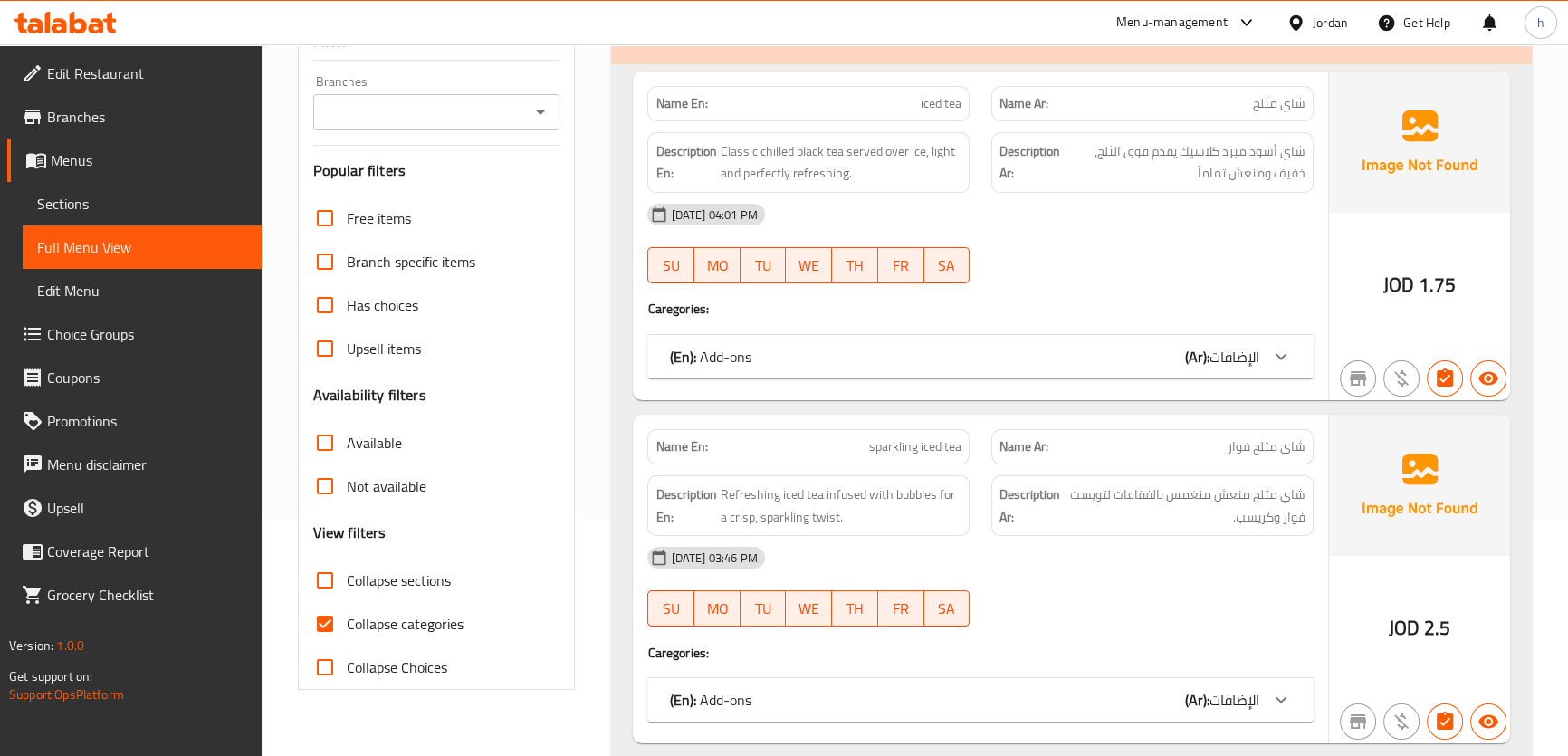
scroll to position [246, 0]
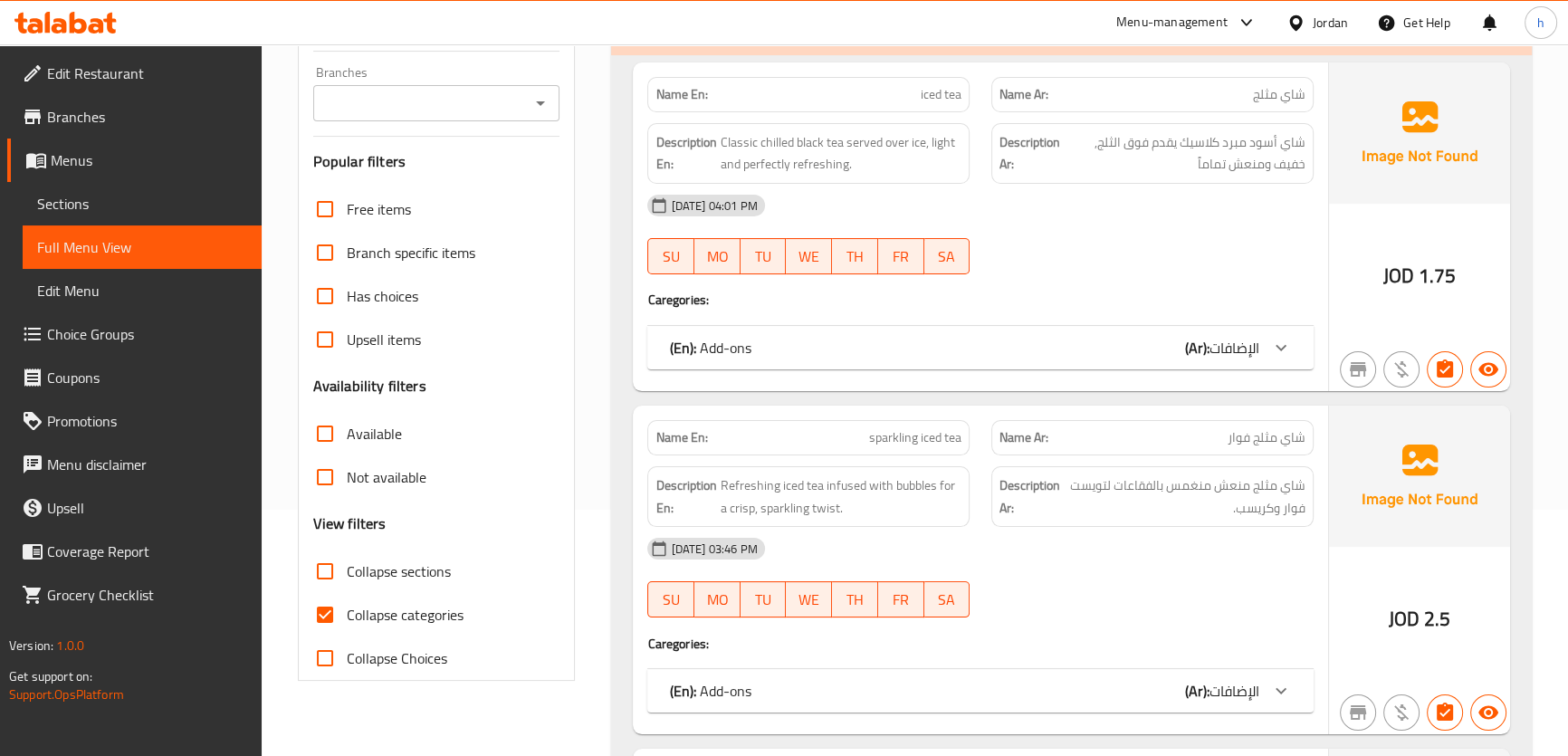
click at [326, 633] on input "Collapse categories" at bounding box center [325, 615] width 44 height 44
checkbox input "false"
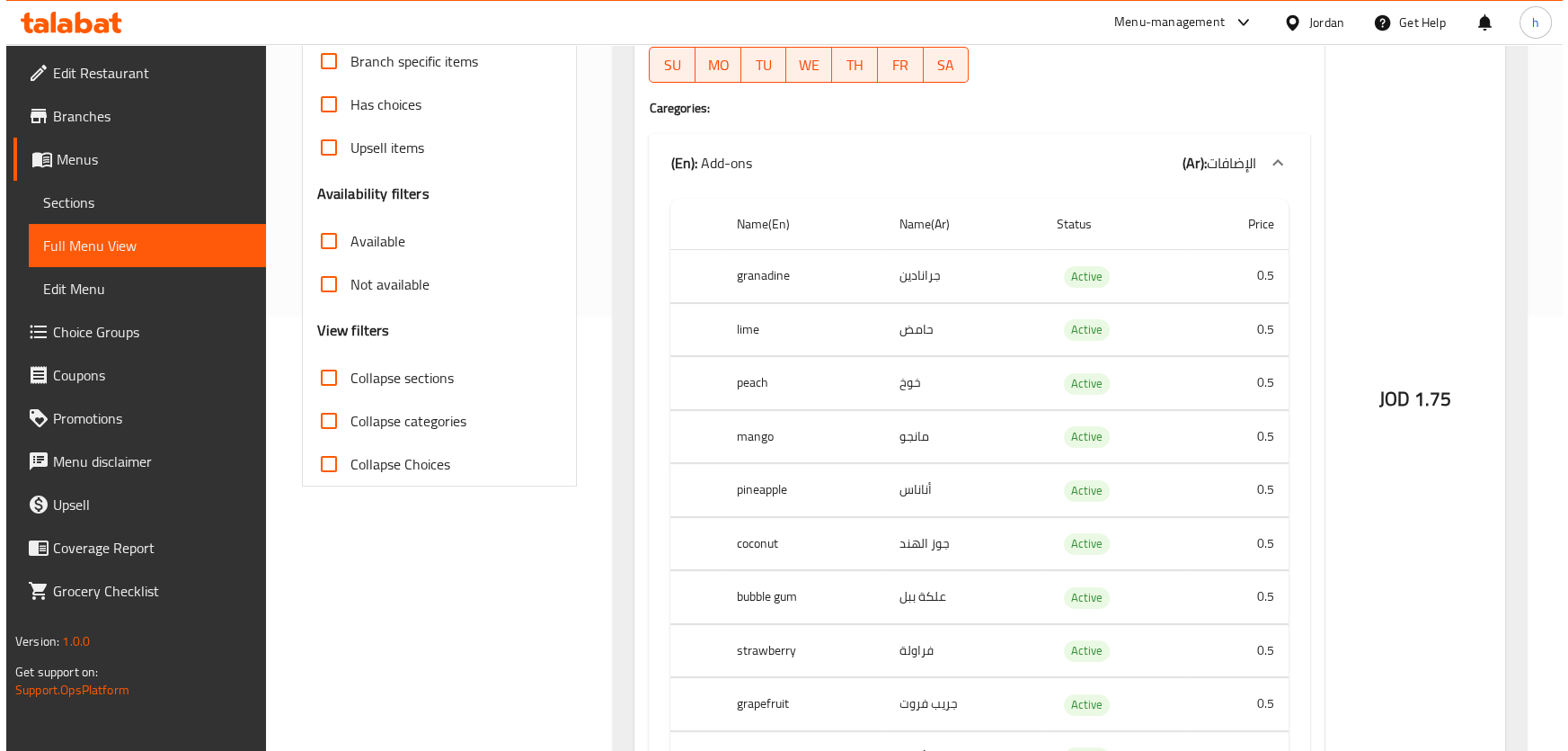
scroll to position [0, 0]
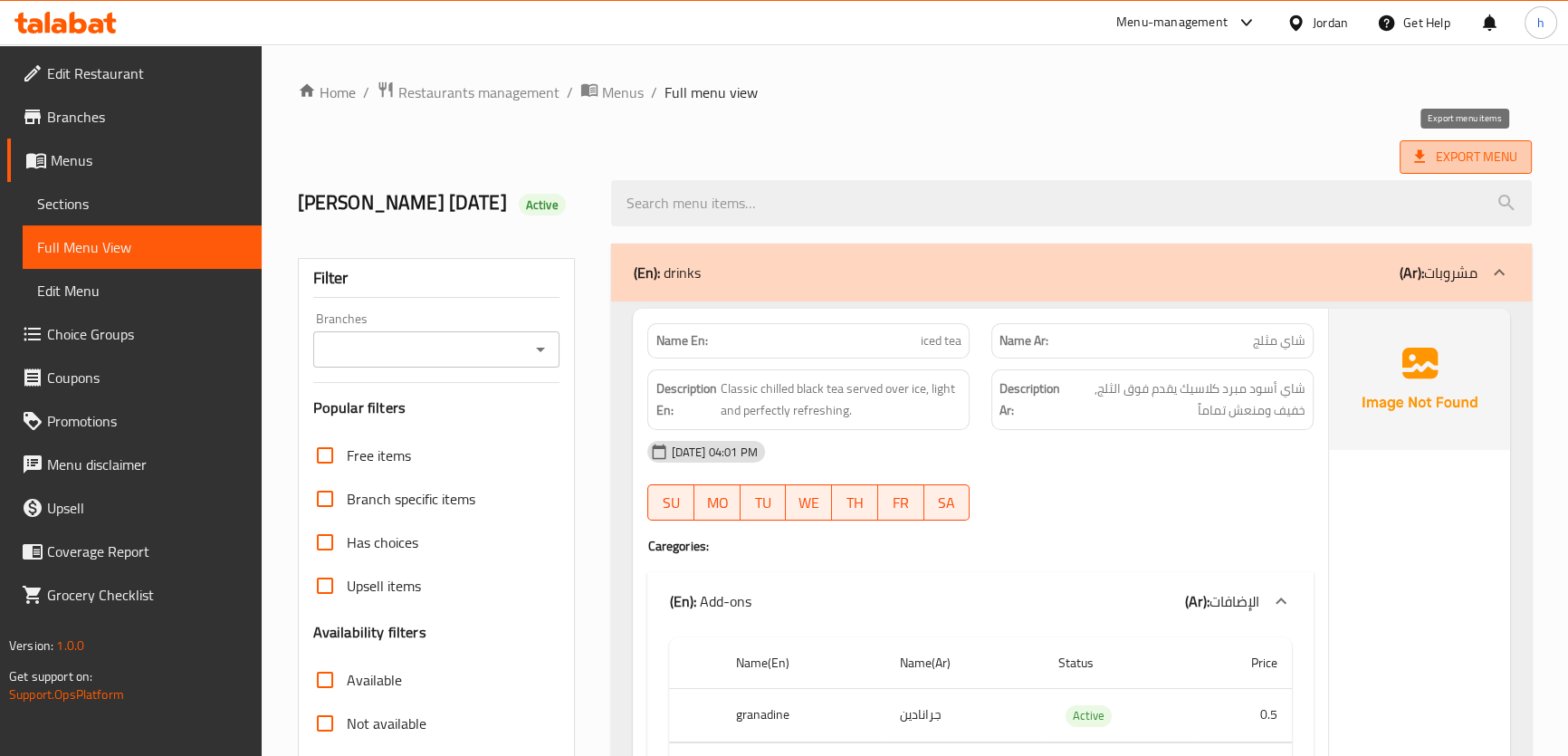
click at [1457, 149] on span "Export Menu" at bounding box center [1465, 157] width 103 height 23
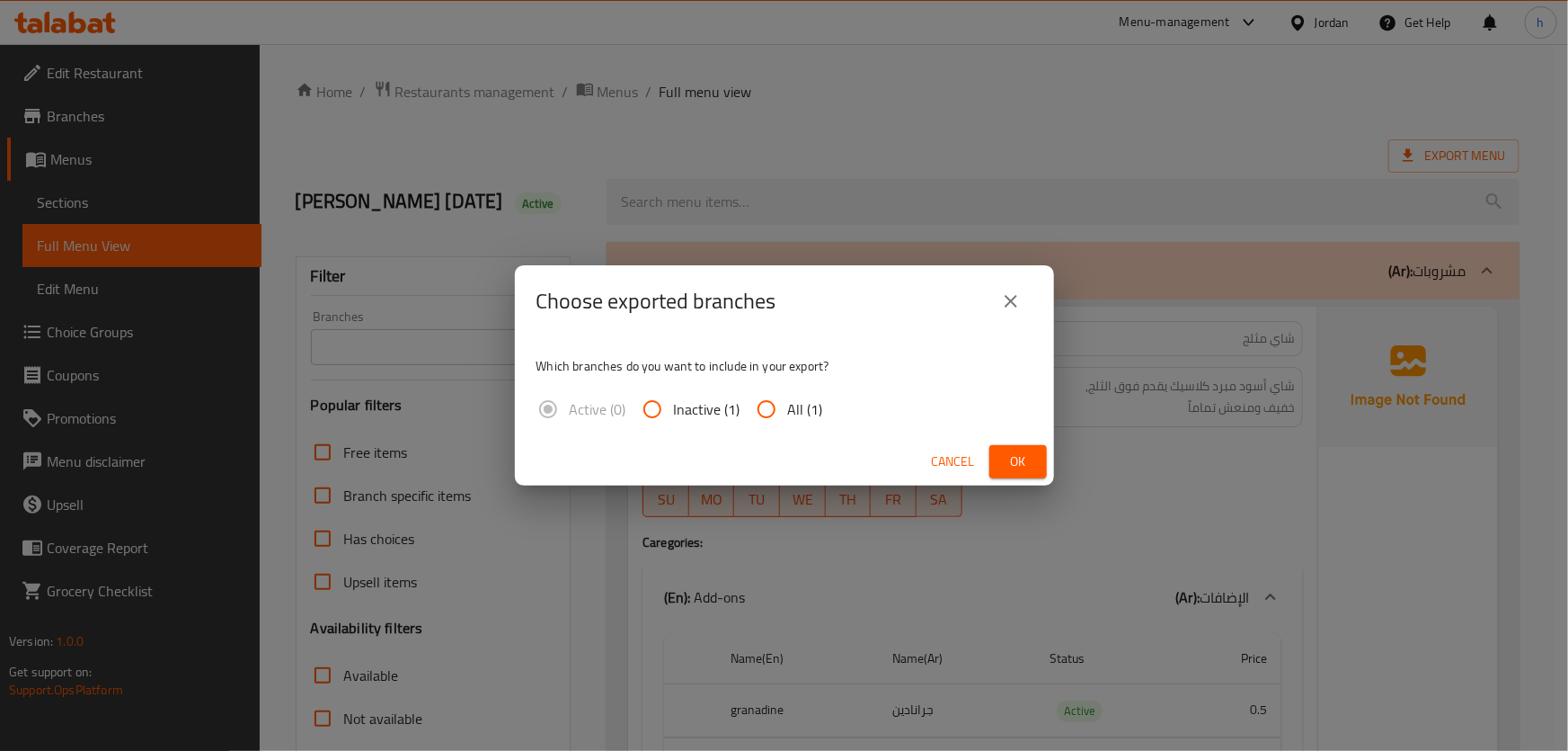
click at [770, 407] on input "All (1)" at bounding box center [767, 409] width 43 height 43
radio input "true"
click at [1010, 461] on span "Ok" at bounding box center [1018, 461] width 29 height 23
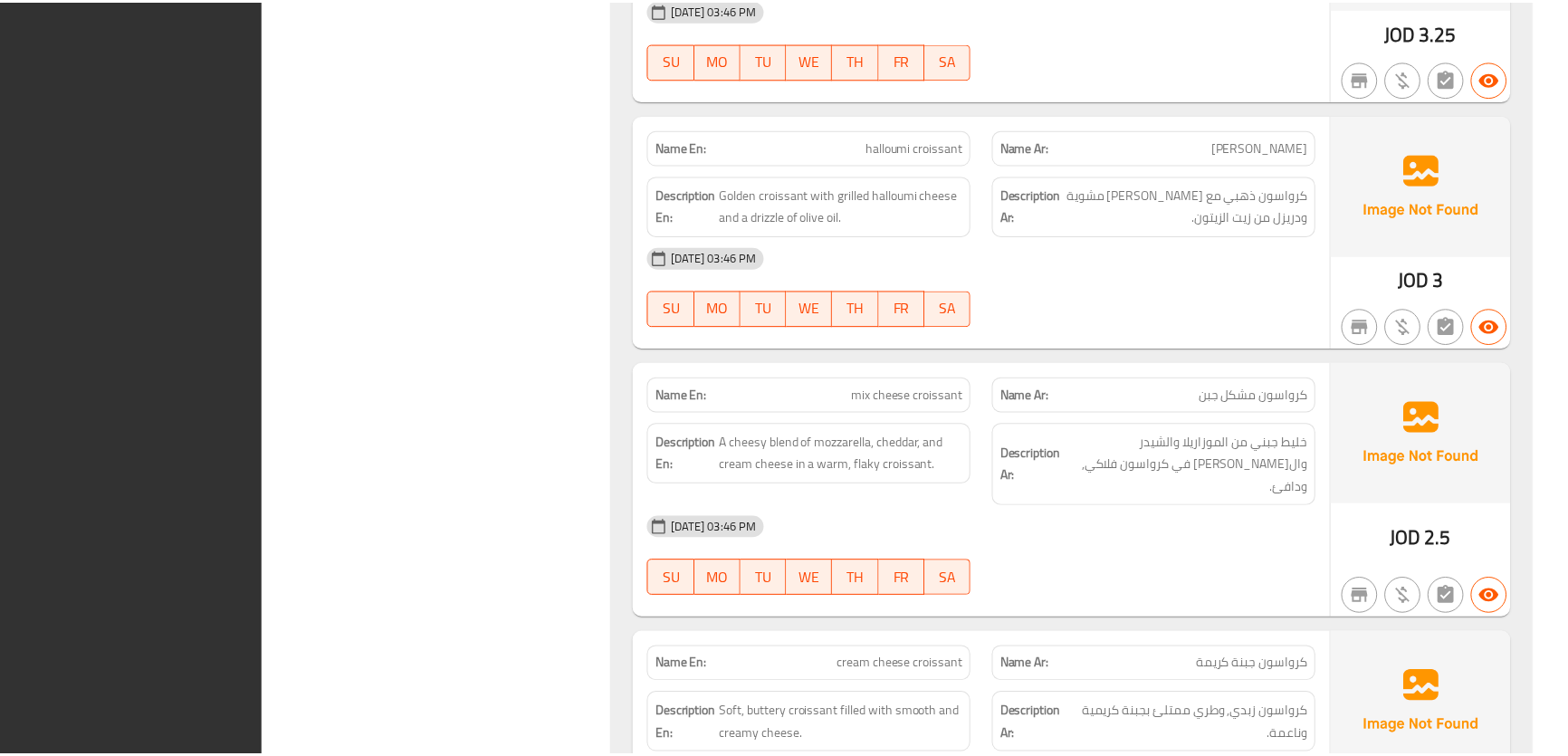
scroll to position [9595, 0]
